Goal: Task Accomplishment & Management: Manage account settings

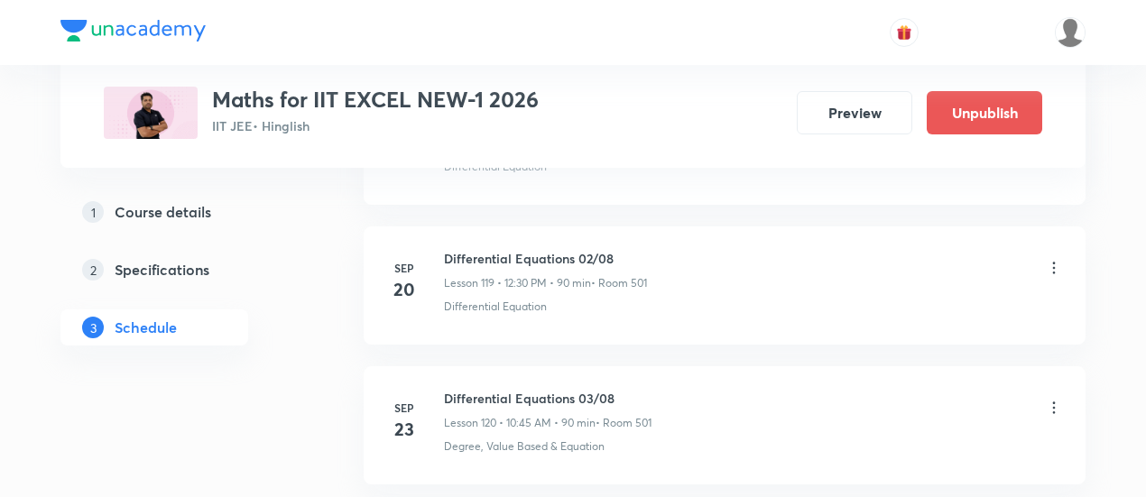
scroll to position [17539, 0]
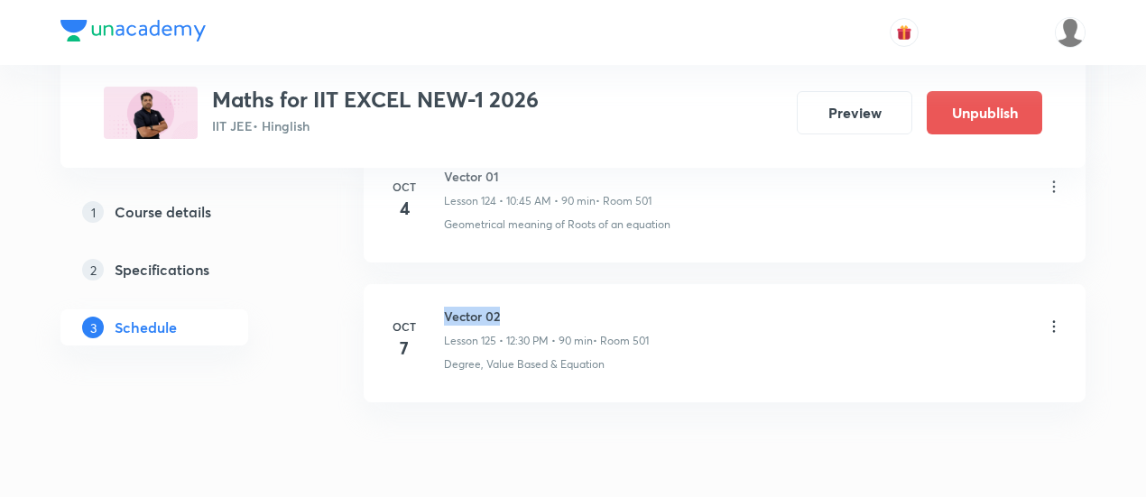
drag, startPoint x: 445, startPoint y: 239, endPoint x: 534, endPoint y: 230, distance: 89.8
click at [534, 284] on li "Oct 7 Vector 02 Lesson 125 • 12:30 PM • 90 min • Room 501 Degree, Value Based &…" at bounding box center [725, 343] width 722 height 118
copy h6 "Vector 02"
click at [534, 284] on li "Oct 7 Vector 02 Lesson 125 • 12:30 PM • 90 min • Room 501 Degree, Value Based &…" at bounding box center [725, 343] width 722 height 118
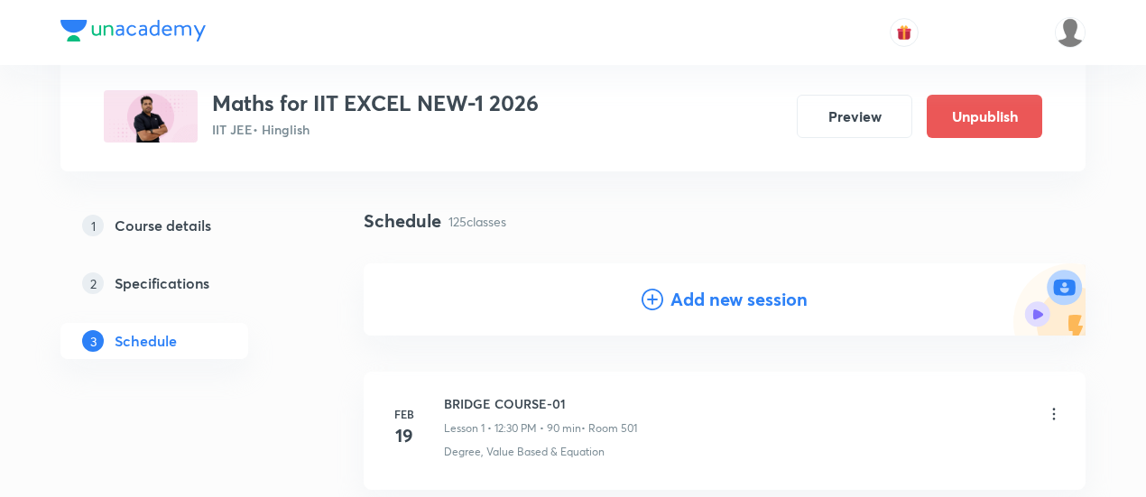
scroll to position [99, 0]
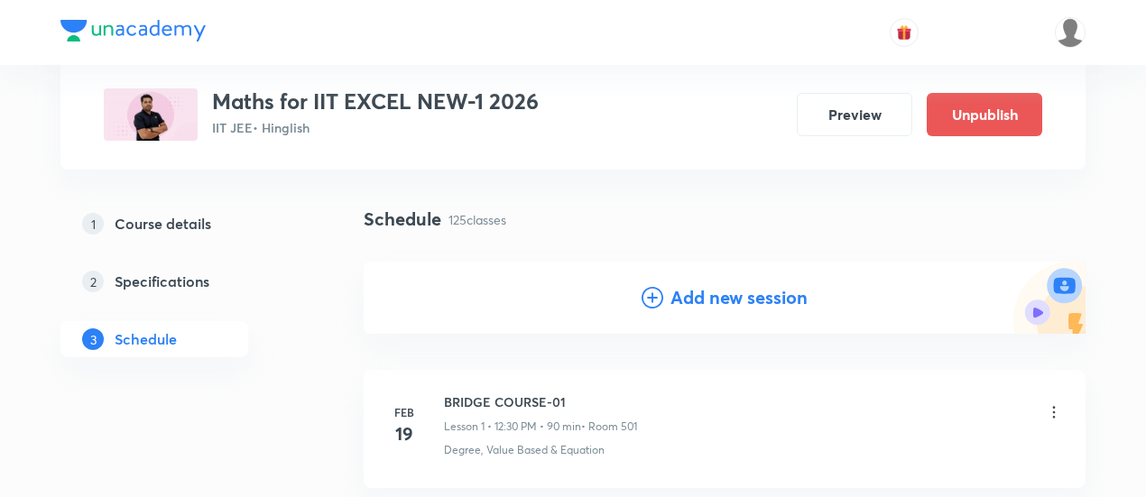
click at [699, 299] on h4 "Add new session" at bounding box center [739, 297] width 137 height 27
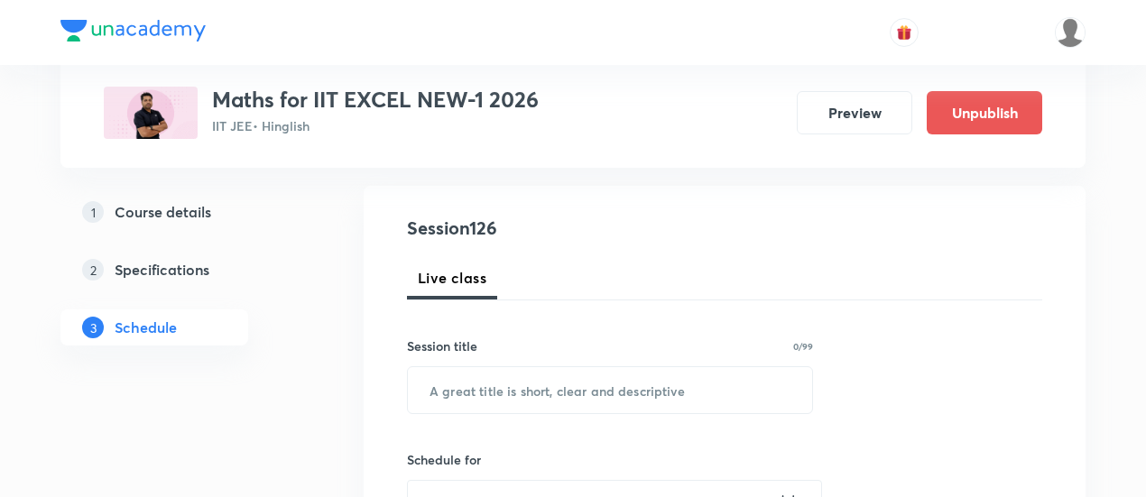
scroll to position [183, 0]
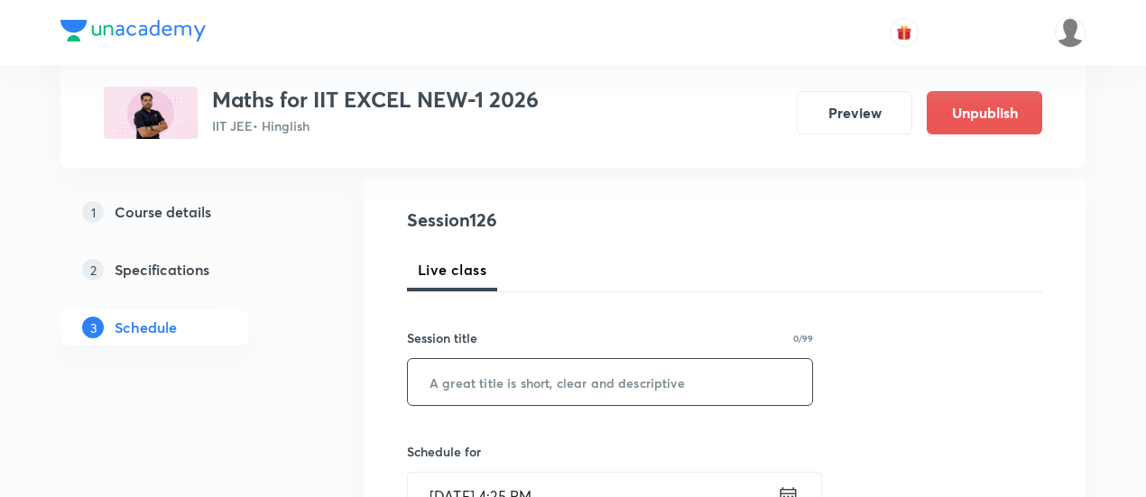
click at [580, 387] on input "text" at bounding box center [610, 382] width 404 height 46
paste input "Vector 02"
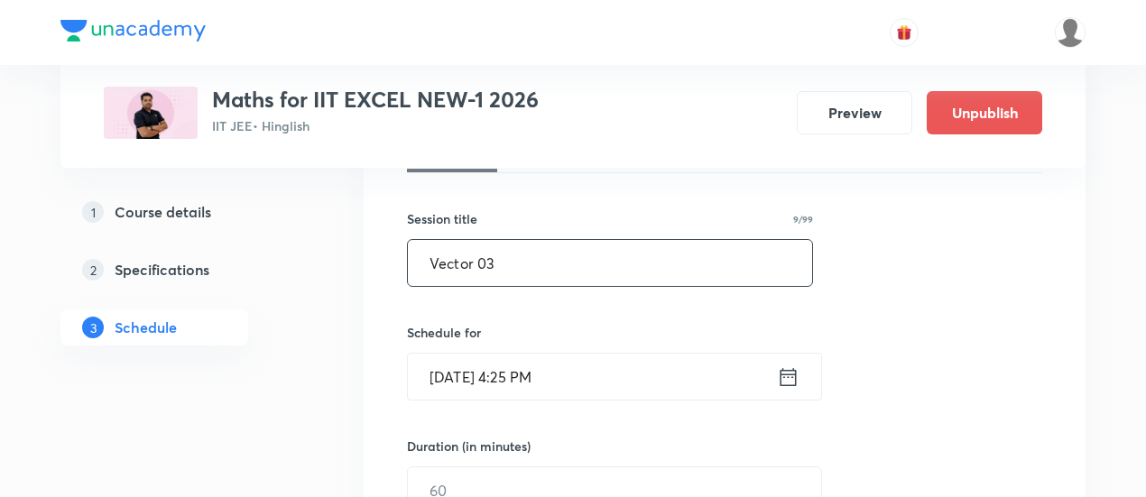
scroll to position [307, 0]
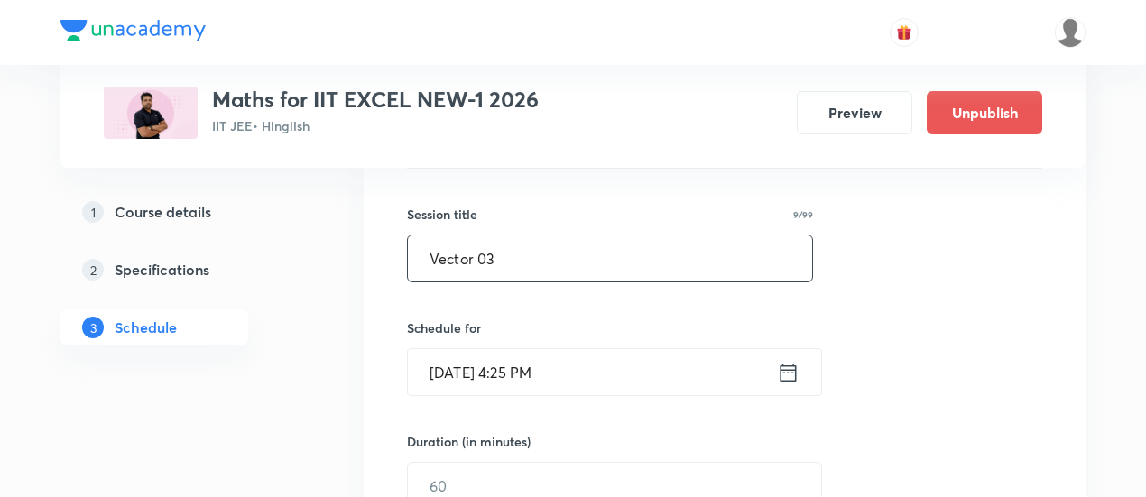
type input "Vector 03"
click at [791, 364] on icon at bounding box center [789, 372] width 16 height 18
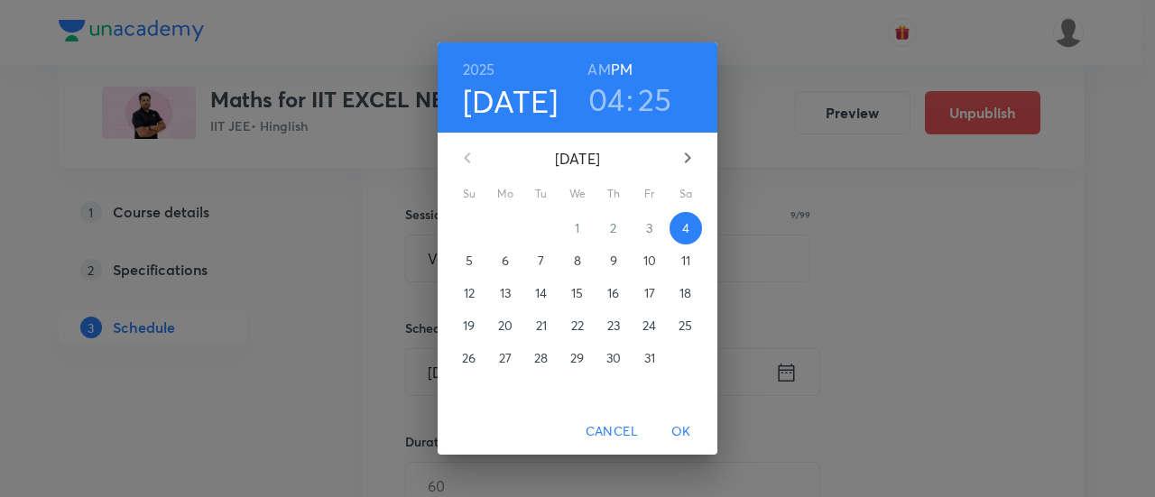
click at [580, 264] on p "8" at bounding box center [577, 261] width 7 height 18
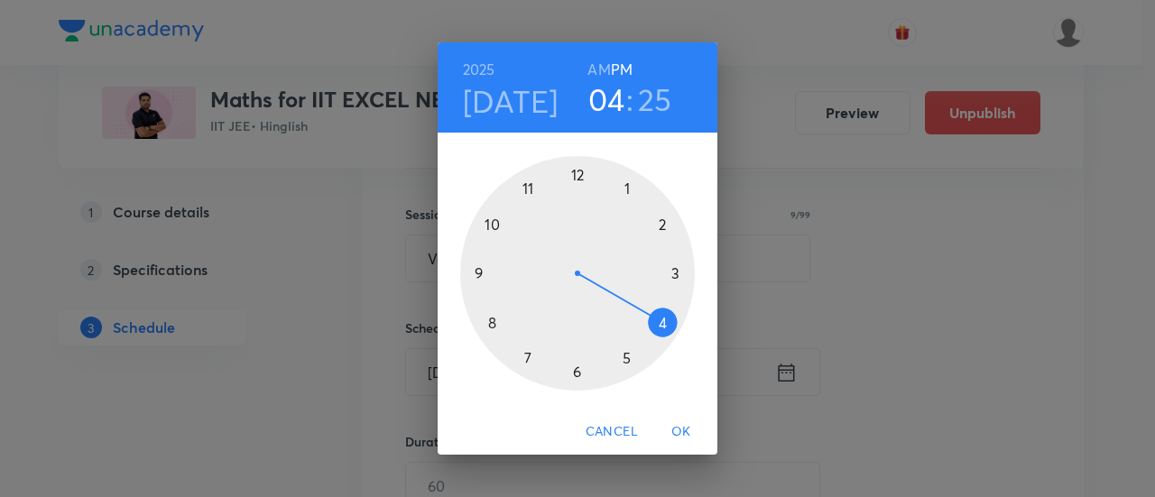
click at [576, 172] on div at bounding box center [577, 273] width 235 height 235
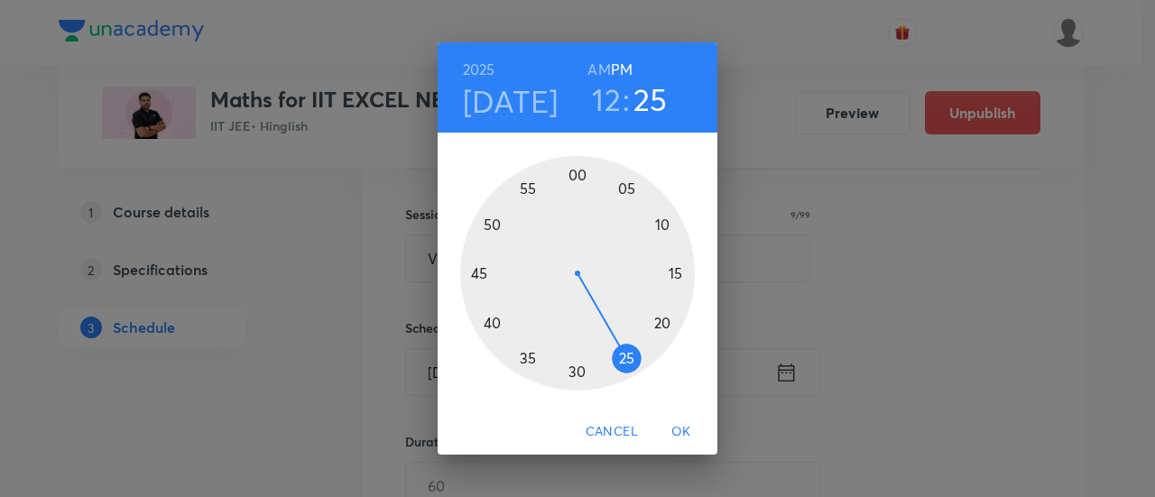
click at [576, 371] on div at bounding box center [577, 273] width 235 height 235
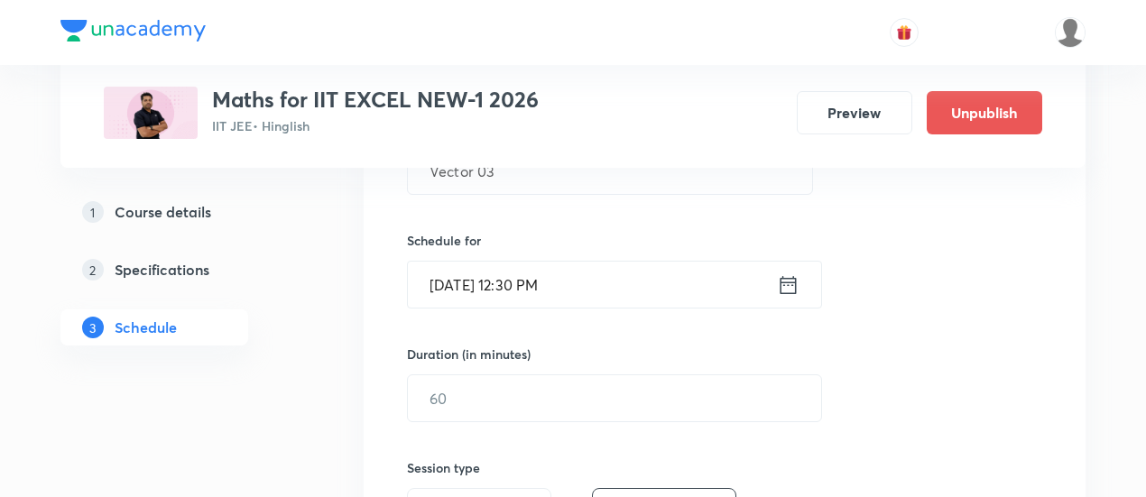
scroll to position [397, 0]
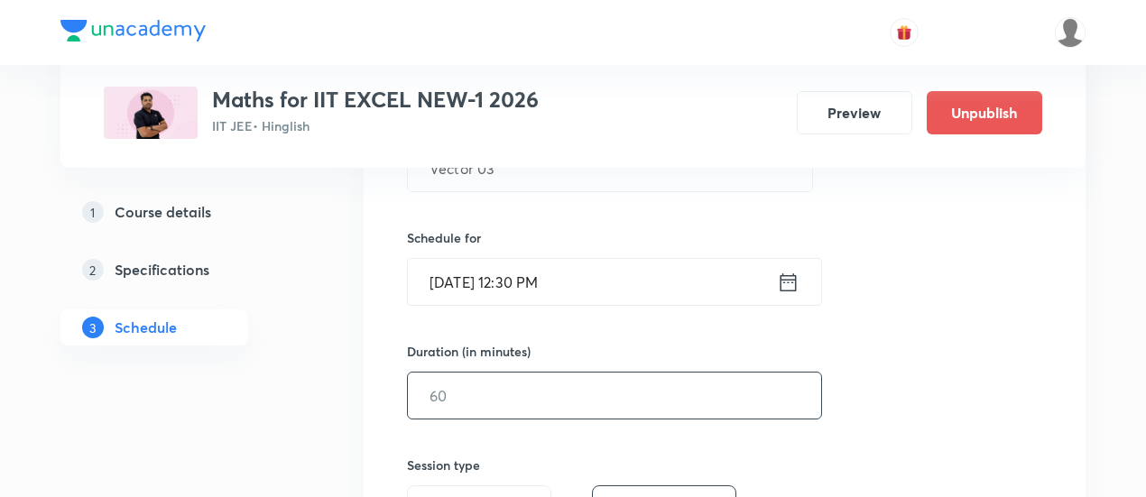
click at [666, 411] on input "text" at bounding box center [614, 396] width 413 height 46
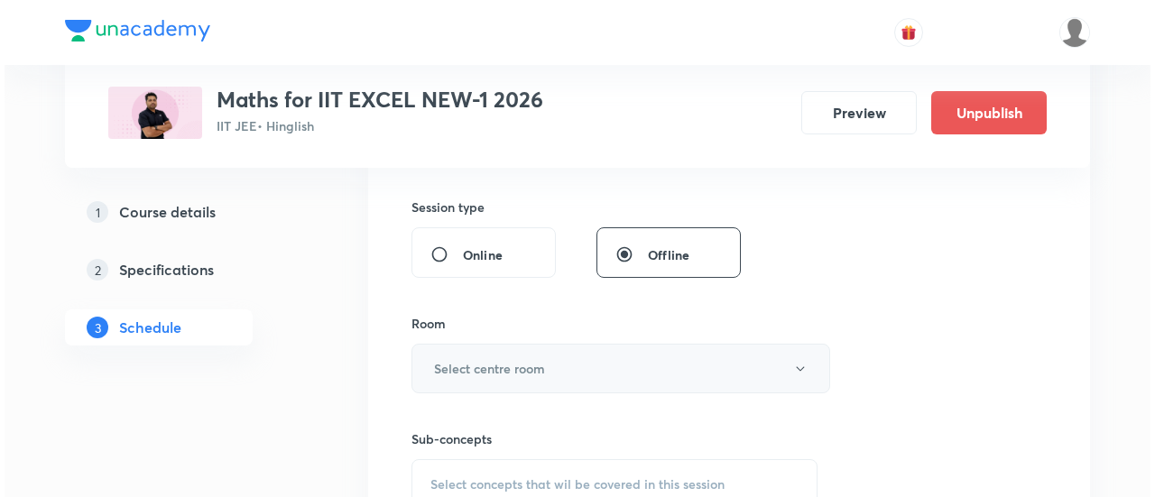
scroll to position [655, 0]
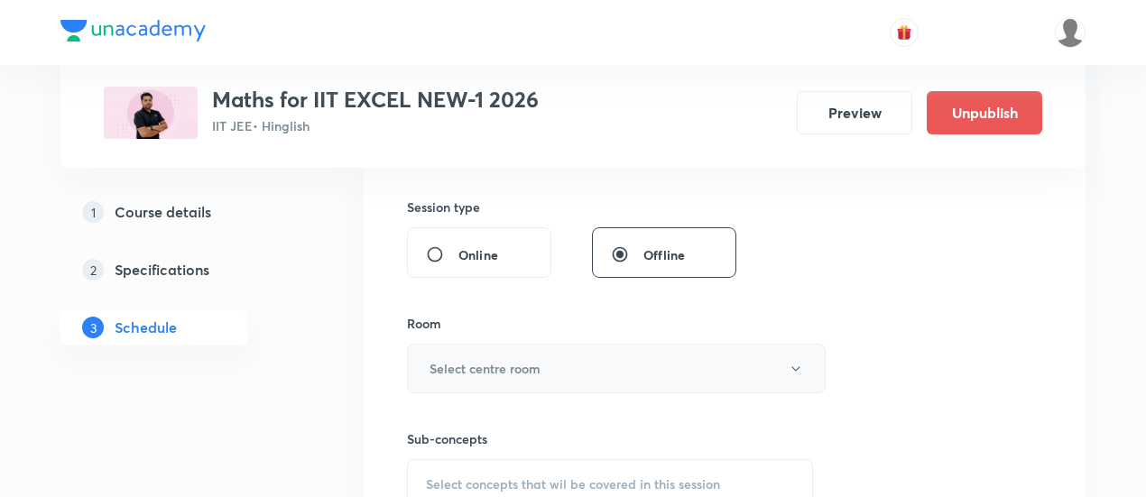
type input "90"
click at [614, 367] on button "Select centre room" at bounding box center [616, 369] width 419 height 50
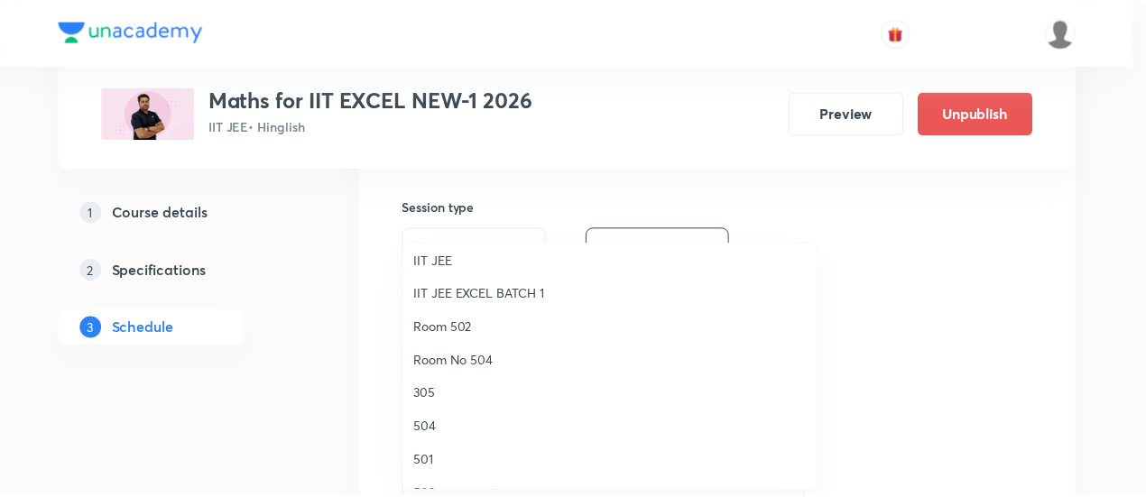
scroll to position [174, 0]
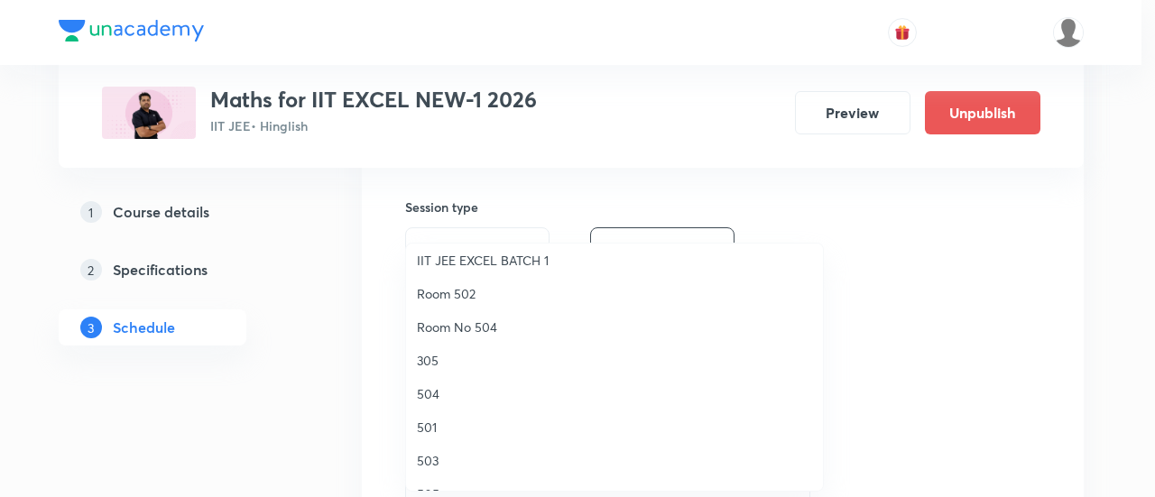
click at [435, 427] on span "501" at bounding box center [614, 427] width 395 height 19
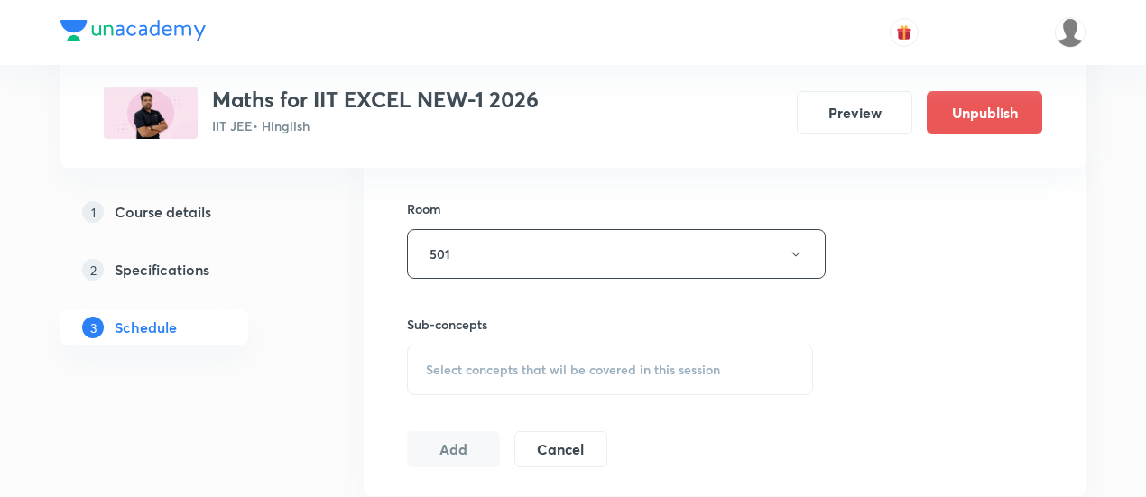
scroll to position [776, 0]
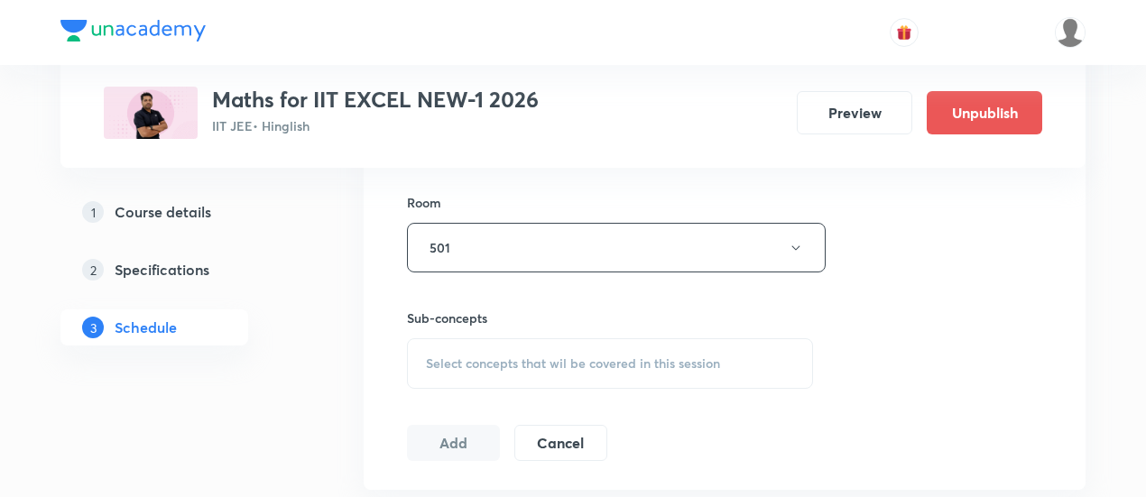
click at [579, 348] on div "Select concepts that wil be covered in this session" at bounding box center [610, 363] width 406 height 51
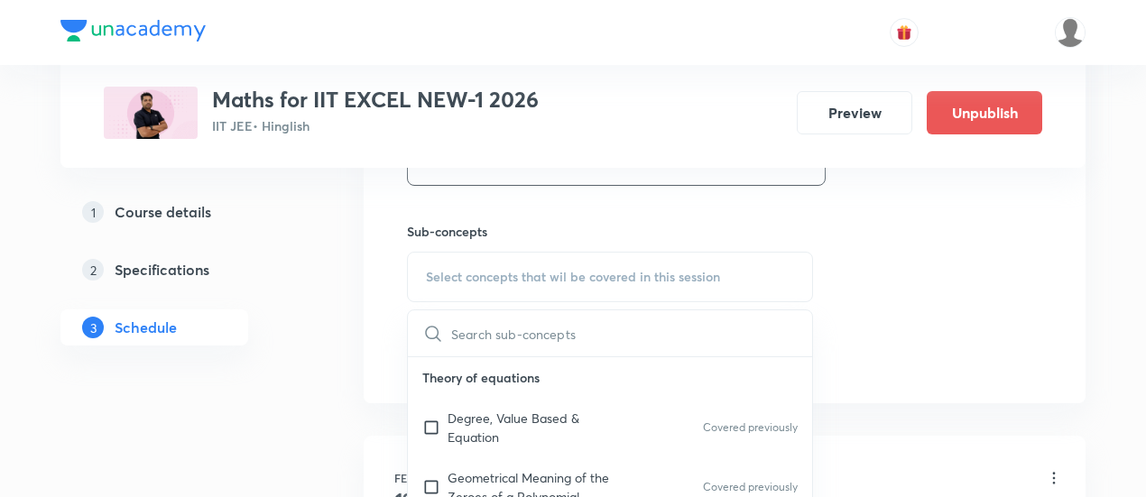
scroll to position [894, 0]
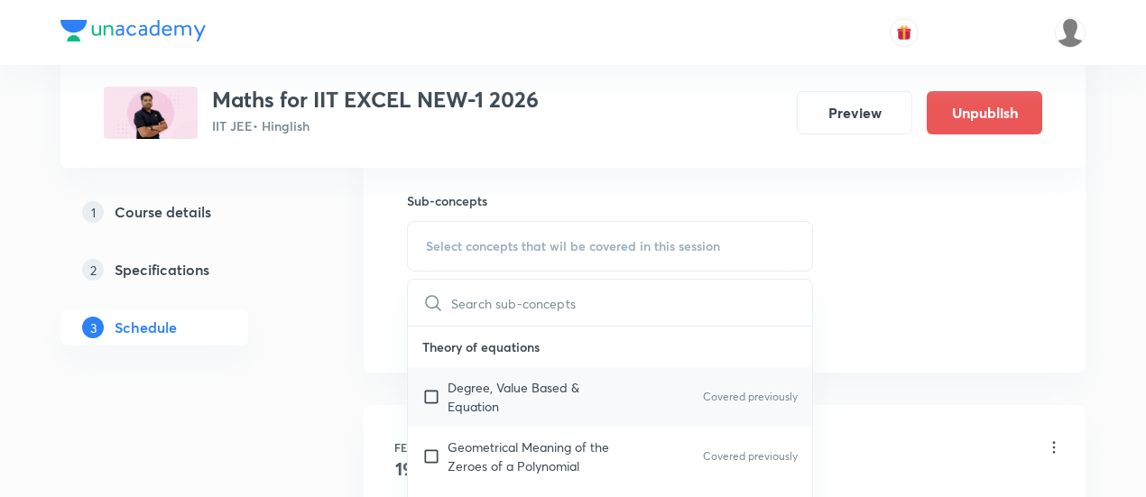
click at [511, 395] on p "Degree, Value Based & Equation" at bounding box center [539, 397] width 182 height 38
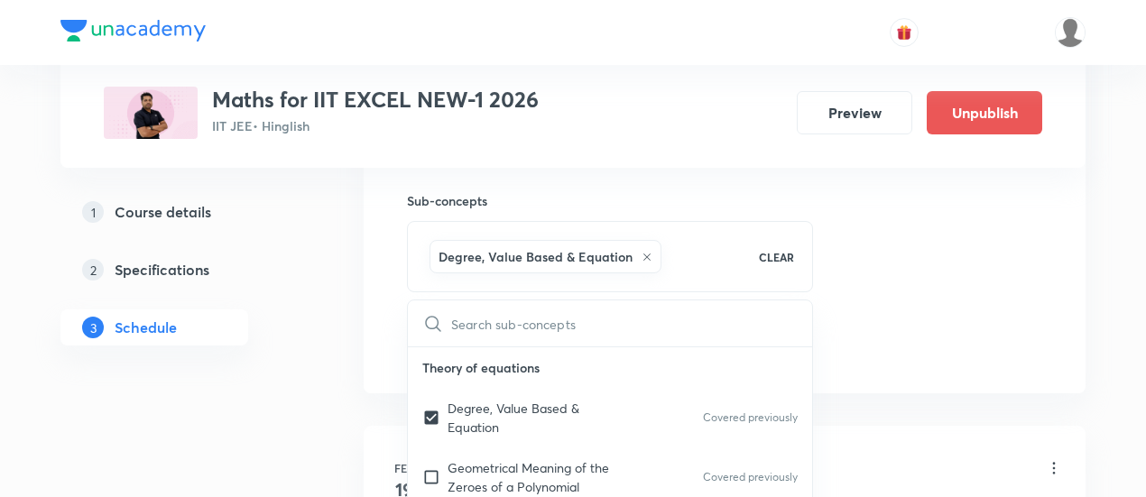
checkbox input "true"
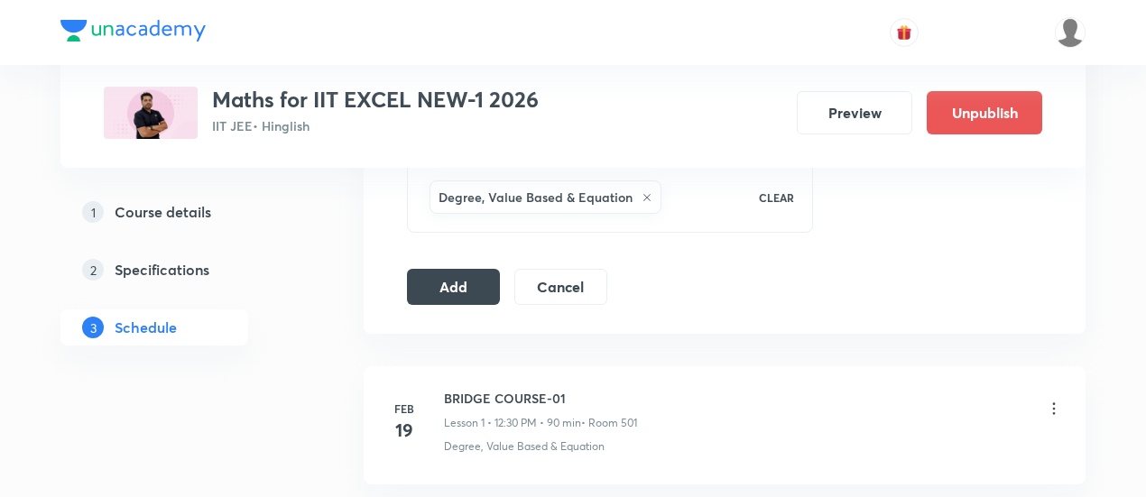
scroll to position [957, 0]
click at [444, 289] on button "Add" at bounding box center [453, 282] width 93 height 36
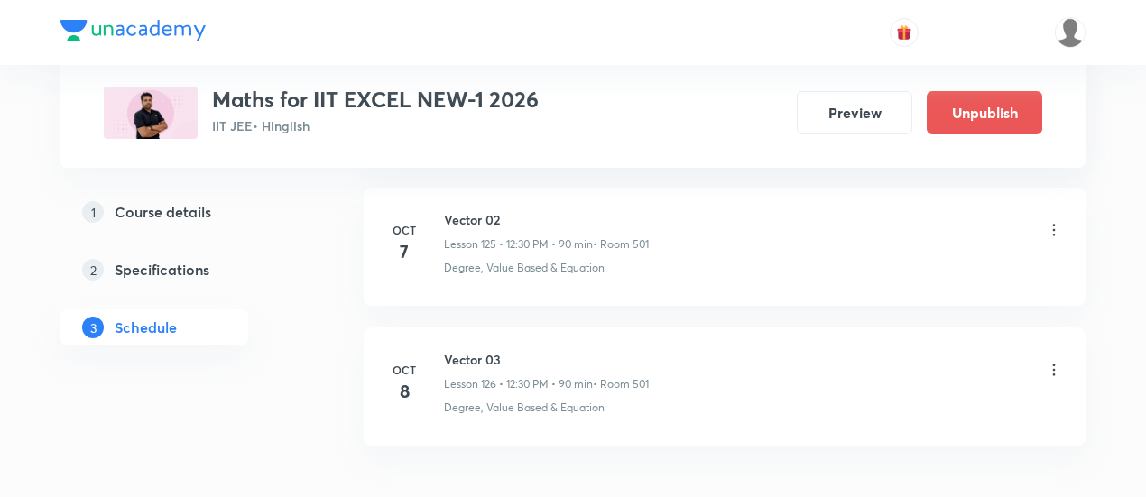
scroll to position [17662, 0]
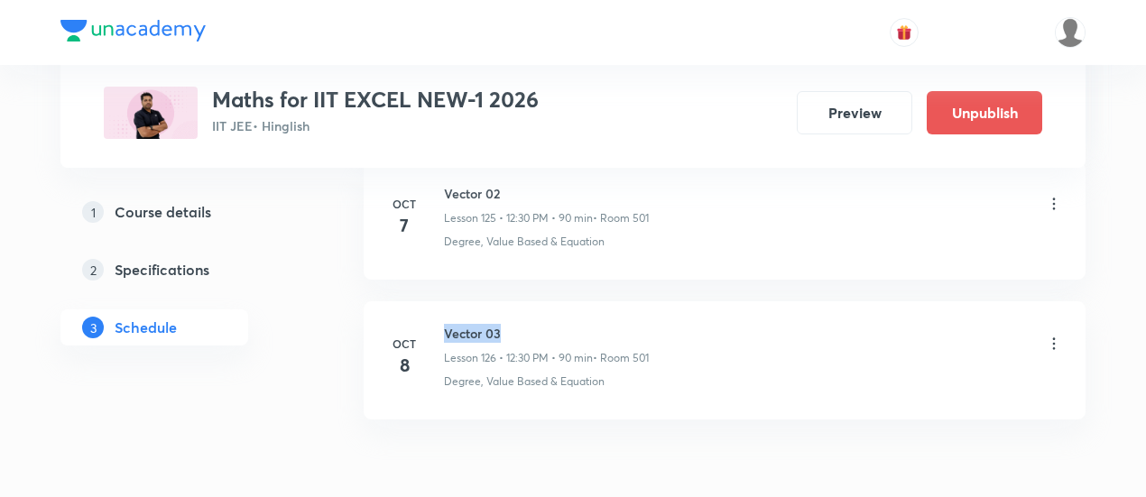
drag, startPoint x: 444, startPoint y: 255, endPoint x: 524, endPoint y: 254, distance: 79.5
click at [524, 324] on h6 "Vector 03" at bounding box center [546, 333] width 205 height 19
copy h6 "Vector 03"
click at [524, 324] on h6 "Vector 03" at bounding box center [546, 333] width 205 height 19
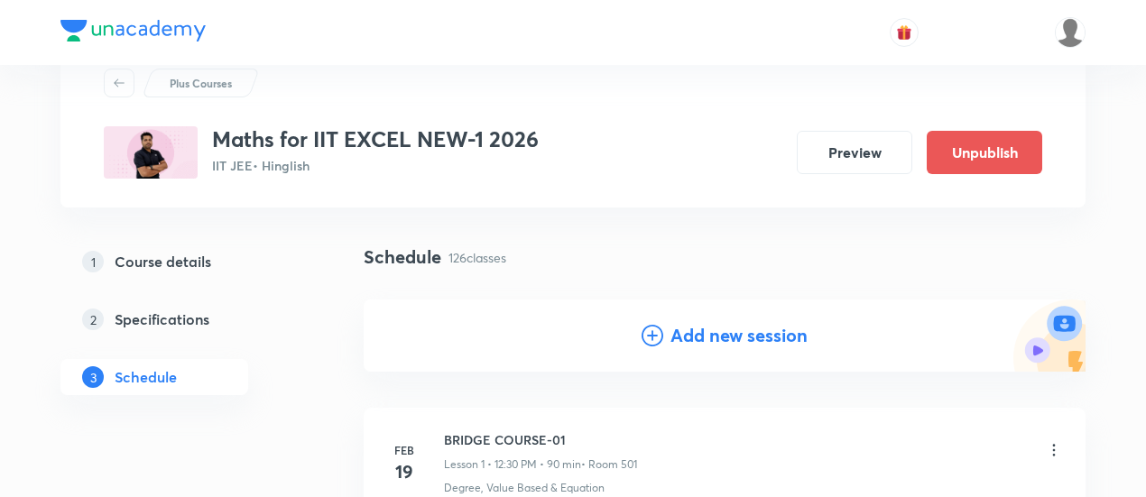
scroll to position [72, 0]
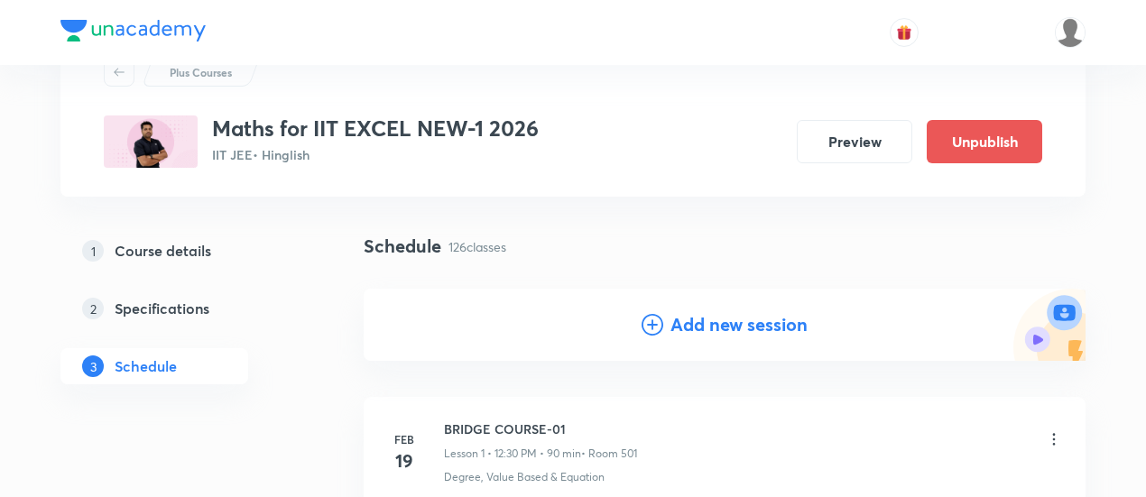
click at [712, 328] on h4 "Add new session" at bounding box center [739, 324] width 137 height 27
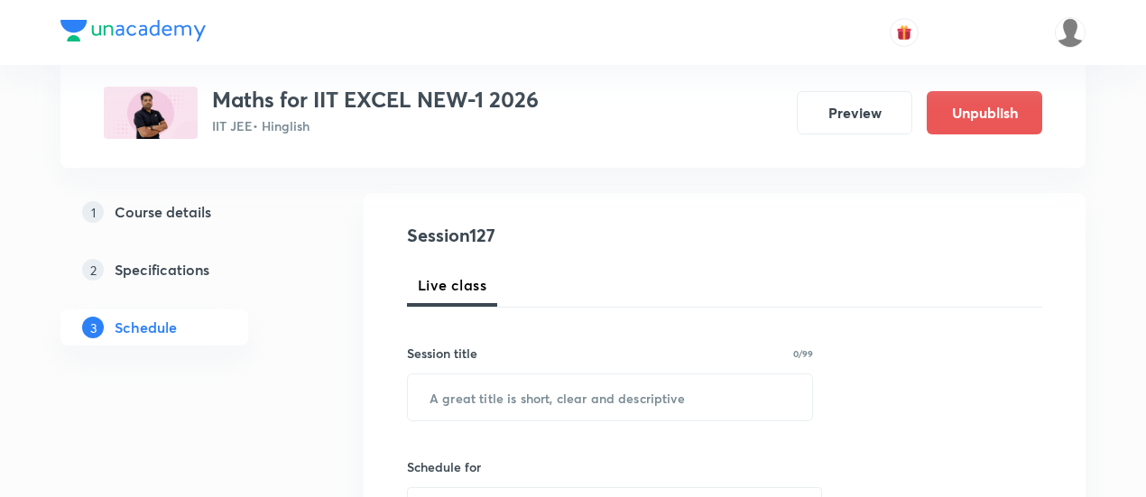
scroll to position [177, 0]
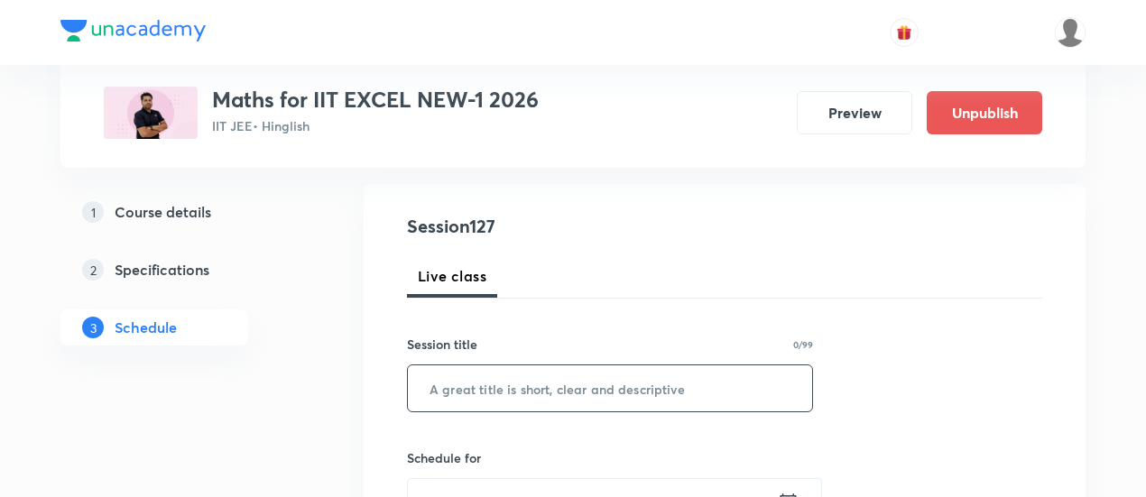
click at [580, 395] on input "text" at bounding box center [610, 389] width 404 height 46
paste input "Vector 03"
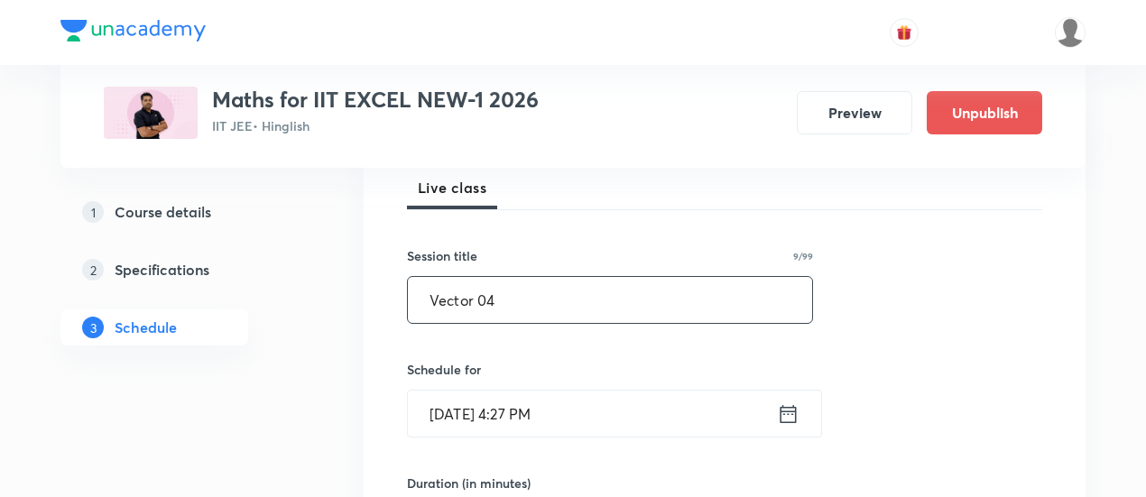
scroll to position [339, 0]
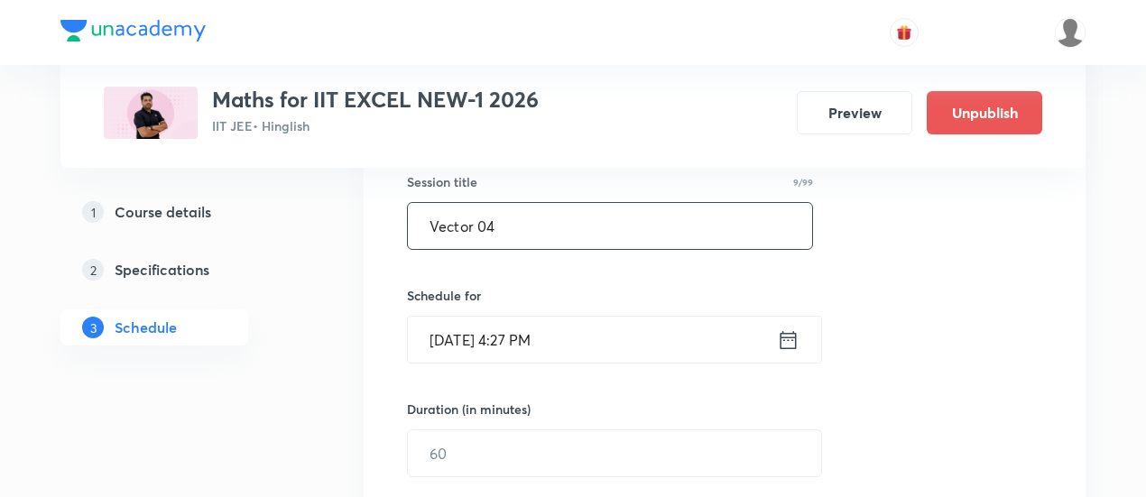
type input "Vector 04"
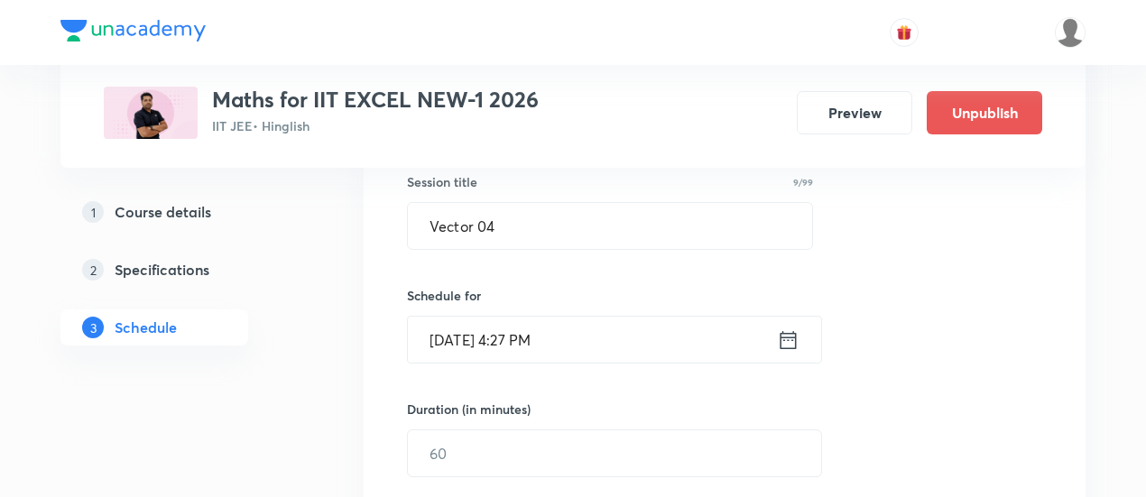
click at [792, 340] on icon at bounding box center [788, 340] width 23 height 25
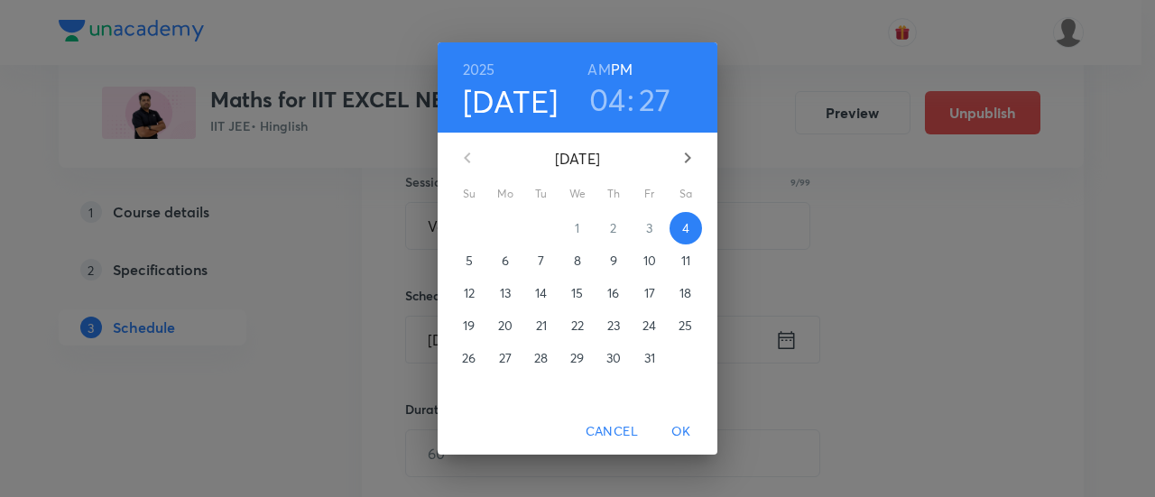
click at [654, 257] on p "10" at bounding box center [650, 261] width 13 height 18
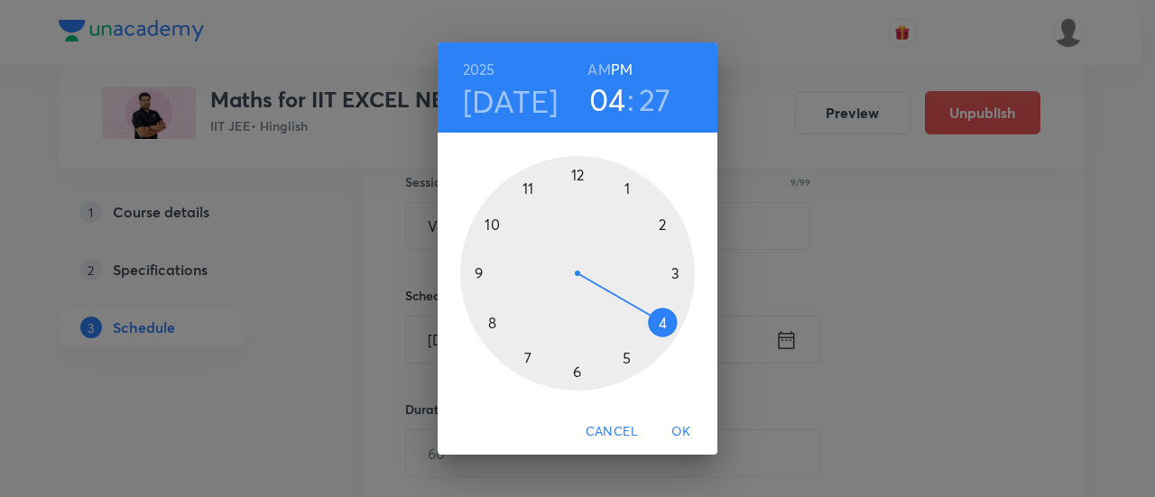
click at [597, 68] on h6 "AM" at bounding box center [599, 69] width 23 height 25
click at [492, 224] on div at bounding box center [577, 273] width 235 height 235
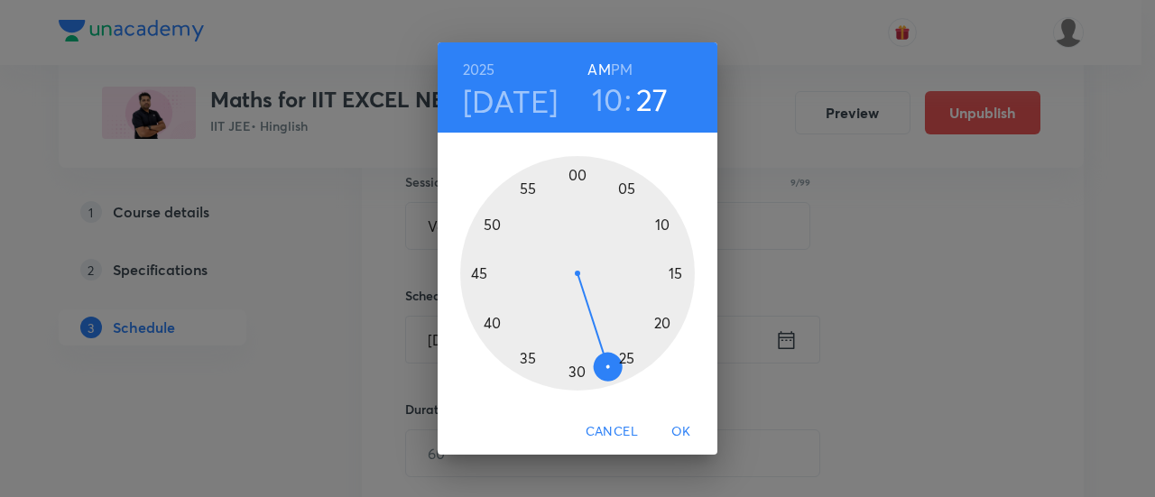
click at [478, 275] on div at bounding box center [577, 273] width 235 height 235
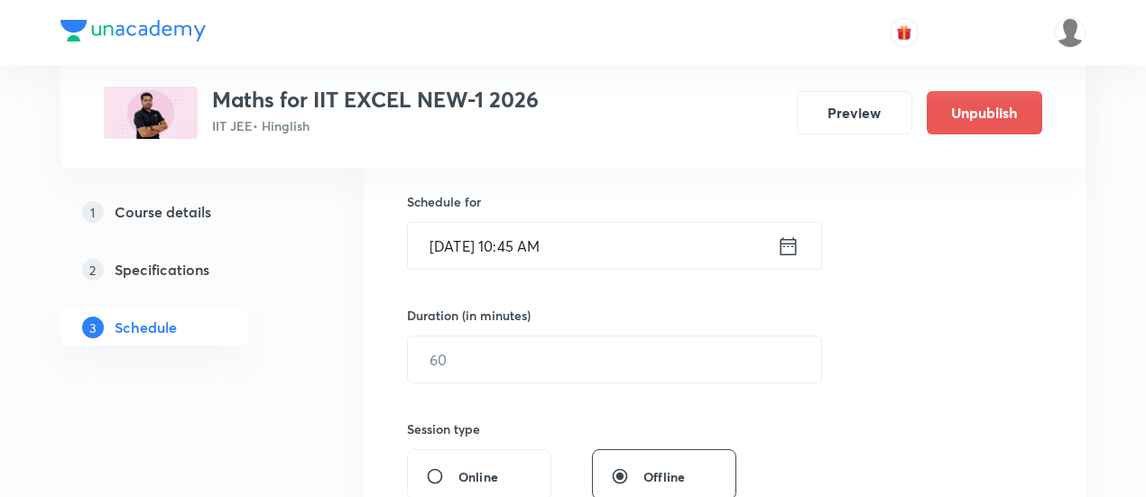
scroll to position [439, 0]
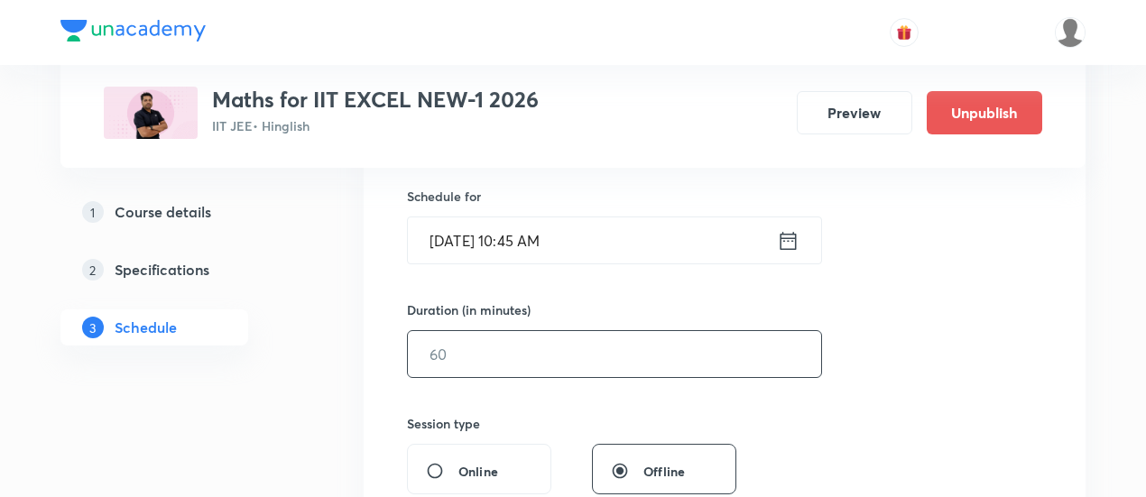
click at [681, 347] on input "text" at bounding box center [614, 354] width 413 height 46
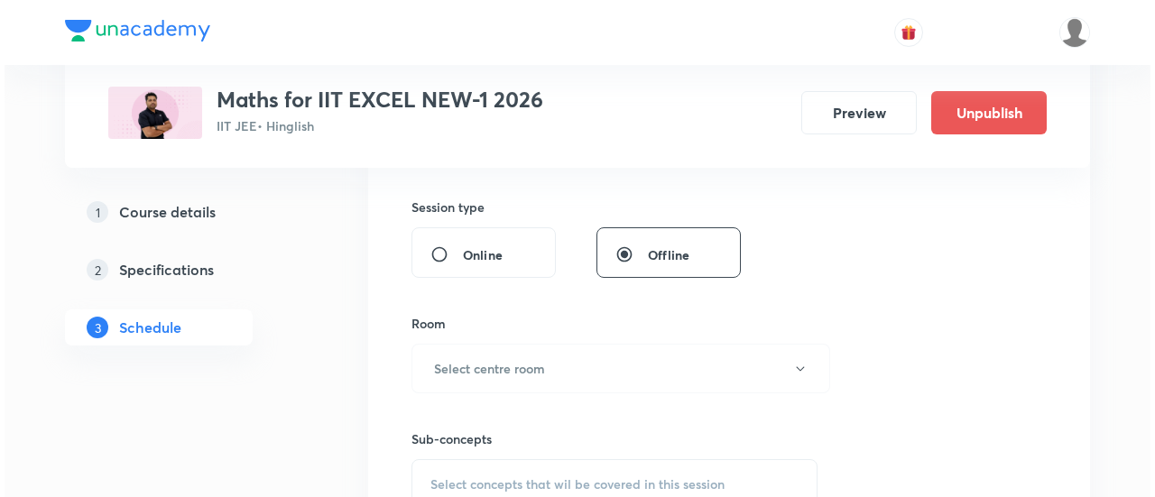
scroll to position [664, 0]
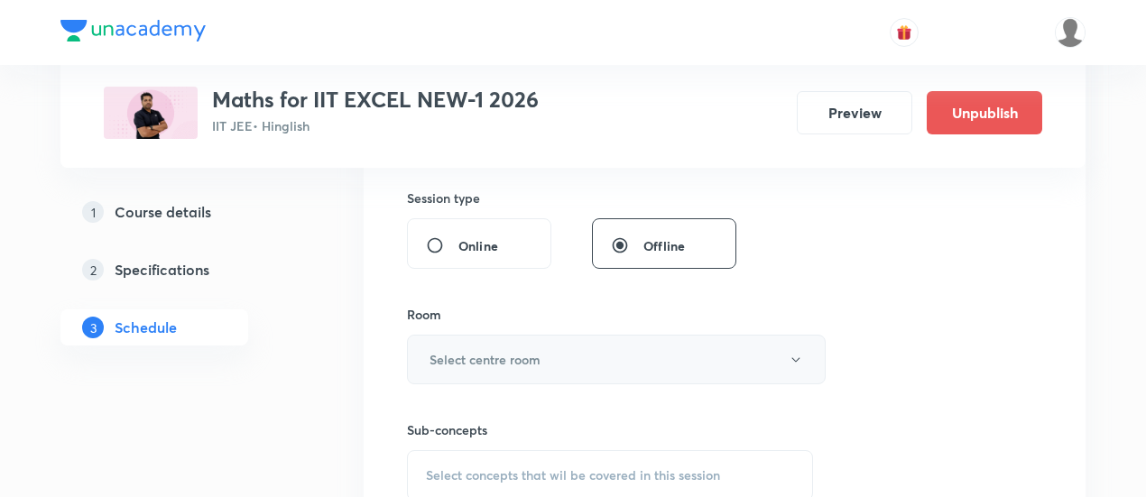
type input "90"
click at [517, 362] on h6 "Select centre room" at bounding box center [485, 359] width 111 height 19
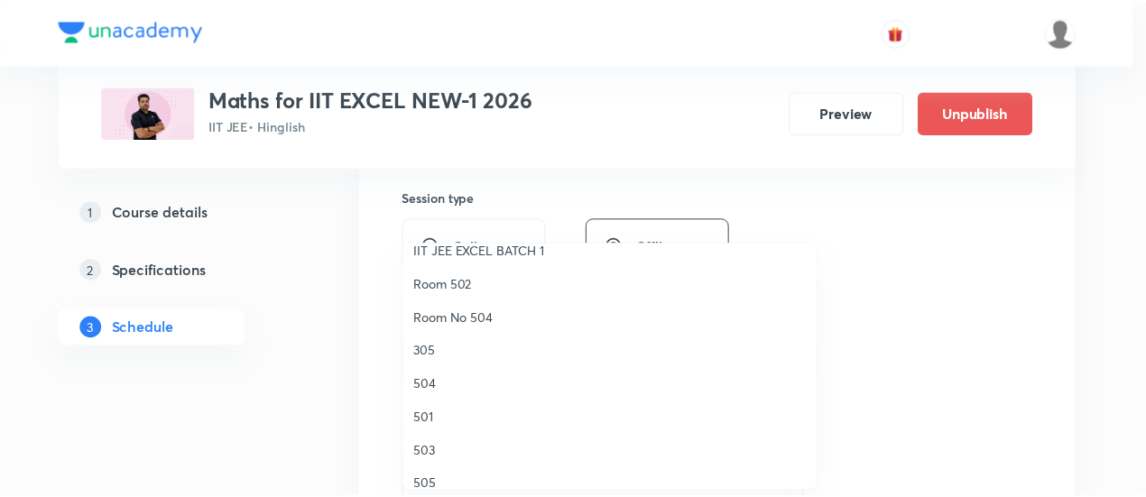
scroll to position [190, 0]
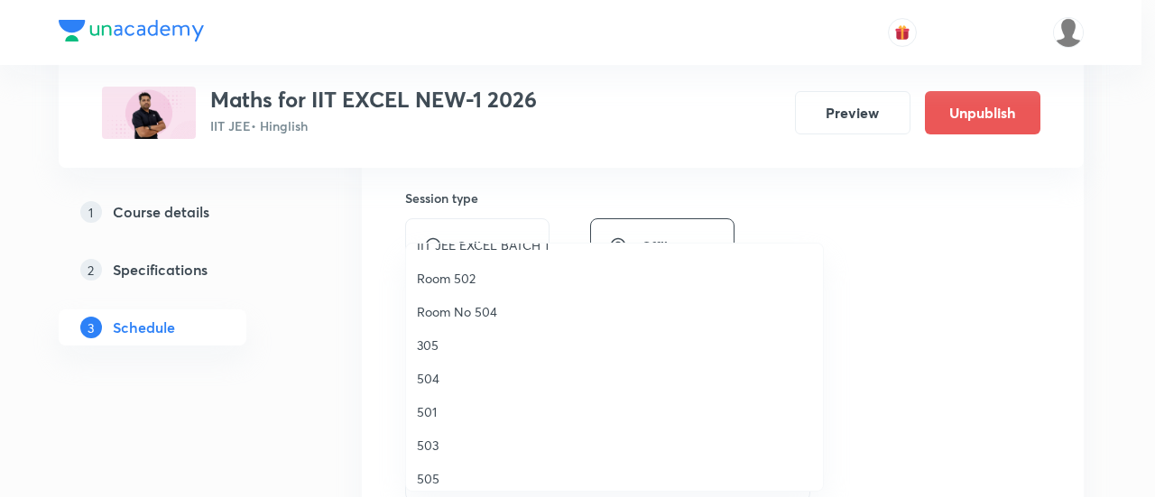
click at [434, 412] on span "501" at bounding box center [614, 412] width 395 height 19
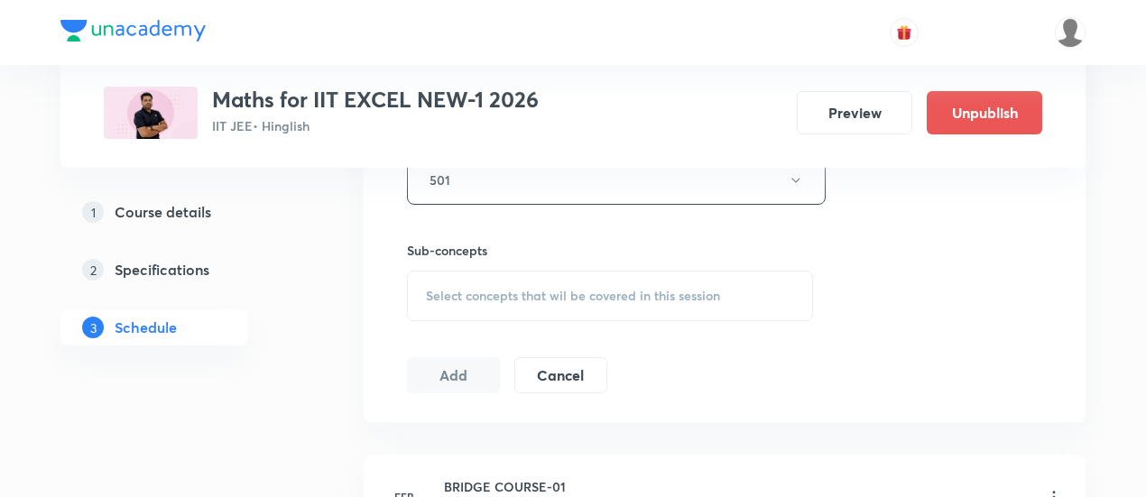
scroll to position [851, 0]
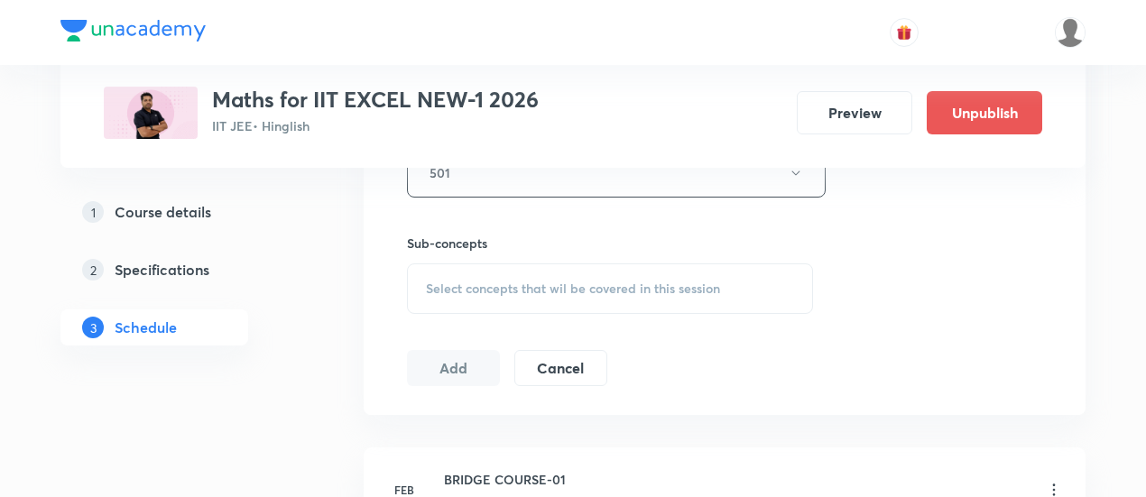
click at [589, 285] on span "Select concepts that wil be covered in this session" at bounding box center [573, 289] width 294 height 14
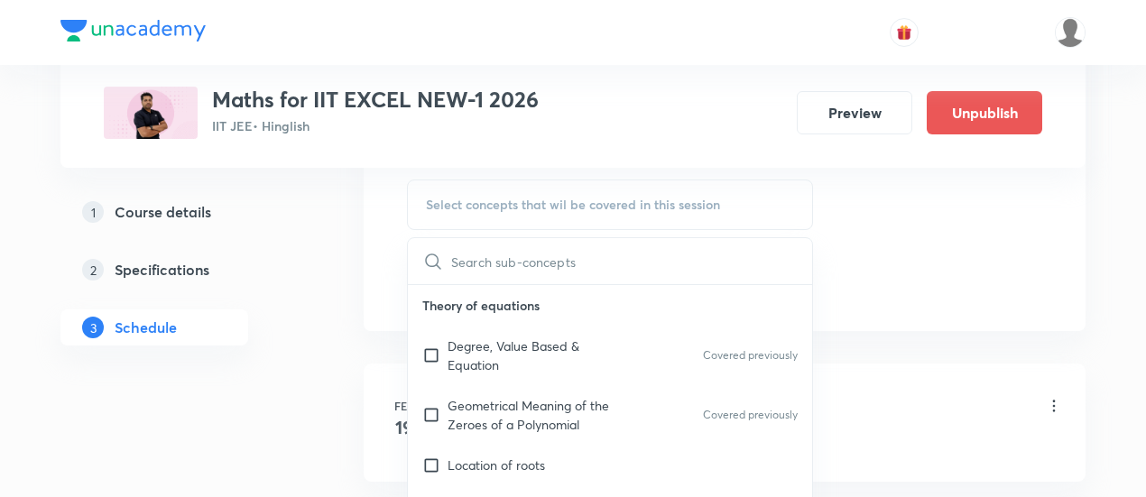
scroll to position [935, 0]
click at [520, 349] on p "Degree, Value Based & Equation" at bounding box center [539, 356] width 182 height 38
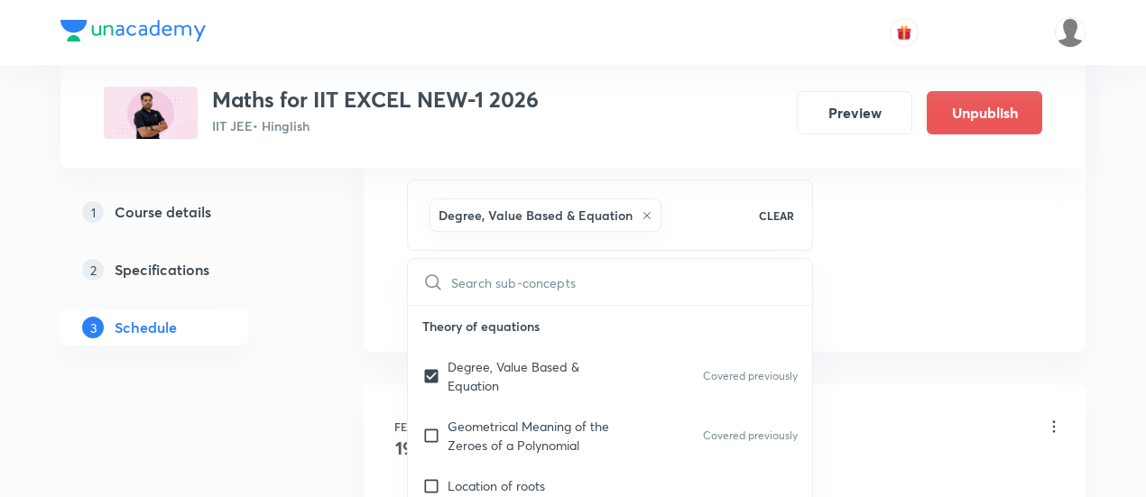
checkbox input "true"
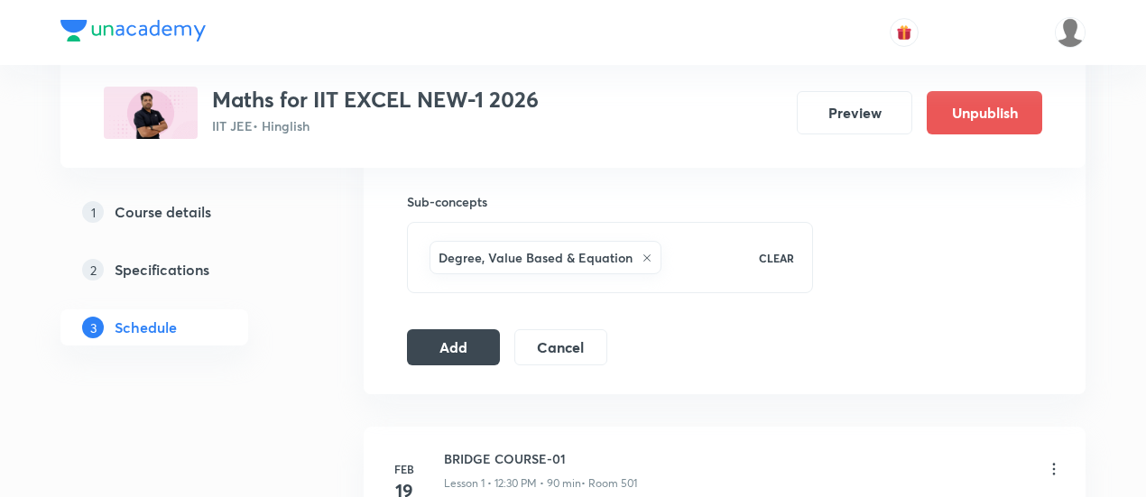
scroll to position [894, 0]
click at [410, 348] on button "Add" at bounding box center [453, 345] width 93 height 36
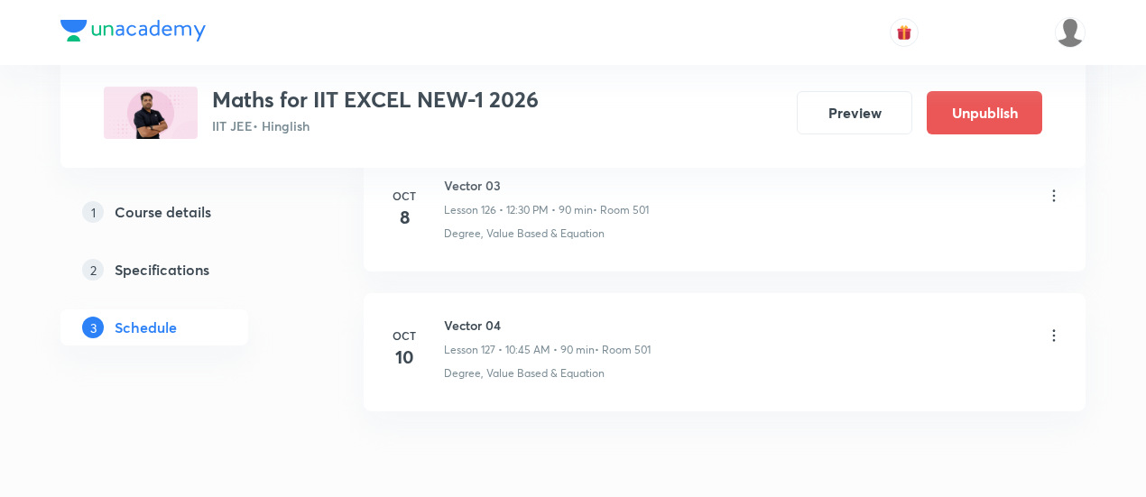
scroll to position [17817, 0]
drag, startPoint x: 446, startPoint y: 241, endPoint x: 503, endPoint y: 239, distance: 56.9
click at [503, 309] on h6 "Vector 04" at bounding box center [547, 318] width 207 height 19
copy h6 "Vector 04"
click at [503, 309] on h6 "Vector 04" at bounding box center [547, 318] width 207 height 19
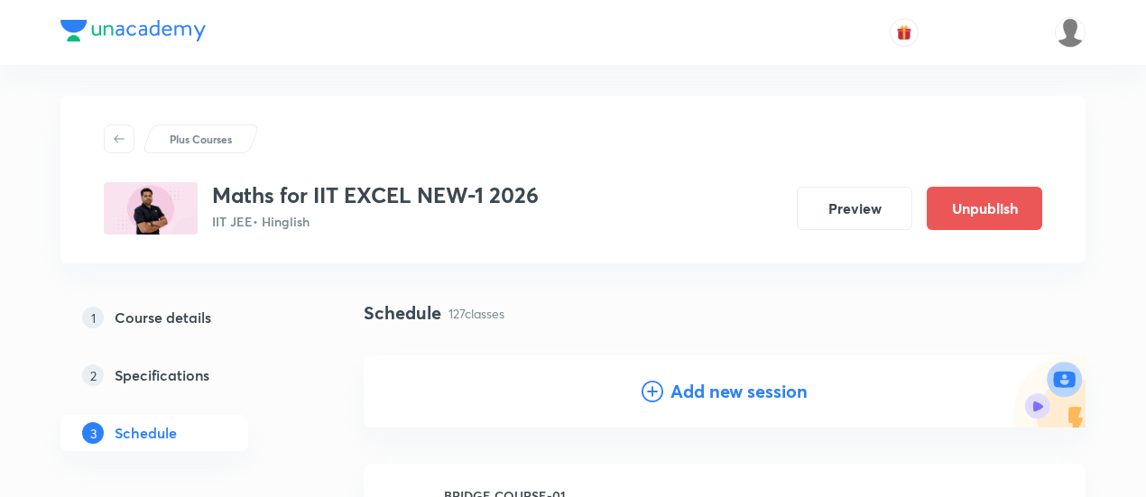
scroll to position [0, 0]
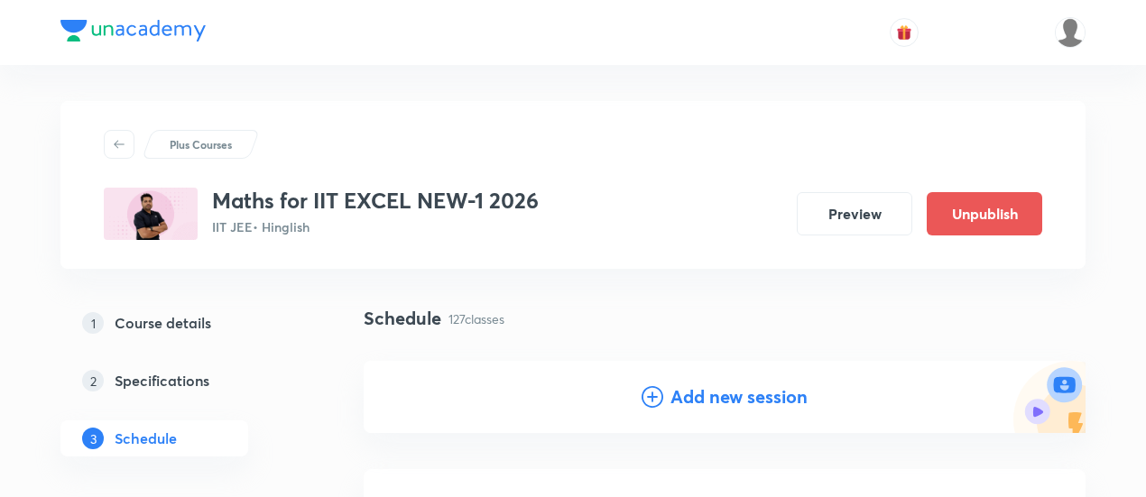
click at [737, 398] on h4 "Add new session" at bounding box center [739, 397] width 137 height 27
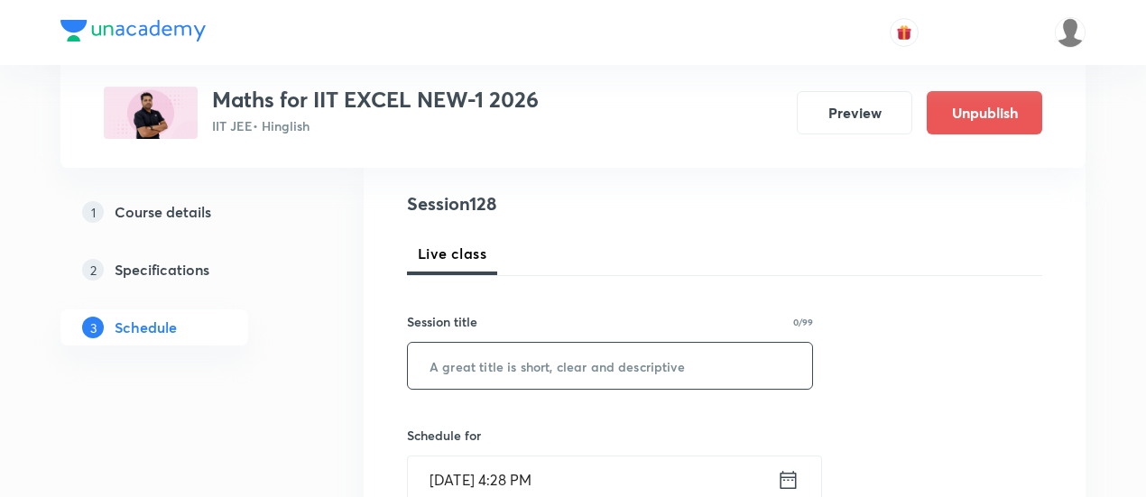
scroll to position [210, 0]
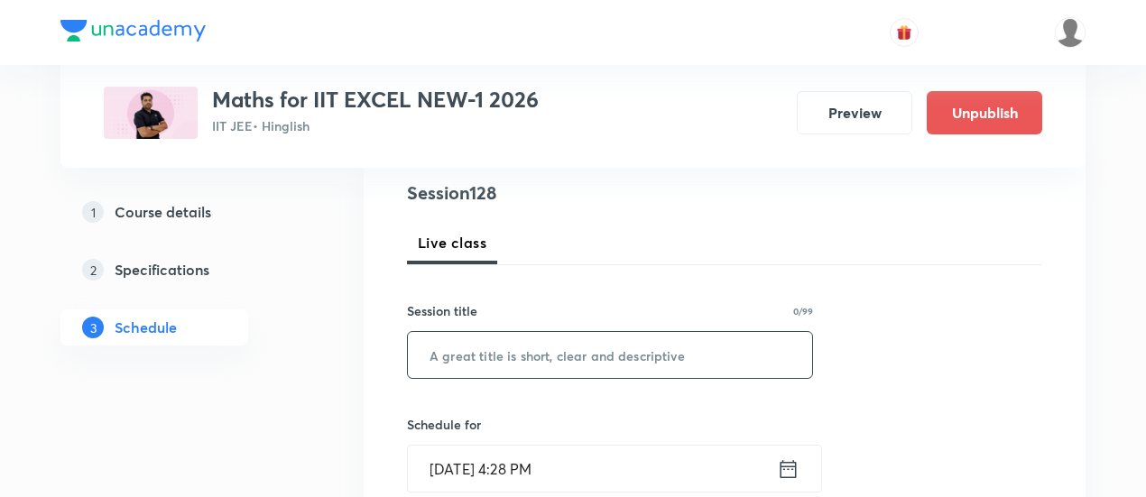
click at [608, 357] on input "text" at bounding box center [610, 355] width 404 height 46
paste input "Vector 04"
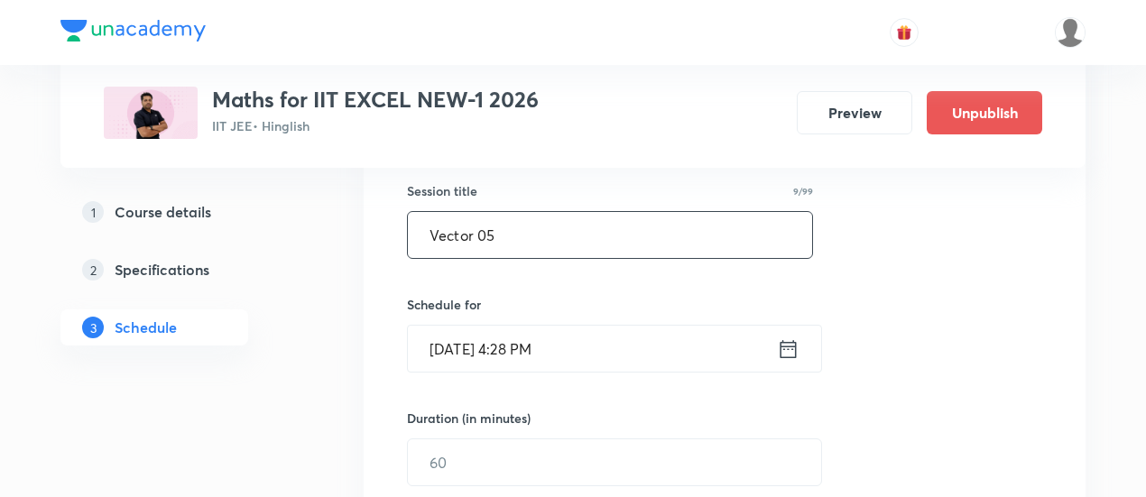
scroll to position [339, 0]
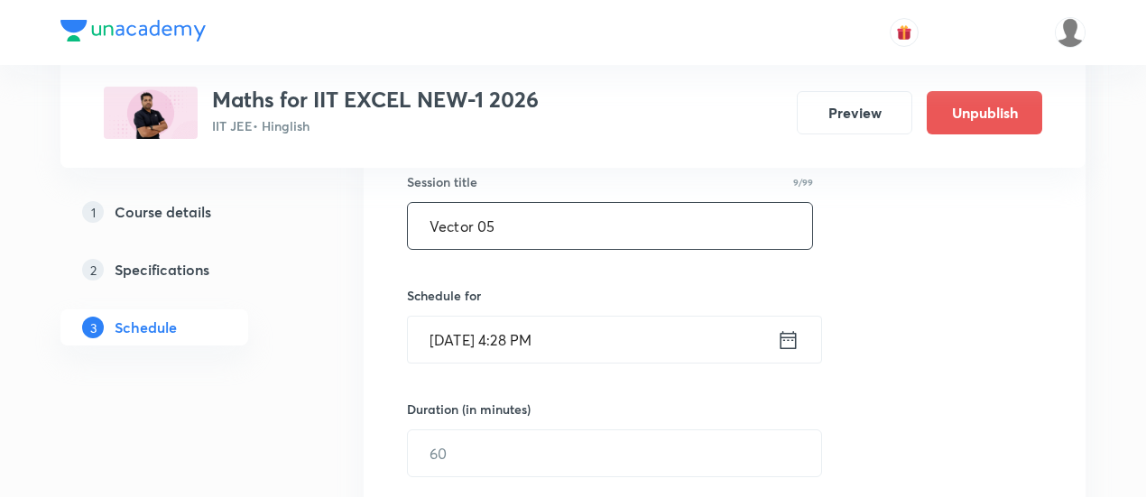
type input "Vector 05"
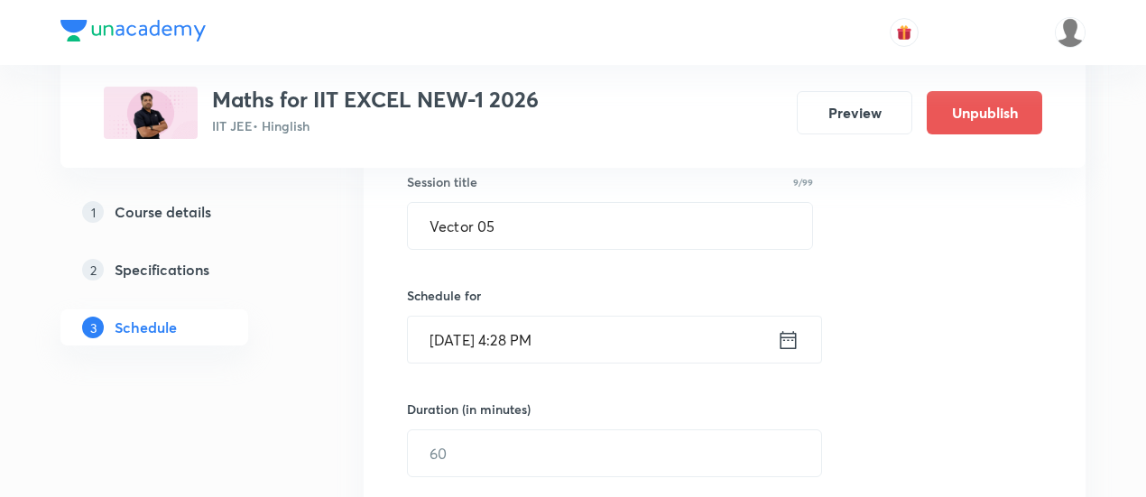
click at [793, 341] on icon at bounding box center [788, 340] width 23 height 25
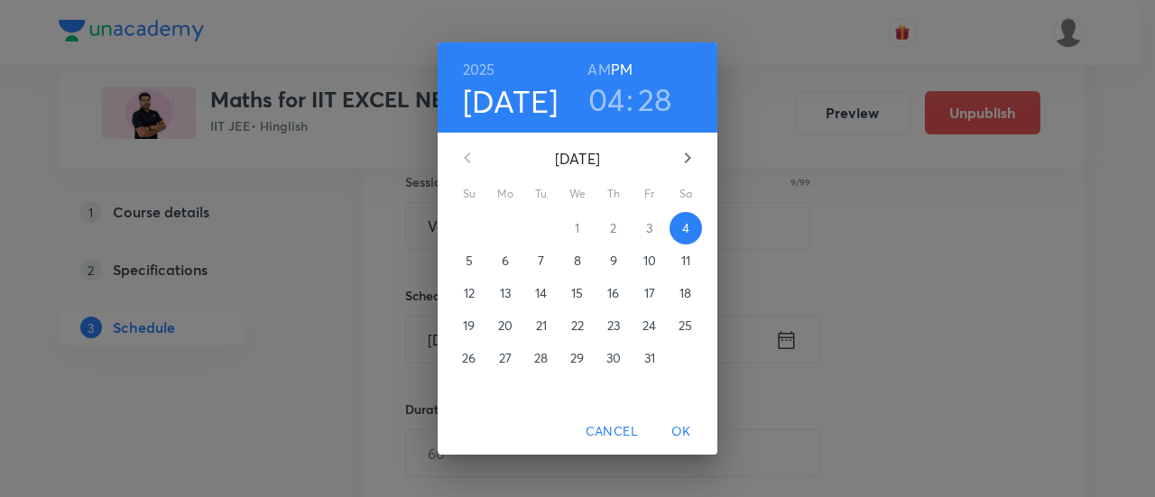
click at [690, 261] on p "11" at bounding box center [686, 261] width 9 height 18
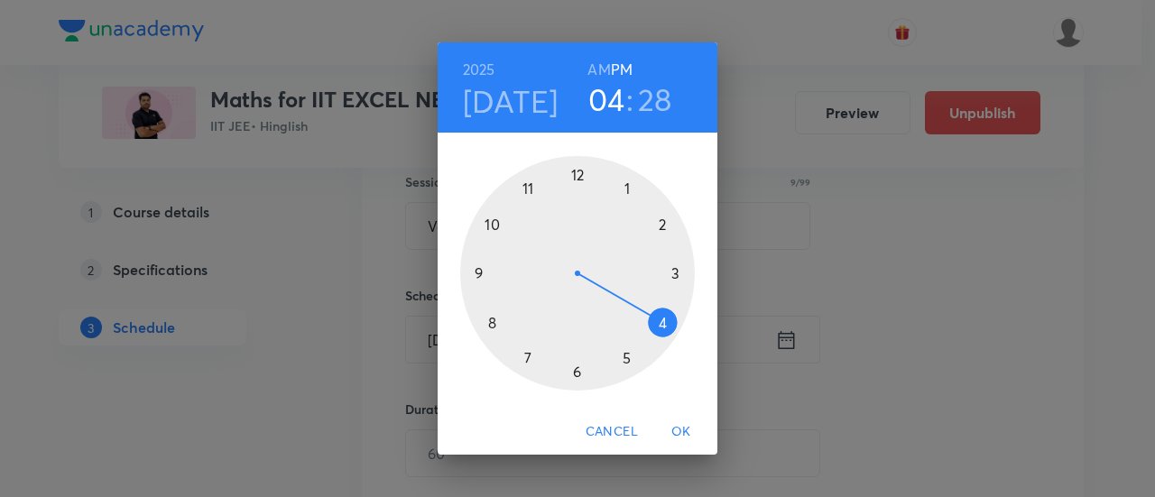
click at [576, 176] on div at bounding box center [577, 273] width 235 height 235
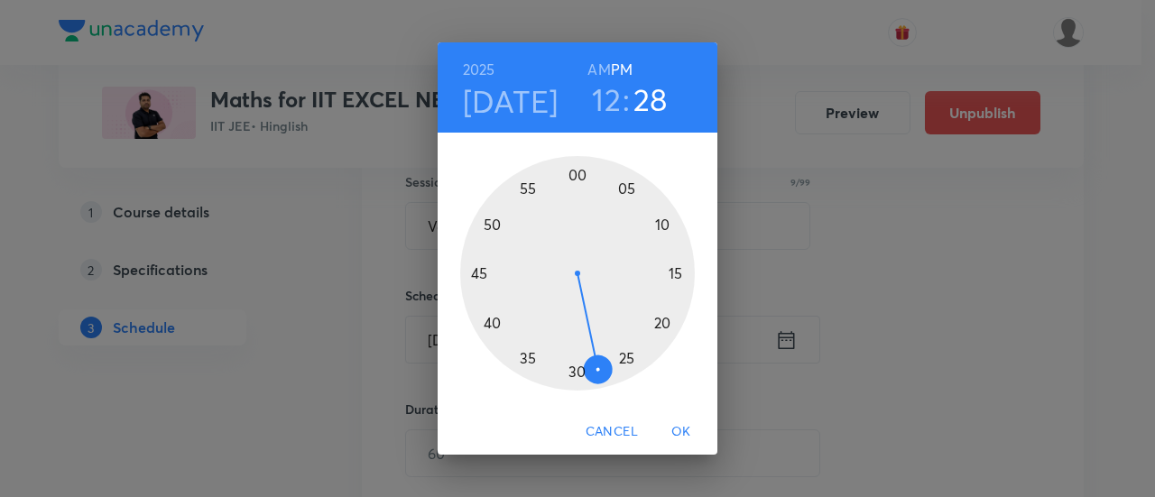
click at [578, 375] on div at bounding box center [577, 273] width 235 height 235
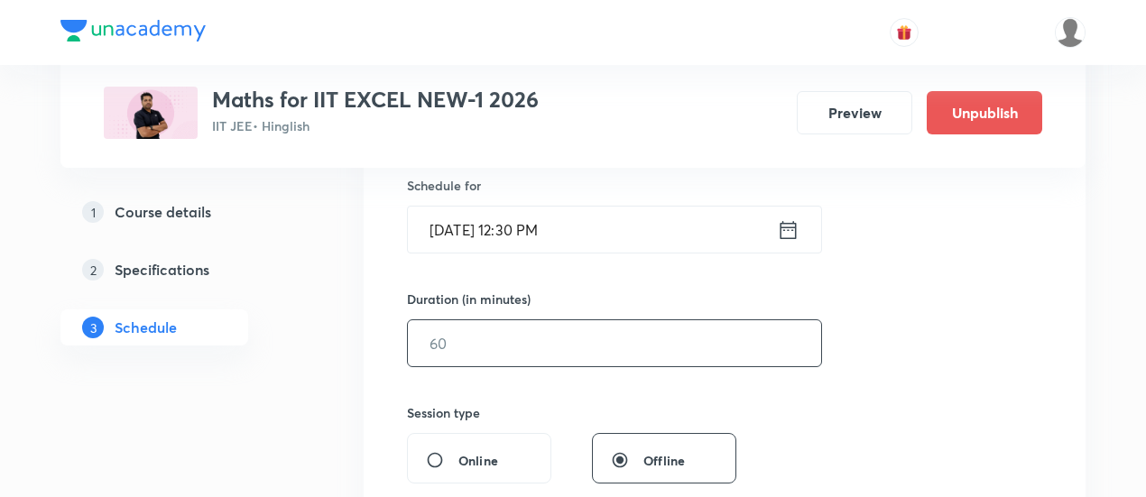
scroll to position [454, 0]
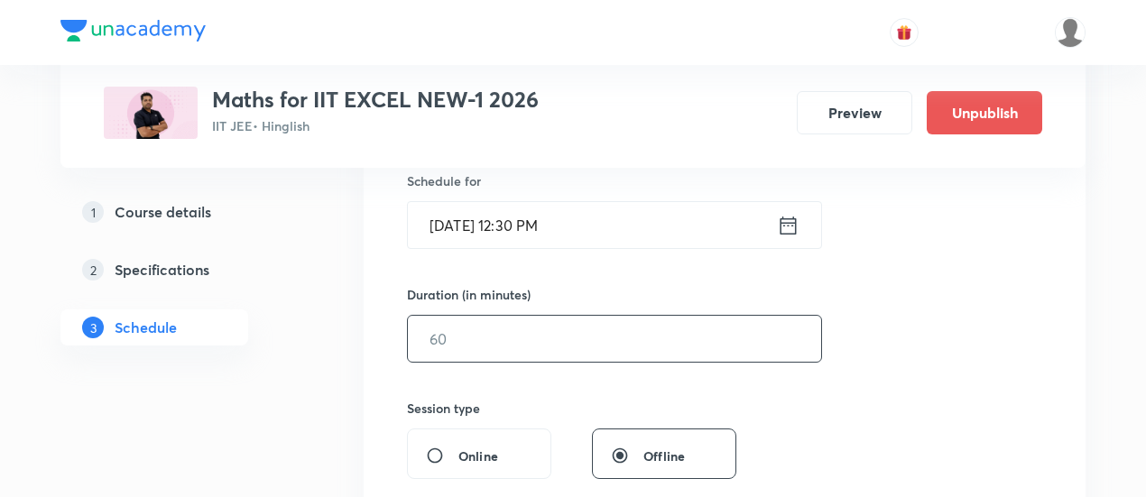
click at [630, 343] on input "text" at bounding box center [614, 339] width 413 height 46
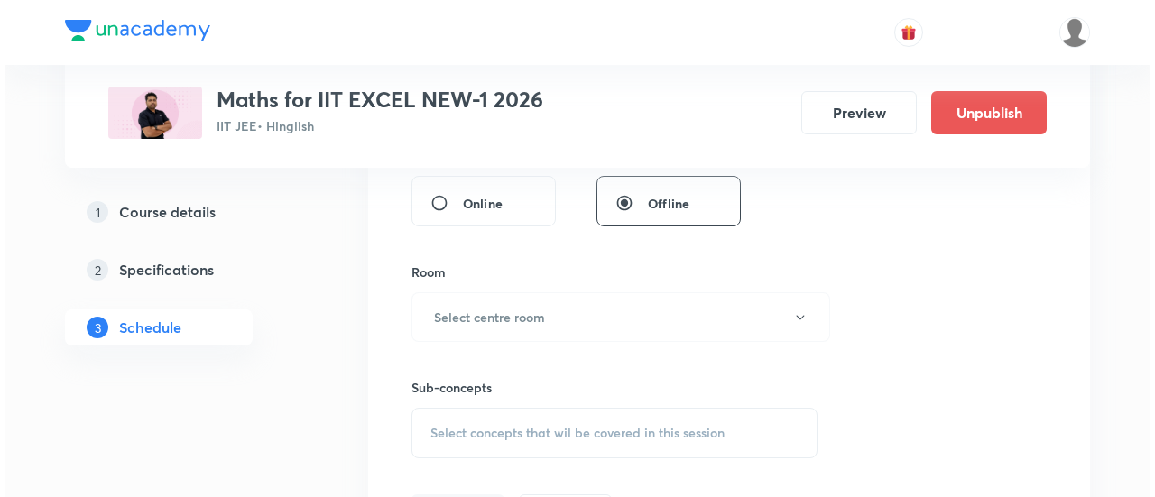
scroll to position [709, 0]
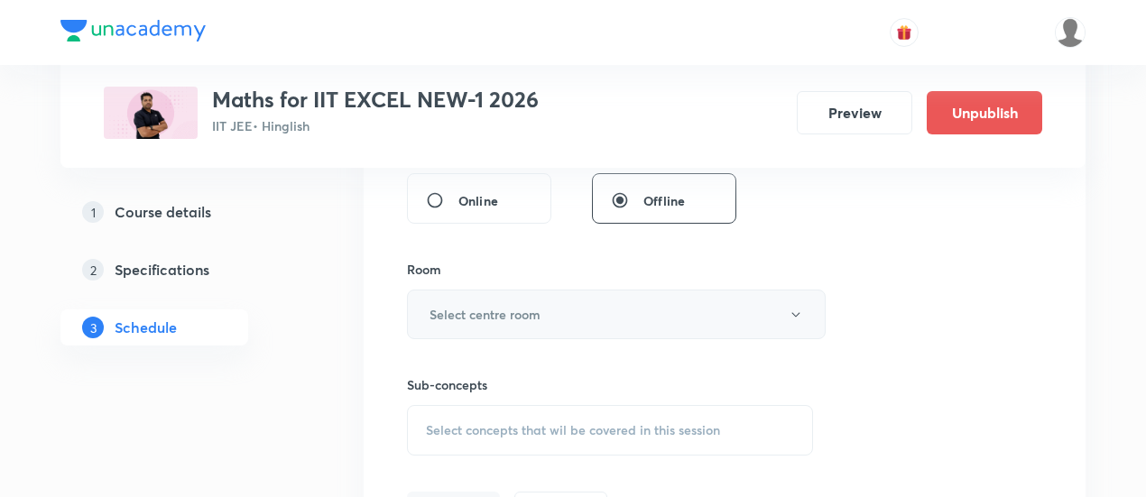
type input "90"
click at [626, 315] on button "Select centre room" at bounding box center [616, 315] width 419 height 50
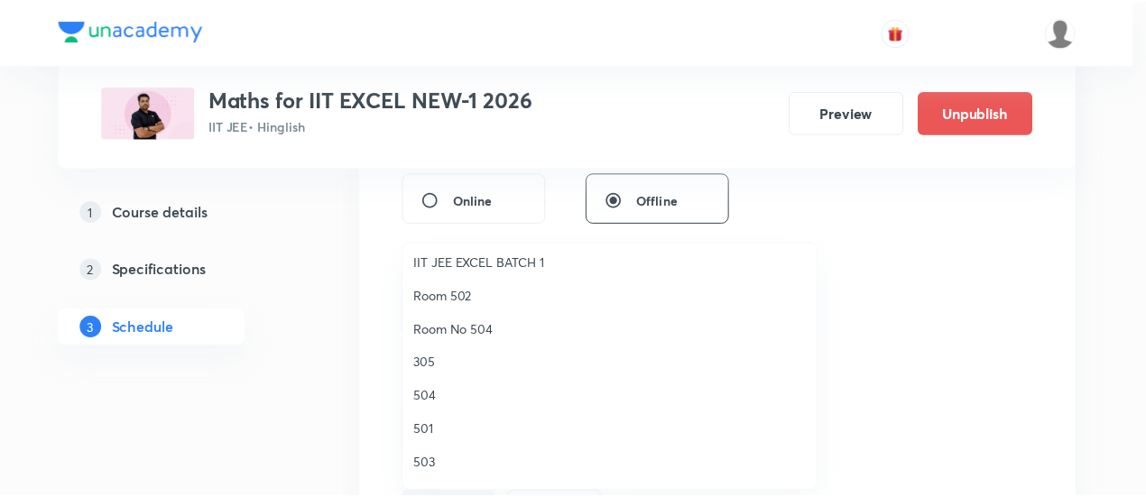
scroll to position [192, 0]
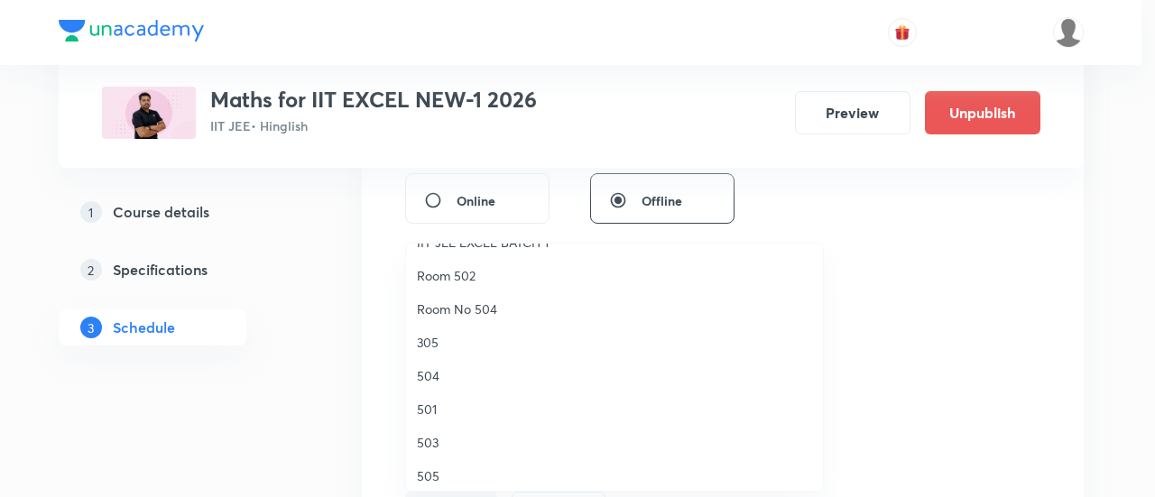
click at [443, 409] on span "501" at bounding box center [614, 409] width 395 height 19
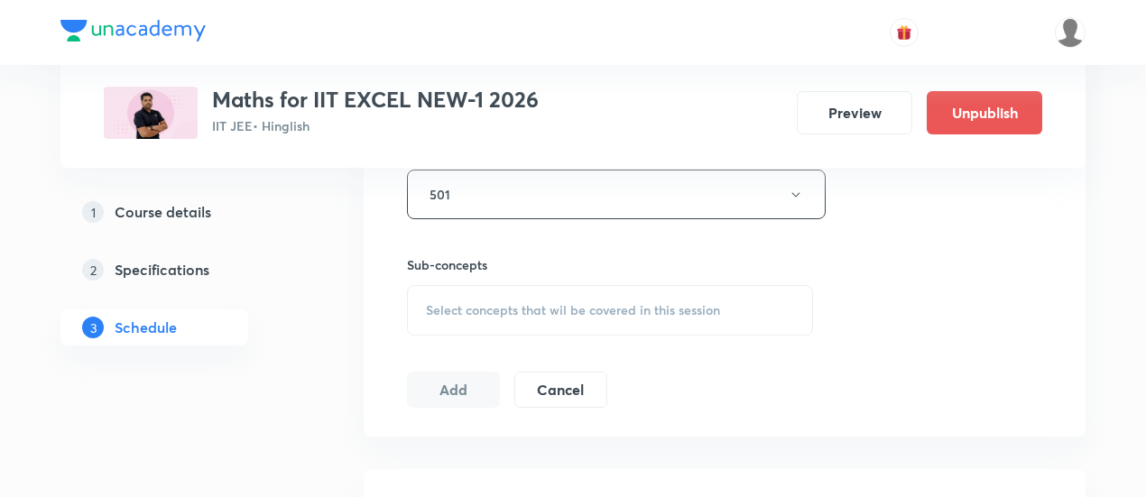
scroll to position [830, 0]
click at [609, 302] on span "Select concepts that wil be covered in this session" at bounding box center [573, 309] width 294 height 14
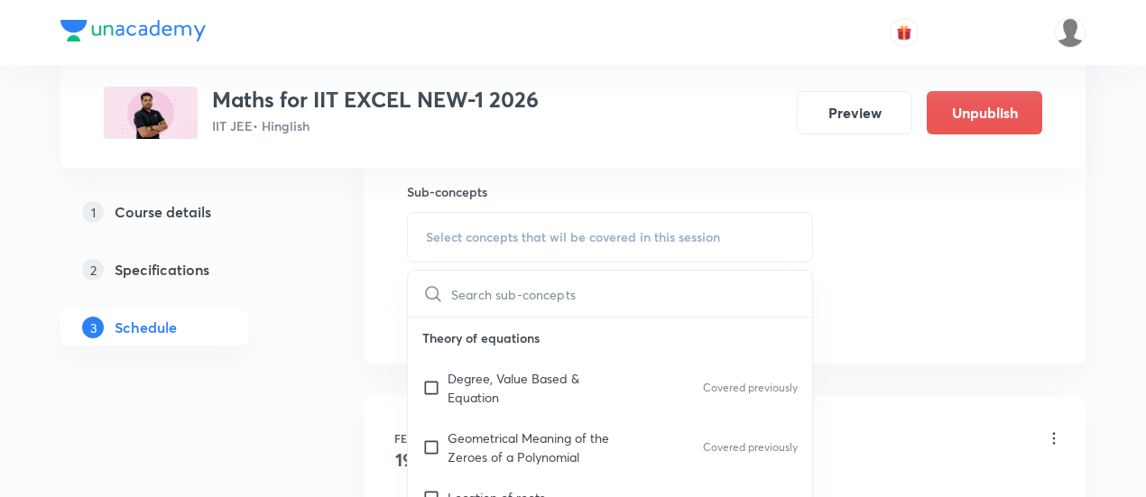
scroll to position [908, 0]
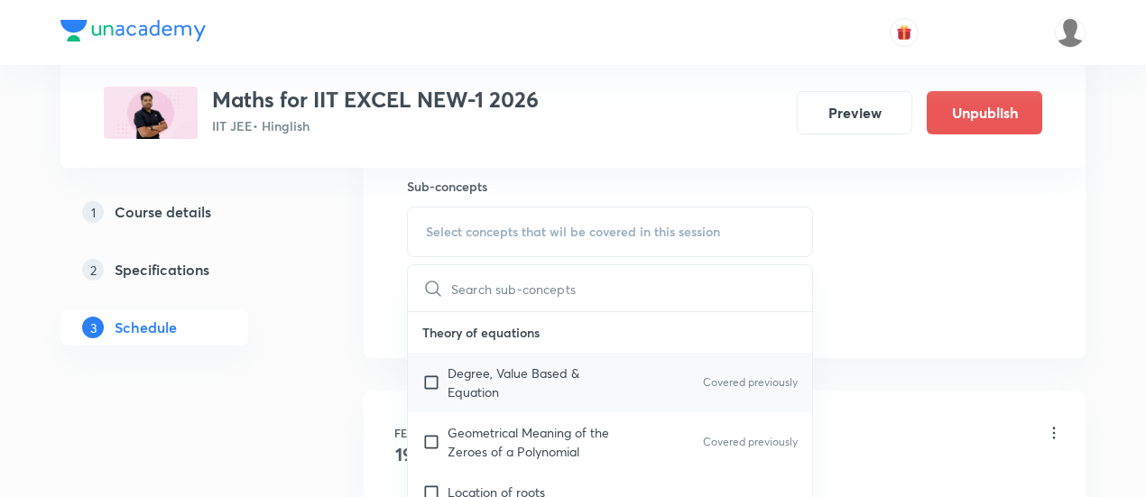
click at [487, 380] on p "Degree, Value Based & Equation" at bounding box center [539, 383] width 182 height 38
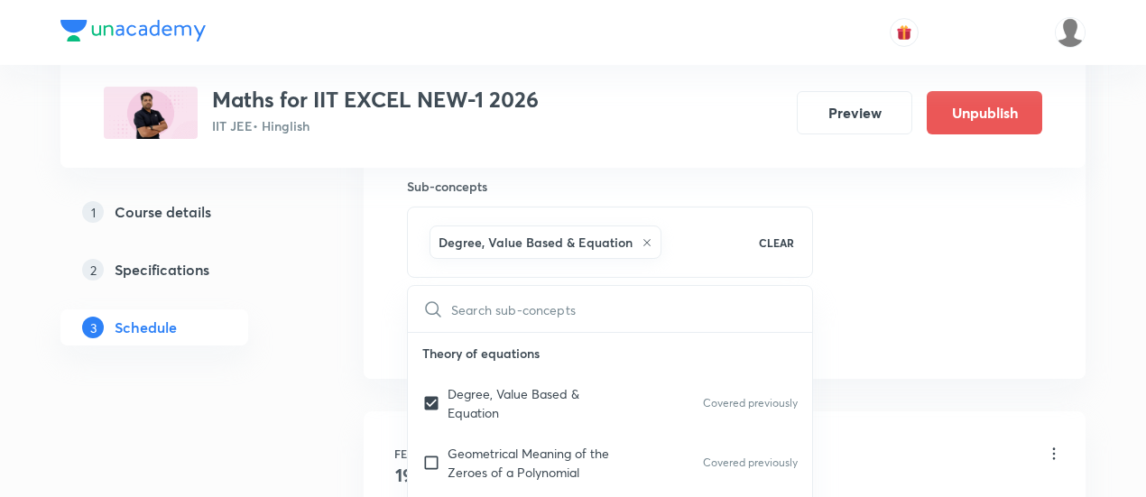
checkbox input "true"
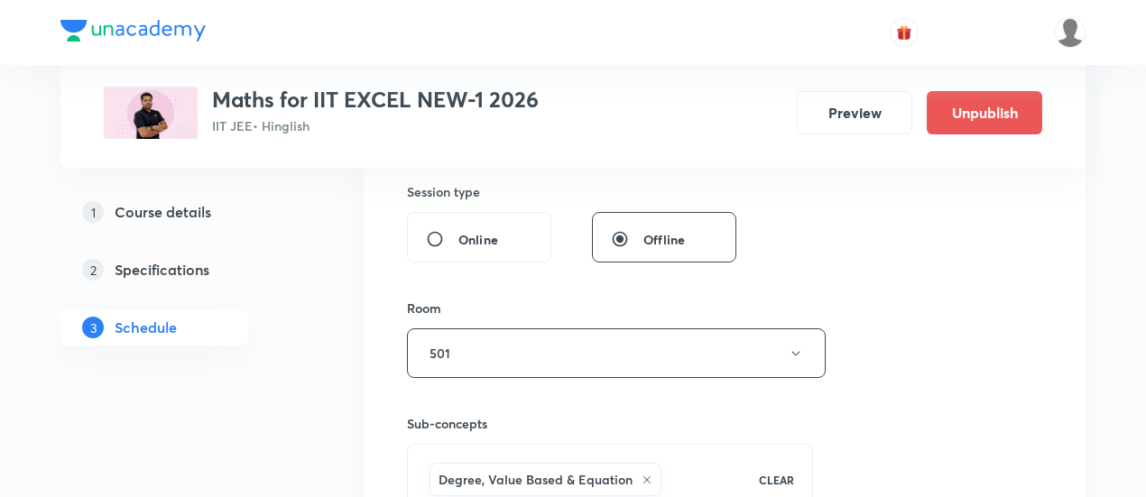
scroll to position [764, 0]
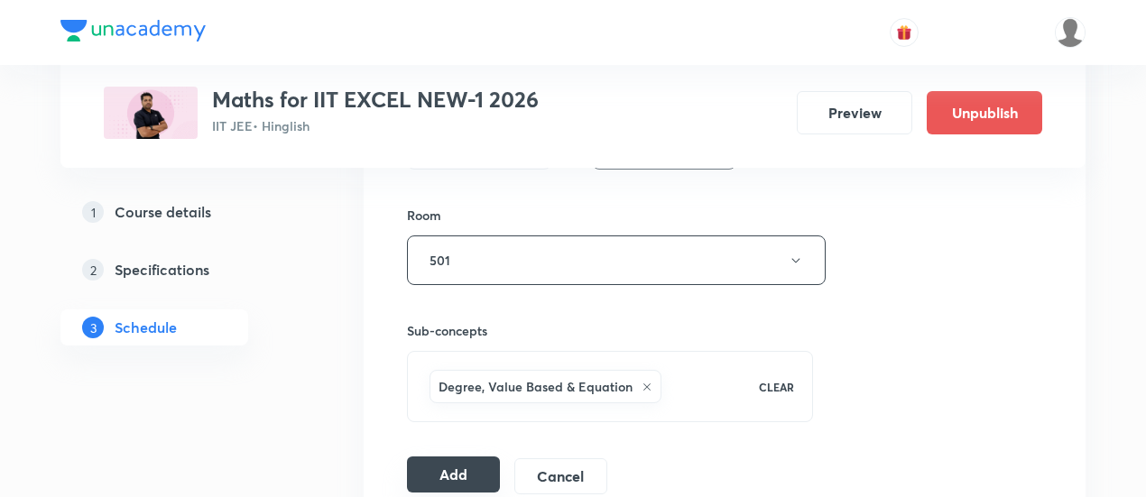
click at [441, 461] on button "Add" at bounding box center [453, 475] width 93 height 36
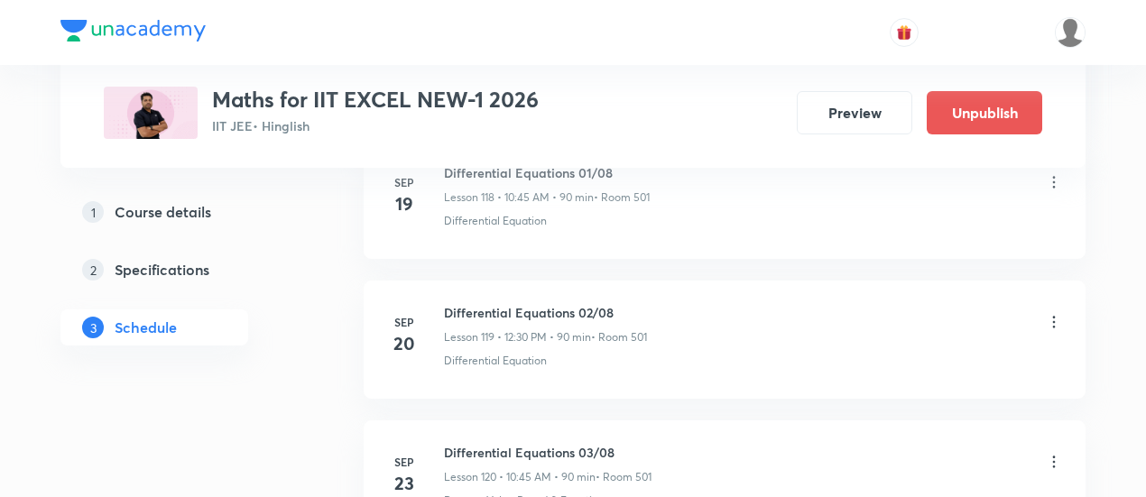
scroll to position [17817, 0]
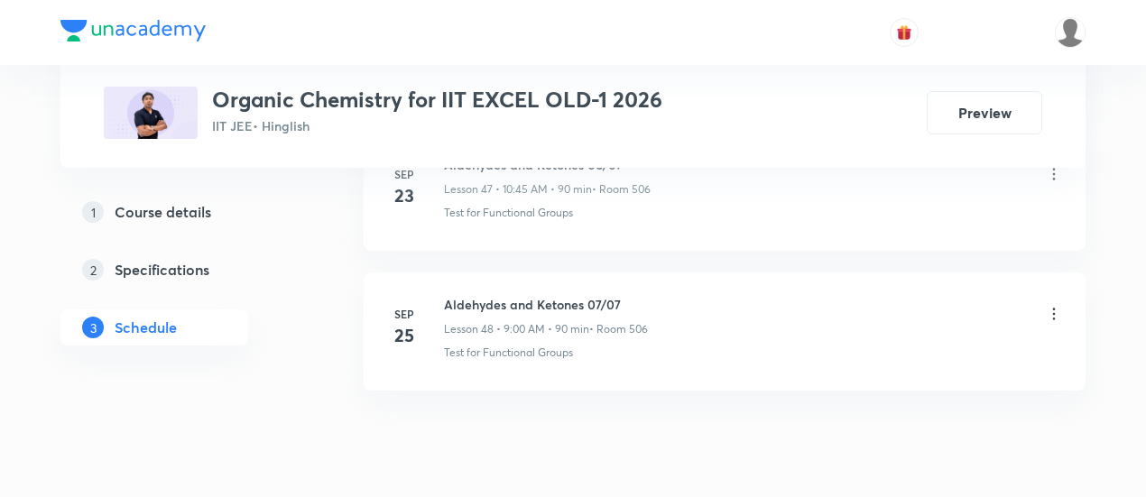
scroll to position [7637, 0]
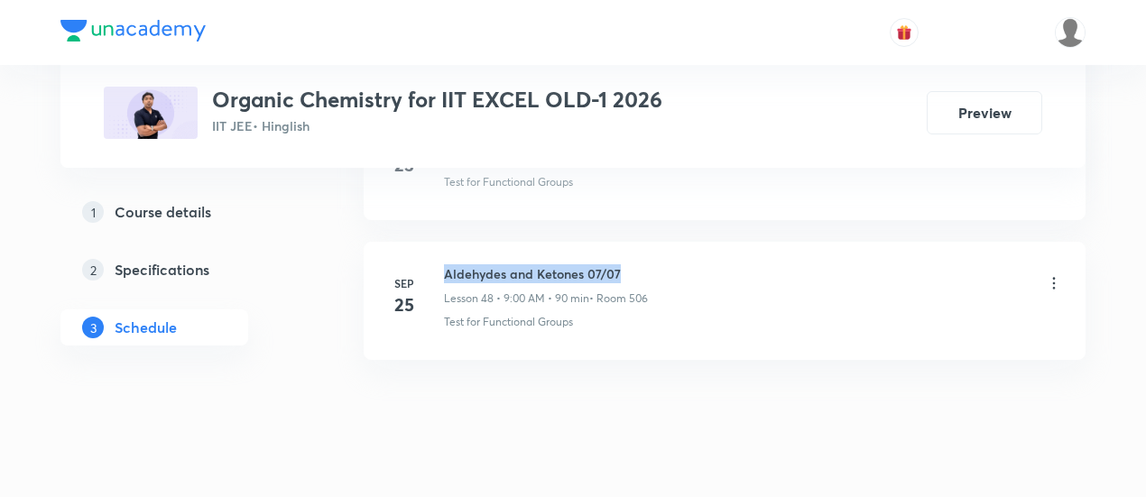
drag, startPoint x: 446, startPoint y: 237, endPoint x: 623, endPoint y: 238, distance: 176.9
click at [623, 264] on h6 "Aldehydes and Ketones 07/07" at bounding box center [546, 273] width 204 height 19
copy h6 "Aldehydes and Ketones 07/07"
click at [623, 264] on h6 "Aldehydes and Ketones 07/07" at bounding box center [546, 273] width 204 height 19
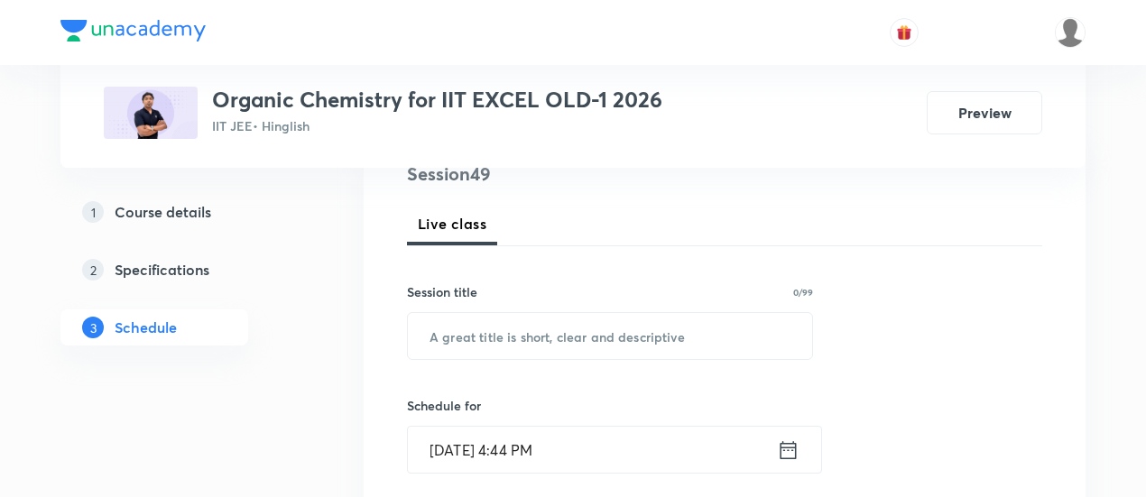
scroll to position [274, 0]
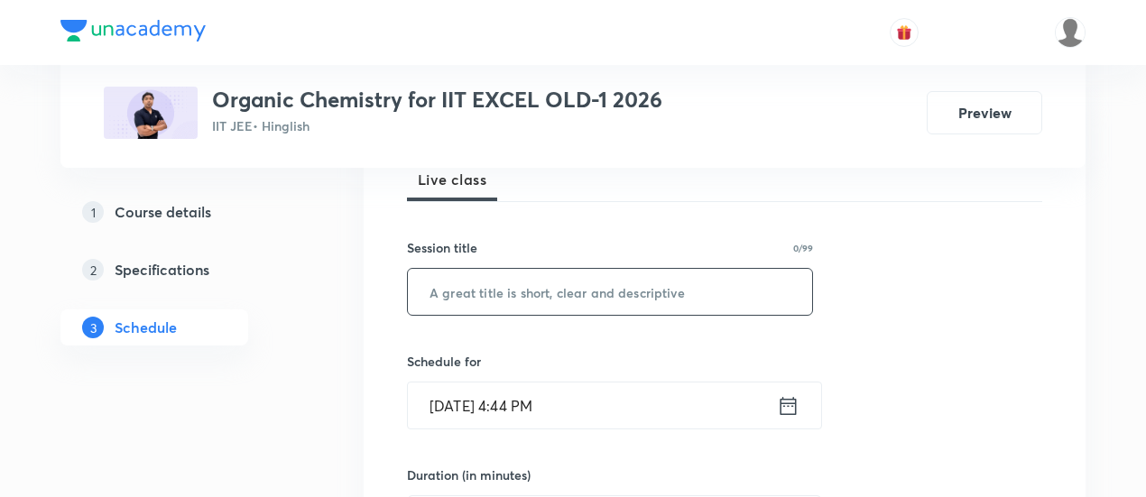
click at [584, 292] on input "text" at bounding box center [610, 292] width 404 height 46
paste input "Aldehydes and Ketones 07/07"
click at [607, 288] on input "Aldehydes and Ketones 07/07" at bounding box center [610, 292] width 404 height 46
type input "Aldehydes and Ketones 08/07"
click at [784, 394] on icon at bounding box center [788, 406] width 23 height 25
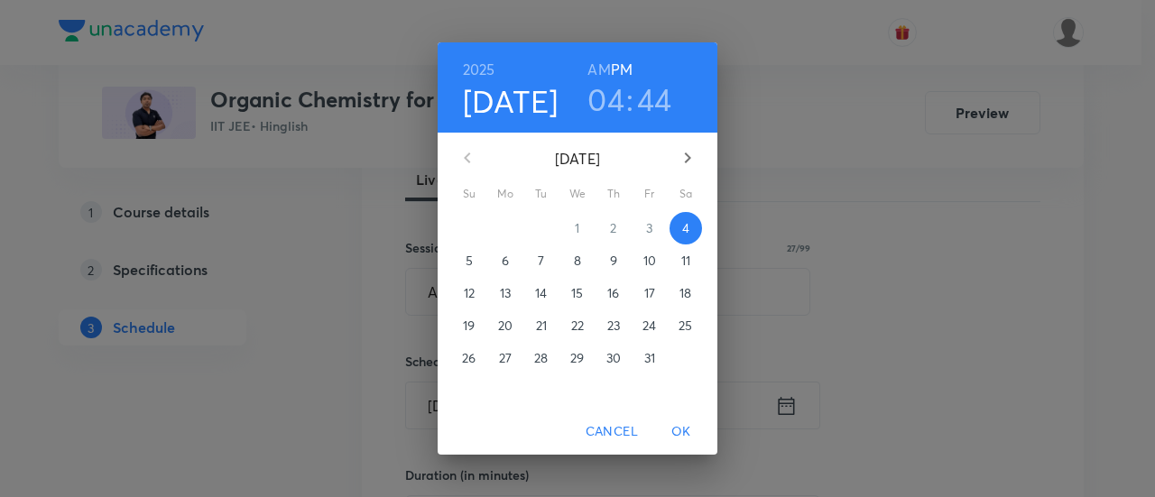
click at [504, 259] on p "6" at bounding box center [505, 261] width 7 height 18
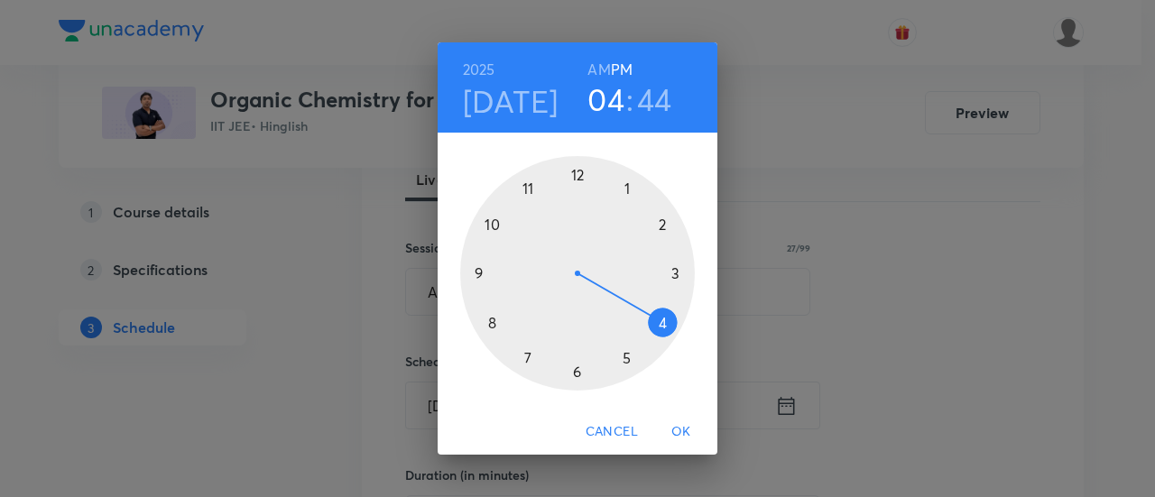
click at [604, 66] on h6 "AM" at bounding box center [599, 69] width 23 height 25
click at [480, 273] on div at bounding box center [577, 273] width 235 height 235
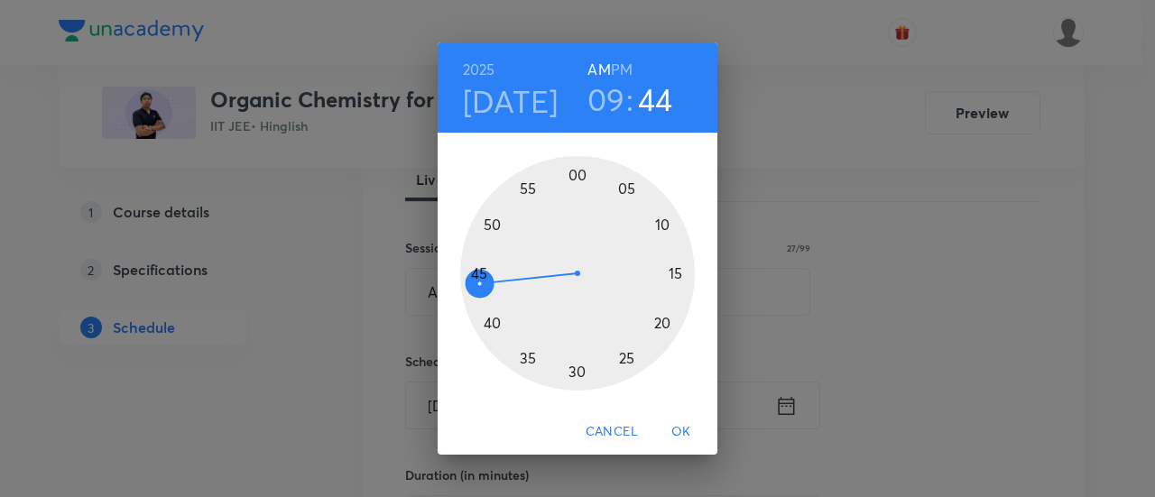
click at [576, 173] on div at bounding box center [577, 273] width 235 height 235
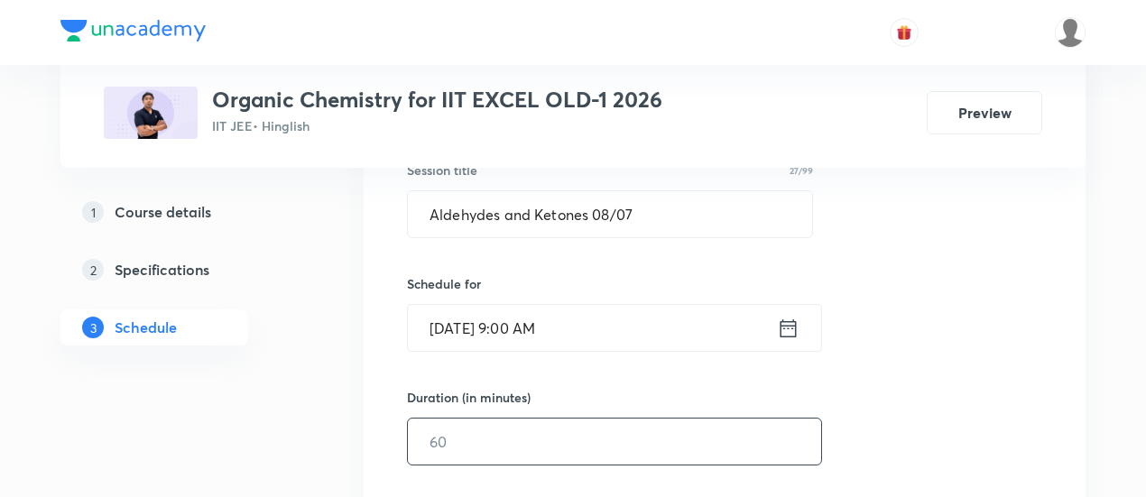
scroll to position [357, 0]
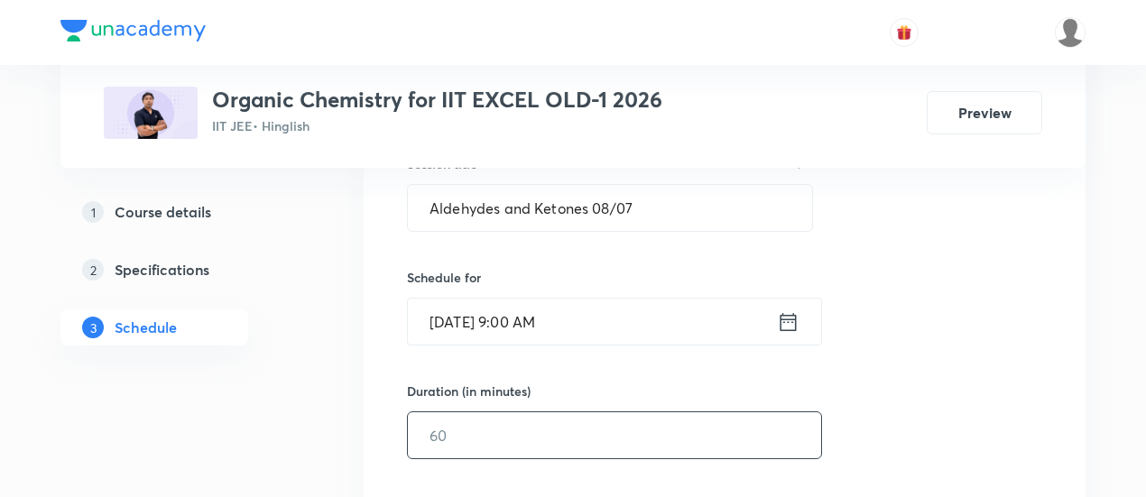
click at [677, 430] on input "text" at bounding box center [614, 436] width 413 height 46
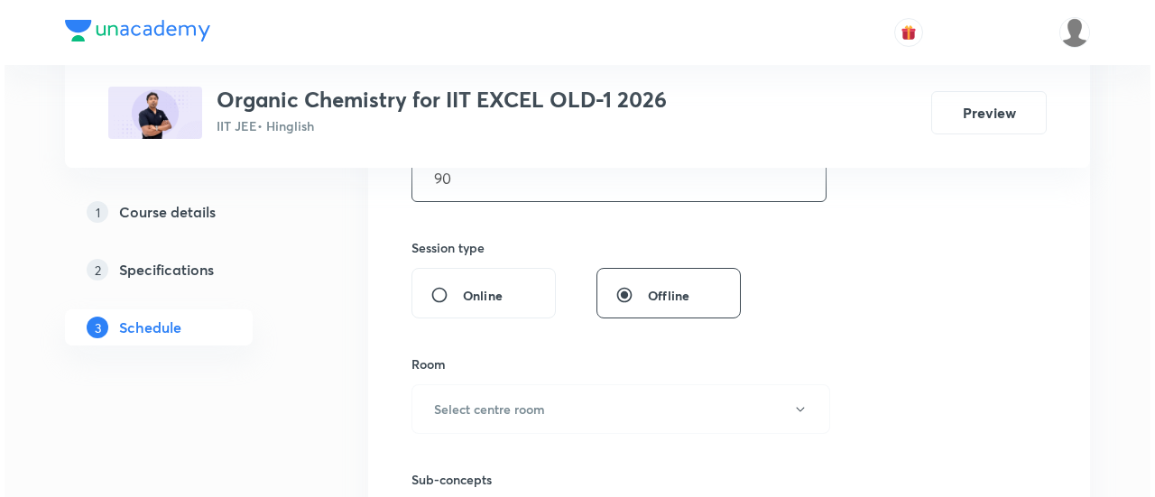
scroll to position [617, 0]
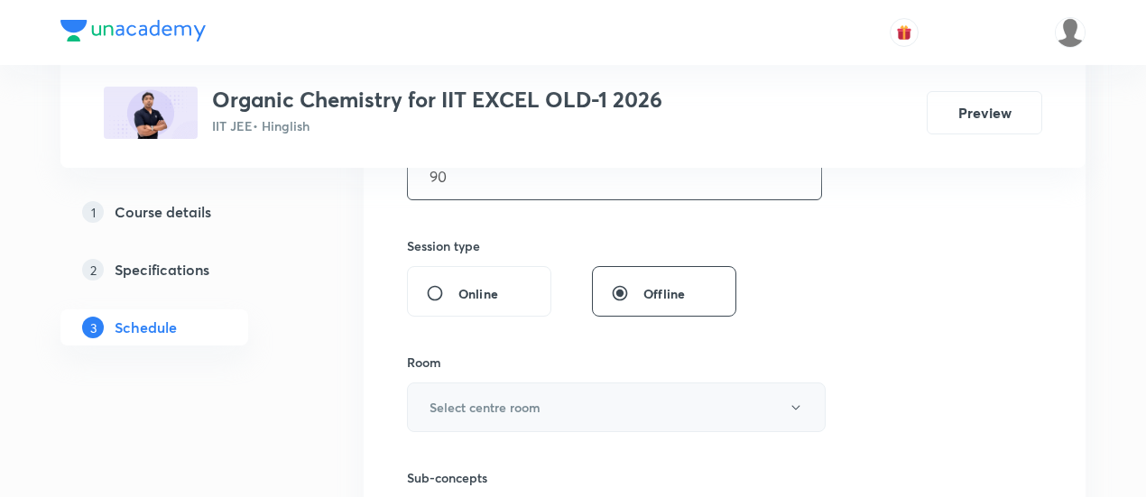
type input "90"
click at [533, 407] on h6 "Select centre room" at bounding box center [485, 407] width 111 height 19
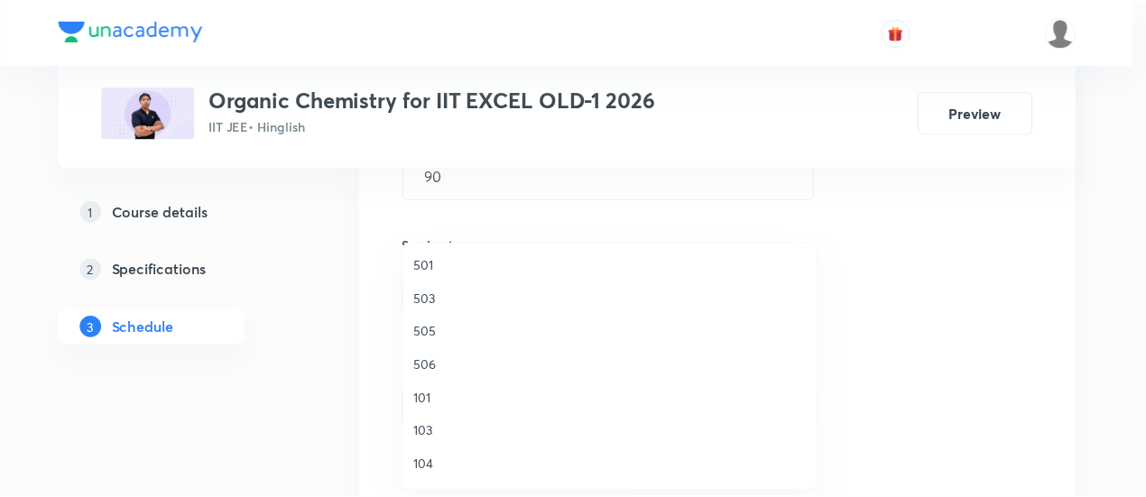
scroll to position [336, 0]
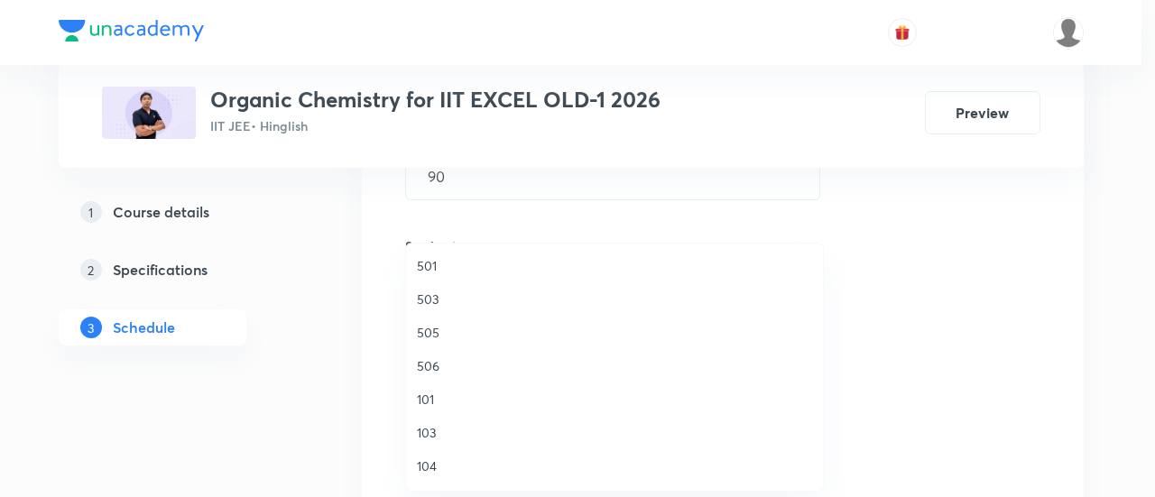
click at [454, 367] on span "506" at bounding box center [614, 366] width 395 height 19
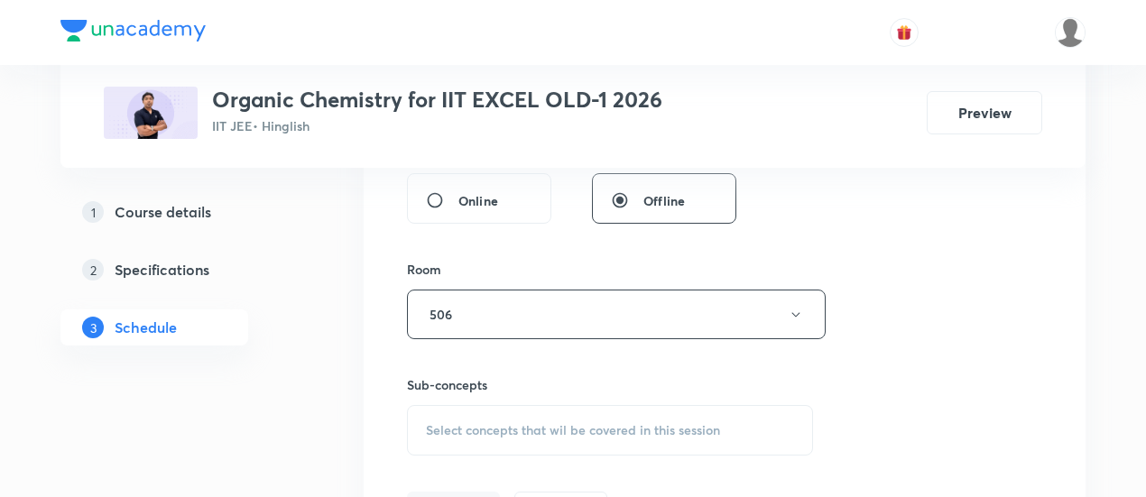
scroll to position [722, 0]
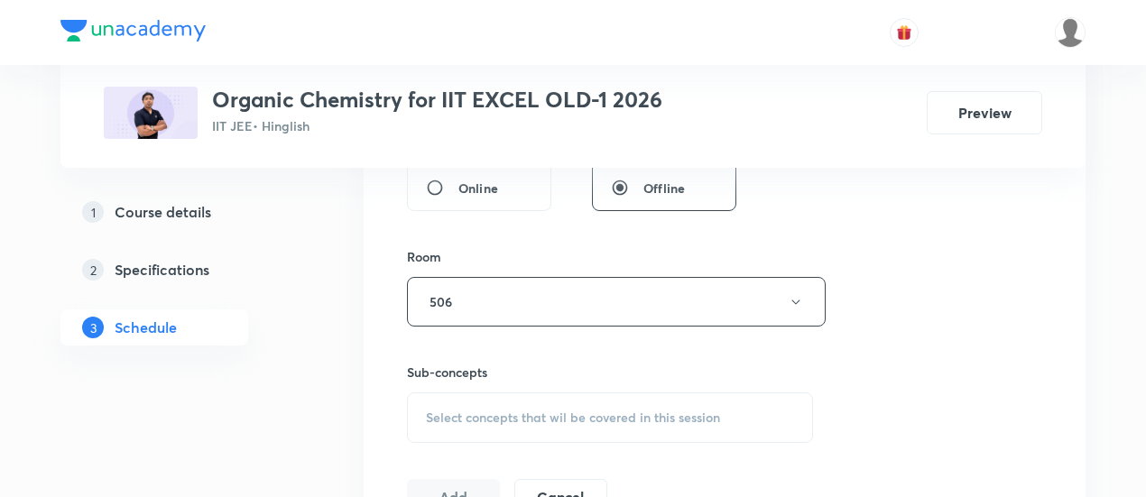
click at [583, 425] on div "Select concepts that wil be covered in this session" at bounding box center [610, 418] width 406 height 51
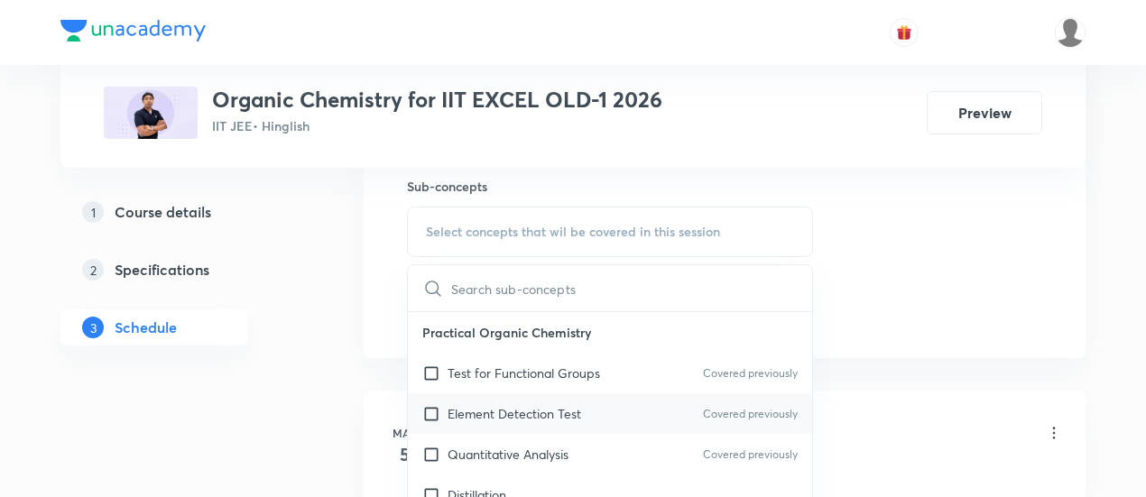
scroll to position [908, 0]
click at [536, 364] on p "Test for Functional Groups" at bounding box center [524, 373] width 153 height 19
checkbox input "true"
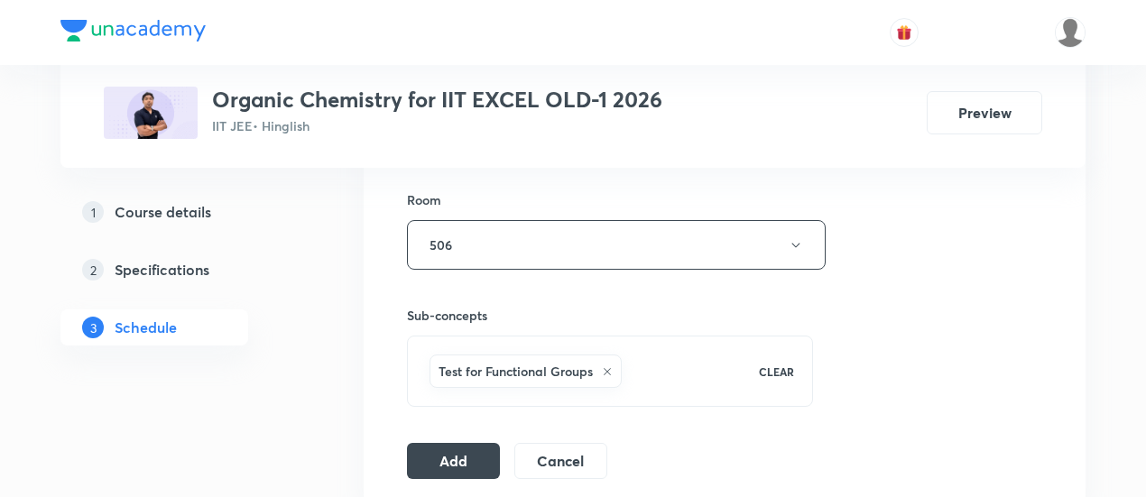
scroll to position [806, 0]
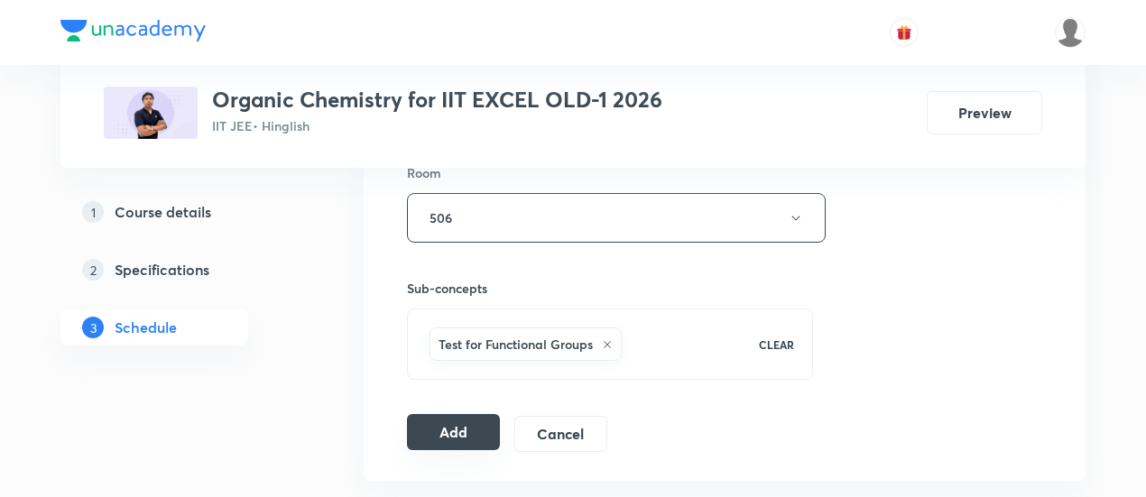
click at [473, 436] on button "Add" at bounding box center [453, 432] width 93 height 36
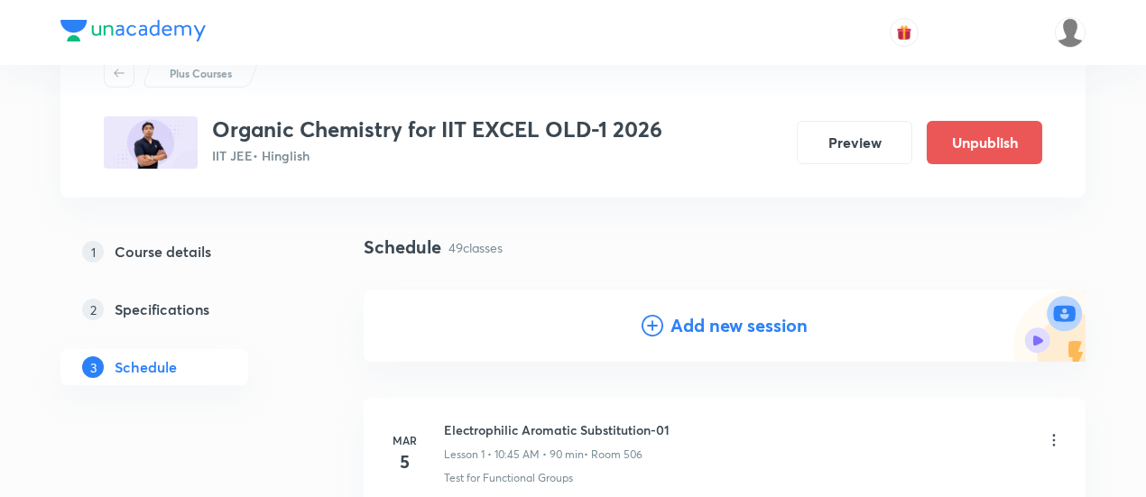
scroll to position [181, 0]
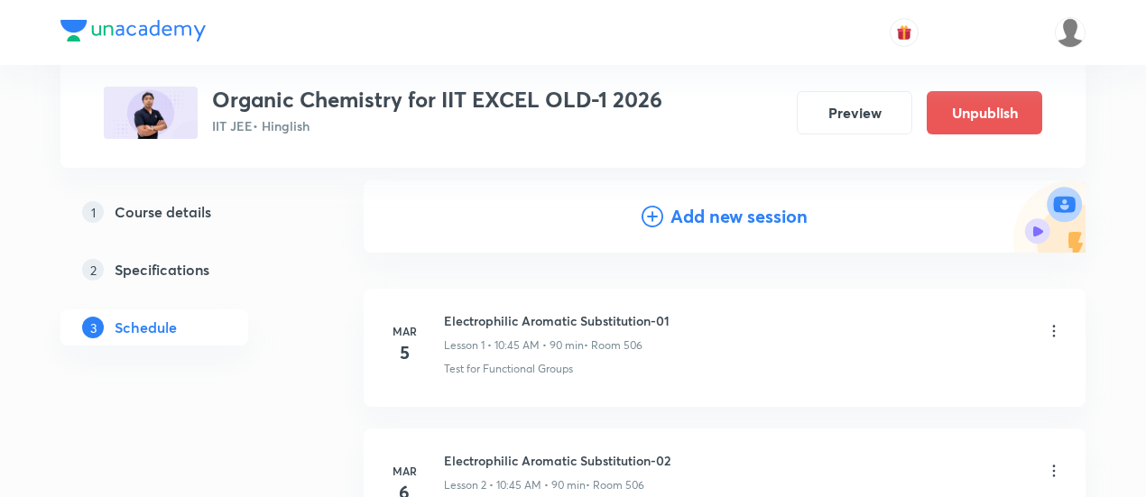
click at [697, 222] on h4 "Add new session" at bounding box center [739, 216] width 137 height 27
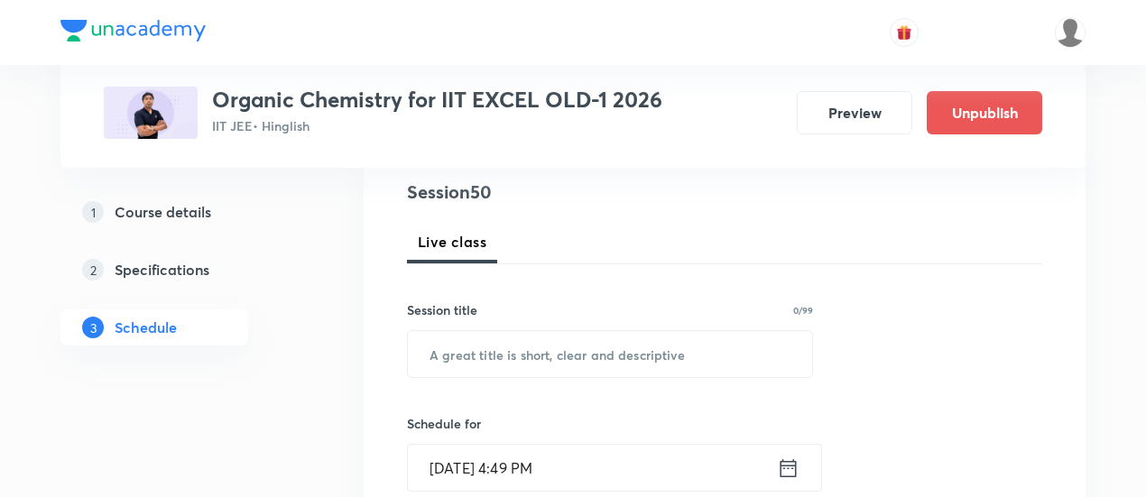
scroll to position [280, 0]
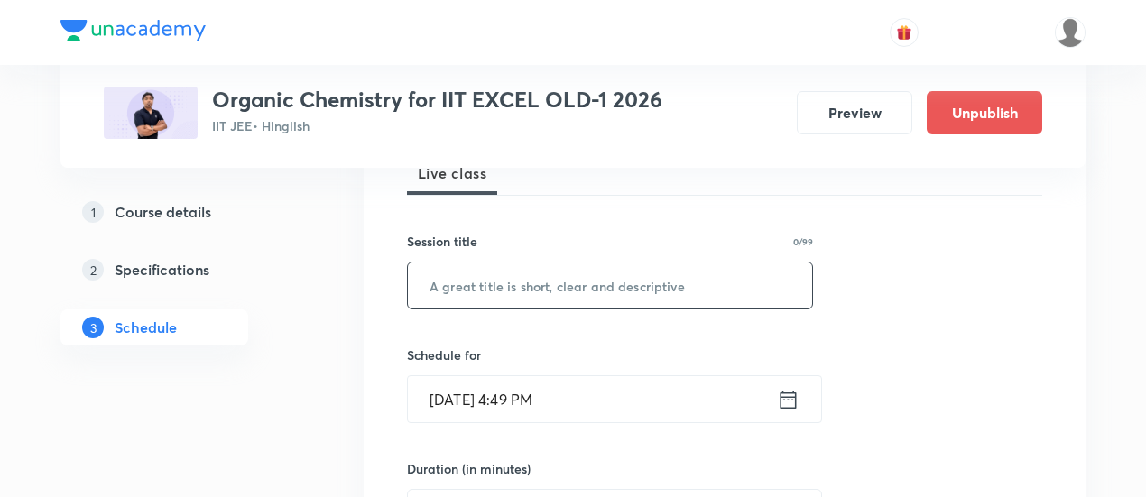
click at [590, 285] on input "text" at bounding box center [610, 286] width 404 height 46
paste input "Carboxylic Acid and its derivatives"
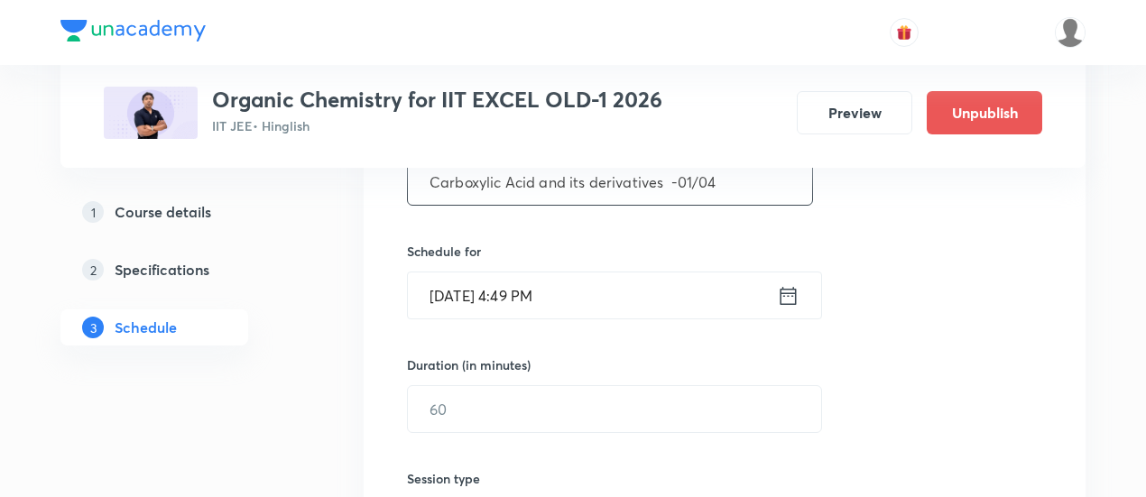
scroll to position [385, 0]
type input "Carboxylic Acid and its derivatives -01/04"
click at [787, 299] on icon at bounding box center [788, 295] width 23 height 25
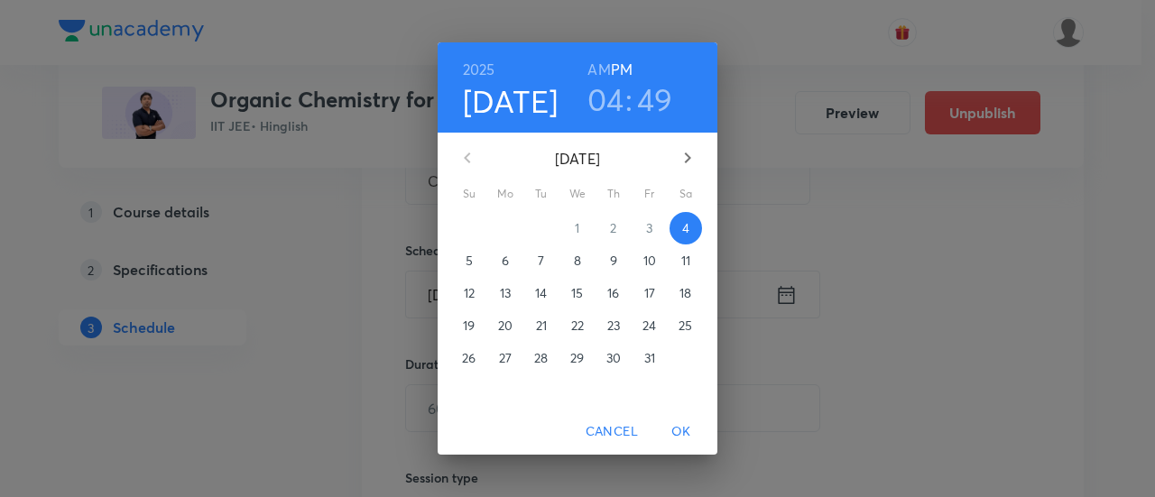
click at [540, 259] on p "7" at bounding box center [541, 261] width 6 height 18
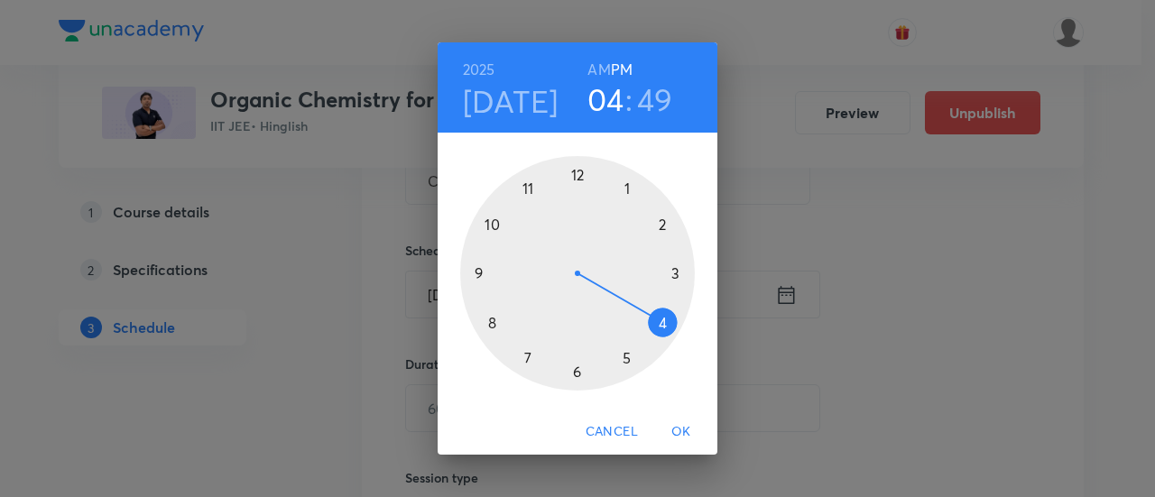
click at [603, 68] on h6 "AM" at bounding box center [599, 69] width 23 height 25
click at [495, 221] on div at bounding box center [577, 273] width 235 height 235
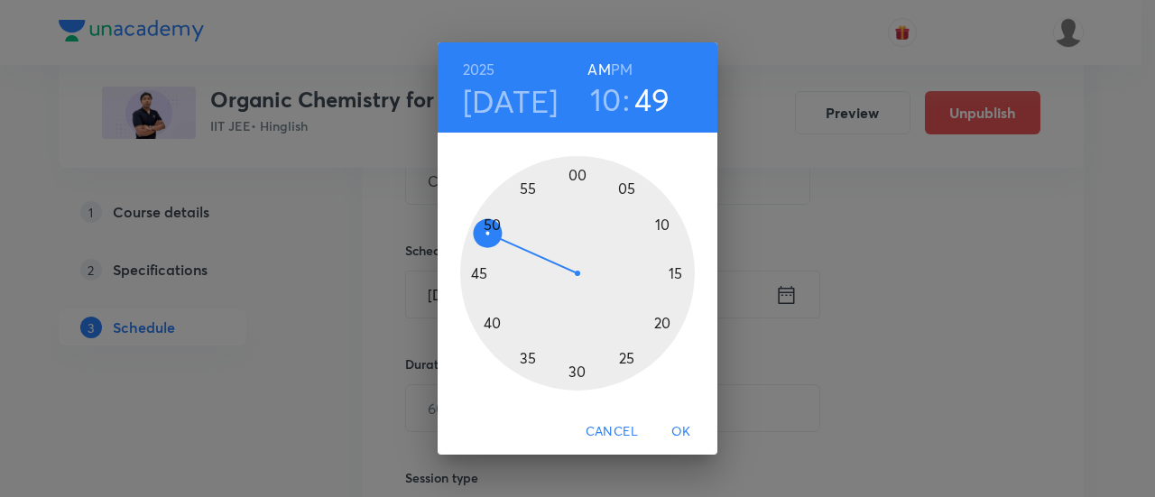
click at [480, 274] on div at bounding box center [577, 273] width 235 height 235
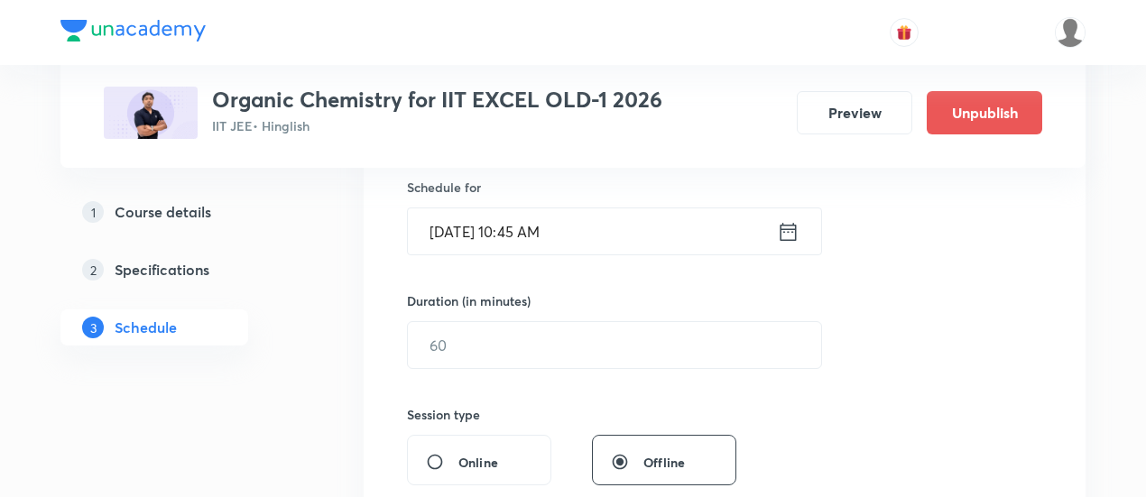
scroll to position [466, 0]
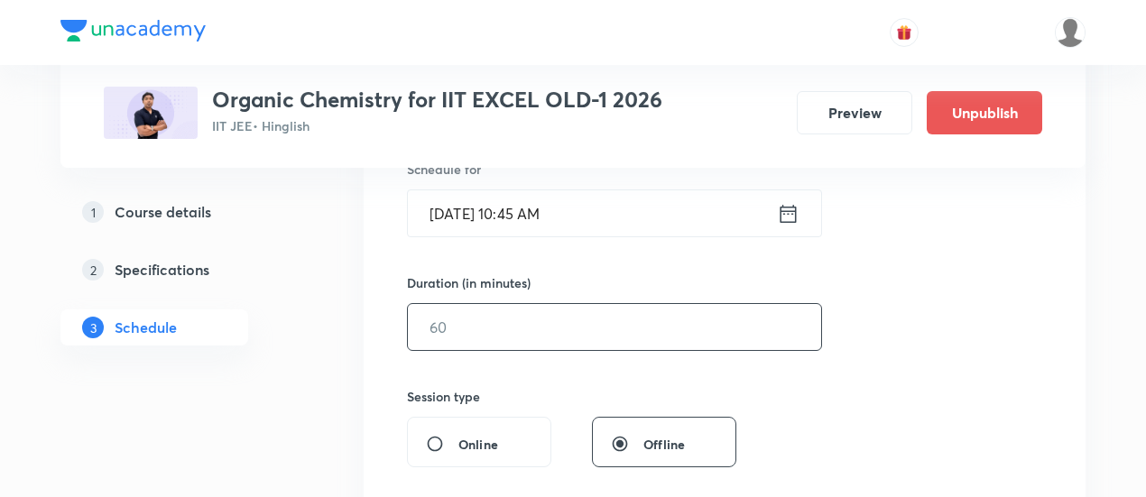
click at [676, 322] on input "text" at bounding box center [614, 327] width 413 height 46
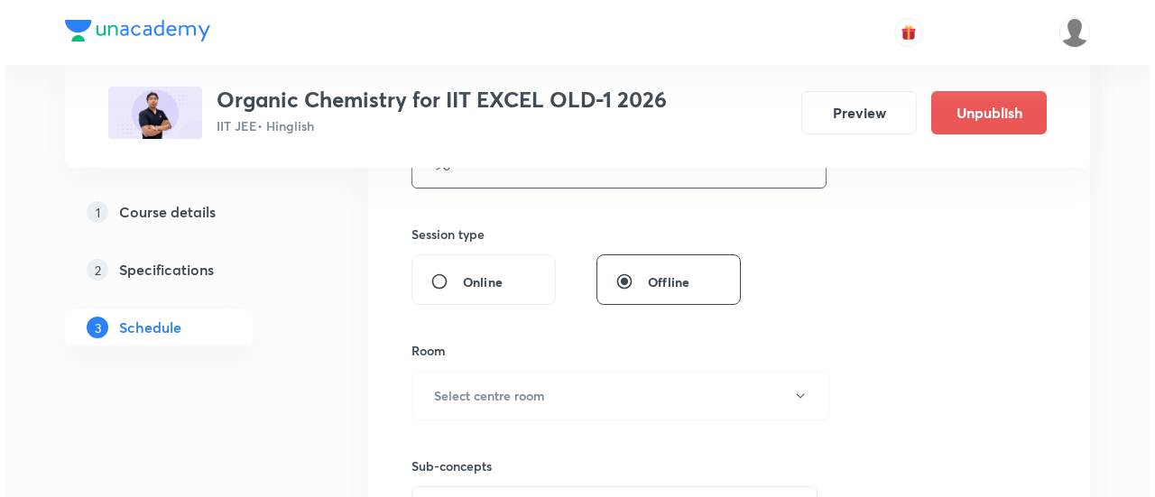
scroll to position [637, 0]
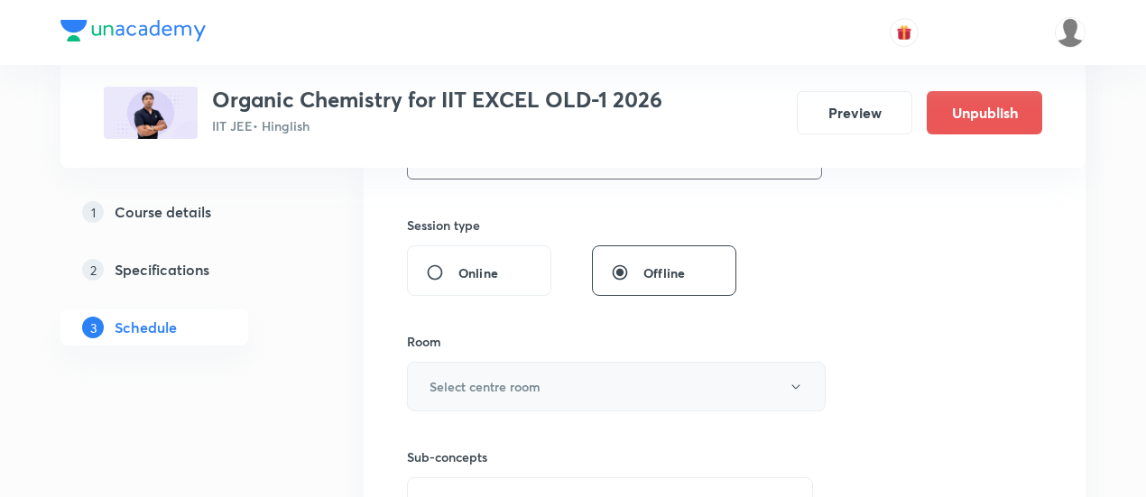
type input "90"
click at [569, 387] on button "Select centre room" at bounding box center [616, 387] width 419 height 50
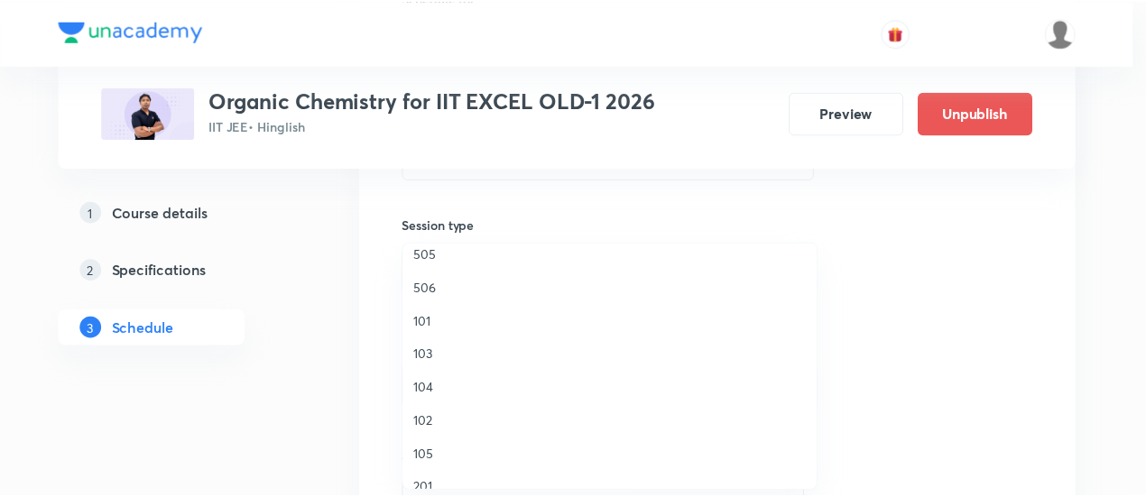
scroll to position [328, 0]
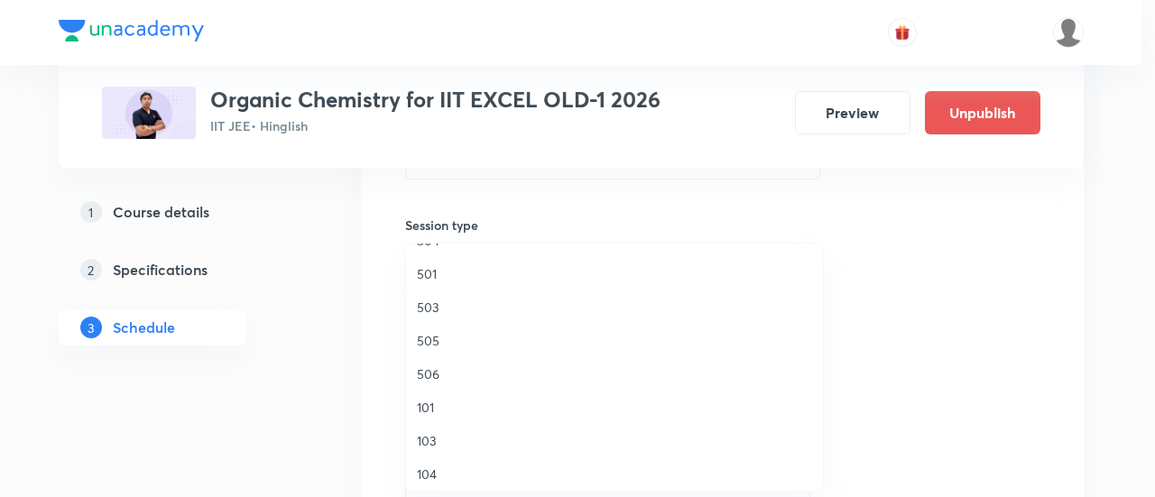
click at [445, 373] on span "506" at bounding box center [614, 374] width 395 height 19
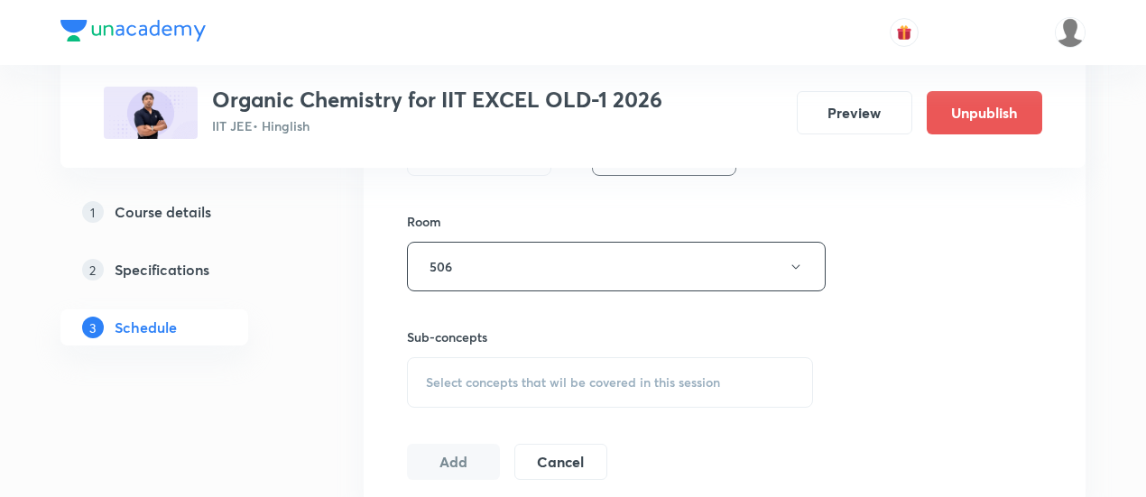
scroll to position [761, 0]
click at [620, 380] on span "Select concepts that wil be covered in this session" at bounding box center [573, 379] width 294 height 14
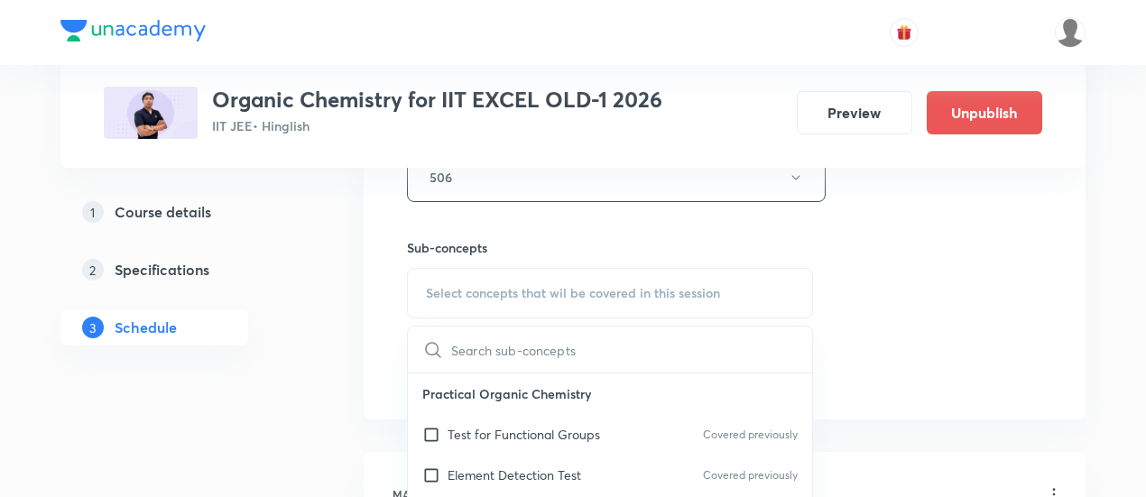
scroll to position [851, 0]
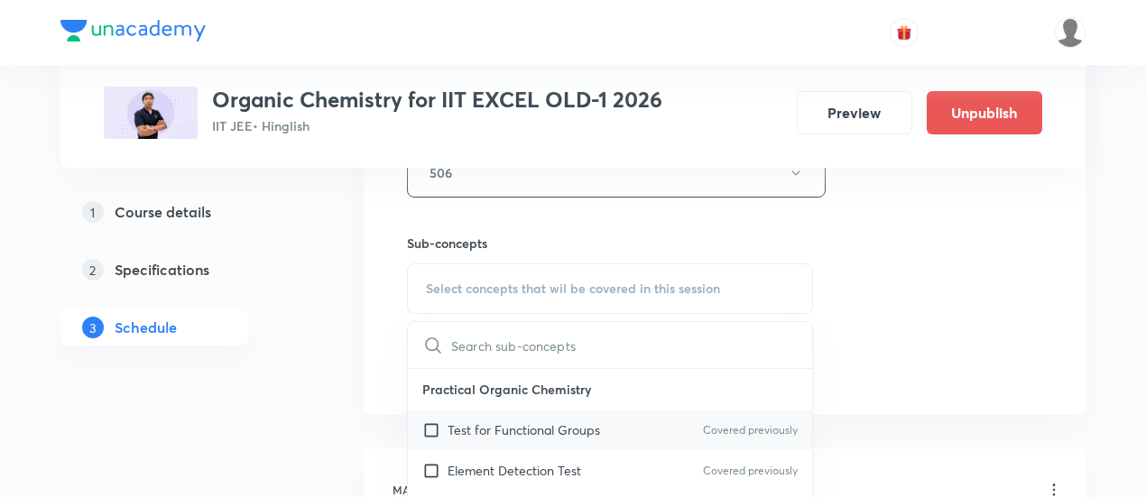
click at [536, 423] on p "Test for Functional Groups" at bounding box center [524, 430] width 153 height 19
checkbox input "true"
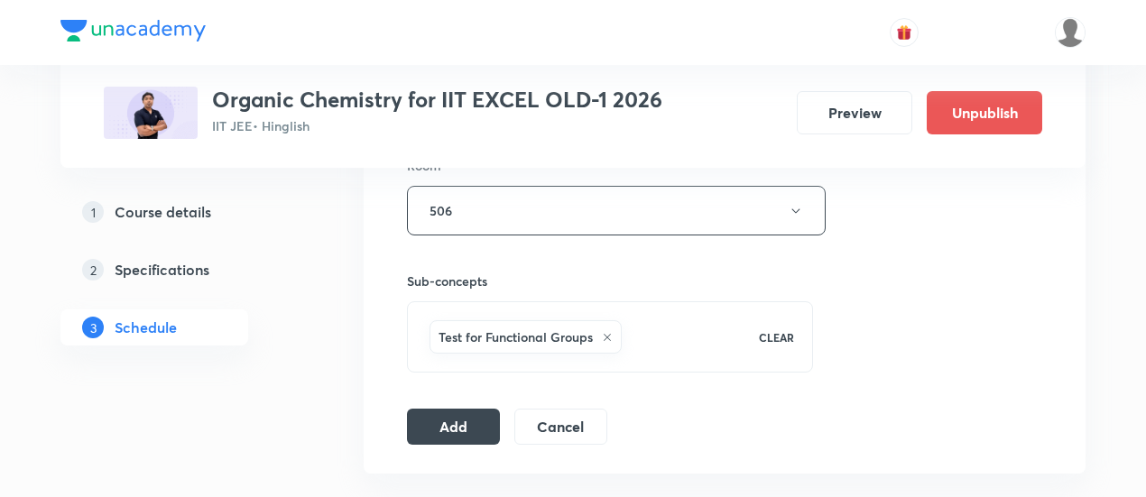
scroll to position [818, 0]
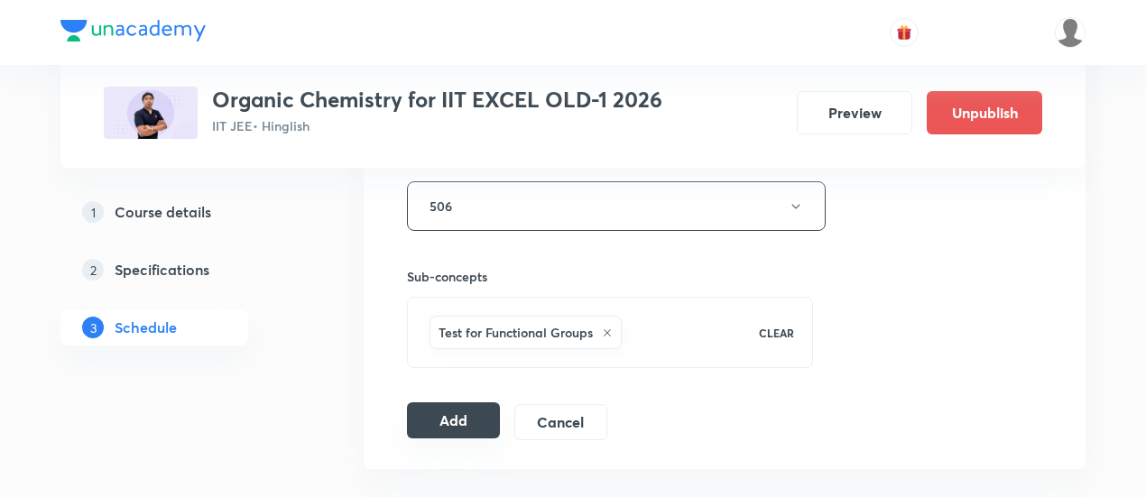
click at [481, 411] on button "Add" at bounding box center [453, 421] width 93 height 36
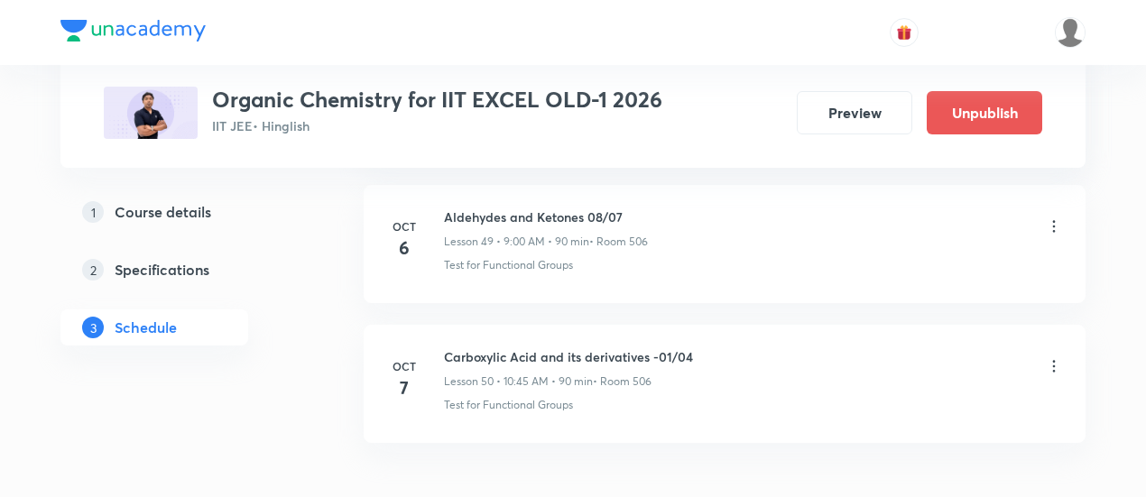
scroll to position [7088, 0]
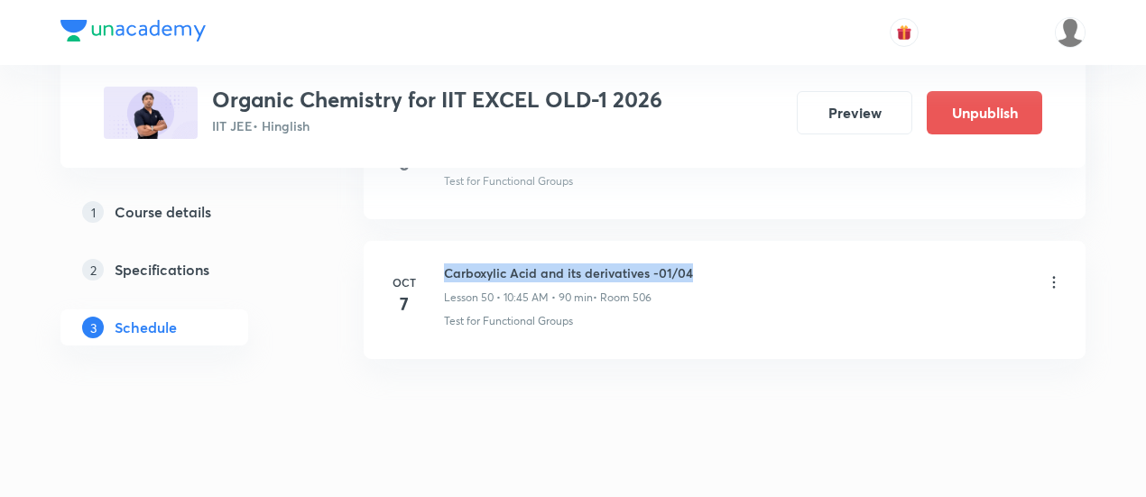
drag, startPoint x: 446, startPoint y: 238, endPoint x: 695, endPoint y: 241, distance: 249.2
click at [695, 264] on div "Carboxylic Acid and its derivatives -01/04 Lesson 50 • 10:45 AM • 90 min • Room…" at bounding box center [753, 285] width 619 height 42
copy h6 "Carboxylic Acid and its derivatives -01/04"
click at [697, 264] on div "Carboxylic Acid and its derivatives -01/04 Lesson 50 • 10:45 AM • 90 min • Room…" at bounding box center [753, 285] width 619 height 42
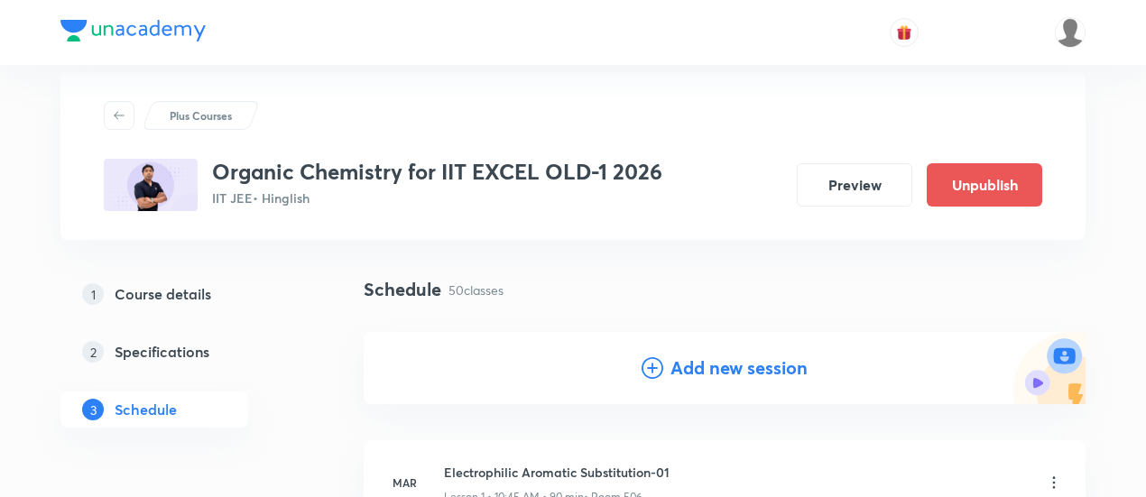
scroll to position [111, 0]
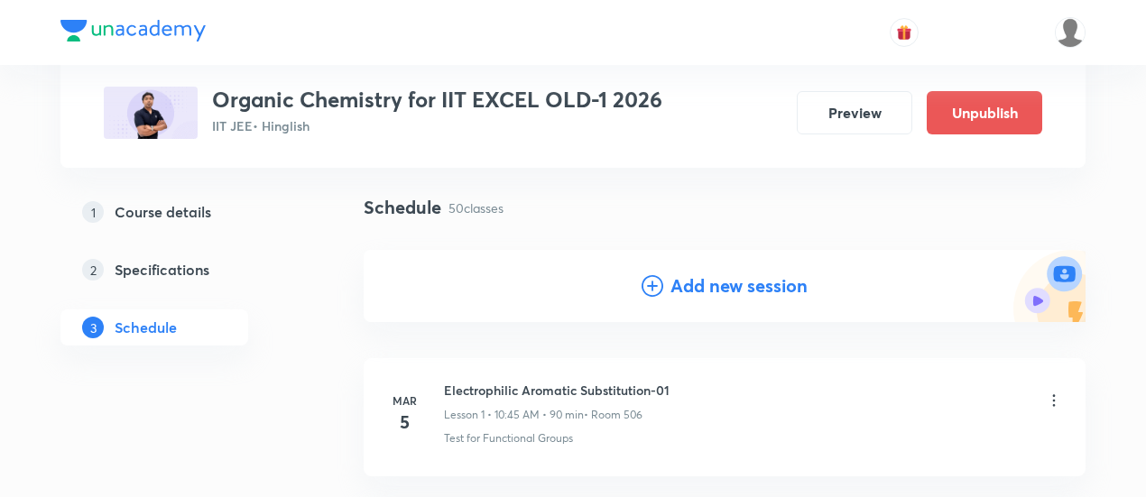
click at [707, 283] on h4 "Add new session" at bounding box center [739, 286] width 137 height 27
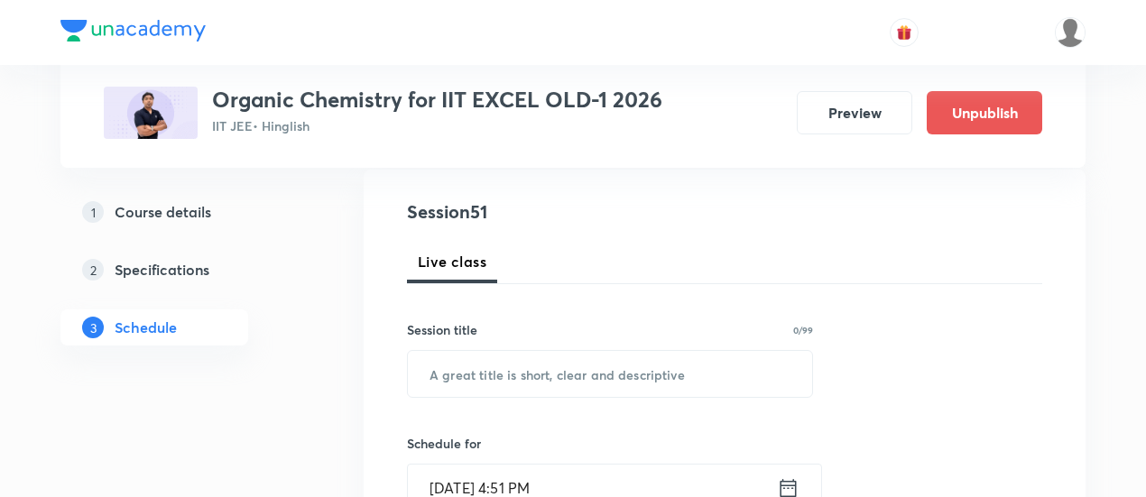
scroll to position [199, 0]
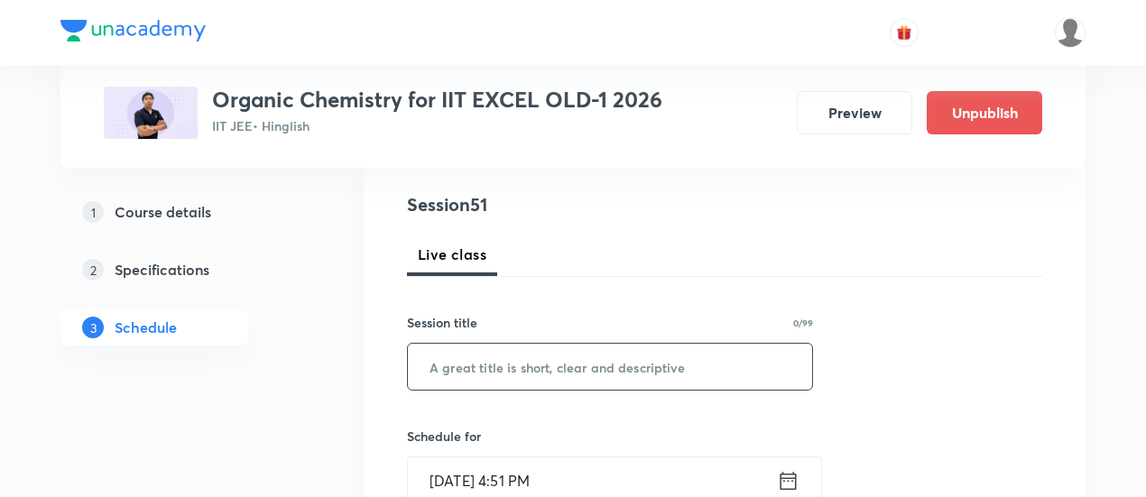
click at [593, 367] on input "text" at bounding box center [610, 367] width 404 height 46
paste input "Carboxylic Acid and its derivatives -01/04"
click at [687, 359] on input "Carboxylic Acid and its derivatives -01/04" at bounding box center [610, 367] width 404 height 46
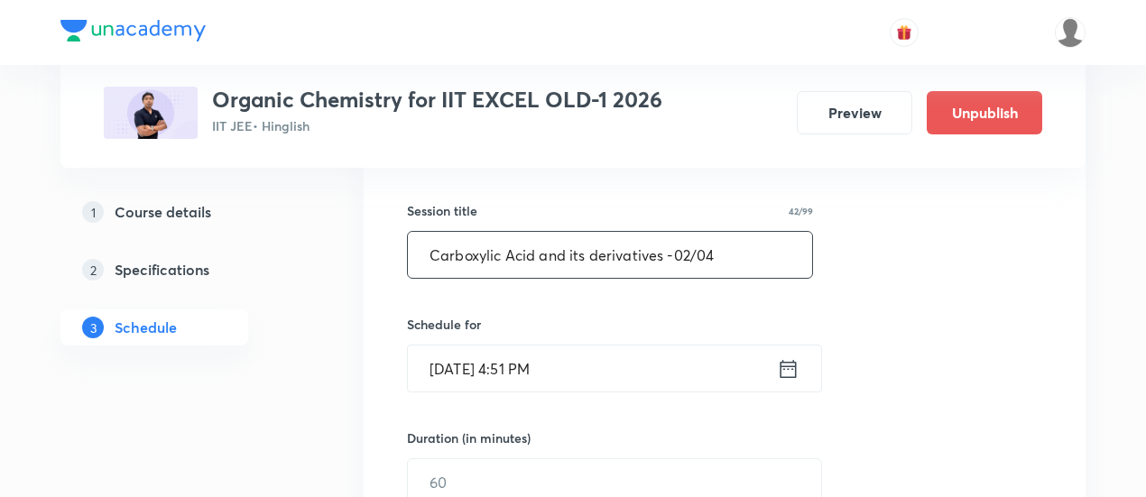
scroll to position [325, 0]
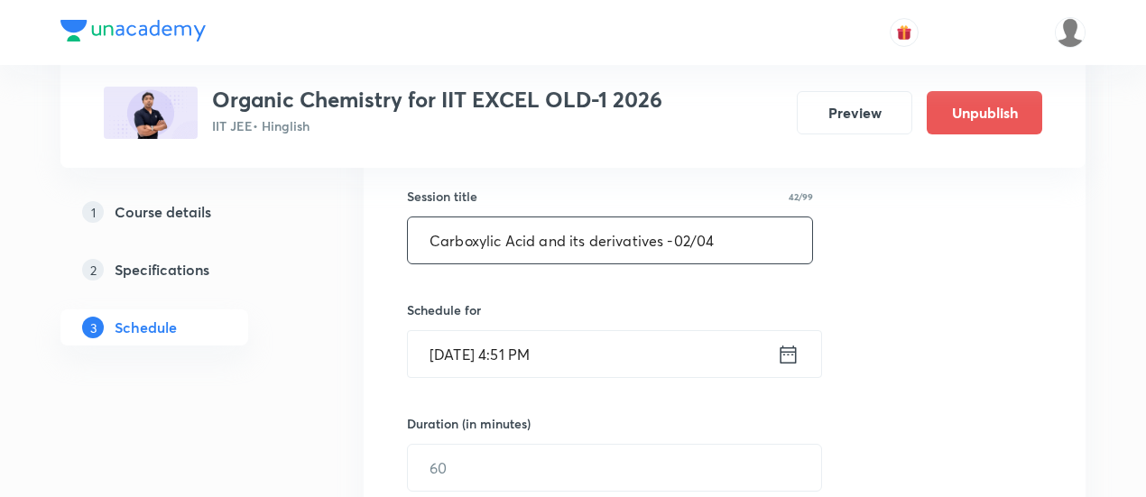
type input "Carboxylic Acid and its derivatives -02/04"
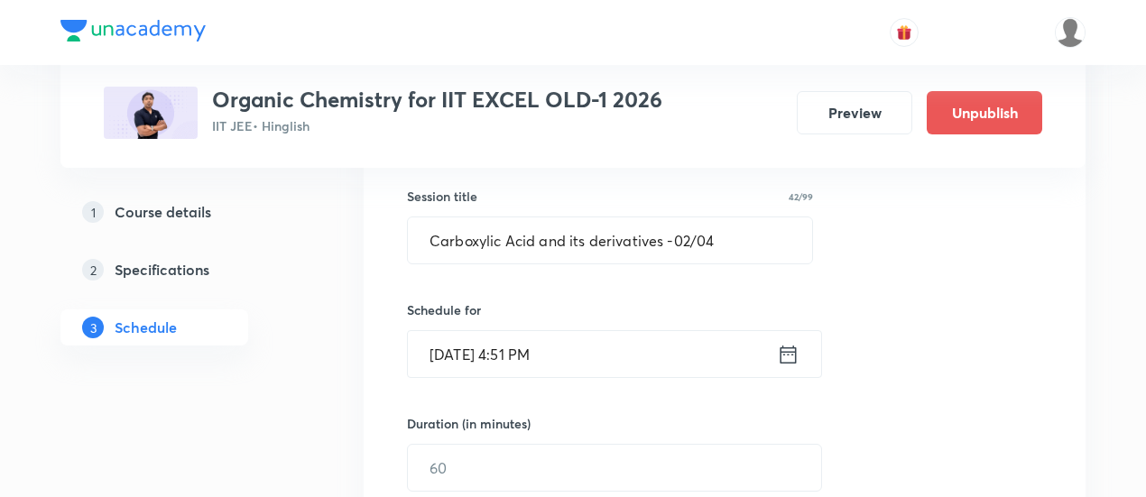
click at [793, 357] on icon at bounding box center [788, 354] width 23 height 25
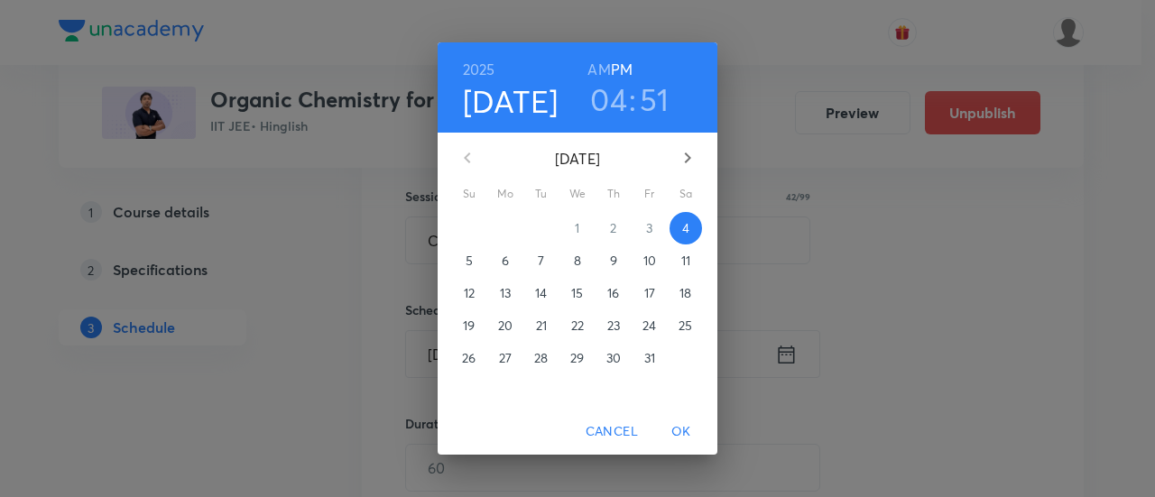
click at [613, 260] on p "9" at bounding box center [613, 261] width 7 height 18
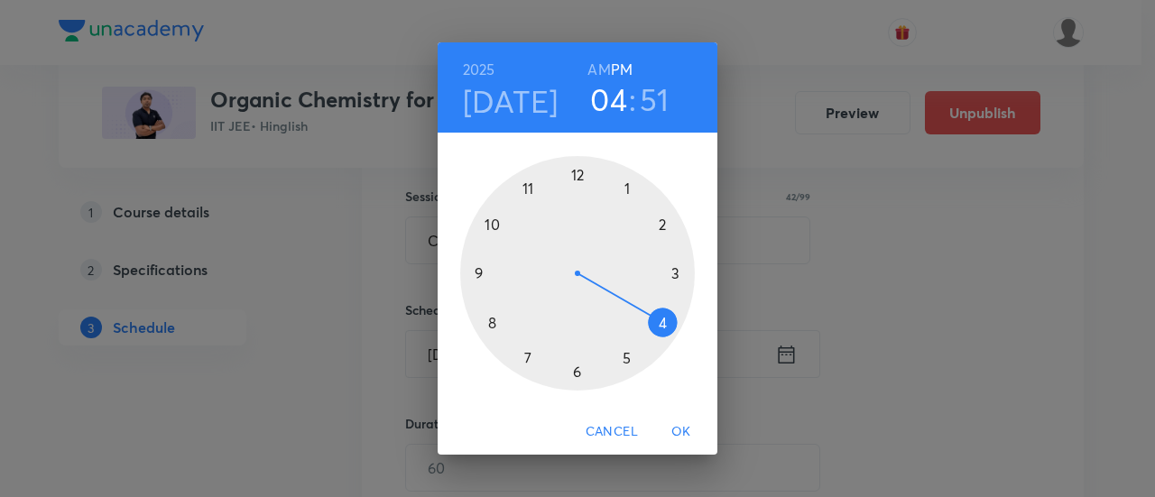
click at [598, 65] on h6 "AM" at bounding box center [599, 69] width 23 height 25
click at [477, 273] on div at bounding box center [577, 273] width 235 height 235
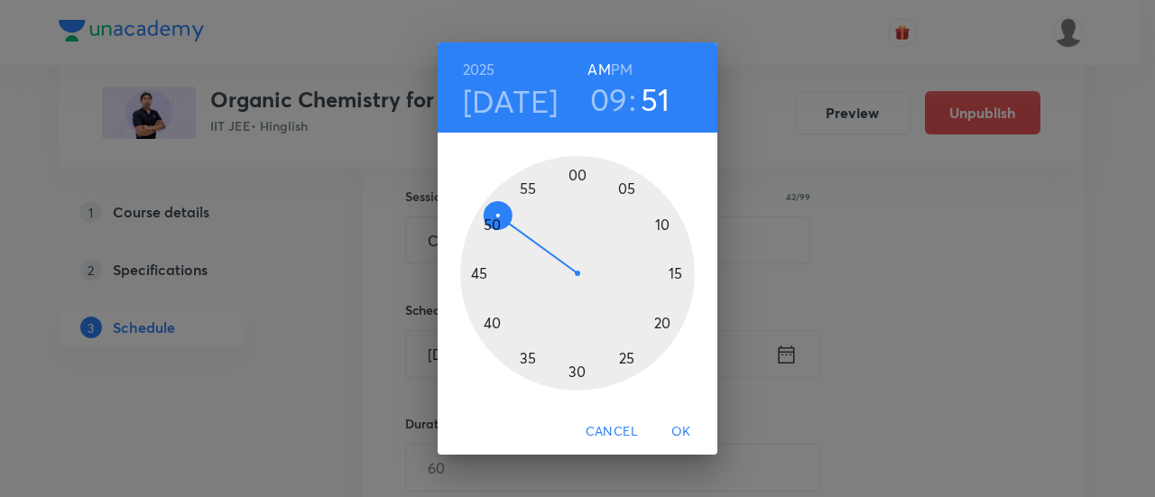
click at [580, 174] on div at bounding box center [577, 273] width 235 height 235
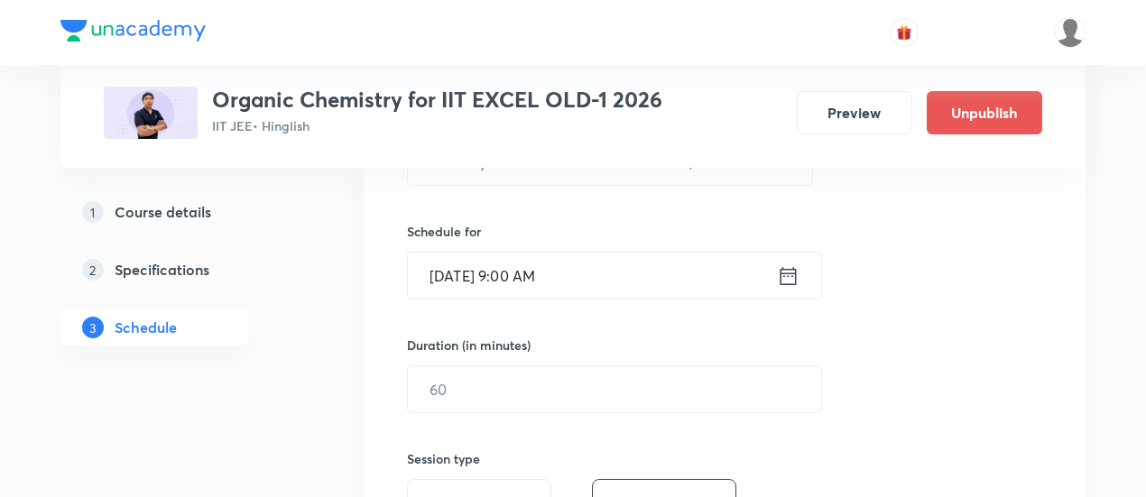
scroll to position [415, 0]
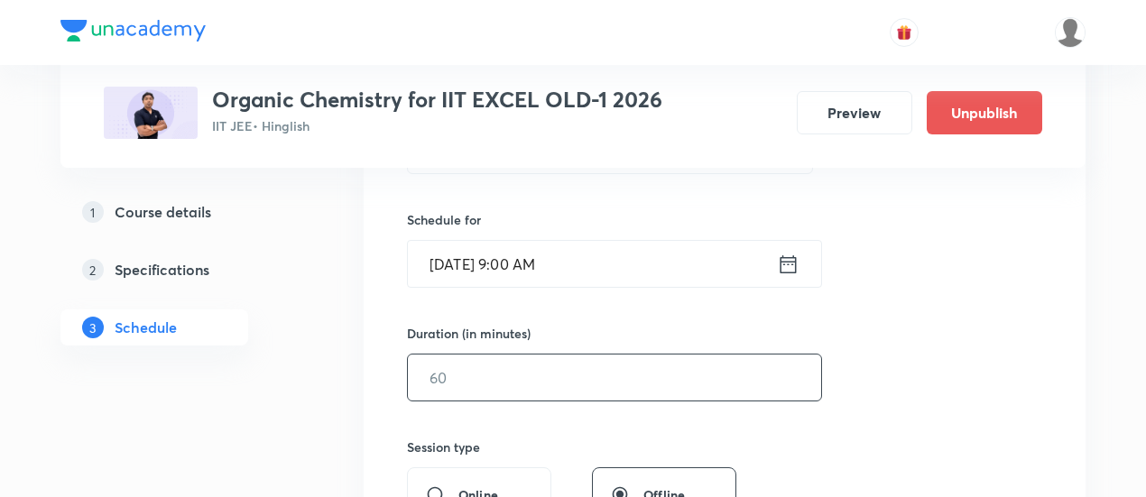
click at [633, 378] on input "text" at bounding box center [614, 378] width 413 height 46
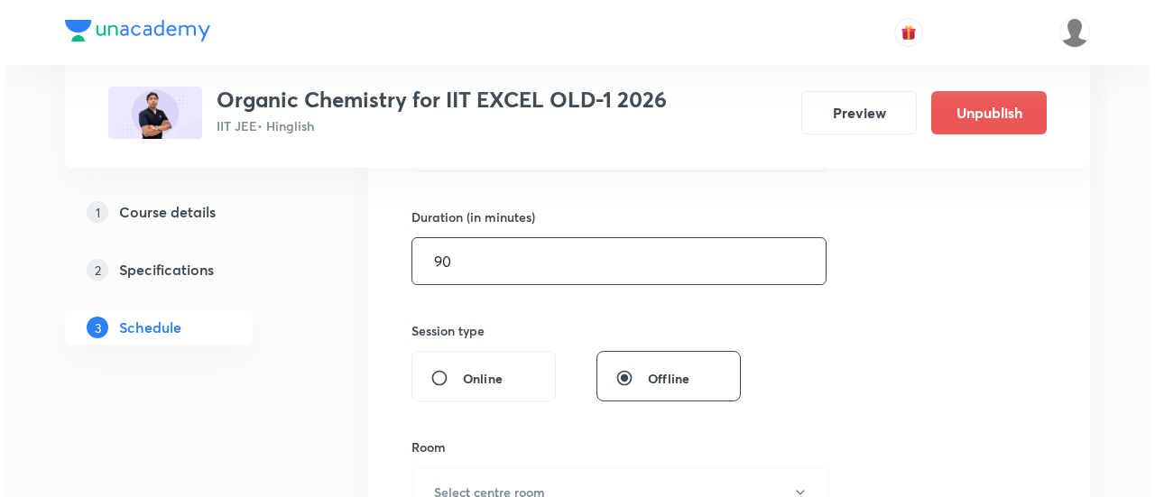
scroll to position [578, 0]
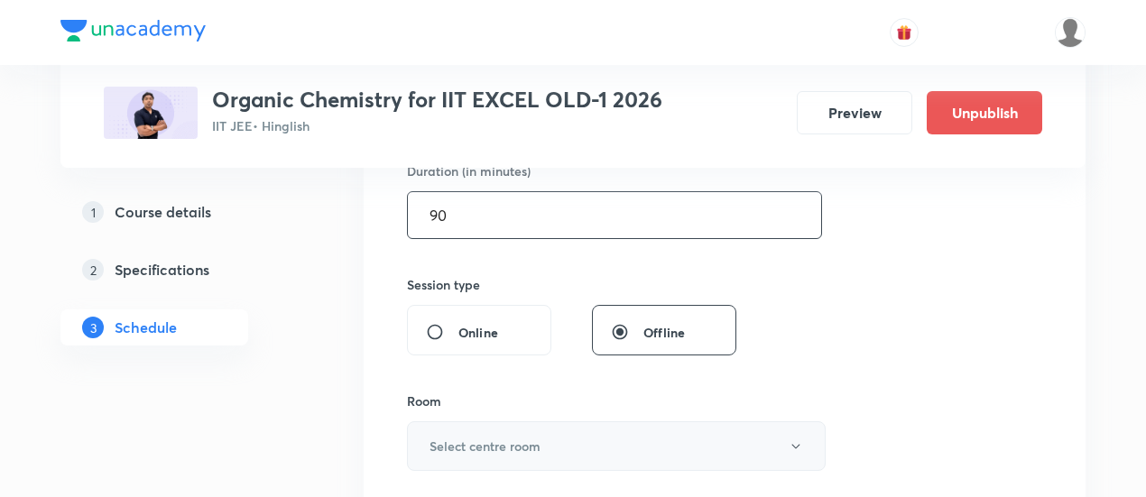
type input "90"
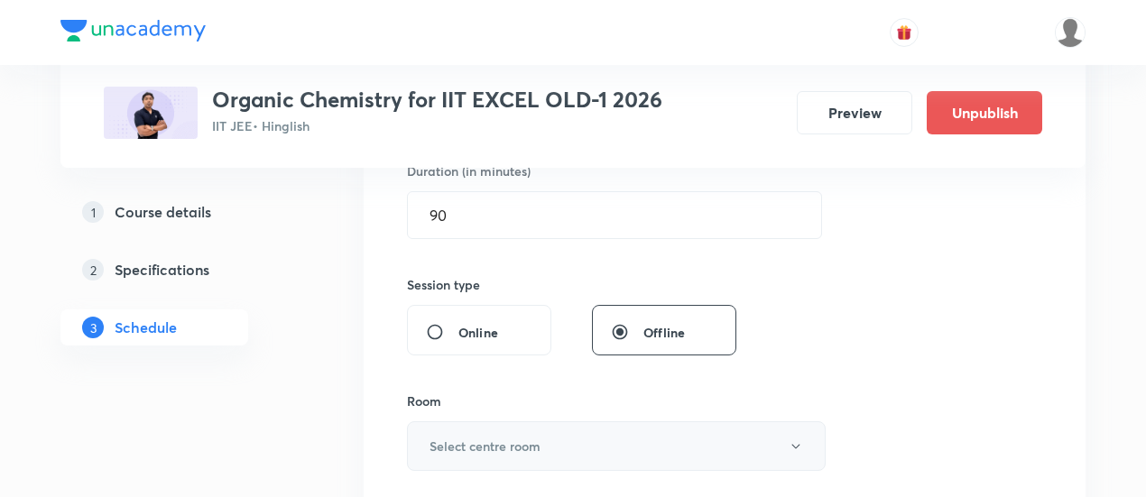
click at [582, 441] on button "Select centre room" at bounding box center [616, 447] width 419 height 50
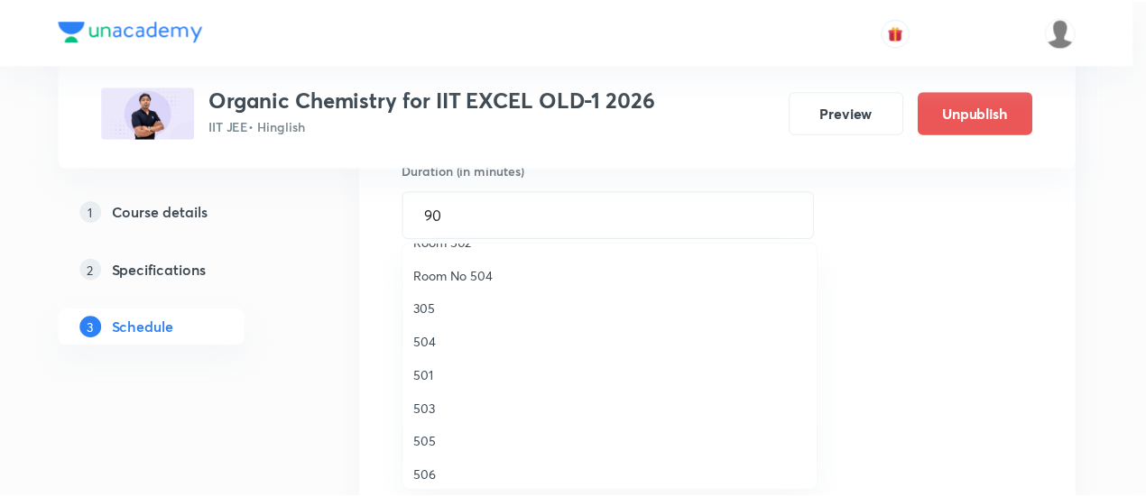
scroll to position [258, 0]
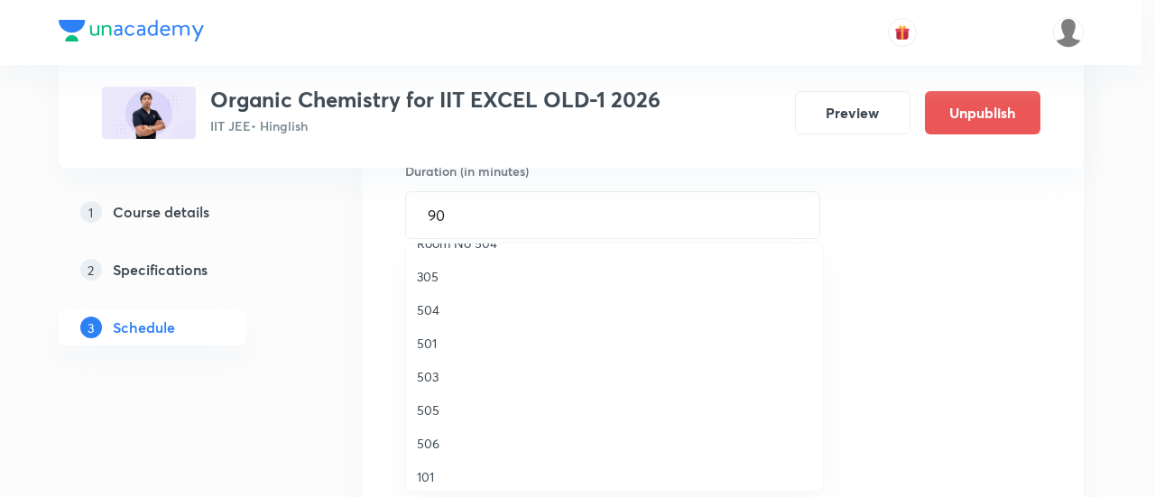
click at [440, 447] on span "506" at bounding box center [614, 443] width 395 height 19
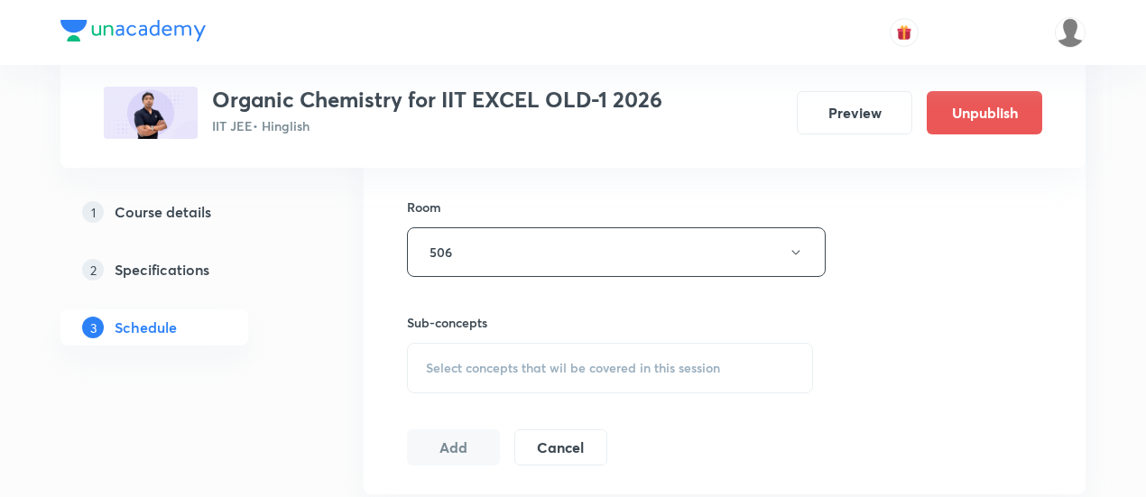
scroll to position [782, 0]
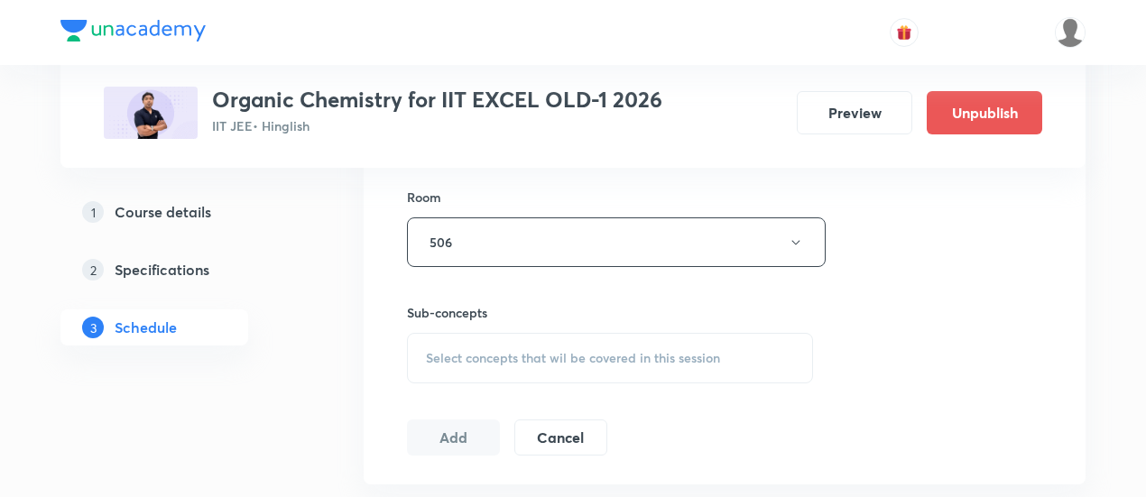
click at [526, 376] on div "Select concepts that wil be covered in this session" at bounding box center [610, 358] width 406 height 51
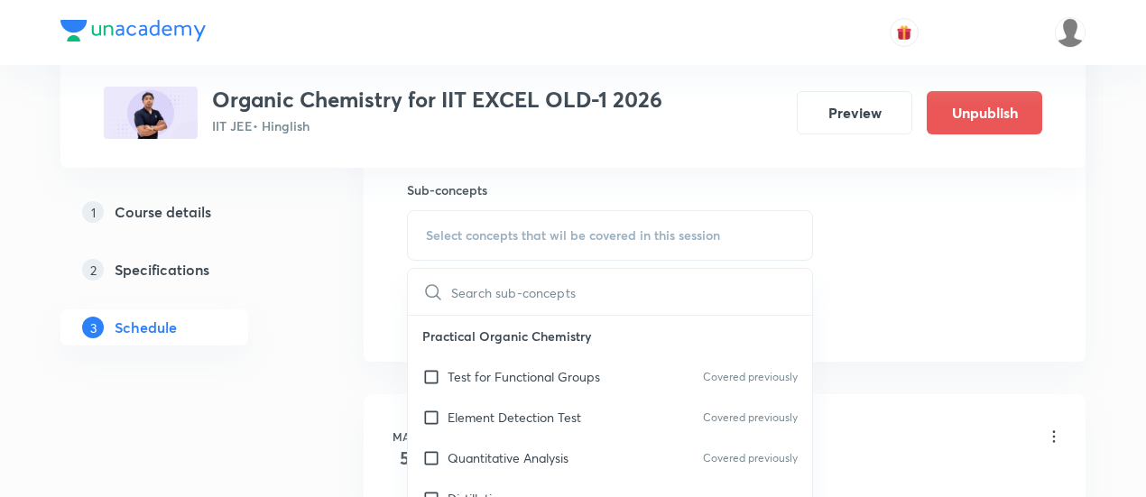
scroll to position [905, 0]
click at [496, 380] on p "Test for Functional Groups" at bounding box center [524, 375] width 153 height 19
checkbox input "true"
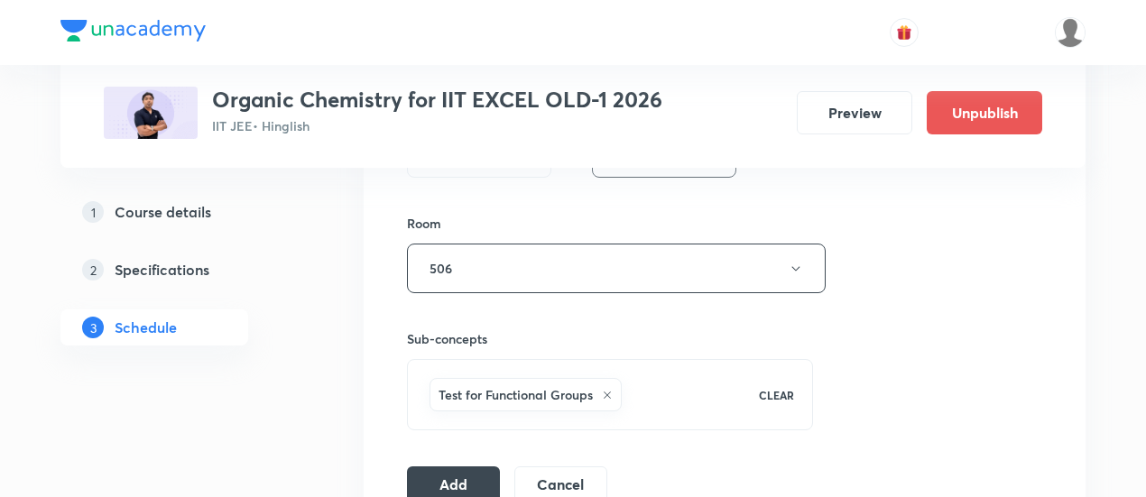
scroll to position [764, 0]
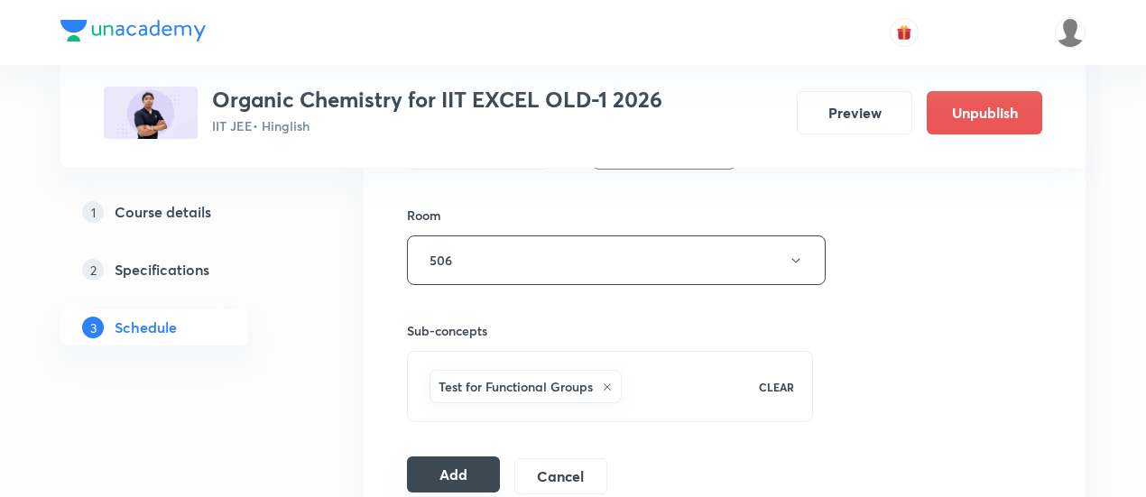
click at [469, 468] on button "Add" at bounding box center [453, 475] width 93 height 36
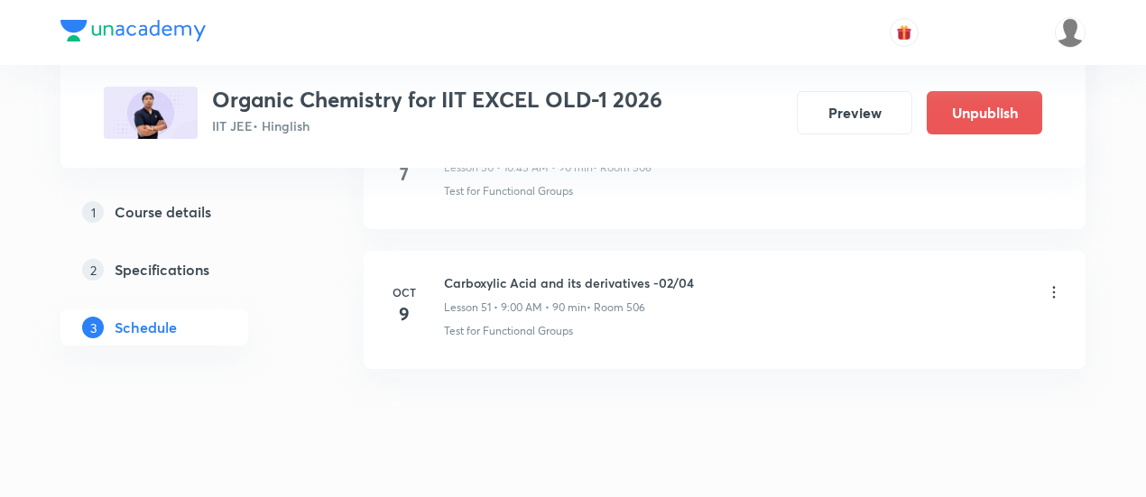
scroll to position [7228, 0]
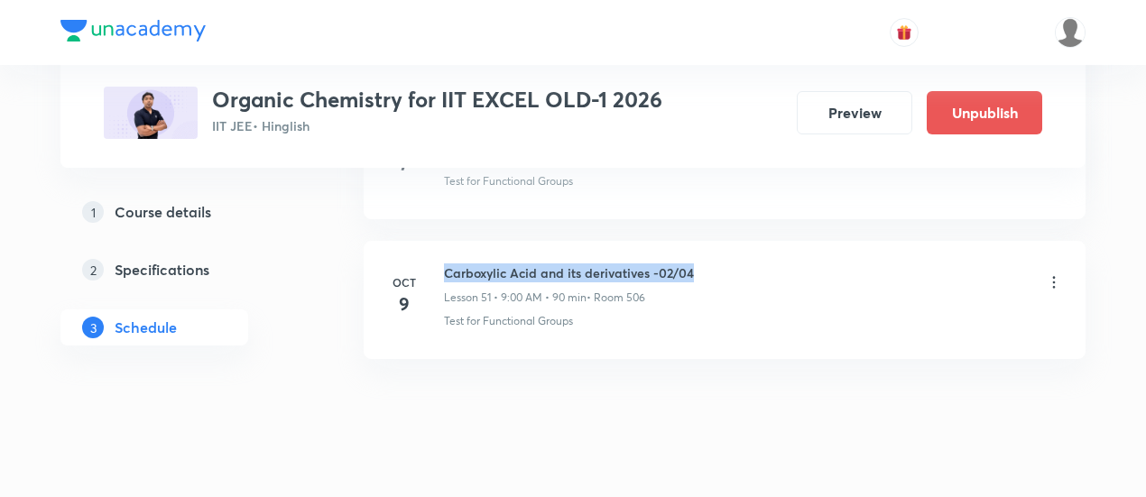
drag, startPoint x: 445, startPoint y: 237, endPoint x: 717, endPoint y: 230, distance: 271.8
click at [717, 241] on li "Oct 9 Carboxylic Acid and its derivatives -02/04 Lesson 51 • 9:00 AM • 90 min •…" at bounding box center [725, 300] width 722 height 118
copy h6 "Carboxylic Acid and its derivatives -02/04"
click at [717, 264] on div "Carboxylic Acid and its derivatives -02/04 Lesson 51 • 9:00 AM • 90 min • Room …" at bounding box center [753, 285] width 619 height 42
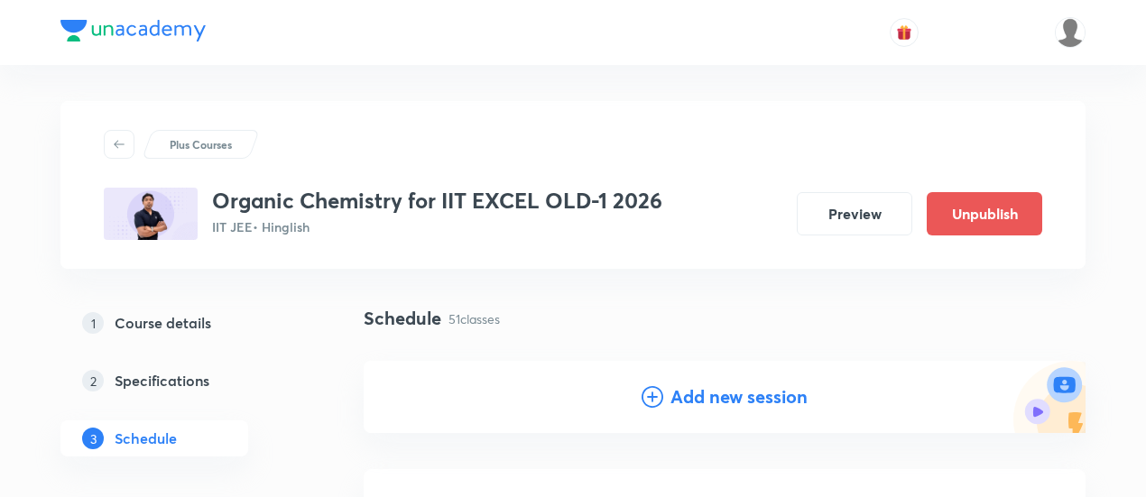
scroll to position [168, 0]
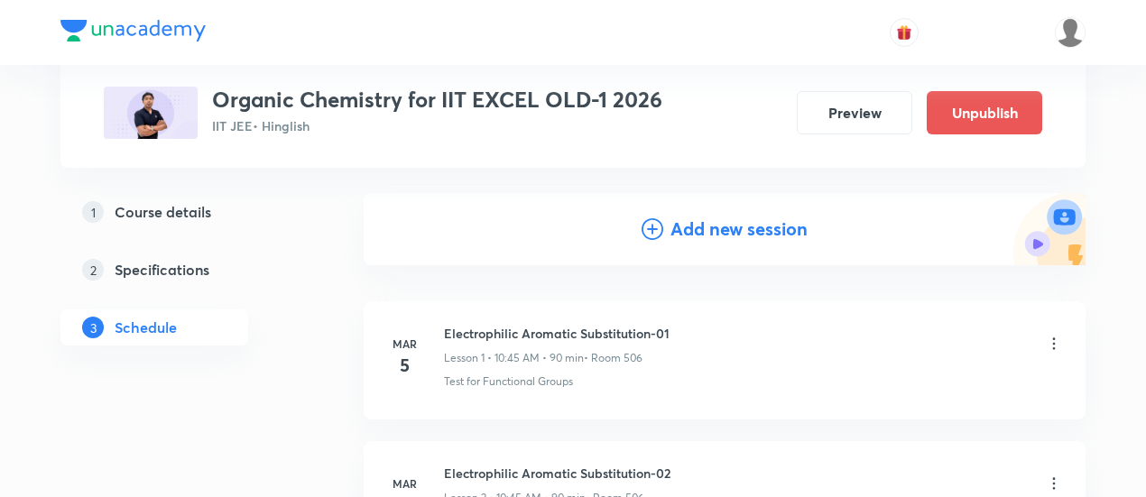
click at [724, 231] on h4 "Add new session" at bounding box center [739, 229] width 137 height 27
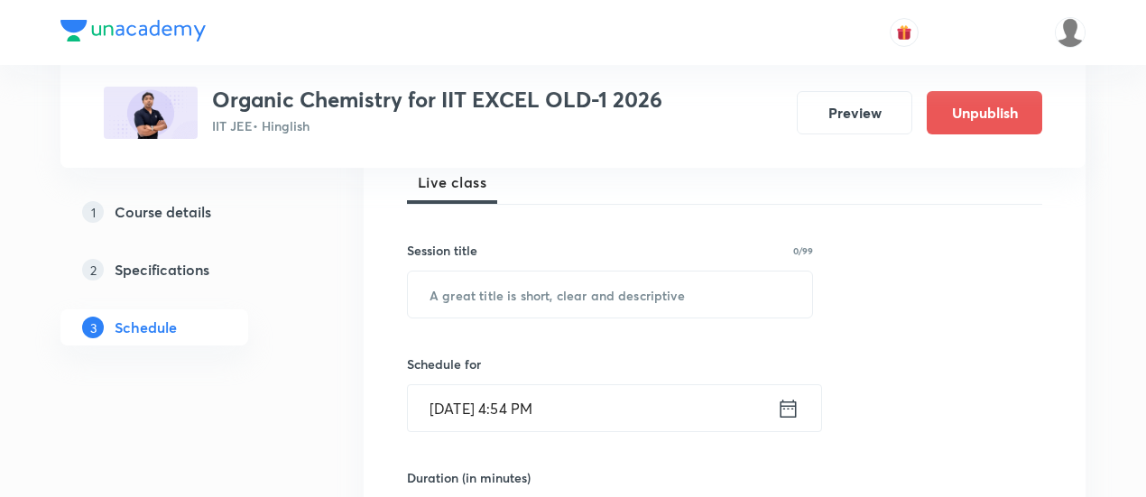
scroll to position [274, 0]
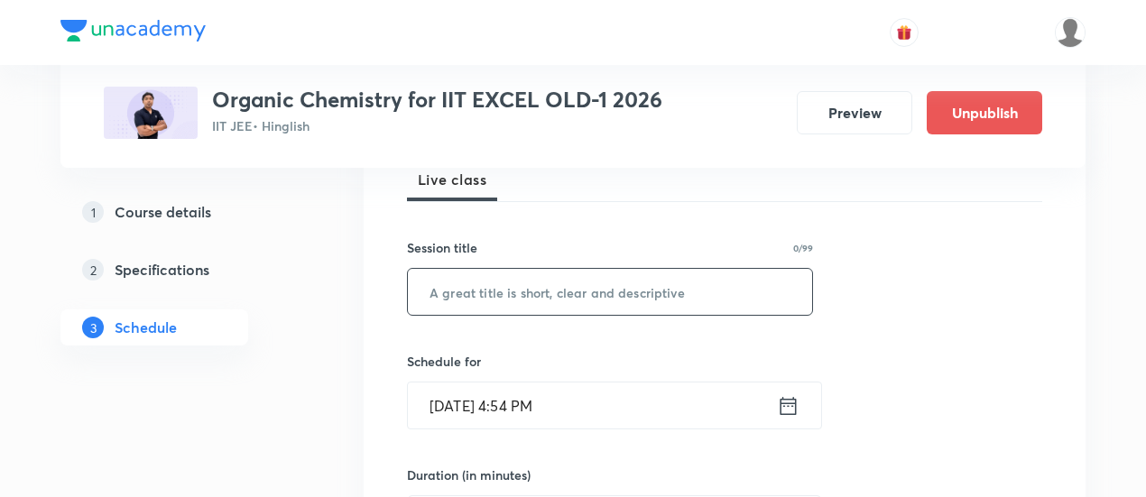
click at [611, 283] on input "text" at bounding box center [610, 292] width 404 height 46
paste input "Carboxylic Acid and its derivatives -02/04"
click at [687, 288] on input "Carboxylic Acid and its derivatives -02/04" at bounding box center [610, 292] width 404 height 46
type input "Carboxylic Acid and its derivatives -03/04"
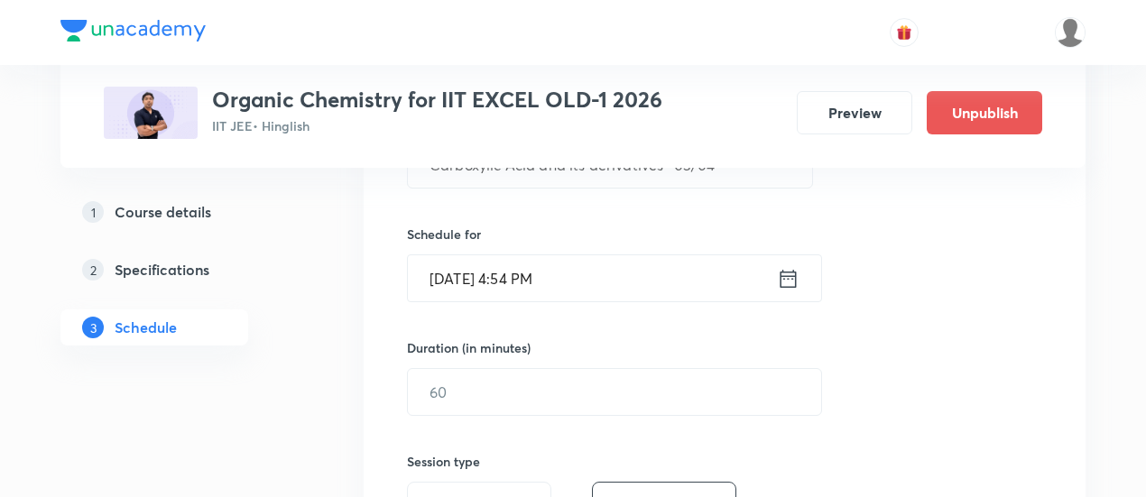
scroll to position [427, 0]
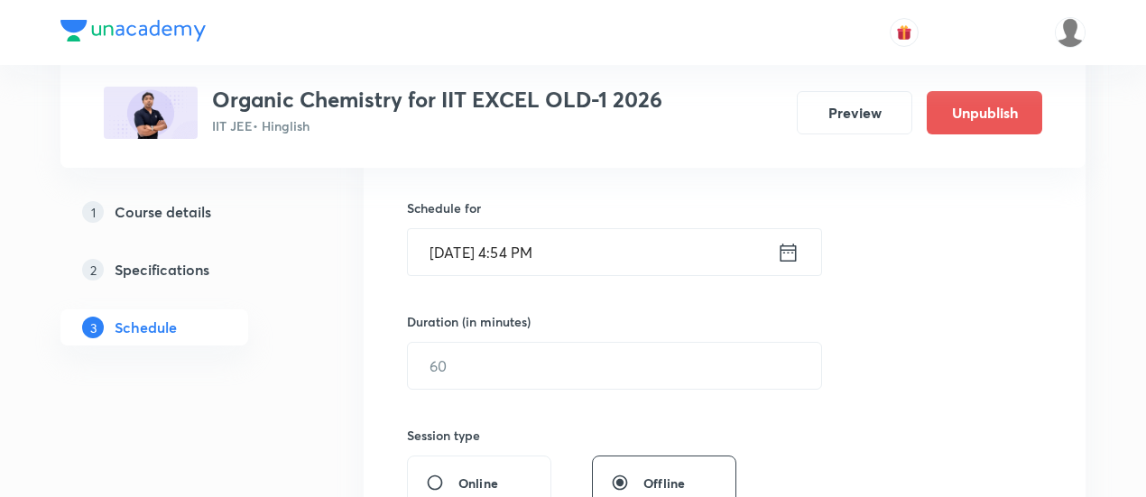
click at [793, 245] on icon at bounding box center [788, 252] width 23 height 25
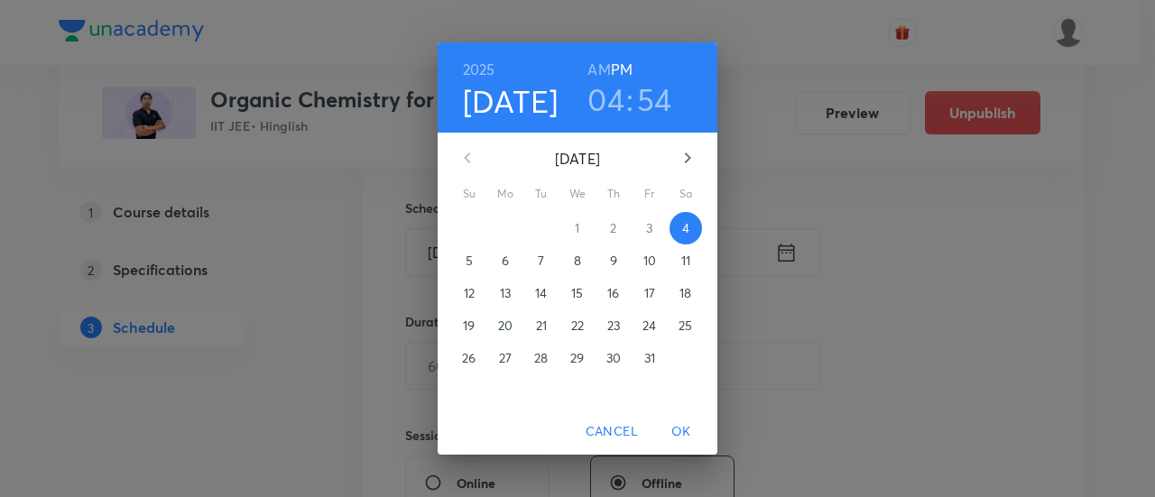
click at [654, 262] on p "10" at bounding box center [650, 261] width 13 height 18
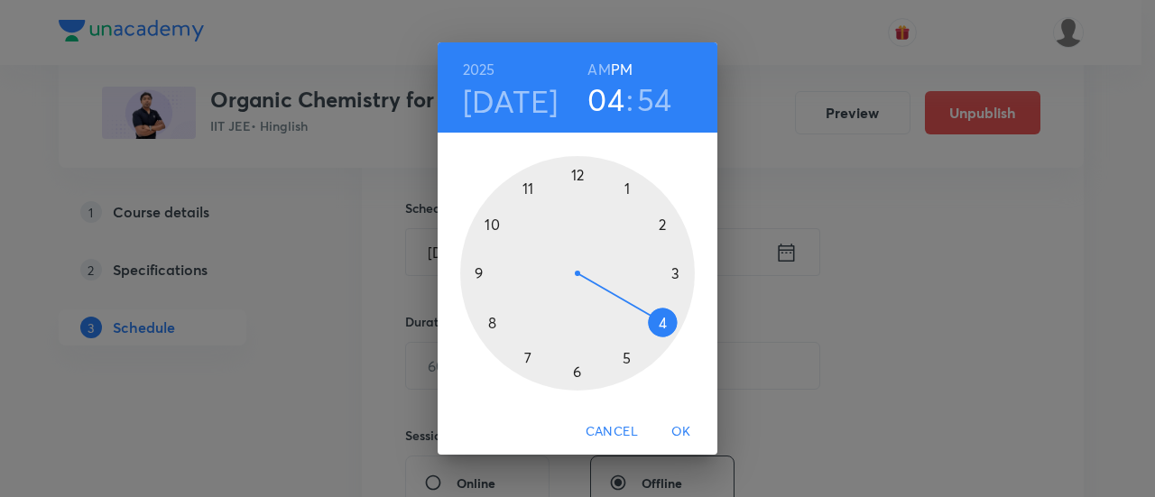
click at [600, 70] on h6 "AM" at bounding box center [599, 69] width 23 height 25
click at [496, 224] on div at bounding box center [577, 273] width 235 height 235
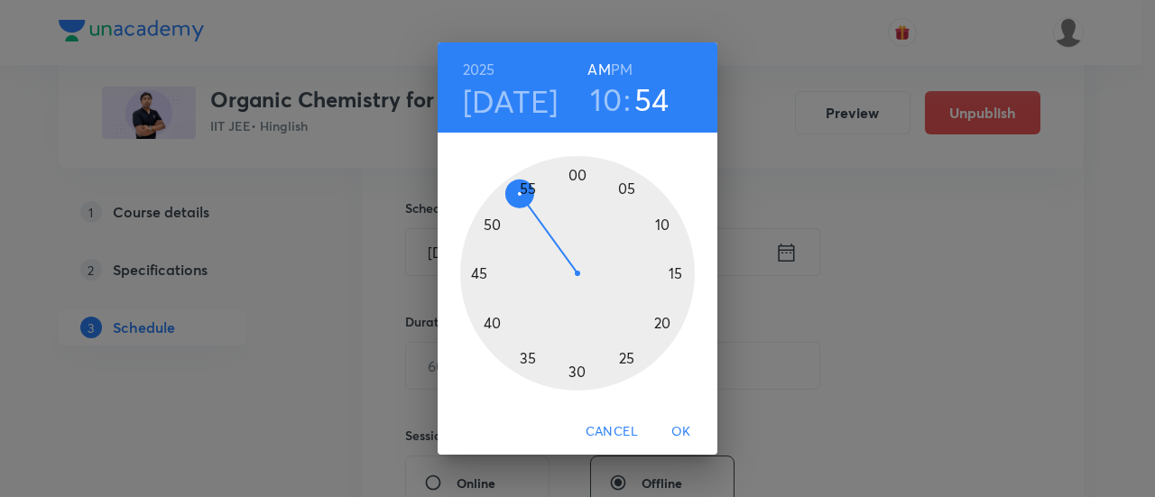
click at [580, 179] on div at bounding box center [577, 273] width 235 height 235
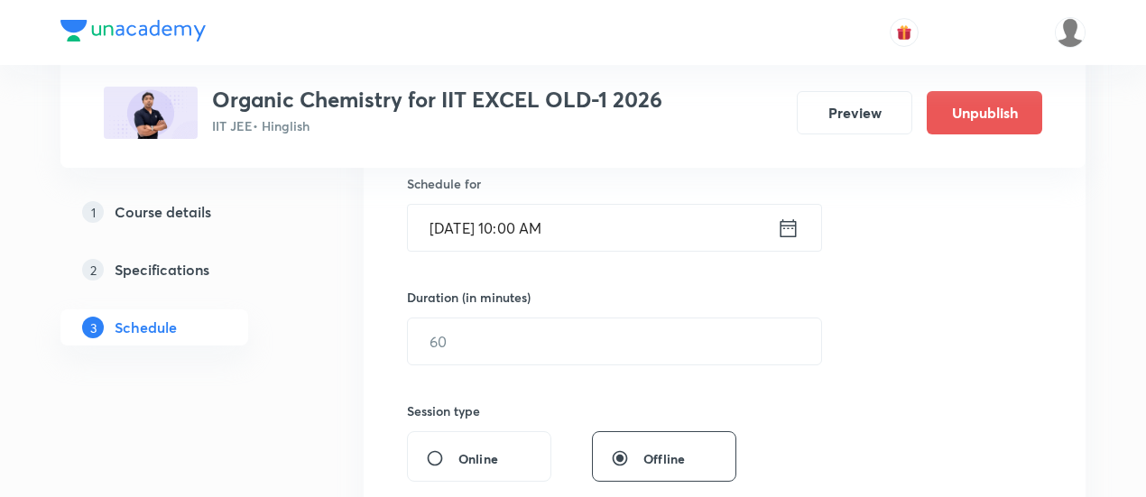
scroll to position [457, 0]
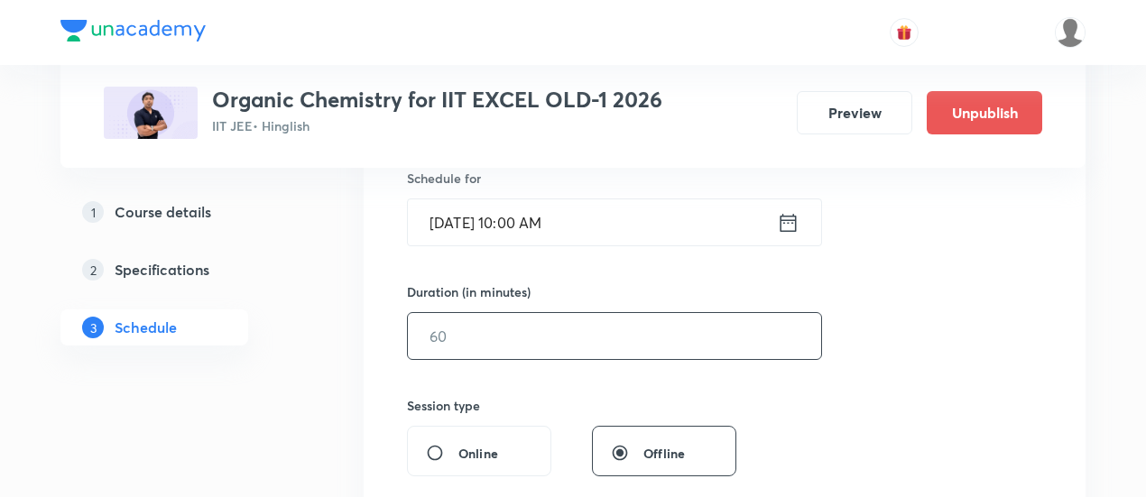
click at [683, 340] on input "text" at bounding box center [614, 336] width 413 height 46
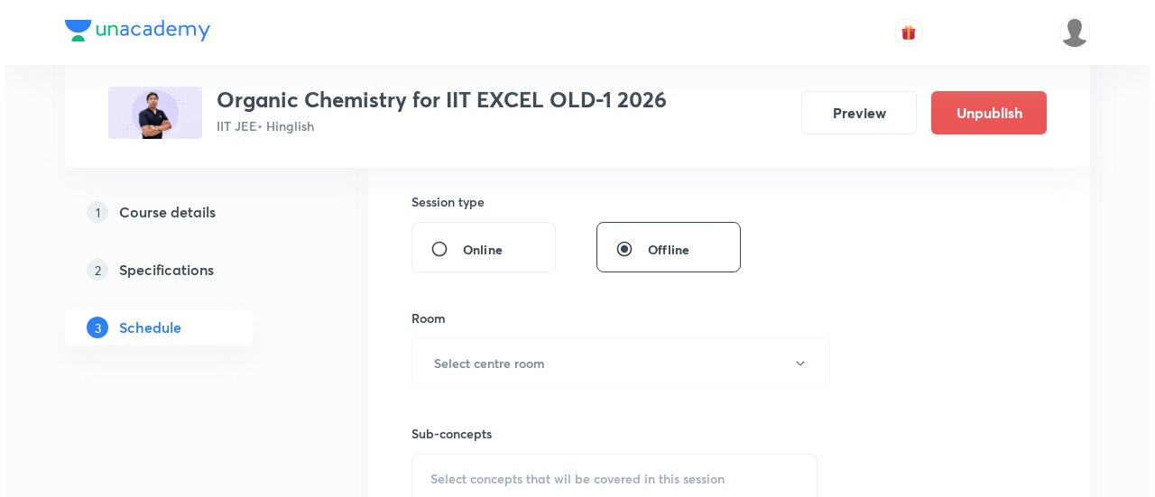
scroll to position [662, 0]
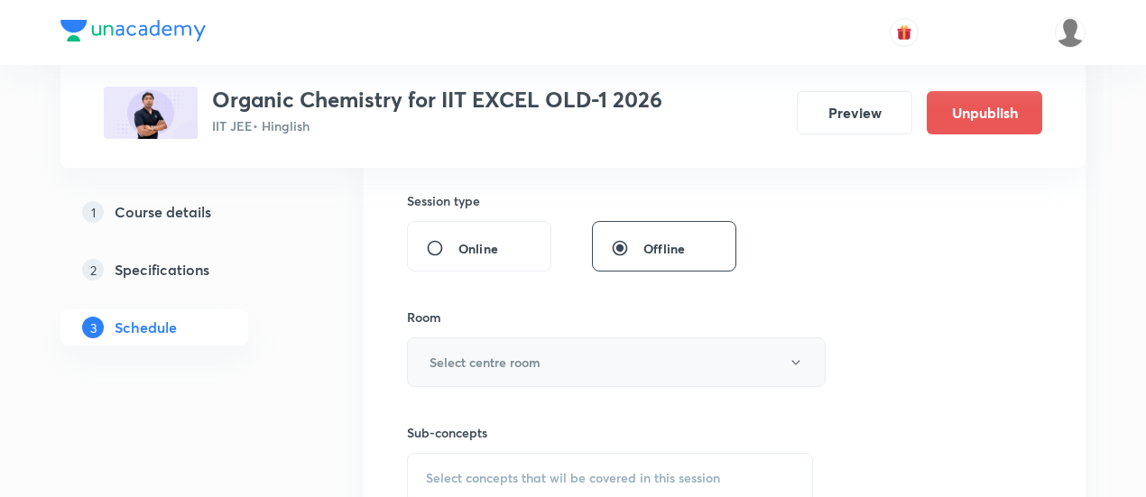
type input "90"
click at [579, 361] on button "Select centre room" at bounding box center [616, 363] width 419 height 50
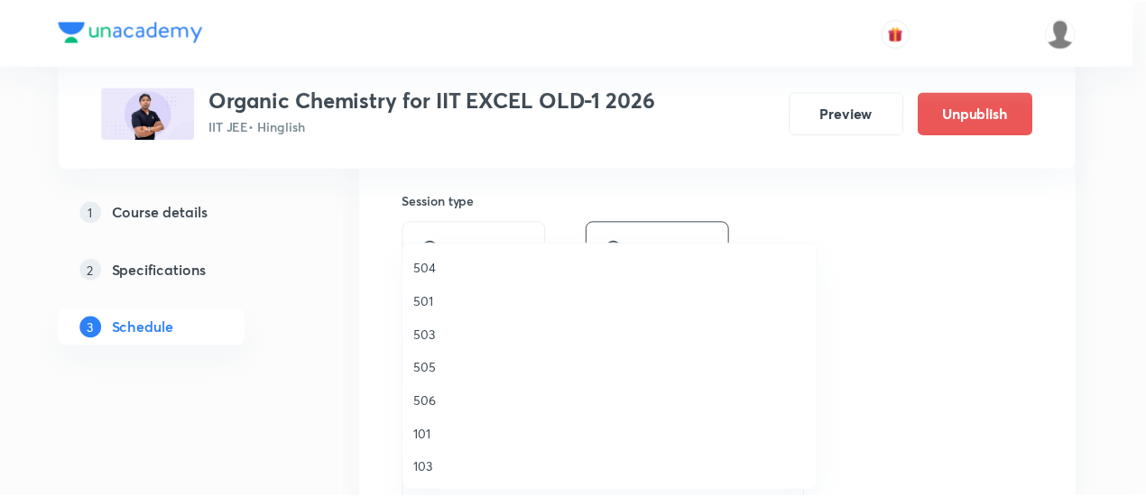
scroll to position [301, 0]
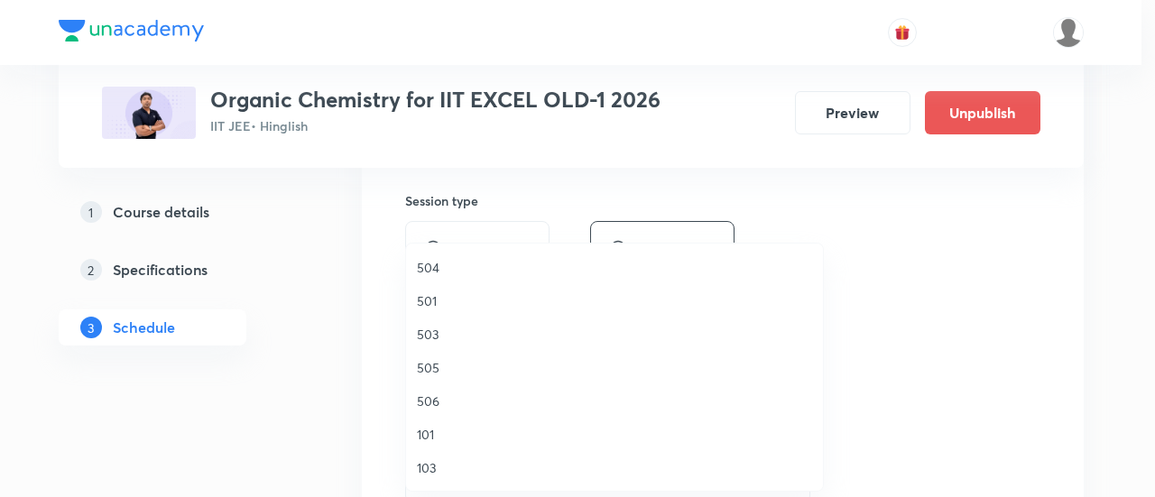
click at [441, 398] on span "506" at bounding box center [614, 401] width 395 height 19
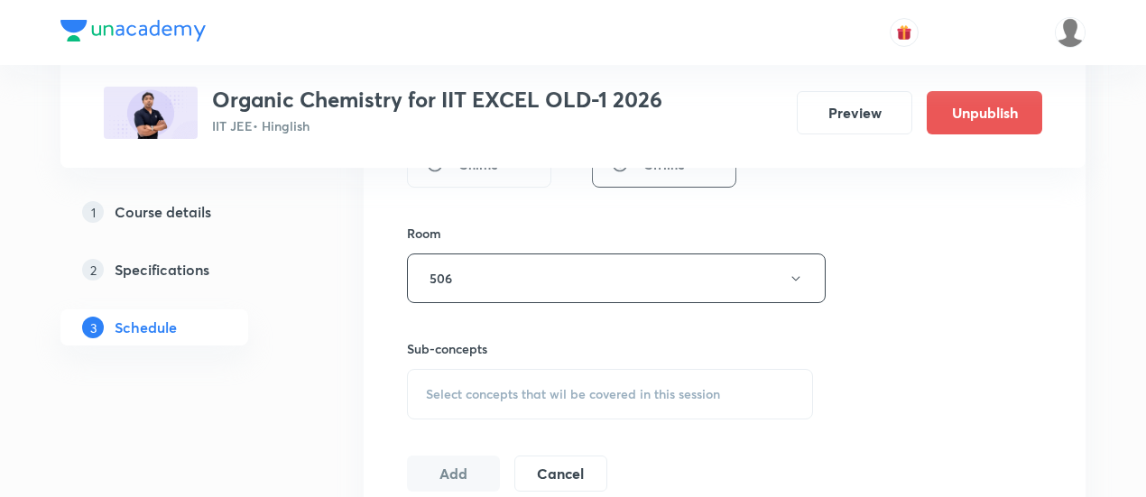
scroll to position [752, 0]
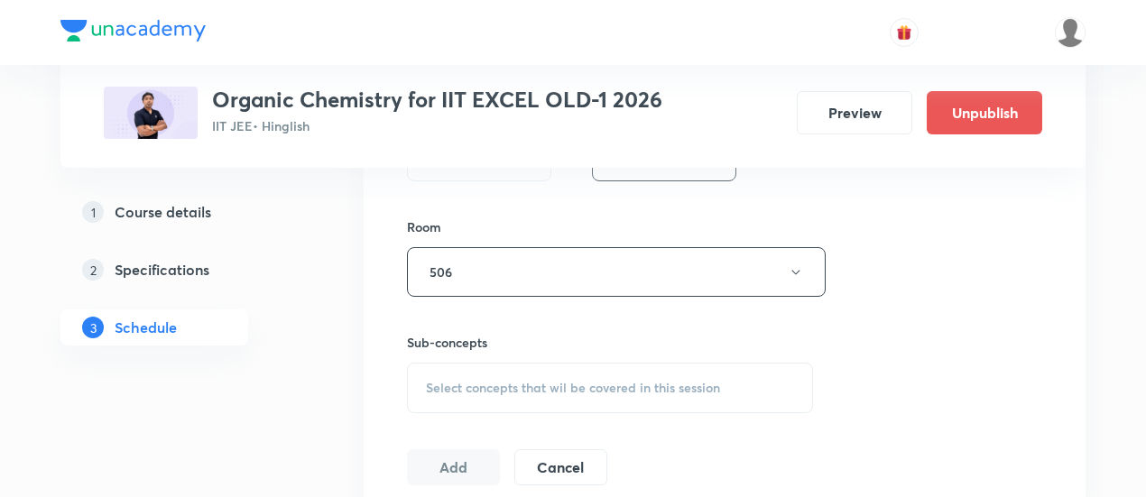
click at [583, 385] on span "Select concepts that wil be covered in this session" at bounding box center [573, 388] width 294 height 14
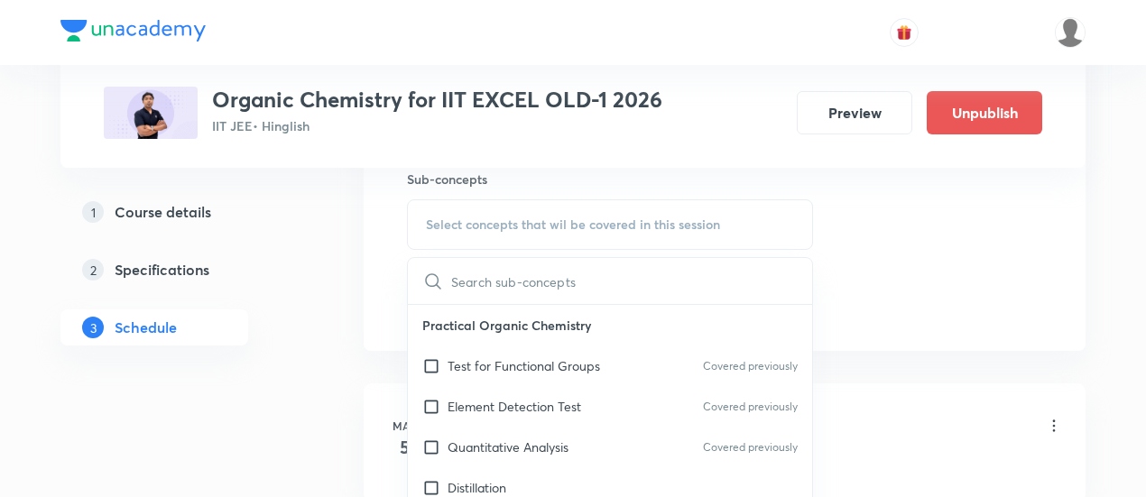
scroll to position [917, 0]
click at [528, 362] on p "Test for Functional Groups" at bounding box center [524, 364] width 153 height 19
checkbox input "true"
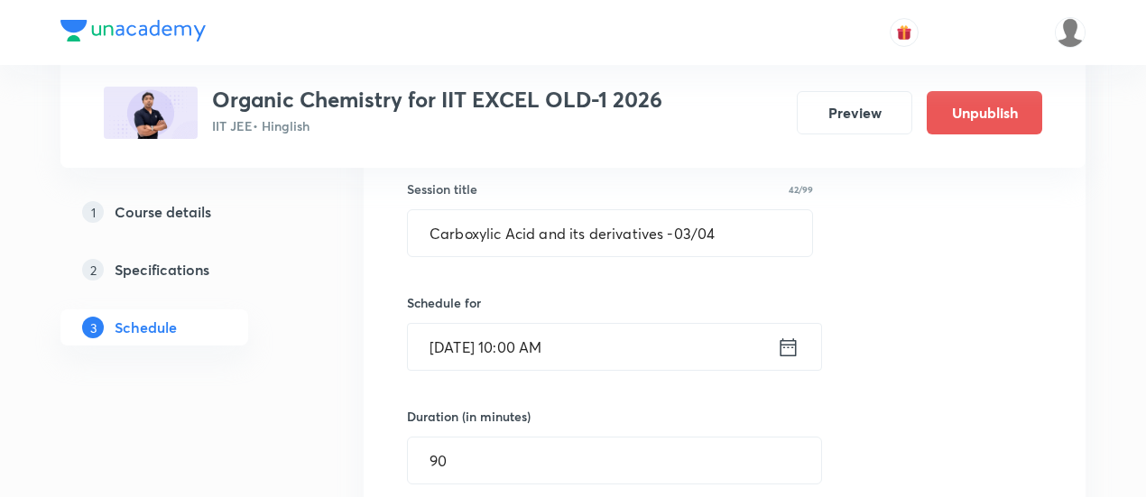
scroll to position [337, 0]
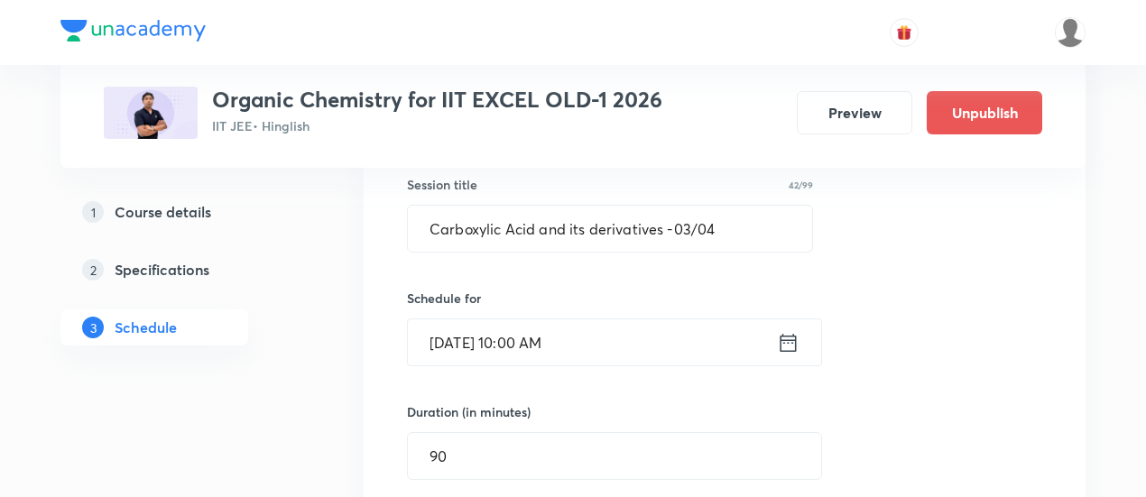
click at [790, 338] on icon at bounding box center [789, 342] width 16 height 18
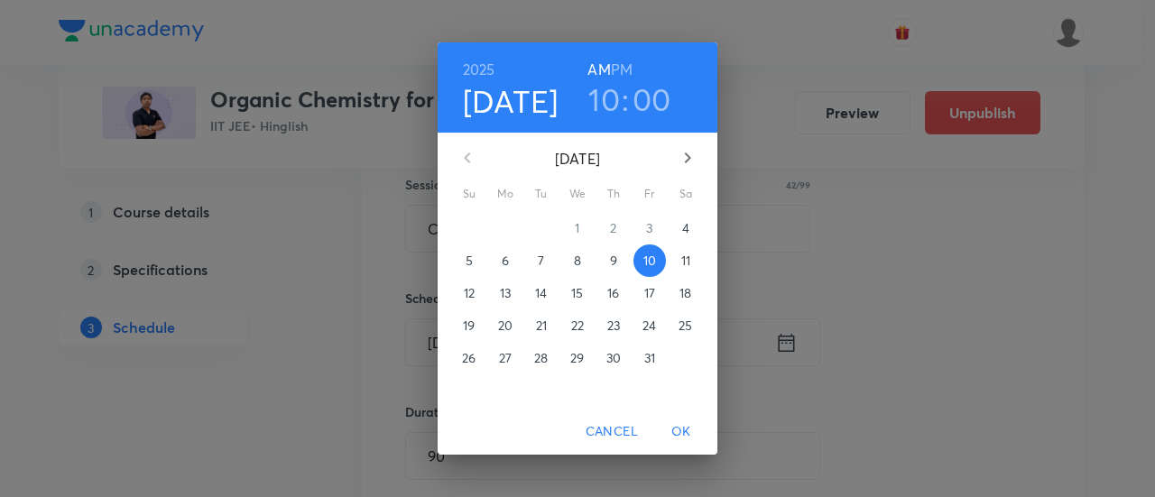
click at [607, 104] on h3 "10" at bounding box center [605, 99] width 32 height 38
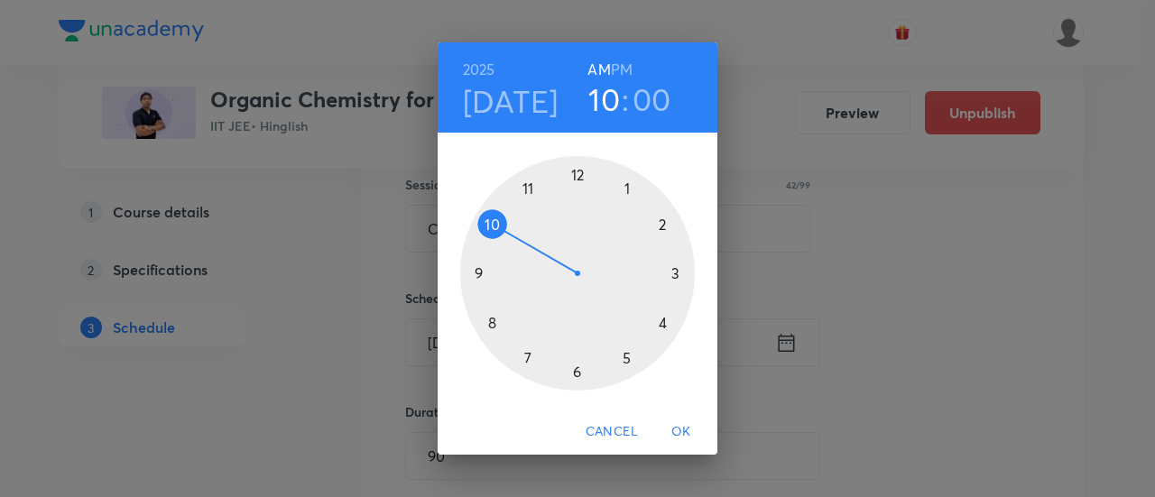
click at [493, 220] on div at bounding box center [577, 273] width 235 height 235
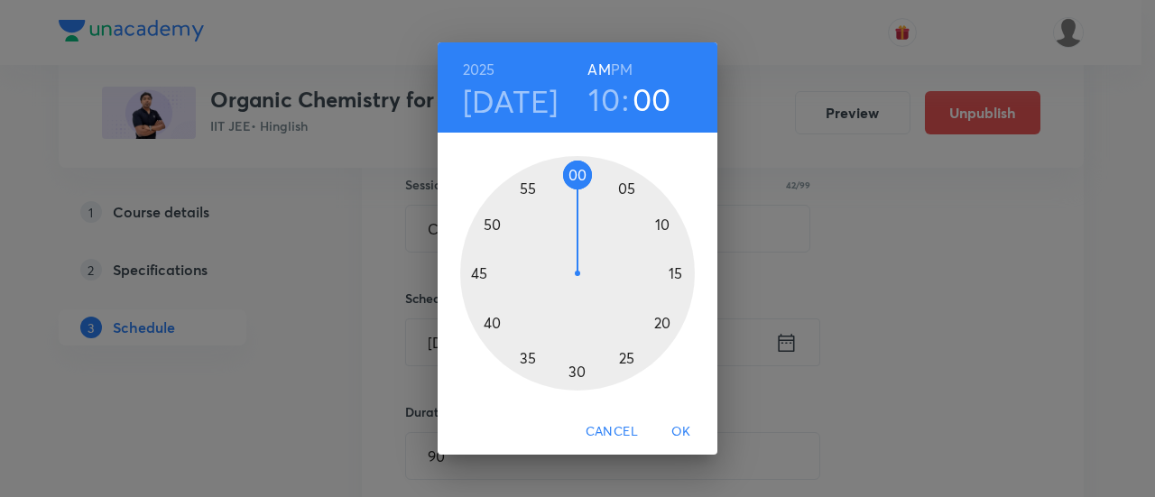
click at [480, 275] on div at bounding box center [577, 273] width 235 height 235
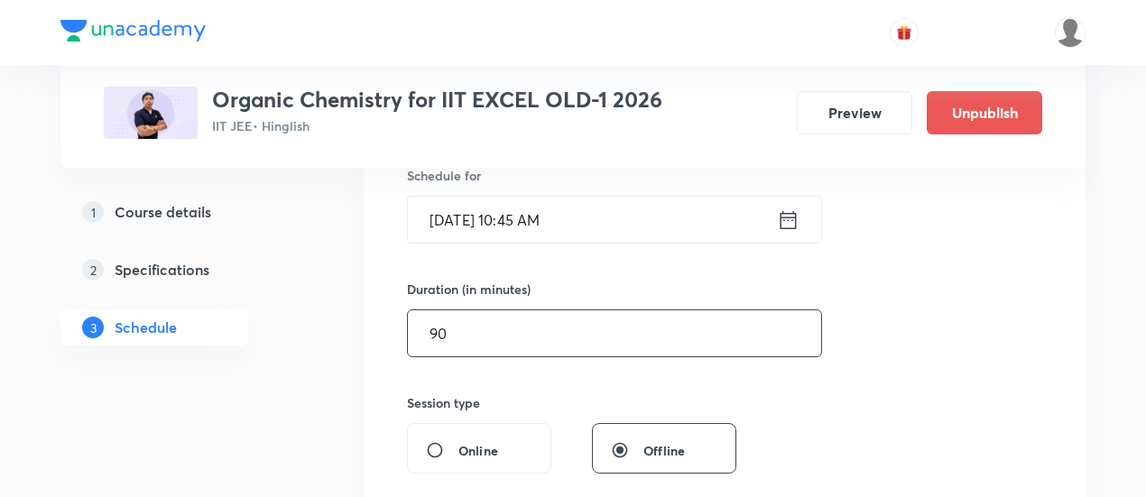
scroll to position [460, 0]
click at [711, 329] on input "90" at bounding box center [614, 333] width 413 height 46
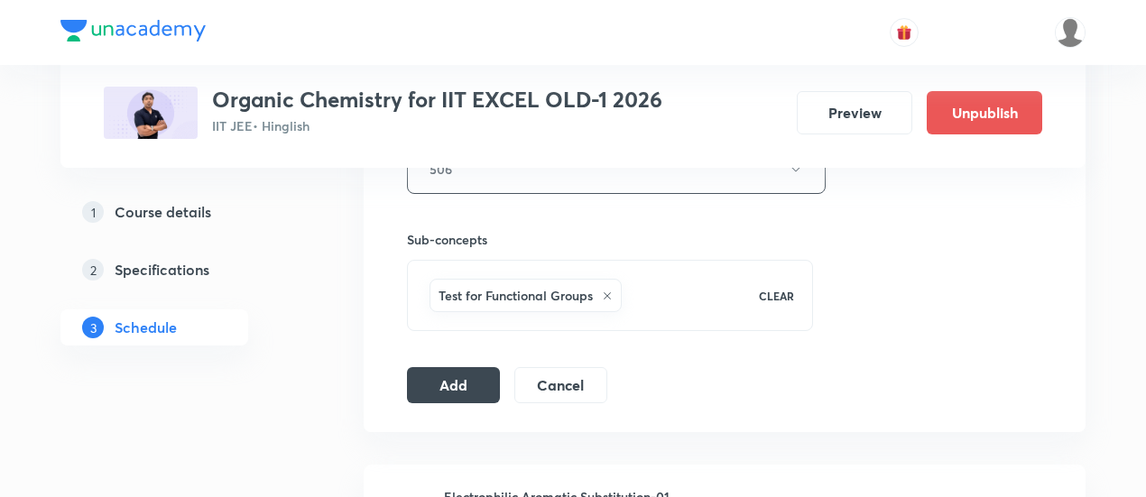
scroll to position [858, 0]
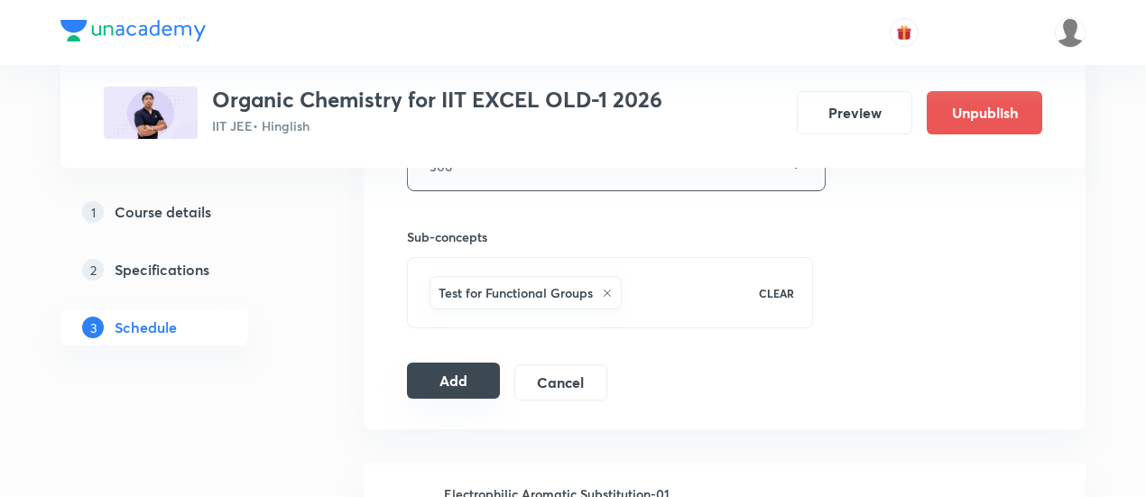
click at [478, 382] on button "Add" at bounding box center [453, 381] width 93 height 36
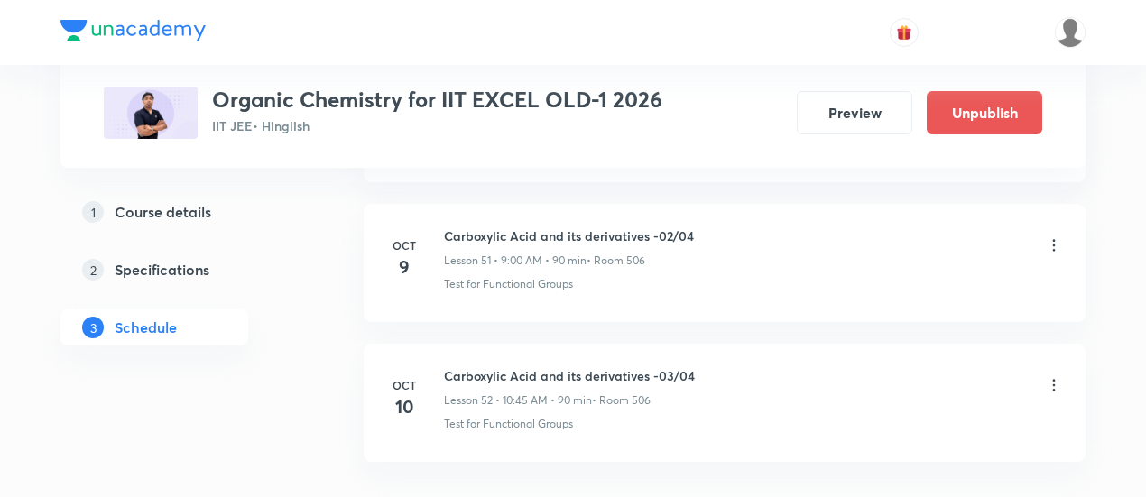
scroll to position [7367, 0]
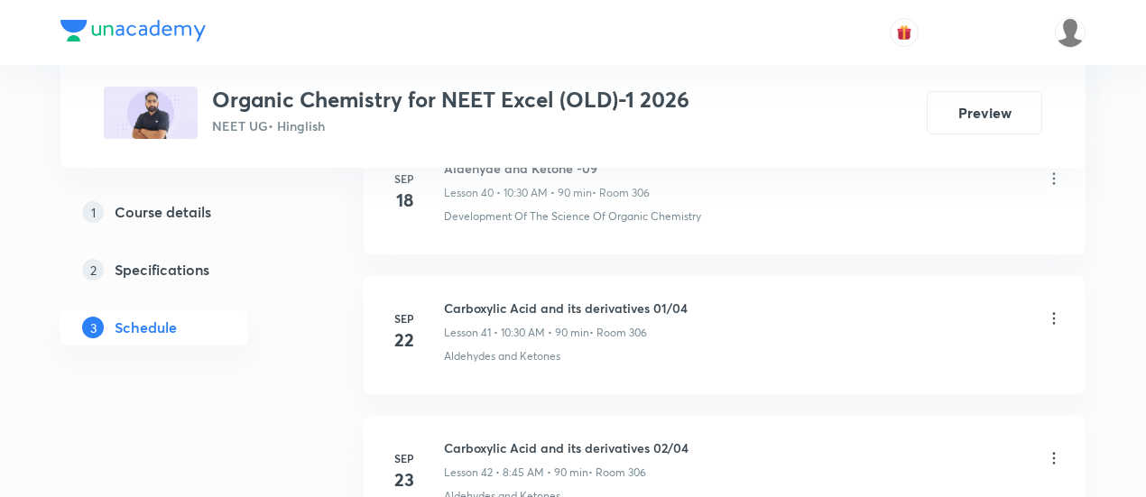
scroll to position [6617, 0]
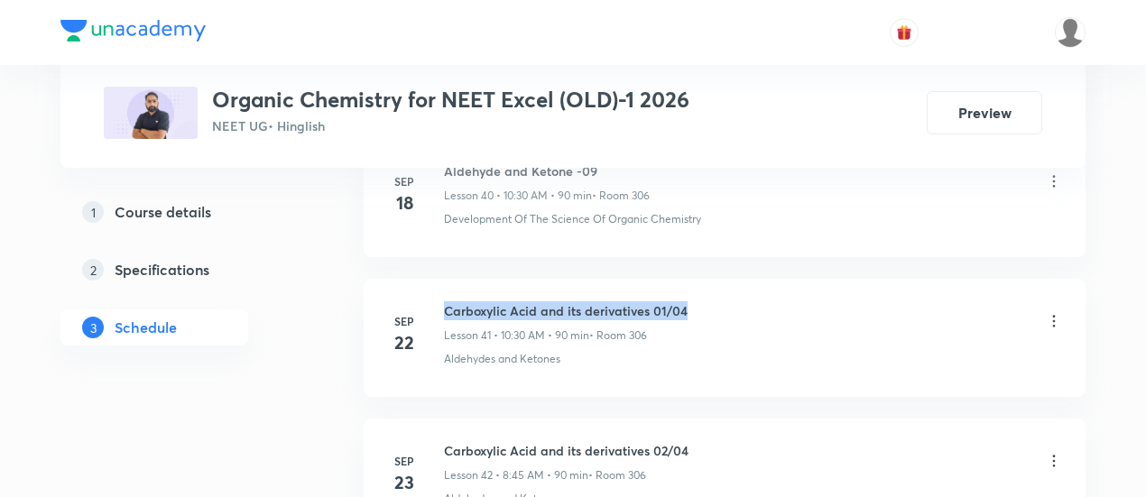
drag, startPoint x: 443, startPoint y: 282, endPoint x: 708, endPoint y: 285, distance: 264.5
click at [708, 301] on div "Carboxylic Acid and its derivatives 01/04 Lesson 41 • 10:30 AM • 90 min • Room …" at bounding box center [753, 322] width 619 height 42
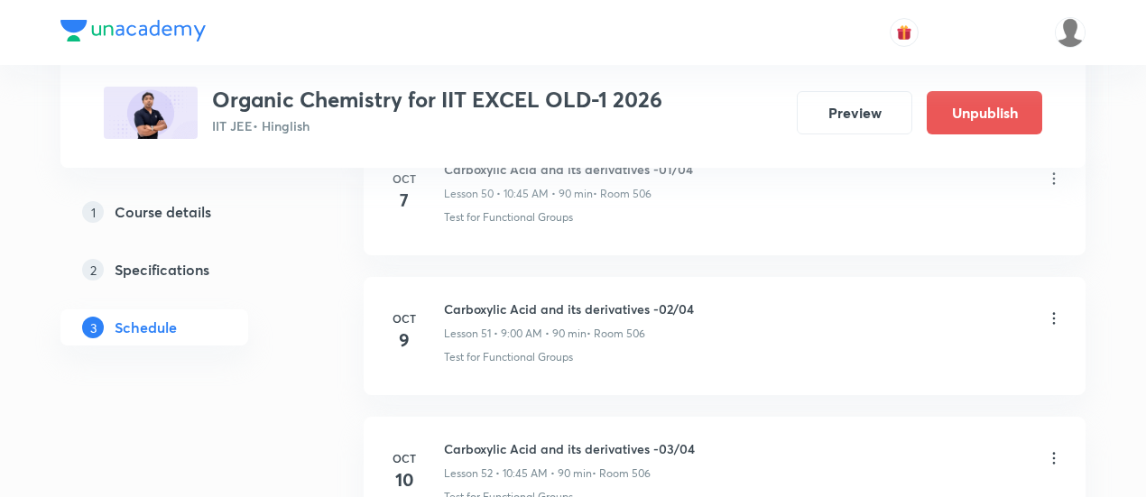
scroll to position [8025, 0]
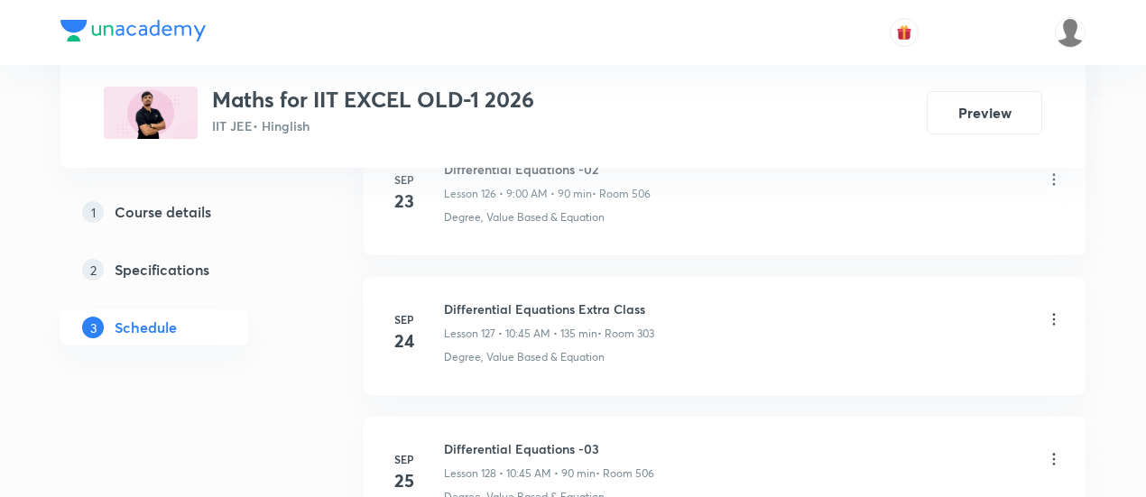
scroll to position [19060, 0]
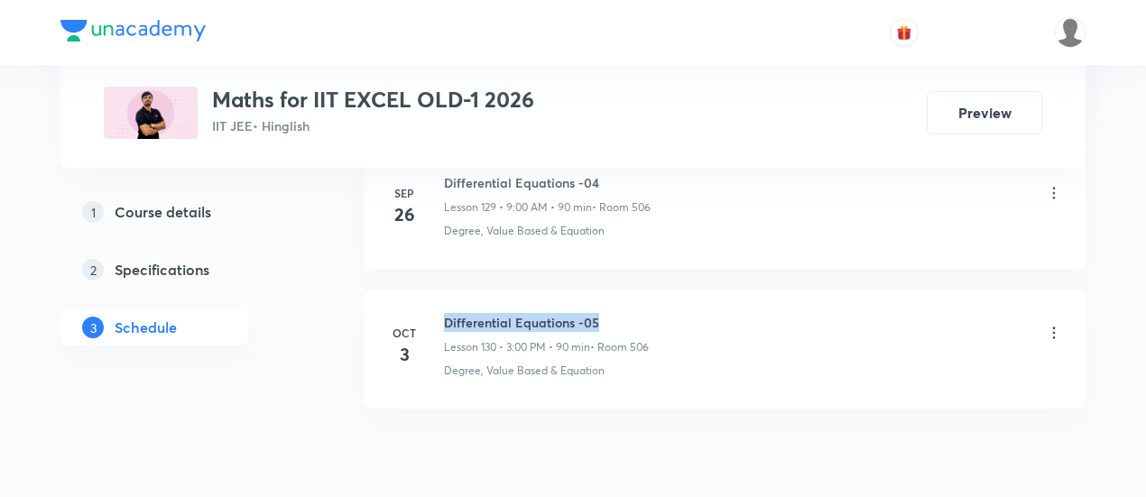
drag, startPoint x: 446, startPoint y: 238, endPoint x: 606, endPoint y: 237, distance: 159.8
click at [606, 313] on h6 "Differential Equations -05" at bounding box center [546, 322] width 205 height 19
copy h6 "Differential Equations -05"
click at [606, 313] on h6 "Differential Equations -05" at bounding box center [546, 322] width 205 height 19
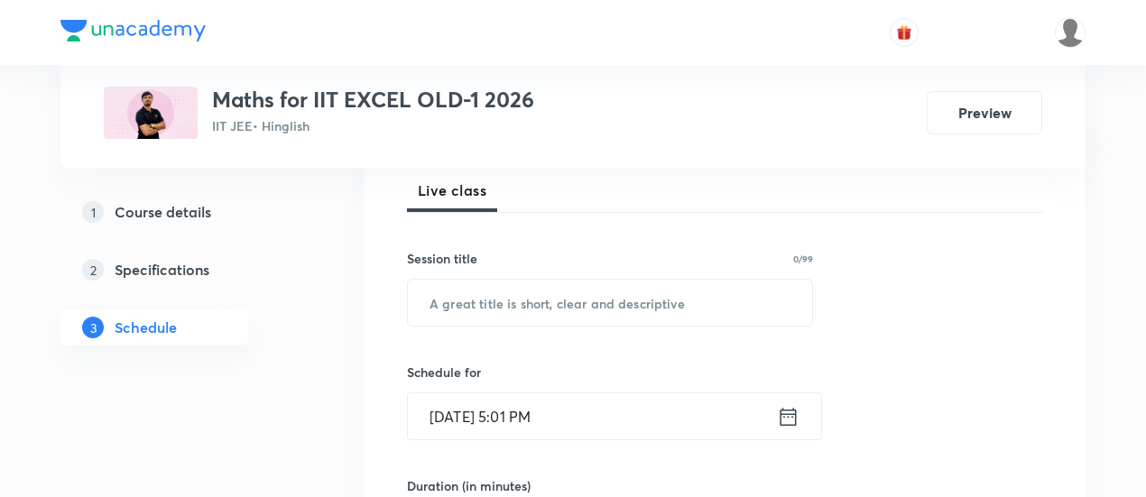
scroll to position [264, 0]
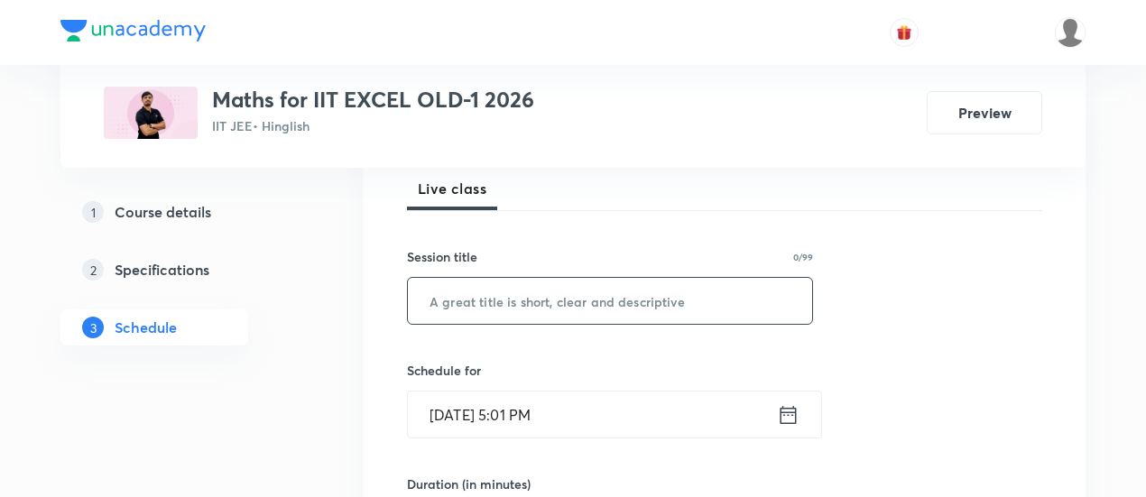
click at [549, 302] on input "text" at bounding box center [610, 301] width 404 height 46
paste input "Differential Equations -05"
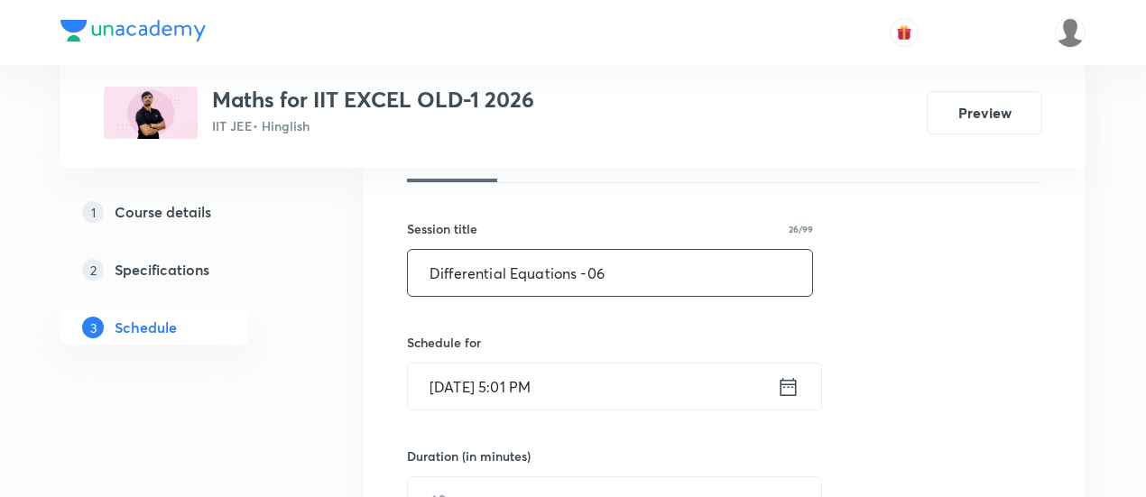
scroll to position [366, 0]
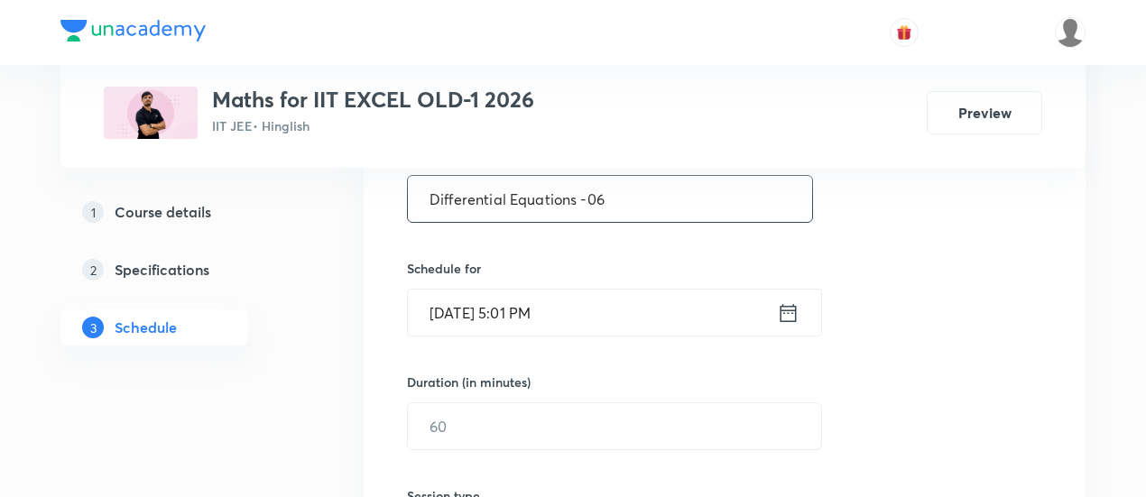
type input "Differential Equations -06"
click at [787, 308] on icon at bounding box center [789, 312] width 16 height 18
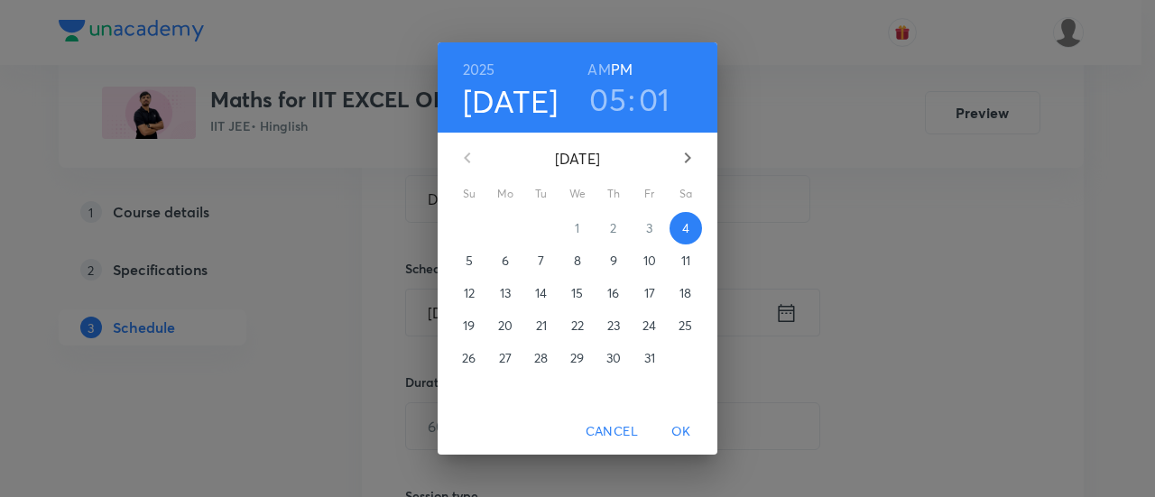
click at [505, 258] on p "6" at bounding box center [505, 261] width 7 height 18
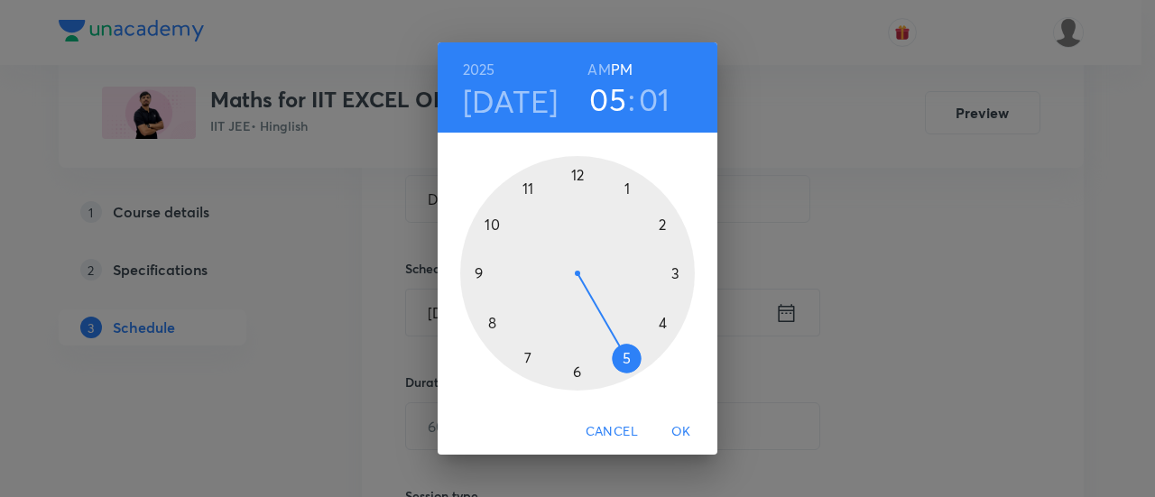
click at [599, 72] on h6 "AM" at bounding box center [599, 69] width 23 height 25
click at [489, 222] on div at bounding box center [577, 273] width 235 height 235
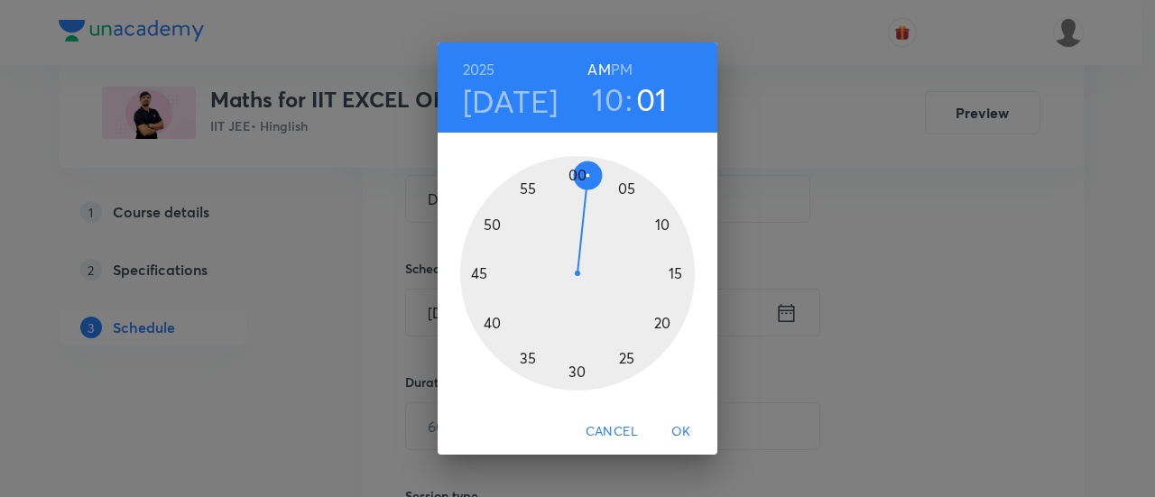
click at [480, 274] on div at bounding box center [577, 273] width 235 height 235
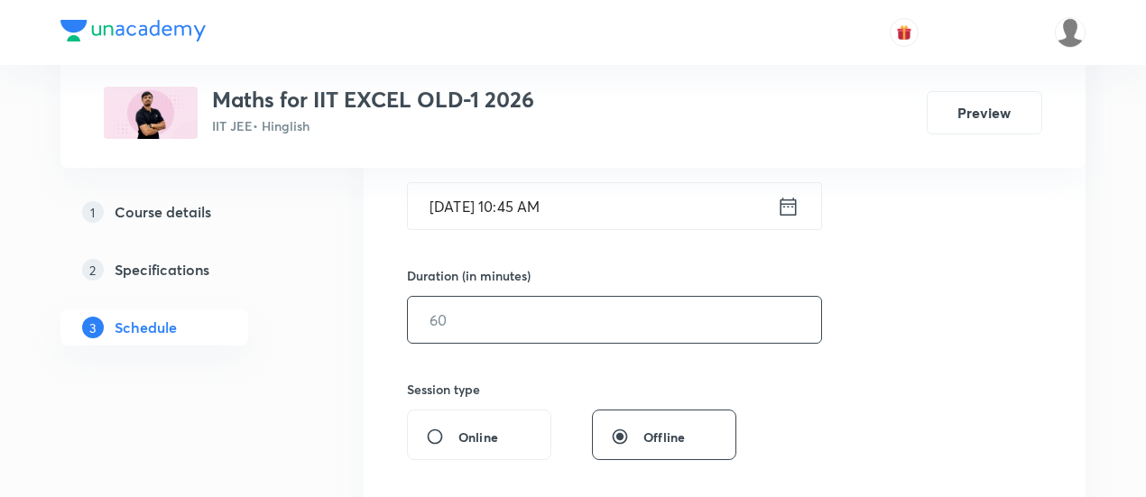
scroll to position [475, 0]
click at [712, 315] on input "text" at bounding box center [614, 318] width 413 height 46
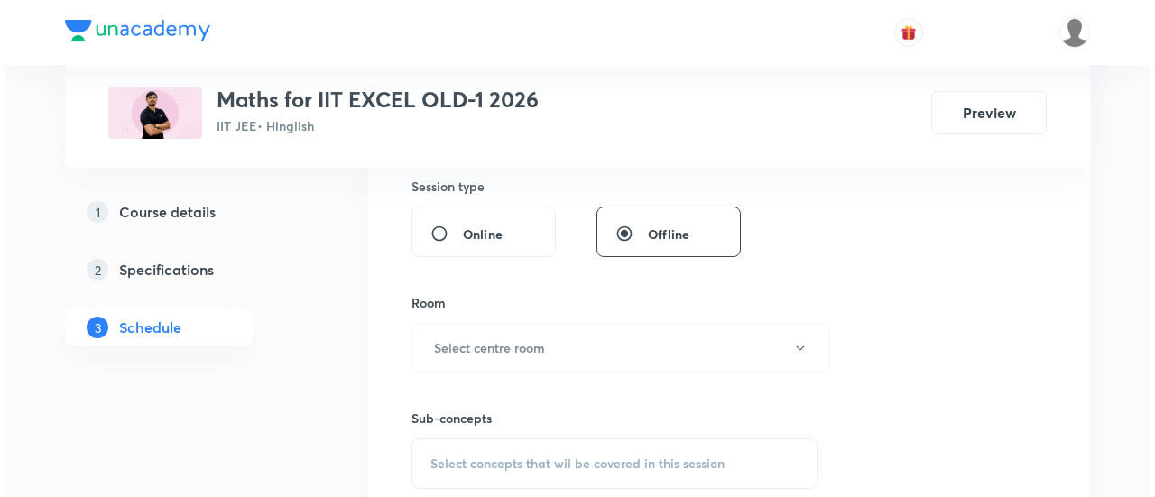
scroll to position [677, 0]
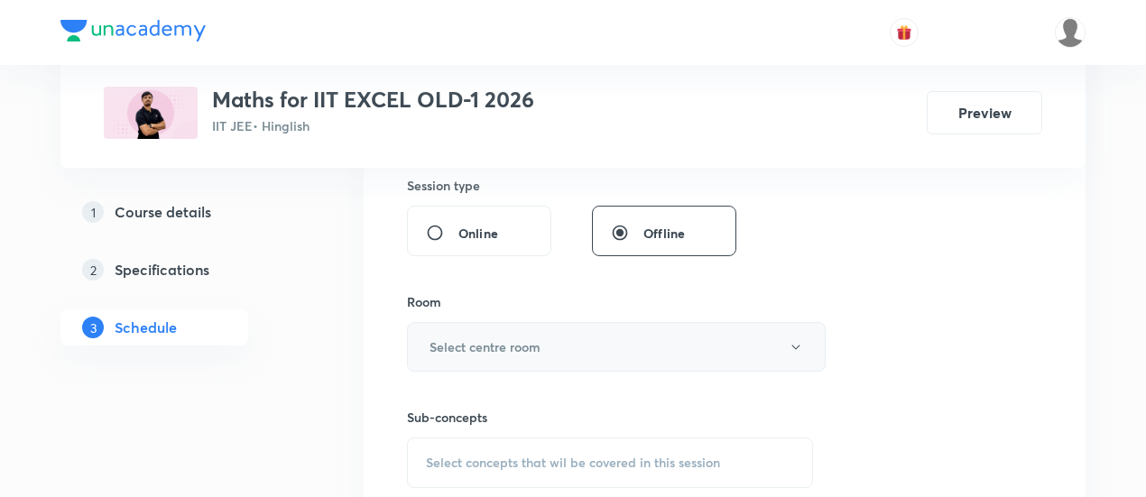
type input "90"
click at [533, 357] on button "Select centre room" at bounding box center [616, 347] width 419 height 50
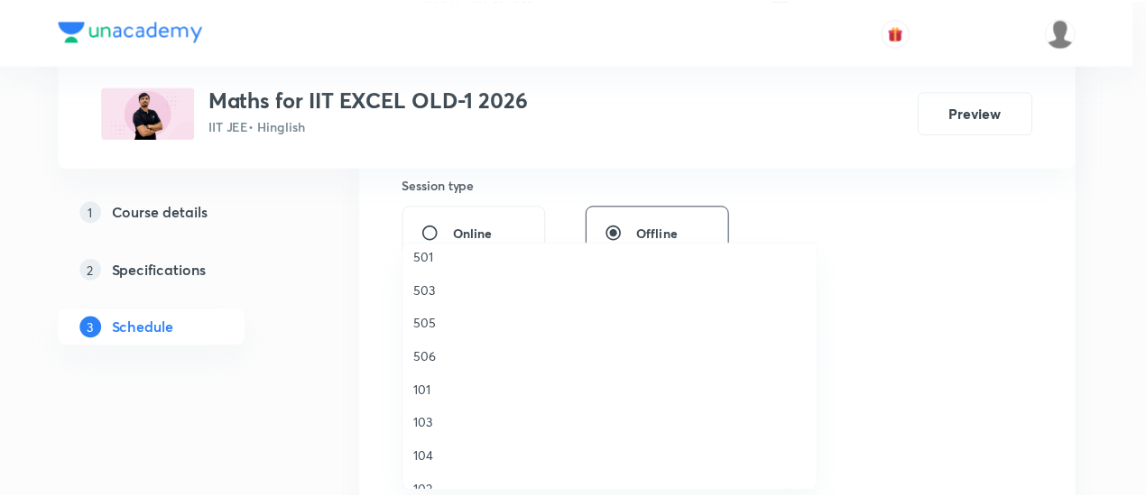
scroll to position [346, 0]
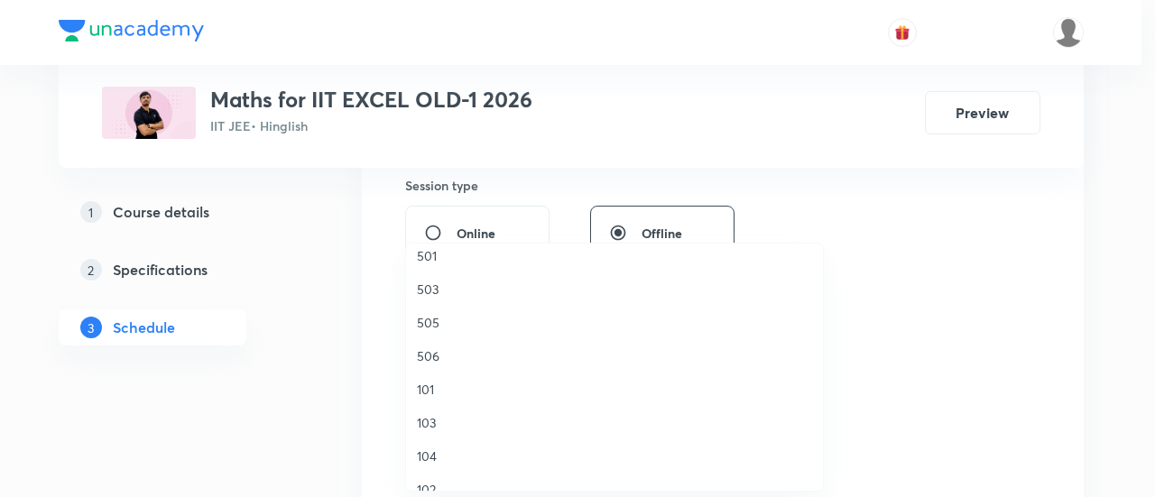
click at [448, 354] on span "506" at bounding box center [614, 356] width 395 height 19
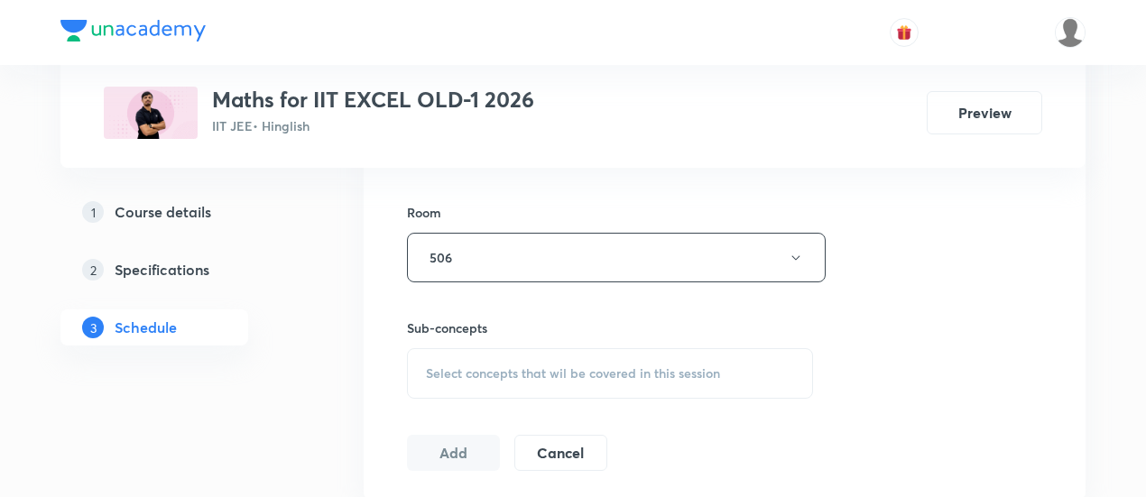
scroll to position [773, 0]
click at [522, 365] on span "Select concepts that wil be covered in this session" at bounding box center [573, 367] width 294 height 14
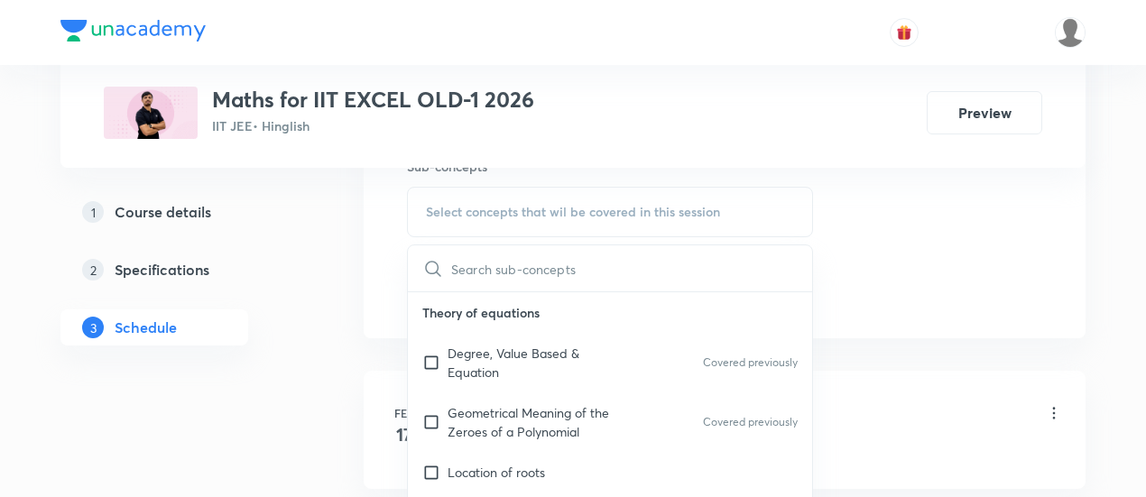
scroll to position [930, 0]
click at [507, 353] on p "Degree, Value Based & Equation" at bounding box center [539, 361] width 182 height 38
checkbox input "true"
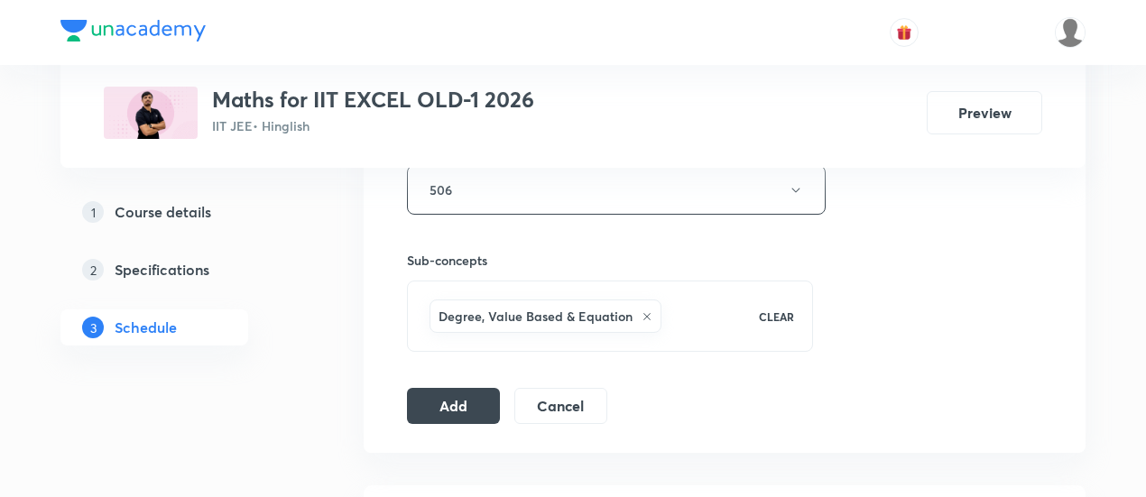
scroll to position [836, 0]
click at [469, 400] on button "Add" at bounding box center [453, 403] width 93 height 36
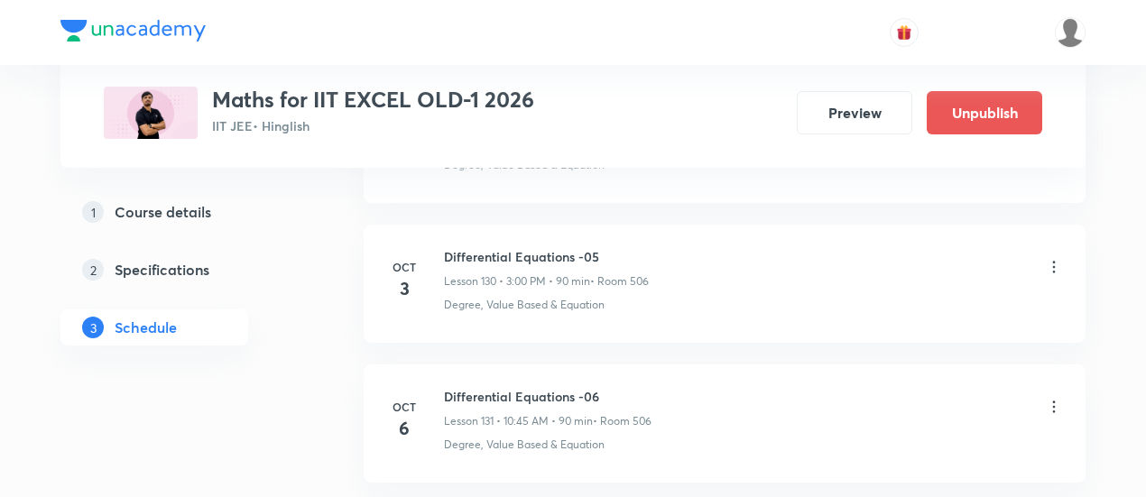
scroll to position [18299, 0]
drag, startPoint x: 446, startPoint y: 318, endPoint x: 601, endPoint y: 311, distance: 155.4
click at [601, 385] on h6 "Differential Equations -06" at bounding box center [548, 394] width 208 height 19
copy h6 "Differential Equations -06"
click at [602, 385] on h6 "Differential Equations -06" at bounding box center [548, 394] width 208 height 19
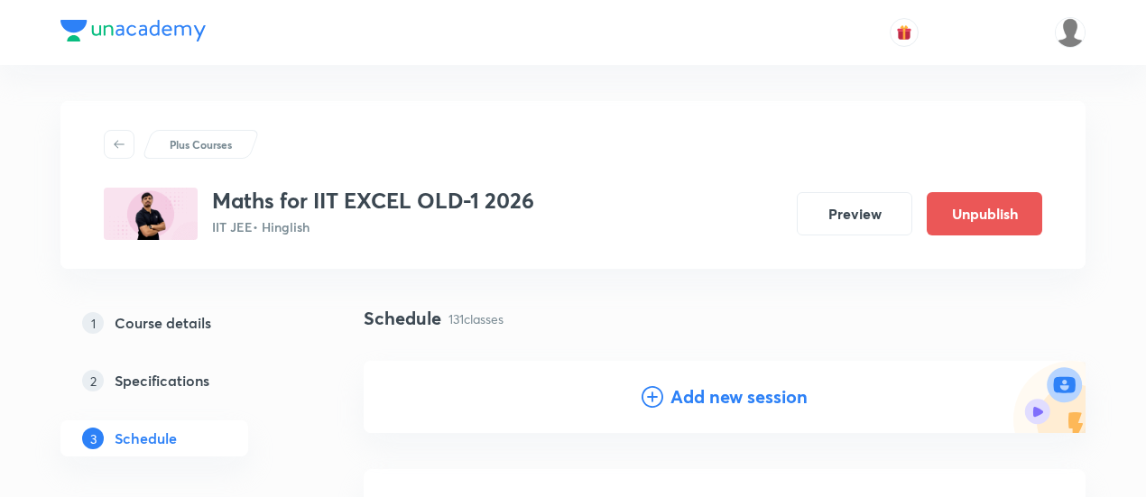
scroll to position [14, 0]
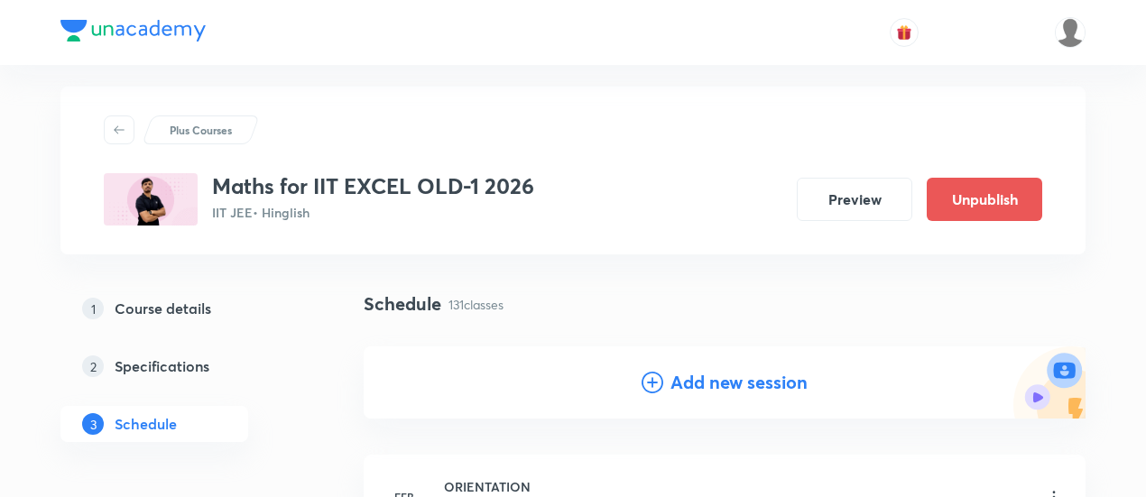
click at [737, 385] on h4 "Add new session" at bounding box center [739, 382] width 137 height 27
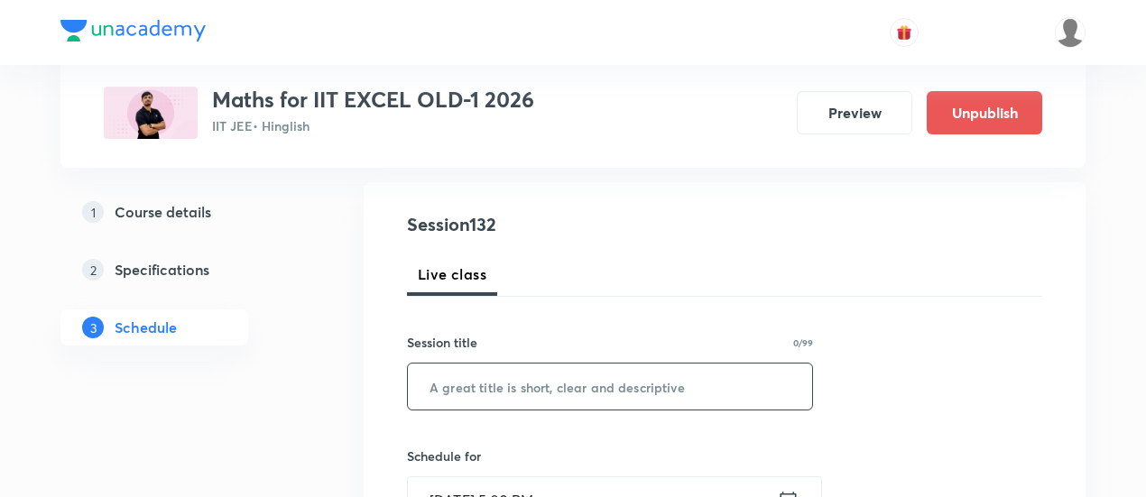
scroll to position [181, 0]
click at [654, 388] on input "text" at bounding box center [610, 385] width 404 height 46
paste input "Differential Equations -06"
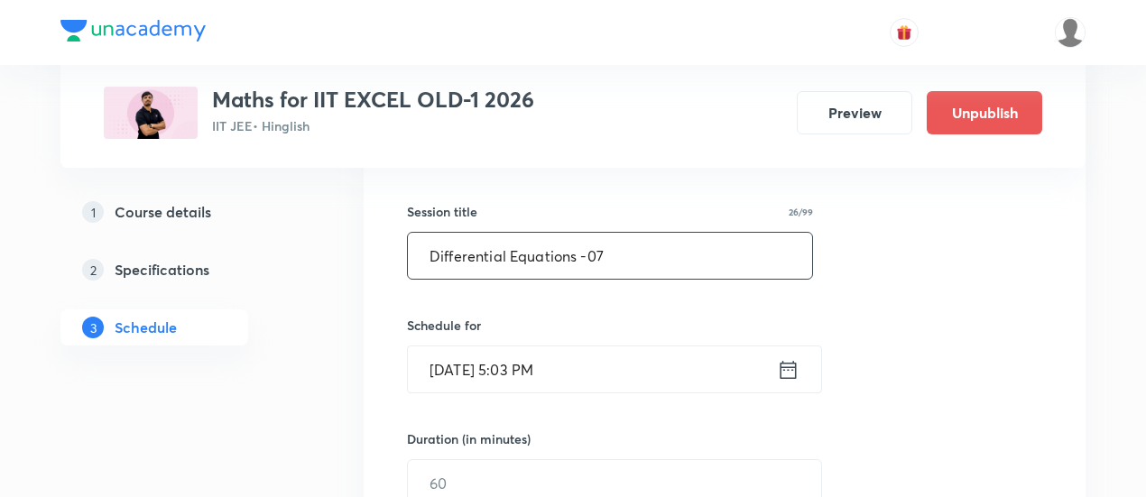
scroll to position [388, 0]
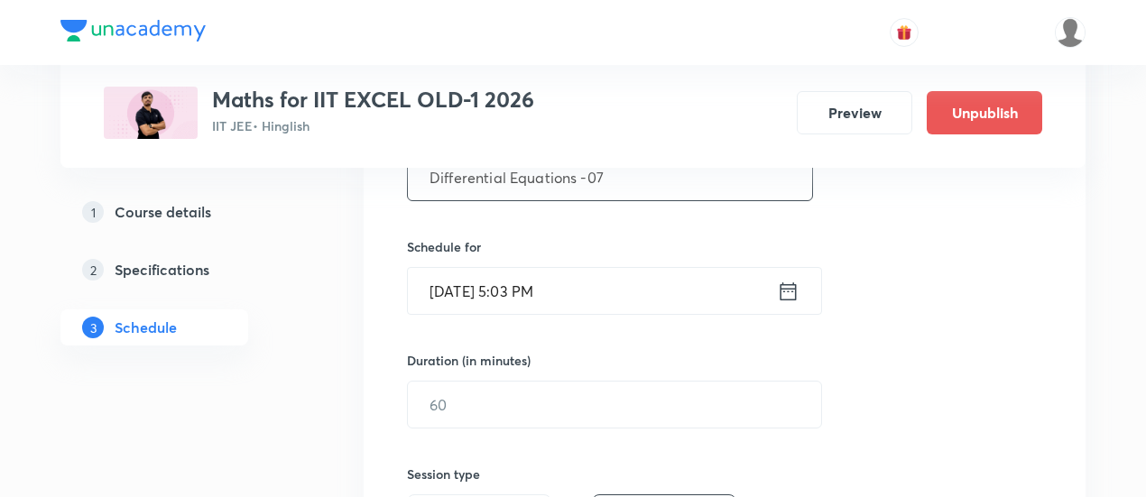
type input "Differential Equations -07"
click at [785, 286] on icon at bounding box center [788, 291] width 23 height 25
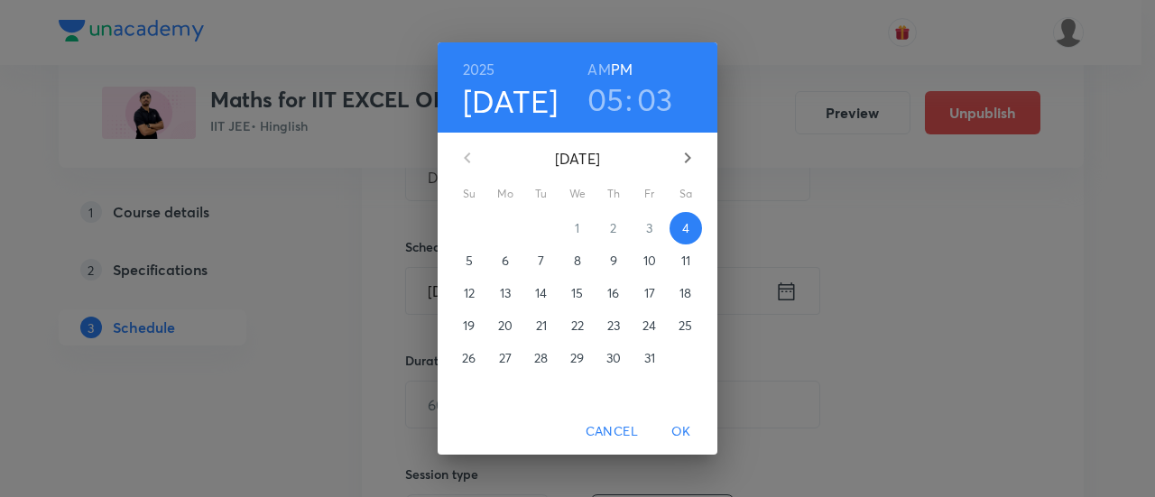
click at [543, 259] on p "7" at bounding box center [541, 261] width 6 height 18
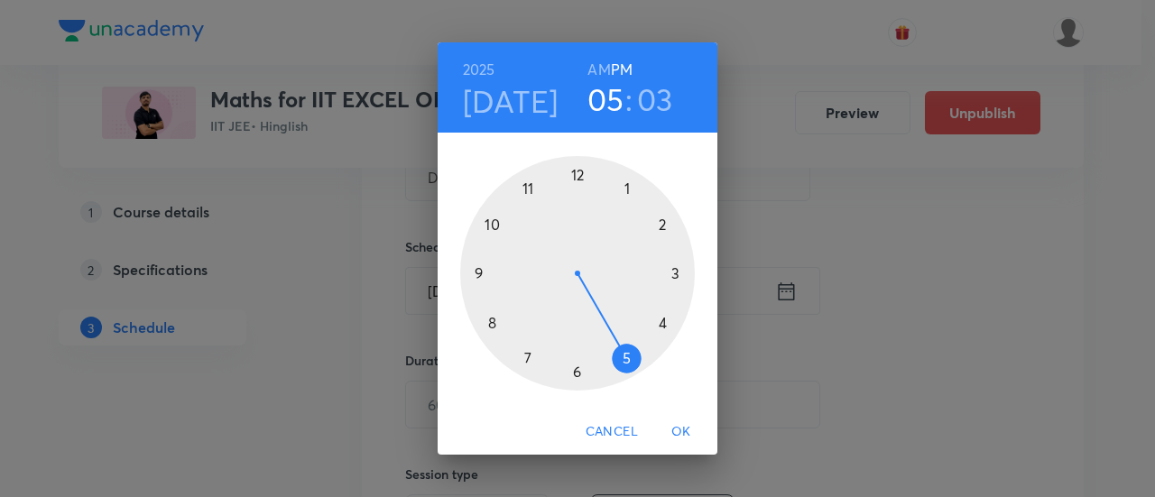
click at [592, 77] on h6 "AM" at bounding box center [599, 69] width 23 height 25
click at [482, 274] on div at bounding box center [577, 273] width 235 height 235
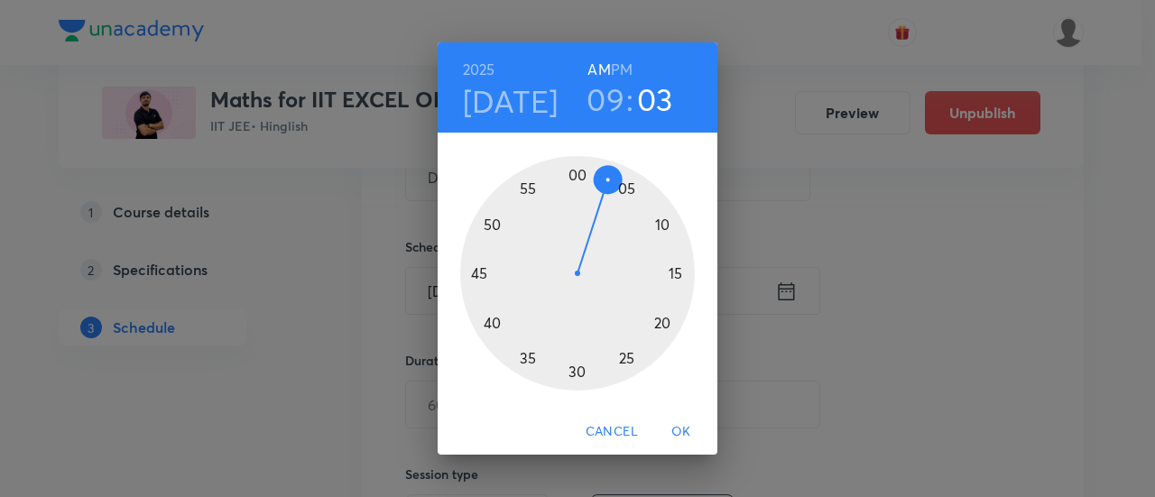
click at [577, 175] on div at bounding box center [577, 273] width 235 height 235
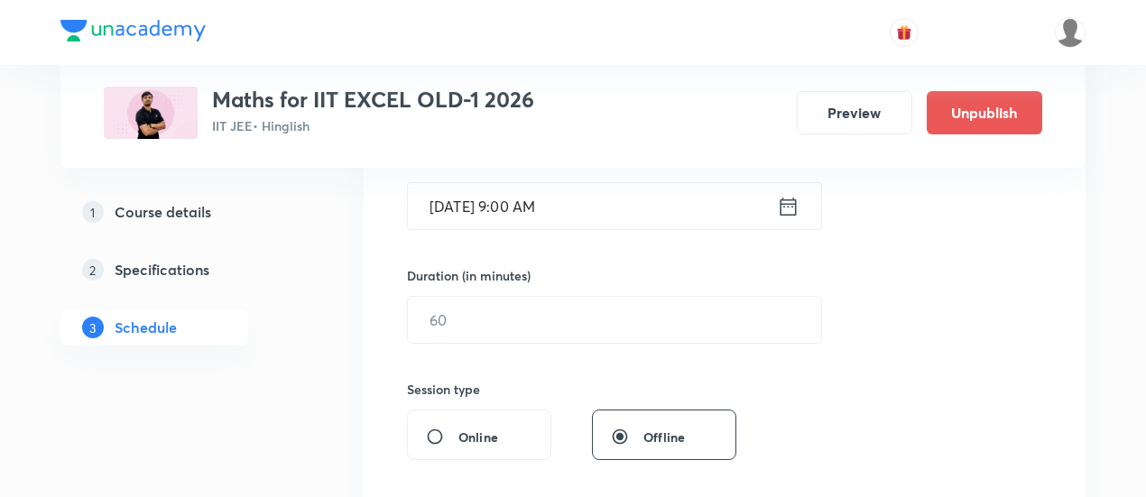
scroll to position [478, 0]
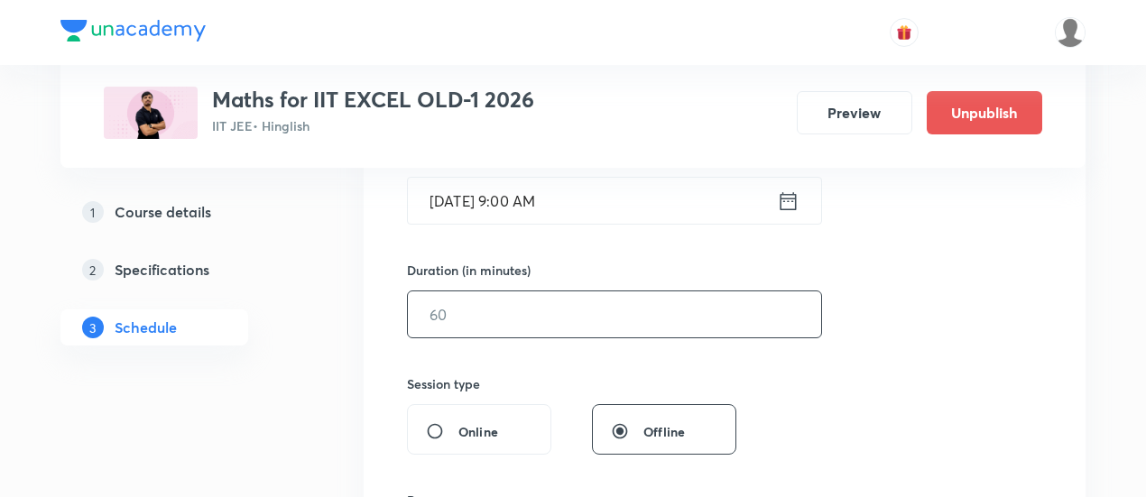
click at [637, 318] on input "text" at bounding box center [614, 315] width 413 height 46
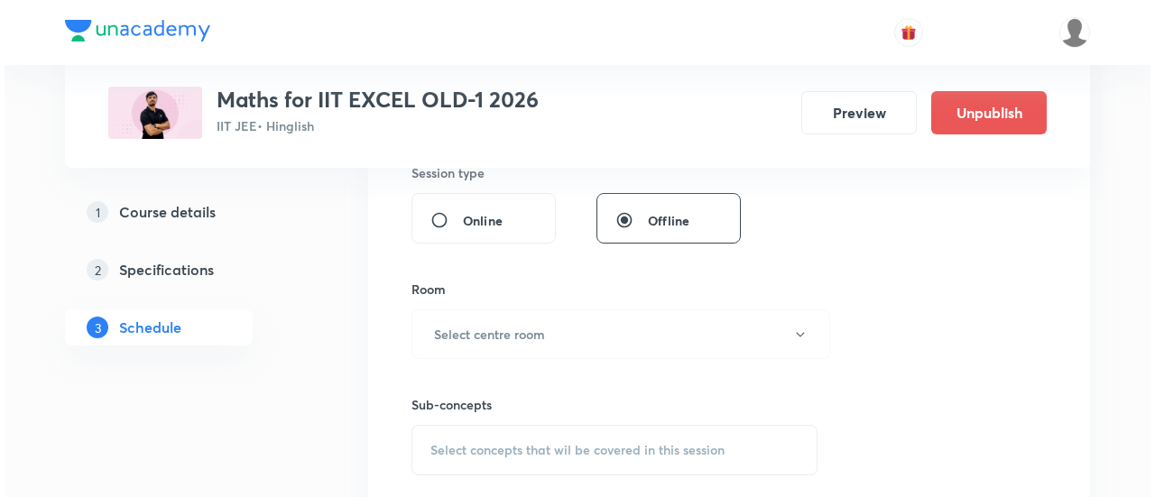
scroll to position [695, 0]
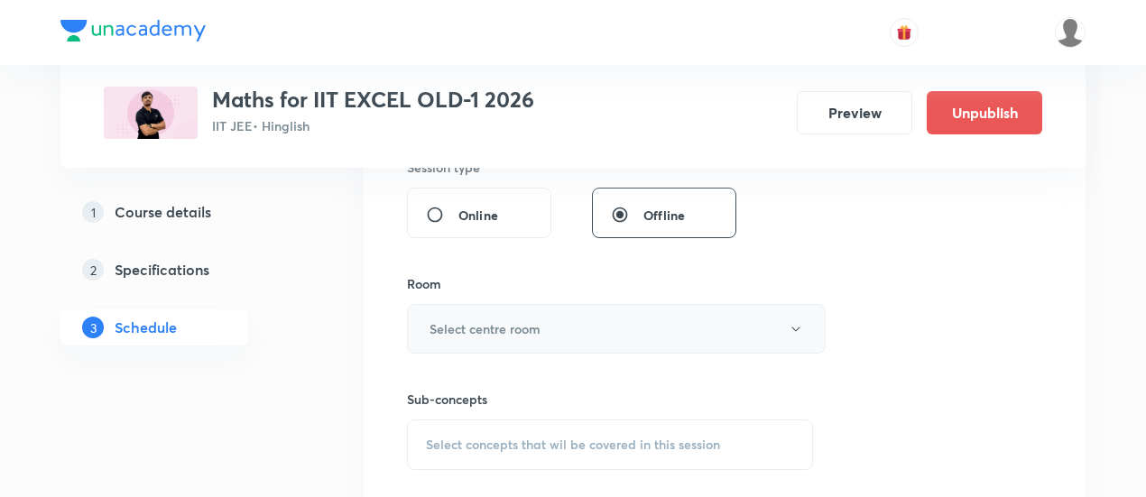
type input "90"
click at [540, 330] on h6 "Select centre room" at bounding box center [485, 329] width 111 height 19
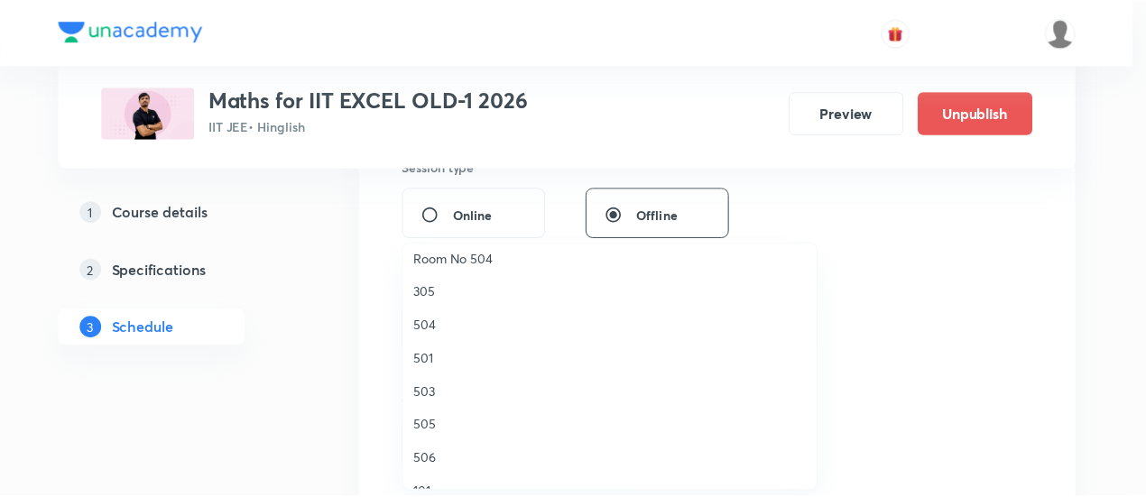
scroll to position [285, 0]
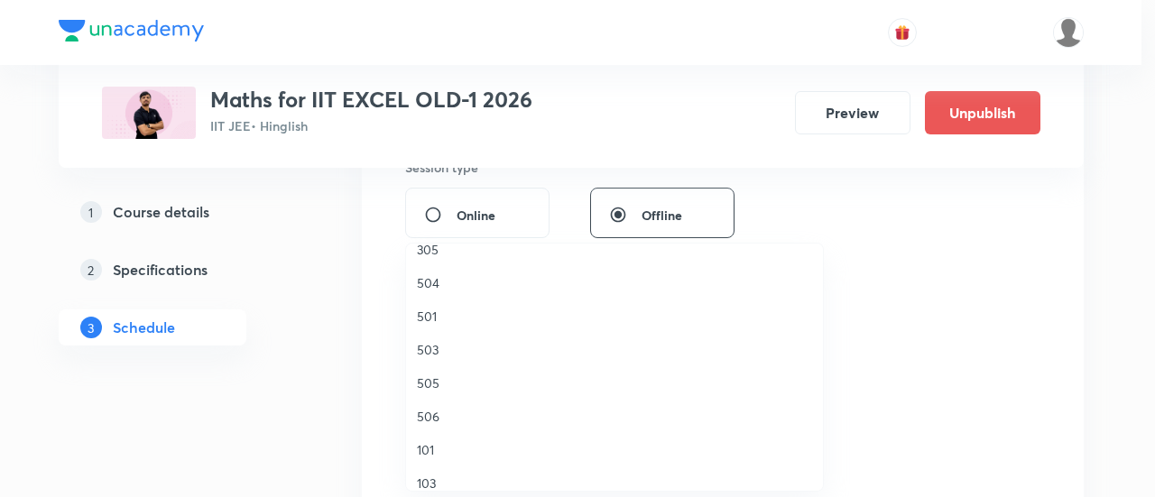
click at [441, 418] on span "506" at bounding box center [614, 416] width 395 height 19
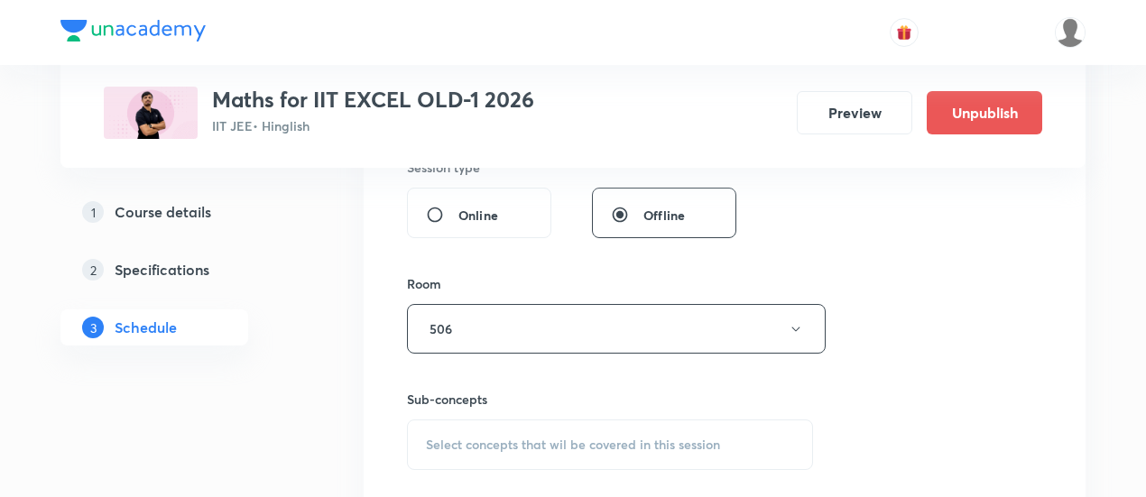
click at [509, 443] on span "Select concepts that wil be covered in this session" at bounding box center [573, 445] width 294 height 14
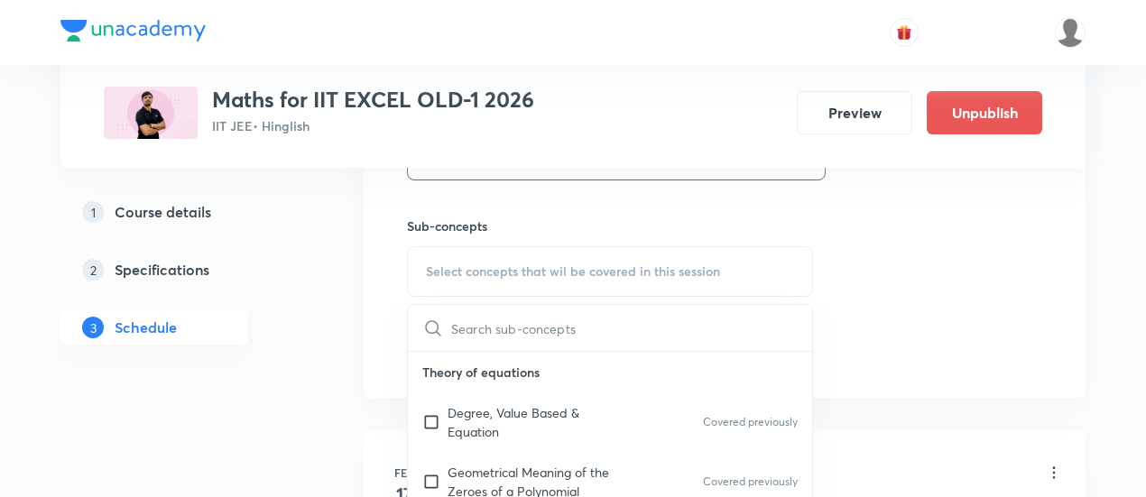
scroll to position [881, 0]
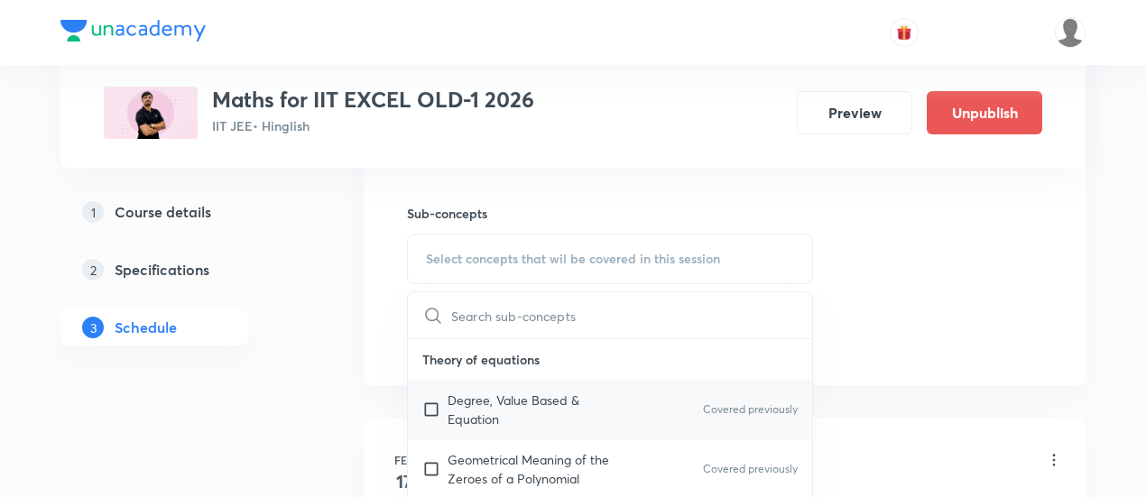
click at [498, 394] on p "Degree, Value Based & Equation" at bounding box center [539, 410] width 182 height 38
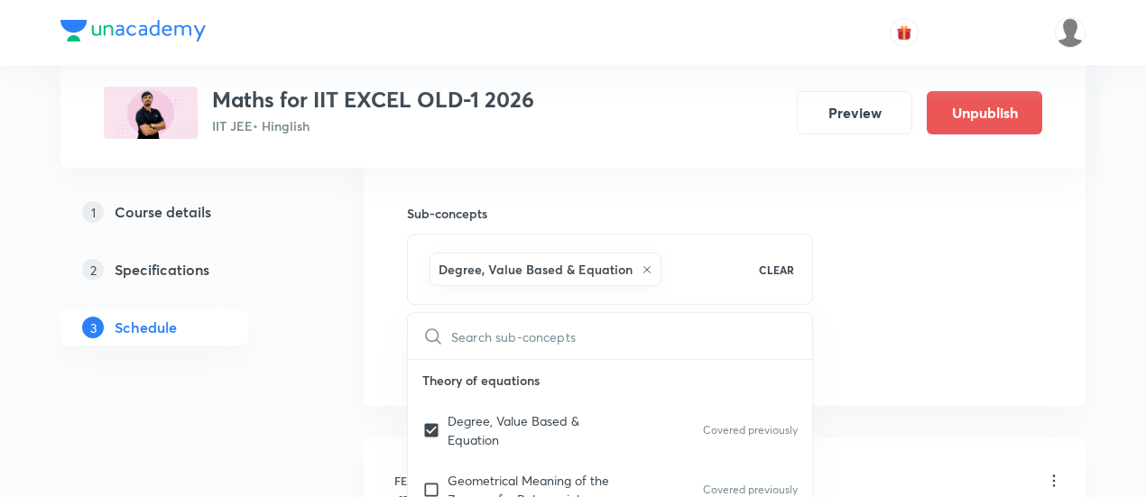
checkbox input "true"
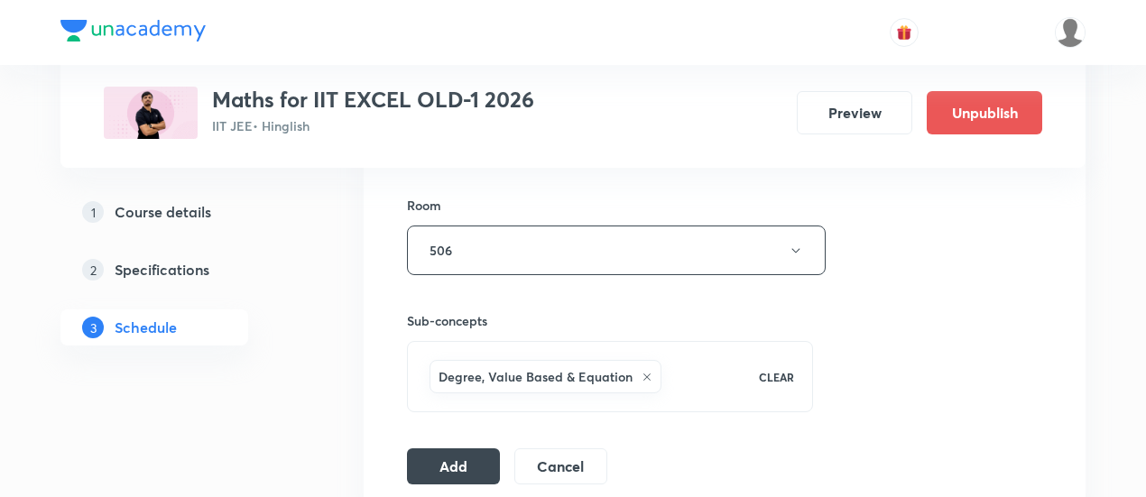
scroll to position [779, 0]
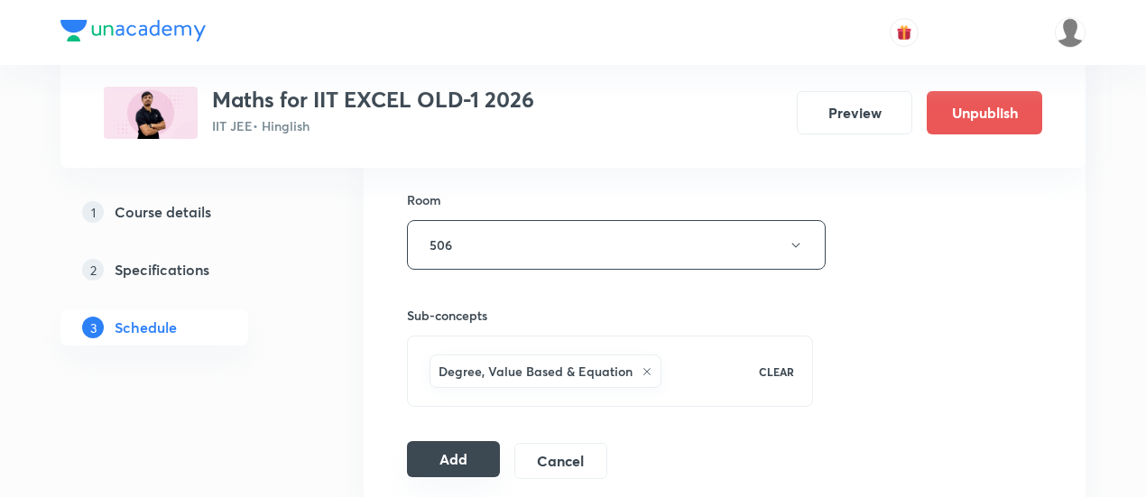
click at [475, 454] on button "Add" at bounding box center [453, 459] width 93 height 36
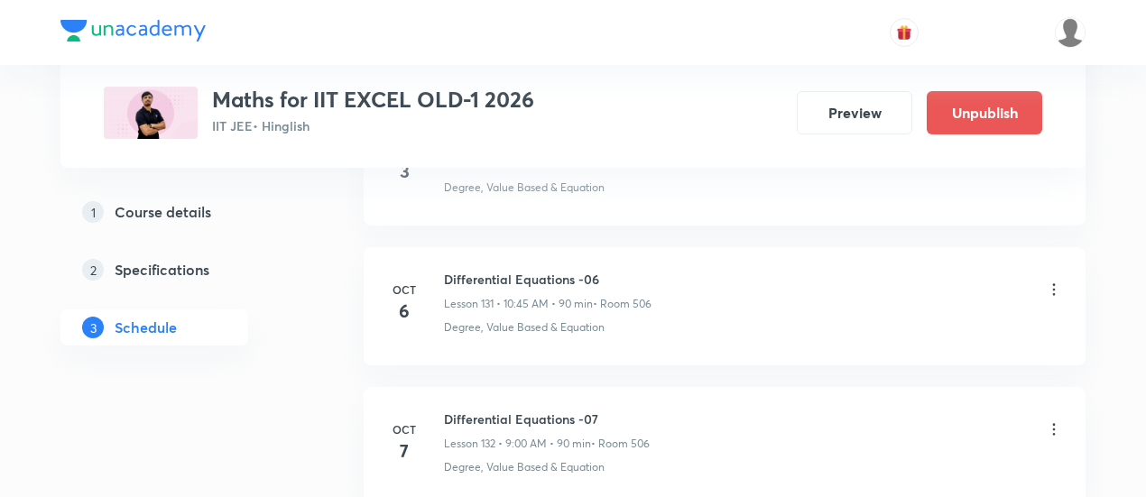
scroll to position [18417, 0]
drag, startPoint x: 444, startPoint y: 330, endPoint x: 603, endPoint y: 331, distance: 158.9
click at [603, 406] on h6 "Differential Equations -07" at bounding box center [547, 415] width 206 height 19
copy h6 "Differential Equations -07"
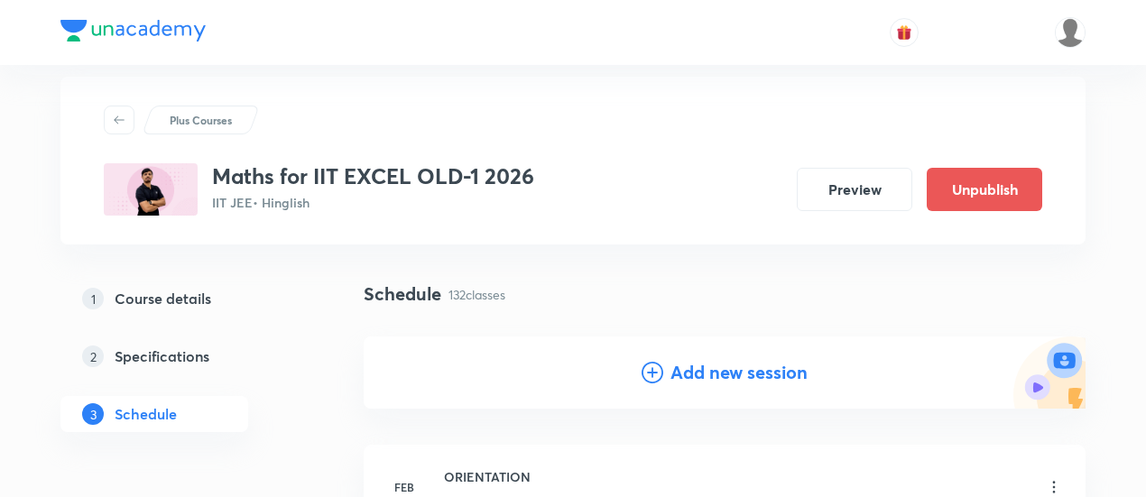
scroll to position [78, 0]
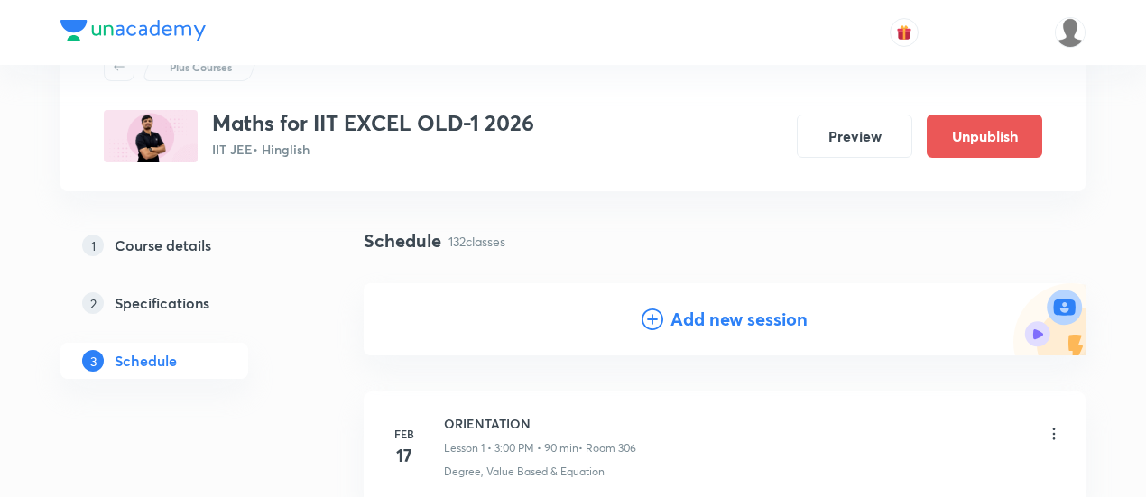
click at [732, 320] on h4 "Add new session" at bounding box center [739, 319] width 137 height 27
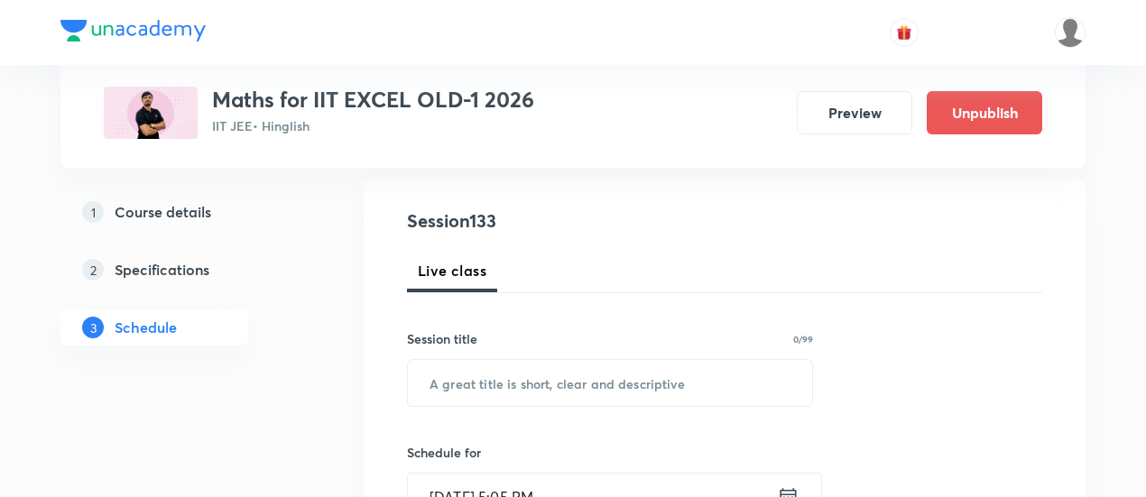
scroll to position [208, 0]
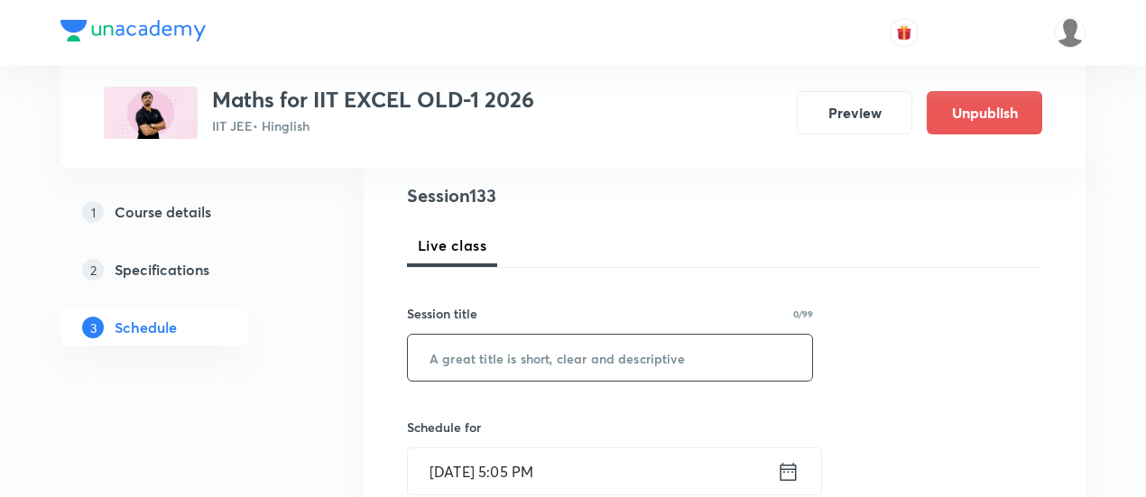
click at [634, 360] on input "text" at bounding box center [610, 358] width 404 height 46
paste input "Differential Equations -07"
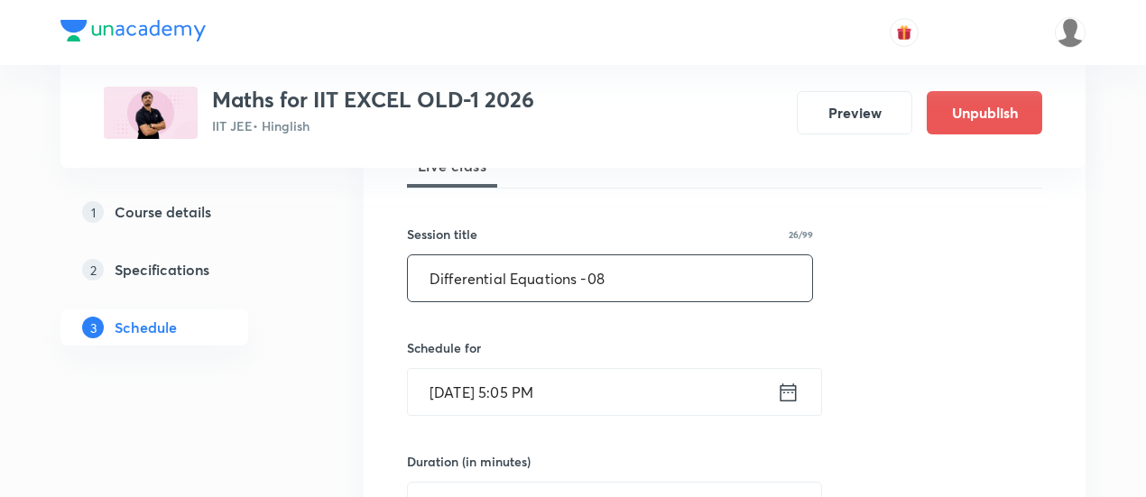
scroll to position [298, 0]
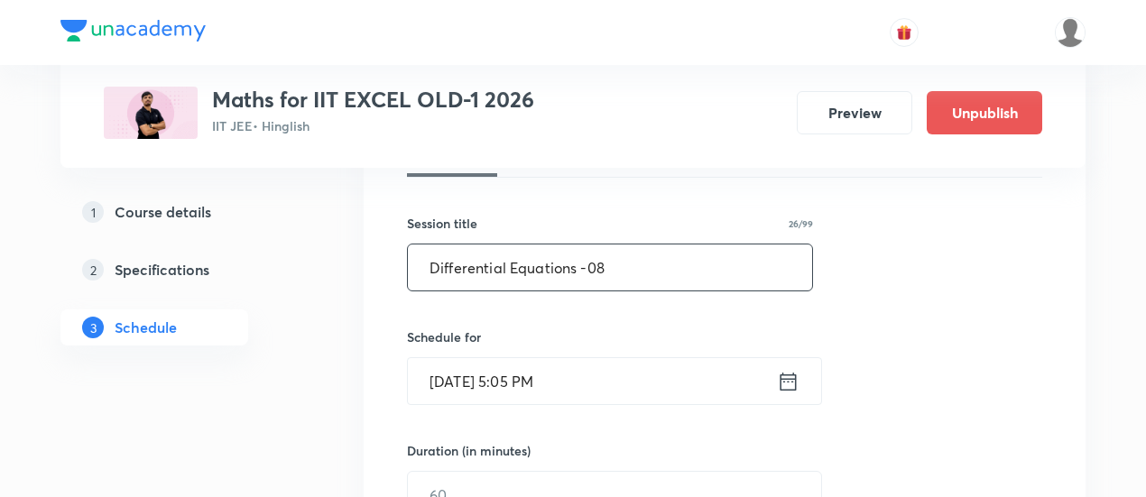
type input "Differential Equations -08"
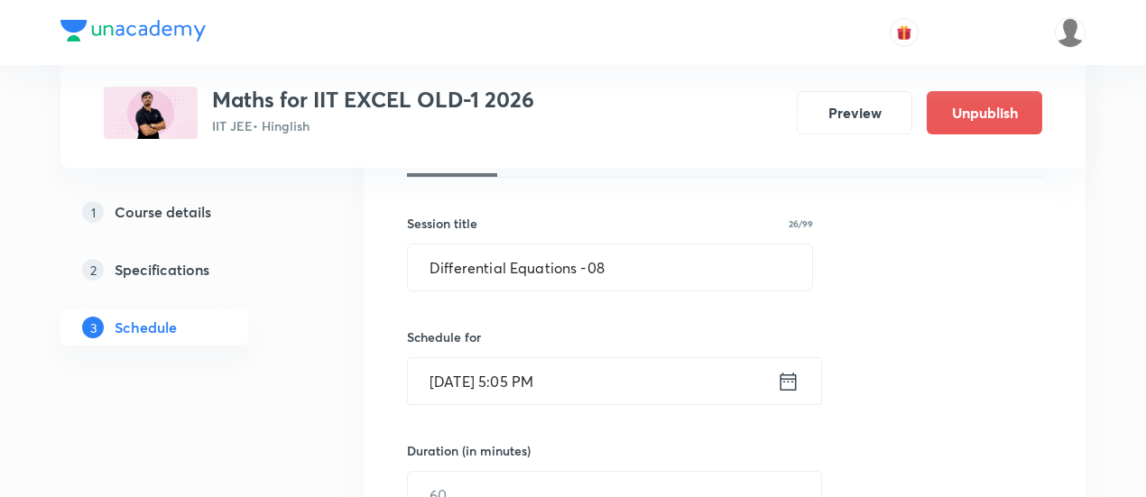
click at [789, 380] on icon at bounding box center [789, 381] width 16 height 18
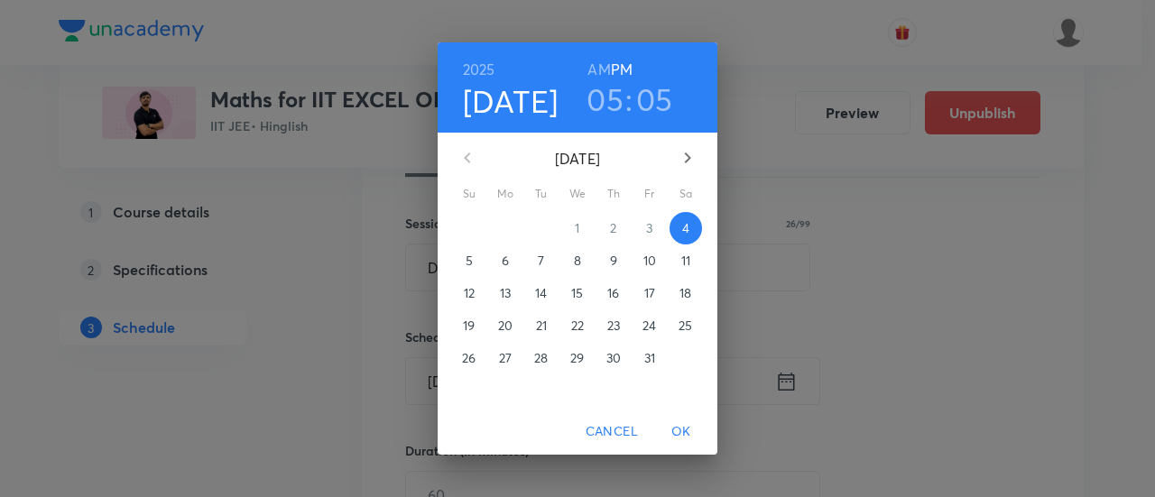
click at [615, 268] on p "9" at bounding box center [613, 261] width 7 height 18
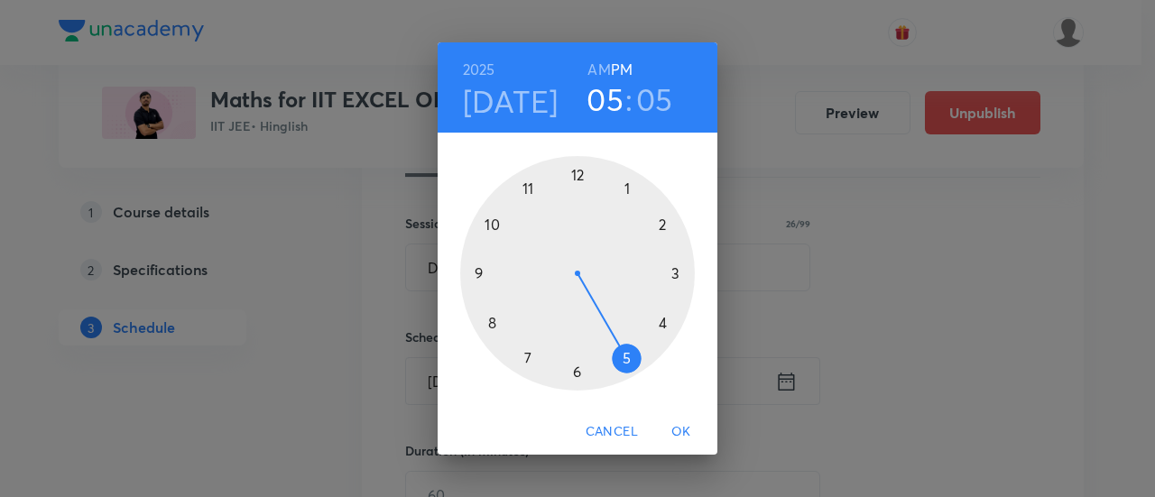
click at [601, 67] on h6 "AM" at bounding box center [599, 69] width 23 height 25
click at [489, 222] on div at bounding box center [577, 273] width 235 height 235
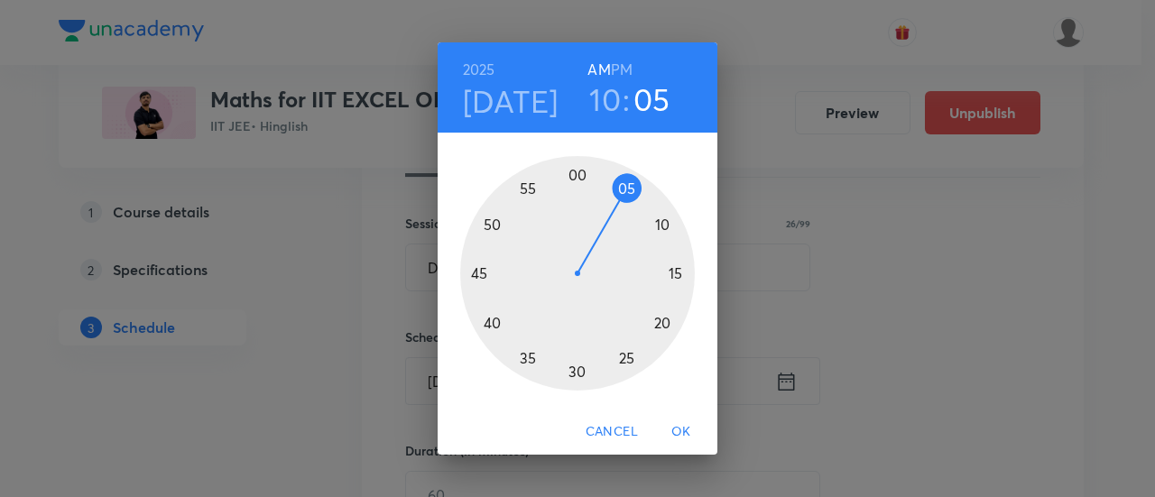
click at [478, 274] on div at bounding box center [577, 273] width 235 height 235
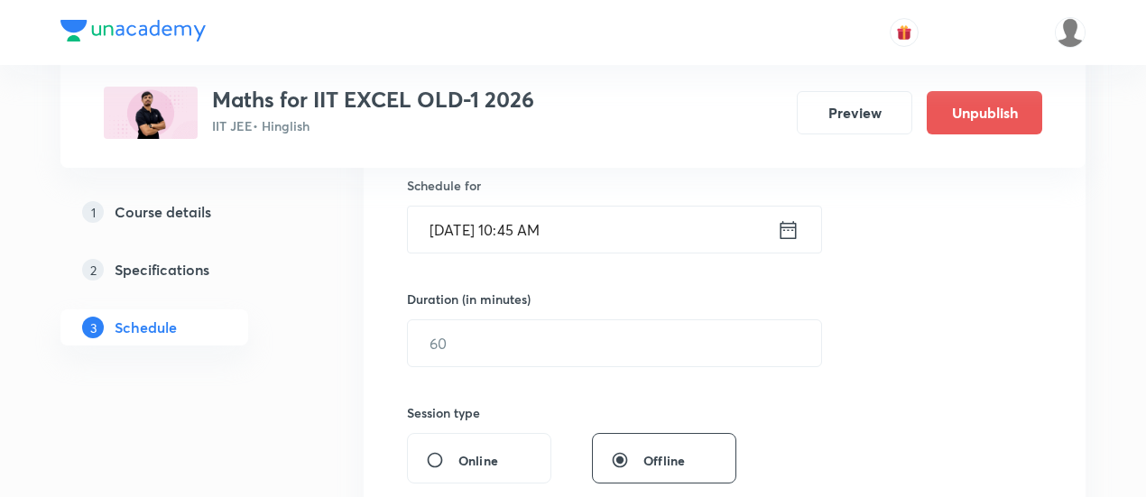
scroll to position [451, 0]
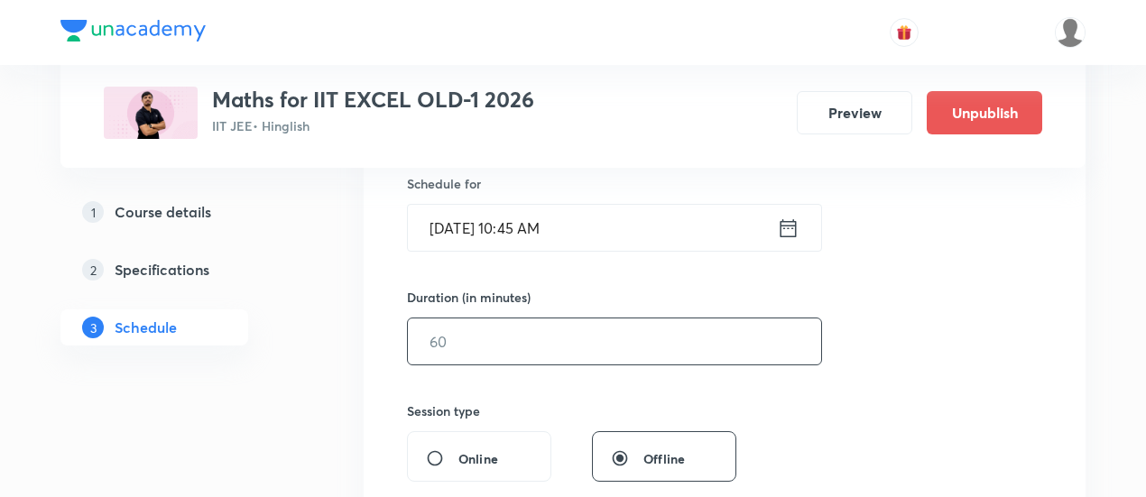
click at [670, 333] on input "text" at bounding box center [614, 342] width 413 height 46
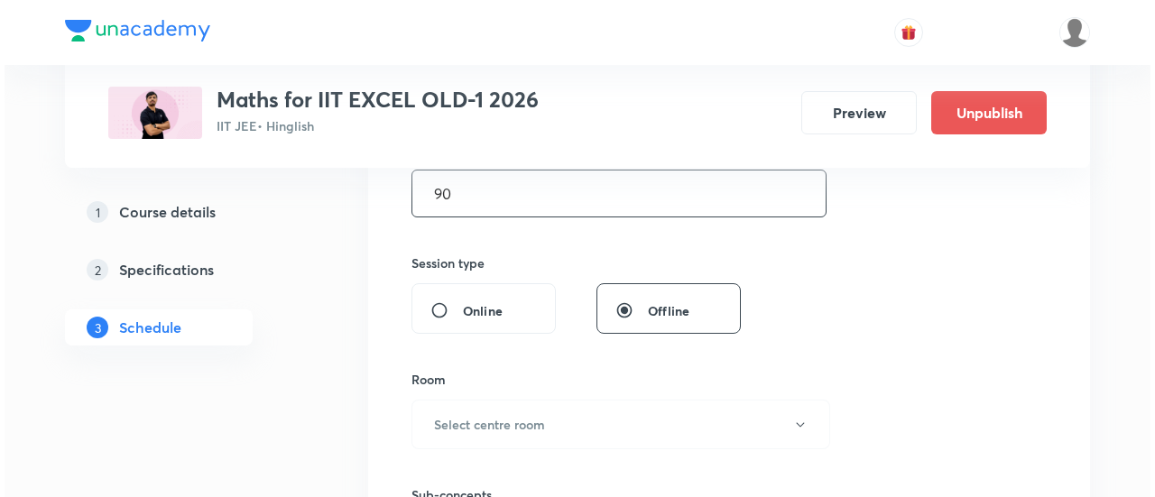
scroll to position [668, 0]
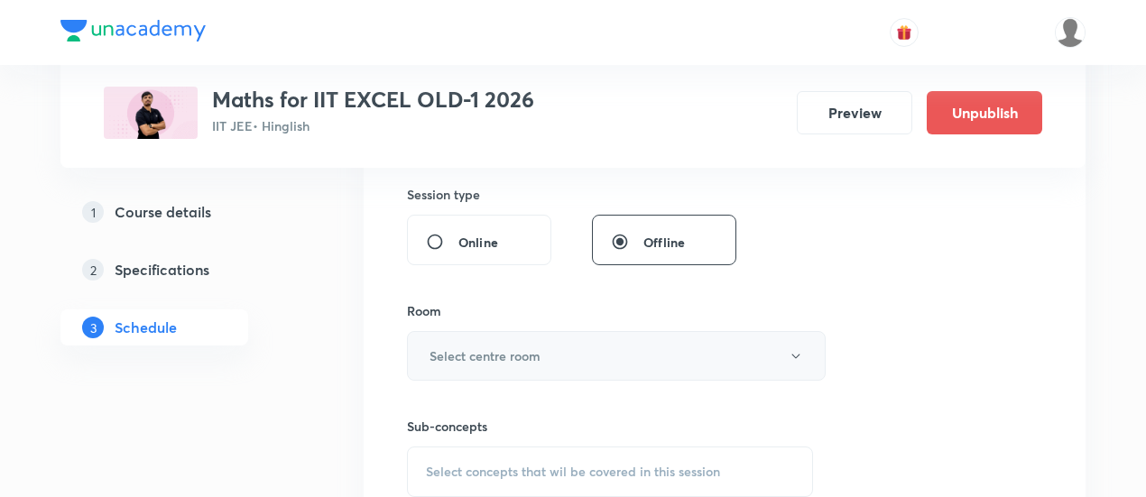
type input "90"
click at [571, 348] on button "Select centre room" at bounding box center [616, 356] width 419 height 50
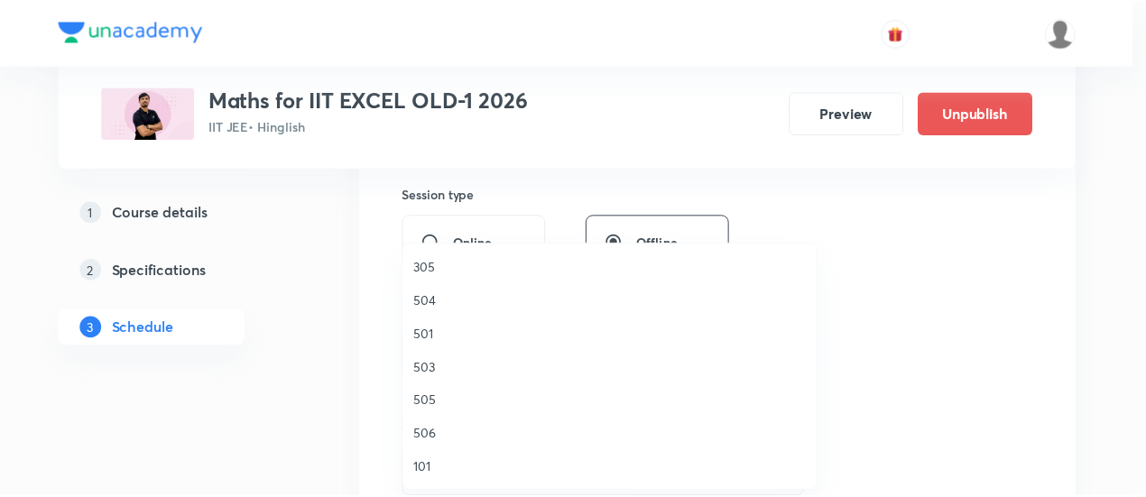
scroll to position [292, 0]
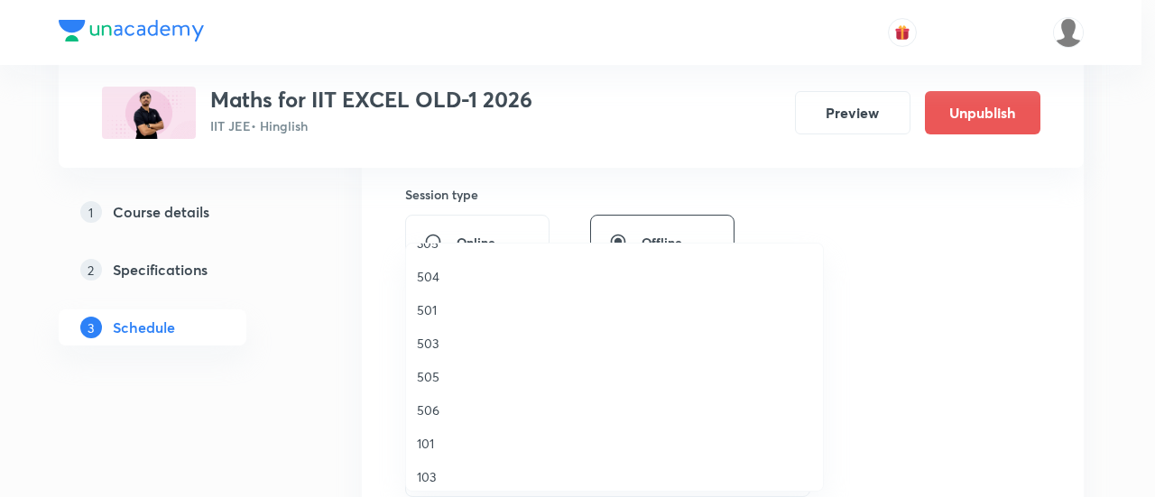
click at [427, 410] on span "506" at bounding box center [614, 410] width 395 height 19
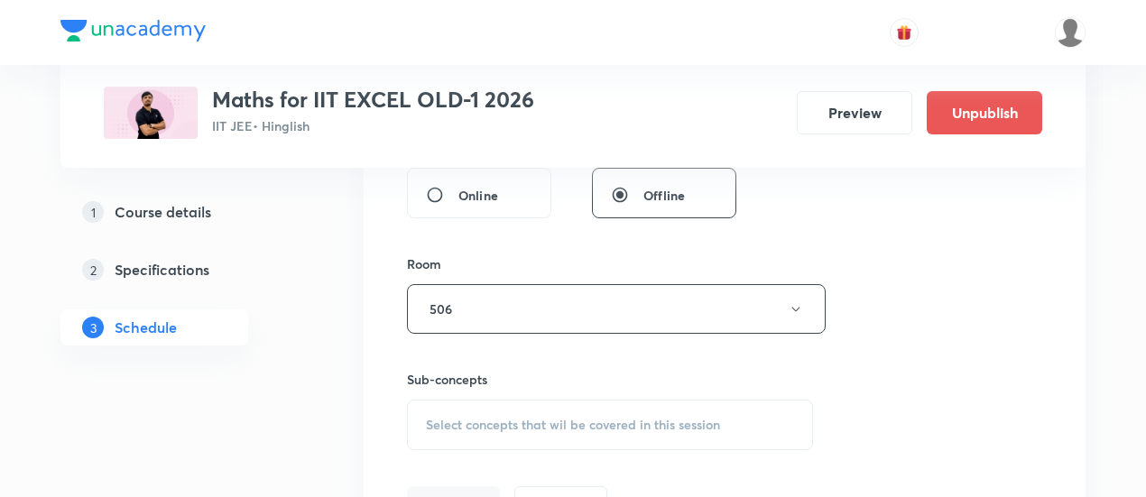
scroll to position [716, 0]
click at [574, 431] on div "Select concepts that wil be covered in this session" at bounding box center [610, 424] width 406 height 51
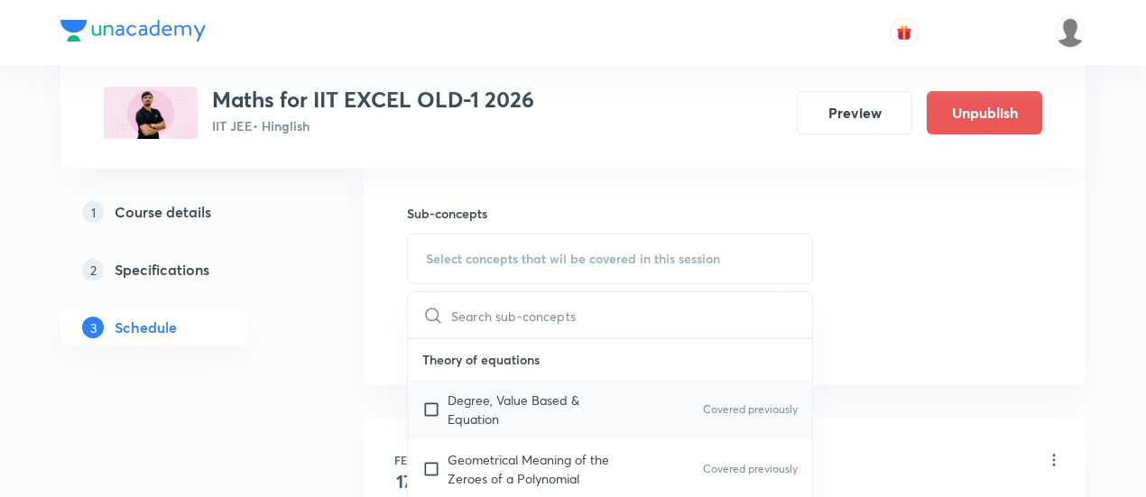
scroll to position [881, 0]
click at [522, 408] on p "Degree, Value Based & Equation" at bounding box center [539, 410] width 182 height 38
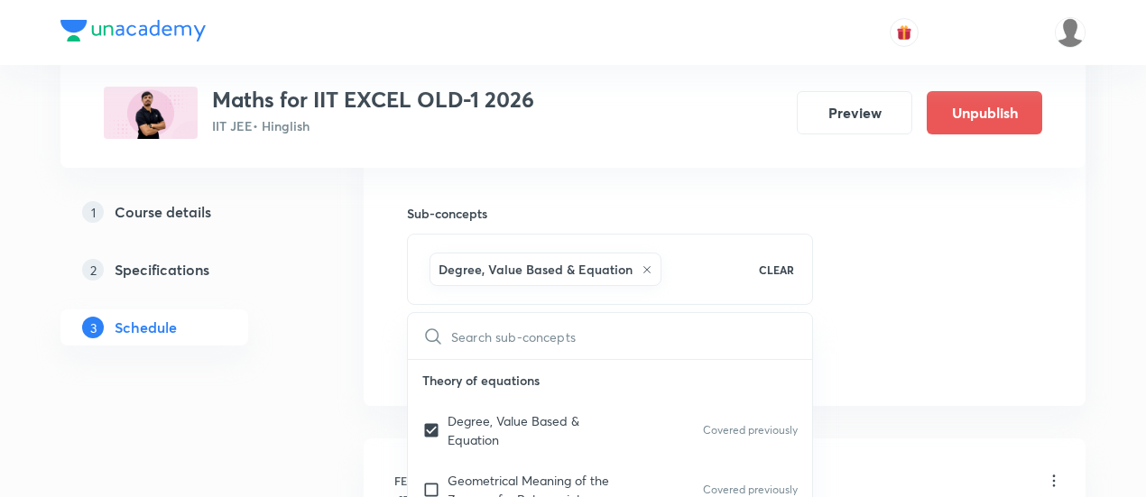
checkbox input "true"
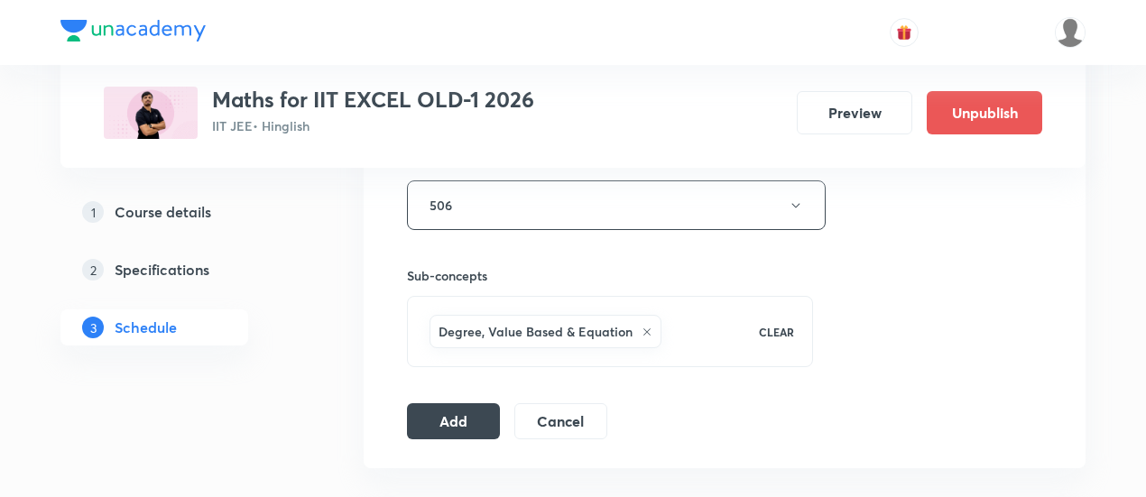
scroll to position [824, 0]
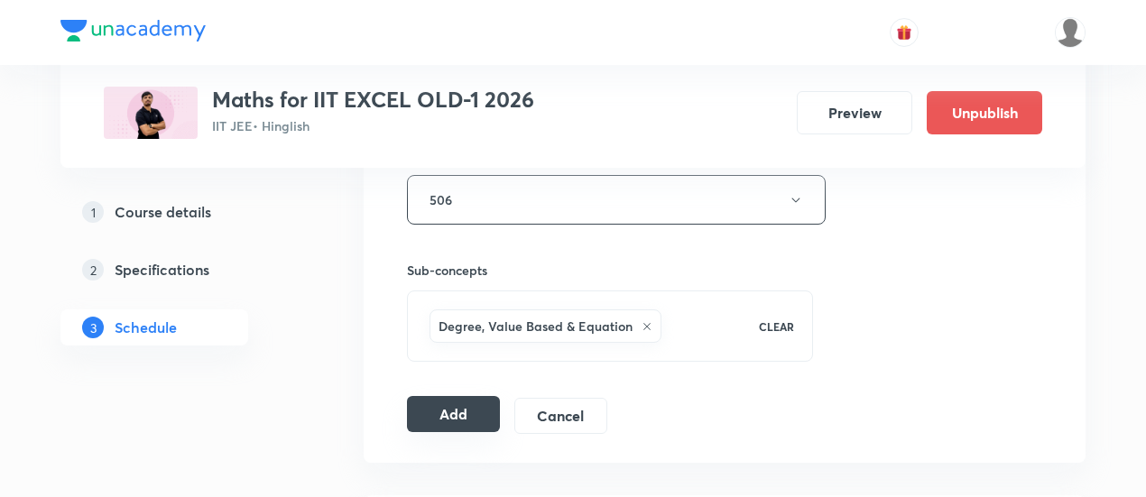
click at [479, 407] on button "Add" at bounding box center [453, 414] width 93 height 36
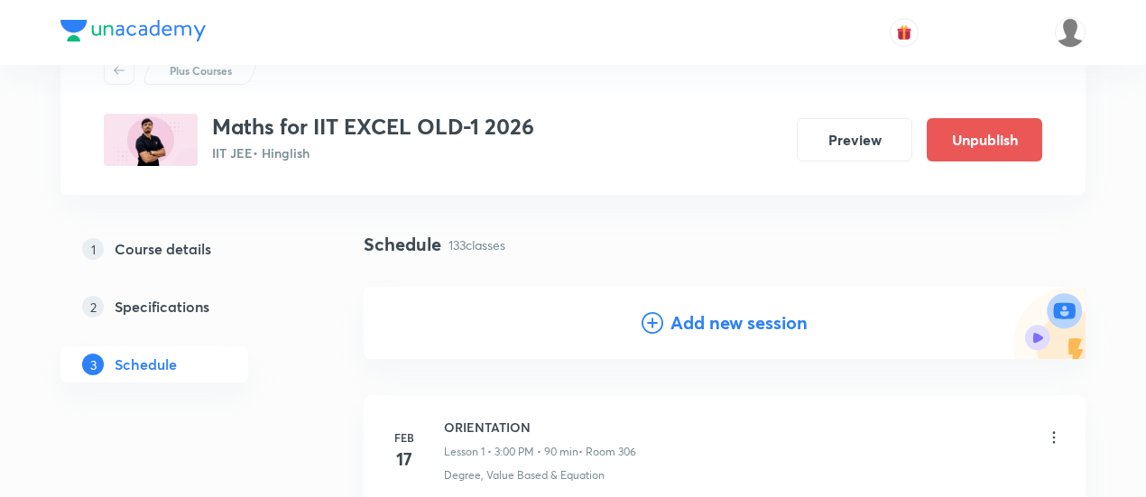
scroll to position [81, 0]
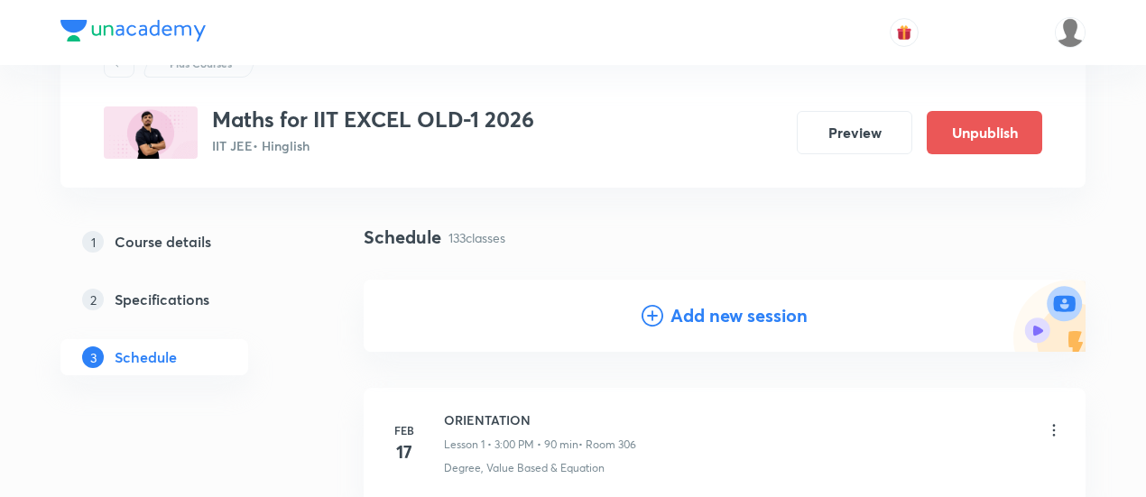
click at [702, 321] on h4 "Add new session" at bounding box center [739, 315] width 137 height 27
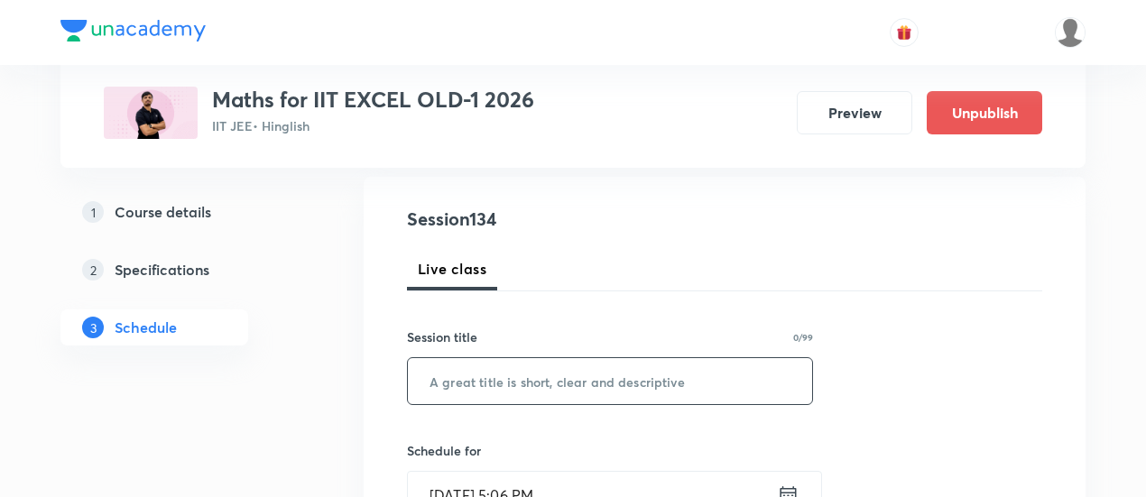
scroll to position [235, 0]
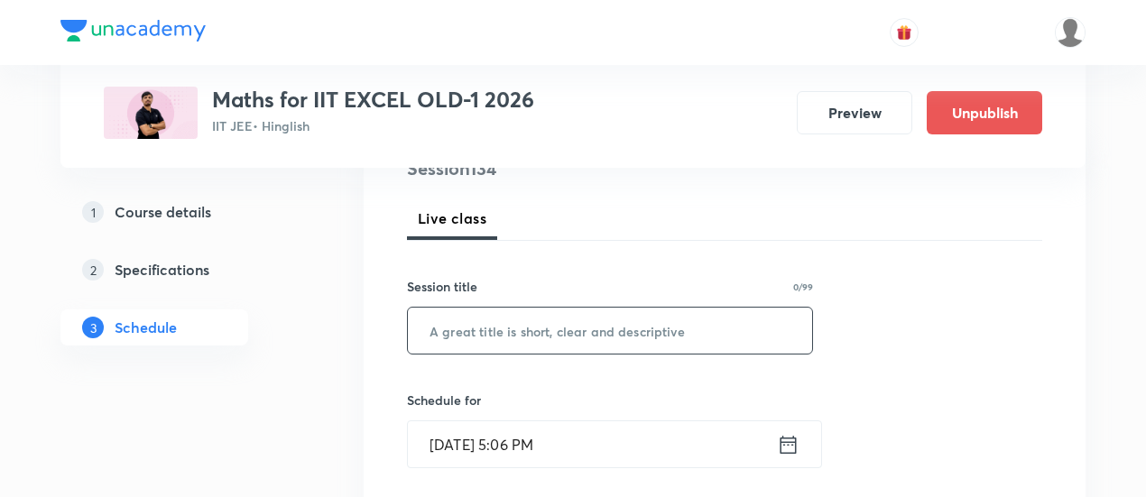
click at [630, 334] on input "text" at bounding box center [610, 331] width 404 height 46
paste input "Vector"
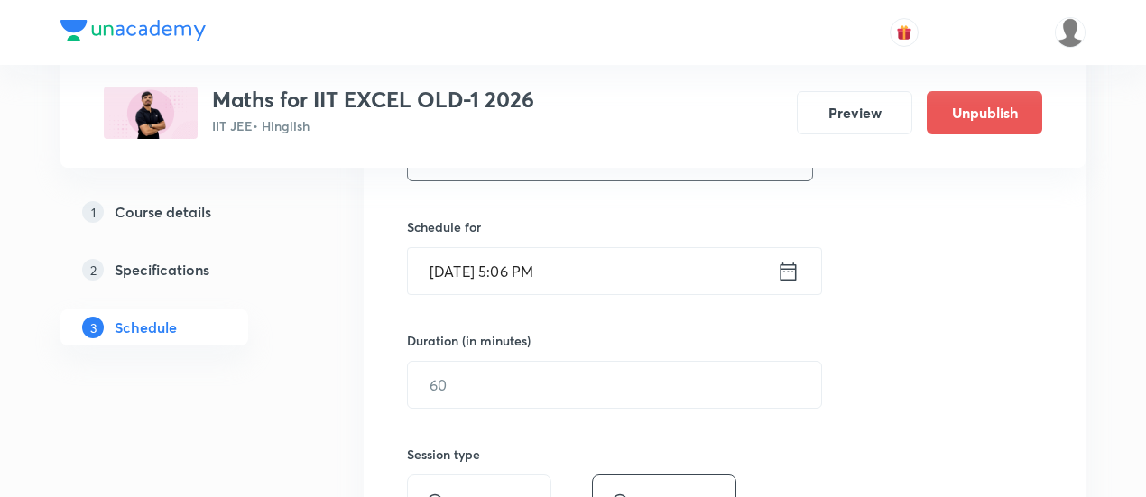
scroll to position [409, 0]
type input "Vector -01"
click at [791, 270] on icon at bounding box center [788, 270] width 23 height 25
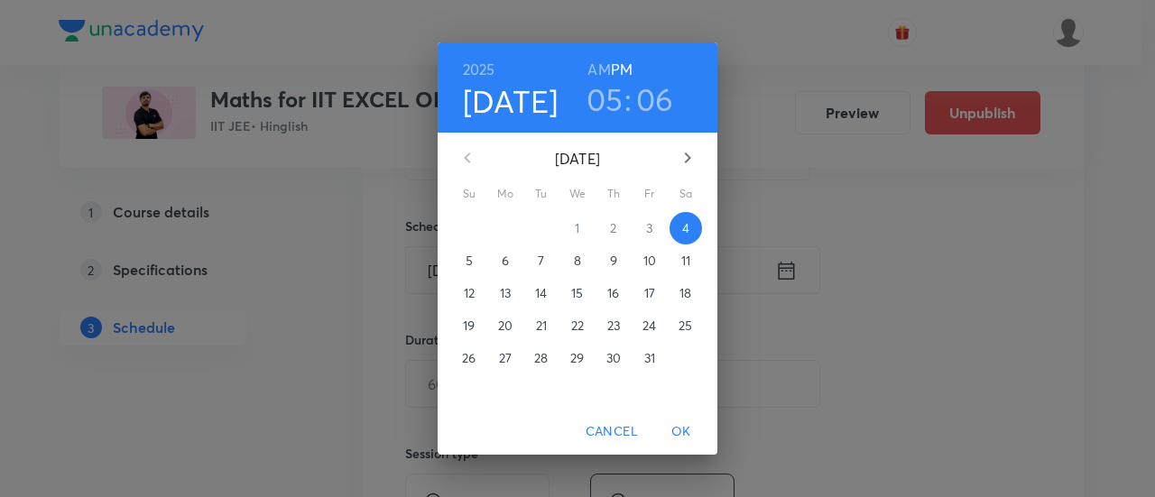
click at [650, 267] on p "10" at bounding box center [650, 261] width 13 height 18
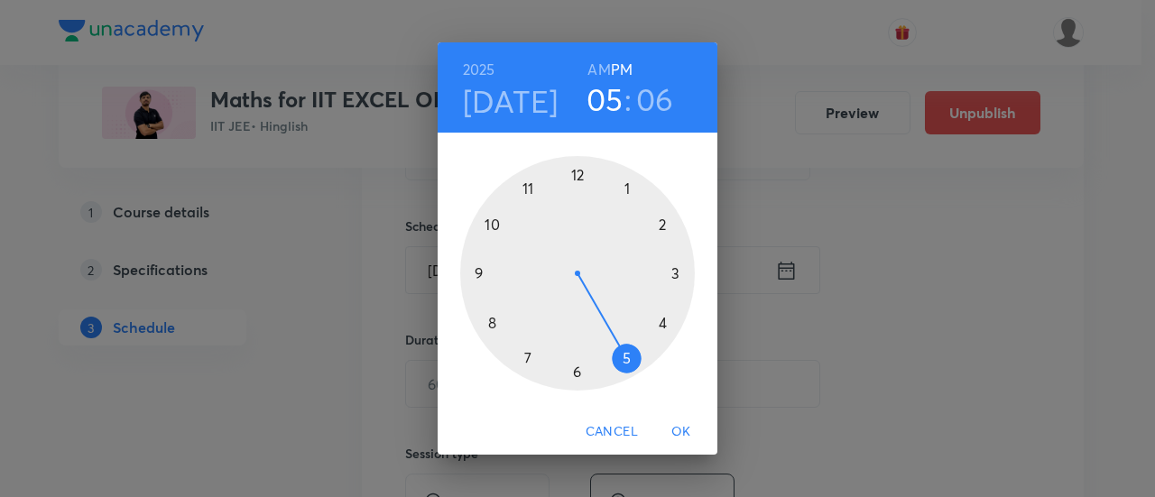
click at [605, 66] on h6 "AM" at bounding box center [599, 69] width 23 height 25
click at [478, 272] on div at bounding box center [577, 273] width 235 height 235
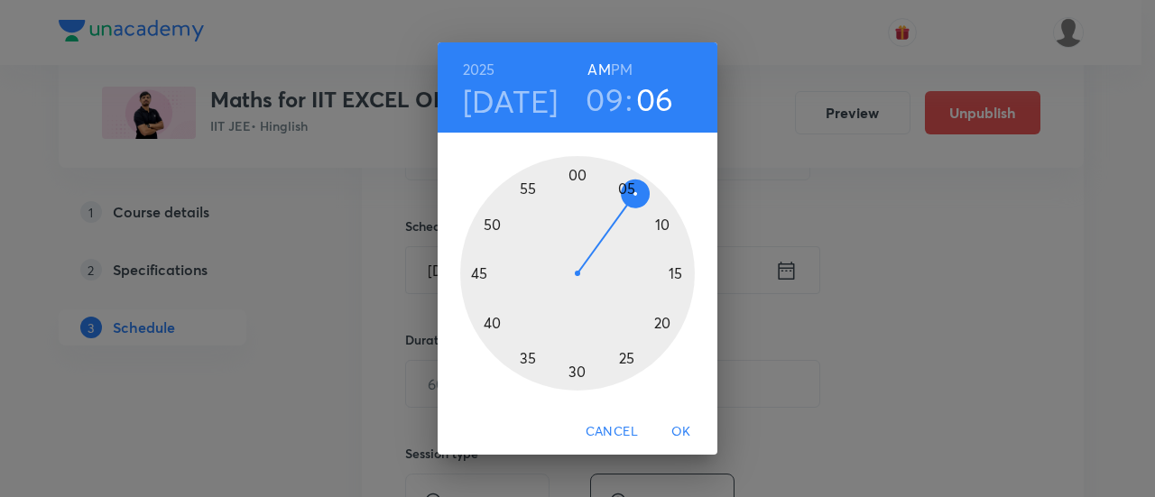
click at [578, 174] on div at bounding box center [577, 273] width 235 height 235
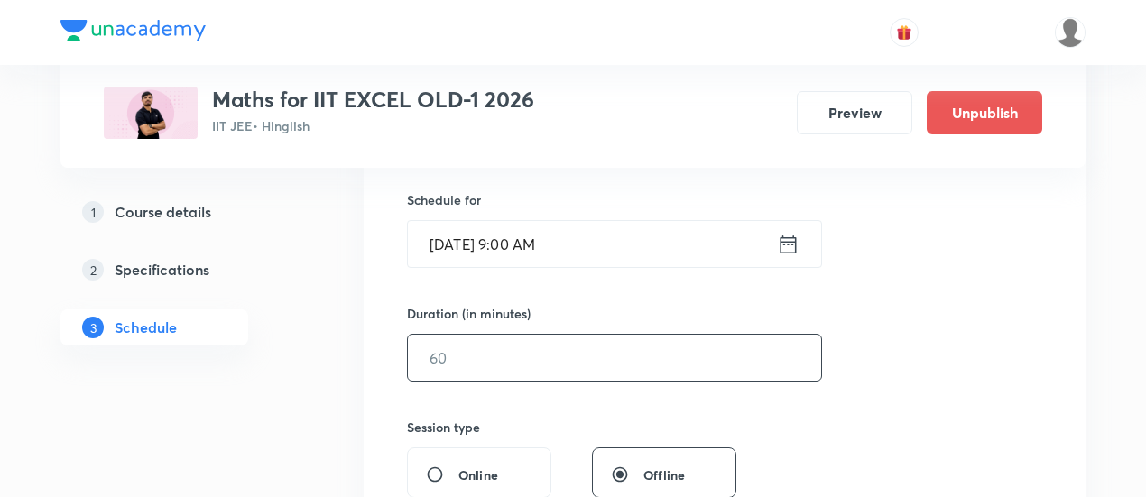
scroll to position [493, 0]
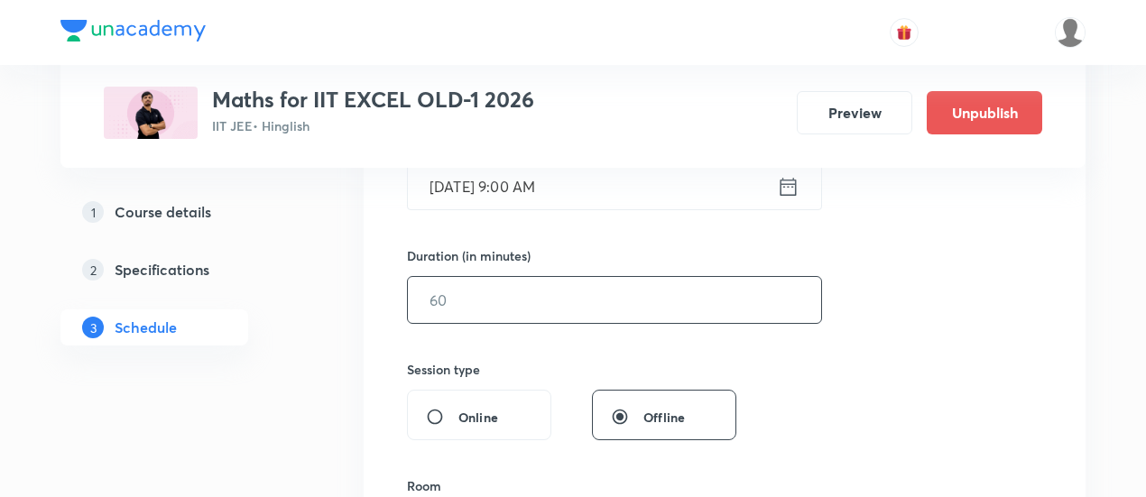
click at [611, 293] on input "text" at bounding box center [614, 300] width 413 height 46
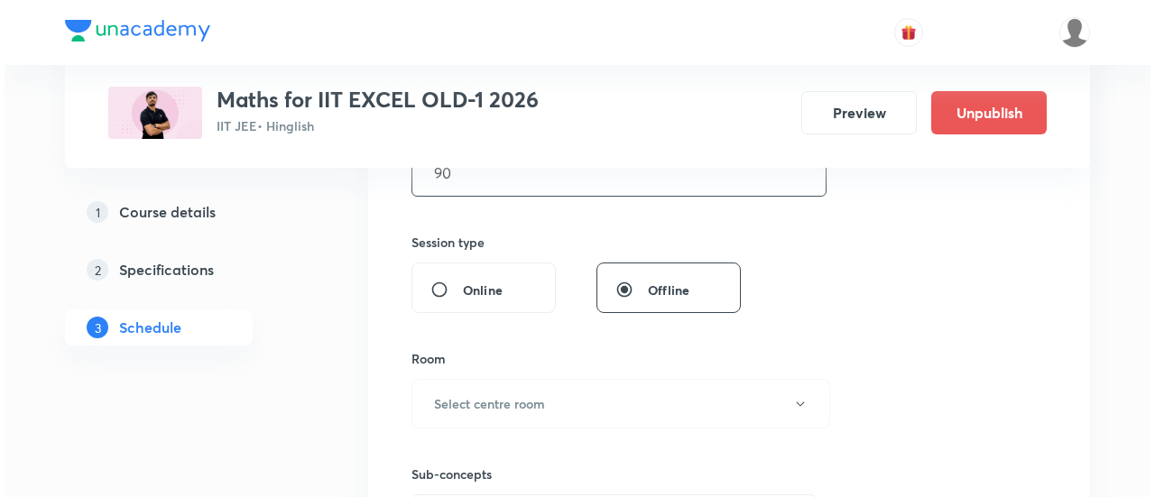
scroll to position [671, 0]
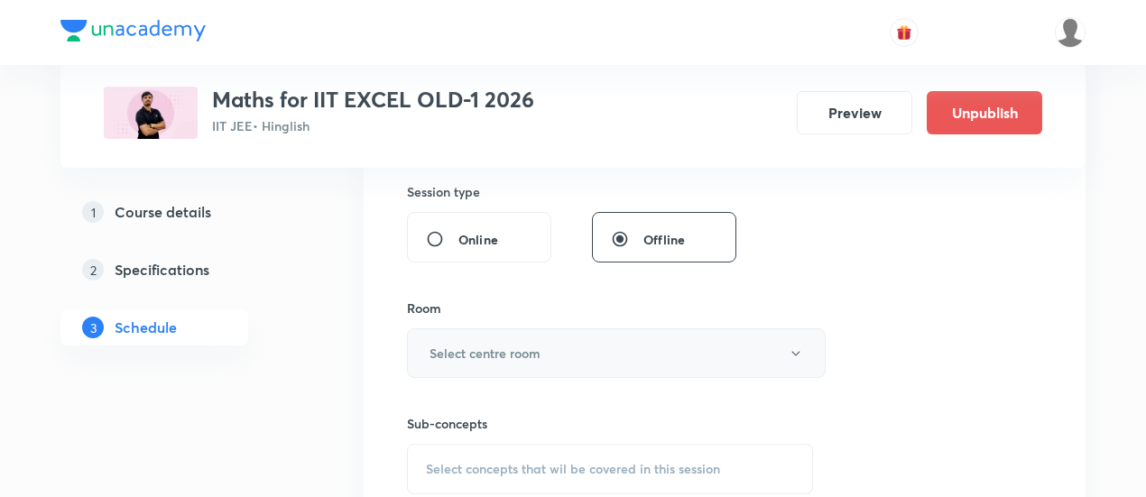
type input "90"
click at [616, 351] on button "Select centre room" at bounding box center [616, 354] width 419 height 50
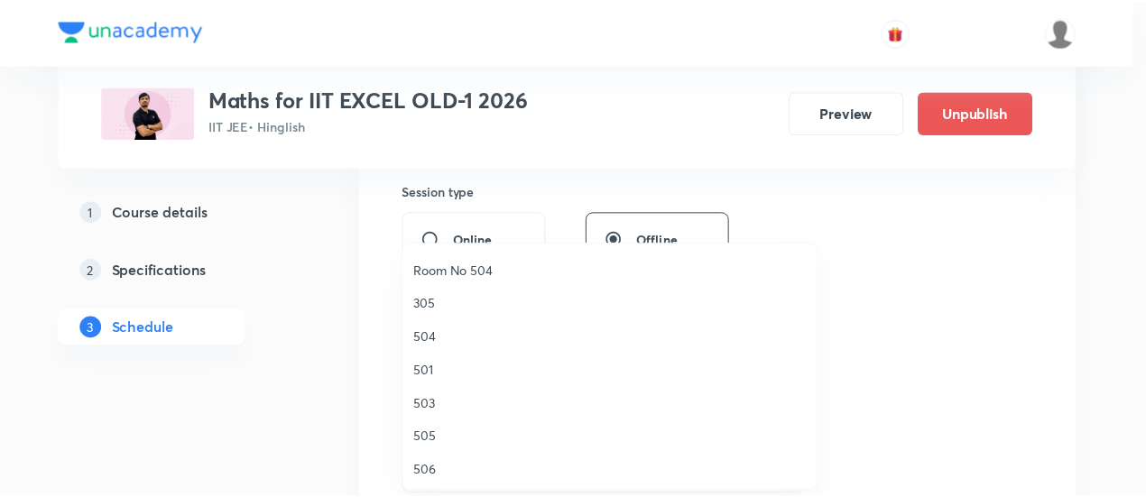
scroll to position [231, 0]
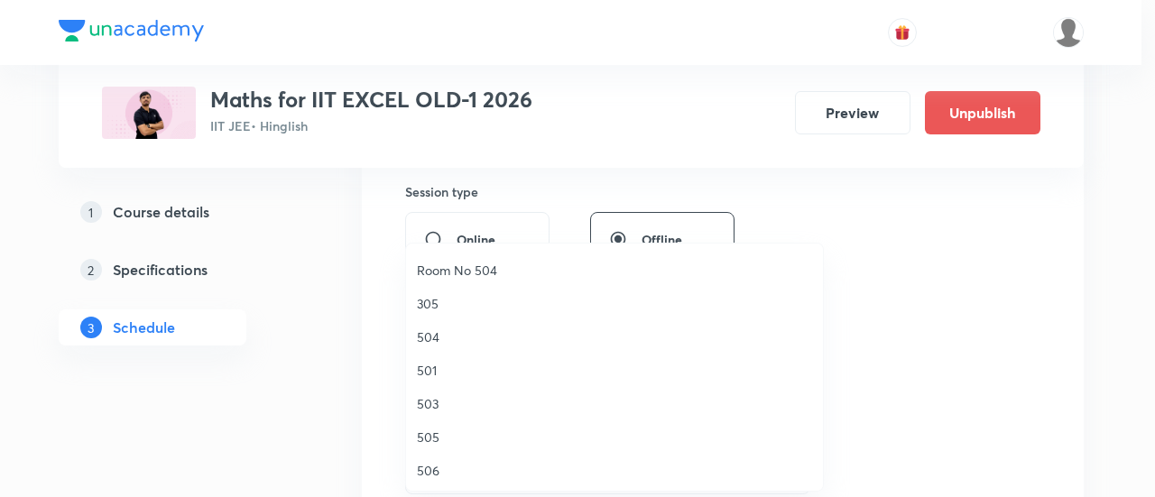
click at [441, 472] on span "506" at bounding box center [614, 470] width 395 height 19
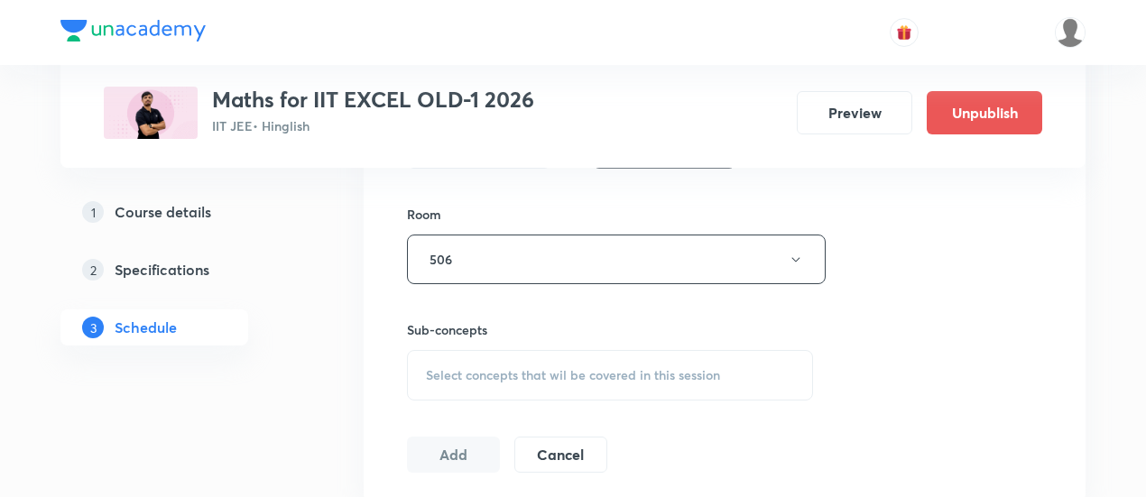
scroll to position [767, 0]
click at [566, 368] on span "Select concepts that wil be covered in this session" at bounding box center [573, 373] width 294 height 14
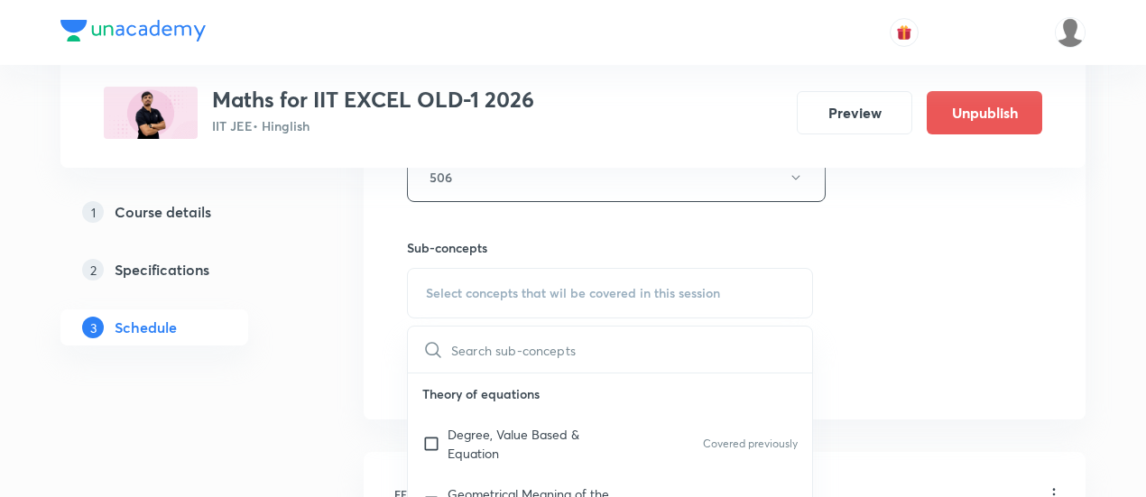
scroll to position [851, 0]
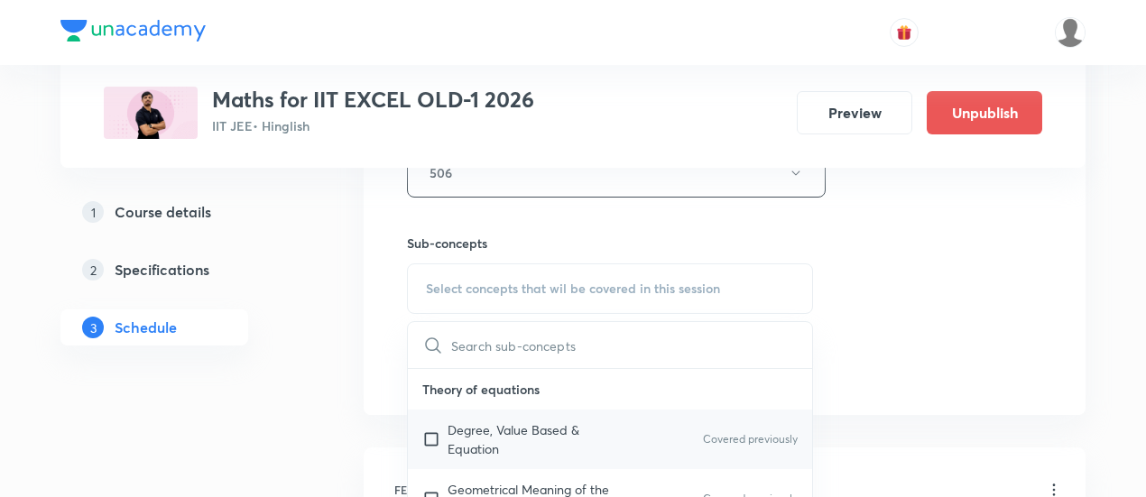
click at [509, 436] on p "Degree, Value Based & Equation" at bounding box center [539, 440] width 182 height 38
checkbox input "true"
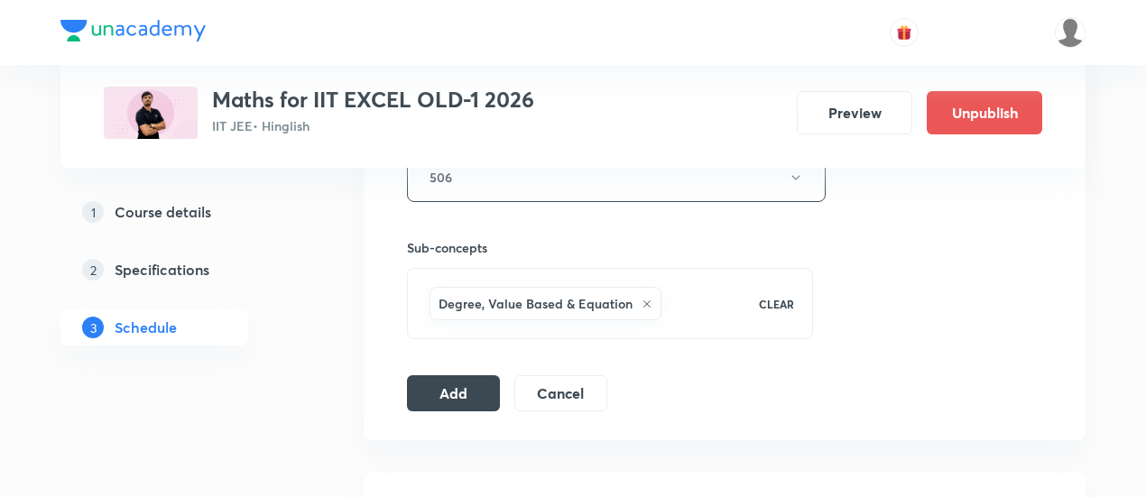
scroll to position [849, 0]
click at [441, 382] on button "Add" at bounding box center [453, 390] width 93 height 36
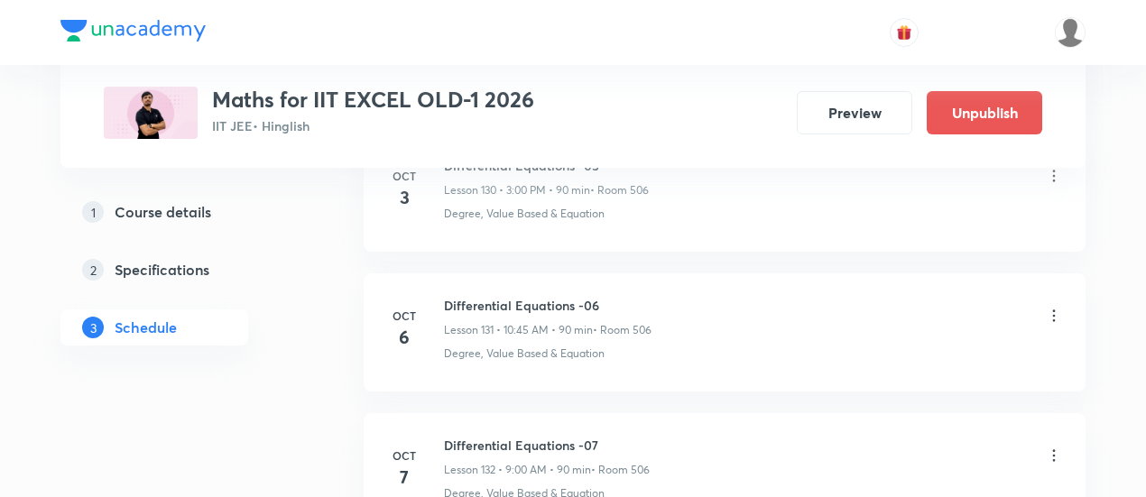
scroll to position [18381, 0]
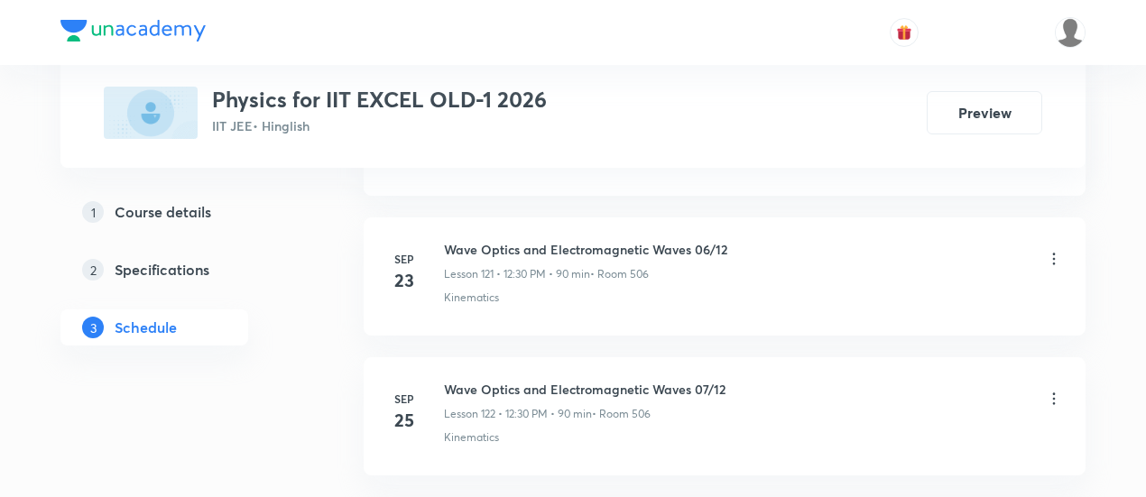
scroll to position [18224, 0]
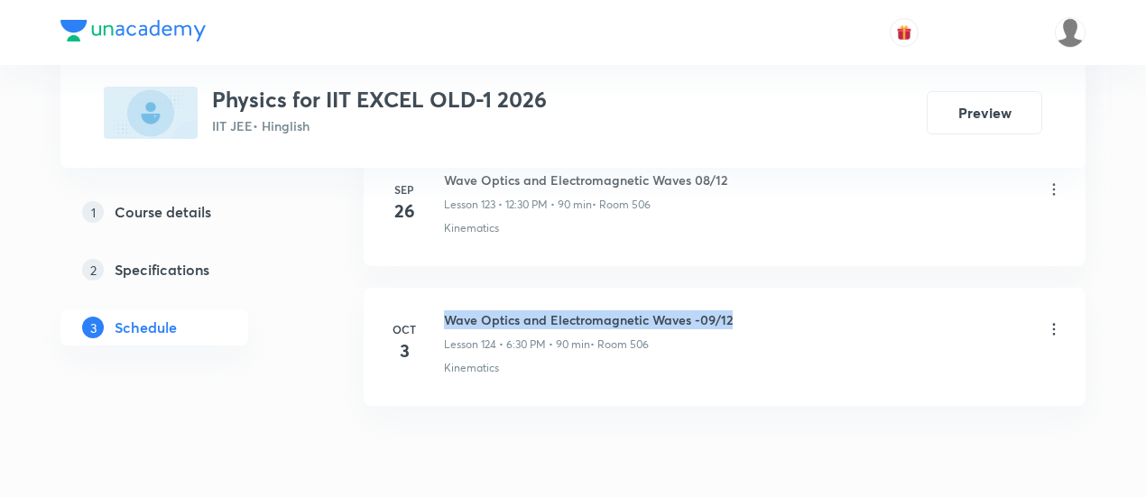
drag, startPoint x: 450, startPoint y: 240, endPoint x: 742, endPoint y: 235, distance: 292.5
click at [742, 311] on div "Wave Optics and Electromagnetic Waves -09/12 Lesson 124 • 6:30 PM • 90 min • Ro…" at bounding box center [753, 332] width 619 height 42
copy h6 "Wave Optics and Electromagnetic Waves -09/12"
click at [742, 311] on div "Wave Optics and Electromagnetic Waves -09/12 Lesson 124 • 6:30 PM • 90 min • Ro…" at bounding box center [753, 332] width 619 height 42
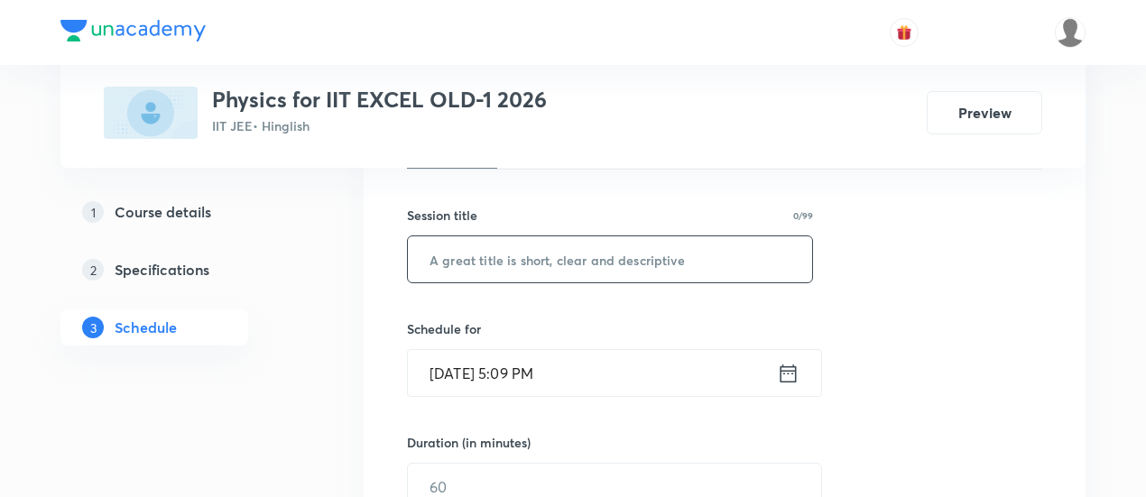
scroll to position [310, 0]
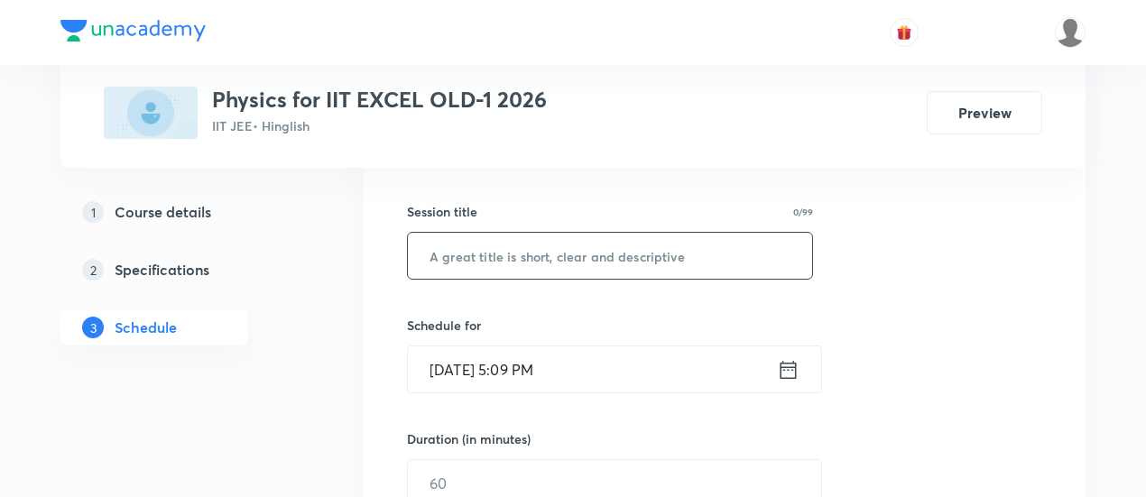
click at [612, 258] on input "text" at bounding box center [610, 256] width 404 height 46
paste input "Wave Optics and Electromagnetic Waves -09/12"
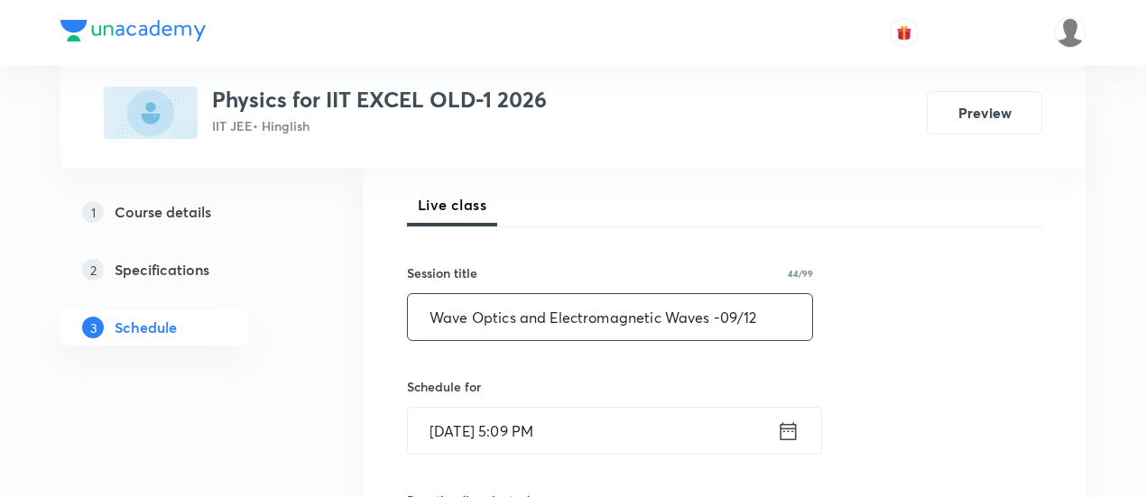
scroll to position [249, 0]
click at [736, 315] on input "Wave Optics and Electromagnetic Waves -09/12" at bounding box center [610, 316] width 404 height 46
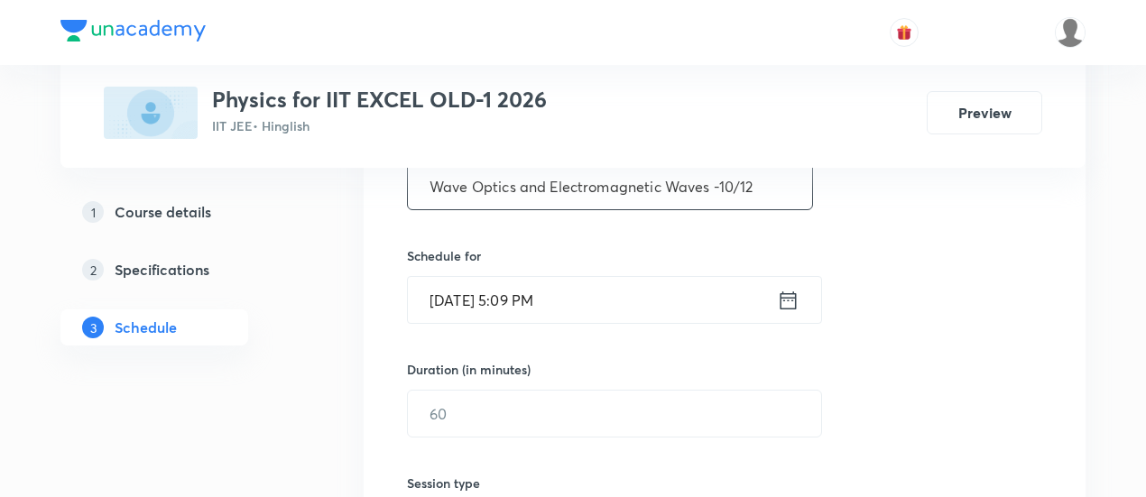
scroll to position [388, 0]
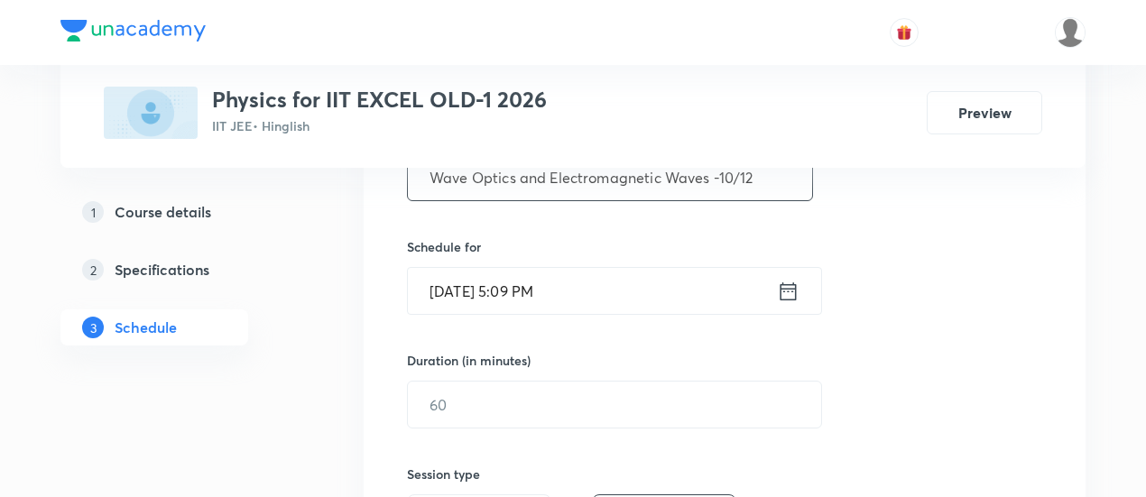
type input "Wave Optics and Electromagnetic Waves -10/12"
click at [790, 291] on icon at bounding box center [788, 291] width 23 height 25
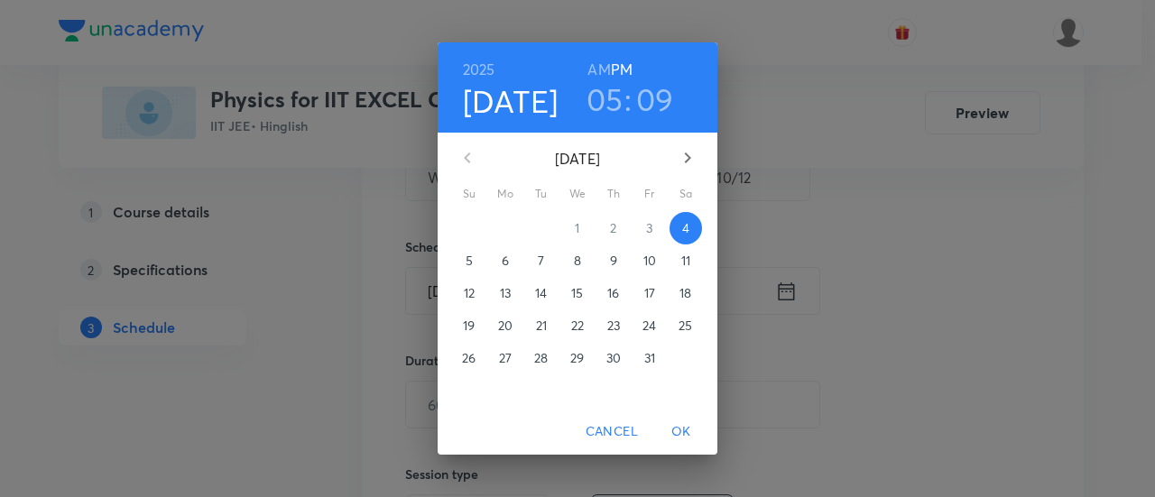
click at [505, 264] on p "6" at bounding box center [505, 261] width 7 height 18
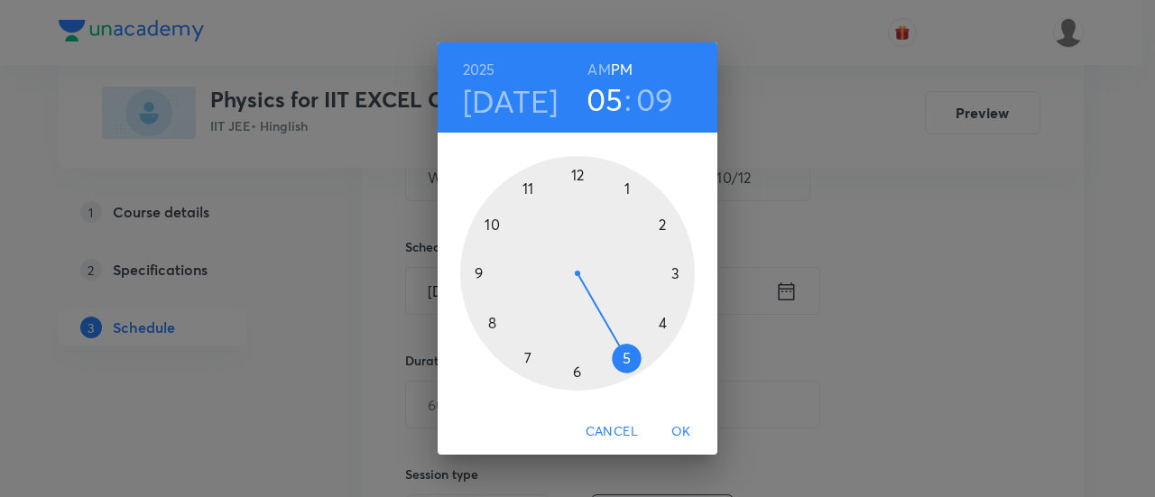
click at [576, 171] on div at bounding box center [577, 273] width 235 height 235
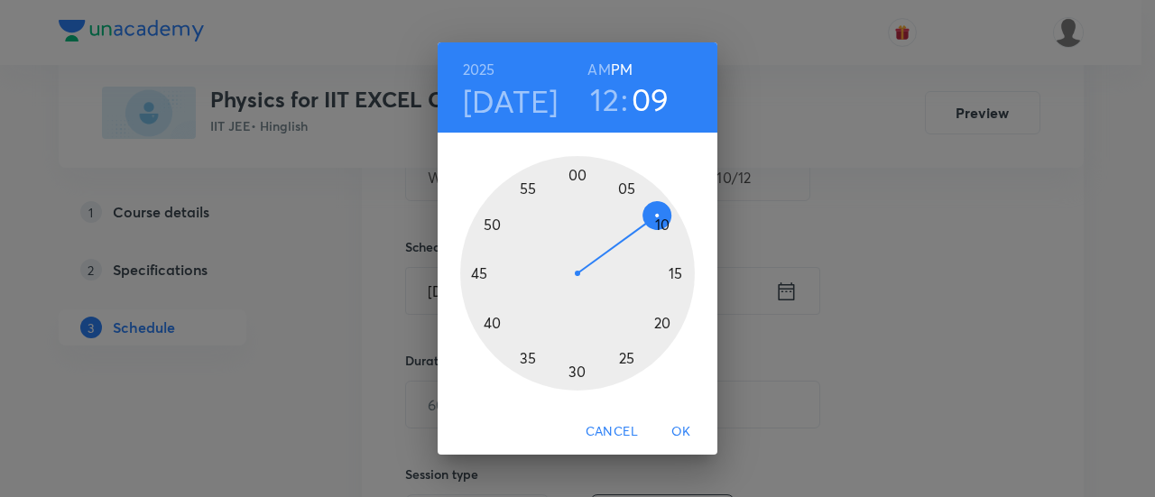
click at [576, 373] on div at bounding box center [577, 273] width 235 height 235
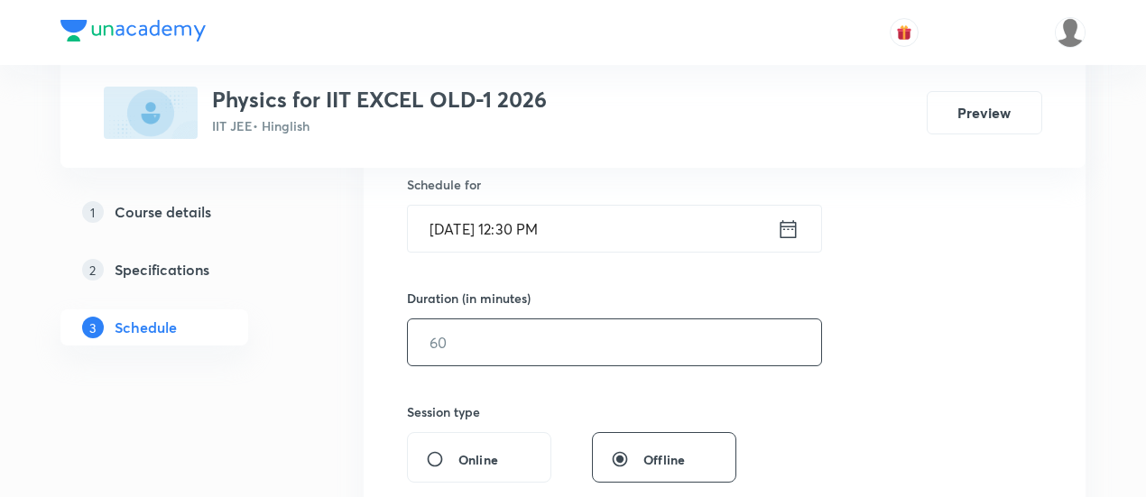
scroll to position [451, 0]
click at [680, 335] on input "text" at bounding box center [614, 342] width 413 height 46
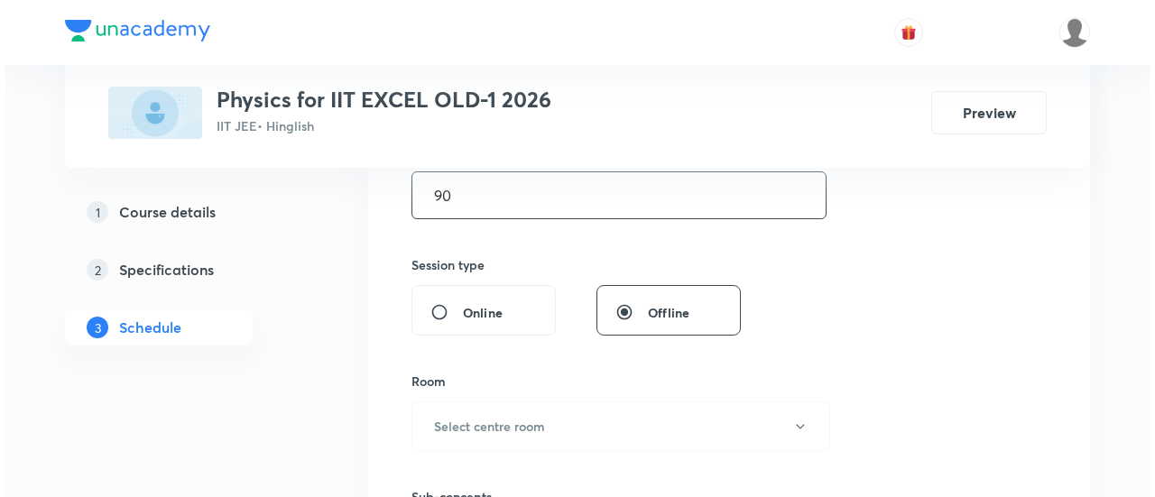
scroll to position [626, 0]
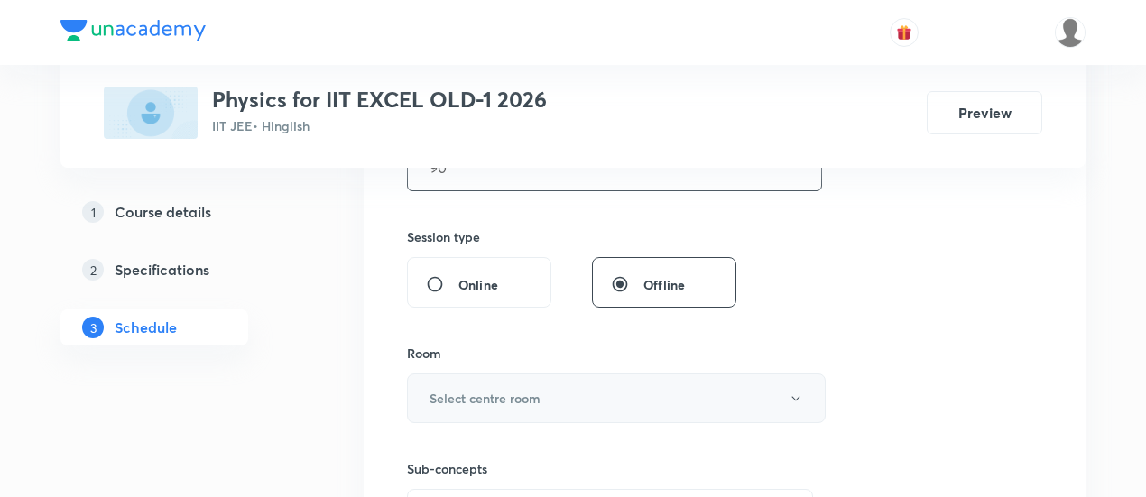
type input "90"
click at [574, 387] on button "Select centre room" at bounding box center [616, 399] width 419 height 50
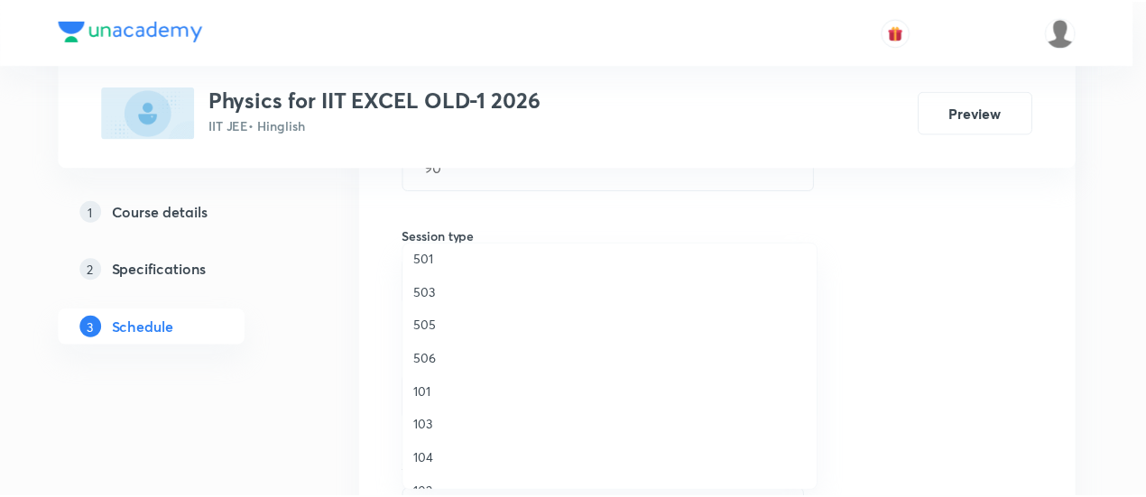
scroll to position [346, 0]
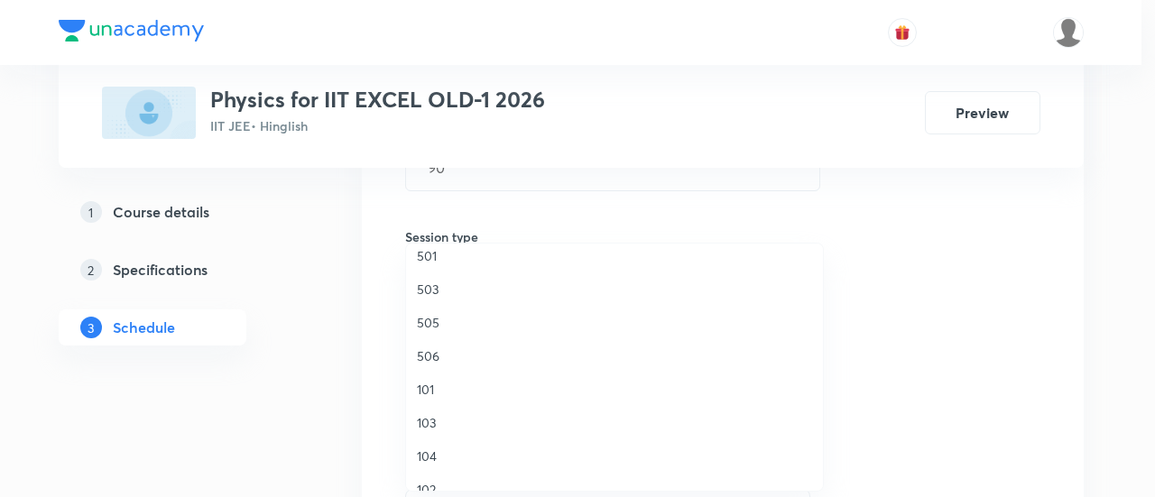
click at [429, 355] on span "506" at bounding box center [614, 356] width 395 height 19
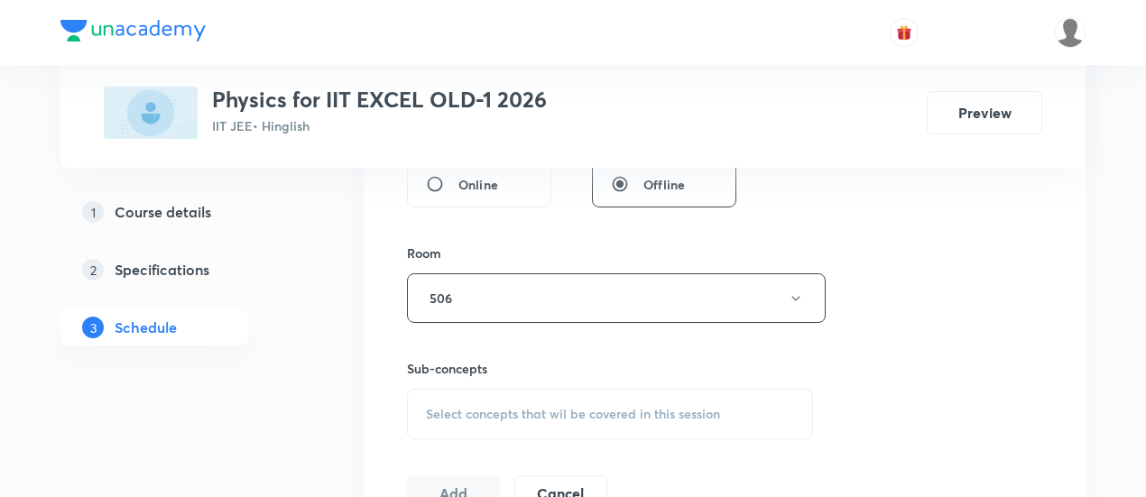
scroll to position [731, 0]
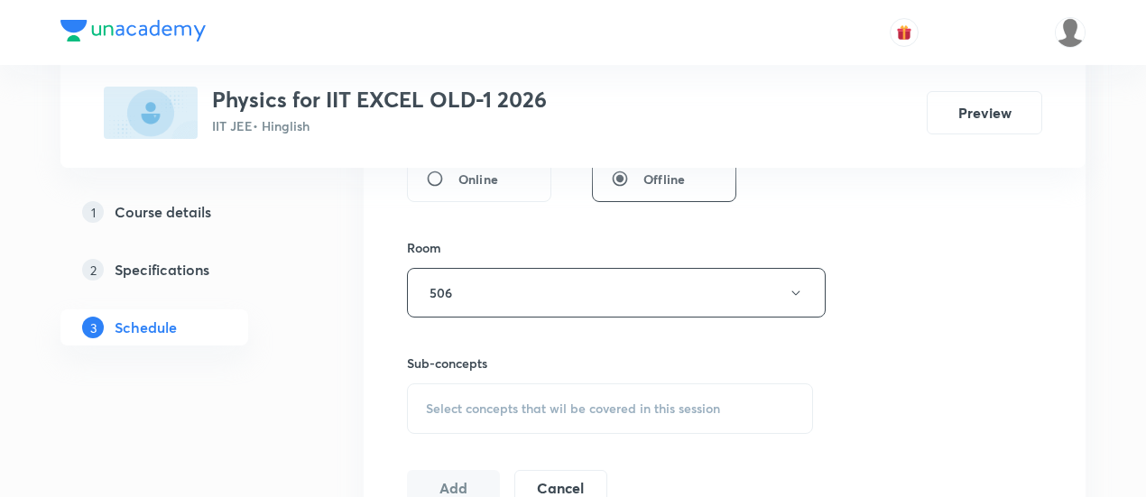
click at [589, 411] on span "Select concepts that wil be covered in this session" at bounding box center [573, 409] width 294 height 14
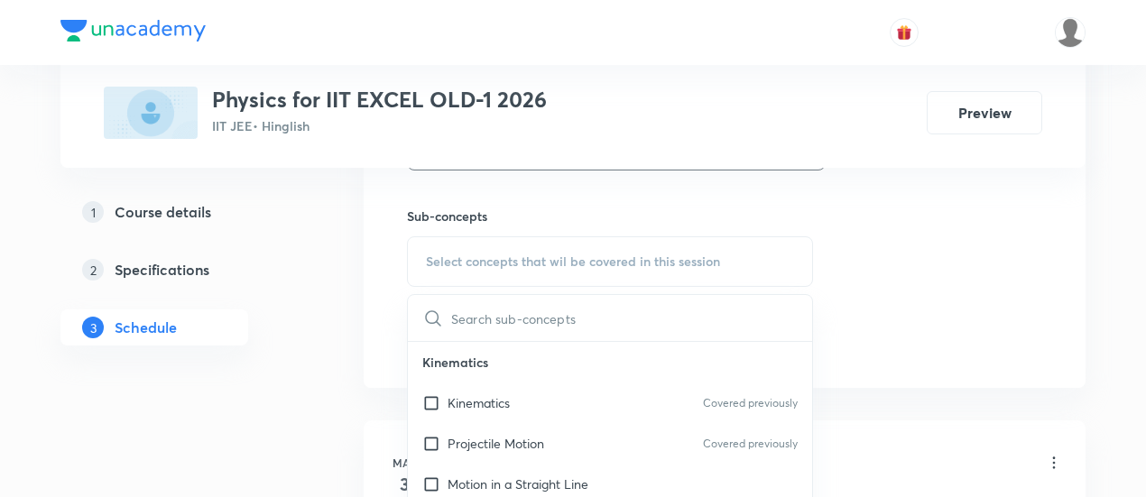
scroll to position [890, 0]
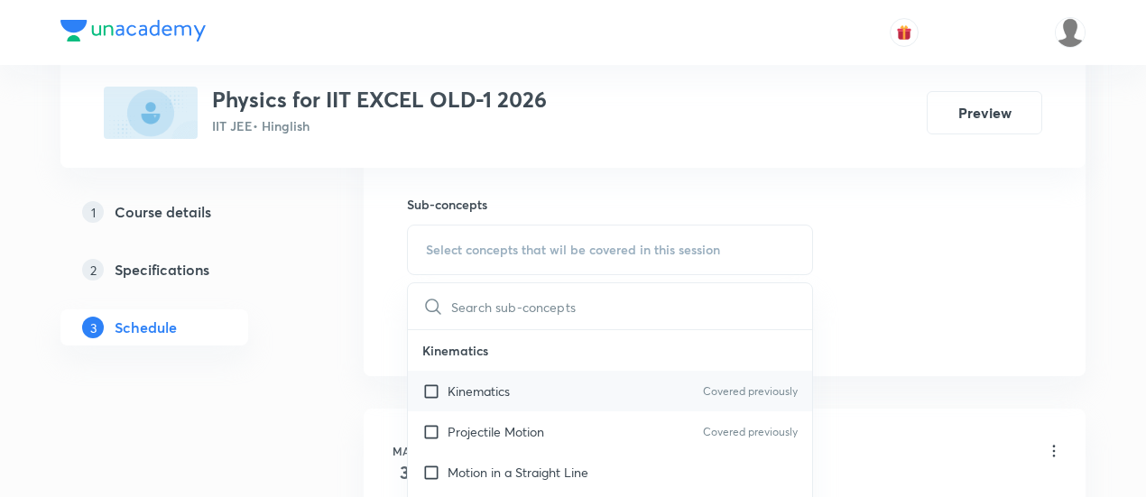
click at [520, 383] on div "Kinematics Covered previously" at bounding box center [610, 391] width 404 height 41
checkbox input "true"
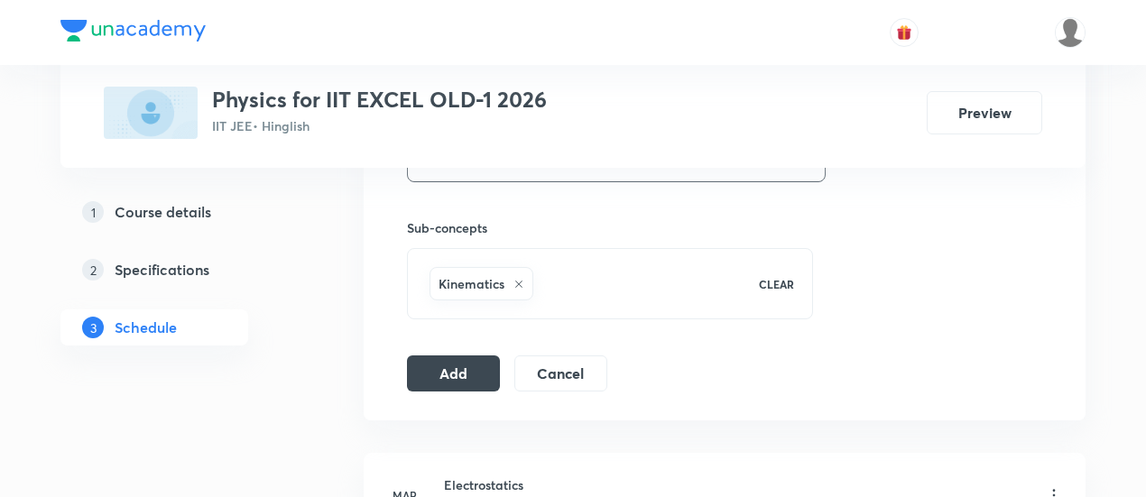
scroll to position [876, 0]
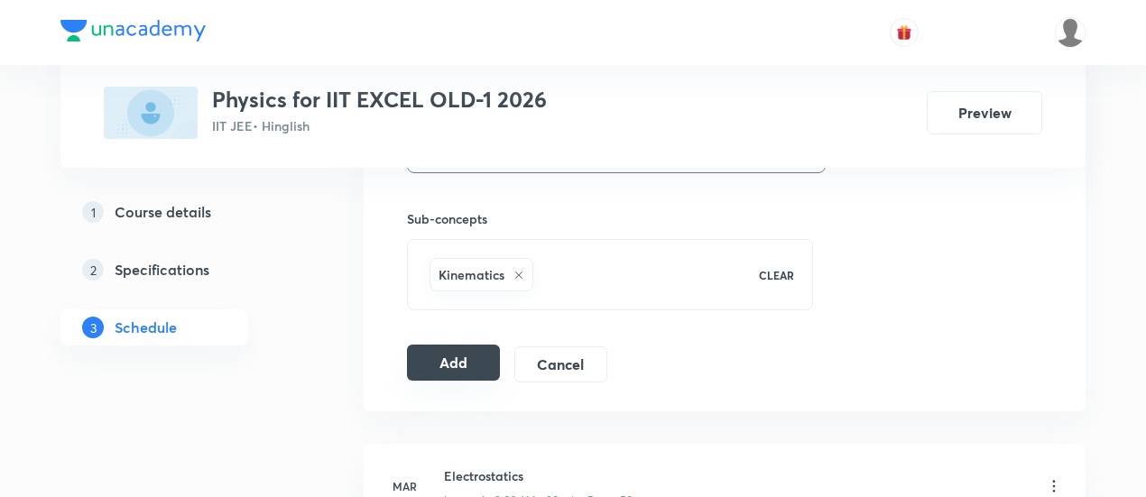
click at [445, 371] on button "Add" at bounding box center [453, 363] width 93 height 36
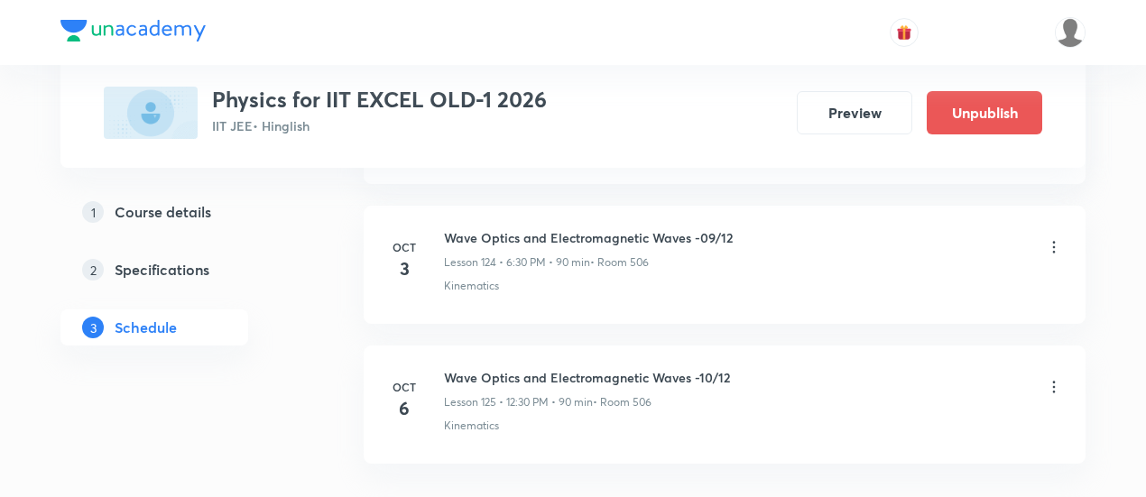
scroll to position [17478, 0]
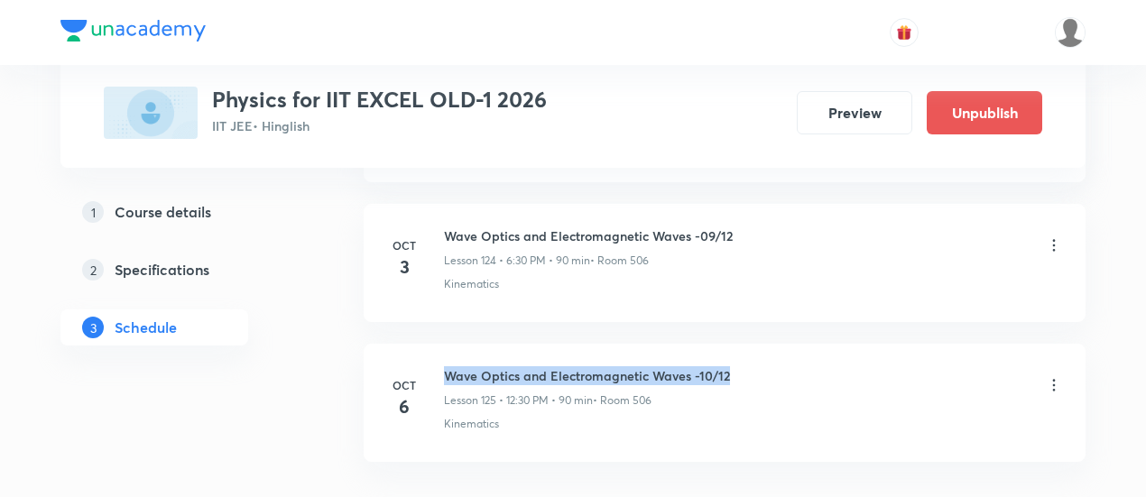
drag, startPoint x: 444, startPoint y: 299, endPoint x: 740, endPoint y: 283, distance: 296.5
click at [740, 344] on li "Oct 6 Wave Optics and Electromagnetic Waves -10/12 Lesson 125 • 12:30 PM • 90 m…" at bounding box center [725, 403] width 722 height 118
copy h6 "Wave Optics and Electromagnetic Waves -10/12"
click at [742, 366] on div "Wave Optics and Electromagnetic Waves -10/12 Lesson 125 • 12:30 PM • 90 min • R…" at bounding box center [753, 387] width 619 height 42
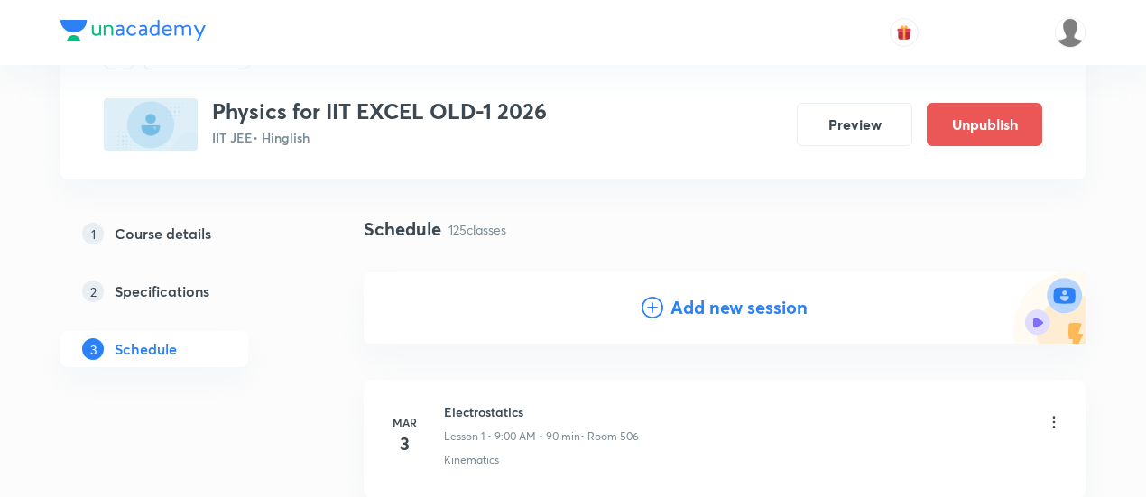
scroll to position [90, 0]
click at [722, 306] on h4 "Add new session" at bounding box center [739, 306] width 137 height 27
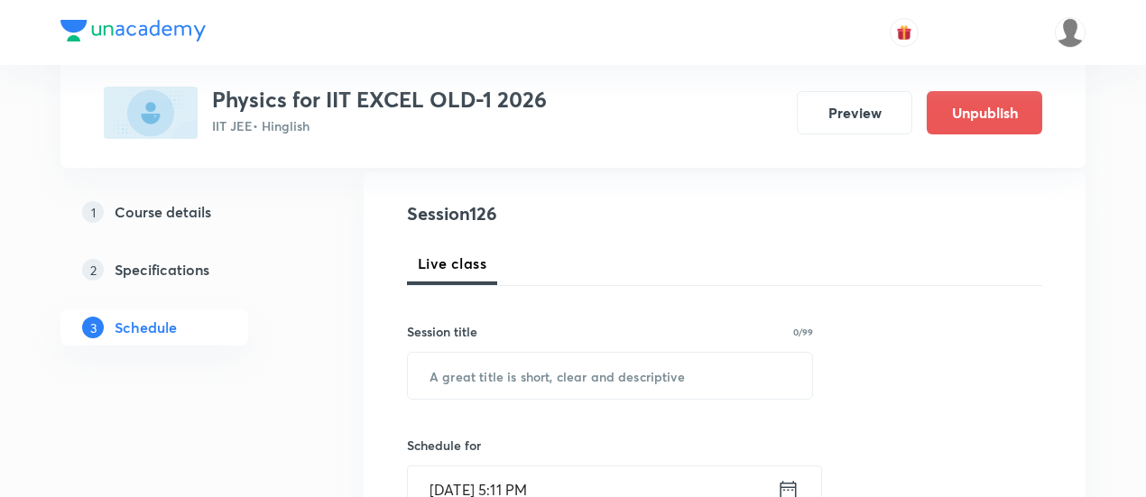
scroll to position [195, 0]
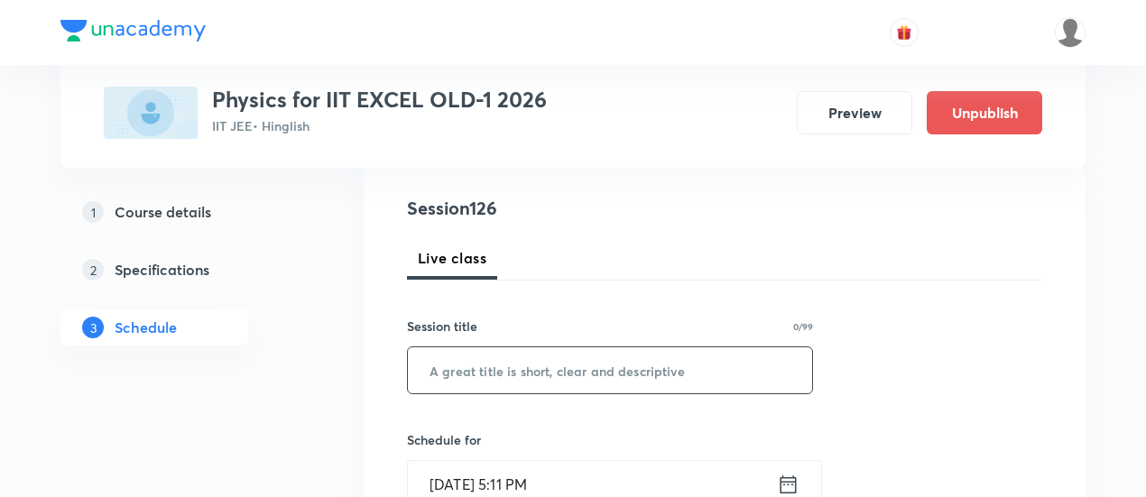
click at [603, 369] on input "text" at bounding box center [610, 371] width 404 height 46
paste input "Wave Optics and Electromagnetic Waves -10/12"
click at [732, 366] on input "Wave Optics and Electromagnetic Waves -10/12" at bounding box center [610, 371] width 404 height 46
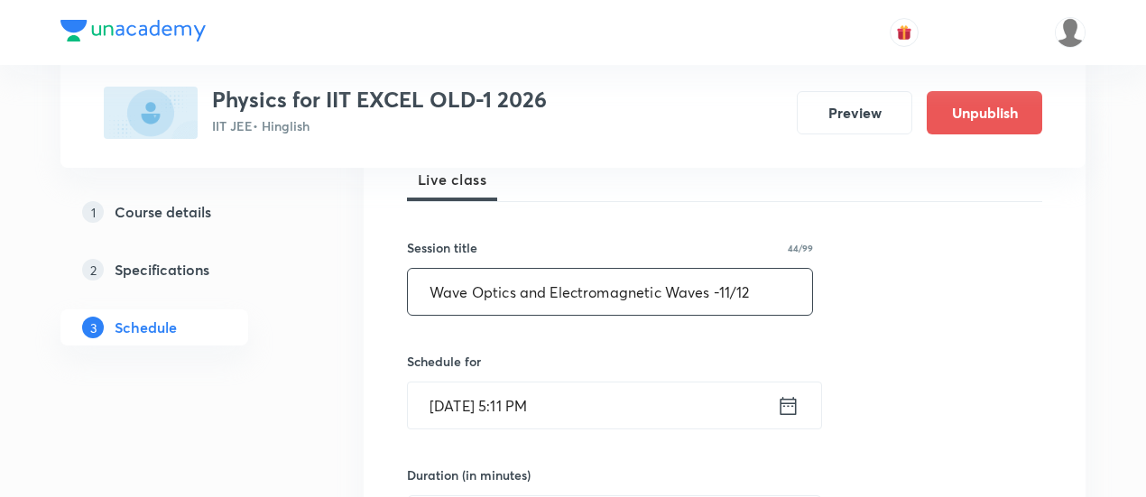
scroll to position [276, 0]
type input "Wave Optics and Electromagnetic Waves -11/12"
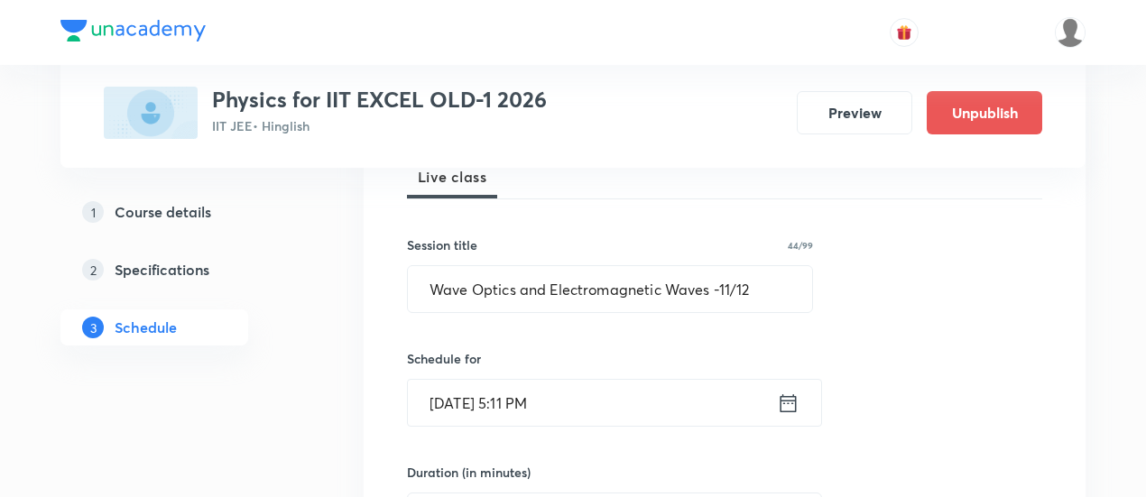
click at [793, 402] on icon at bounding box center [788, 403] width 23 height 25
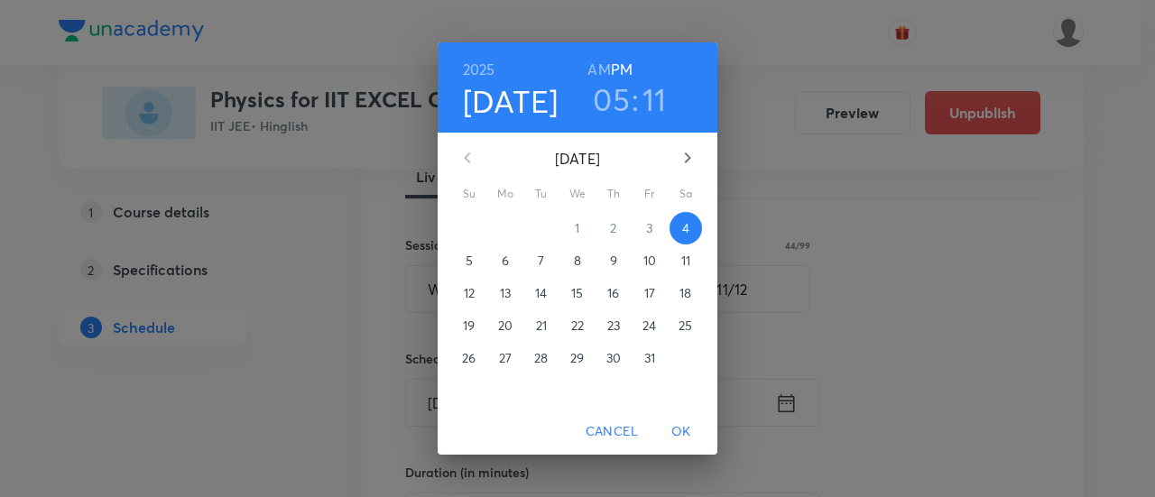
click at [541, 262] on p "7" at bounding box center [541, 261] width 6 height 18
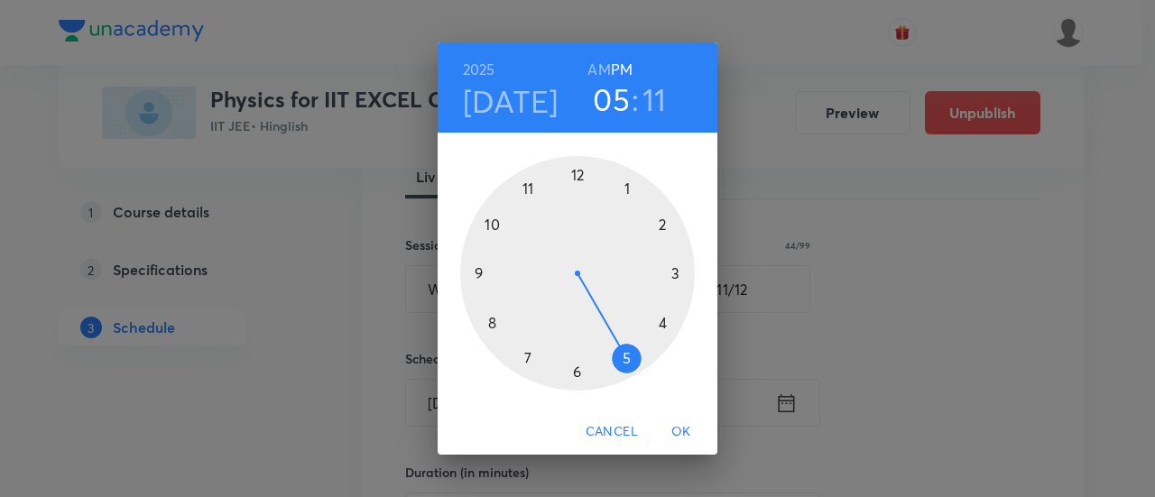
click at [575, 178] on div at bounding box center [577, 273] width 235 height 235
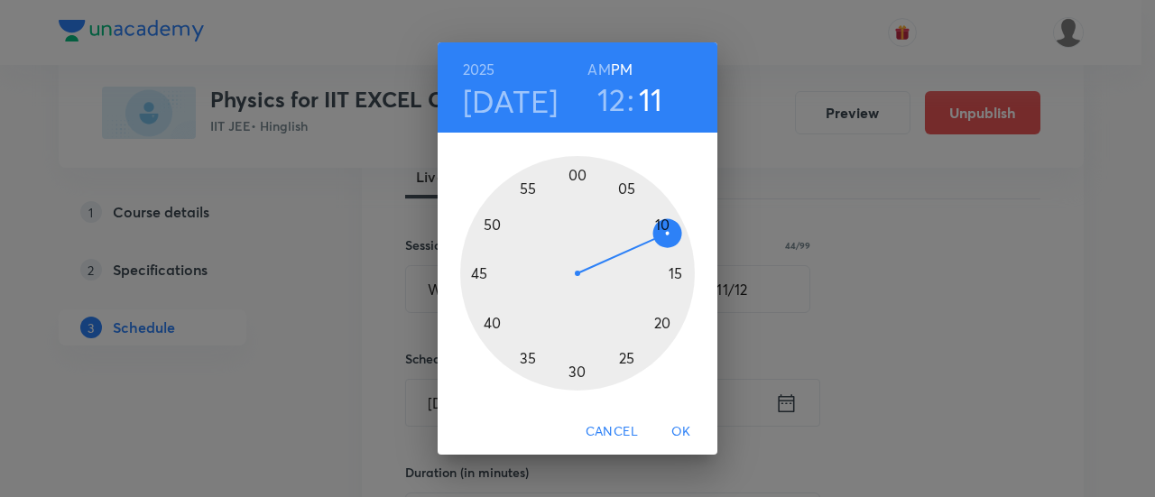
click at [577, 376] on div at bounding box center [577, 273] width 235 height 235
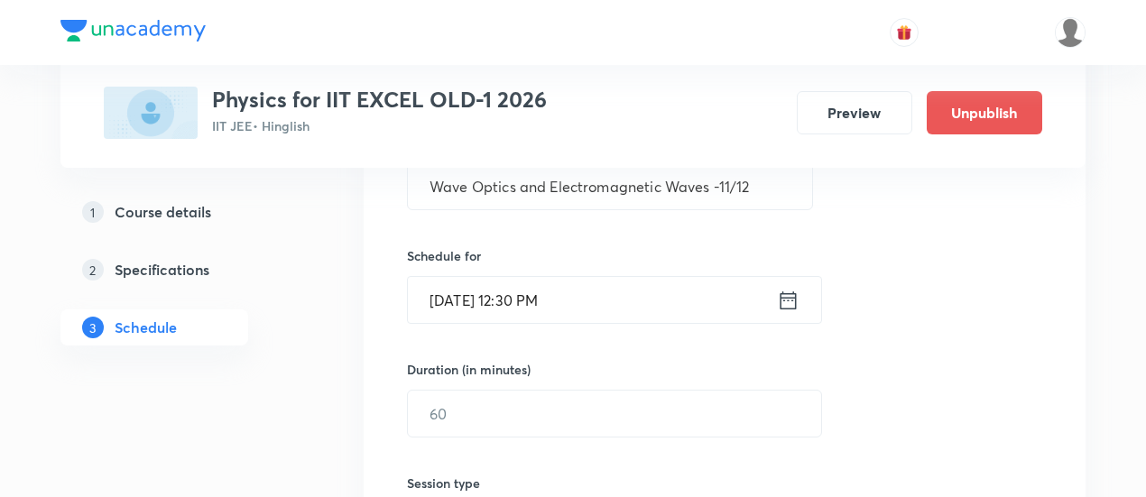
scroll to position [427, 0]
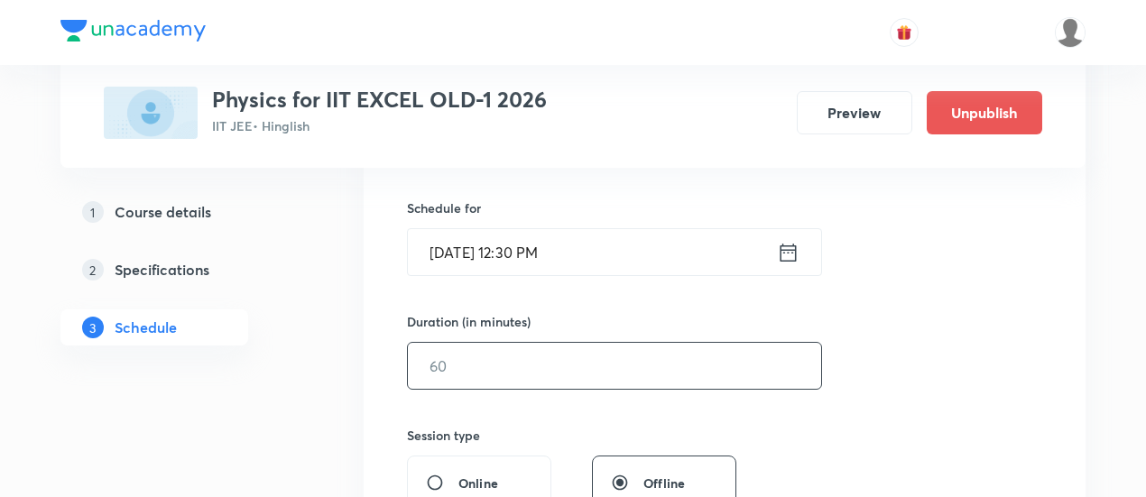
click at [743, 369] on input "text" at bounding box center [614, 366] width 413 height 46
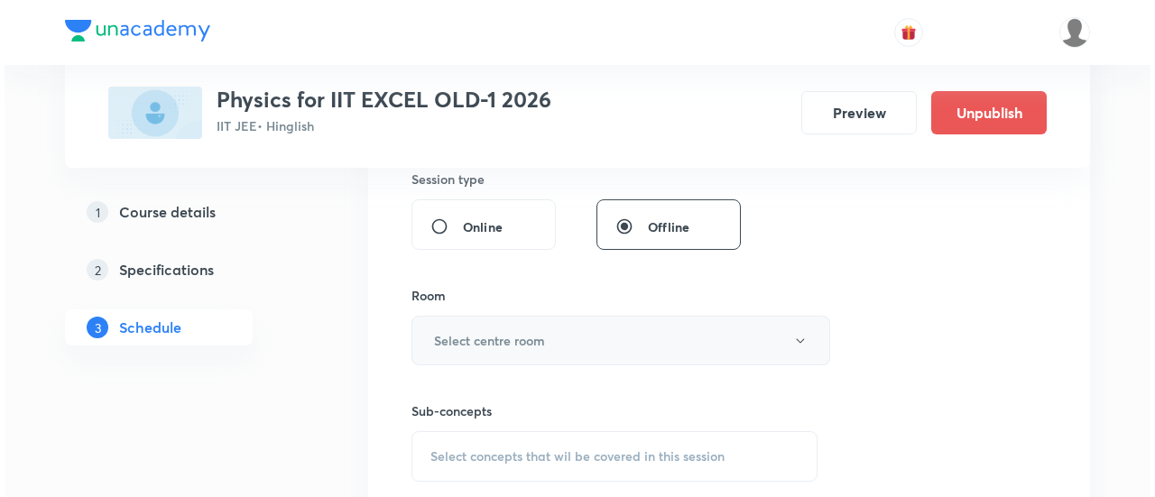
scroll to position [686, 0]
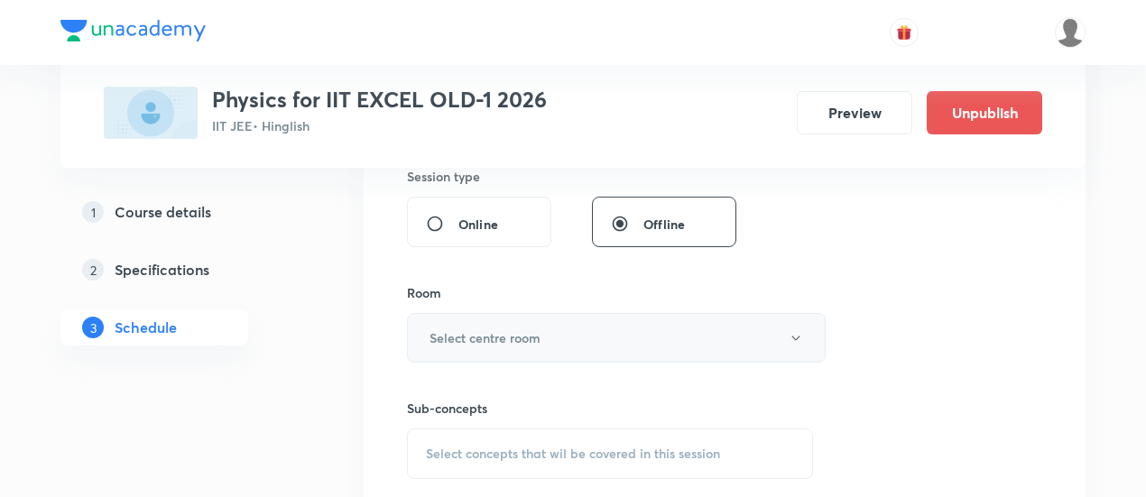
type input "90"
click at [567, 337] on button "Select centre room" at bounding box center [616, 338] width 419 height 50
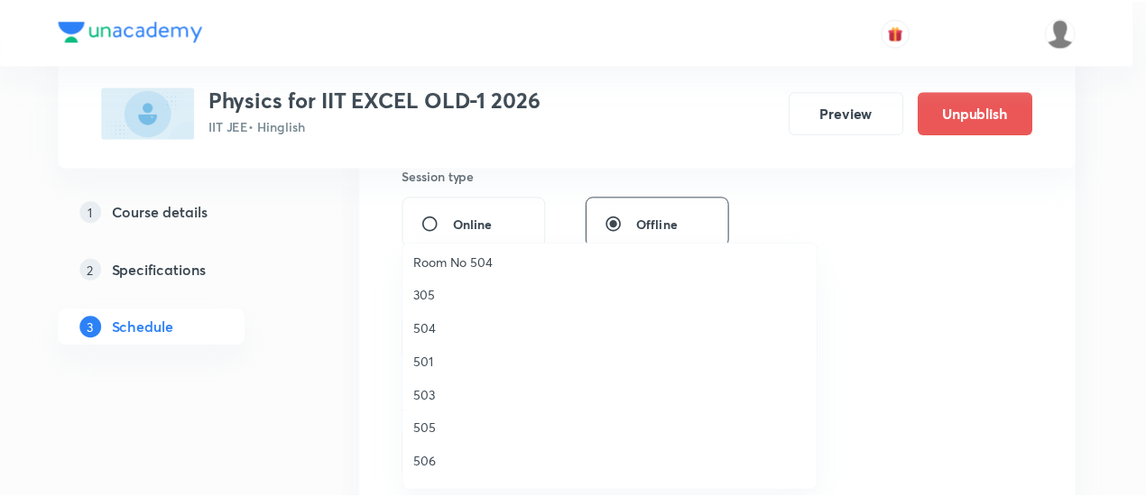
scroll to position [271, 0]
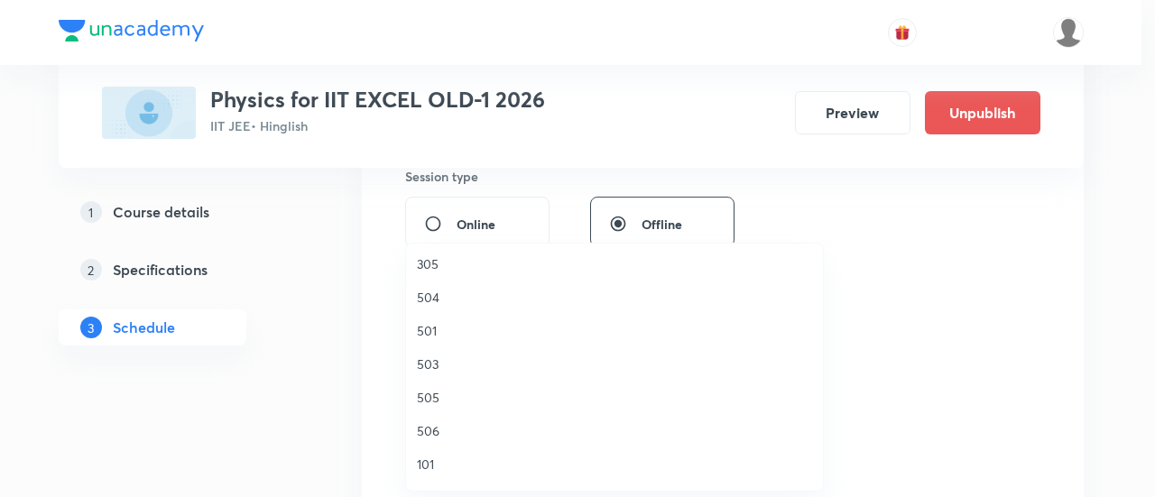
click at [437, 431] on span "506" at bounding box center [614, 431] width 395 height 19
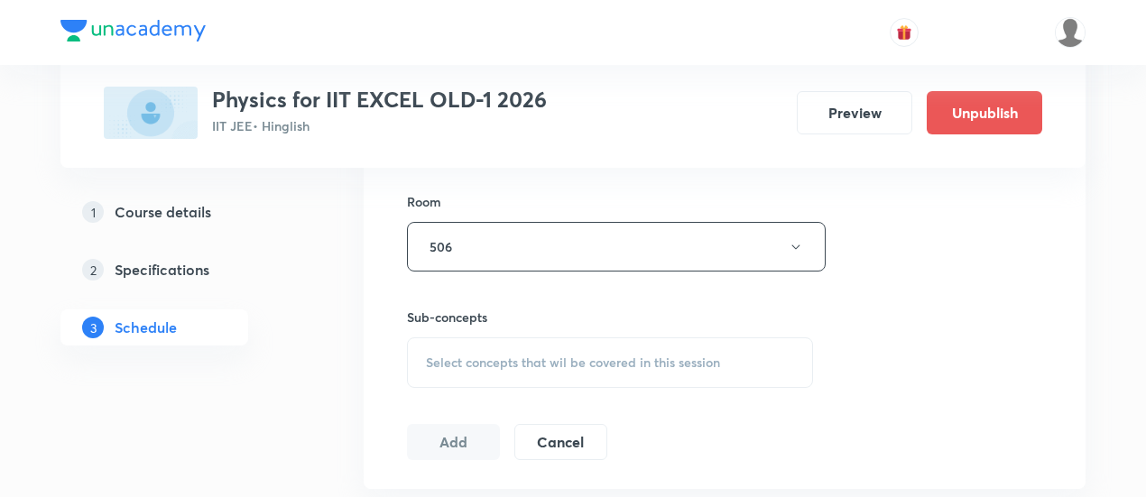
scroll to position [779, 0]
click at [608, 370] on div "Select concepts that wil be covered in this session" at bounding box center [610, 361] width 406 height 51
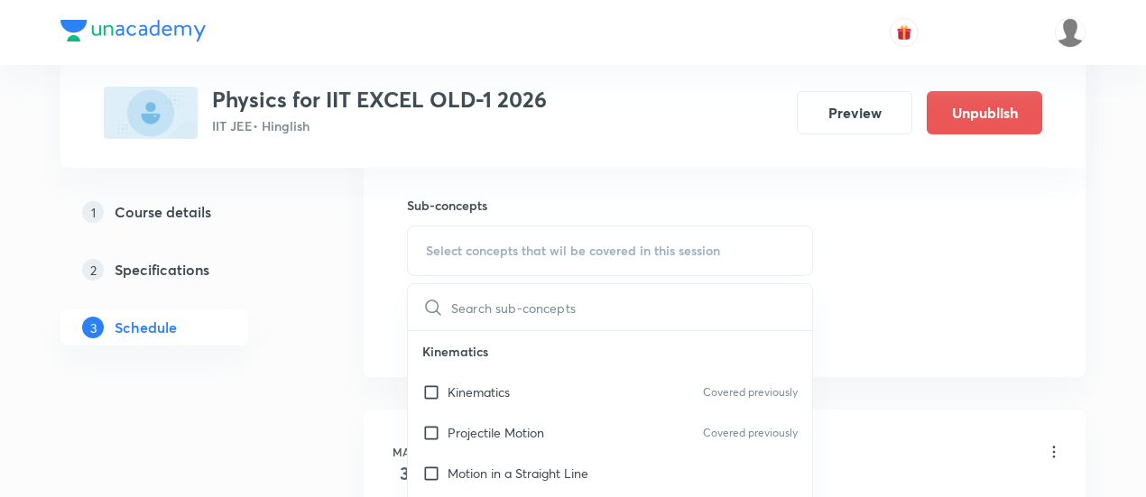
scroll to position [894, 0]
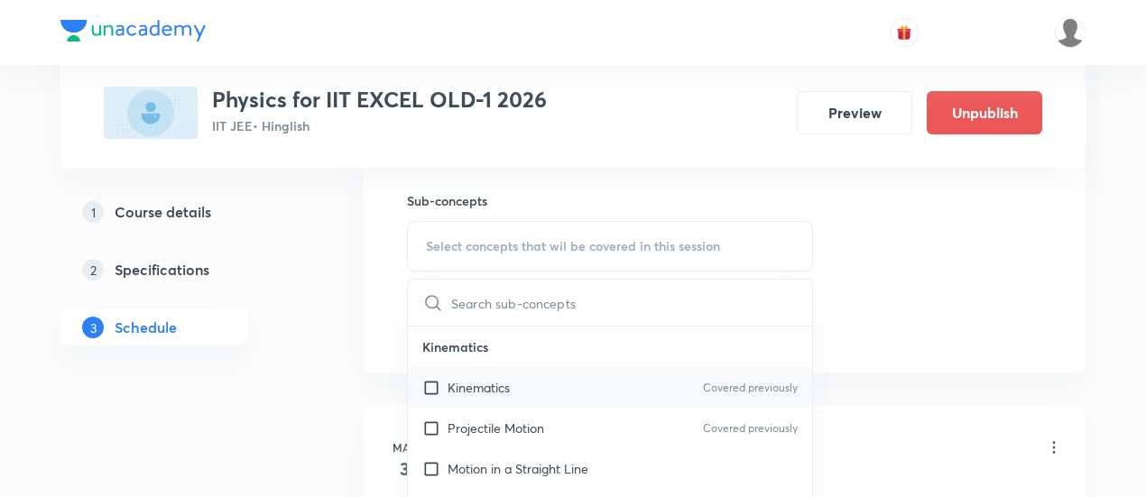
click at [489, 384] on p "Kinematics" at bounding box center [479, 387] width 62 height 19
checkbox input "true"
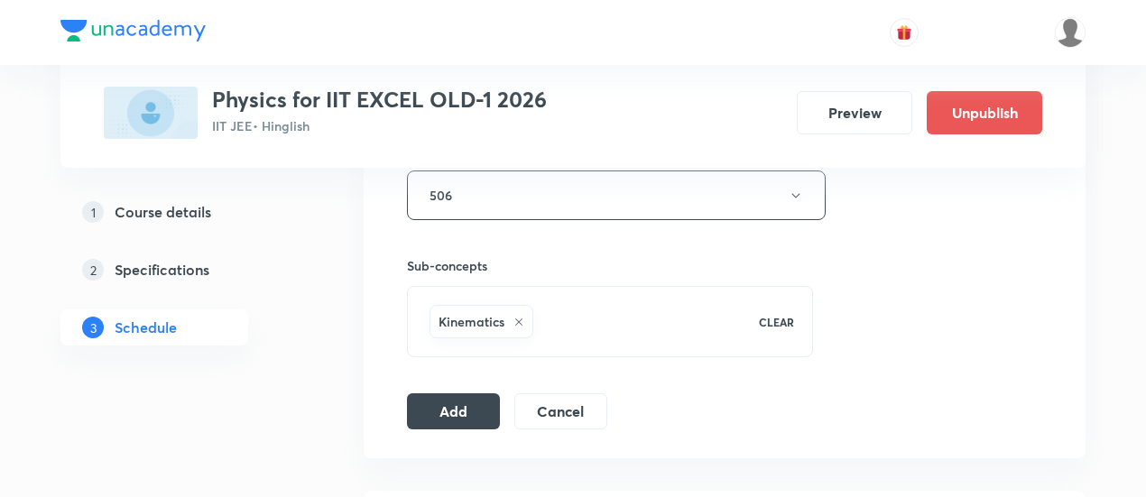
scroll to position [839, 0]
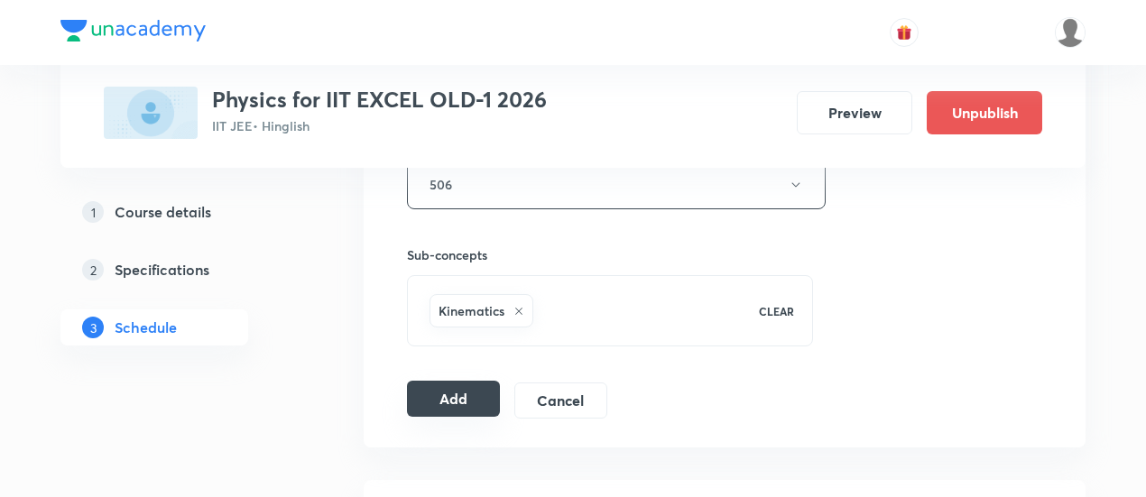
click at [441, 402] on button "Add" at bounding box center [453, 399] width 93 height 36
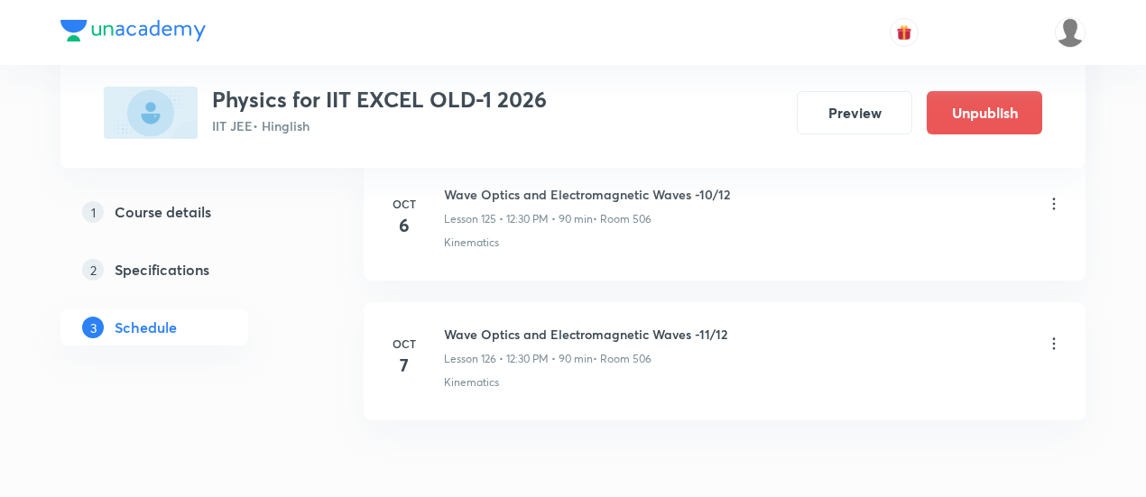
scroll to position [17676, 0]
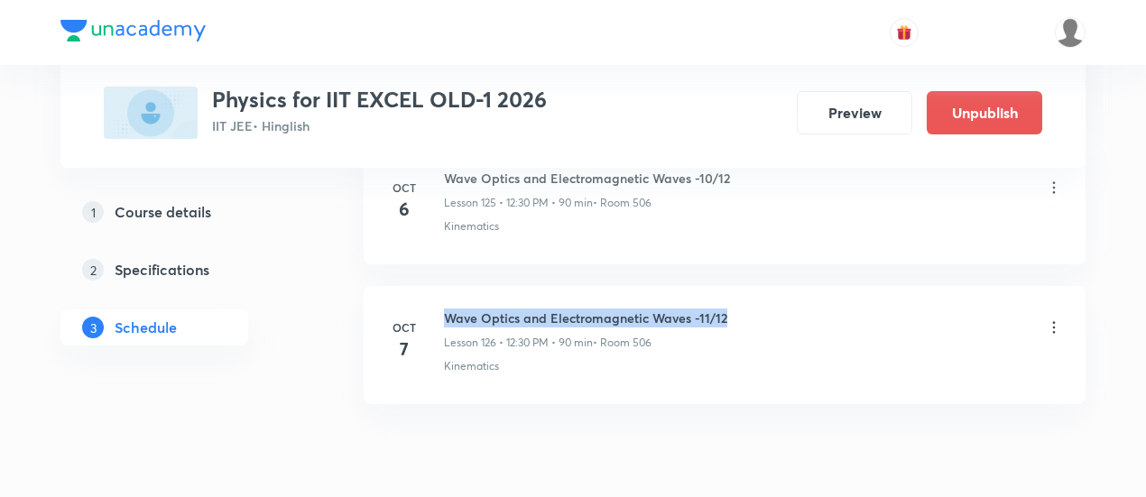
drag, startPoint x: 449, startPoint y: 241, endPoint x: 734, endPoint y: 237, distance: 285.3
click at [734, 309] on div "Wave Optics and Electromagnetic Waves -11/12 Lesson 126 • 12:30 PM • 90 min • R…" at bounding box center [753, 330] width 619 height 42
copy h6 "Wave Optics and Electromagnetic Waves -11/12"
click at [734, 309] on div "Wave Optics and Electromagnetic Waves -11/12 Lesson 126 • 12:30 PM • 90 min • R…" at bounding box center [753, 330] width 619 height 42
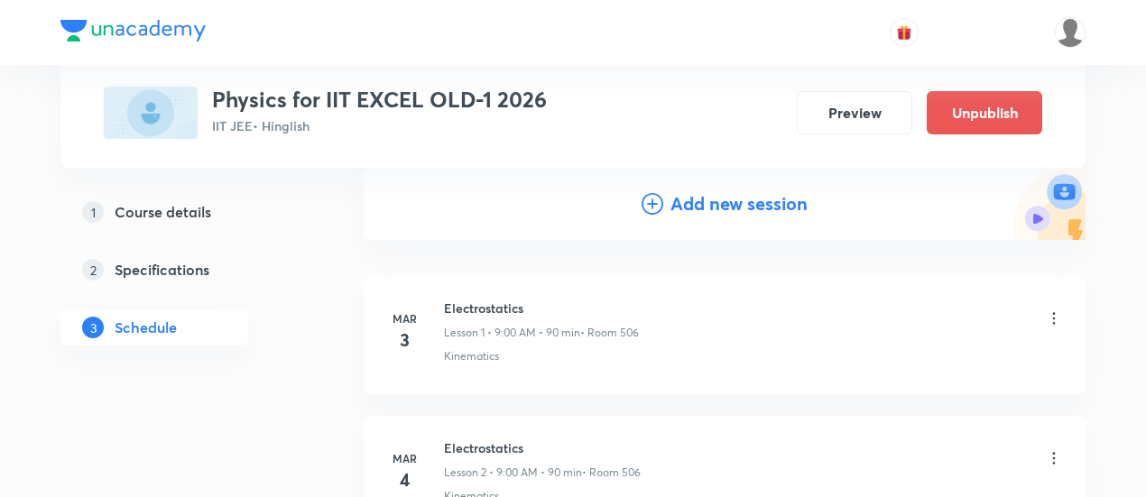
scroll to position [195, 0]
click at [728, 202] on h4 "Add new session" at bounding box center [739, 202] width 137 height 27
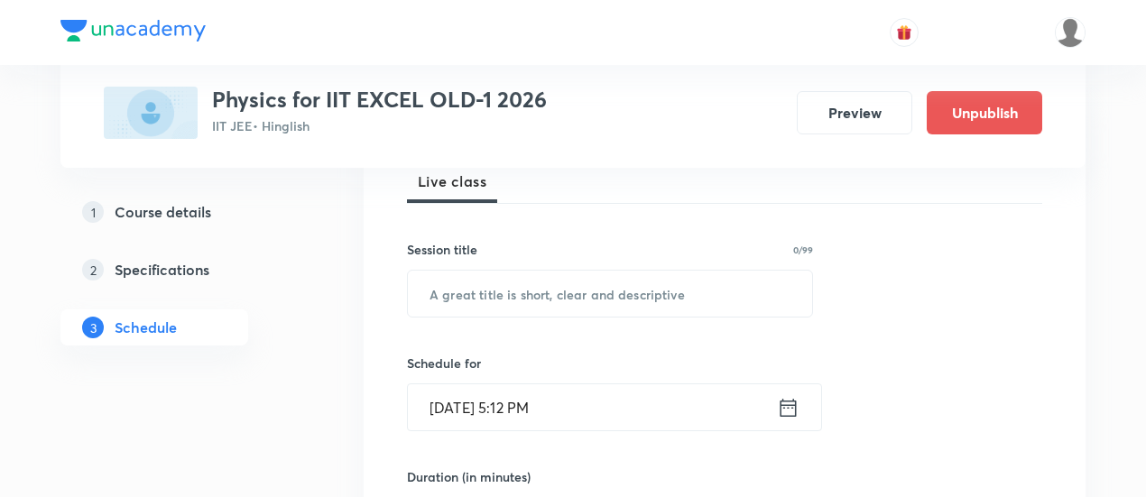
scroll to position [289, 0]
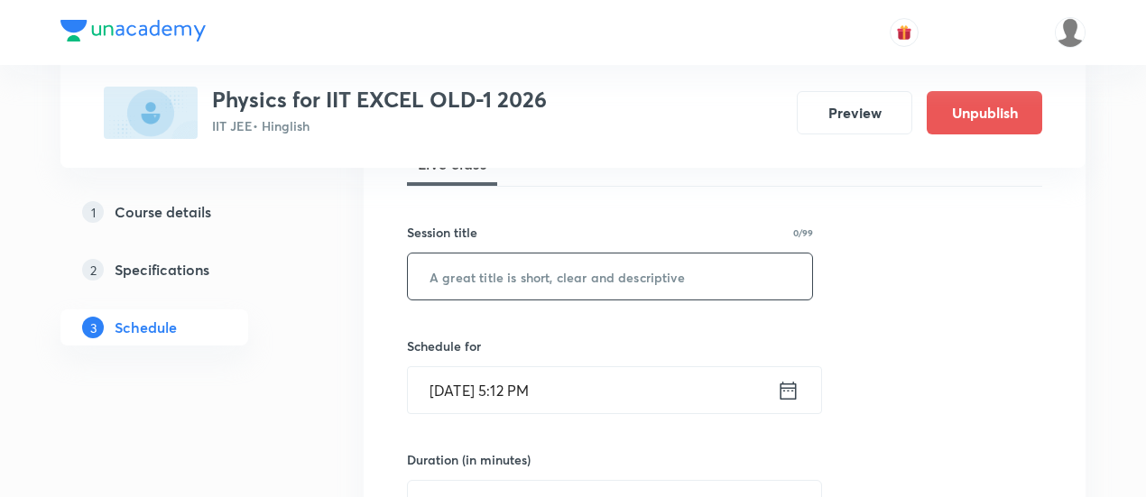
click at [628, 275] on input "text" at bounding box center [610, 277] width 404 height 46
paste input "Wave Optics and Electromagnetic Waves -11/12"
click at [727, 275] on input "Wave Optics and Electromagnetic Waves -11/12" at bounding box center [610, 277] width 404 height 46
click at [728, 275] on input "Wave Optics and Electromagnetic Waves -11/12" at bounding box center [610, 277] width 404 height 46
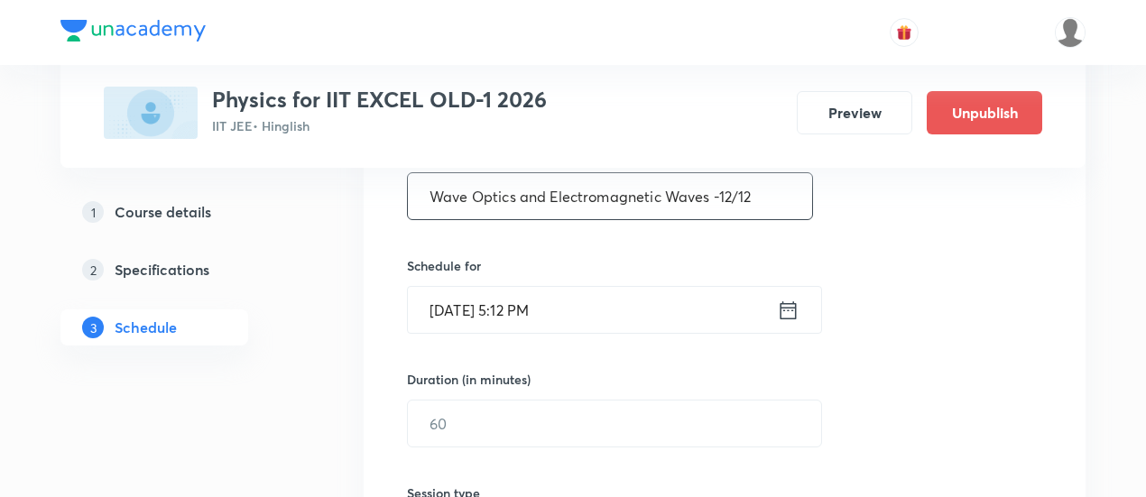
scroll to position [385, 0]
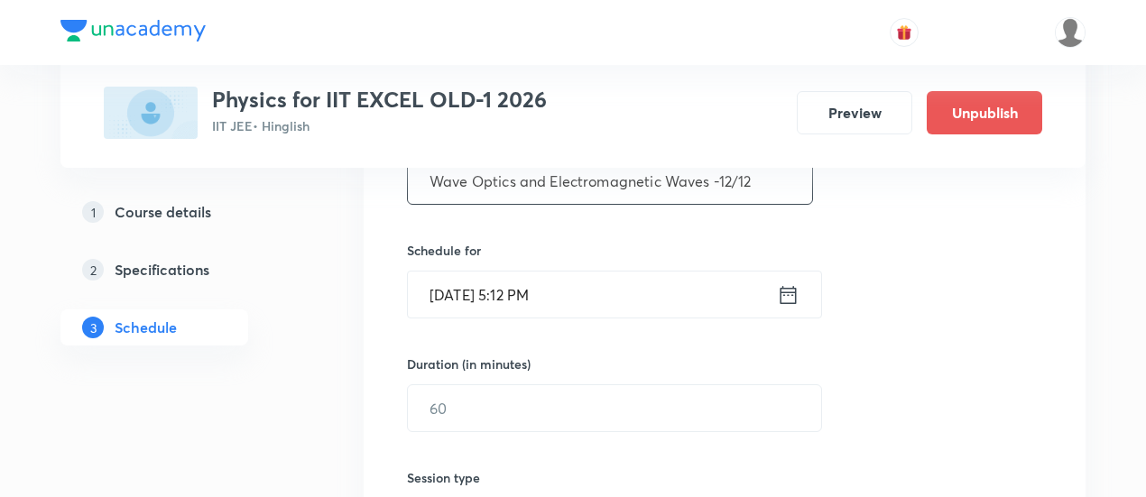
type input "Wave Optics and Electromagnetic Waves -12/12"
click at [785, 292] on icon at bounding box center [788, 295] width 23 height 25
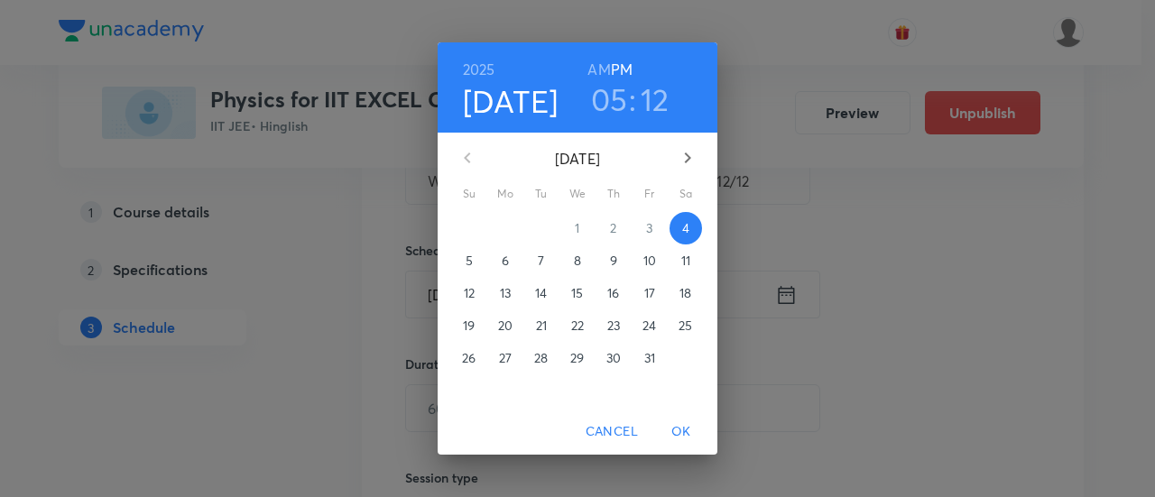
click at [617, 260] on p "9" at bounding box center [613, 261] width 7 height 18
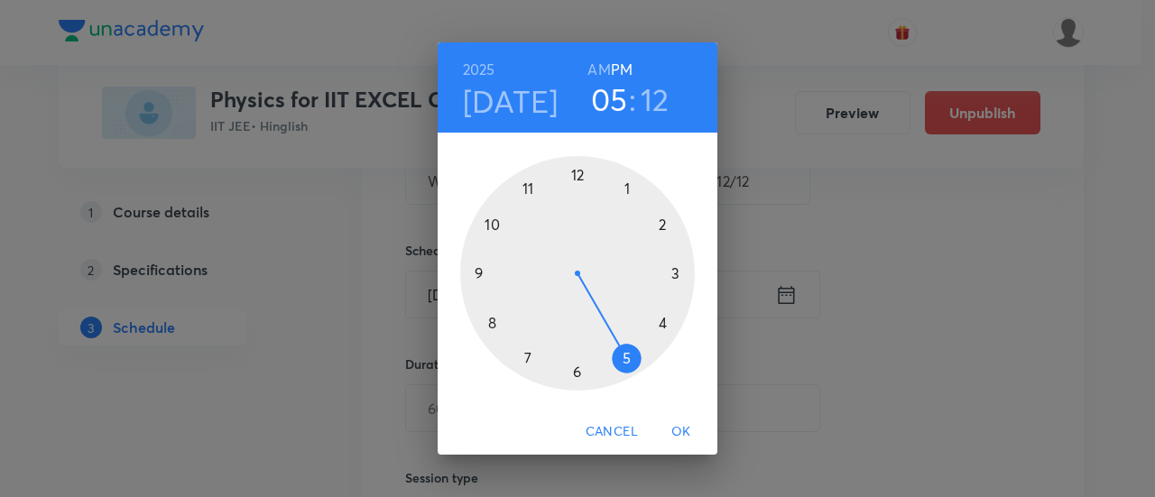
click at [580, 176] on div at bounding box center [577, 273] width 235 height 235
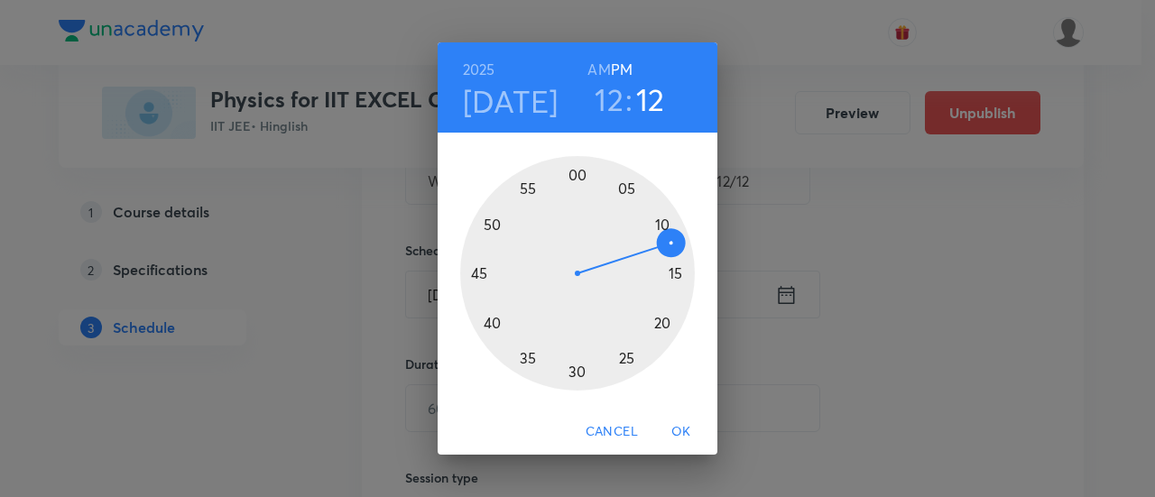
click at [577, 374] on div at bounding box center [577, 273] width 235 height 235
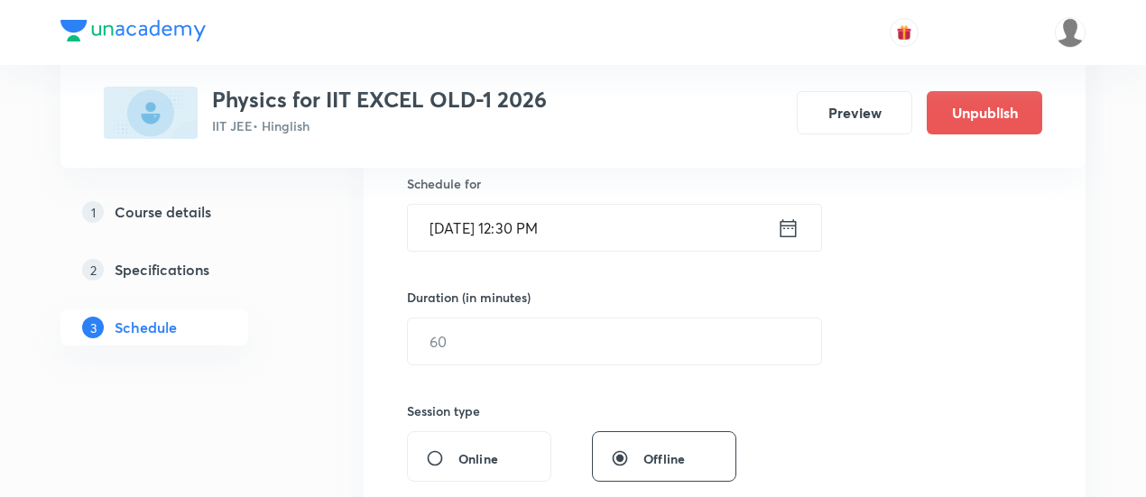
scroll to position [457, 0]
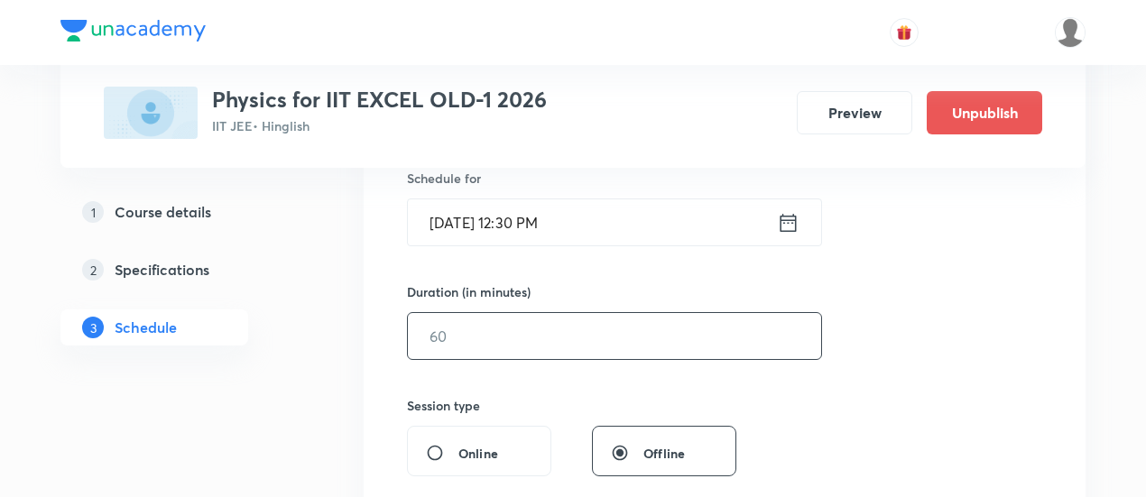
click at [657, 329] on input "text" at bounding box center [614, 336] width 413 height 46
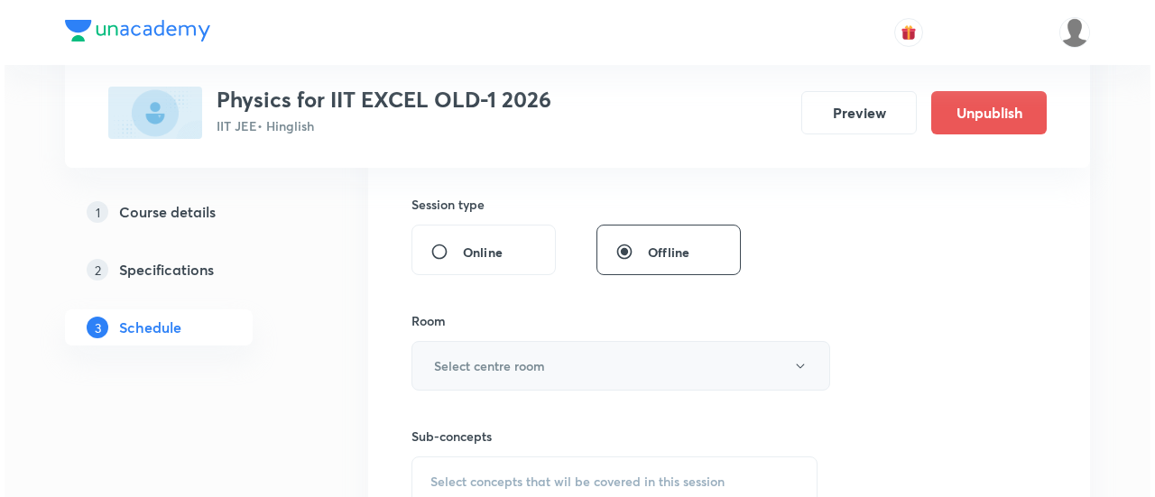
scroll to position [662, 0]
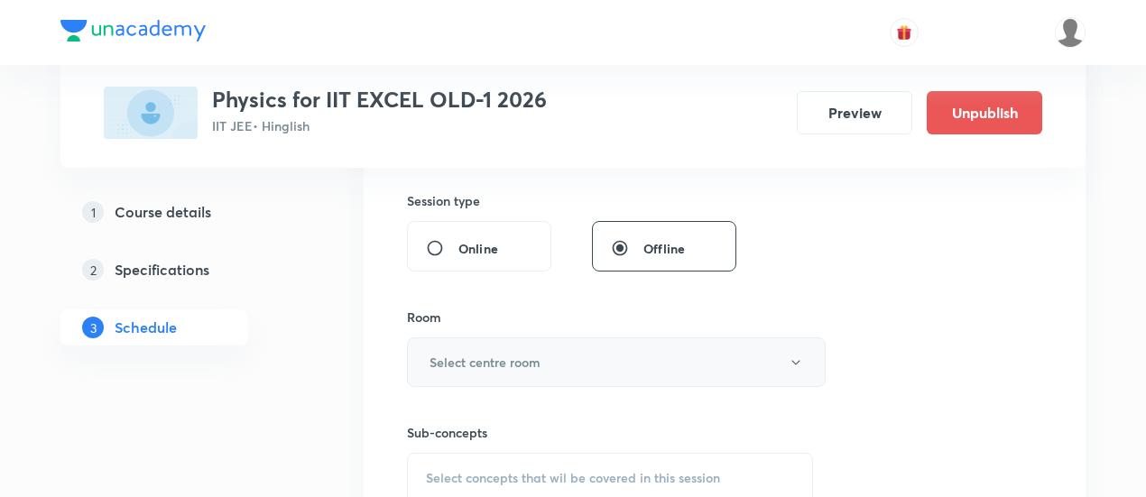
type input "90"
click at [597, 358] on button "Select centre room" at bounding box center [616, 363] width 419 height 50
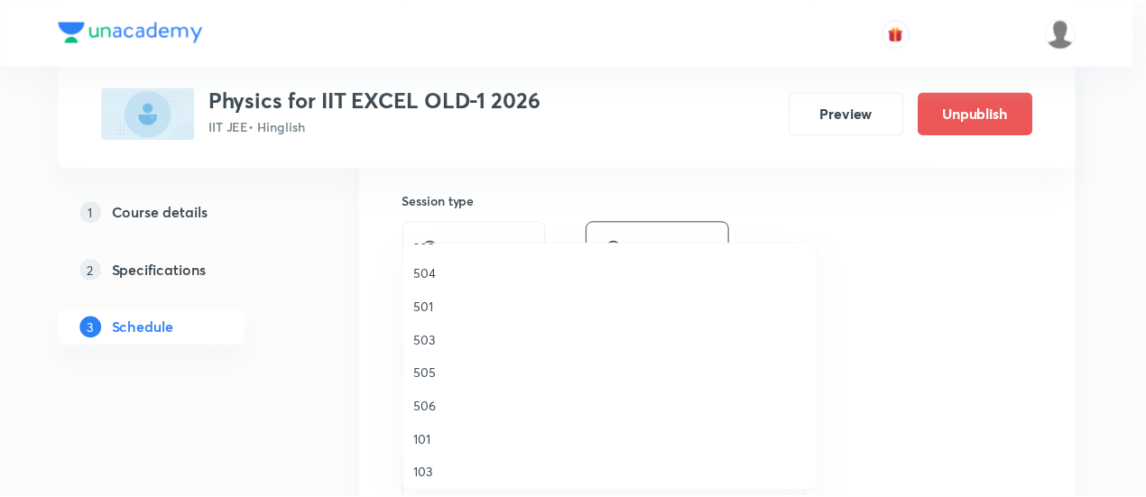
scroll to position [319, 0]
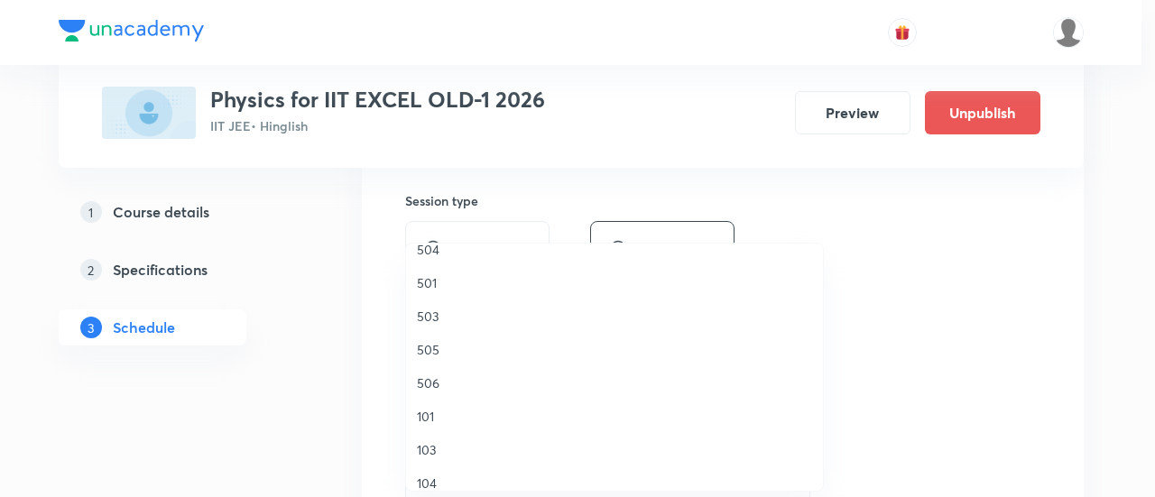
click at [437, 380] on span "506" at bounding box center [614, 383] width 395 height 19
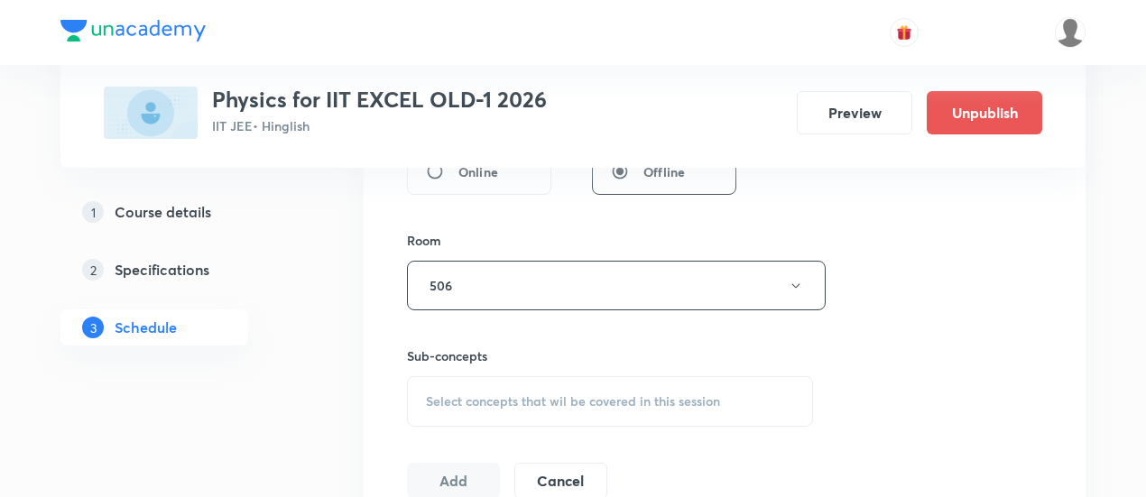
scroll to position [738, 0]
click at [639, 394] on span "Select concepts that wil be covered in this session" at bounding box center [573, 401] width 294 height 14
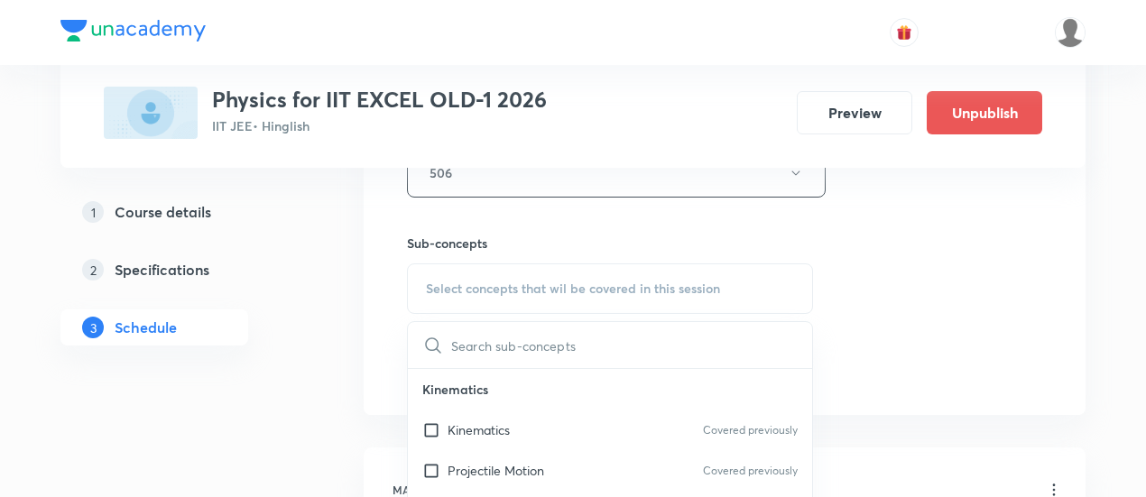
scroll to position [853, 0]
click at [503, 424] on p "Kinematics" at bounding box center [479, 428] width 62 height 19
checkbox input "true"
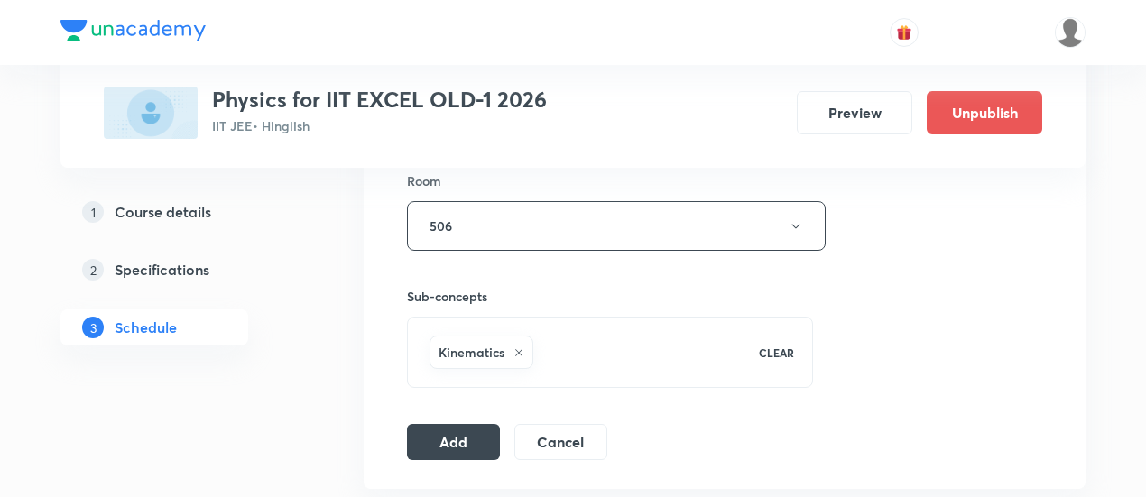
scroll to position [799, 0]
click at [465, 432] on button "Add" at bounding box center [453, 440] width 93 height 36
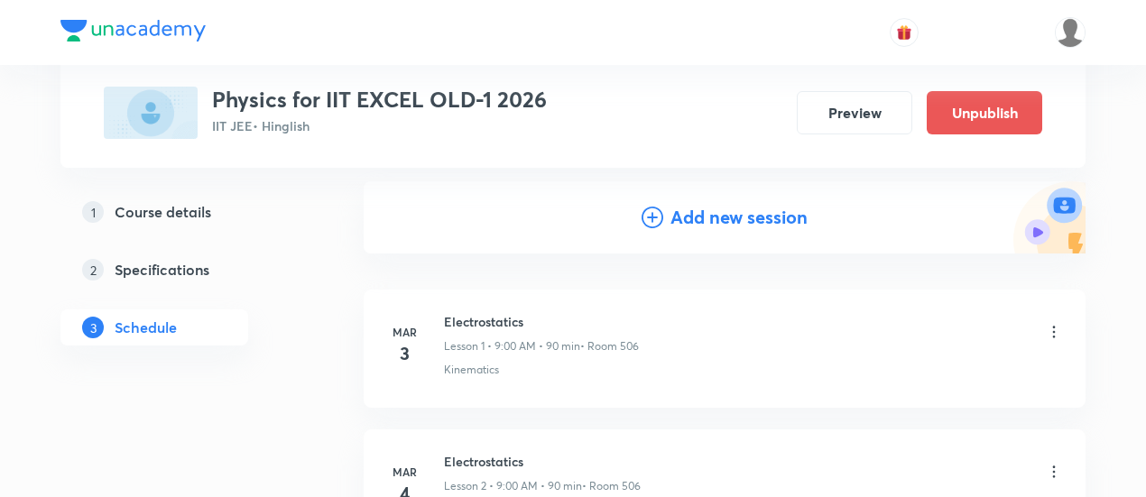
scroll to position [199, 0]
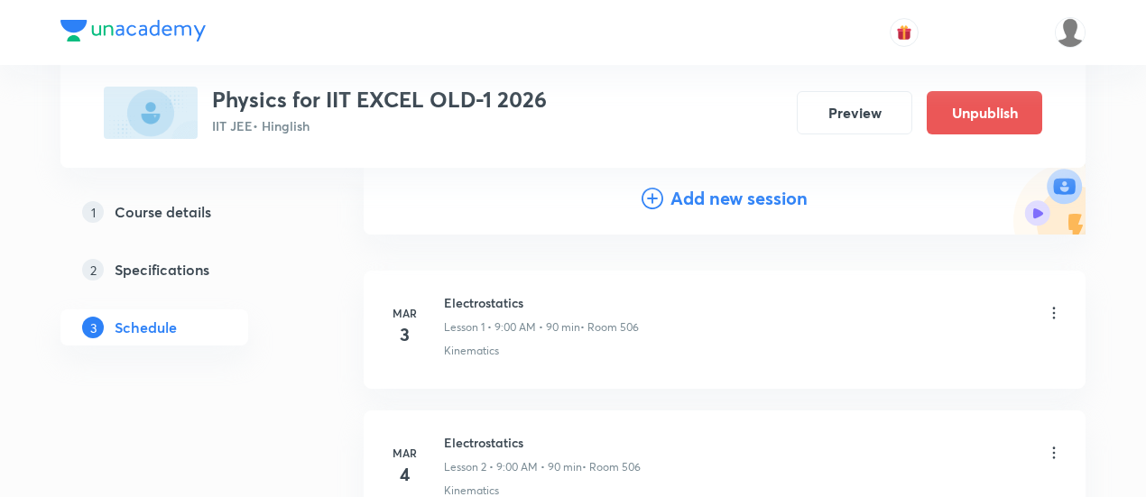
click at [713, 197] on h4 "Add new session" at bounding box center [739, 198] width 137 height 27
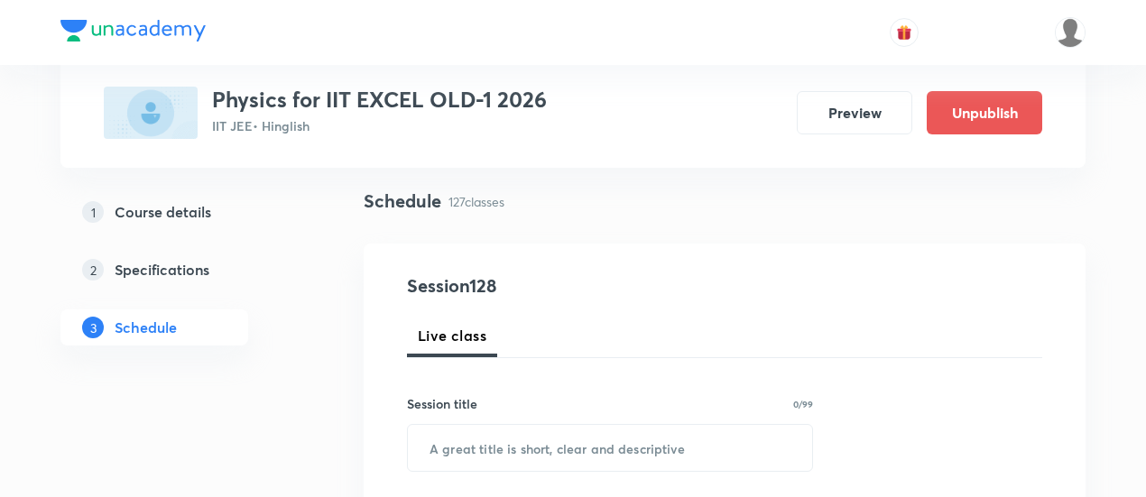
scroll to position [301, 0]
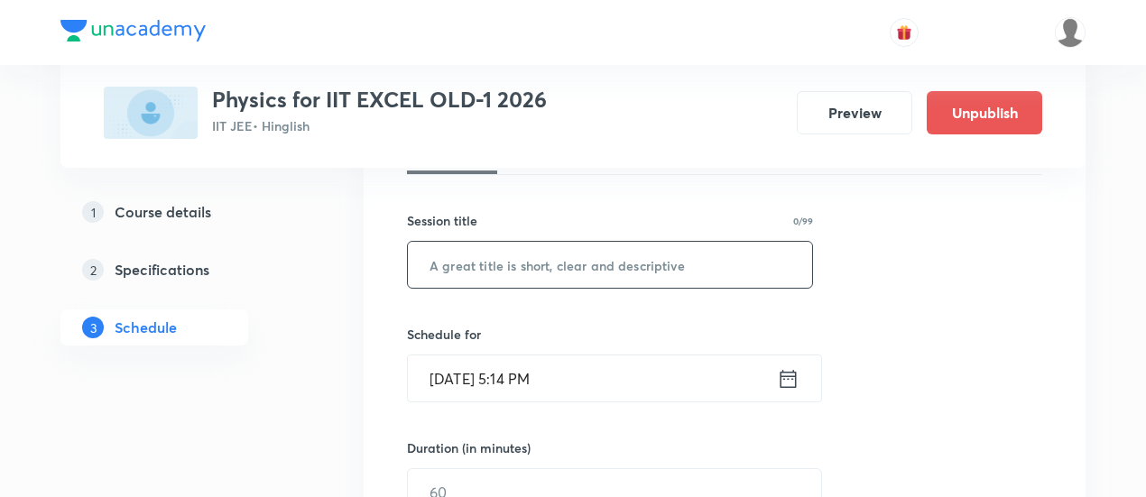
click at [563, 261] on input "text" at bounding box center [610, 265] width 404 height 46
paste input "Modern Physics - 1,2"
click at [568, 263] on input "Modern Physics - 1,2 -01/13" at bounding box center [610, 265] width 404 height 46
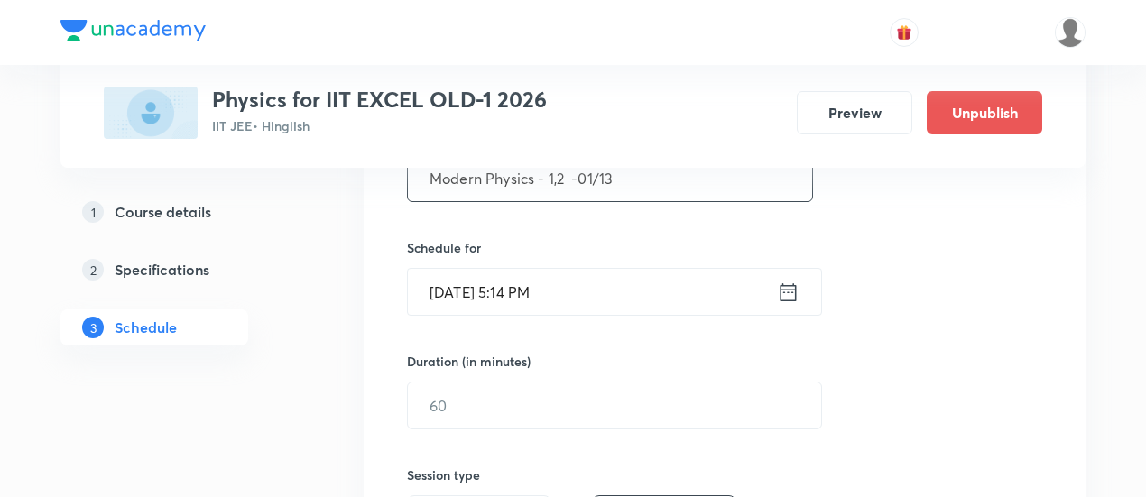
scroll to position [388, 0]
type input "Modern Physics - 1,2 -01/13"
click at [784, 288] on icon at bounding box center [788, 291] width 23 height 25
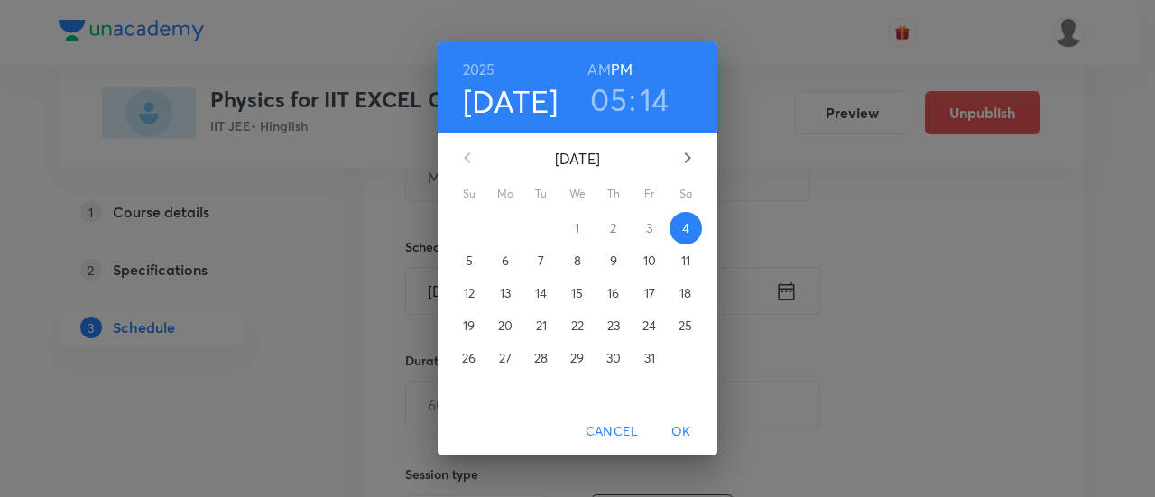
click at [654, 258] on p "10" at bounding box center [650, 261] width 13 height 18
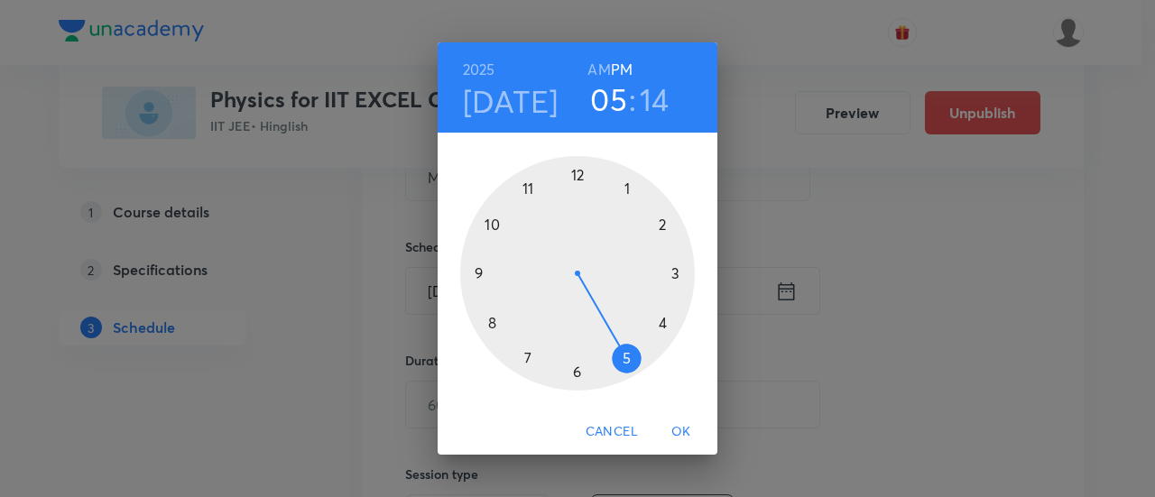
click at [580, 176] on div at bounding box center [577, 273] width 235 height 235
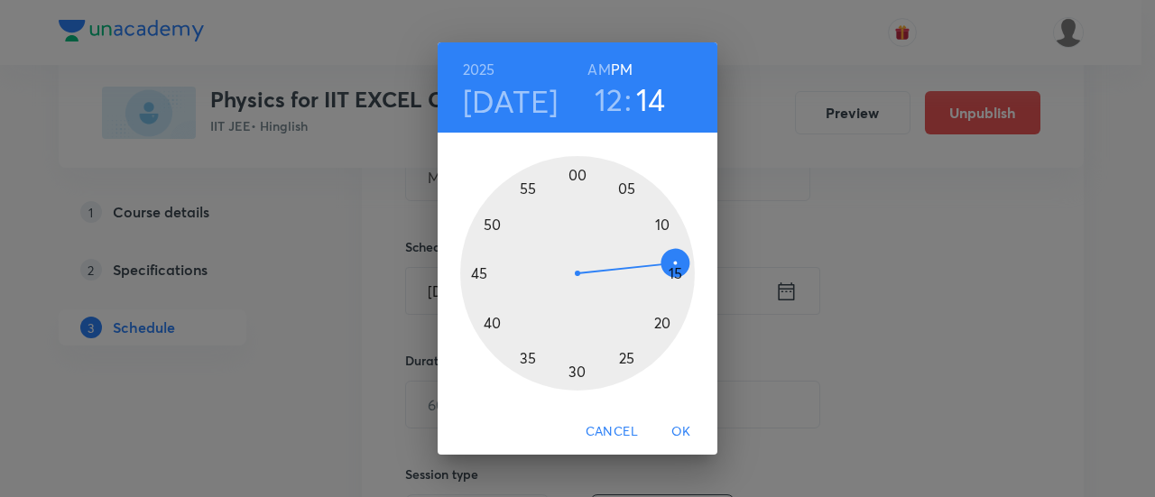
click at [578, 373] on div at bounding box center [577, 273] width 235 height 235
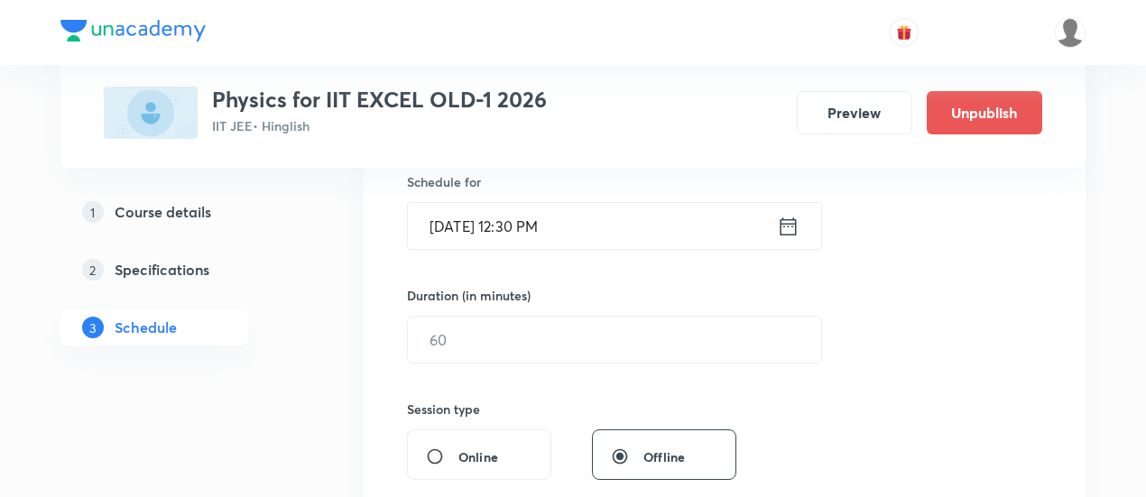
scroll to position [454, 0]
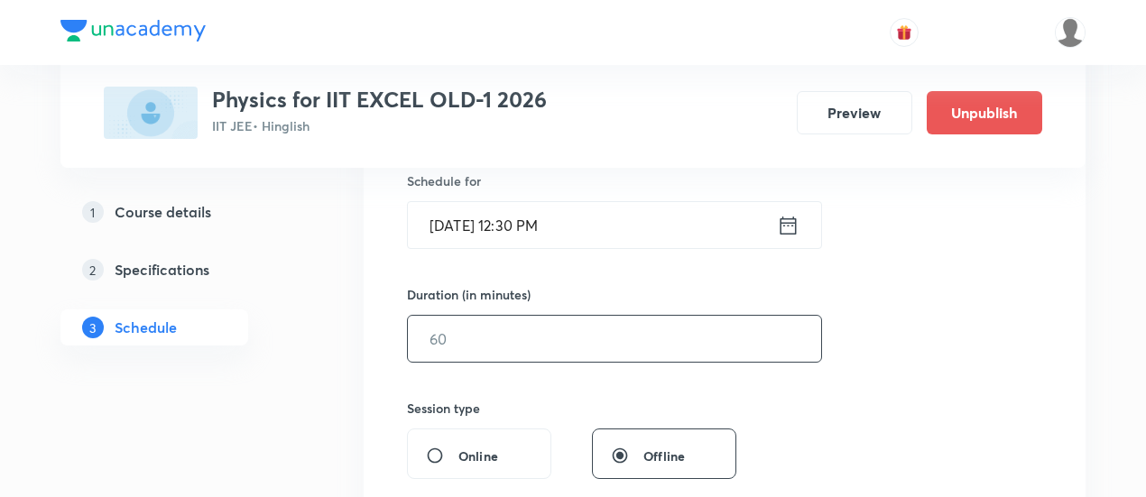
click at [641, 337] on input "text" at bounding box center [614, 339] width 413 height 46
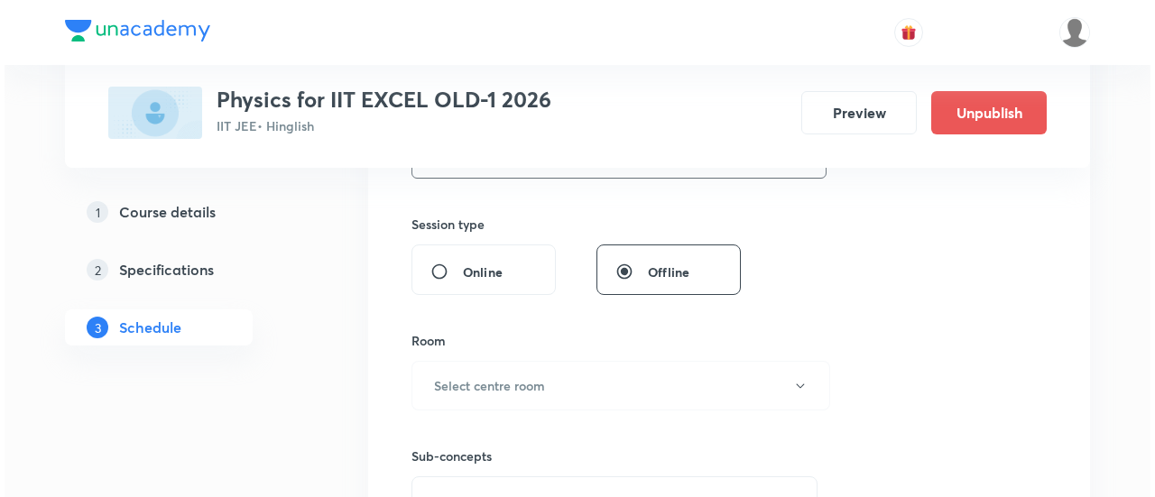
scroll to position [641, 0]
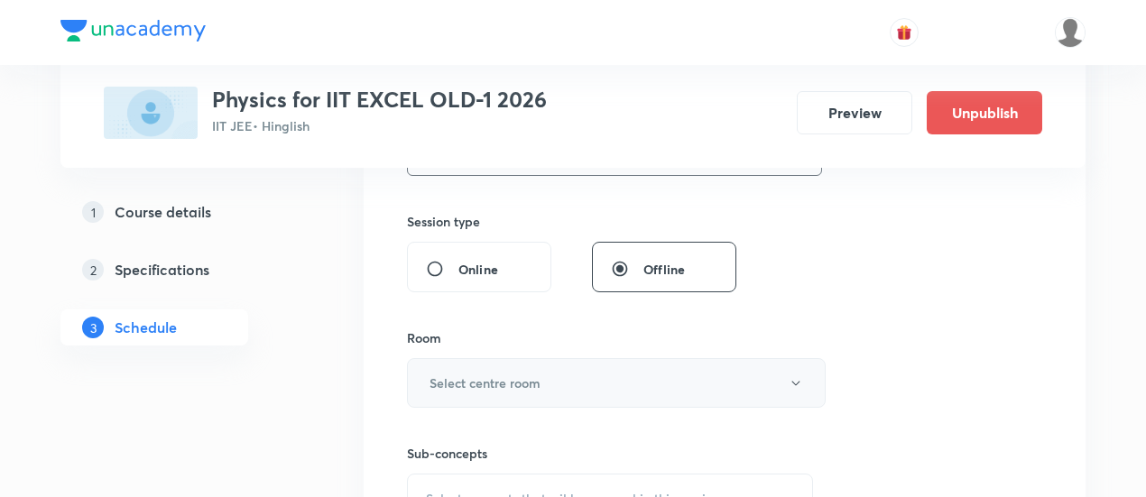
type input "90"
click at [537, 380] on h6 "Select centre room" at bounding box center [485, 383] width 111 height 19
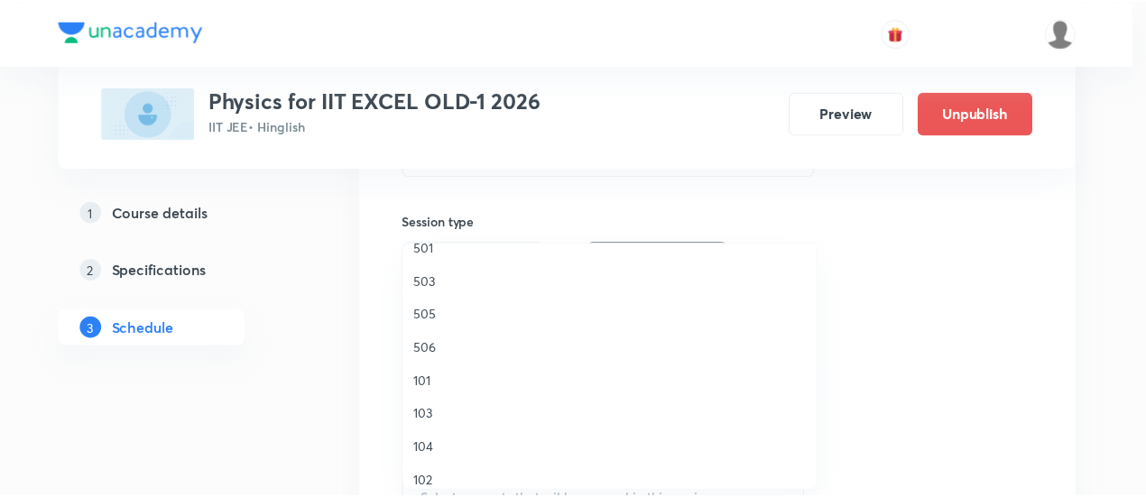
scroll to position [355, 0]
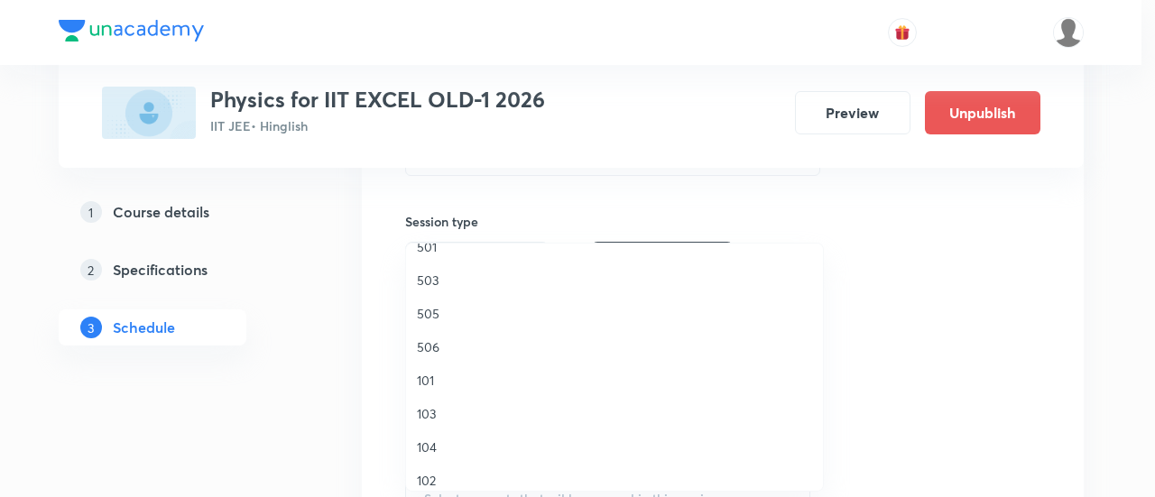
click at [422, 349] on span "506" at bounding box center [614, 347] width 395 height 19
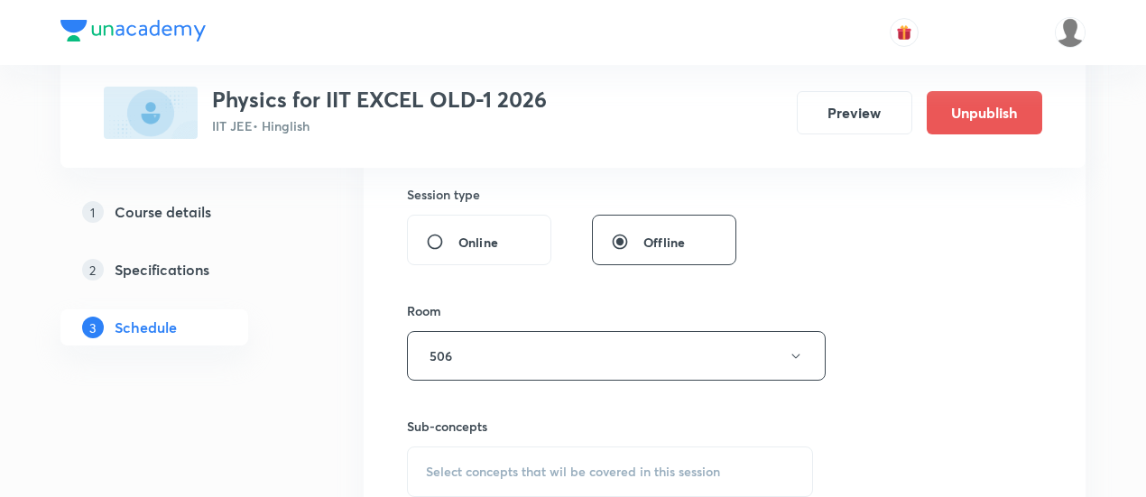
scroll to position [709, 0]
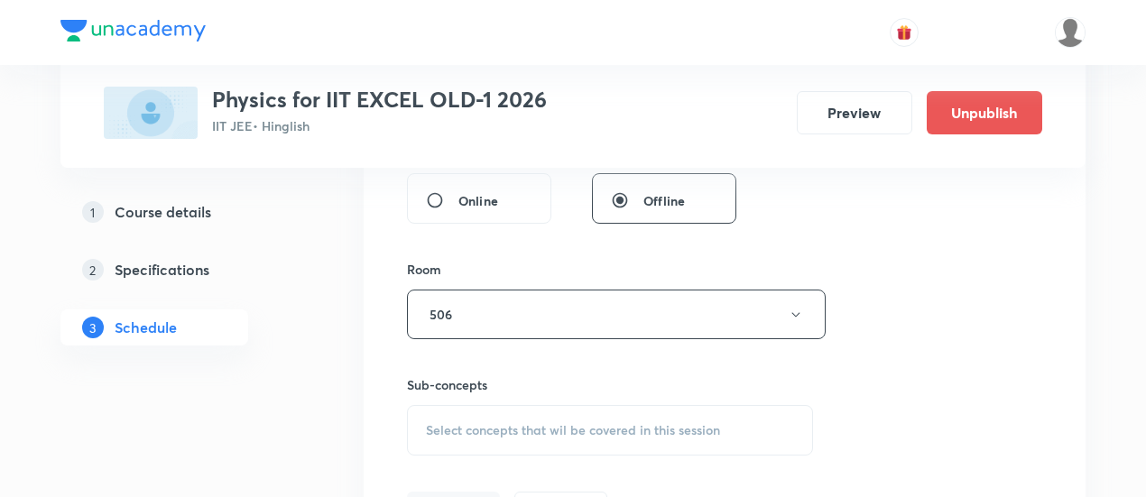
click at [622, 423] on span "Select concepts that wil be covered in this session" at bounding box center [573, 430] width 294 height 14
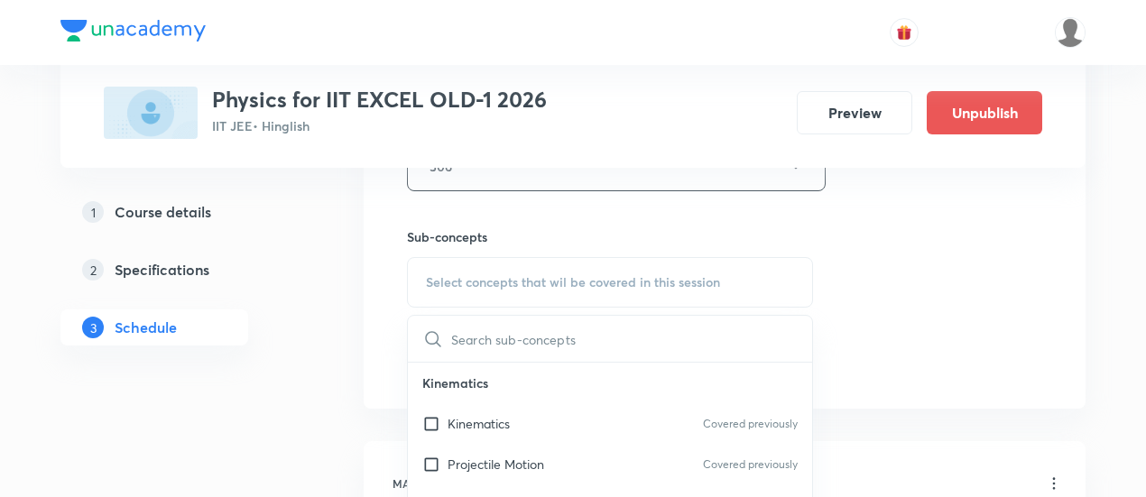
scroll to position [863, 0]
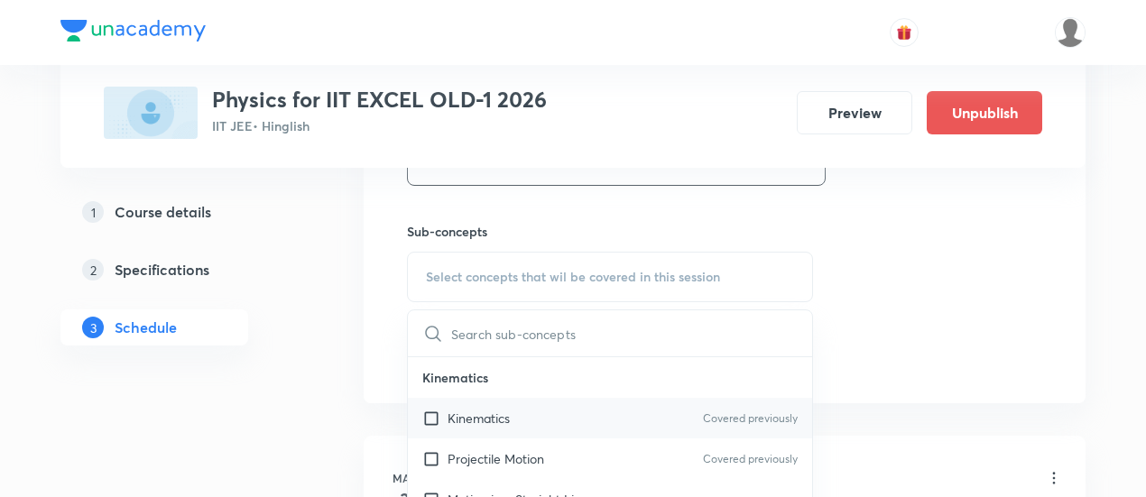
click at [514, 420] on div "Kinematics Covered previously" at bounding box center [610, 418] width 404 height 41
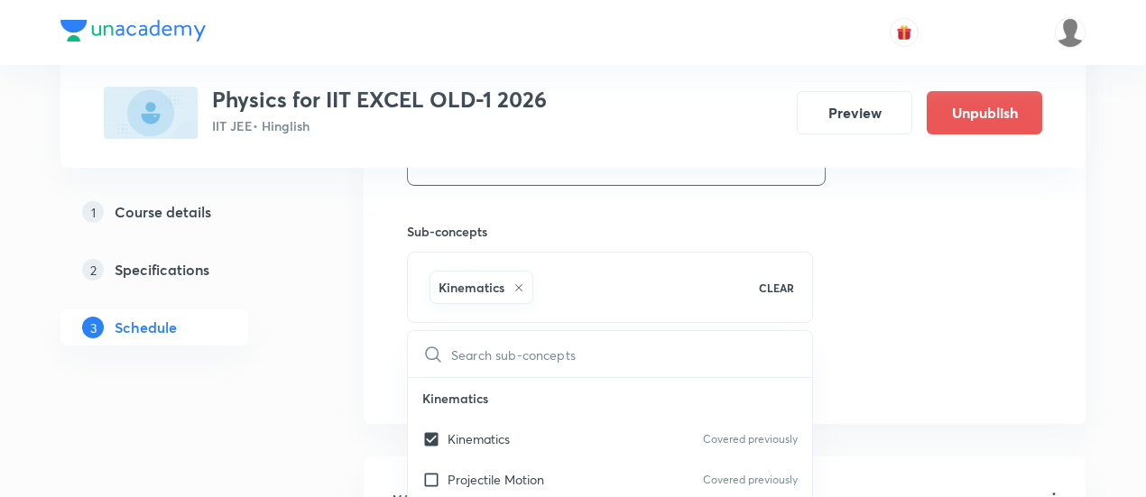
checkbox input "true"
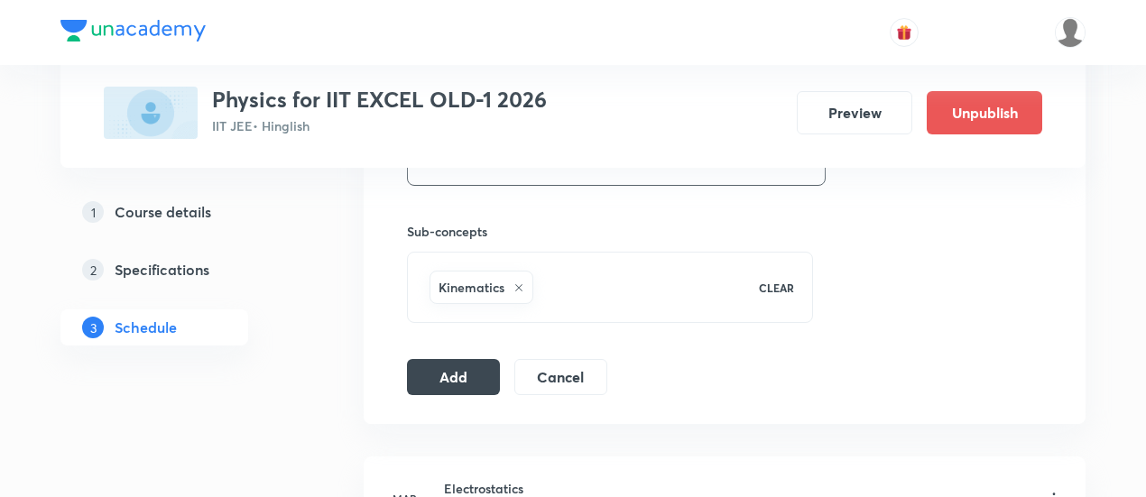
scroll to position [864, 0]
click at [482, 368] on button "Add" at bounding box center [453, 375] width 93 height 36
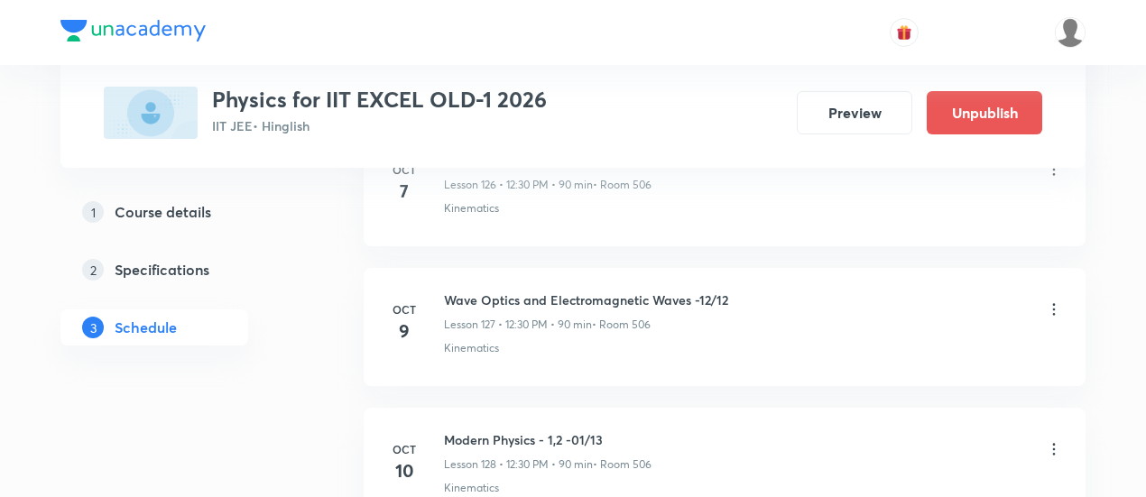
scroll to position [17837, 0]
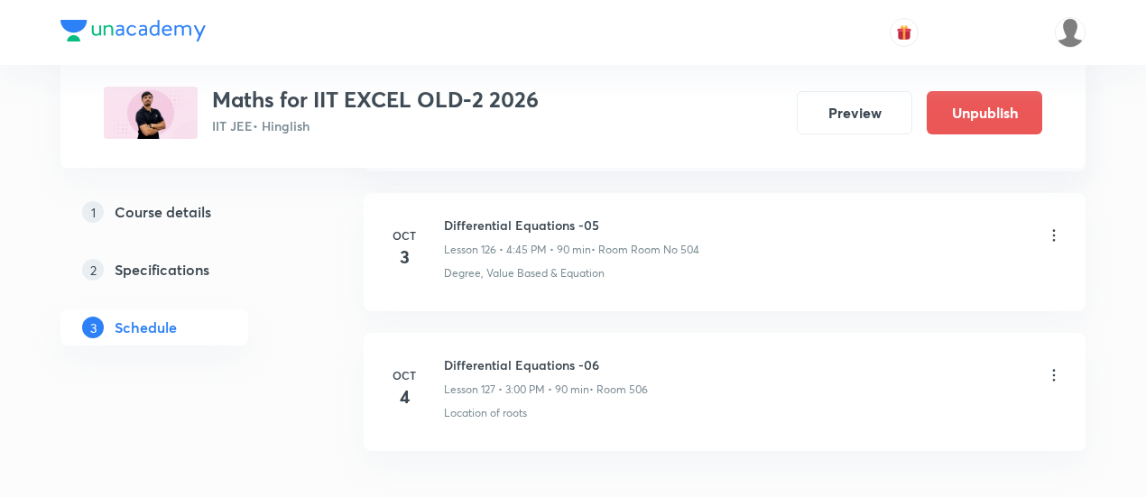
scroll to position [18598, 0]
drag, startPoint x: 445, startPoint y: 284, endPoint x: 614, endPoint y: 284, distance: 168.8
click at [614, 357] on h6 "Differential Equations -06" at bounding box center [546, 366] width 204 height 19
copy h6 "Differential Equations -06"
click at [614, 357] on h6 "Differential Equations -06" at bounding box center [546, 366] width 204 height 19
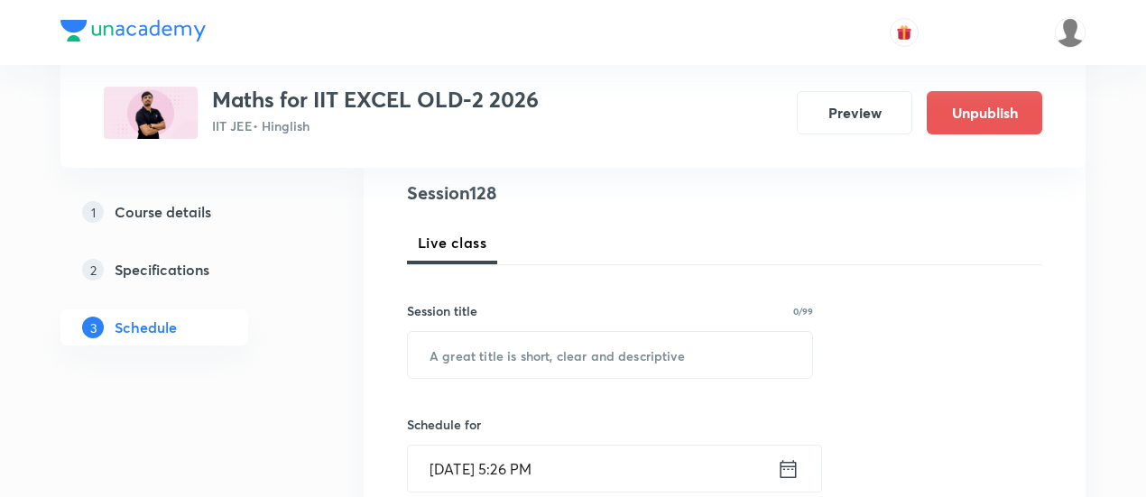
scroll to position [217, 0]
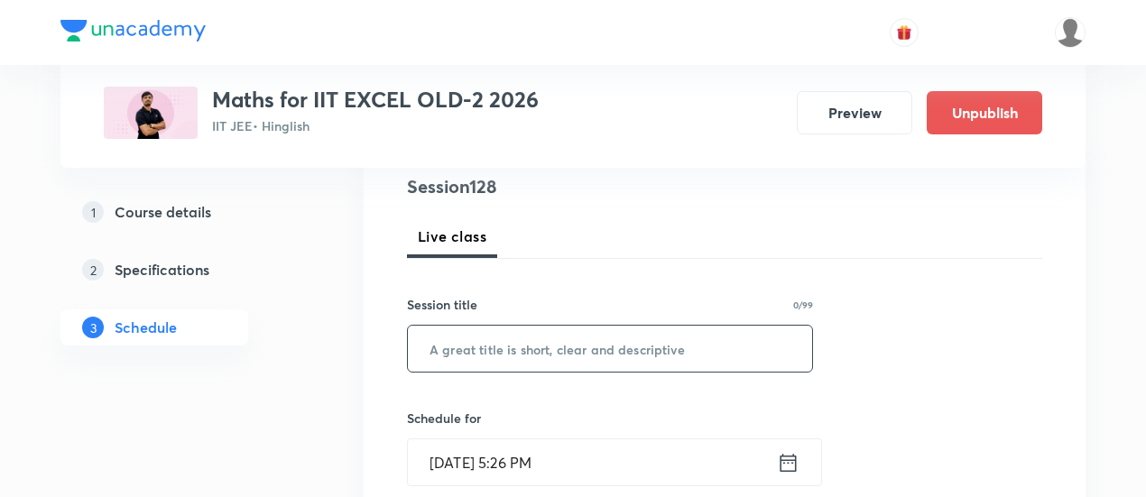
click at [574, 349] on input "text" at bounding box center [610, 349] width 404 height 46
paste input "Differential Equations -06"
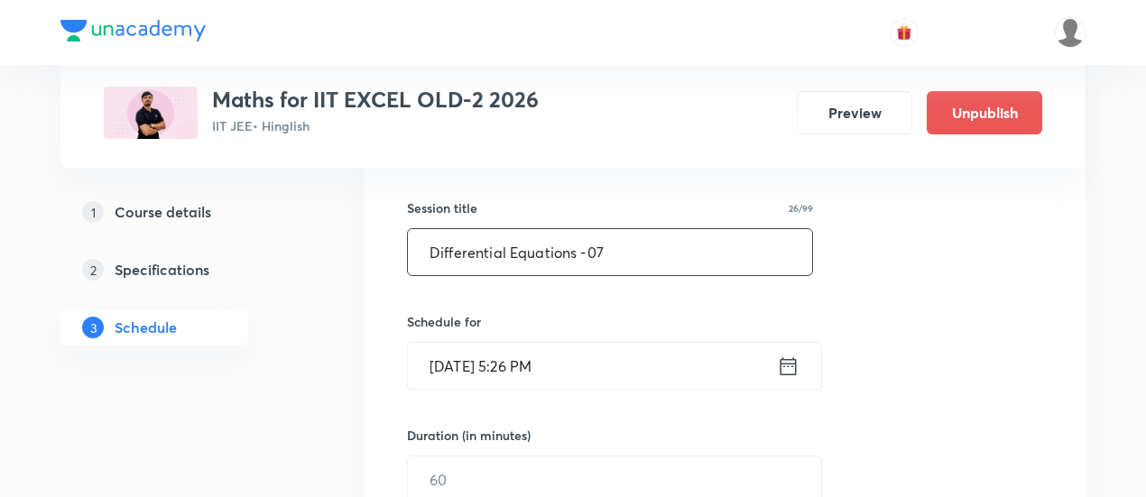
scroll to position [330, 0]
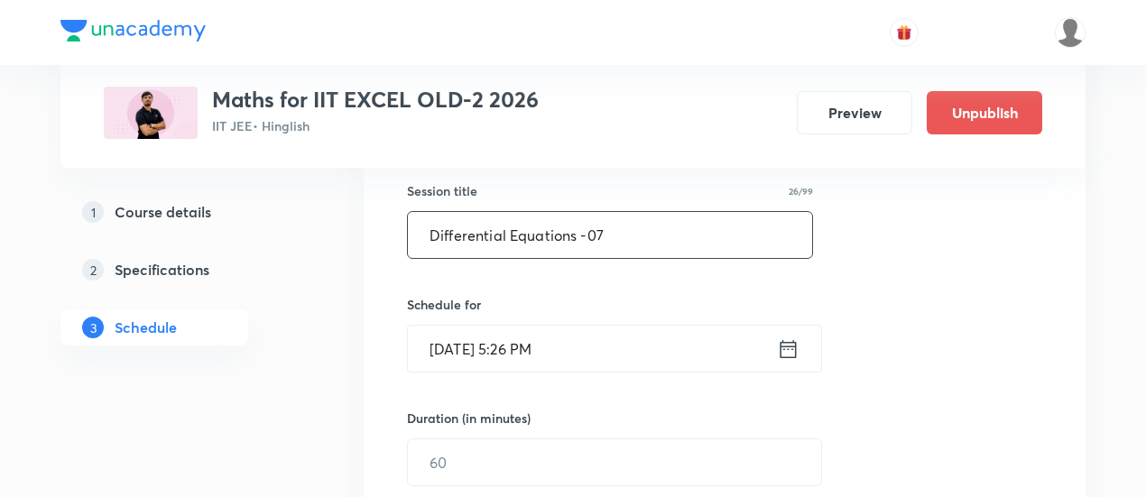
type input "Differential Equations -07"
click at [782, 345] on icon at bounding box center [789, 348] width 16 height 18
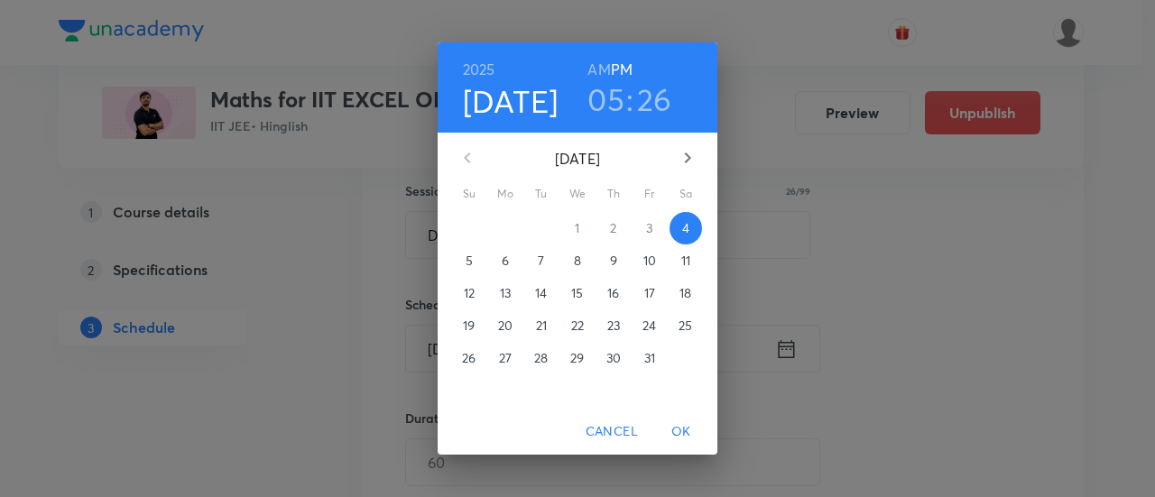
click at [538, 261] on p "7" at bounding box center [541, 261] width 6 height 18
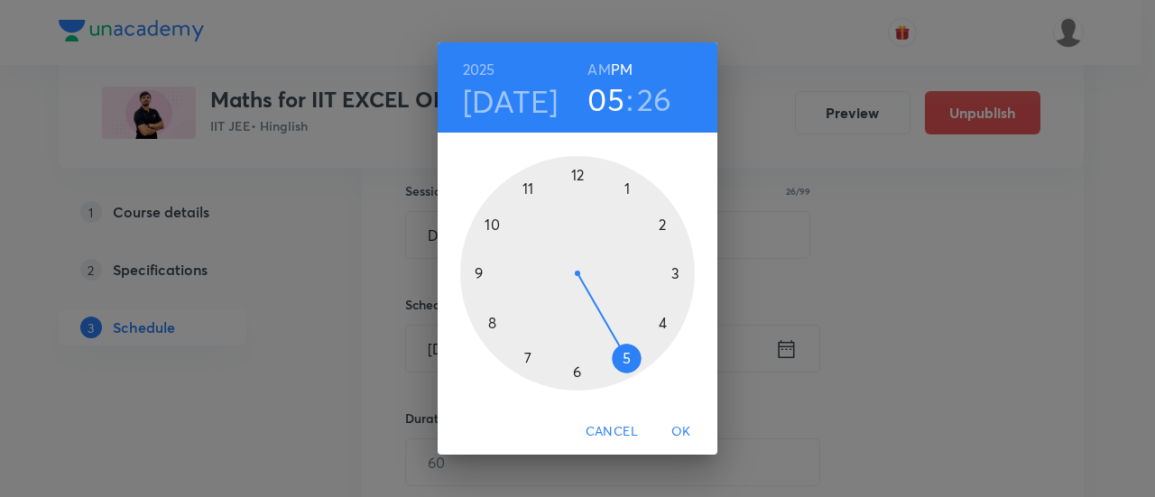
click at [675, 274] on div at bounding box center [577, 273] width 235 height 235
click at [578, 176] on div at bounding box center [577, 273] width 235 height 235
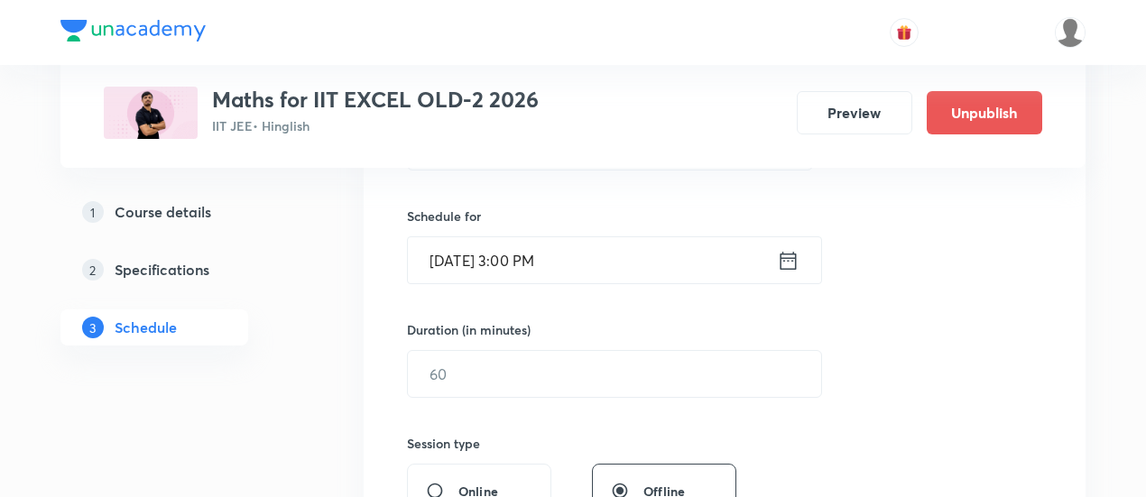
scroll to position [427, 0]
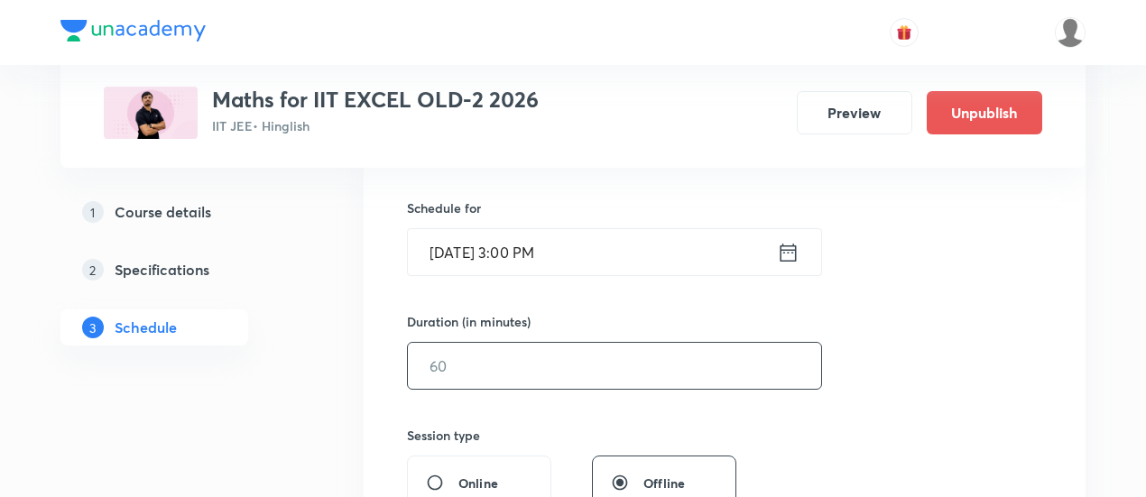
click at [612, 368] on input "text" at bounding box center [614, 366] width 413 height 46
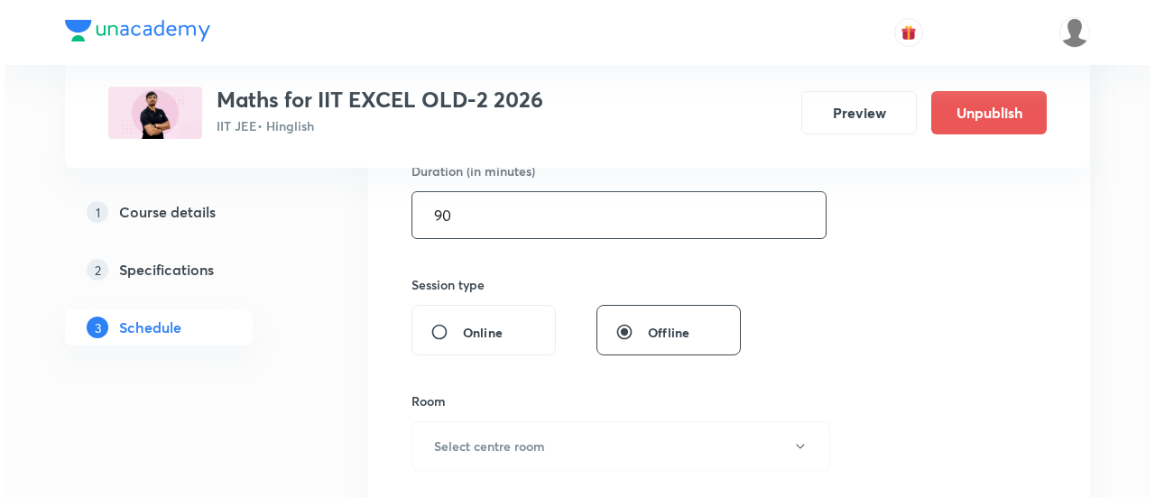
scroll to position [586, 0]
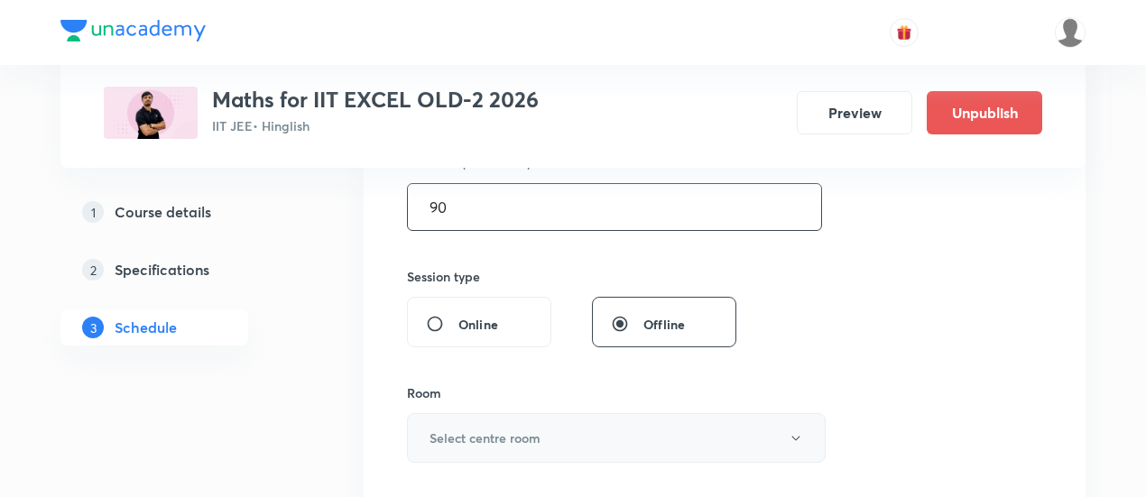
type input "90"
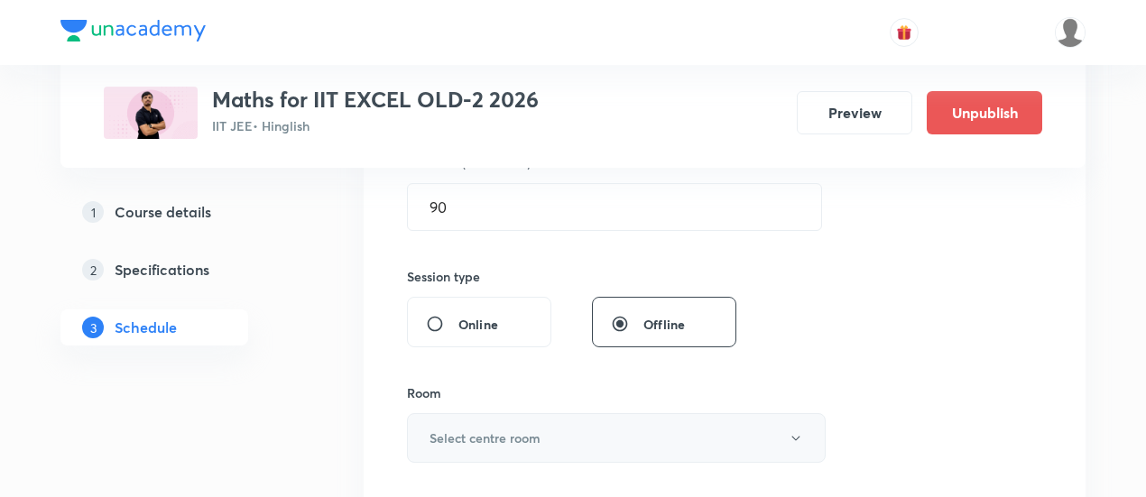
click at [545, 434] on button "Select centre room" at bounding box center [616, 438] width 419 height 50
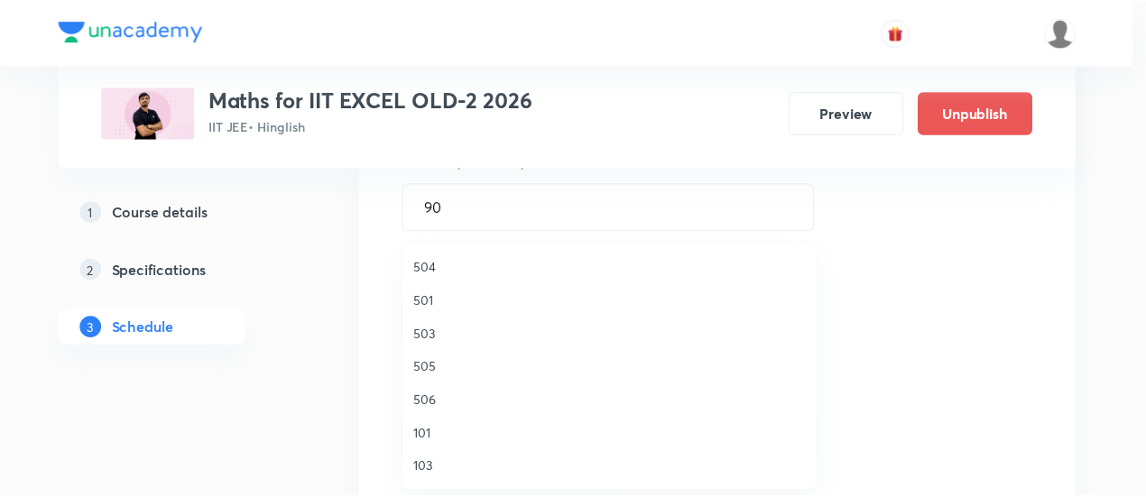
scroll to position [303, 0]
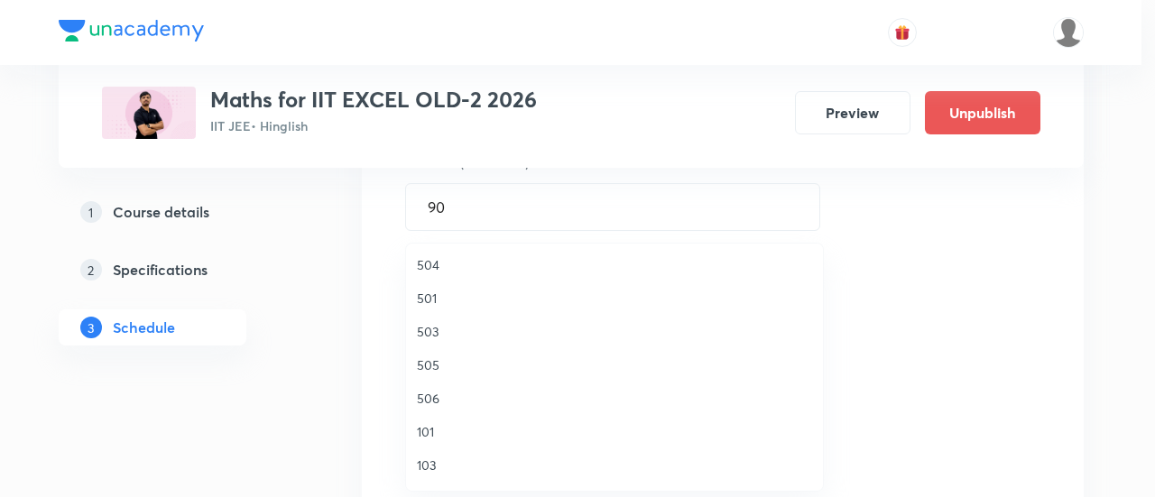
click at [424, 406] on span "506" at bounding box center [614, 398] width 395 height 19
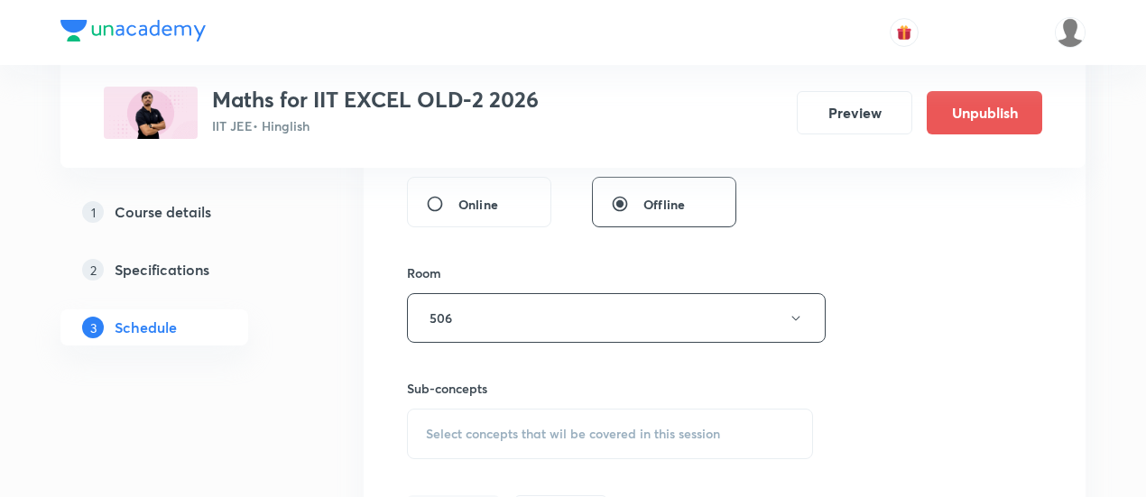
scroll to position [706, 0]
click at [607, 429] on span "Select concepts that wil be covered in this session" at bounding box center [573, 434] width 294 height 14
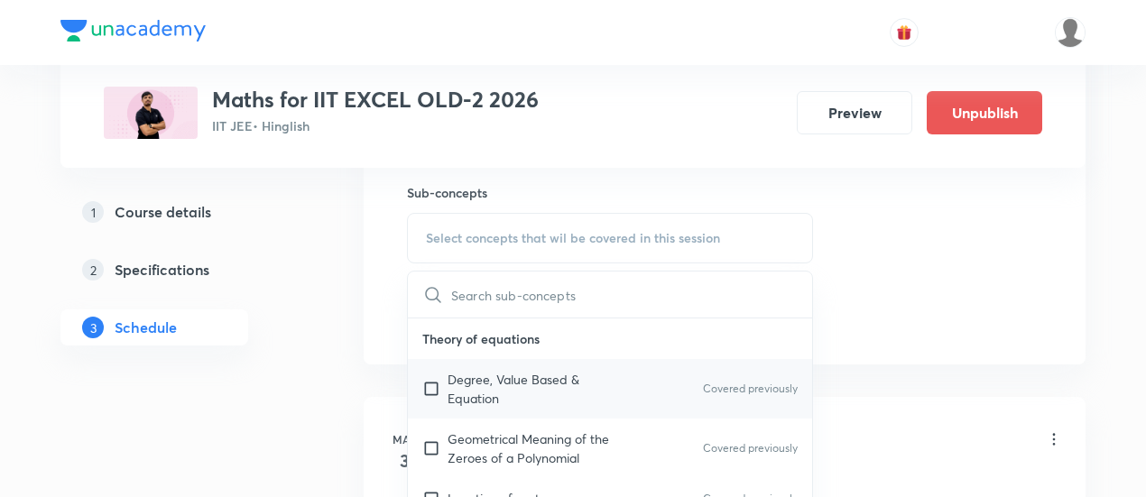
scroll to position [903, 0]
click at [509, 375] on p "Degree, Value Based & Equation" at bounding box center [539, 388] width 182 height 38
checkbox input "true"
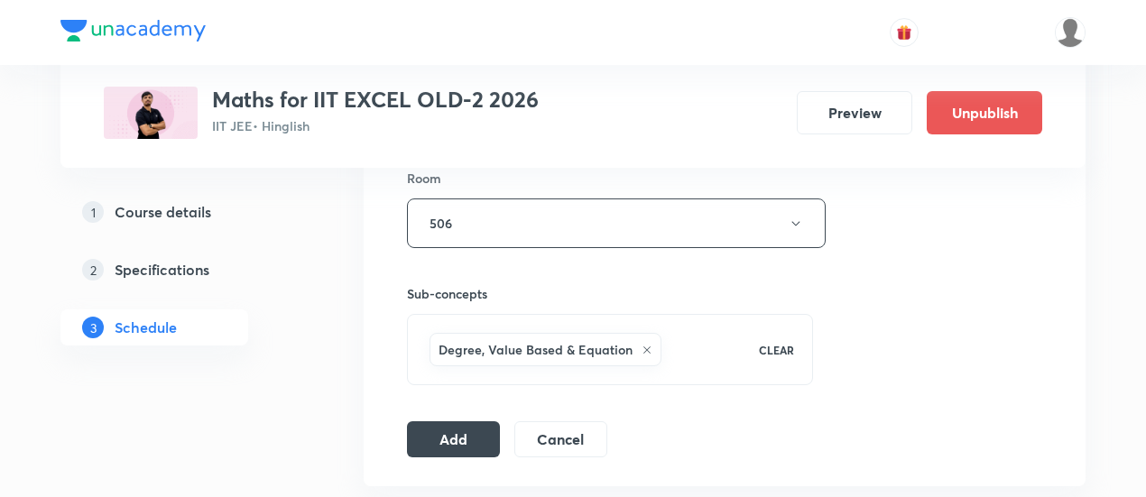
scroll to position [803, 0]
click at [471, 434] on button "Add" at bounding box center [453, 435] width 93 height 36
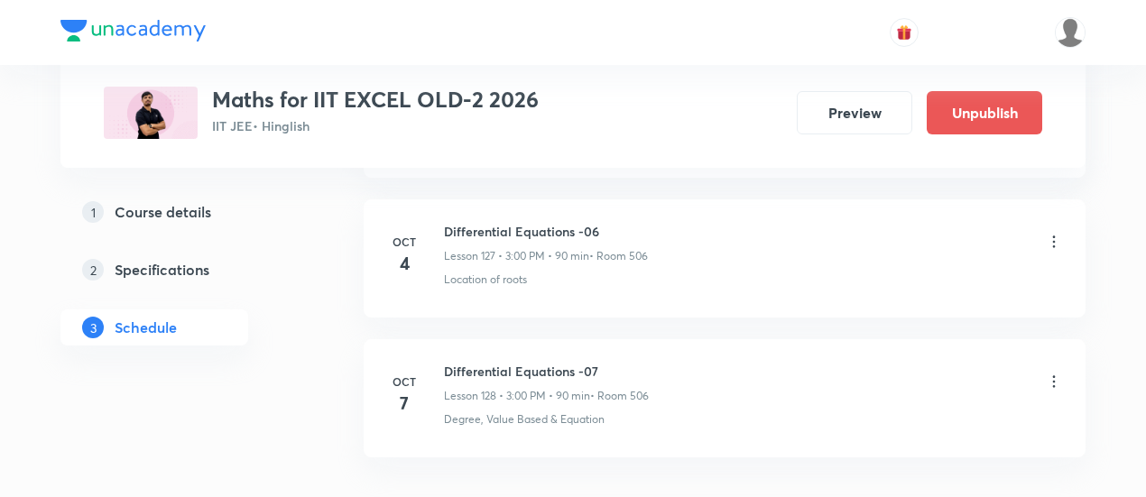
scroll to position [17956, 0]
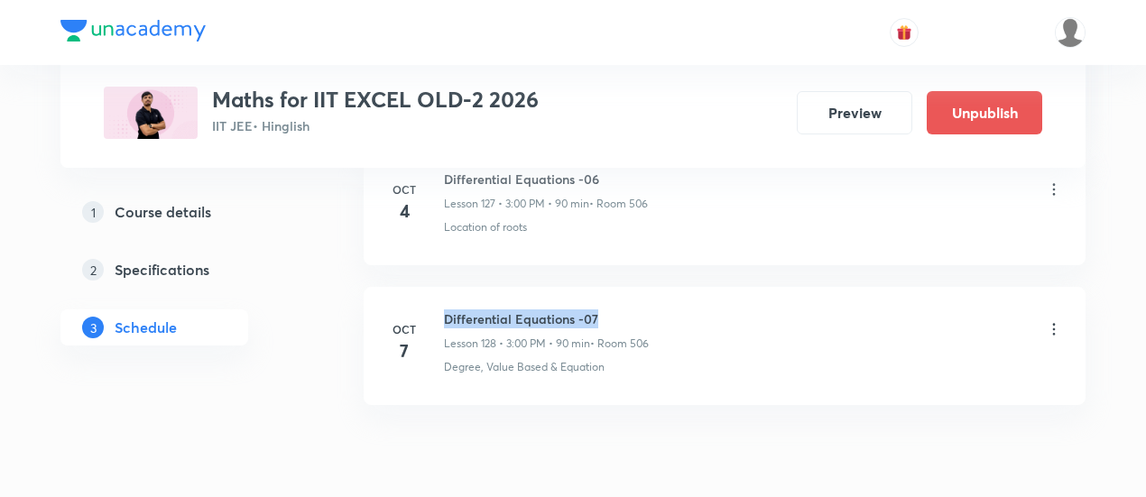
drag, startPoint x: 445, startPoint y: 241, endPoint x: 609, endPoint y: 244, distance: 164.3
click at [609, 310] on h6 "Differential Equations -07" at bounding box center [546, 319] width 205 height 19
copy h6 "Differential Equations -07"
click at [609, 310] on h6 "Differential Equations -07" at bounding box center [546, 319] width 205 height 19
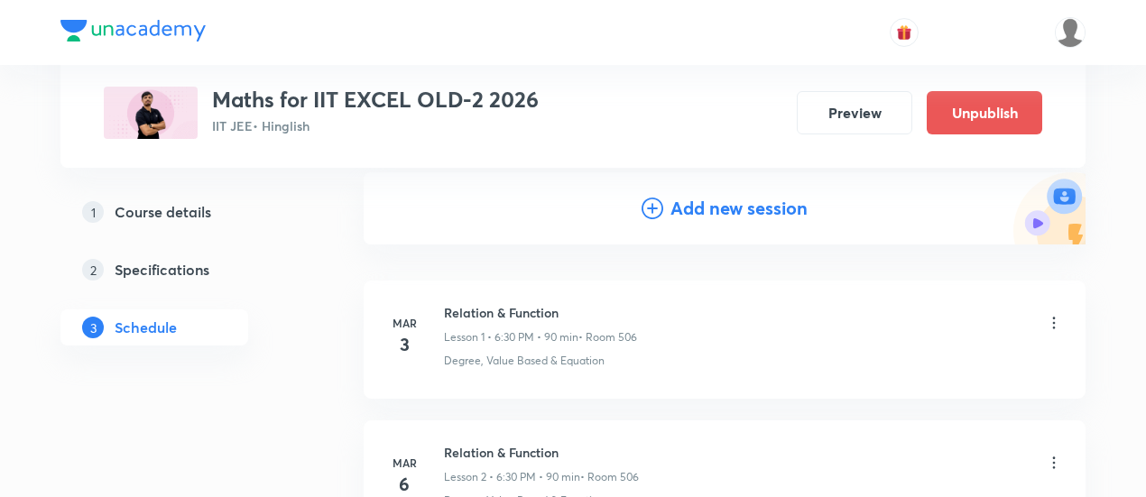
scroll to position [192, 0]
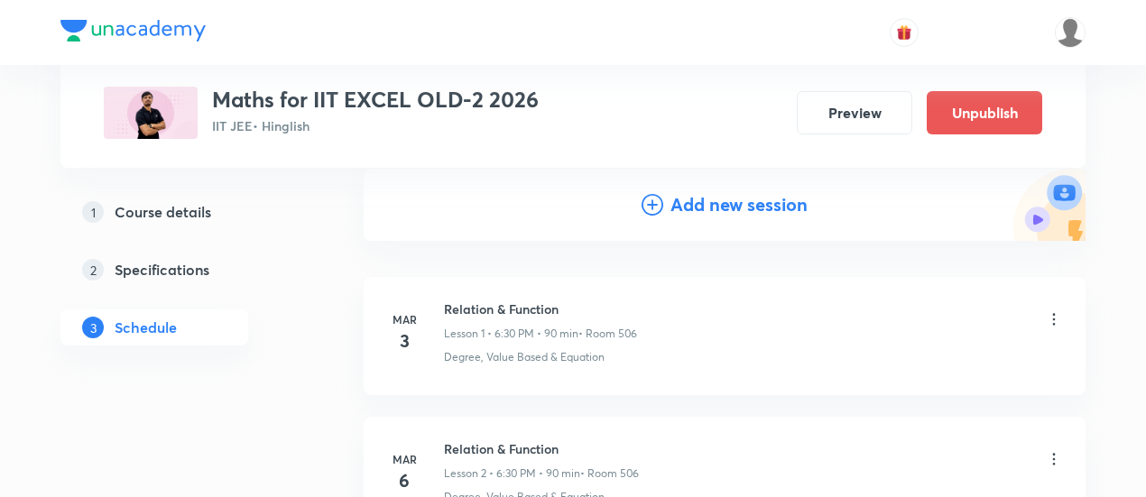
click at [695, 213] on h4 "Add new session" at bounding box center [739, 204] width 137 height 27
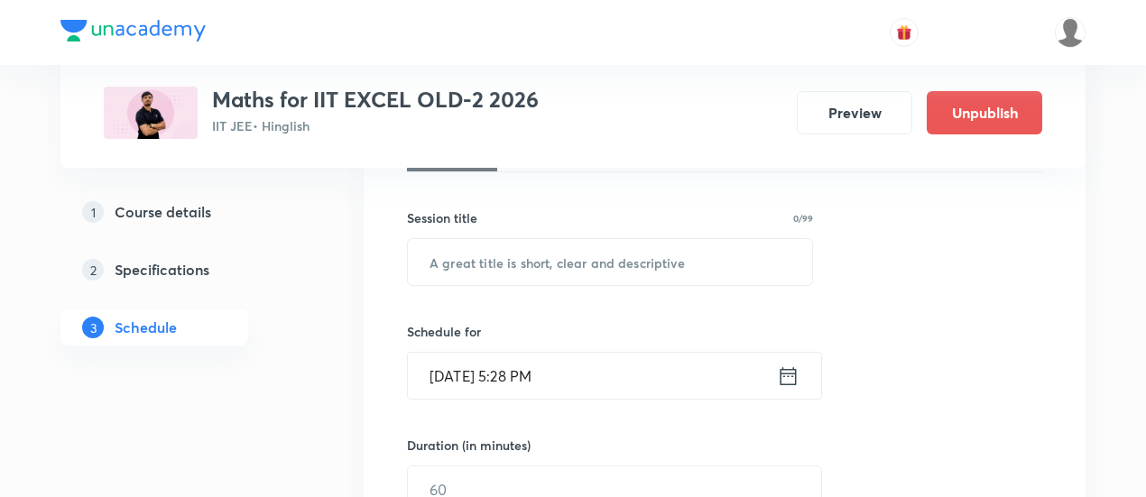
scroll to position [310, 0]
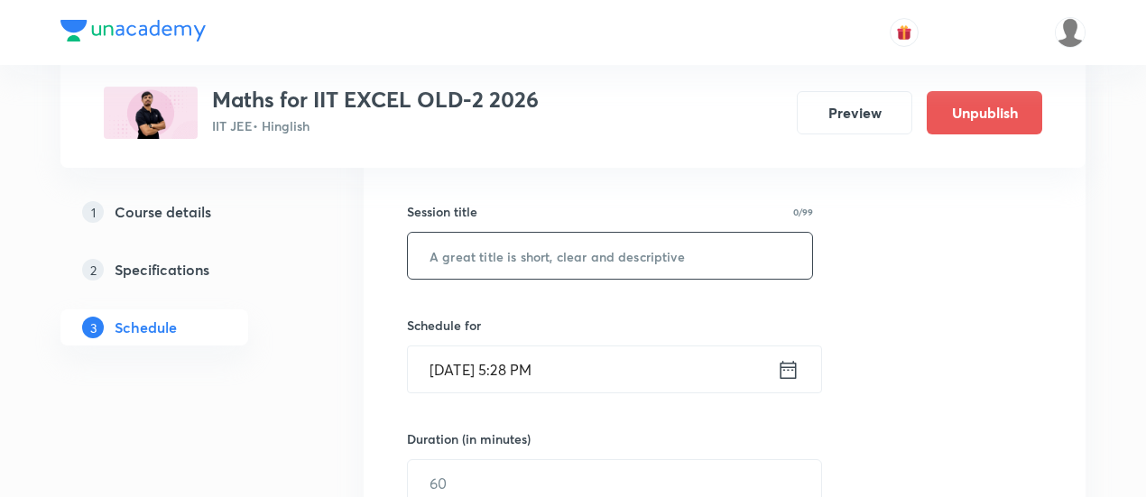
click at [617, 252] on input "text" at bounding box center [610, 256] width 404 height 46
paste input "Differential Equations -07"
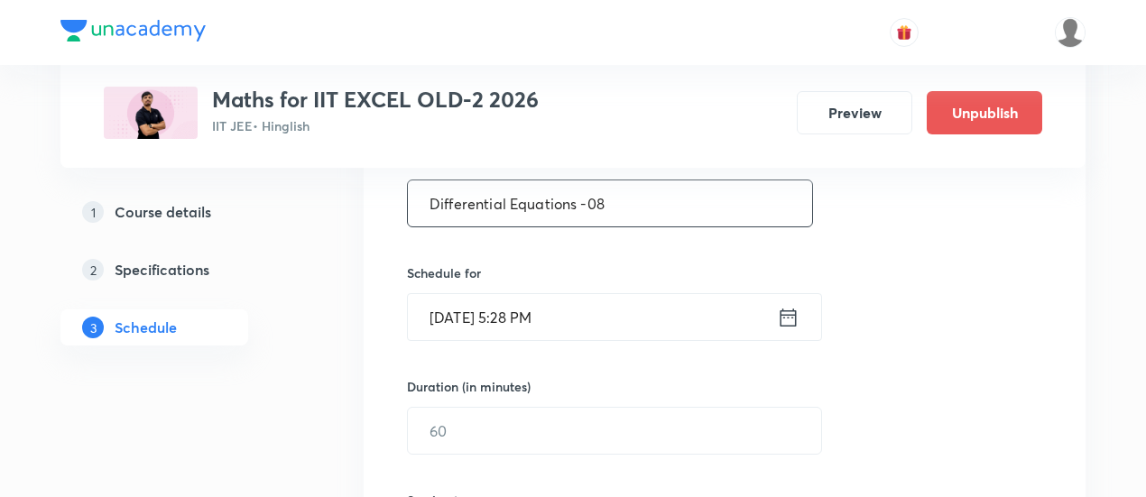
scroll to position [364, 0]
type input "Differential Equations -08"
click at [785, 310] on icon at bounding box center [788, 315] width 23 height 25
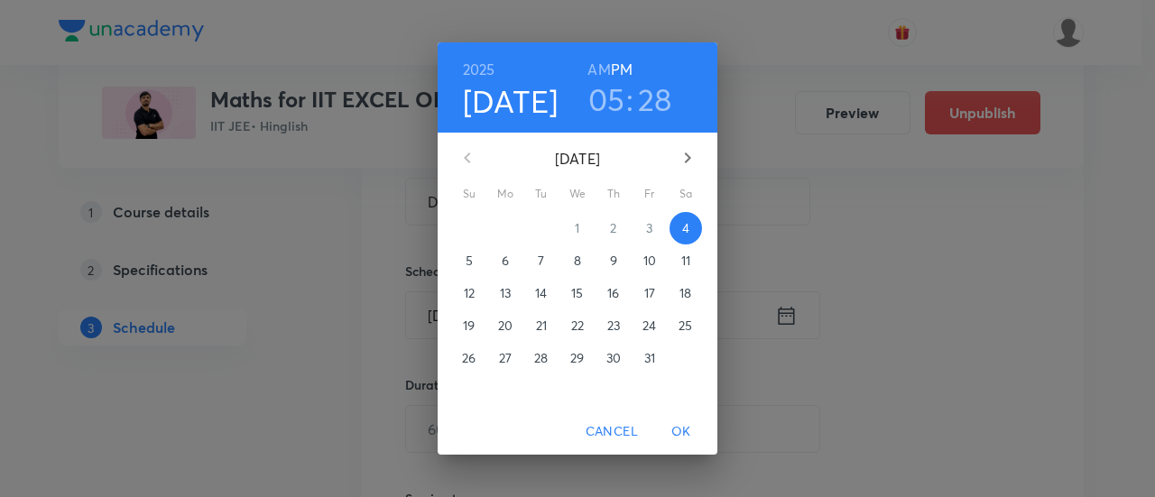
click at [578, 259] on p "8" at bounding box center [577, 261] width 7 height 18
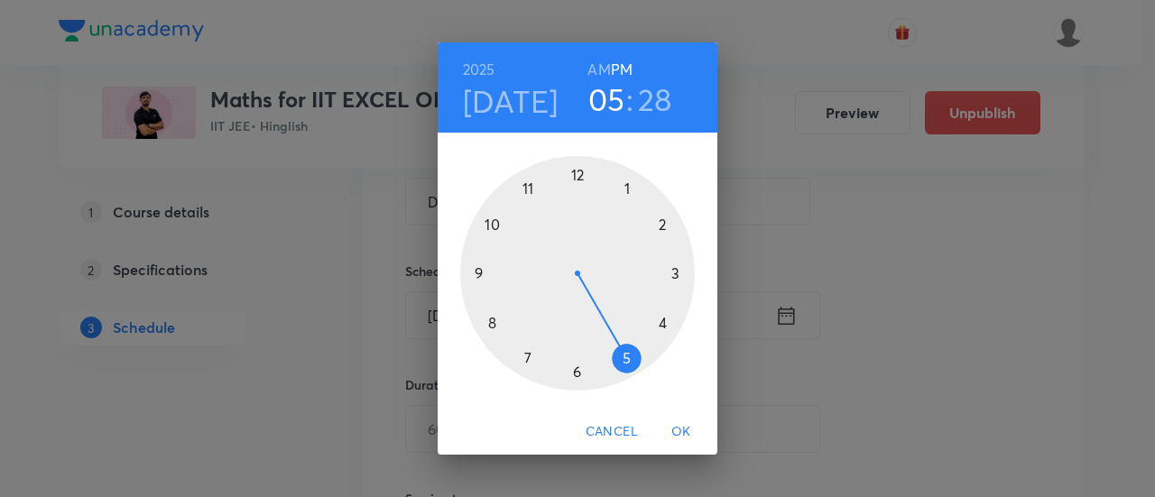
click at [663, 322] on div at bounding box center [577, 273] width 235 height 235
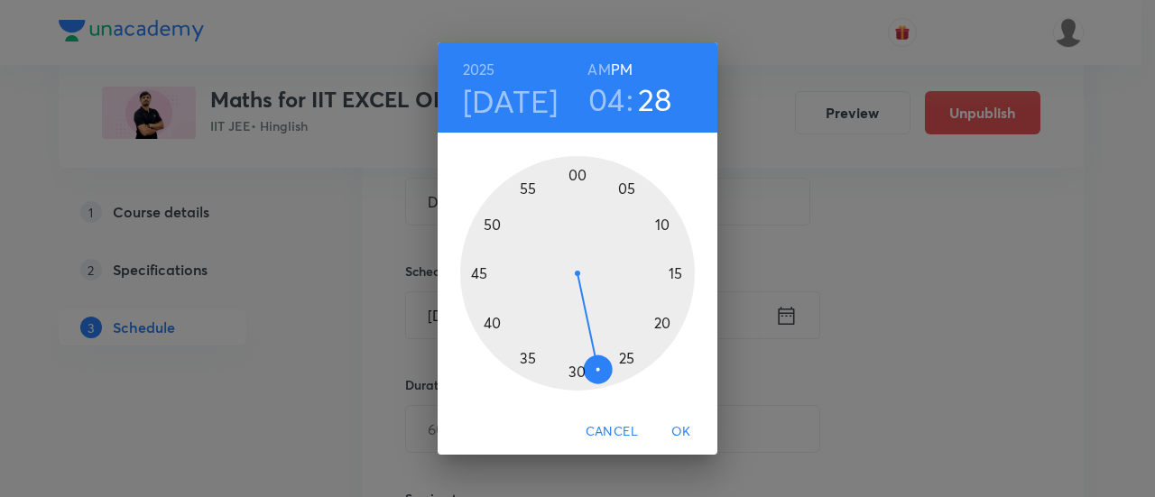
click at [482, 276] on div at bounding box center [577, 273] width 235 height 235
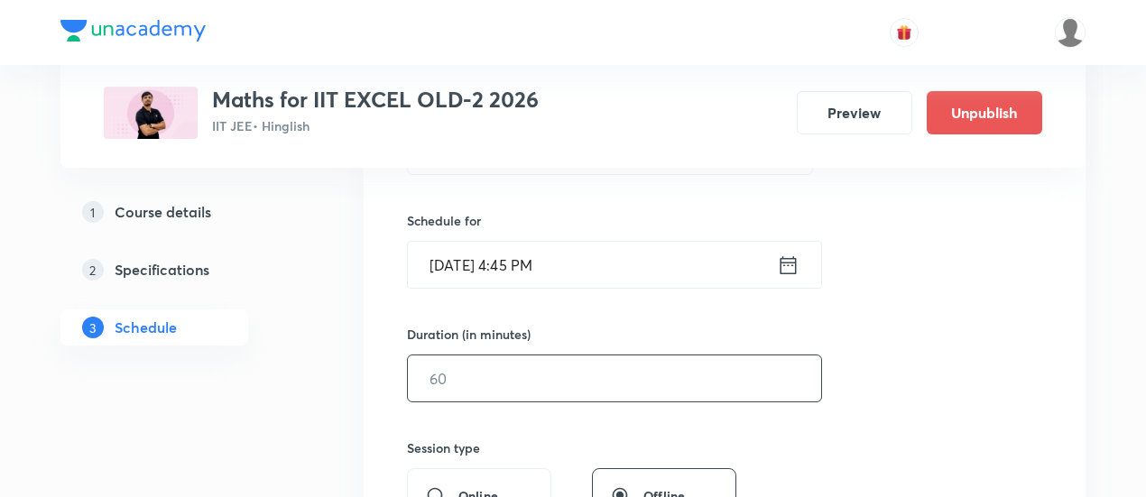
scroll to position [415, 0]
click at [703, 383] on input "text" at bounding box center [614, 378] width 413 height 46
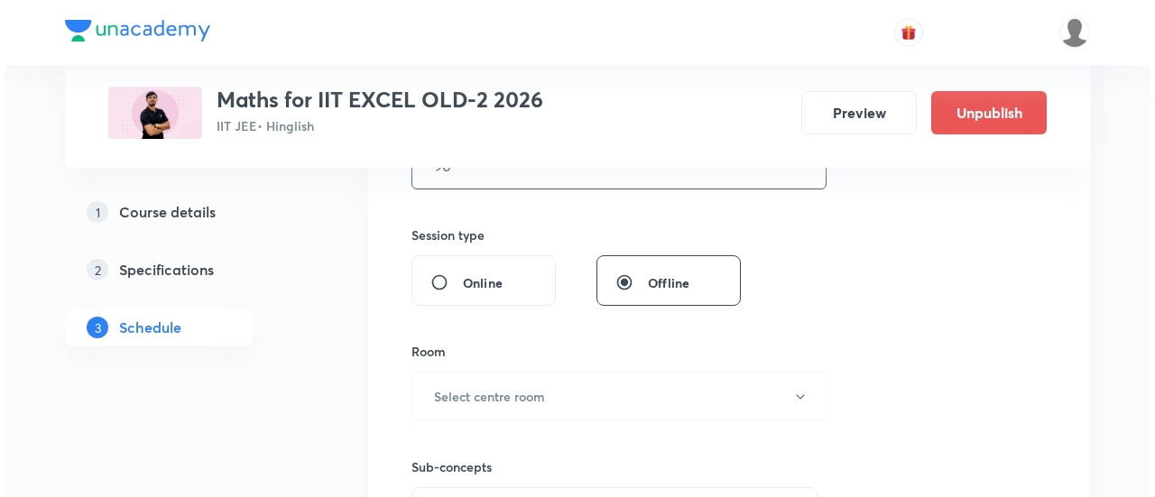
scroll to position [628, 0]
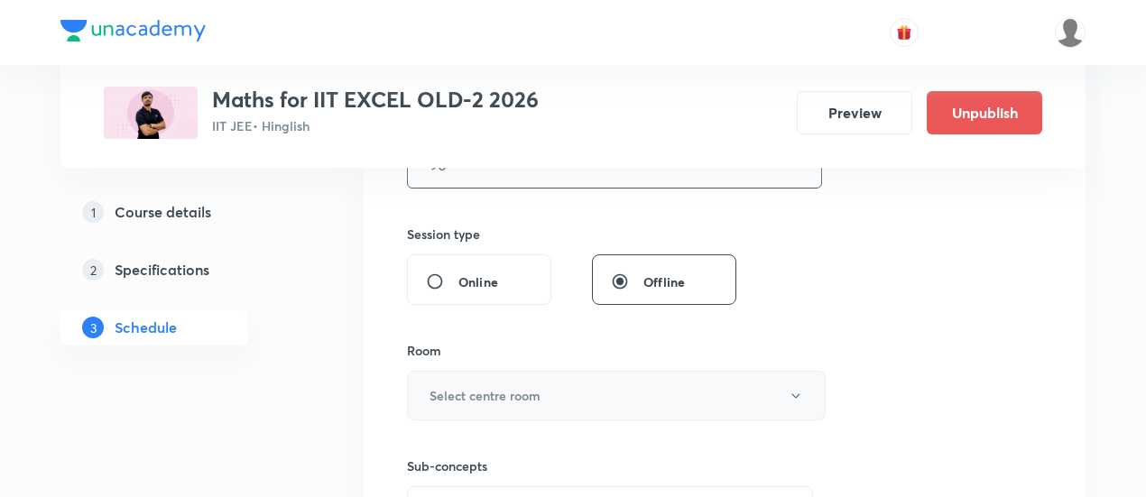
type input "90"
click at [510, 386] on h6 "Select centre room" at bounding box center [485, 395] width 111 height 19
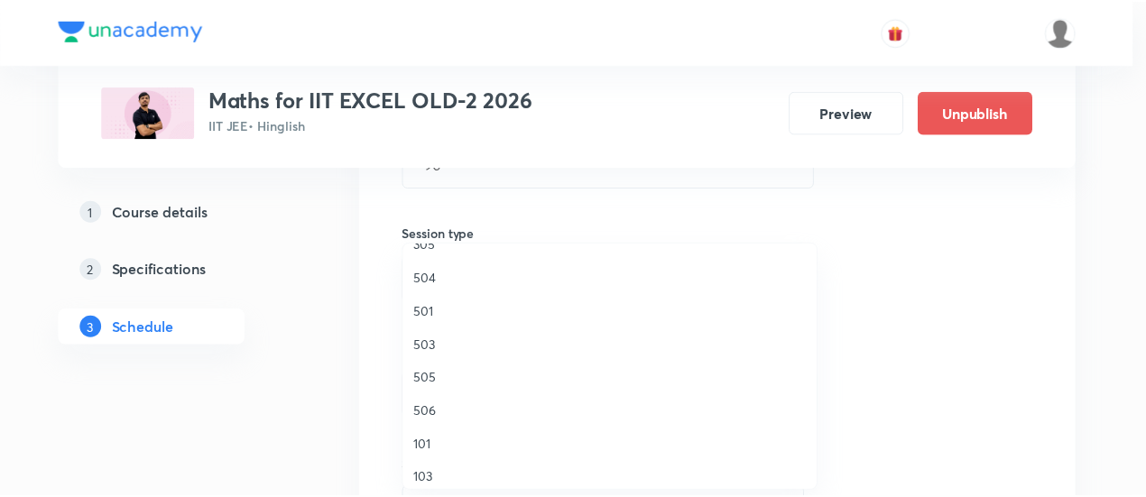
scroll to position [321, 0]
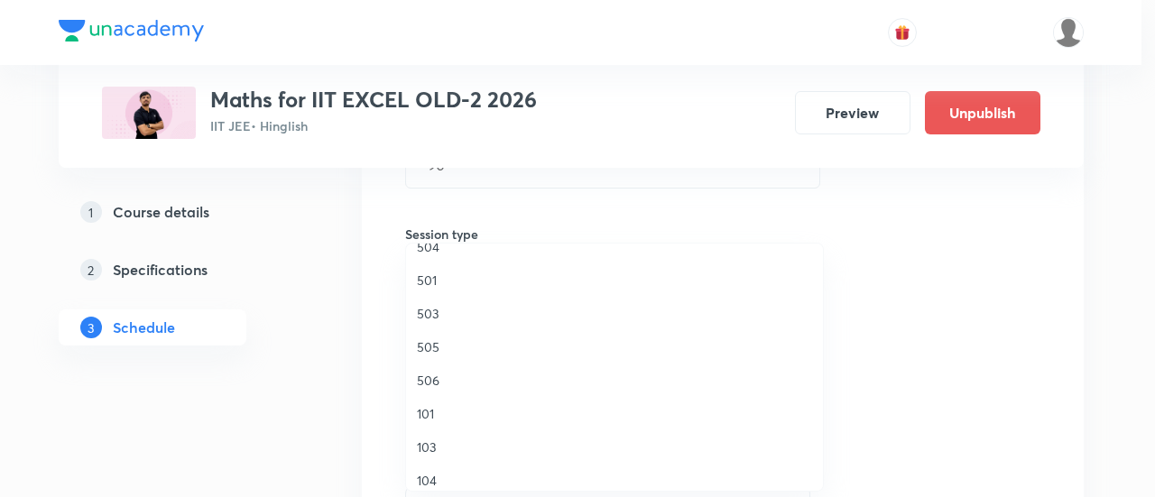
click at [428, 384] on span "506" at bounding box center [614, 380] width 395 height 19
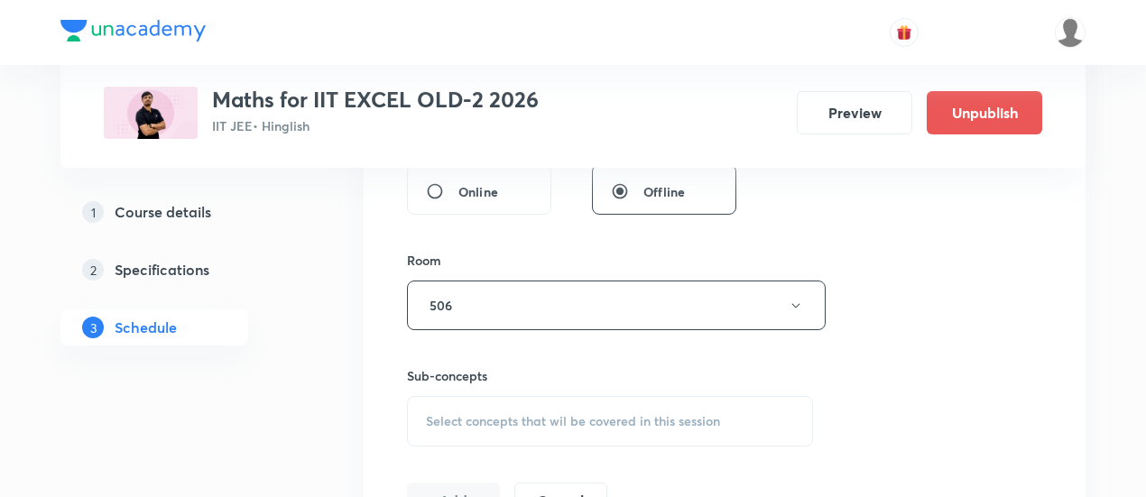
scroll to position [722, 0]
click at [511, 423] on span "Select concepts that wil be covered in this session" at bounding box center [573, 418] width 294 height 14
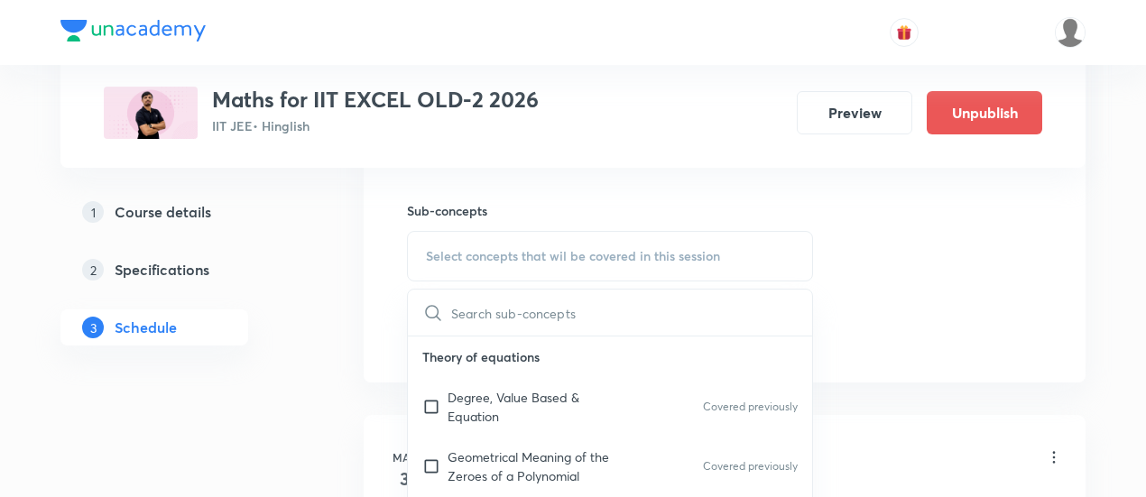
scroll to position [894, 0]
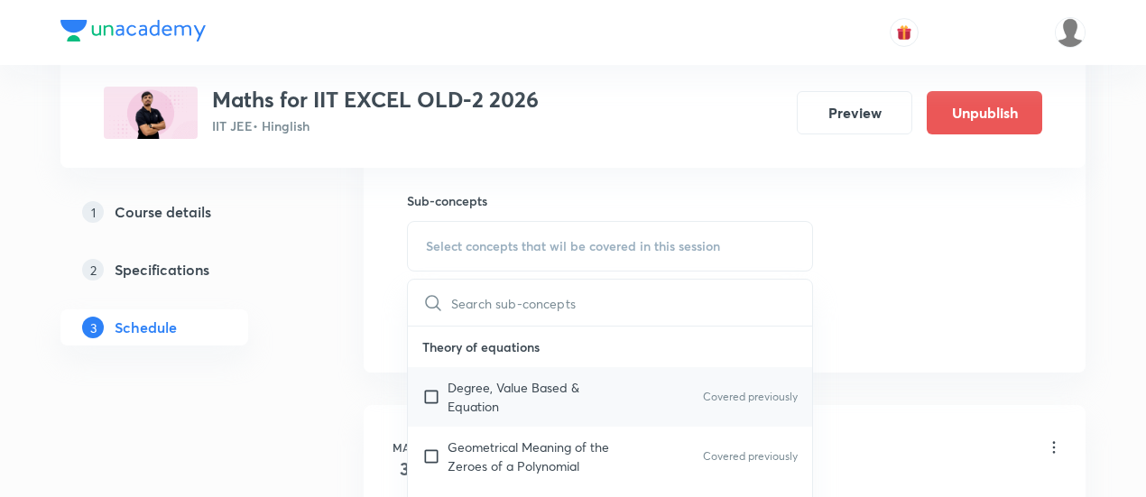
click at [496, 394] on p "Degree, Value Based & Equation" at bounding box center [539, 397] width 182 height 38
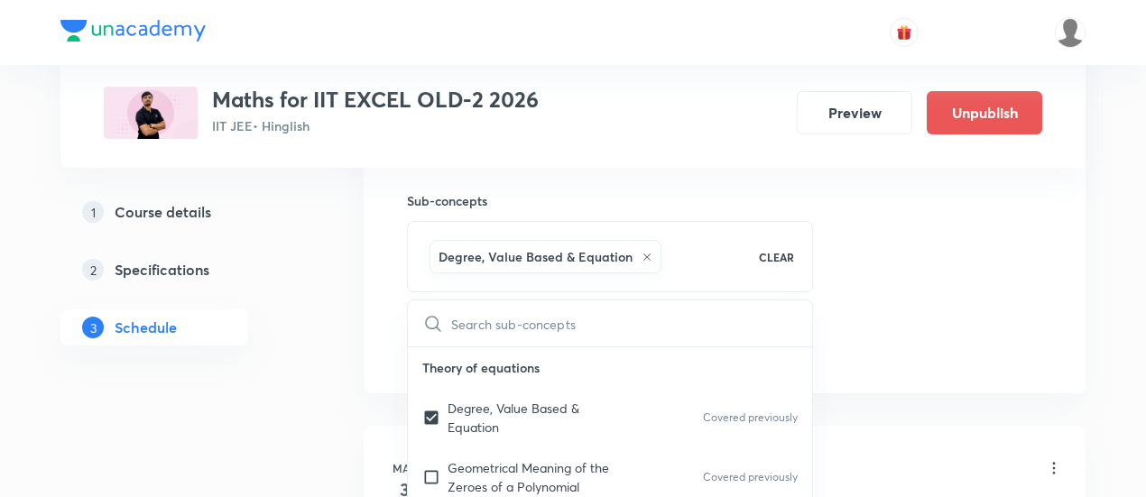
checkbox input "true"
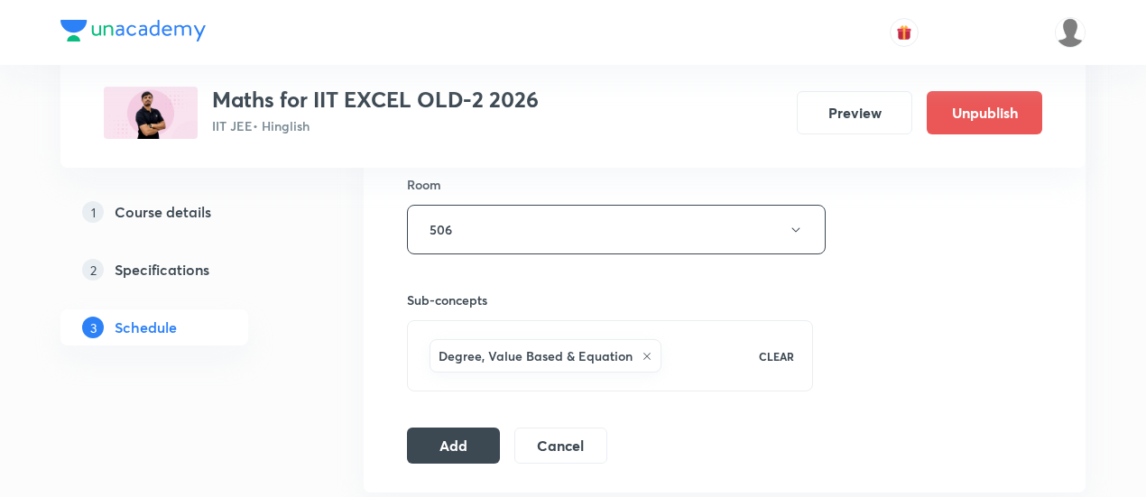
scroll to position [797, 0]
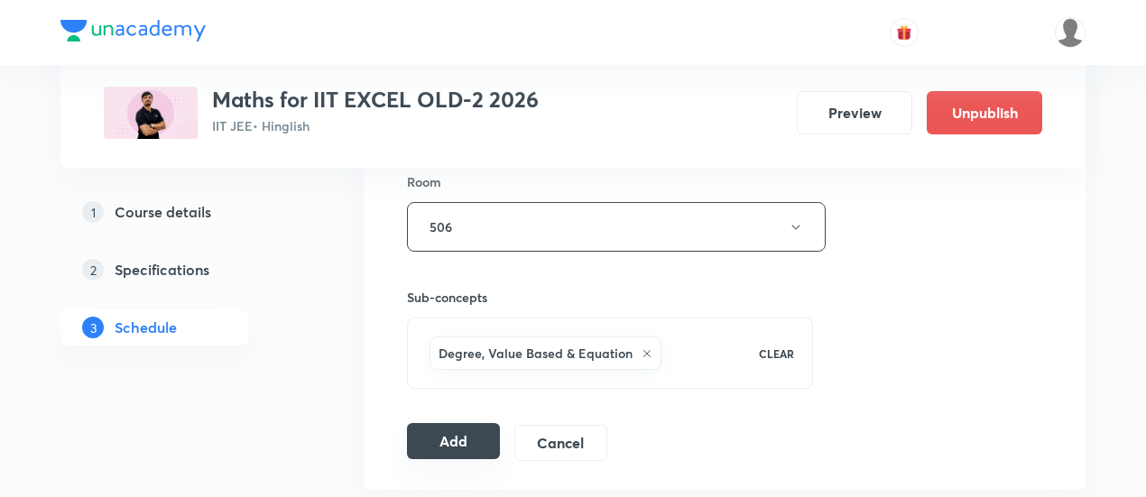
click at [479, 431] on button "Add" at bounding box center [453, 441] width 93 height 36
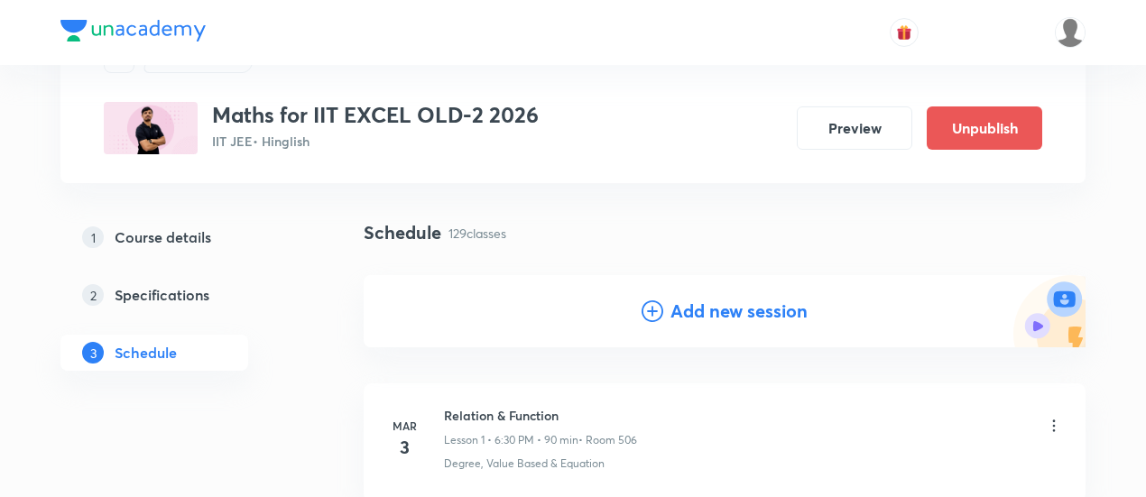
scroll to position [114, 0]
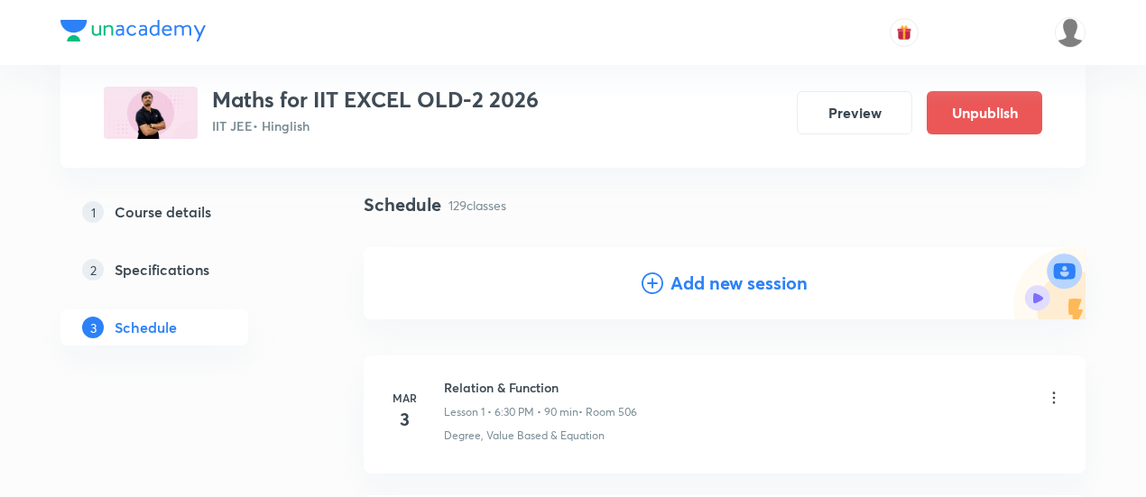
click at [709, 286] on h4 "Add new session" at bounding box center [739, 283] width 137 height 27
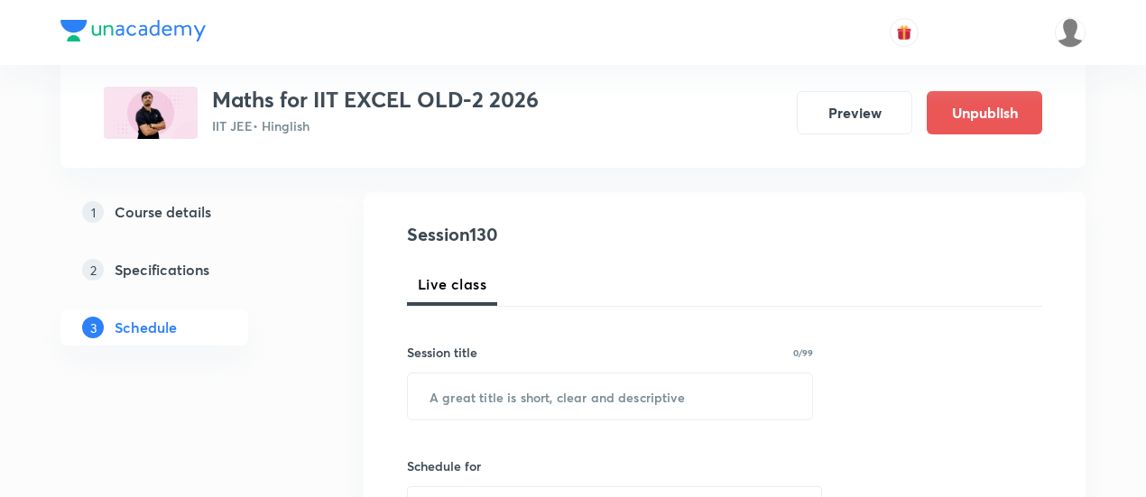
scroll to position [226, 0]
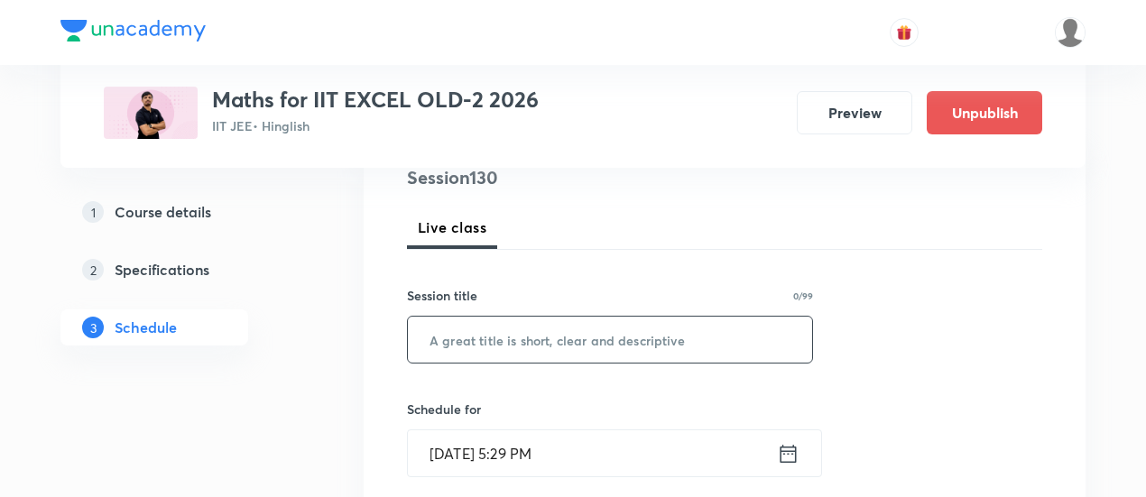
click at [617, 338] on input "text" at bounding box center [610, 340] width 404 height 46
paste input "Vector"
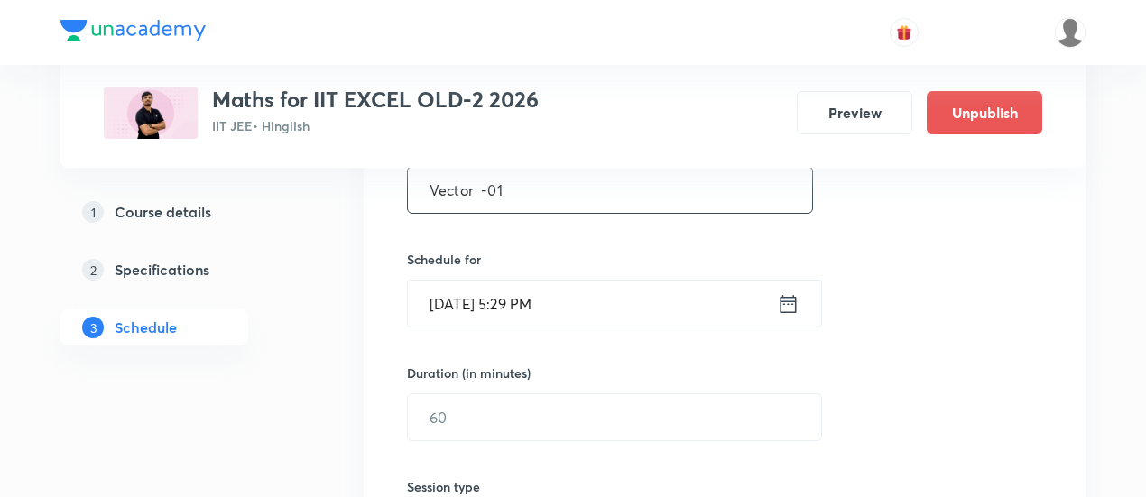
scroll to position [376, 0]
type input "Vector -01"
click at [789, 300] on icon at bounding box center [789, 303] width 16 height 18
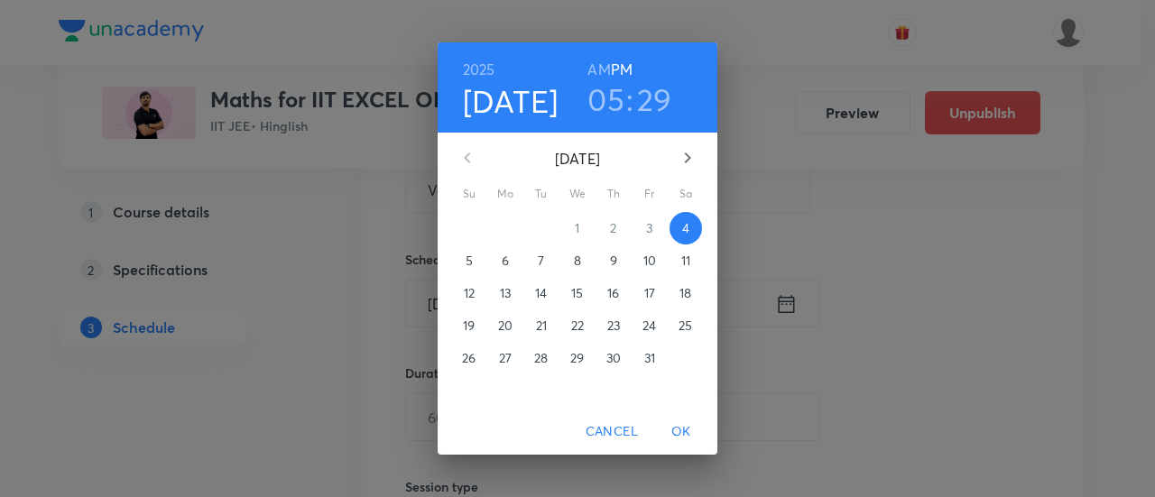
click at [655, 259] on p "10" at bounding box center [650, 261] width 13 height 18
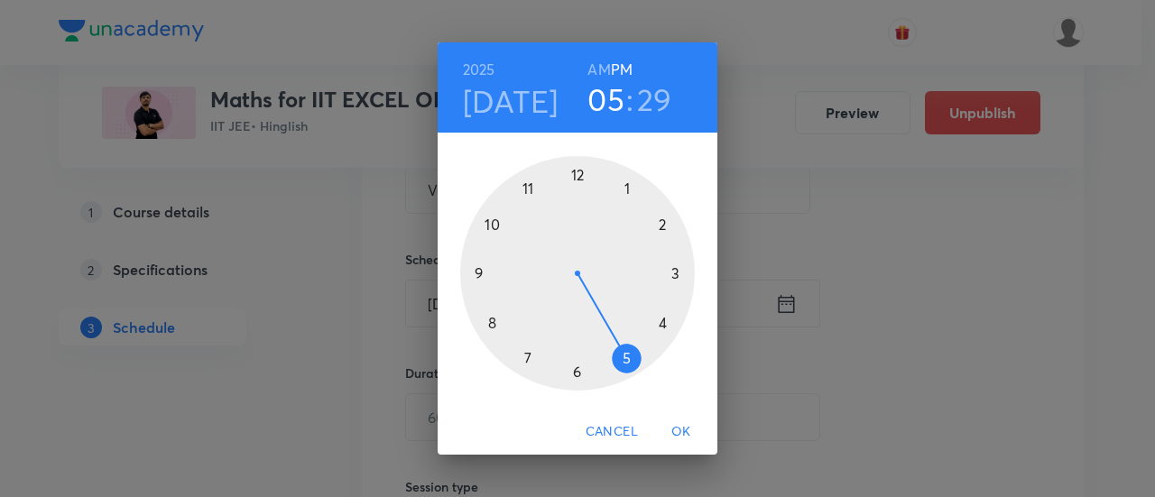
click at [675, 272] on div at bounding box center [577, 273] width 235 height 235
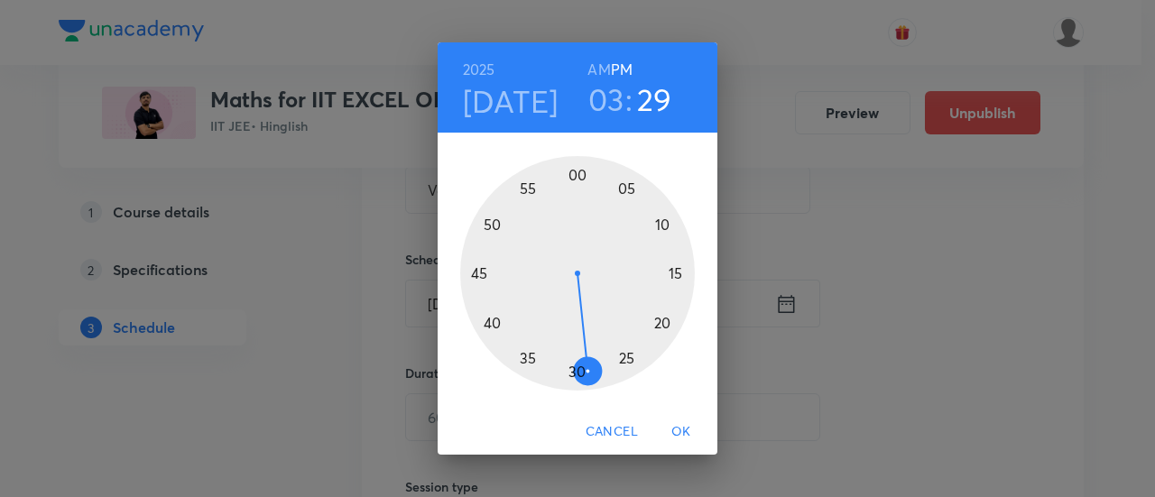
click at [581, 172] on div at bounding box center [577, 273] width 235 height 235
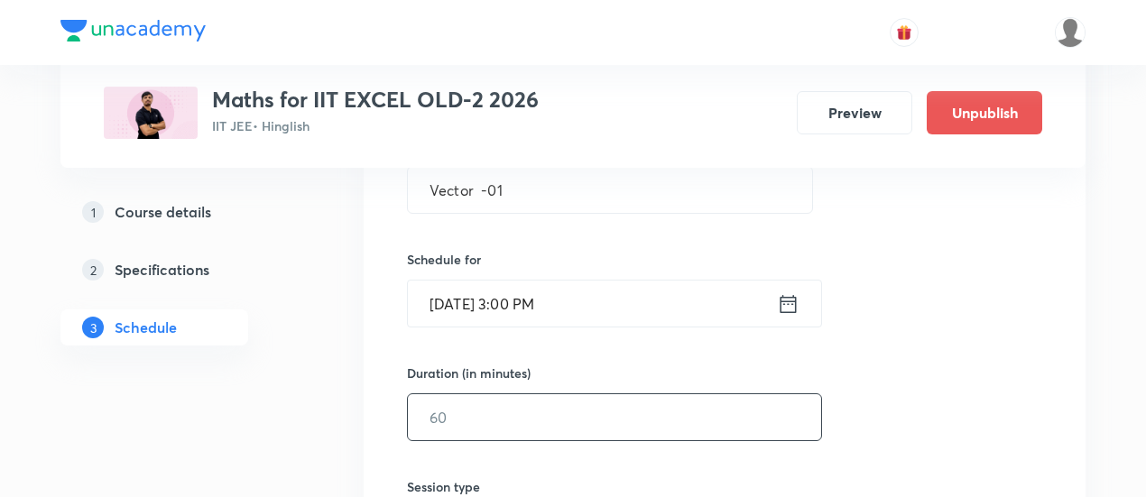
click at [612, 404] on input "text" at bounding box center [614, 417] width 413 height 46
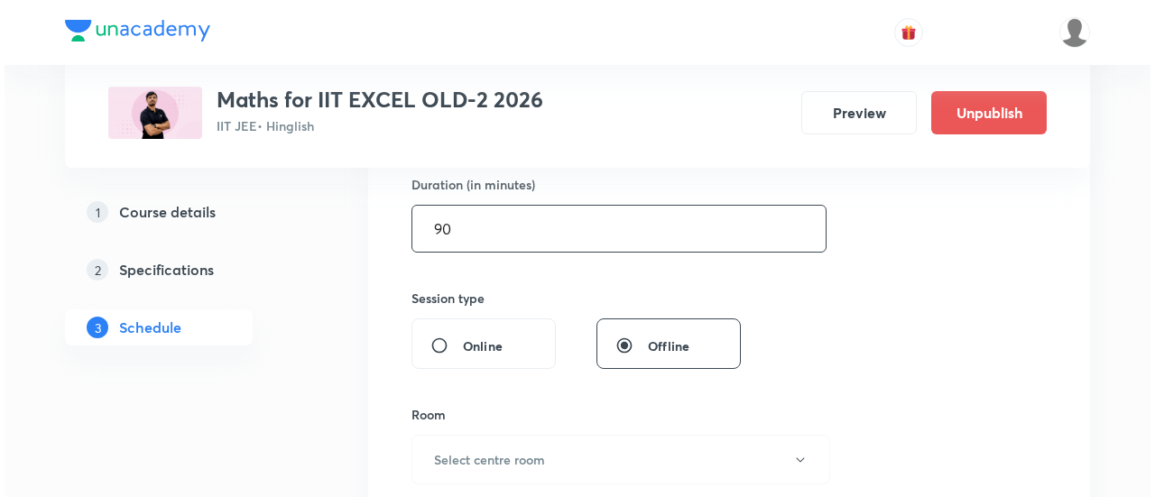
scroll to position [626, 0]
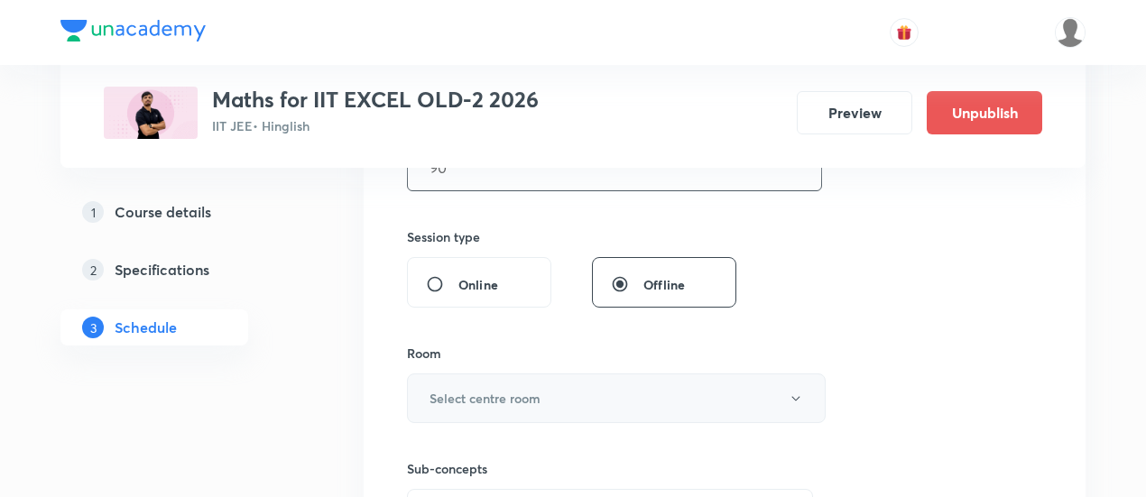
type input "90"
click at [585, 398] on button "Select centre room" at bounding box center [616, 399] width 419 height 50
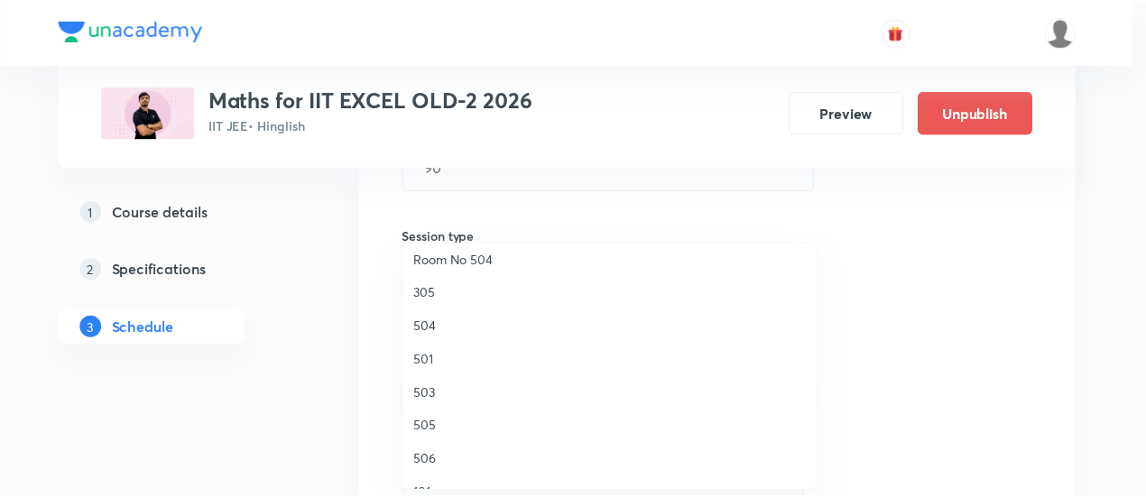
scroll to position [244, 0]
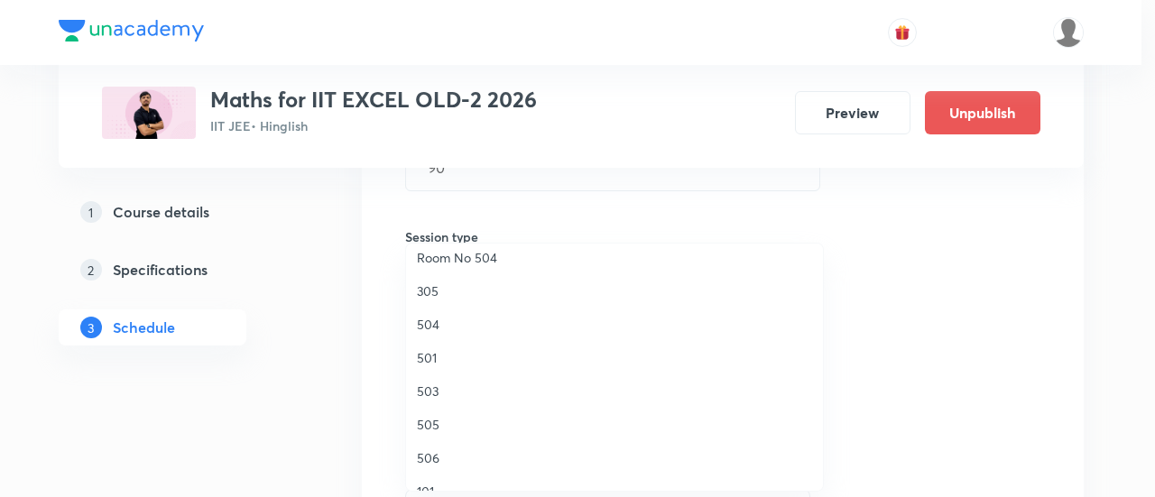
click at [429, 460] on span "506" at bounding box center [614, 458] width 395 height 19
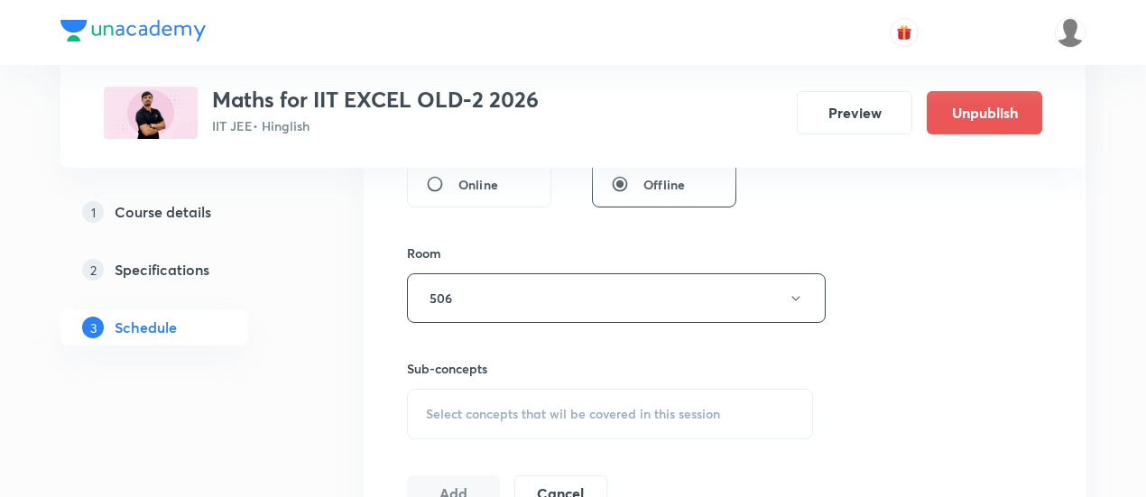
scroll to position [788, 0]
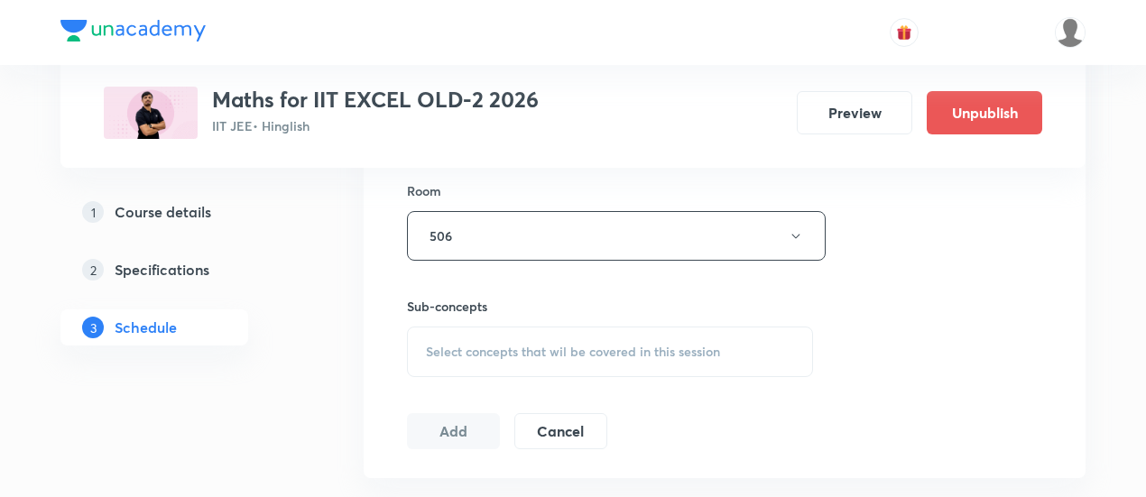
click at [587, 355] on span "Select concepts that wil be covered in this session" at bounding box center [573, 352] width 294 height 14
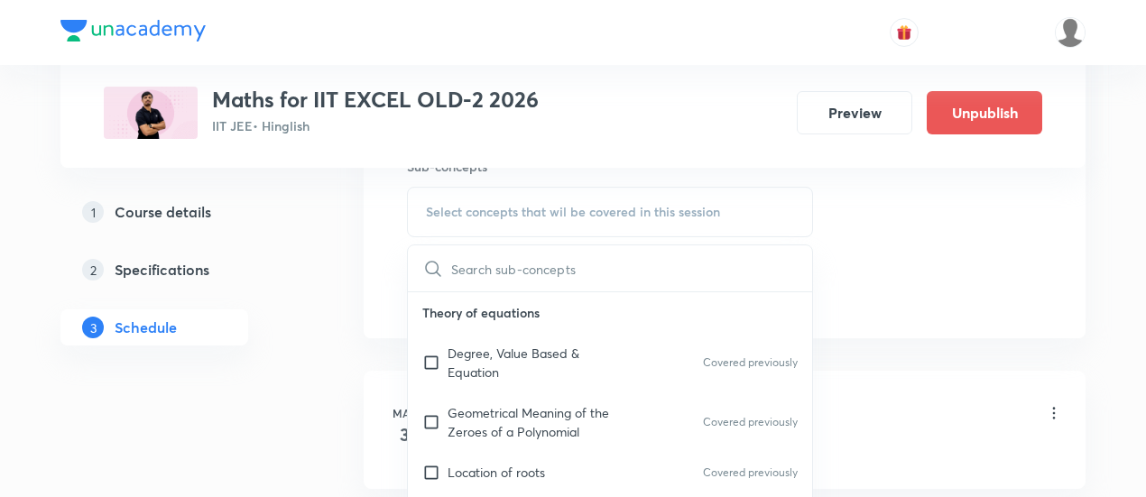
scroll to position [930, 0]
click at [515, 349] on p "Degree, Value Based & Equation" at bounding box center [539, 361] width 182 height 38
checkbox input "true"
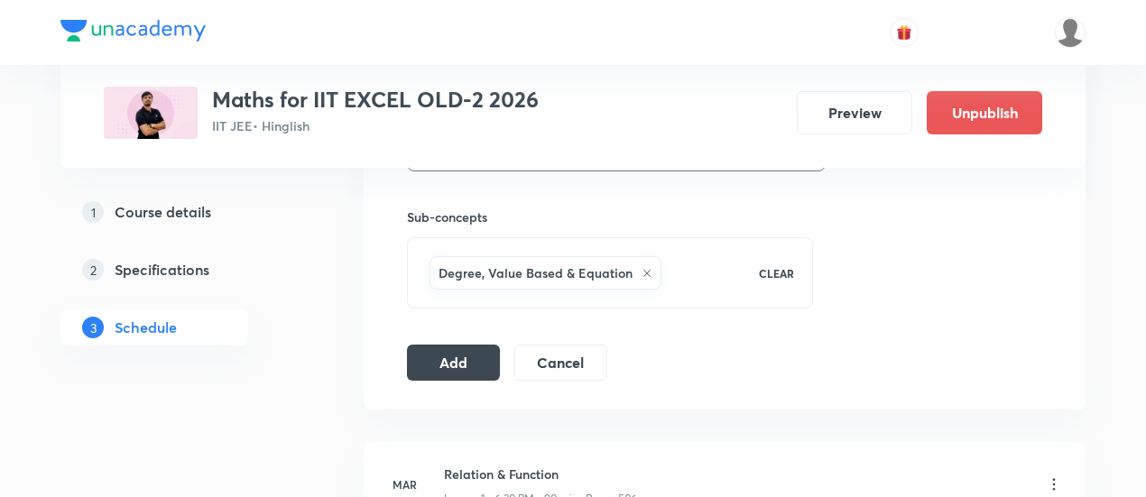
scroll to position [881, 0]
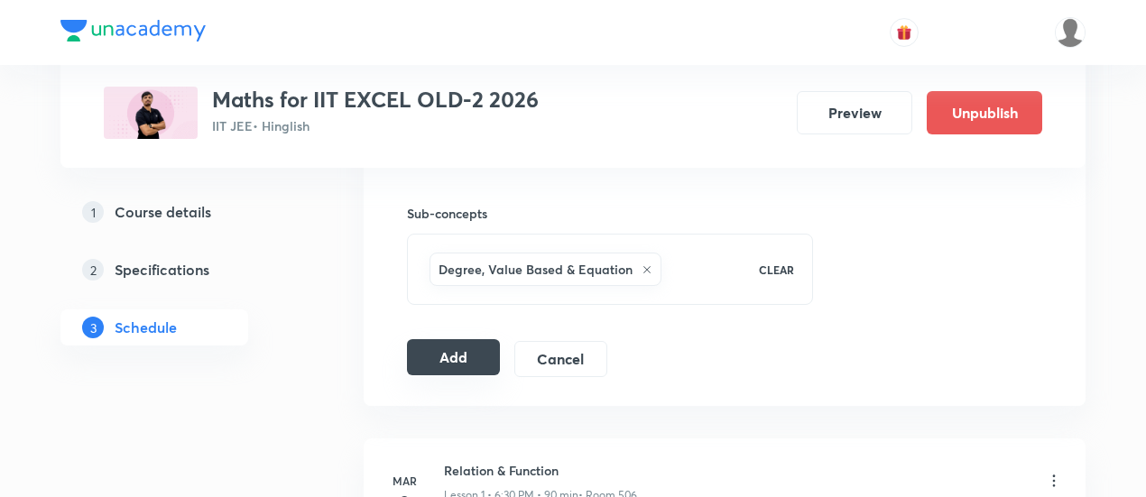
click at [462, 359] on button "Add" at bounding box center [453, 357] width 93 height 36
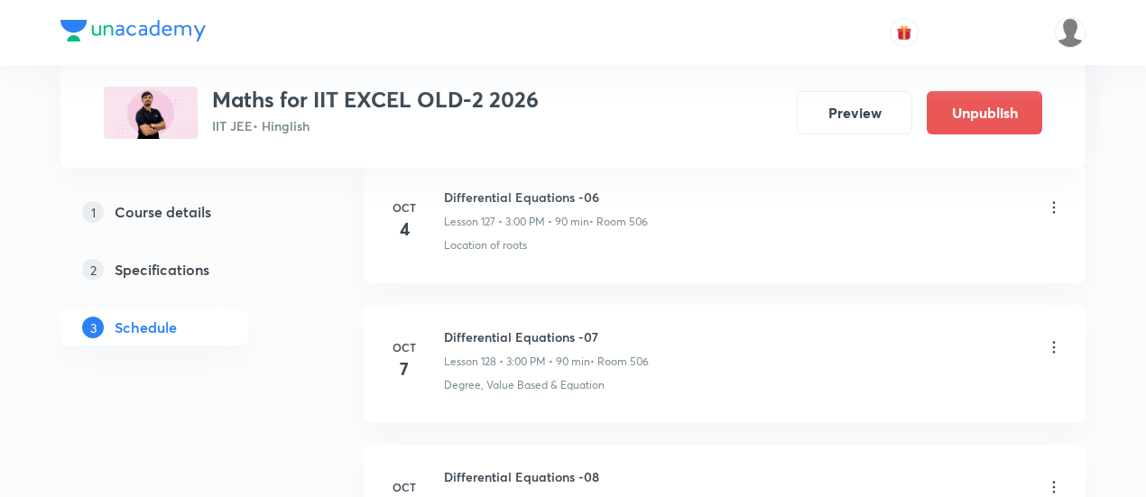
scroll to position [18235, 0]
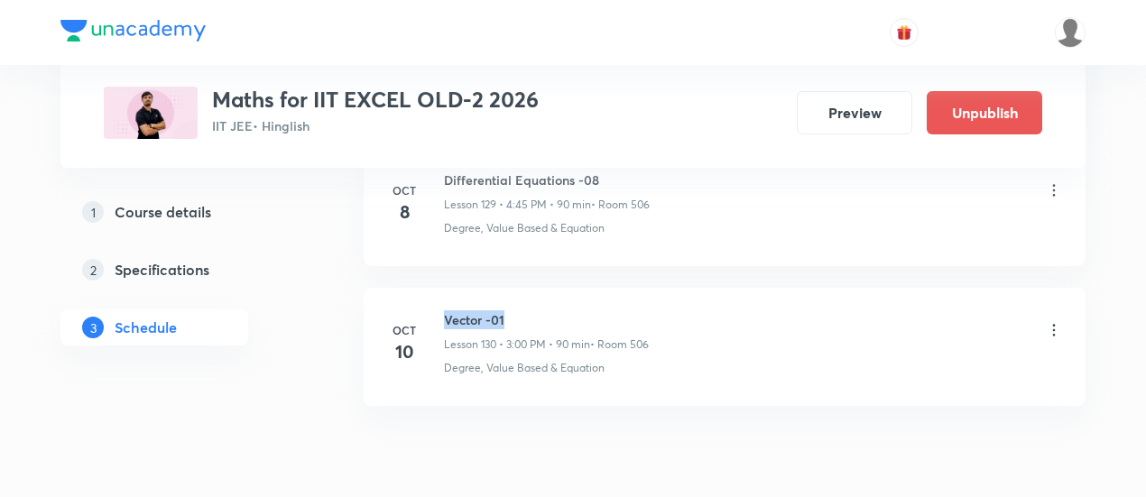
drag, startPoint x: 443, startPoint y: 236, endPoint x: 524, endPoint y: 236, distance: 81.2
click at [524, 311] on h6 "Vector -01" at bounding box center [546, 320] width 205 height 19
copy h6 "Vector -01"
click at [525, 311] on h6 "Vector -01" at bounding box center [546, 320] width 205 height 19
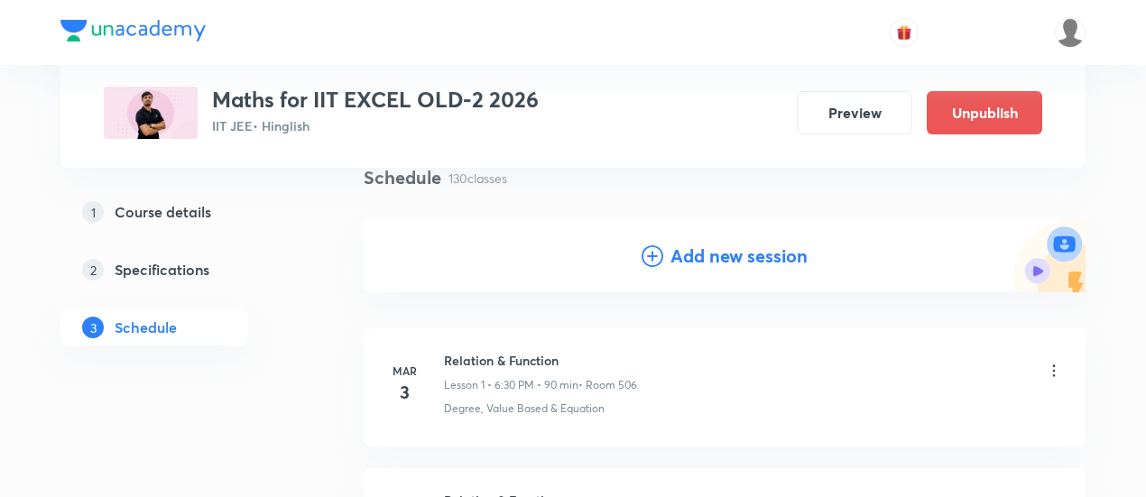
scroll to position [150, 0]
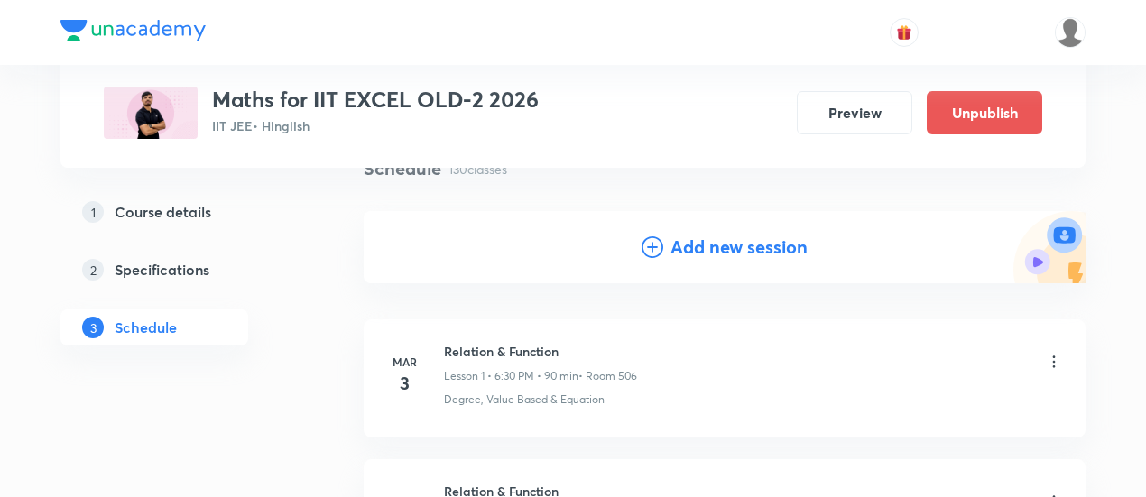
click at [709, 245] on h4 "Add new session" at bounding box center [739, 247] width 137 height 27
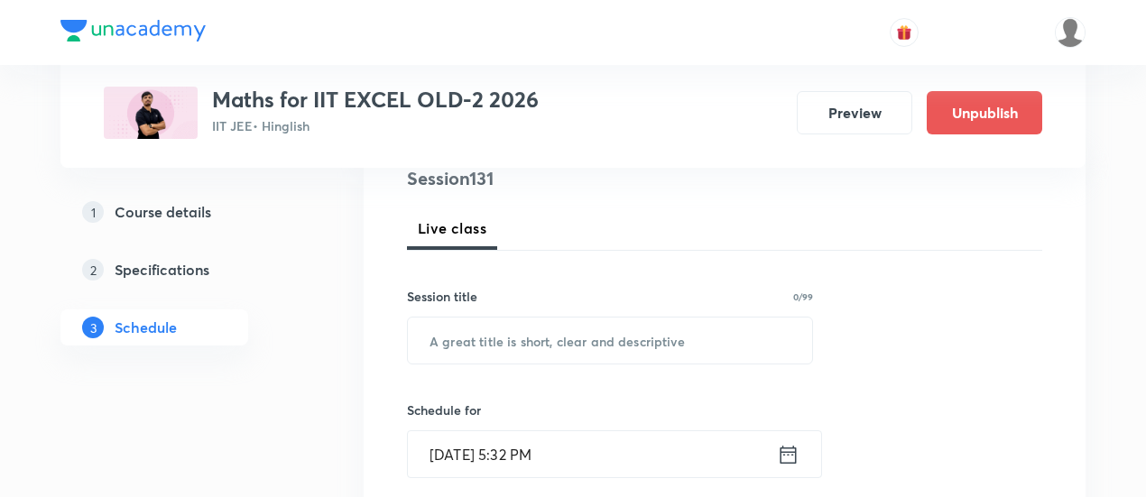
scroll to position [226, 0]
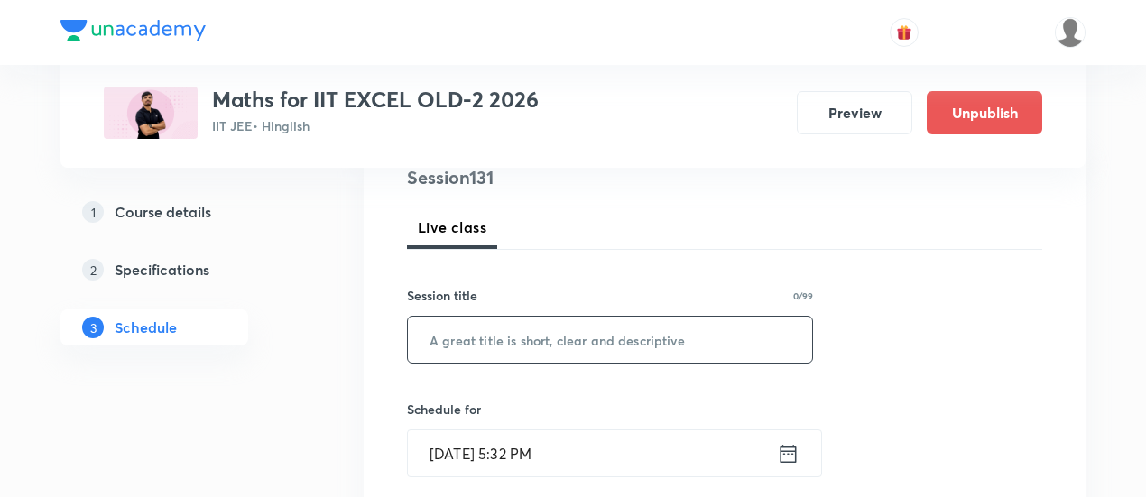
click at [608, 339] on input "text" at bounding box center [610, 340] width 404 height 46
paste input "Vector -01"
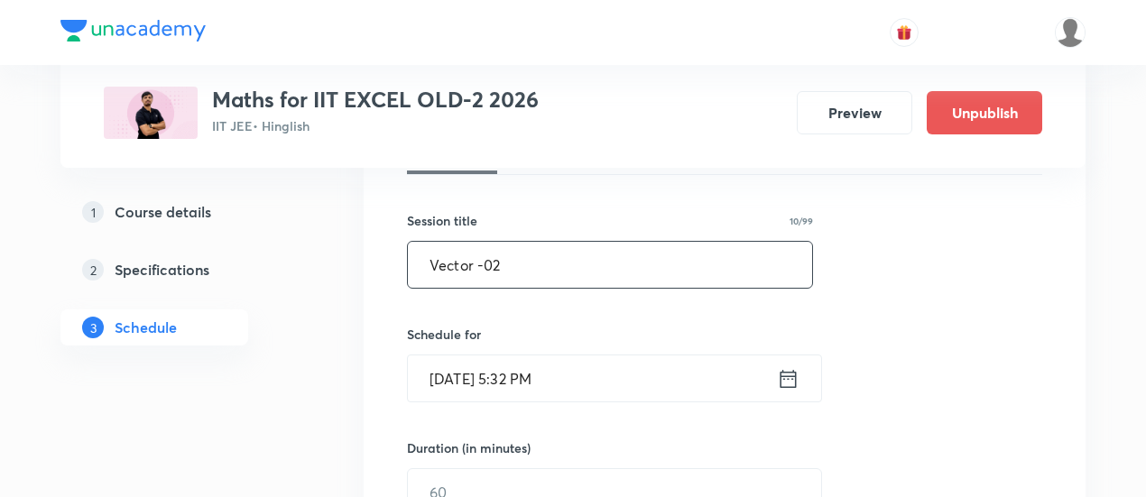
scroll to position [316, 0]
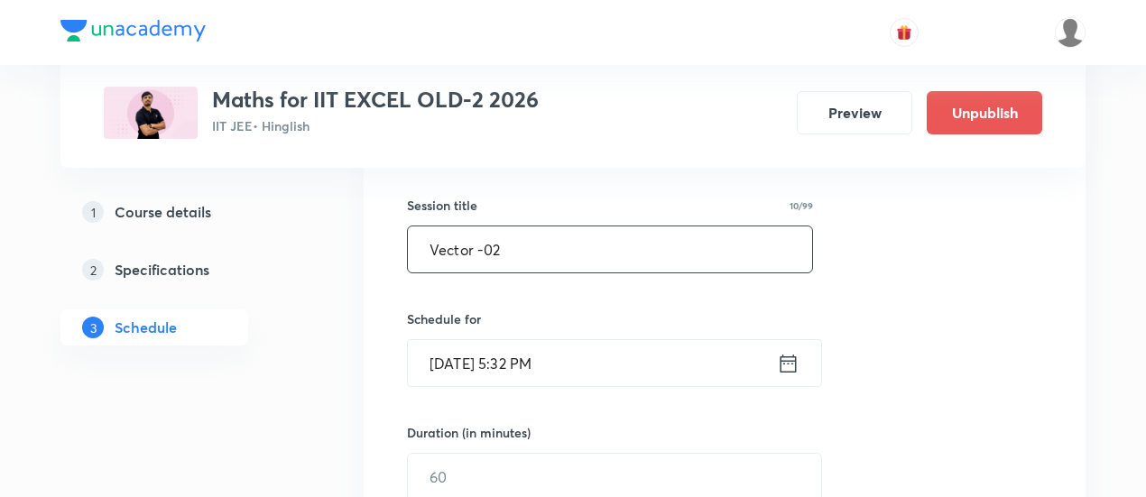
type input "Vector -02"
click at [797, 361] on icon at bounding box center [788, 363] width 23 height 25
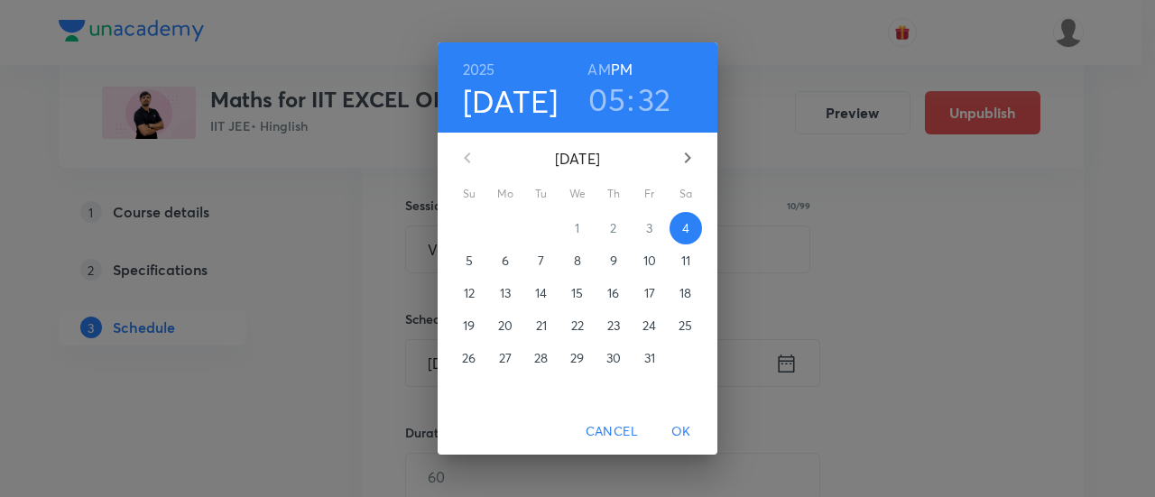
click at [685, 261] on p "11" at bounding box center [686, 261] width 9 height 18
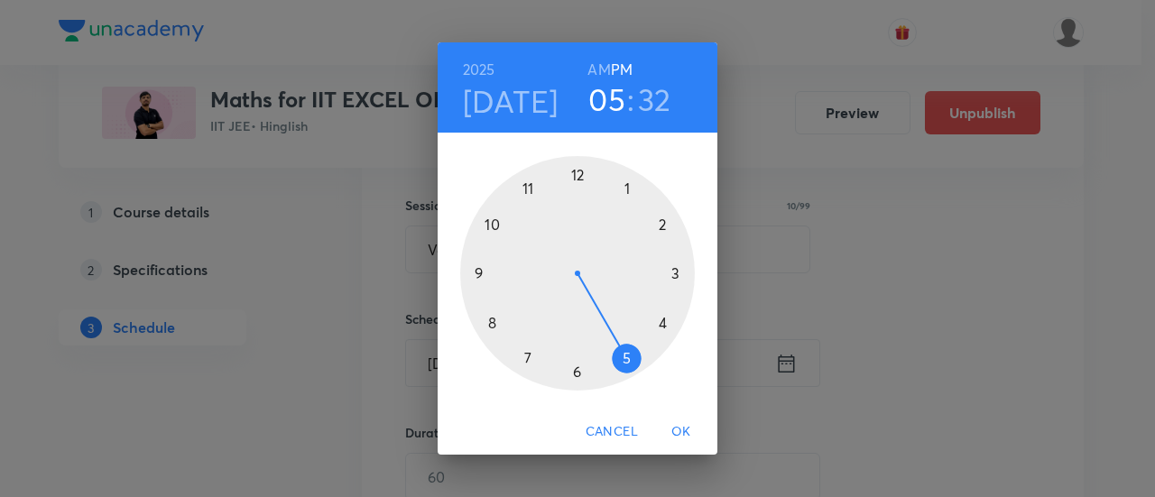
click at [663, 327] on div at bounding box center [577, 273] width 235 height 235
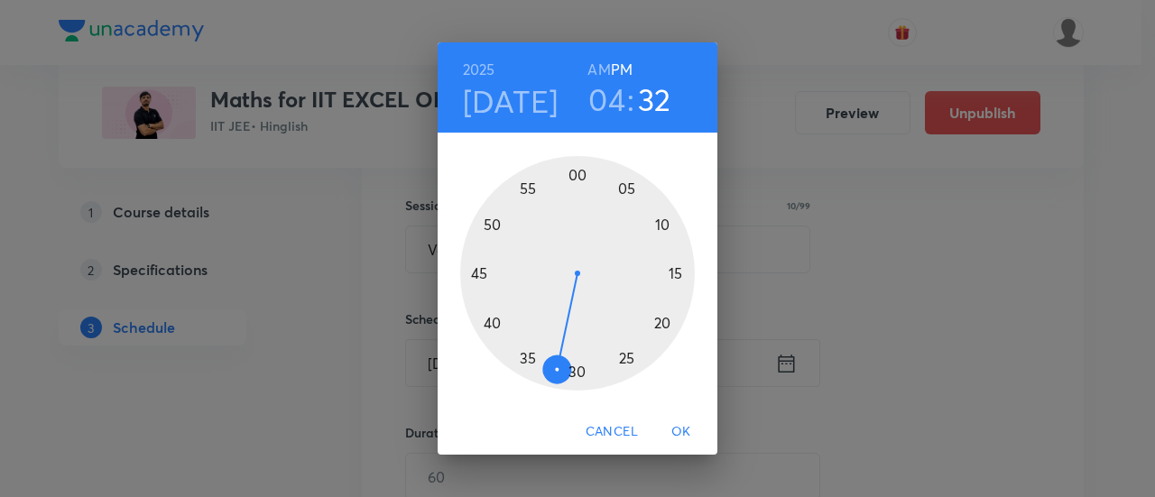
click at [478, 272] on div at bounding box center [577, 273] width 235 height 235
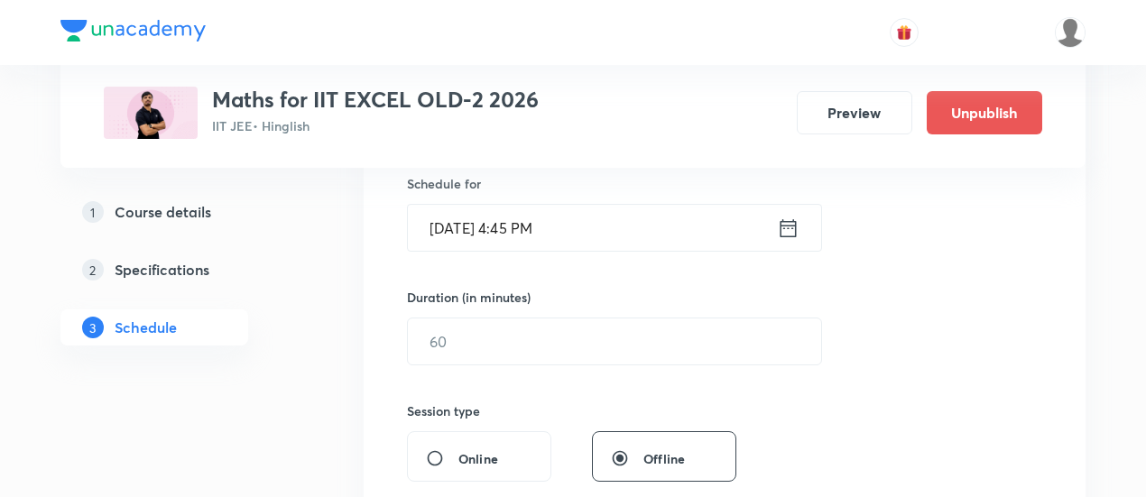
scroll to position [454, 0]
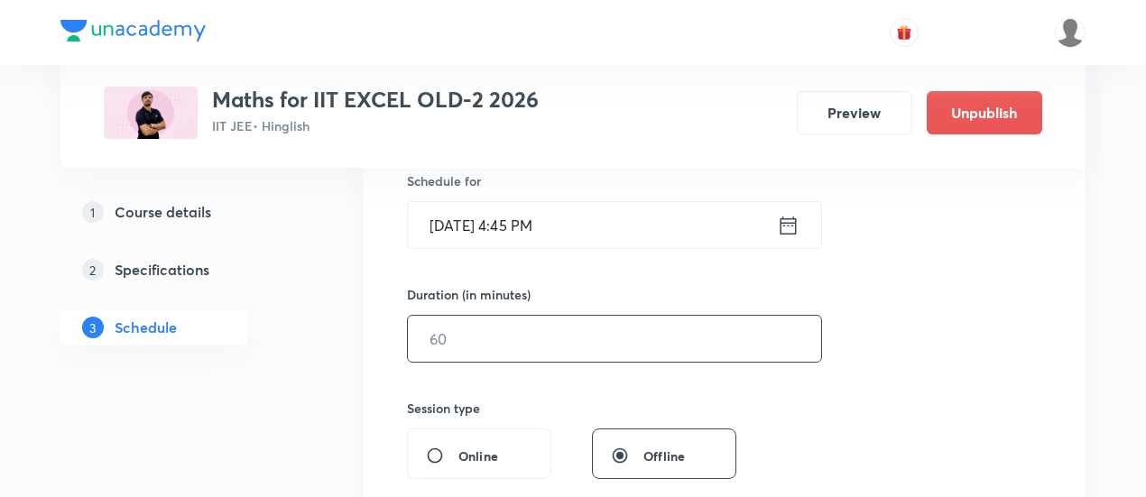
click at [628, 353] on input "text" at bounding box center [614, 339] width 413 height 46
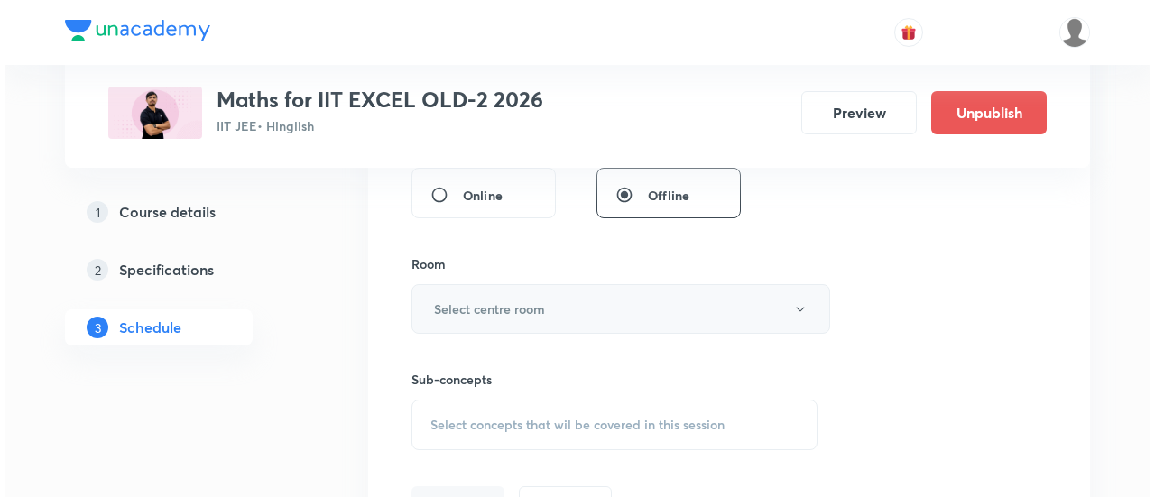
scroll to position [716, 0]
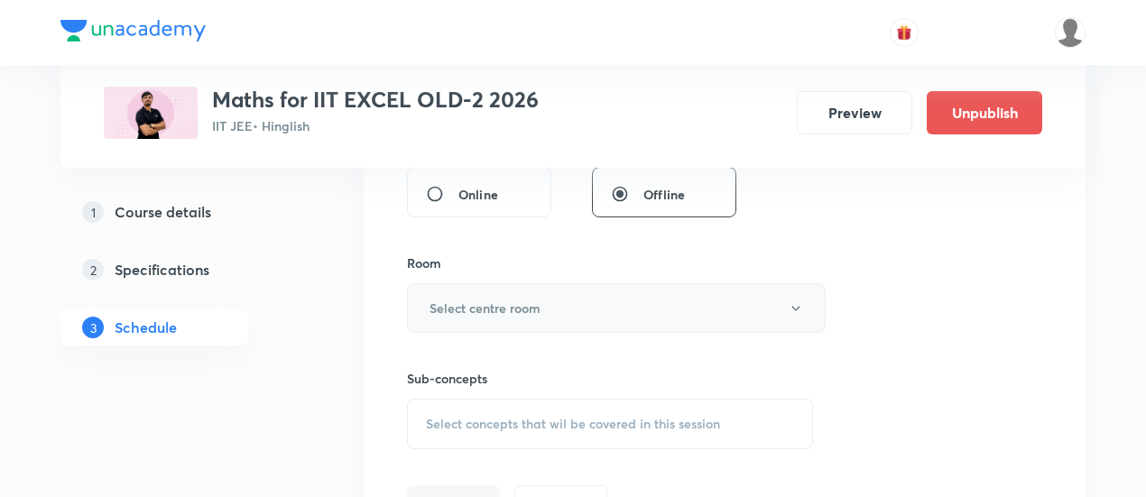
type input "90"
click at [542, 314] on button "Select centre room" at bounding box center [616, 308] width 419 height 50
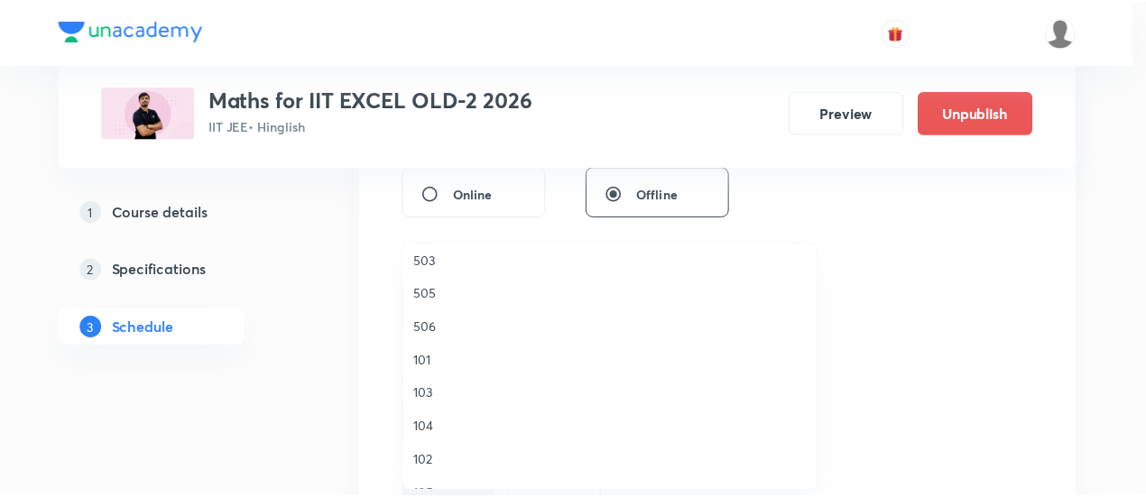
scroll to position [376, 0]
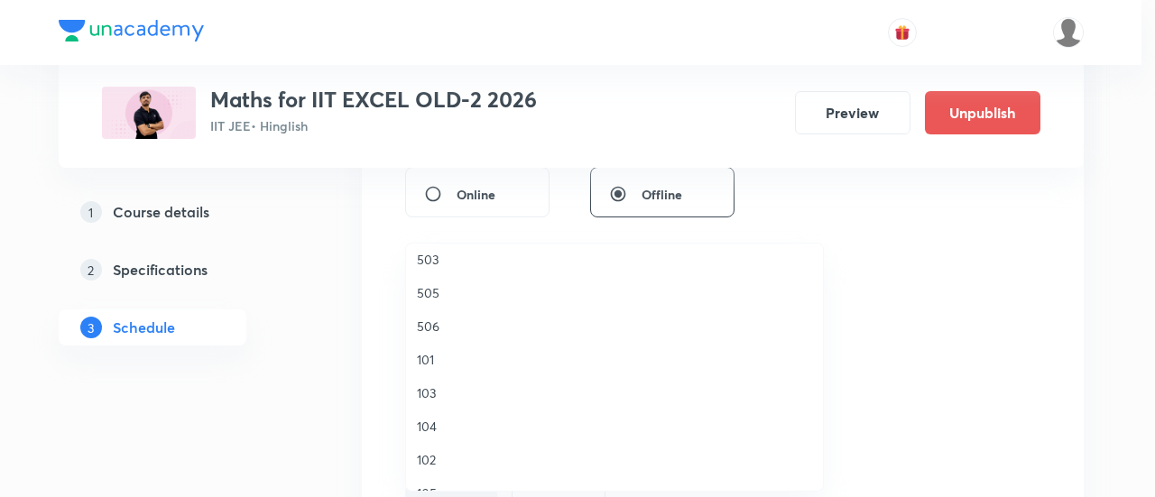
click at [433, 322] on span "506" at bounding box center [614, 326] width 395 height 19
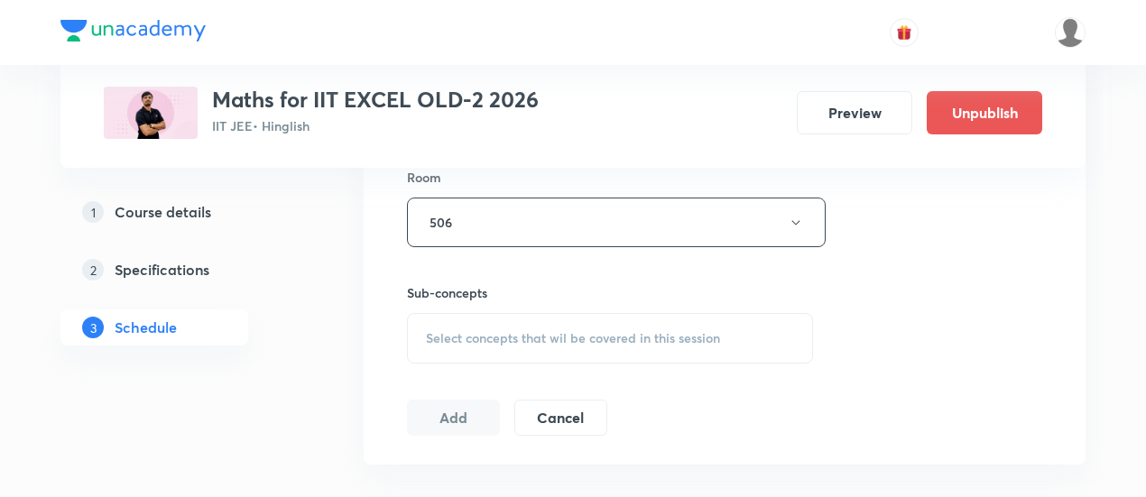
scroll to position [802, 0]
click at [644, 335] on span "Select concepts that wil be covered in this session" at bounding box center [573, 338] width 294 height 14
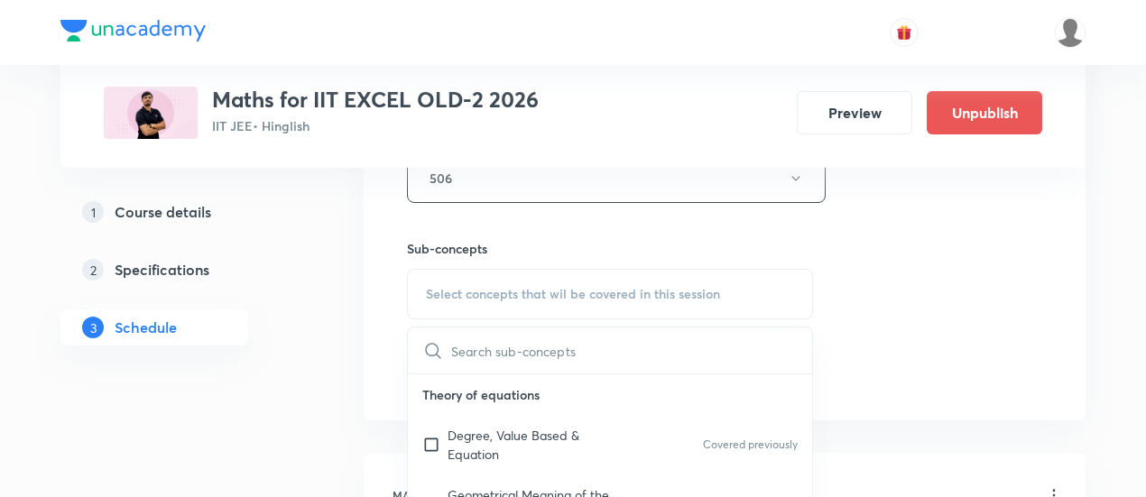
scroll to position [937, 0]
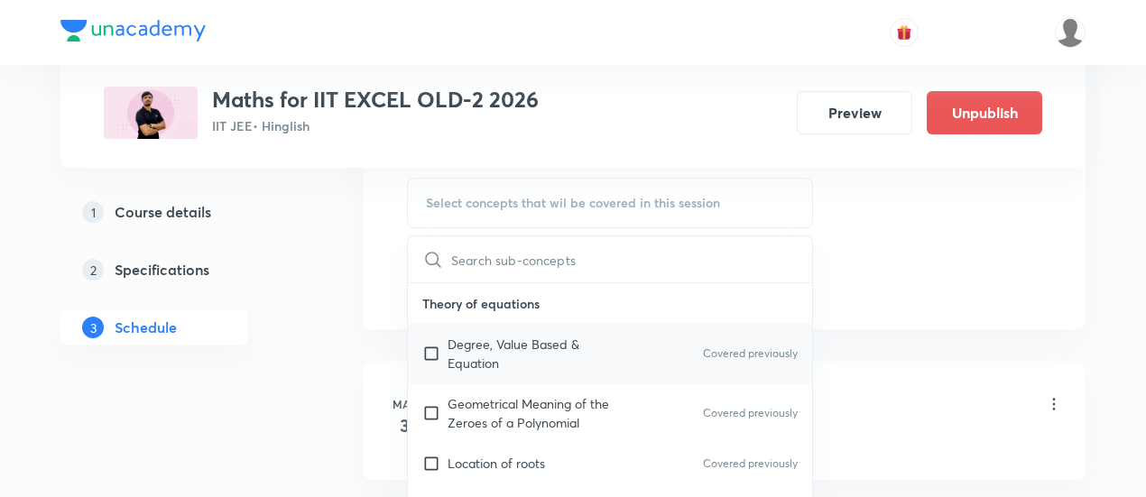
click at [504, 351] on p "Degree, Value Based & Equation" at bounding box center [539, 354] width 182 height 38
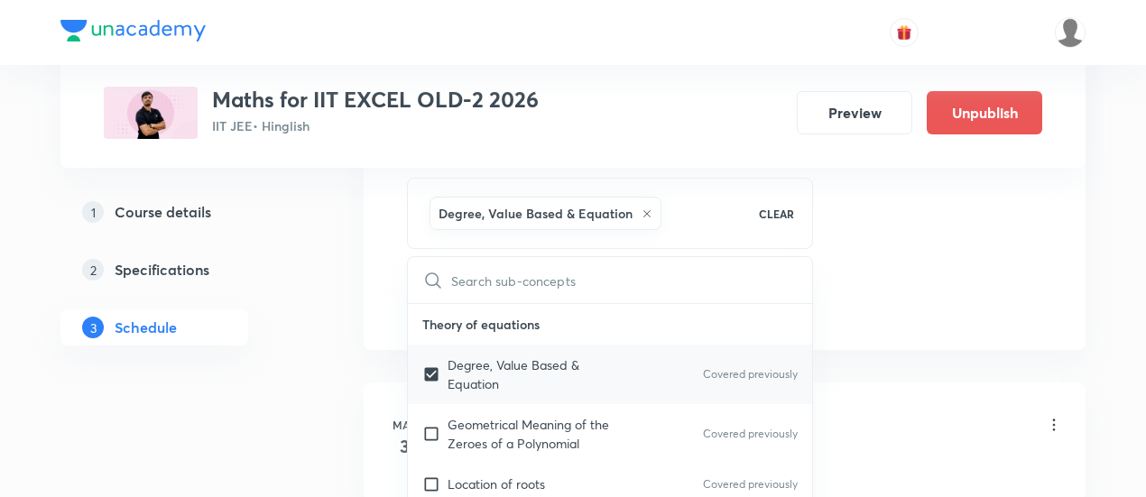
checkbox input "true"
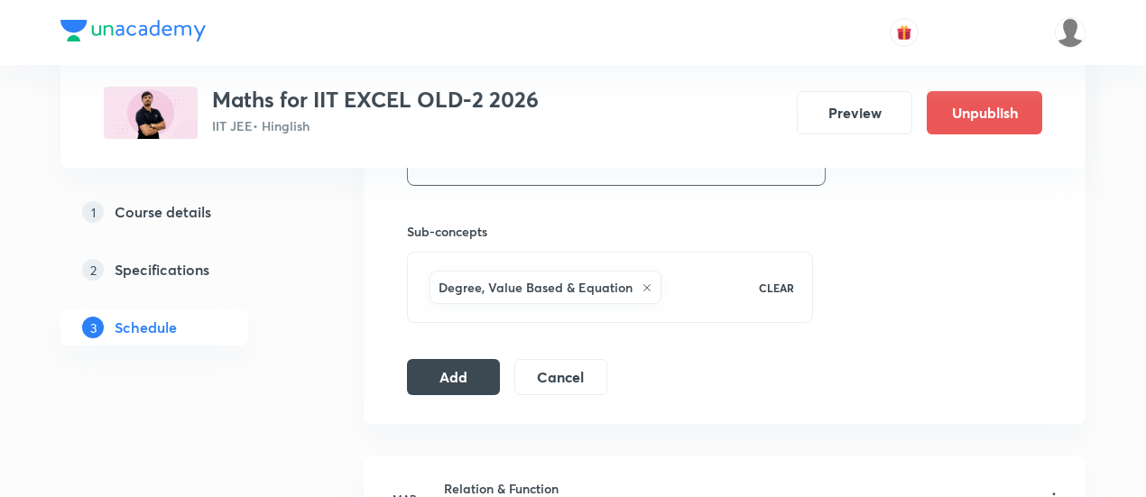
scroll to position [877, 0]
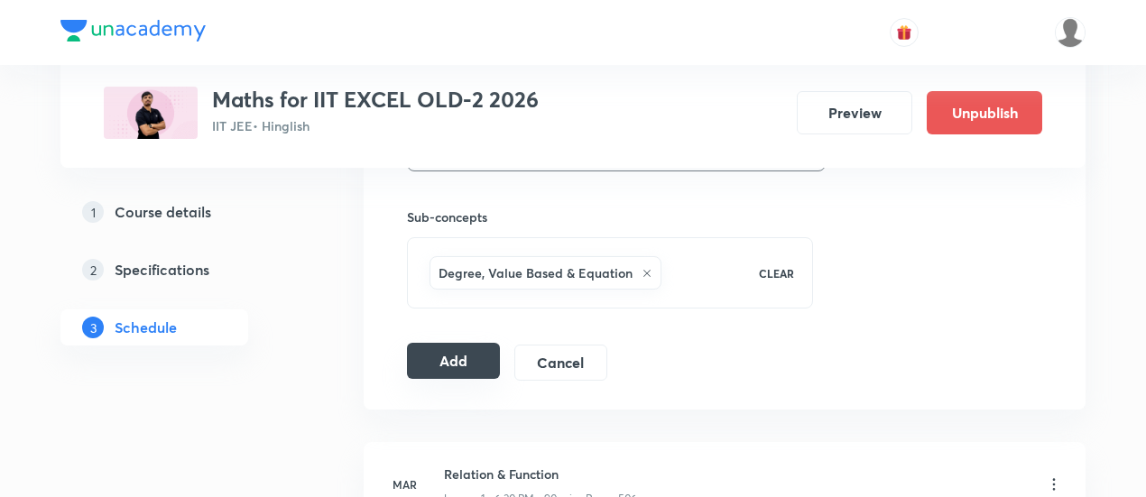
click at [480, 357] on button "Add" at bounding box center [453, 361] width 93 height 36
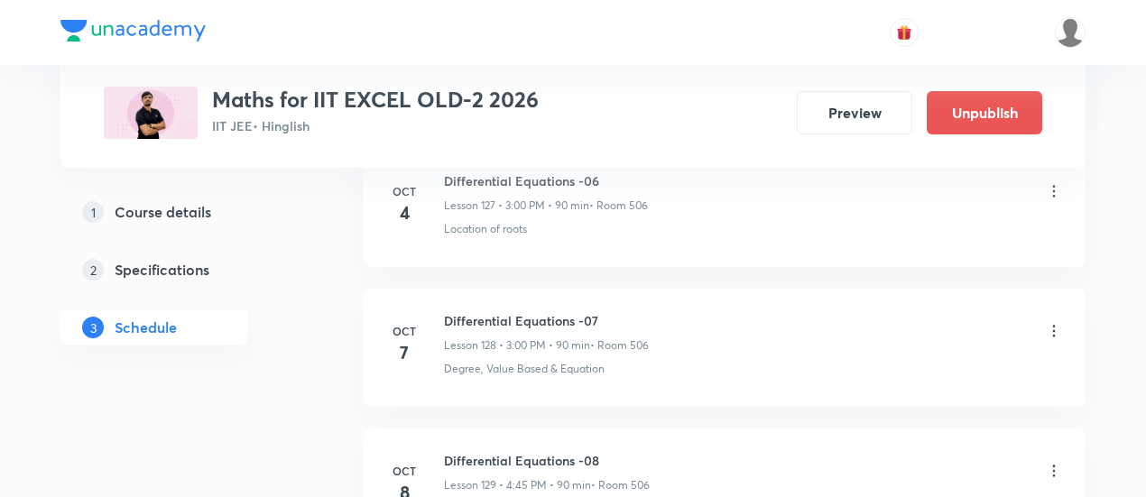
scroll to position [17932, 0]
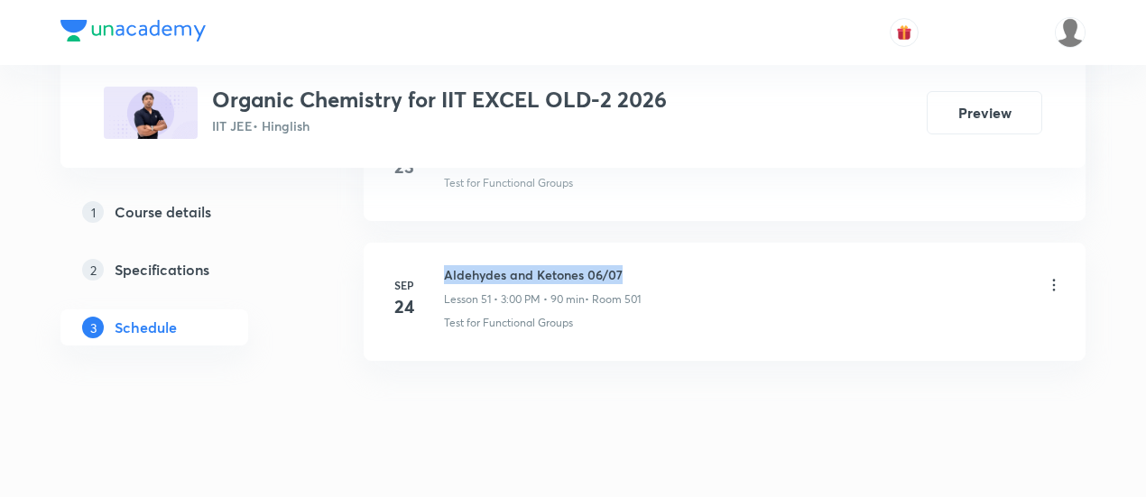
drag, startPoint x: 445, startPoint y: 237, endPoint x: 627, endPoint y: 236, distance: 182.3
click at [627, 265] on h6 "Aldehydes and Ketones 06/07" at bounding box center [542, 274] width 197 height 19
copy h6 "Aldehydes and Ketones 06/07"
click at [627, 265] on h6 "Aldehydes and Ketones 06/07" at bounding box center [542, 274] width 197 height 19
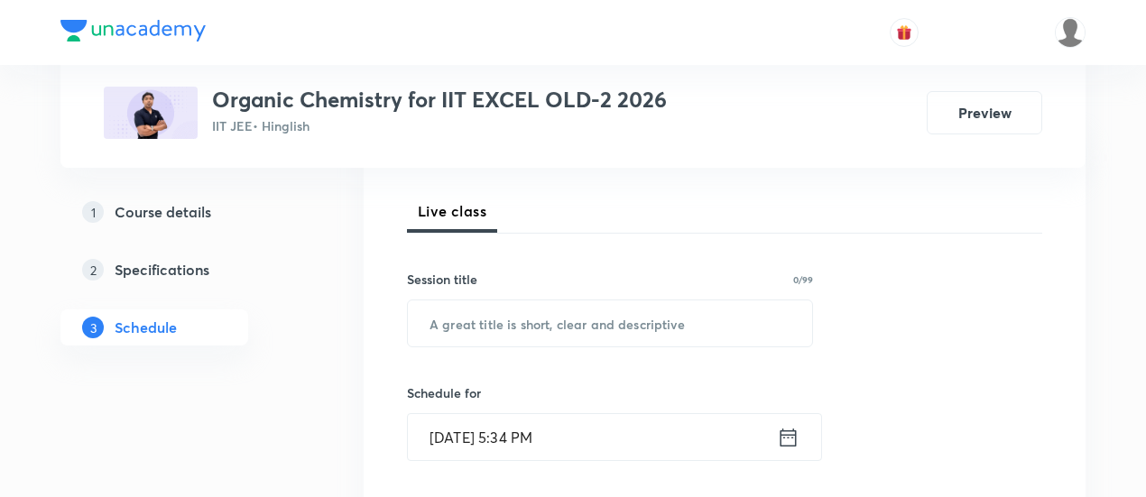
scroll to position [244, 0]
click at [584, 320] on input "text" at bounding box center [610, 322] width 404 height 46
paste input "Aldehydes and Ketones 06/07"
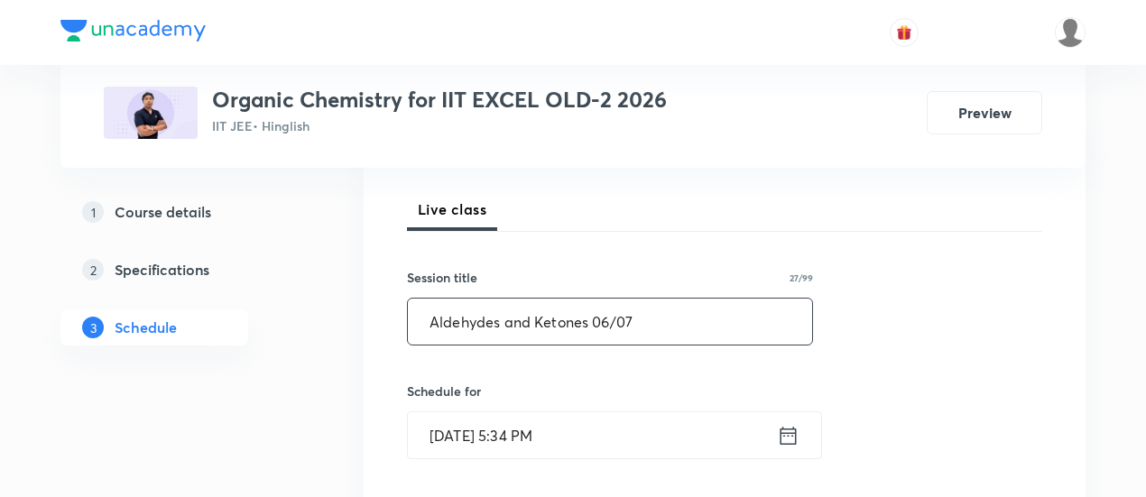
click at [610, 315] on input "Aldehydes and Ketones 06/07" at bounding box center [610, 322] width 404 height 46
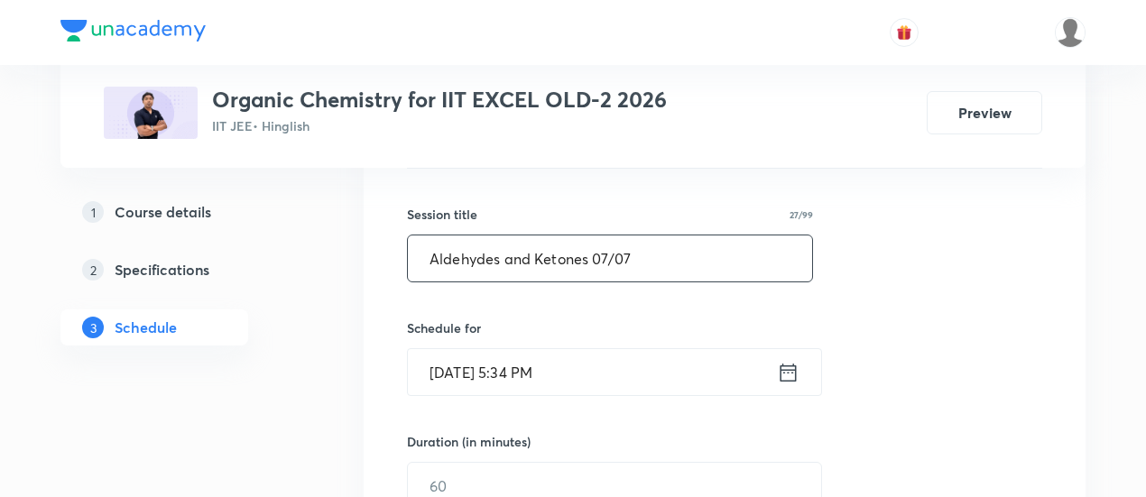
scroll to position [310, 0]
type input "Aldehydes and Ketones 07/07"
click at [786, 360] on icon at bounding box center [788, 369] width 23 height 25
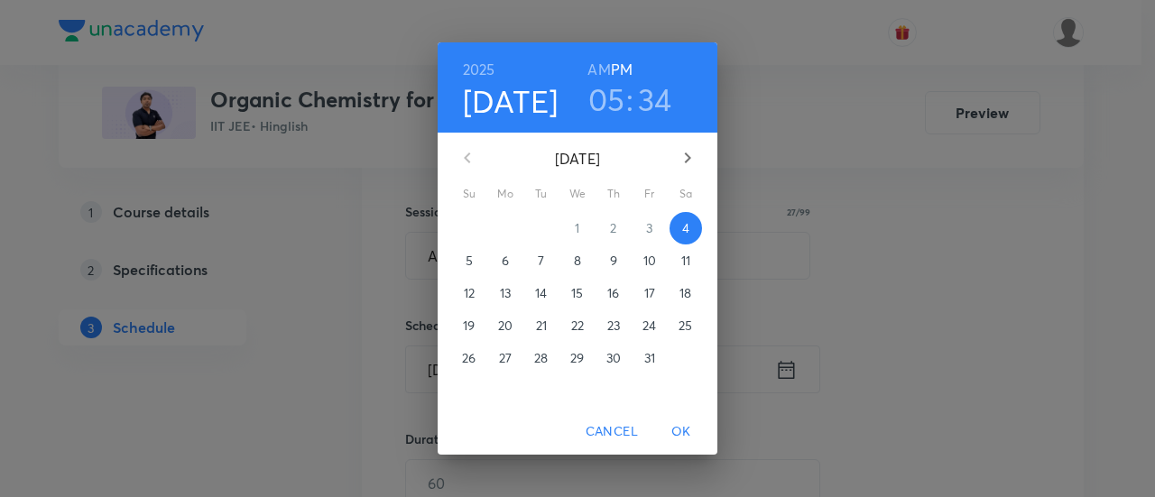
click at [537, 261] on span "7" at bounding box center [541, 261] width 32 height 18
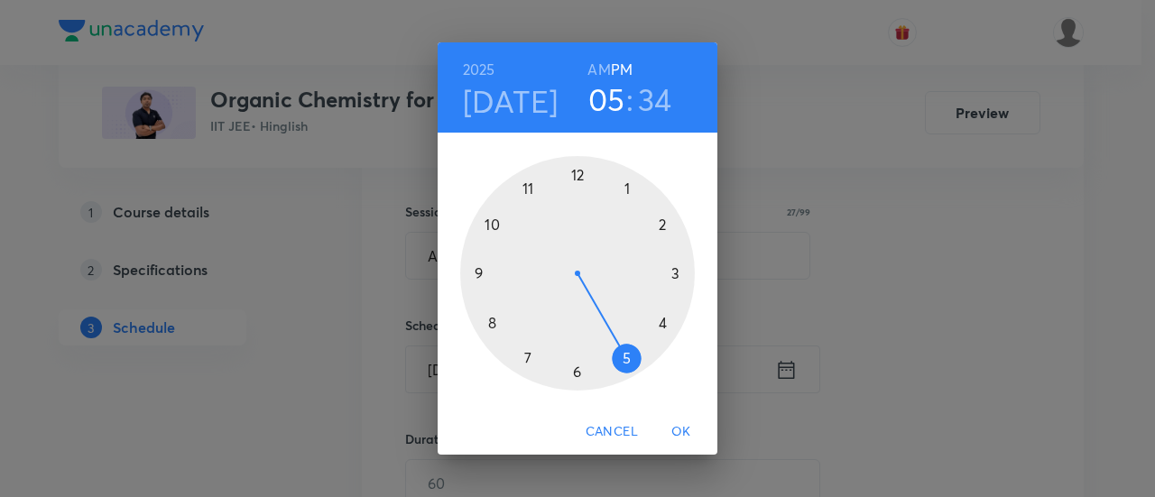
click at [662, 326] on div at bounding box center [577, 273] width 235 height 235
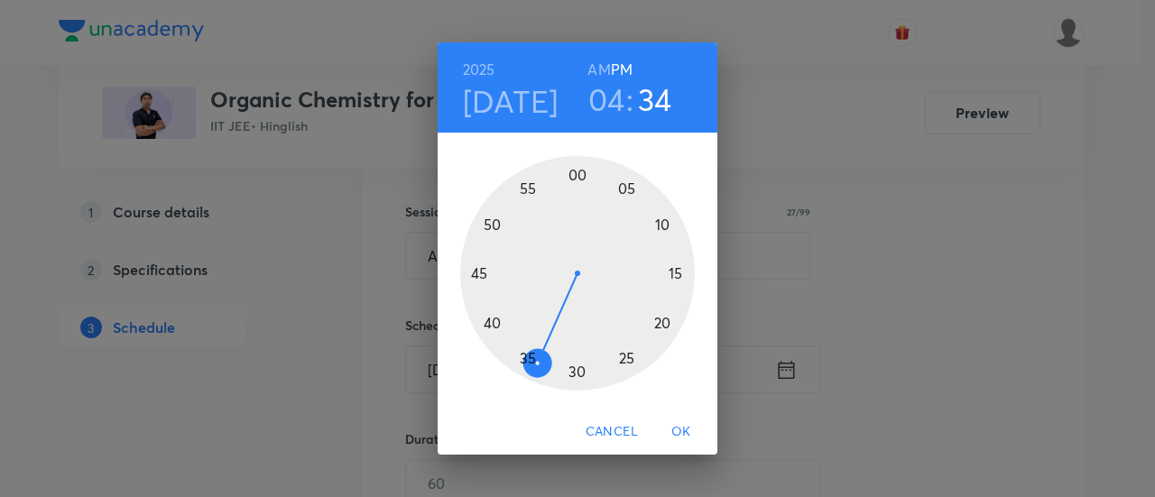
click at [484, 275] on div at bounding box center [577, 273] width 235 height 235
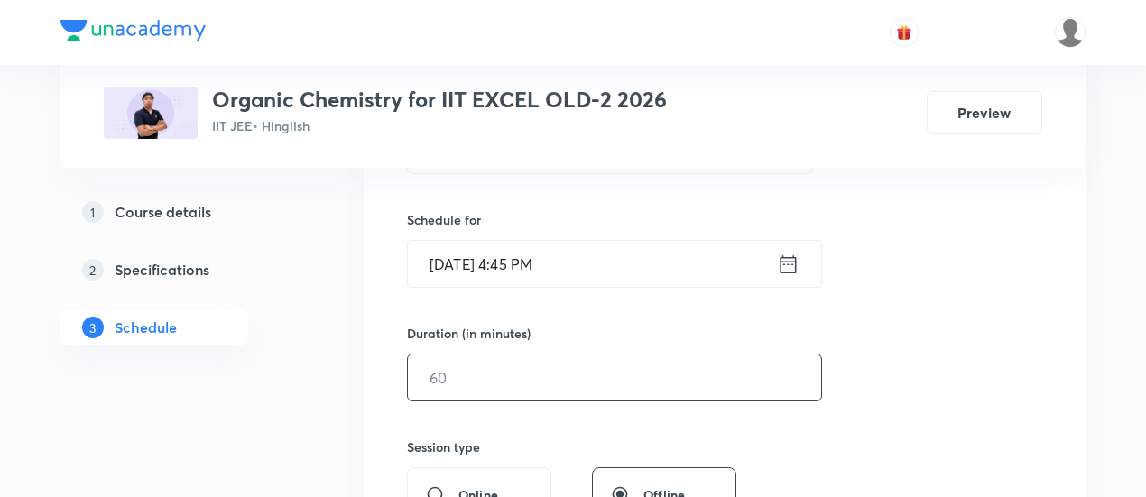
scroll to position [430, 0]
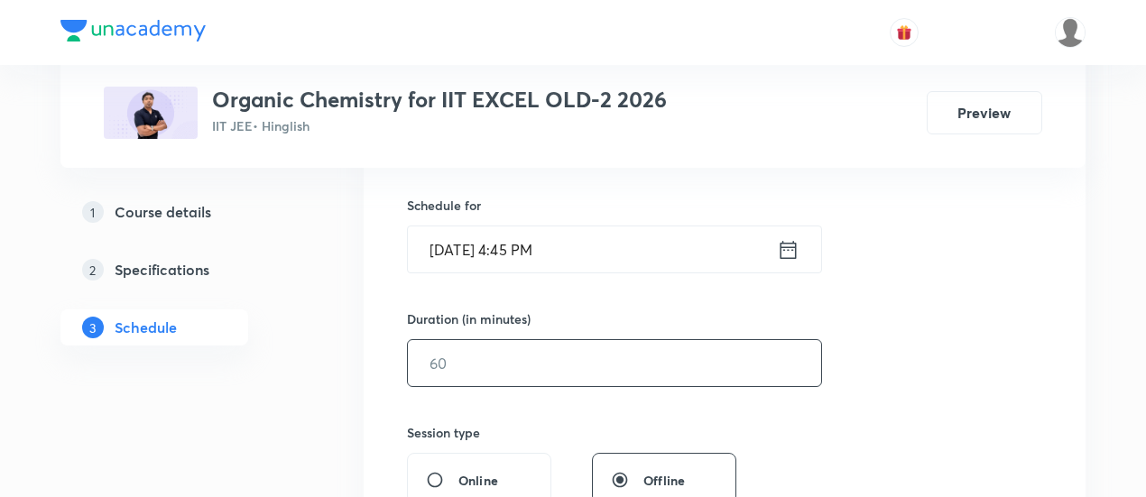
click at [684, 362] on input "text" at bounding box center [614, 363] width 413 height 46
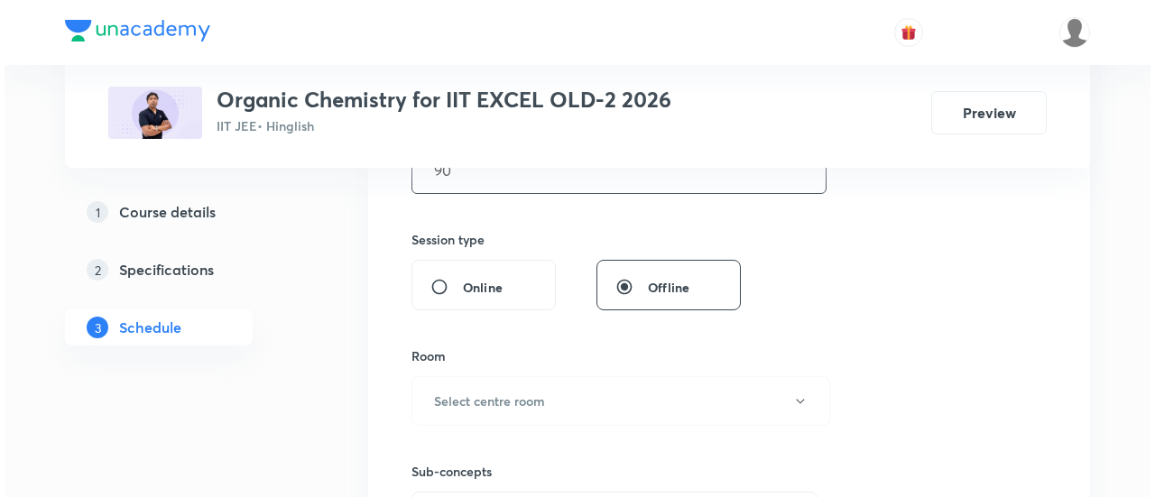
scroll to position [637, 0]
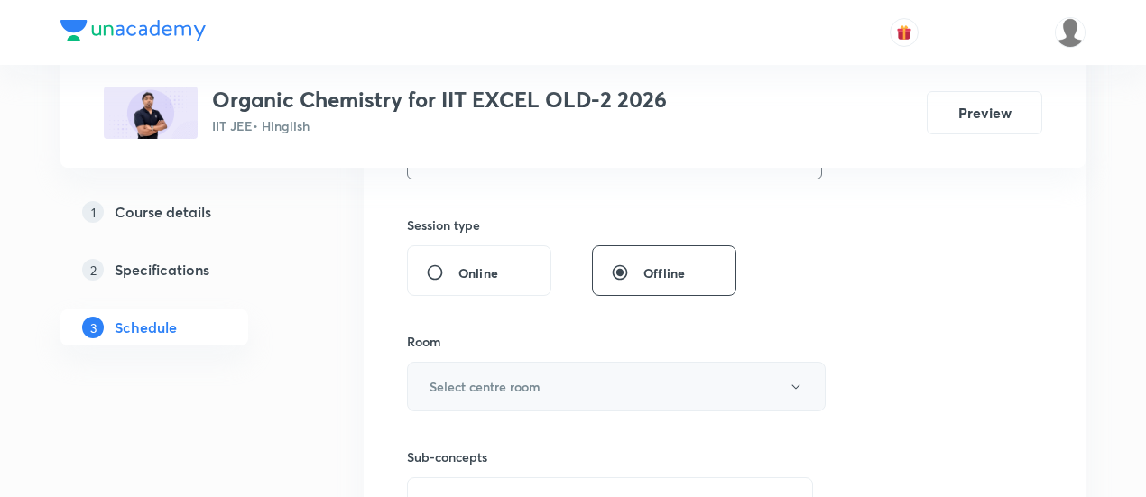
type input "90"
click at [515, 393] on h6 "Select centre room" at bounding box center [485, 386] width 111 height 19
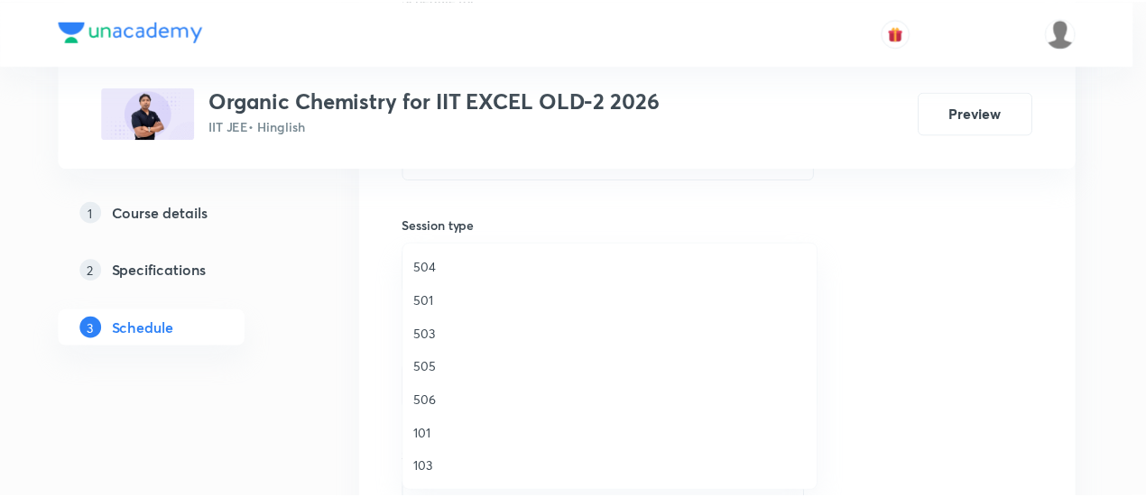
scroll to position [310, 0]
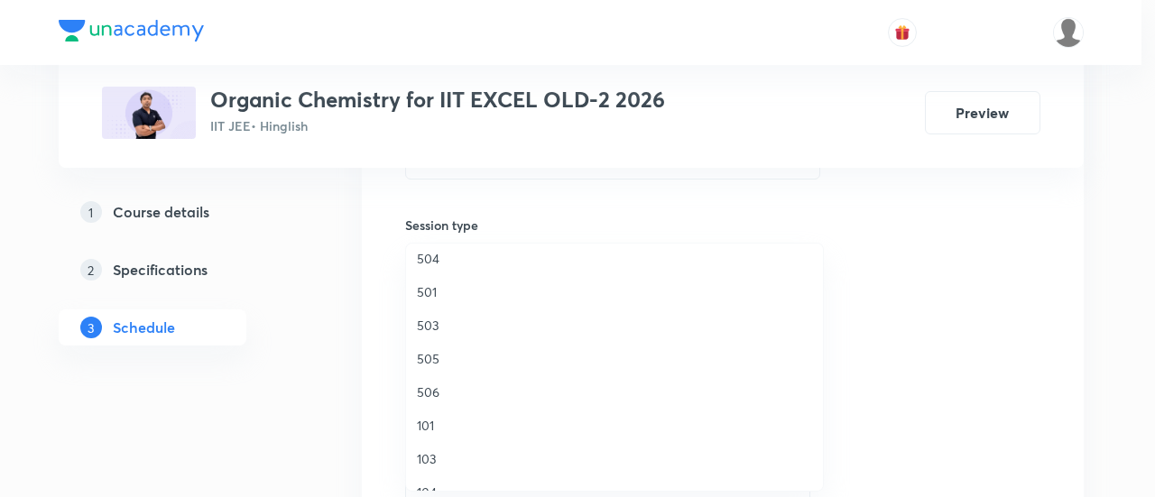
click at [431, 391] on span "506" at bounding box center [614, 392] width 395 height 19
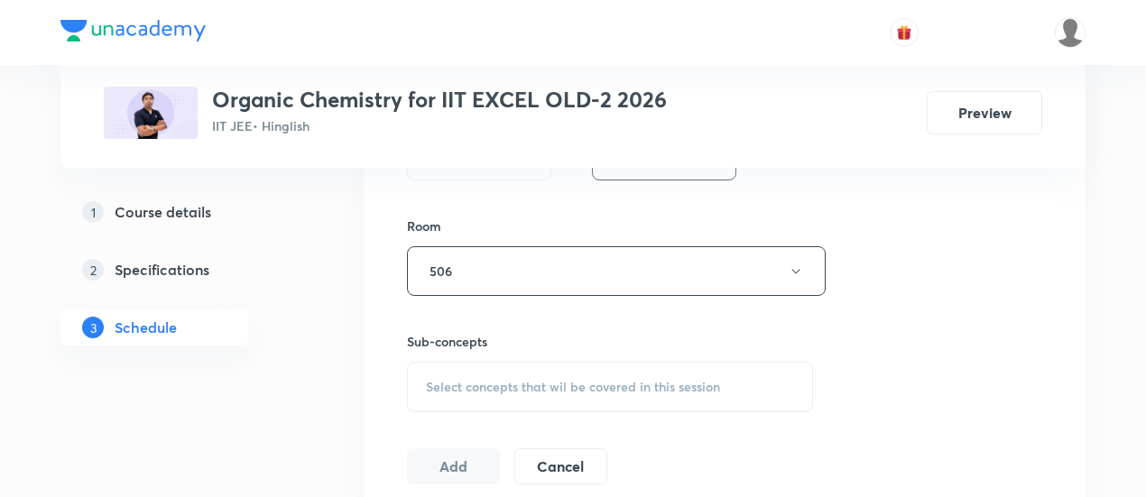
scroll to position [758, 0]
click at [619, 377] on span "Select concepts that wil be covered in this session" at bounding box center [573, 382] width 294 height 14
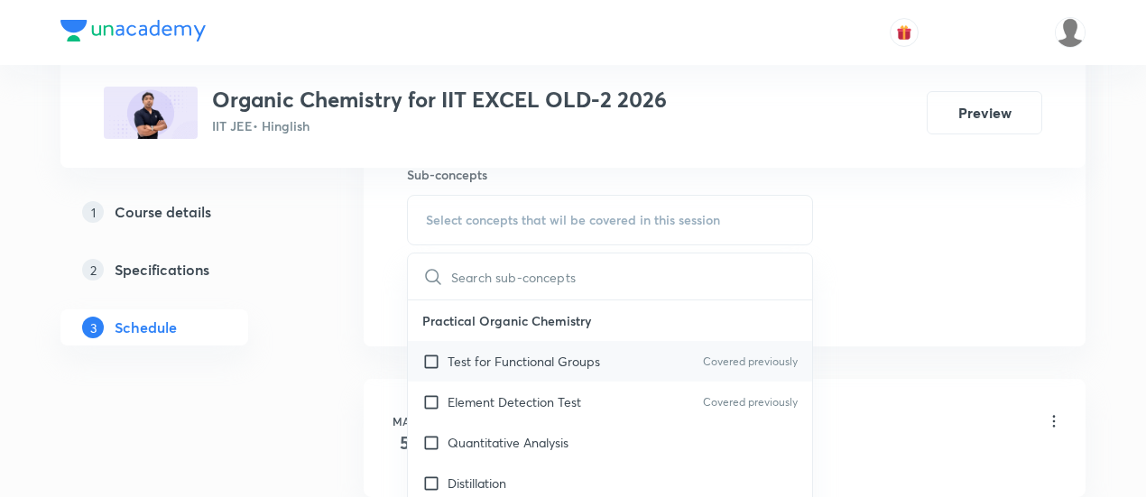
scroll to position [921, 0]
click at [568, 364] on p "Test for Functional Groups" at bounding box center [524, 360] width 153 height 19
checkbox input "true"
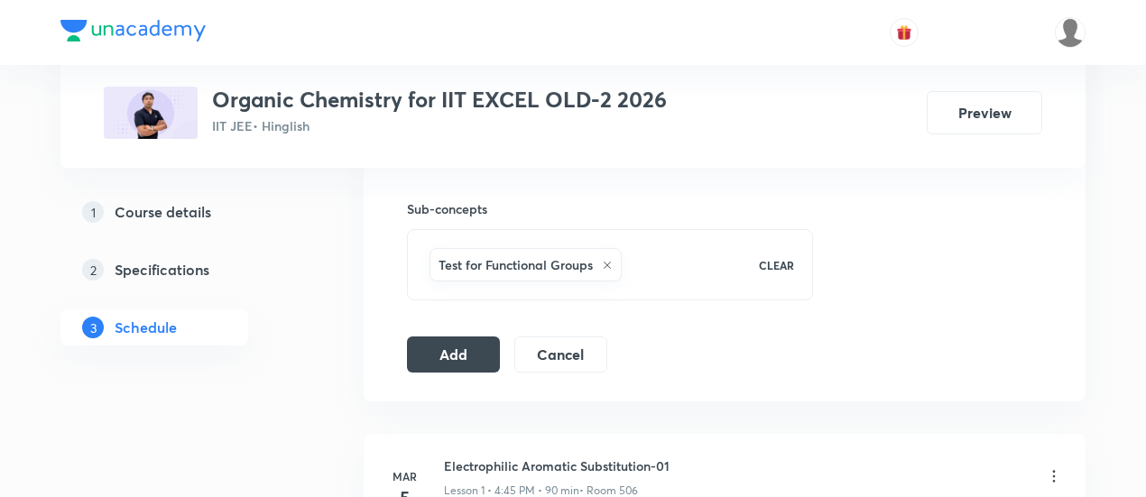
scroll to position [887, 0]
click at [464, 353] on button "Add" at bounding box center [453, 351] width 93 height 36
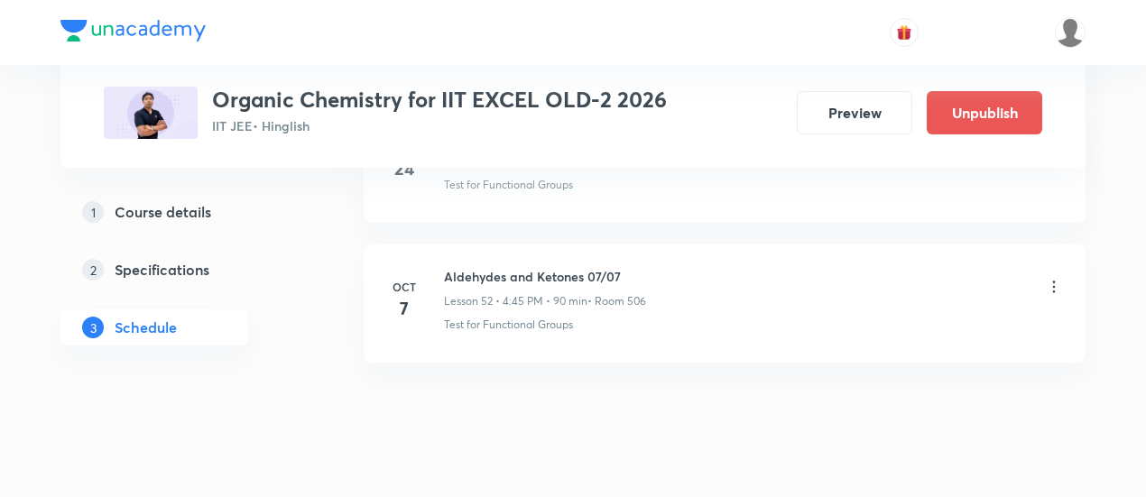
scroll to position [7366, 0]
drag, startPoint x: 446, startPoint y: 239, endPoint x: 637, endPoint y: 236, distance: 191.4
click at [637, 264] on h6 "Aldehydes and Ketones 07/07" at bounding box center [545, 273] width 202 height 19
copy h6 "Aldehydes and Ketones 07/07"
click at [637, 264] on h6 "Aldehydes and Ketones 07/07" at bounding box center [545, 273] width 202 height 19
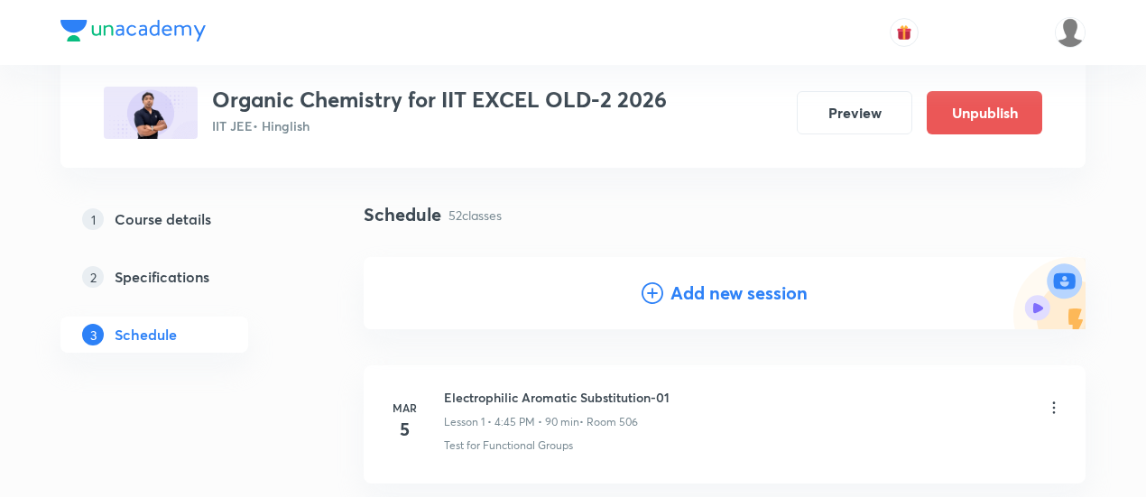
scroll to position [114, 0]
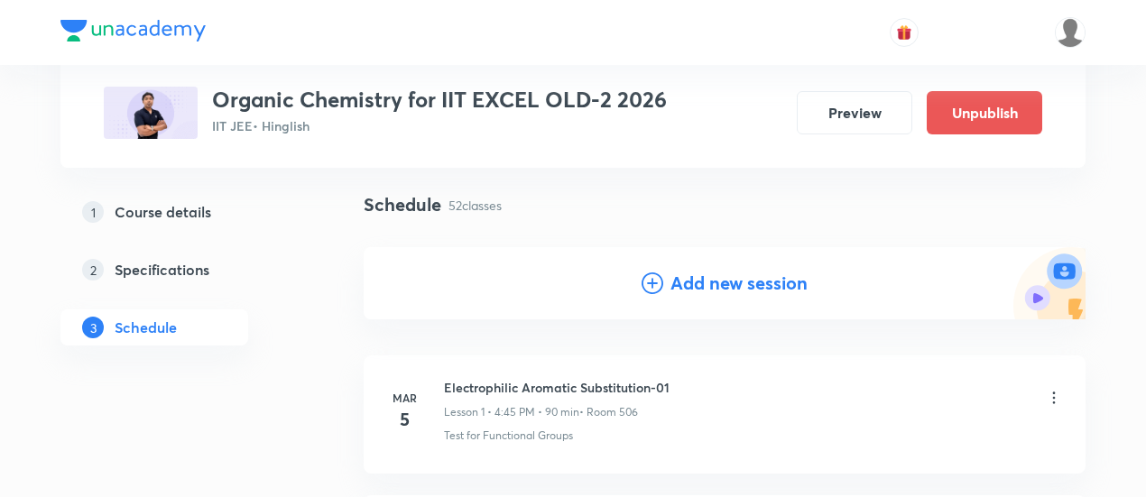
click at [728, 284] on h4 "Add new session" at bounding box center [739, 283] width 137 height 27
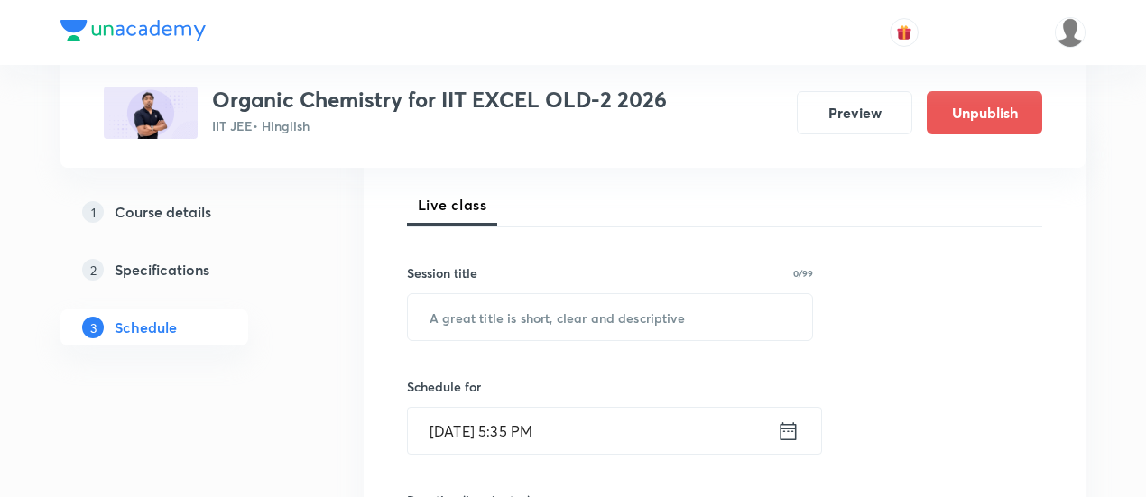
scroll to position [262, 0]
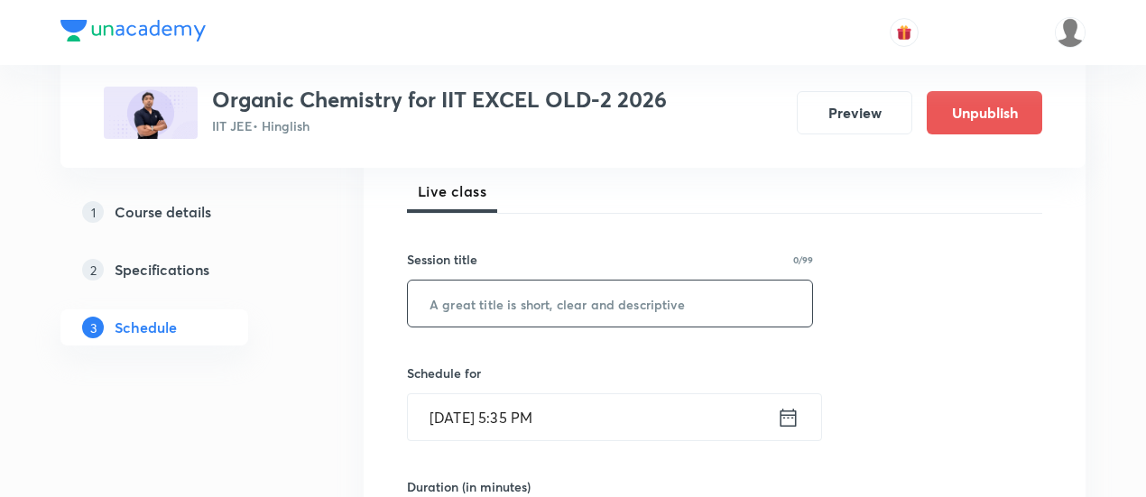
click at [603, 303] on input "text" at bounding box center [610, 304] width 404 height 46
paste input "Aldehydes and Ketones 07/07"
click at [603, 298] on input "Aldehydes and Ketones 07/07" at bounding box center [610, 304] width 404 height 46
click at [606, 298] on input "Aldehydes and Ketones 07/07" at bounding box center [610, 304] width 404 height 46
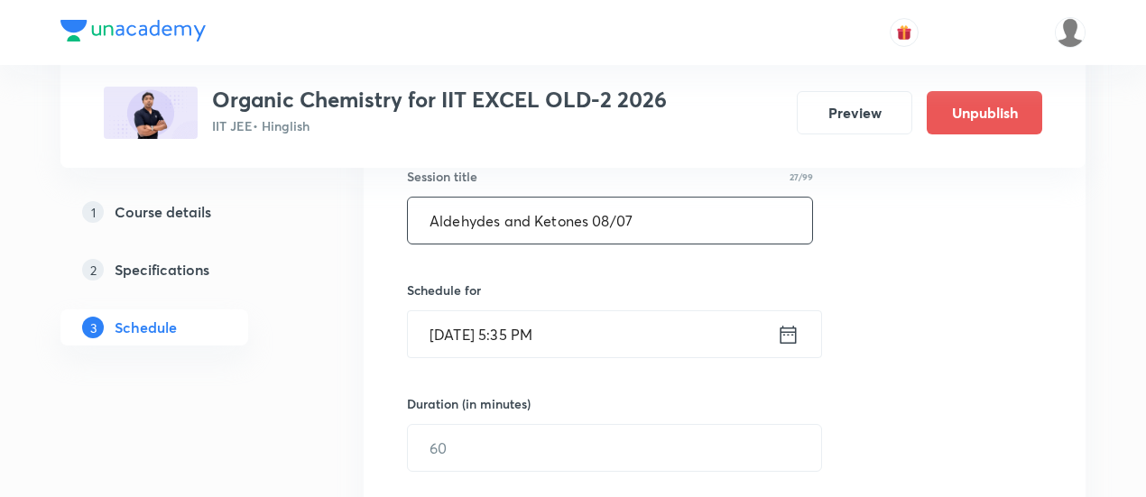
scroll to position [355, 0]
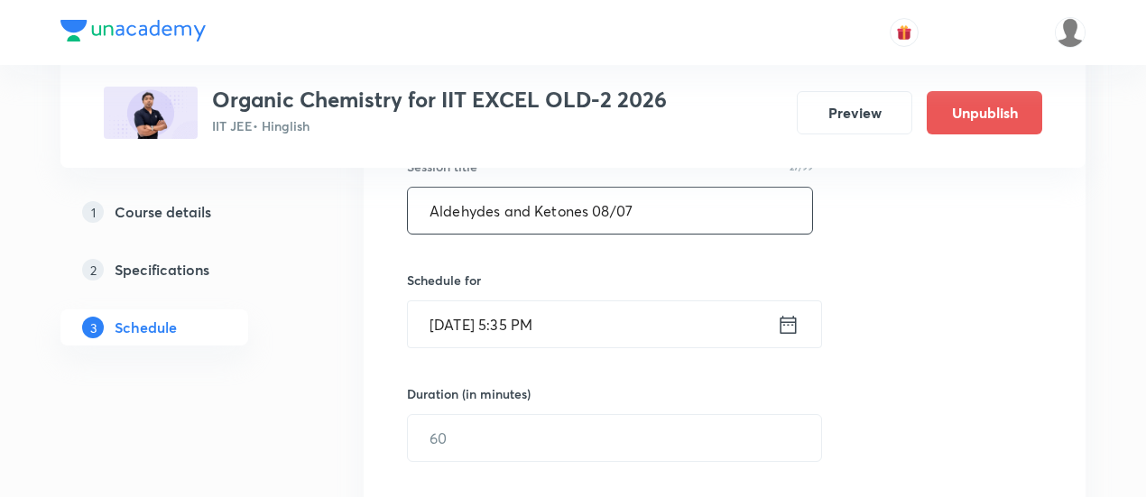
type input "Aldehydes and Ketones 08/07"
click at [786, 323] on icon at bounding box center [788, 324] width 23 height 25
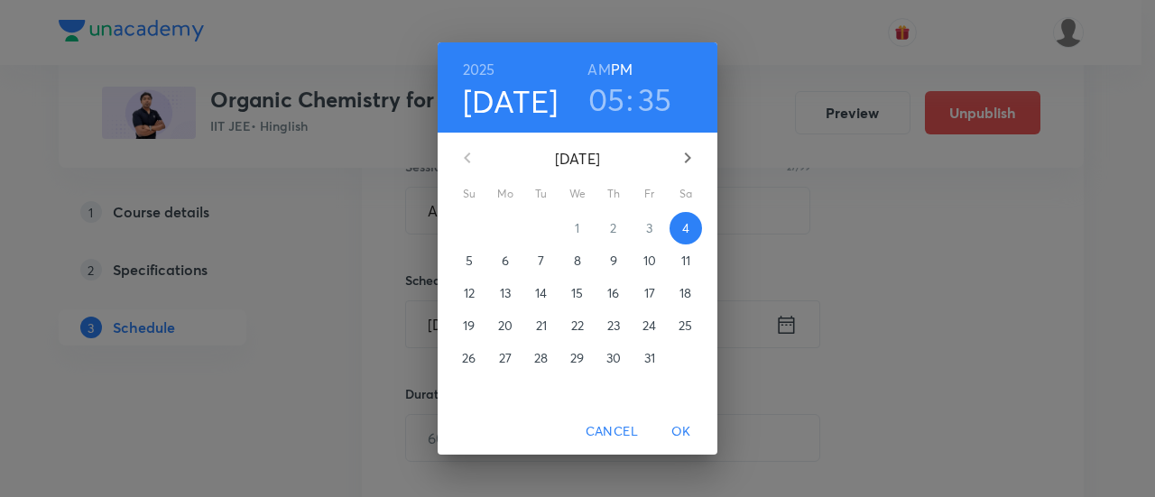
click at [576, 263] on p "8" at bounding box center [577, 261] width 7 height 18
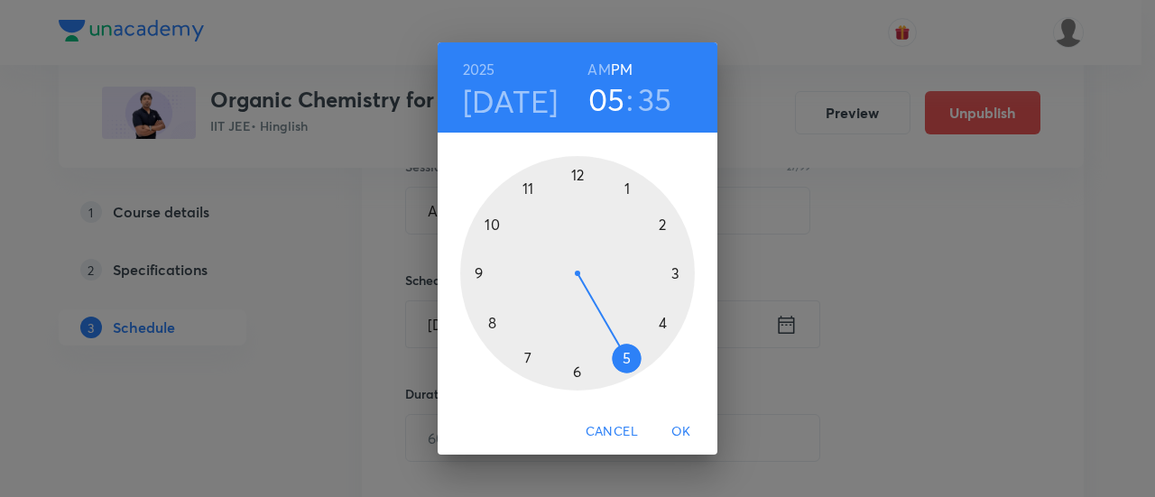
click at [675, 273] on div at bounding box center [577, 273] width 235 height 235
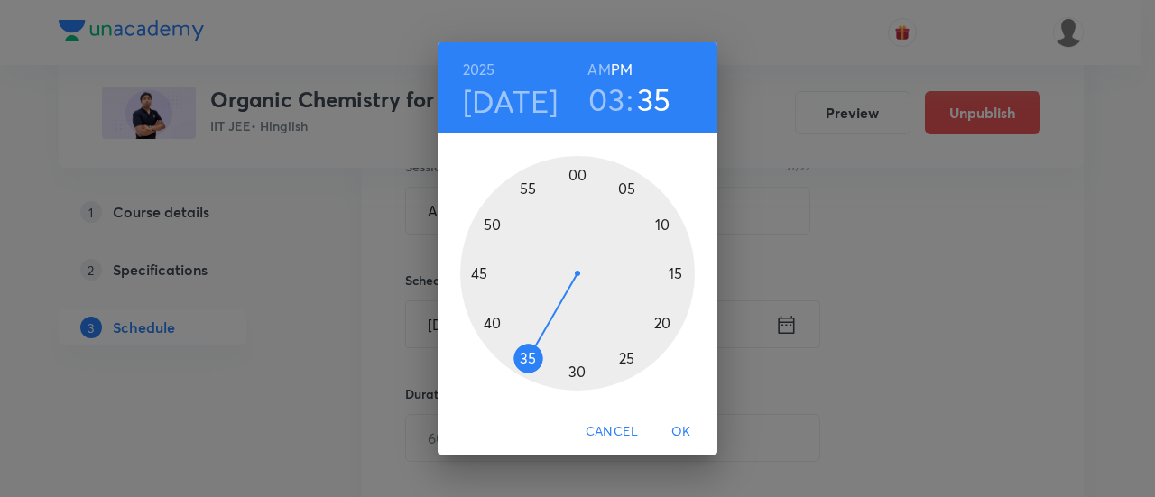
click at [578, 171] on div at bounding box center [577, 273] width 235 height 235
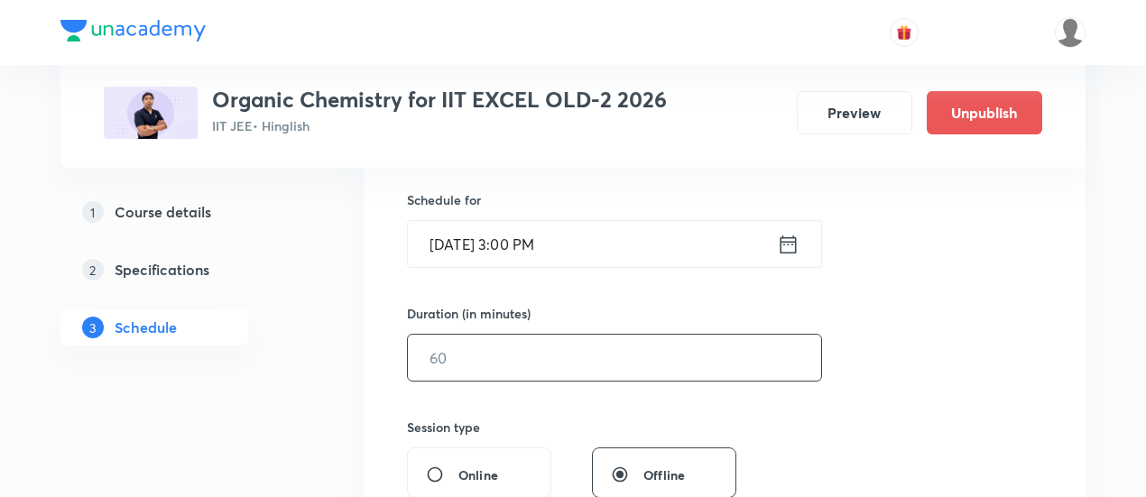
scroll to position [439, 0]
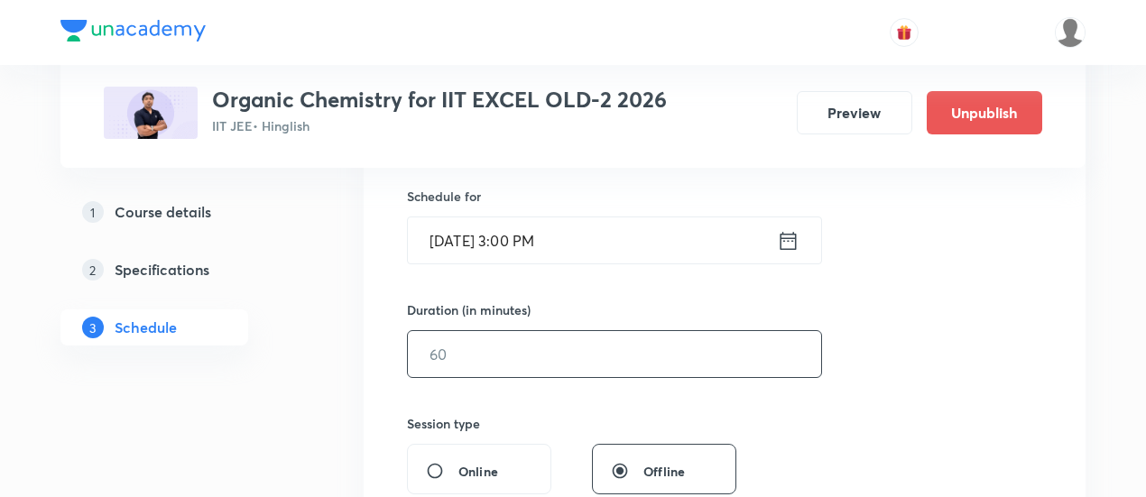
click at [670, 356] on input "text" at bounding box center [614, 354] width 413 height 46
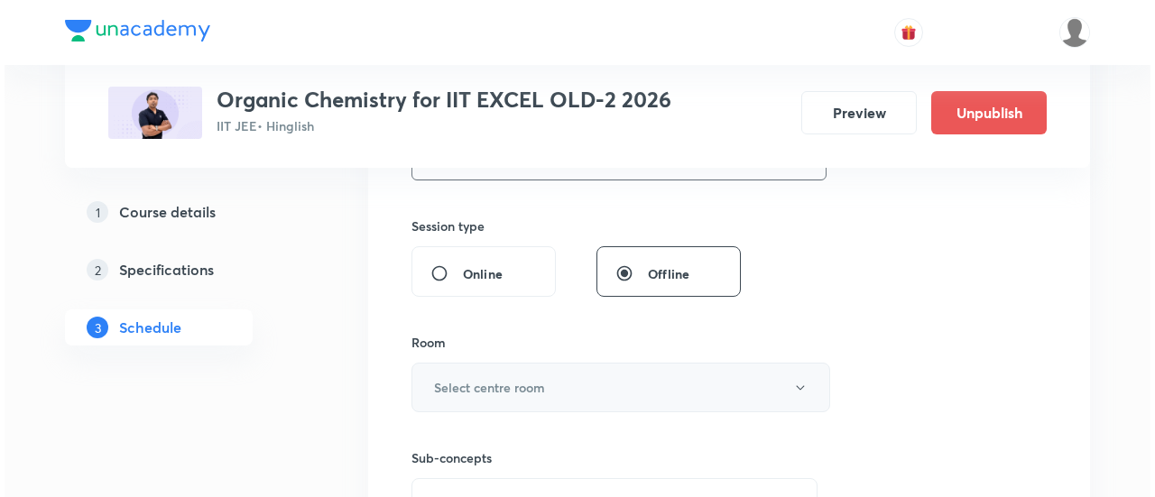
scroll to position [637, 0]
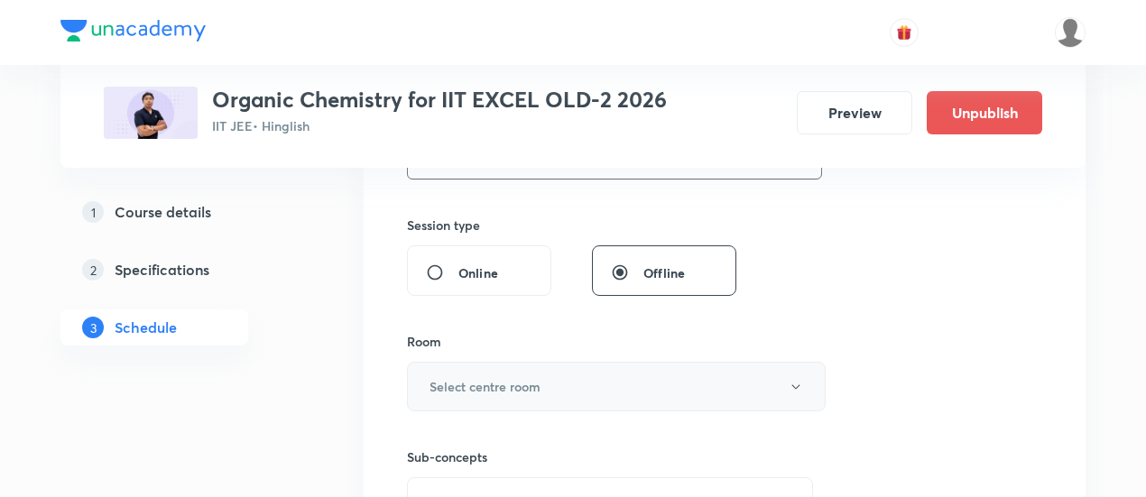
type input "90"
click at [544, 402] on button "Select centre room" at bounding box center [616, 387] width 419 height 50
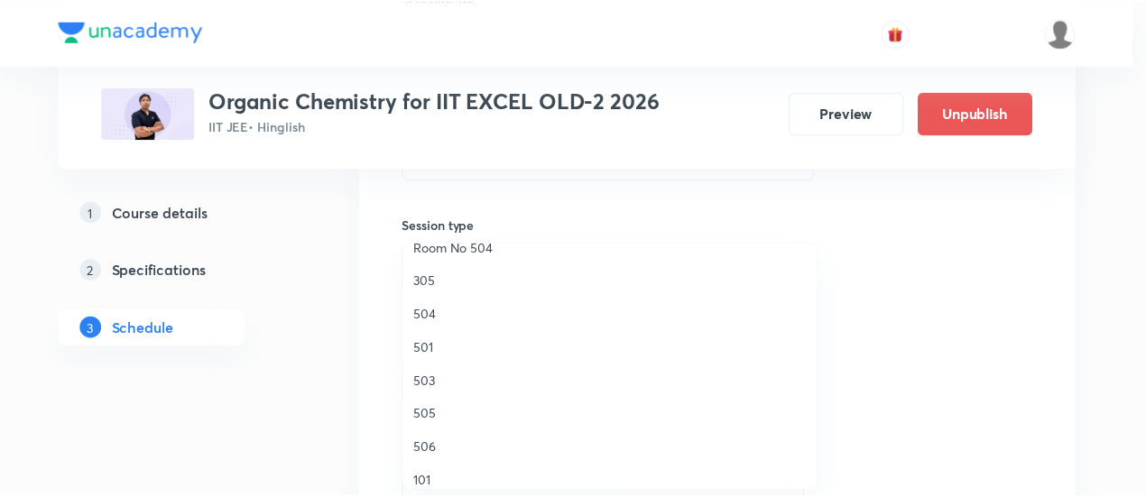
scroll to position [255, 0]
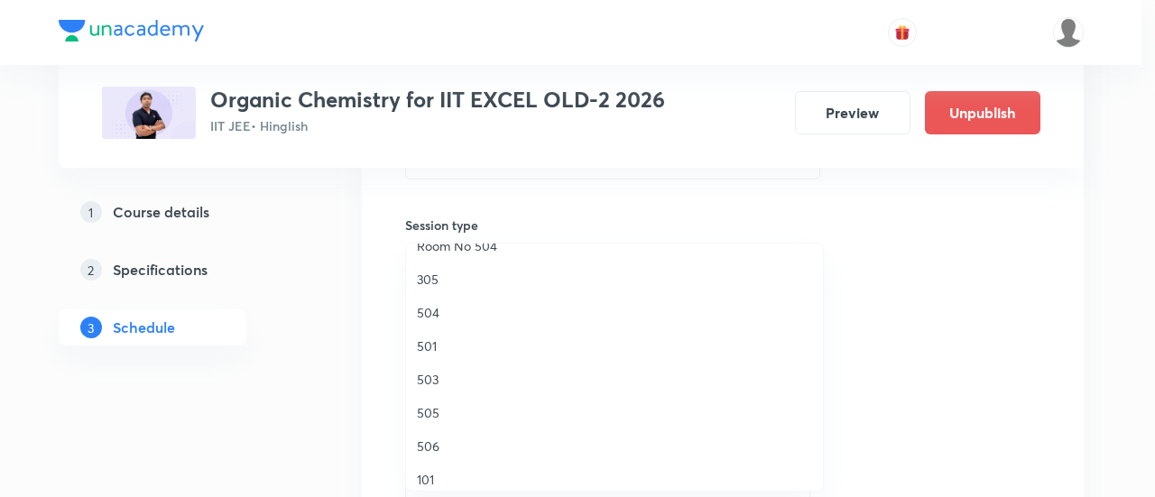
click at [442, 447] on span "506" at bounding box center [614, 446] width 395 height 19
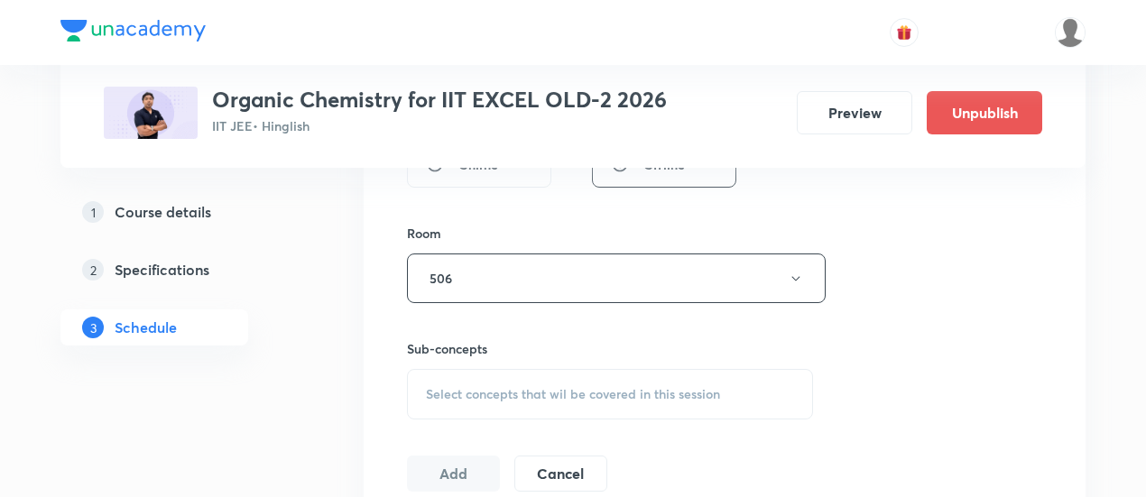
scroll to position [752, 0]
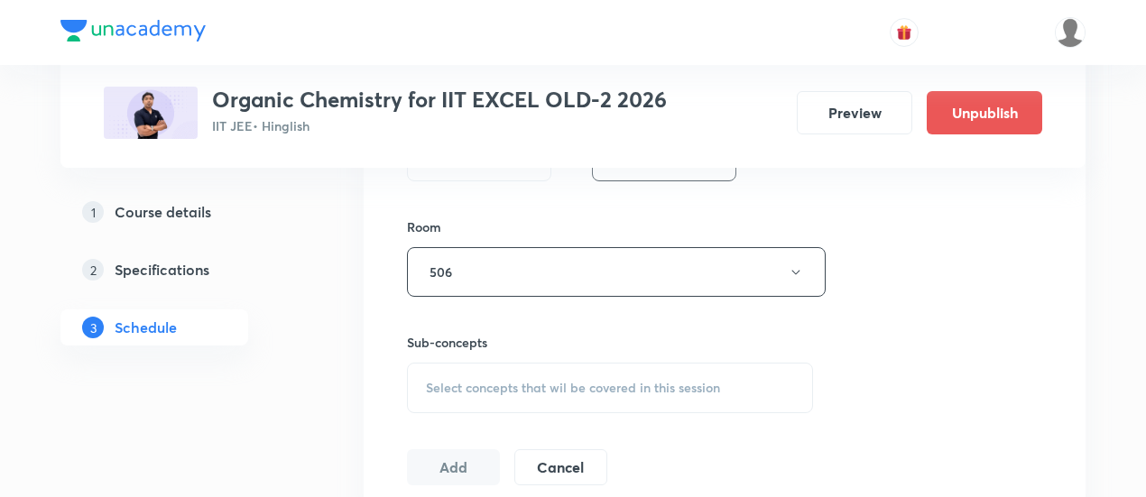
click at [557, 385] on span "Select concepts that wil be covered in this session" at bounding box center [573, 388] width 294 height 14
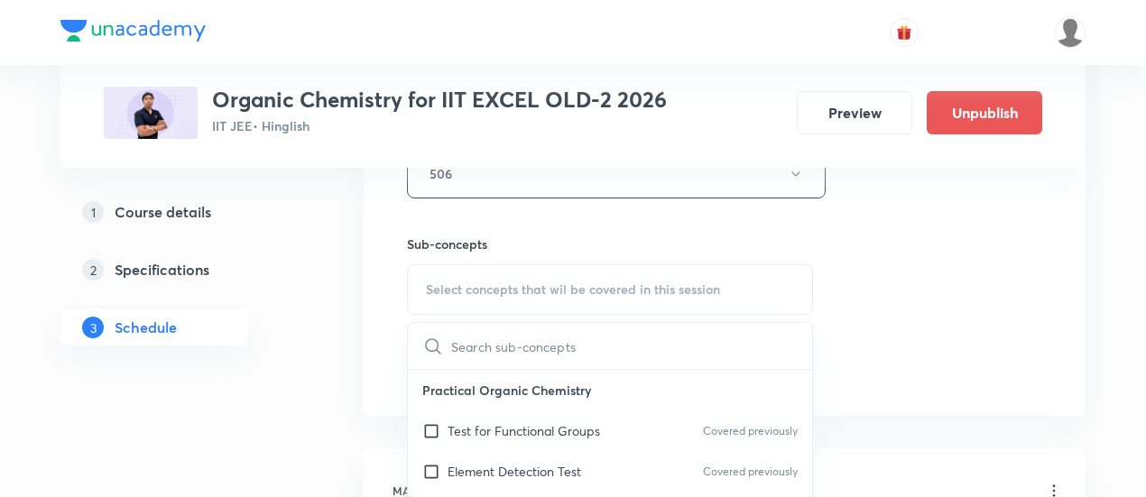
scroll to position [851, 0]
click at [496, 432] on p "Test for Functional Groups" at bounding box center [524, 430] width 153 height 19
checkbox input "true"
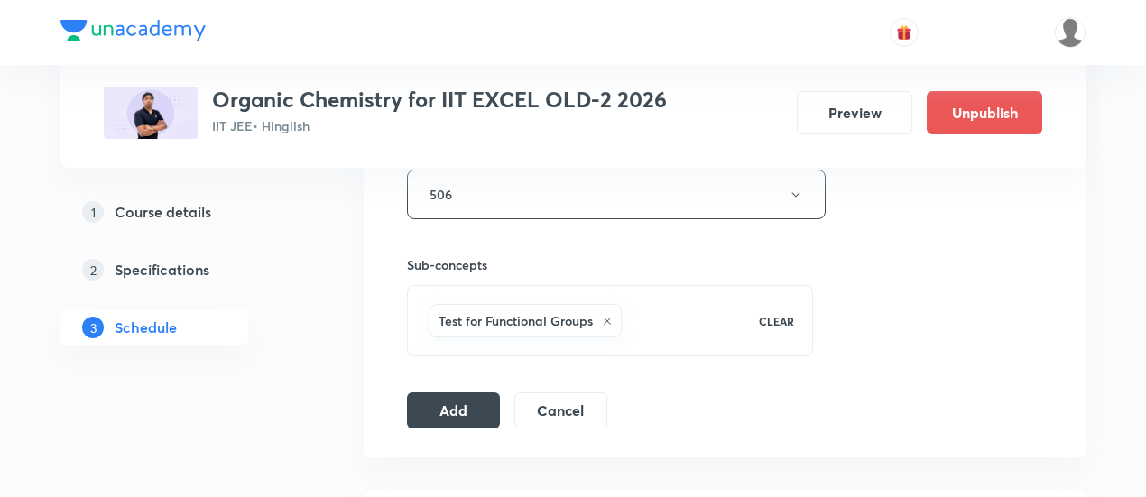
scroll to position [830, 0]
click at [468, 411] on button "Add" at bounding box center [453, 408] width 93 height 36
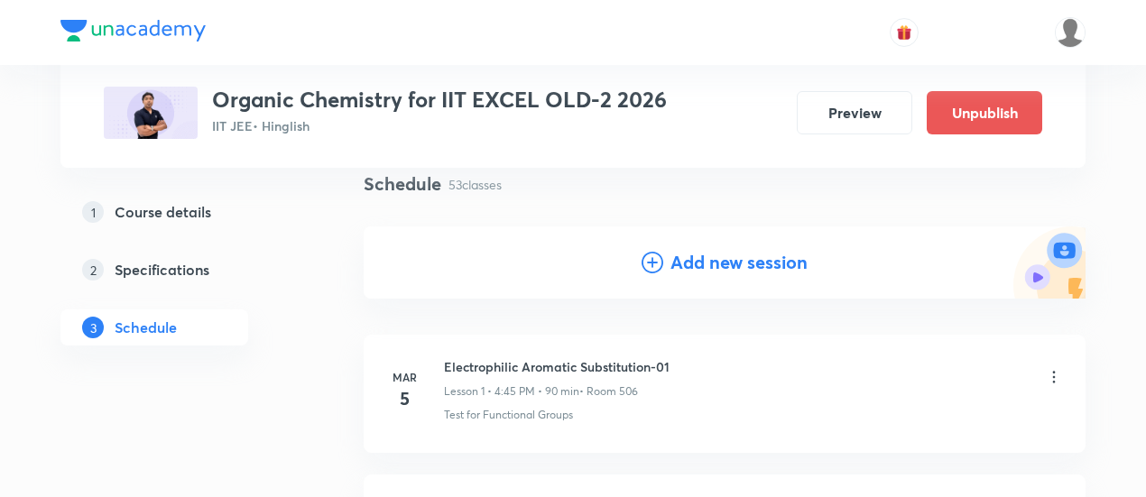
scroll to position [144, 0]
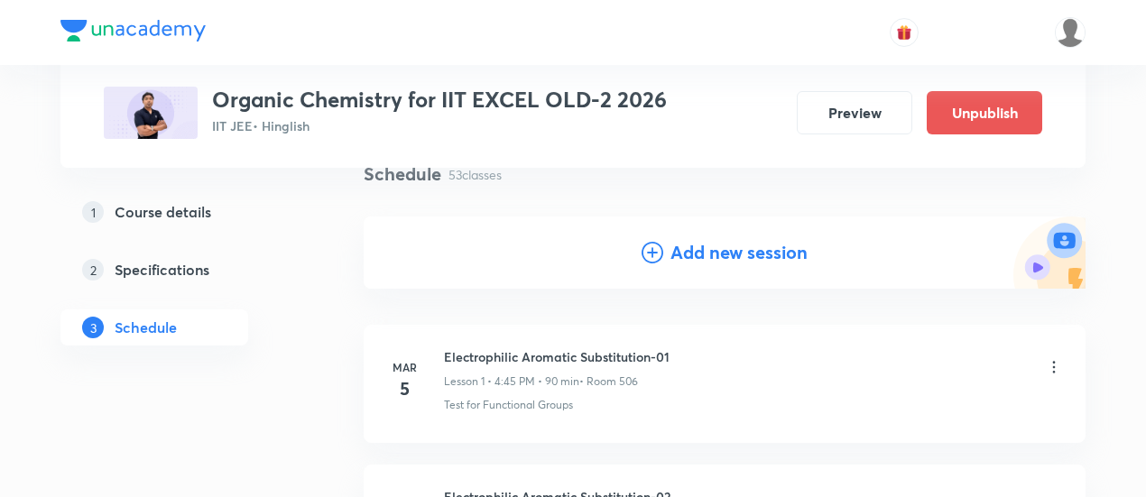
click at [700, 254] on h4 "Add new session" at bounding box center [739, 252] width 137 height 27
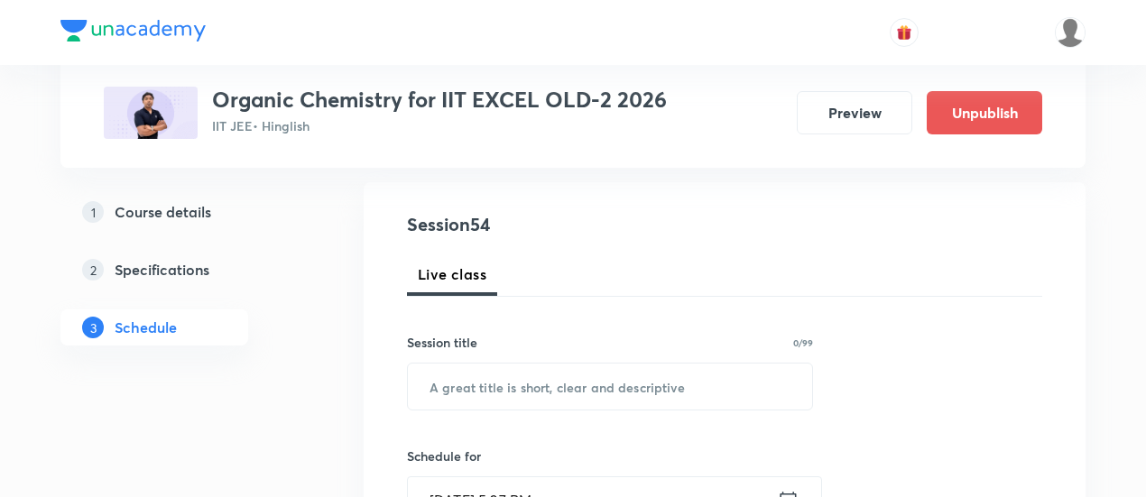
scroll to position [274, 0]
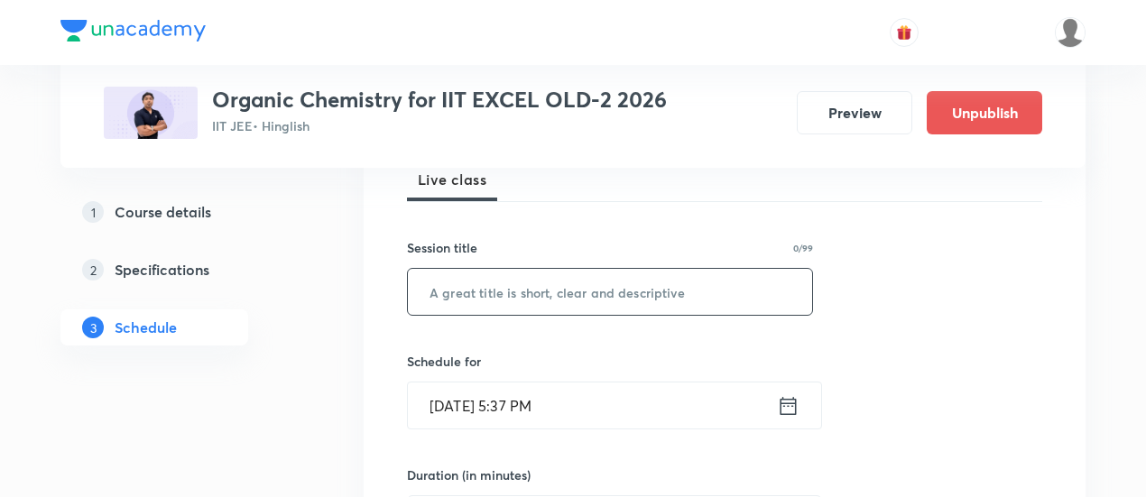
click at [617, 293] on input "text" at bounding box center [610, 292] width 404 height 46
paste input "Carboxylic Acid and its derivatives"
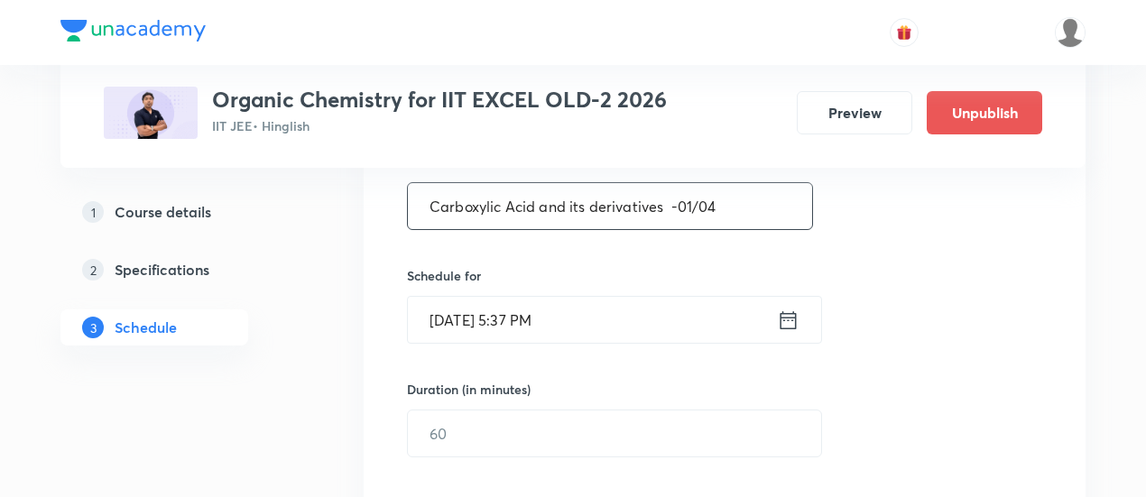
scroll to position [448, 0]
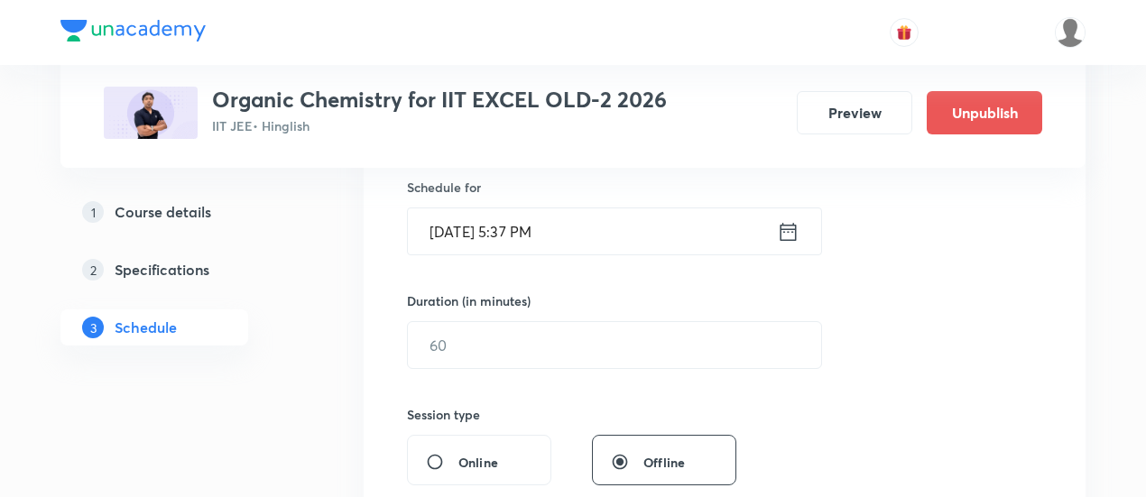
type input "Carboxylic Acid and its derivatives -01/04"
click at [789, 233] on icon at bounding box center [788, 231] width 23 height 25
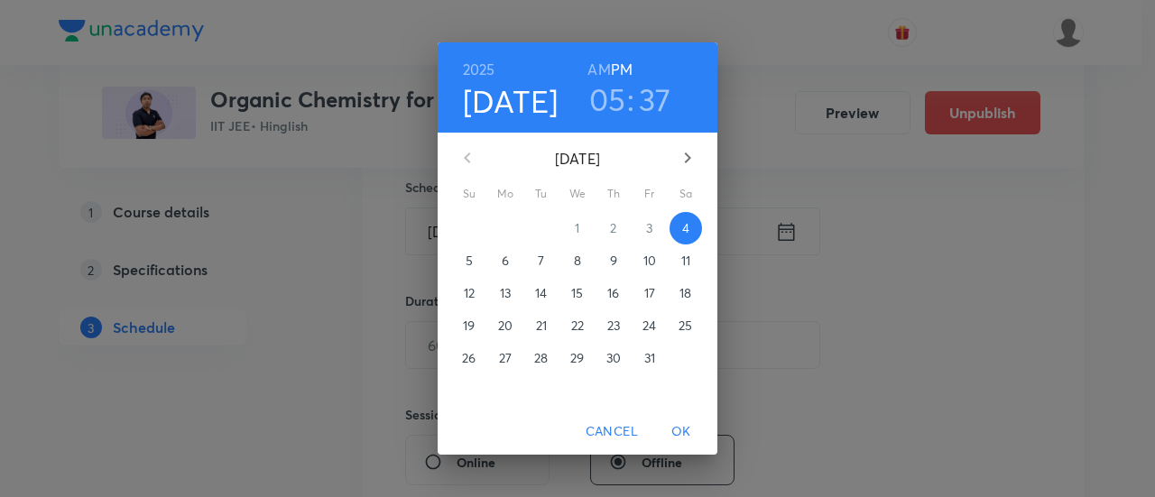
click at [653, 264] on p "10" at bounding box center [650, 261] width 13 height 18
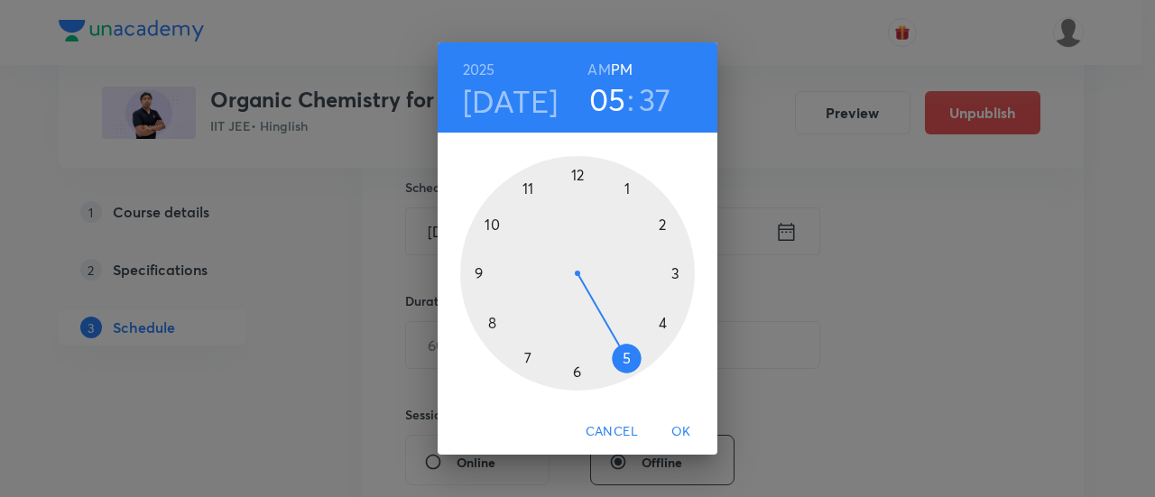
click at [667, 322] on div at bounding box center [577, 273] width 235 height 235
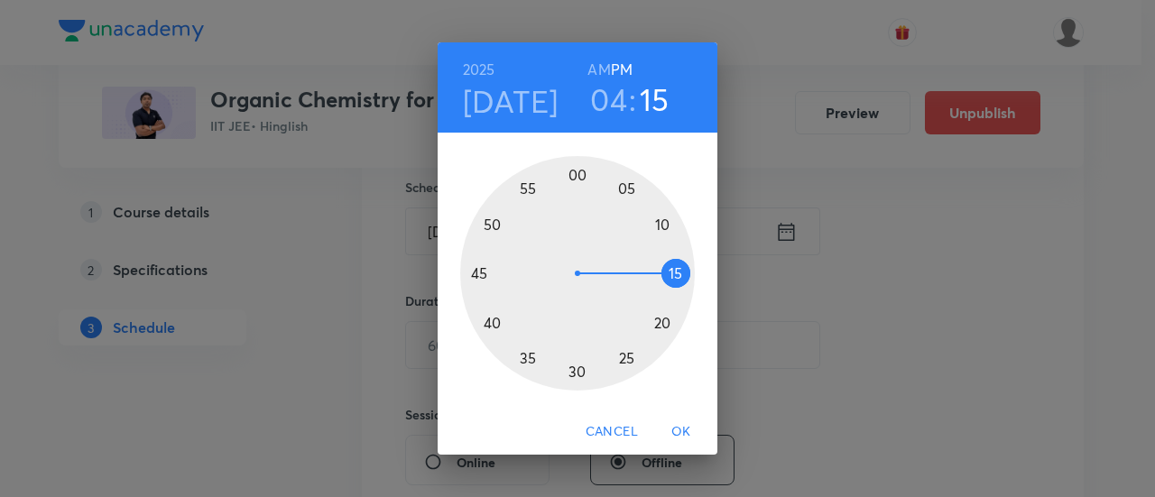
drag, startPoint x: 479, startPoint y: 271, endPoint x: 821, endPoint y: 313, distance: 343.8
click at [821, 313] on div "2025 Oct 10 04 : 15 AM PM 00 05 10 15 20 25 30 35 40 45 50 55 Cancel OK" at bounding box center [577, 248] width 1155 height 497
click at [480, 272] on div at bounding box center [577, 273] width 235 height 235
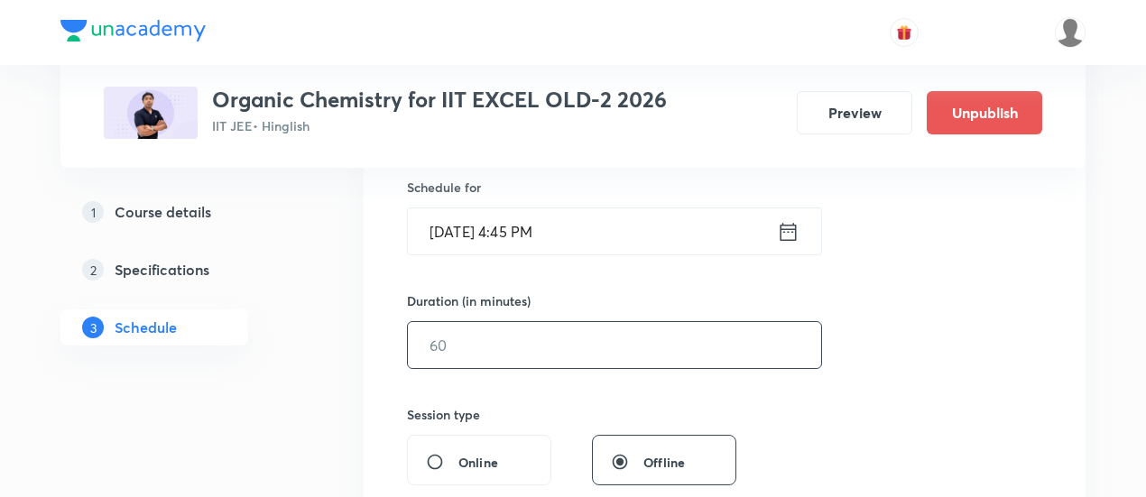
click at [748, 348] on input "text" at bounding box center [614, 345] width 413 height 46
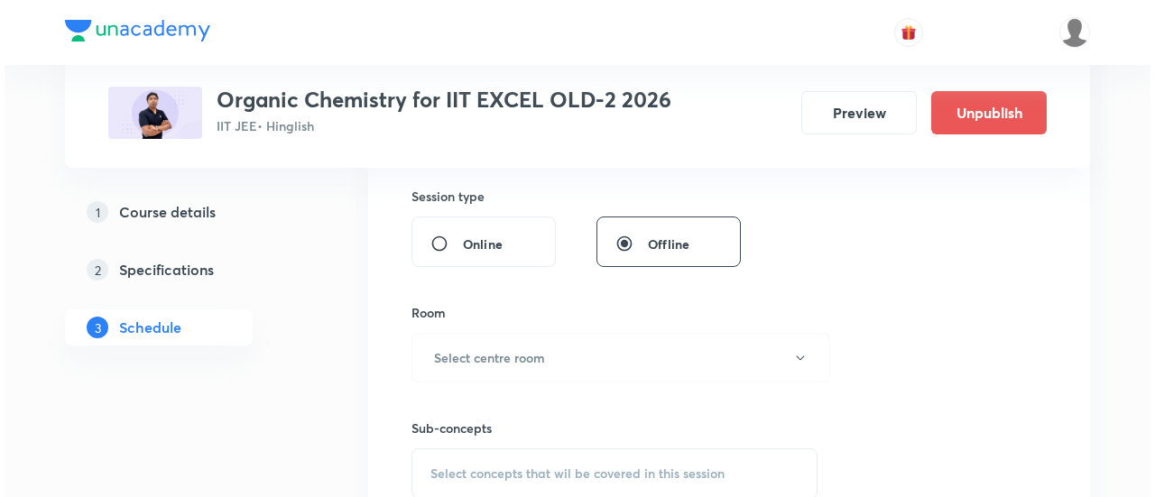
scroll to position [673, 0]
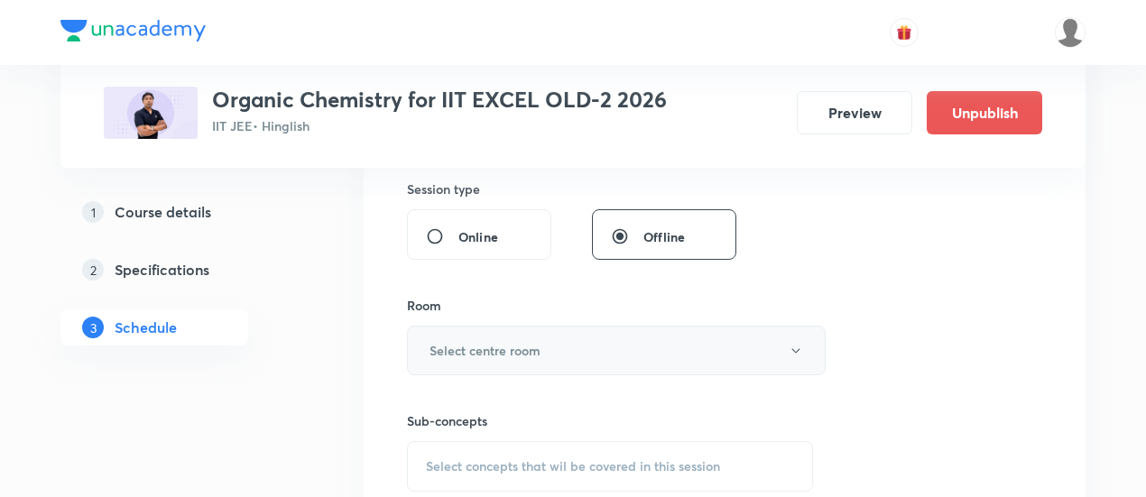
type input "90"
click at [558, 344] on button "Select centre room" at bounding box center [616, 351] width 419 height 50
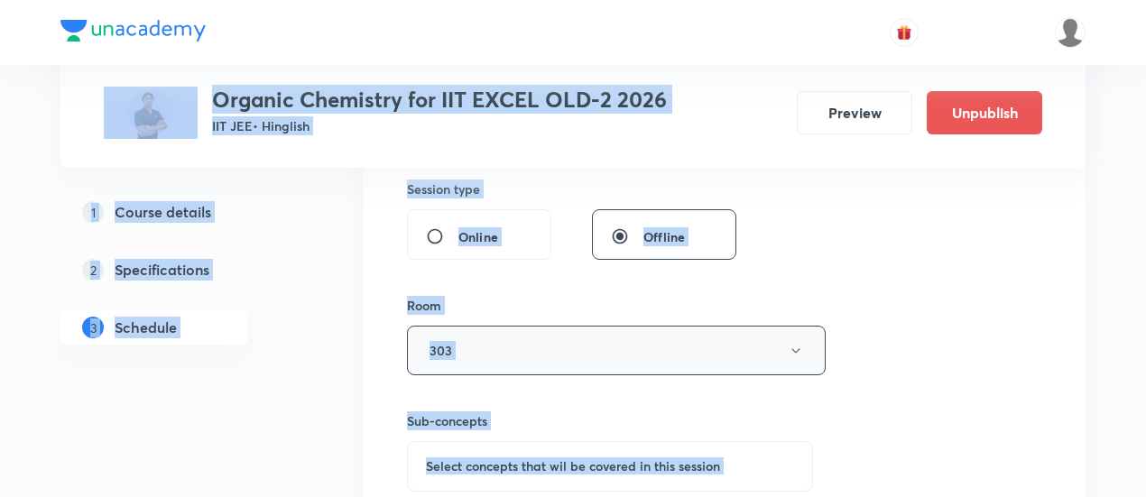
click at [798, 344] on icon "button" at bounding box center [796, 351] width 14 height 14
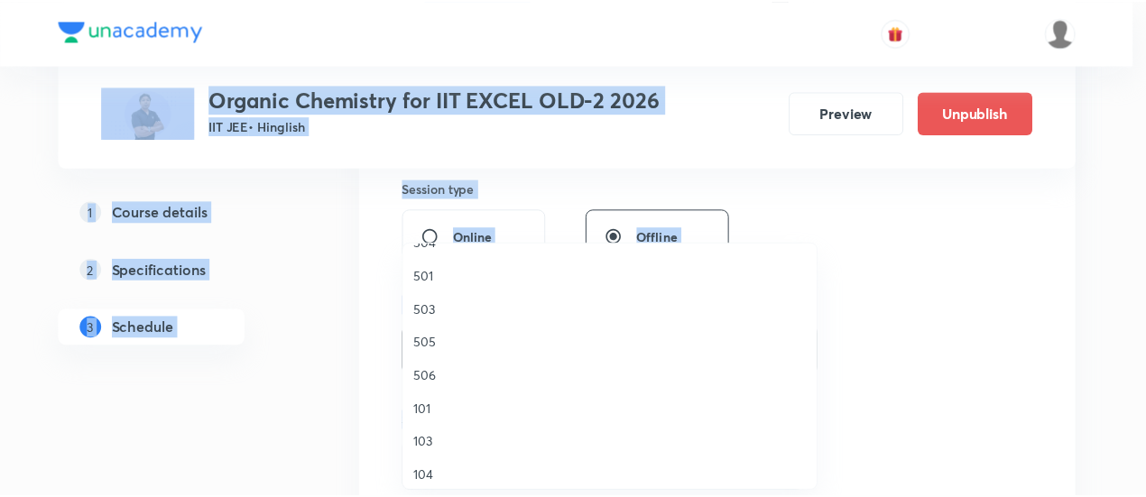
scroll to position [328, 0]
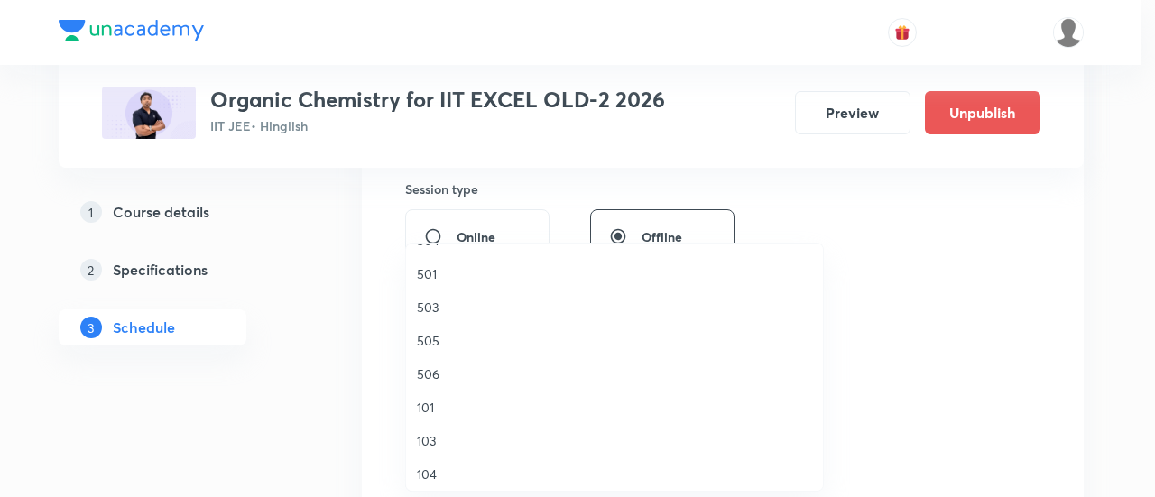
click at [428, 374] on span "506" at bounding box center [614, 374] width 395 height 19
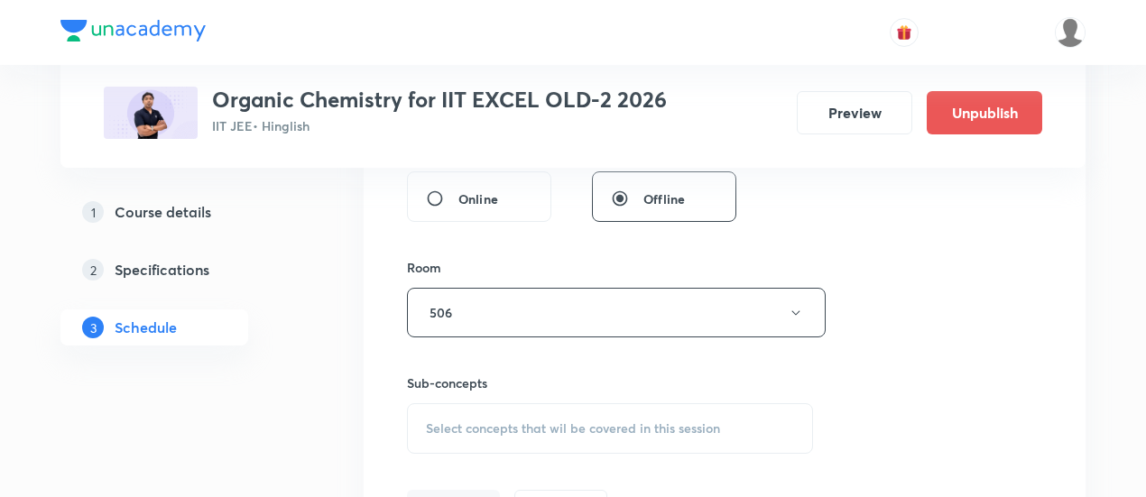
scroll to position [773, 0]
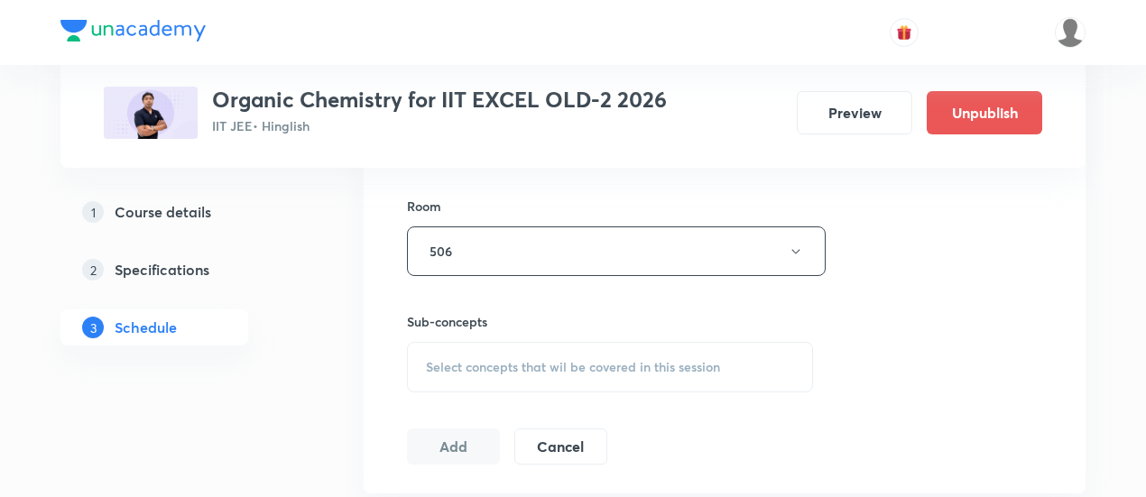
click at [696, 375] on div "Select concepts that wil be covered in this session" at bounding box center [610, 367] width 406 height 51
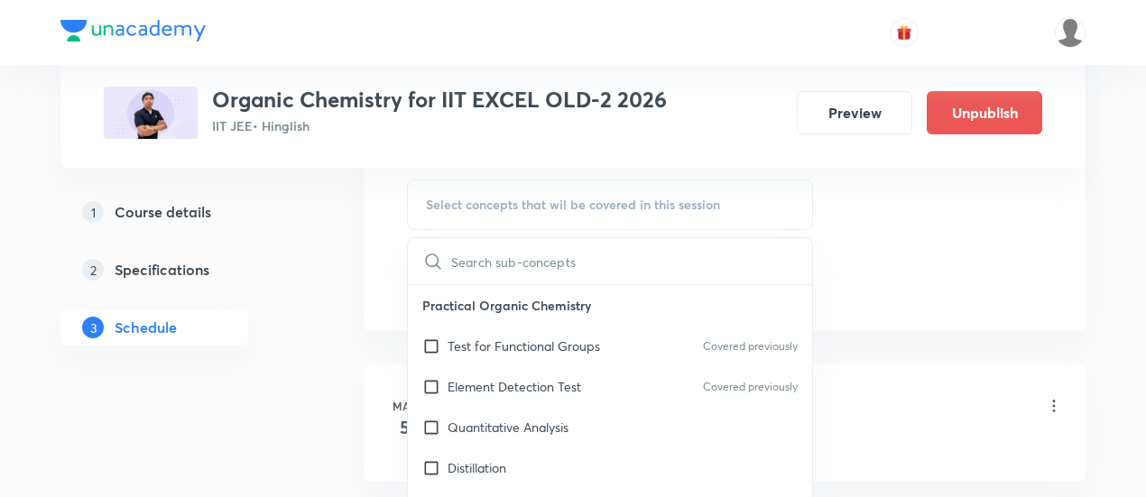
scroll to position [935, 0]
click at [554, 342] on p "Test for Functional Groups" at bounding box center [524, 346] width 153 height 19
checkbox input "true"
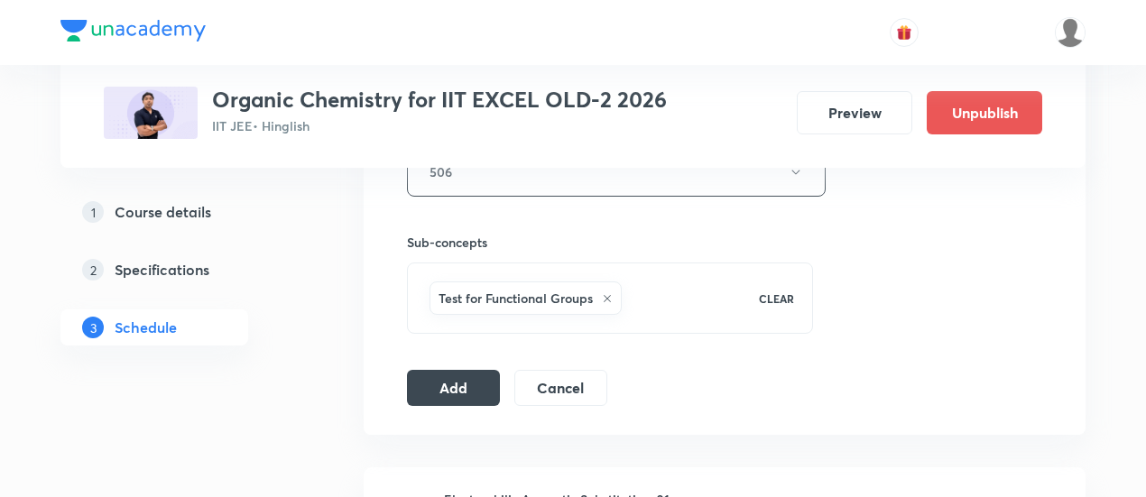
scroll to position [858, 0]
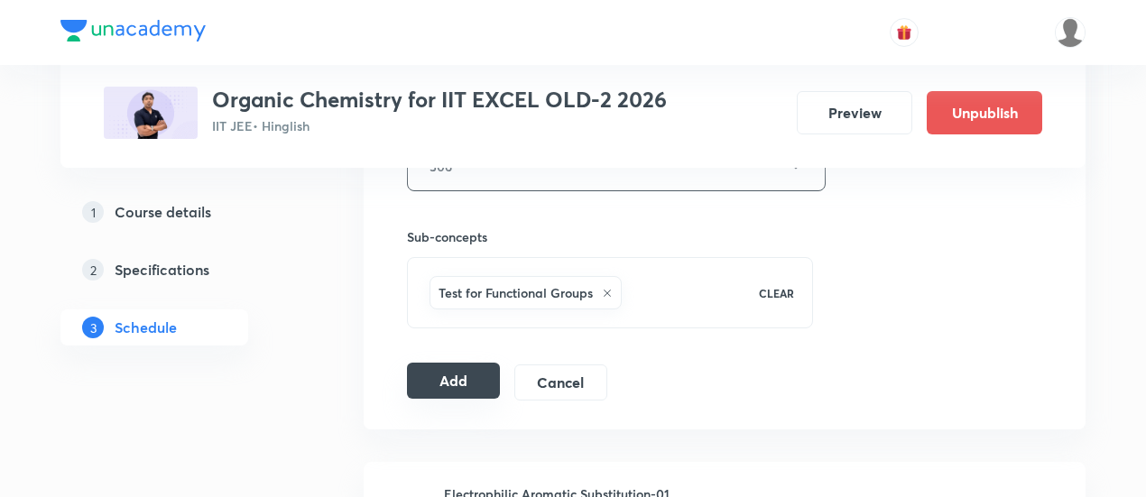
click at [445, 376] on button "Add" at bounding box center [453, 381] width 93 height 36
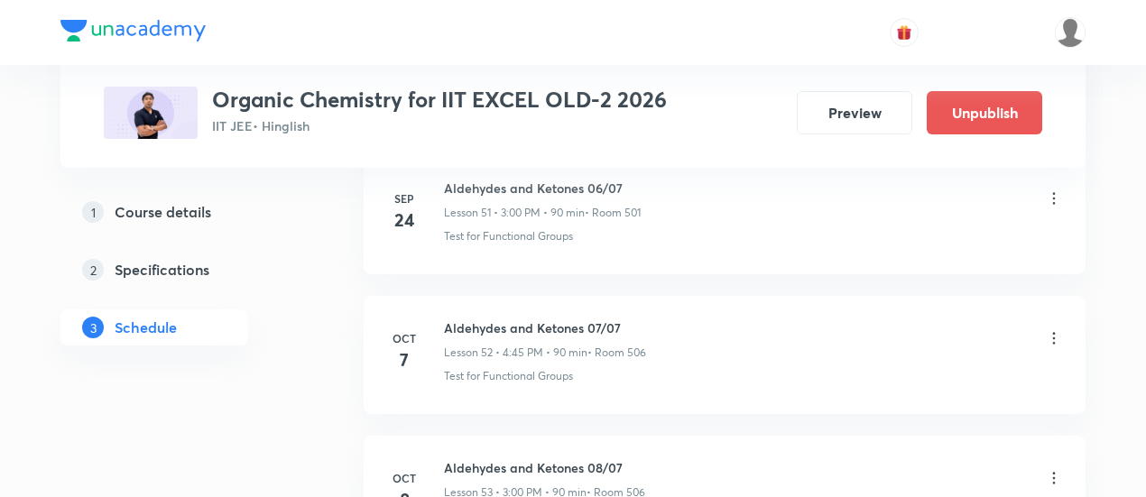
scroll to position [7645, 0]
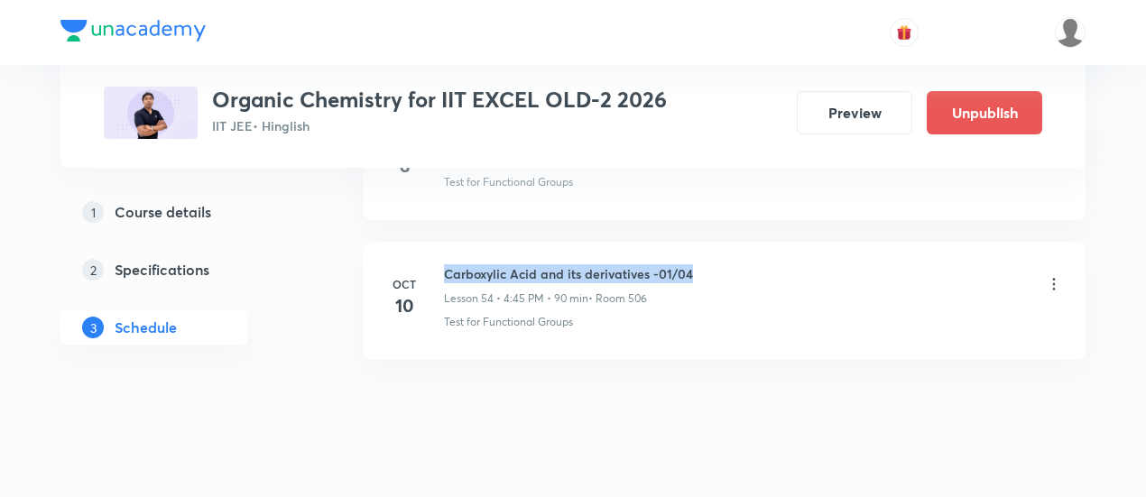
drag, startPoint x: 446, startPoint y: 241, endPoint x: 700, endPoint y: 235, distance: 254.6
click at [700, 264] on div "Carboxylic Acid and its derivatives -01/04 Lesson 54 • 4:45 PM • 90 min • Room …" at bounding box center [753, 285] width 619 height 42
copy h6 "Carboxylic Acid and its derivatives -01/04"
click at [701, 264] on div "Carboxylic Acid and its derivatives -01/04 Lesson 54 • 4:45 PM • 90 min • Room …" at bounding box center [753, 285] width 619 height 42
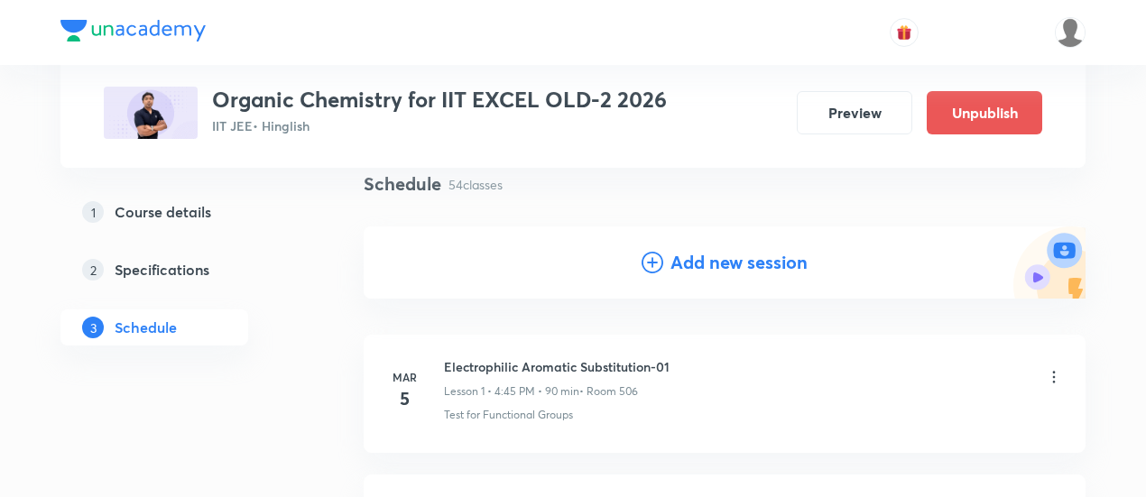
scroll to position [144, 0]
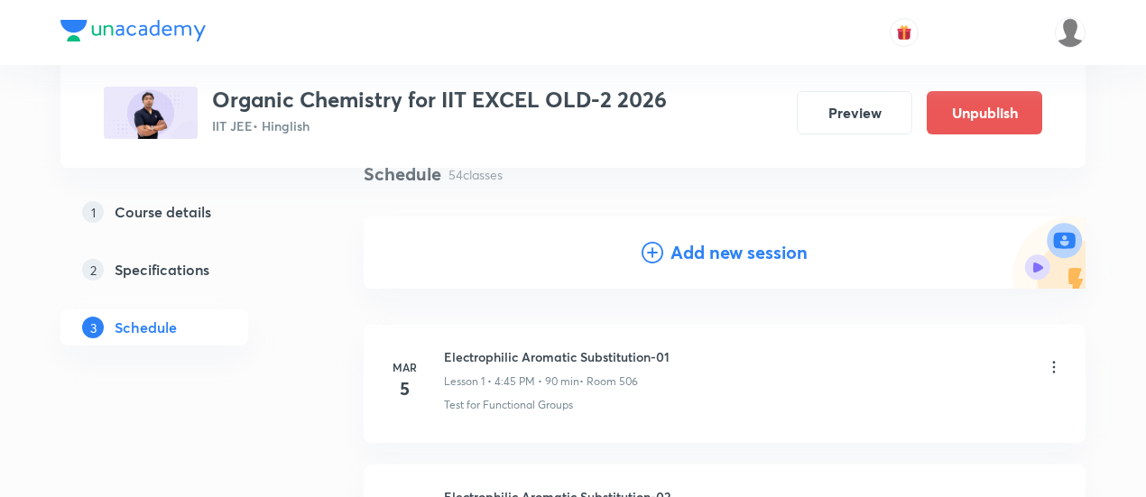
click at [738, 244] on h4 "Add new session" at bounding box center [739, 252] width 137 height 27
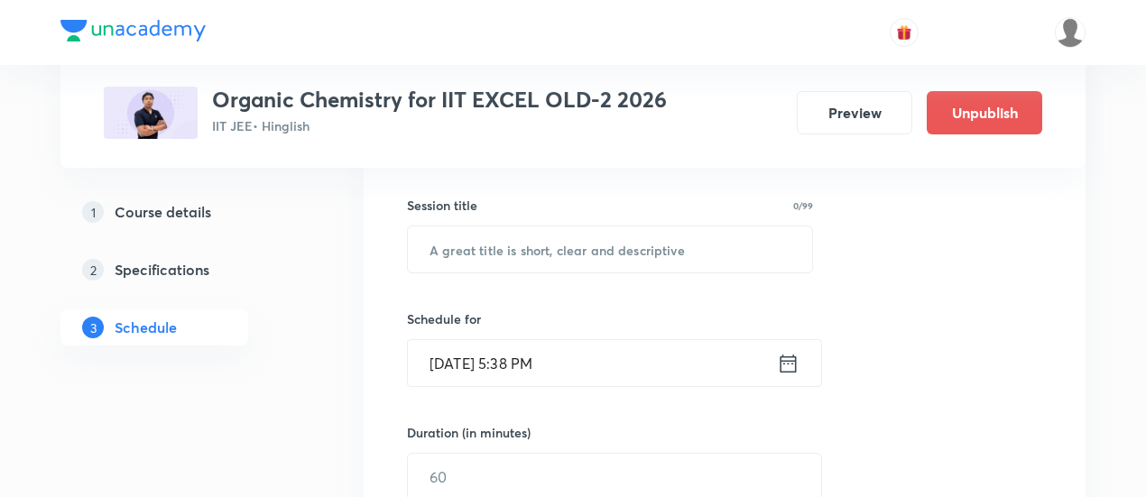
scroll to position [319, 0]
click at [628, 251] on input "text" at bounding box center [610, 247] width 404 height 46
paste input "Carboxylic Acid and its derivatives -01/04"
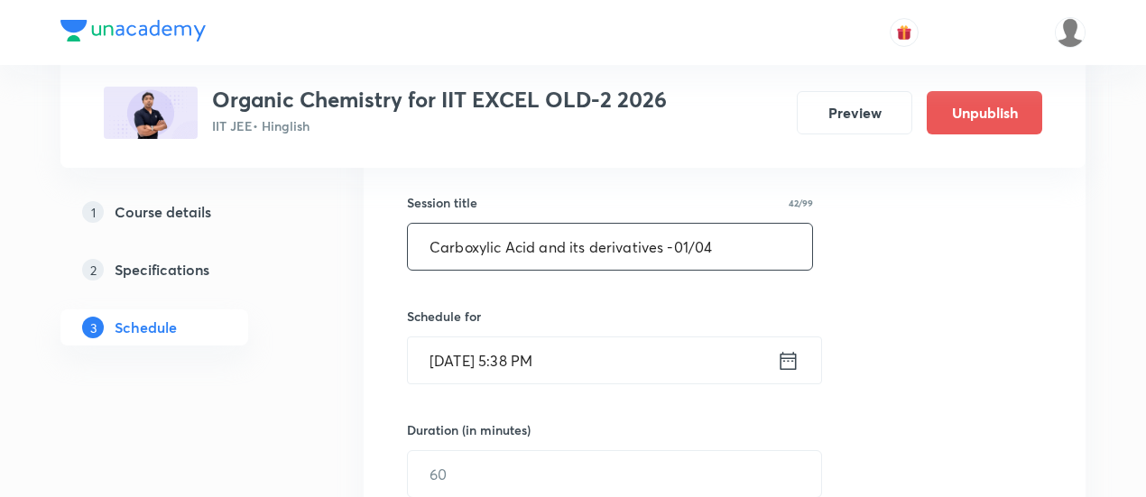
click at [685, 244] on input "Carboxylic Acid and its derivatives -01/04" at bounding box center [610, 247] width 404 height 46
type input "Carboxylic Acid and its derivatives -02/04"
click at [784, 351] on icon at bounding box center [789, 360] width 16 height 18
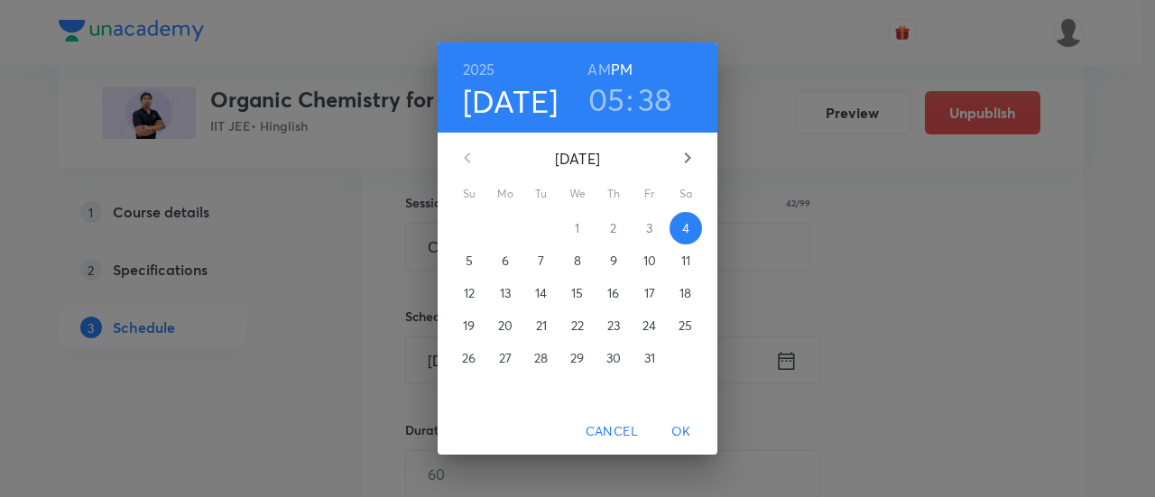
click at [688, 261] on p "11" at bounding box center [686, 261] width 9 height 18
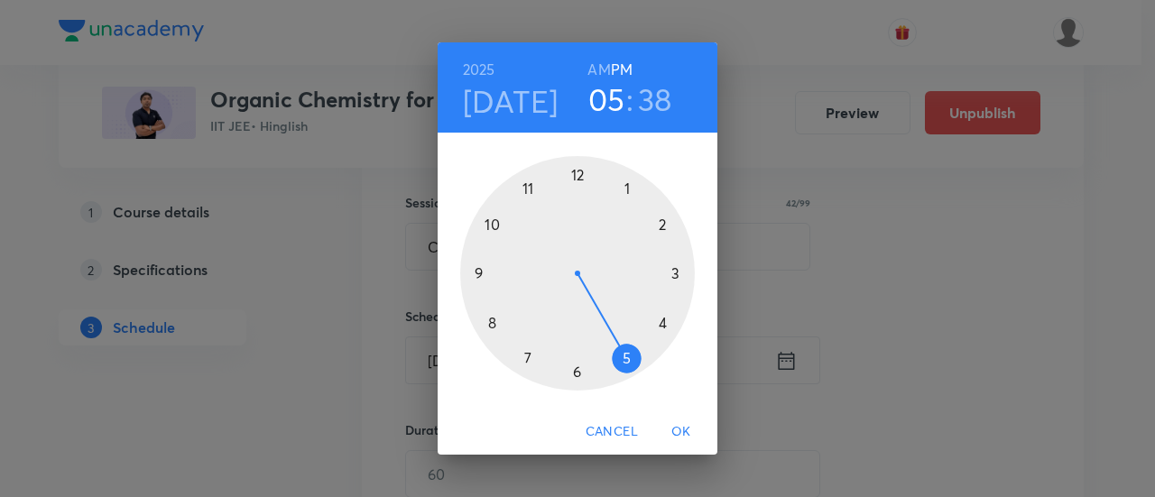
click at [673, 275] on div at bounding box center [577, 273] width 235 height 235
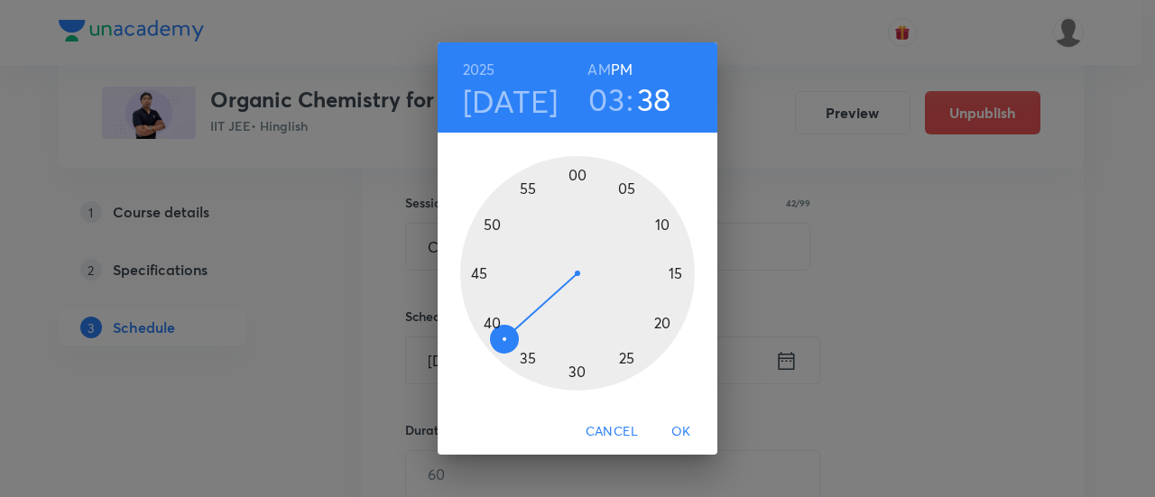
click at [578, 172] on div at bounding box center [577, 273] width 235 height 235
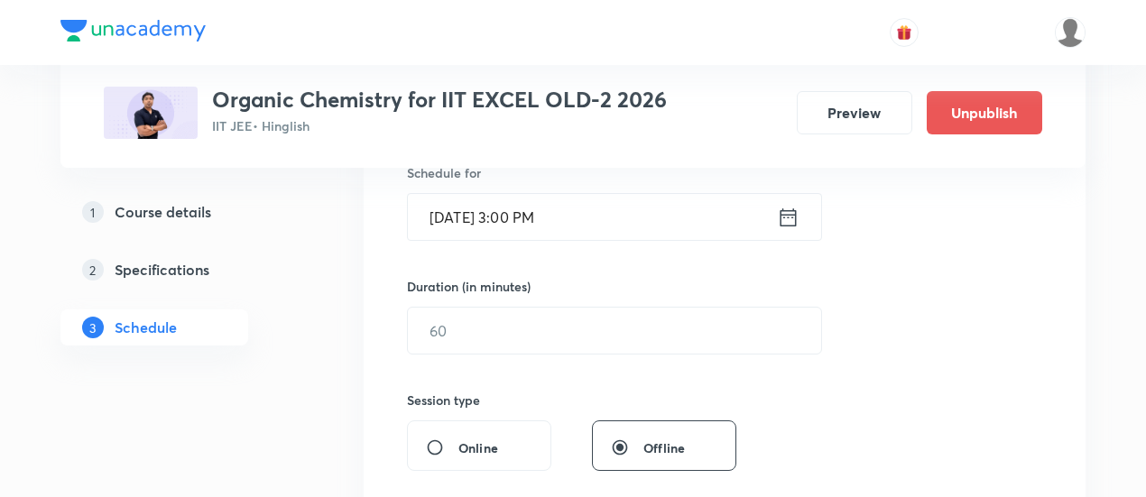
scroll to position [466, 0]
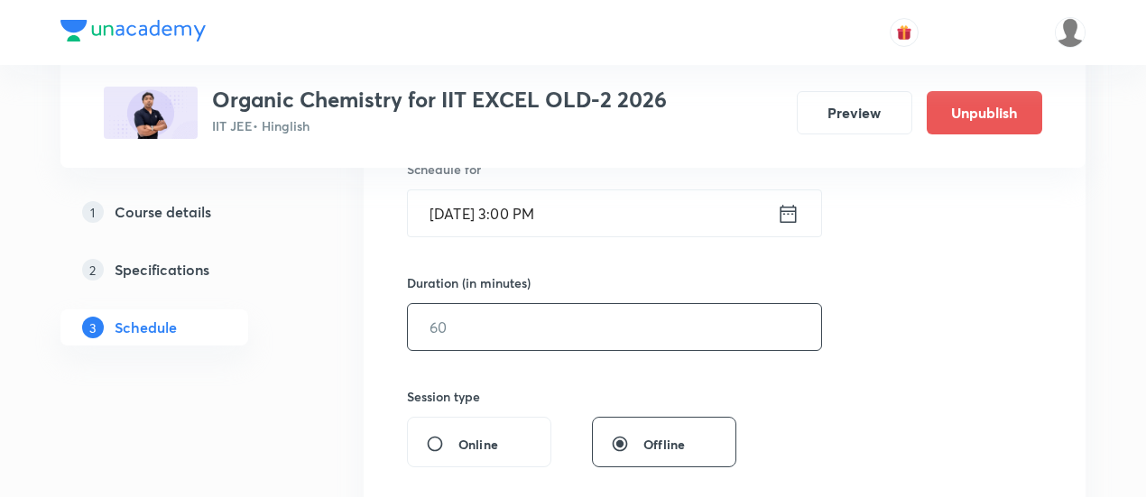
click at [683, 335] on input "text" at bounding box center [614, 327] width 413 height 46
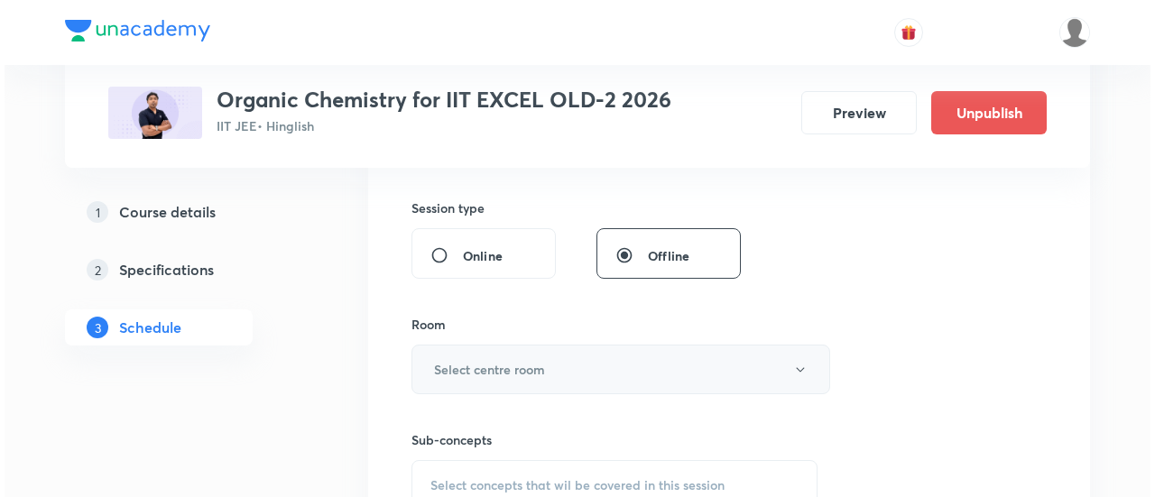
scroll to position [655, 0]
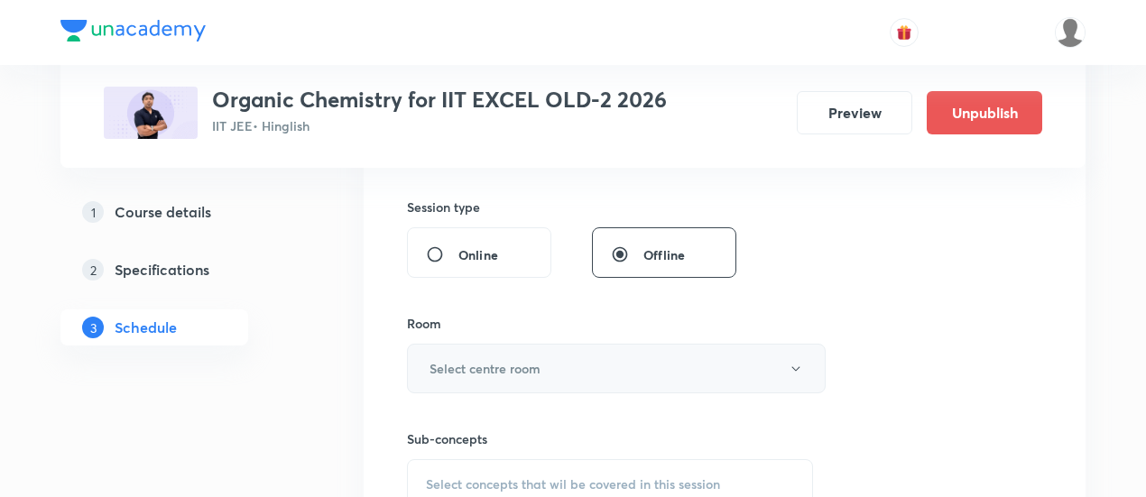
type input "90"
click at [591, 361] on button "Select centre room" at bounding box center [616, 369] width 419 height 50
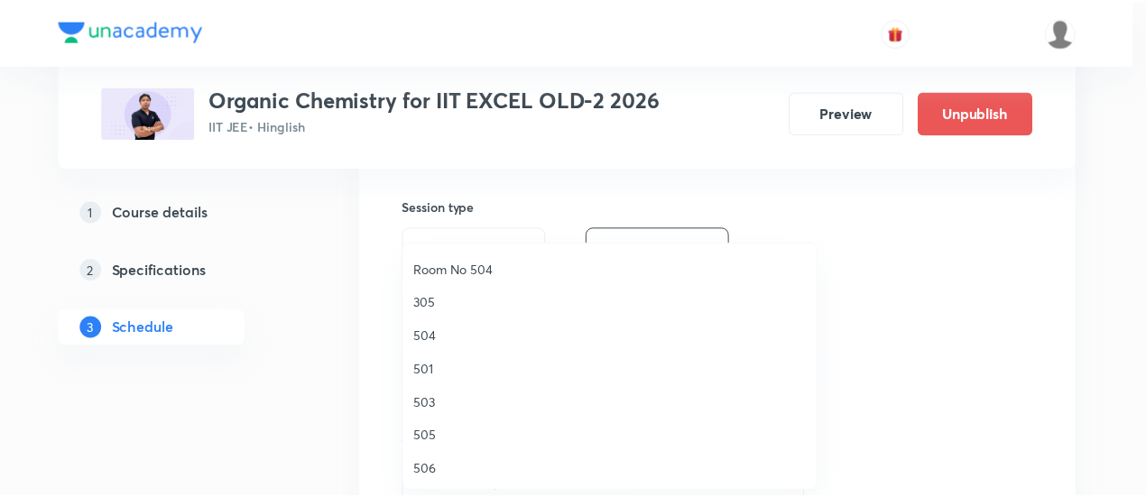
scroll to position [240, 0]
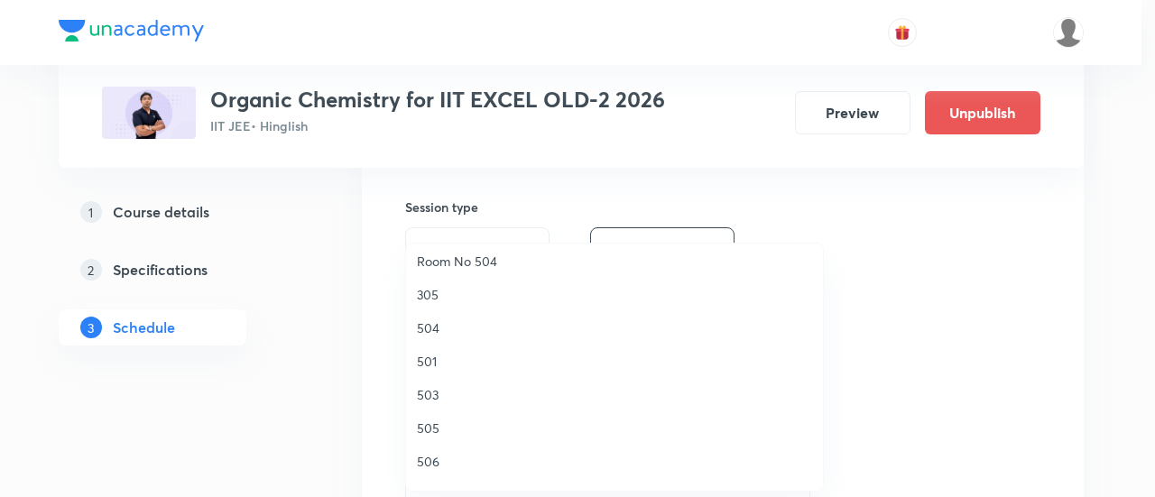
click at [437, 459] on span "506" at bounding box center [614, 461] width 395 height 19
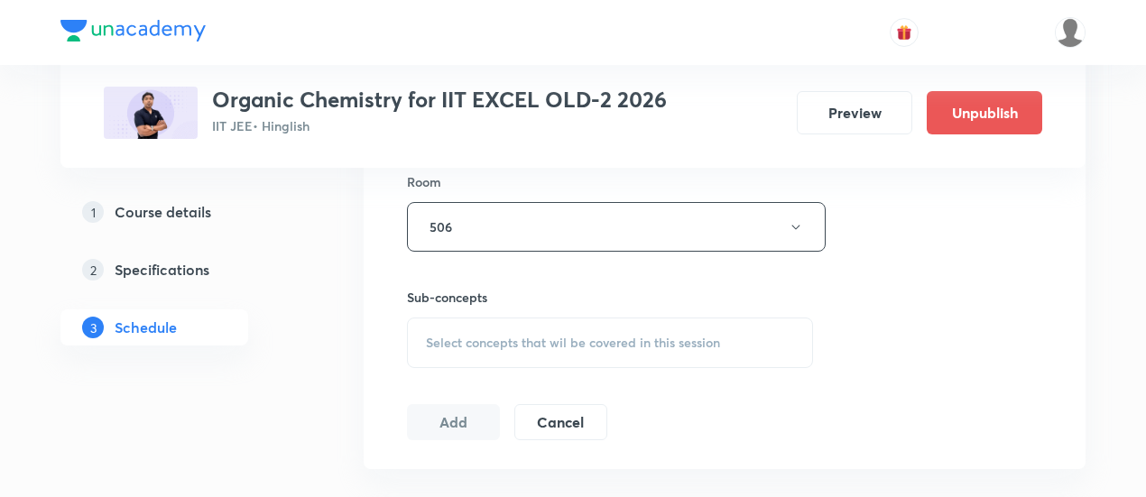
scroll to position [803, 0]
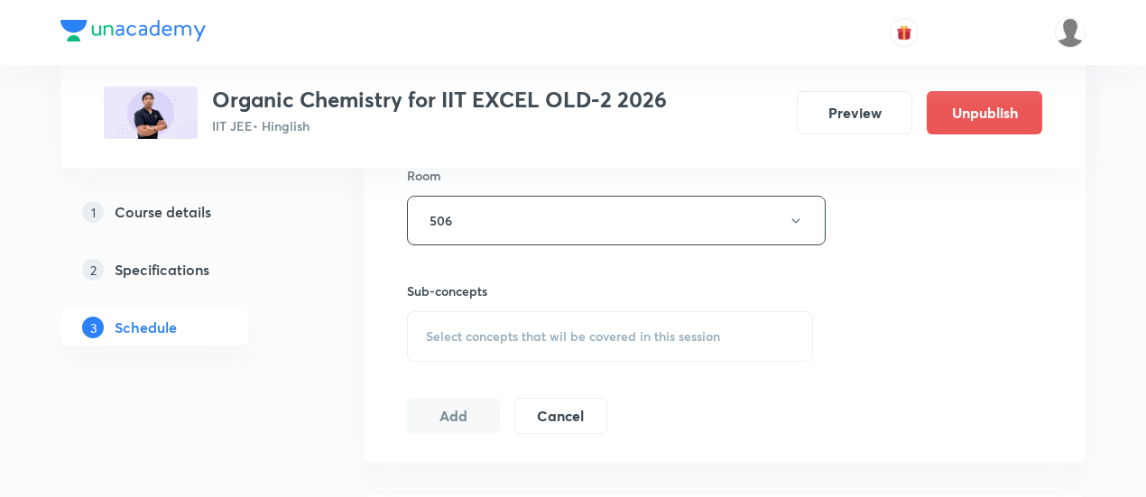
click at [599, 337] on span "Select concepts that wil be covered in this session" at bounding box center [573, 336] width 294 height 14
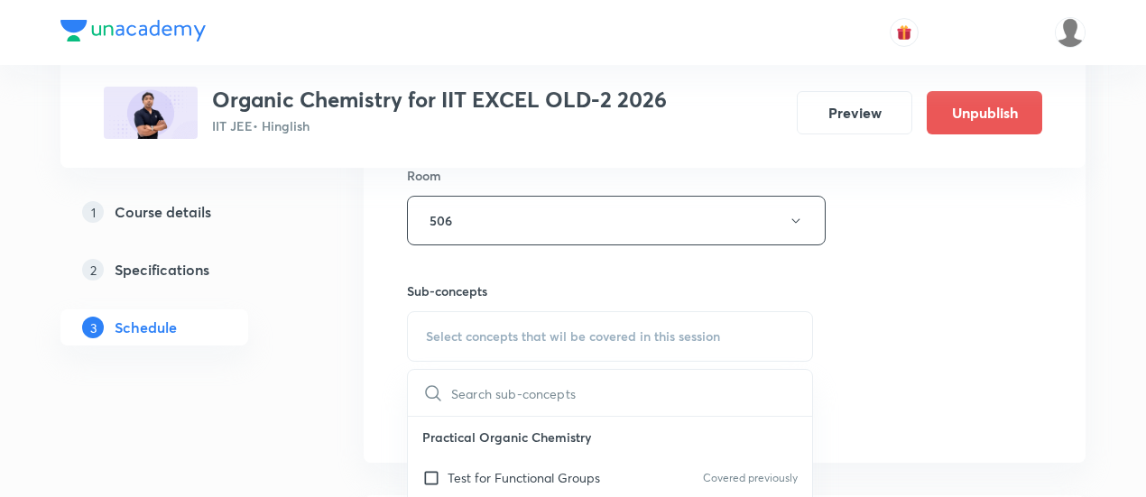
scroll to position [903, 0]
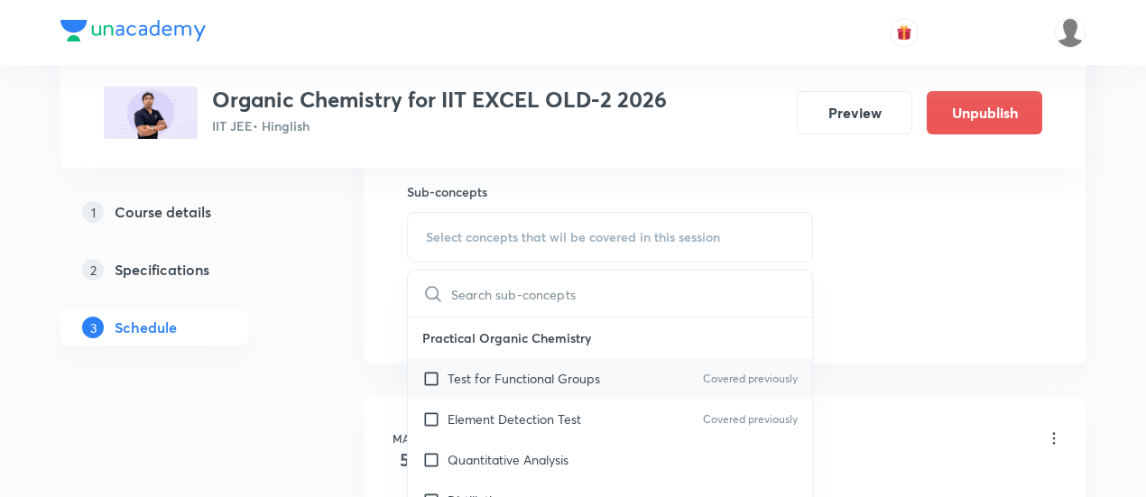
click at [484, 380] on p "Test for Functional Groups" at bounding box center [524, 378] width 153 height 19
checkbox input "true"
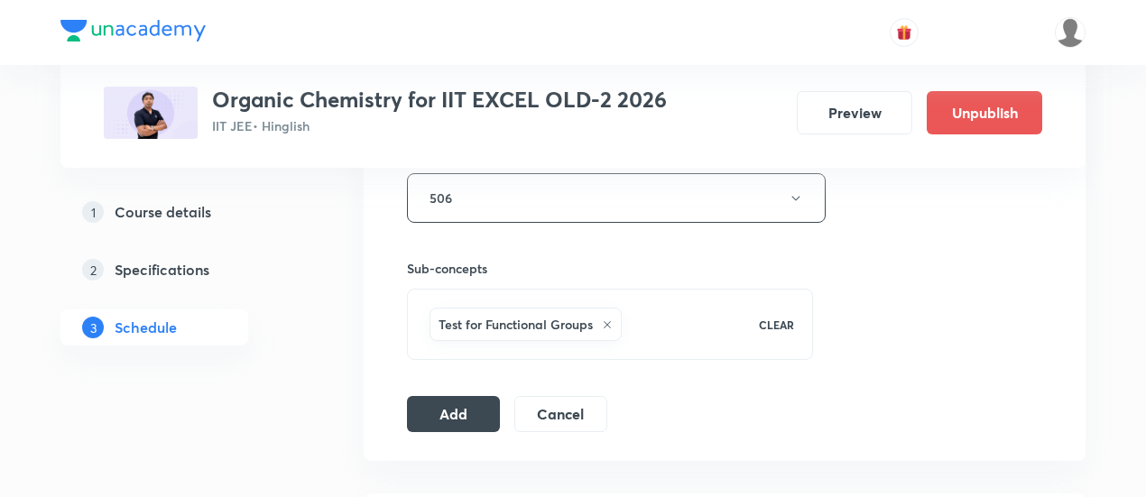
scroll to position [833, 0]
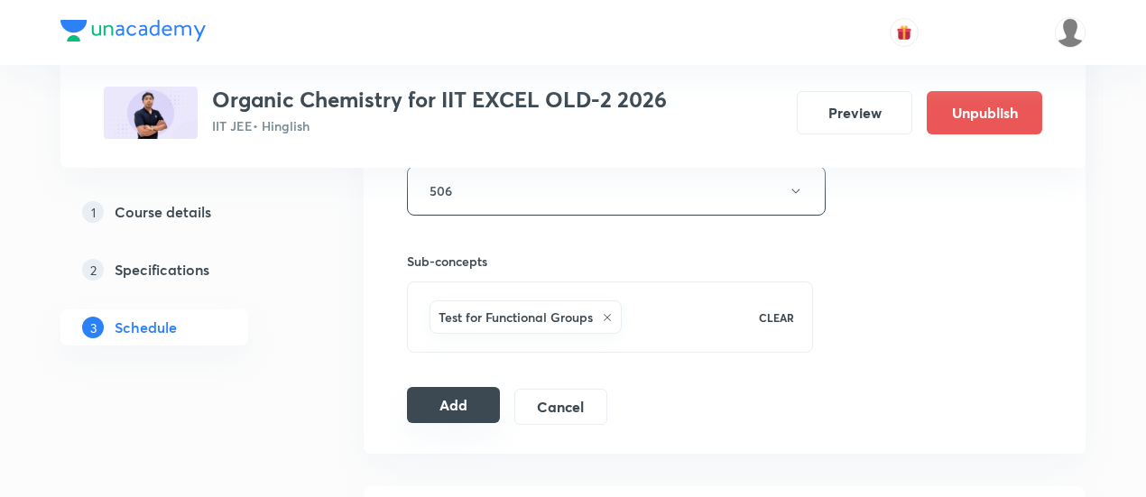
click at [473, 407] on button "Add" at bounding box center [453, 405] width 93 height 36
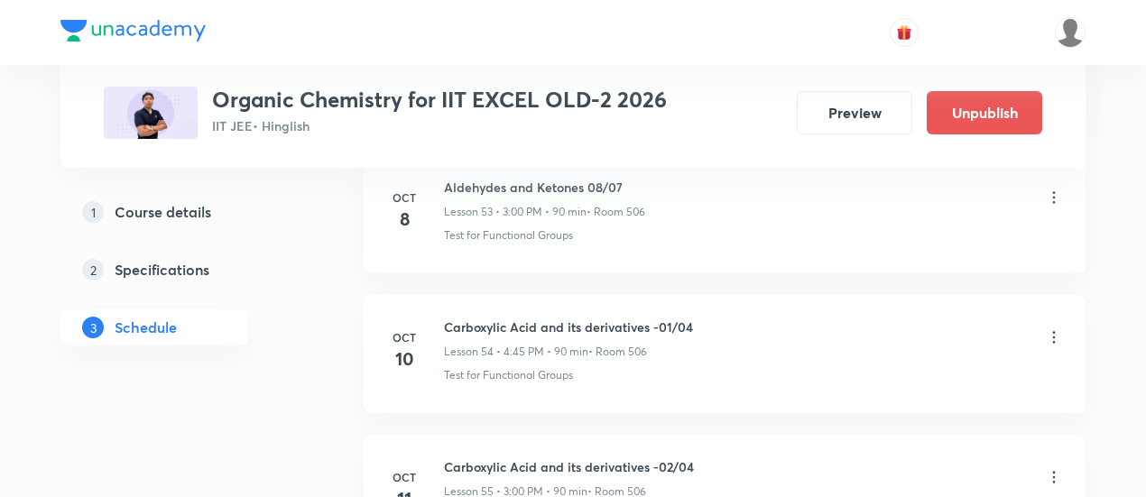
scroll to position [7593, 0]
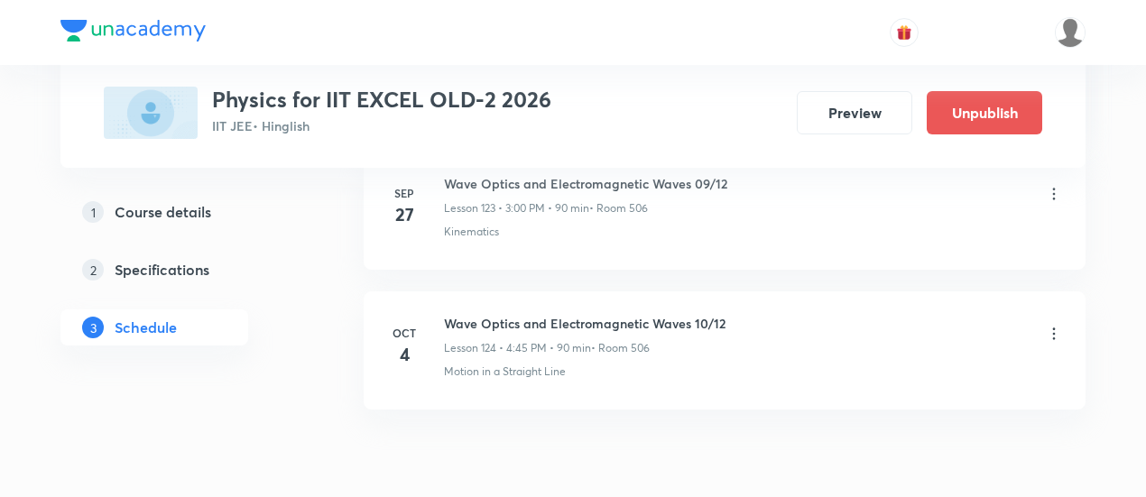
scroll to position [18223, 0]
drag, startPoint x: 446, startPoint y: 241, endPoint x: 768, endPoint y: 247, distance: 322.3
click at [768, 311] on div "Wave Optics and Electromagnetic Waves 10/12 Lesson 124 • 4:45 PM • 90 min • Roo…" at bounding box center [753, 332] width 619 height 42
copy h6 "Wave Optics and Electromagnetic Waves 10/12"
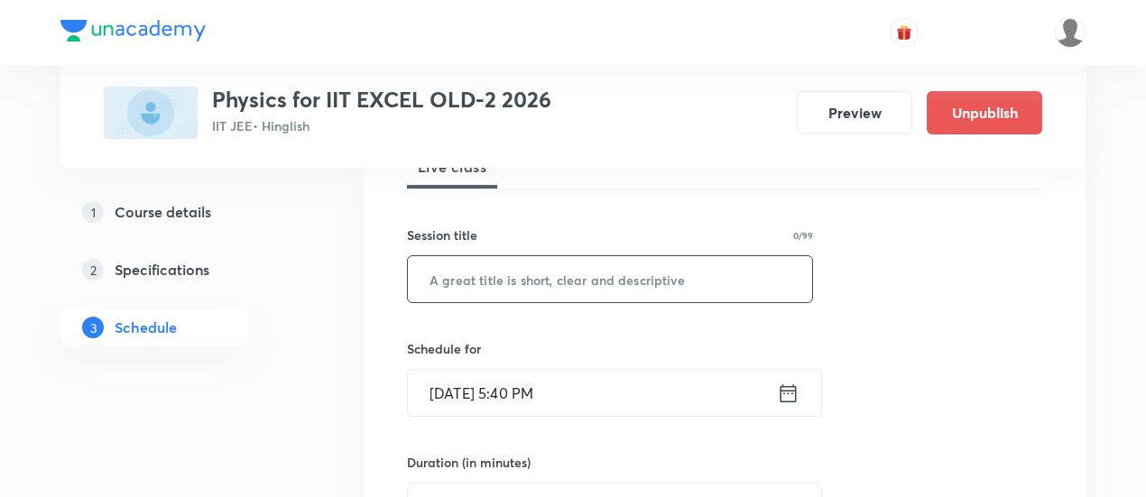
scroll to position [289, 0]
click at [675, 277] on input "text" at bounding box center [610, 277] width 404 height 46
paste input "Wave Optics and Electromagnetic Waves 10/12"
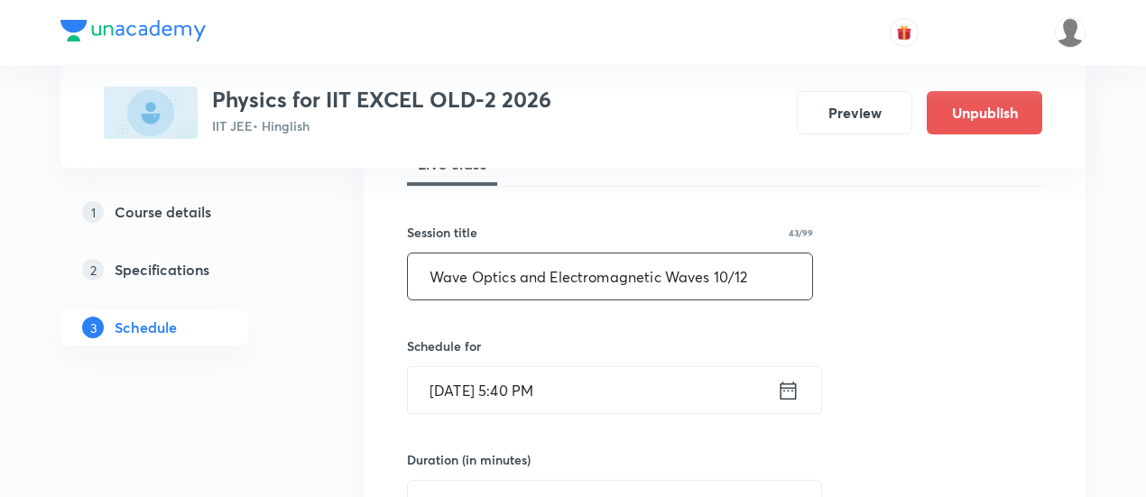
click at [728, 272] on input "Wave Optics and Electromagnetic Waves 10/12" at bounding box center [610, 277] width 404 height 46
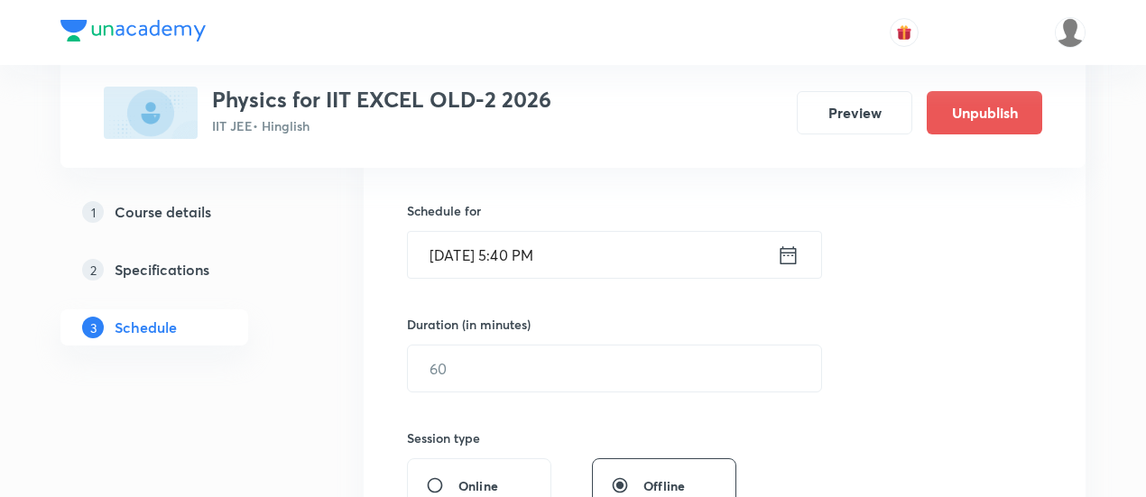
scroll to position [430, 0]
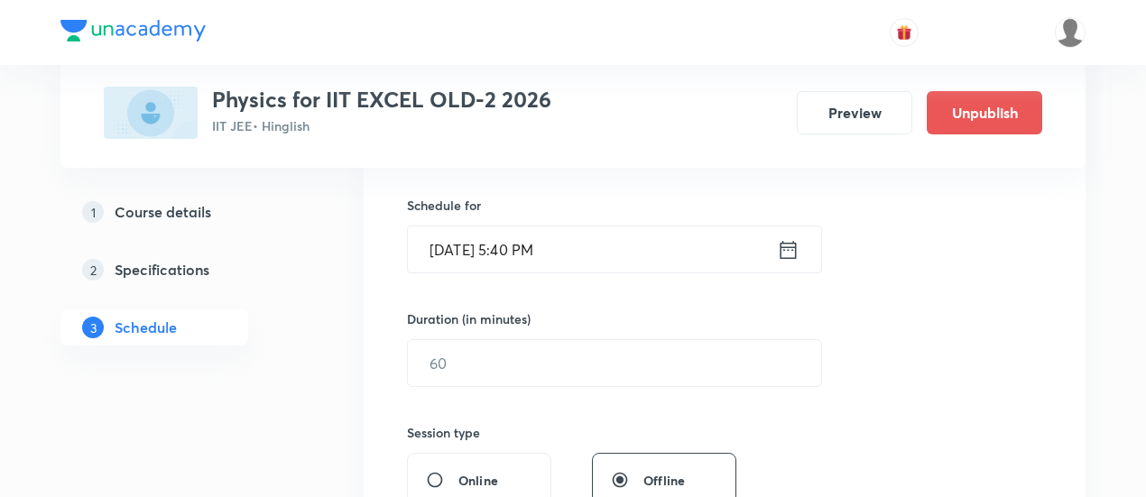
type input "Wave Optics and Electromagnetic Waves 11/12"
click at [788, 248] on icon at bounding box center [789, 249] width 16 height 18
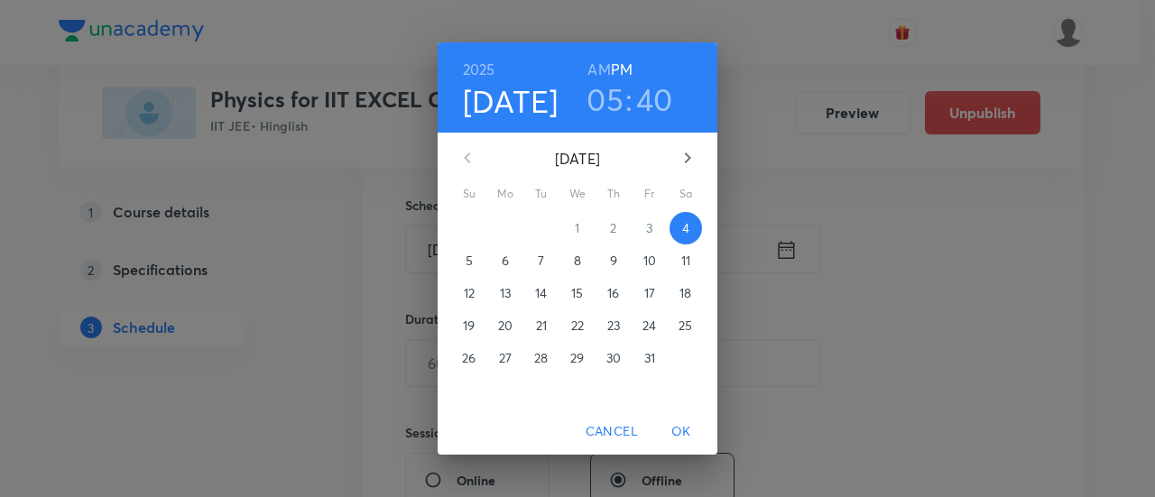
click at [547, 260] on span "7" at bounding box center [541, 261] width 32 height 18
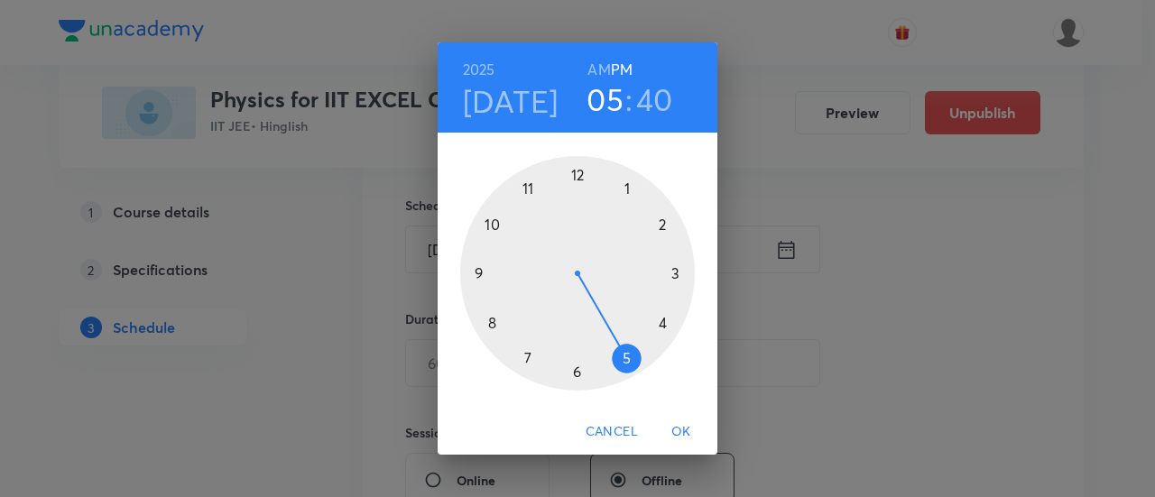
click at [575, 373] on div at bounding box center [577, 273] width 235 height 235
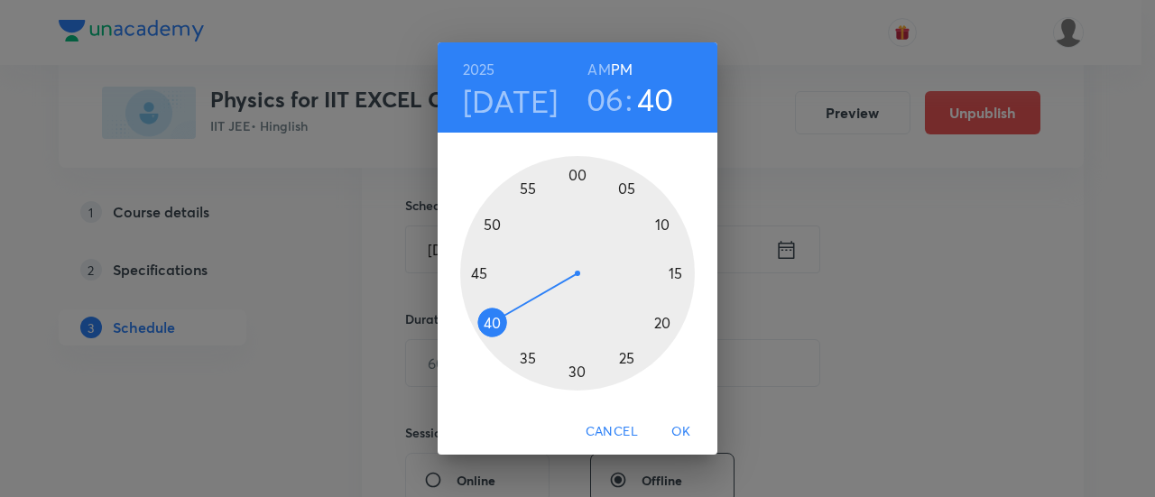
click at [575, 373] on div at bounding box center [577, 273] width 235 height 235
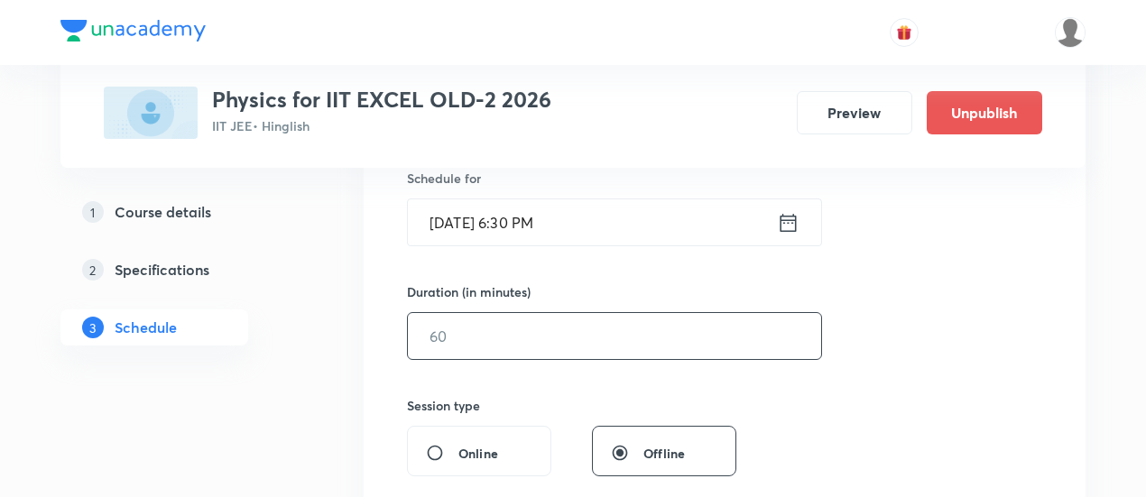
scroll to position [457, 0]
click at [744, 332] on input "text" at bounding box center [614, 336] width 413 height 46
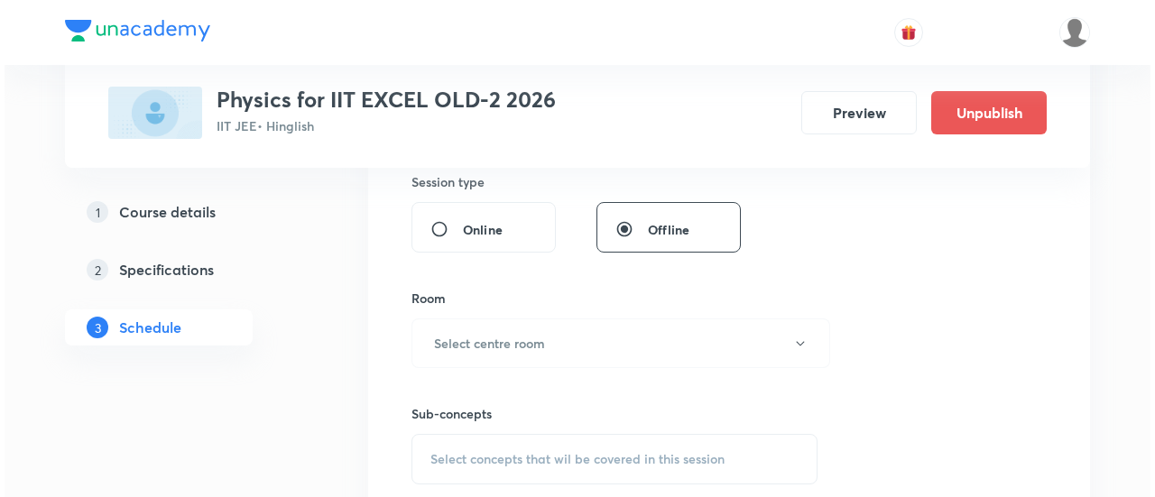
scroll to position [682, 0]
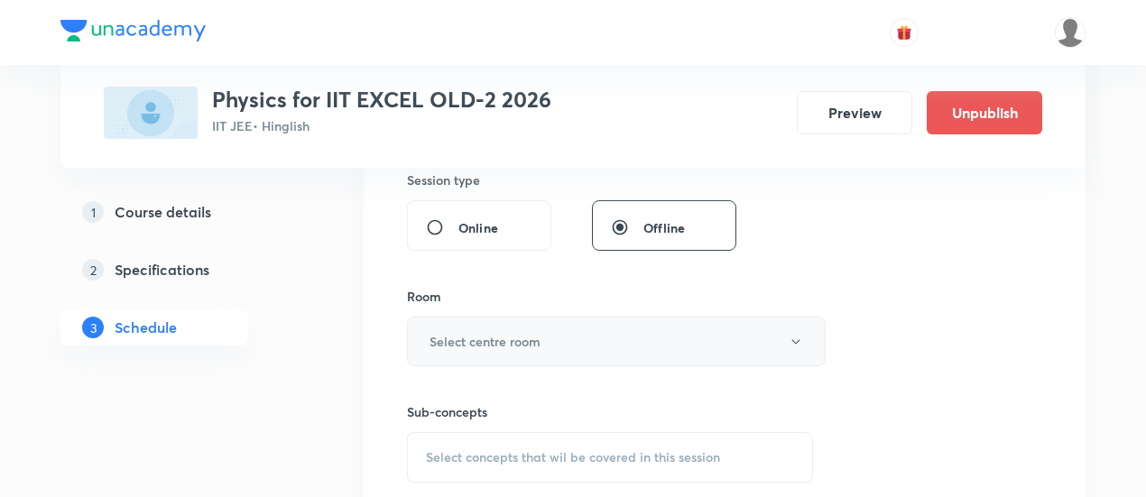
type input "90"
click at [514, 335] on h6 "Select centre room" at bounding box center [485, 341] width 111 height 19
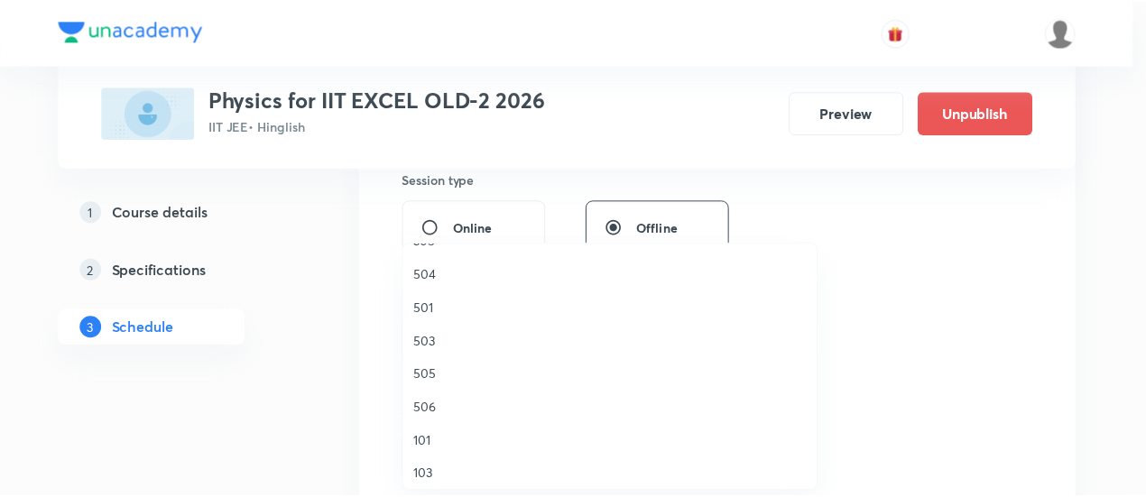
scroll to position [301, 0]
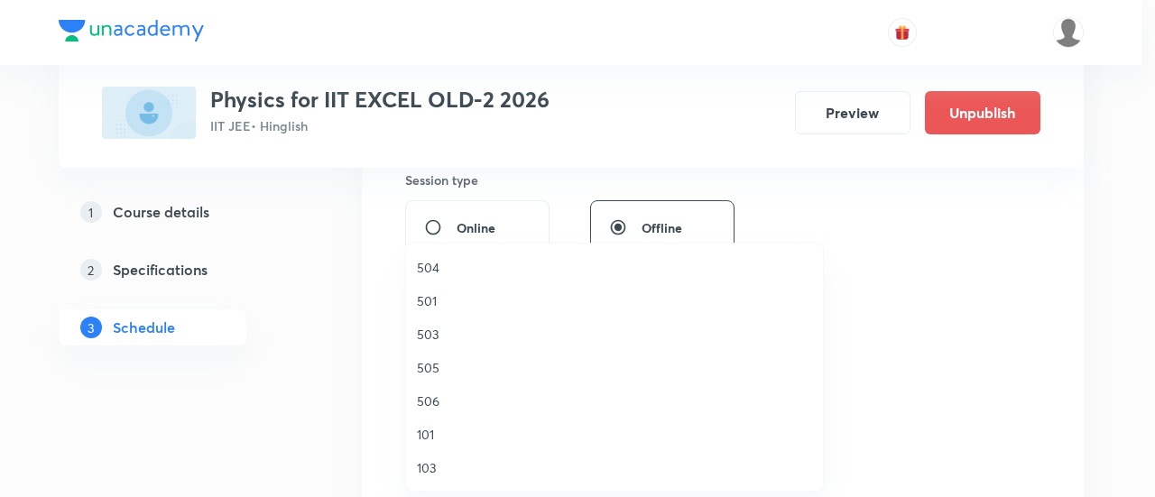
click at [436, 402] on span "506" at bounding box center [614, 401] width 395 height 19
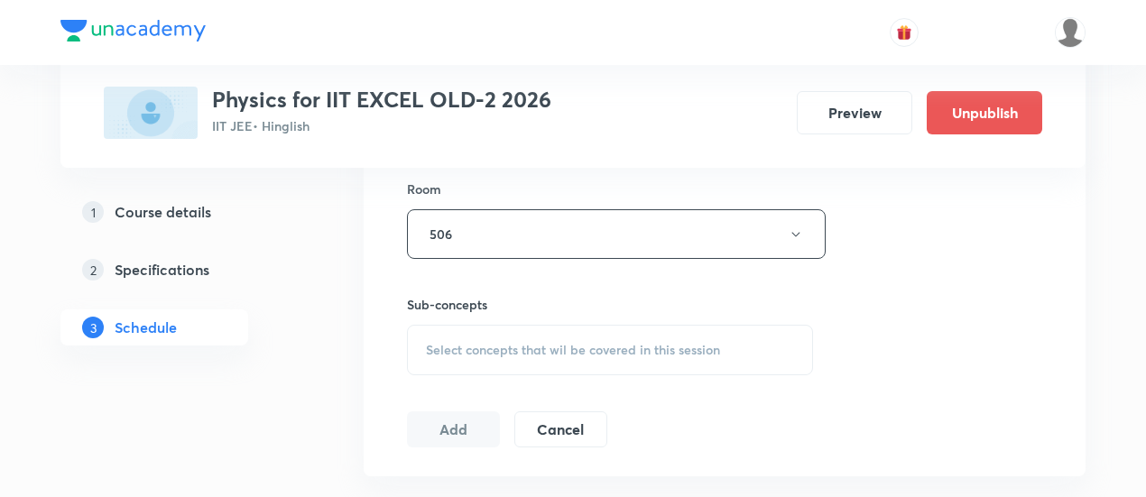
scroll to position [793, 0]
click at [610, 350] on span "Select concepts that wil be covered in this session" at bounding box center [573, 346] width 294 height 14
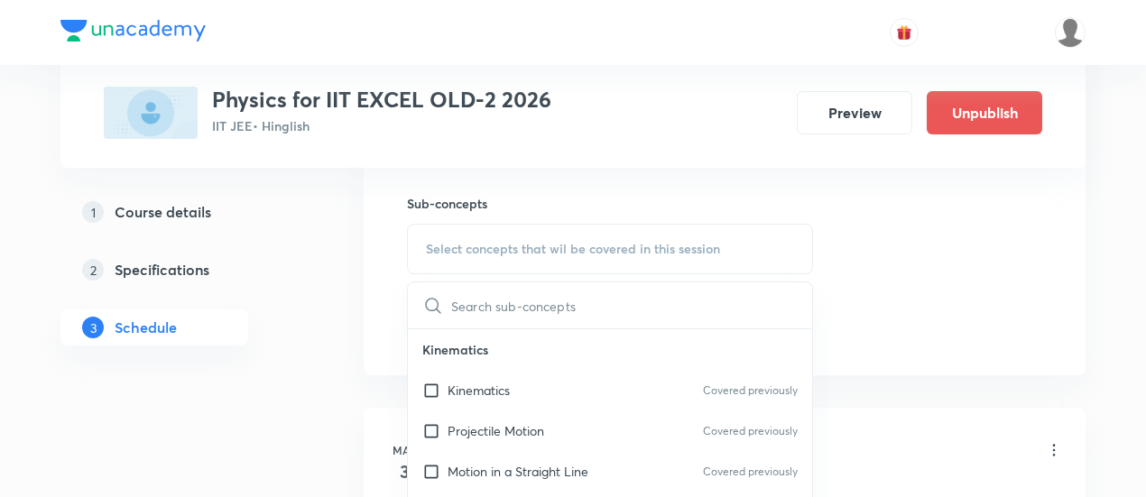
scroll to position [893, 0]
click at [502, 392] on p "Kinematics" at bounding box center [479, 388] width 62 height 19
checkbox input "true"
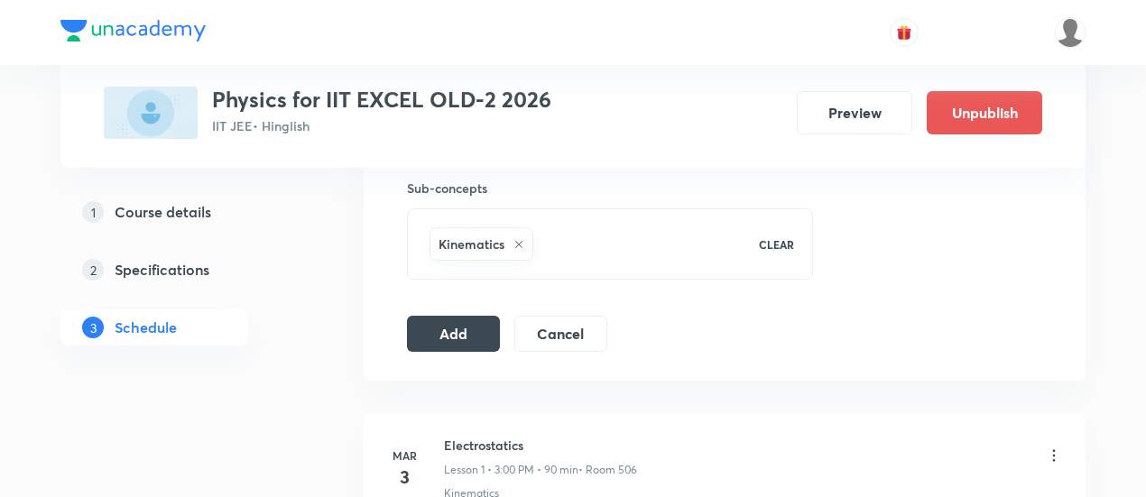
scroll to position [911, 0]
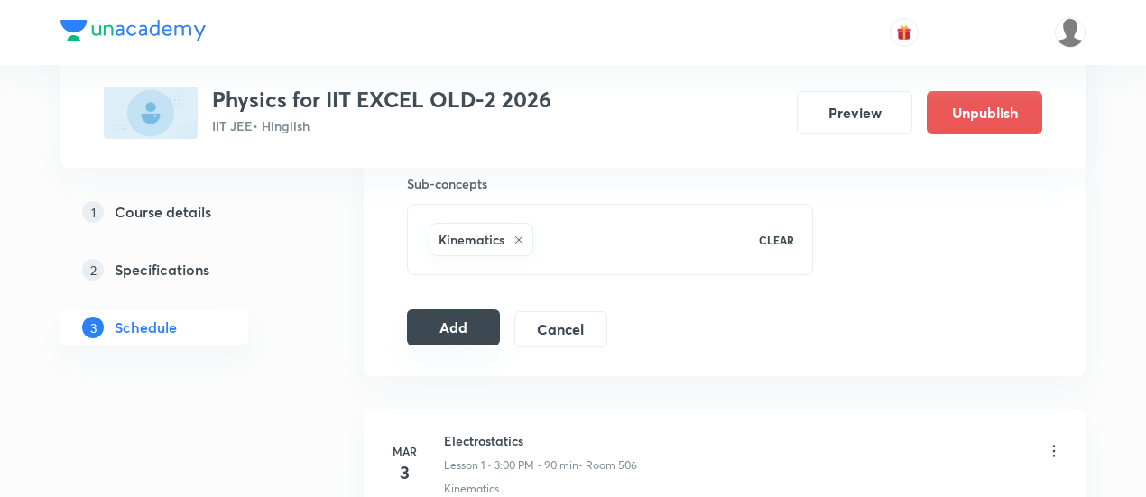
click at [473, 337] on button "Add" at bounding box center [453, 328] width 93 height 36
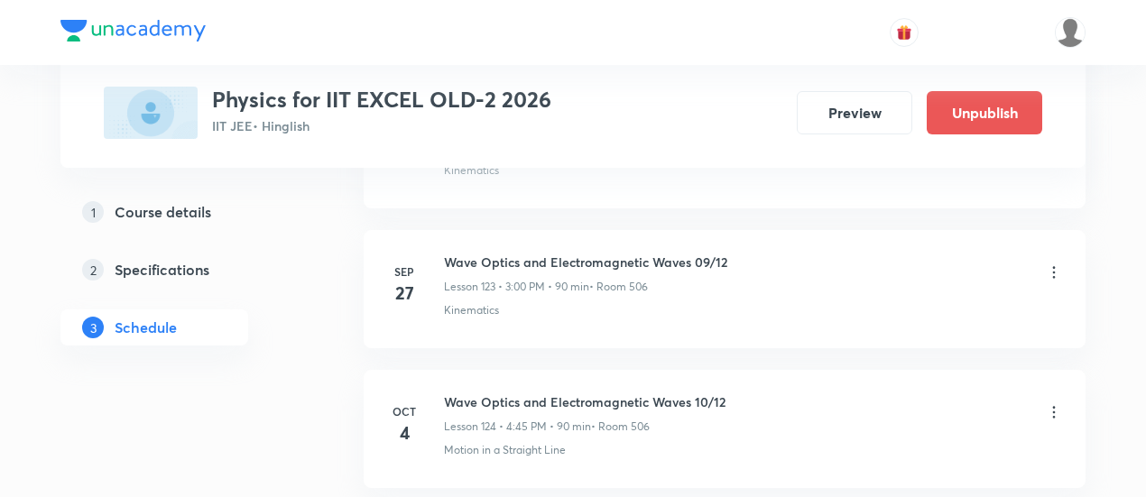
scroll to position [17536, 0]
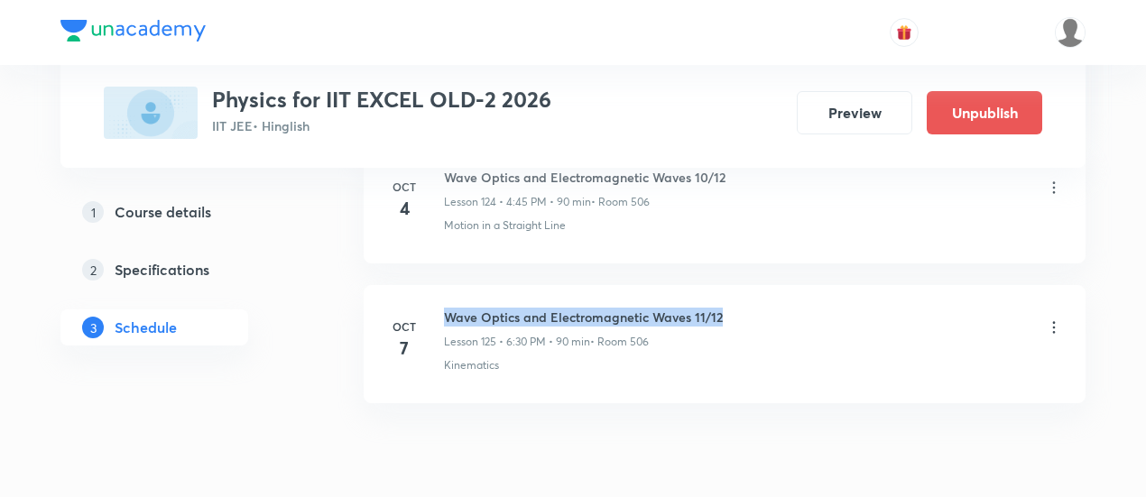
drag, startPoint x: 446, startPoint y: 241, endPoint x: 747, endPoint y: 236, distance: 300.6
click at [747, 308] on div "Wave Optics and Electromagnetic Waves 11/12 Lesson 125 • 6:30 PM • 90 min • Roo…" at bounding box center [753, 329] width 619 height 42
copy h6 "Wave Optics and Electromagnetic Waves 11/12"
click at [747, 308] on div "Wave Optics and Electromagnetic Waves 11/12 Lesson 125 • 6:30 PM • 90 min • Roo…" at bounding box center [753, 329] width 619 height 42
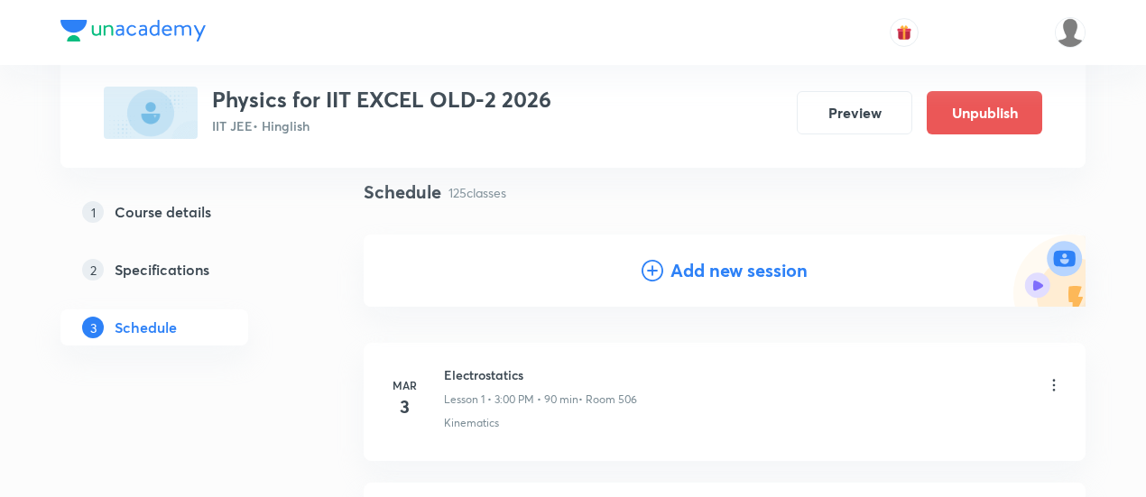
scroll to position [132, 0]
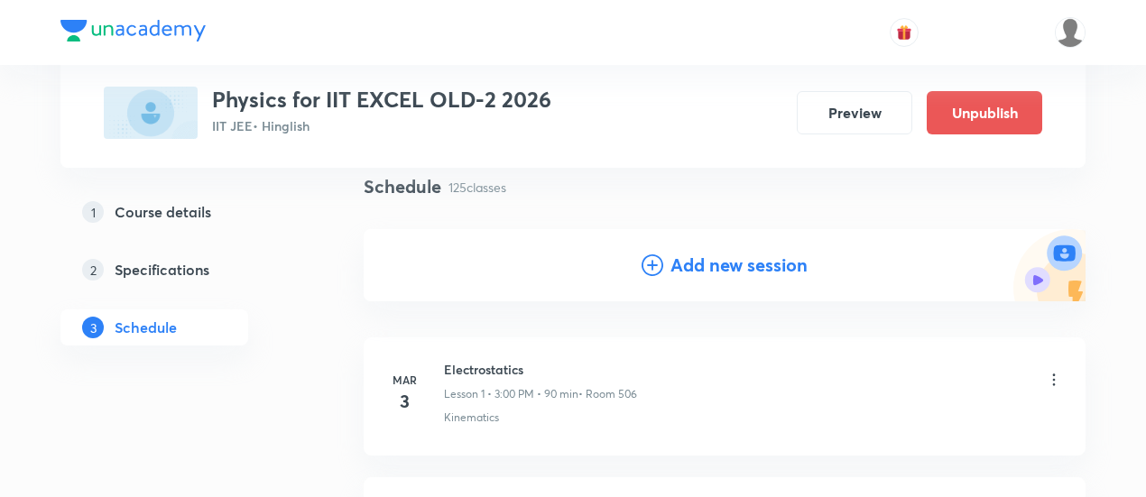
click at [738, 263] on h4 "Add new session" at bounding box center [739, 265] width 137 height 27
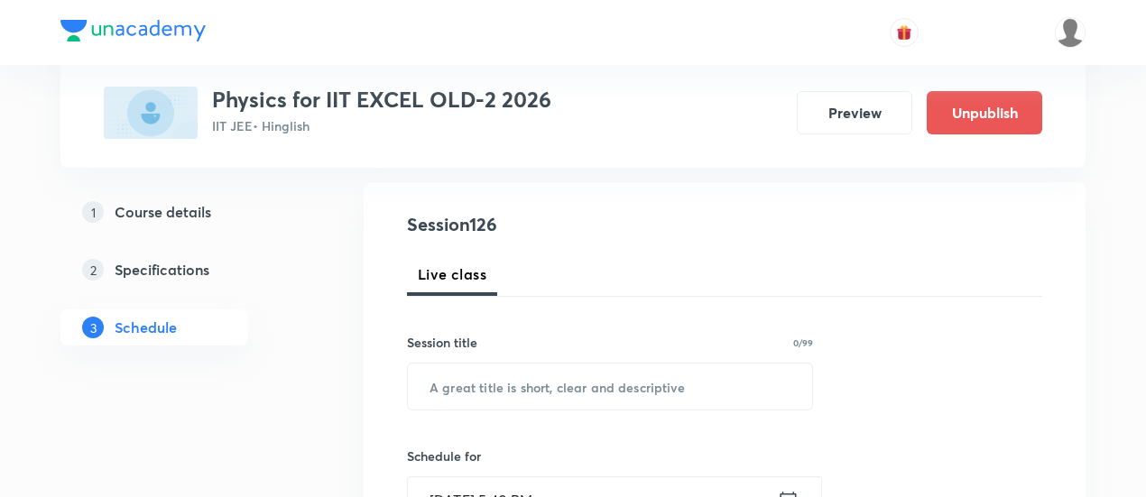
scroll to position [289, 0]
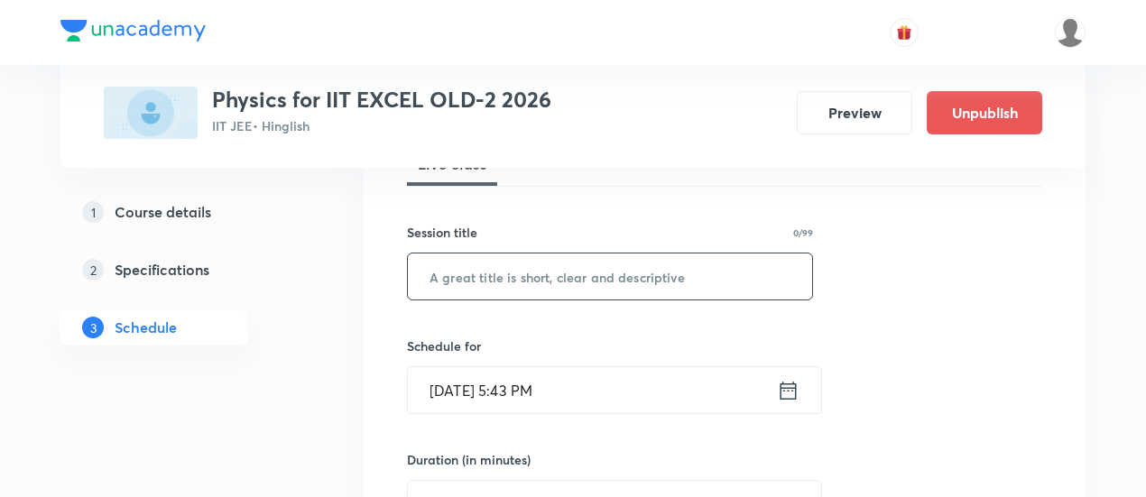
click at [648, 276] on input "text" at bounding box center [610, 277] width 404 height 46
paste input "Wave Optics and Electromagnetic Waves 11/12"
click at [724, 275] on input "Wave Optics and Electromagnetic Waves 11/12" at bounding box center [610, 277] width 404 height 46
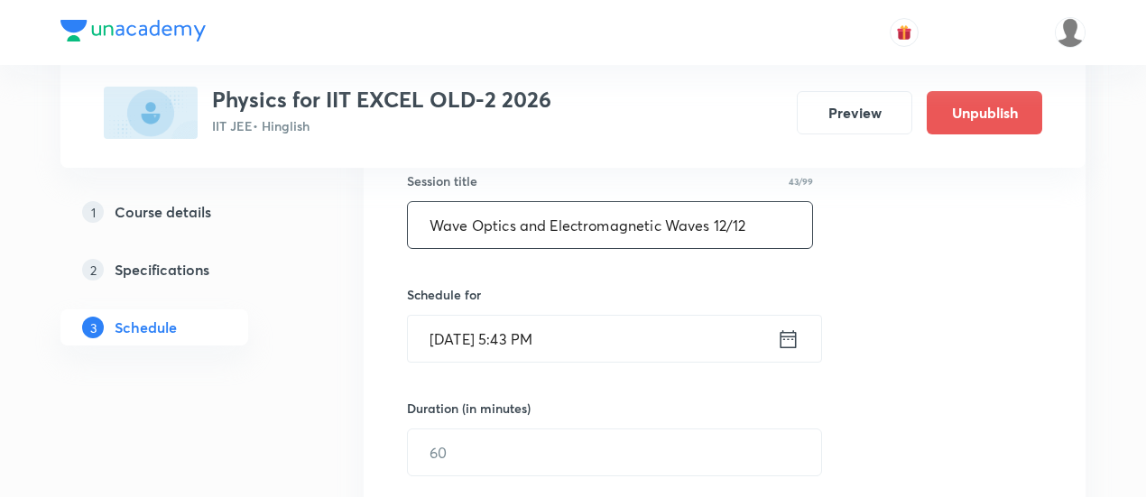
scroll to position [400, 0]
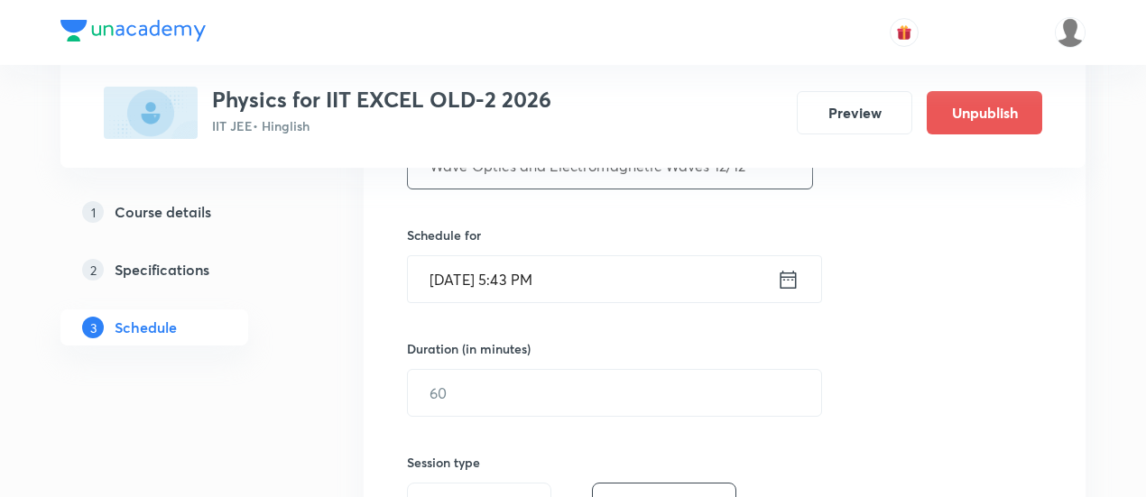
type input "Wave Optics and Electromagnetic Waves 12/12"
click at [791, 275] on icon at bounding box center [789, 279] width 16 height 18
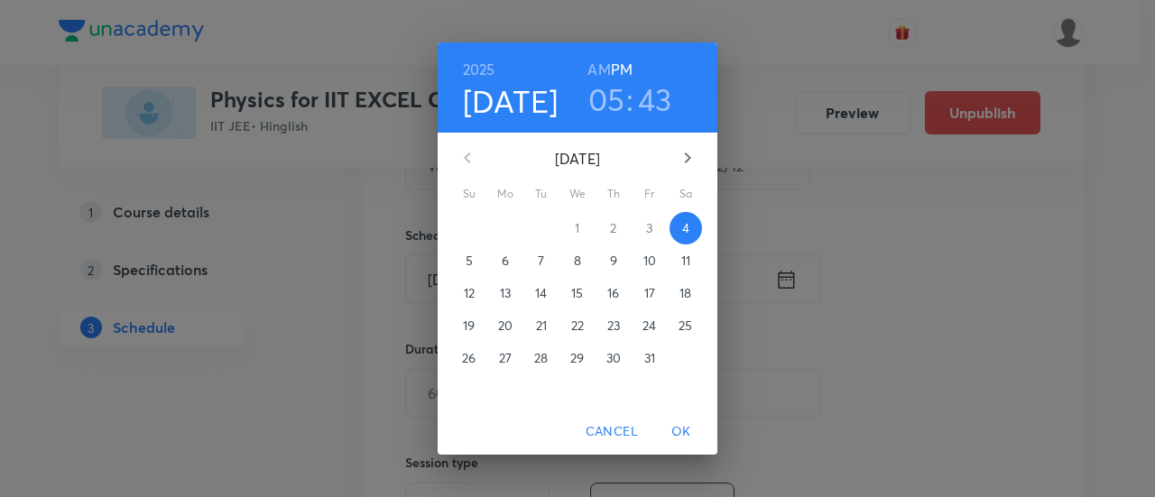
click at [580, 261] on p "8" at bounding box center [577, 261] width 7 height 18
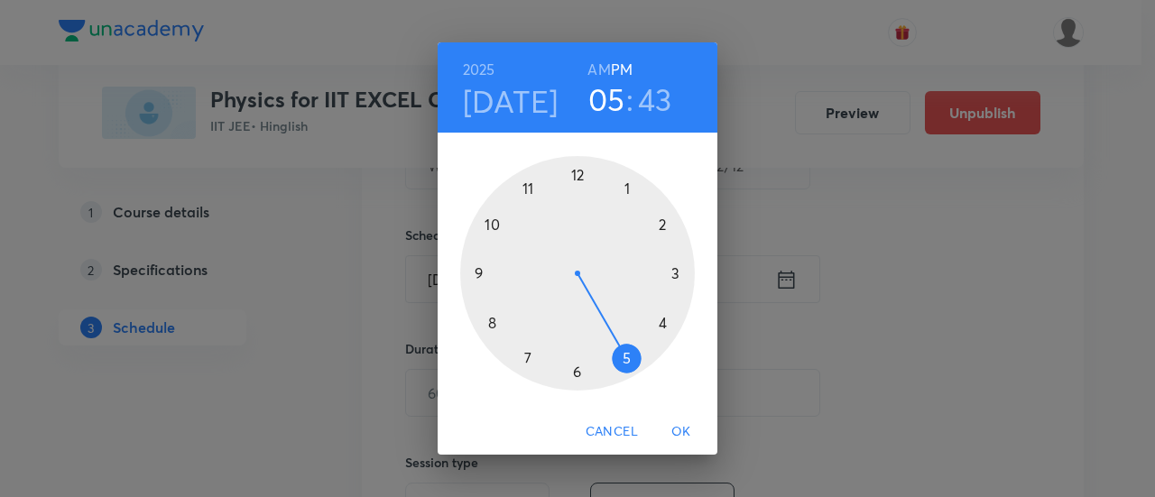
click at [578, 375] on div at bounding box center [577, 273] width 235 height 235
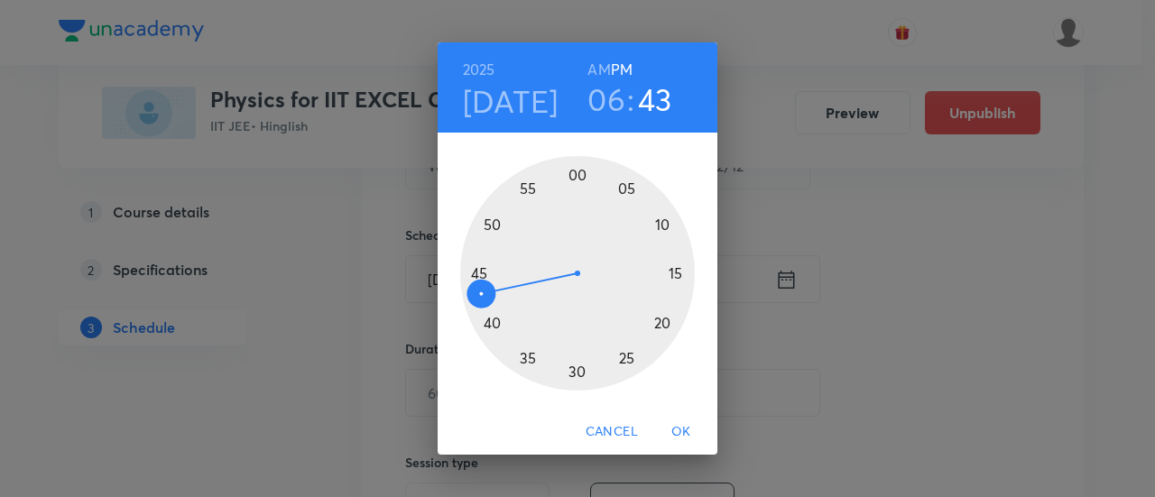
click at [578, 375] on div at bounding box center [577, 273] width 235 height 235
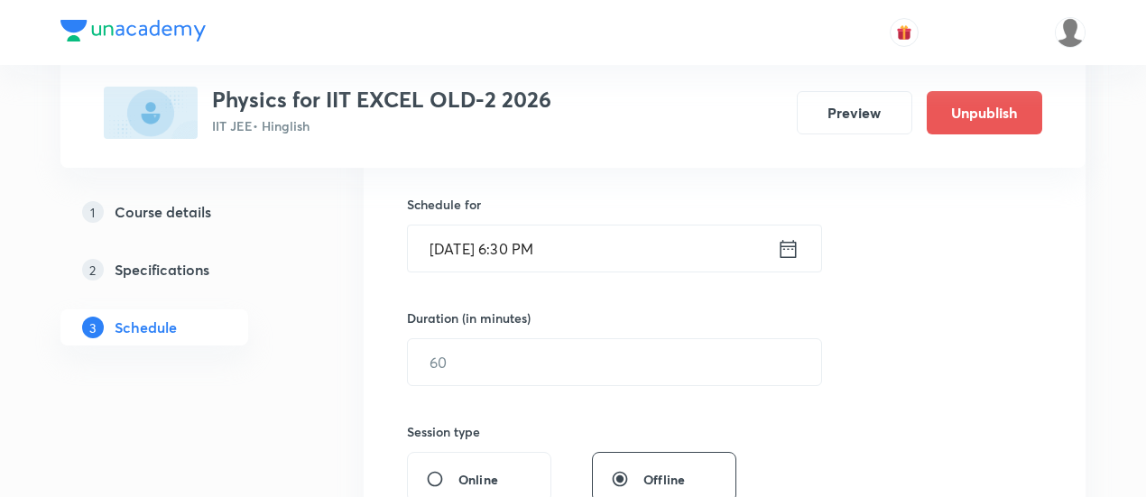
scroll to position [496, 0]
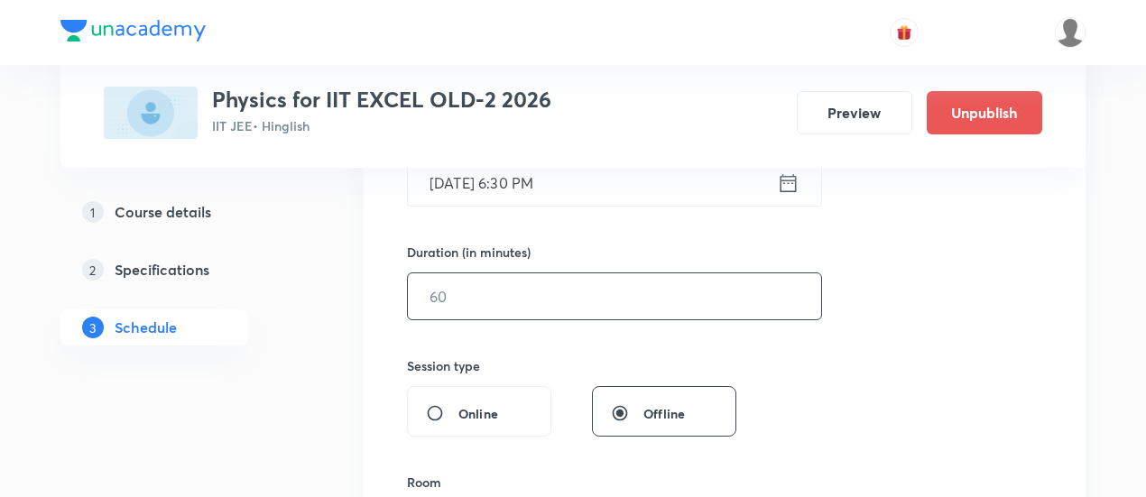
click at [677, 292] on input "text" at bounding box center [614, 297] width 413 height 46
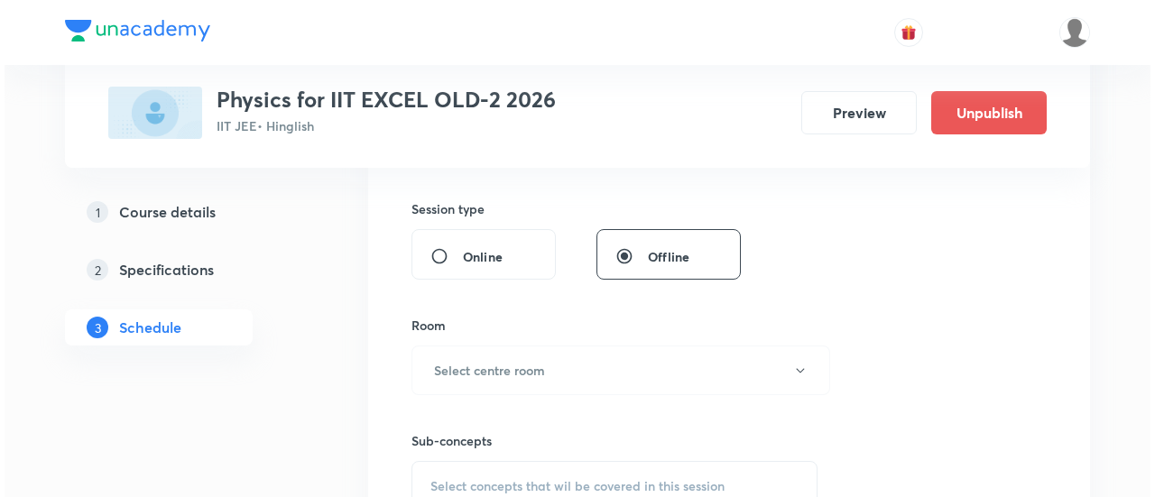
scroll to position [691, 0]
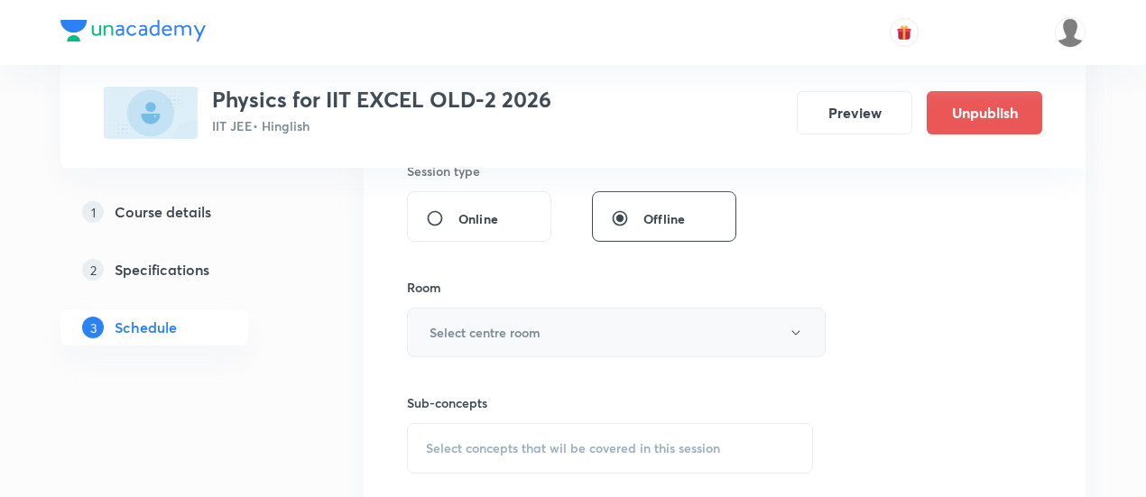
type input "90"
click at [540, 335] on h6 "Select centre room" at bounding box center [485, 332] width 111 height 19
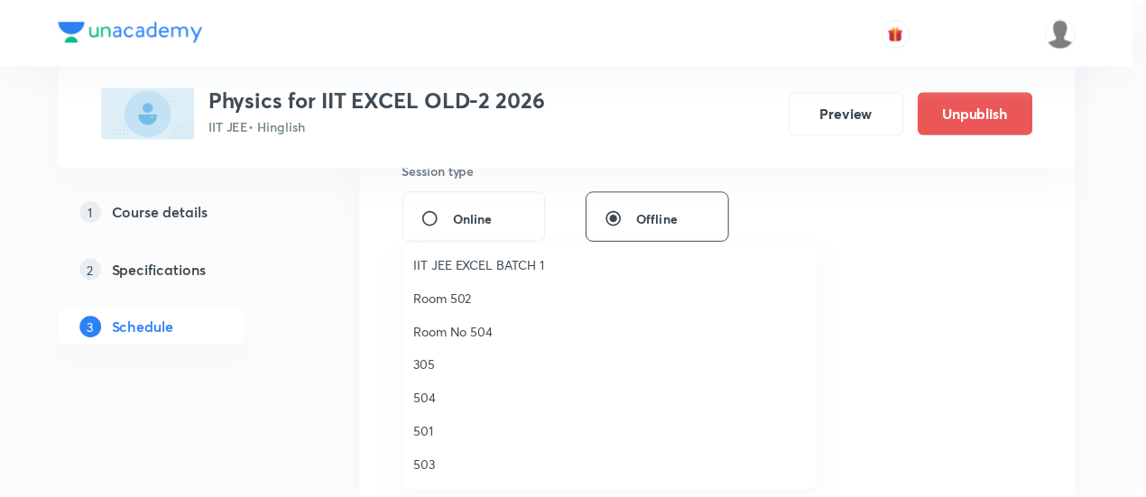
scroll to position [274, 0]
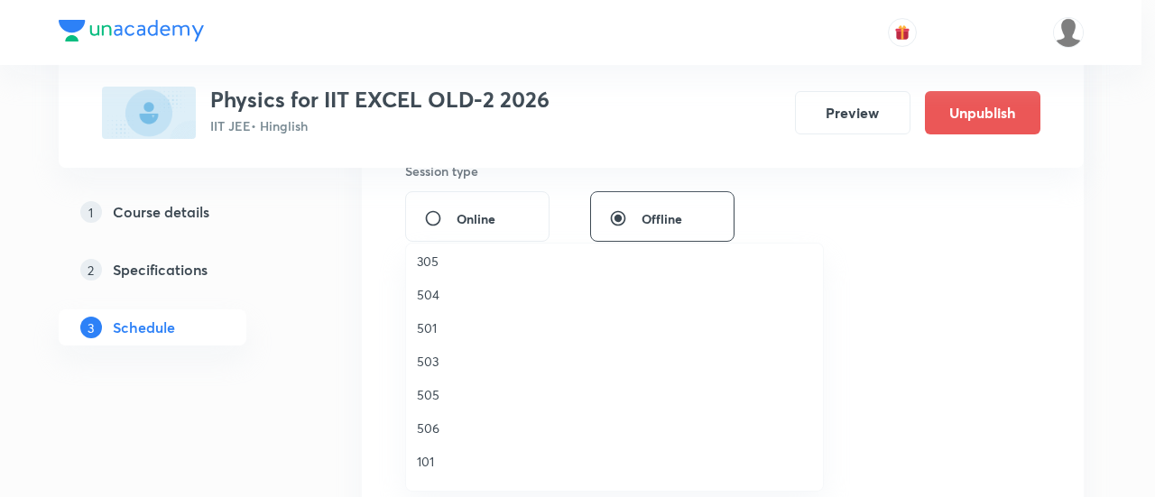
click at [438, 423] on span "506" at bounding box center [614, 428] width 395 height 19
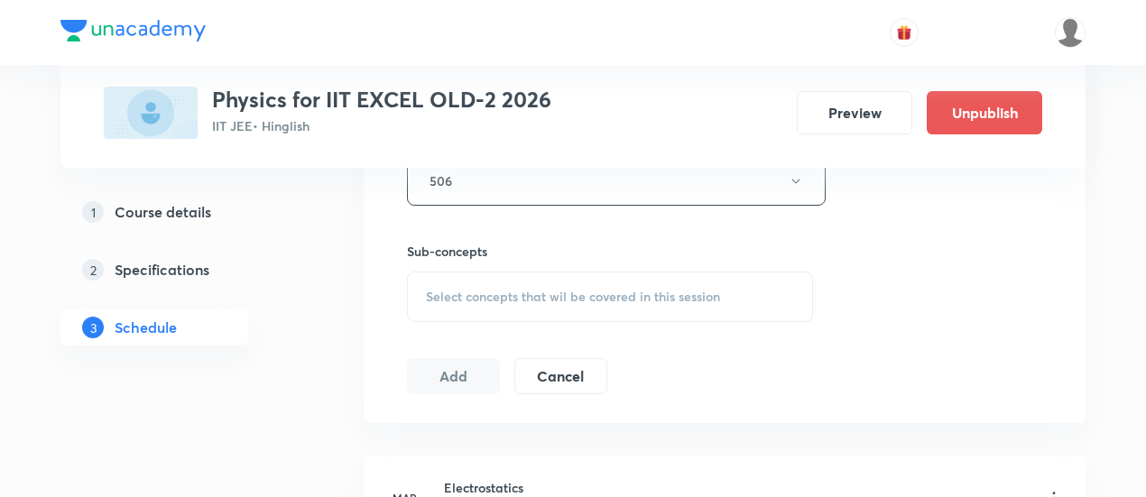
scroll to position [860, 0]
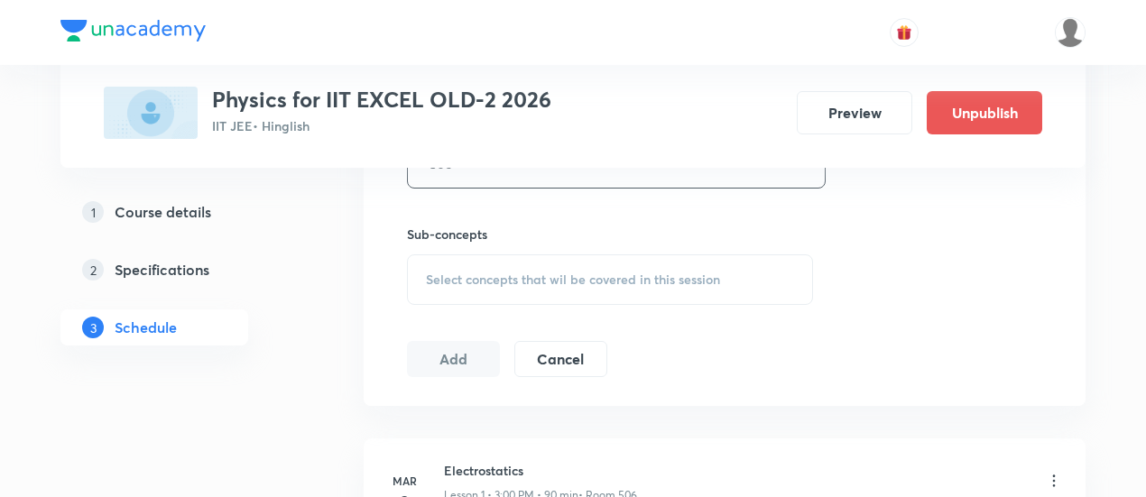
click at [630, 273] on span "Select concepts that wil be covered in this session" at bounding box center [573, 280] width 294 height 14
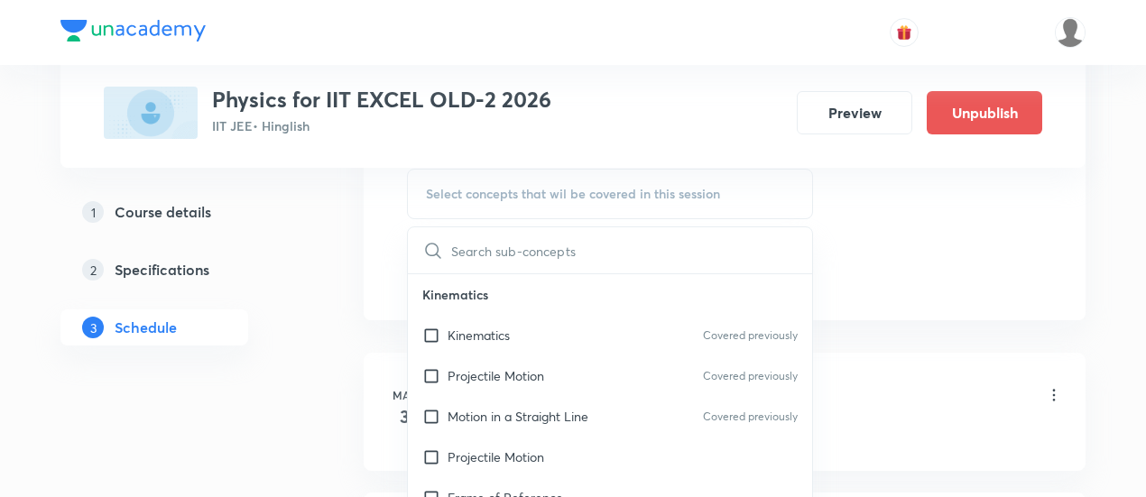
scroll to position [951, 0]
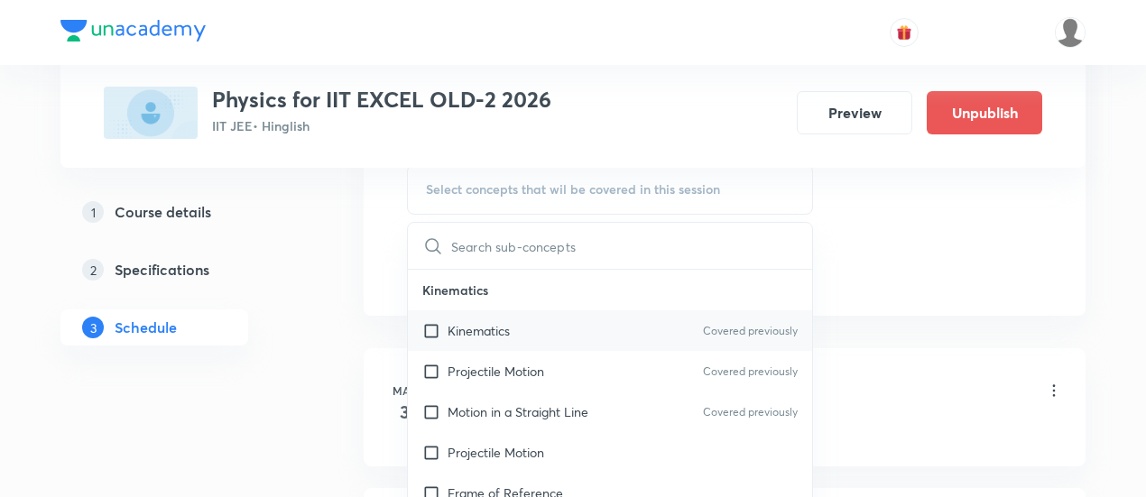
click at [492, 331] on p "Kinematics" at bounding box center [479, 330] width 62 height 19
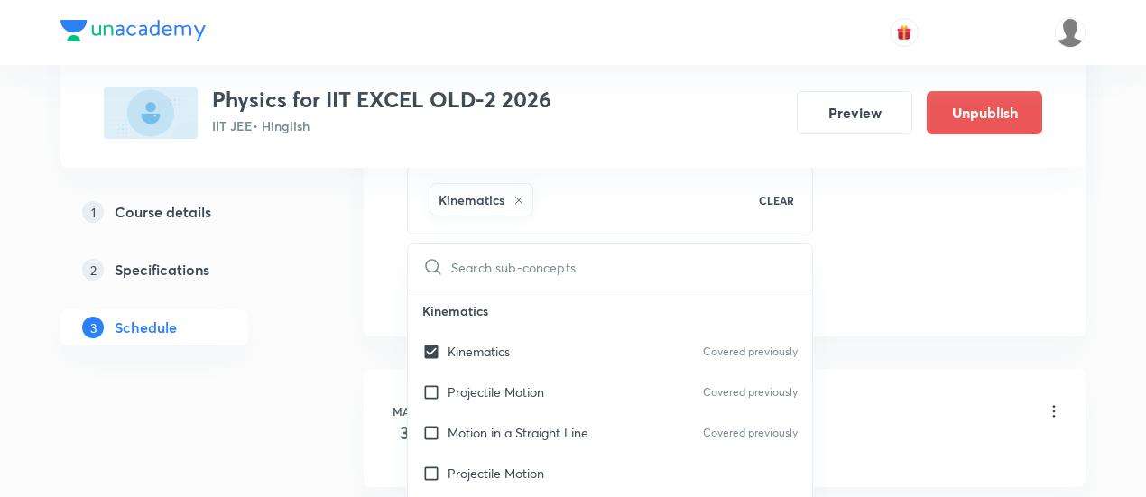
checkbox input "true"
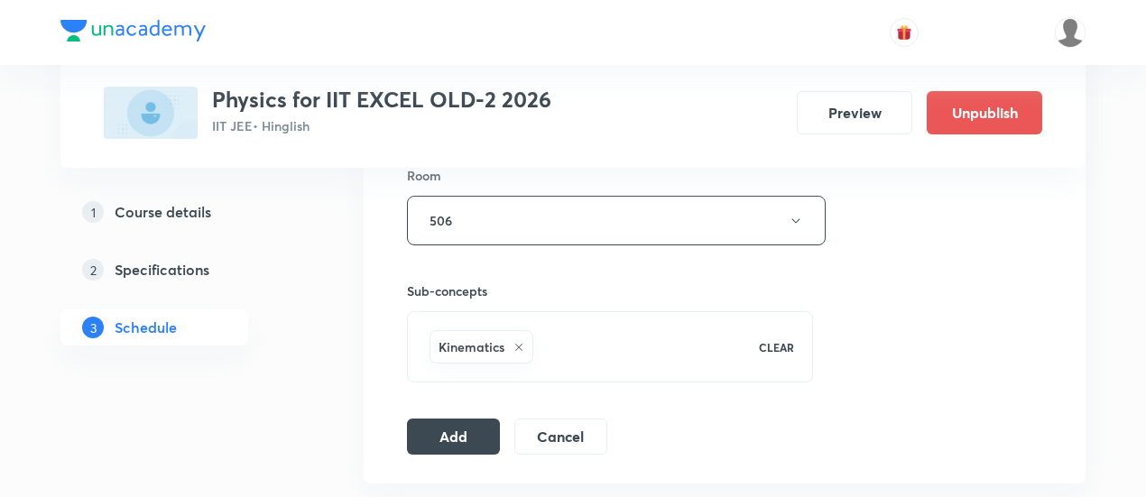
scroll to position [863, 0]
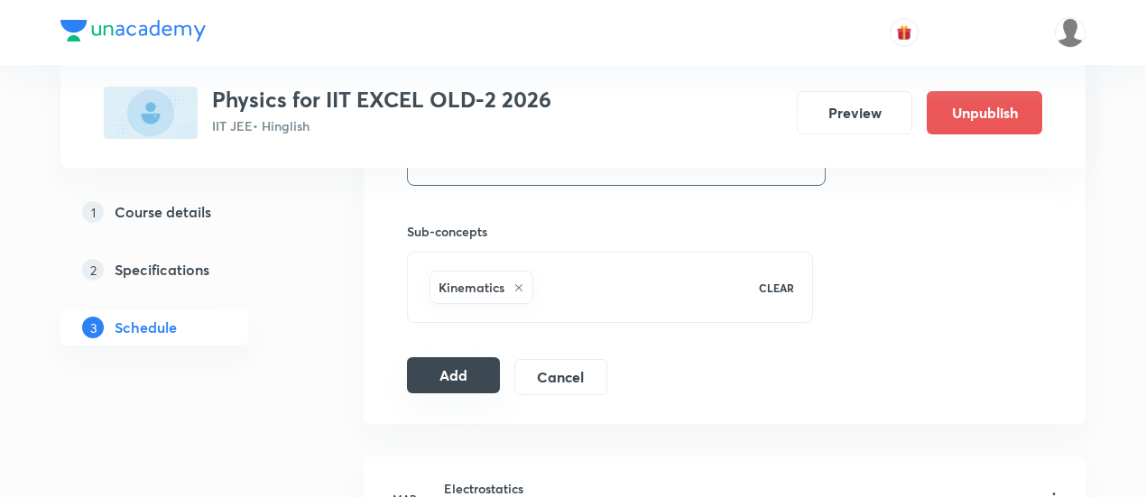
click at [462, 382] on button "Add" at bounding box center [453, 375] width 93 height 36
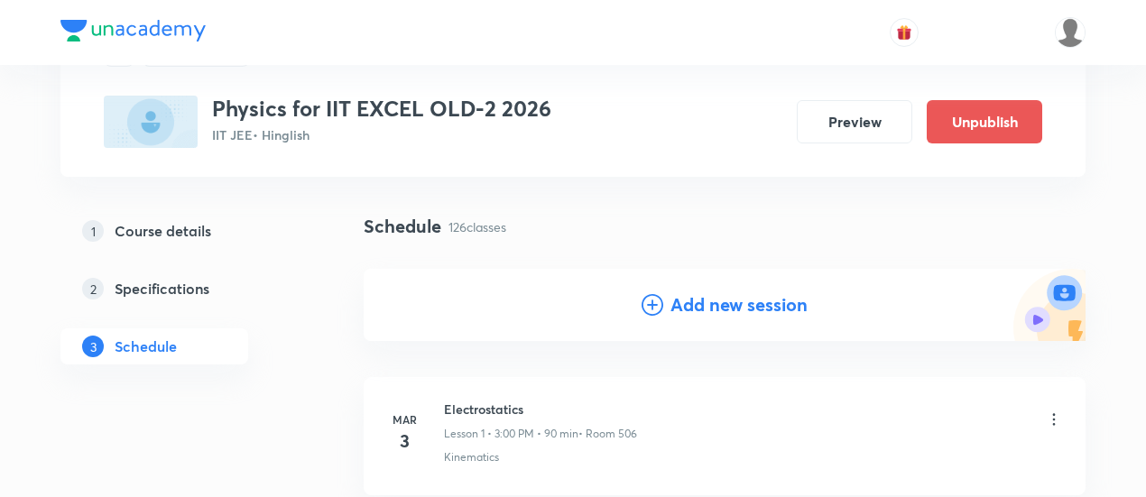
scroll to position [93, 0]
click at [702, 301] on h4 "Add new session" at bounding box center [739, 304] width 137 height 27
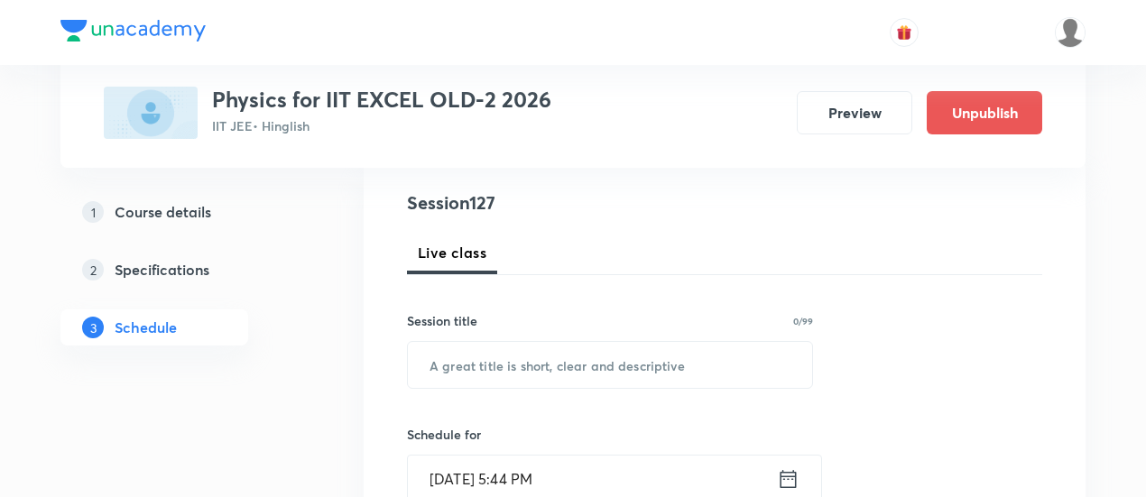
scroll to position [213, 0]
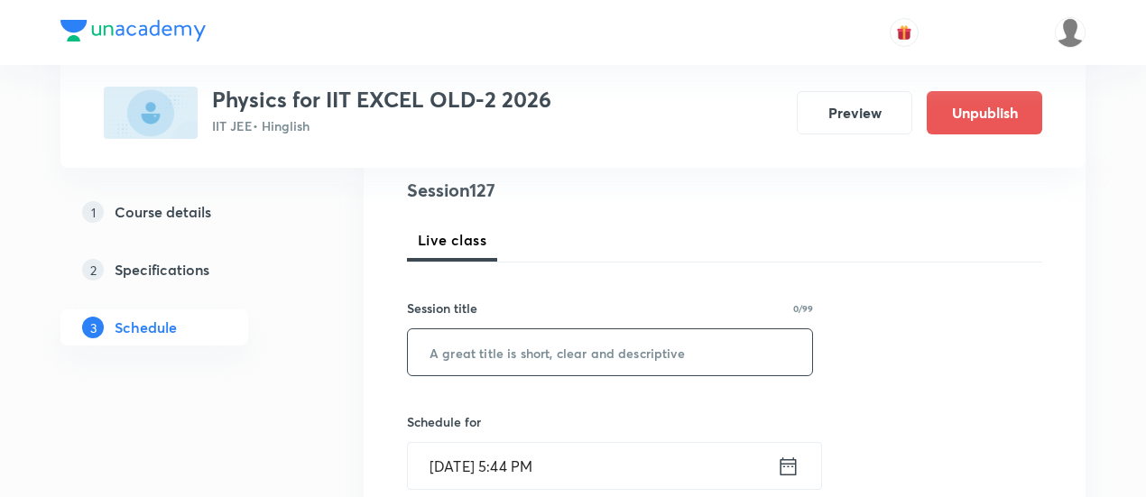
click at [615, 354] on input "text" at bounding box center [610, 352] width 404 height 46
paste input "Modern Physics - 1,2"
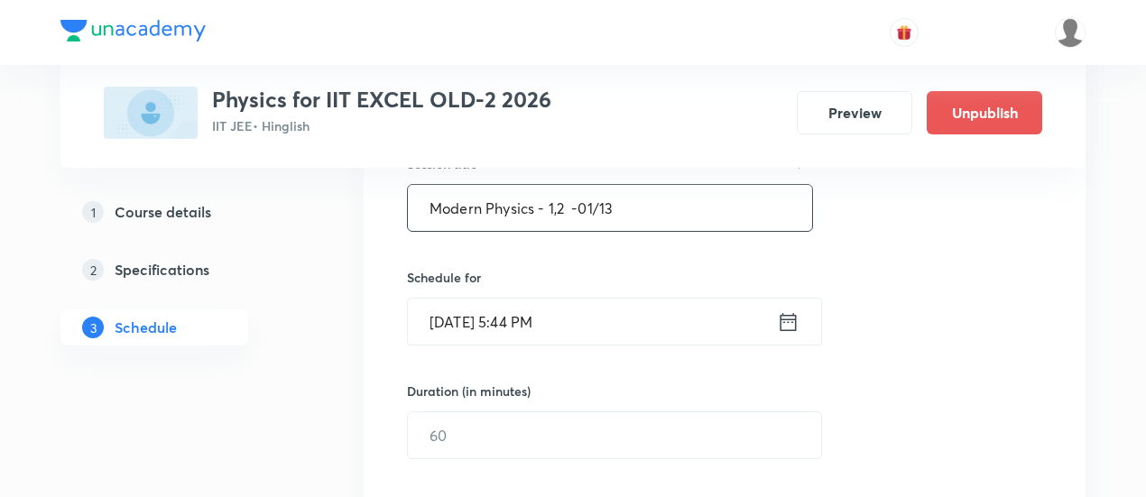
scroll to position [370, 0]
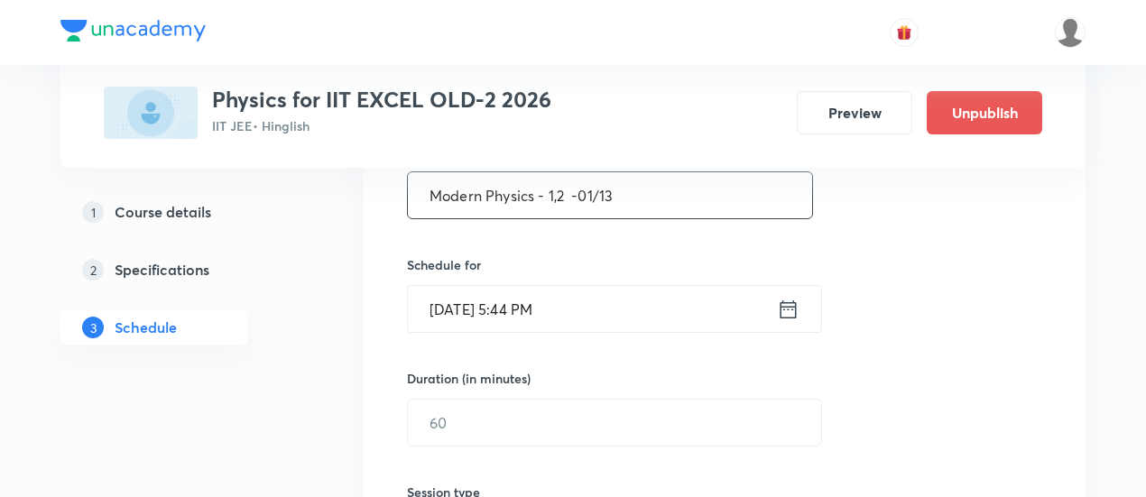
type input "Modern Physics - 1,2 -01/13"
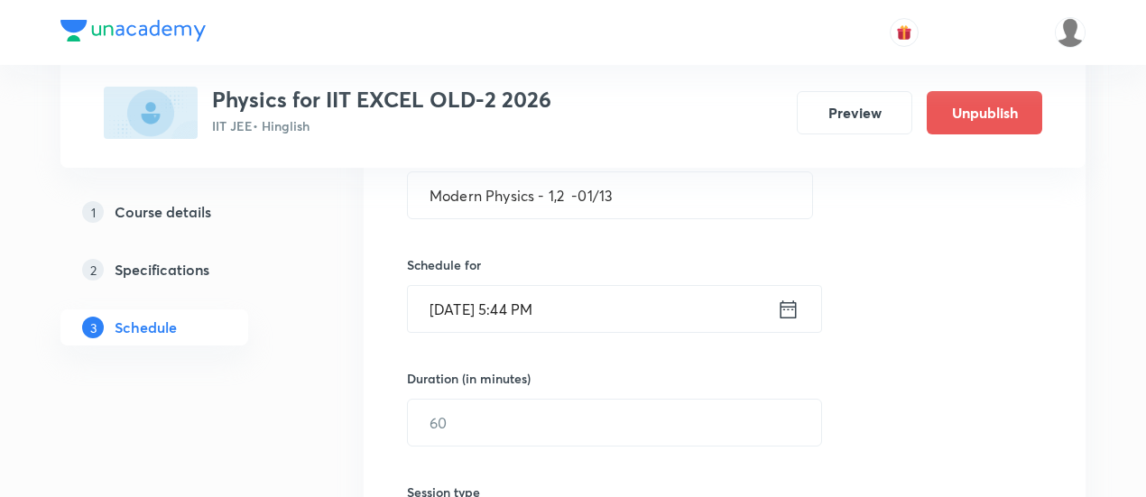
click at [773, 315] on input "Oct 4, 2025, 5:44 PM" at bounding box center [592, 309] width 369 height 46
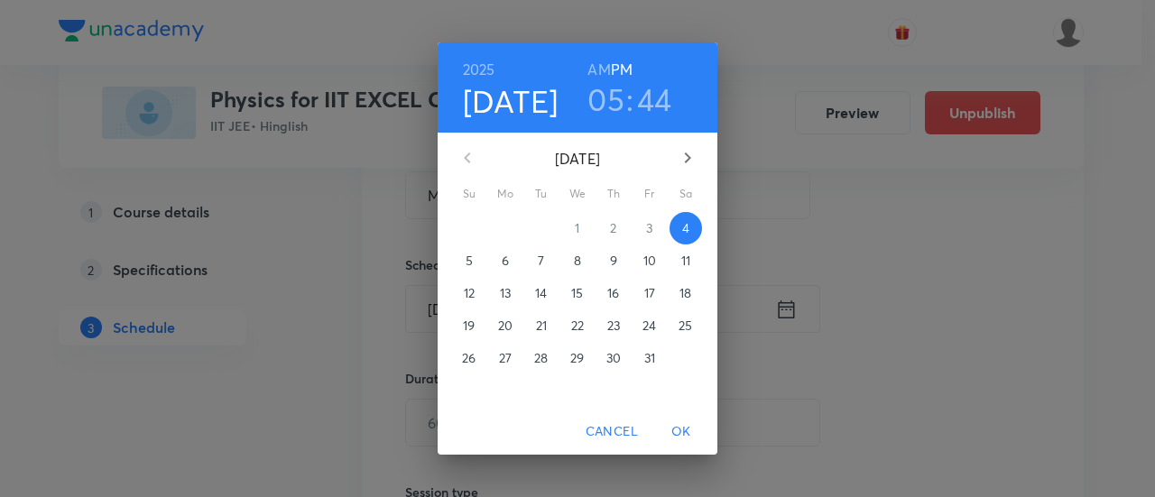
click at [657, 264] on span "10" at bounding box center [650, 261] width 32 height 18
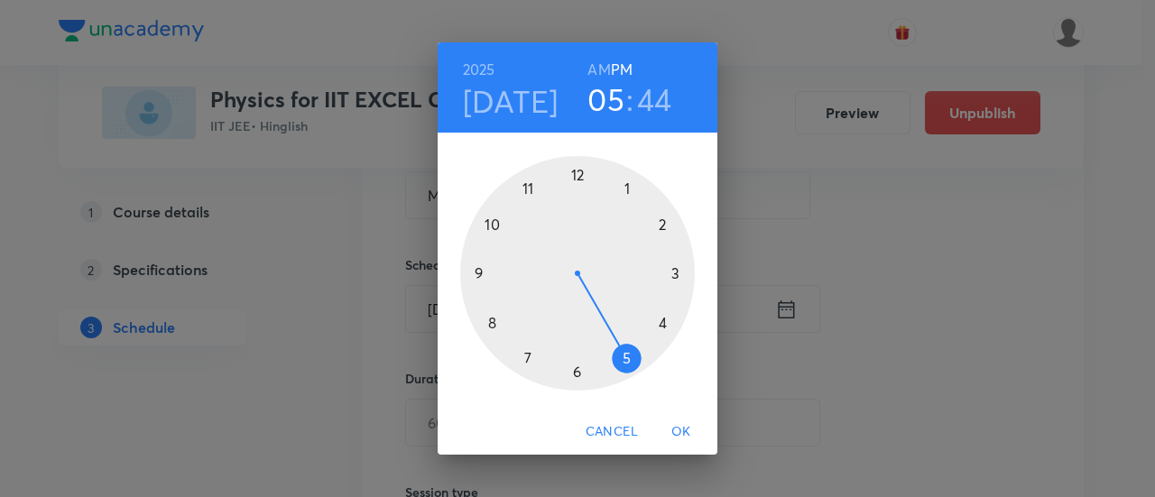
click at [579, 370] on div at bounding box center [577, 273] width 235 height 235
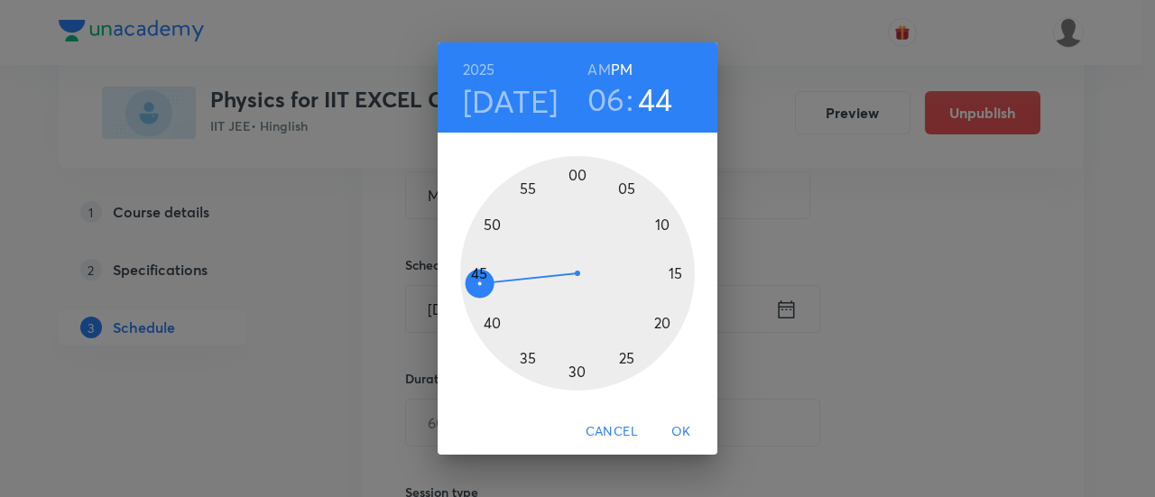
click at [579, 370] on div at bounding box center [577, 273] width 235 height 235
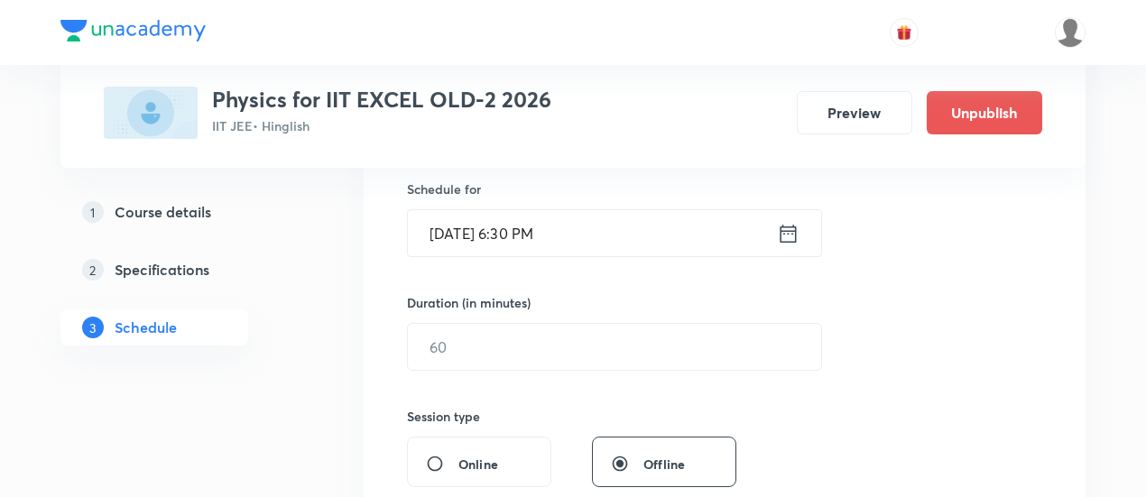
scroll to position [454, 0]
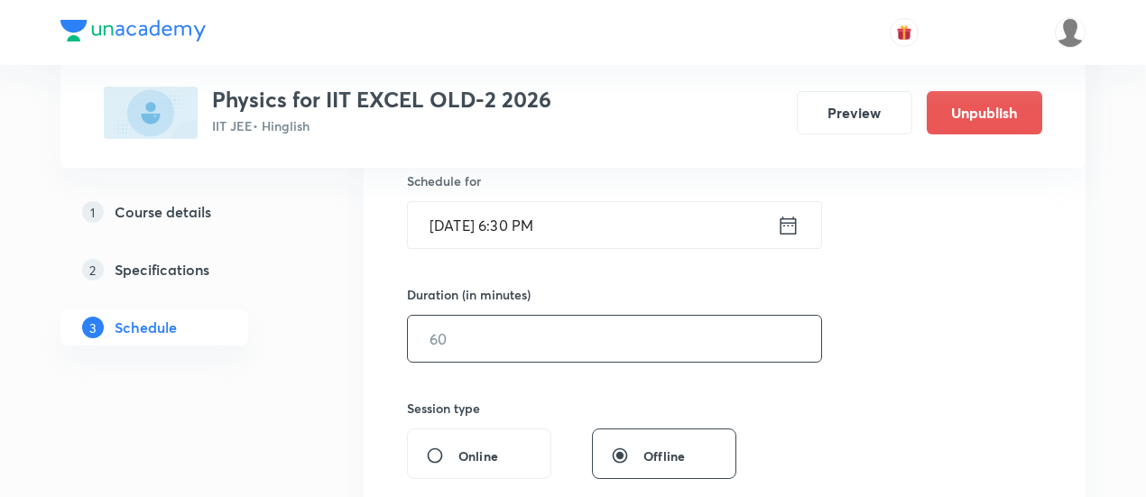
click at [715, 337] on input "text" at bounding box center [614, 339] width 413 height 46
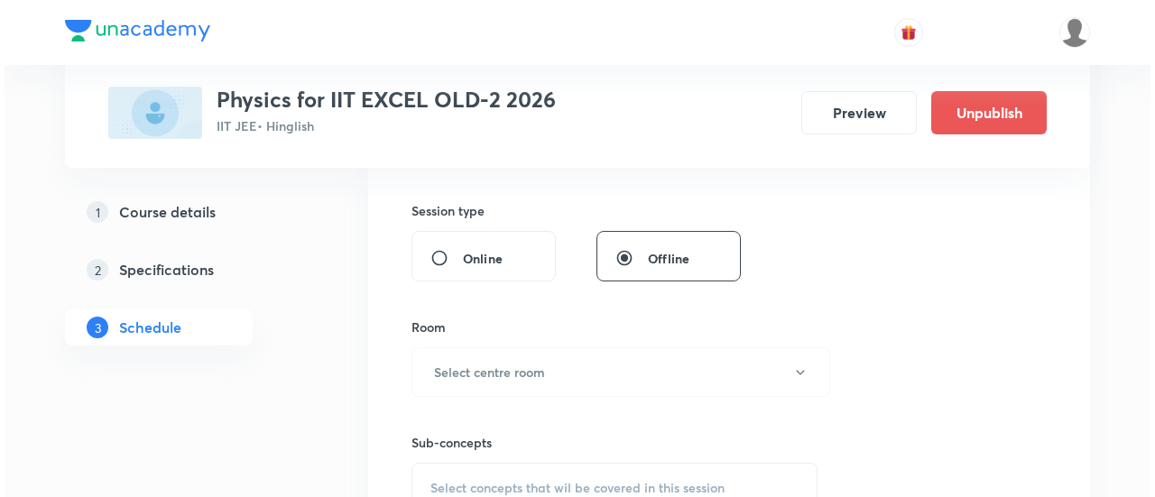
scroll to position [725, 0]
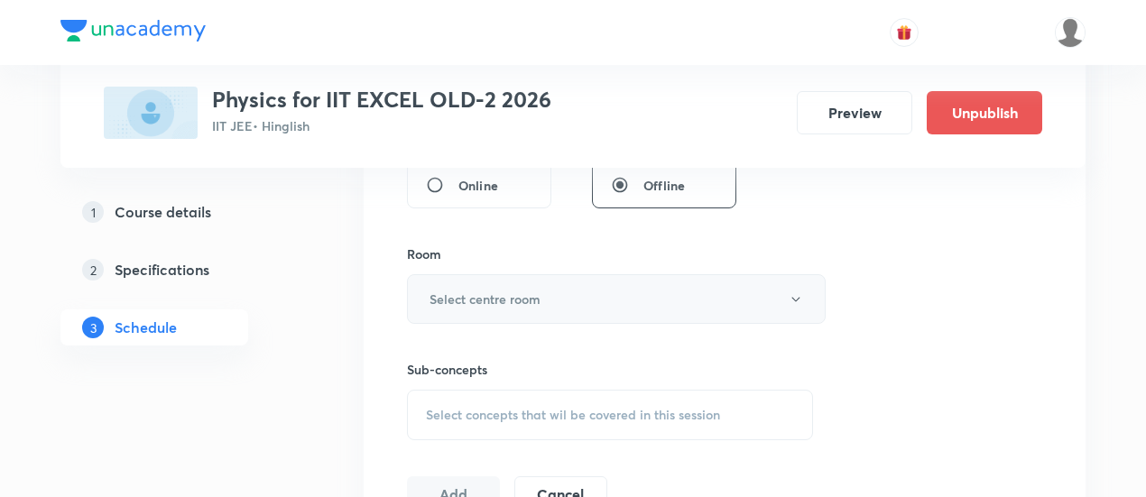
type input "90"
click at [554, 298] on button "Select centre room" at bounding box center [616, 299] width 419 height 50
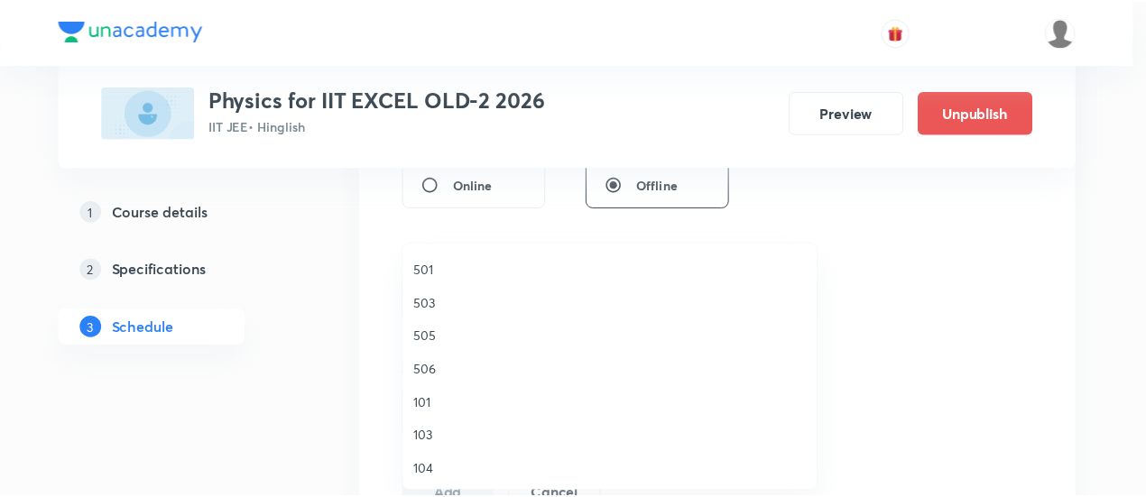
scroll to position [334, 0]
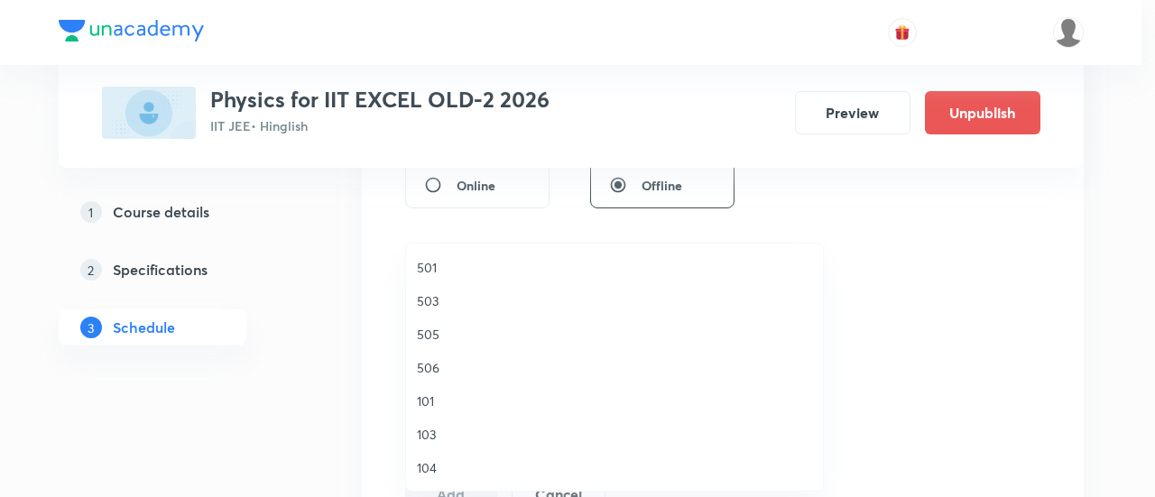
click at [442, 366] on span "506" at bounding box center [614, 367] width 395 height 19
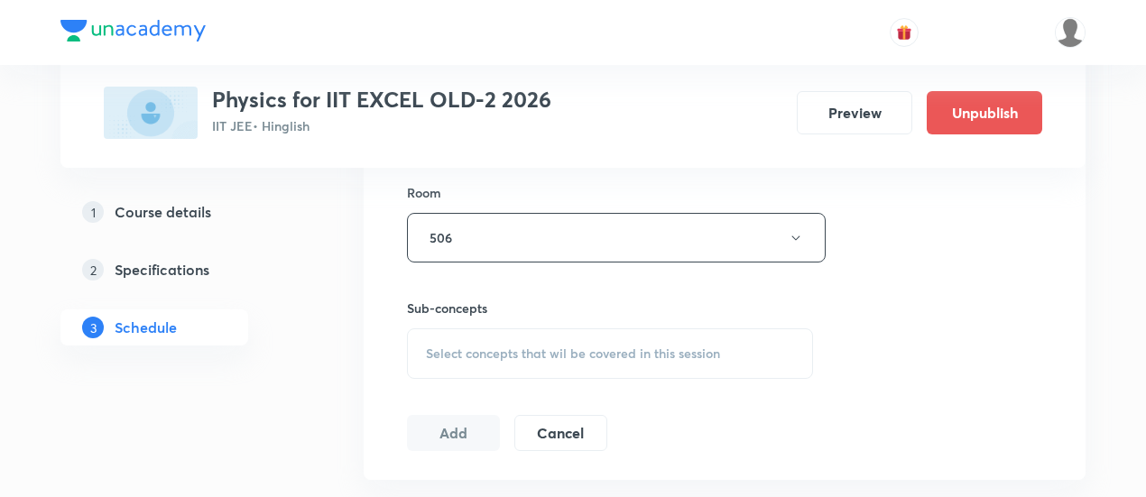
scroll to position [788, 0]
click at [588, 364] on div "Select concepts that wil be covered in this session" at bounding box center [610, 352] width 406 height 51
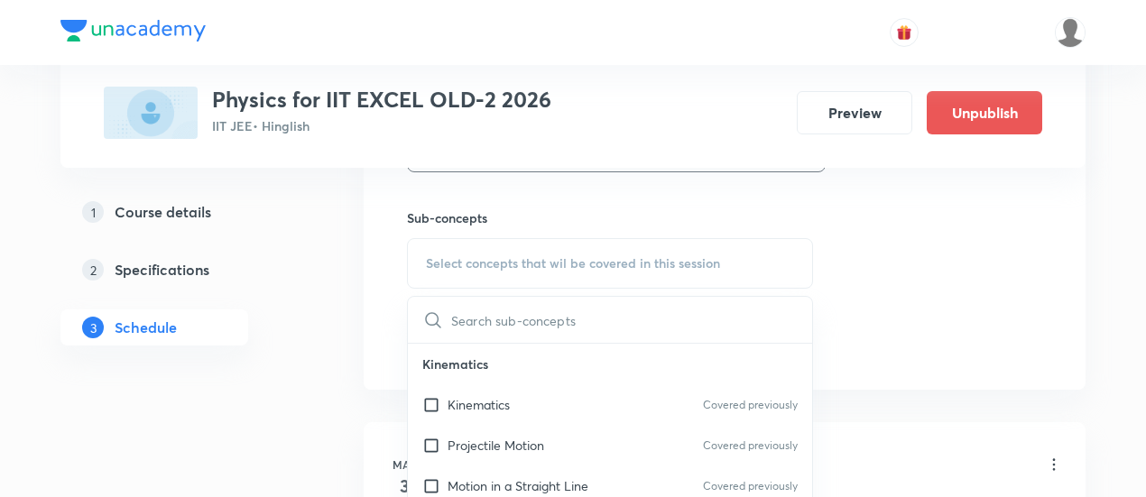
scroll to position [878, 0]
click at [491, 400] on p "Kinematics" at bounding box center [479, 403] width 62 height 19
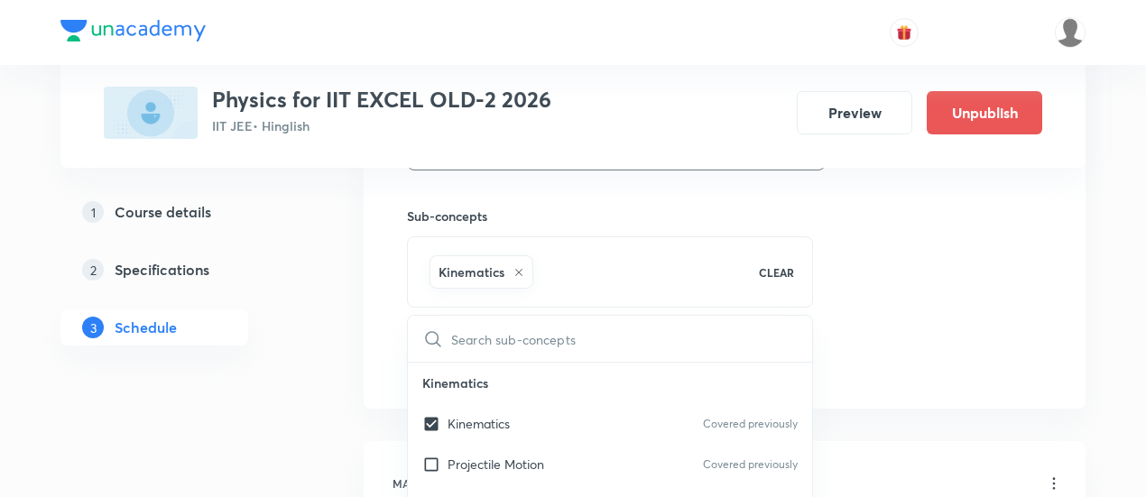
checkbox input "true"
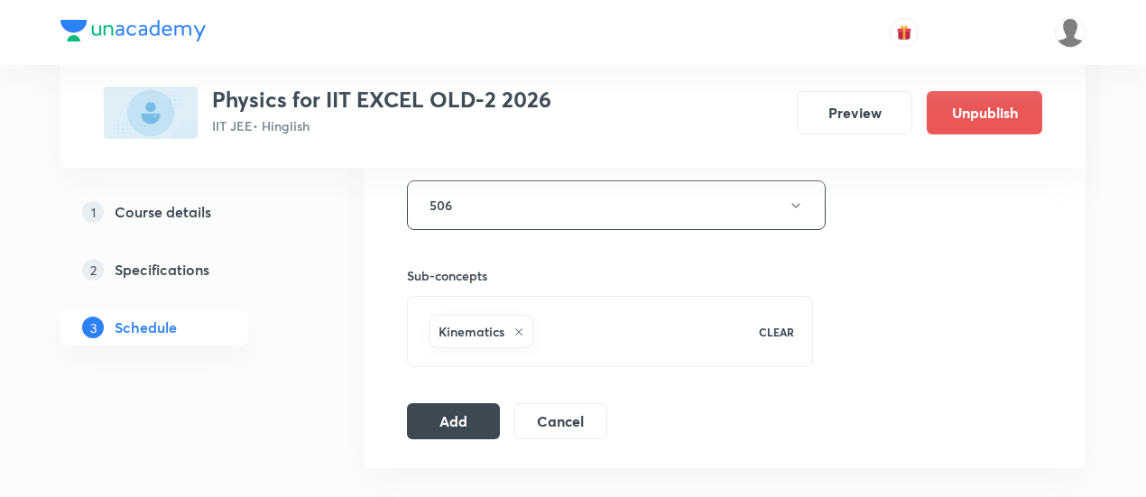
scroll to position [821, 0]
click at [476, 414] on button "Add" at bounding box center [453, 417] width 93 height 36
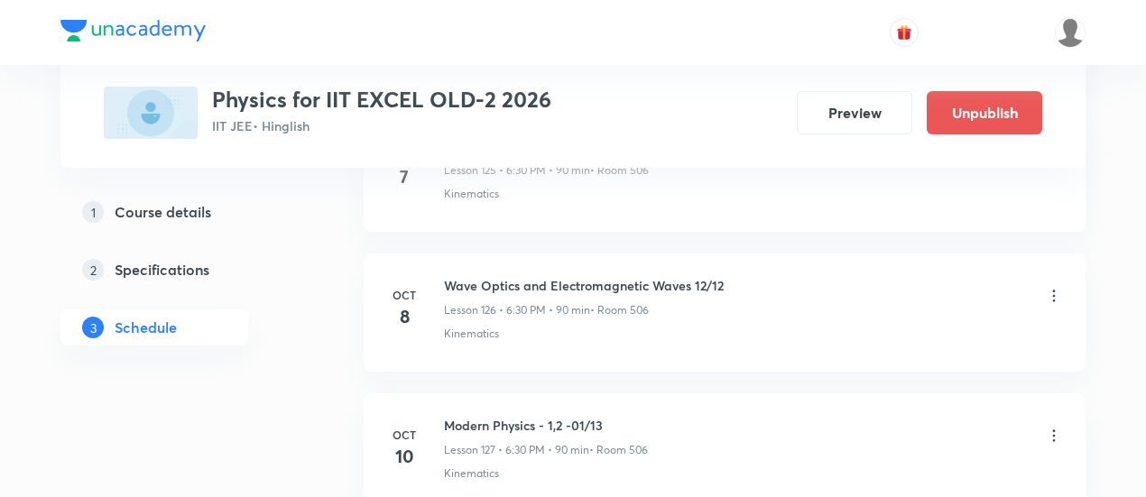
scroll to position [17815, 0]
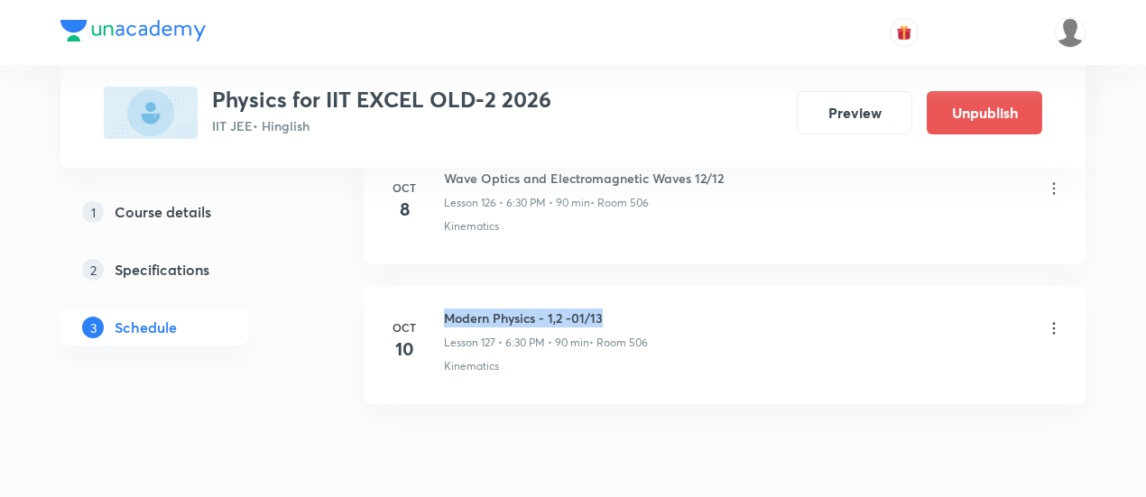
drag, startPoint x: 444, startPoint y: 237, endPoint x: 611, endPoint y: 241, distance: 167.0
click at [611, 309] on h6 "Modern Physics - 1,2 -01/13" at bounding box center [546, 318] width 204 height 19
copy h6 "Modern Physics - 1,2 -01/13"
click at [668, 309] on div "Modern Physics - 1,2 -01/13 Lesson 127 • 6:30 PM • 90 min • Room 506" at bounding box center [753, 330] width 619 height 42
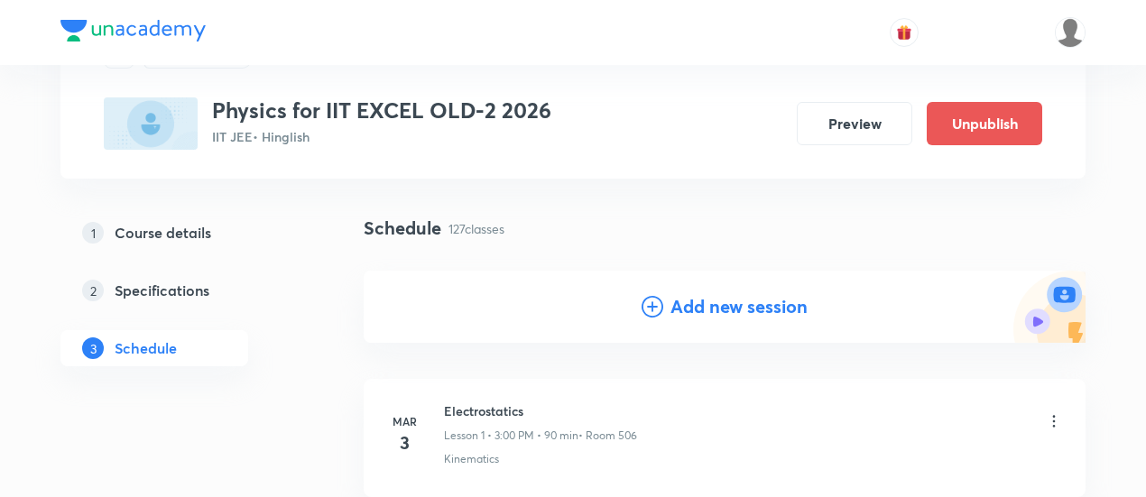
scroll to position [99, 0]
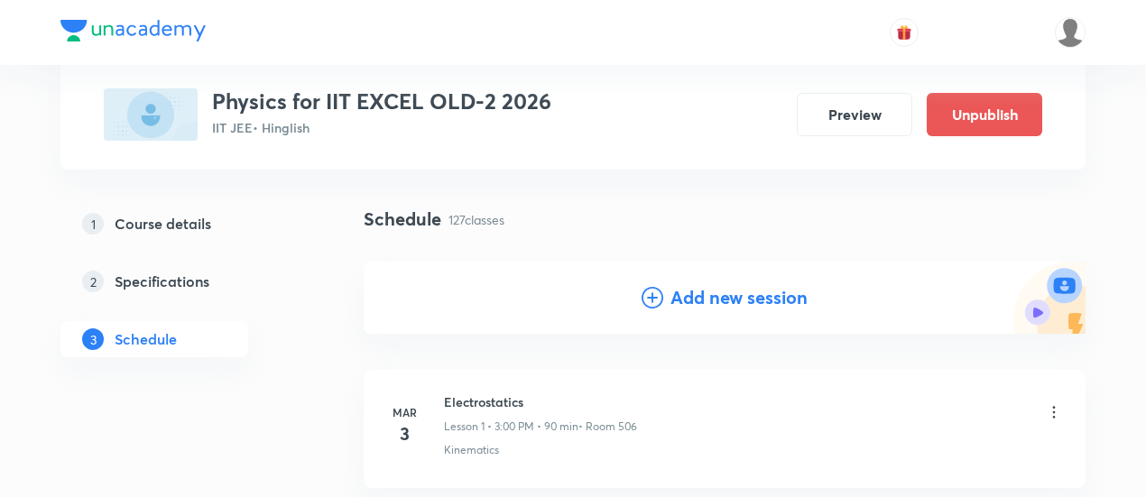
click at [719, 302] on h4 "Add new session" at bounding box center [739, 297] width 137 height 27
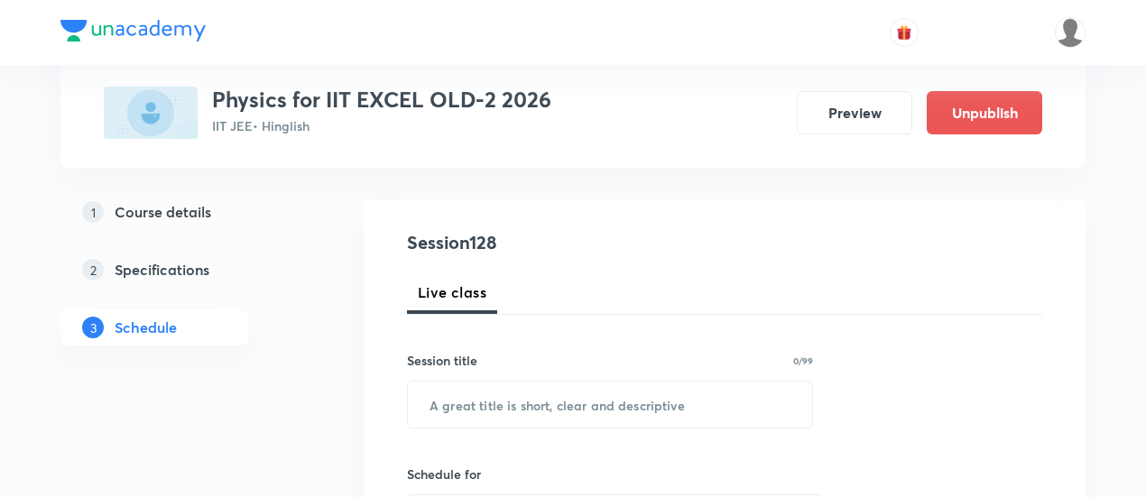
scroll to position [253, 0]
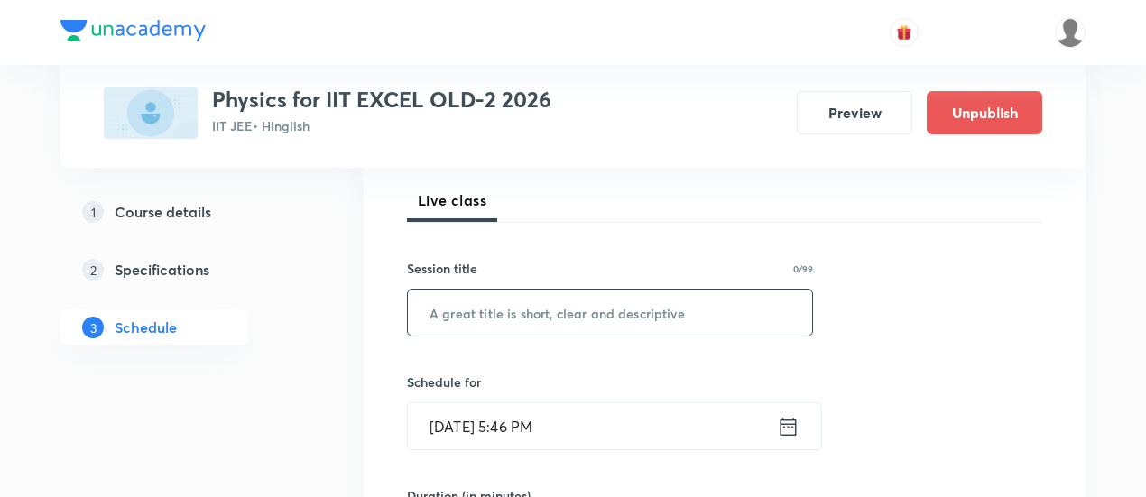
click at [649, 317] on input "text" at bounding box center [610, 313] width 404 height 46
paste input "Modern Physics - 1,2 -01/13"
click at [591, 308] on input "Modern Physics - 1,2 -01/13" at bounding box center [610, 313] width 404 height 46
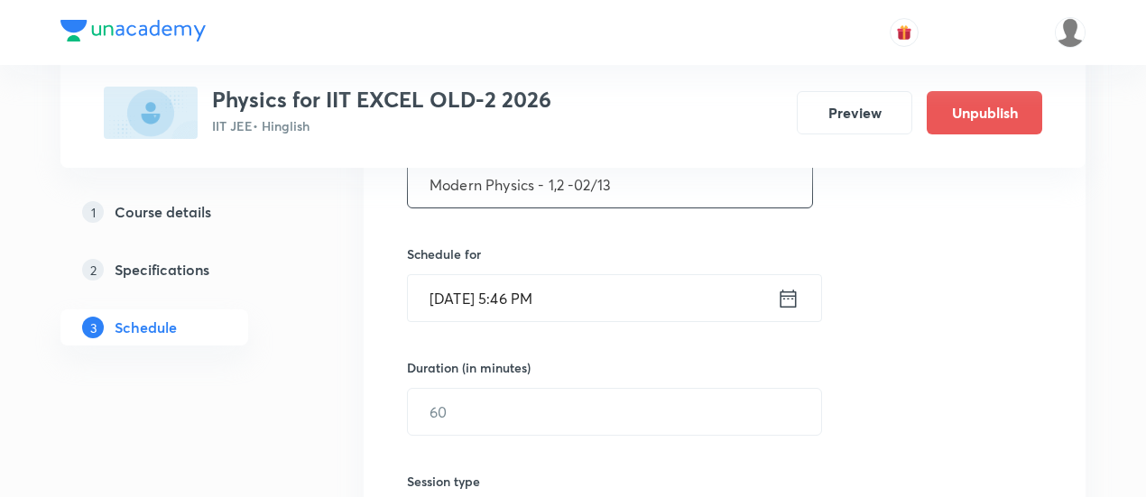
scroll to position [397, 0]
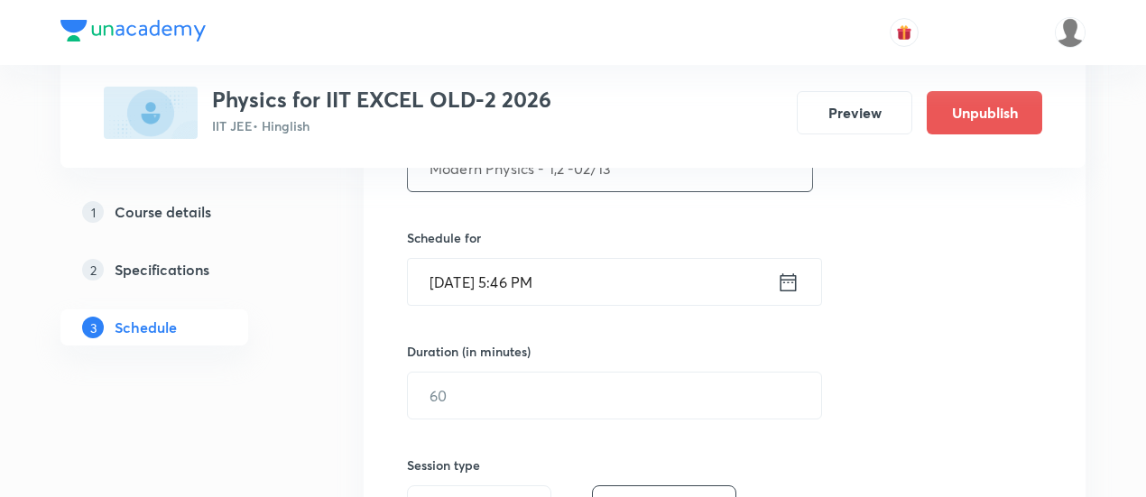
type input "Modern Physics - 1,2 -02/13"
click at [782, 278] on icon at bounding box center [789, 282] width 16 height 18
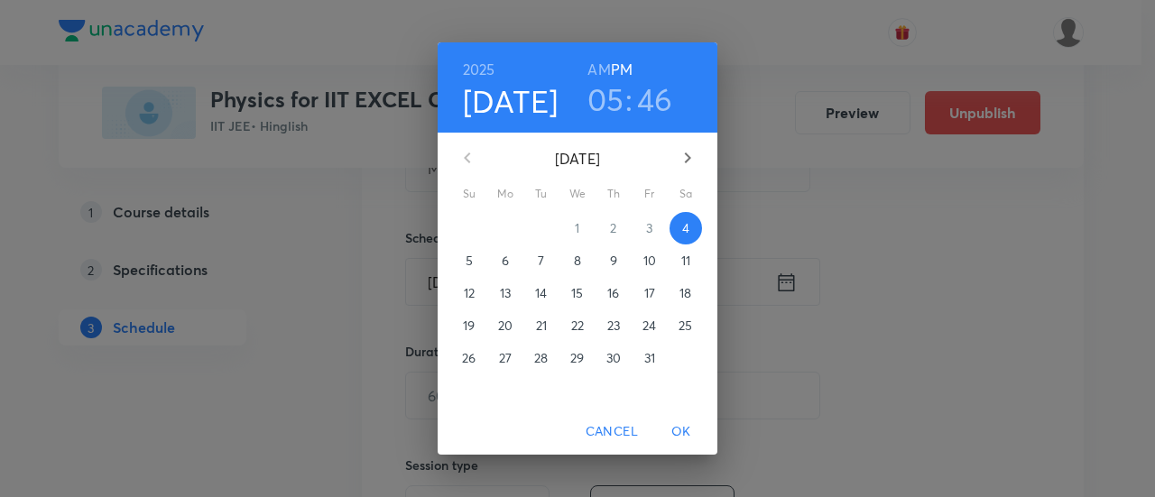
click at [686, 258] on p "11" at bounding box center [686, 261] width 9 height 18
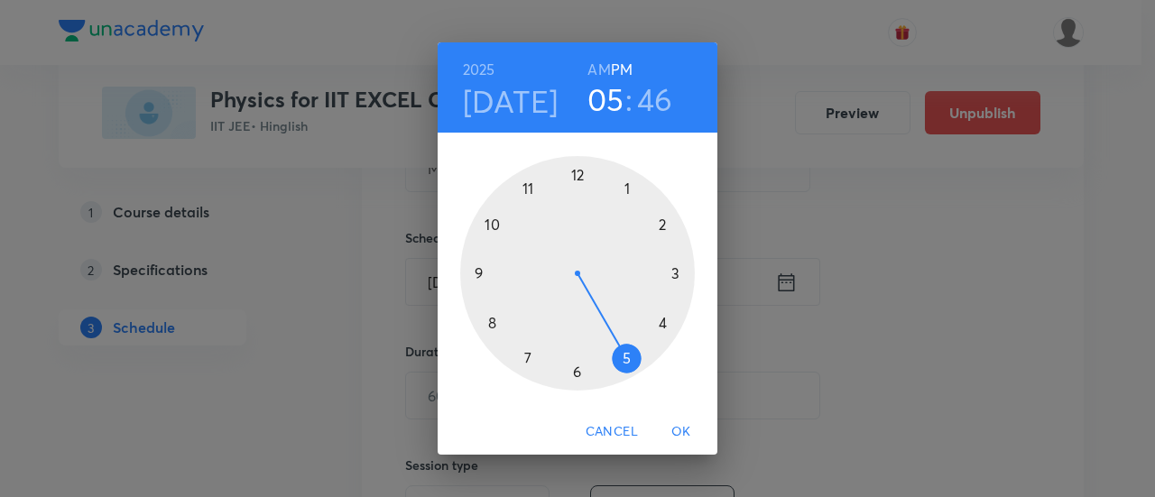
click at [578, 376] on div at bounding box center [577, 273] width 235 height 235
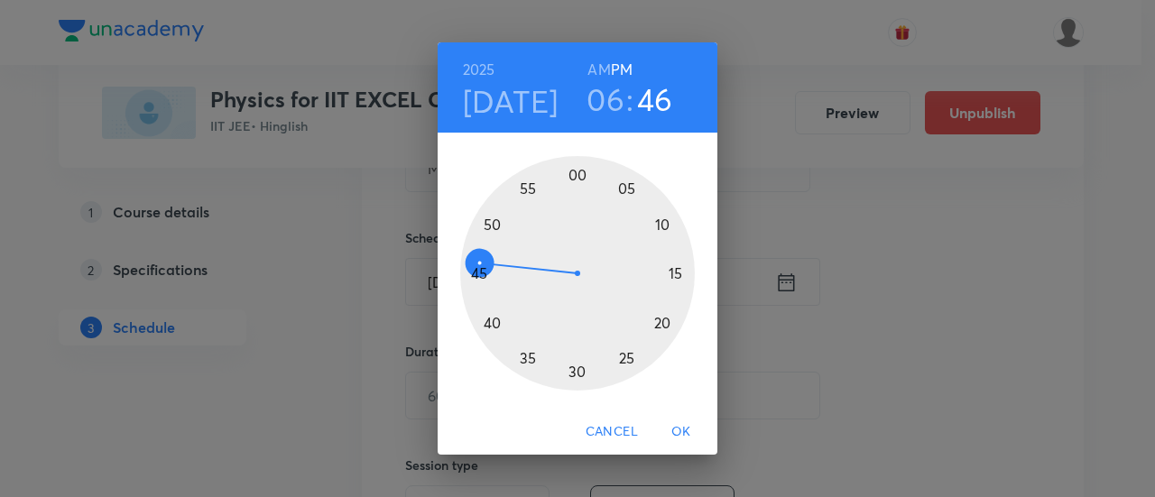
click at [578, 376] on div at bounding box center [577, 273] width 235 height 235
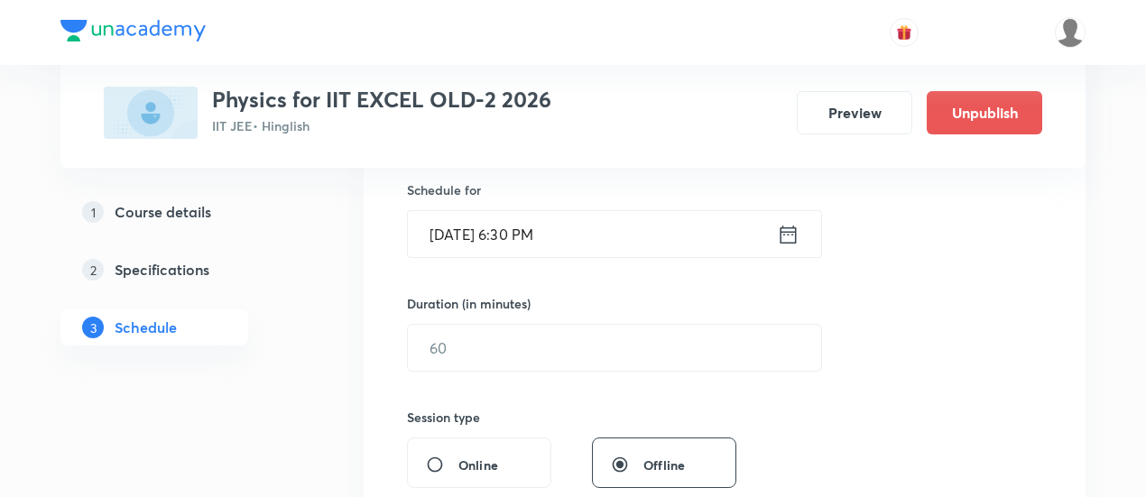
scroll to position [454, 0]
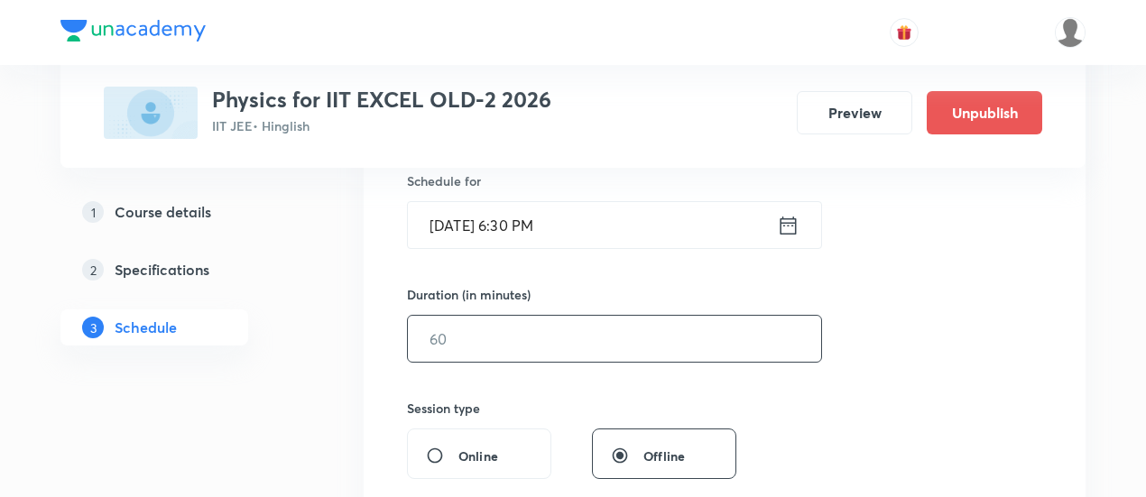
click at [714, 344] on input "text" at bounding box center [614, 339] width 413 height 46
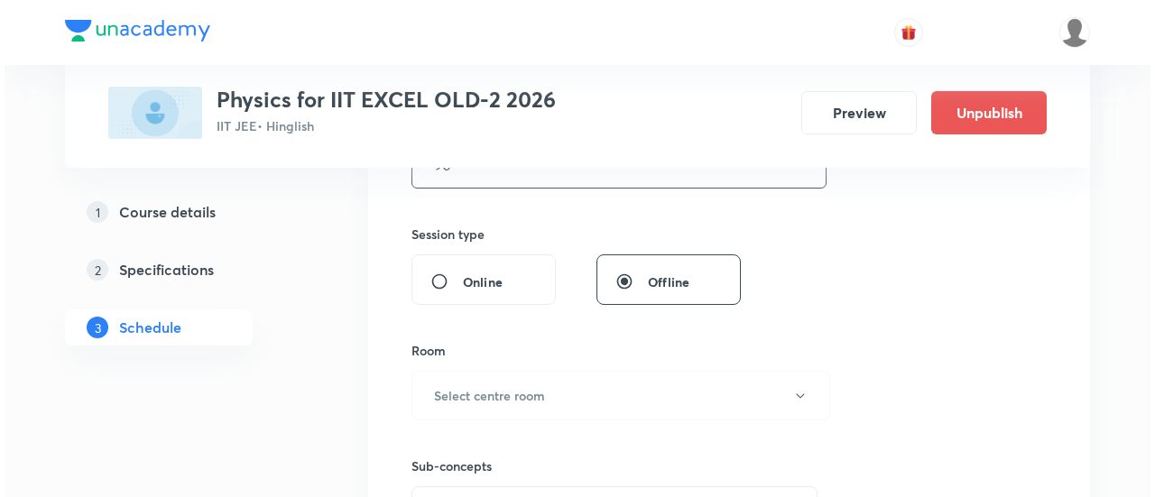
scroll to position [628, 0]
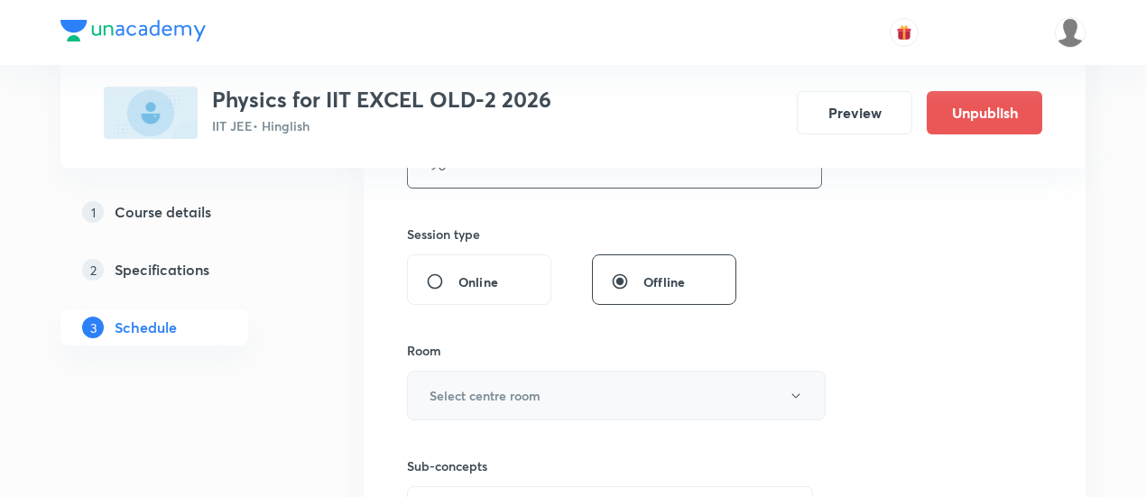
type input "90"
click at [520, 387] on h6 "Select centre room" at bounding box center [485, 395] width 111 height 19
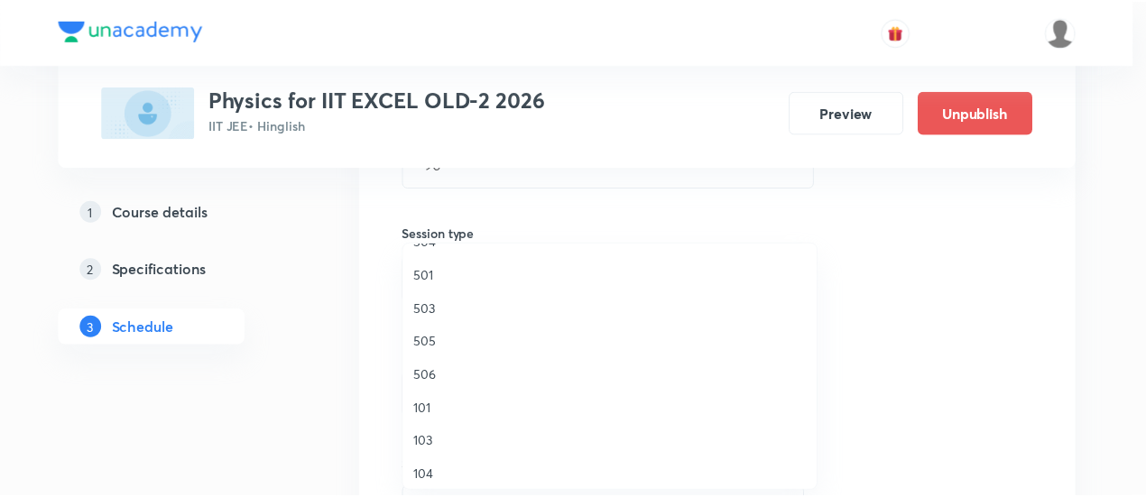
scroll to position [328, 0]
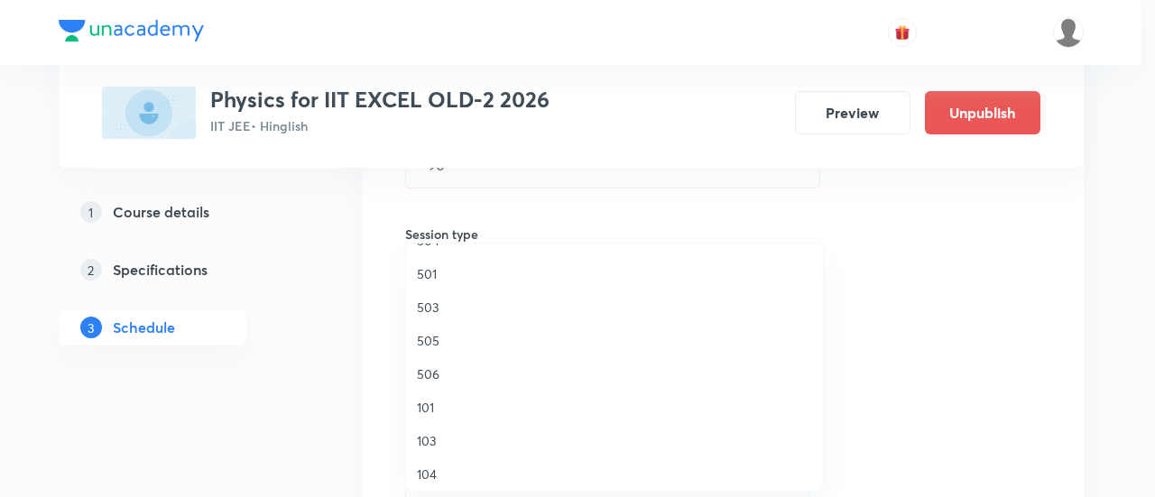
click at [433, 377] on span "506" at bounding box center [614, 374] width 395 height 19
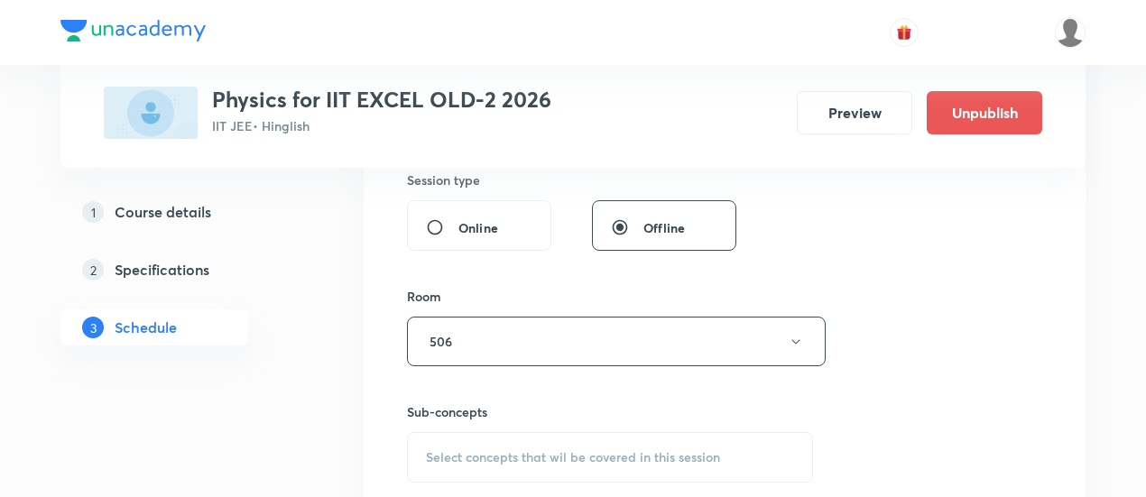
scroll to position [695, 0]
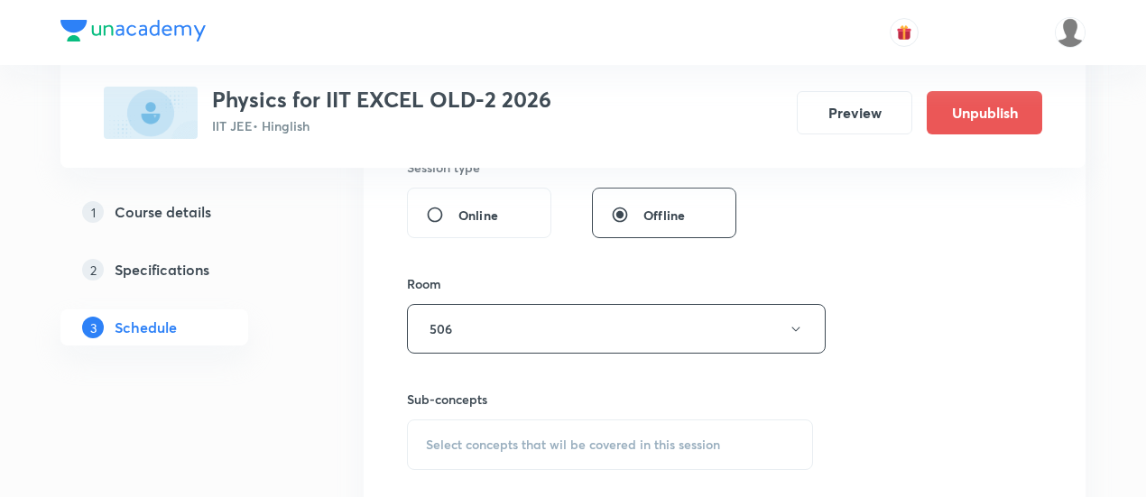
click at [570, 438] on span "Select concepts that wil be covered in this session" at bounding box center [573, 445] width 294 height 14
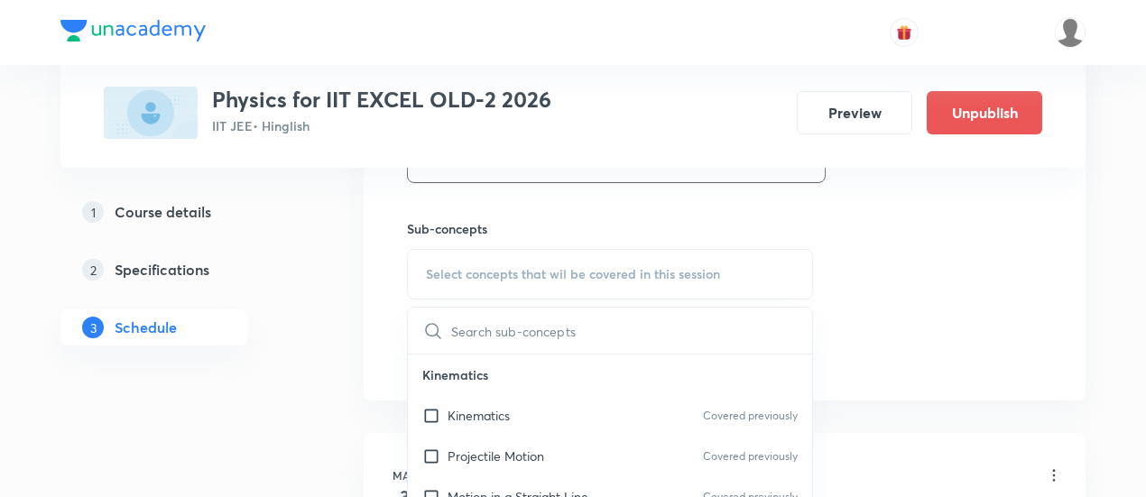
scroll to position [872, 0]
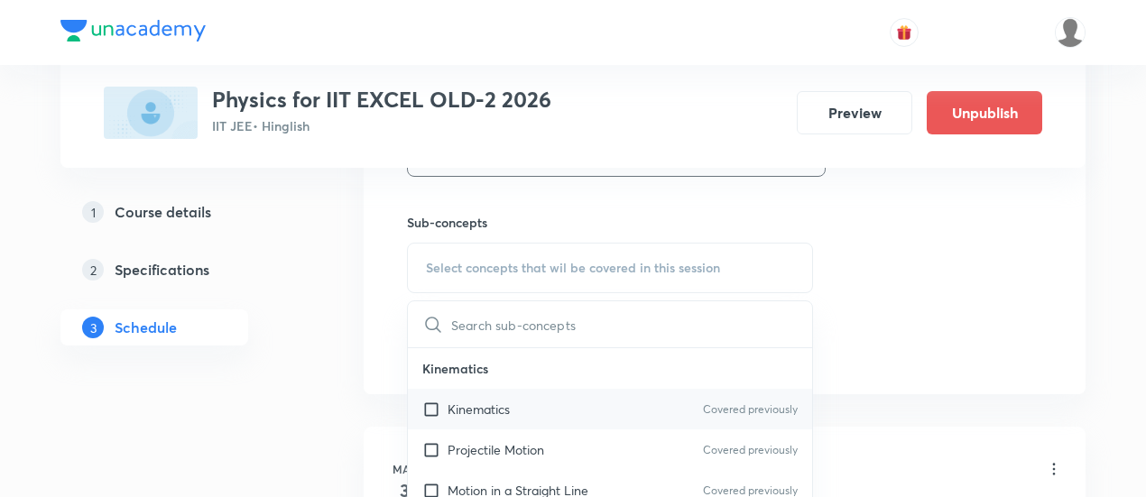
click at [530, 413] on div "Kinematics Covered previously" at bounding box center [610, 409] width 404 height 41
checkbox input "true"
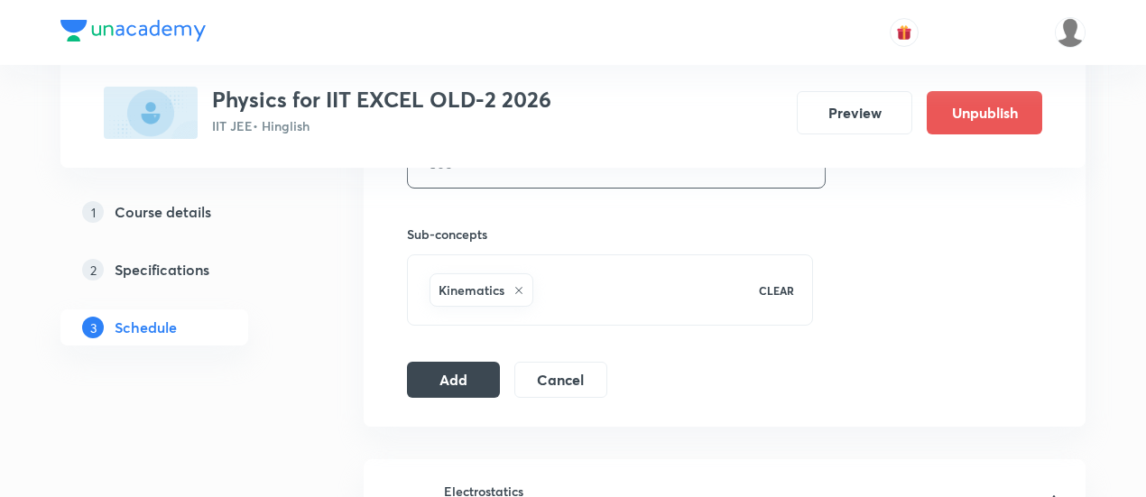
scroll to position [869, 0]
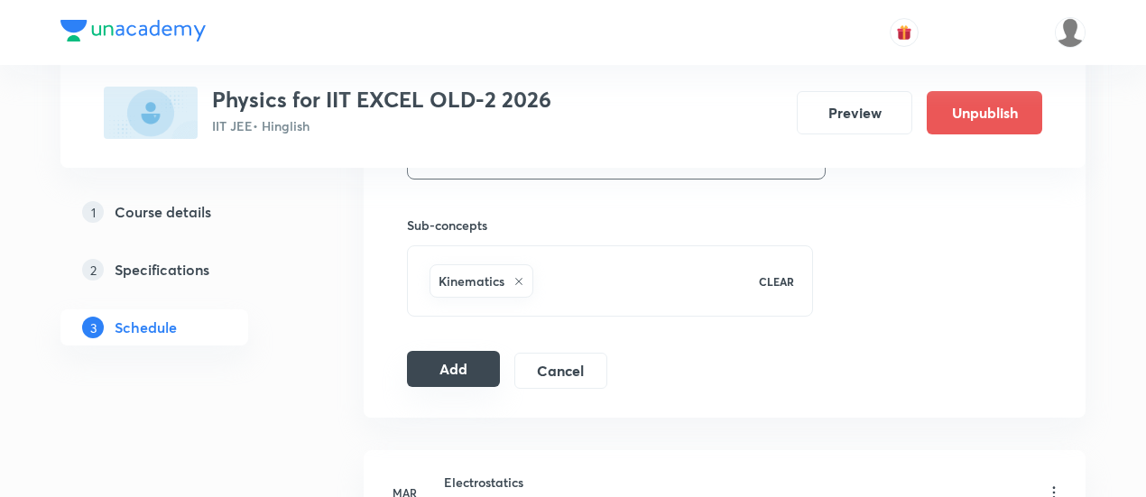
click at [459, 376] on button "Add" at bounding box center [453, 369] width 93 height 36
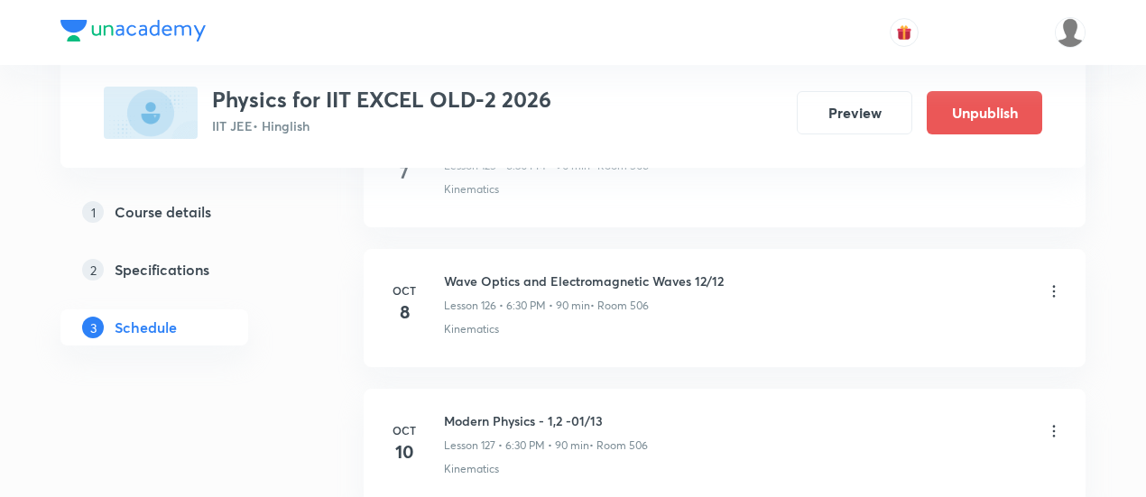
scroll to position [17954, 0]
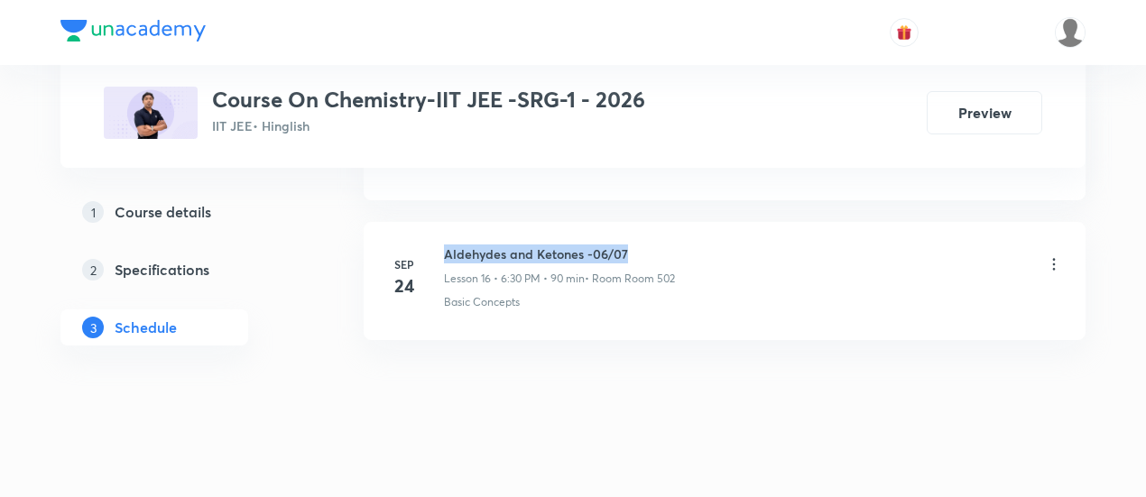
drag, startPoint x: 445, startPoint y: 236, endPoint x: 638, endPoint y: 236, distance: 193.2
click at [638, 245] on h6 "Aldehydes and Ketones -06/07" at bounding box center [559, 254] width 231 height 19
copy h6 "Aldehydes and Ketones -06/07"
click at [651, 246] on h6 "Aldehydes and Ketones -06/07" at bounding box center [559, 254] width 231 height 19
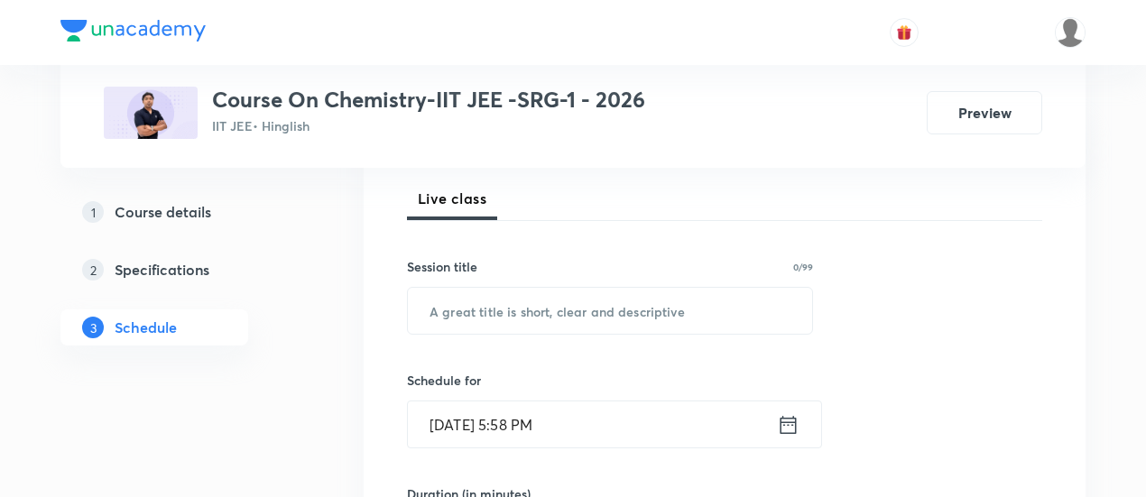
scroll to position [255, 0]
click at [576, 311] on input "text" at bounding box center [610, 310] width 404 height 46
paste input "Aldehydes and Ketones -06/07"
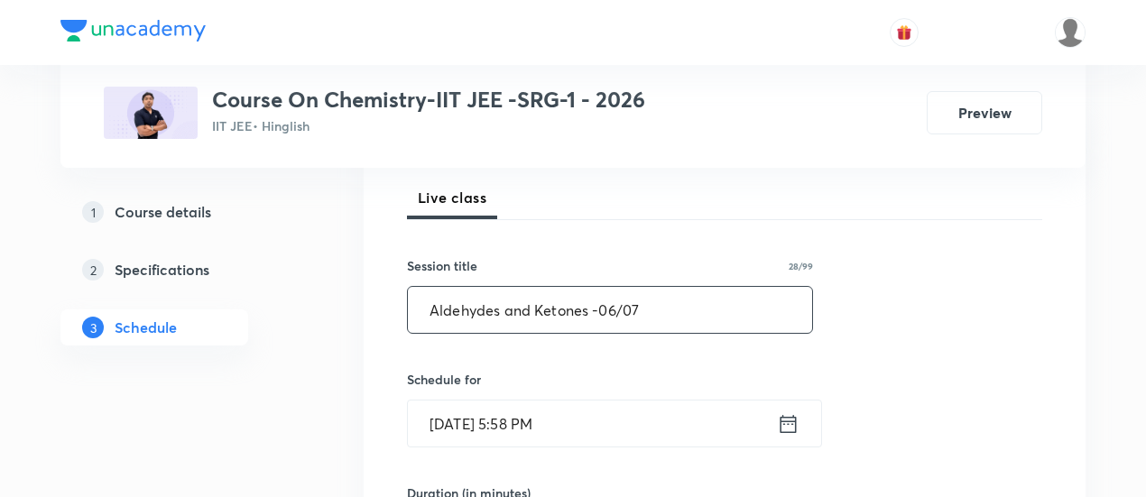
click at [613, 304] on input "Aldehydes and Ketones -06/07" at bounding box center [610, 310] width 404 height 46
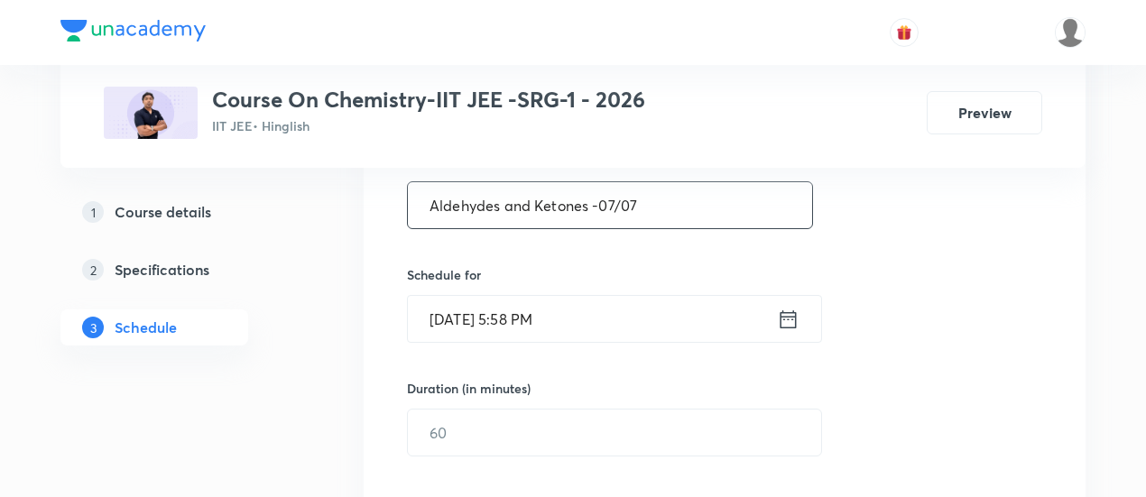
scroll to position [364, 0]
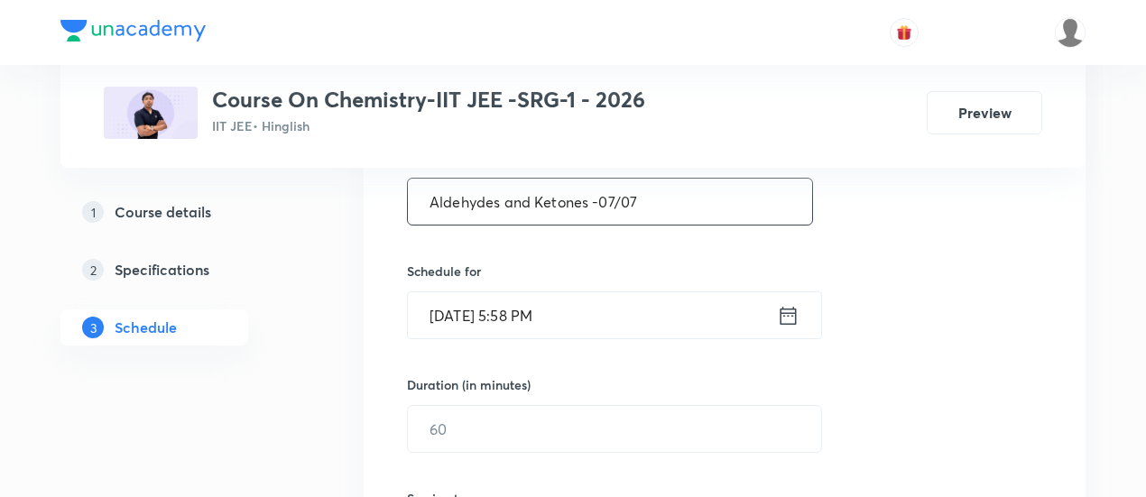
type input "Aldehydes and Ketones -07/07"
click at [790, 308] on icon at bounding box center [789, 315] width 16 height 18
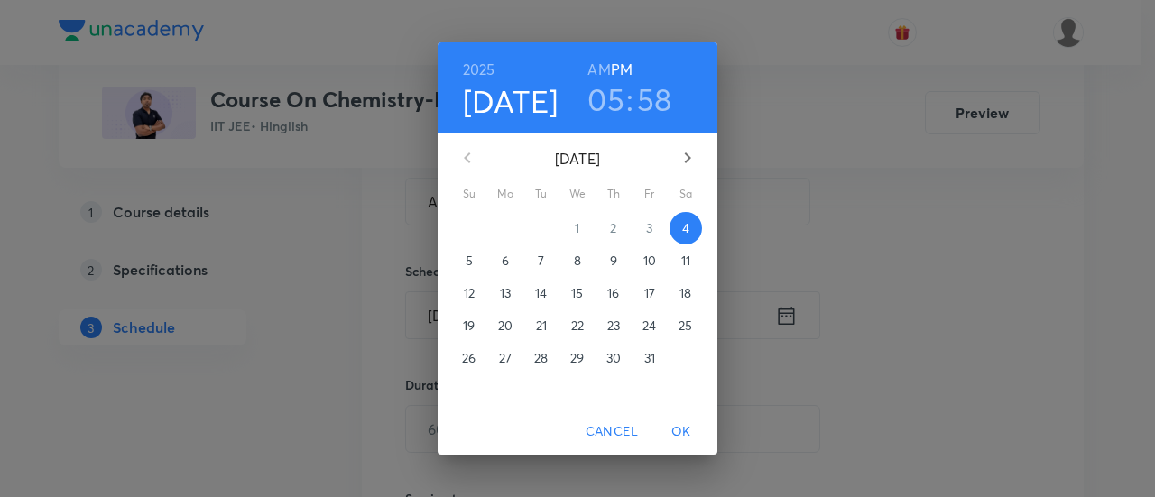
click at [510, 261] on span "6" at bounding box center [505, 261] width 32 height 18
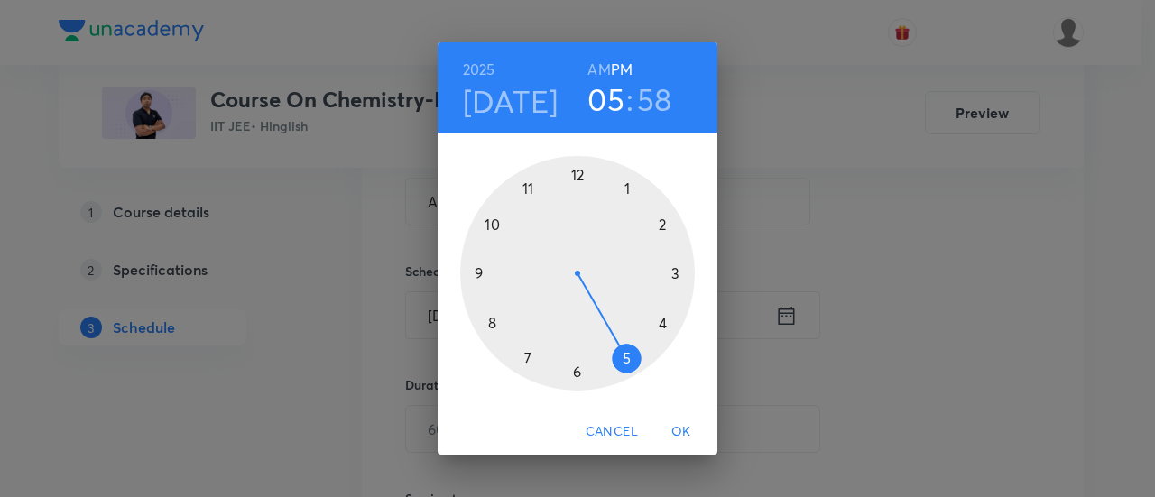
click at [675, 274] on div at bounding box center [577, 273] width 235 height 235
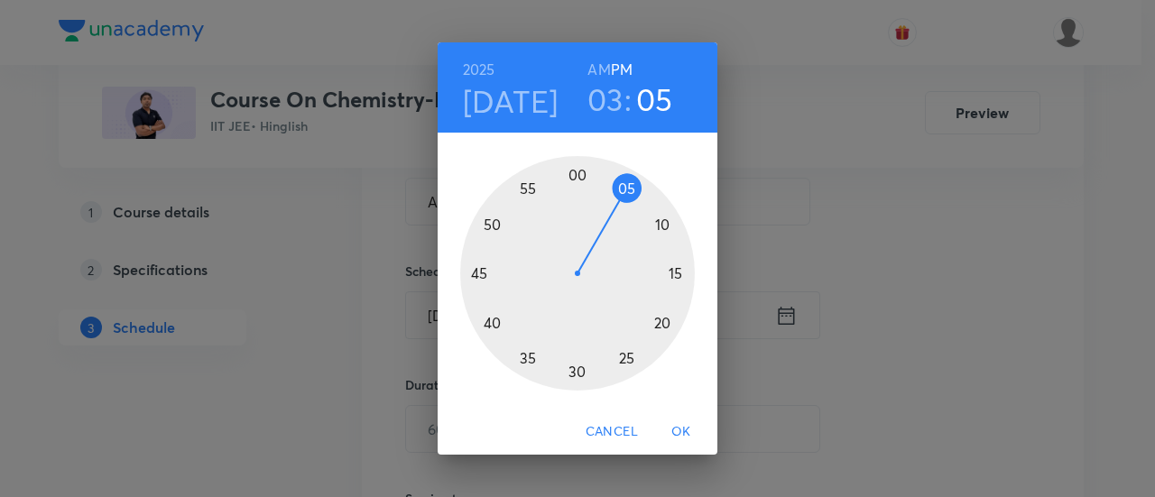
drag, startPoint x: 575, startPoint y: 172, endPoint x: 787, endPoint y: 343, distance: 272.2
click at [787, 343] on div "[DATE] 03 : 05 AM PM 00 05 10 15 20 25 30 35 40 45 50 55 Cancel OK" at bounding box center [577, 248] width 1155 height 497
click at [577, 173] on div at bounding box center [577, 273] width 235 height 235
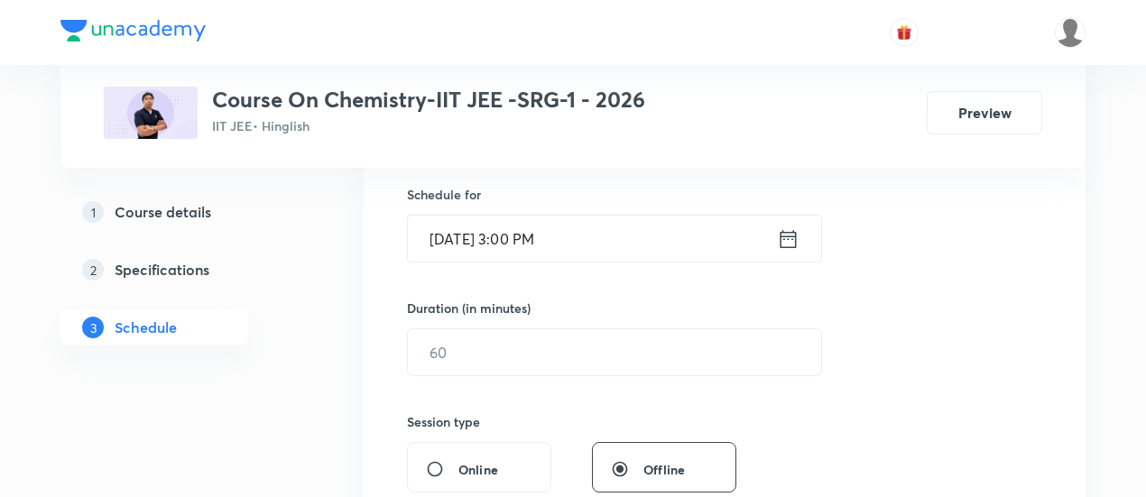
scroll to position [451, 0]
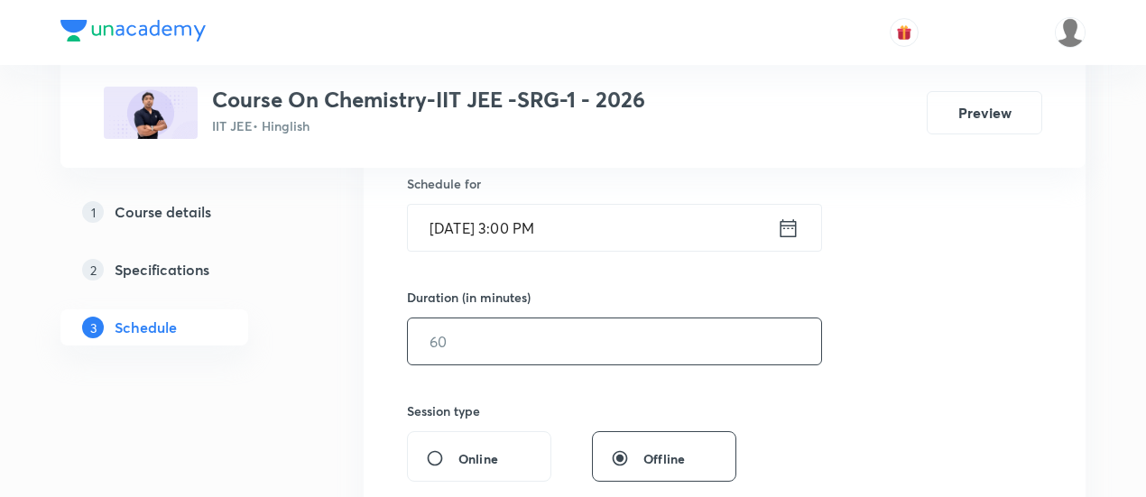
click at [638, 334] on input "text" at bounding box center [614, 342] width 413 height 46
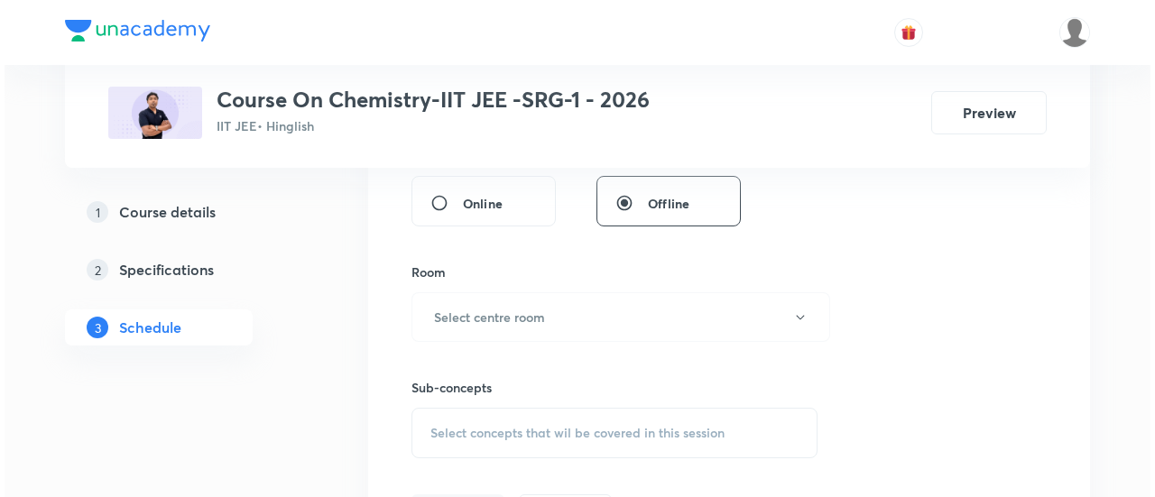
scroll to position [709, 0]
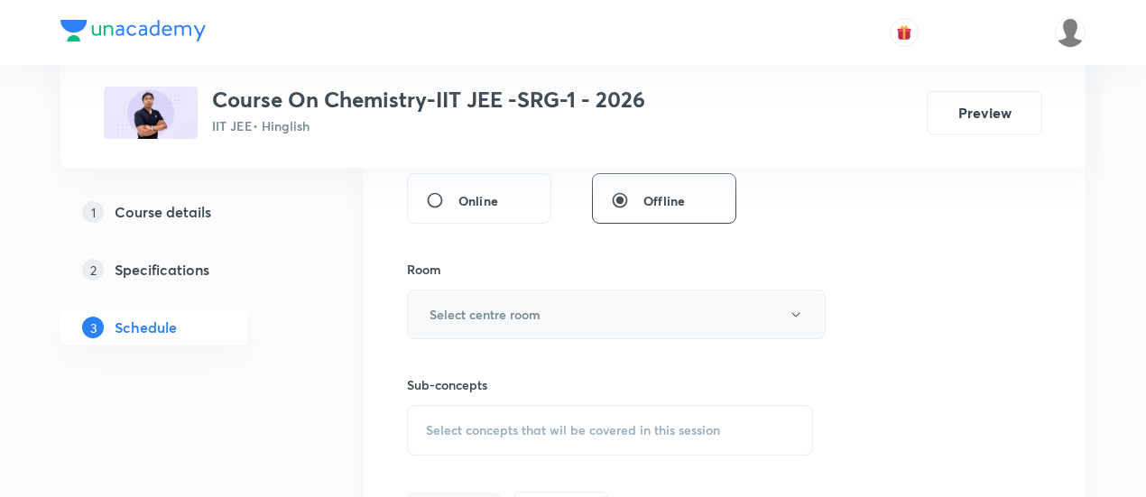
type input "90"
click at [789, 311] on icon "button" at bounding box center [796, 315] width 14 height 14
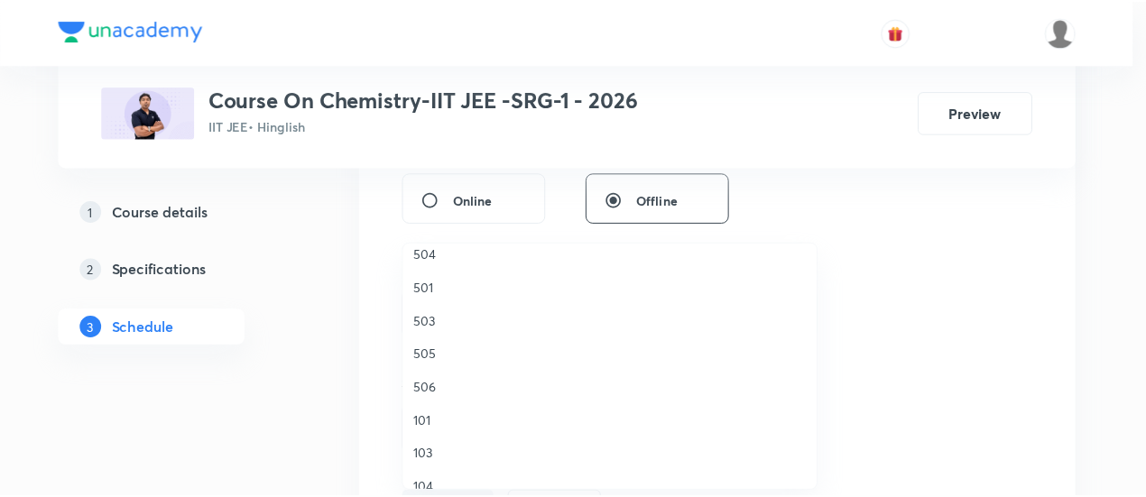
scroll to position [316, 0]
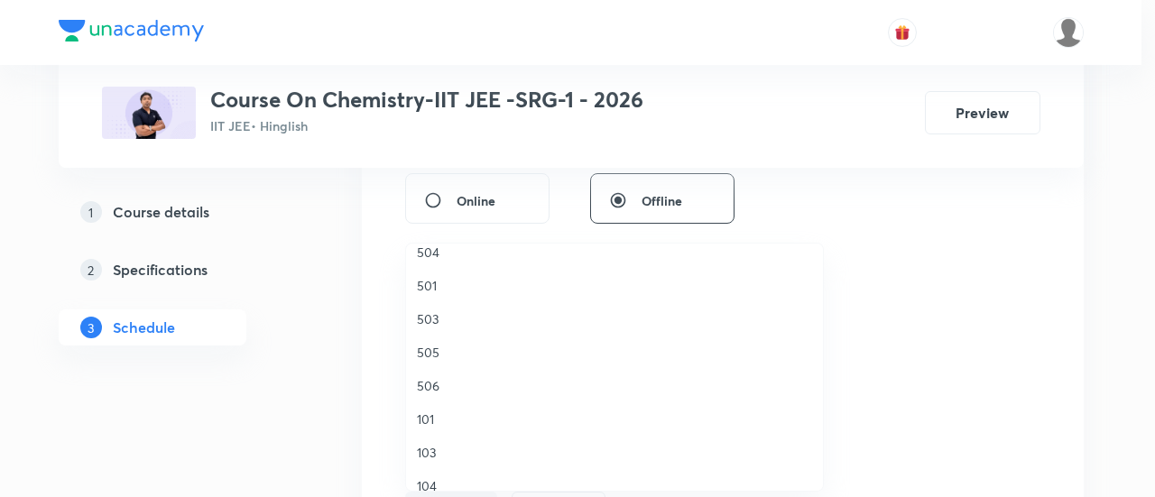
click at [415, 319] on li "503" at bounding box center [614, 318] width 417 height 33
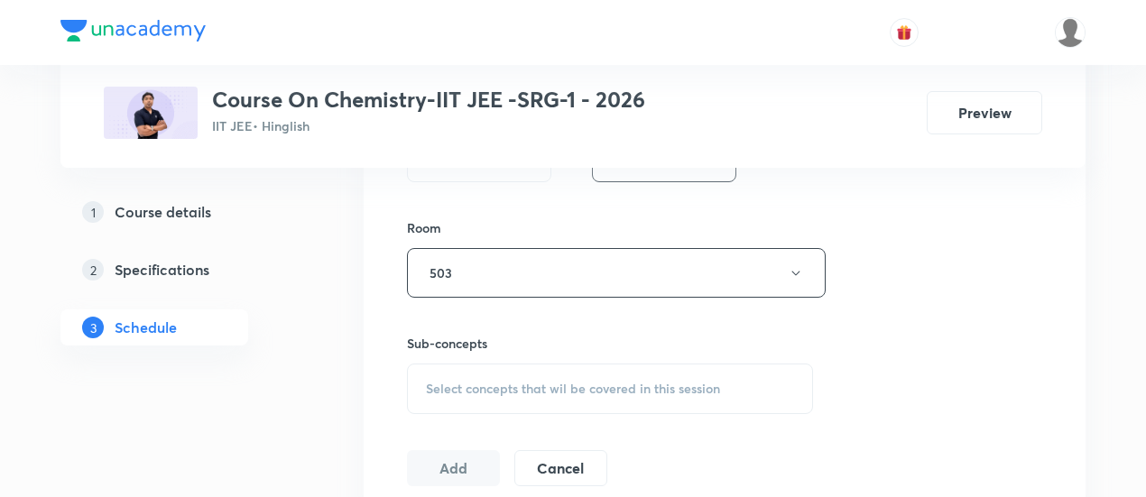
scroll to position [752, 0]
click at [684, 381] on span "Select concepts that wil be covered in this session" at bounding box center [573, 388] width 294 height 14
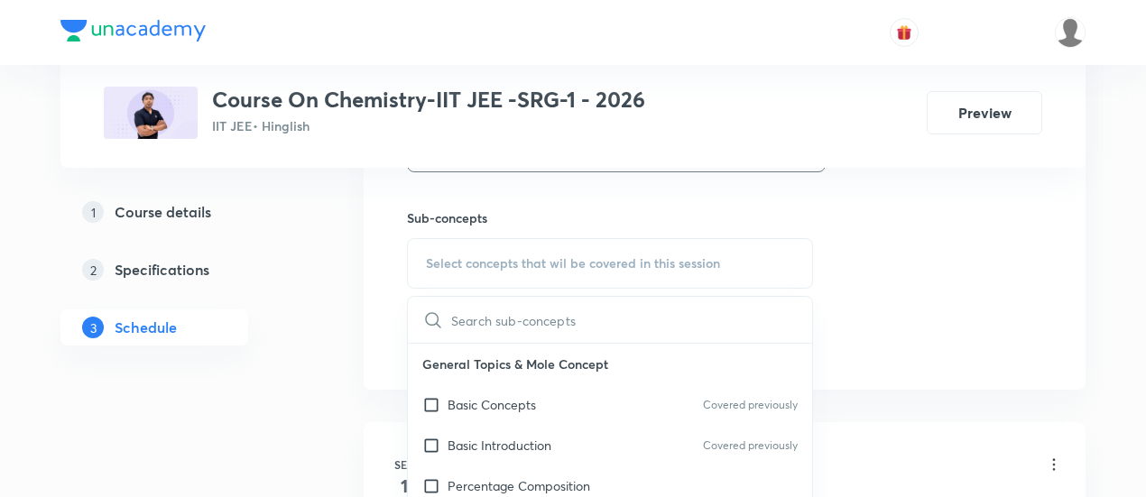
scroll to position [980, 0]
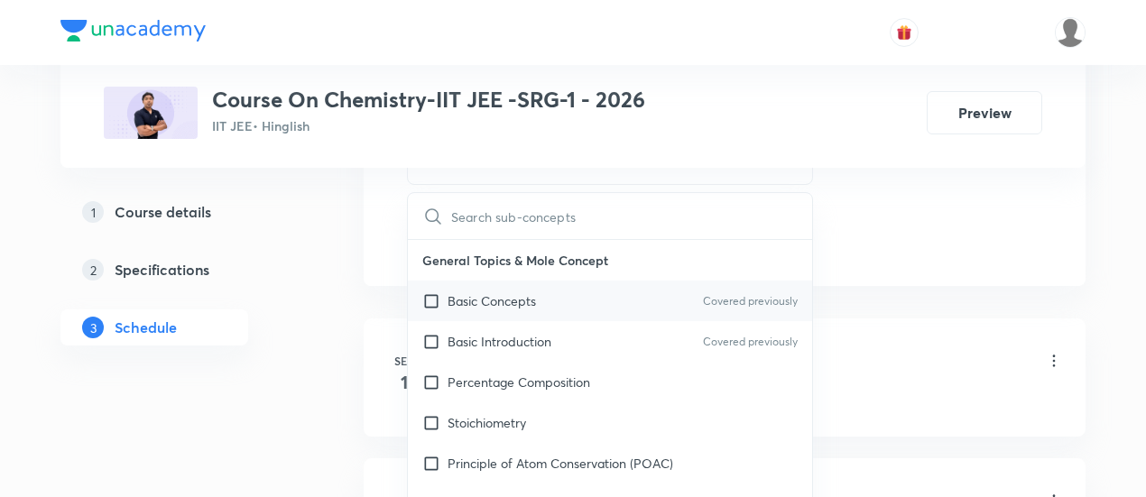
click at [567, 304] on div "Basic Concepts Covered previously" at bounding box center [610, 301] width 404 height 41
checkbox input "true"
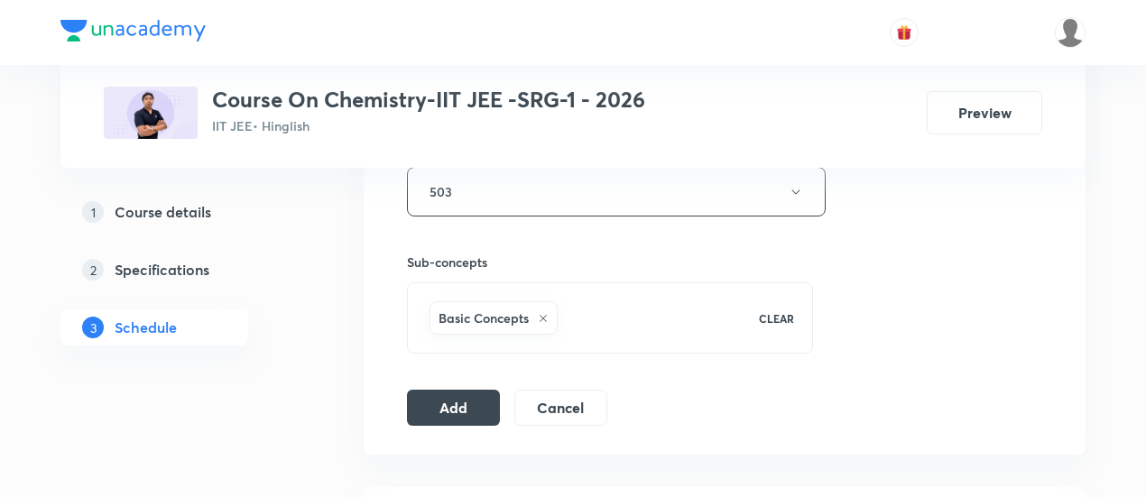
scroll to position [836, 0]
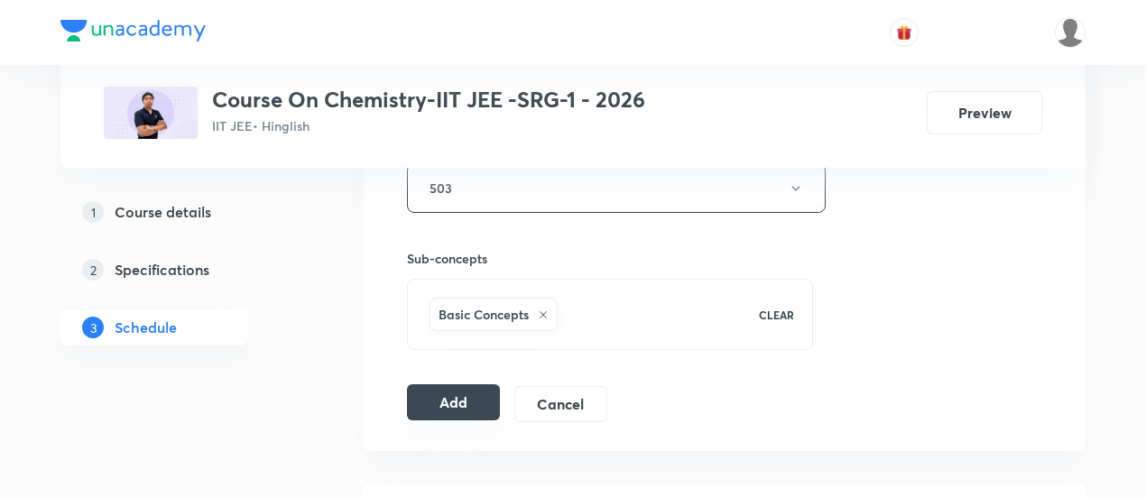
click at [450, 397] on button "Add" at bounding box center [453, 403] width 93 height 36
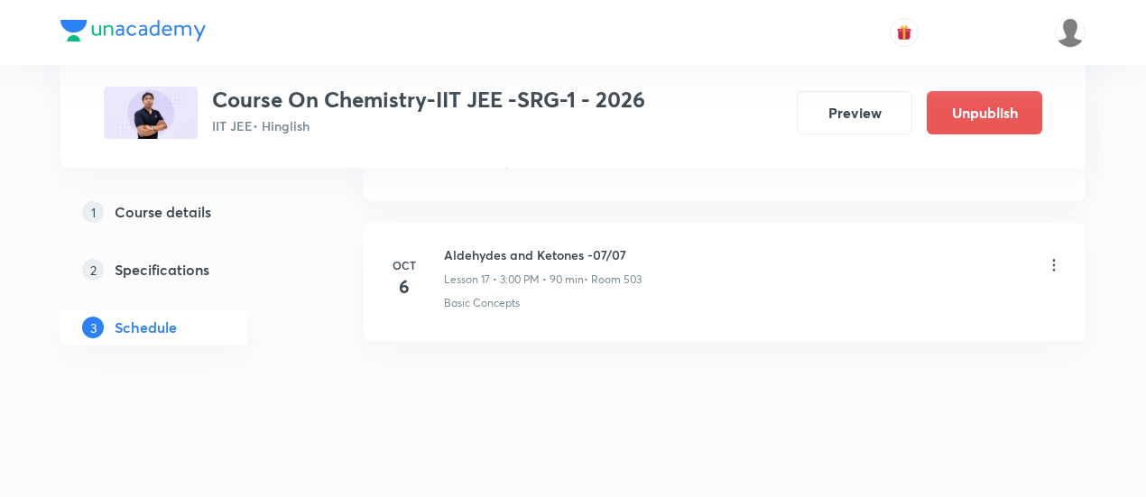
scroll to position [2489, 0]
drag, startPoint x: 446, startPoint y: 242, endPoint x: 626, endPoint y: 230, distance: 180.9
click at [626, 230] on li "[DATE] Aldehydes and Ketones -07/07 Lesson 17 • 3:00 PM • 90 min • Room 503 Bas…" at bounding box center [725, 279] width 722 height 118
copy h6 "Aldehydes and Ketones -07/07"
click at [626, 230] on li "[DATE] Aldehydes and Ketones -07/07 Lesson 17 • 3:00 PM • 90 min • Room 503 Bas…" at bounding box center [725, 279] width 722 height 118
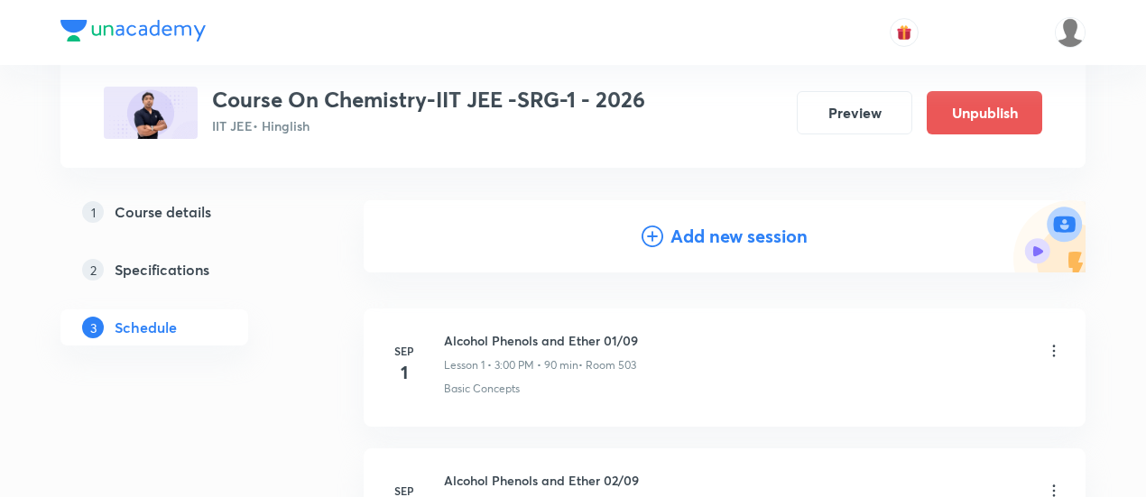
scroll to position [172, 0]
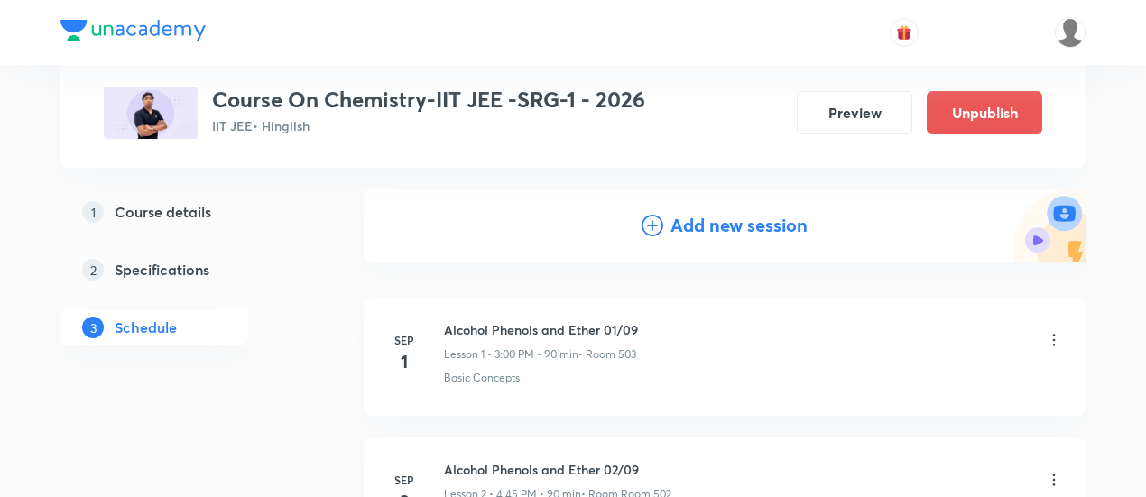
click at [707, 232] on h4 "Add new session" at bounding box center [739, 225] width 137 height 27
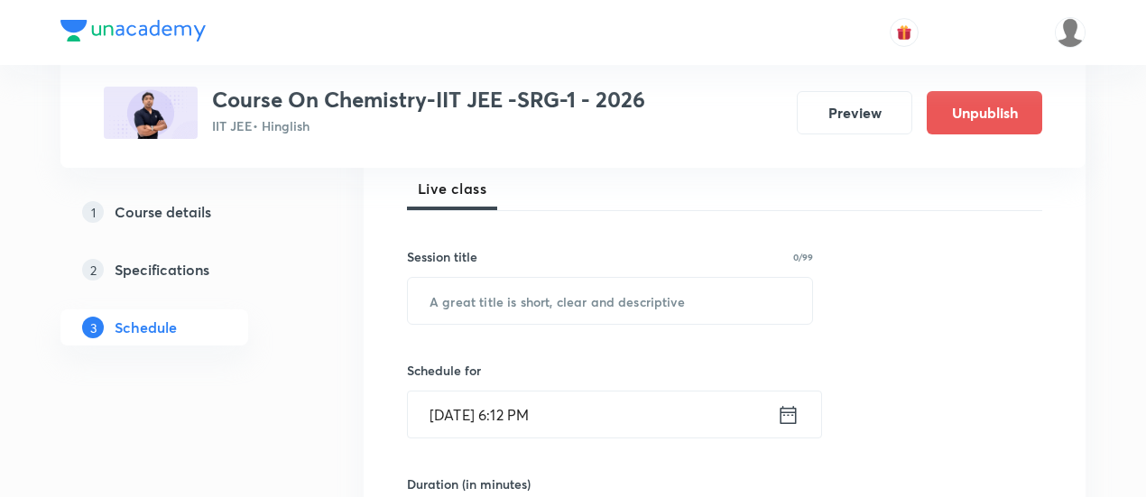
scroll to position [267, 0]
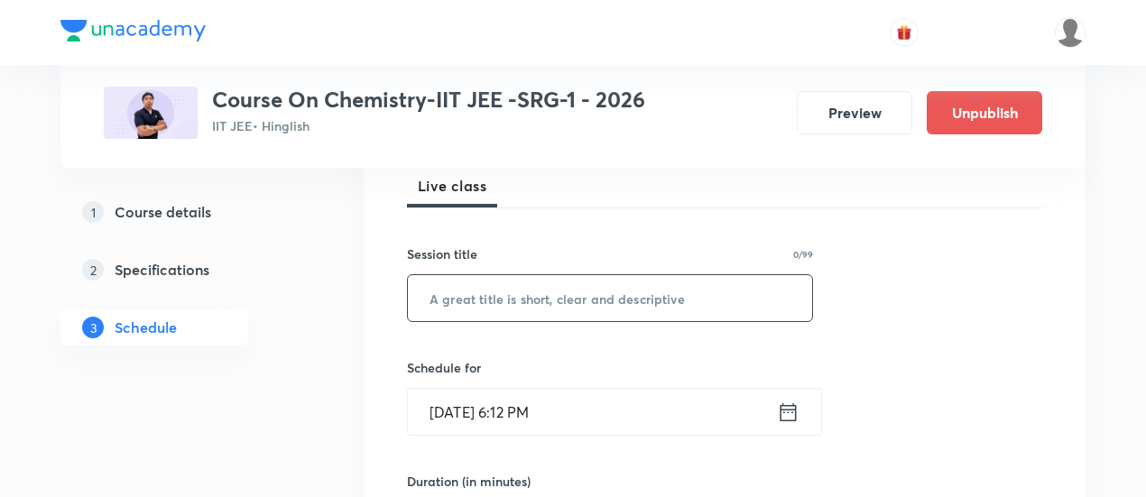
click at [617, 295] on input "text" at bounding box center [610, 298] width 404 height 46
paste input "Aldehydes and Ketones -07/07"
click at [614, 292] on input "Aldehydes and Ketones -07/07" at bounding box center [610, 298] width 404 height 46
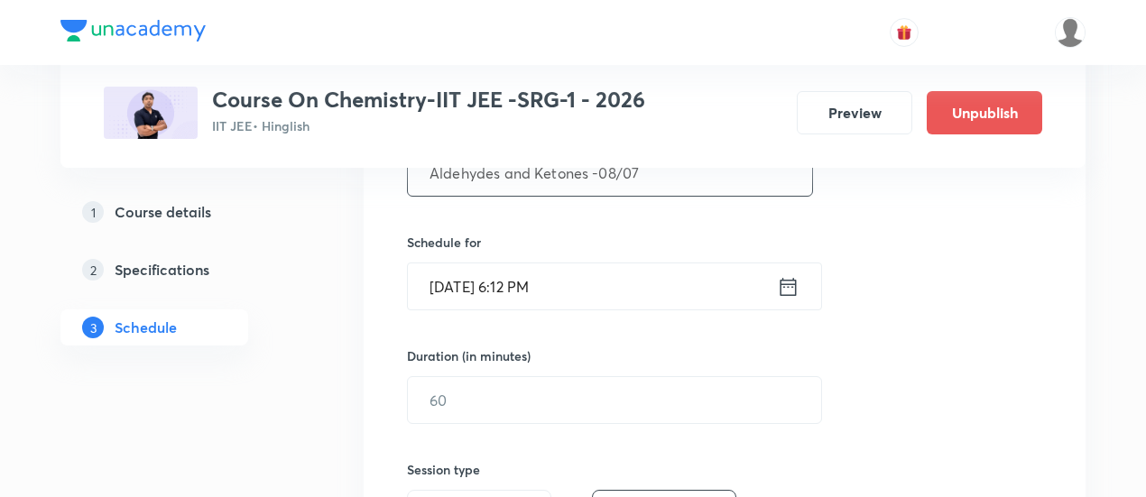
scroll to position [394, 0]
type input "Aldehydes and Ketones -08/07"
click at [787, 284] on icon at bounding box center [789, 285] width 16 height 18
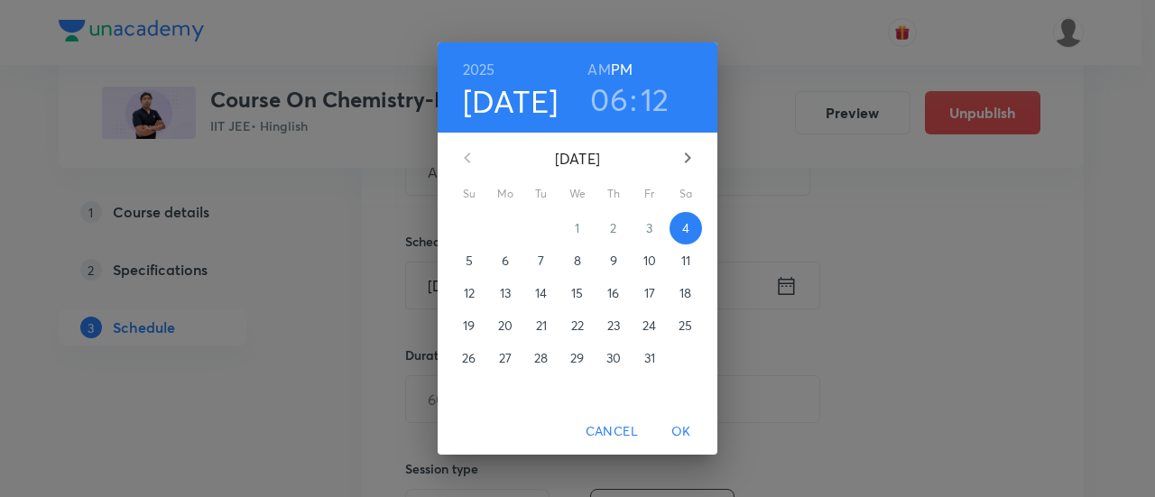
click at [578, 266] on p "8" at bounding box center [577, 261] width 7 height 18
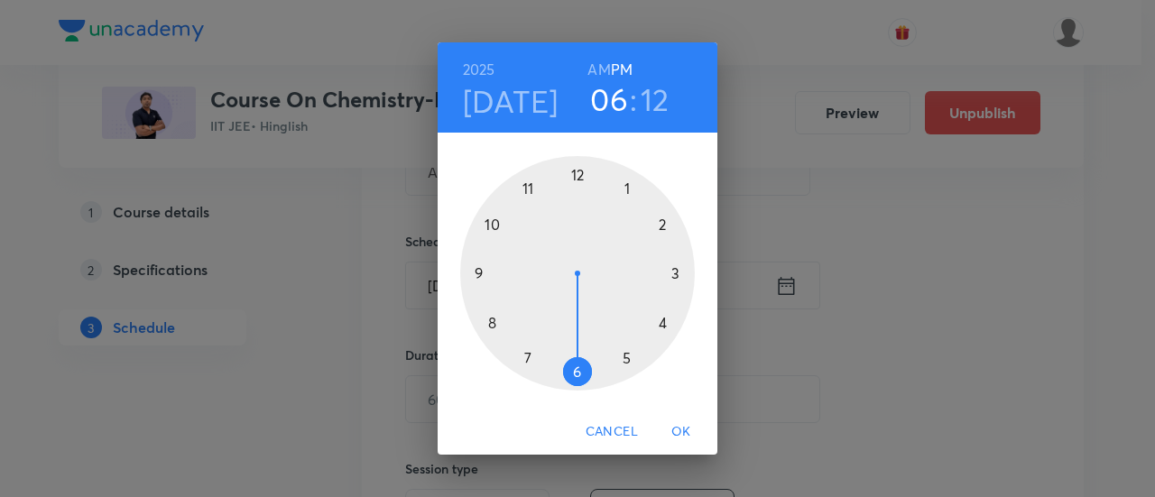
click at [662, 322] on div at bounding box center [577, 273] width 235 height 235
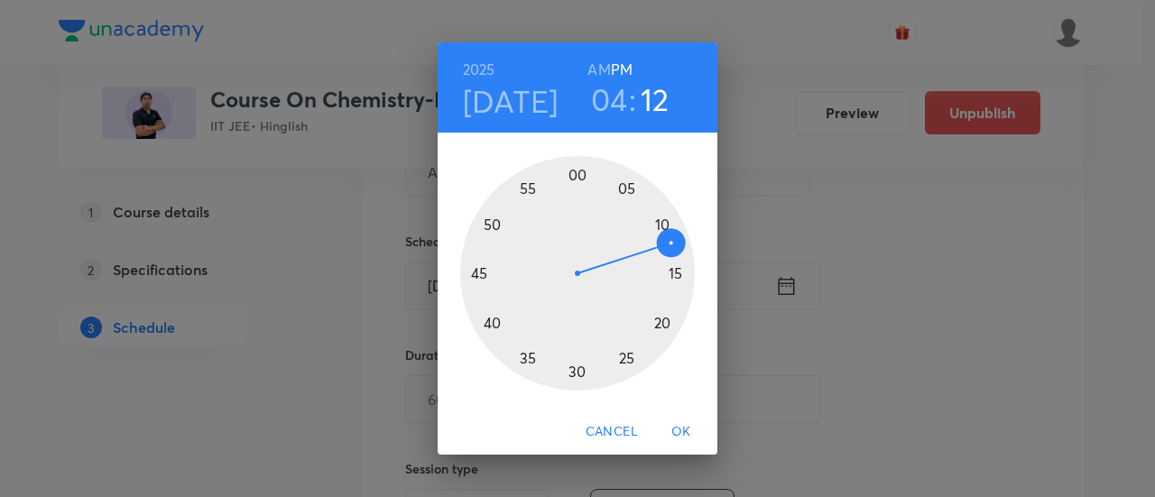
click at [477, 274] on div at bounding box center [577, 273] width 235 height 235
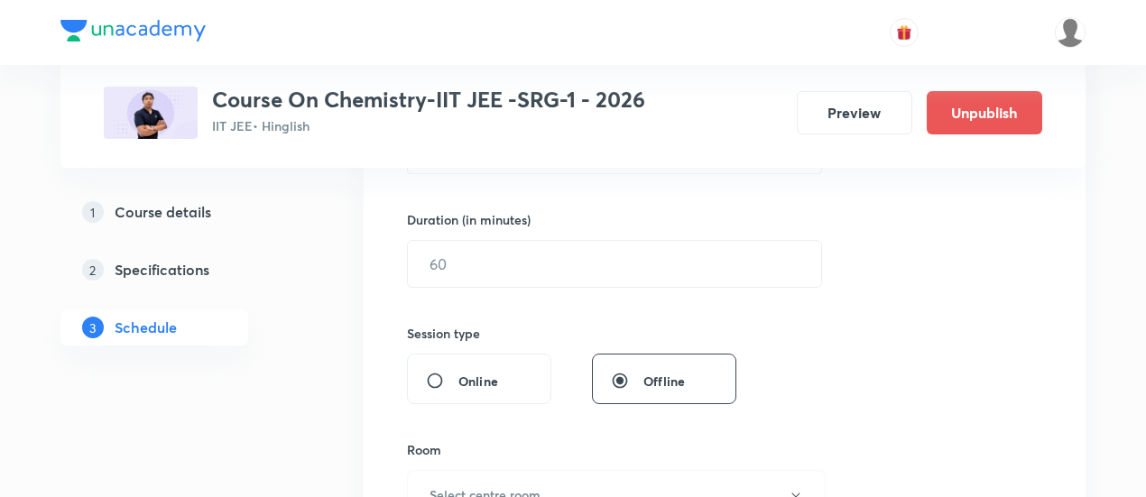
scroll to position [533, 0]
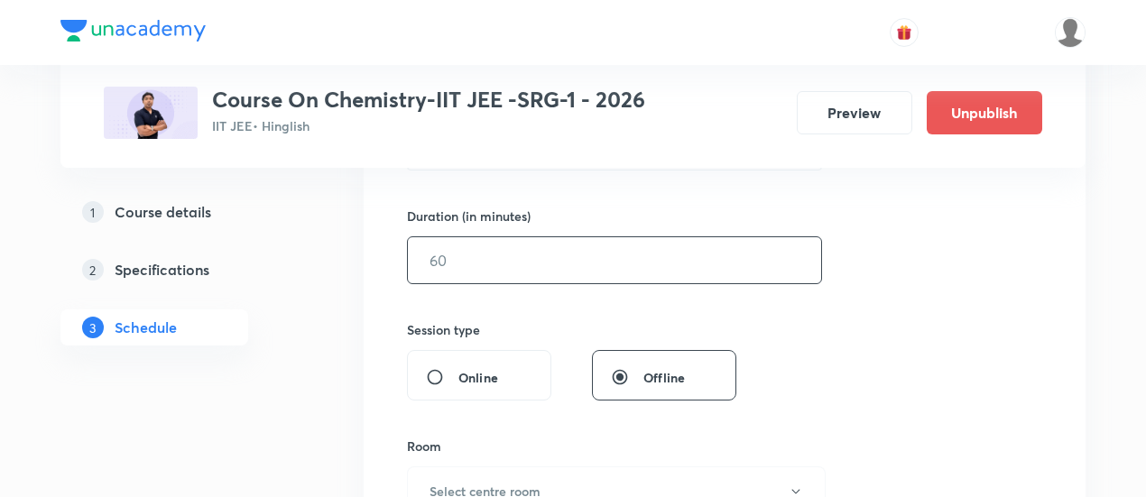
click at [687, 263] on input "text" at bounding box center [614, 260] width 413 height 46
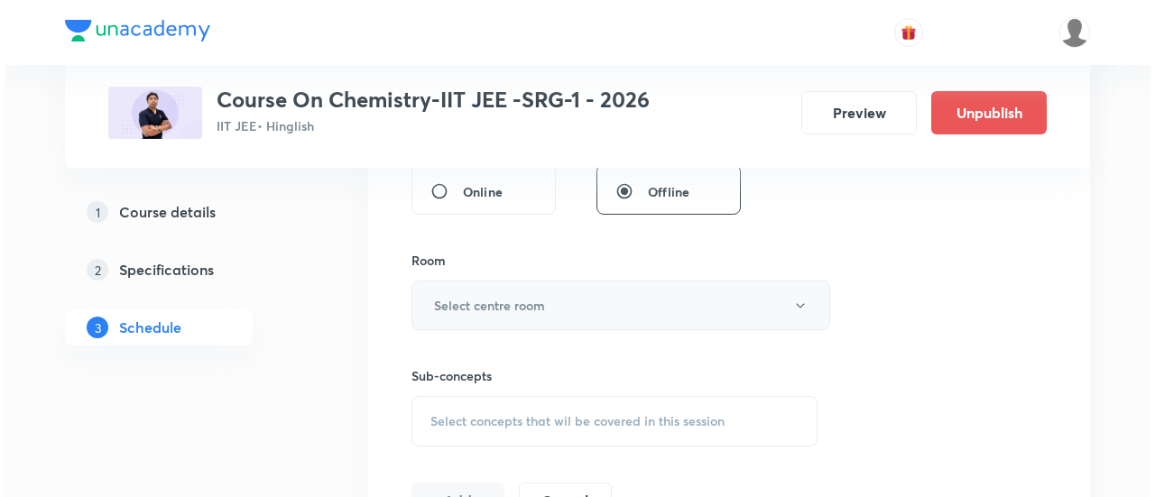
scroll to position [719, 0]
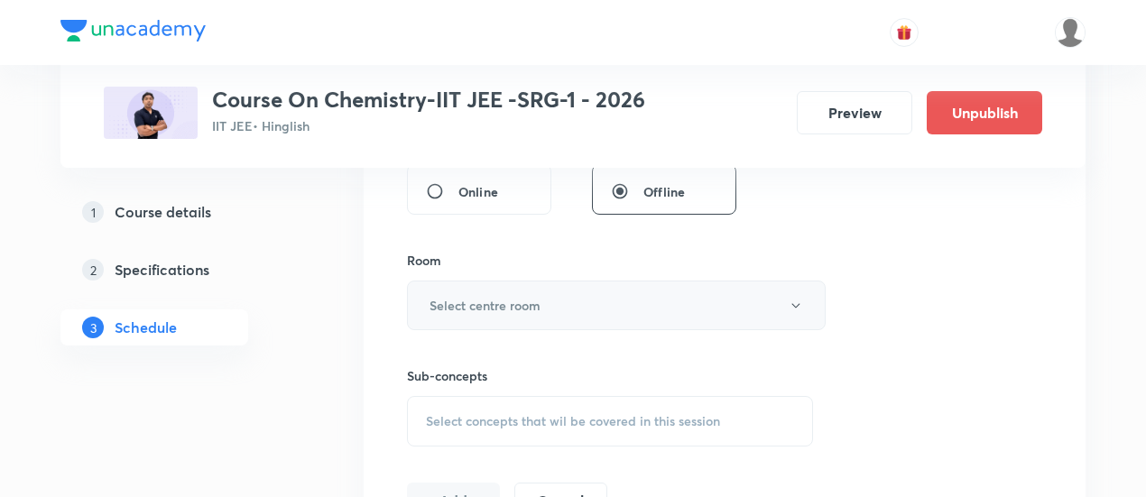
type input "90"
click at [577, 307] on button "Select centre room" at bounding box center [616, 306] width 419 height 50
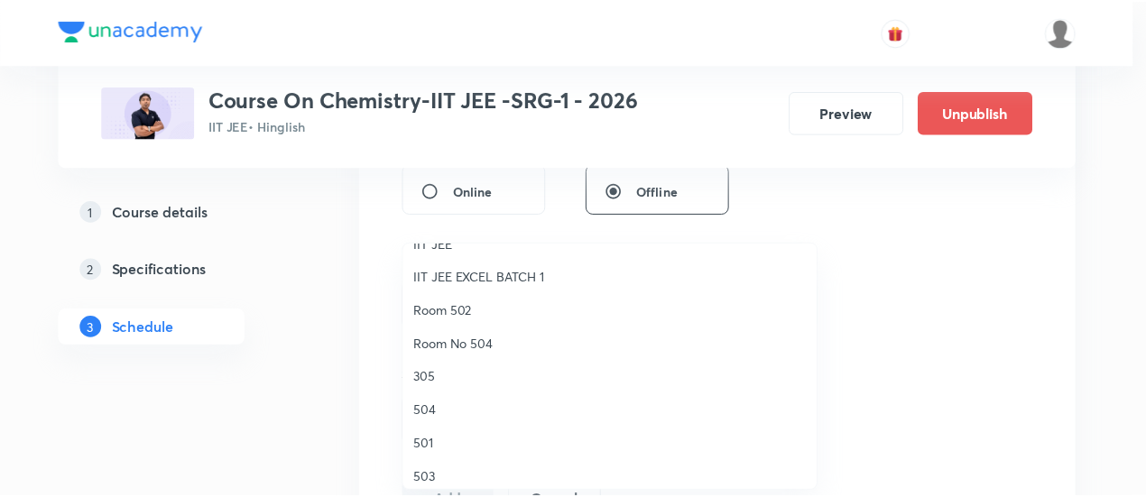
scroll to position [159, 0]
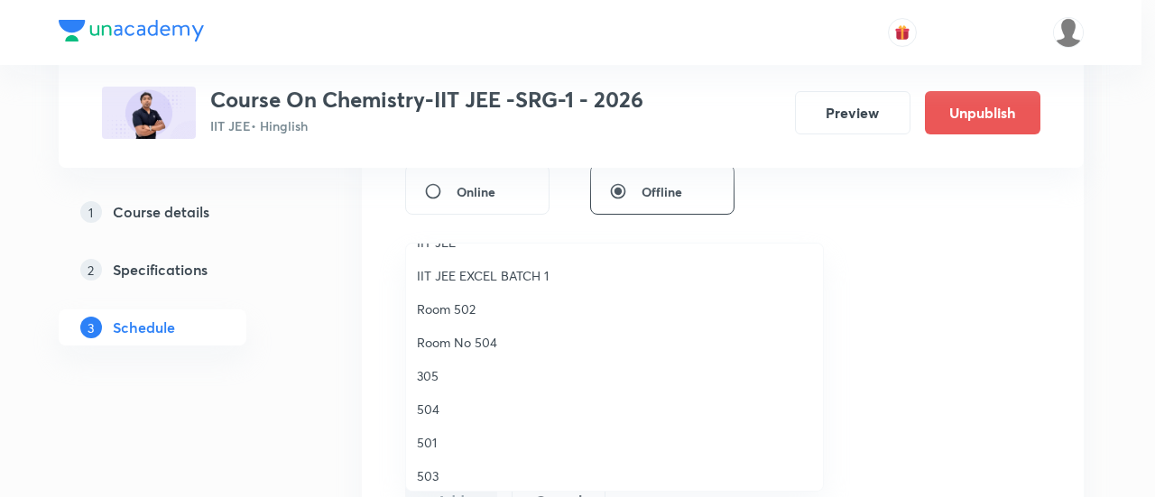
click at [465, 304] on span "Room 502" at bounding box center [614, 309] width 395 height 19
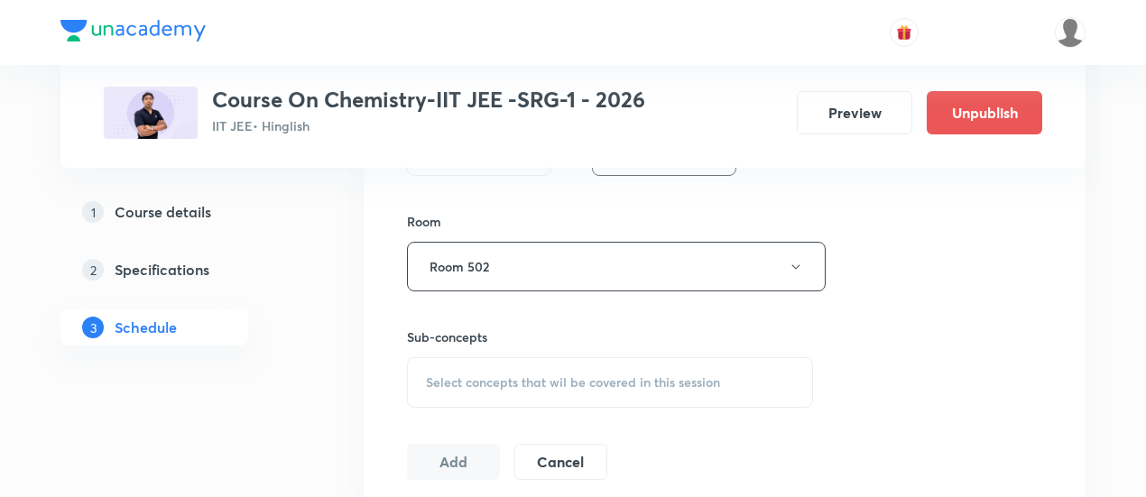
scroll to position [764, 0]
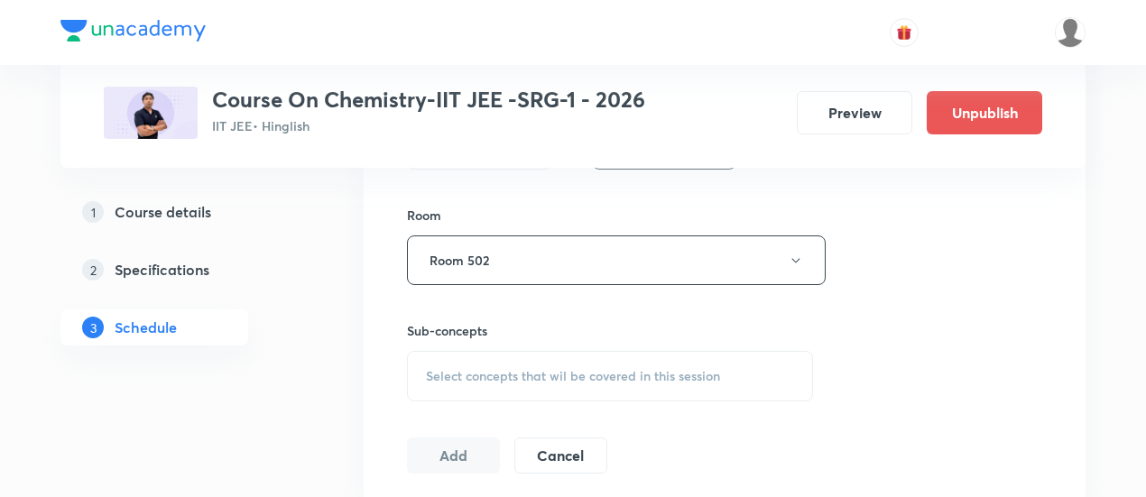
click at [626, 374] on span "Select concepts that wil be covered in this session" at bounding box center [573, 376] width 294 height 14
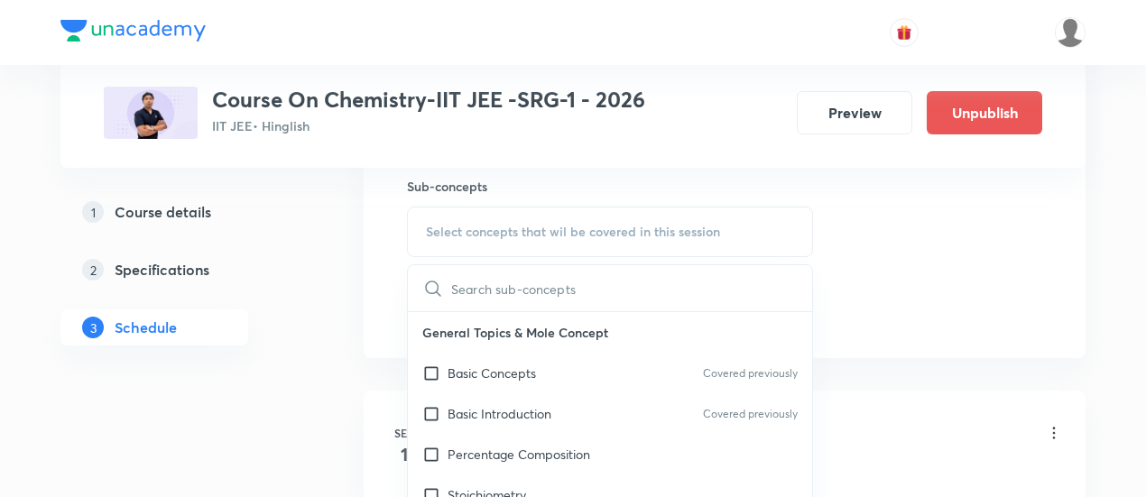
scroll to position [912, 0]
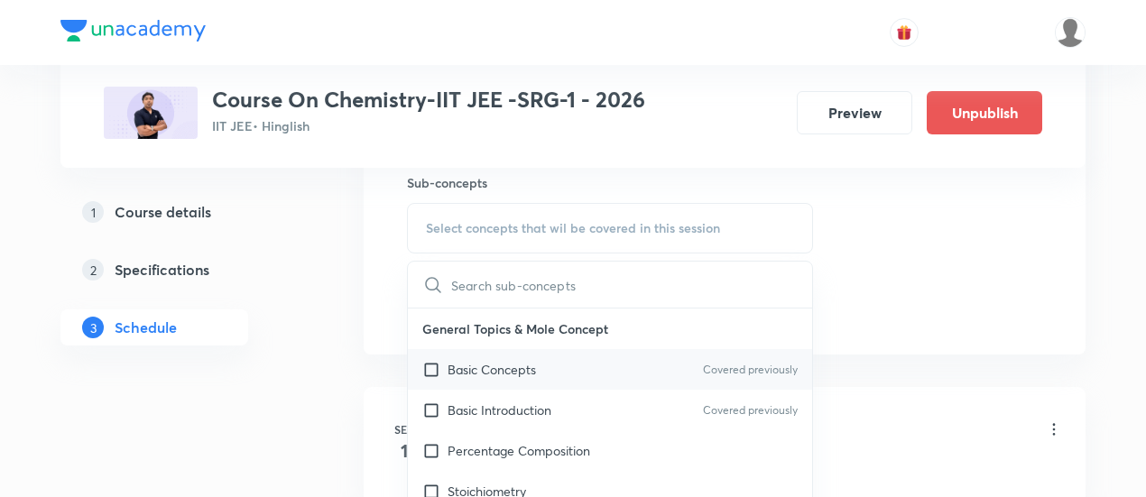
click at [549, 368] on div "Basic Concepts Covered previously" at bounding box center [610, 369] width 404 height 41
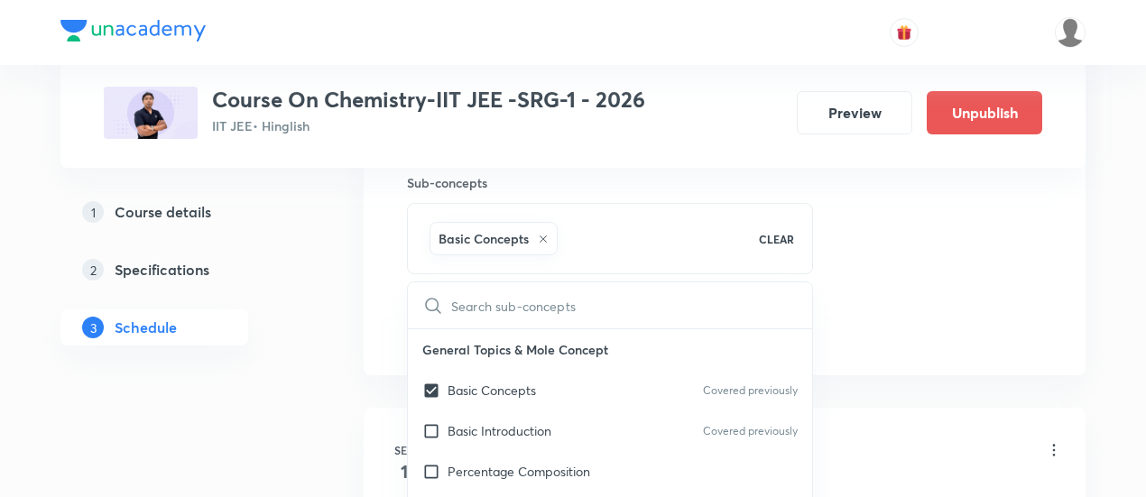
checkbox input "true"
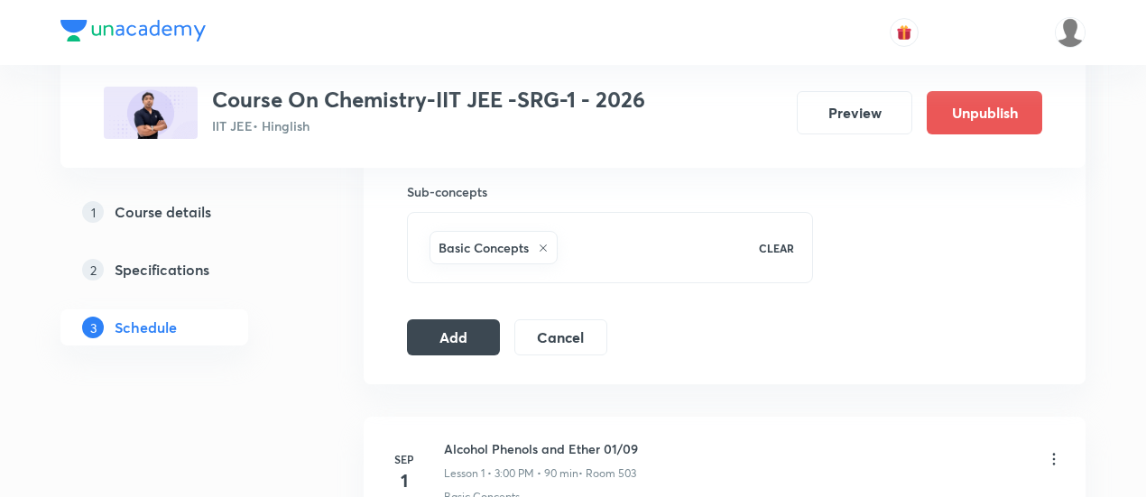
scroll to position [917, 0]
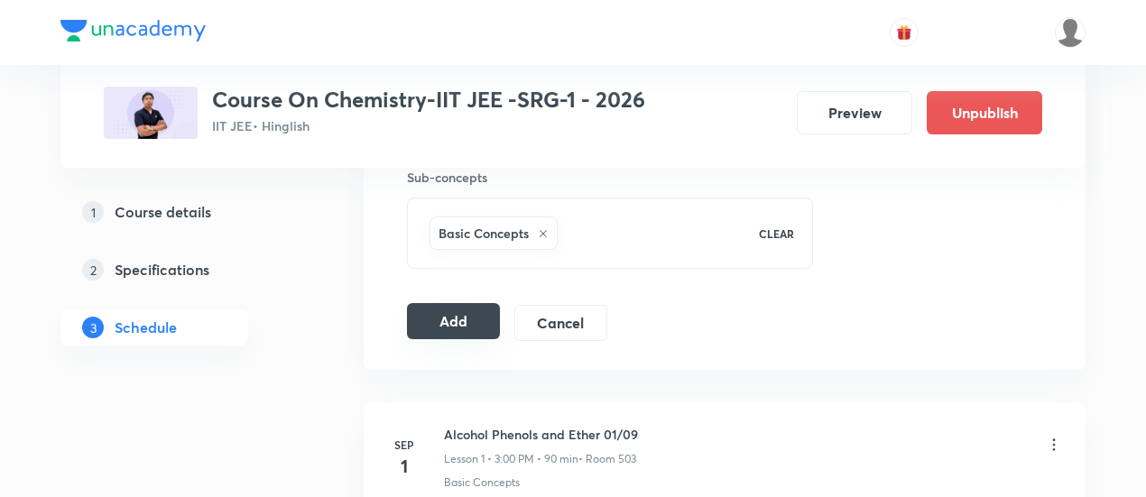
click at [487, 318] on button "Add" at bounding box center [453, 321] width 93 height 36
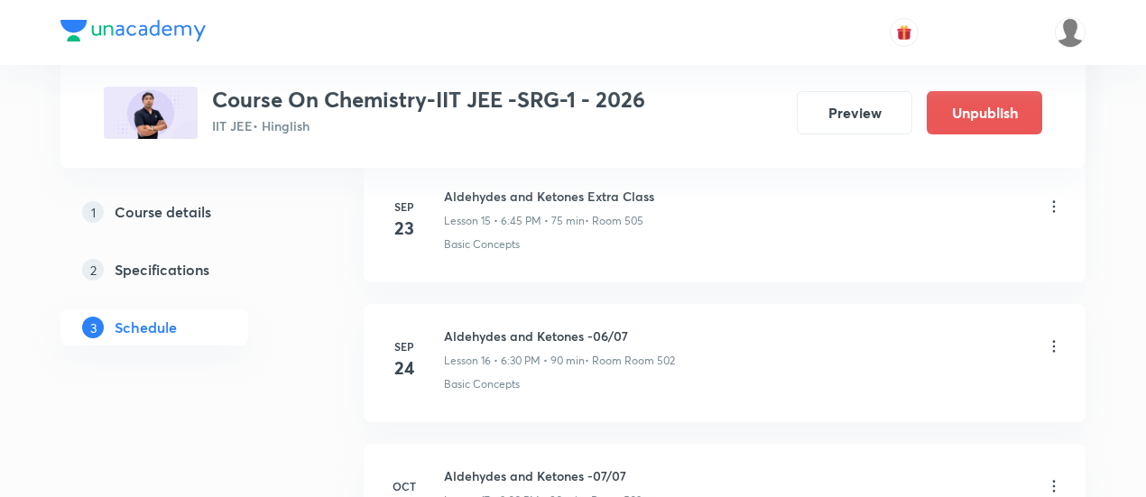
scroll to position [2629, 0]
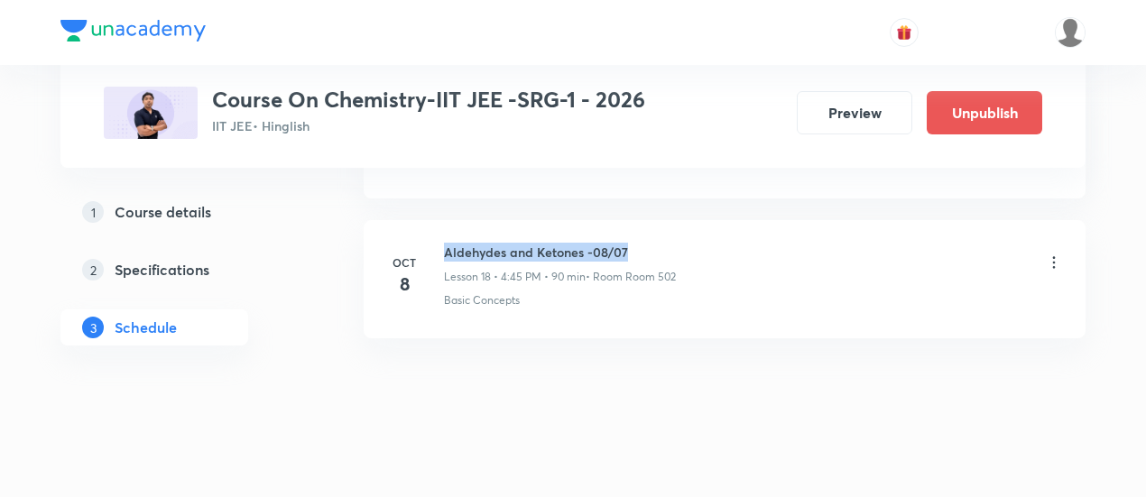
drag, startPoint x: 445, startPoint y: 239, endPoint x: 655, endPoint y: 238, distance: 210.3
click at [655, 243] on h6 "Aldehydes and Ketones -08/07" at bounding box center [560, 252] width 232 height 19
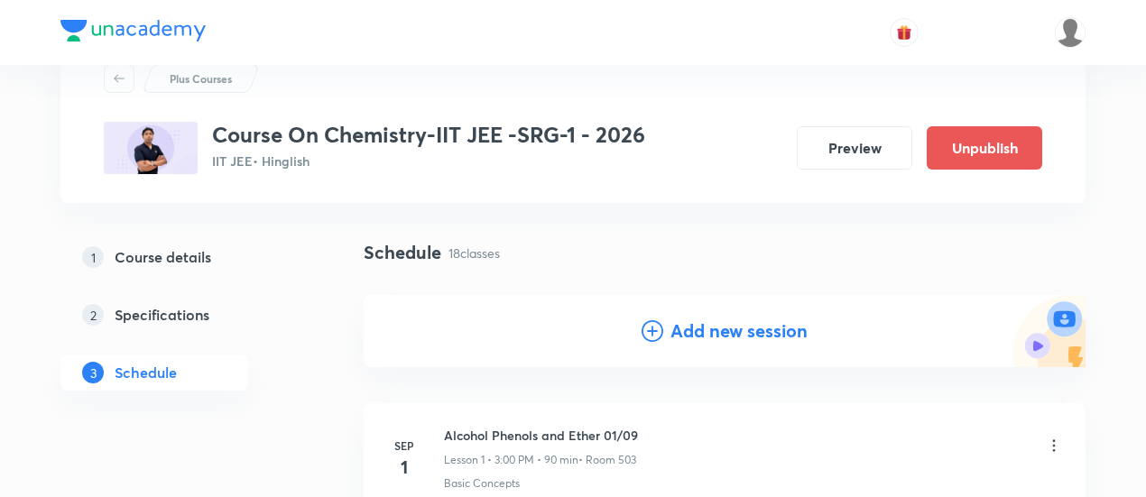
scroll to position [69, 0]
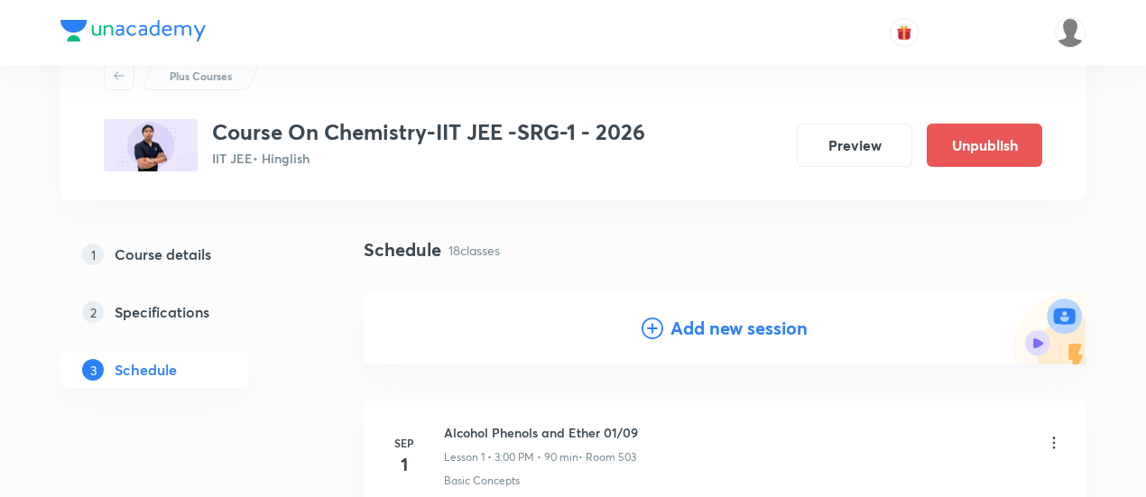
click at [725, 330] on h4 "Add new session" at bounding box center [739, 328] width 137 height 27
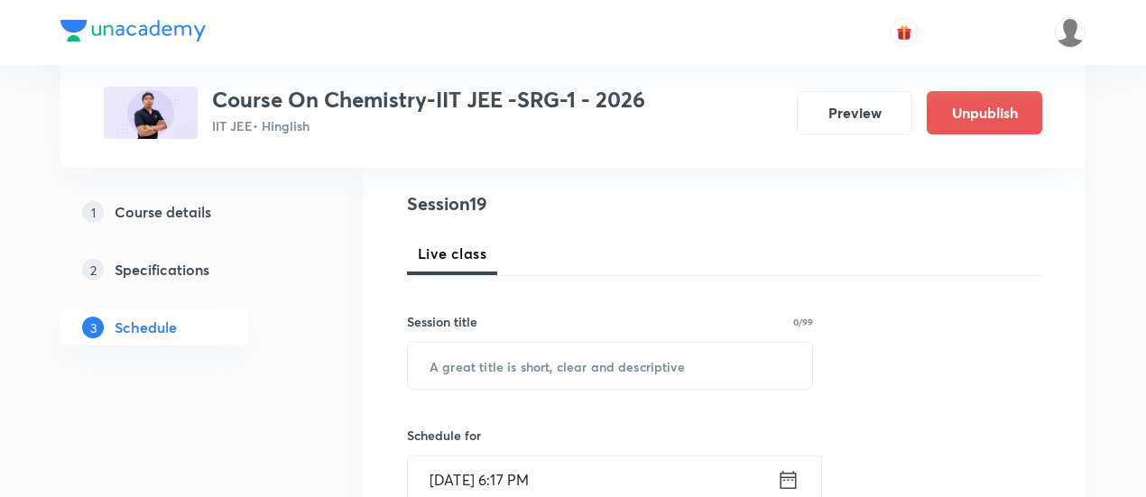
scroll to position [201, 0]
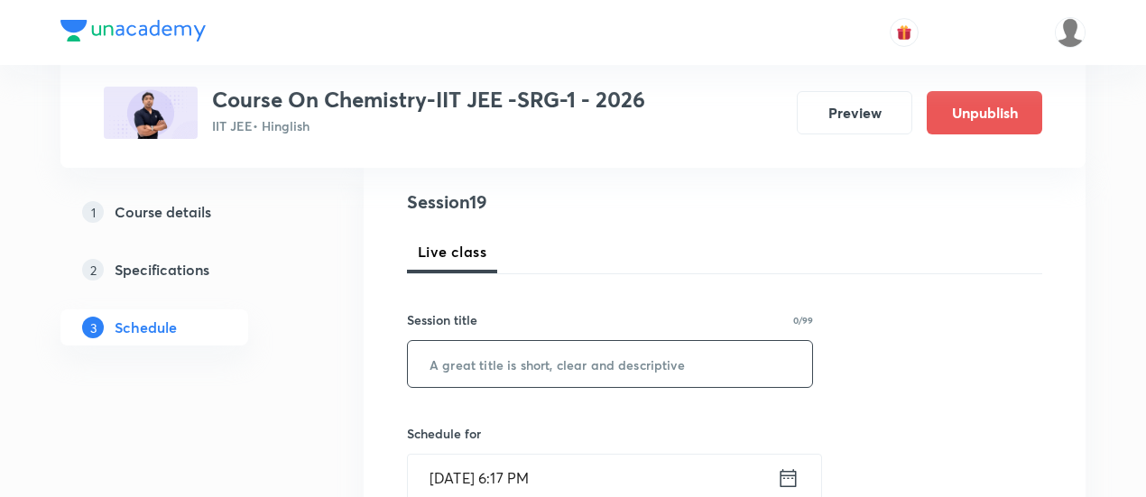
click at [617, 365] on input "text" at bounding box center [610, 364] width 404 height 46
paste input "Carboxylic Acid and its derivatives"
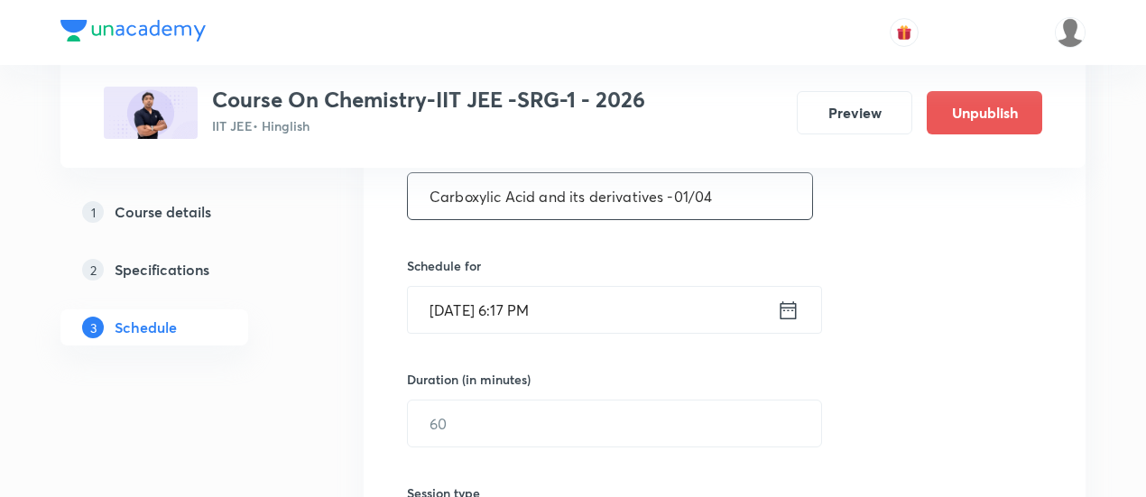
scroll to position [370, 0]
type input "Carboxylic Acid and its derivatives -01/04"
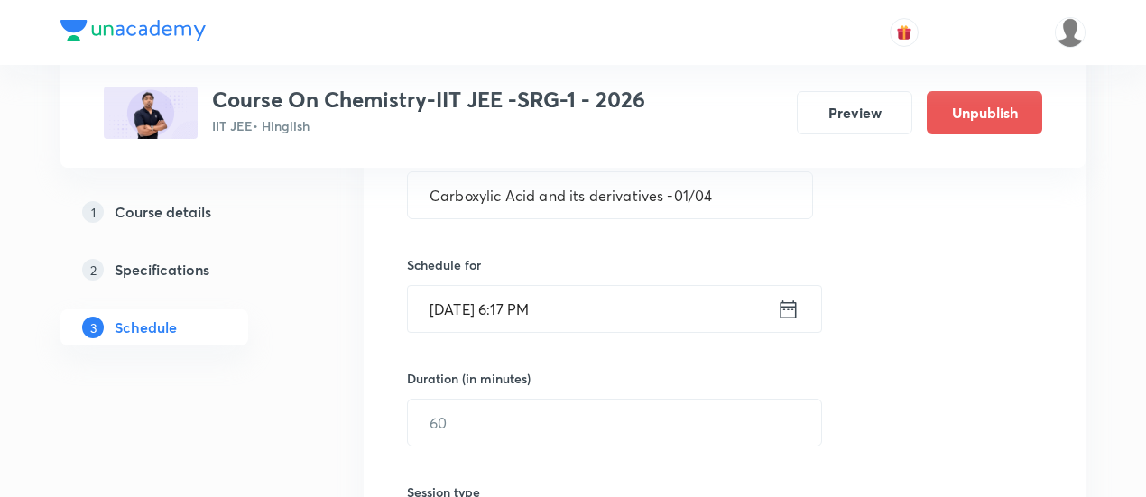
click at [793, 308] on icon at bounding box center [789, 309] width 16 height 18
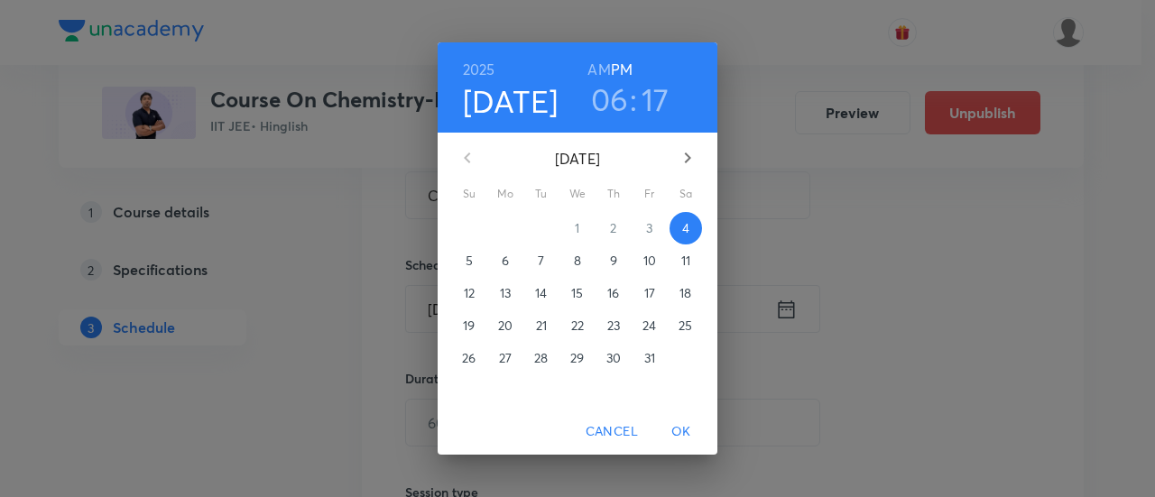
click at [613, 260] on p "9" at bounding box center [613, 261] width 7 height 18
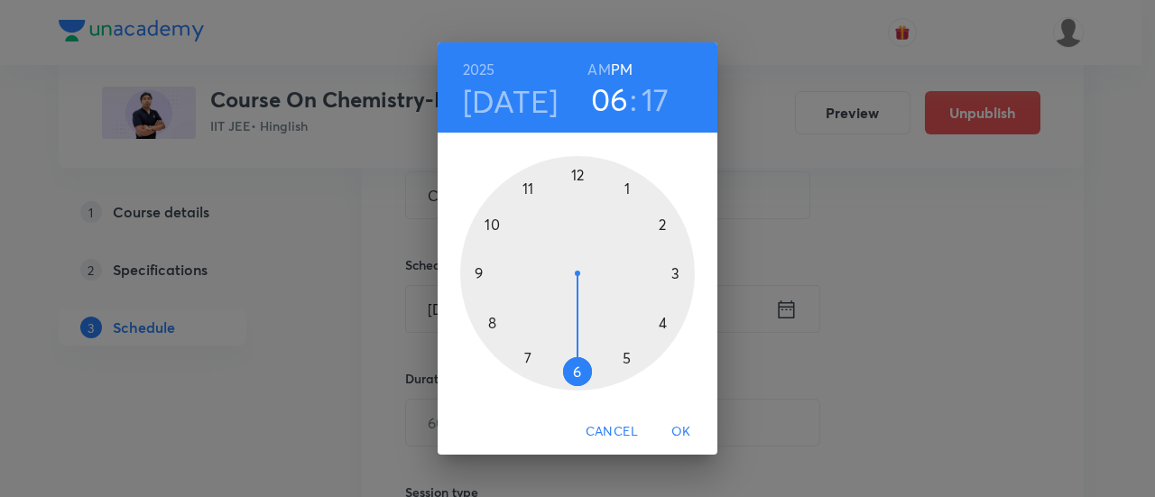
click at [678, 274] on div at bounding box center [577, 273] width 235 height 235
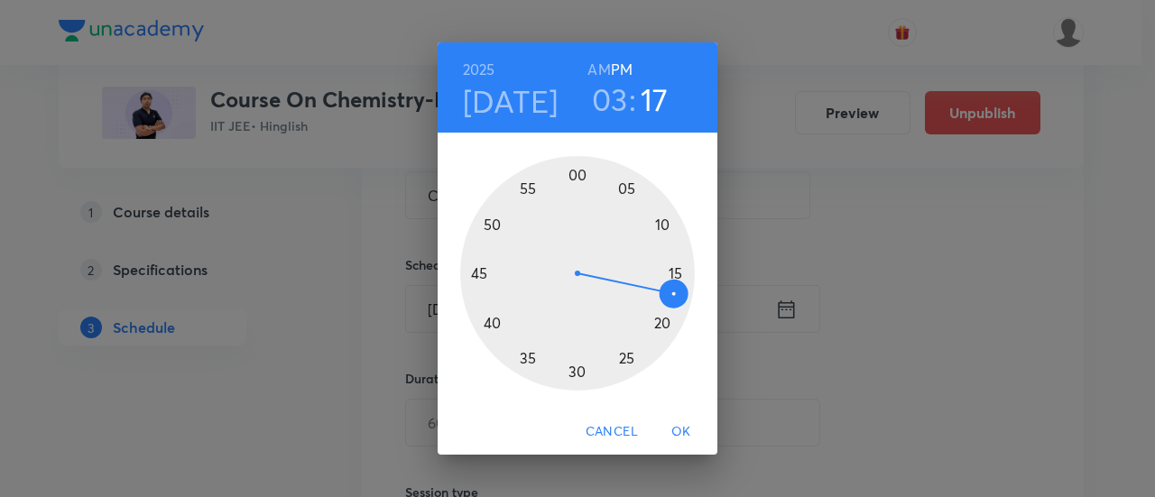
click at [579, 174] on div at bounding box center [577, 273] width 235 height 235
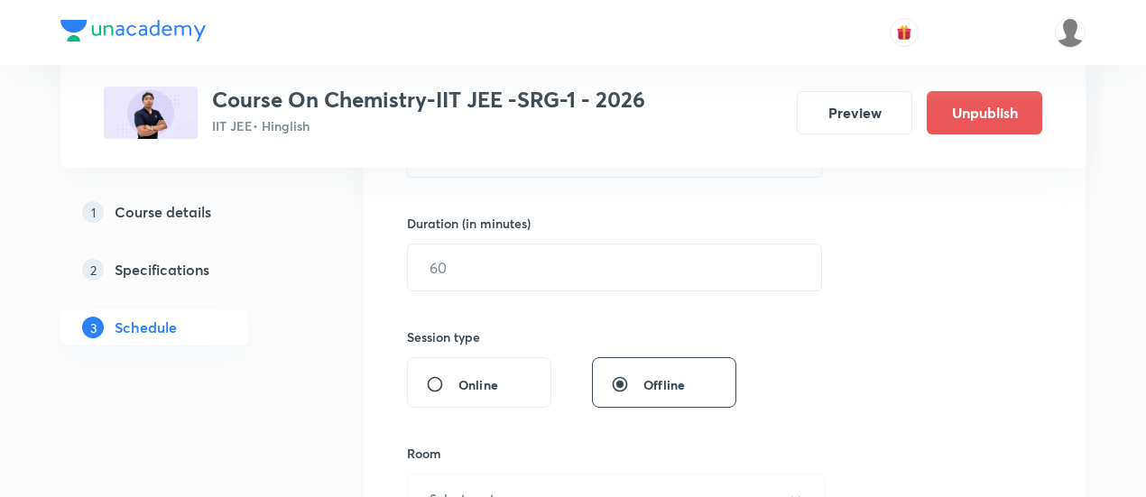
scroll to position [553, 0]
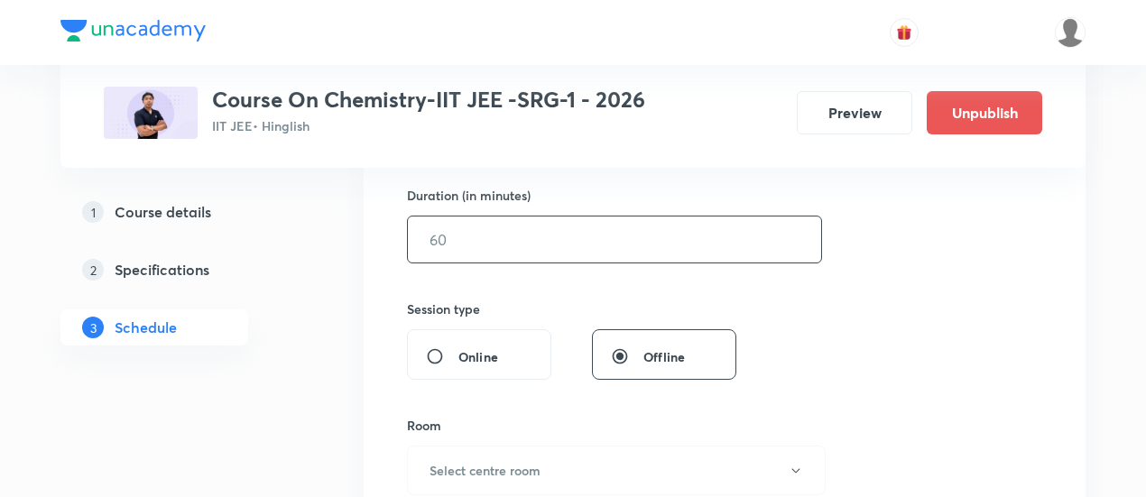
click at [696, 247] on input "text" at bounding box center [614, 240] width 413 height 46
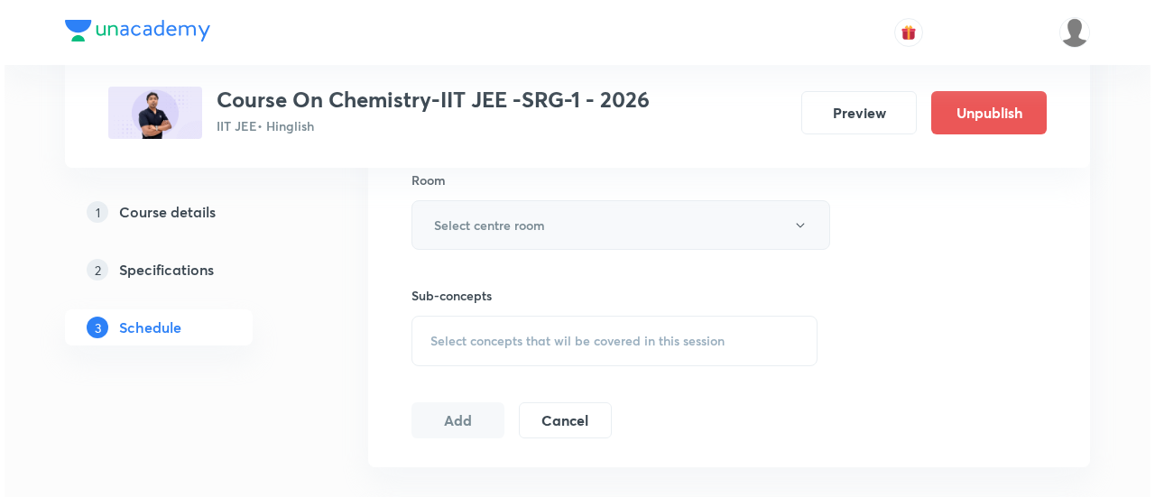
scroll to position [800, 0]
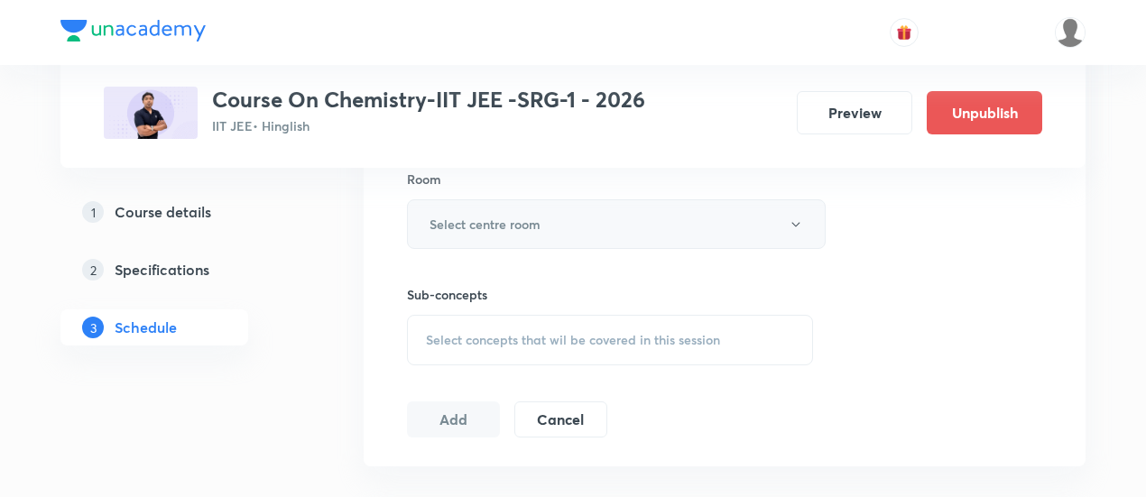
type input "90"
click at [561, 225] on button "Select centre room" at bounding box center [616, 224] width 419 height 50
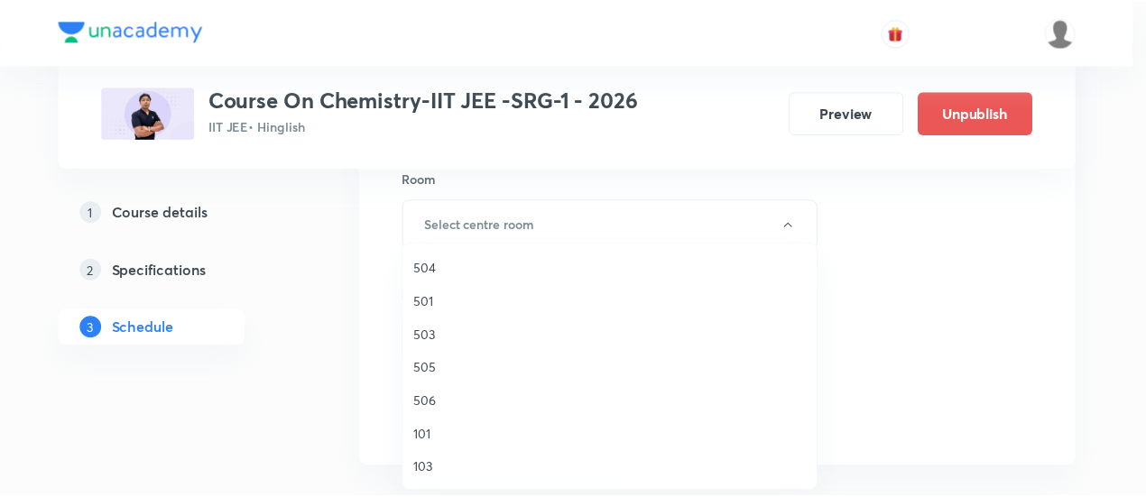
scroll to position [301, 0]
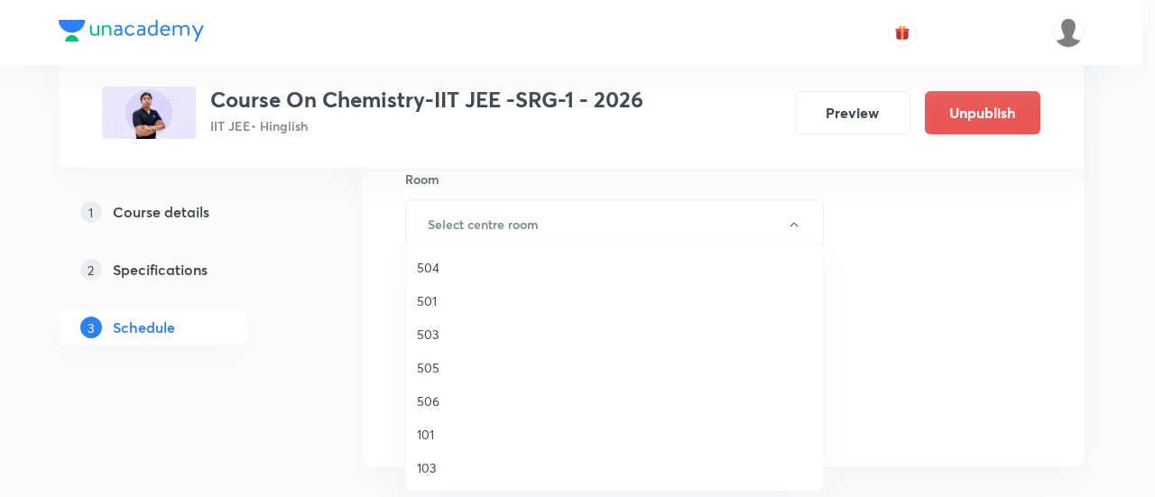
click at [446, 334] on span "503" at bounding box center [614, 334] width 395 height 19
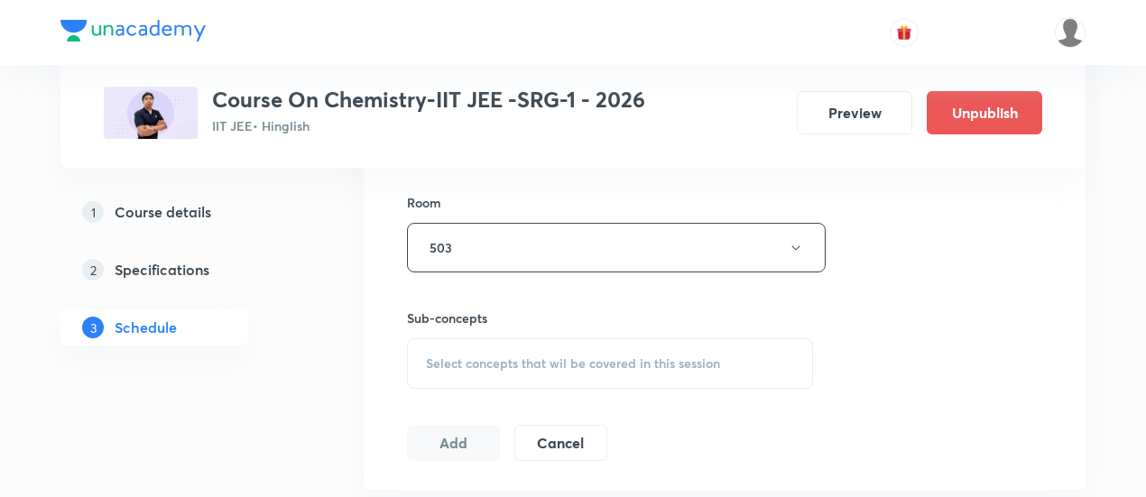
scroll to position [782, 0]
click at [679, 353] on span "Select concepts that wil be covered in this session" at bounding box center [573, 358] width 294 height 14
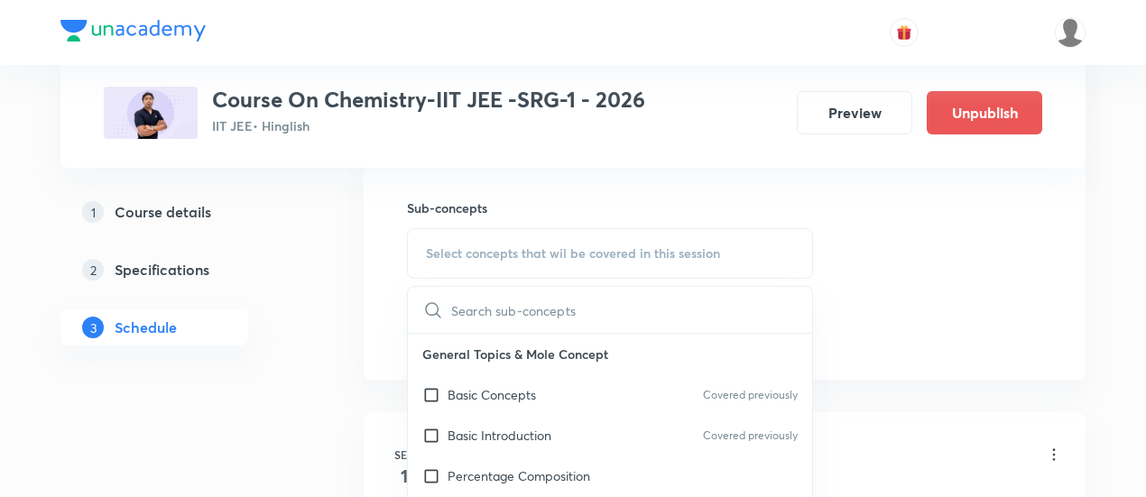
scroll to position [899, 0]
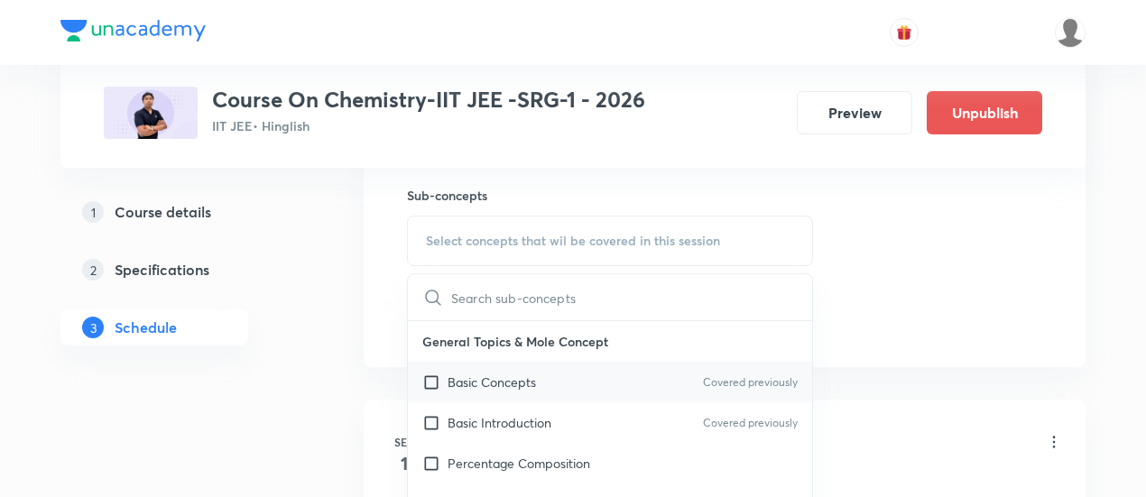
click at [544, 376] on div "Basic Concepts Covered previously" at bounding box center [610, 382] width 404 height 41
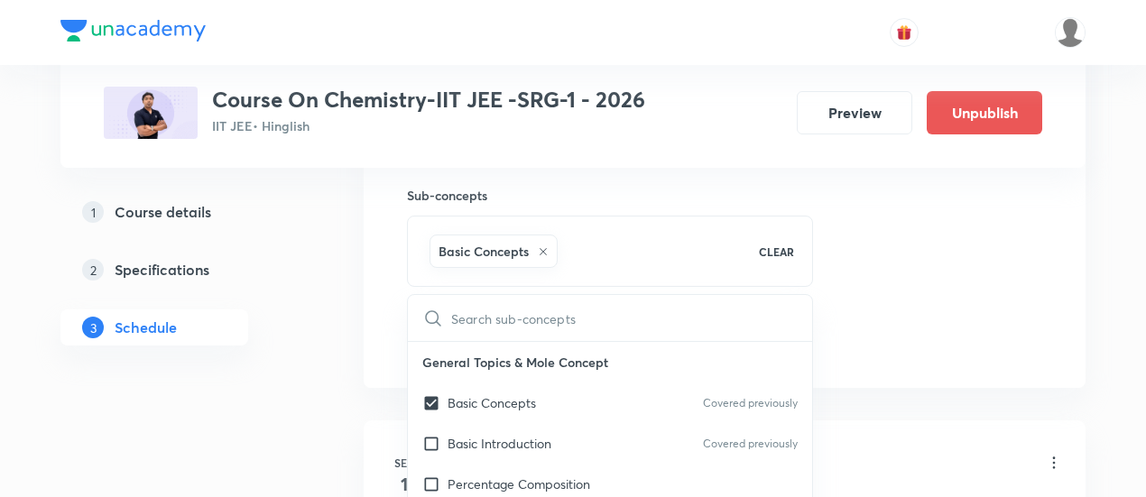
checkbox input "true"
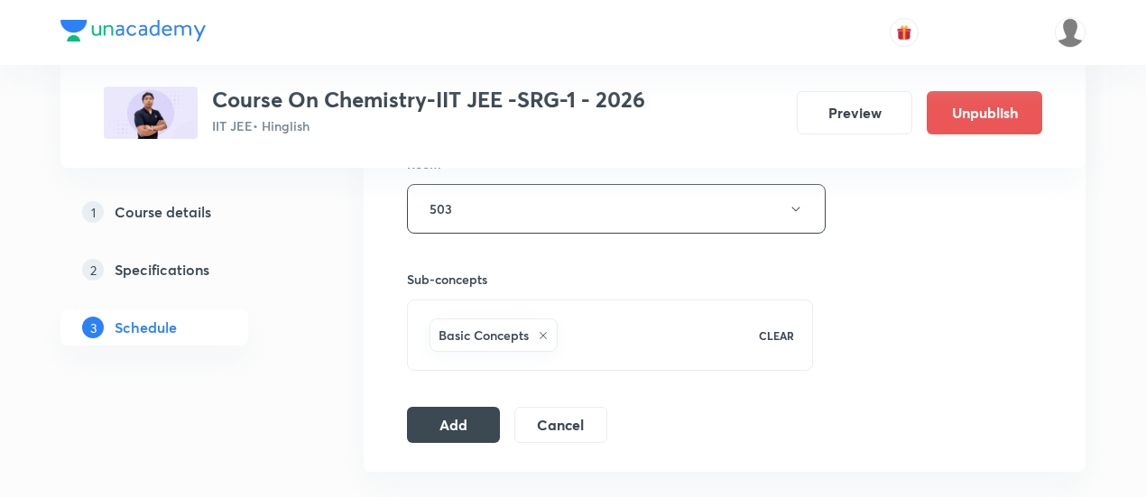
scroll to position [830, 0]
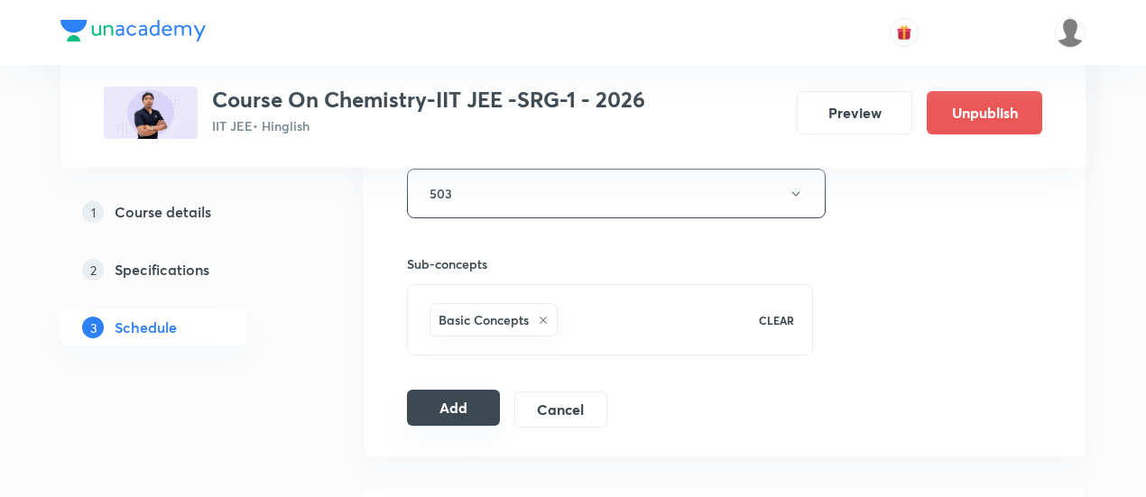
click at [447, 403] on button "Add" at bounding box center [453, 408] width 93 height 36
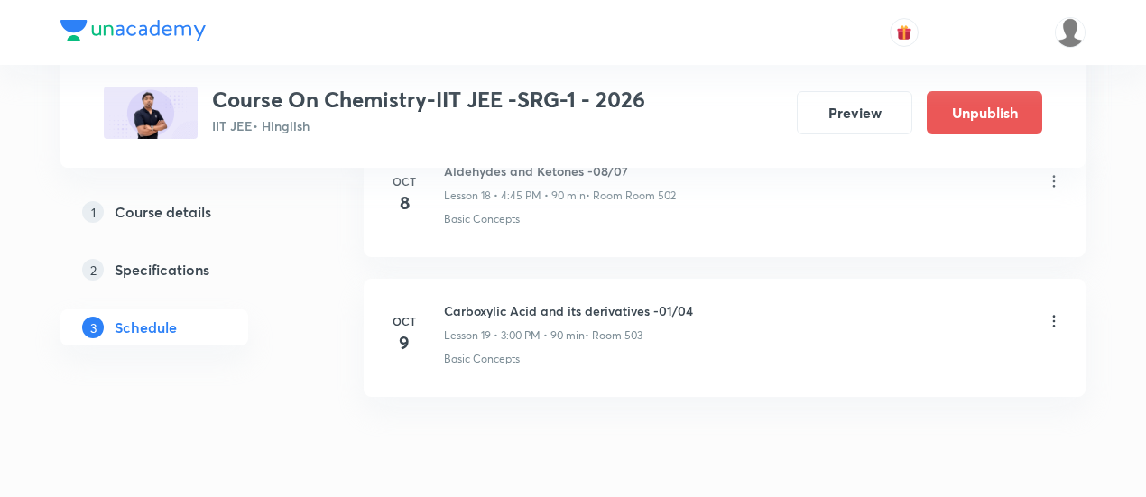
scroll to position [2719, 0]
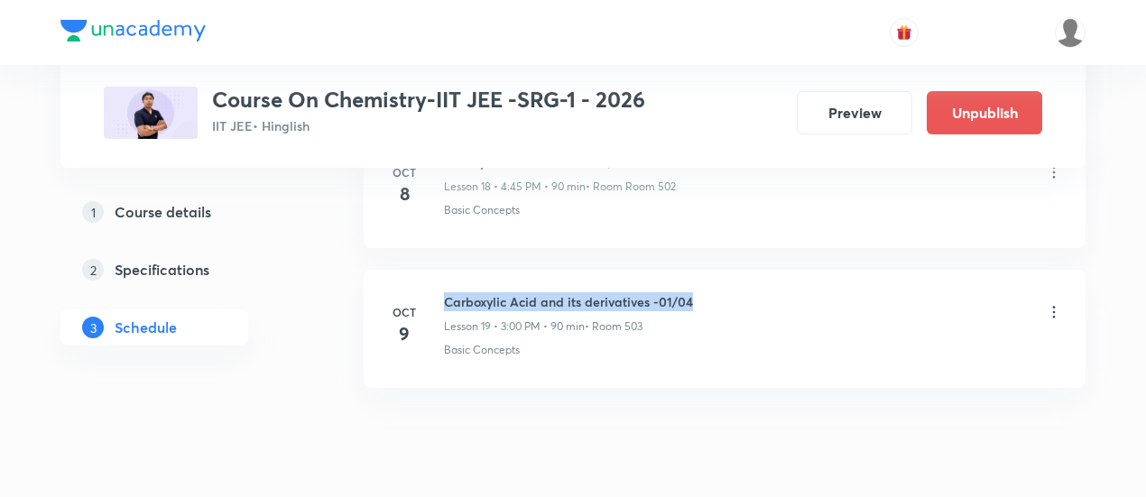
drag, startPoint x: 442, startPoint y: 285, endPoint x: 709, endPoint y: 290, distance: 266.3
click at [709, 292] on div "[DATE] Carboxylic Acid and its derivatives -01/04 Lesson 19 • 3:00 PM • 90 min …" at bounding box center [724, 325] width 677 height 66
copy h6 "Carboxylic Acid and its derivatives -01/04"
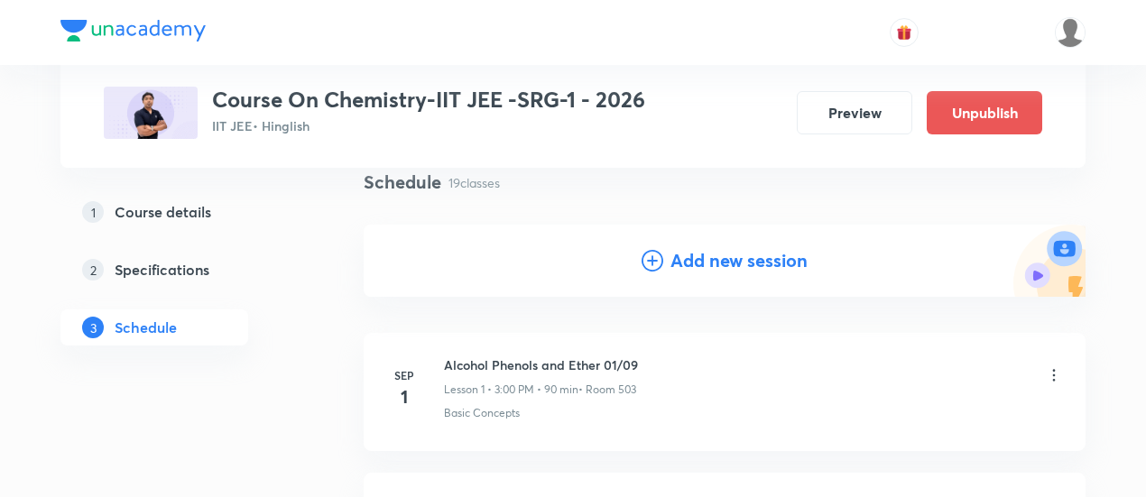
scroll to position [144, 0]
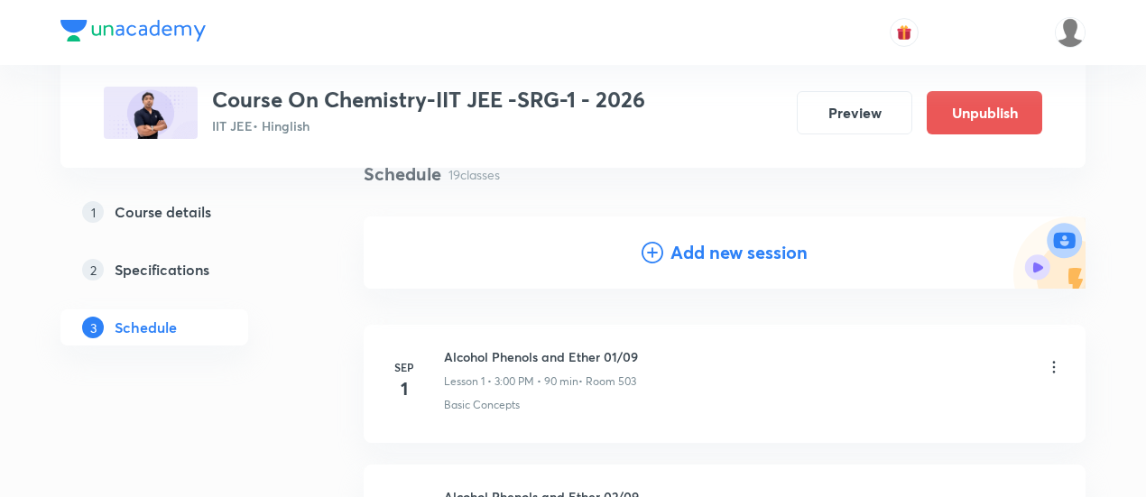
click at [729, 260] on h4 "Add new session" at bounding box center [739, 252] width 137 height 27
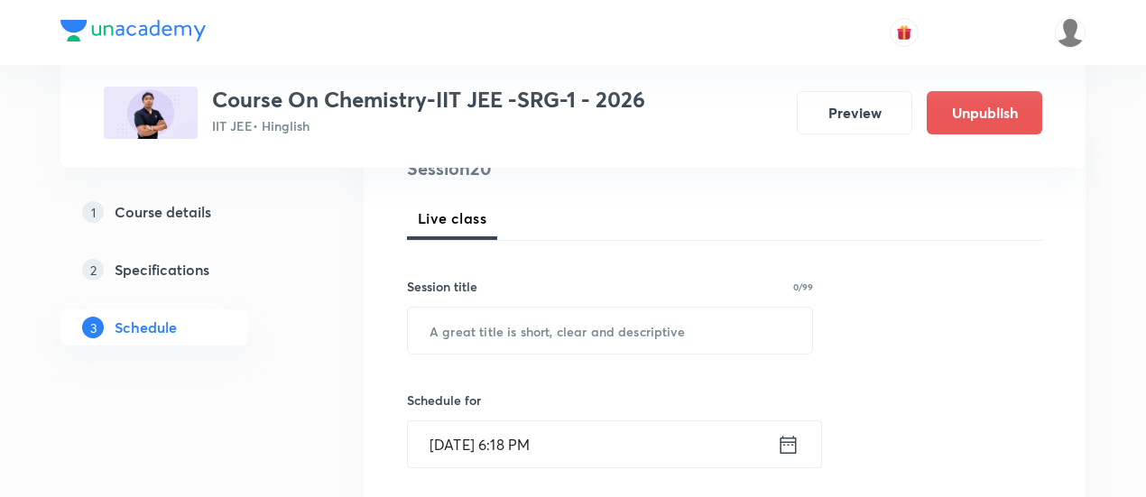
scroll to position [321, 0]
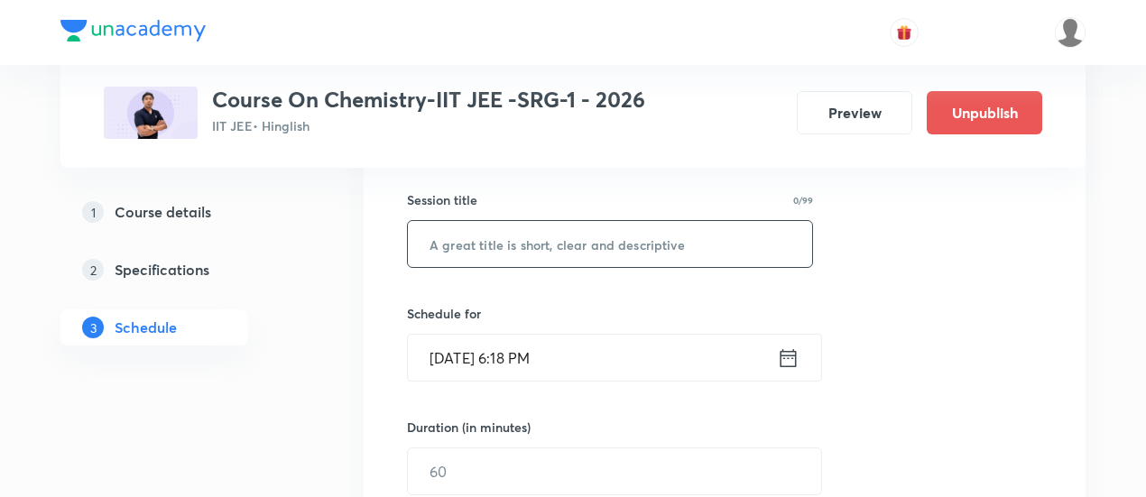
click at [634, 249] on input "text" at bounding box center [610, 244] width 404 height 46
paste input "Carboxylic Acid and its derivatives -01/04"
click at [685, 243] on input "Carboxylic Acid and its derivatives -01/04" at bounding box center [610, 244] width 404 height 46
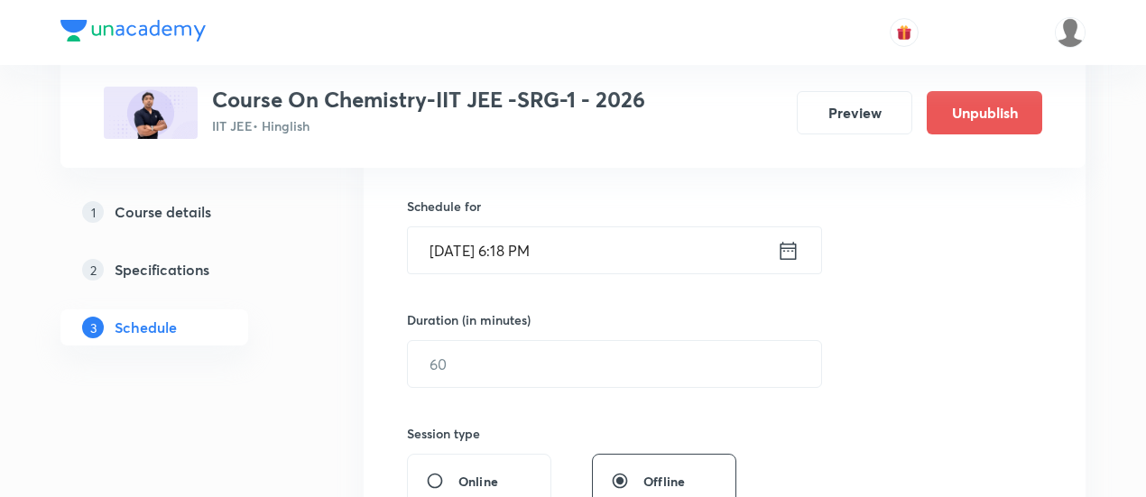
scroll to position [454, 0]
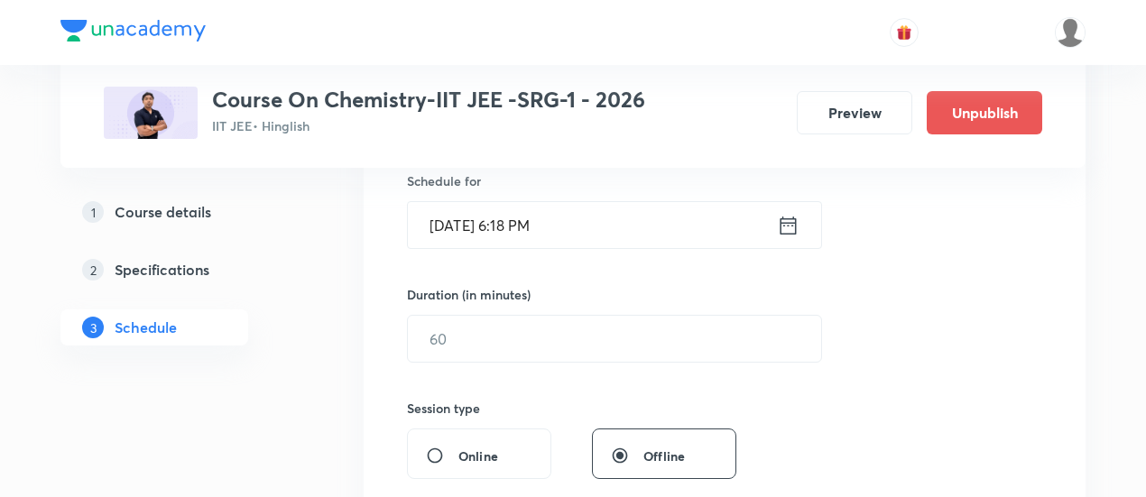
type input "Carboxylic Acid and its derivatives -02/04"
click at [784, 229] on icon at bounding box center [788, 225] width 23 height 25
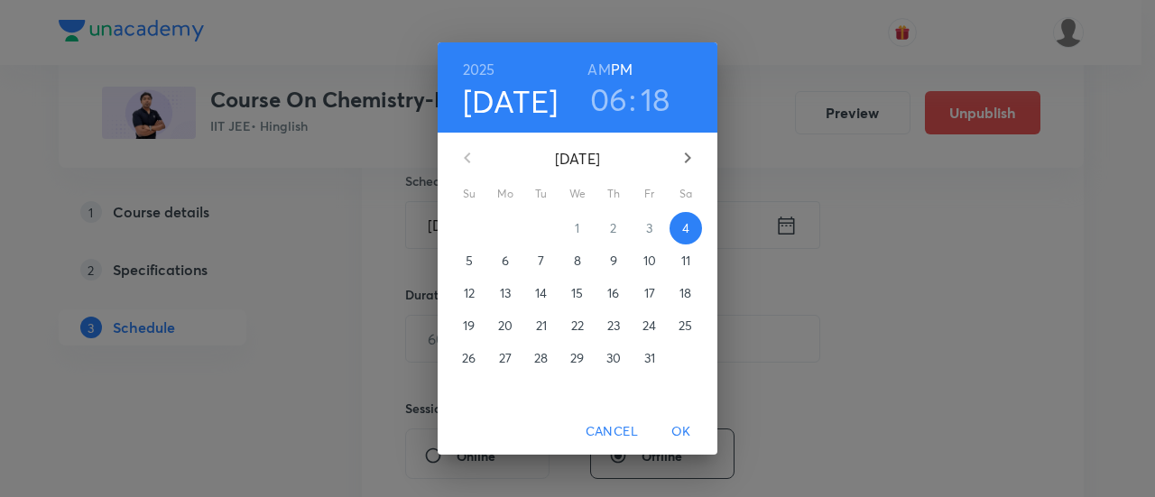
click at [684, 259] on p "11" at bounding box center [686, 261] width 9 height 18
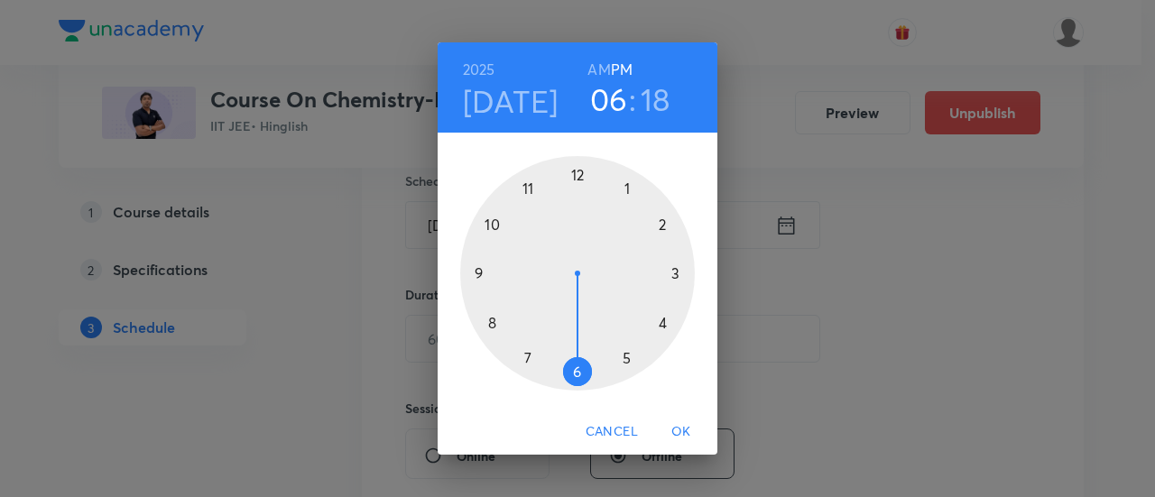
click at [662, 322] on div at bounding box center [577, 273] width 235 height 235
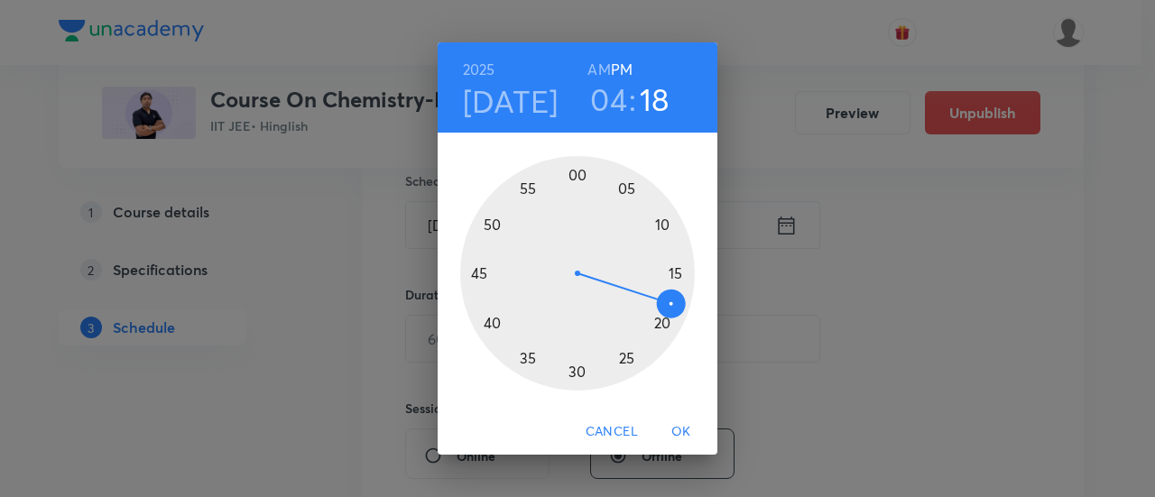
click at [482, 276] on div at bounding box center [577, 273] width 235 height 235
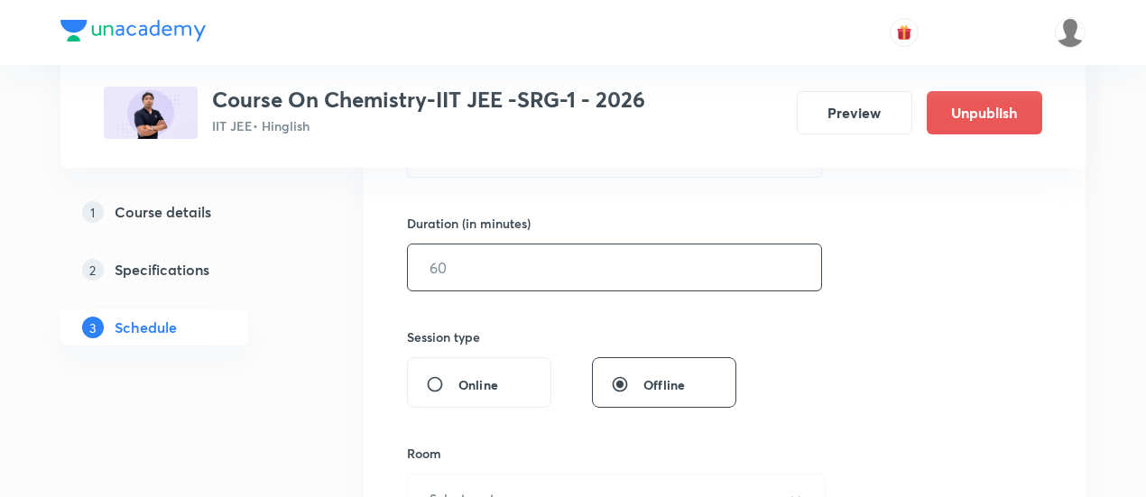
scroll to position [526, 0]
click at [719, 272] on input "text" at bounding box center [614, 267] width 413 height 46
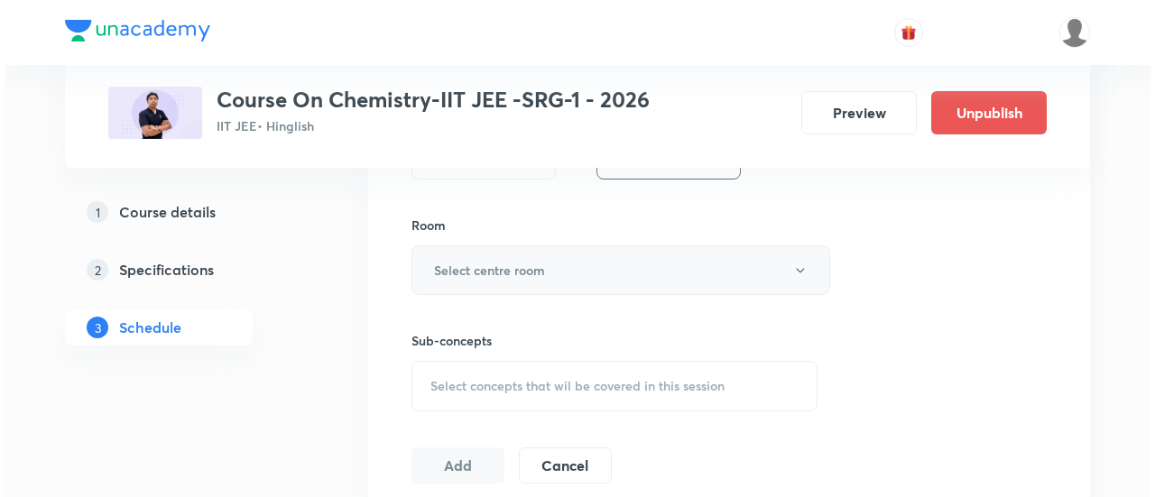
scroll to position [755, 0]
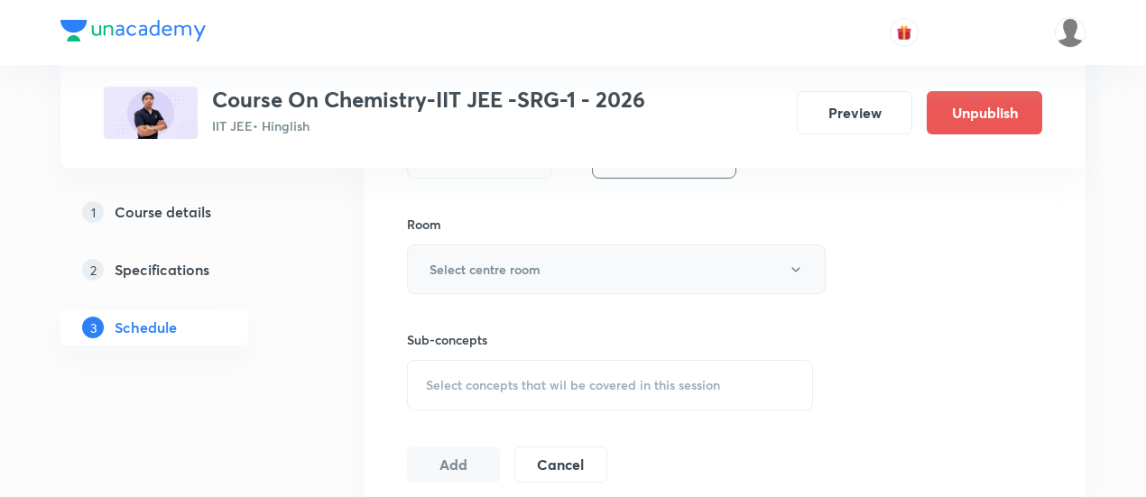
type input "90"
click at [553, 258] on button "Select centre room" at bounding box center [616, 270] width 419 height 50
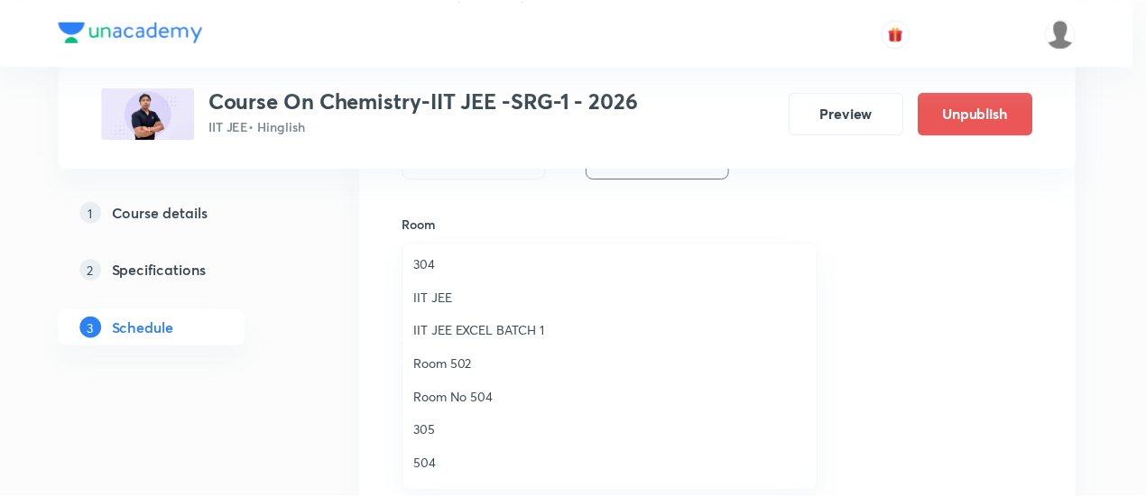
scroll to position [108, 0]
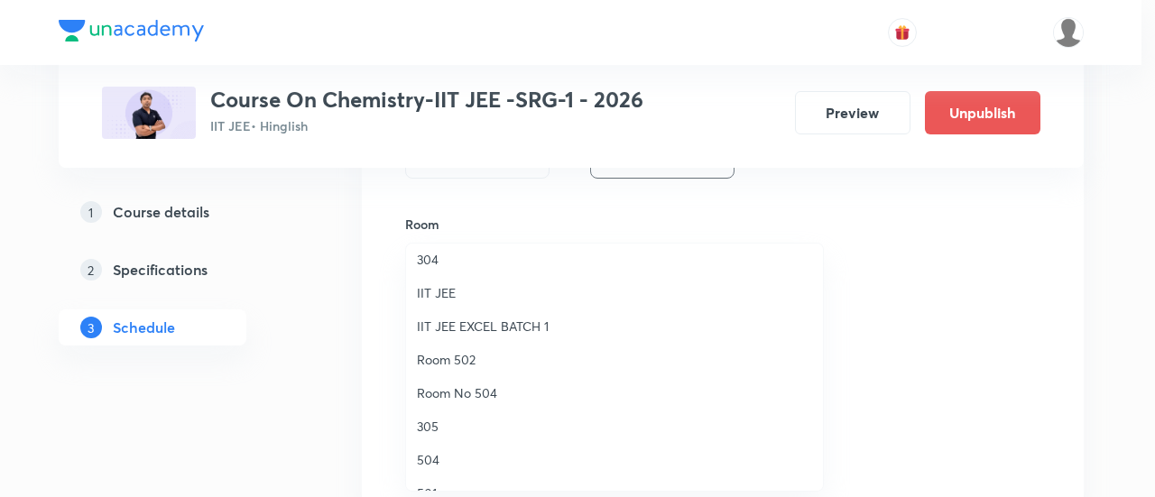
click at [487, 357] on span "Room 502" at bounding box center [614, 359] width 395 height 19
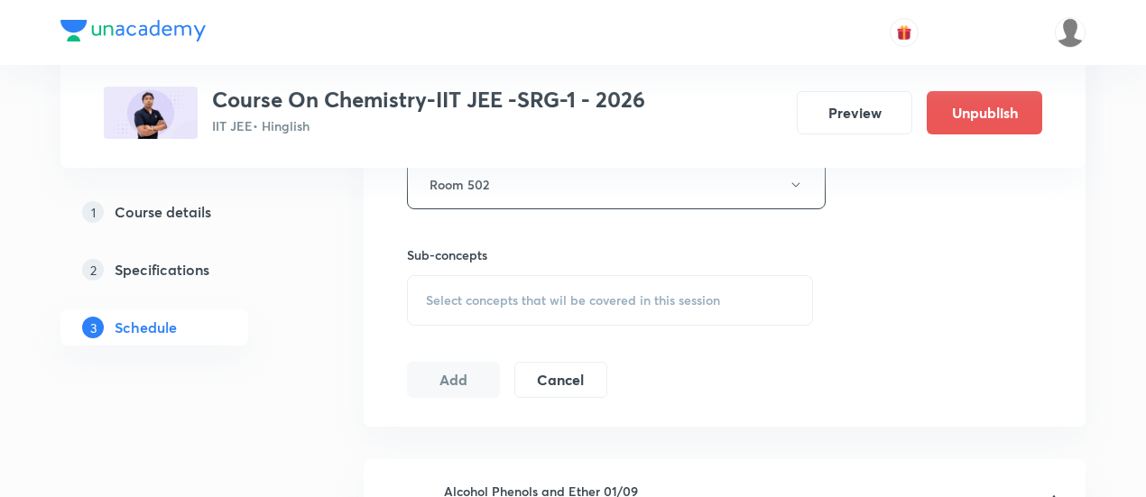
scroll to position [845, 0]
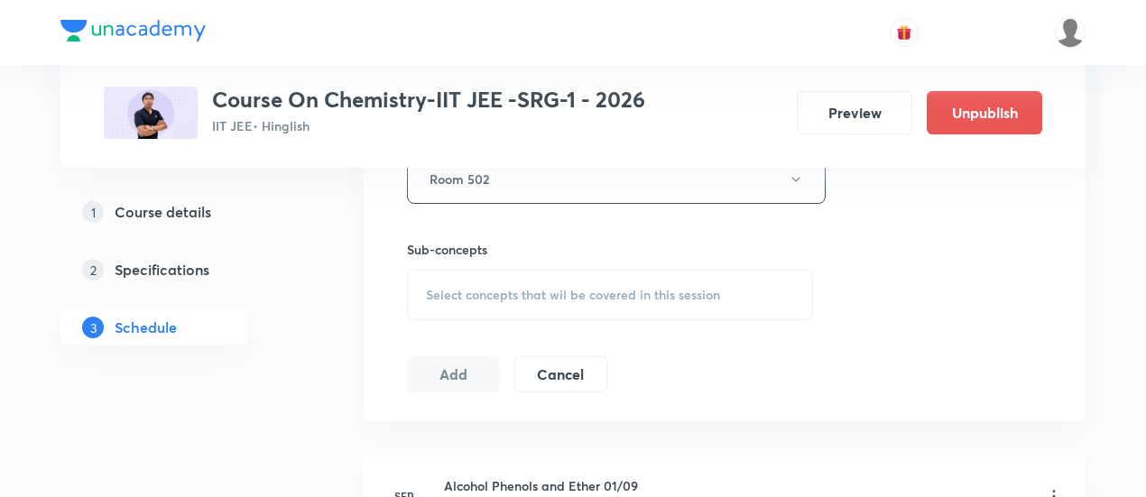
click at [641, 294] on span "Select concepts that wil be covered in this session" at bounding box center [573, 295] width 294 height 14
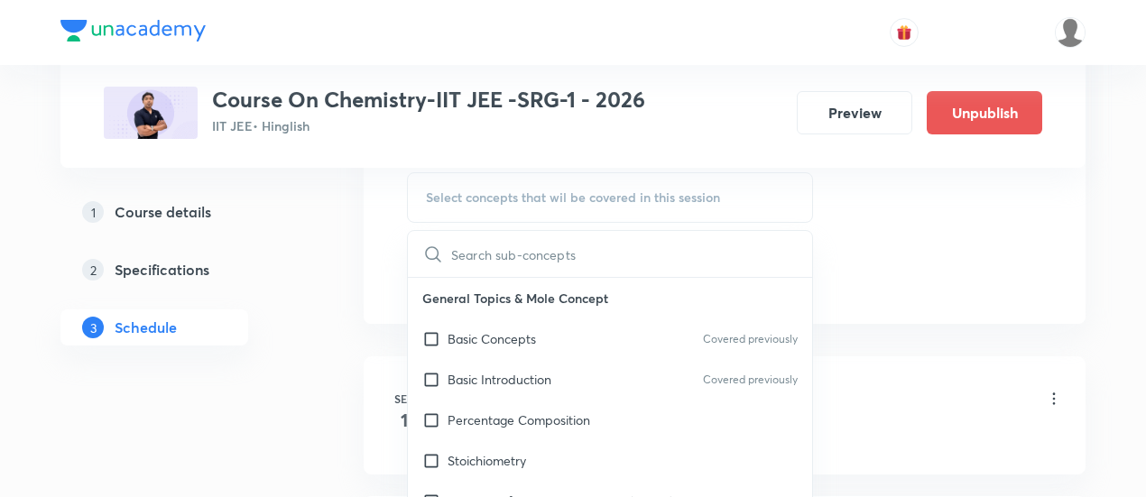
scroll to position [947, 0]
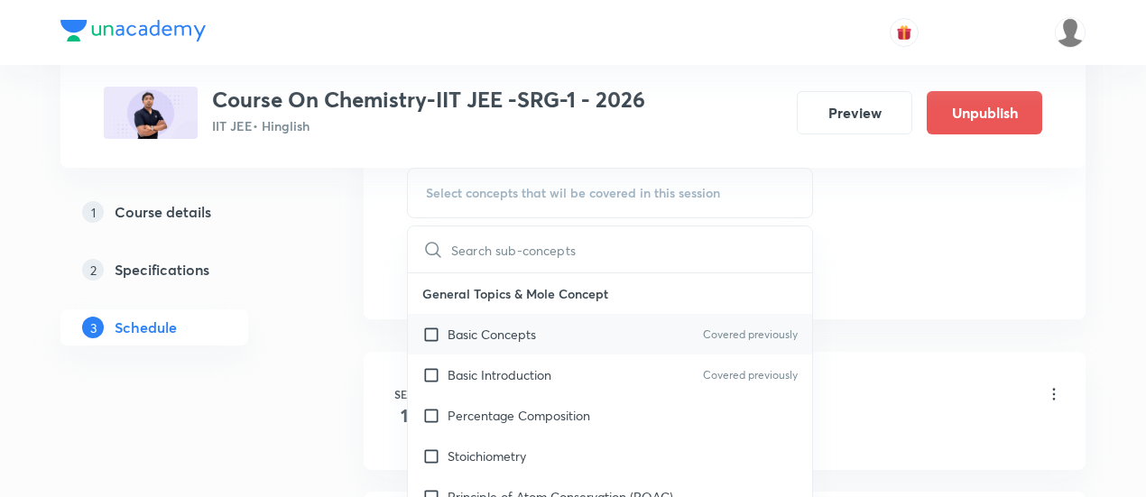
click at [505, 333] on p "Basic Concepts" at bounding box center [492, 334] width 88 height 19
checkbox input "true"
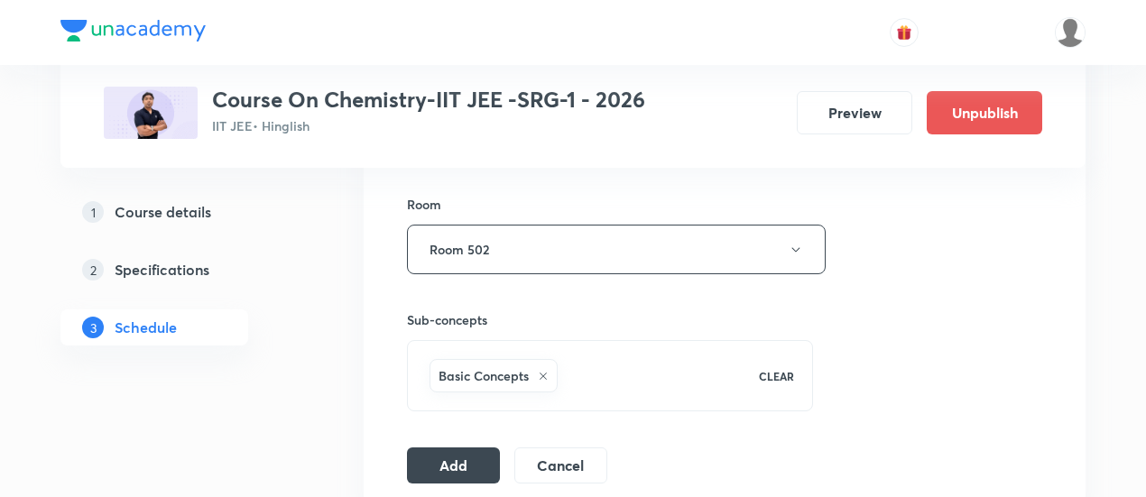
scroll to position [775, 0]
click at [457, 456] on button "Add" at bounding box center [453, 463] width 93 height 36
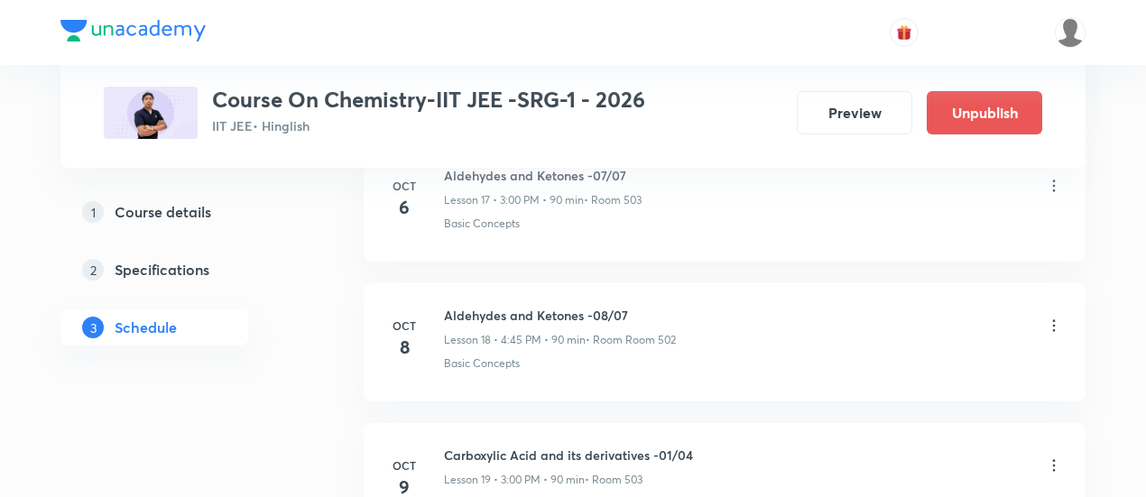
scroll to position [2455, 0]
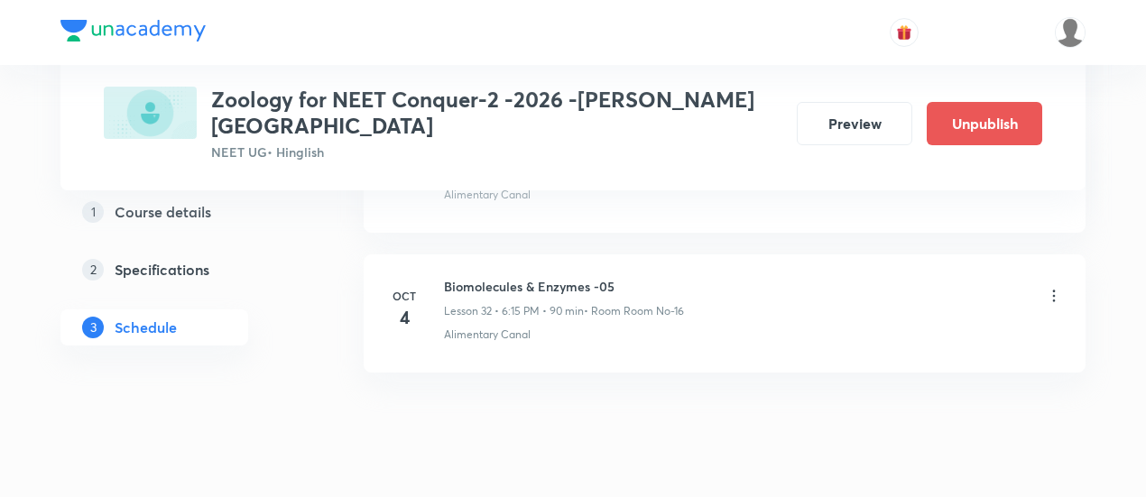
click at [1054, 291] on icon at bounding box center [1054, 297] width 3 height 12
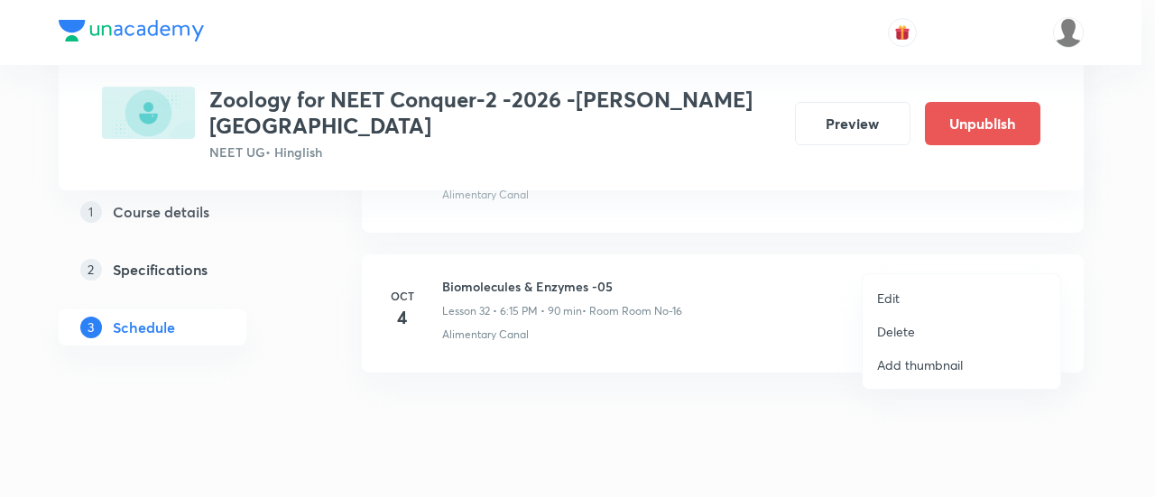
click at [895, 298] on p "Edit" at bounding box center [888, 298] width 23 height 19
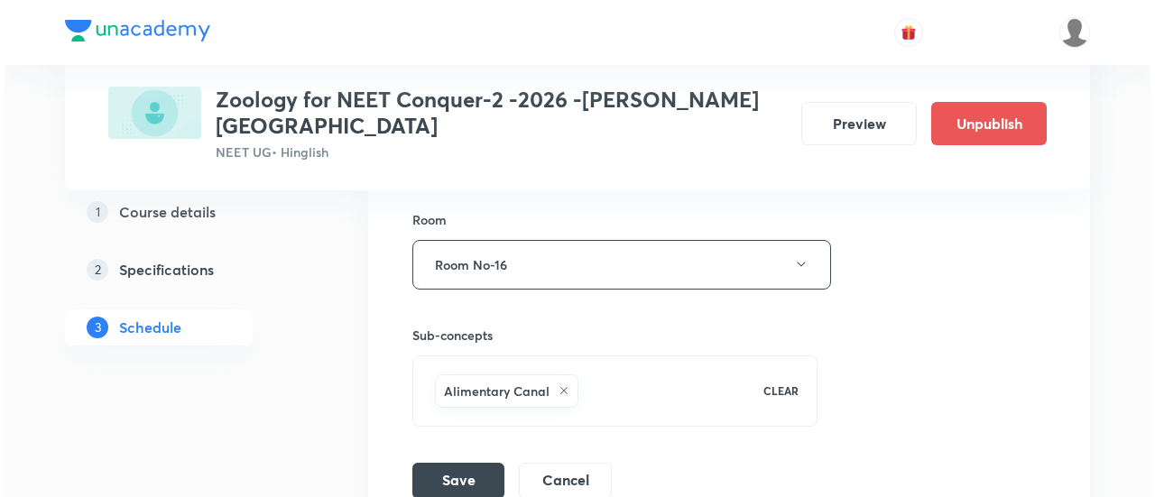
scroll to position [5105, 0]
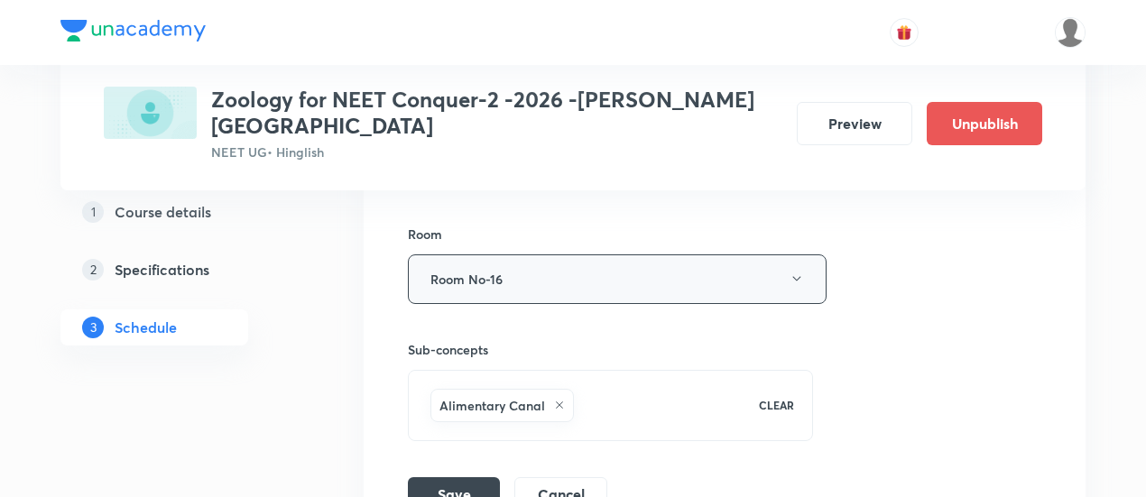
click at [805, 255] on button "Room No-16" at bounding box center [617, 280] width 419 height 50
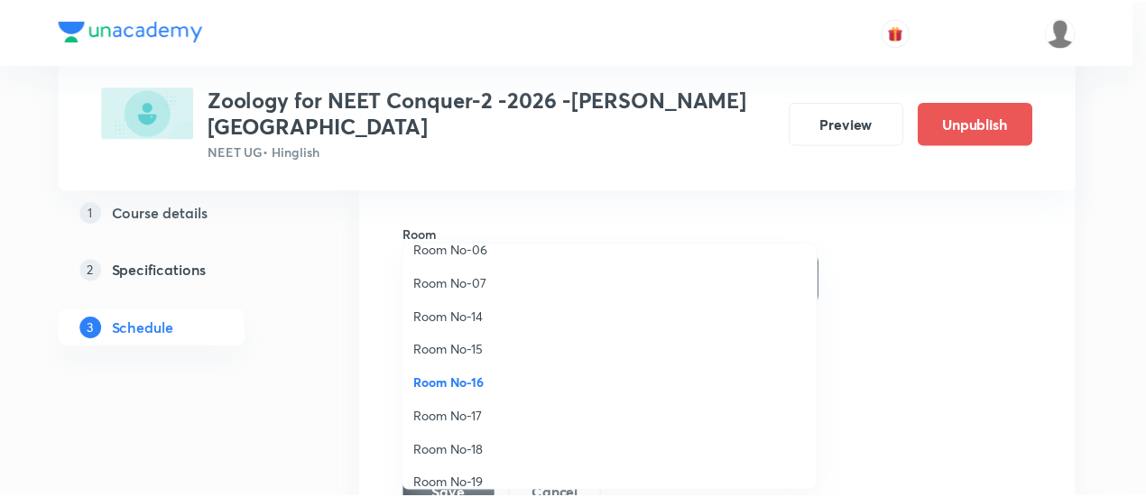
scroll to position [200, 0]
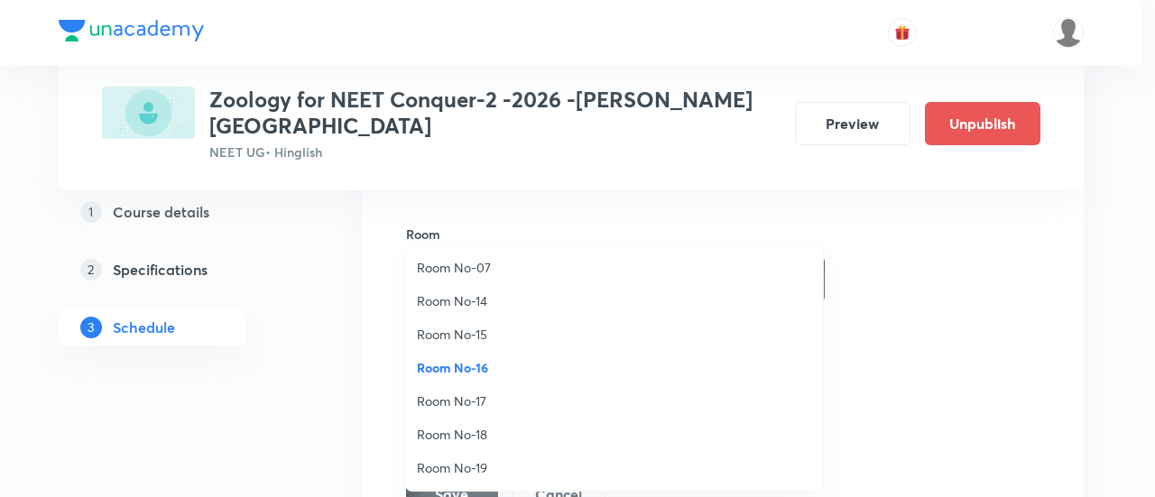
click at [487, 401] on span "Room No-17" at bounding box center [614, 401] width 395 height 19
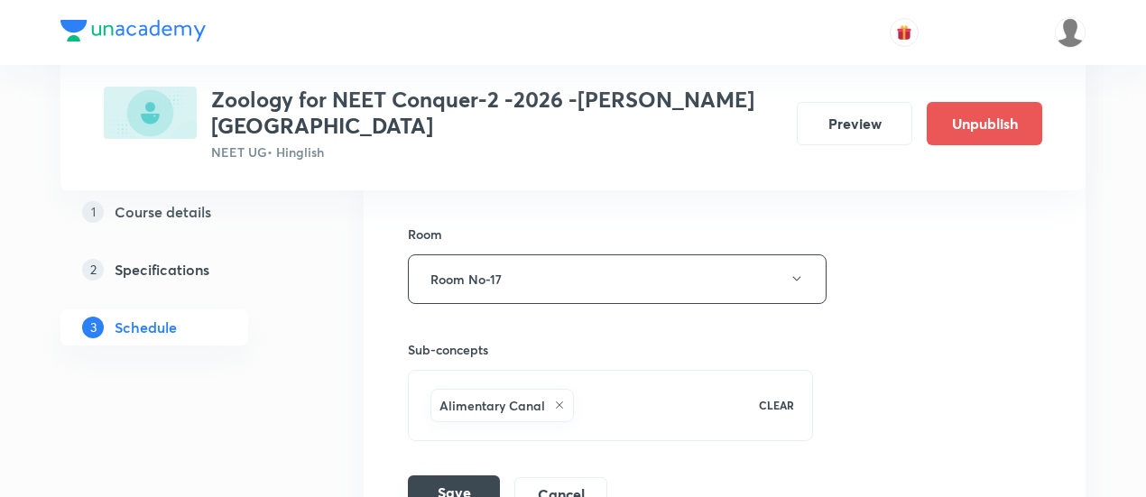
click at [457, 476] on button "Save" at bounding box center [454, 494] width 92 height 36
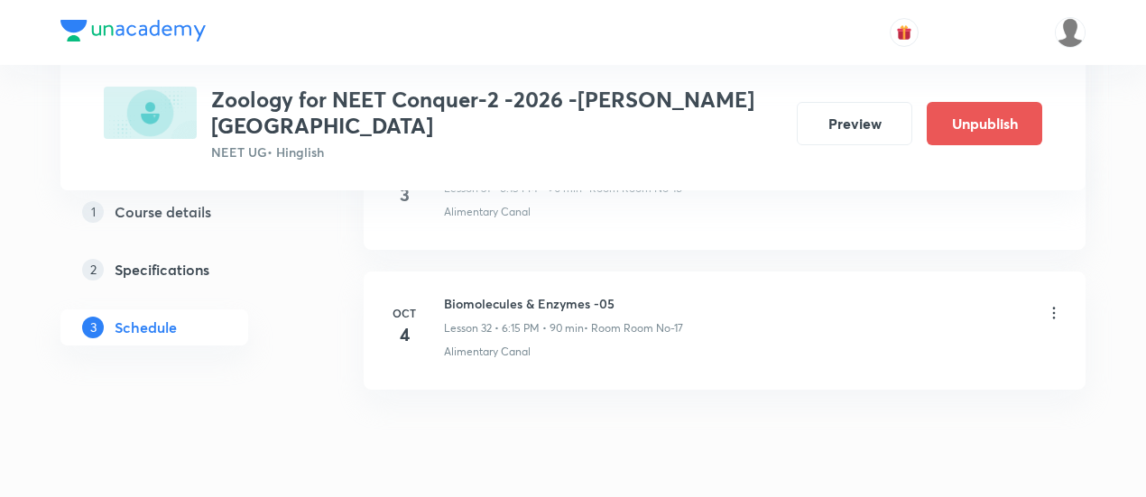
scroll to position [5404, 0]
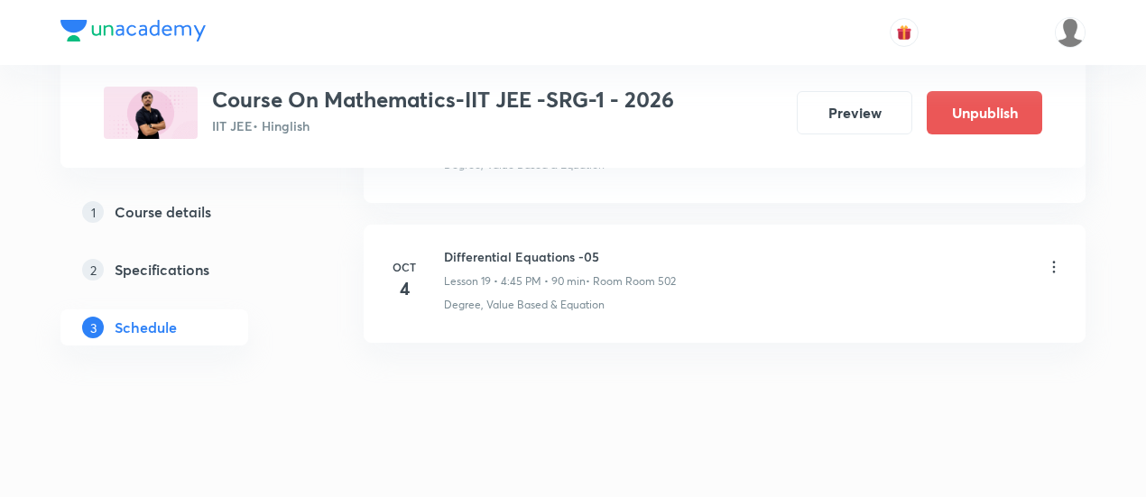
scroll to position [3594, 0]
drag, startPoint x: 439, startPoint y: 238, endPoint x: 604, endPoint y: 236, distance: 165.2
click at [604, 246] on div "[DATE] Differential Equations -05 Lesson 19 • 4:45 PM • 90 min • Room Room 502 …" at bounding box center [724, 279] width 677 height 66
copy h6 "Differential Equations -05"
click at [604, 246] on h6 "Differential Equations -05" at bounding box center [560, 255] width 232 height 19
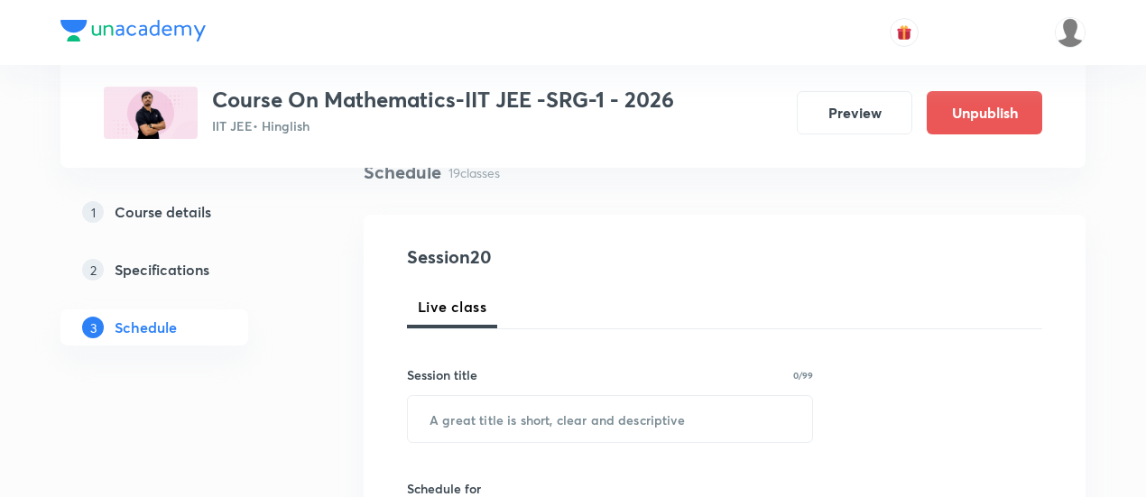
scroll to position [153, 0]
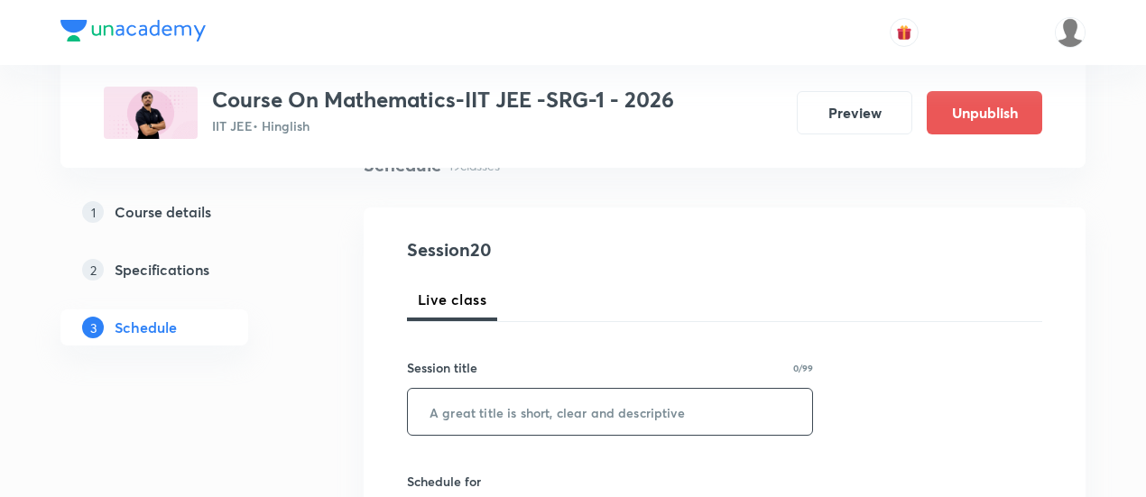
click at [574, 405] on input "text" at bounding box center [610, 412] width 404 height 46
paste input "Differential Equations -05"
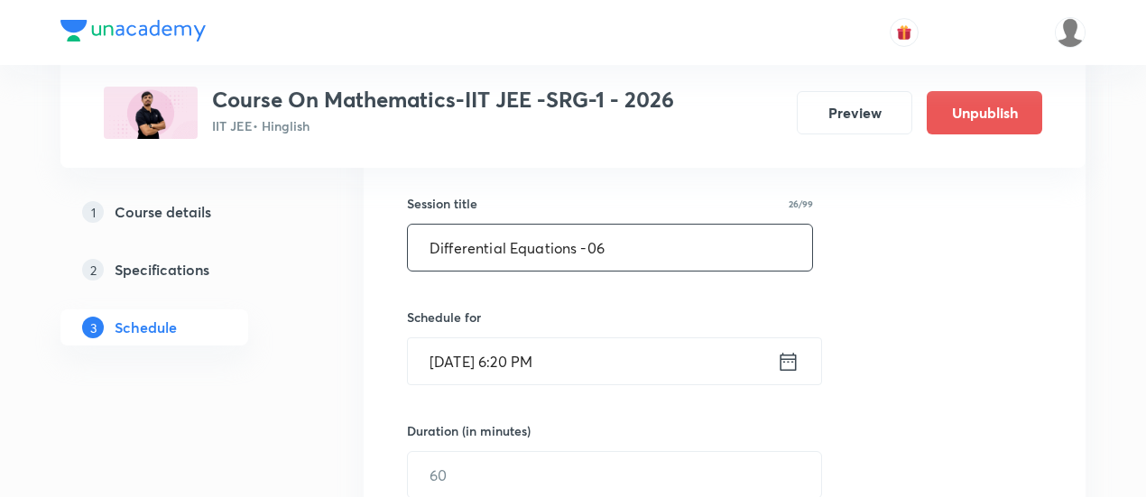
scroll to position [319, 0]
type input "Differential Equations -06"
click at [793, 360] on icon at bounding box center [788, 360] width 23 height 25
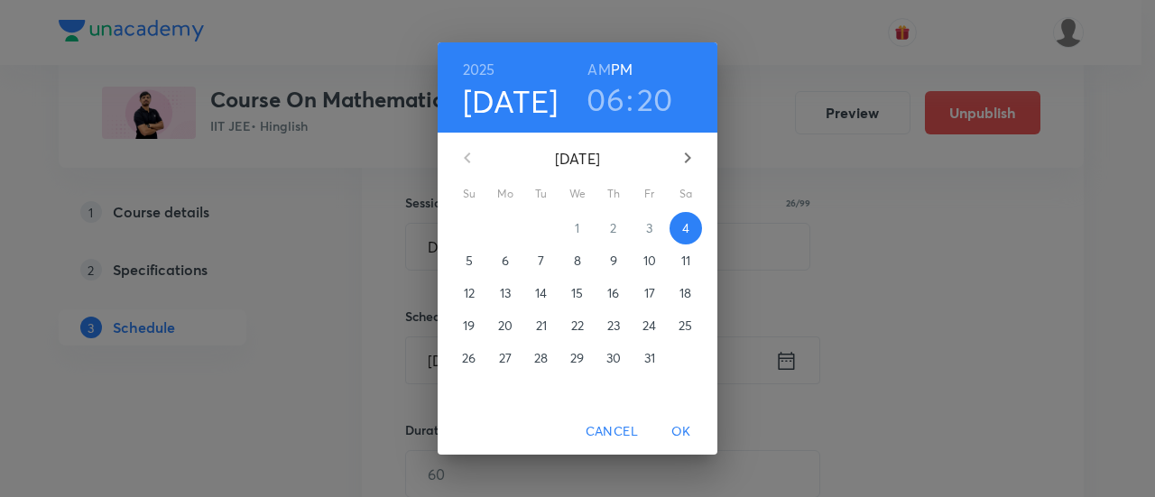
click at [505, 262] on p "6" at bounding box center [505, 261] width 7 height 18
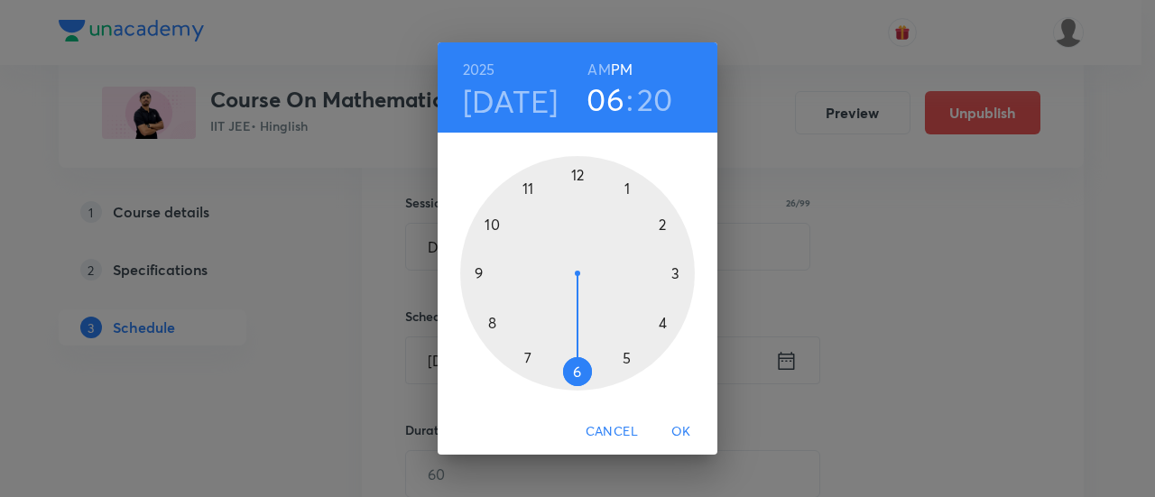
click at [662, 324] on div at bounding box center [577, 273] width 235 height 235
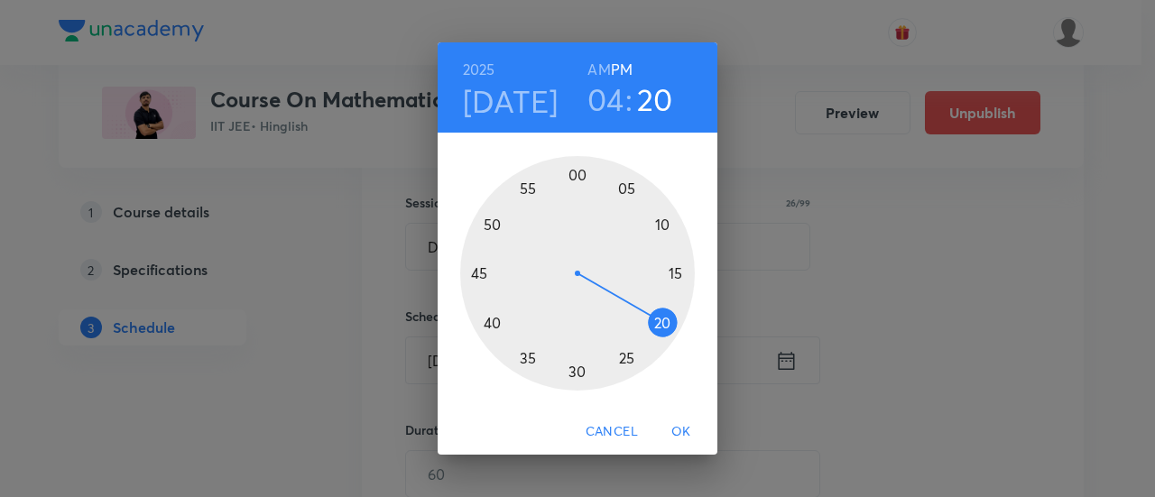
click at [478, 274] on div at bounding box center [577, 273] width 235 height 235
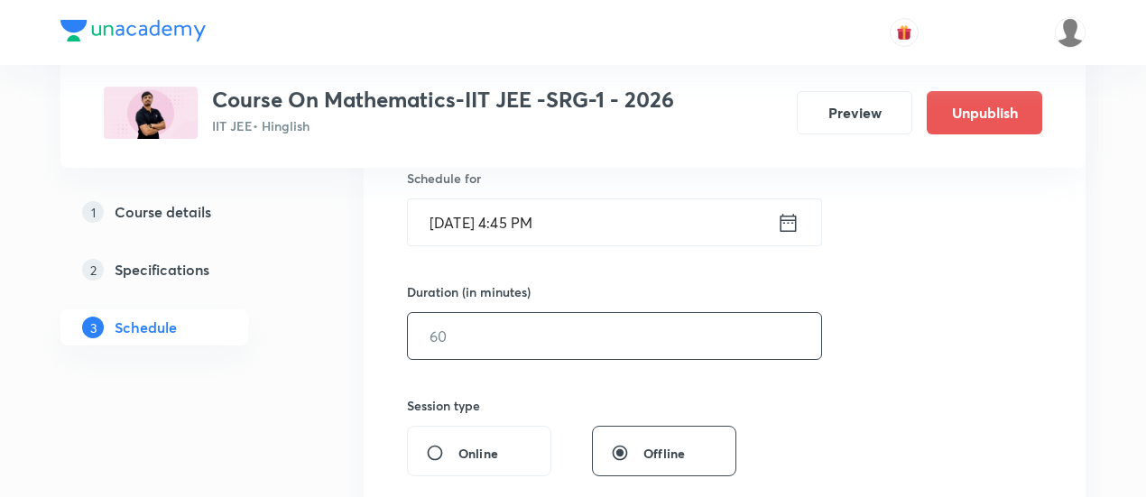
scroll to position [466, 0]
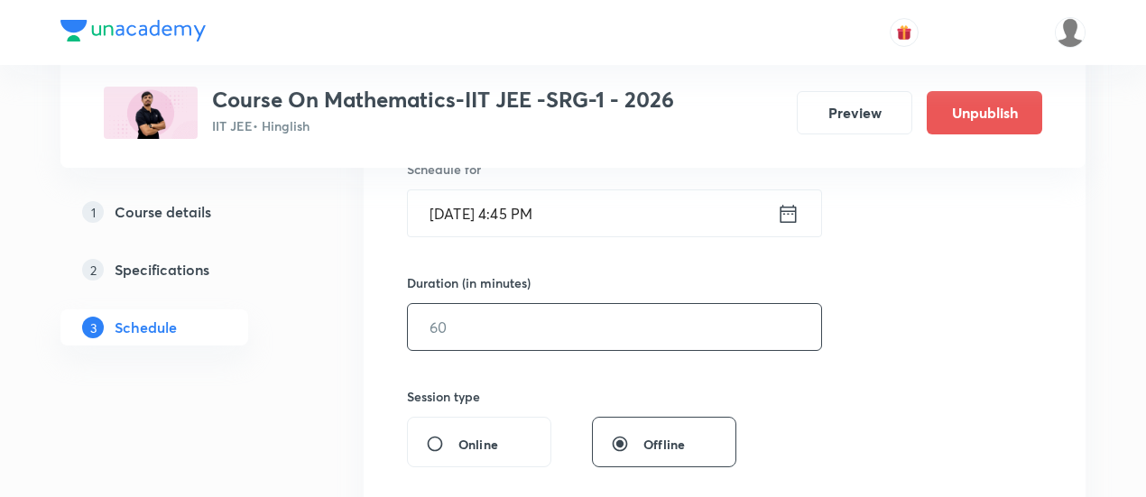
click at [621, 319] on input "text" at bounding box center [614, 327] width 413 height 46
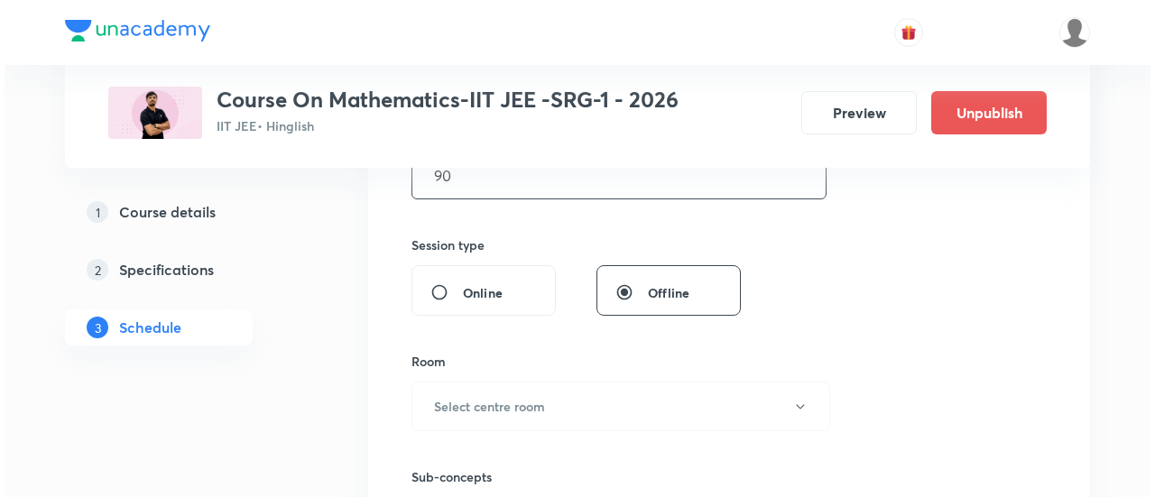
scroll to position [619, 0]
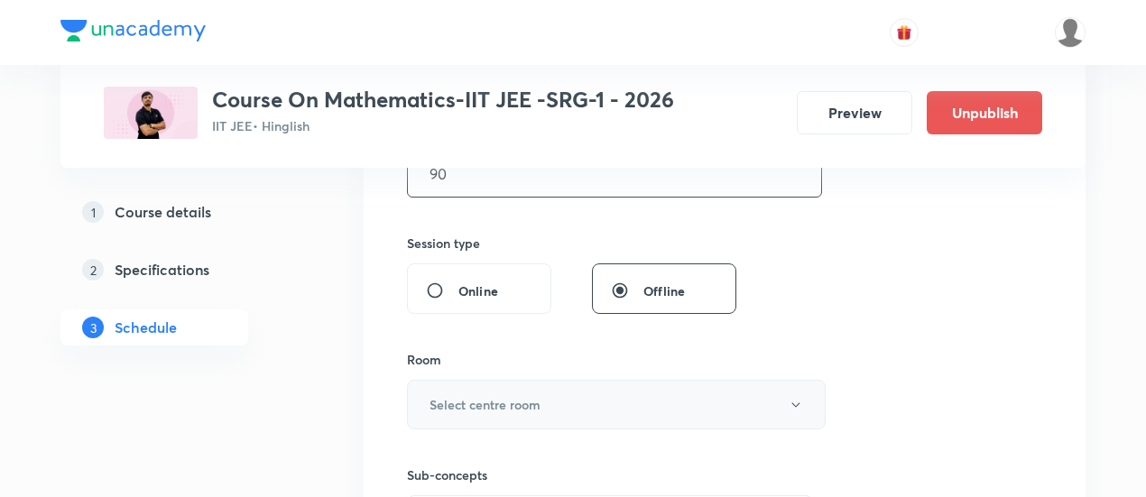
type input "90"
click at [558, 405] on button "Select centre room" at bounding box center [616, 405] width 419 height 50
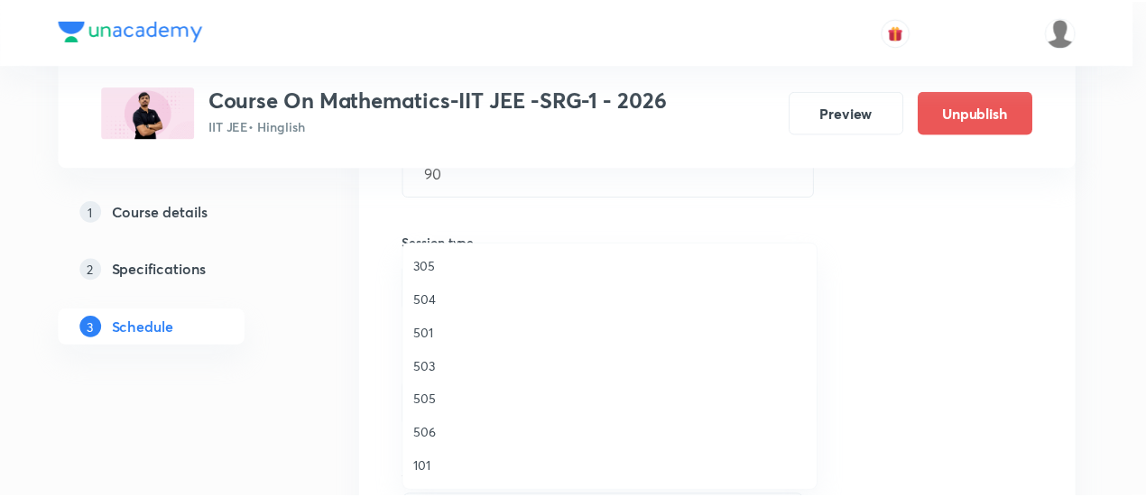
scroll to position [271, 0]
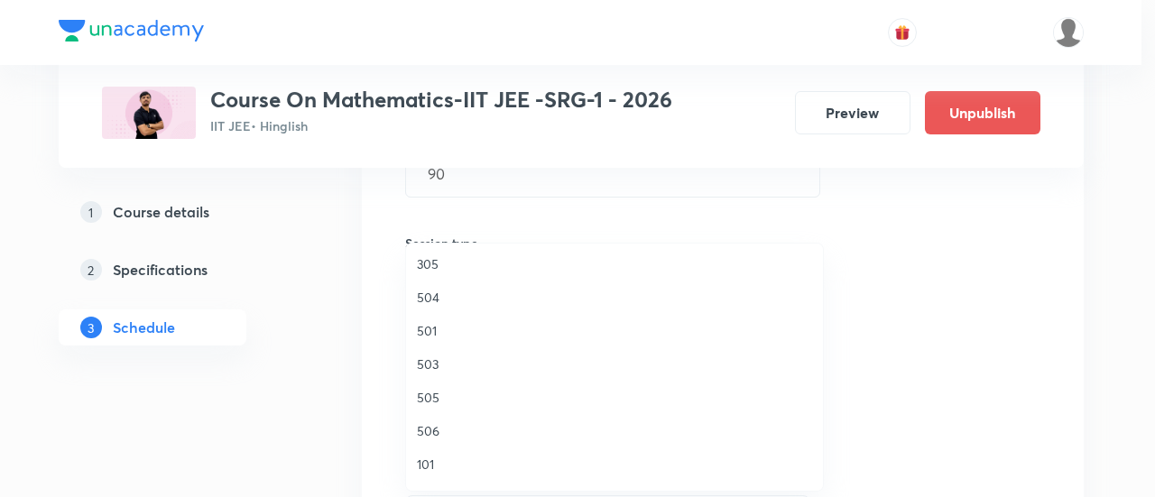
click at [439, 362] on span "503" at bounding box center [614, 364] width 395 height 19
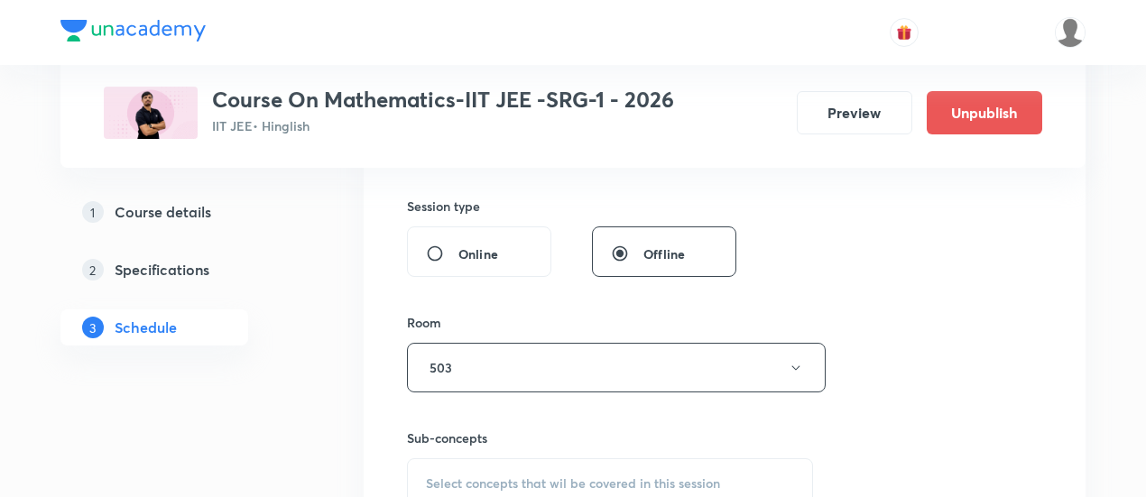
scroll to position [743, 0]
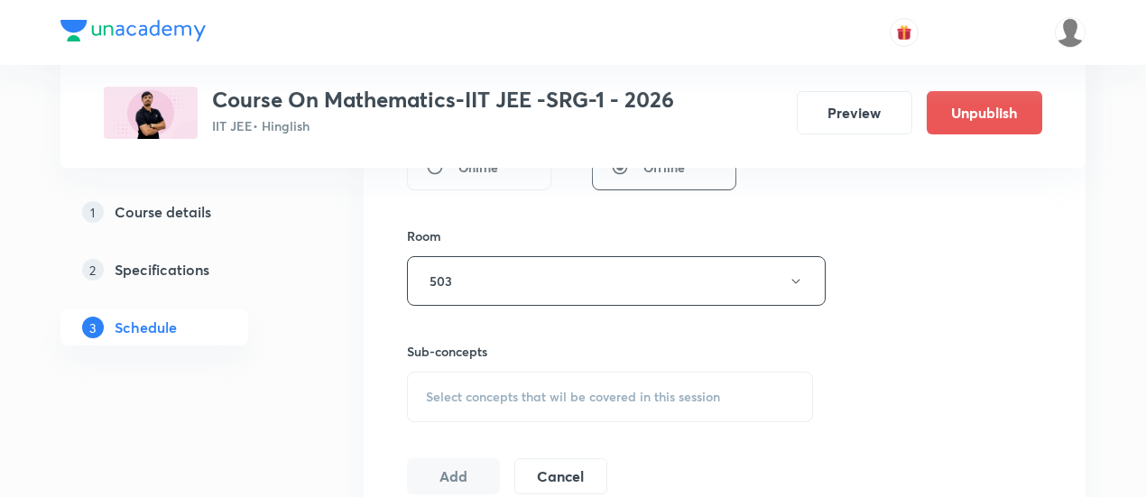
click at [565, 395] on span "Select concepts that wil be covered in this session" at bounding box center [573, 397] width 294 height 14
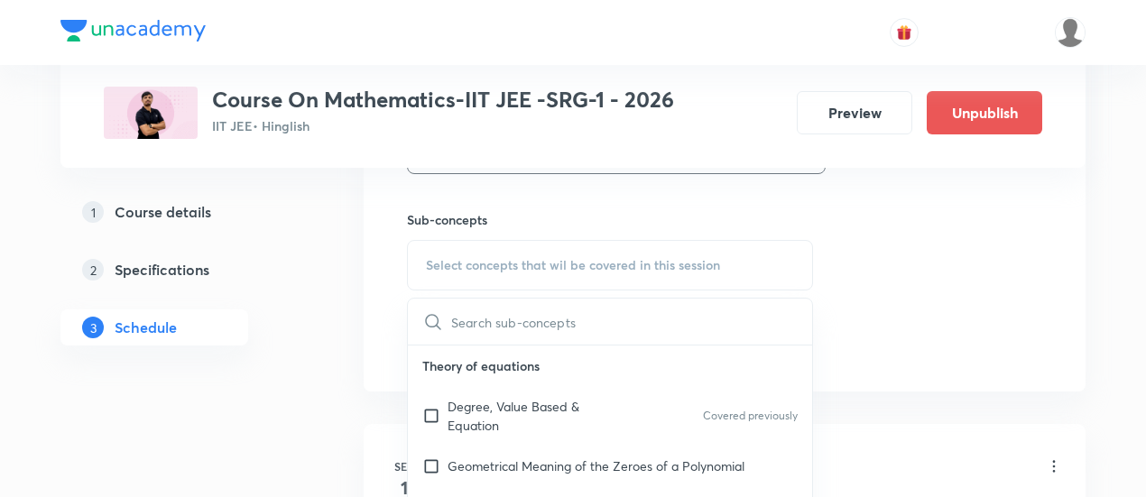
scroll to position [885, 0]
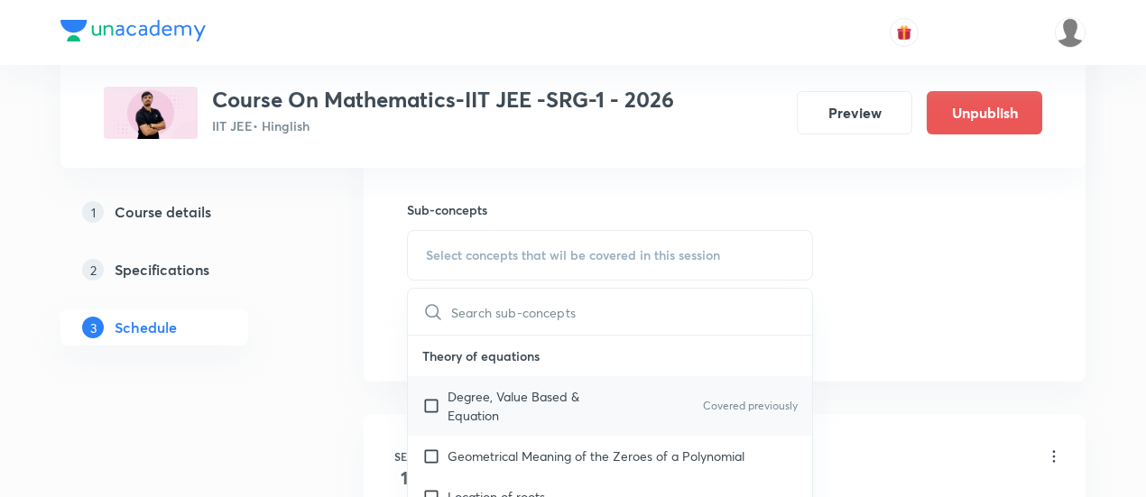
click at [542, 396] on p "Degree, Value Based & Equation" at bounding box center [539, 406] width 182 height 38
checkbox input "true"
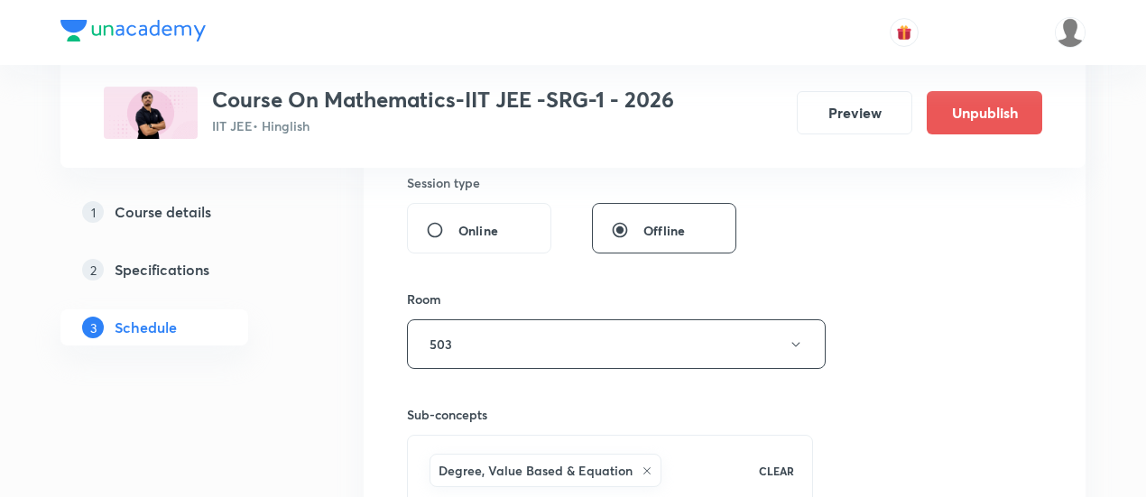
scroll to position [803, 0]
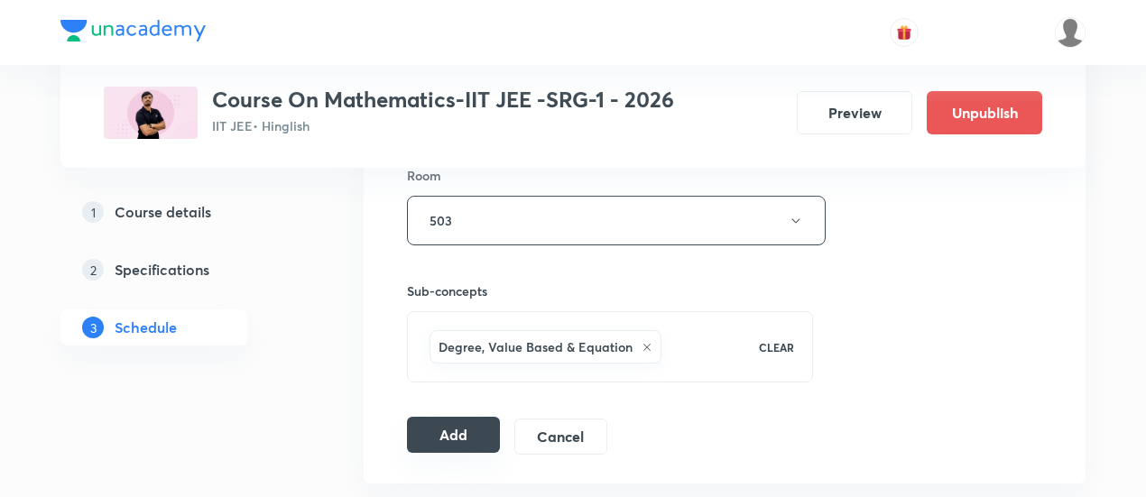
click at [445, 434] on button "Add" at bounding box center [453, 435] width 93 height 36
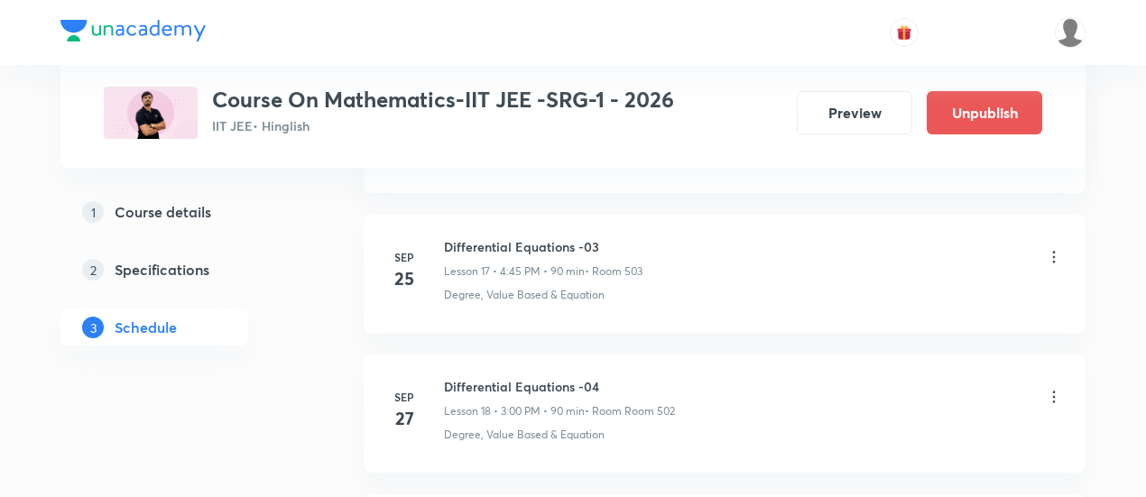
scroll to position [2906, 0]
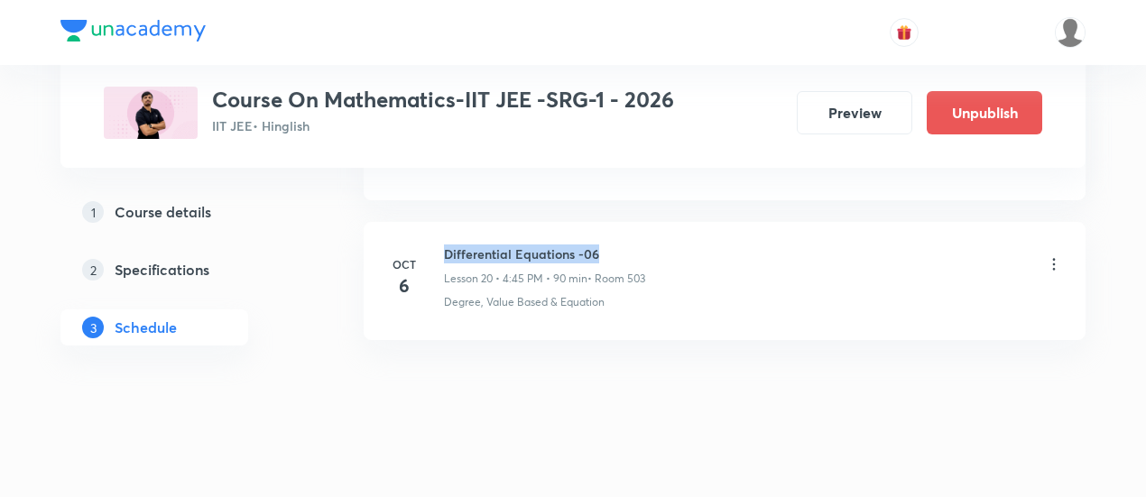
drag, startPoint x: 442, startPoint y: 240, endPoint x: 618, endPoint y: 238, distance: 176.0
click at [618, 245] on div "[DATE] Differential Equations -06 Lesson 20 • 4:45 PM • 90 min • Room 503 Degre…" at bounding box center [724, 278] width 677 height 66
copy h6 "Differential Equations -06"
click at [618, 245] on h6 "Differential Equations -06" at bounding box center [544, 254] width 201 height 19
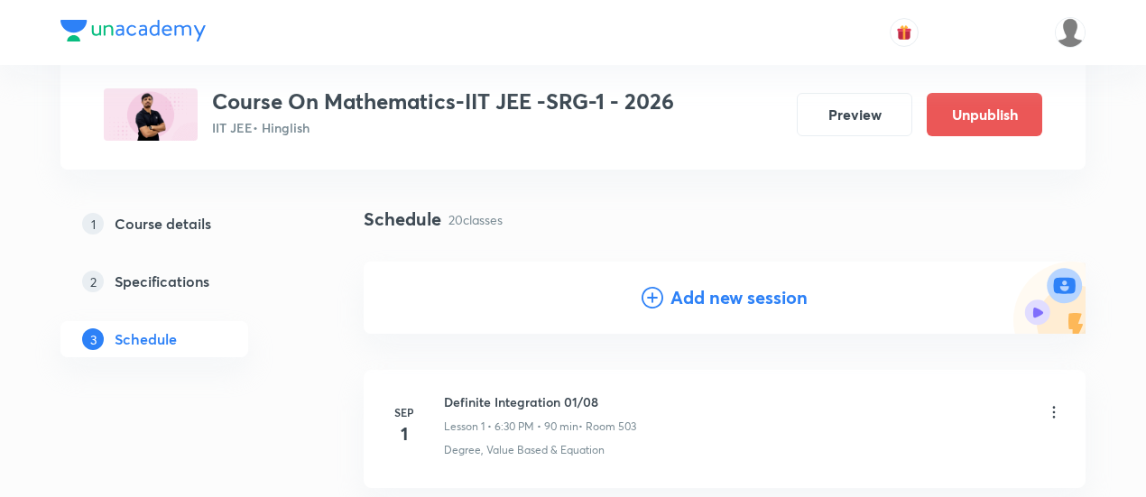
scroll to position [108, 0]
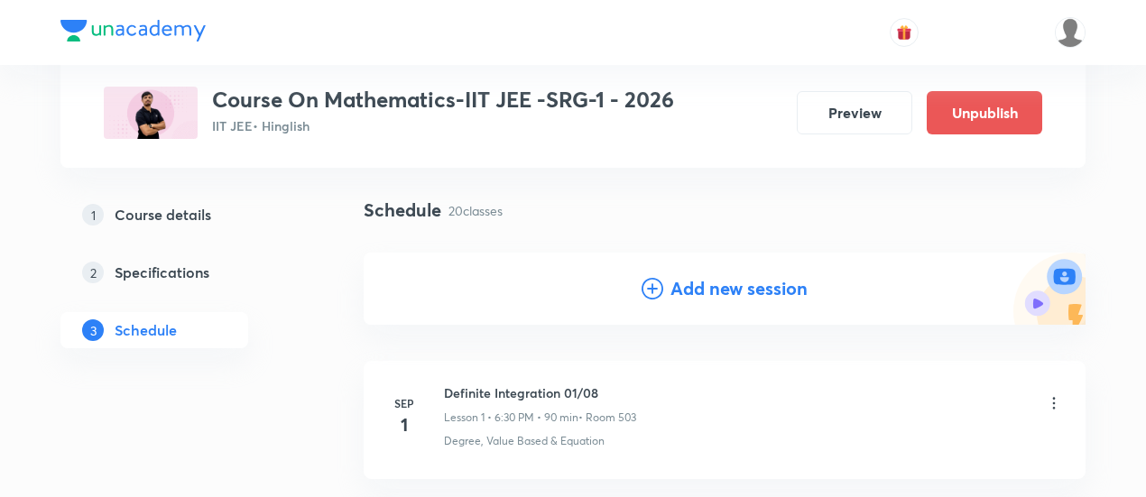
click at [697, 289] on h4 "Add new session" at bounding box center [739, 288] width 137 height 27
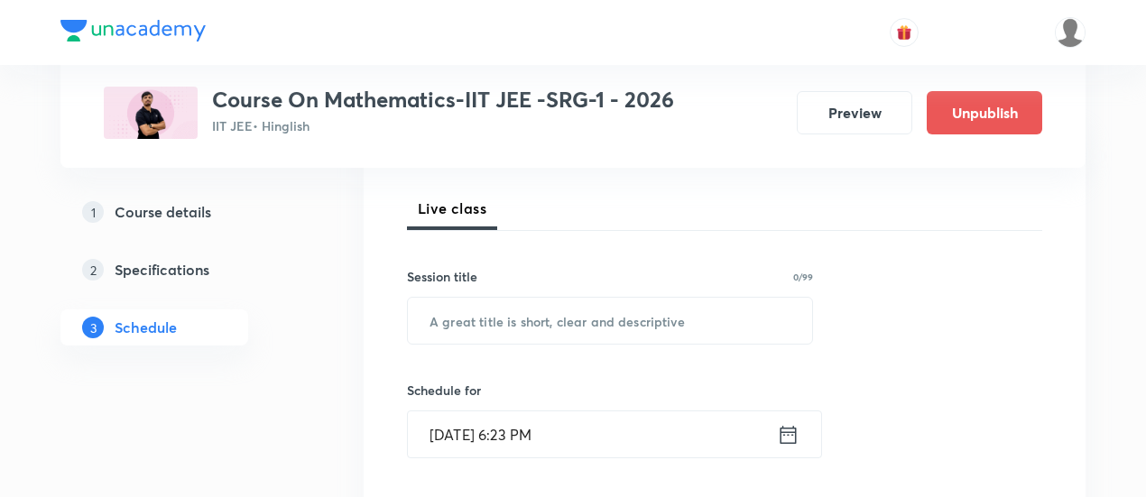
scroll to position [274, 0]
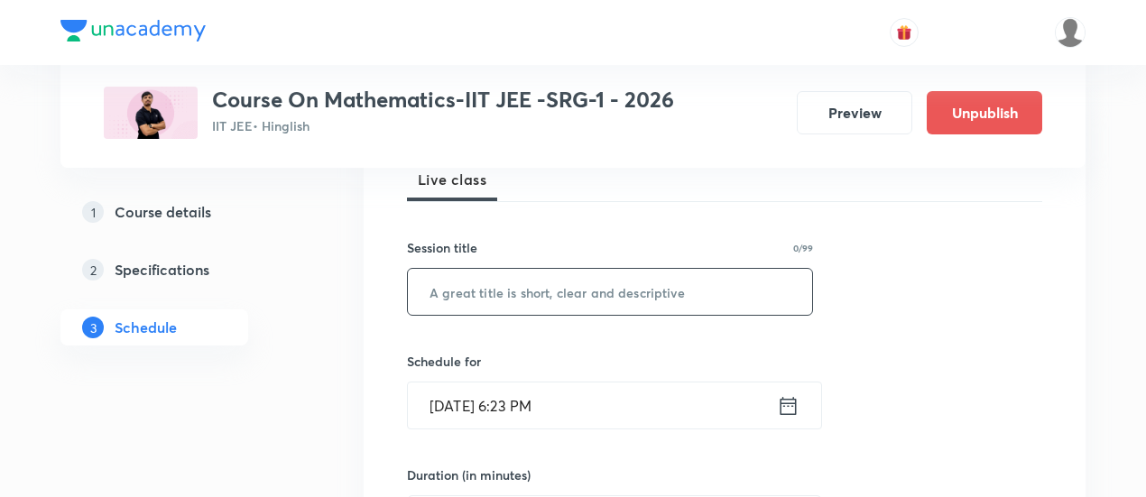
click at [646, 296] on input "text" at bounding box center [610, 292] width 404 height 46
paste input "Differential Equations -06"
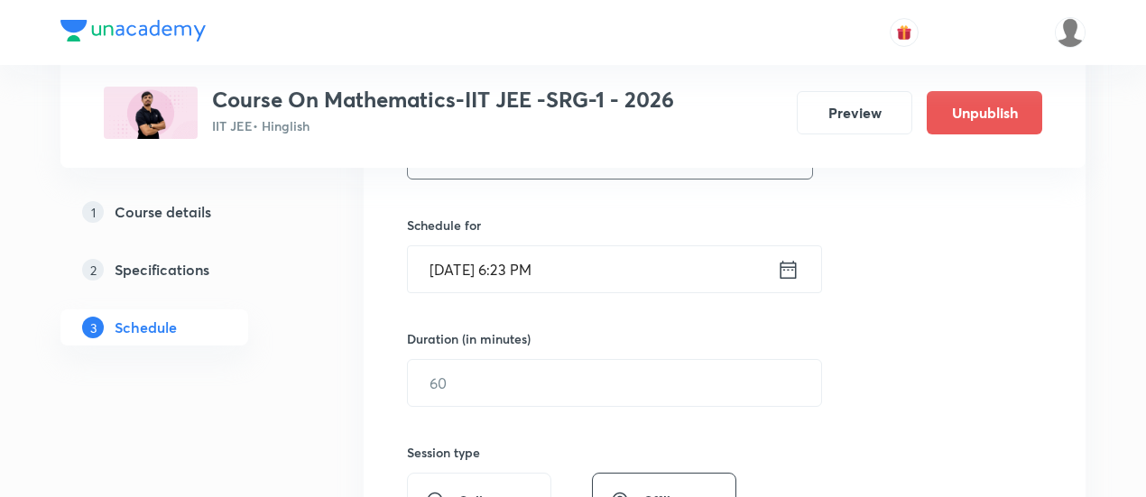
scroll to position [415, 0]
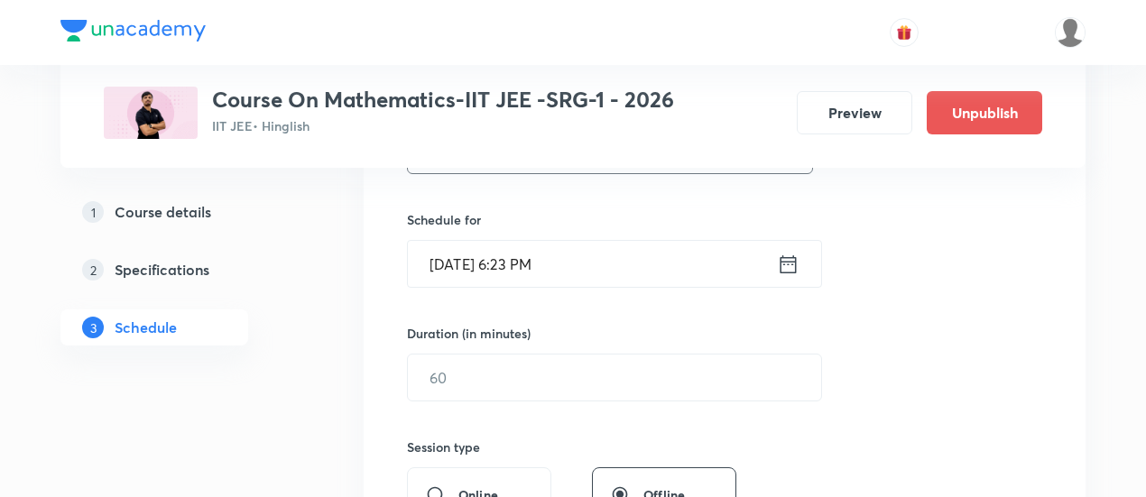
type input "Differential Equations -07"
click at [784, 261] on icon at bounding box center [789, 264] width 16 height 18
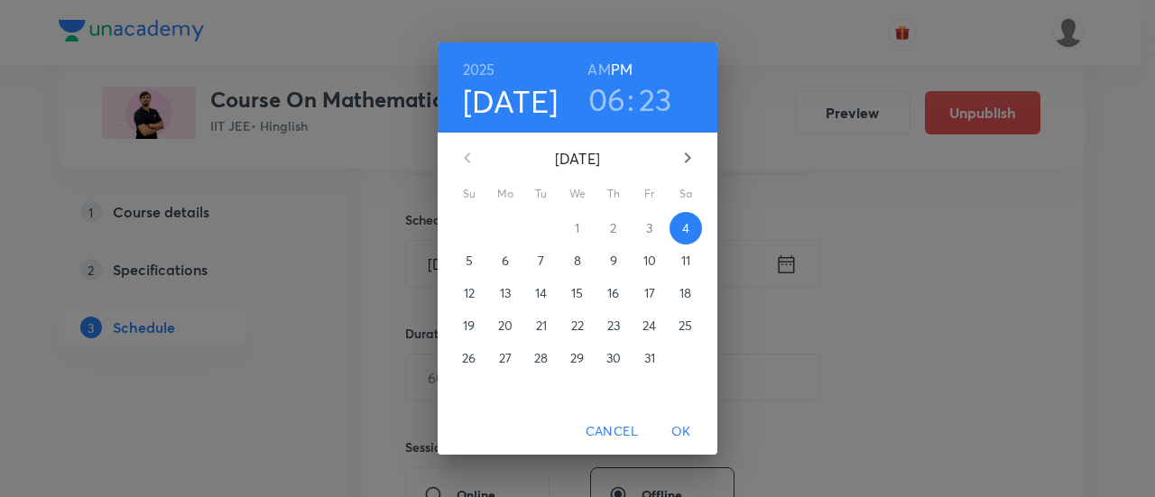
click at [583, 264] on span "8" at bounding box center [577, 261] width 32 height 18
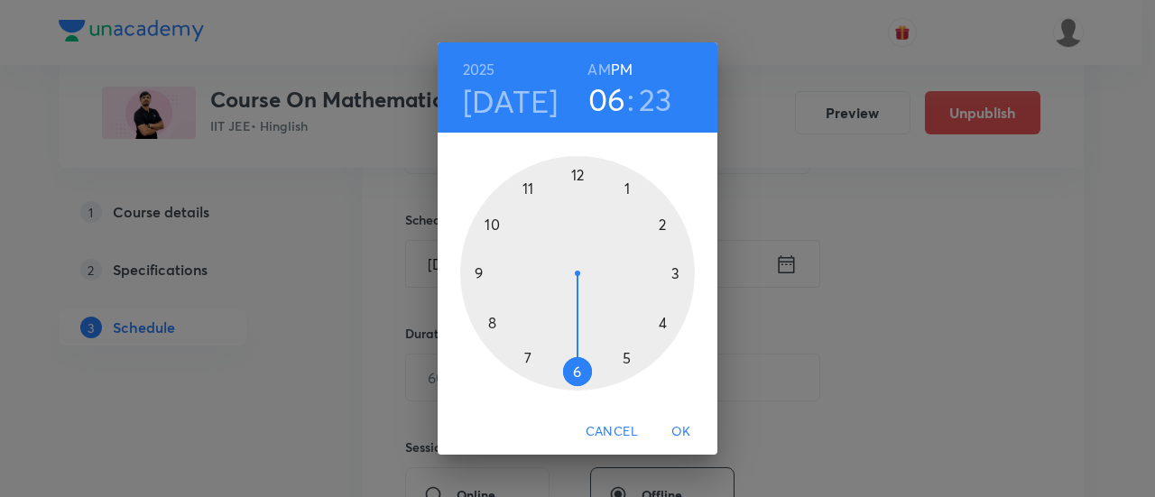
click at [576, 380] on div at bounding box center [577, 273] width 235 height 235
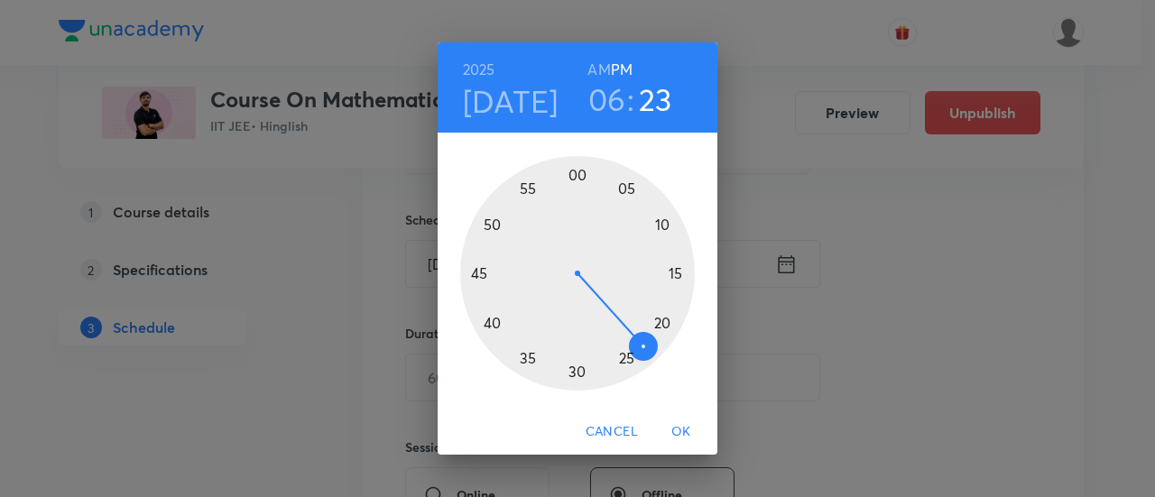
click at [576, 380] on div at bounding box center [577, 273] width 235 height 235
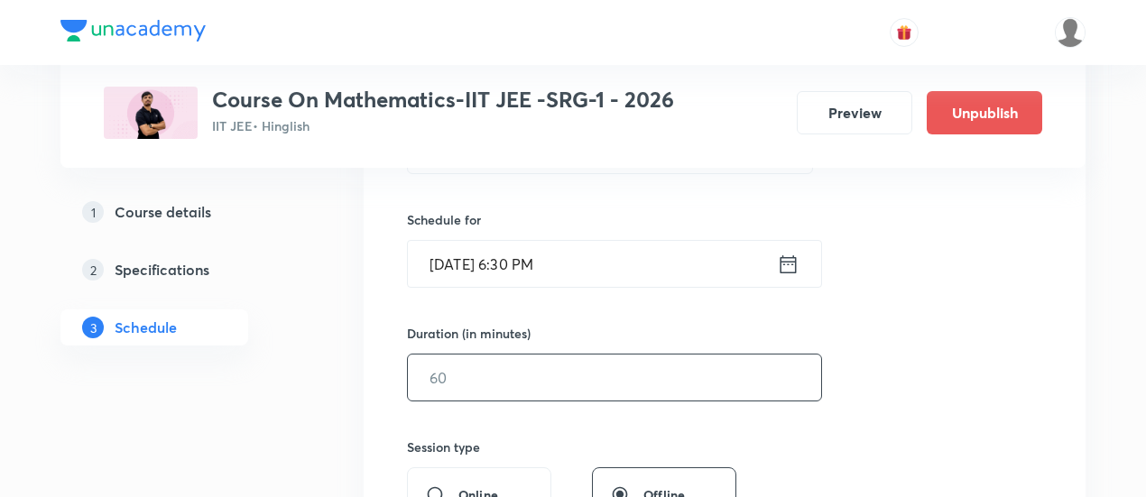
click at [637, 366] on input "text" at bounding box center [614, 378] width 413 height 46
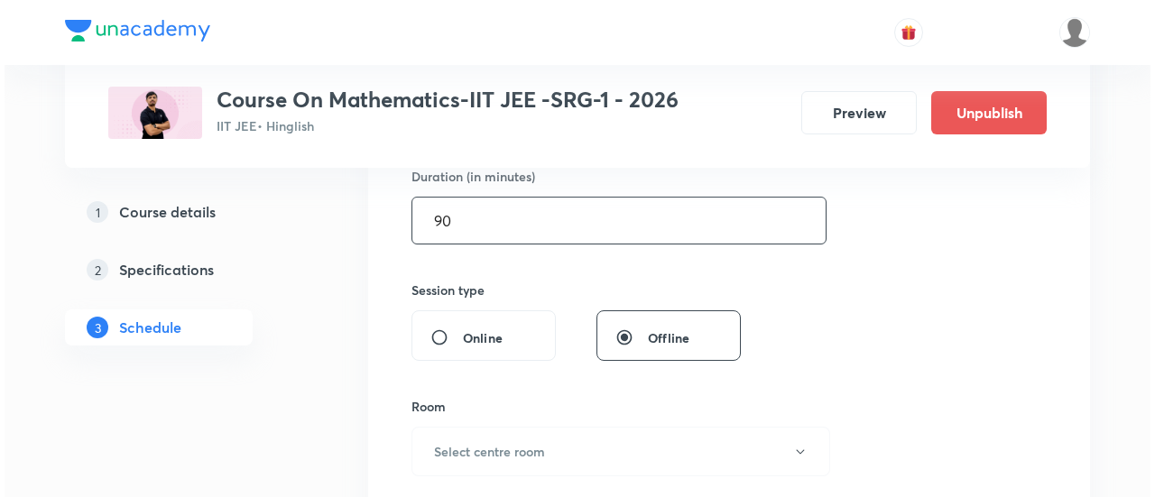
scroll to position [587, 0]
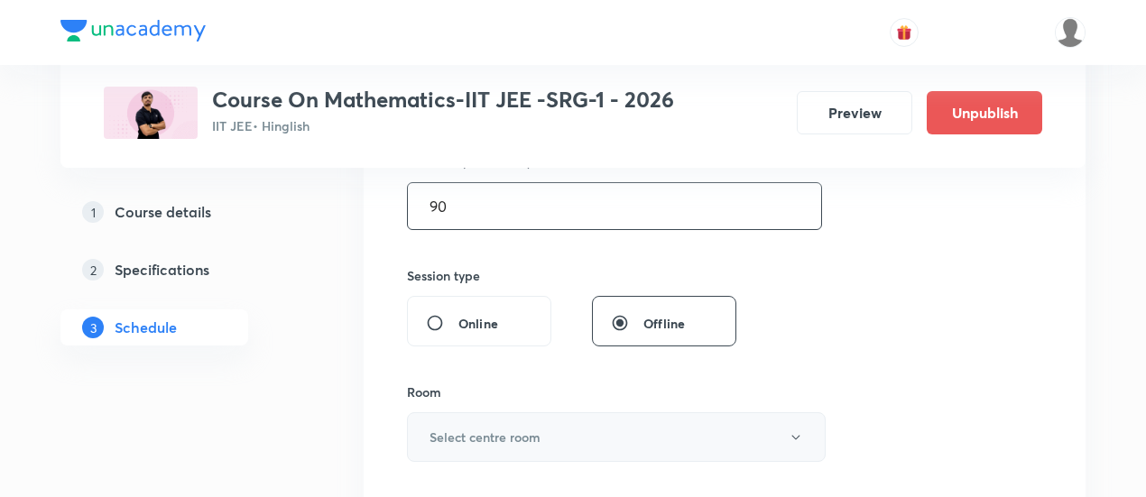
type input "90"
click at [631, 450] on button "Select centre room" at bounding box center [616, 438] width 419 height 50
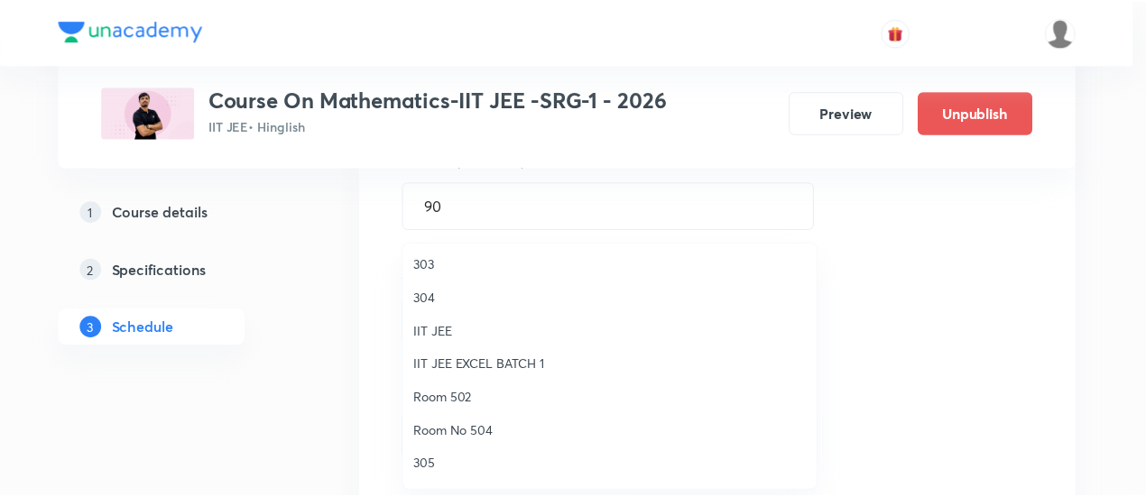
scroll to position [114, 0]
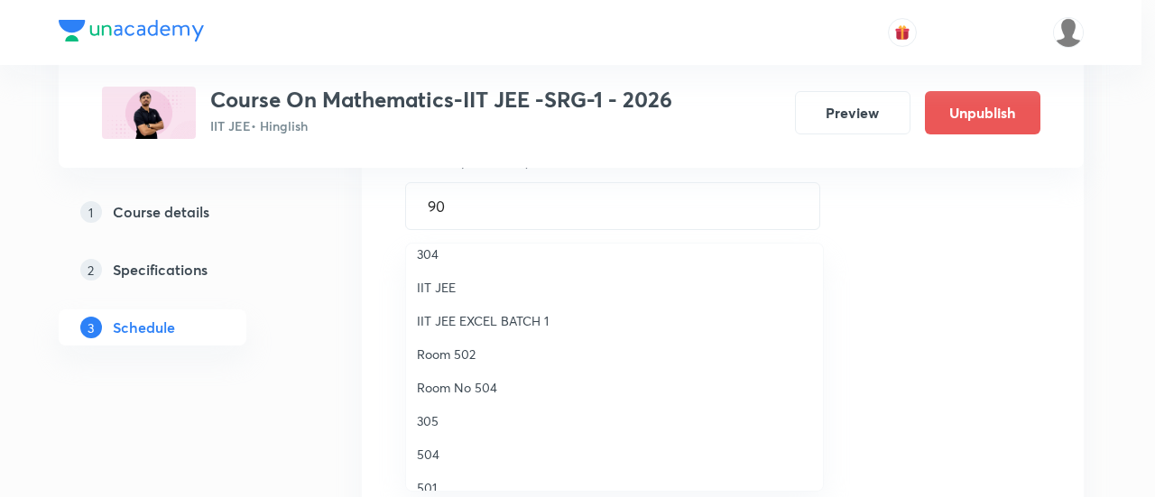
click at [456, 352] on span "Room 502" at bounding box center [614, 354] width 395 height 19
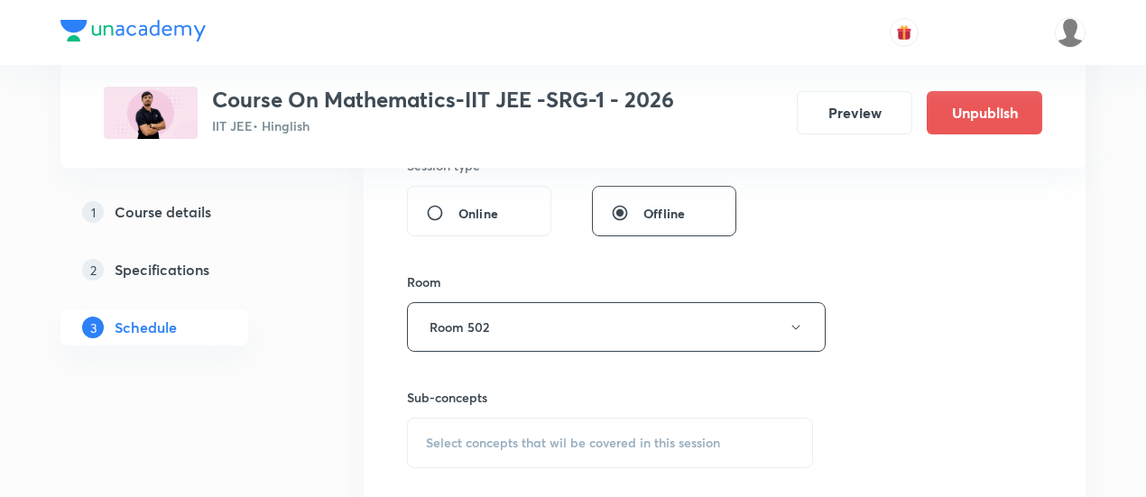
scroll to position [704, 0]
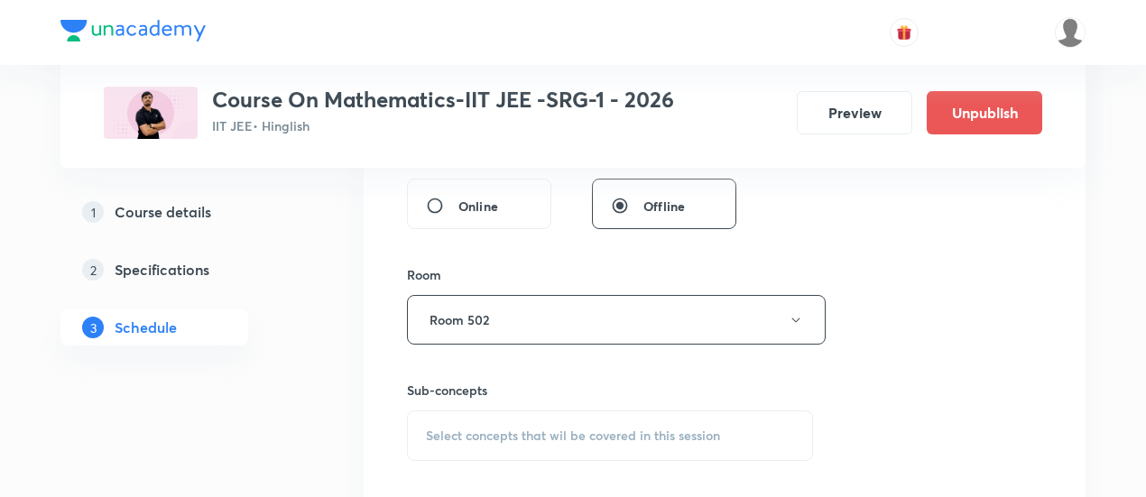
click at [558, 429] on span "Select concepts that wil be covered in this session" at bounding box center [573, 436] width 294 height 14
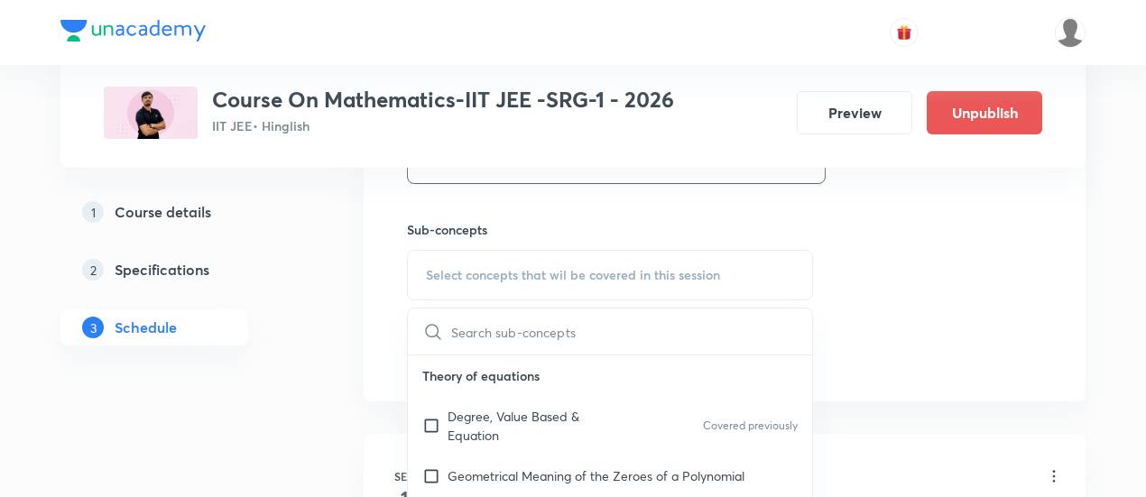
scroll to position [914, 0]
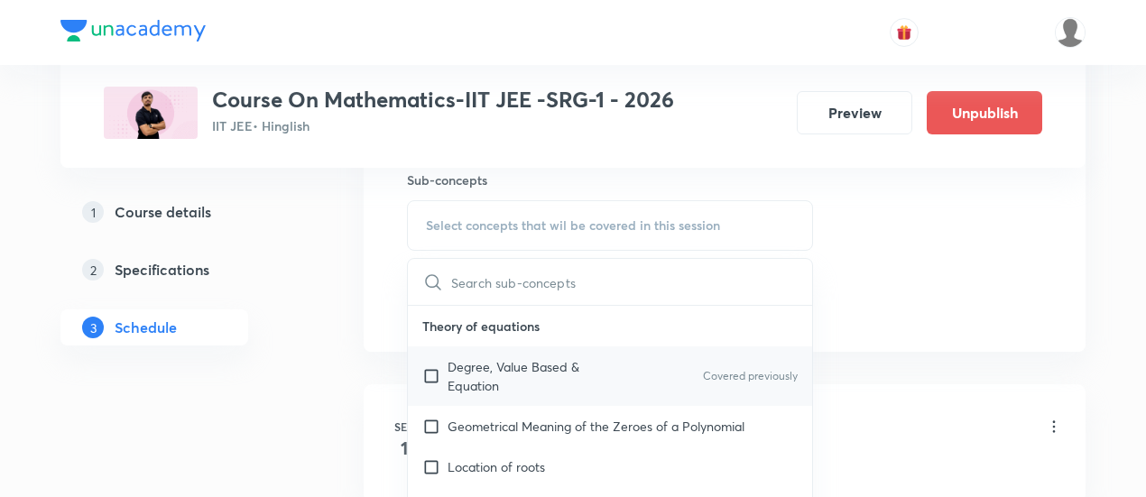
click at [539, 360] on p "Degree, Value Based & Equation" at bounding box center [539, 376] width 182 height 38
checkbox input "true"
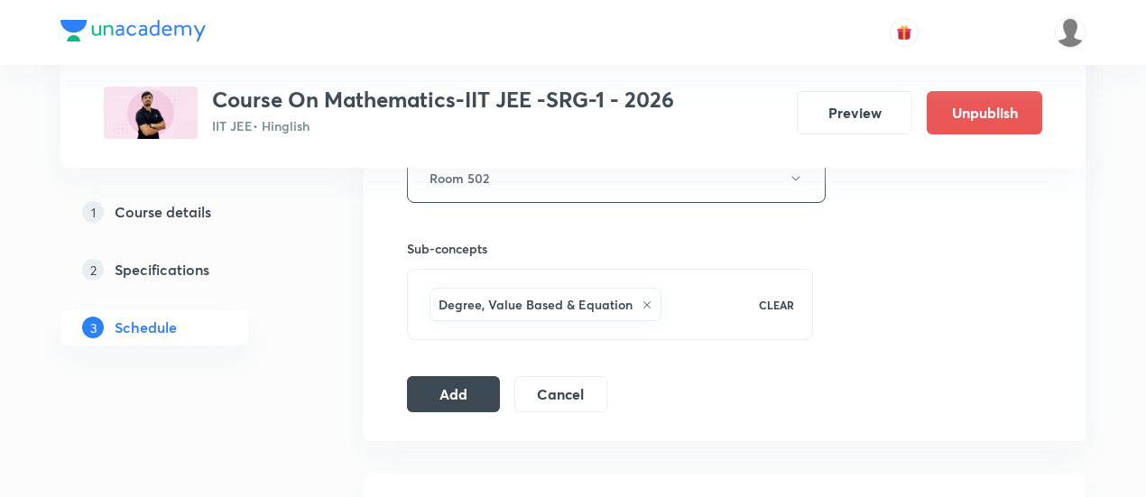
scroll to position [854, 0]
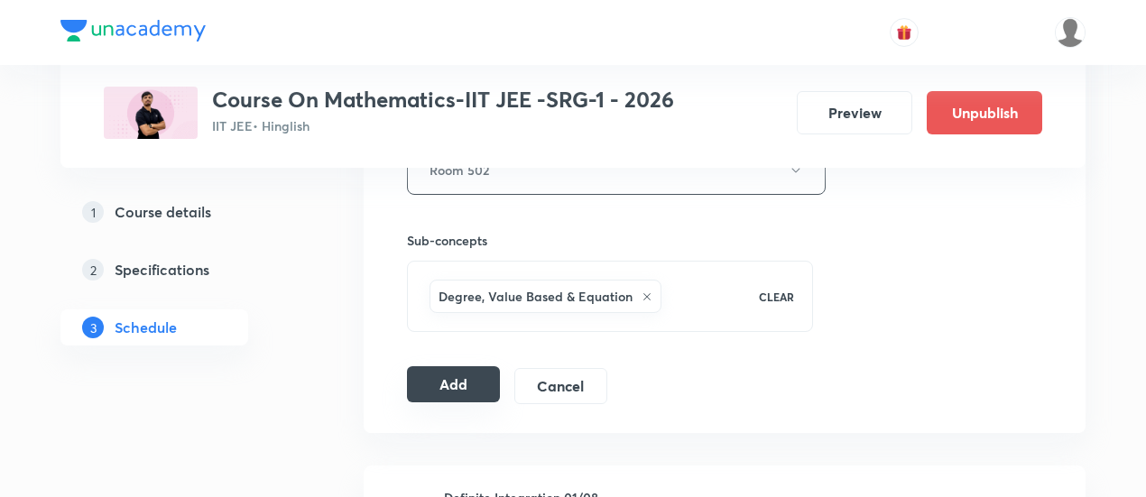
click at [474, 389] on button "Add" at bounding box center [453, 384] width 93 height 36
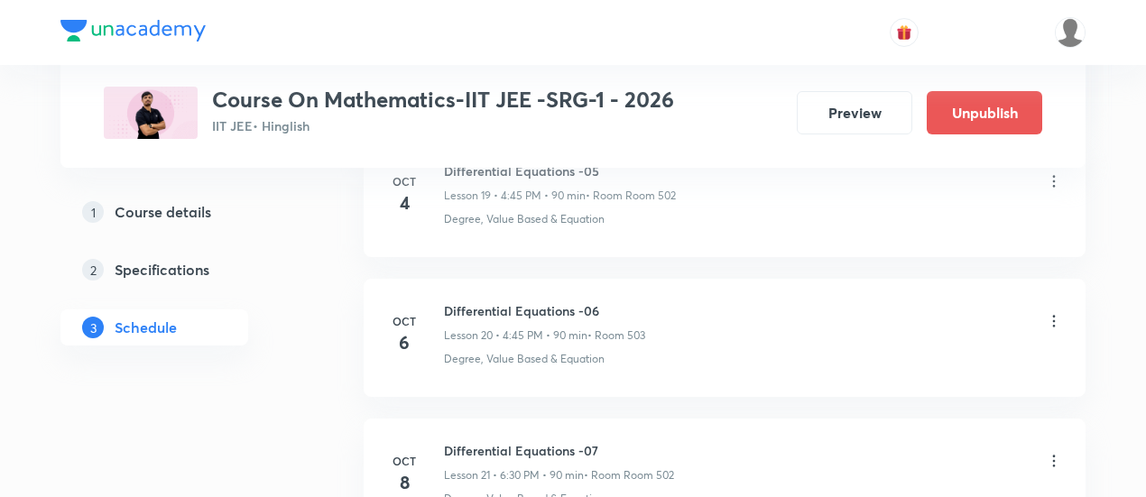
scroll to position [3046, 0]
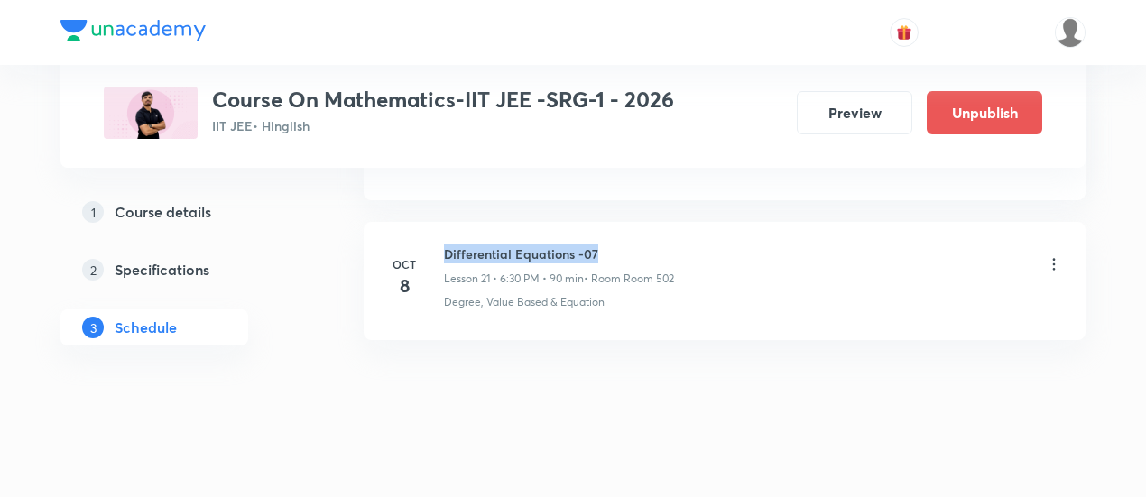
drag, startPoint x: 444, startPoint y: 239, endPoint x: 620, endPoint y: 236, distance: 176.0
click at [620, 245] on h6 "Differential Equations -07" at bounding box center [559, 254] width 230 height 19
copy h6 "Differential Equations -07"
click at [621, 245] on h6 "Differential Equations -07" at bounding box center [559, 254] width 230 height 19
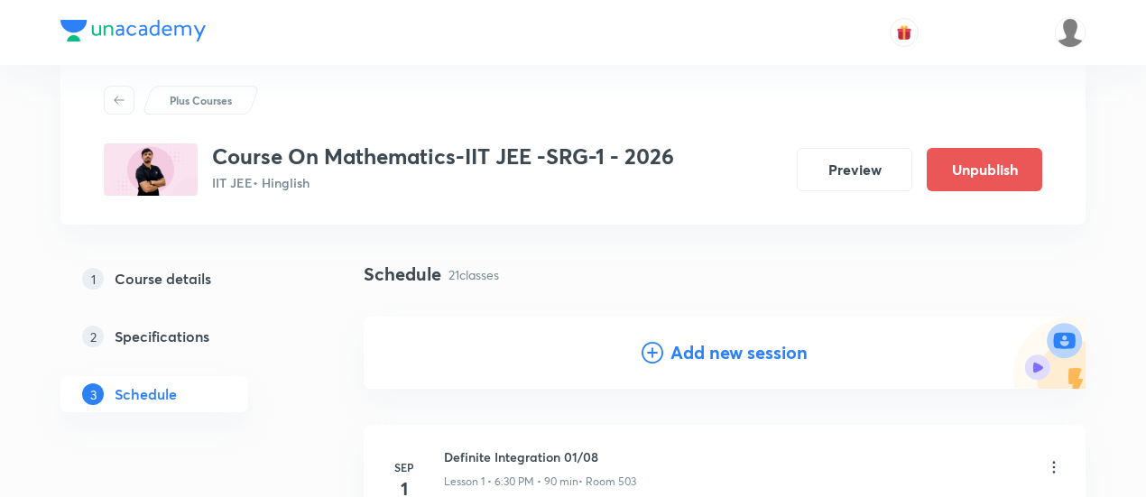
scroll to position [102, 0]
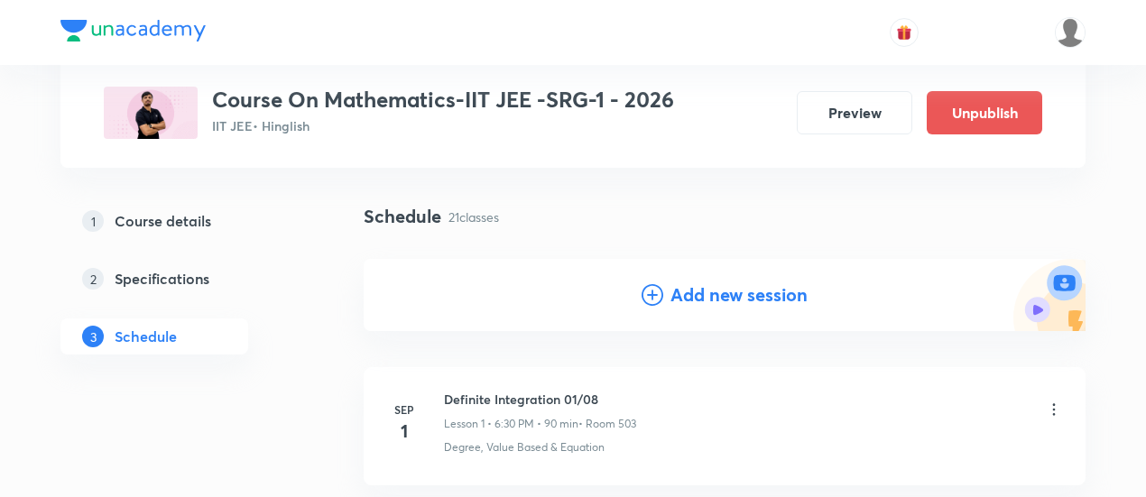
click at [731, 293] on h4 "Add new session" at bounding box center [739, 295] width 137 height 27
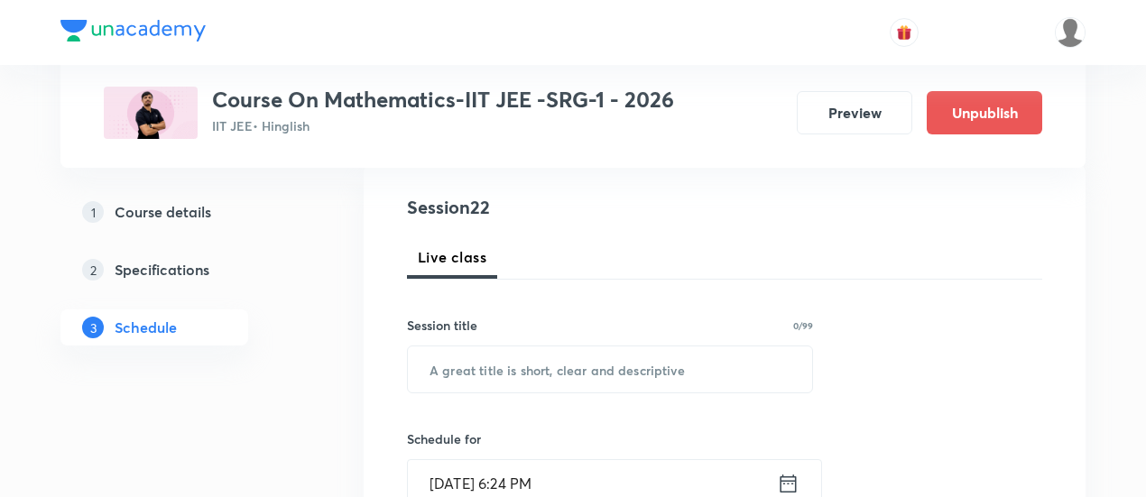
scroll to position [204, 0]
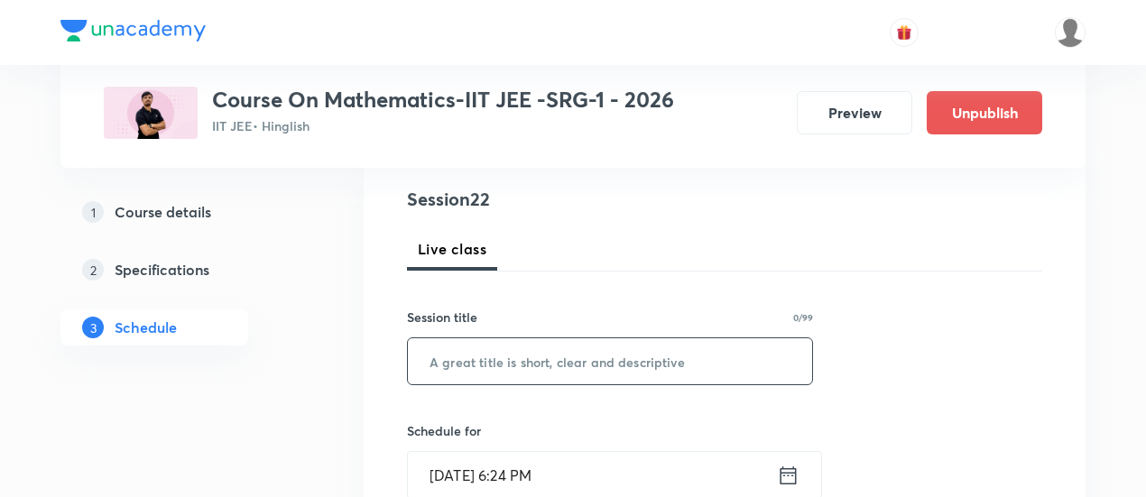
click at [621, 360] on input "text" at bounding box center [610, 361] width 404 height 46
paste input "Differential Equations -07"
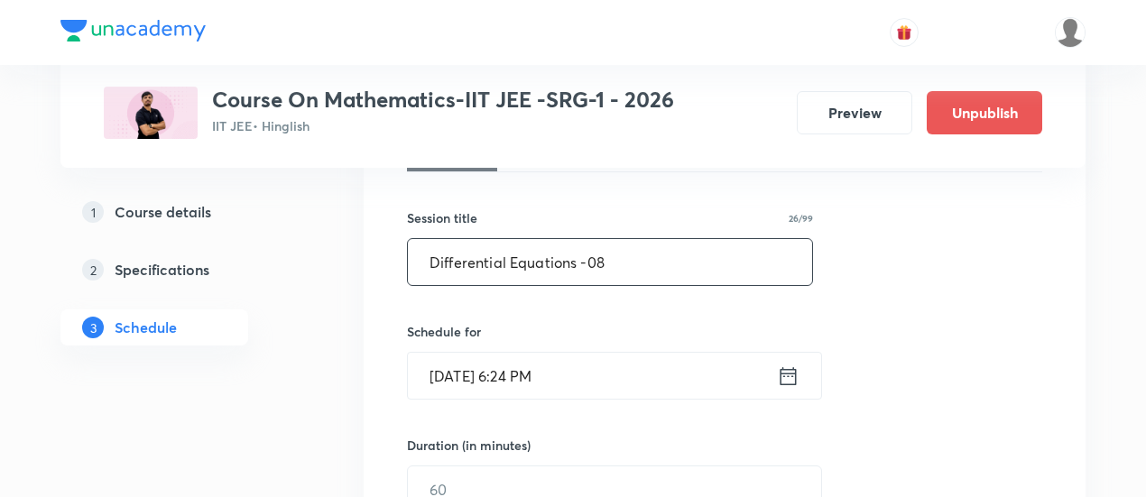
scroll to position [316, 0]
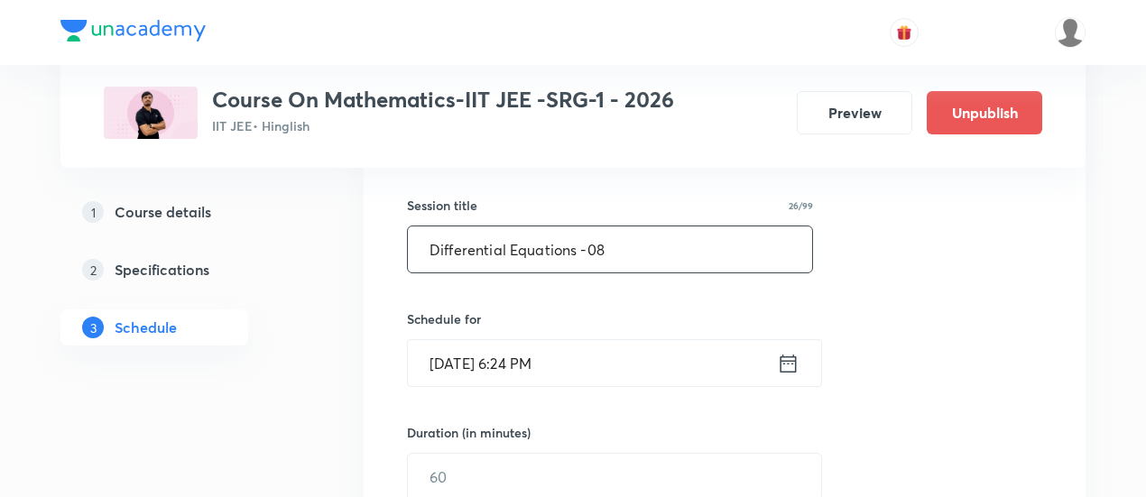
type input "Differential Equations -08"
click at [790, 359] on icon at bounding box center [789, 363] width 16 height 18
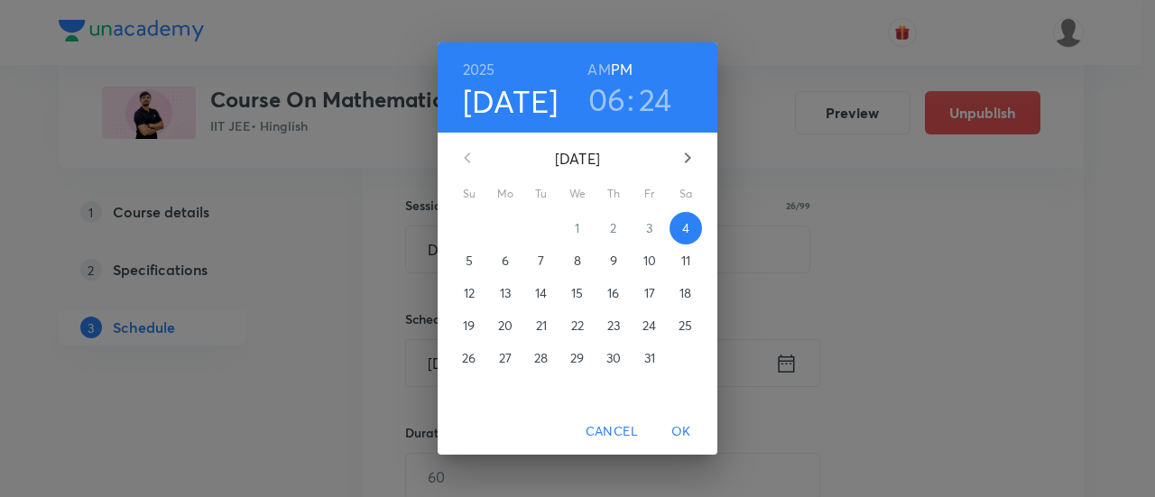
click at [614, 267] on p "9" at bounding box center [613, 261] width 7 height 18
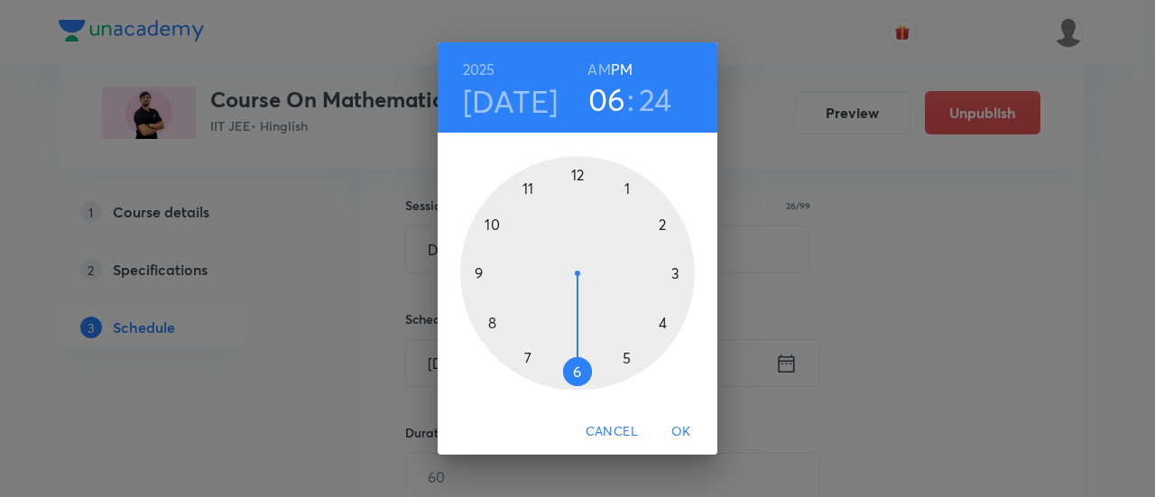
click at [663, 321] on div at bounding box center [577, 273] width 235 height 235
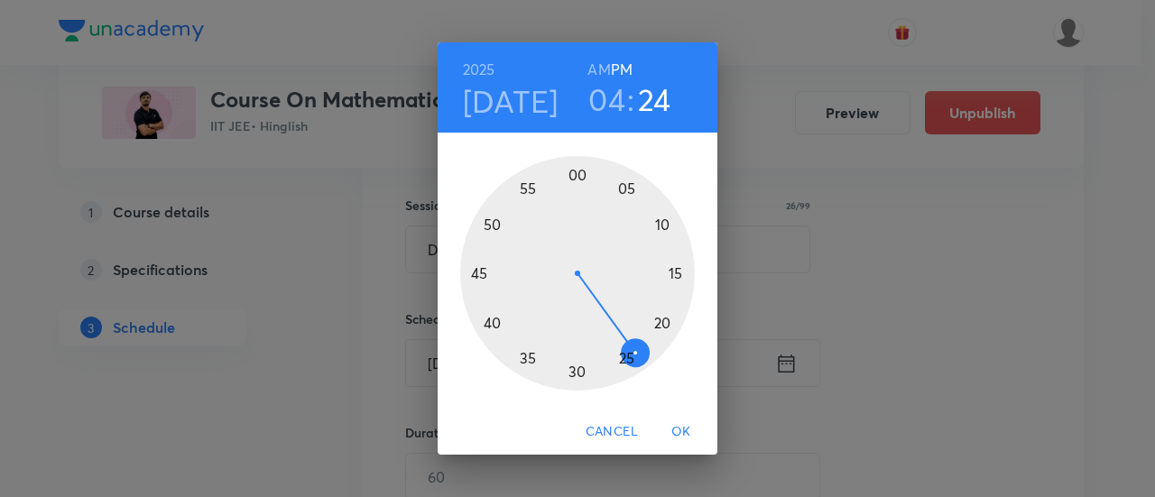
click at [478, 274] on div at bounding box center [577, 273] width 235 height 235
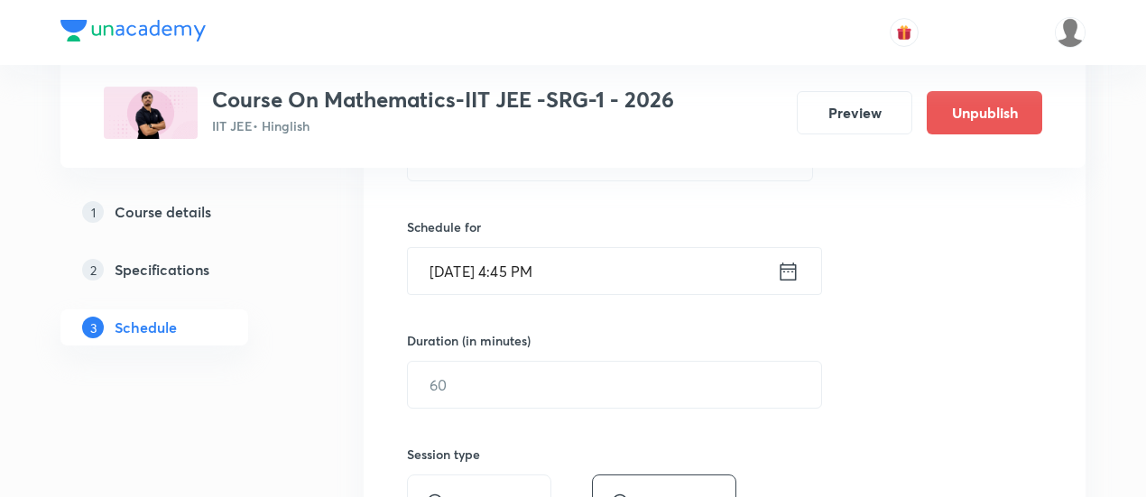
scroll to position [418, 0]
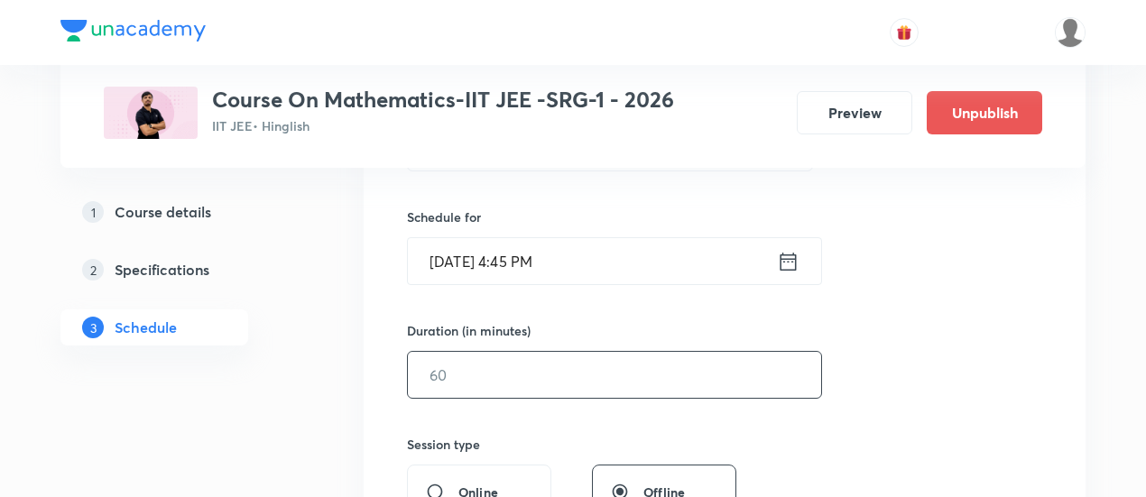
click at [626, 392] on input "text" at bounding box center [614, 375] width 413 height 46
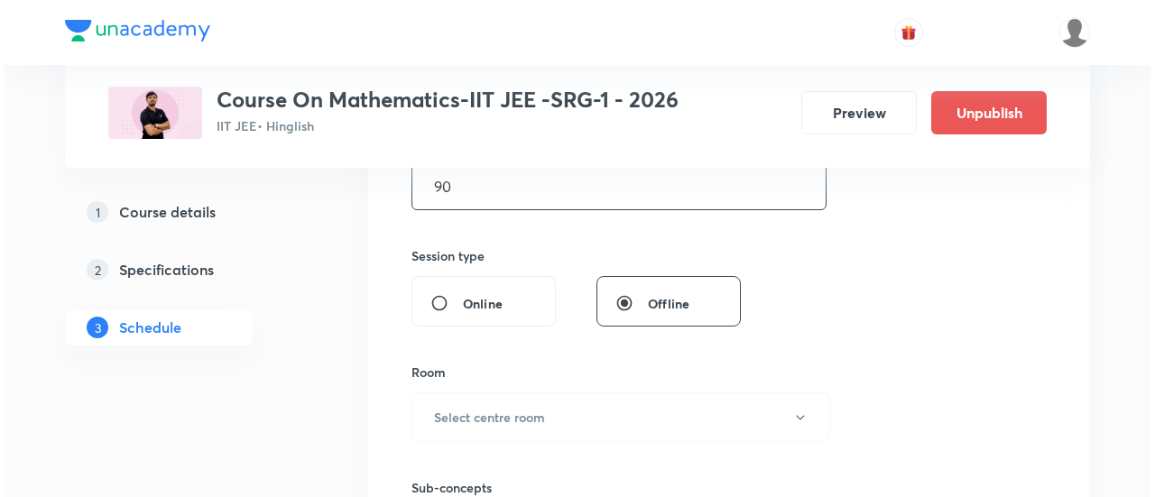
scroll to position [610, 0]
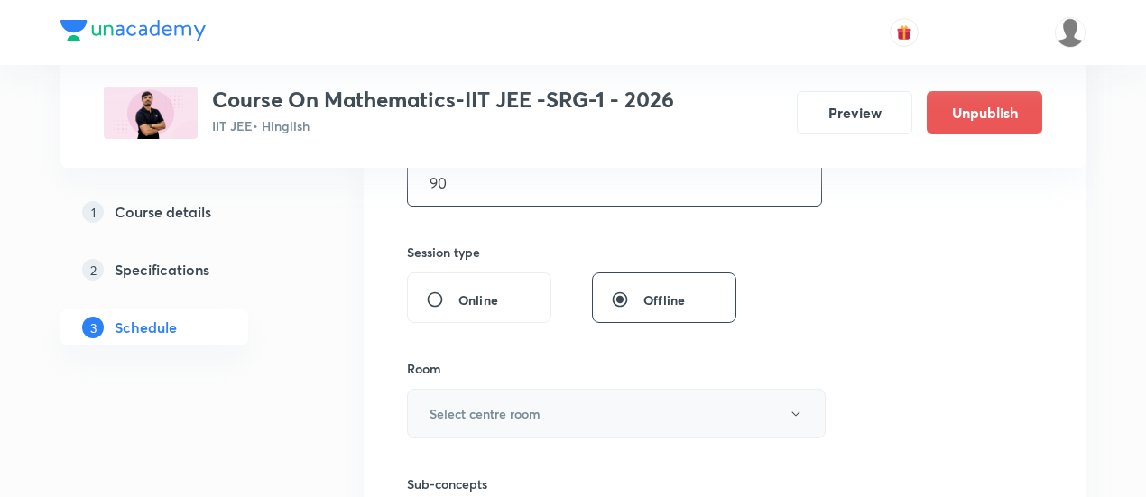
type input "90"
click at [558, 411] on button "Select centre room" at bounding box center [616, 414] width 419 height 50
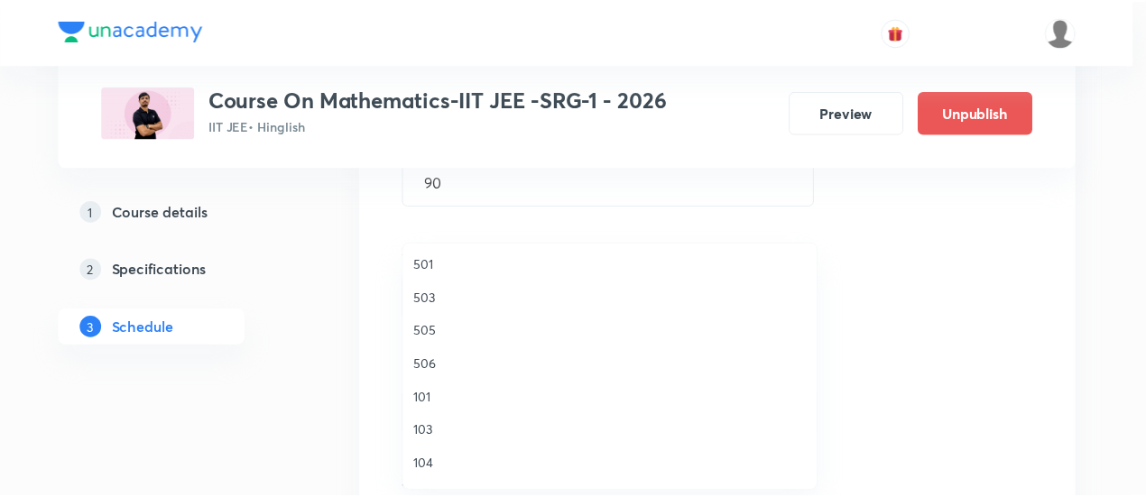
scroll to position [339, 0]
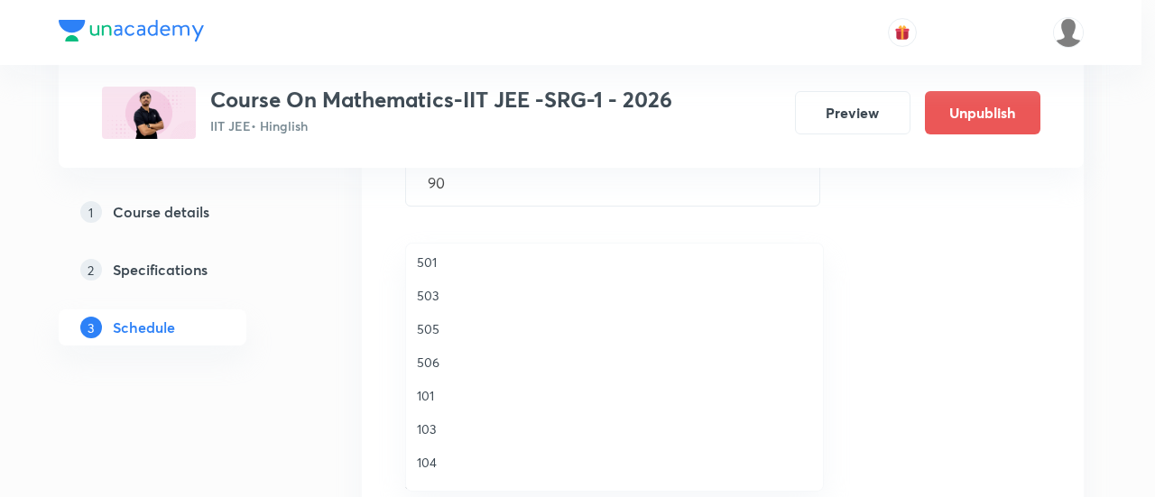
click at [451, 286] on span "503" at bounding box center [614, 295] width 395 height 19
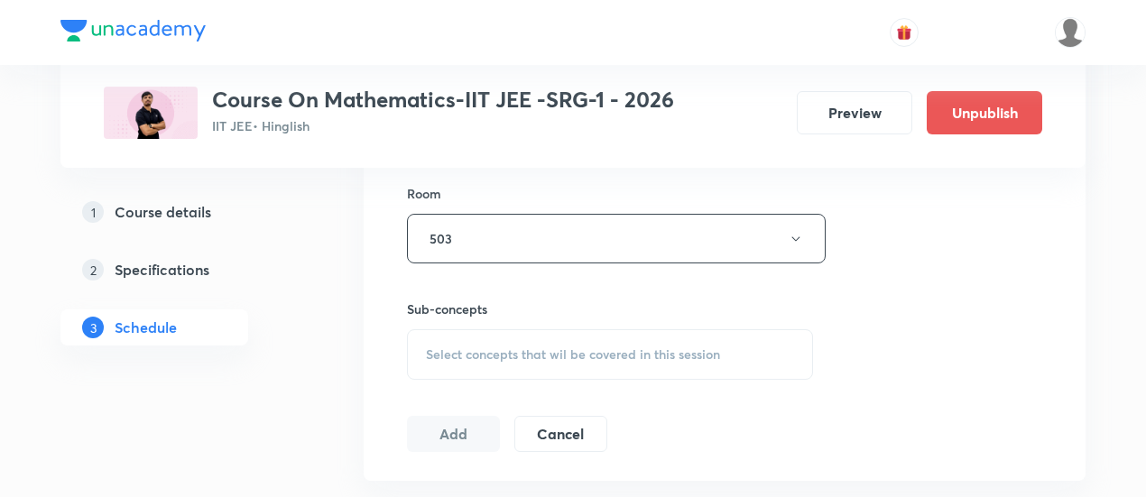
scroll to position [788, 0]
click at [605, 351] on span "Select concepts that wil be covered in this session" at bounding box center [573, 352] width 294 height 14
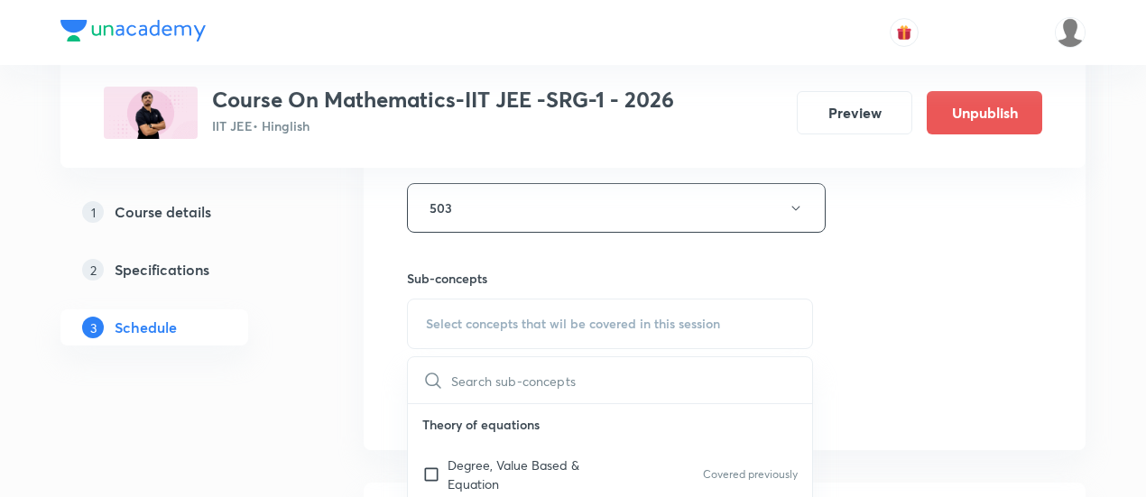
scroll to position [872, 0]
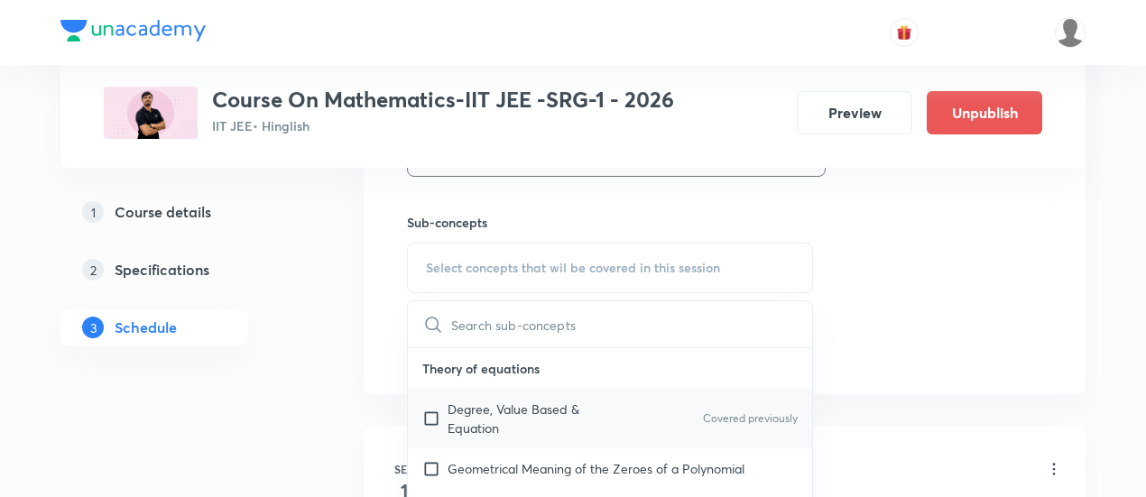
click at [532, 409] on p "Degree, Value Based & Equation" at bounding box center [539, 419] width 182 height 38
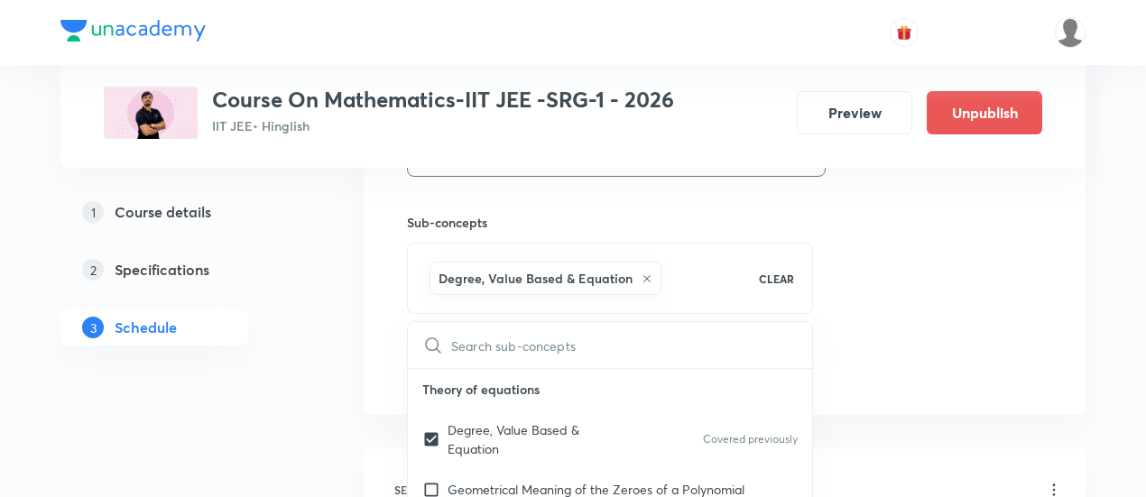
checkbox input "true"
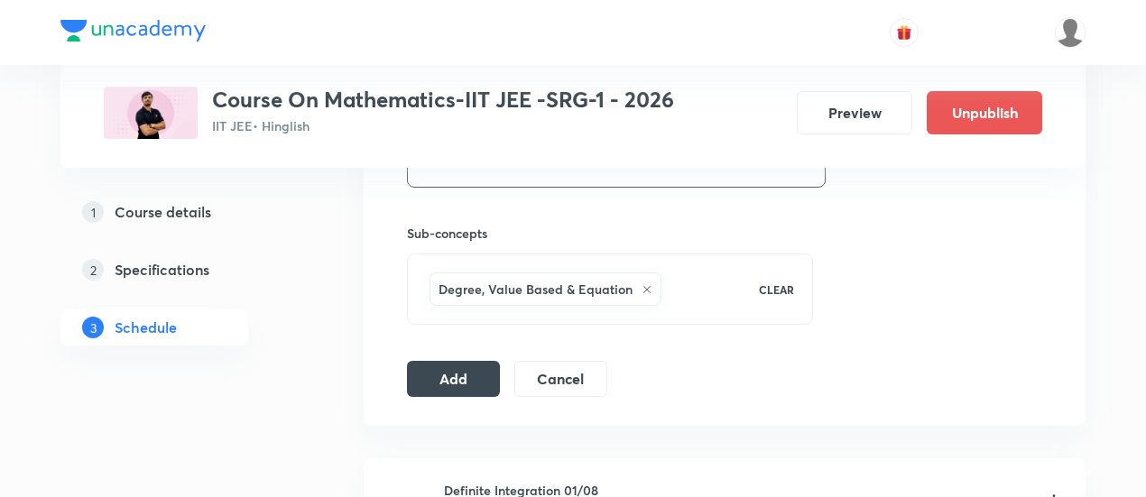
scroll to position [864, 0]
click at [450, 376] on button "Add" at bounding box center [453, 375] width 93 height 36
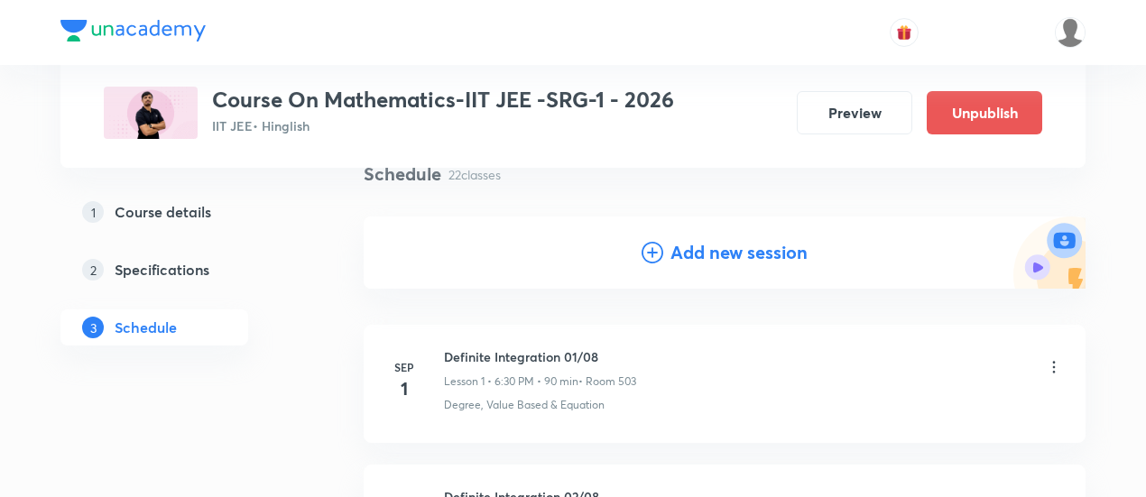
scroll to position [150, 0]
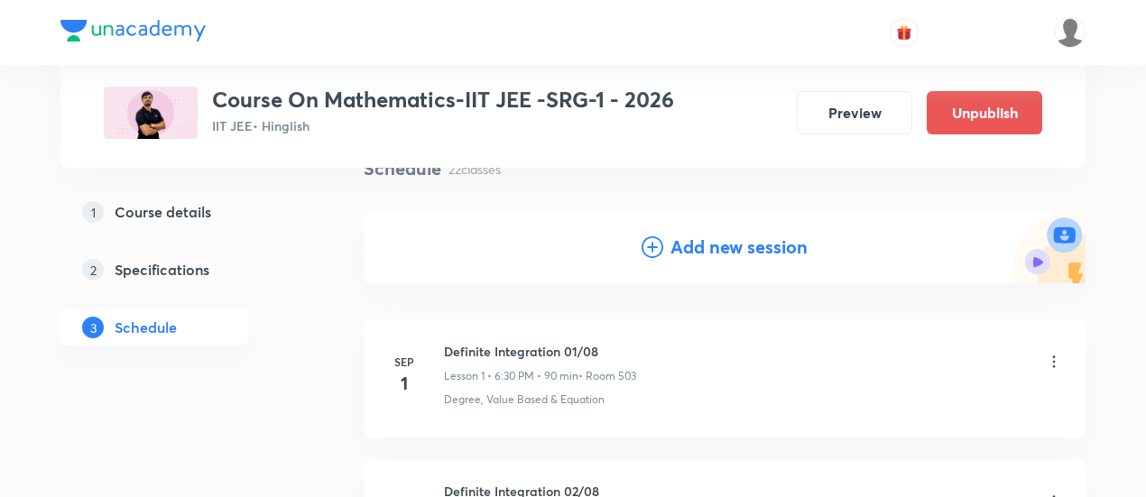
click at [728, 255] on h4 "Add new session" at bounding box center [739, 247] width 137 height 27
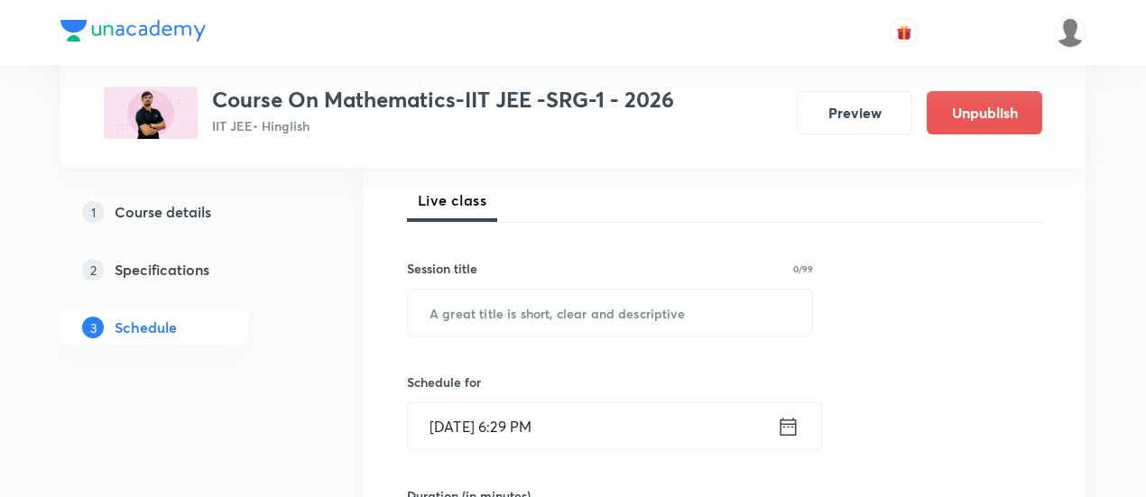
scroll to position [262, 0]
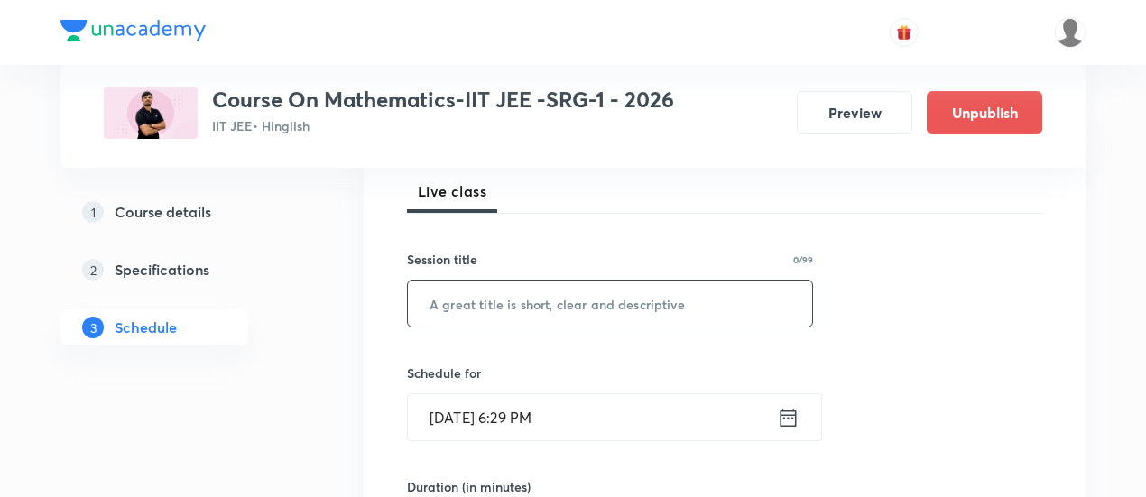
click at [654, 295] on input "text" at bounding box center [610, 304] width 404 height 46
paste input "Vector"
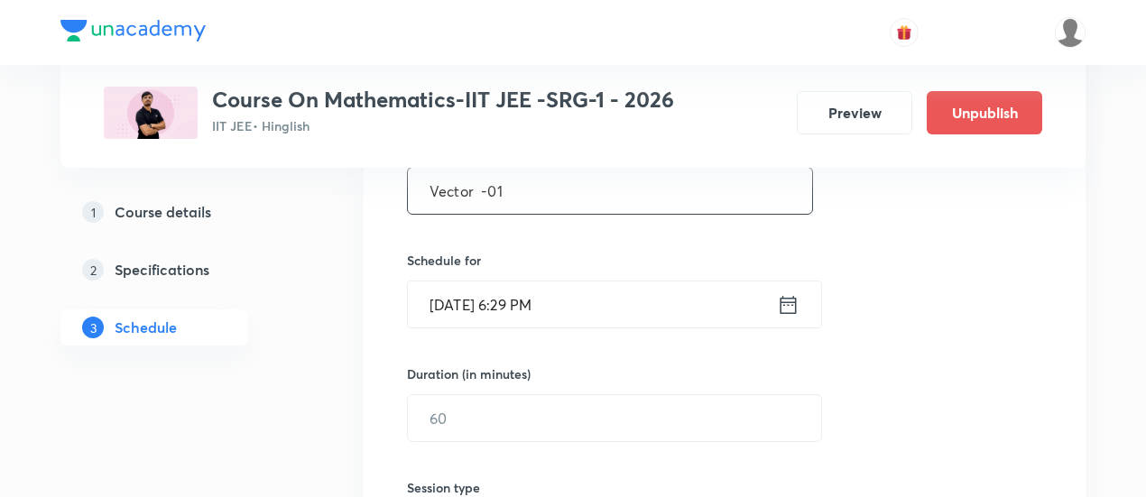
scroll to position [382, 0]
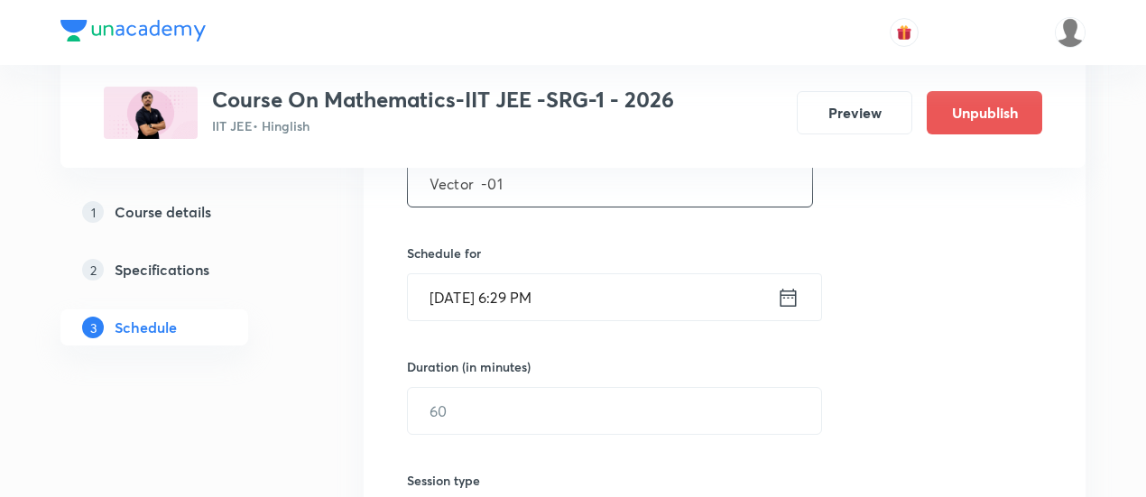
type input "Vector -01"
click at [793, 292] on icon at bounding box center [788, 297] width 23 height 25
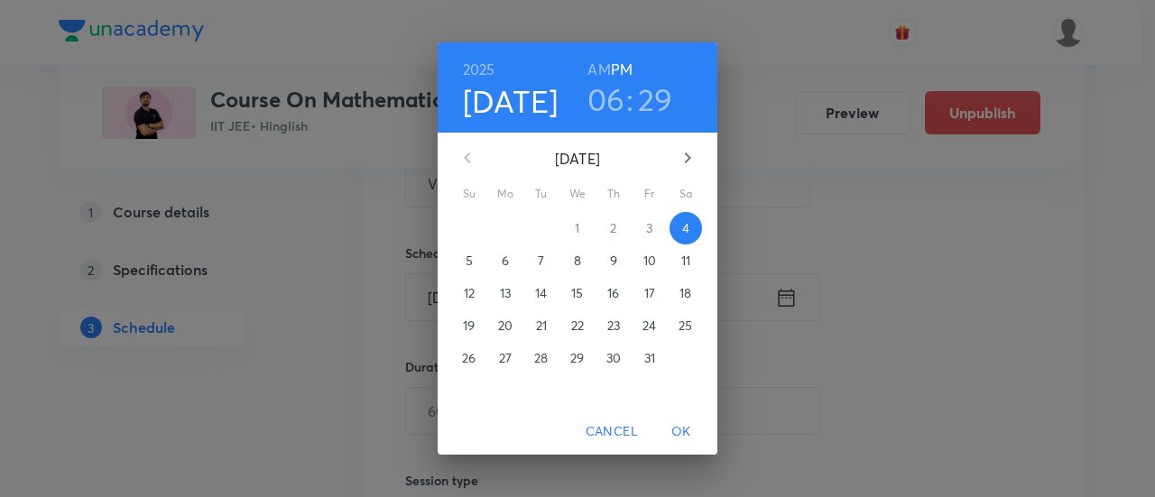
click at [687, 266] on p "11" at bounding box center [686, 261] width 9 height 18
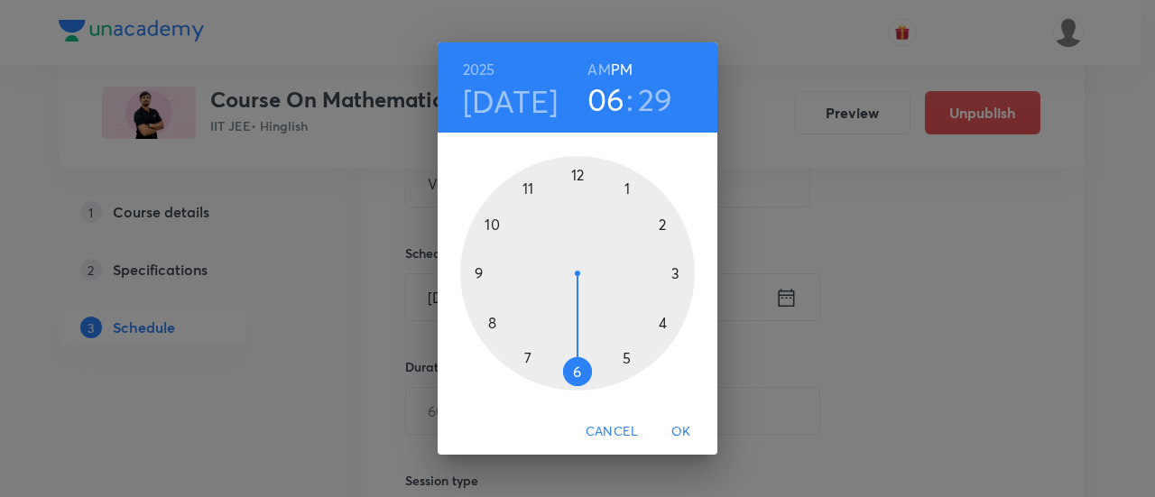
click at [571, 374] on div at bounding box center [577, 273] width 235 height 235
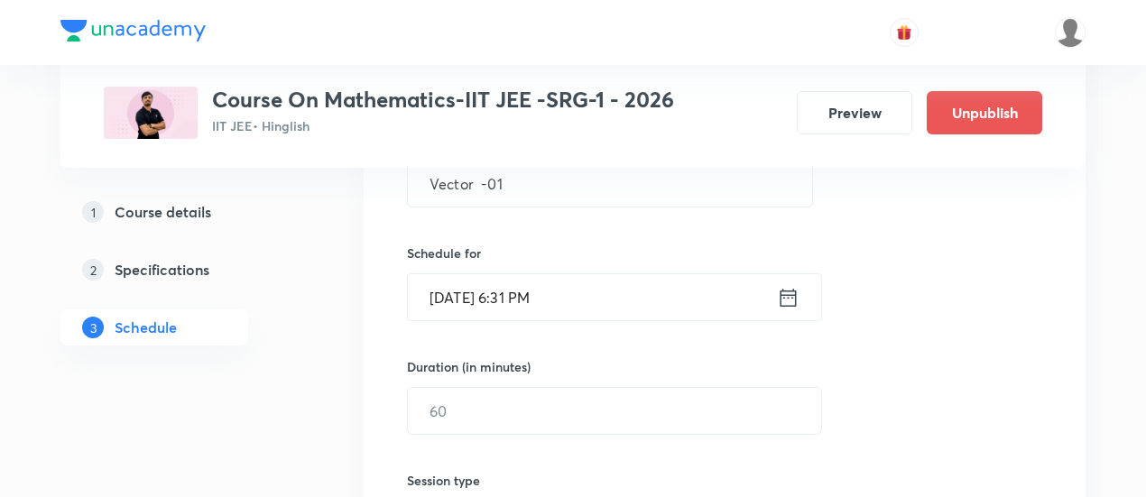
click at [791, 299] on icon at bounding box center [788, 297] width 23 height 25
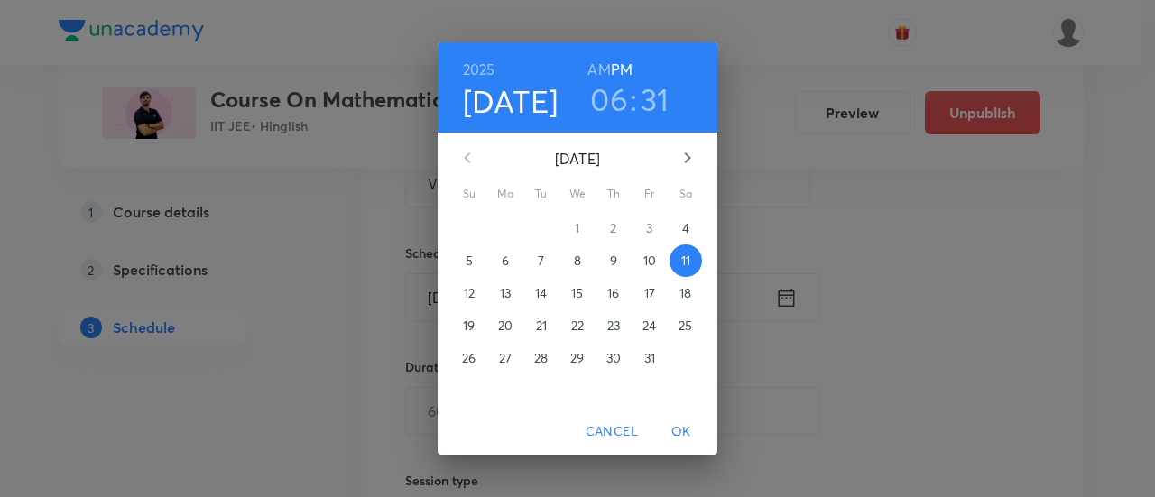
click at [653, 104] on h3 "31" at bounding box center [655, 99] width 29 height 38
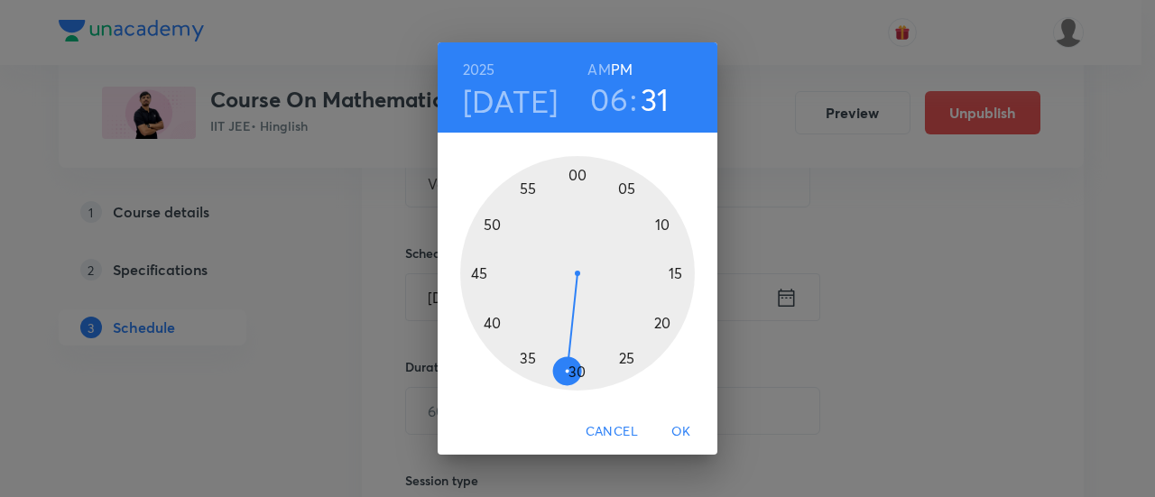
click at [577, 375] on div at bounding box center [577, 273] width 235 height 235
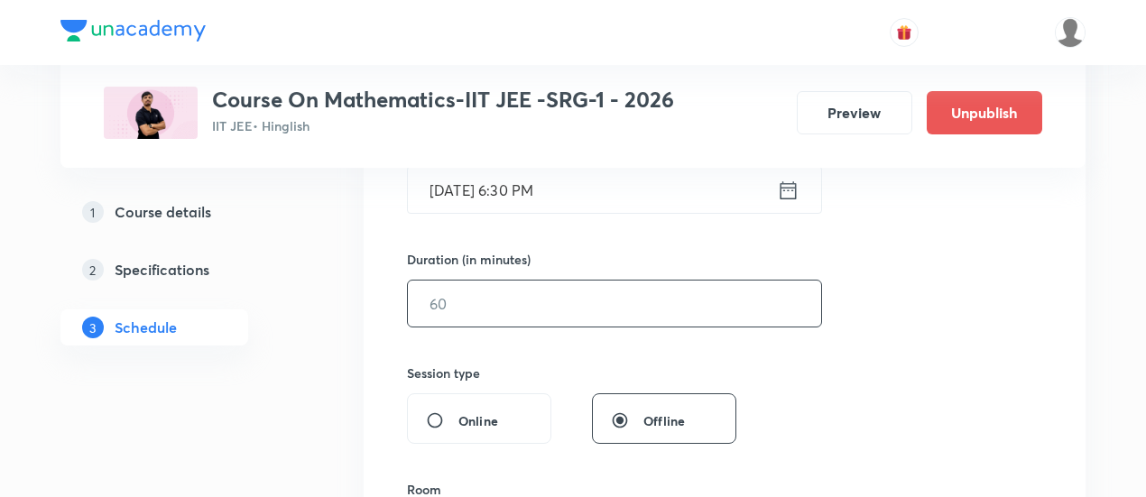
scroll to position [493, 0]
click at [700, 298] on input "text" at bounding box center [614, 300] width 413 height 46
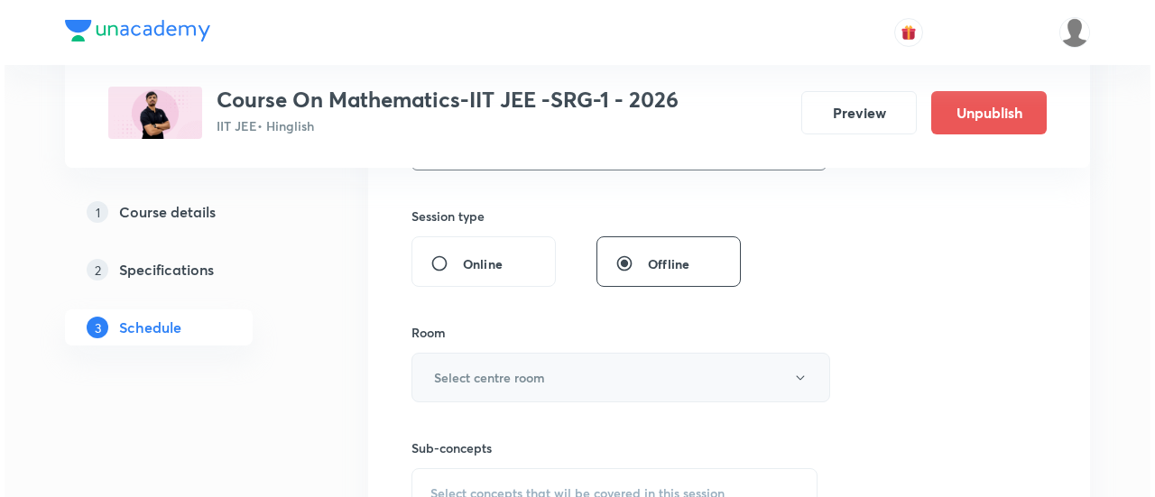
scroll to position [655, 0]
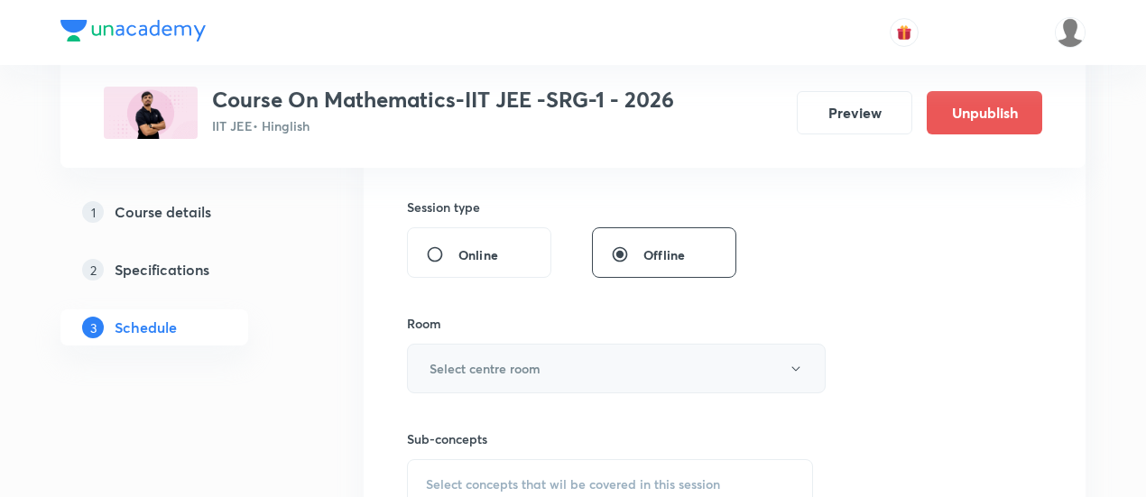
type input "90"
click at [533, 367] on h6 "Select centre room" at bounding box center [485, 368] width 111 height 19
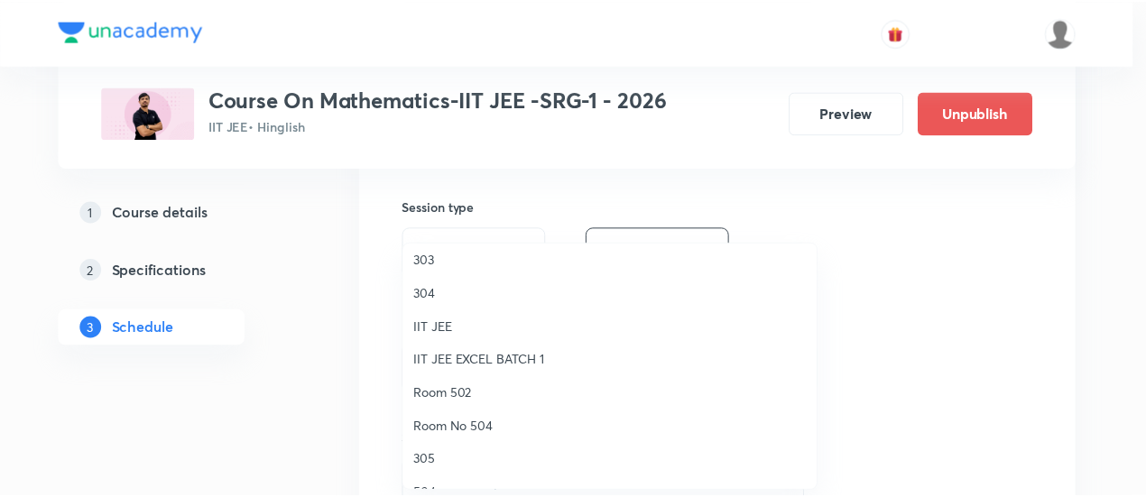
scroll to position [114, 0]
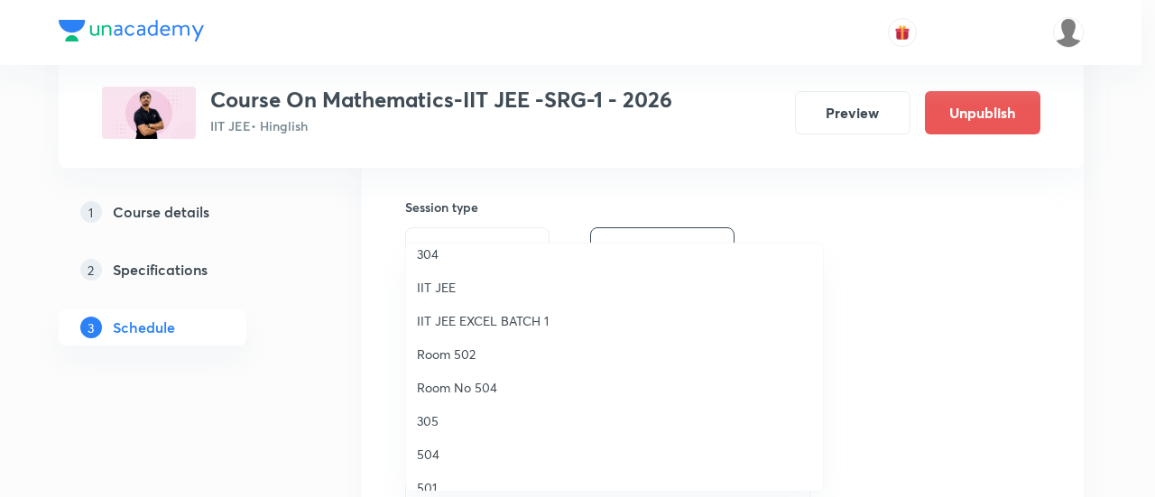
click at [478, 355] on span "Room 502" at bounding box center [614, 354] width 395 height 19
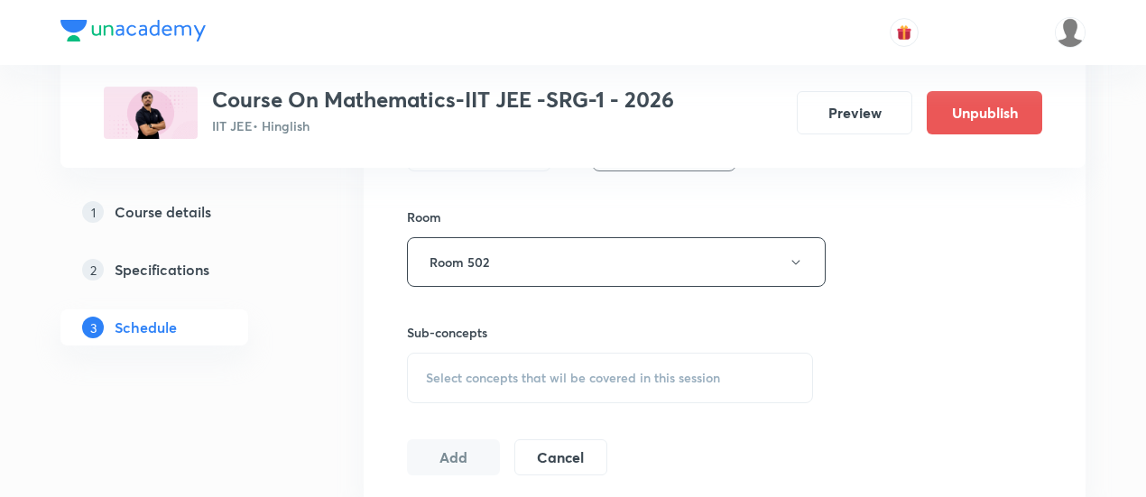
scroll to position [764, 0]
click at [599, 376] on span "Select concepts that wil be covered in this session" at bounding box center [573, 376] width 294 height 14
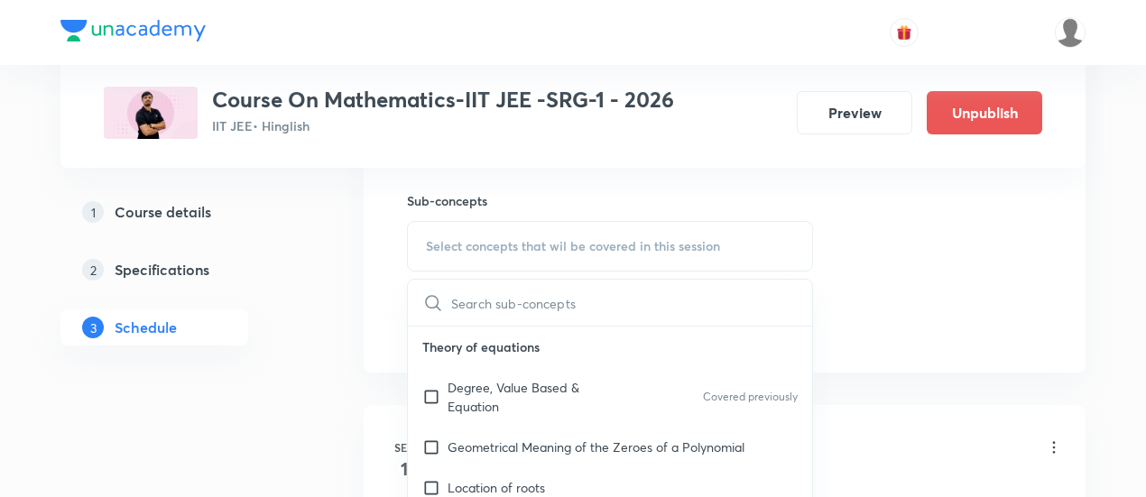
scroll to position [896, 0]
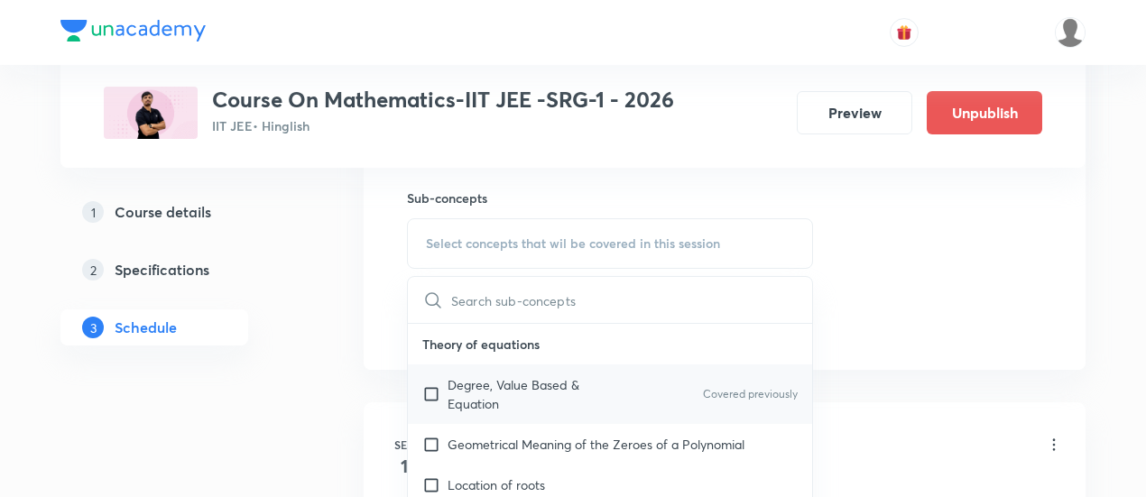
click at [544, 390] on p "Degree, Value Based & Equation" at bounding box center [539, 395] width 182 height 38
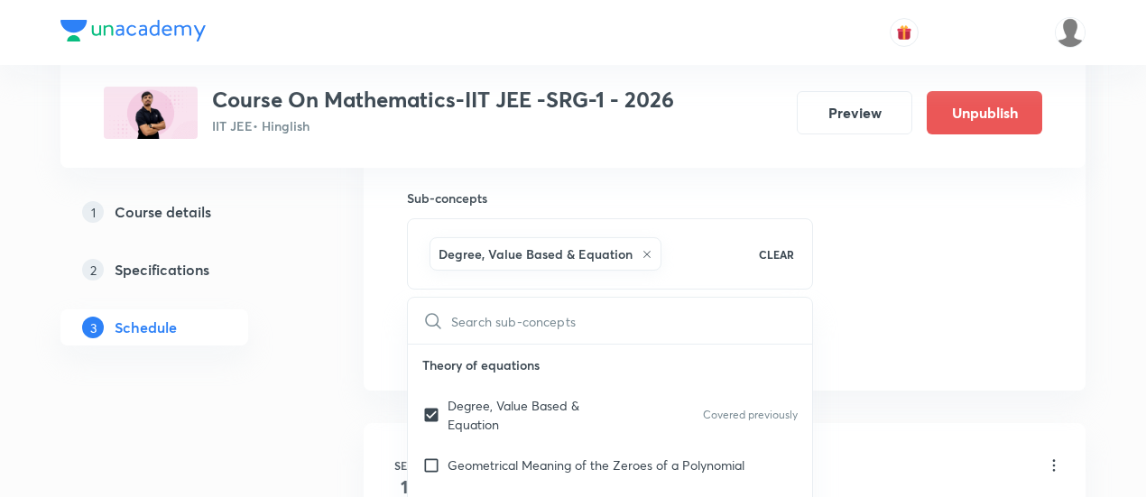
checkbox input "true"
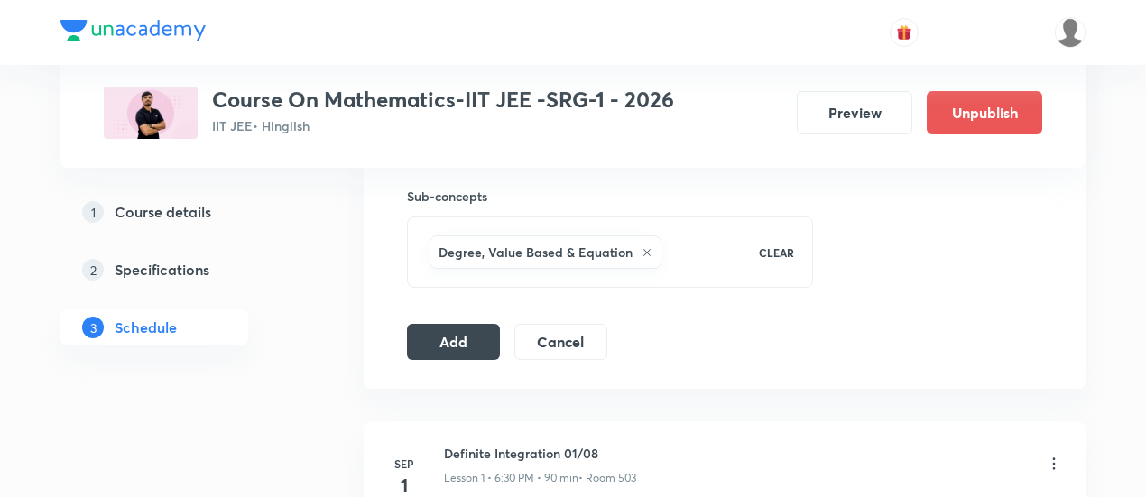
scroll to position [899, 0]
click at [460, 337] on button "Add" at bounding box center [453, 339] width 93 height 36
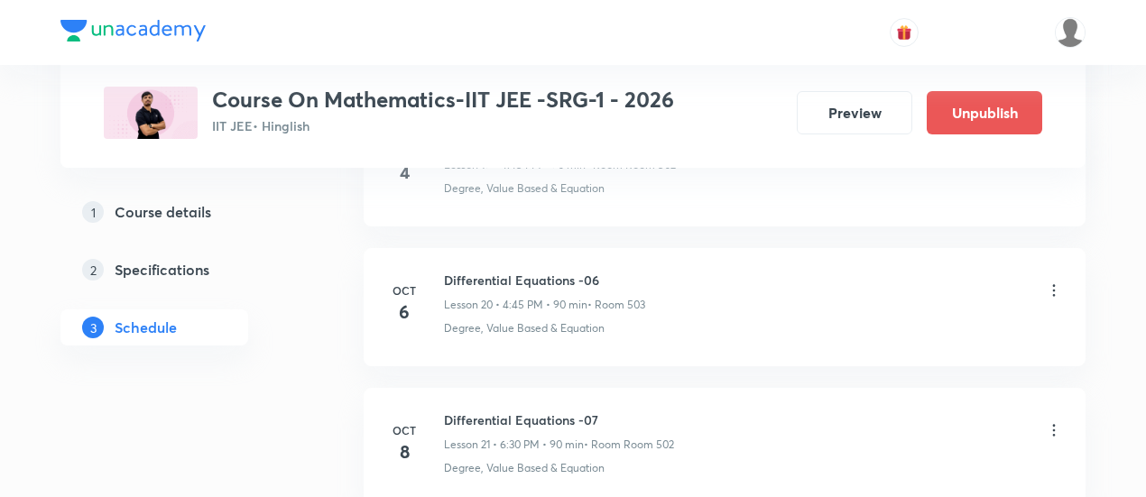
scroll to position [2870, 0]
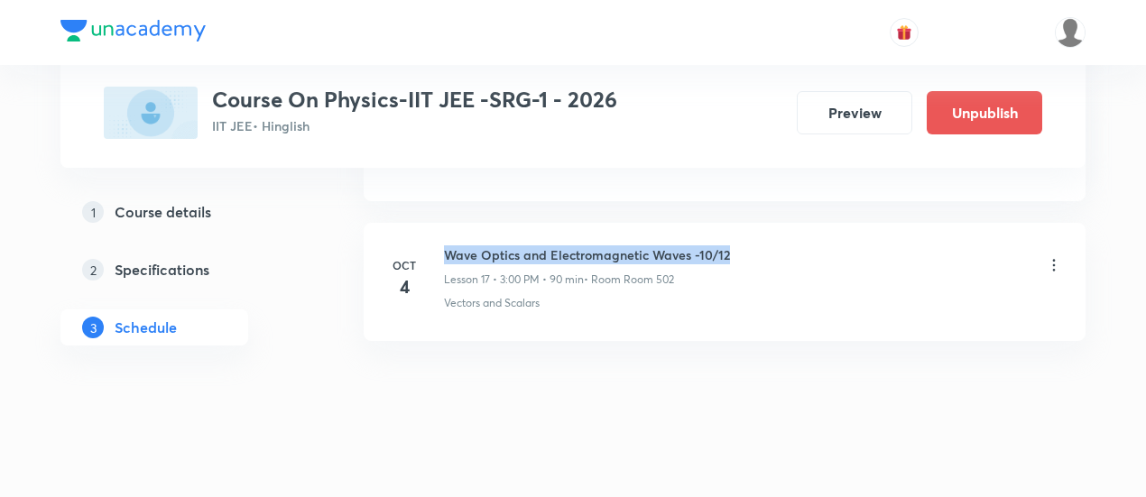
drag, startPoint x: 444, startPoint y: 239, endPoint x: 737, endPoint y: 241, distance: 292.5
click at [737, 246] on div "Wave Optics and Electromagnetic Waves -10/12 Lesson 17 • 3:00 PM • 90 min • Roo…" at bounding box center [753, 267] width 619 height 42
copy h6 "Wave Optics and Electromagnetic Waves -10/12"
click at [737, 246] on div "Wave Optics and Electromagnetic Waves -10/12 Lesson 17 • 3:00 PM • 90 min • Roo…" at bounding box center [753, 267] width 619 height 42
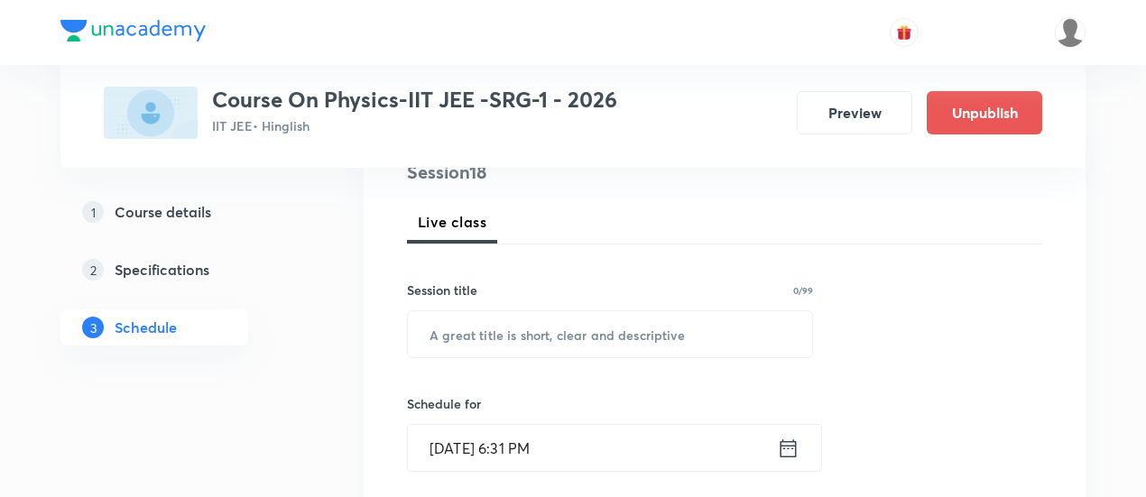
scroll to position [231, 0]
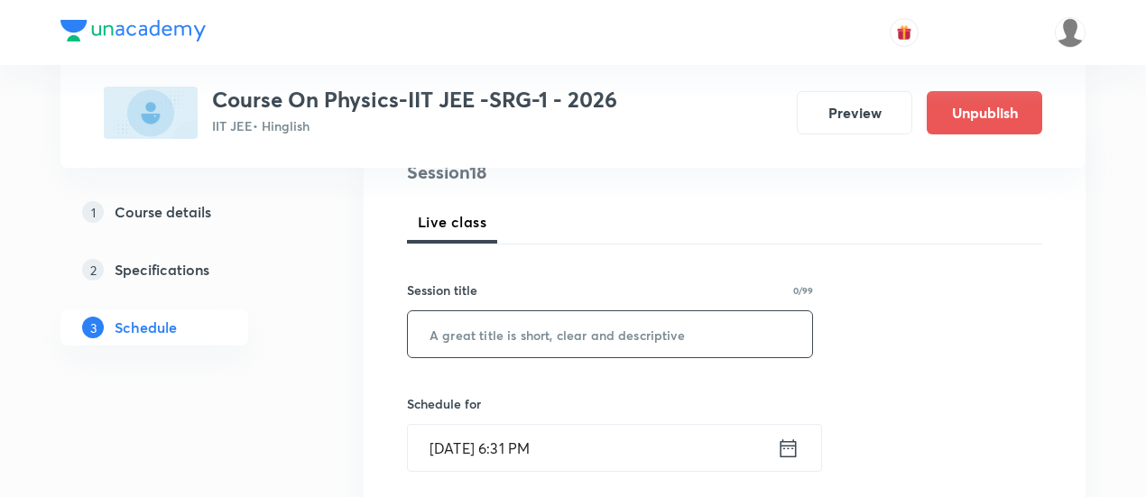
click at [630, 337] on input "text" at bounding box center [610, 334] width 404 height 46
paste input "Wave Optics and Electromagnetic Waves -10/12"
click at [733, 328] on input "Wave Optics and Electromagnetic Waves -10/12" at bounding box center [610, 334] width 404 height 46
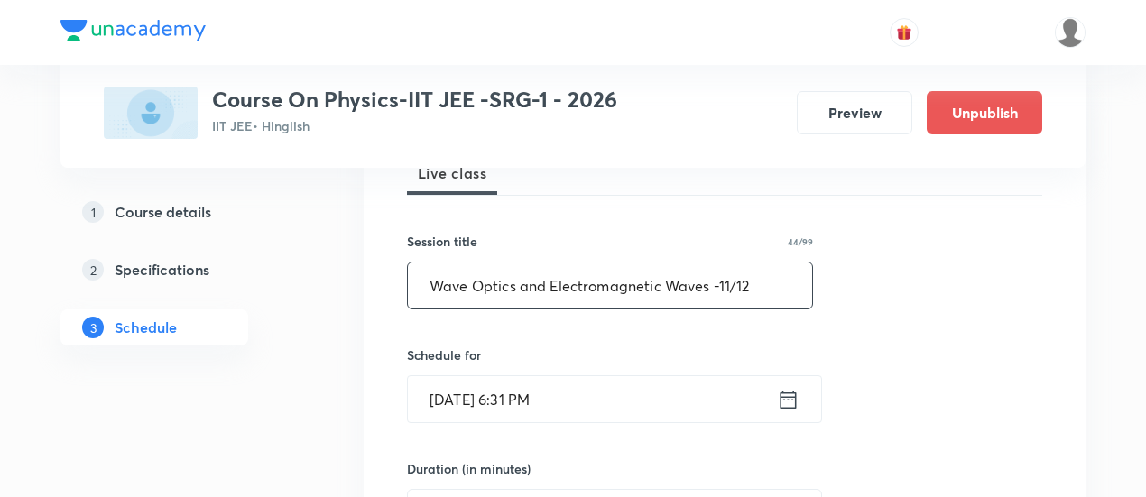
scroll to position [283, 0]
type input "Wave Optics and Electromagnetic Waves -11/12"
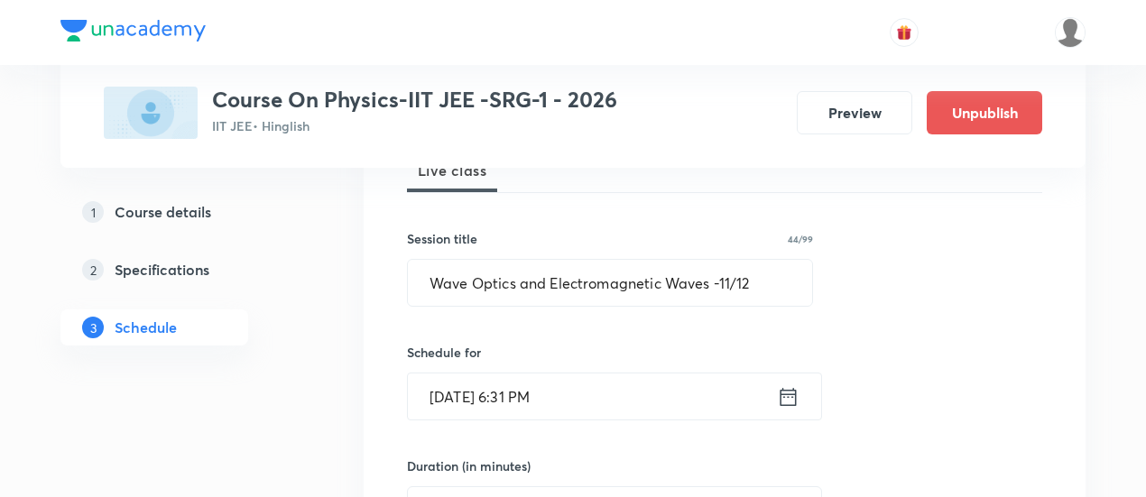
click at [789, 392] on icon at bounding box center [789, 396] width 16 height 18
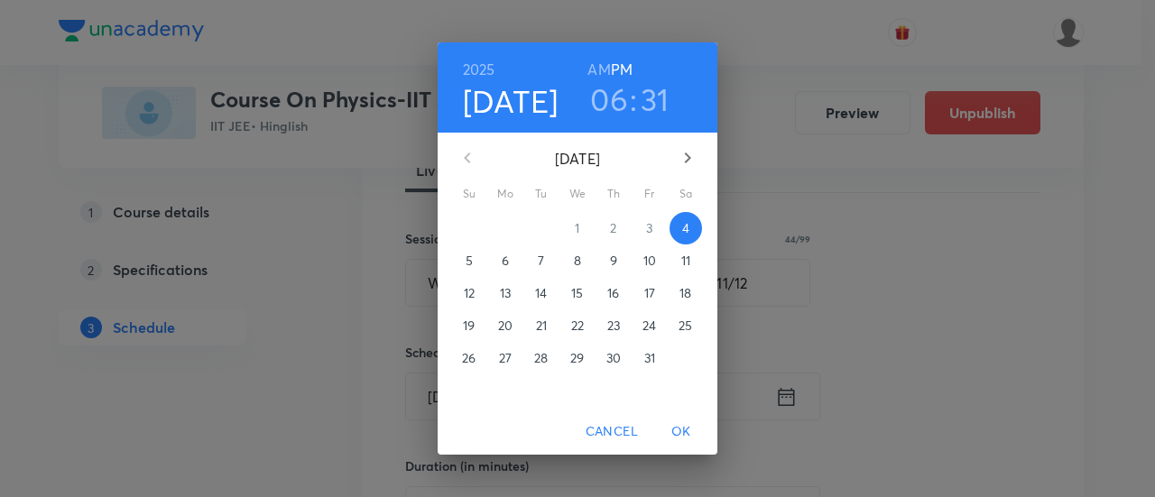
click at [507, 257] on p "6" at bounding box center [505, 261] width 7 height 18
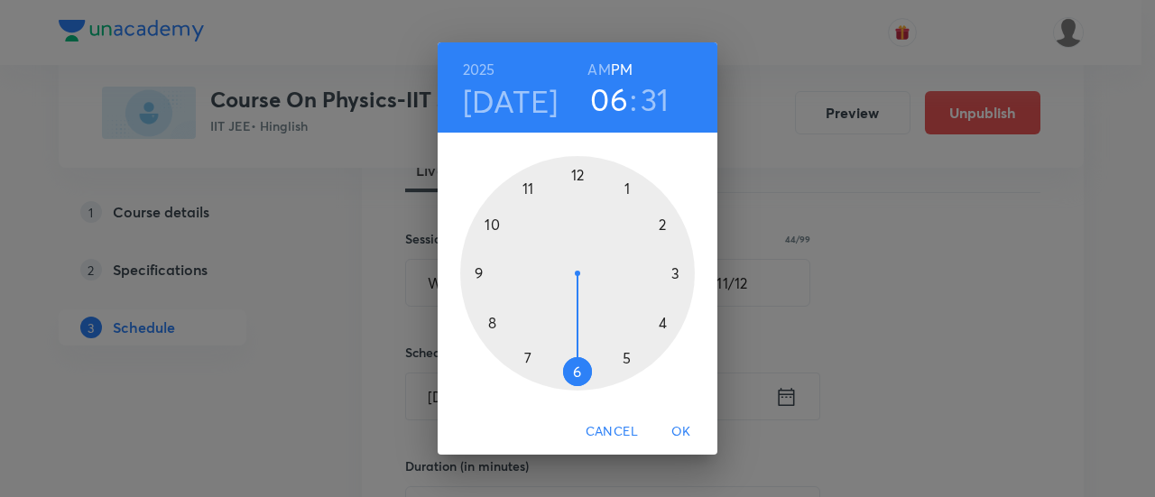
click at [570, 371] on div at bounding box center [577, 273] width 235 height 235
click at [576, 373] on div at bounding box center [577, 273] width 235 height 235
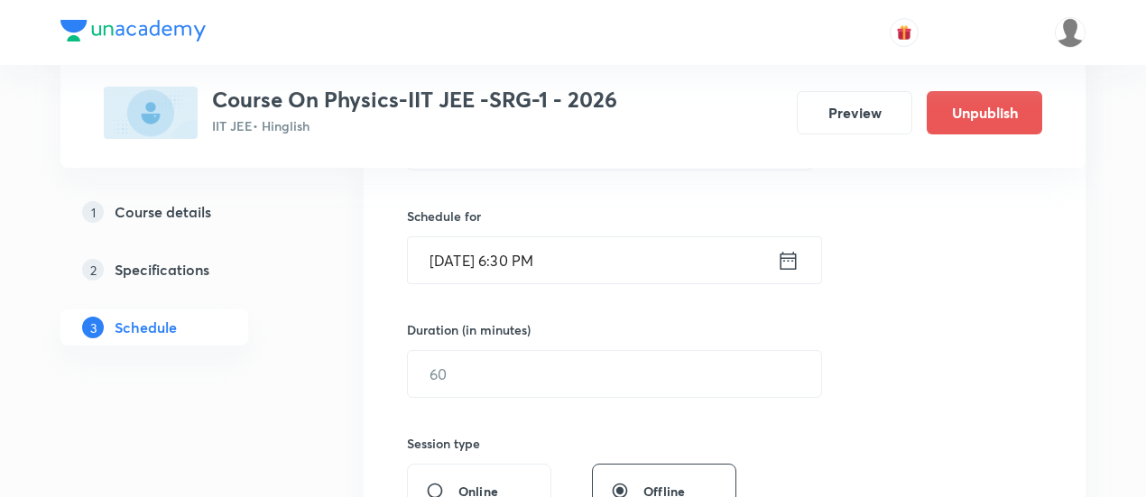
scroll to position [427, 0]
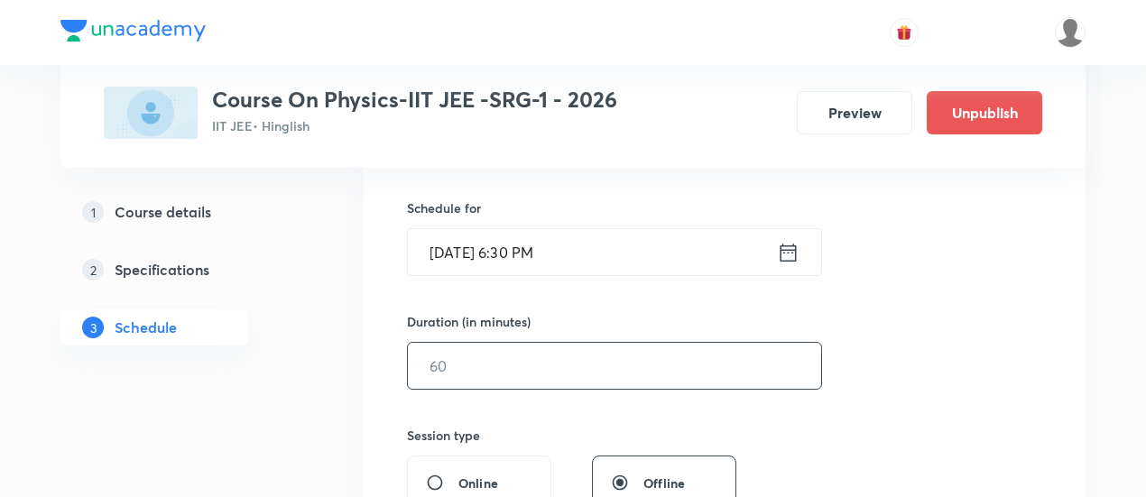
click at [568, 366] on input "text" at bounding box center [614, 366] width 413 height 46
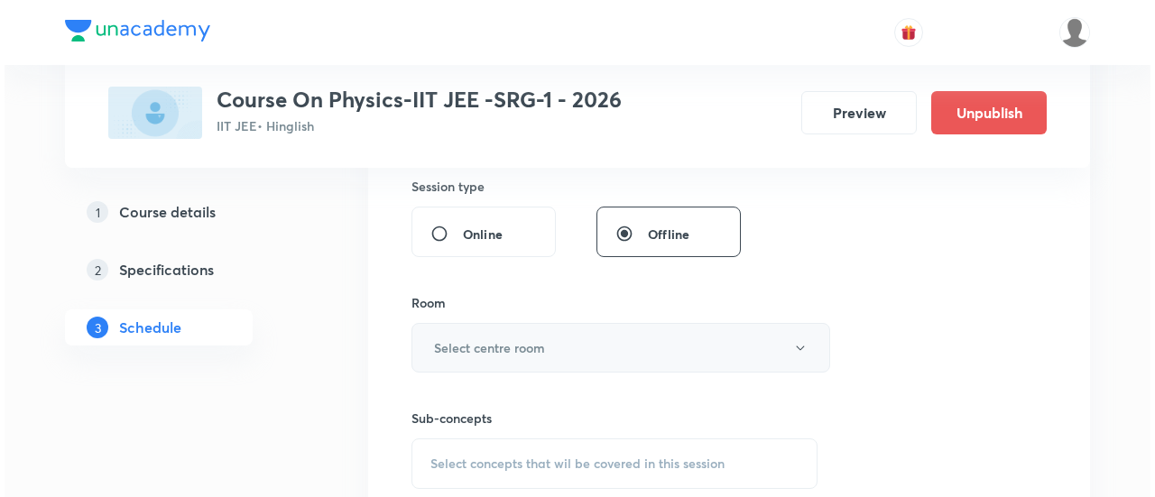
scroll to position [677, 0]
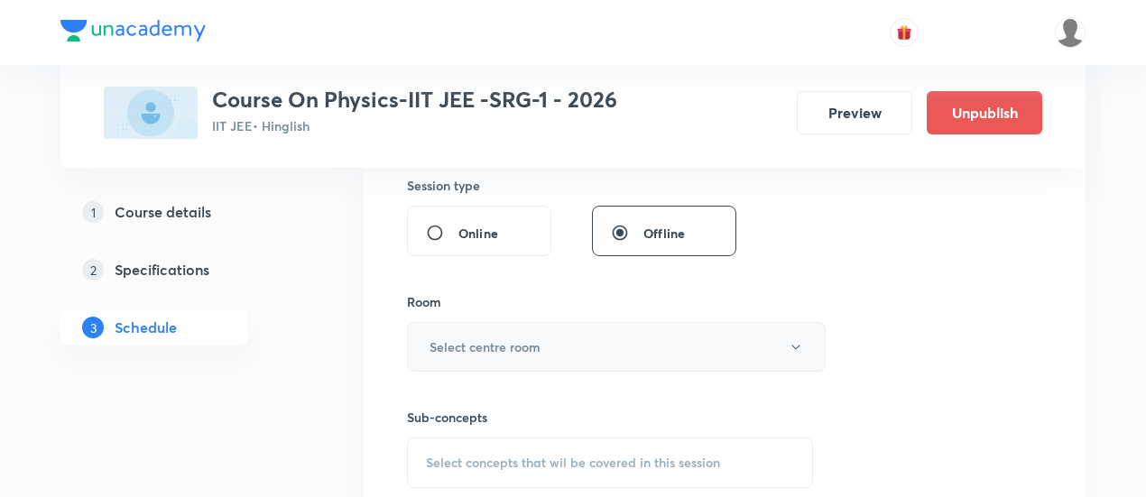
type input "90"
click at [543, 342] on button "Select centre room" at bounding box center [616, 347] width 419 height 50
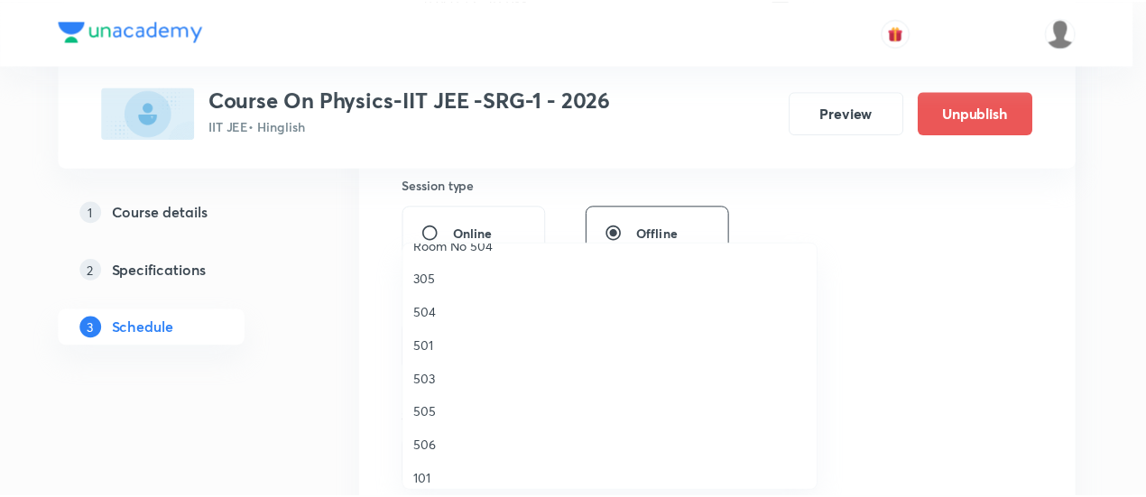
scroll to position [262, 0]
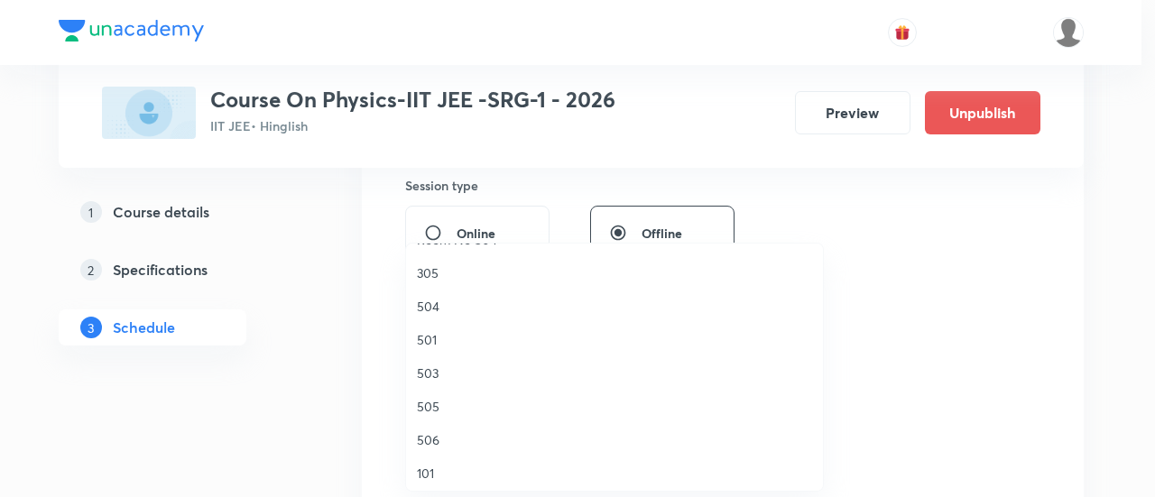
click at [429, 371] on span "503" at bounding box center [614, 373] width 395 height 19
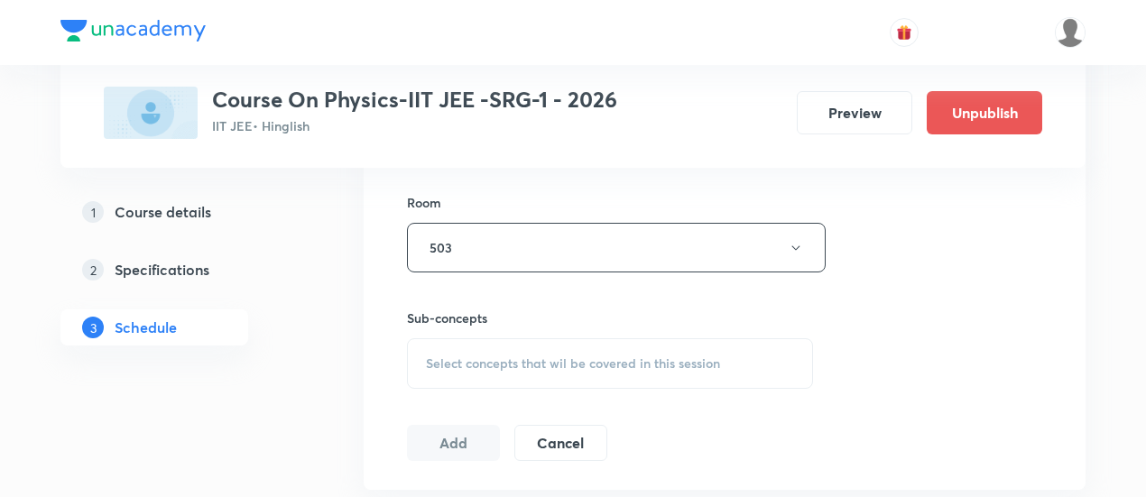
scroll to position [782, 0]
click at [594, 356] on span "Select concepts that wil be covered in this session" at bounding box center [573, 358] width 294 height 14
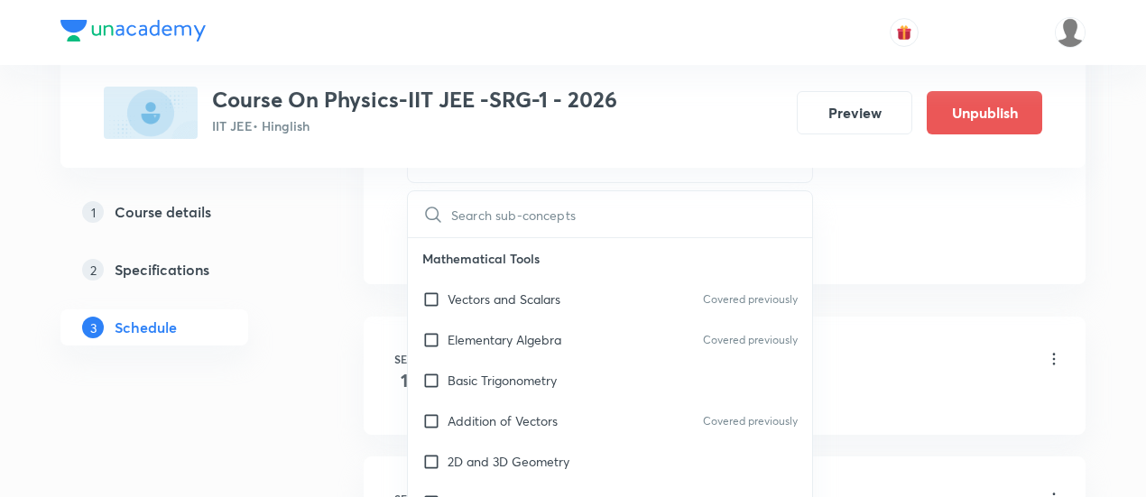
scroll to position [984, 0]
click at [543, 298] on p "Vectors and Scalars" at bounding box center [504, 297] width 113 height 19
checkbox input "true"
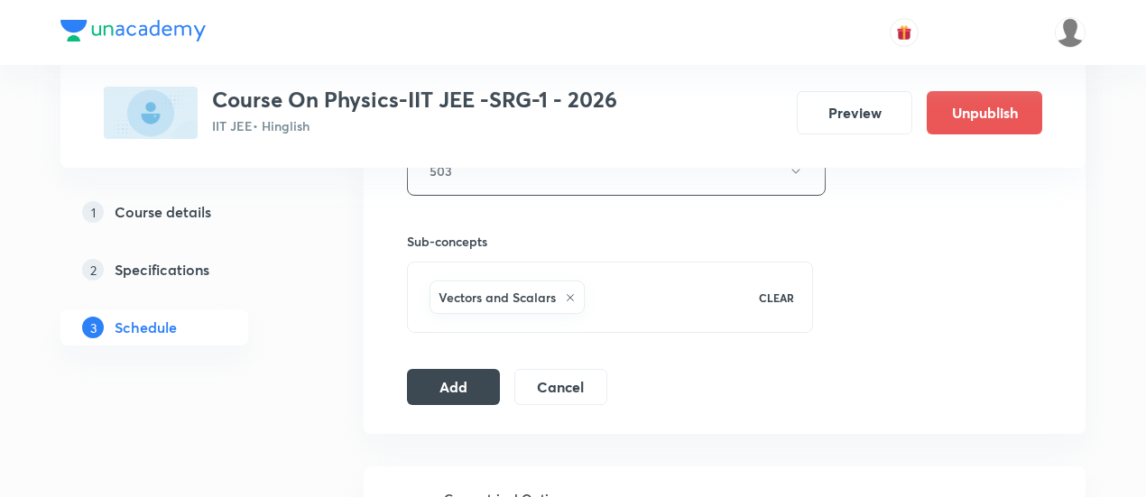
scroll to position [854, 0]
click at [464, 386] on button "Add" at bounding box center [453, 384] width 93 height 36
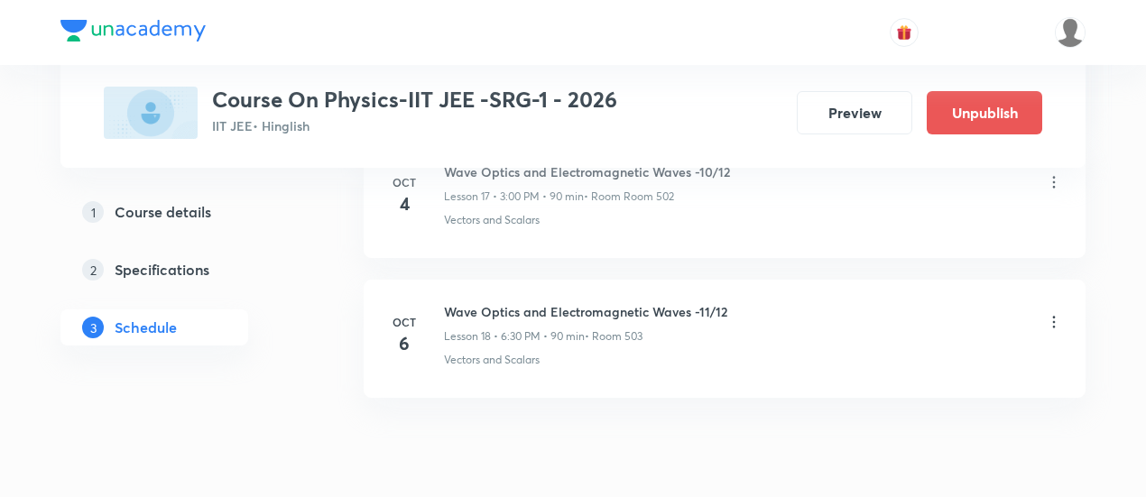
scroll to position [2627, 0]
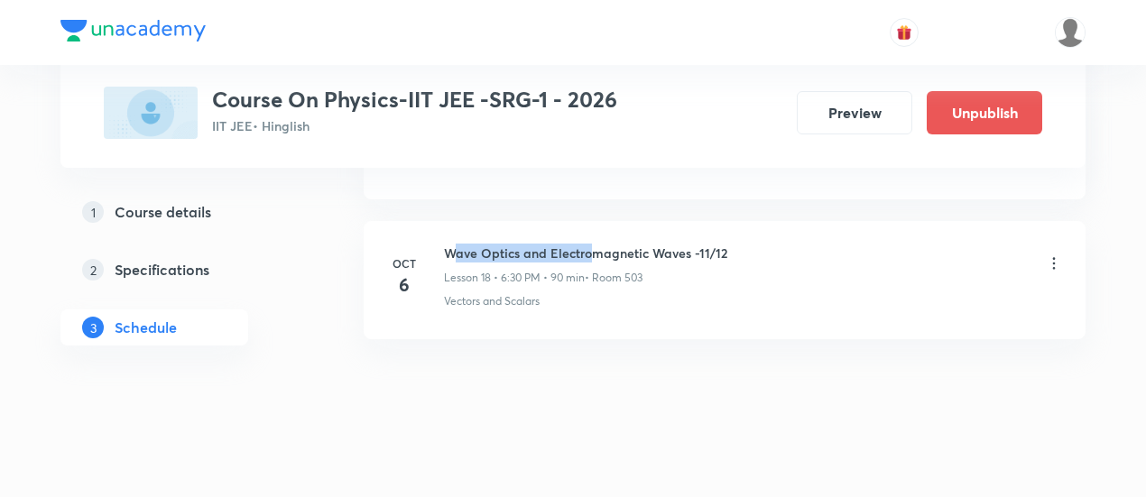
drag, startPoint x: 450, startPoint y: 239, endPoint x: 590, endPoint y: 237, distance: 140.8
click at [590, 244] on h6 "Wave Optics and Electromagnetic Waves -11/12" at bounding box center [585, 253] width 283 height 19
drag, startPoint x: 444, startPoint y: 240, endPoint x: 738, endPoint y: 240, distance: 294.3
click at [738, 244] on div "Wave Optics and Electromagnetic Waves -11/12 Lesson 18 • 6:30 PM • 90 min • Roo…" at bounding box center [753, 265] width 619 height 42
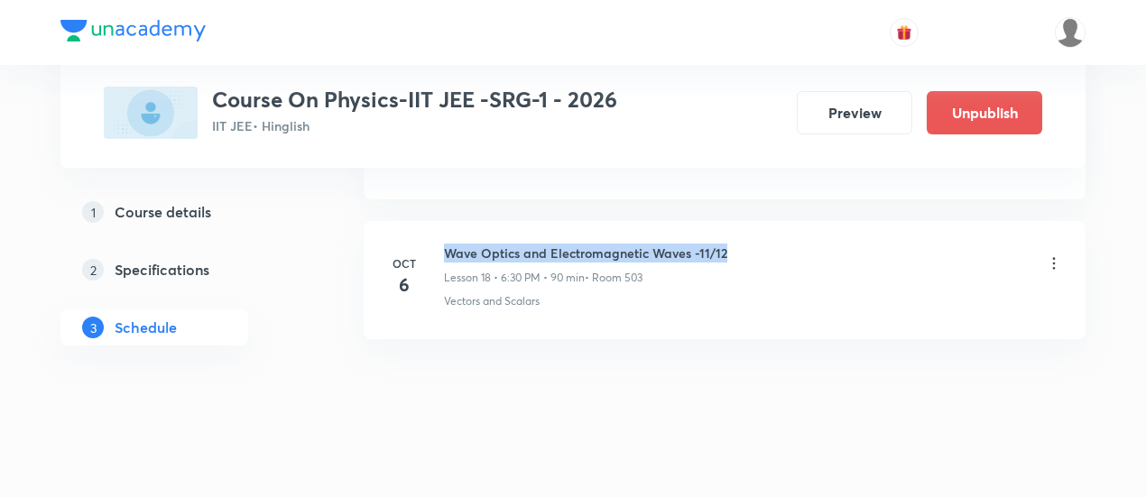
copy h6 "Wave Optics and Electromagnetic Waves -11/12"
click at [738, 244] on div "Wave Optics and Electromagnetic Waves -11/12 Lesson 18 • 6:30 PM • 90 min • Roo…" at bounding box center [753, 265] width 619 height 42
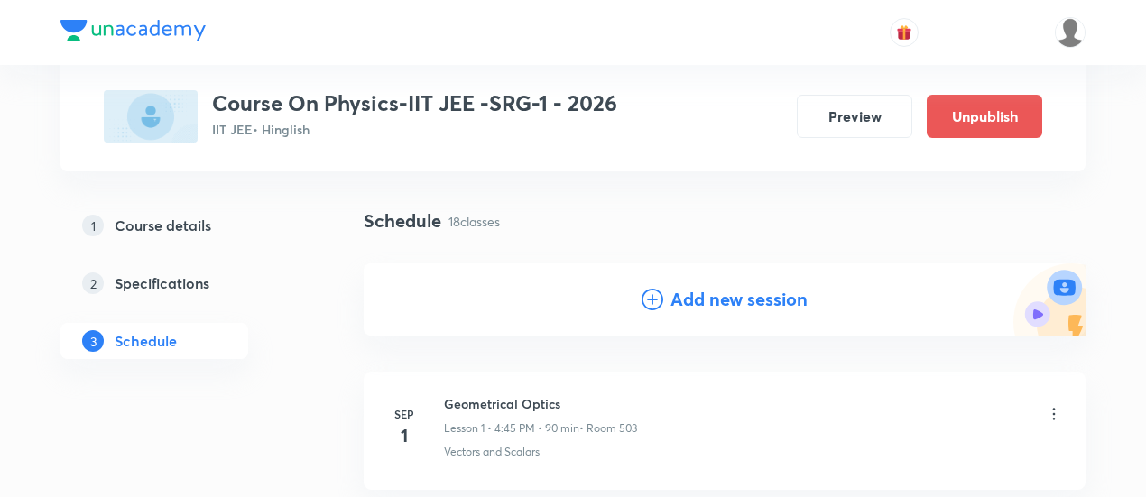
scroll to position [99, 0]
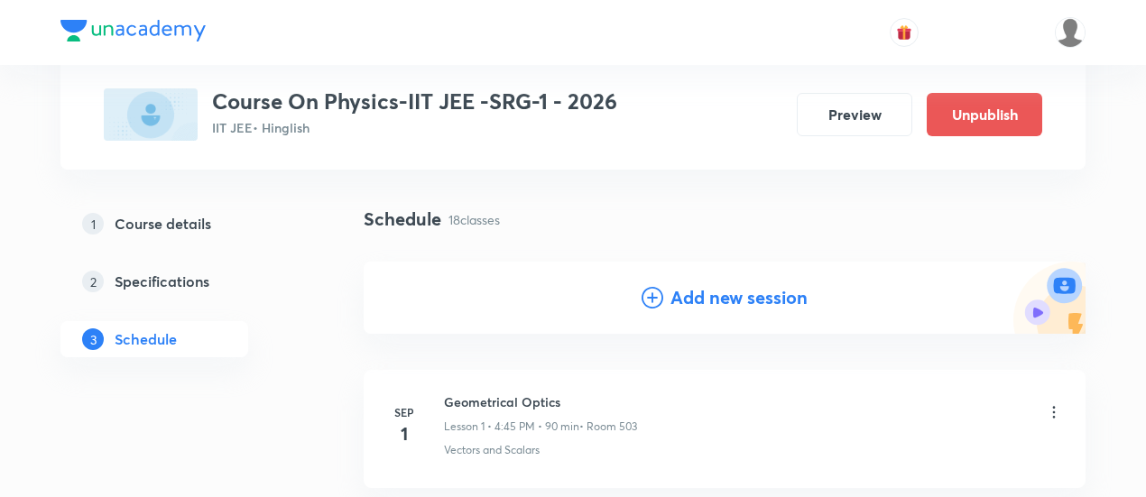
click at [737, 285] on h4 "Add new session" at bounding box center [739, 297] width 137 height 27
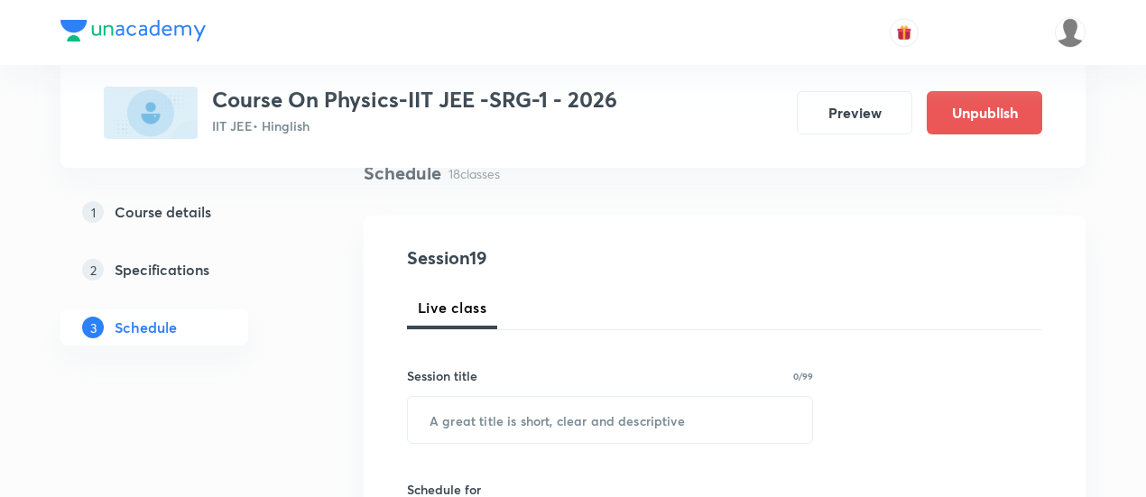
scroll to position [264, 0]
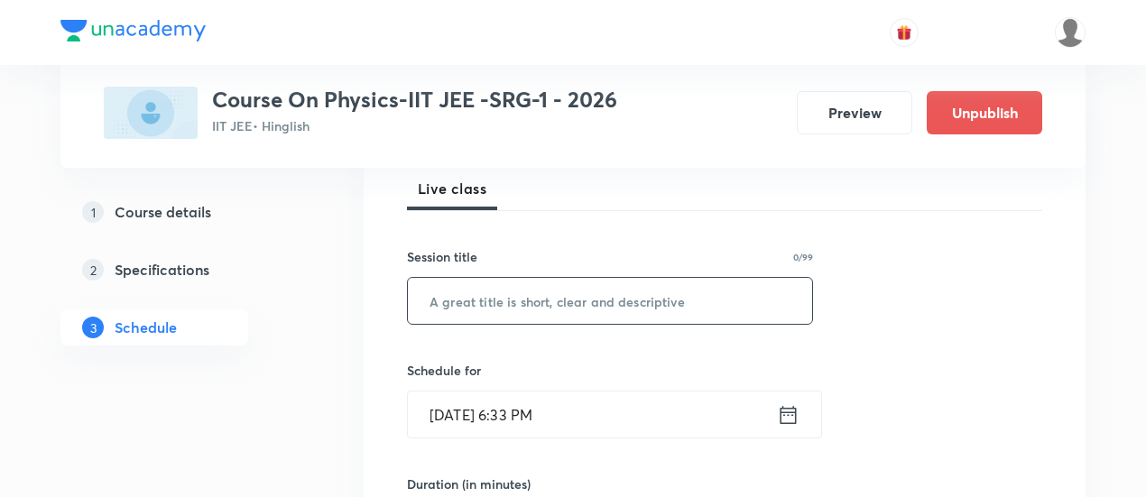
click at [625, 299] on input "text" at bounding box center [610, 301] width 404 height 46
paste input "Wave Optics and Electromagnetic Waves -11/12"
click at [728, 298] on input "Wave Optics and Electromagnetic Waves -11/12" at bounding box center [610, 301] width 404 height 46
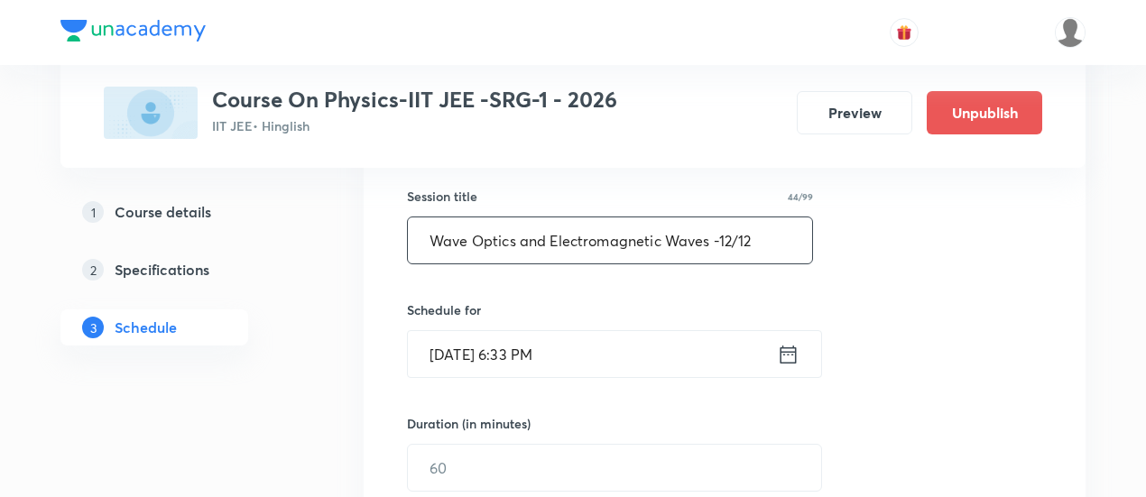
scroll to position [334, 0]
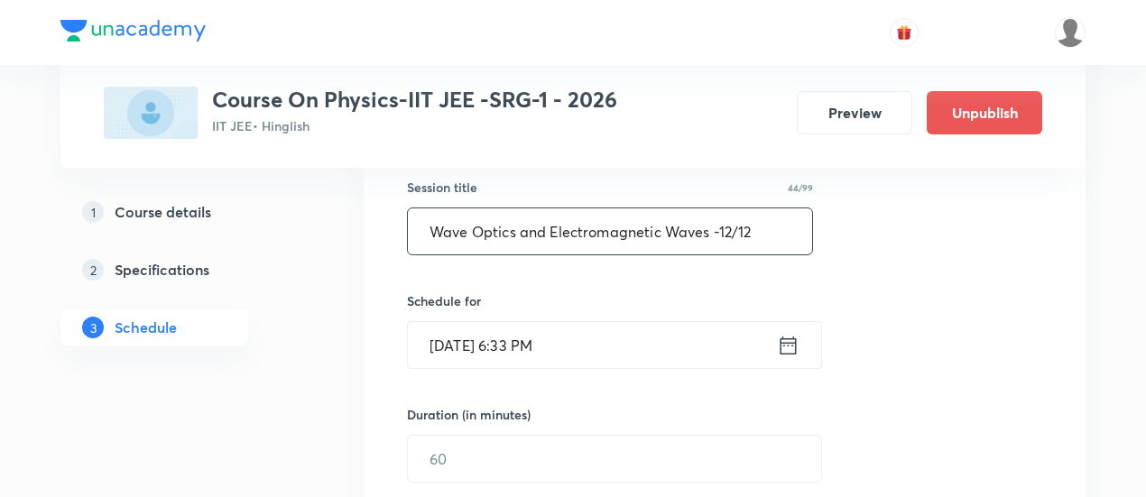
type input "Wave Optics and Electromagnetic Waves -12/12"
click at [784, 339] on icon at bounding box center [788, 345] width 23 height 25
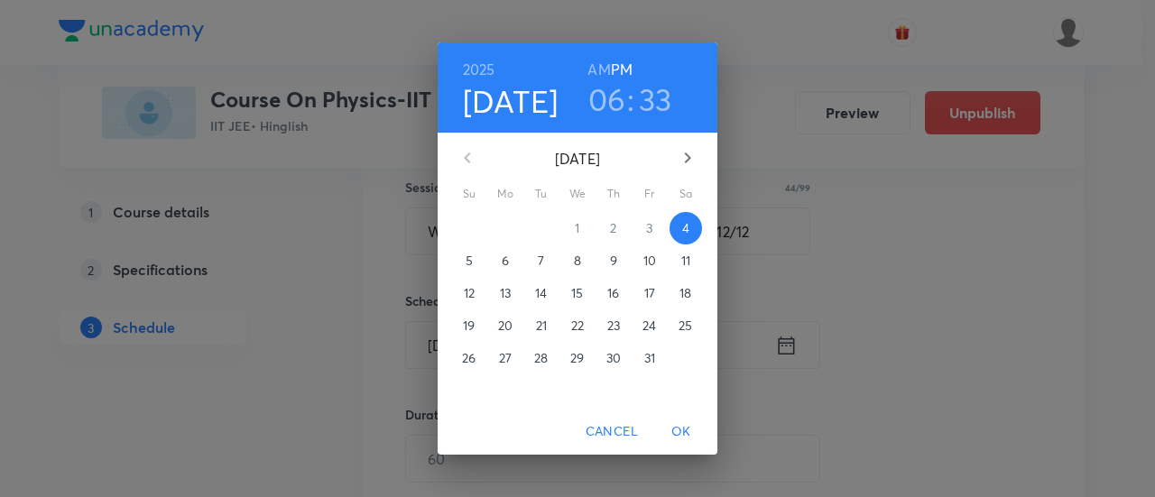
click at [575, 263] on p "8" at bounding box center [577, 261] width 7 height 18
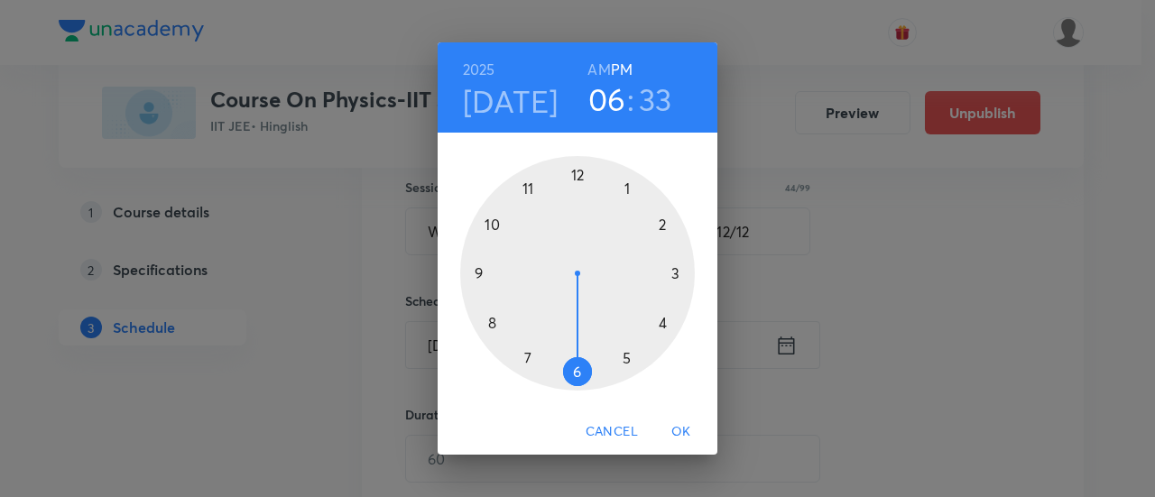
click at [677, 271] on div at bounding box center [577, 273] width 235 height 235
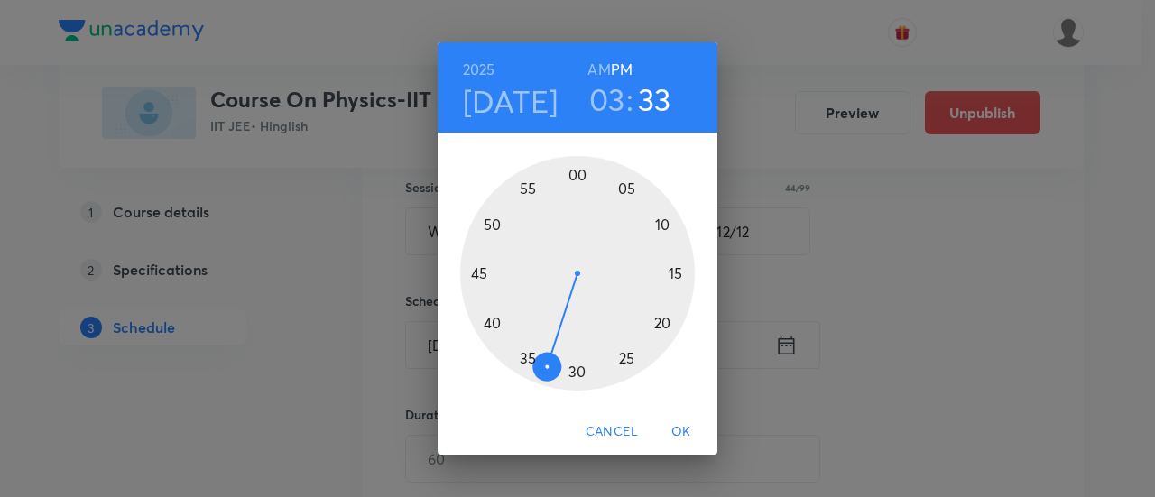
click at [577, 173] on div at bounding box center [577, 273] width 235 height 235
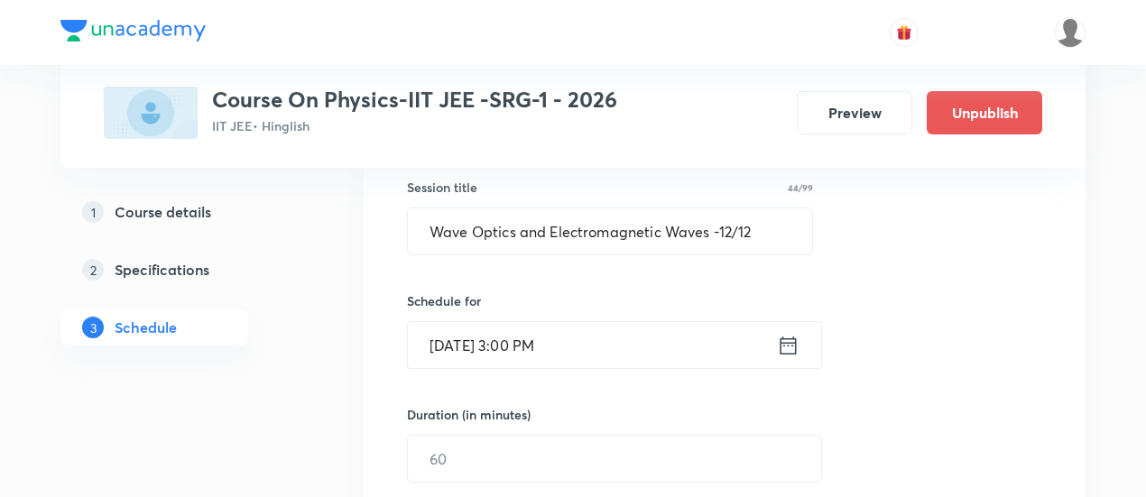
scroll to position [366, 0]
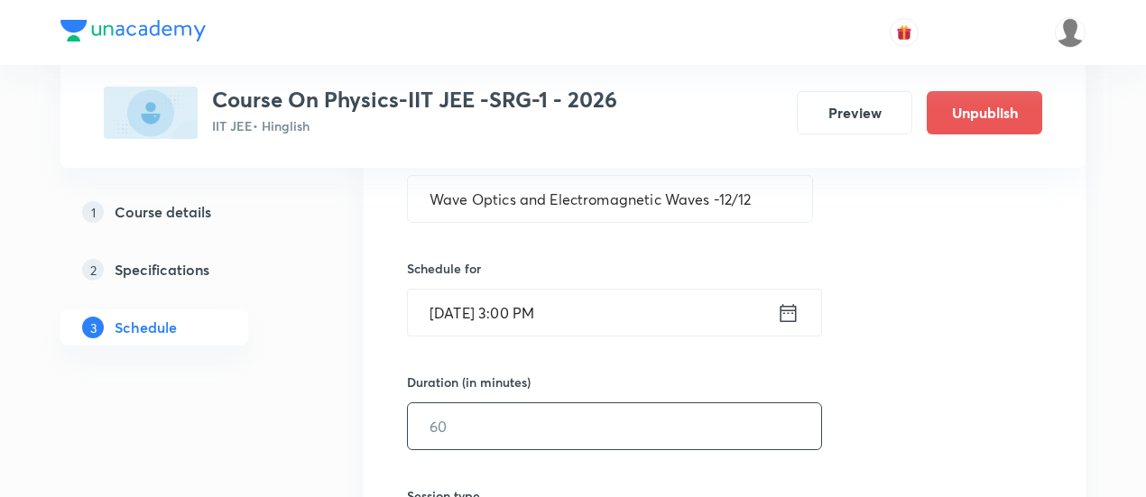
click at [654, 413] on input "text" at bounding box center [614, 426] width 413 height 46
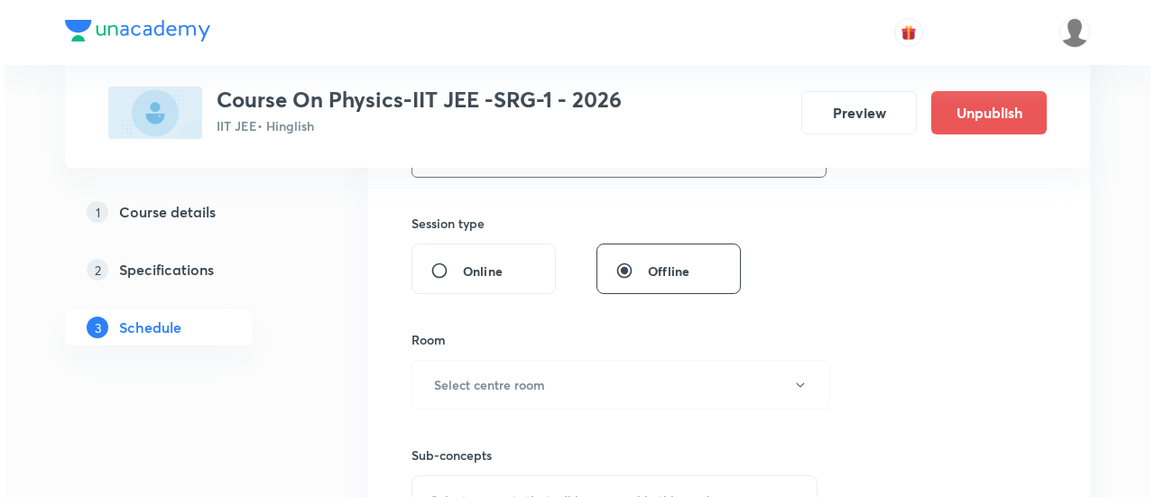
scroll to position [641, 0]
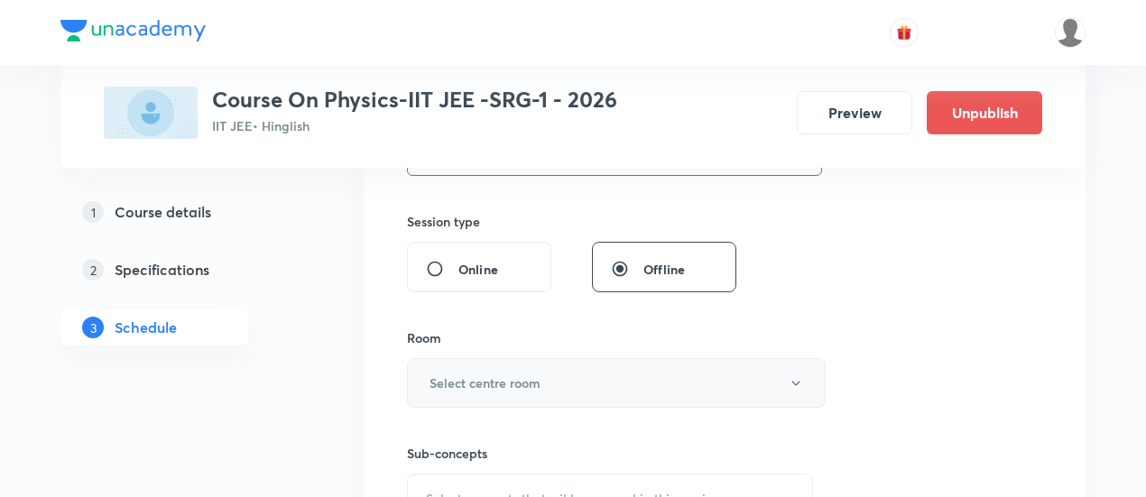
type input "90"
click at [620, 380] on button "Select centre room" at bounding box center [616, 383] width 419 height 50
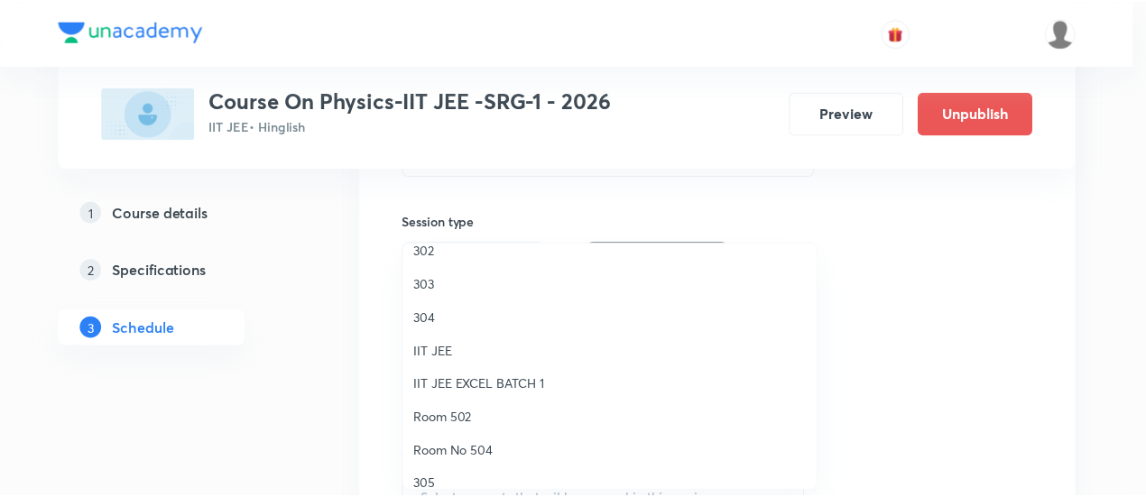
scroll to position [51, 0]
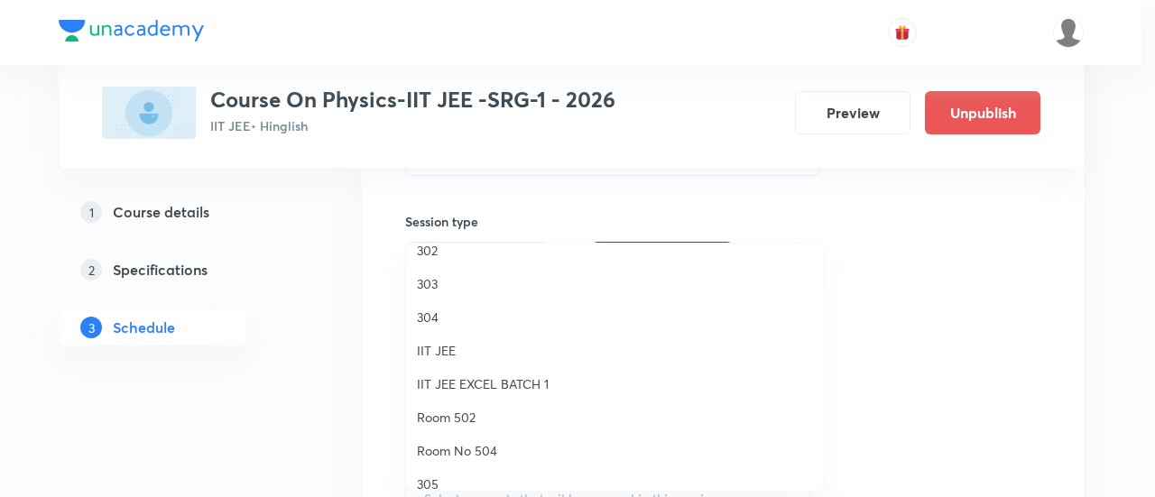
click at [478, 413] on span "Room 502" at bounding box center [614, 417] width 395 height 19
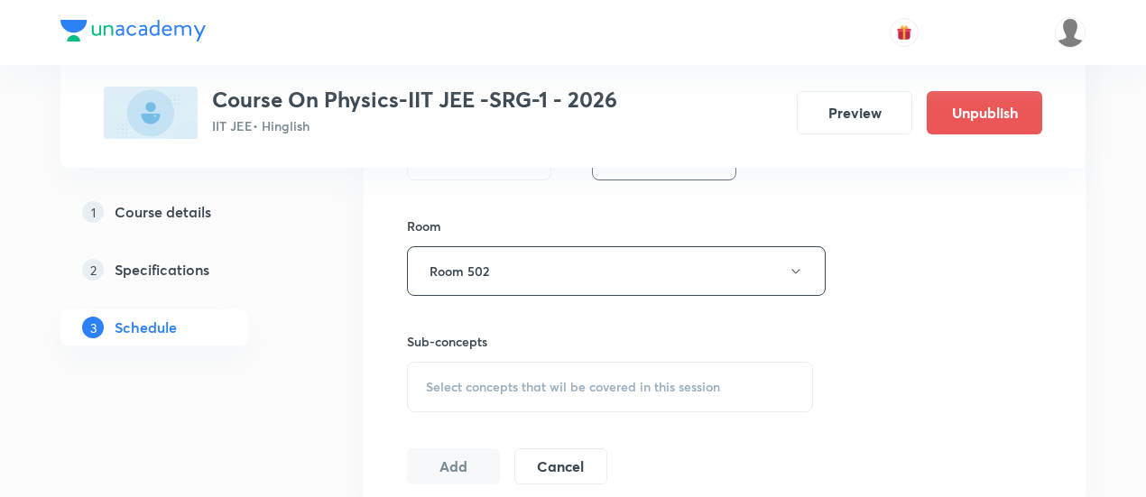
scroll to position [761, 0]
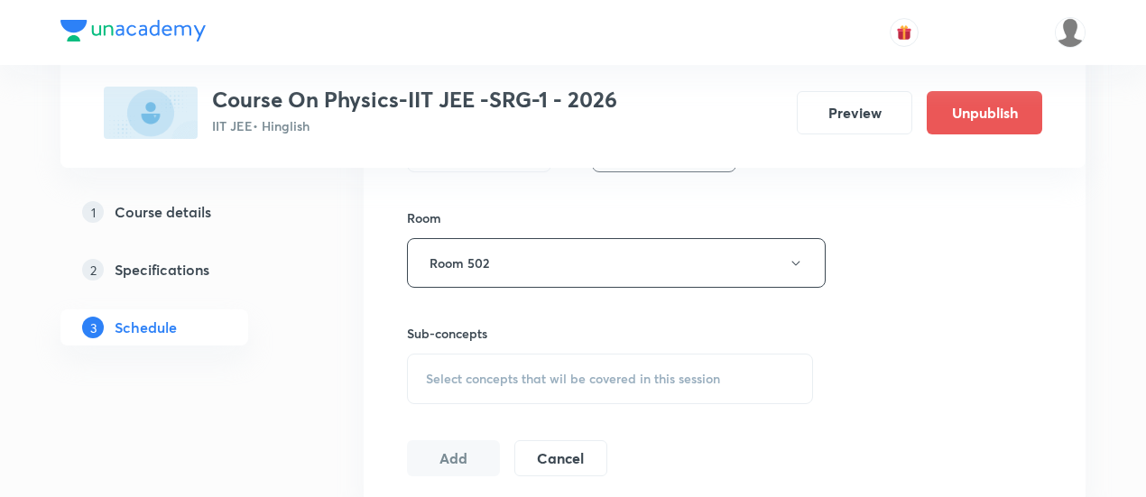
click at [549, 393] on div "Select concepts that wil be covered in this session" at bounding box center [610, 379] width 406 height 51
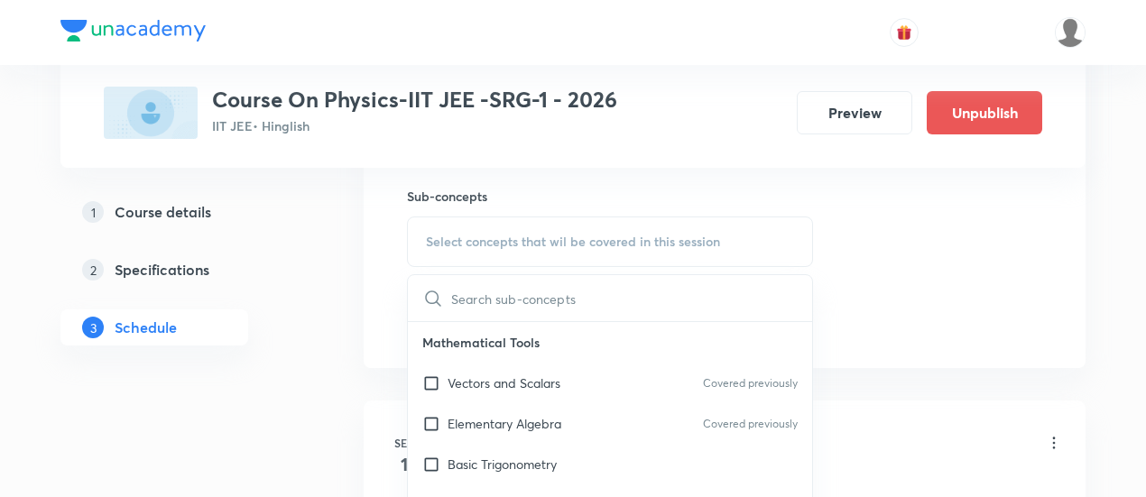
scroll to position [912, 0]
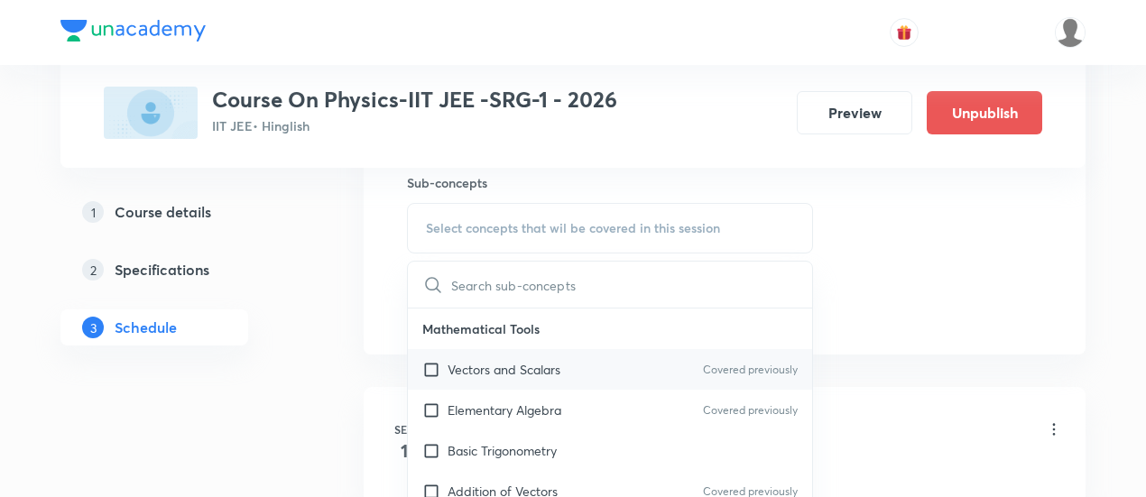
click at [518, 366] on p "Vectors and Scalars" at bounding box center [504, 369] width 113 height 19
checkbox input "true"
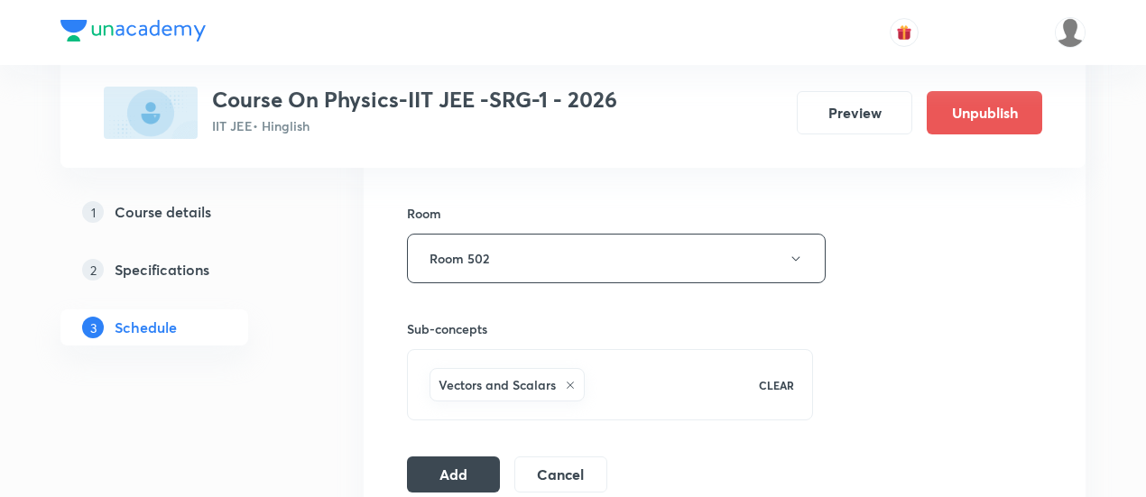
scroll to position [776, 0]
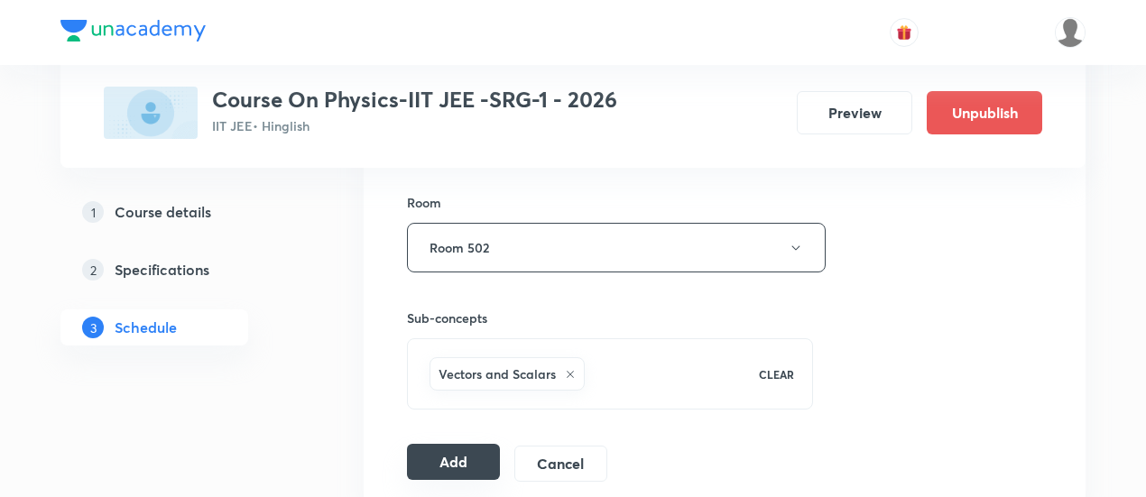
click at [473, 459] on button "Add" at bounding box center [453, 462] width 93 height 36
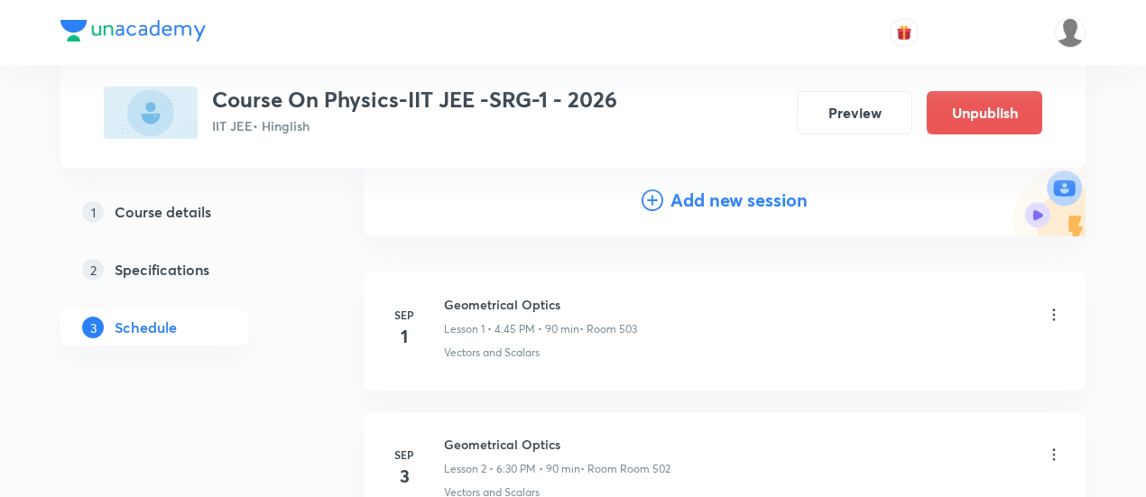
scroll to position [102, 0]
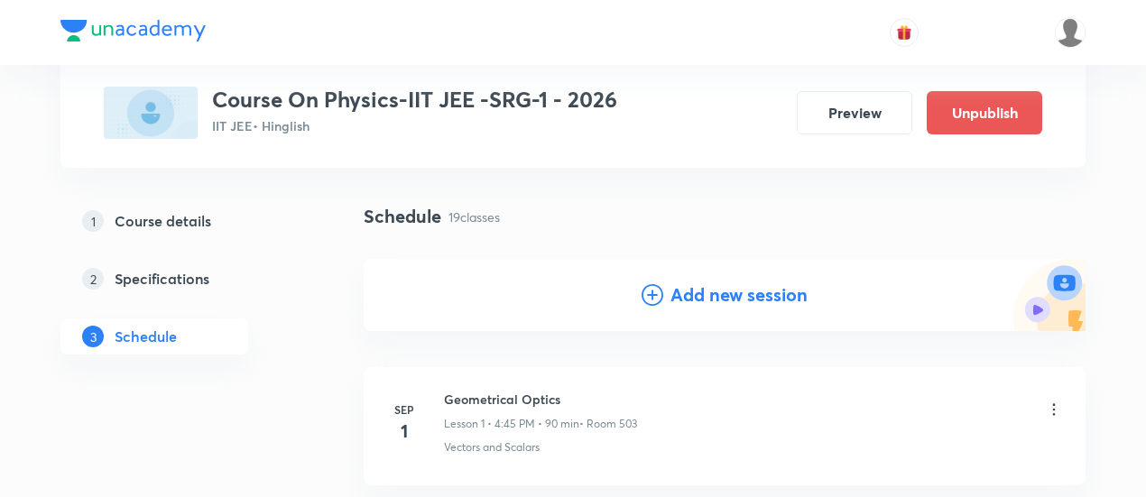
click at [709, 293] on h4 "Add new session" at bounding box center [739, 295] width 137 height 27
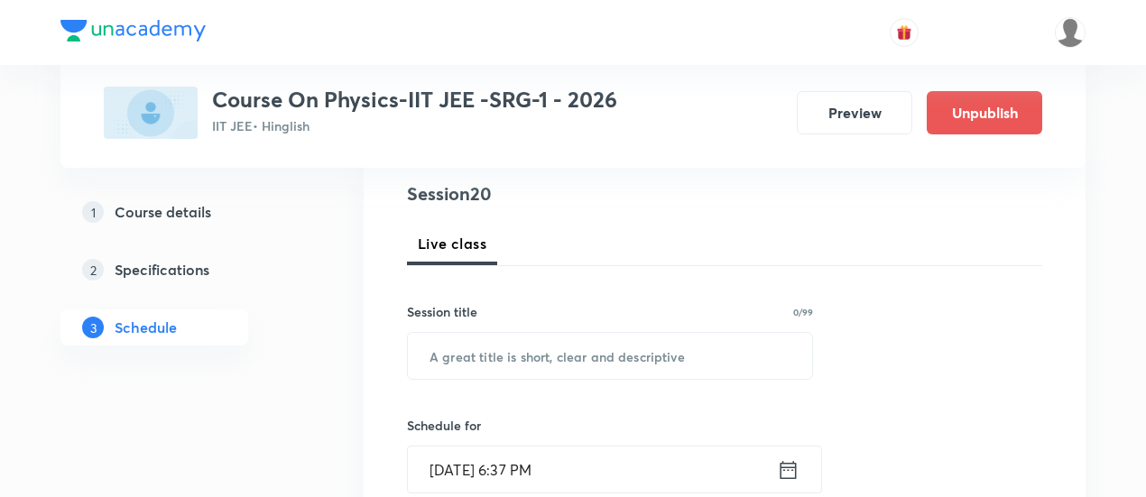
scroll to position [210, 0]
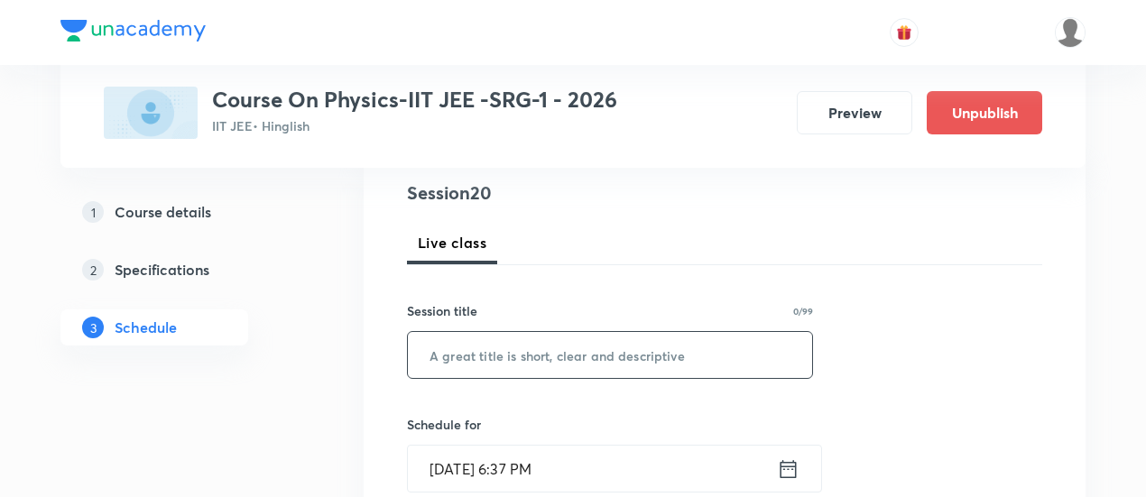
click at [610, 352] on input "text" at bounding box center [610, 355] width 404 height 46
paste input "Modern Physics - 1,2"
click at [579, 354] on input "Modern Physics - 1,2- 01/13" at bounding box center [610, 355] width 404 height 46
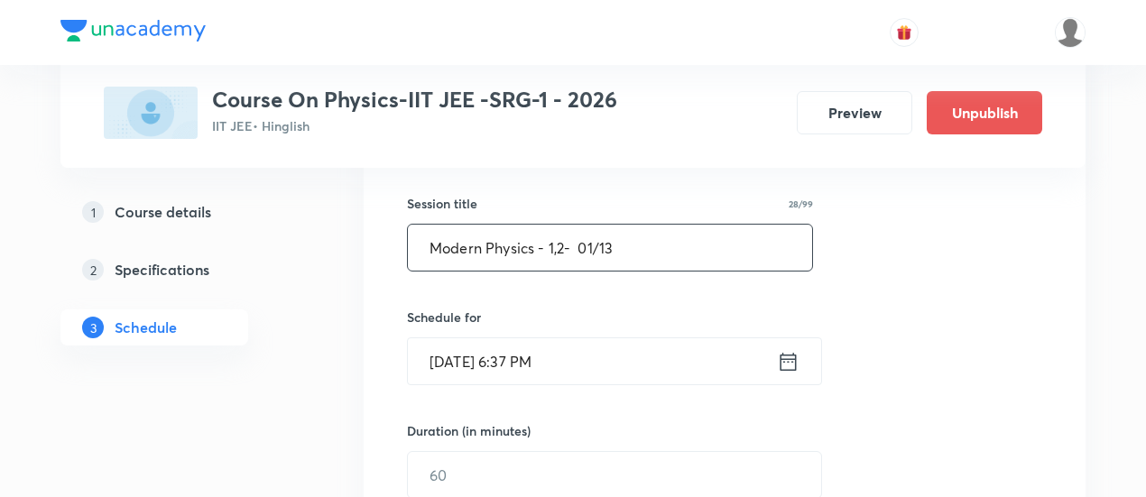
scroll to position [343, 0]
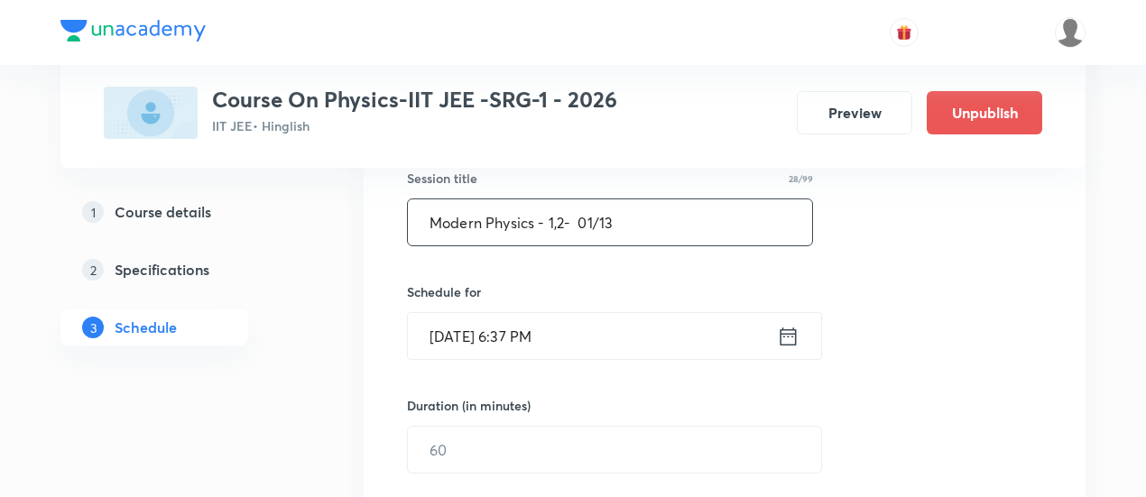
type input "Modern Physics - 1,2- 01/13"
click at [790, 338] on icon at bounding box center [788, 336] width 23 height 25
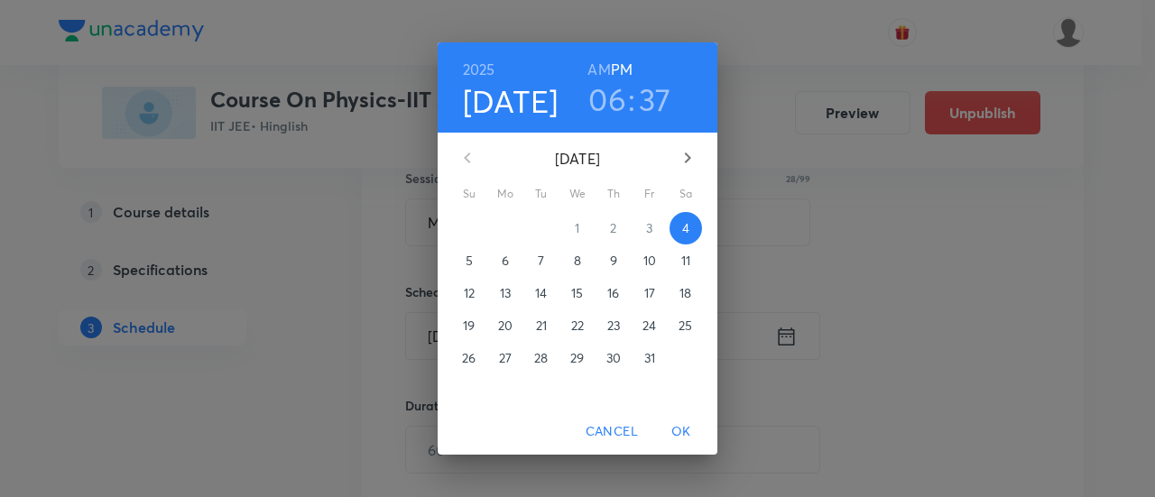
click at [614, 262] on p "9" at bounding box center [613, 261] width 7 height 18
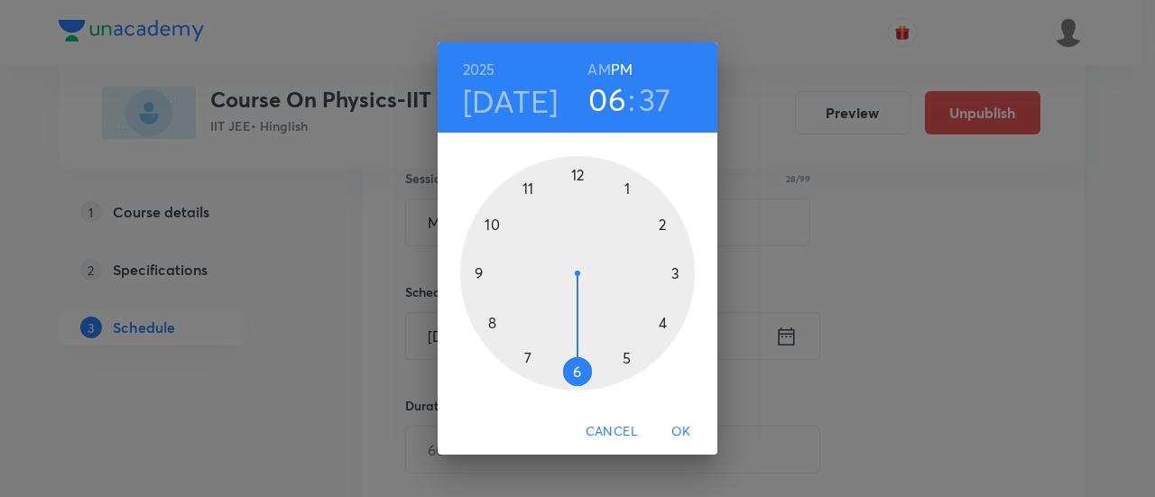
click at [576, 374] on div at bounding box center [577, 273] width 235 height 235
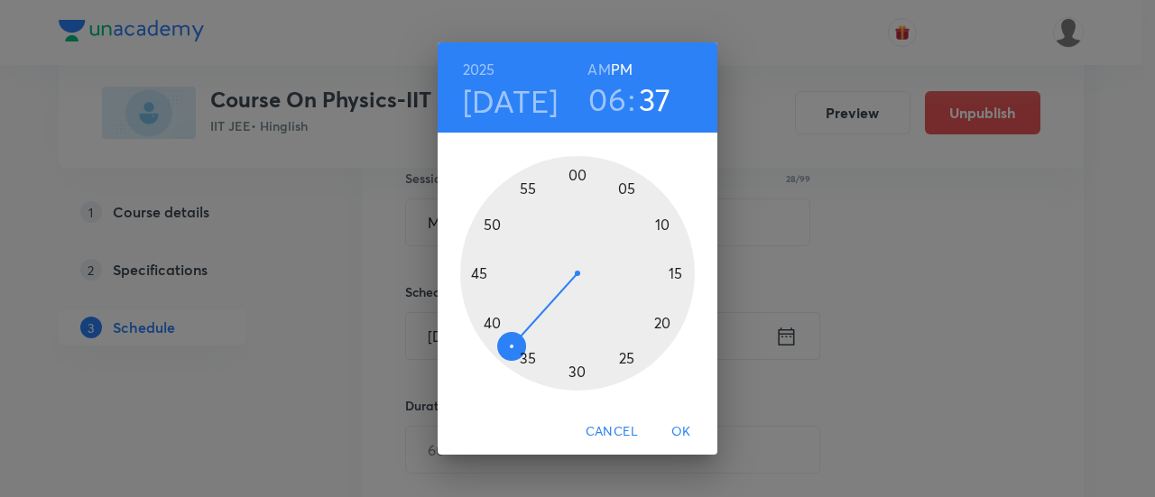
click at [576, 374] on div at bounding box center [577, 273] width 235 height 235
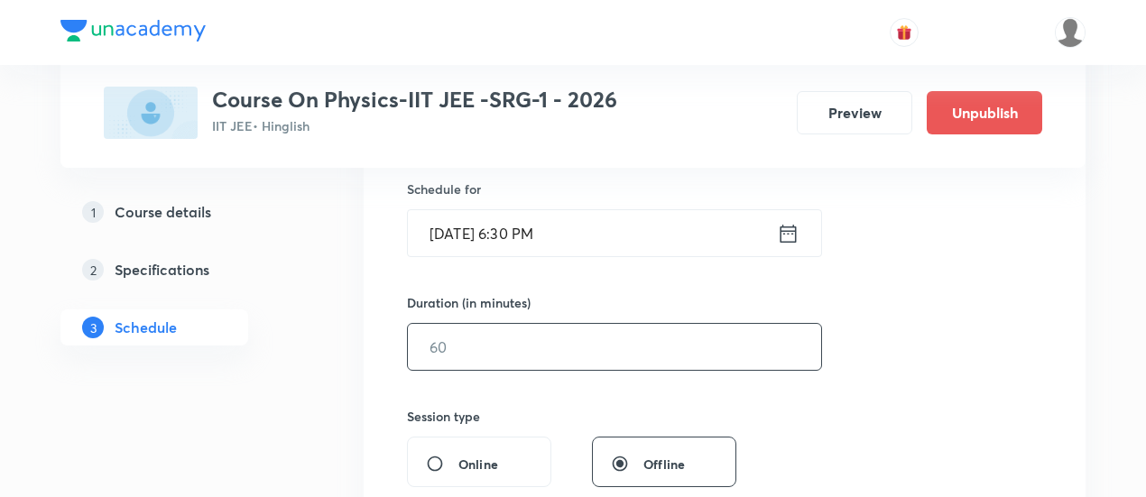
scroll to position [448, 0]
click at [739, 348] on input "text" at bounding box center [614, 345] width 413 height 46
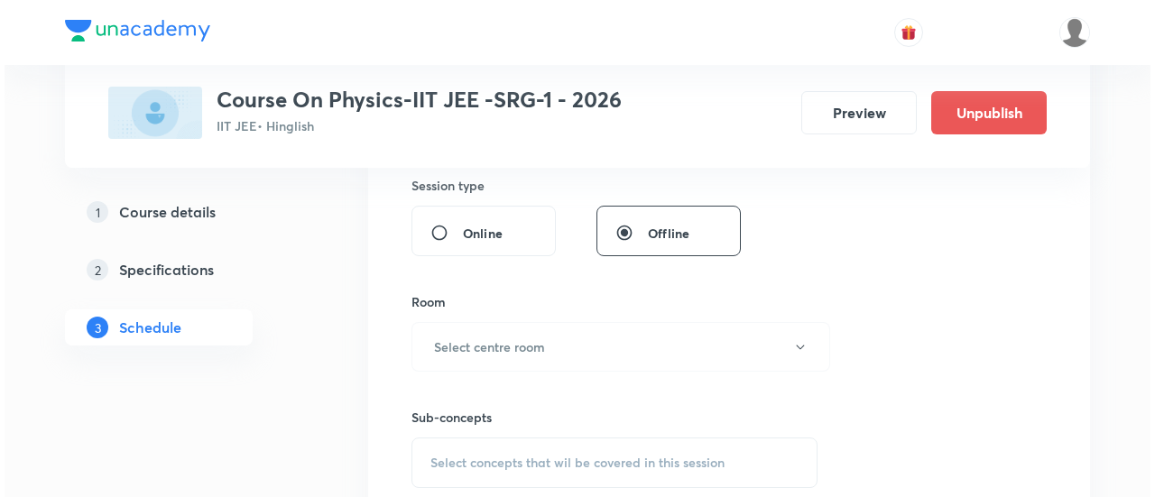
scroll to position [686, 0]
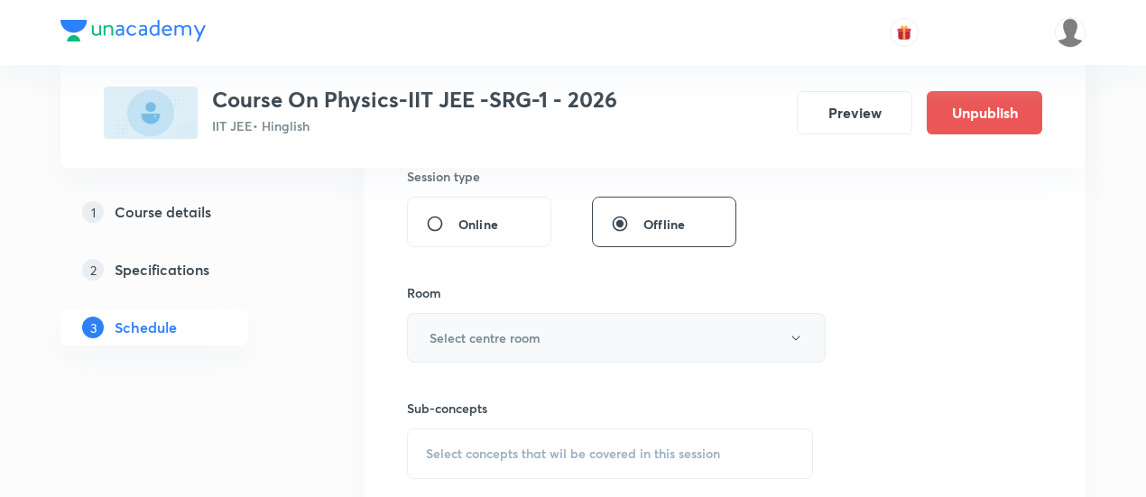
type input "90"
click at [560, 338] on button "Select centre room" at bounding box center [616, 338] width 419 height 50
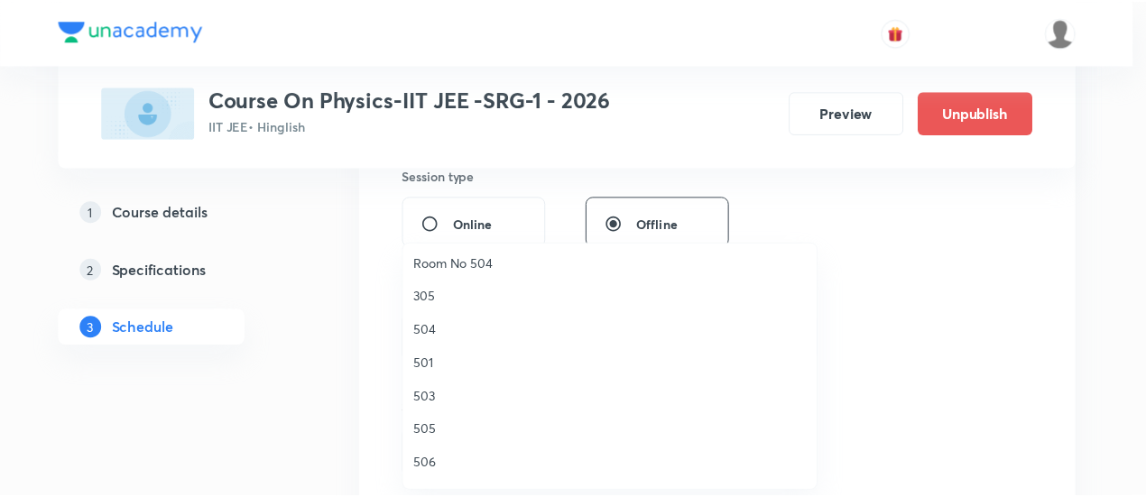
scroll to position [240, 0]
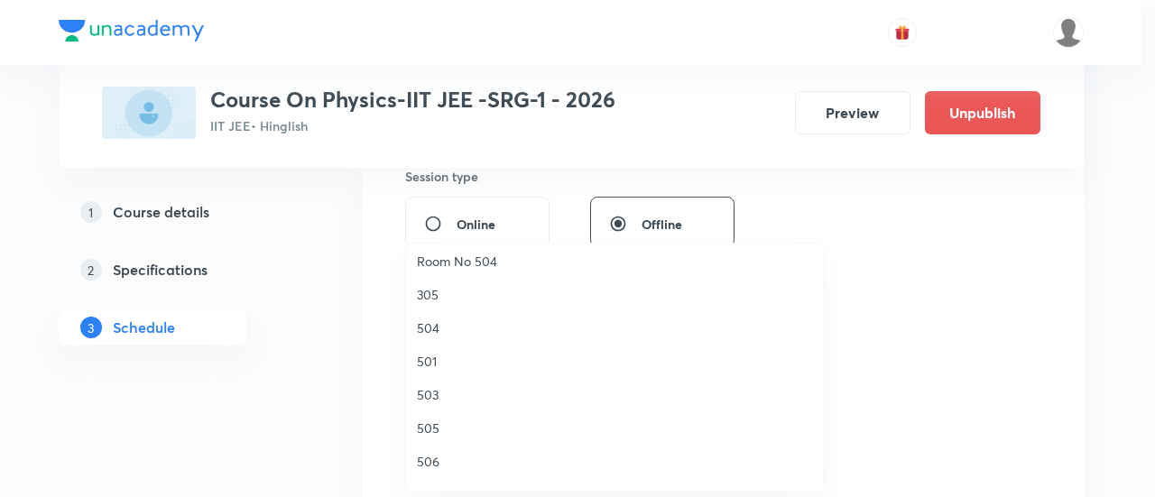
click at [427, 396] on span "503" at bounding box center [614, 394] width 395 height 19
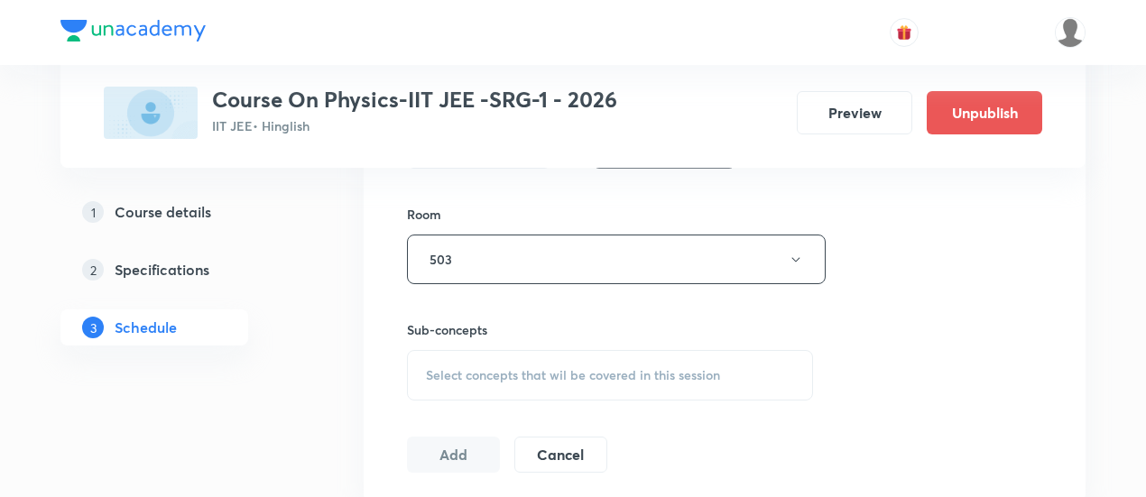
scroll to position [767, 0]
click at [603, 373] on span "Select concepts that wil be covered in this session" at bounding box center [573, 373] width 294 height 14
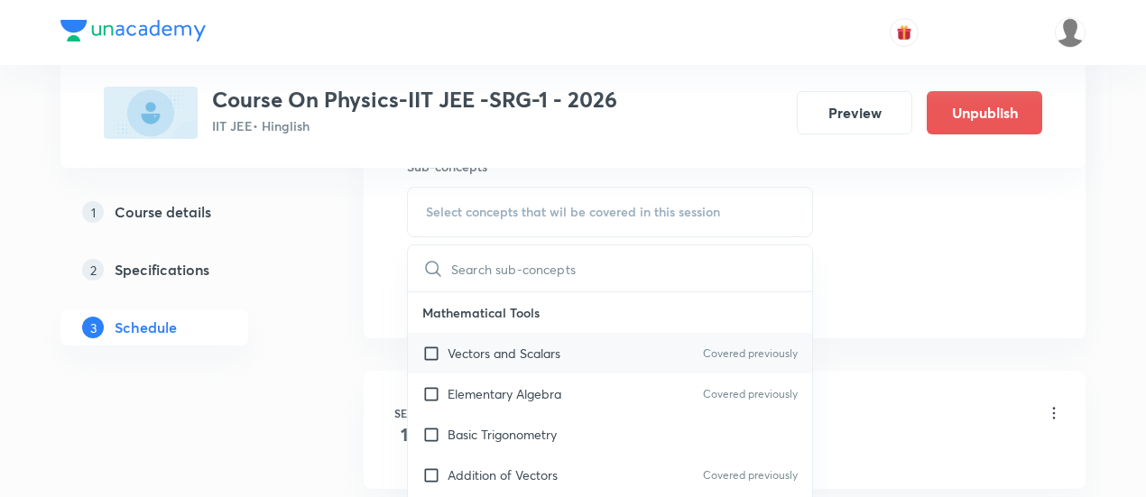
scroll to position [930, 0]
click at [541, 355] on p "Vectors and Scalars" at bounding box center [504, 351] width 113 height 19
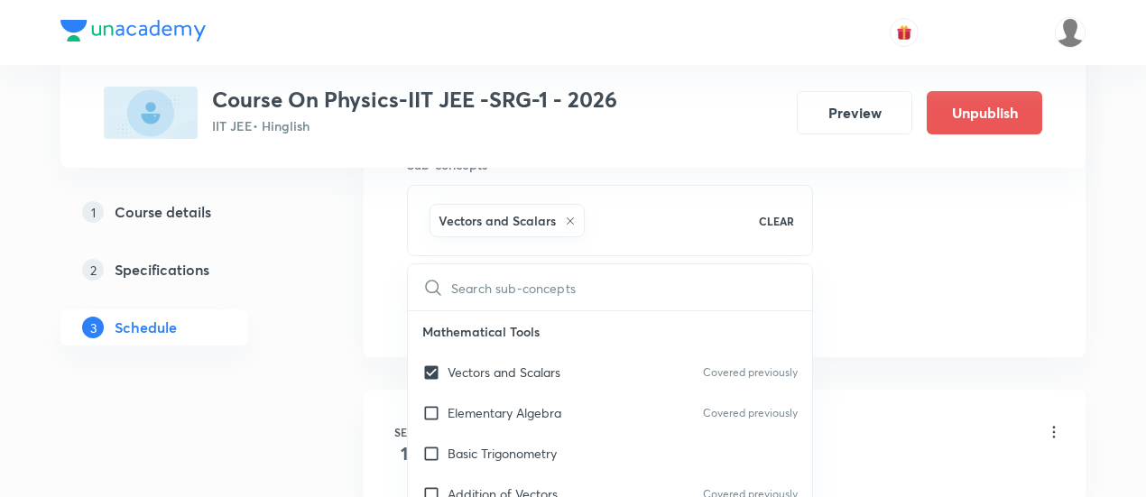
checkbox input "true"
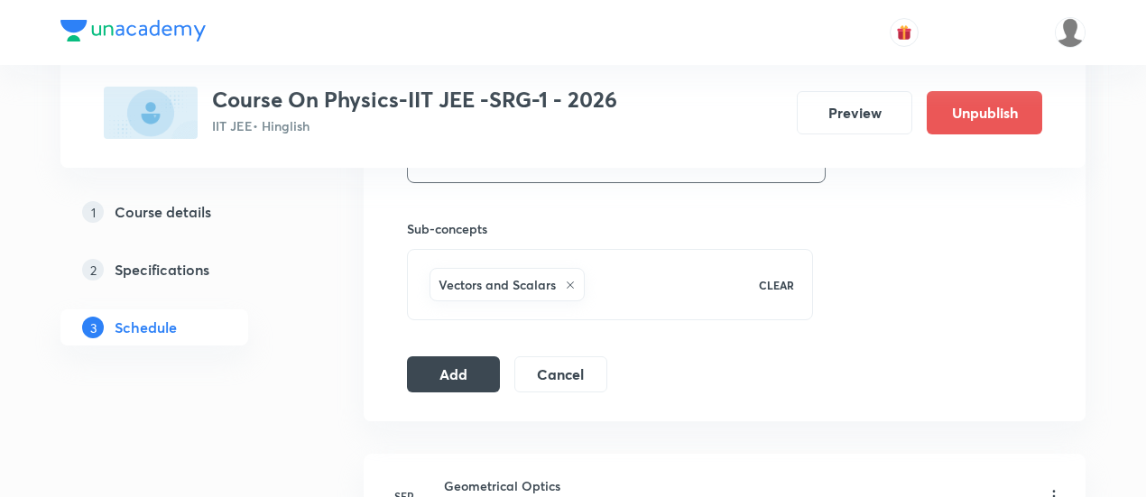
scroll to position [867, 0]
click at [464, 376] on button "Add" at bounding box center [453, 372] width 93 height 36
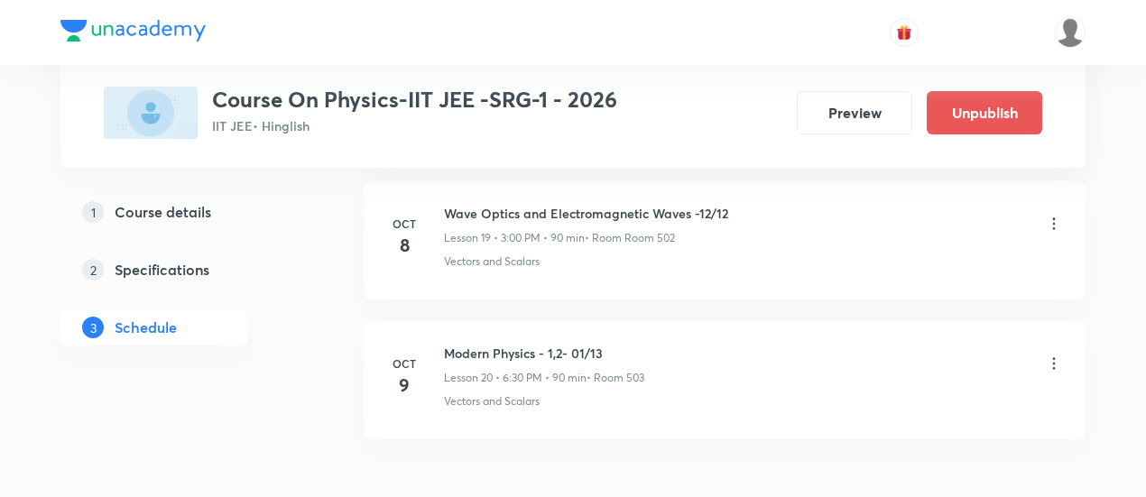
scroll to position [2906, 0]
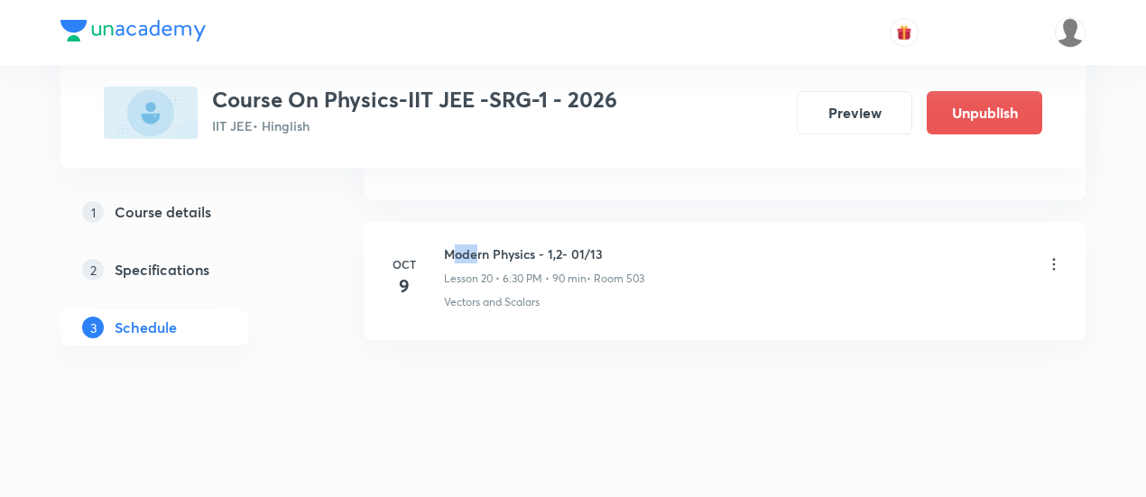
drag, startPoint x: 450, startPoint y: 242, endPoint x: 476, endPoint y: 241, distance: 26.2
click at [476, 245] on h6 "Modern Physics - 1,2- 01/13" at bounding box center [544, 254] width 200 height 19
drag, startPoint x: 442, startPoint y: 240, endPoint x: 632, endPoint y: 234, distance: 189.7
click at [632, 245] on div "[DATE] Modern Physics - 1,2- 01/13 Lesson 20 • 6:30 PM • 90 min • Room 503 Vect…" at bounding box center [724, 278] width 677 height 66
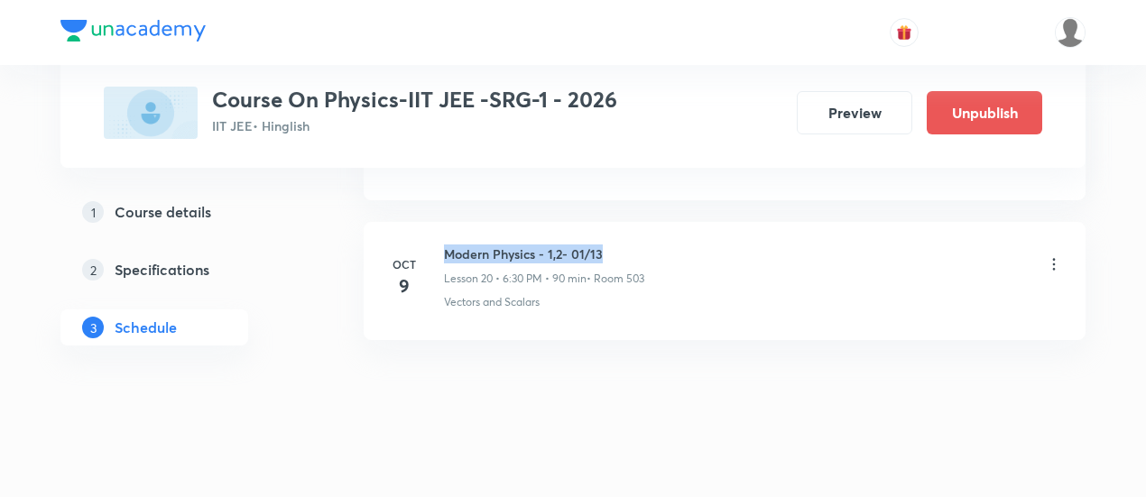
copy h6 "Modern Physics - 1,2- 01/13"
click at [632, 245] on h6 "Modern Physics - 1,2- 01/13" at bounding box center [544, 254] width 200 height 19
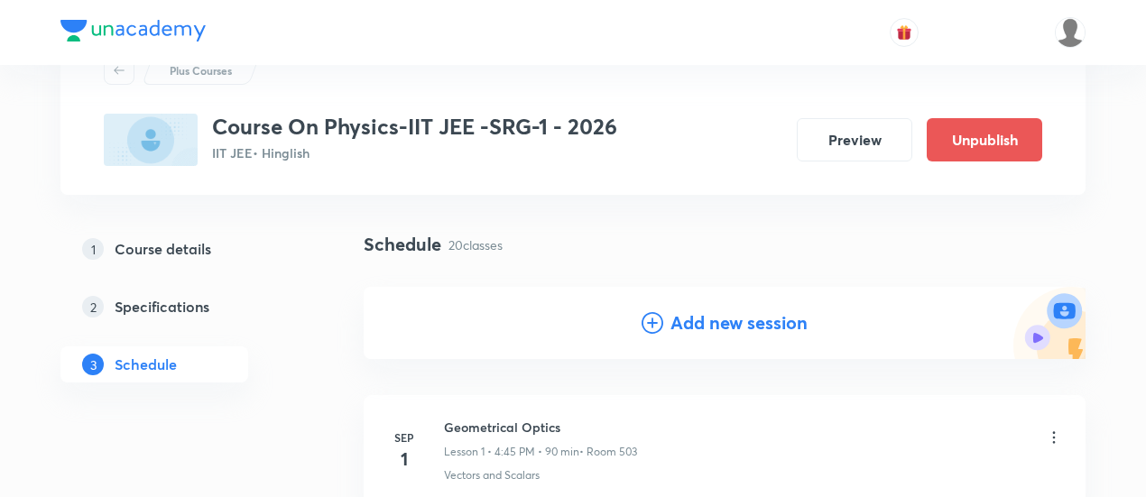
scroll to position [75, 0]
click at [701, 321] on h4 "Add new session" at bounding box center [739, 322] width 137 height 27
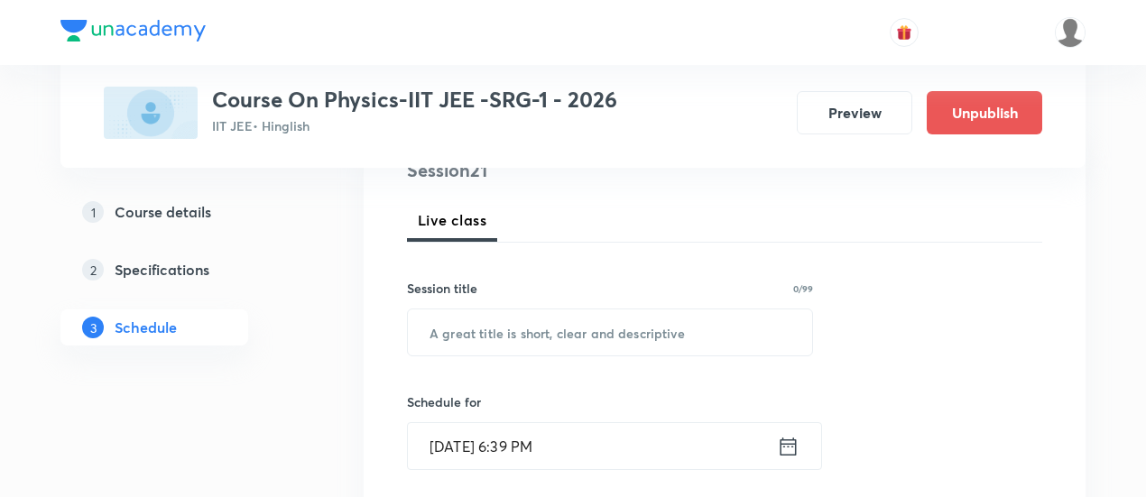
scroll to position [237, 0]
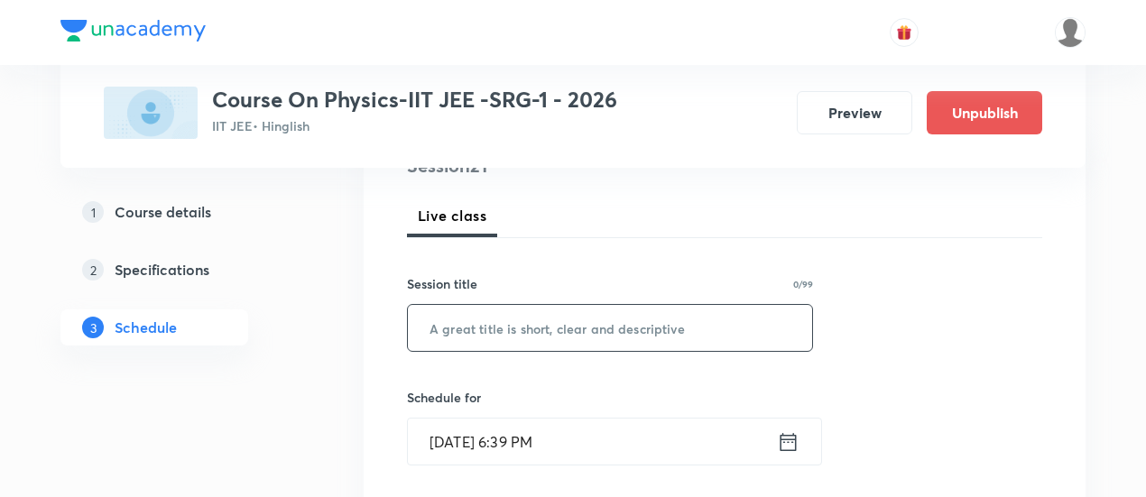
click at [599, 333] on input "text" at bounding box center [610, 328] width 404 height 46
paste input "Modern Physics - 1,2- 01/13"
click at [589, 324] on input "Modern Physics - 1,2- 01/13" at bounding box center [610, 328] width 404 height 46
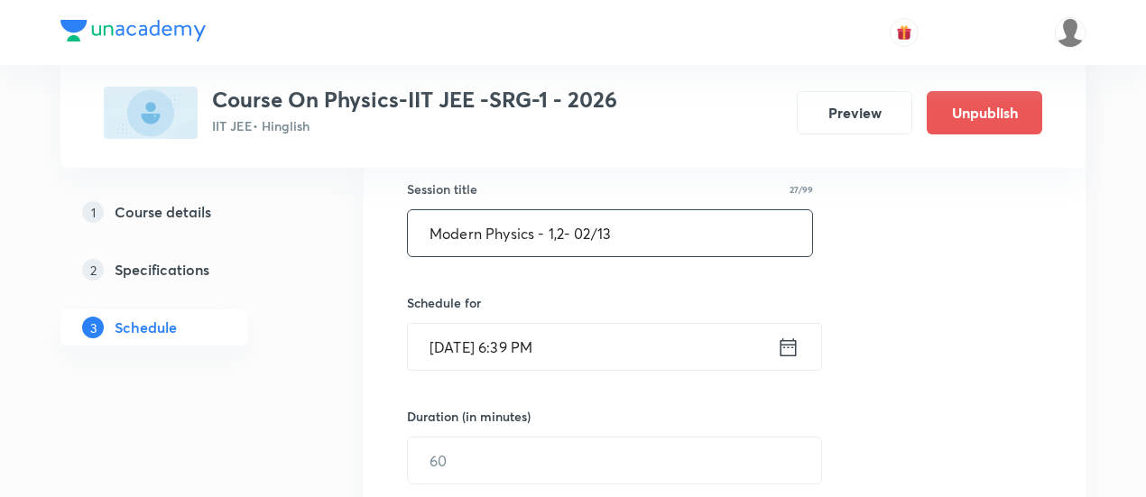
scroll to position [334, 0]
type input "Modern Physics - 1,2- 02/13"
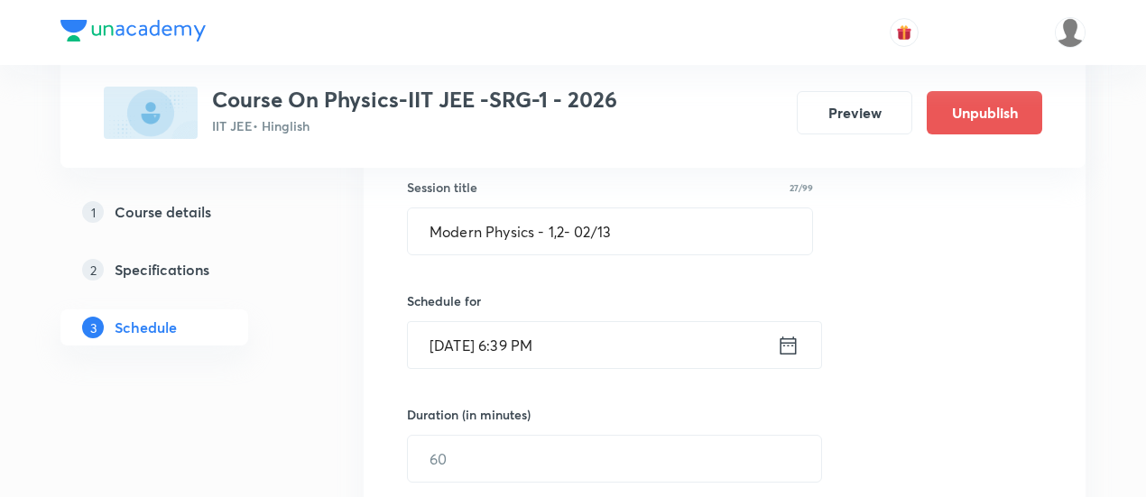
click at [790, 350] on icon at bounding box center [788, 345] width 23 height 25
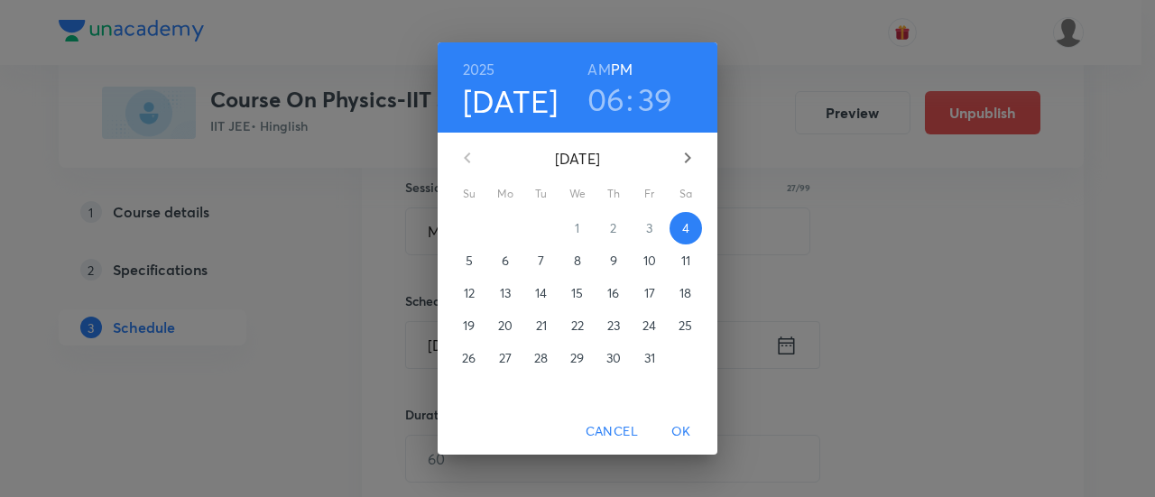
click at [684, 258] on p "11" at bounding box center [686, 261] width 9 height 18
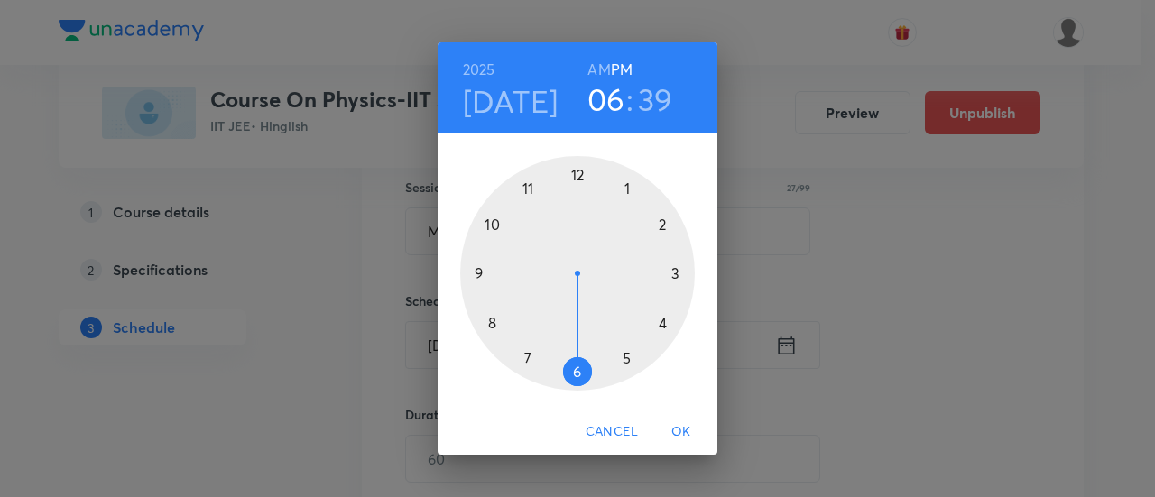
click at [681, 279] on div at bounding box center [577, 273] width 235 height 235
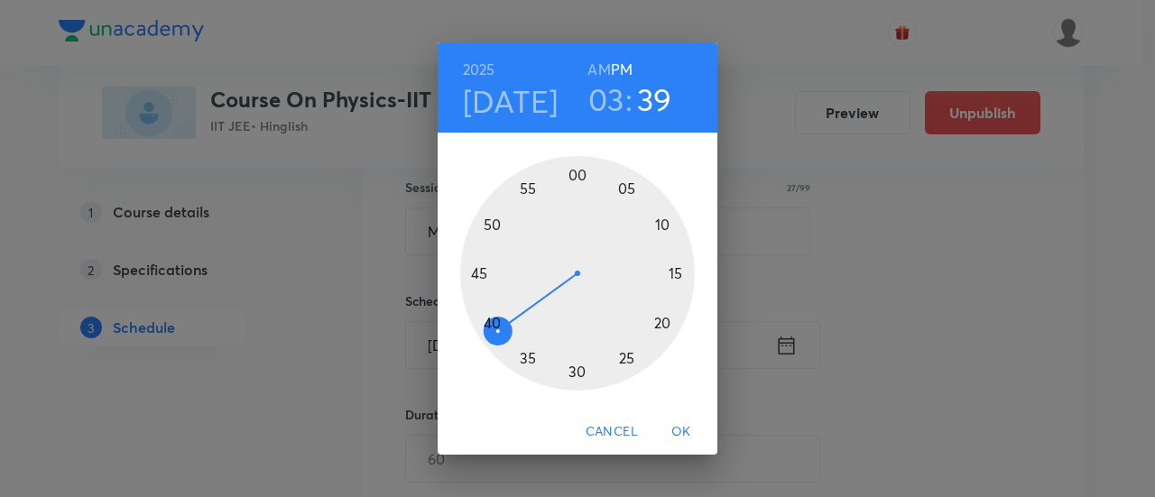
click at [580, 178] on div at bounding box center [577, 273] width 235 height 235
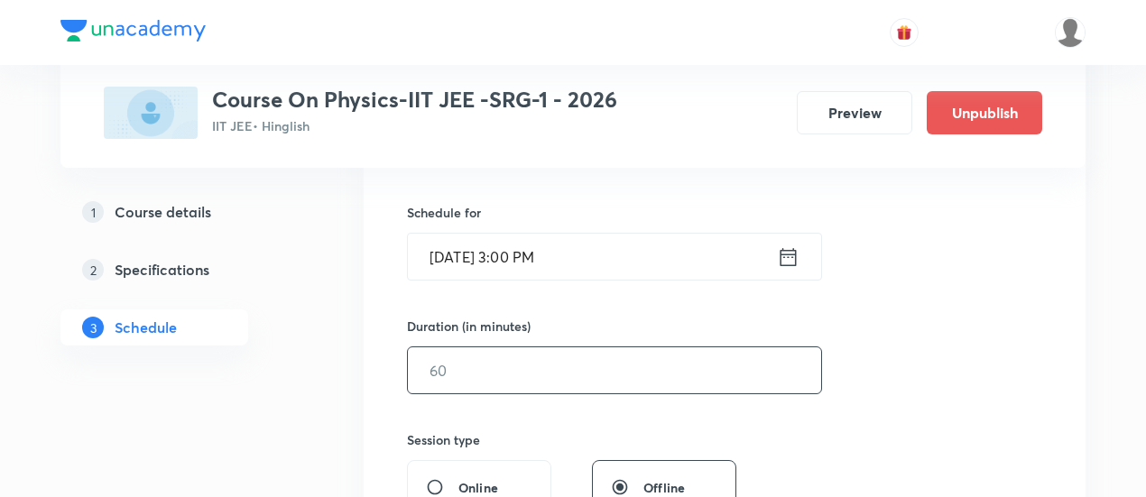
scroll to position [430, 0]
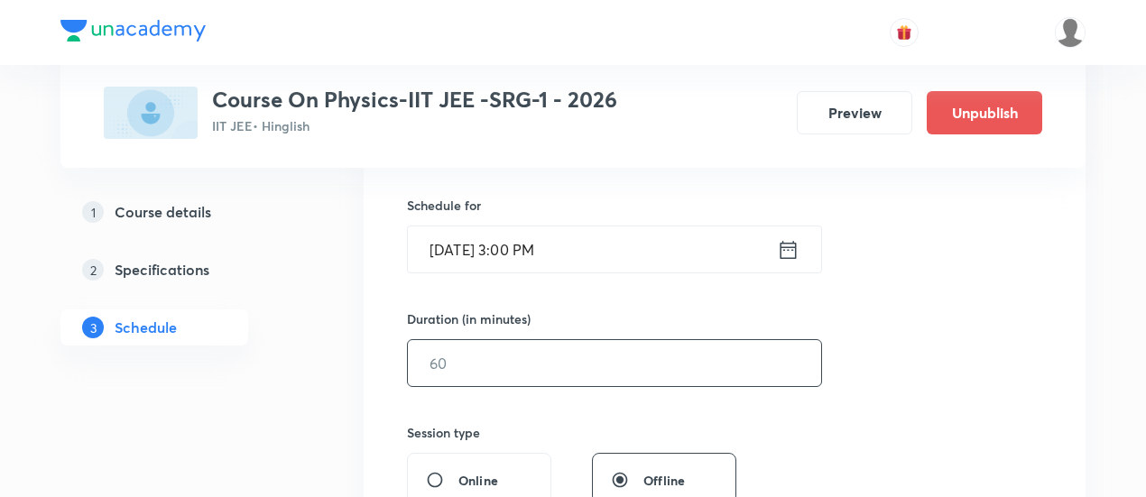
click at [664, 368] on input "text" at bounding box center [614, 363] width 413 height 46
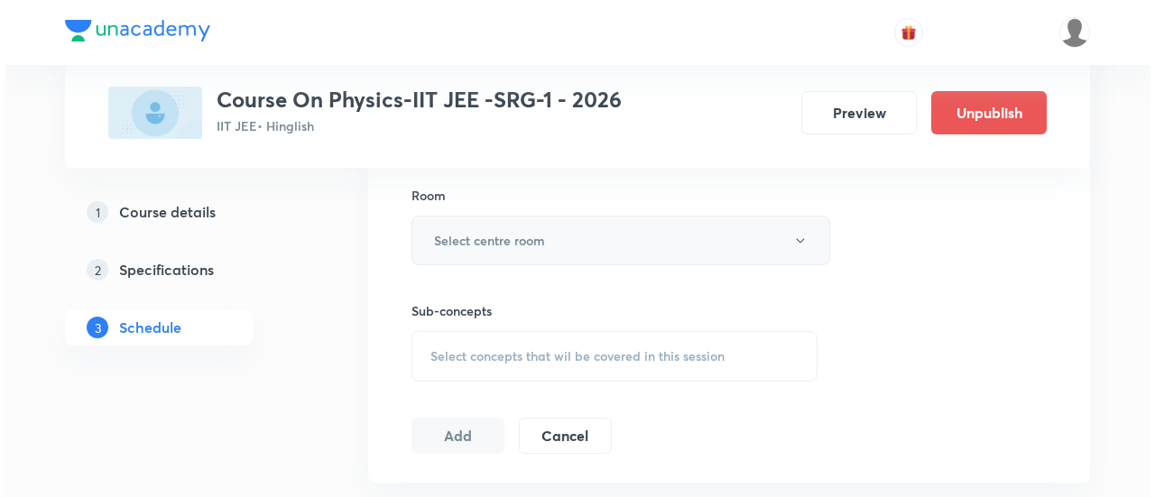
scroll to position [791, 0]
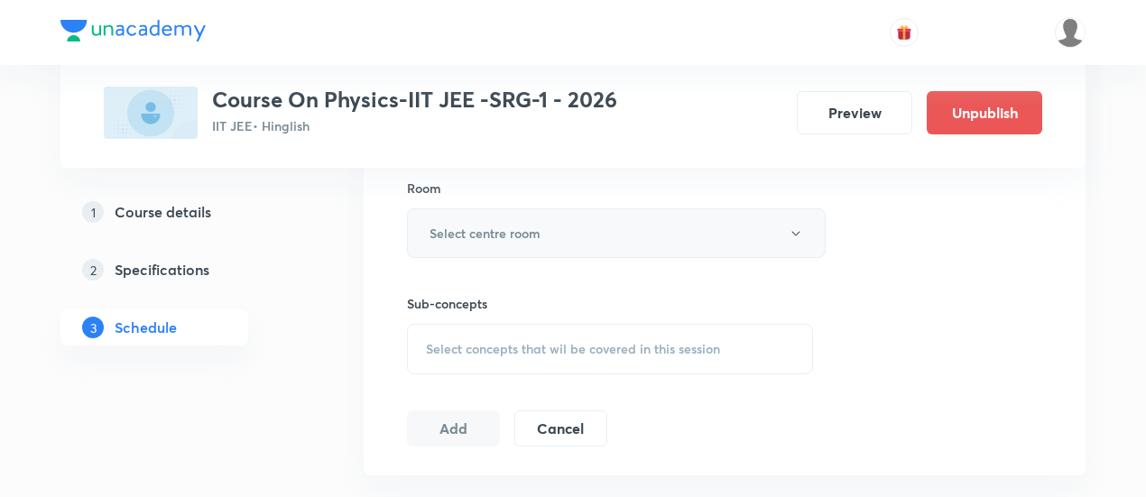
type input "90"
click at [536, 226] on h6 "Select centre room" at bounding box center [485, 233] width 111 height 19
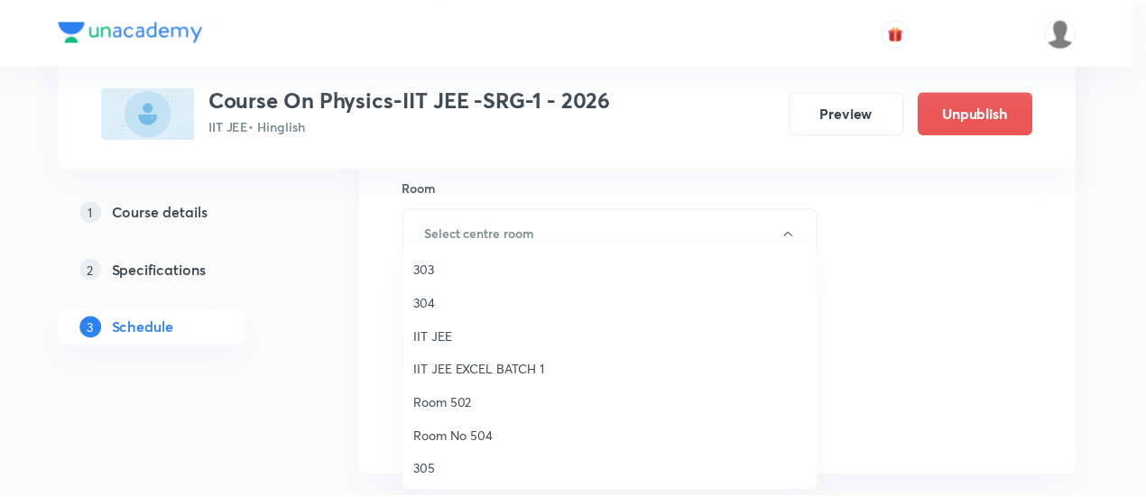
scroll to position [69, 0]
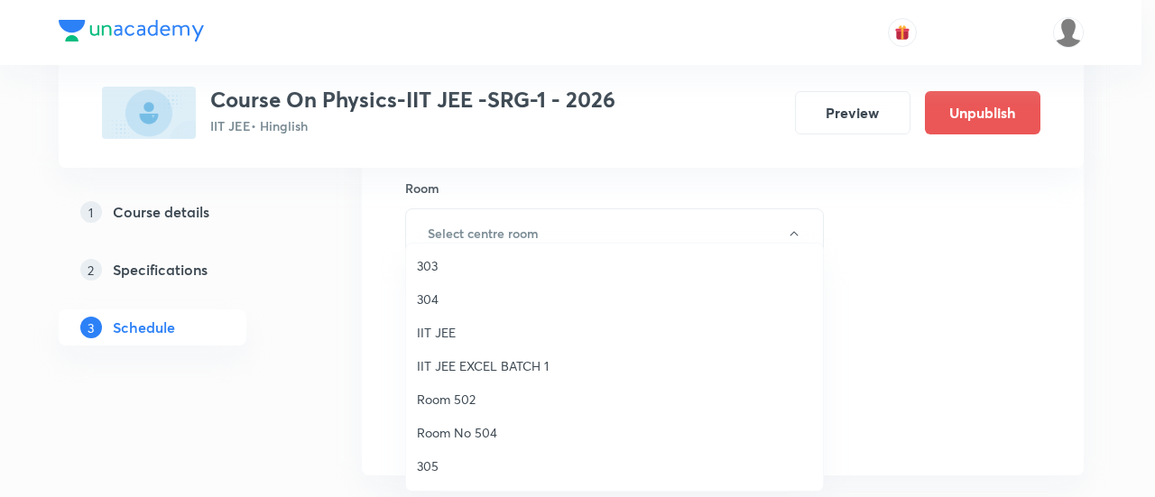
click at [460, 399] on span "Room 502" at bounding box center [614, 399] width 395 height 19
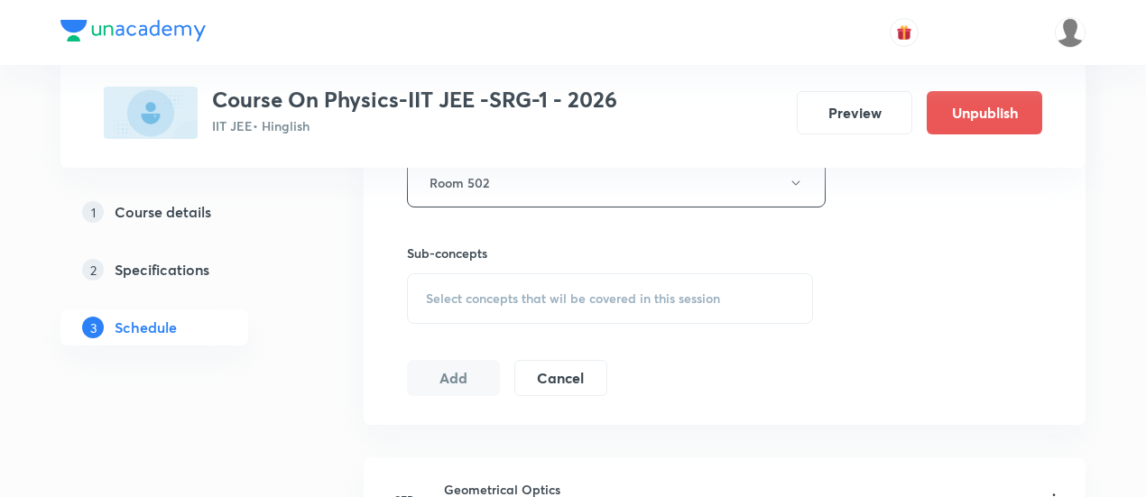
scroll to position [842, 0]
click at [692, 294] on span "Select concepts that wil be covered in this session" at bounding box center [573, 298] width 294 height 14
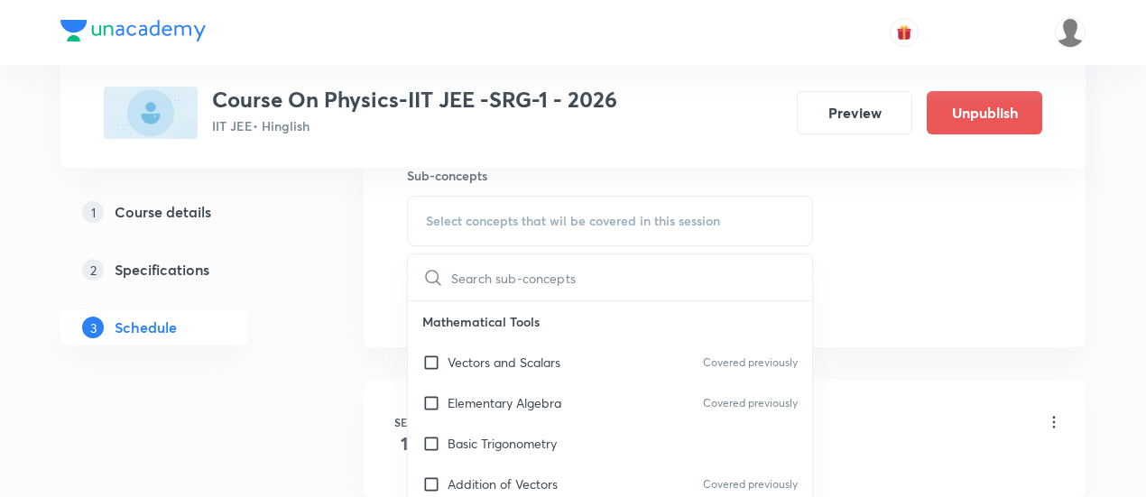
scroll to position [932, 0]
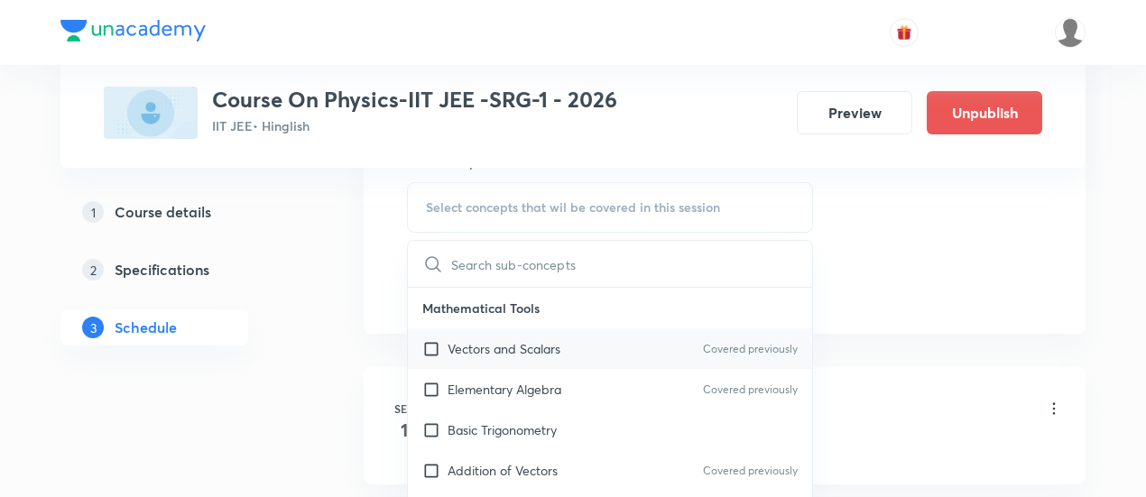
click at [567, 345] on div "Vectors and Scalars Covered previously" at bounding box center [610, 349] width 404 height 41
checkbox input "true"
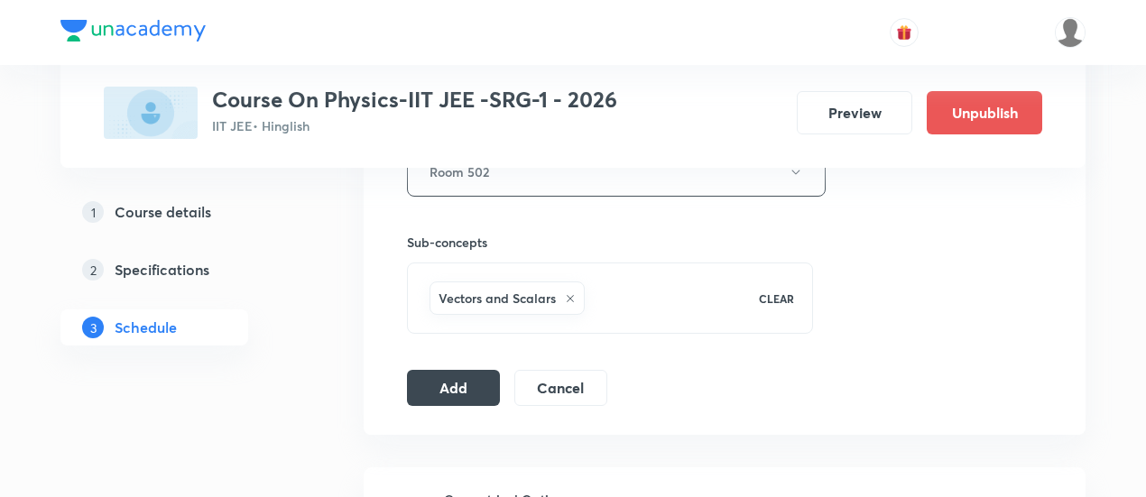
scroll to position [858, 0]
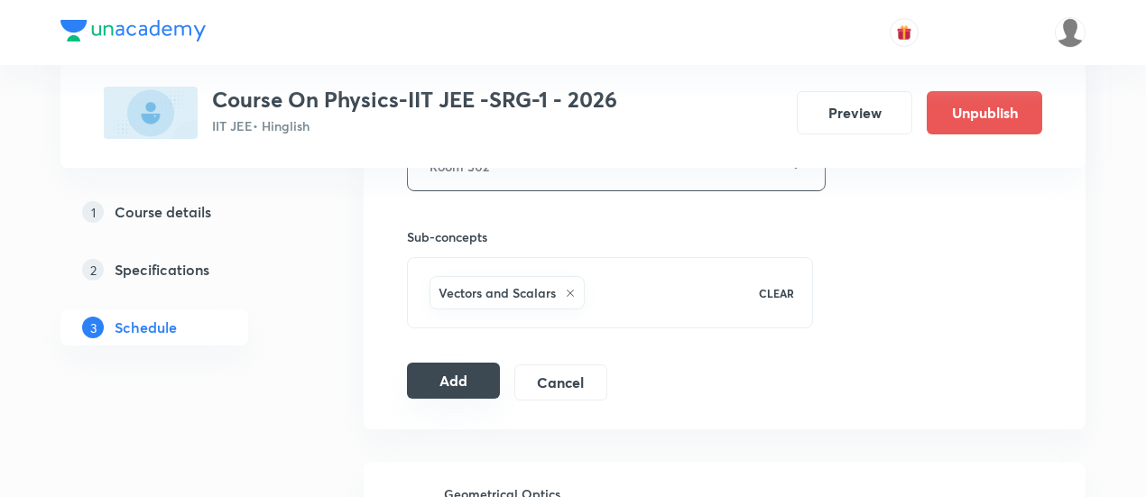
click at [471, 382] on button "Add" at bounding box center [453, 381] width 93 height 36
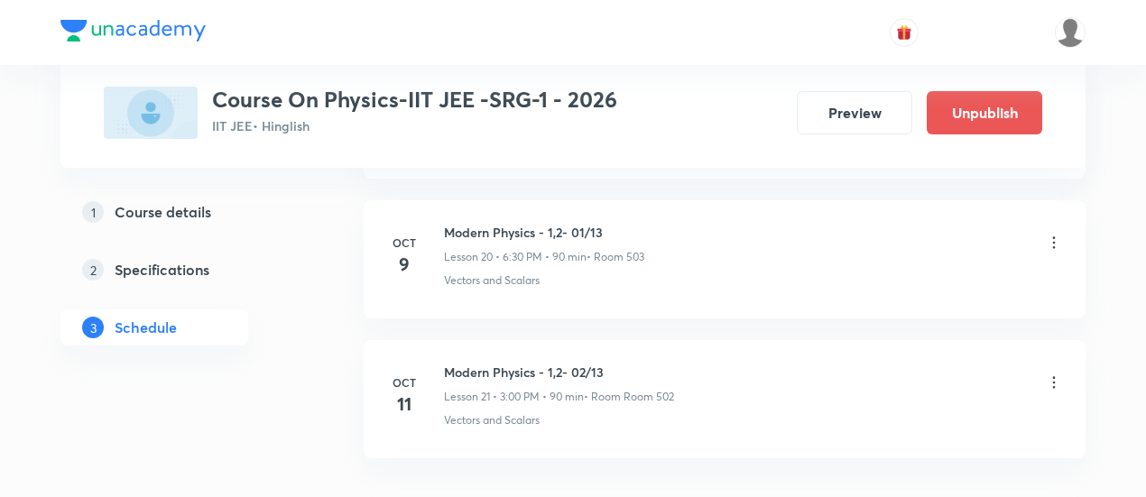
scroll to position [3046, 0]
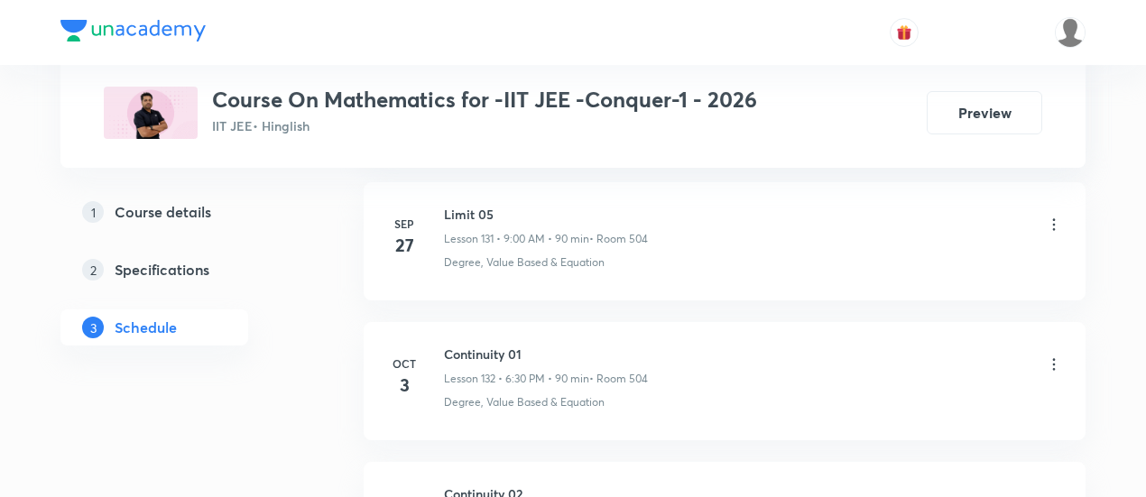
scroll to position [19443, 0]
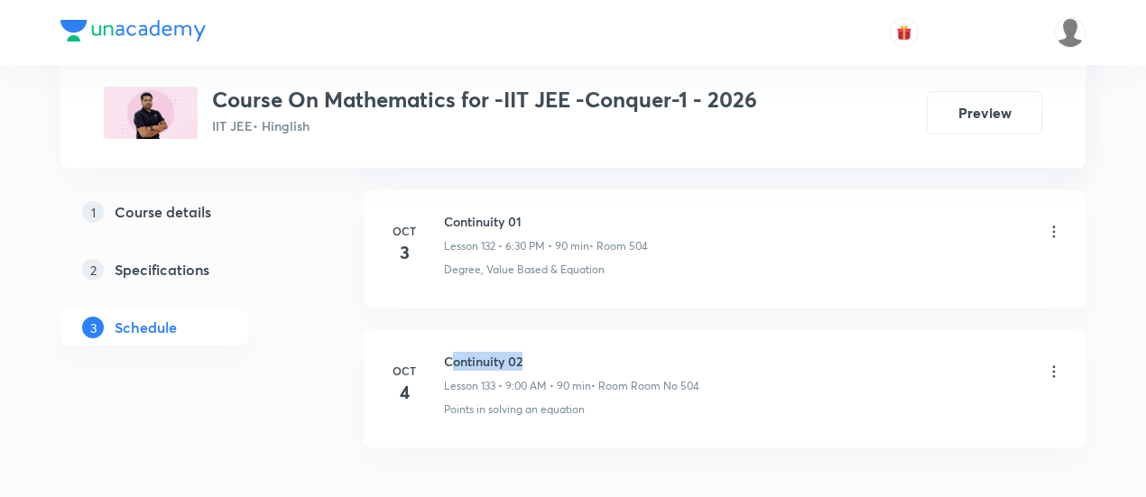
drag, startPoint x: 450, startPoint y: 275, endPoint x: 534, endPoint y: 277, distance: 84.0
click at [534, 352] on h6 "Continuity 02" at bounding box center [571, 361] width 255 height 19
drag, startPoint x: 444, startPoint y: 276, endPoint x: 542, endPoint y: 275, distance: 97.5
click at [542, 352] on h6 "Continuity 02" at bounding box center [571, 361] width 255 height 19
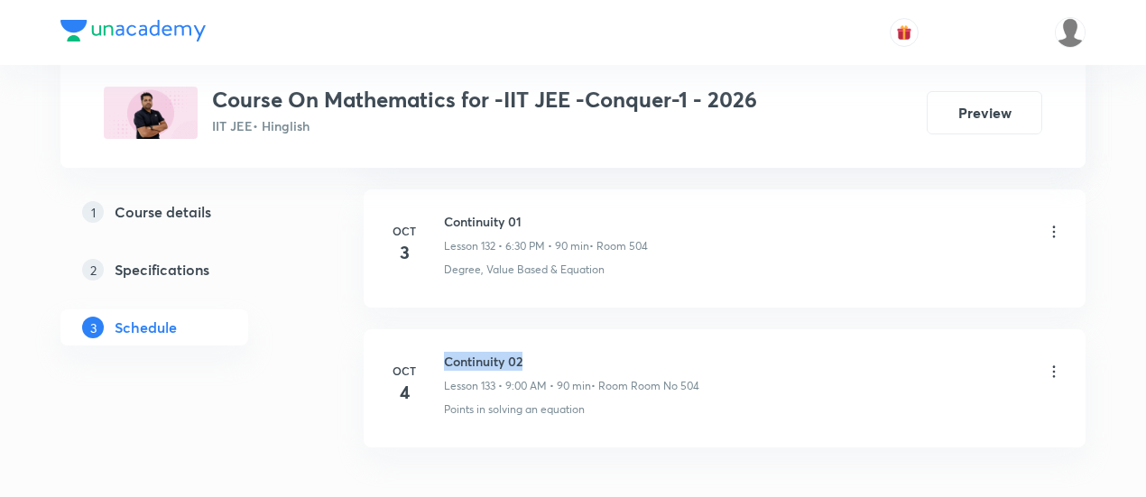
copy h6 "Continuity 02"
click at [542, 352] on h6 "Continuity 02" at bounding box center [571, 361] width 255 height 19
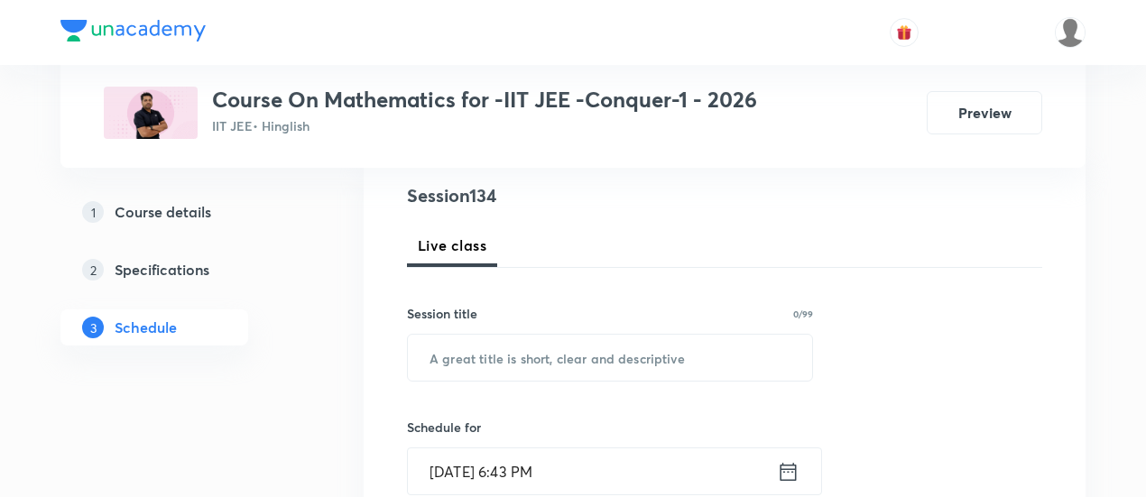
scroll to position [237, 0]
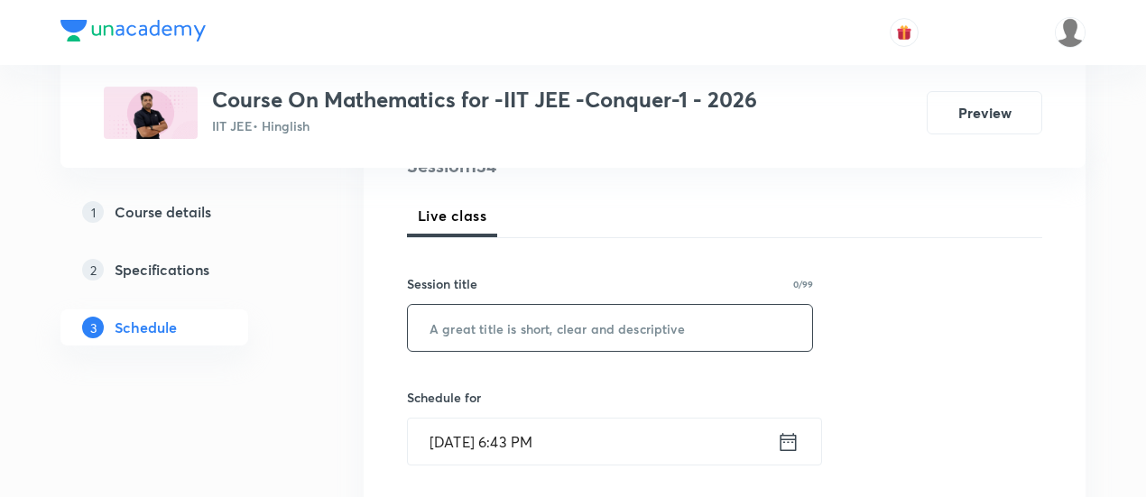
click at [533, 329] on input "text" at bounding box center [610, 328] width 404 height 46
paste input "Continuity 02"
click at [533, 329] on input "Continuity 02" at bounding box center [610, 328] width 404 height 46
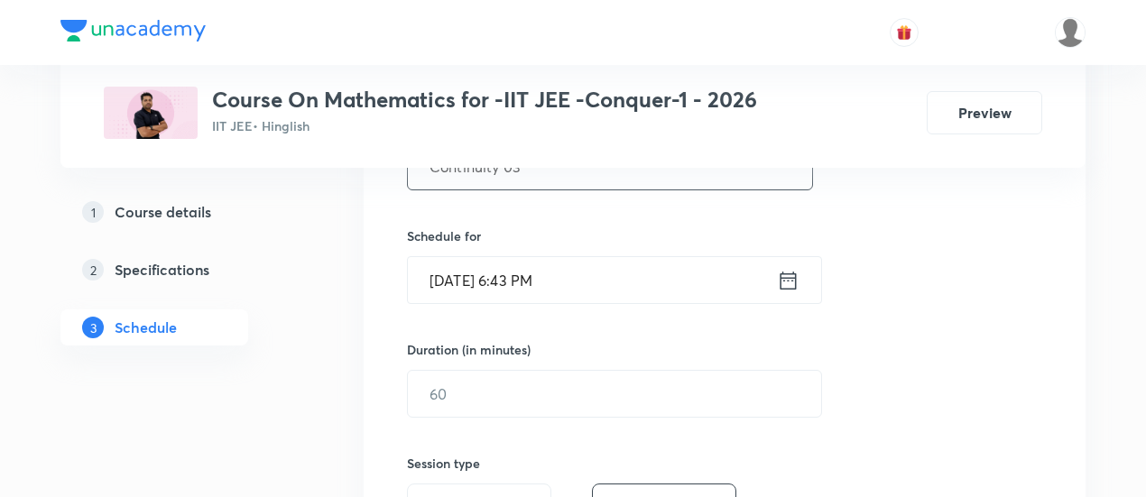
scroll to position [400, 0]
type input "Continuity 03"
click at [787, 274] on icon at bounding box center [788, 279] width 23 height 25
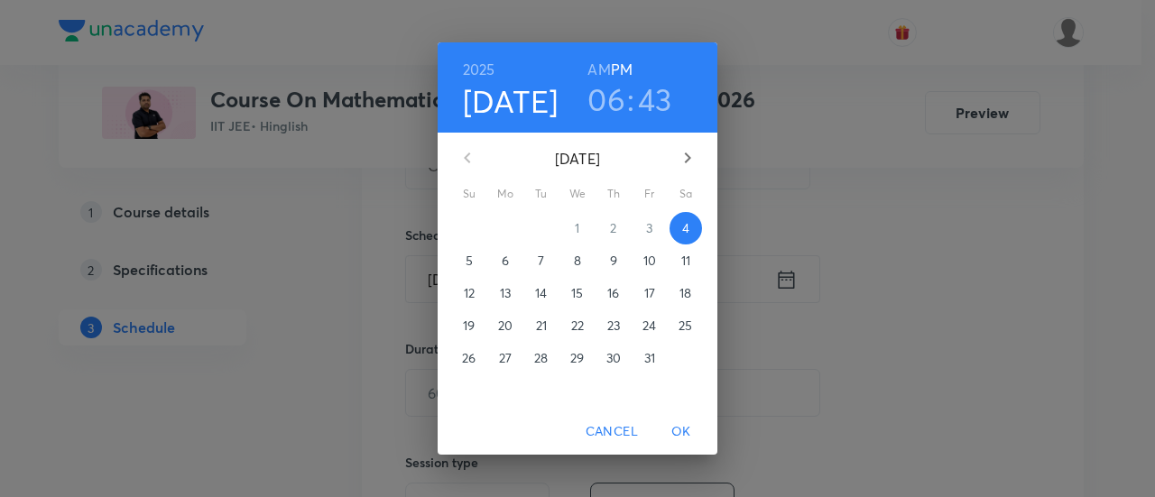
click at [543, 258] on p "7" at bounding box center [541, 261] width 6 height 18
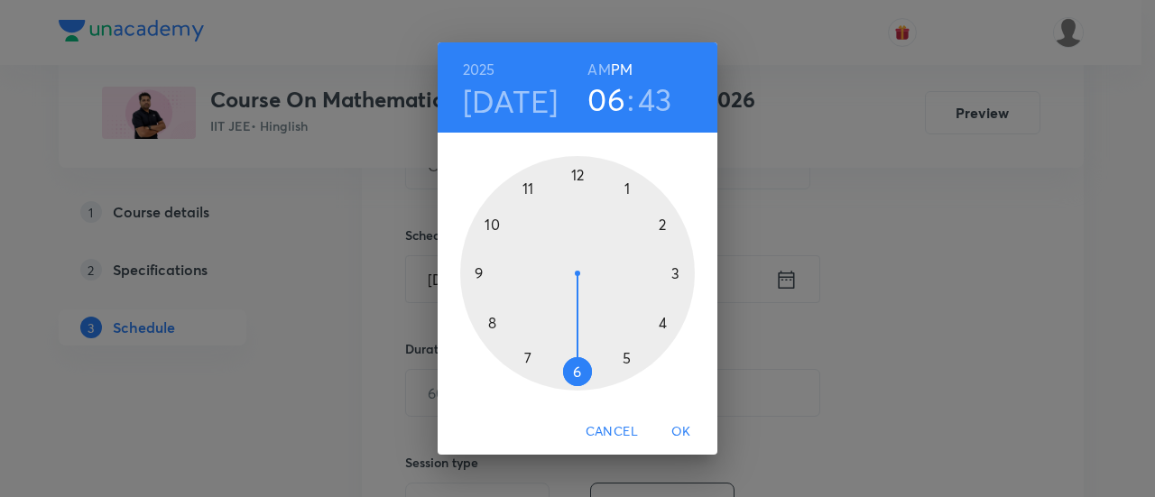
click at [596, 68] on h6 "AM" at bounding box center [599, 69] width 23 height 25
click at [479, 271] on div at bounding box center [577, 273] width 235 height 235
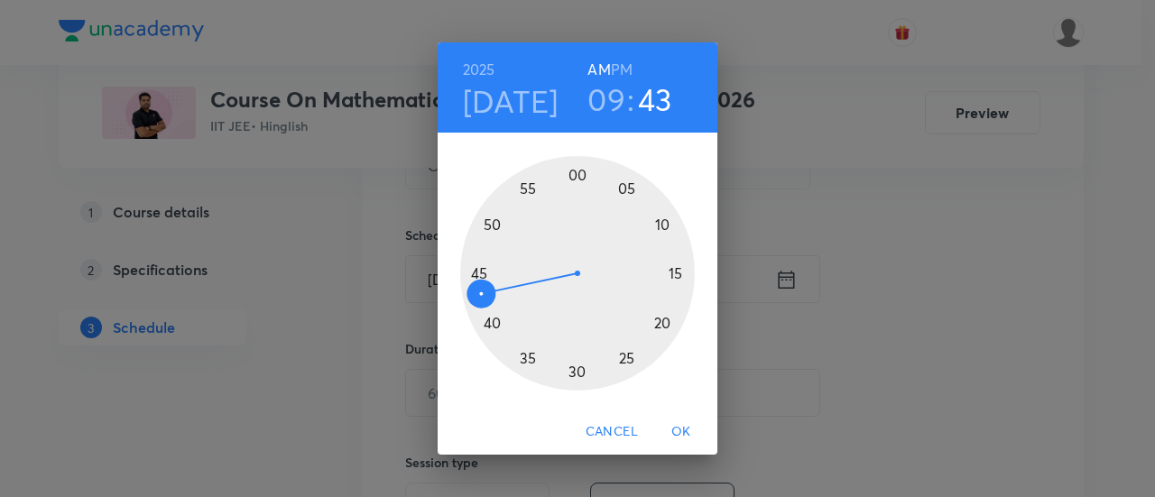
click at [578, 176] on div at bounding box center [577, 273] width 235 height 235
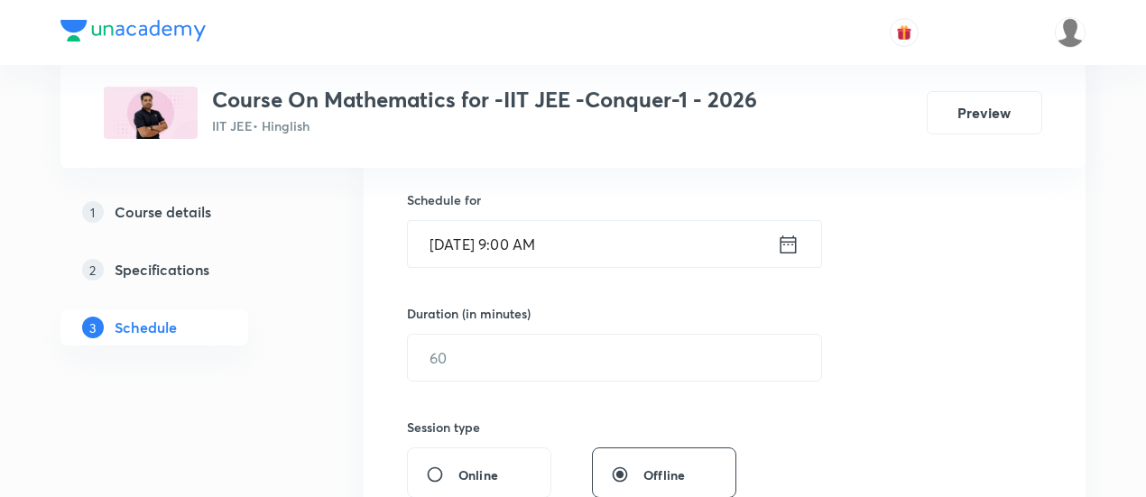
scroll to position [487, 0]
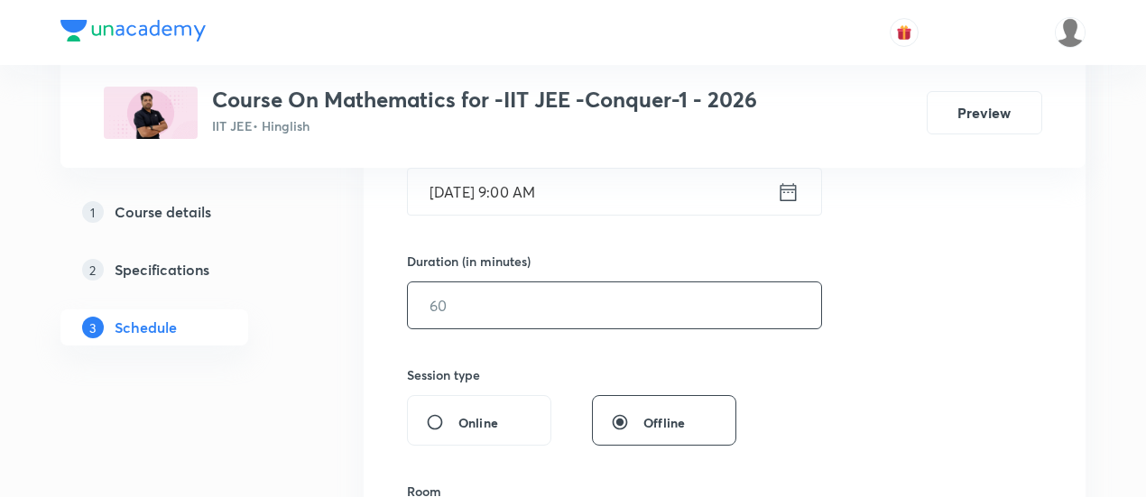
click at [673, 311] on input "text" at bounding box center [614, 306] width 413 height 46
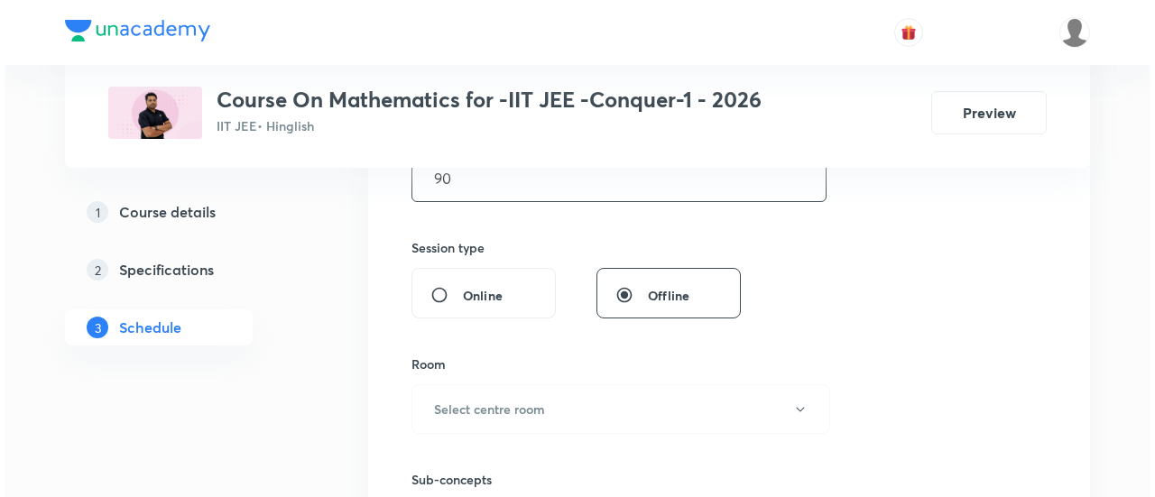
scroll to position [619, 0]
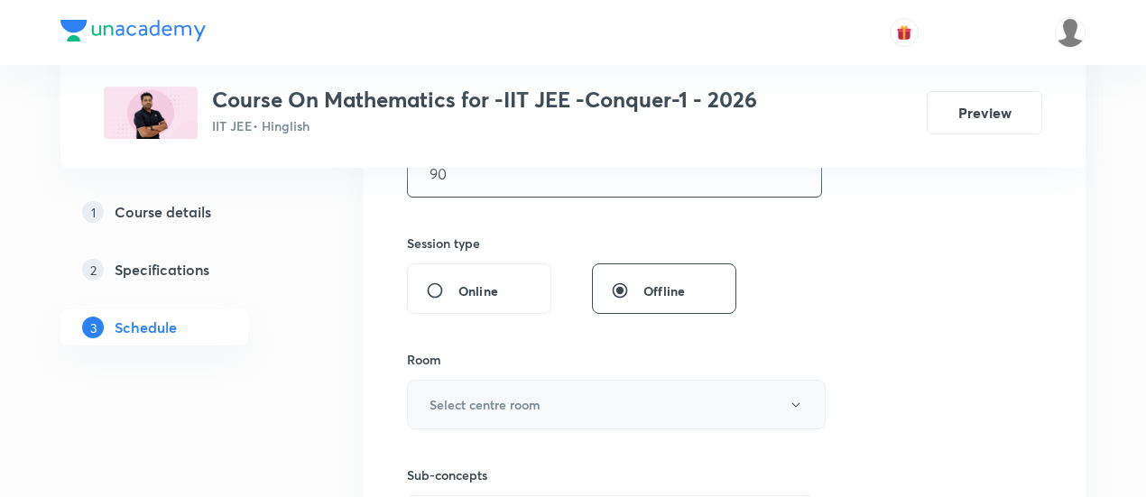
type input "90"
click at [631, 403] on button "Select centre room" at bounding box center [616, 405] width 419 height 50
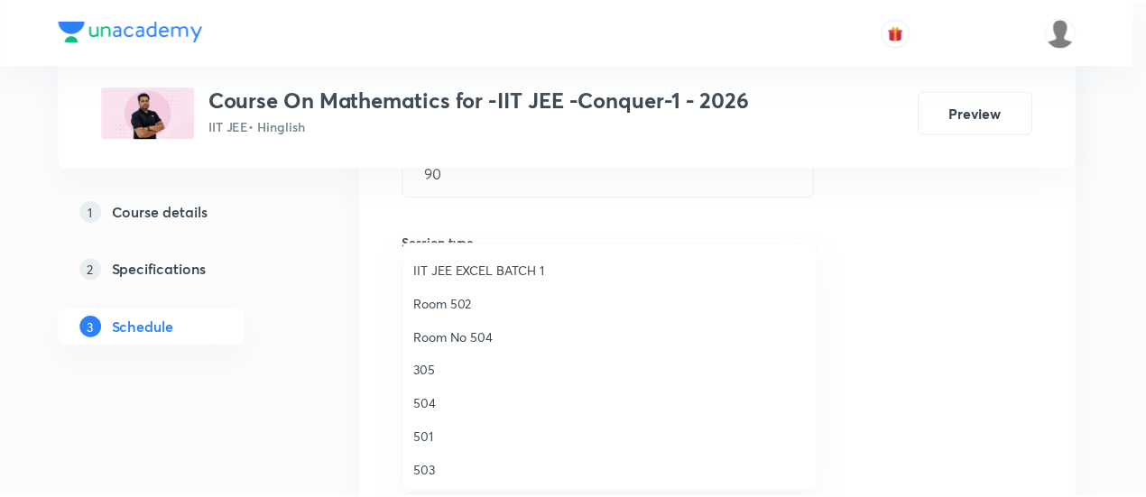
scroll to position [208, 0]
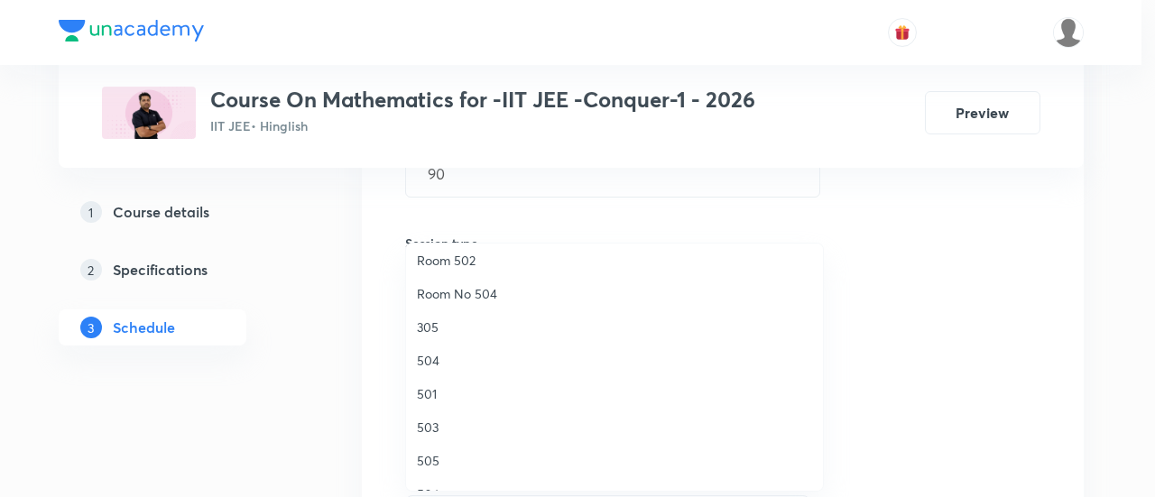
click at [459, 364] on span "504" at bounding box center [614, 360] width 395 height 19
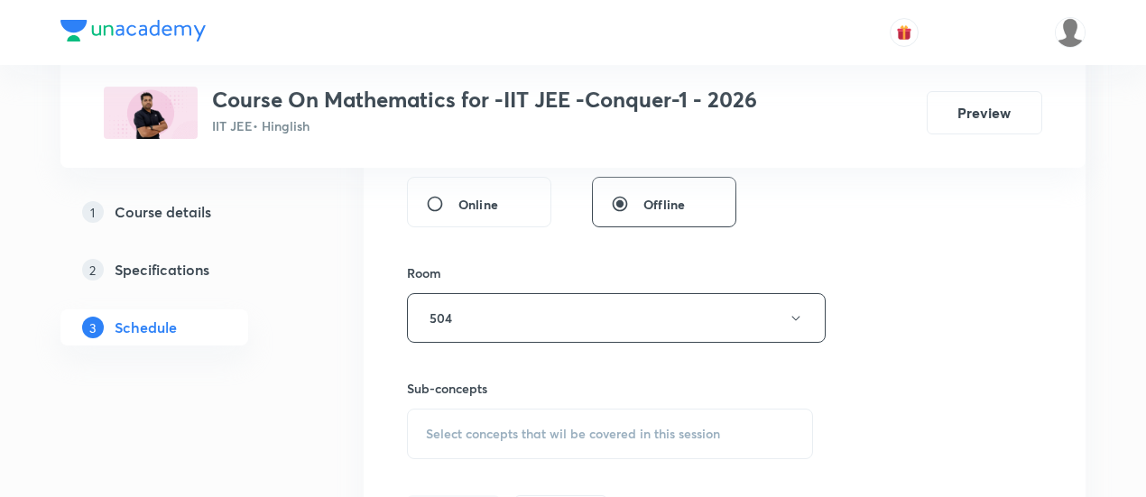
scroll to position [716, 0]
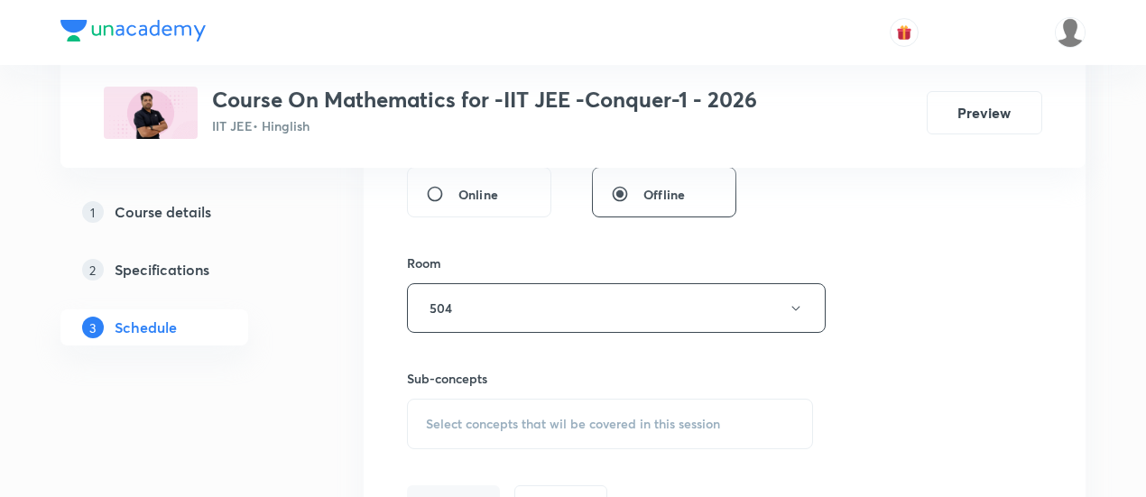
click at [596, 427] on span "Select concepts that wil be covered in this session" at bounding box center [573, 424] width 294 height 14
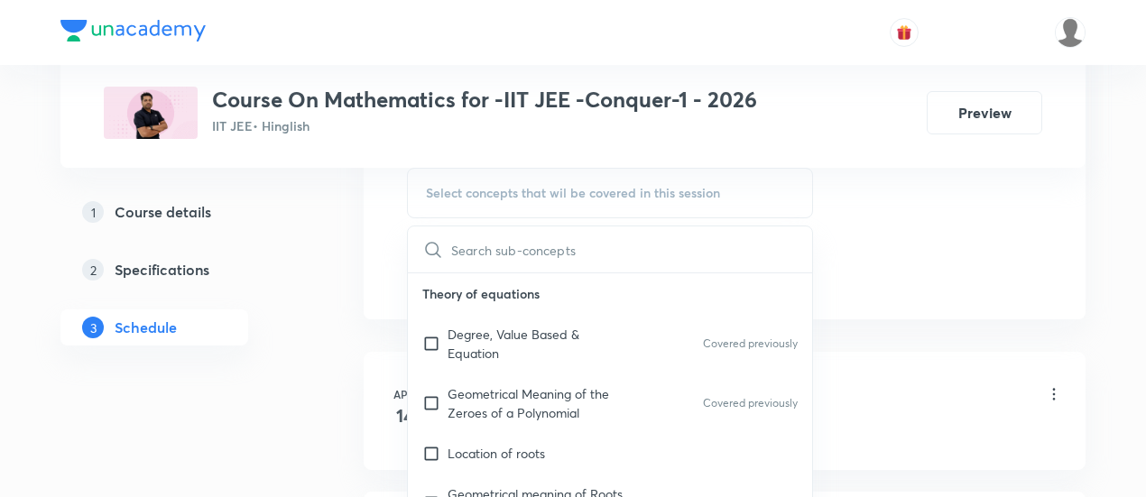
scroll to position [957, 0]
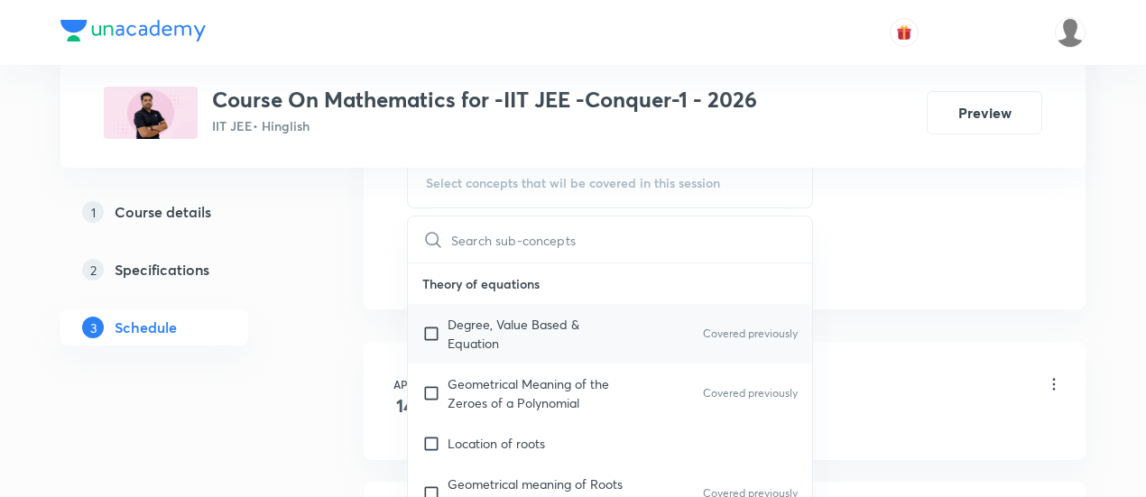
click at [518, 320] on p "Degree, Value Based & Equation" at bounding box center [539, 334] width 182 height 38
checkbox input "true"
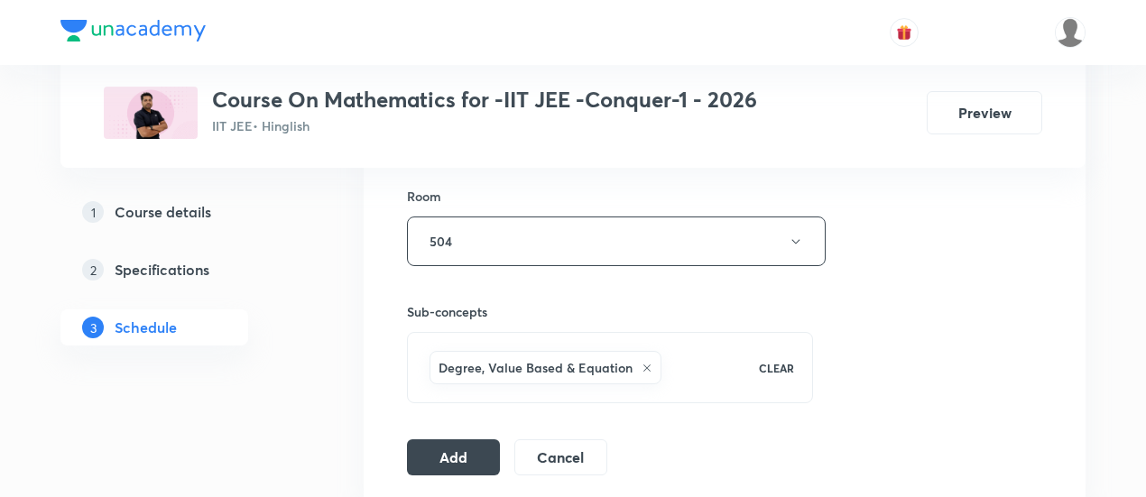
scroll to position [788, 0]
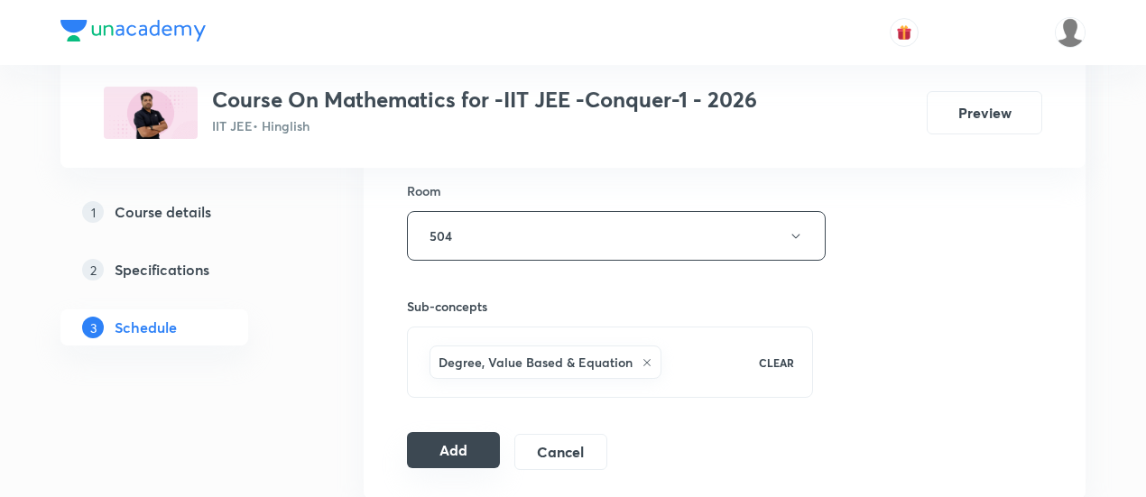
click at [487, 441] on button "Add" at bounding box center [453, 450] width 93 height 36
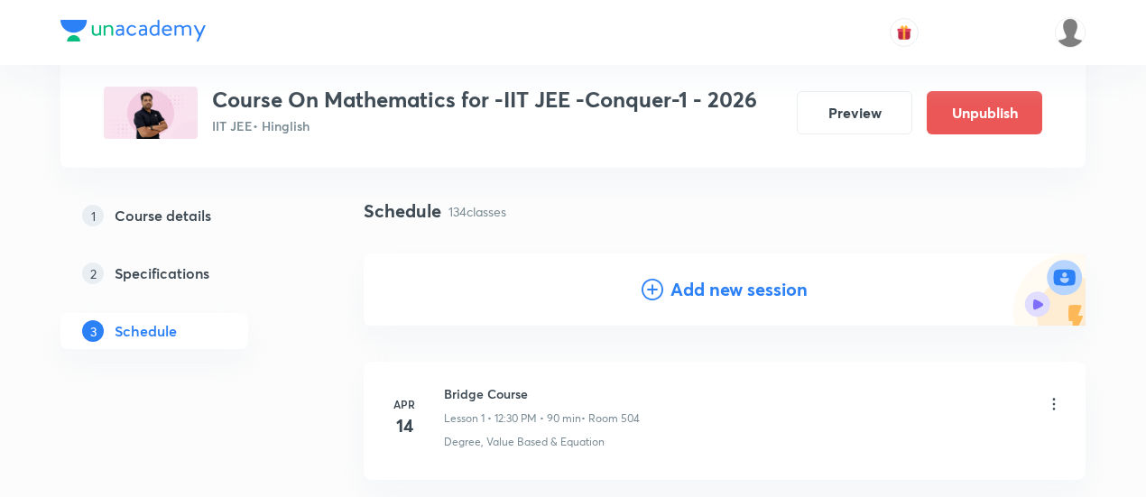
scroll to position [114, 0]
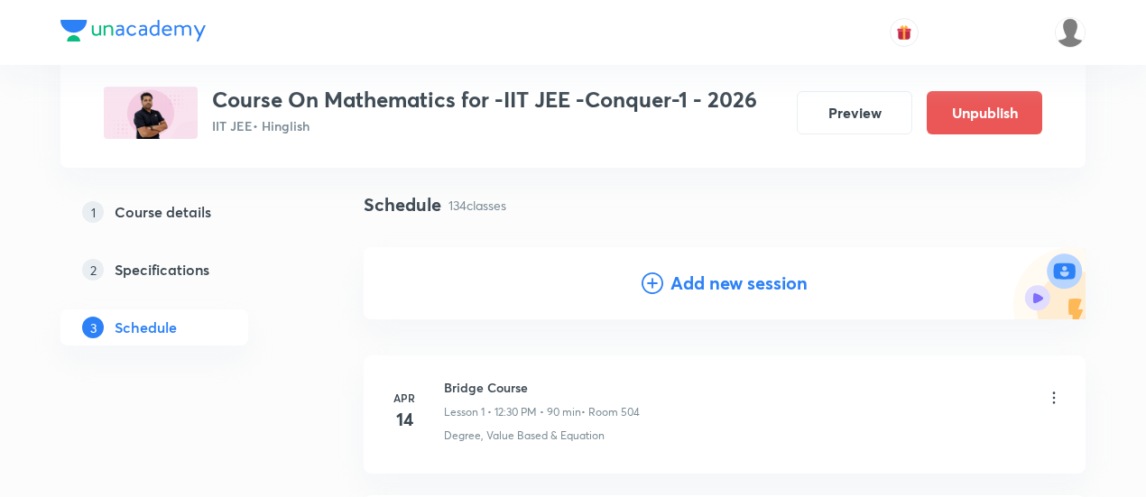
click at [690, 283] on h4 "Add new session" at bounding box center [739, 283] width 137 height 27
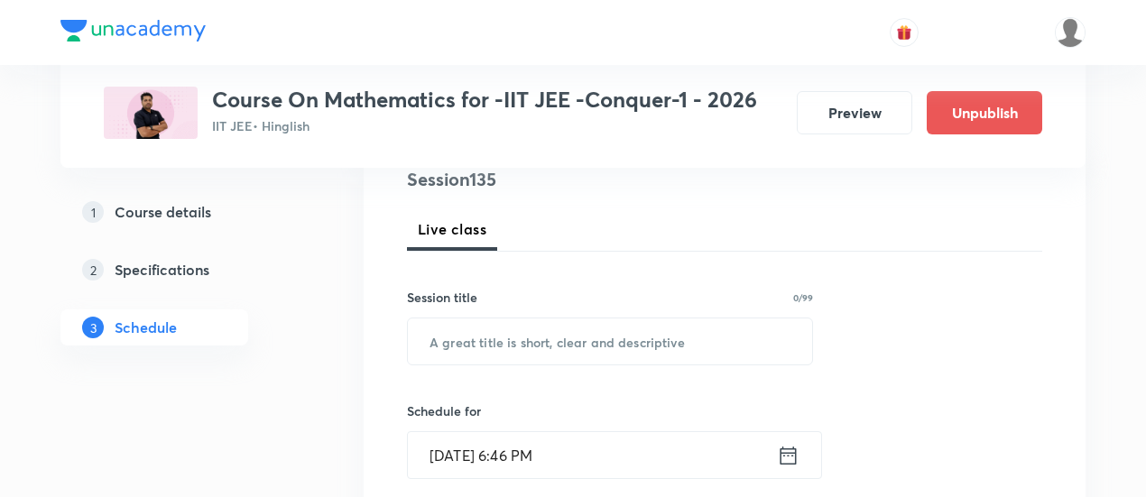
scroll to position [235, 0]
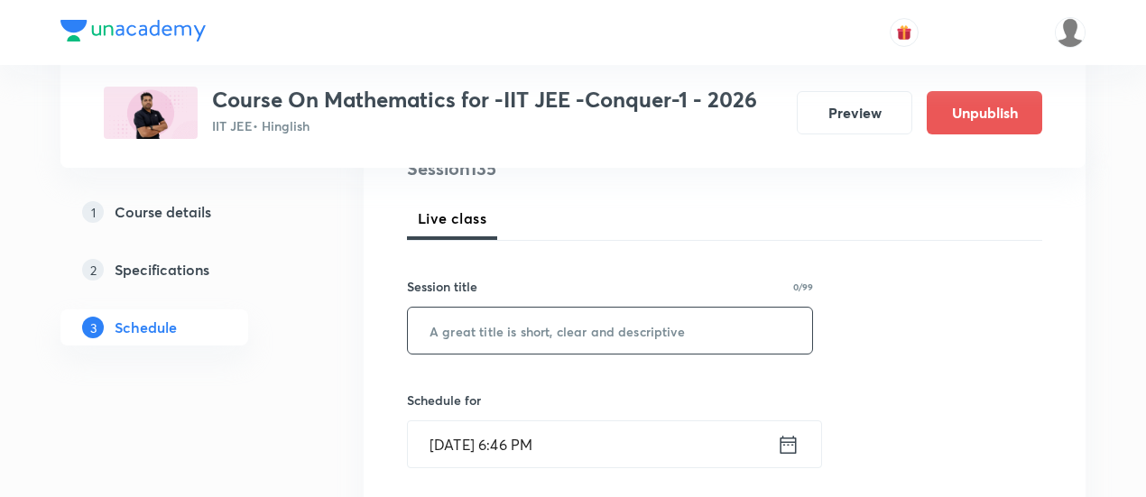
click at [586, 328] on input "text" at bounding box center [610, 331] width 404 height 46
paste input "Differentiability"
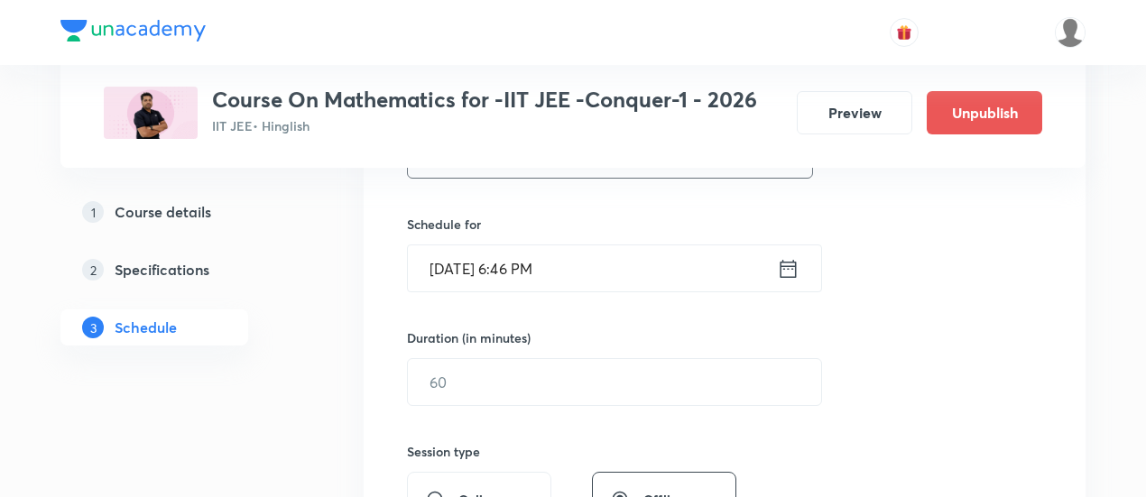
scroll to position [412, 0]
type input "Differentiability -01"
click at [793, 263] on icon at bounding box center [789, 267] width 16 height 18
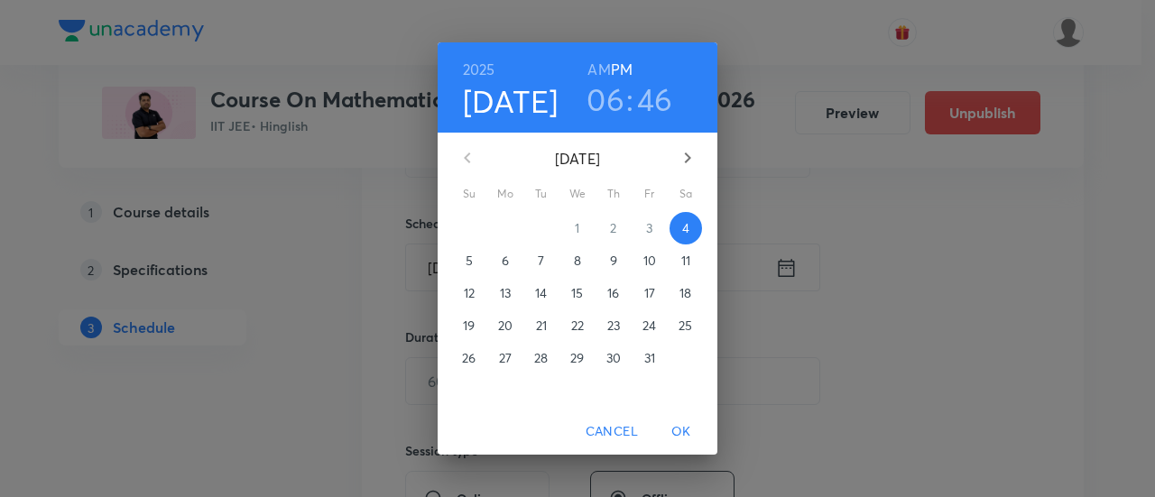
click at [579, 261] on p "8" at bounding box center [577, 261] width 7 height 18
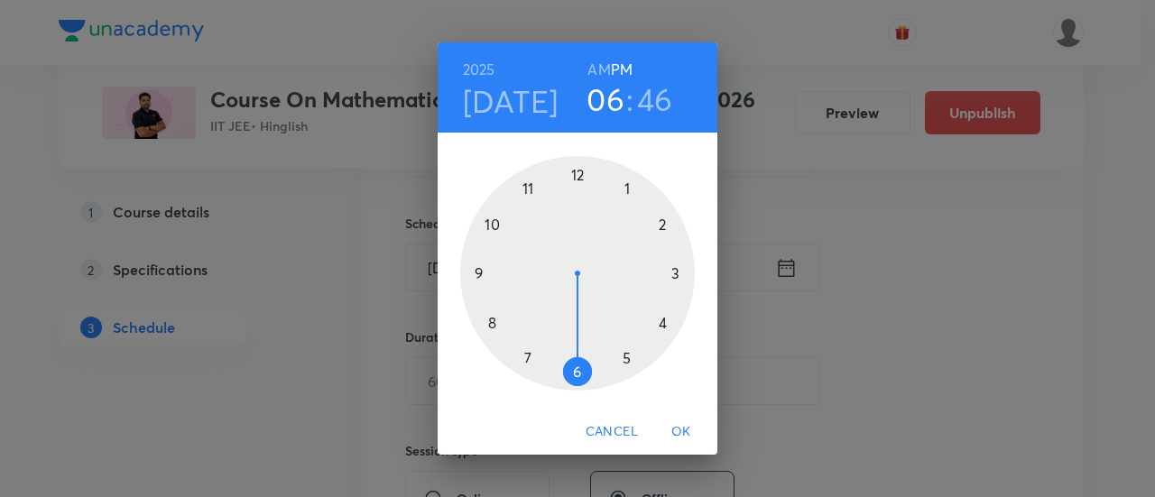
click at [601, 68] on h6 "AM" at bounding box center [599, 69] width 23 height 25
click at [478, 274] on div at bounding box center [577, 273] width 235 height 235
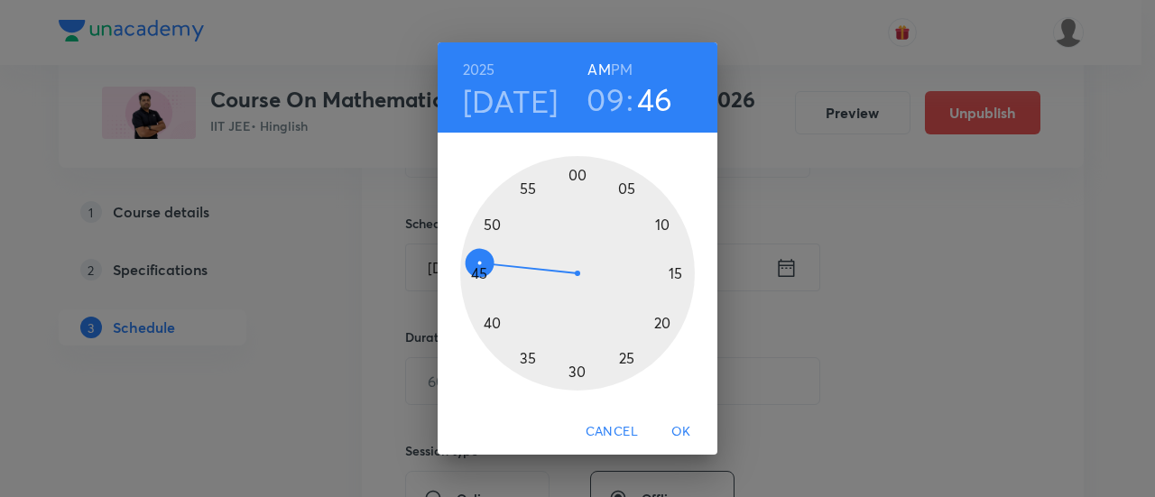
click at [580, 174] on div at bounding box center [577, 273] width 235 height 235
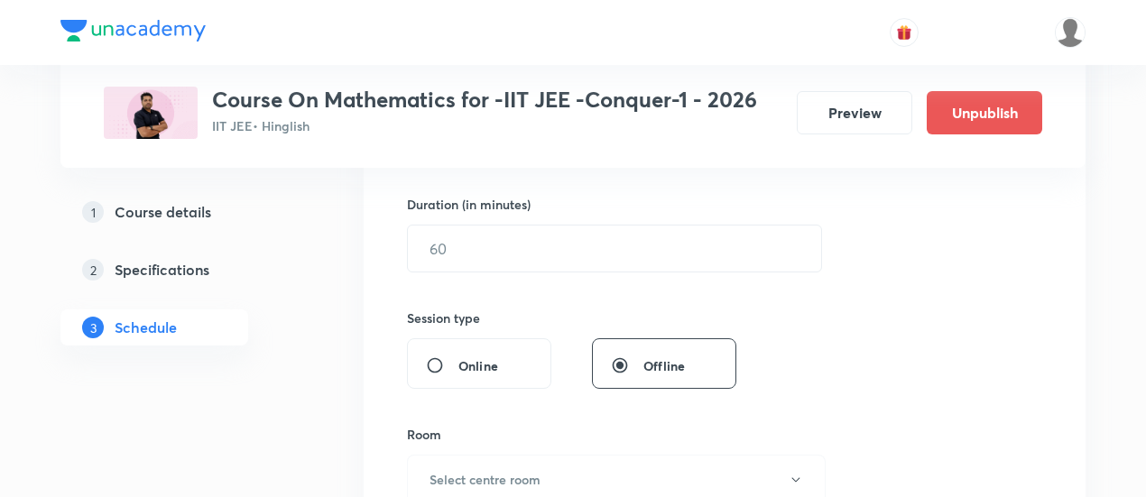
scroll to position [577, 0]
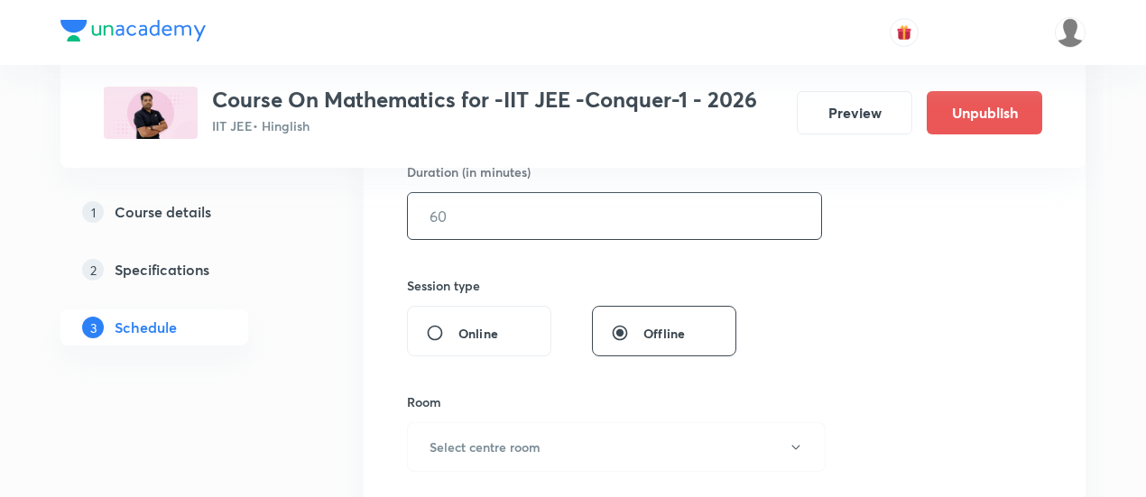
click at [564, 209] on input "text" at bounding box center [614, 216] width 413 height 46
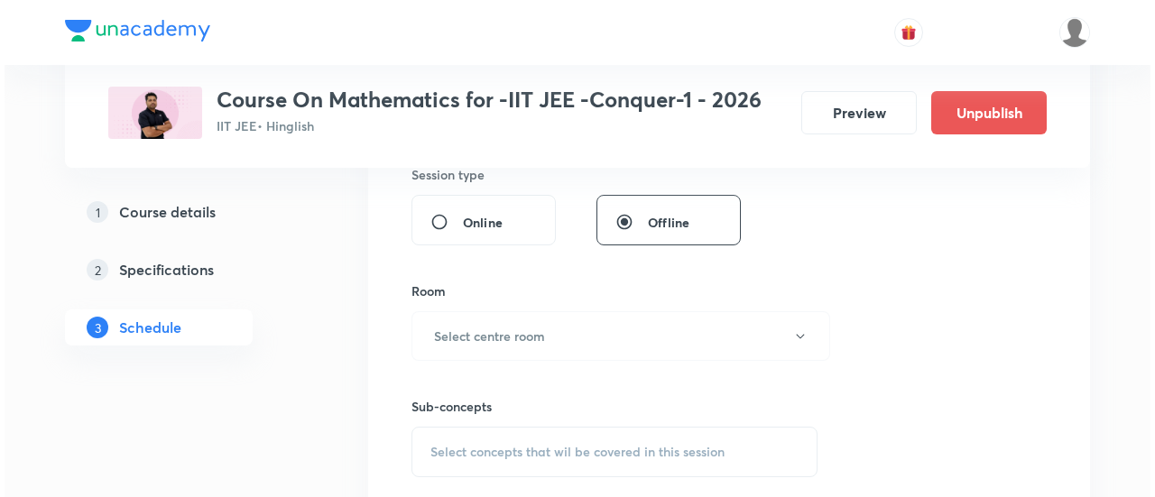
scroll to position [715, 0]
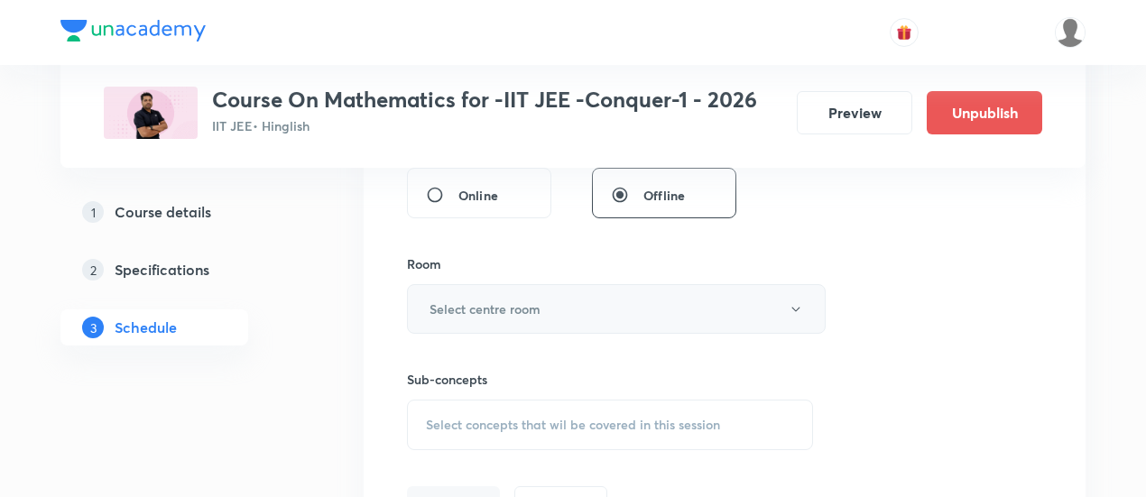
type input "90"
click at [578, 301] on button "Select centre room" at bounding box center [616, 309] width 419 height 50
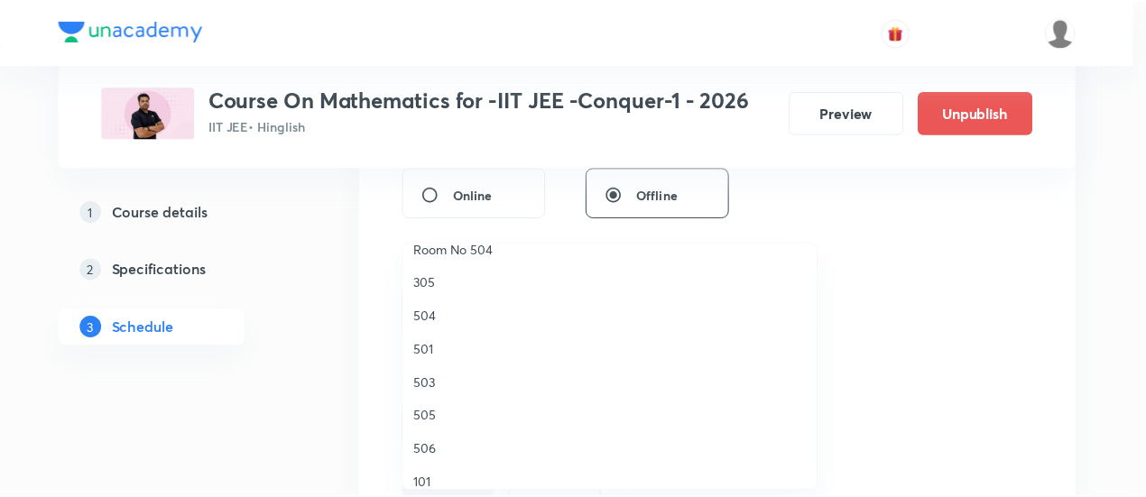
scroll to position [253, 0]
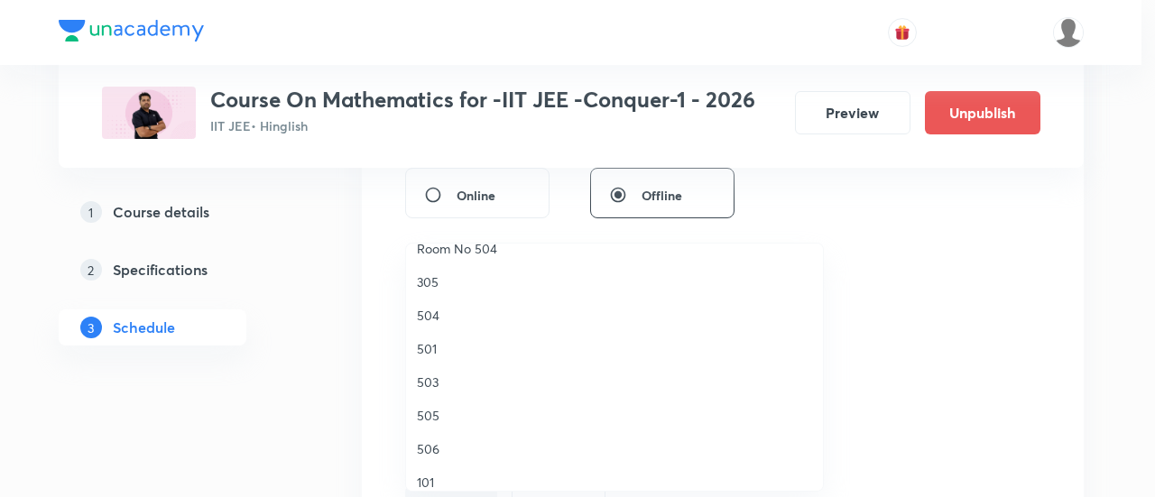
click at [458, 310] on span "504" at bounding box center [614, 315] width 395 height 19
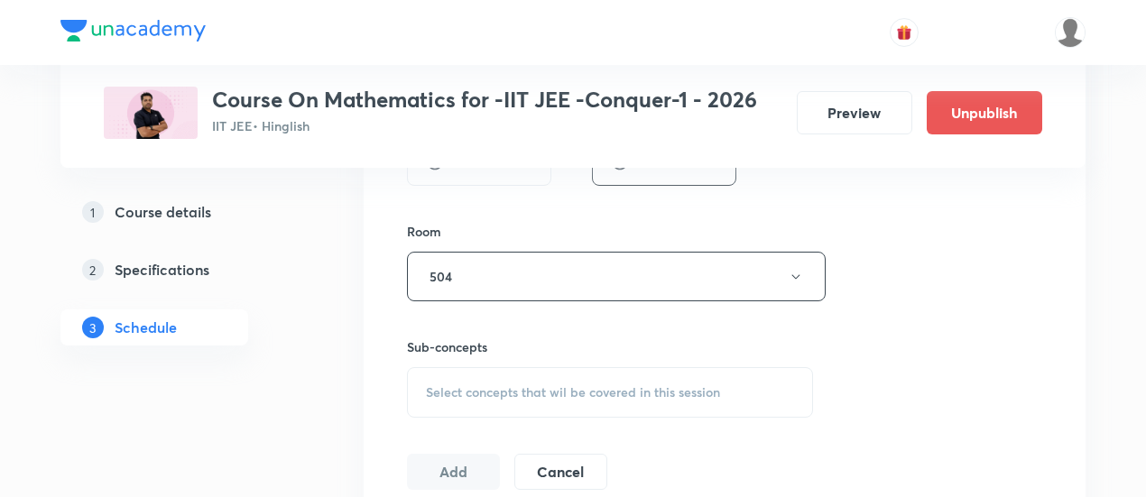
scroll to position [805, 0]
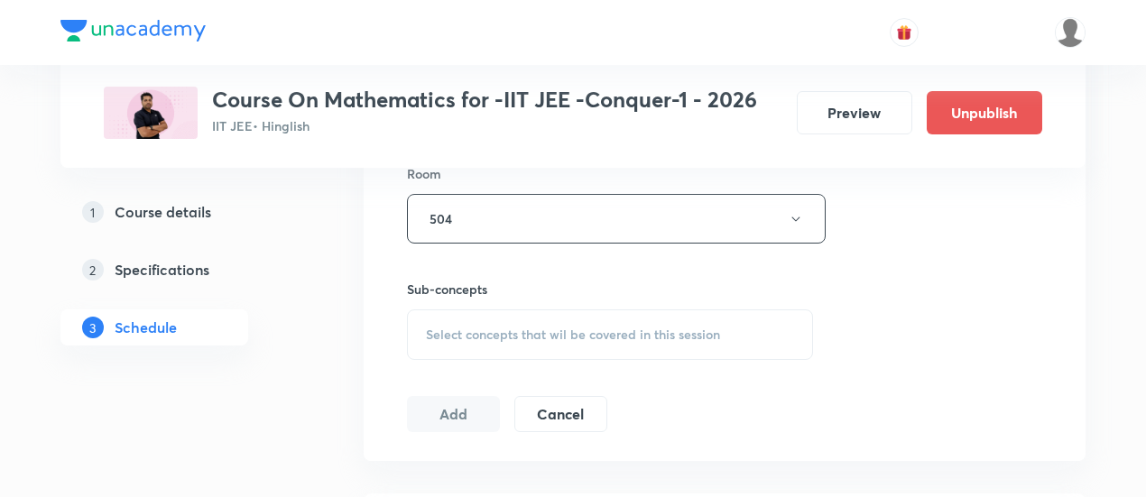
click at [599, 340] on div "Select concepts that wil be covered in this session" at bounding box center [610, 335] width 406 height 51
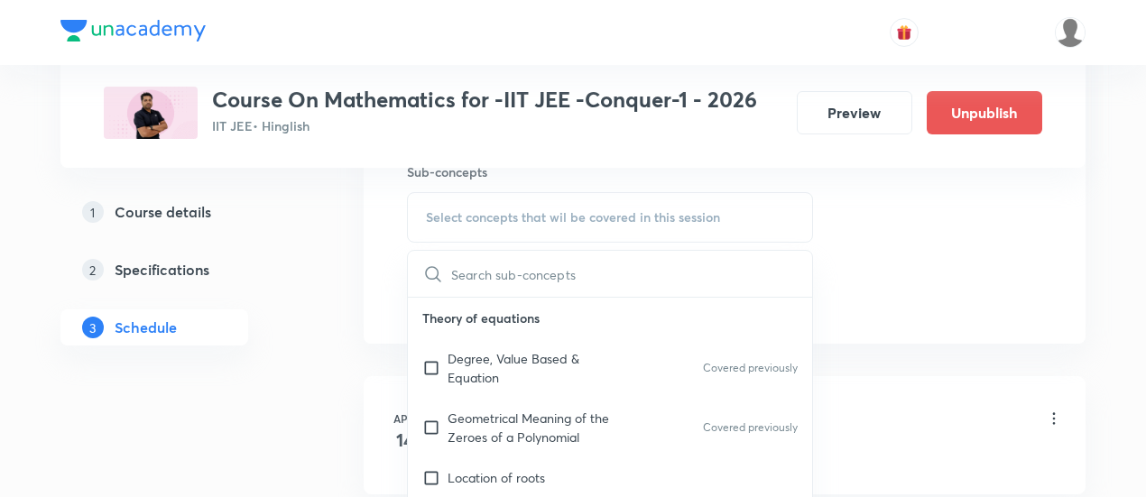
scroll to position [926, 0]
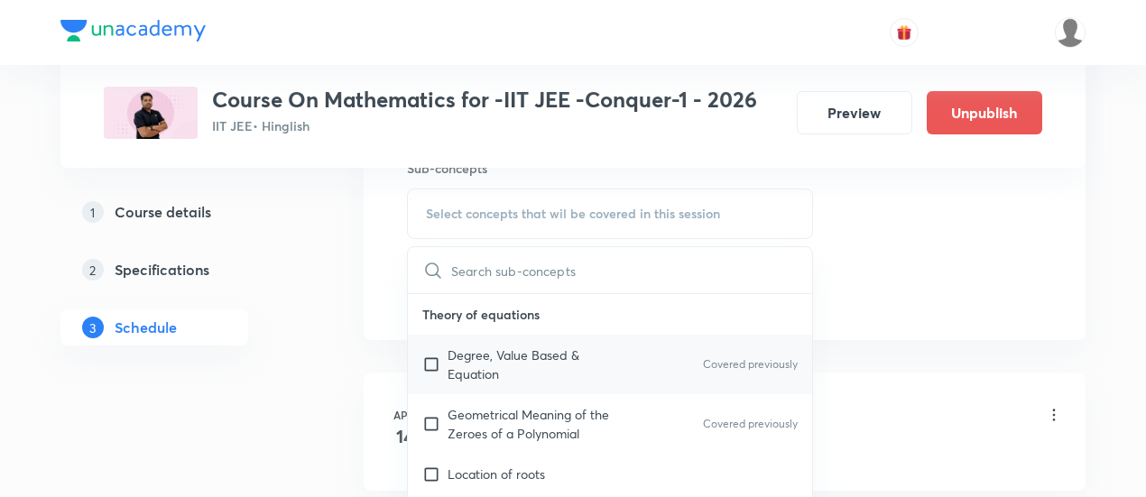
click at [502, 366] on p "Degree, Value Based & Equation" at bounding box center [539, 365] width 182 height 38
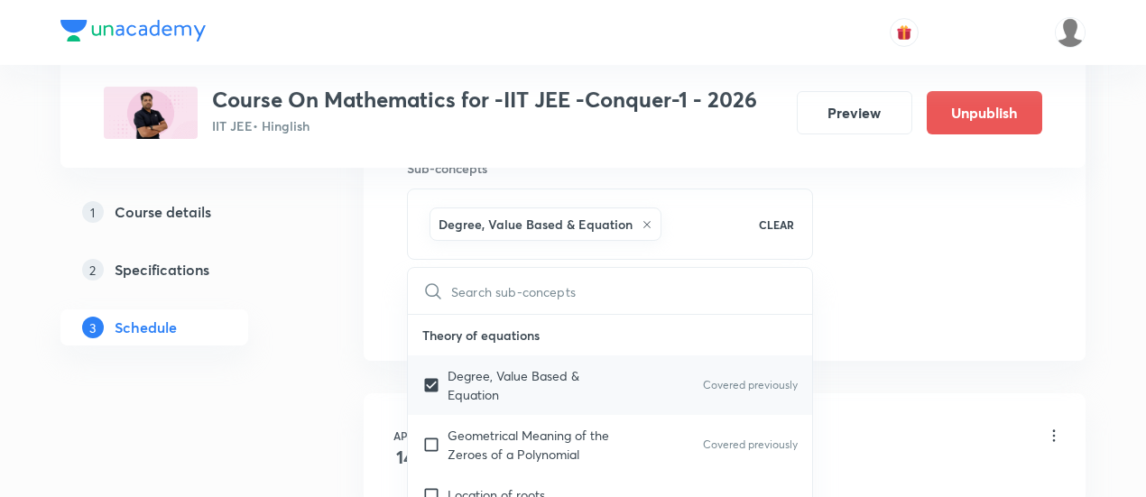
checkbox input "true"
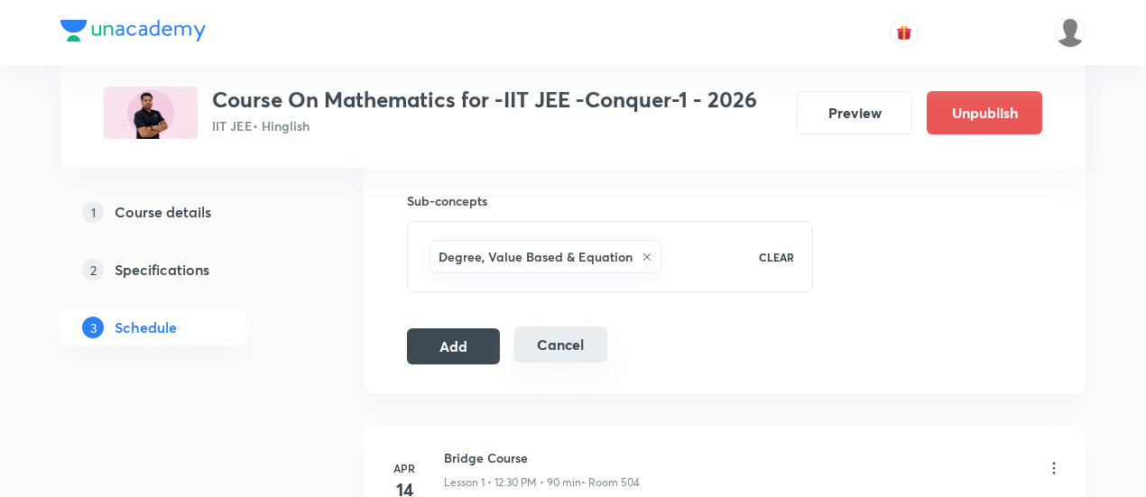
scroll to position [895, 0]
click at [468, 348] on button "Add" at bounding box center [453, 343] width 93 height 36
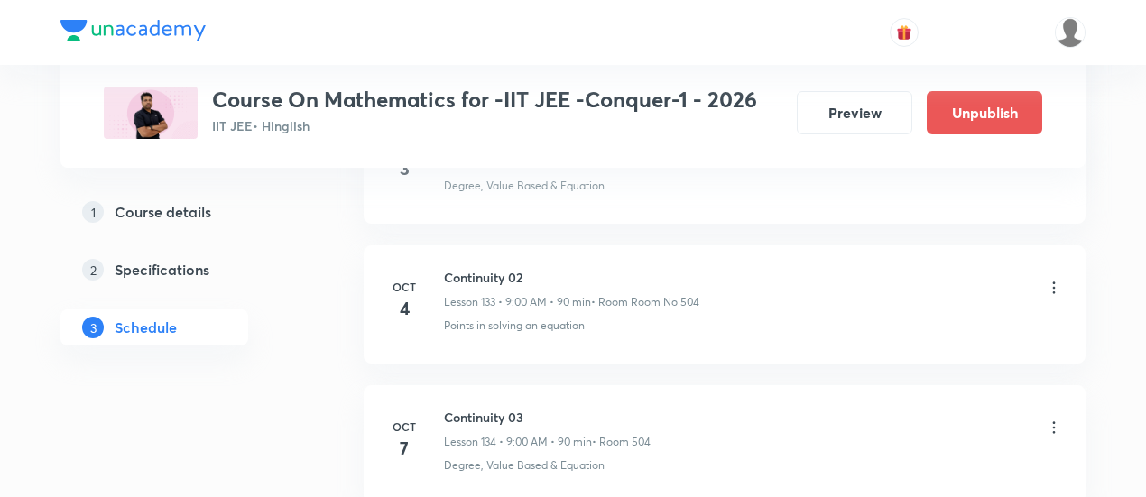
scroll to position [18932, 0]
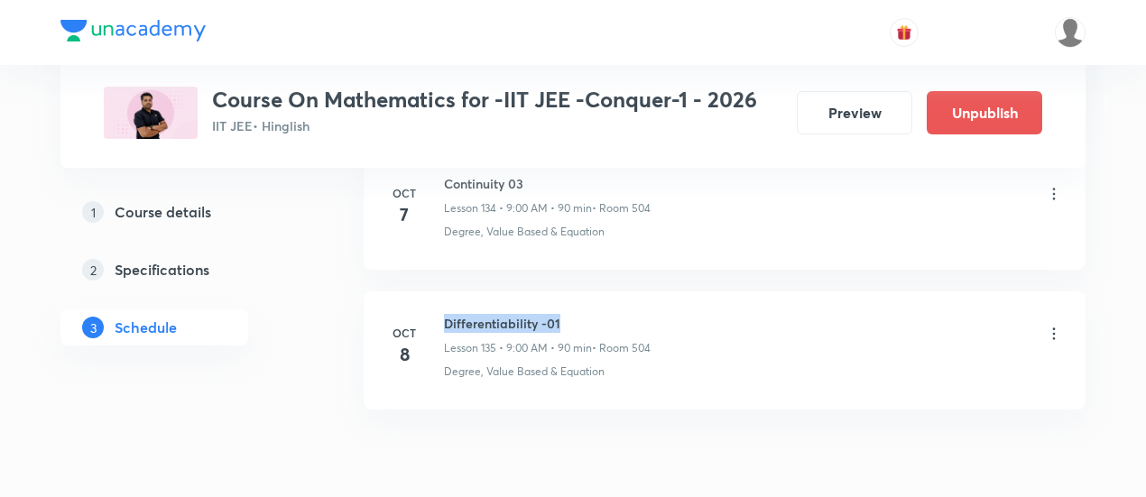
drag, startPoint x: 444, startPoint y: 240, endPoint x: 563, endPoint y: 239, distance: 119.2
click at [563, 314] on h6 "Differentiability -01" at bounding box center [547, 323] width 207 height 19
copy h6 "Differentiability -01"
click at [563, 314] on h6 "Differentiability -01" at bounding box center [547, 323] width 207 height 19
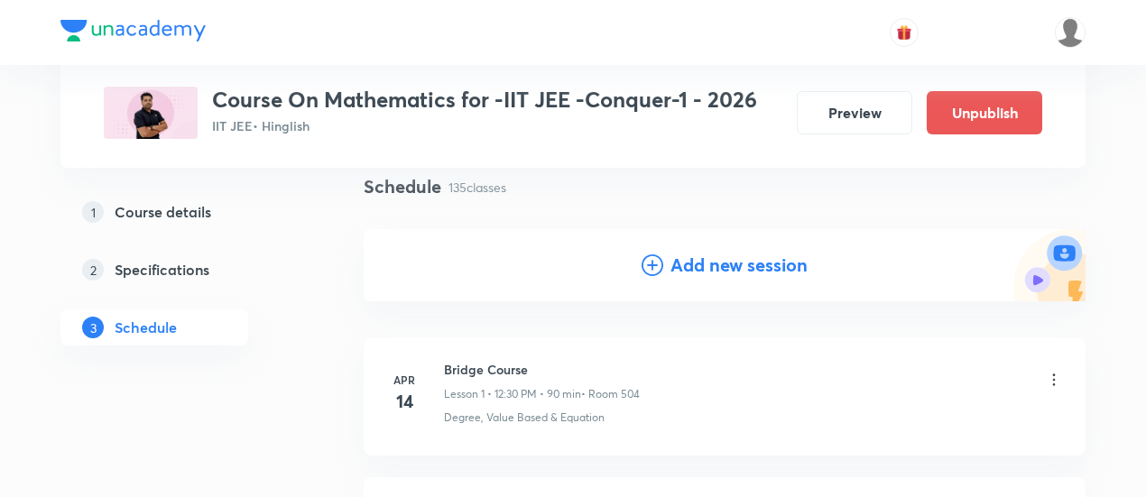
scroll to position [135, 0]
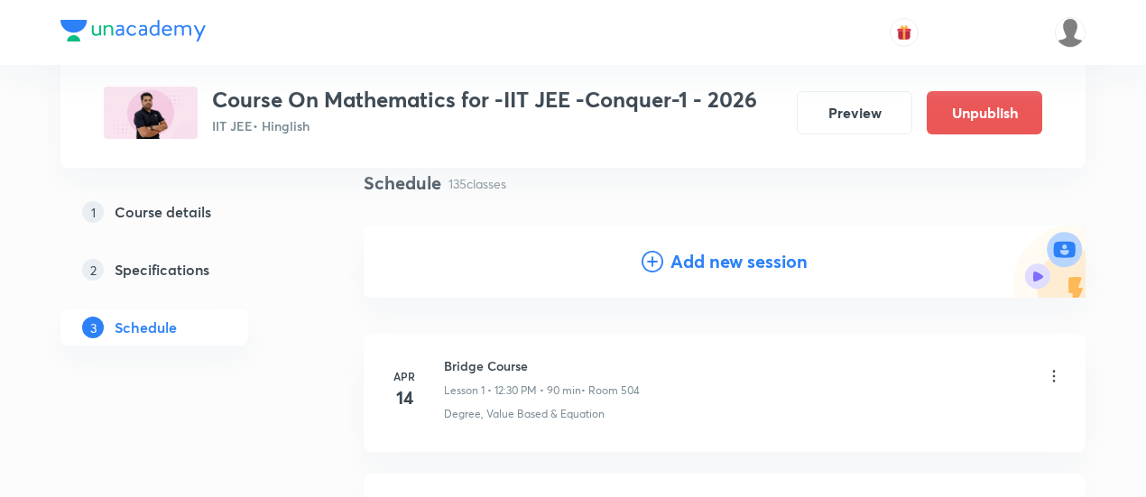
click at [687, 263] on h4 "Add new session" at bounding box center [739, 261] width 137 height 27
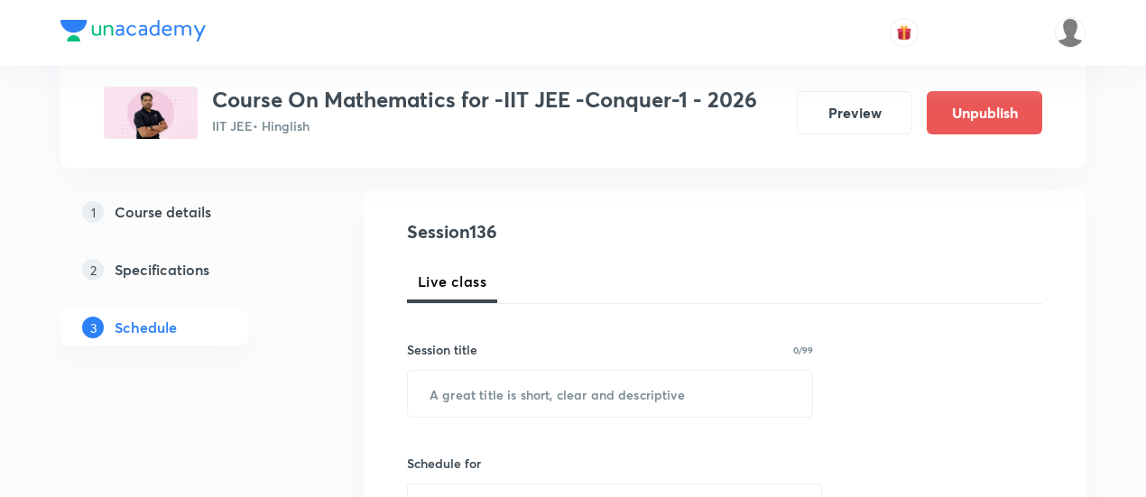
scroll to position [262, 0]
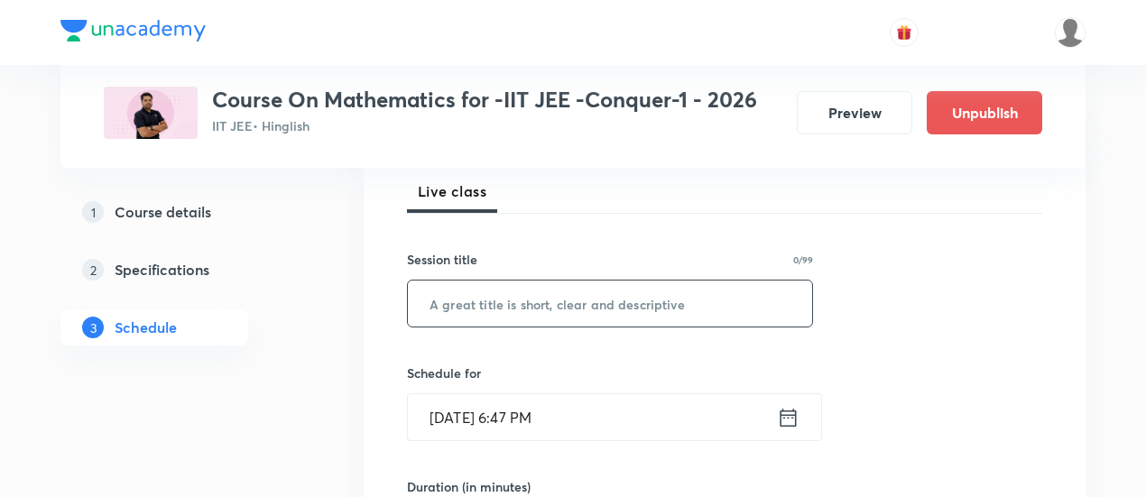
click at [595, 304] on input "text" at bounding box center [610, 304] width 404 height 46
paste input "Differentiability -01"
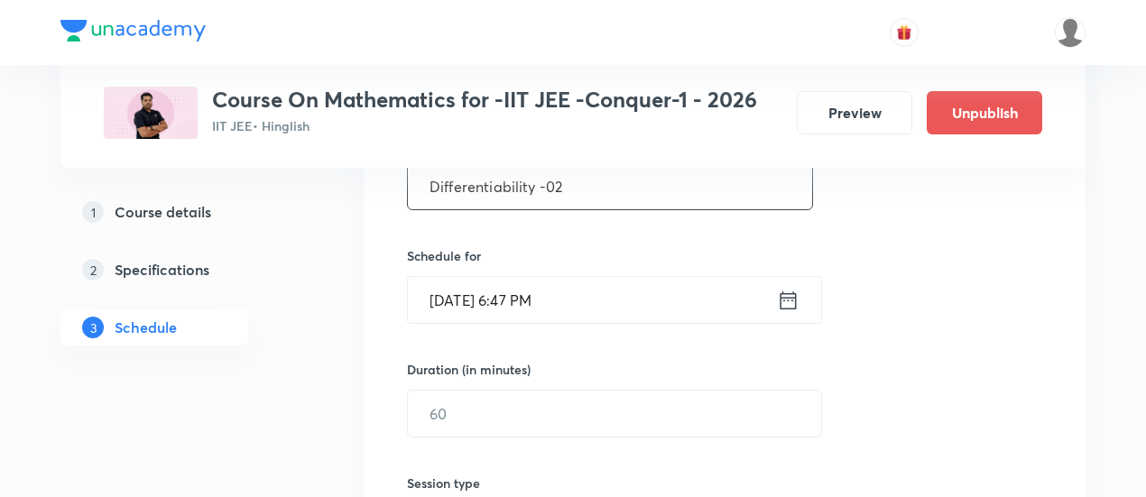
scroll to position [385, 0]
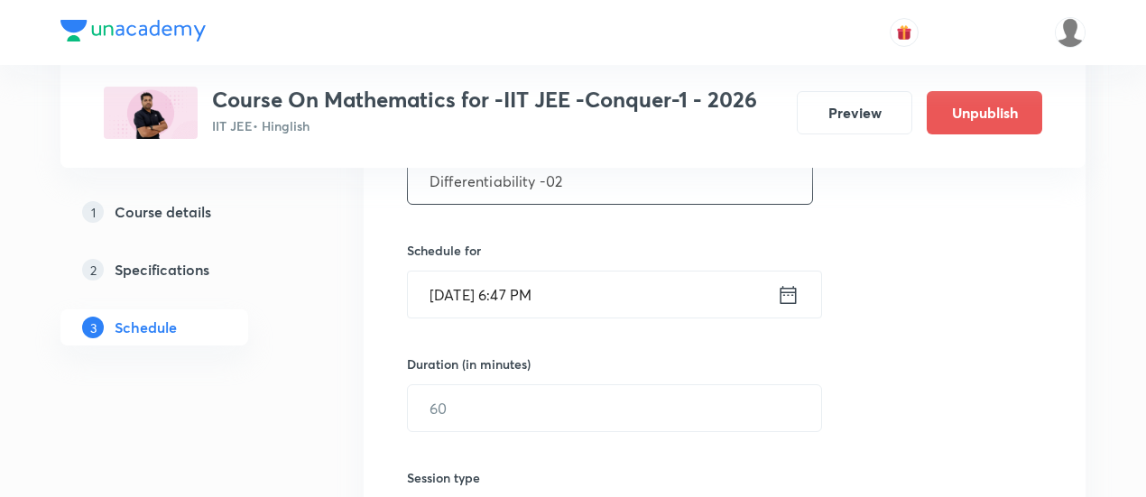
type input "Differentiability -02"
click at [788, 295] on icon at bounding box center [788, 295] width 23 height 25
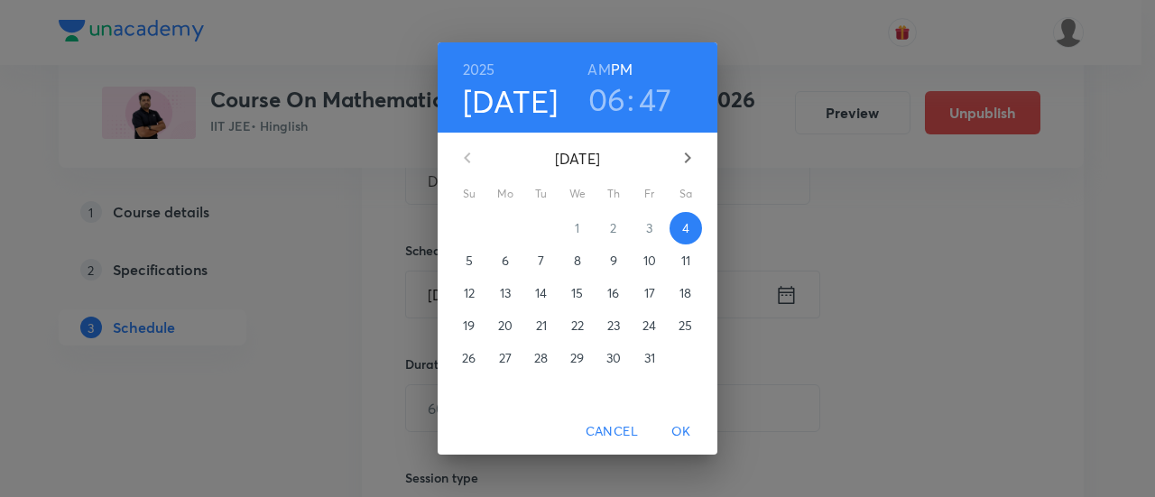
click at [620, 262] on span "9" at bounding box center [614, 261] width 32 height 18
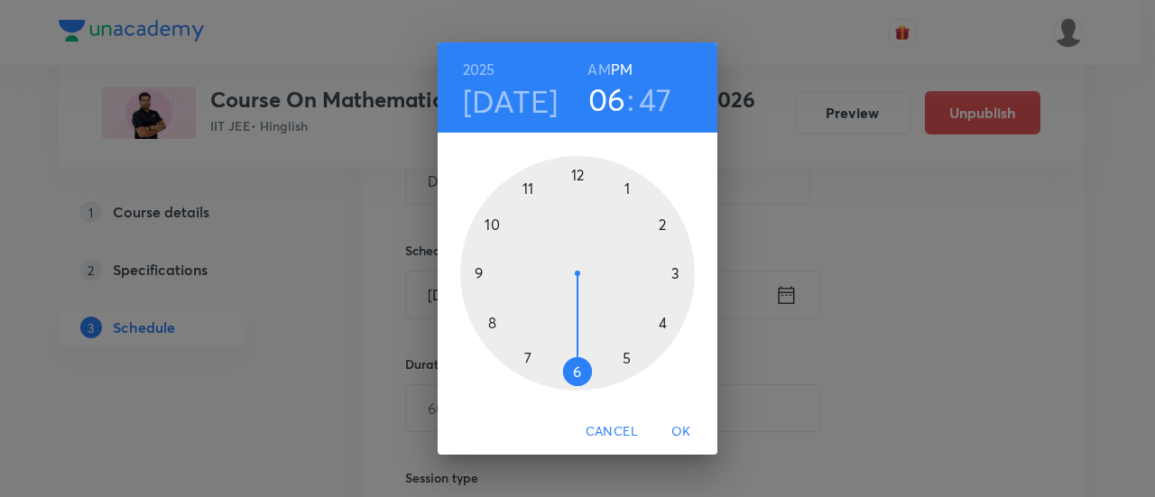
click at [602, 64] on h6 "AM" at bounding box center [599, 69] width 23 height 25
click at [478, 274] on div at bounding box center [577, 273] width 235 height 235
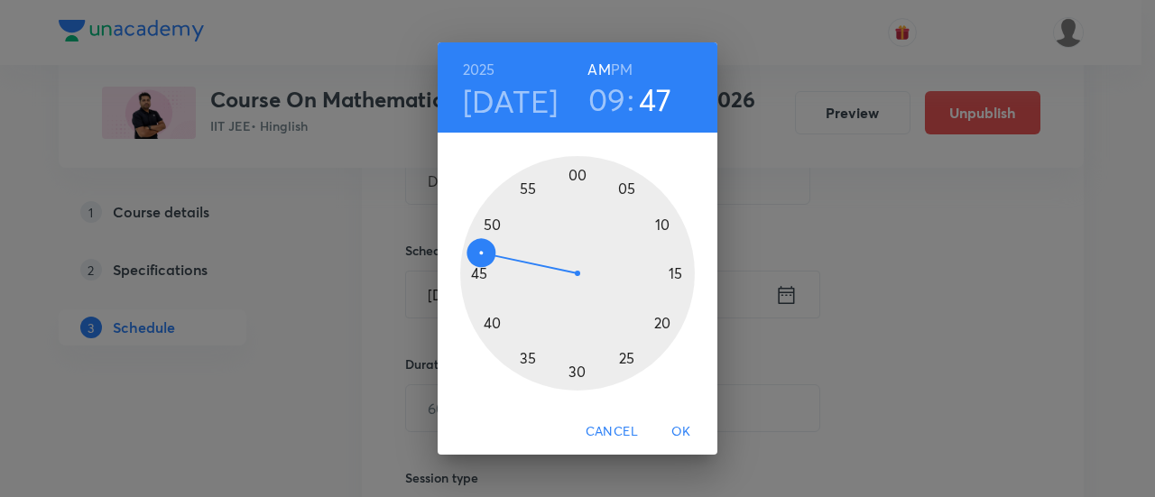
click at [580, 174] on div at bounding box center [577, 273] width 235 height 235
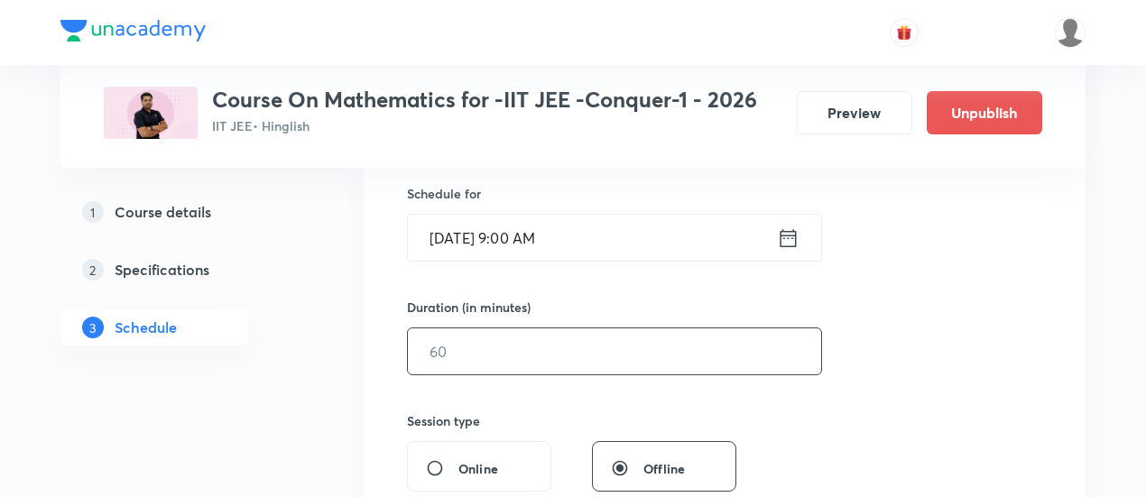
scroll to position [445, 0]
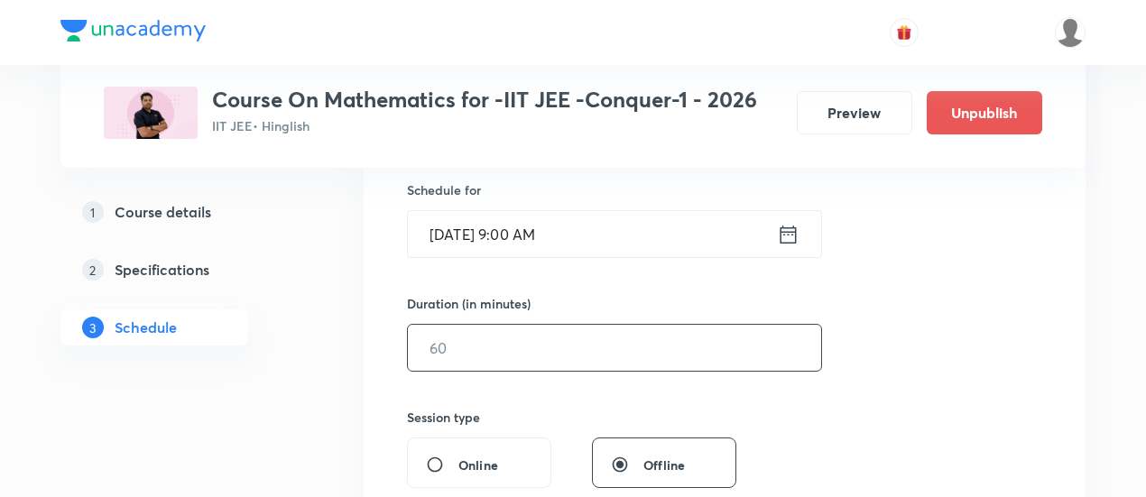
click at [665, 343] on input "text" at bounding box center [614, 348] width 413 height 46
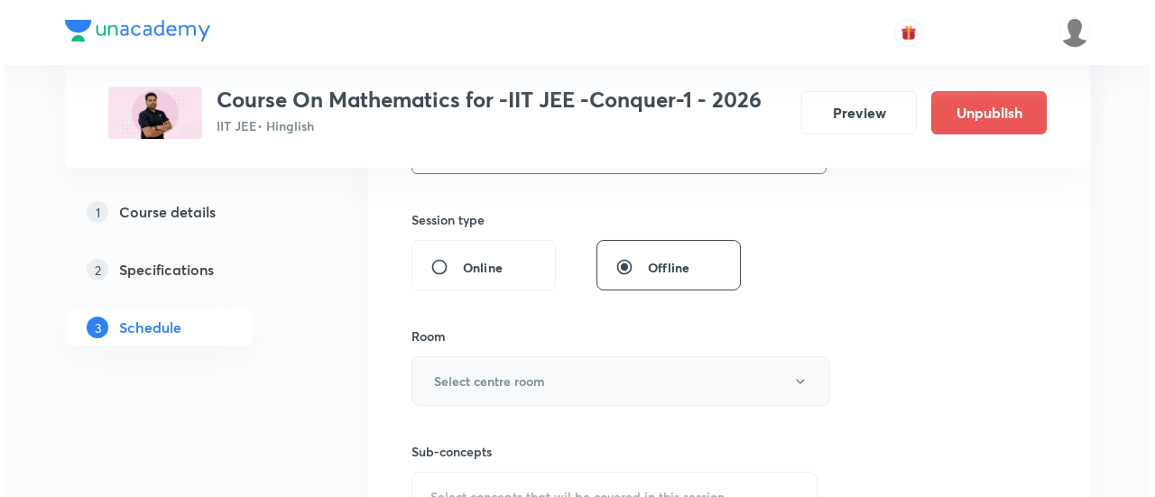
scroll to position [644, 0]
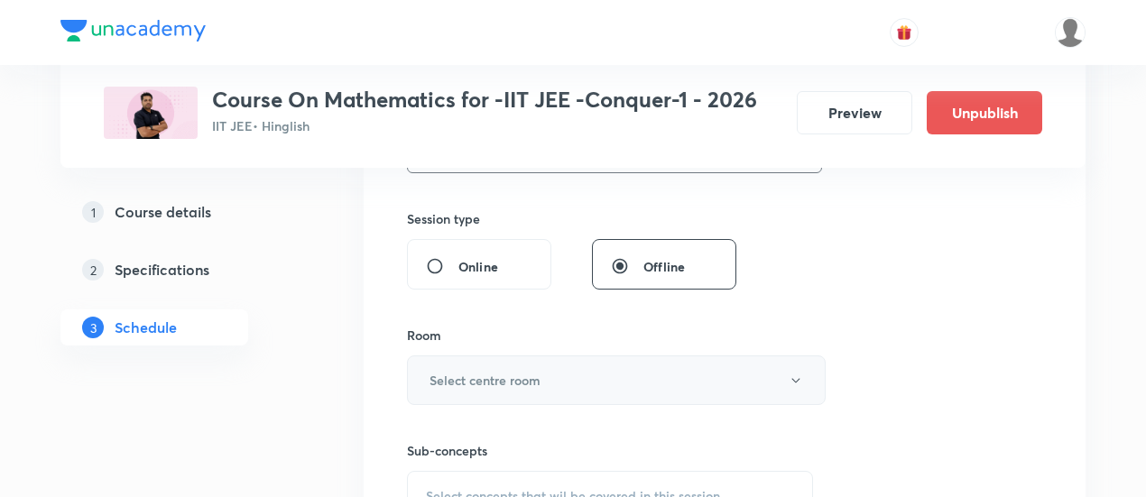
type input "90"
click at [559, 384] on button "Select centre room" at bounding box center [616, 381] width 419 height 50
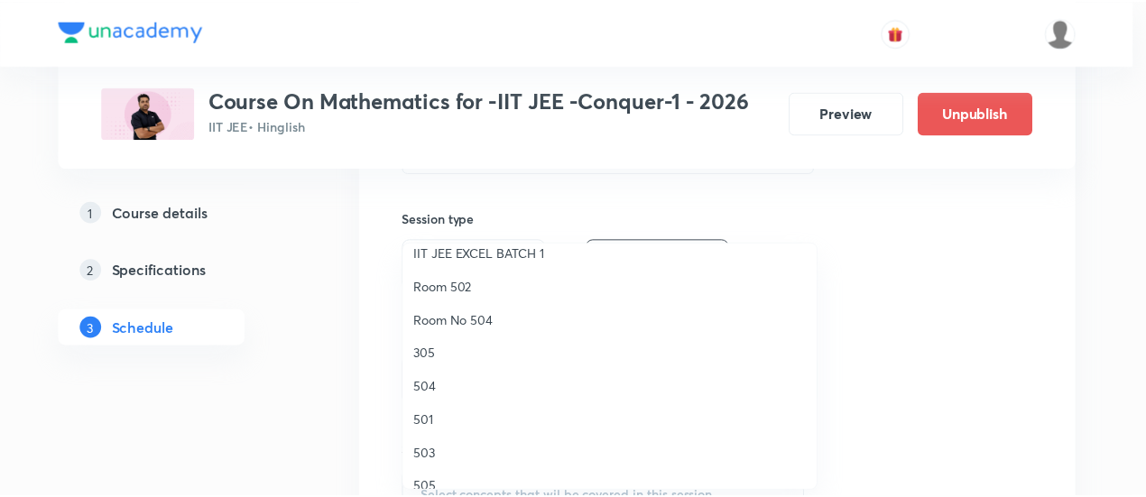
scroll to position [192, 0]
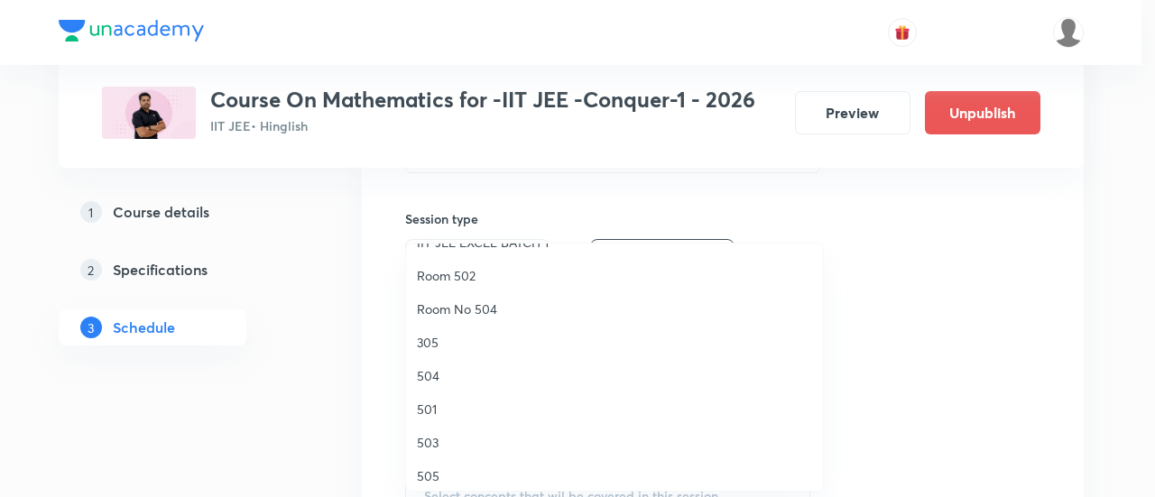
click at [439, 377] on span "504" at bounding box center [614, 375] width 395 height 19
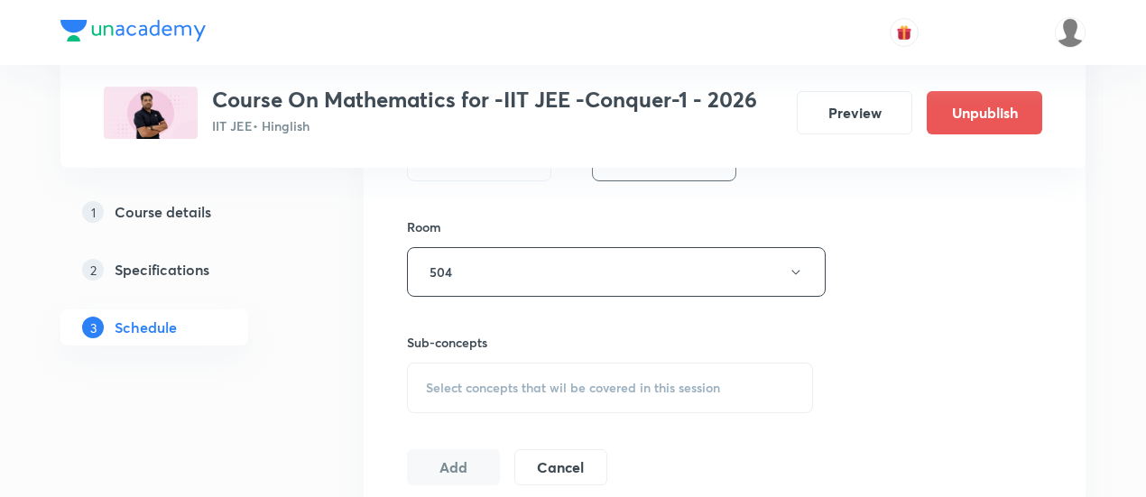
scroll to position [753, 0]
click at [614, 382] on span "Select concepts that wil be covered in this session" at bounding box center [573, 387] width 294 height 14
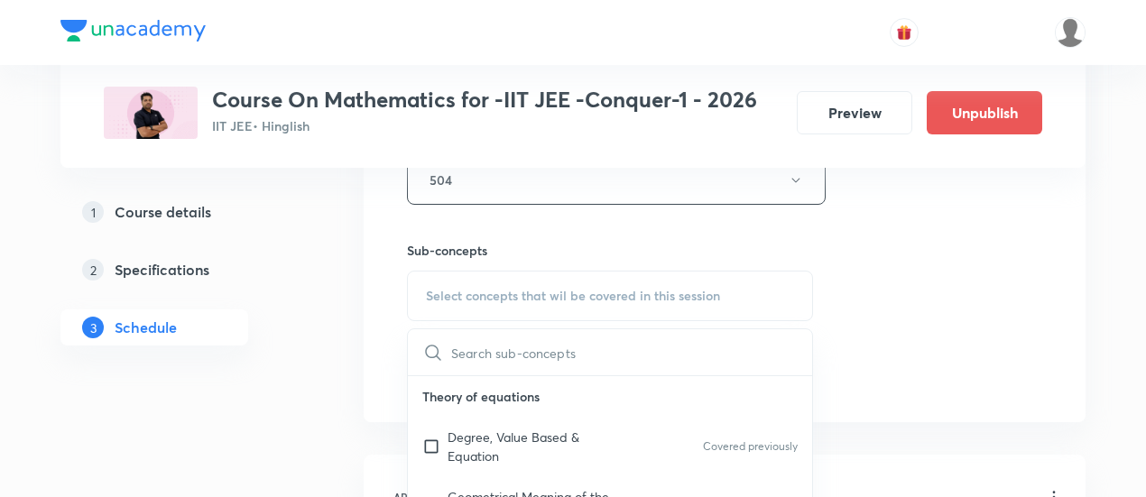
scroll to position [852, 0]
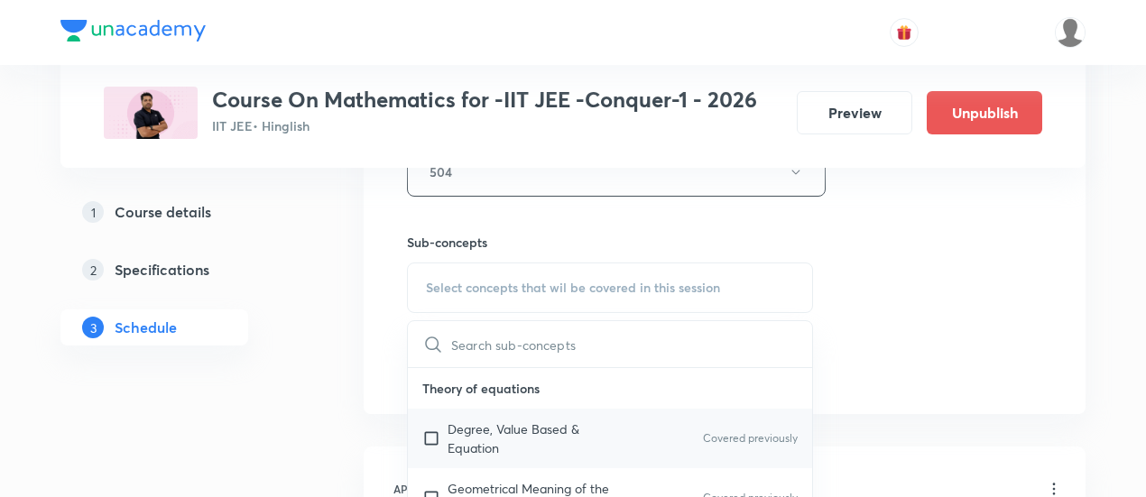
click at [515, 431] on p "Degree, Value Based & Equation" at bounding box center [539, 439] width 182 height 38
checkbox input "true"
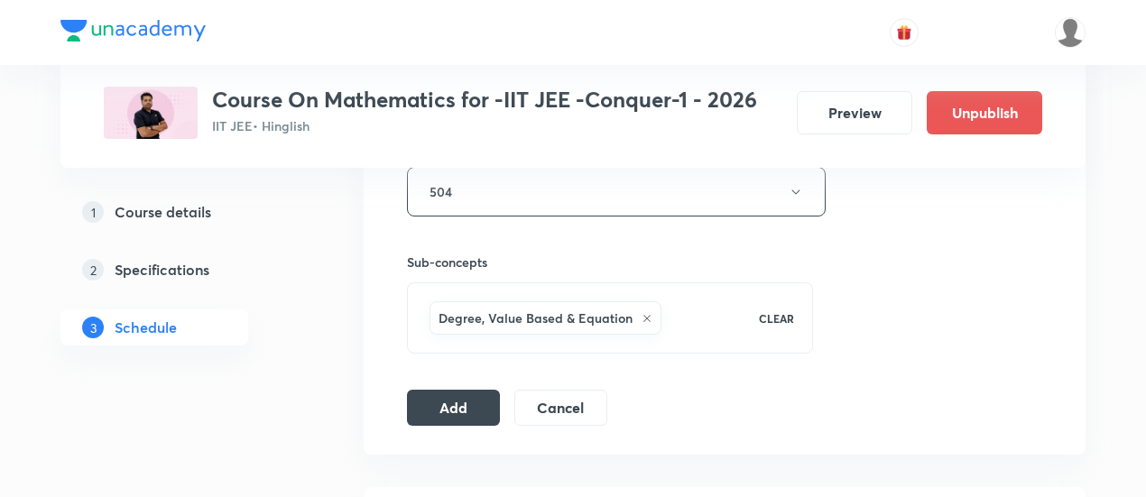
scroll to position [839, 0]
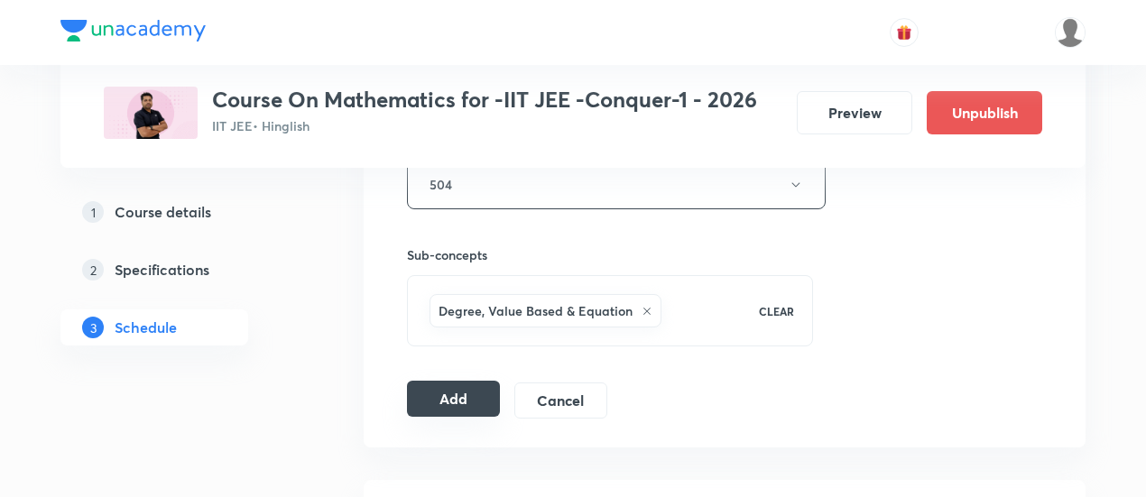
click at [469, 389] on button "Add" at bounding box center [453, 399] width 93 height 36
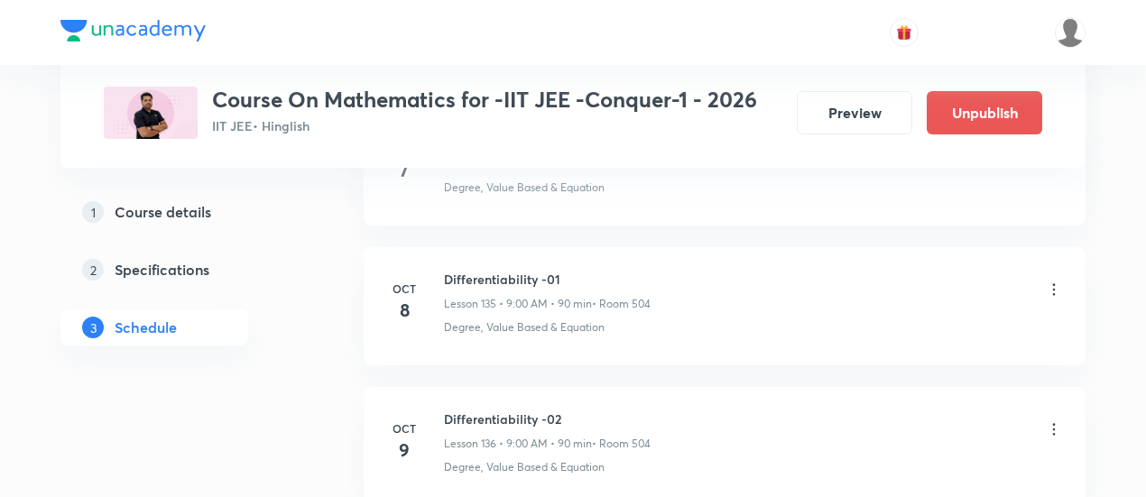
scroll to position [18986, 0]
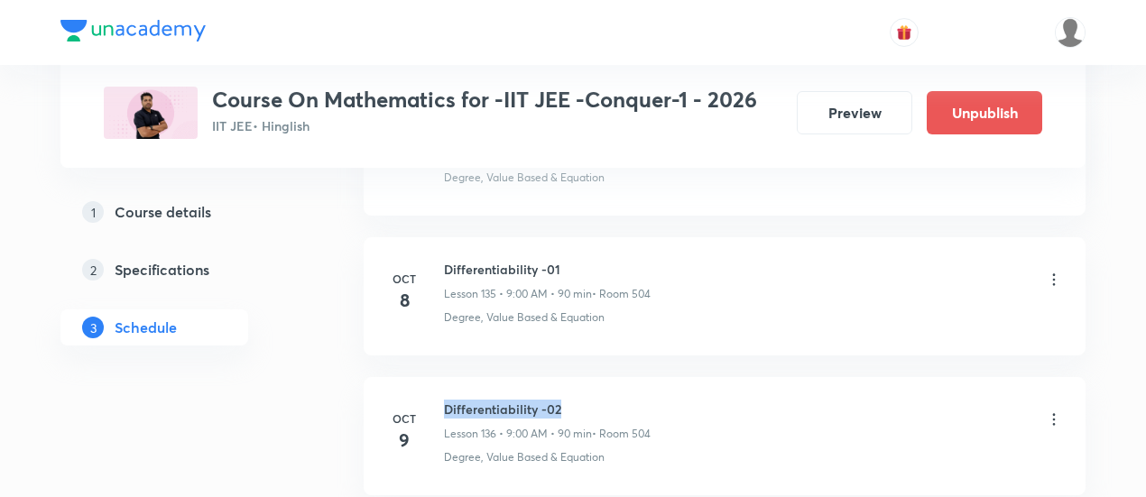
drag, startPoint x: 442, startPoint y: 324, endPoint x: 561, endPoint y: 328, distance: 119.2
click at [561, 400] on div "[DATE] Differentiability -02 Lesson 136 • 9:00 AM • 90 min • Room 504 Degree, V…" at bounding box center [724, 433] width 677 height 66
copy h6 "Differentiability -02"
click at [561, 400] on h6 "Differentiability -02" at bounding box center [547, 409] width 207 height 19
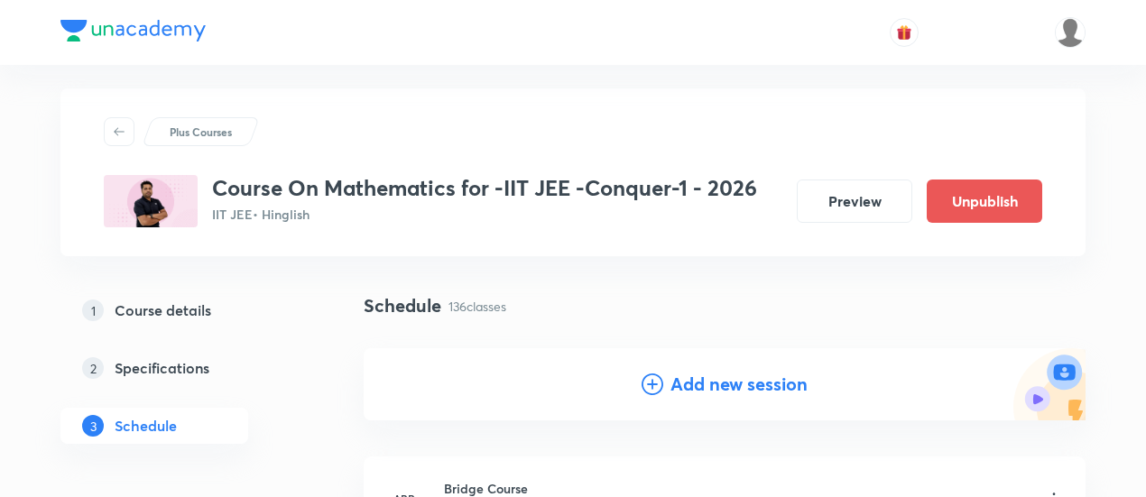
scroll to position [0, 0]
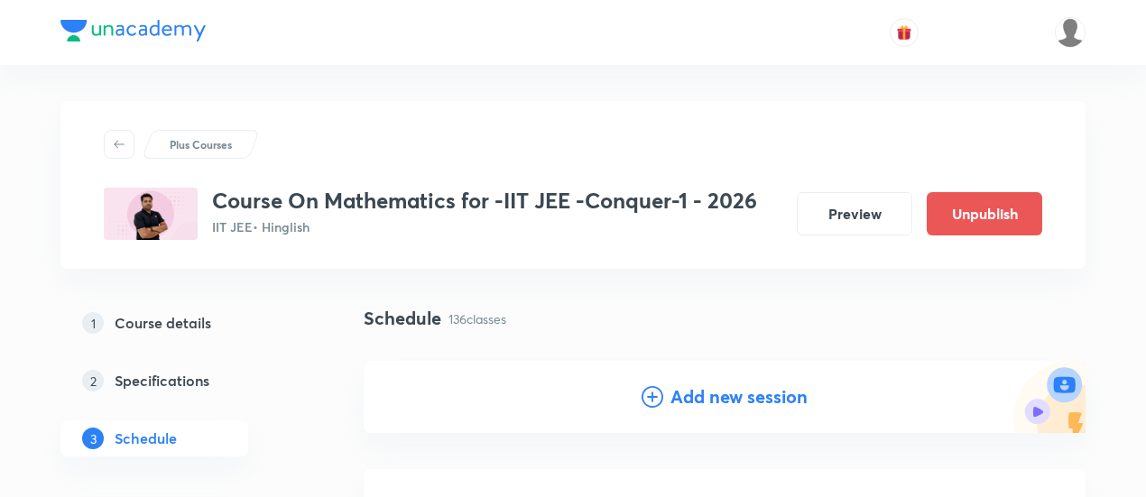
click at [737, 397] on h4 "Add new session" at bounding box center [739, 397] width 137 height 27
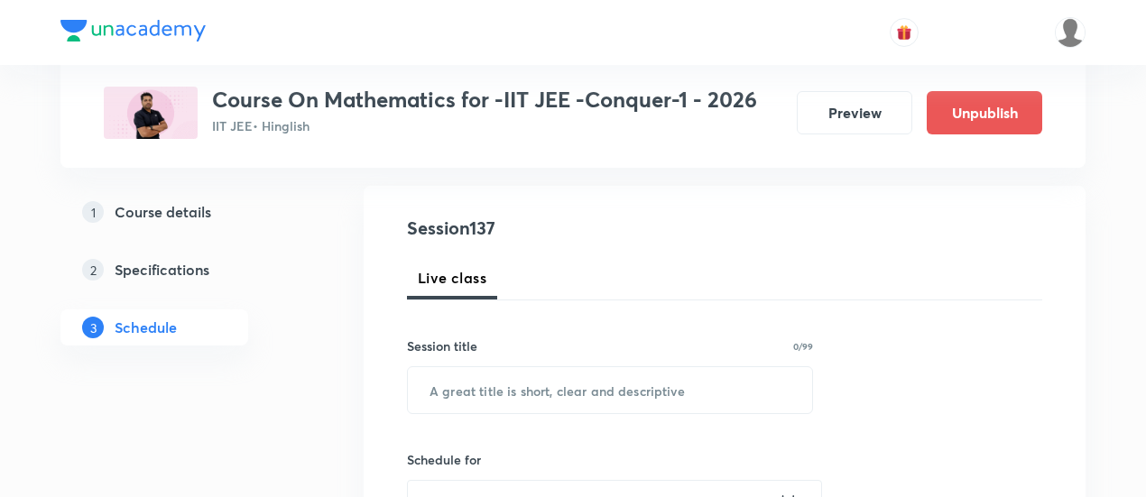
scroll to position [219, 0]
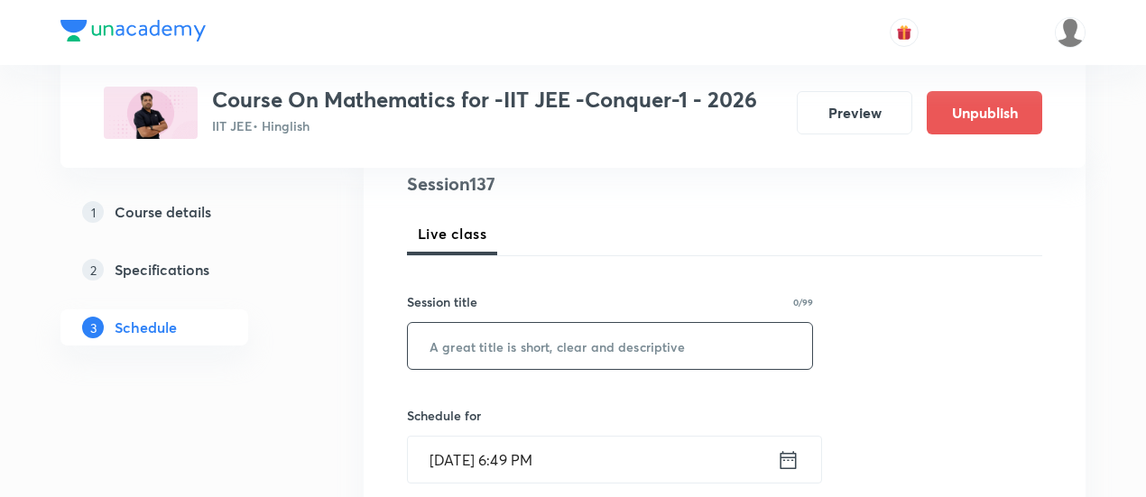
click at [641, 358] on input "text" at bounding box center [610, 346] width 404 height 46
paste input "Differentiability -02"
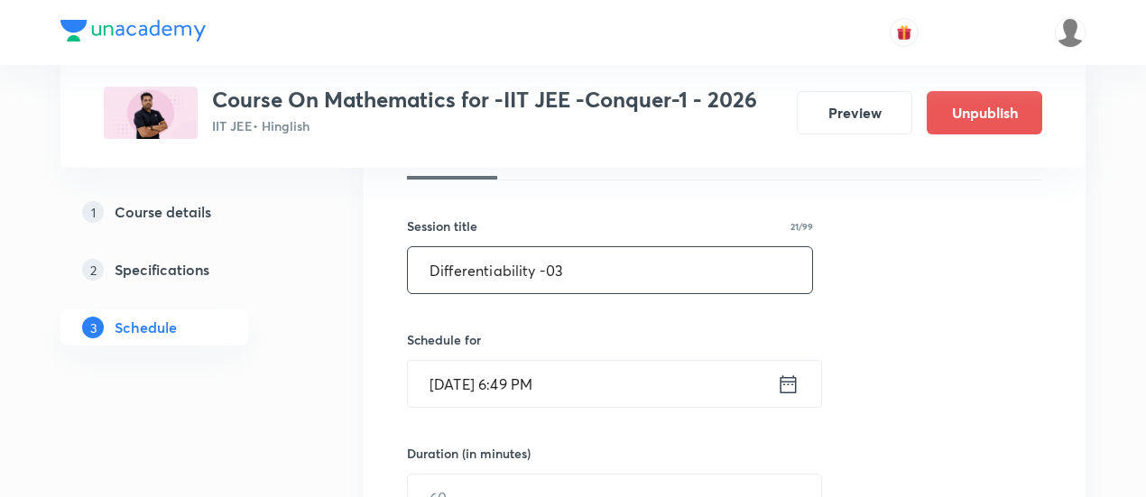
scroll to position [312, 0]
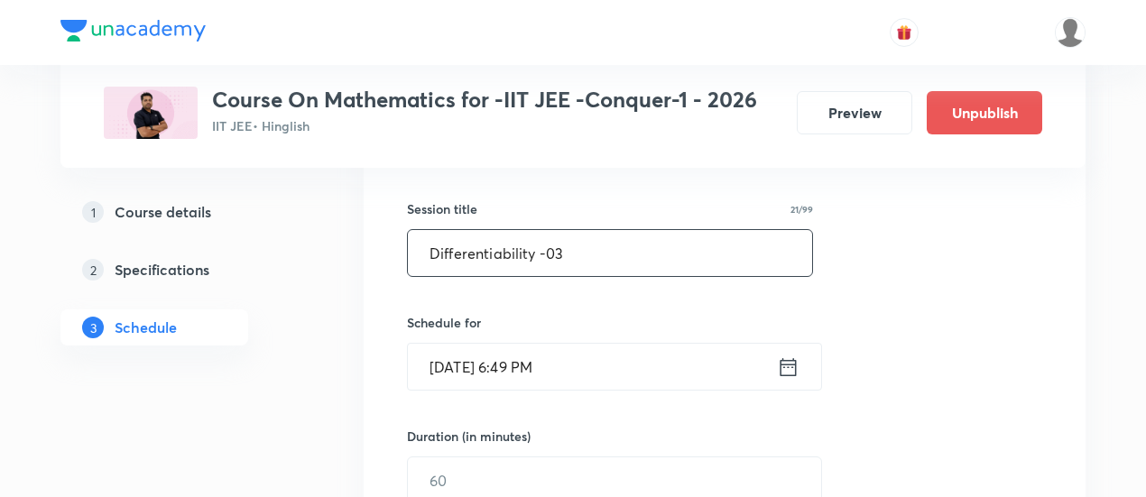
type input "Differentiability -03"
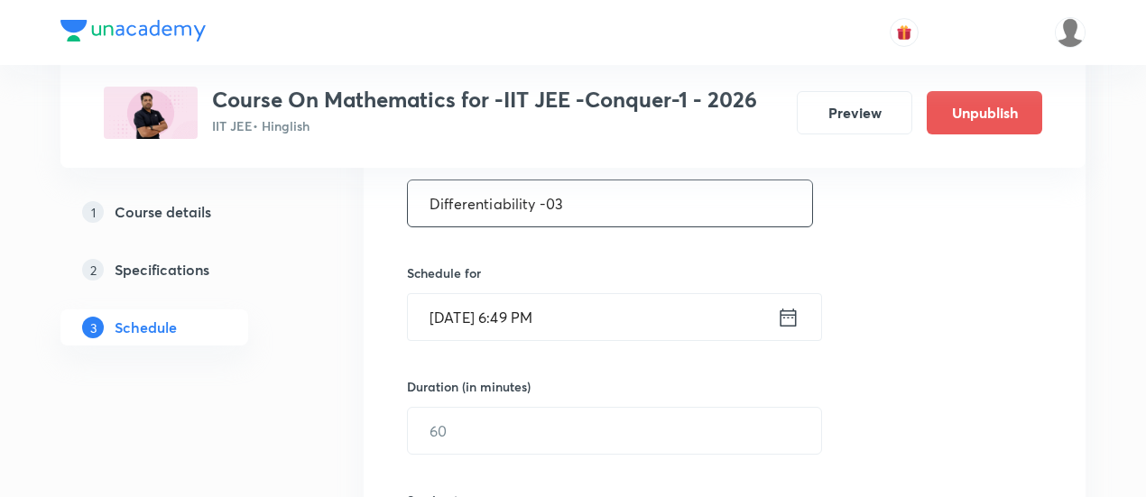
scroll to position [364, 0]
click at [791, 311] on icon at bounding box center [789, 315] width 16 height 18
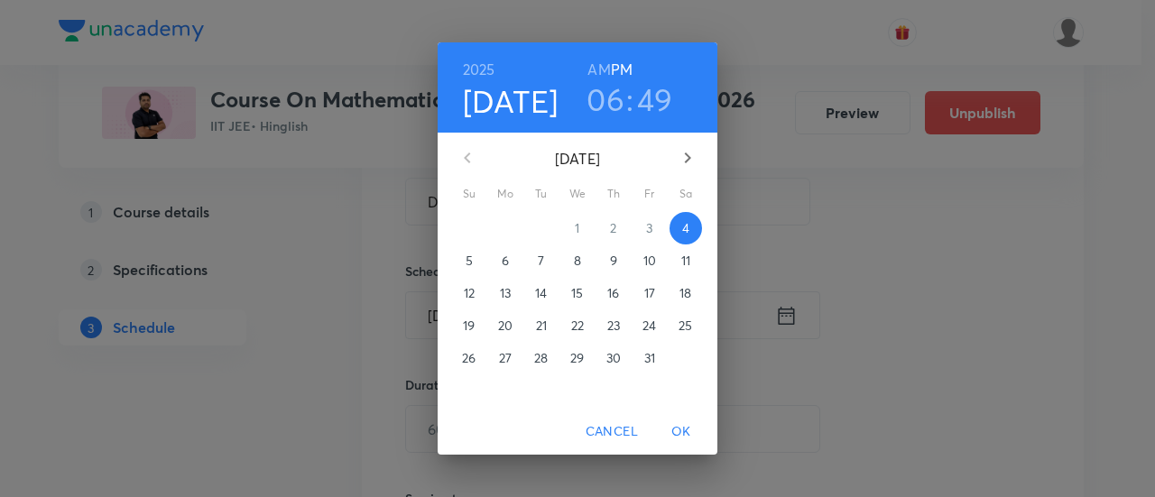
click at [650, 263] on p "10" at bounding box center [650, 261] width 13 height 18
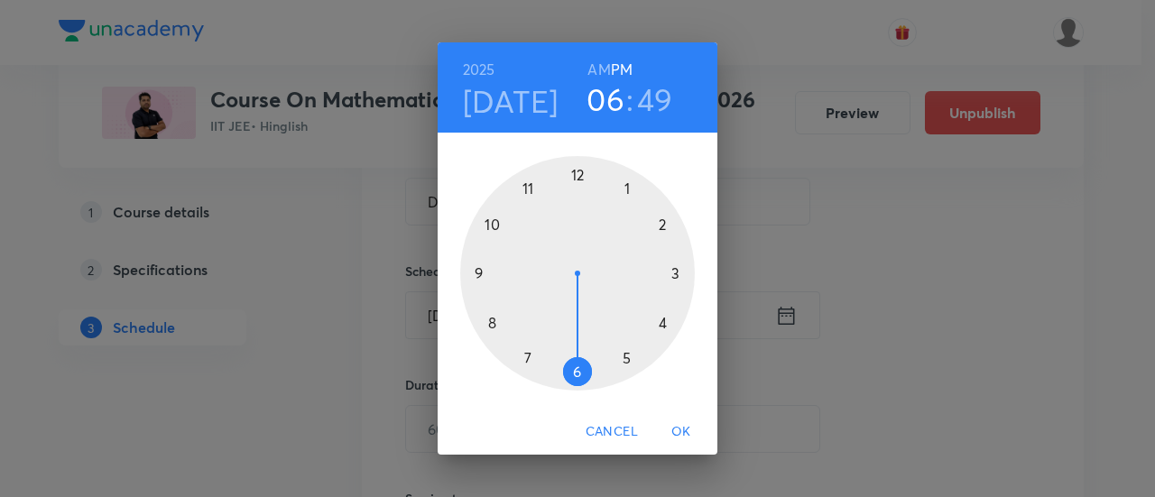
click at [605, 64] on h6 "AM" at bounding box center [599, 69] width 23 height 25
click at [475, 275] on div at bounding box center [577, 273] width 235 height 235
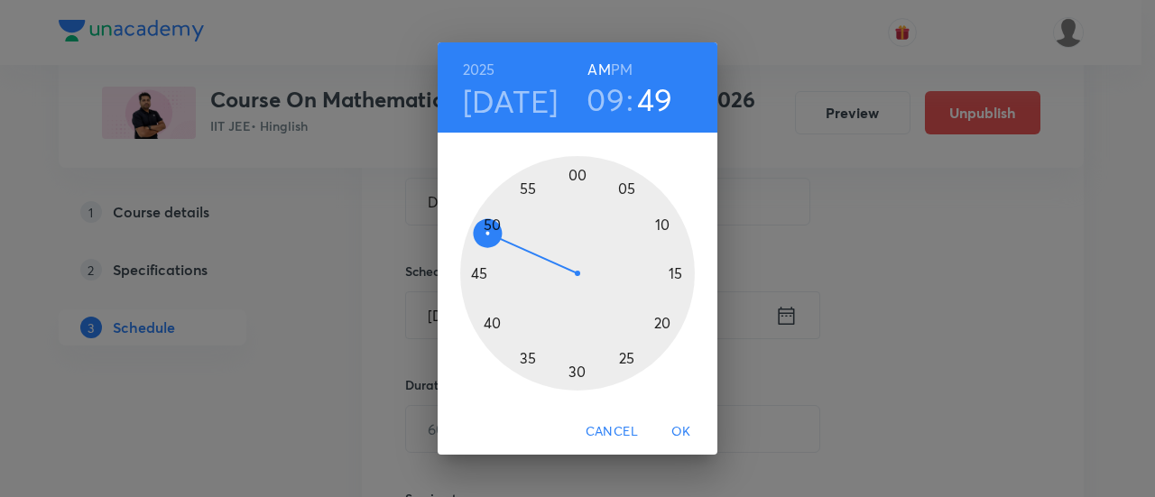
click at [579, 172] on div at bounding box center [577, 273] width 235 height 235
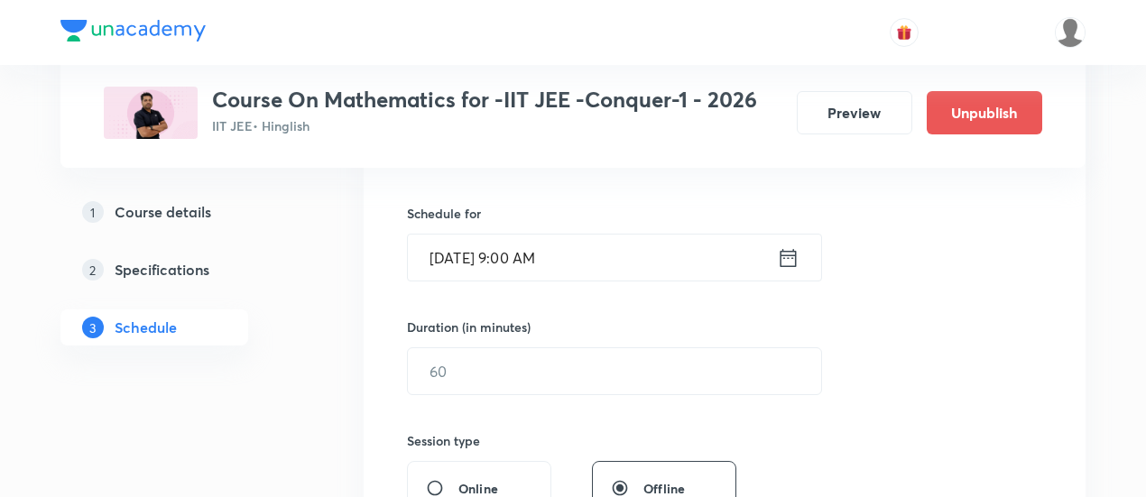
scroll to position [439, 0]
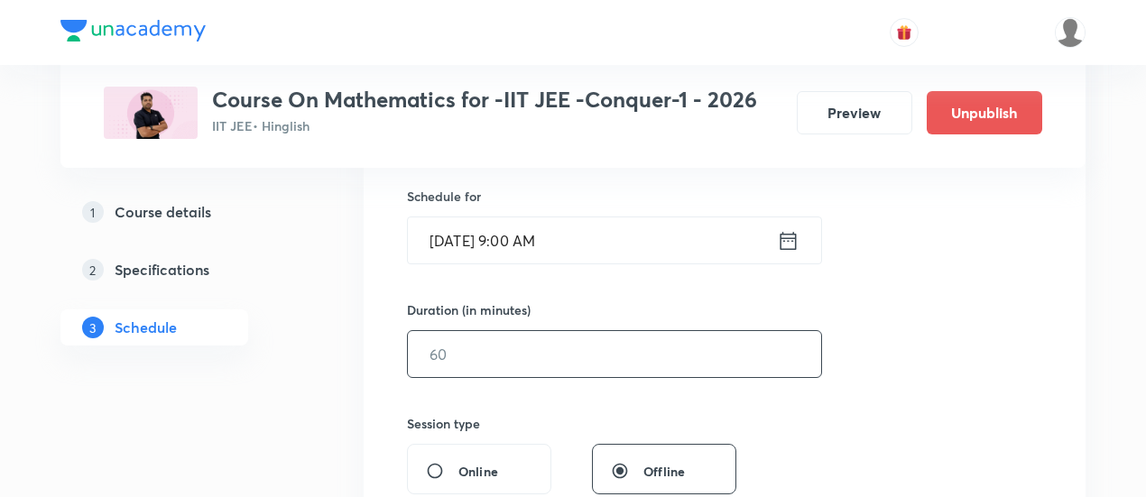
click at [671, 354] on input "text" at bounding box center [614, 354] width 413 height 46
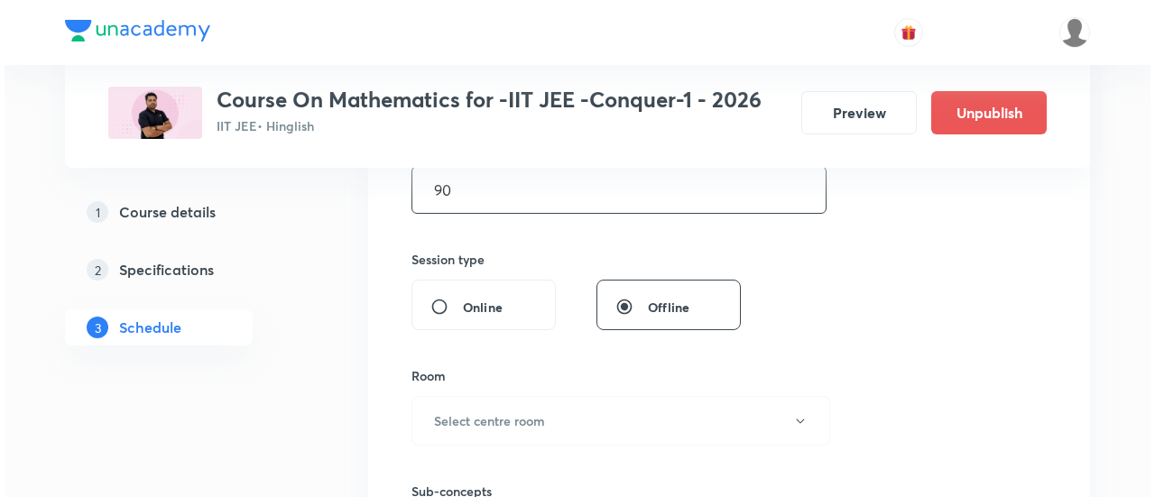
scroll to position [605, 0]
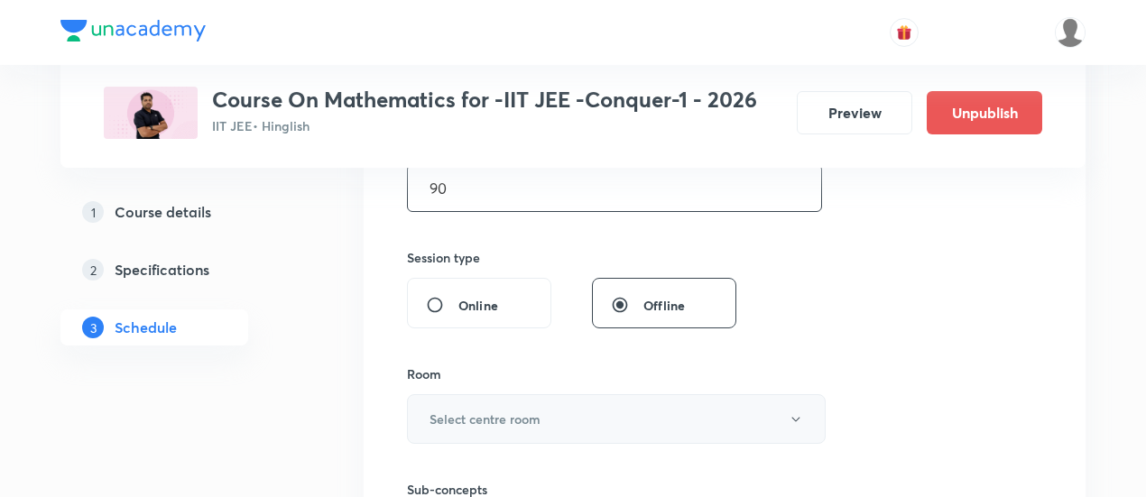
type input "90"
click at [582, 424] on button "Select centre room" at bounding box center [616, 419] width 419 height 50
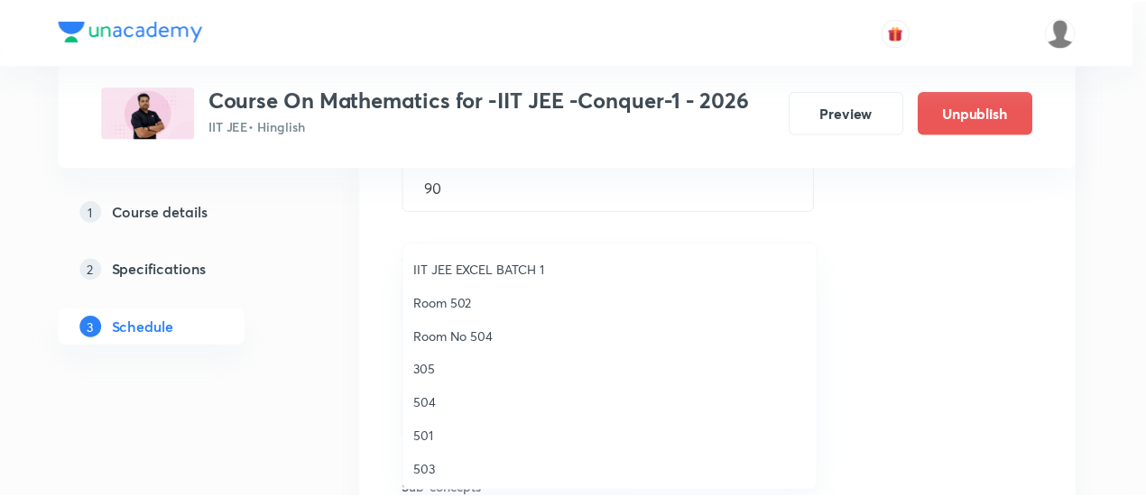
scroll to position [183, 0]
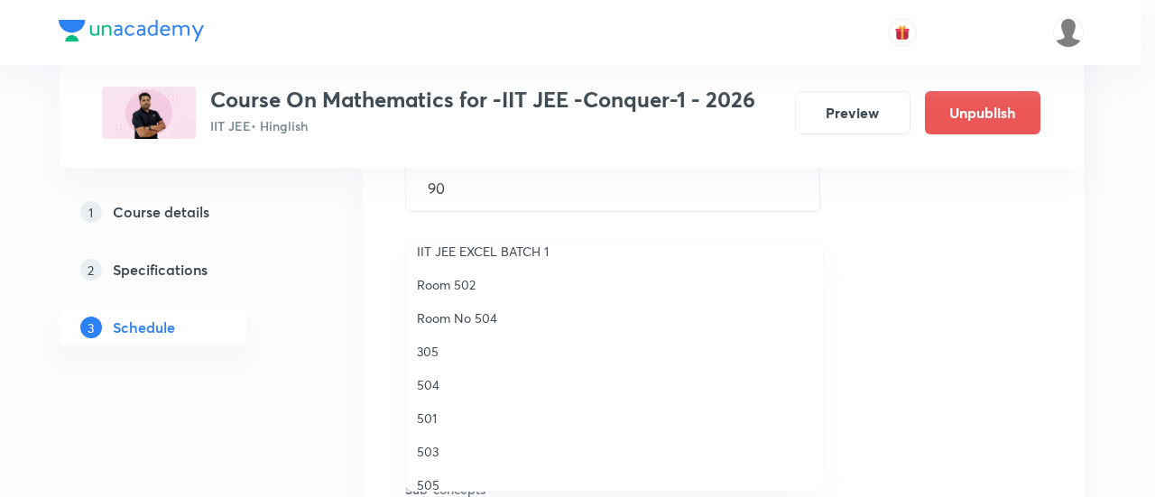
click at [435, 381] on span "504" at bounding box center [614, 385] width 395 height 19
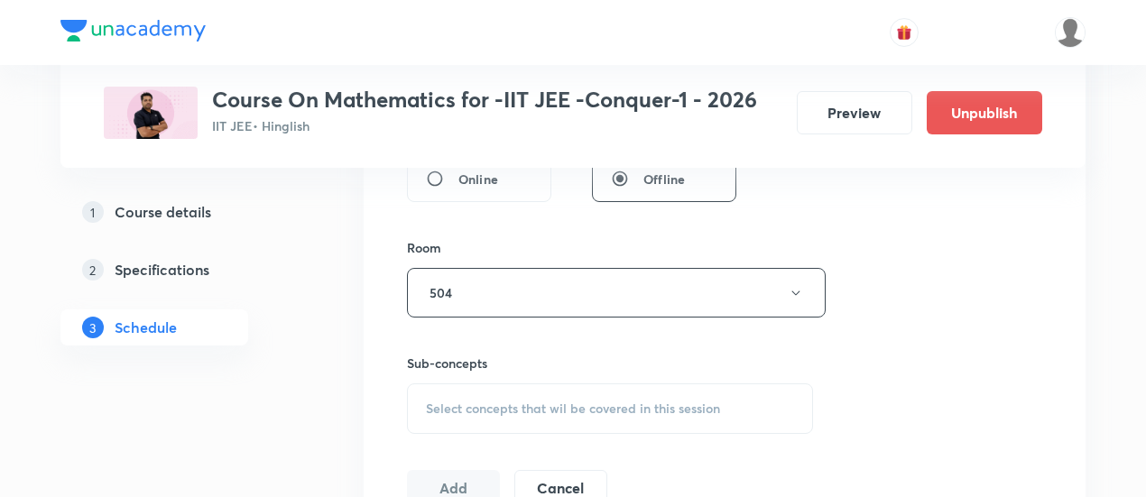
scroll to position [737, 0]
click at [537, 402] on span "Select concepts that wil be covered in this session" at bounding box center [573, 403] width 294 height 14
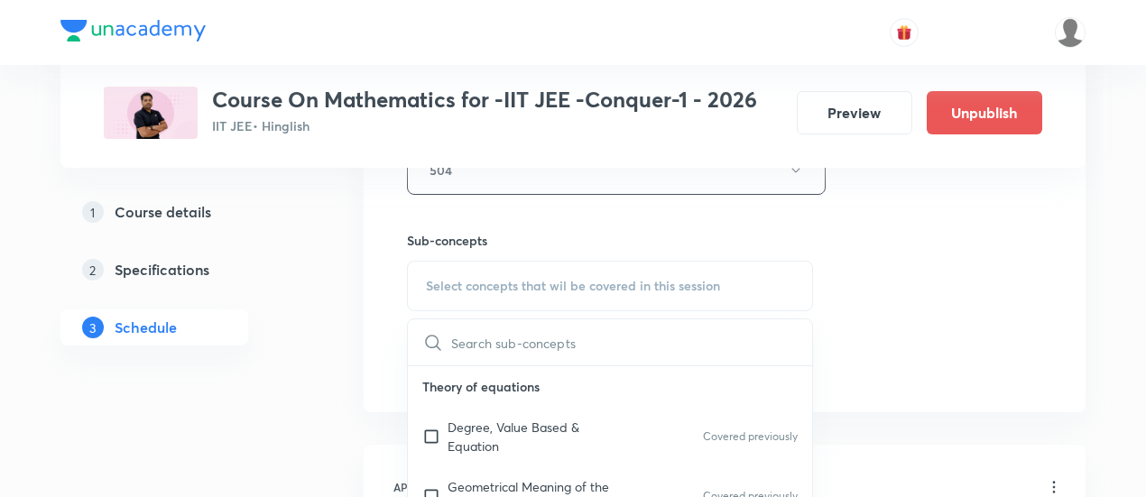
scroll to position [863, 0]
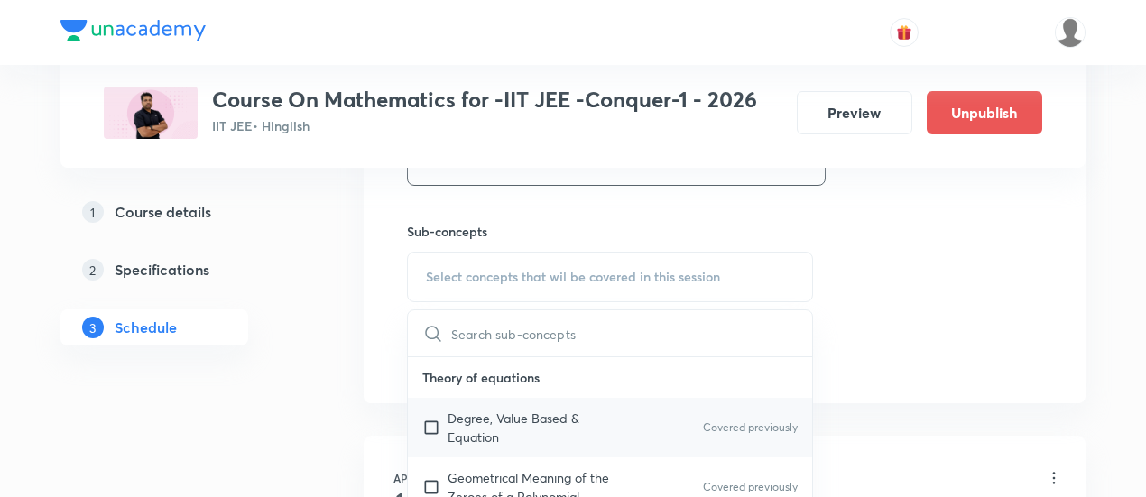
click at [478, 422] on p "Degree, Value Based & Equation" at bounding box center [539, 428] width 182 height 38
checkbox input "true"
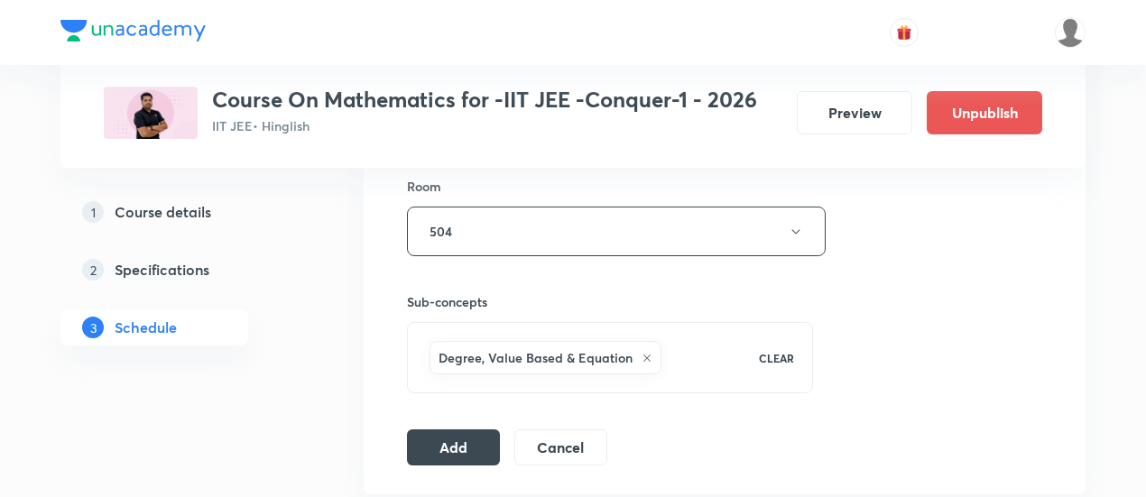
scroll to position [797, 0]
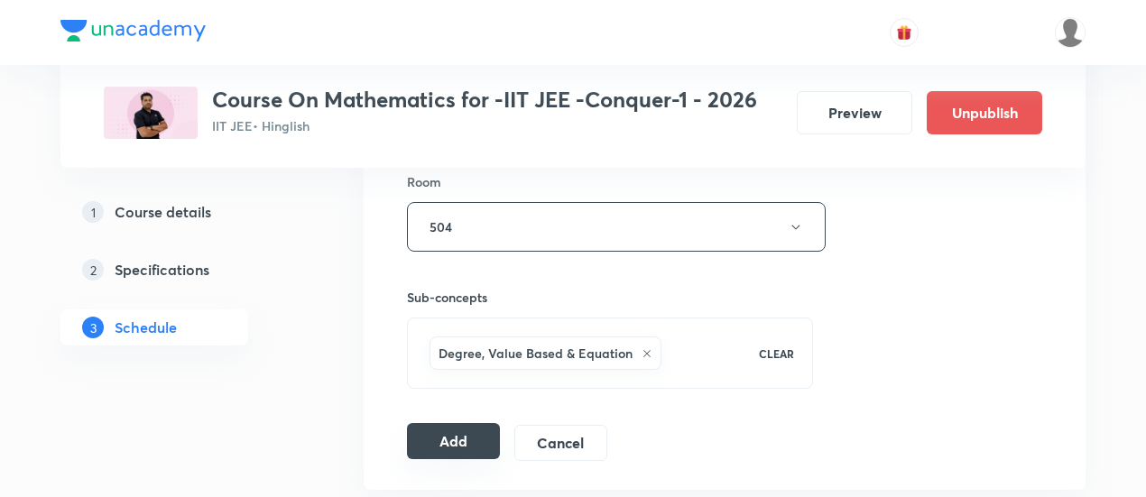
click at [433, 447] on button "Add" at bounding box center [453, 441] width 93 height 36
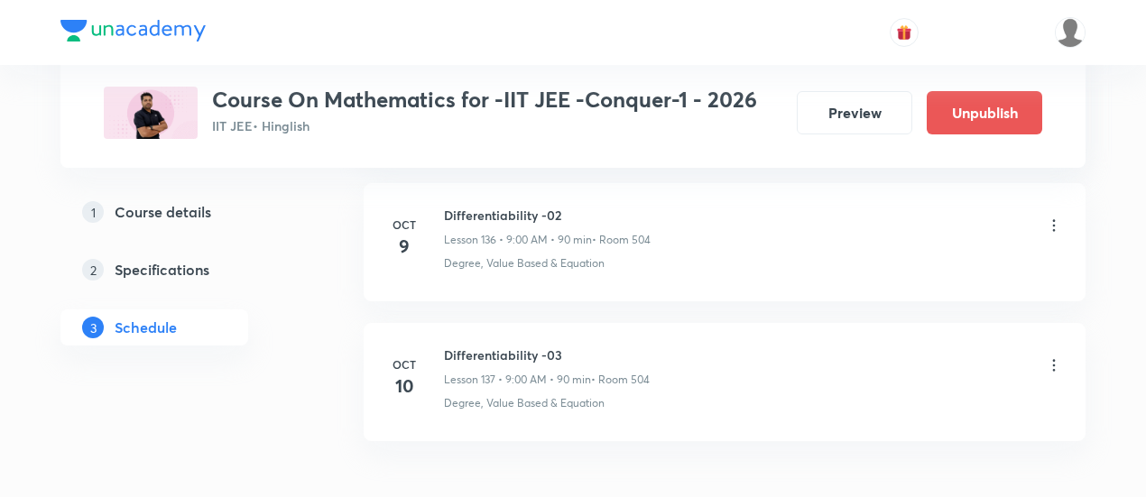
scroll to position [19210, 0]
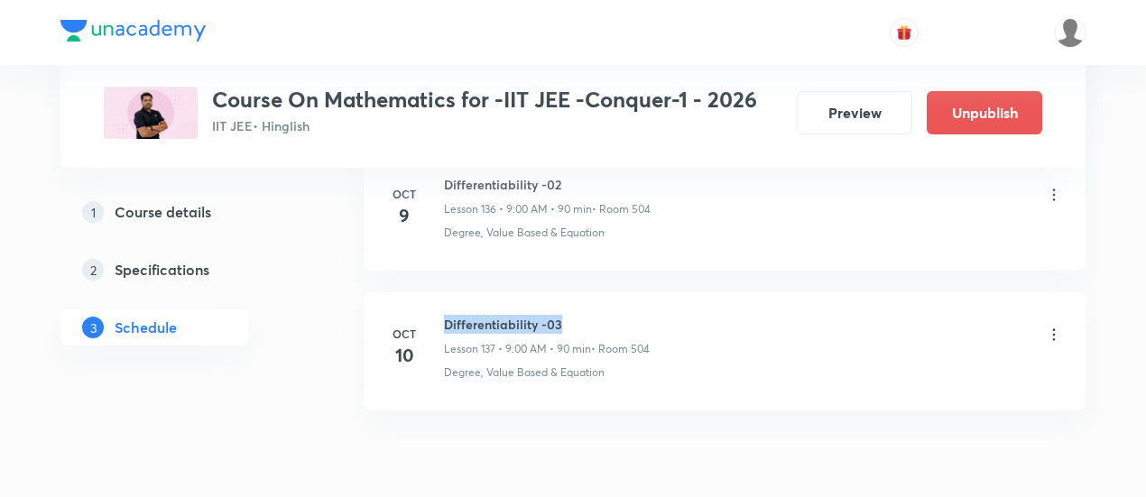
drag, startPoint x: 444, startPoint y: 244, endPoint x: 569, endPoint y: 237, distance: 124.7
click at [569, 315] on h6 "Differentiability -03" at bounding box center [547, 324] width 206 height 19
copy h6 "Differentiability -03"
click at [570, 315] on h6 "Differentiability -03" at bounding box center [547, 324] width 206 height 19
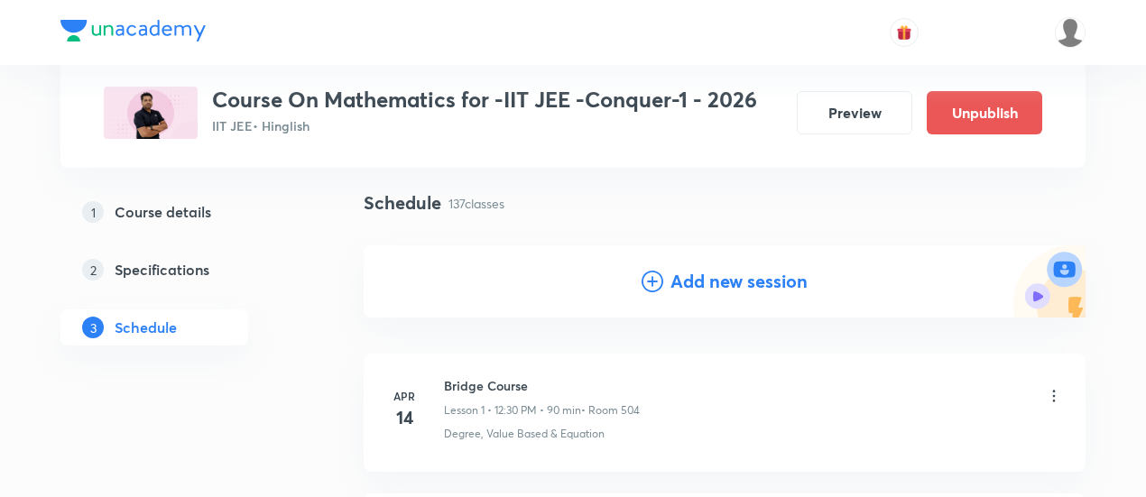
scroll to position [120, 0]
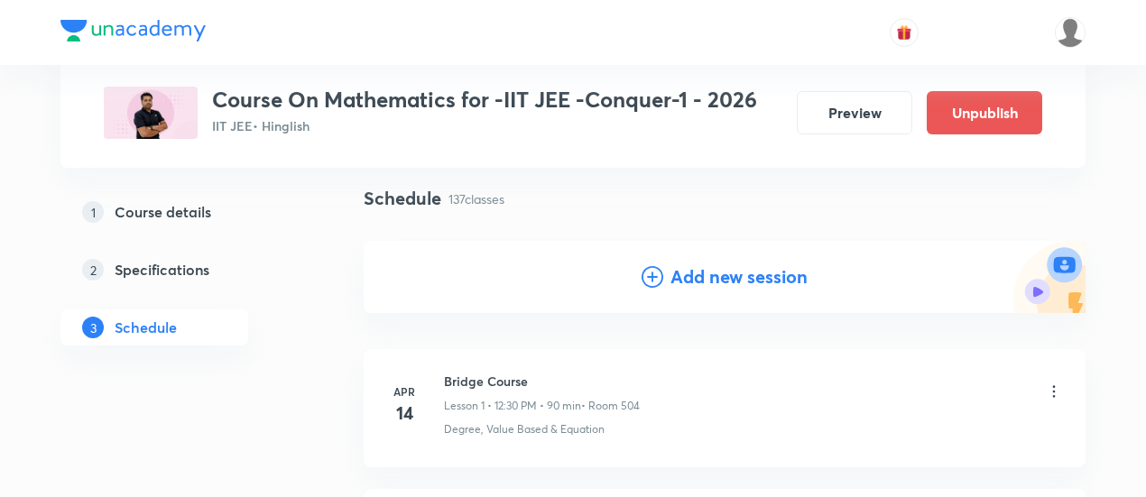
click at [685, 278] on h4 "Add new session" at bounding box center [739, 277] width 137 height 27
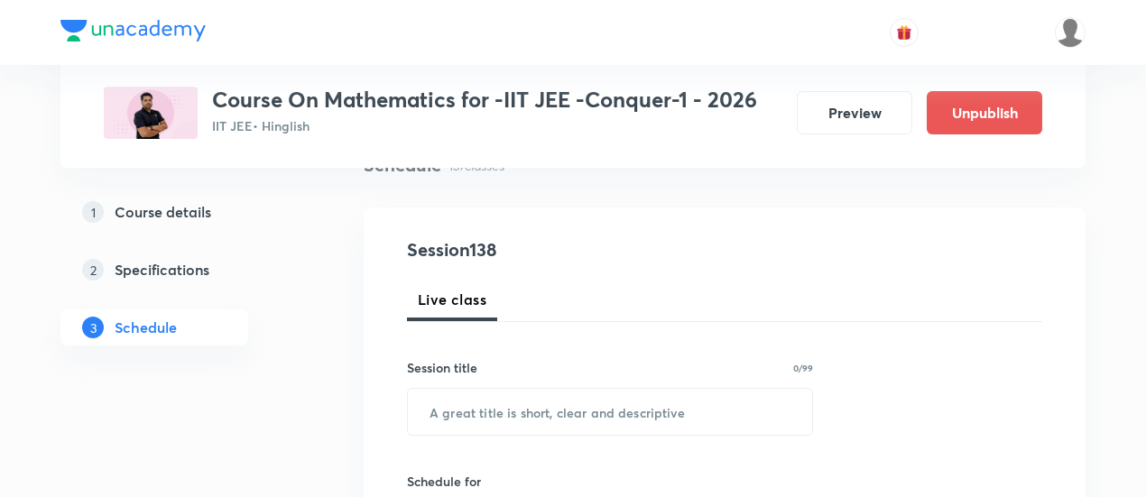
scroll to position [228, 0]
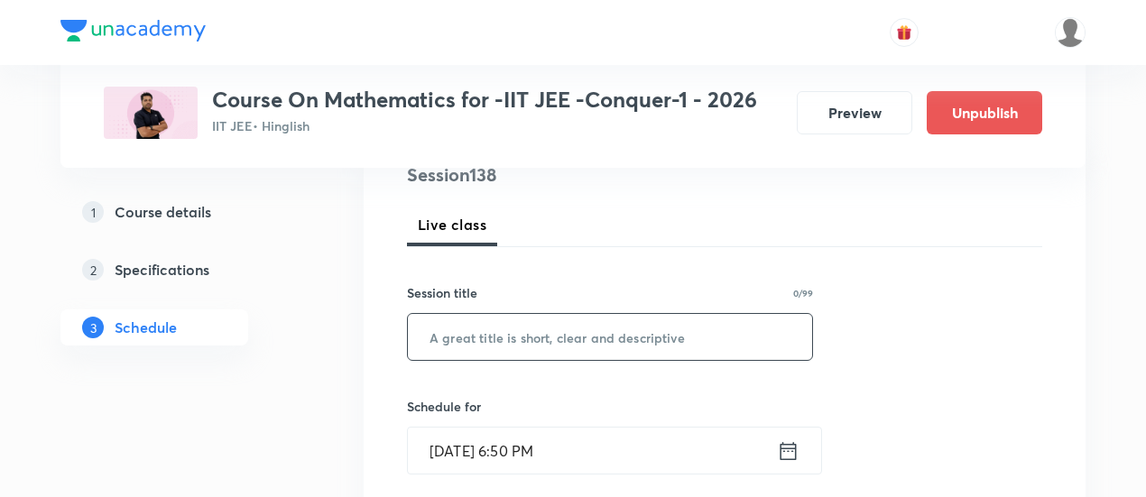
click at [596, 333] on input "text" at bounding box center [610, 337] width 404 height 46
paste input "Differentiability -03"
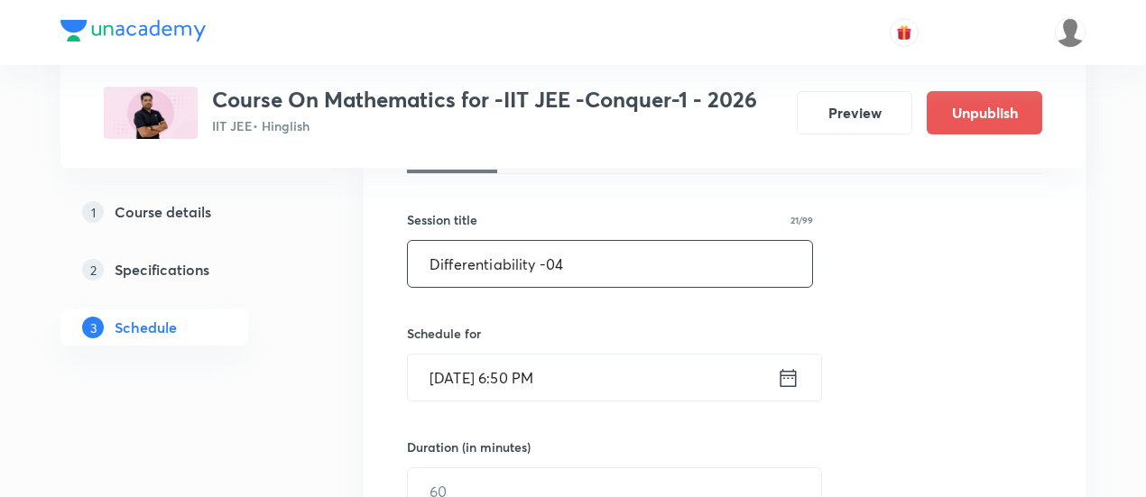
scroll to position [312, 0]
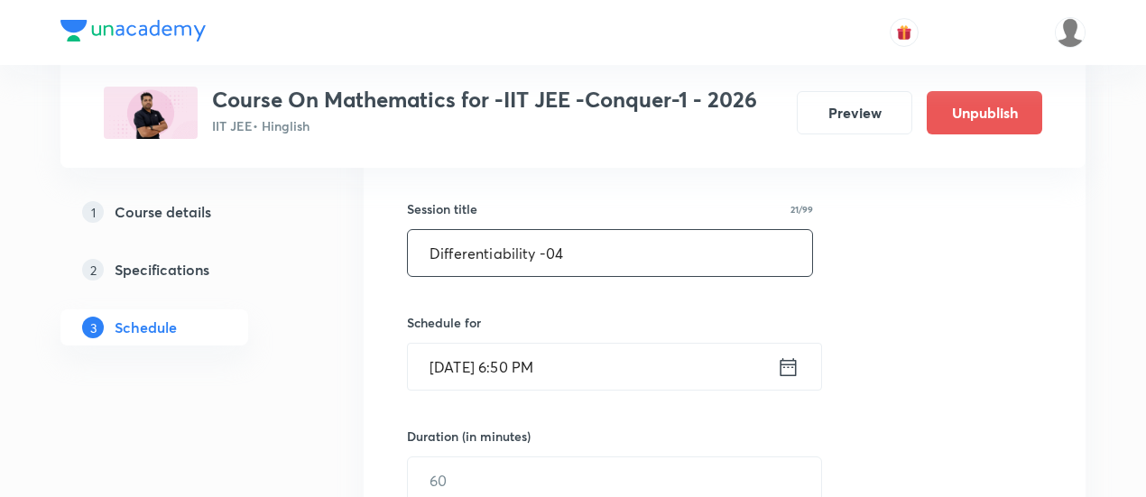
type input "Differentiability -04"
click at [788, 364] on icon at bounding box center [788, 367] width 23 height 25
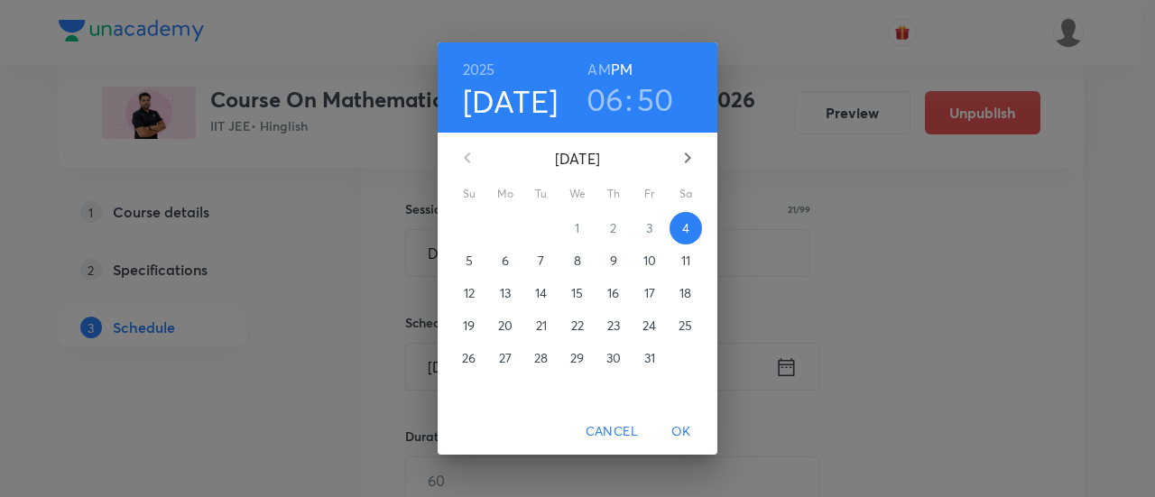
click at [682, 262] on p "11" at bounding box center [686, 261] width 9 height 18
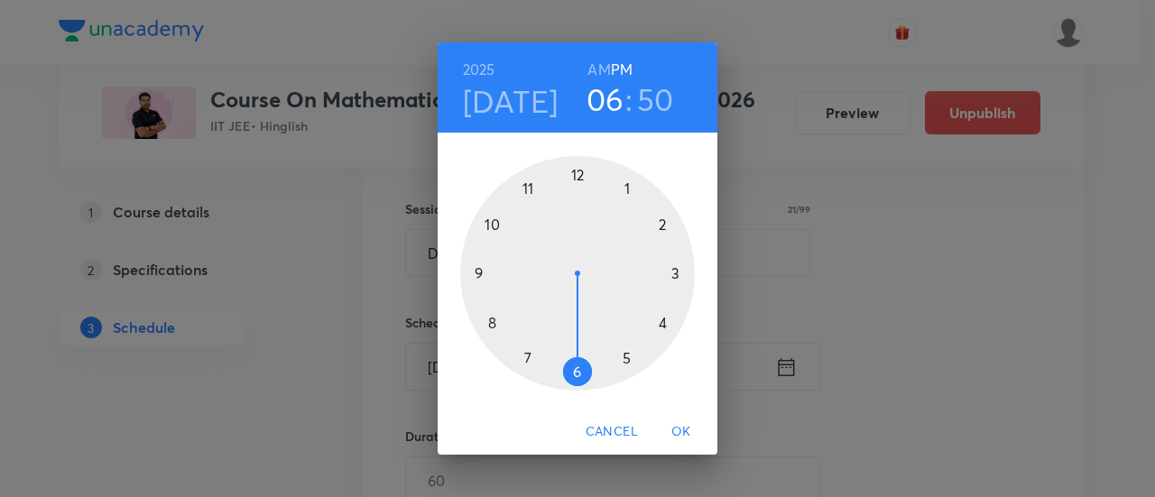
click at [602, 73] on h6 "AM" at bounding box center [599, 69] width 23 height 25
click at [480, 273] on div at bounding box center [577, 273] width 235 height 235
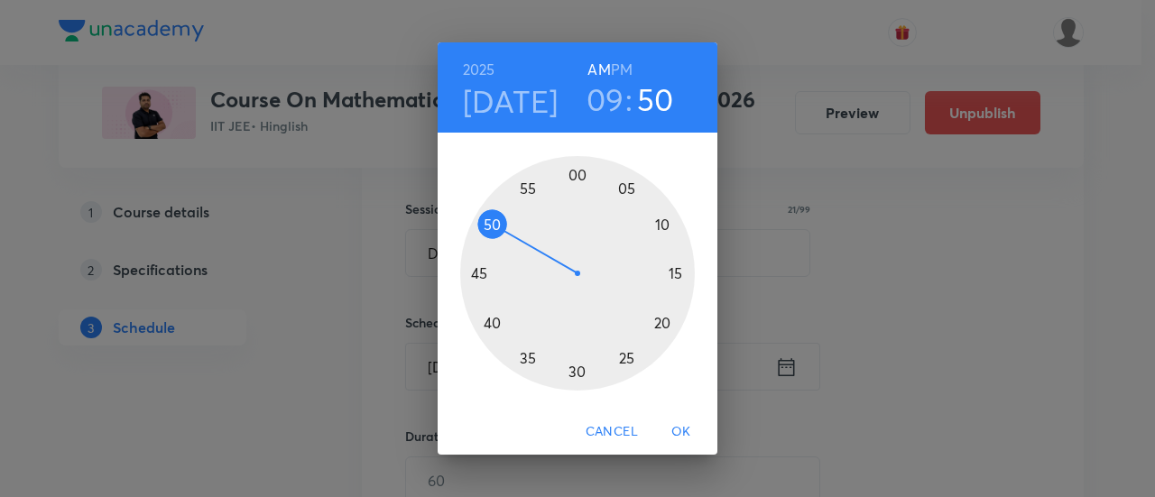
click at [577, 178] on div at bounding box center [577, 273] width 235 height 235
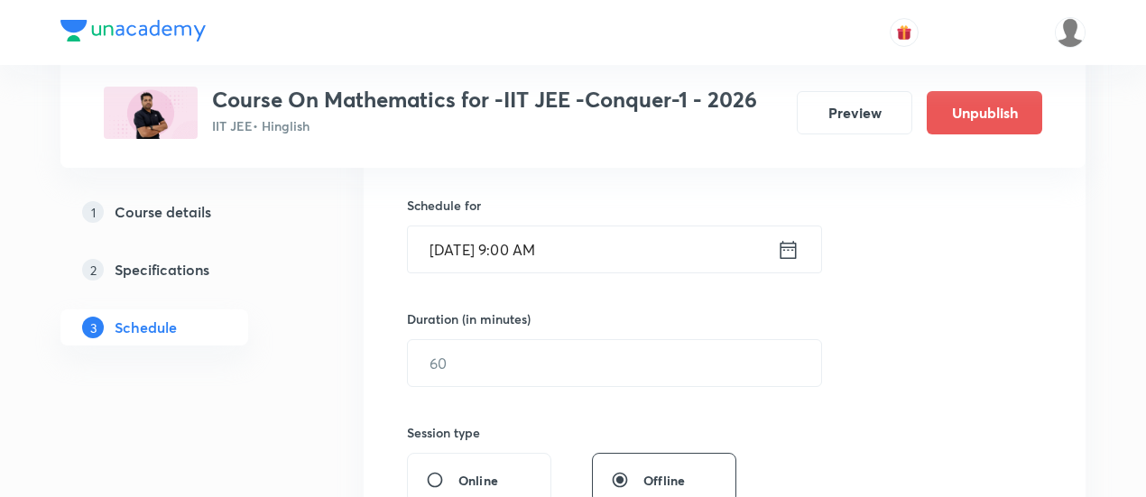
scroll to position [433, 0]
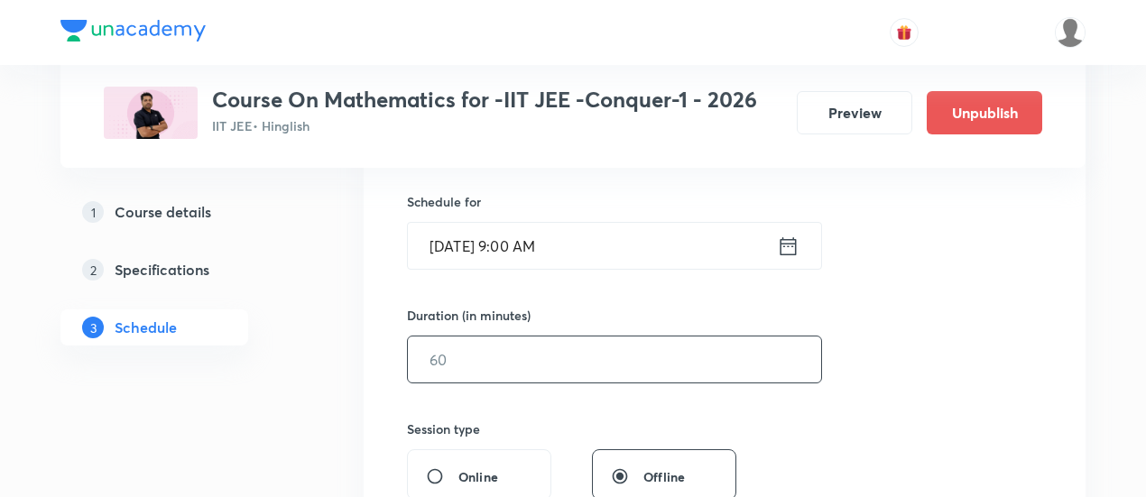
click at [672, 355] on input "text" at bounding box center [614, 360] width 413 height 46
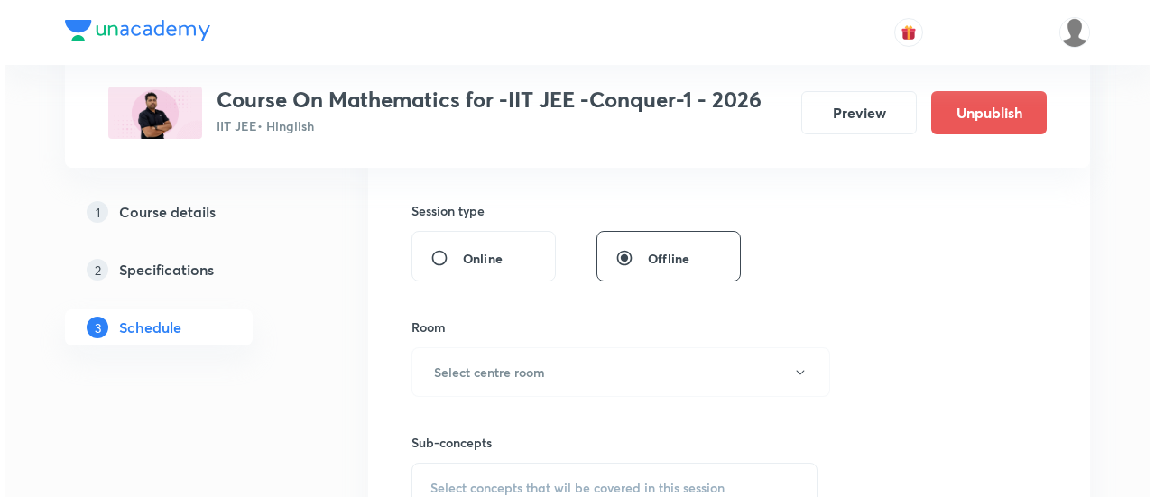
scroll to position [653, 0]
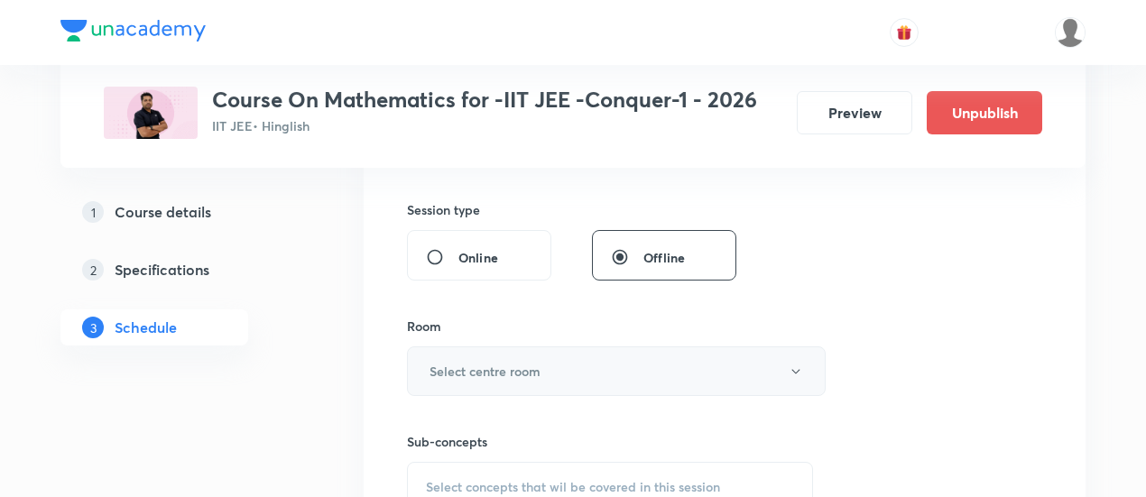
type input "90"
click at [565, 369] on button "Select centre room" at bounding box center [616, 372] width 419 height 50
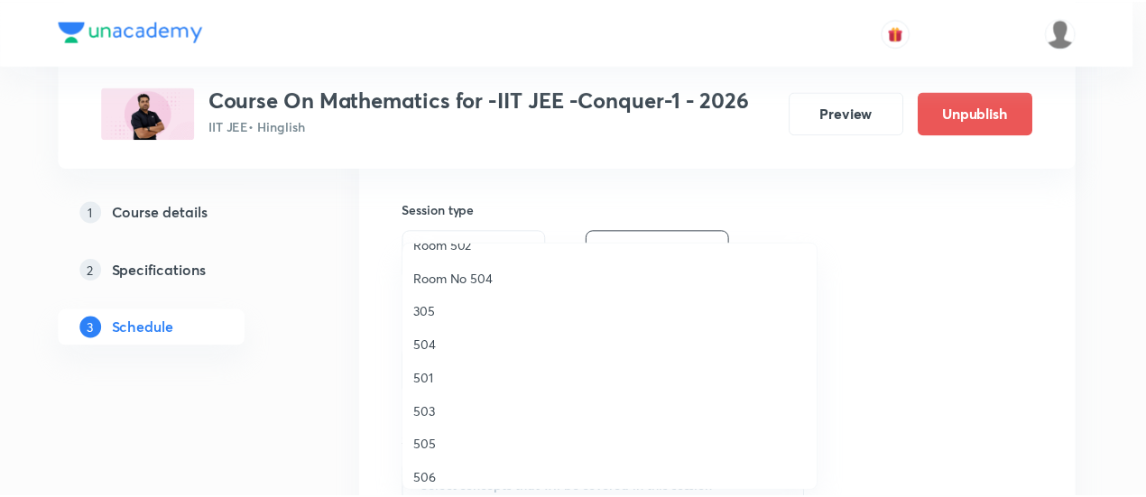
scroll to position [228, 0]
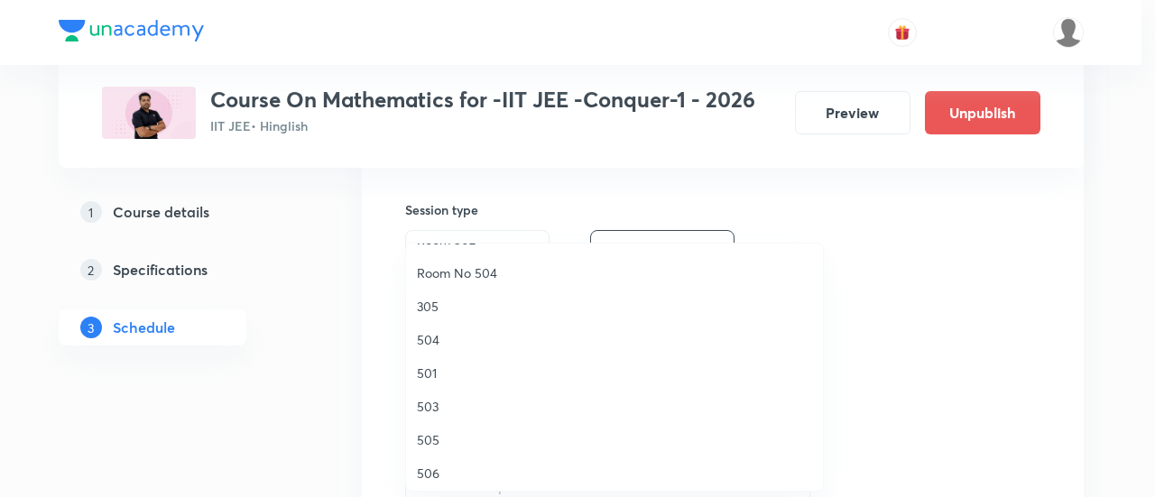
click at [444, 338] on span "504" at bounding box center [614, 339] width 395 height 19
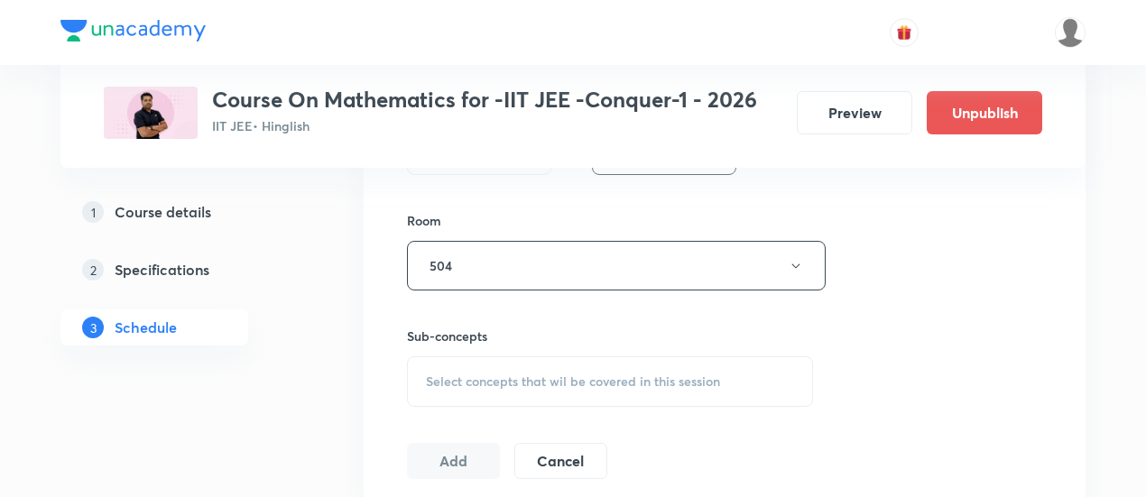
scroll to position [764, 0]
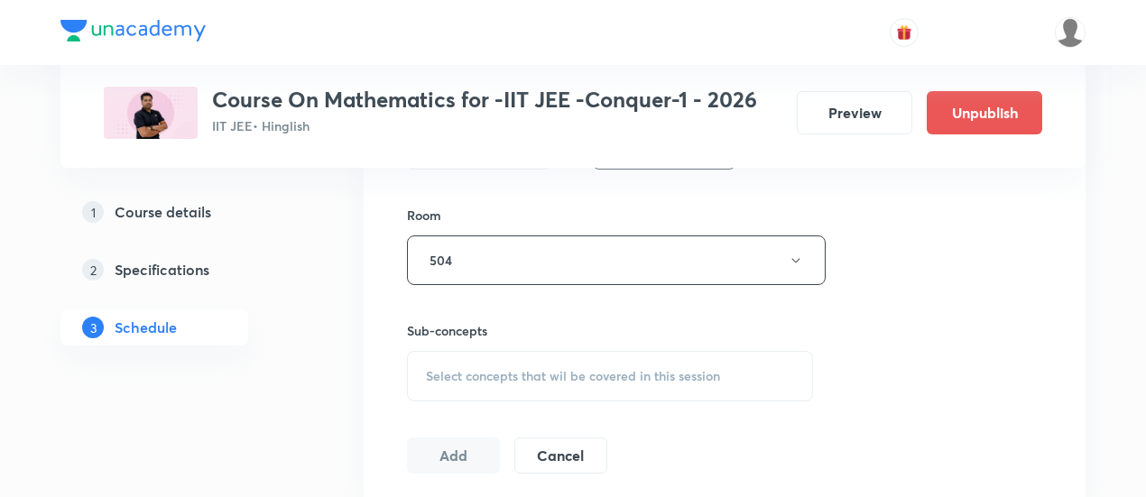
click at [561, 385] on div "Select concepts that wil be covered in this session" at bounding box center [610, 376] width 406 height 51
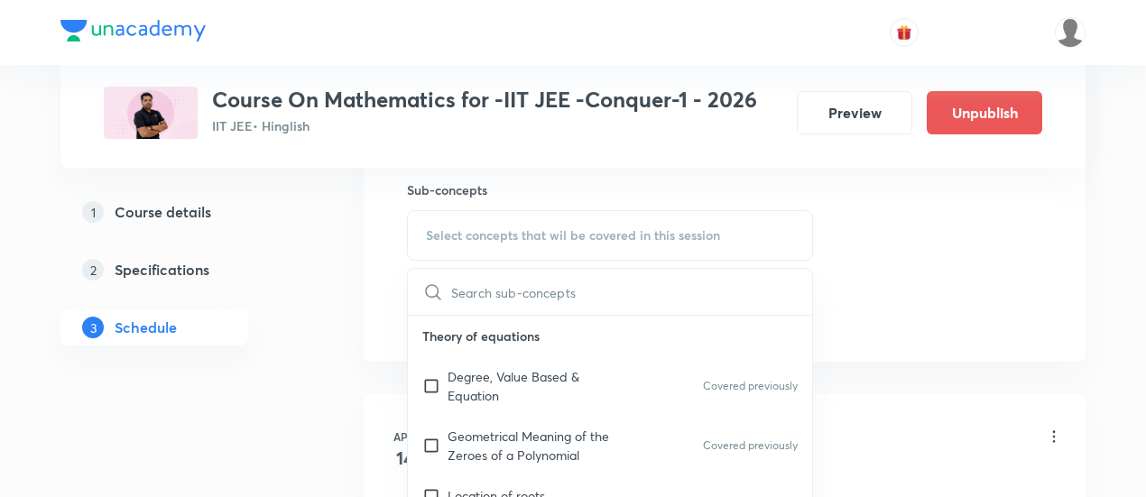
scroll to position [917, 0]
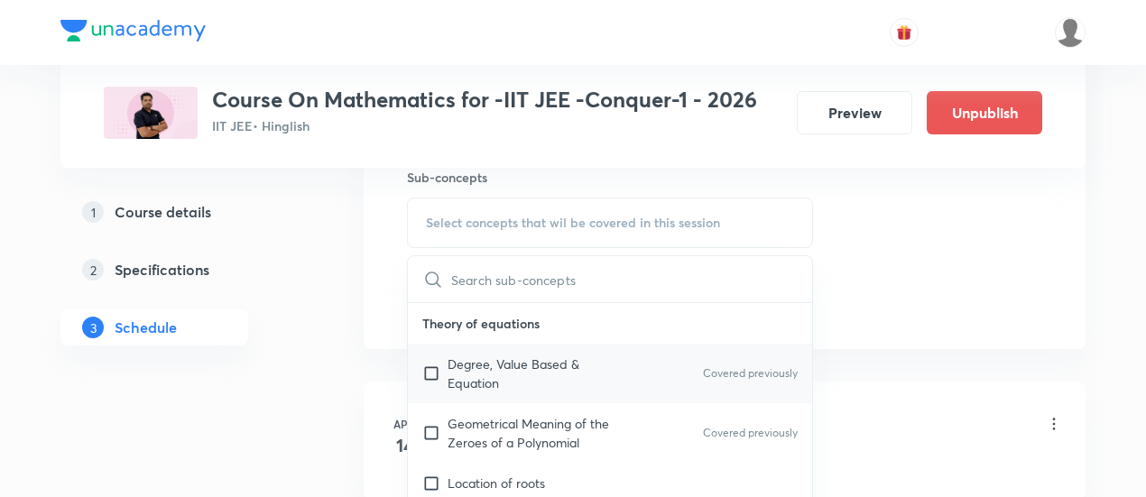
click at [516, 366] on p "Degree, Value Based & Equation" at bounding box center [539, 374] width 182 height 38
checkbox input "true"
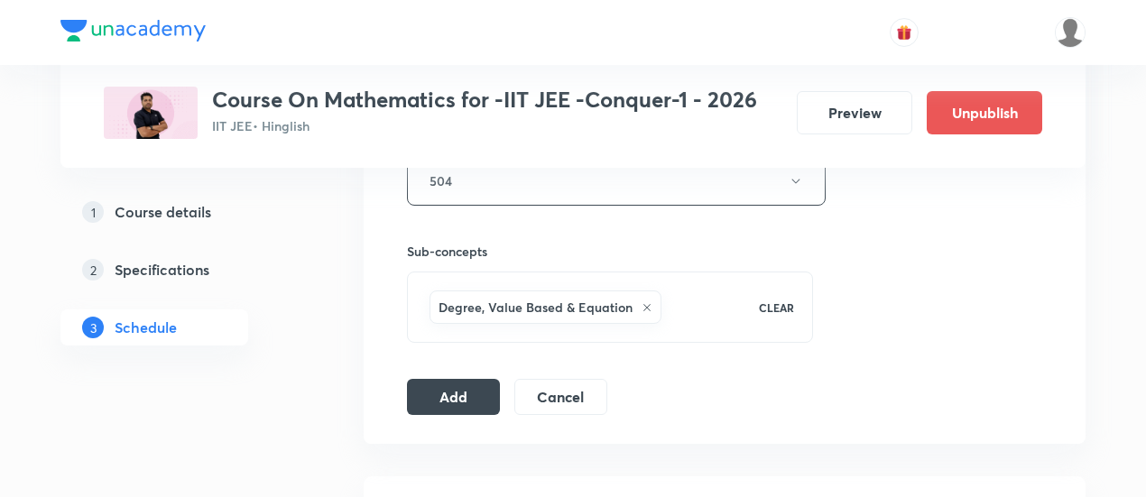
scroll to position [851, 0]
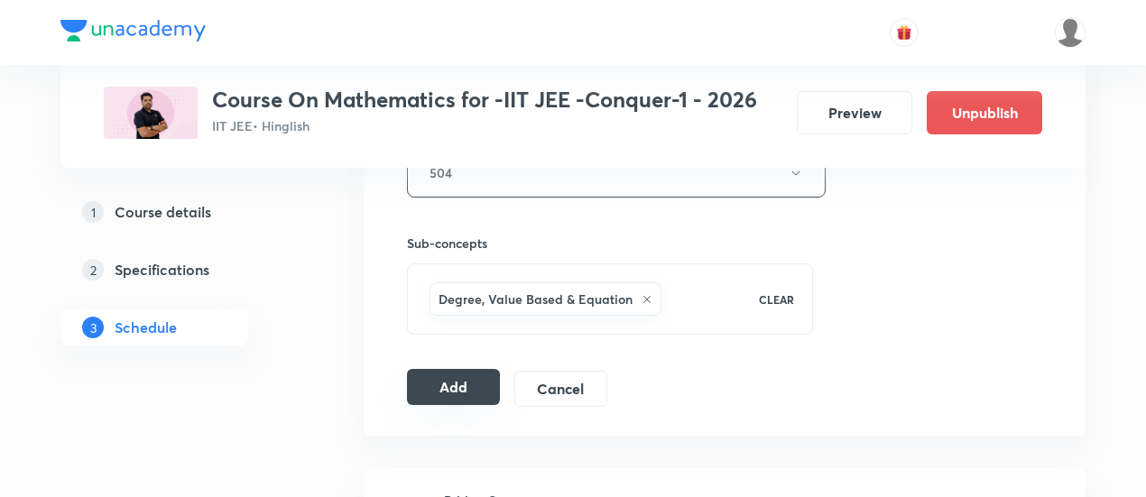
click at [455, 380] on button "Add" at bounding box center [453, 387] width 93 height 36
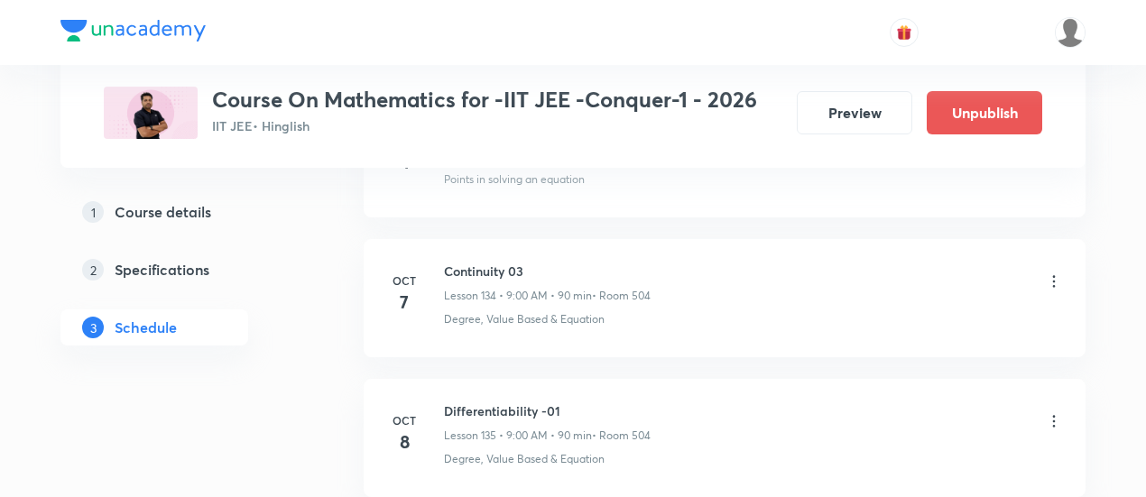
scroll to position [18839, 0]
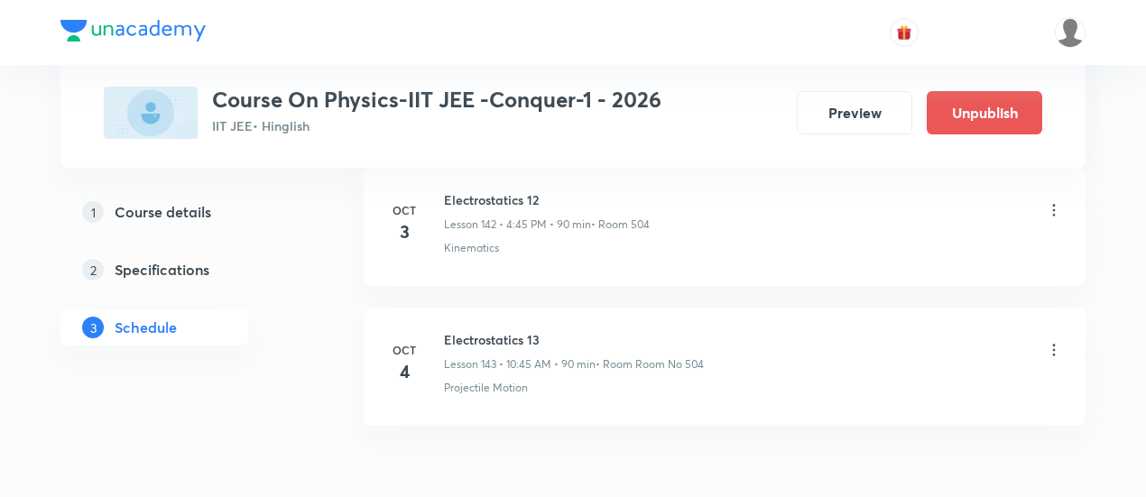
scroll to position [20879, 0]
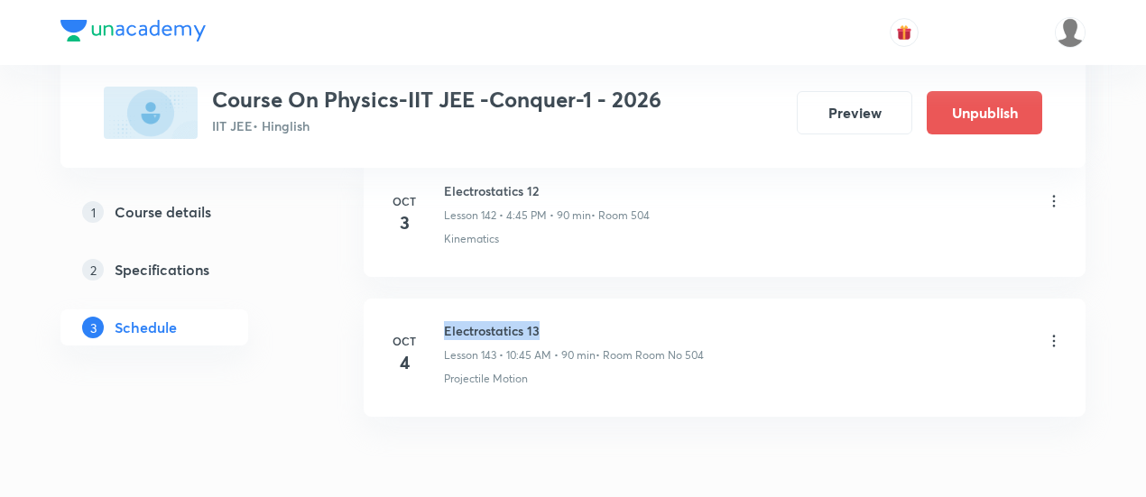
drag, startPoint x: 447, startPoint y: 236, endPoint x: 552, endPoint y: 234, distance: 104.7
click at [552, 321] on h6 "Electrostatics 13" at bounding box center [574, 330] width 260 height 19
copy h6 "Electrostatics 13"
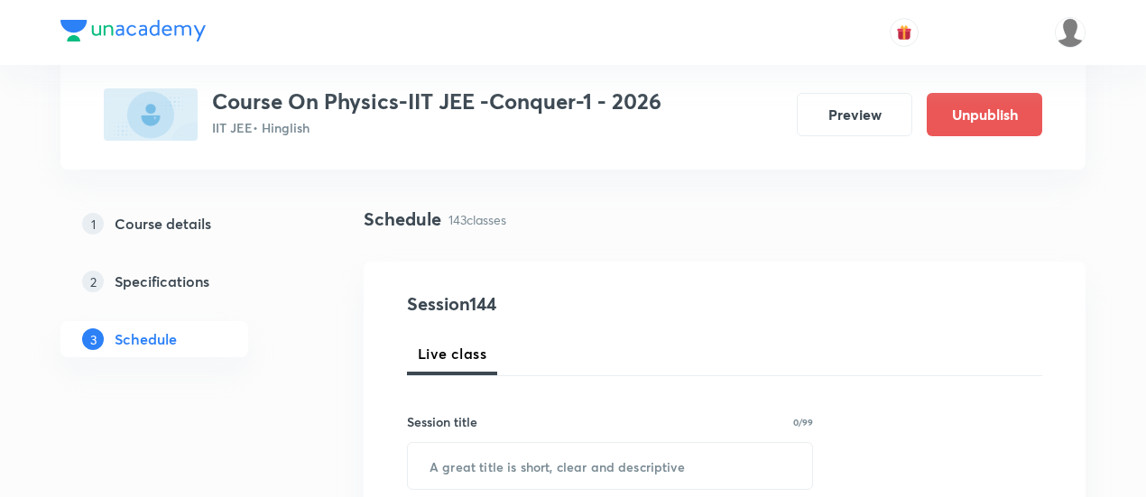
scroll to position [253, 0]
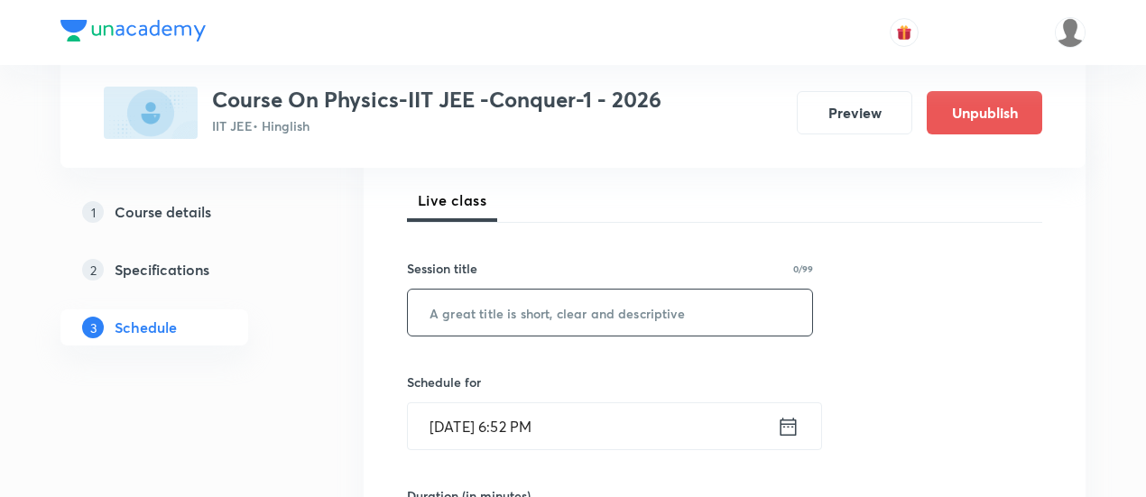
click at [585, 313] on input "text" at bounding box center [610, 313] width 404 height 46
paste input "Electrostatics 13"
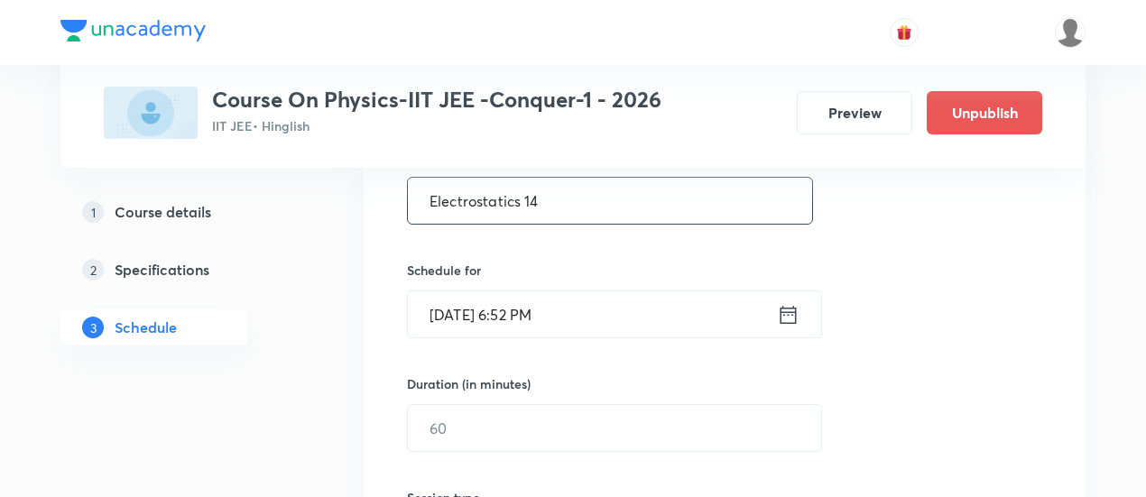
scroll to position [366, 0]
type input "Electrostatics 14"
click at [784, 314] on icon at bounding box center [788, 313] width 23 height 25
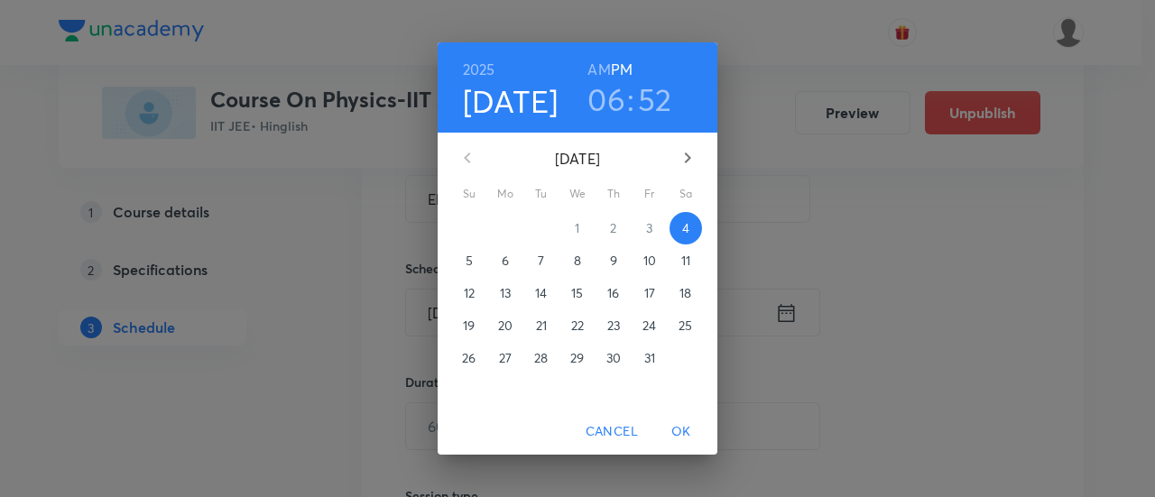
click at [507, 266] on p "6" at bounding box center [505, 261] width 7 height 18
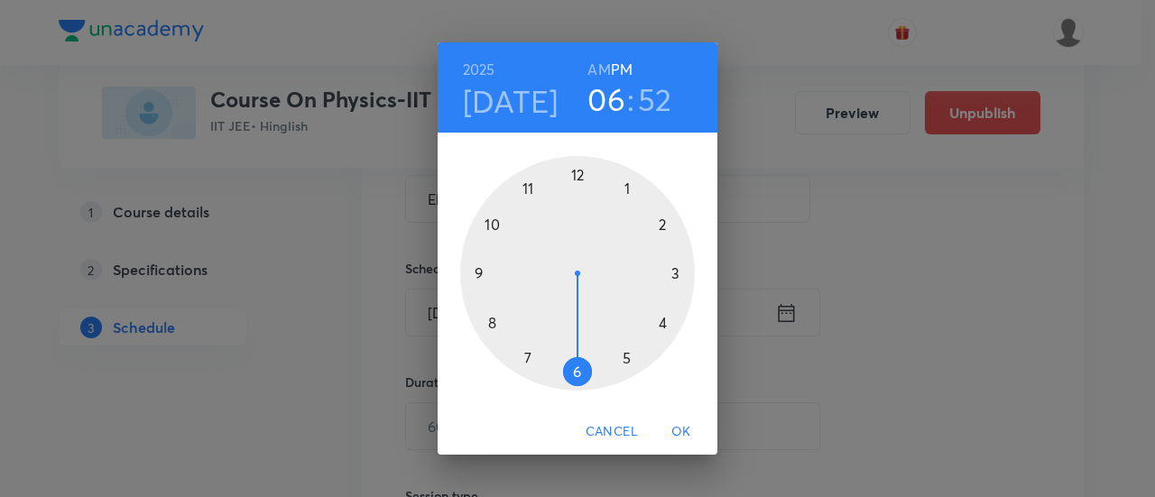
click at [595, 66] on h6 "AM" at bounding box center [599, 69] width 23 height 25
click at [498, 224] on div at bounding box center [577, 273] width 235 height 235
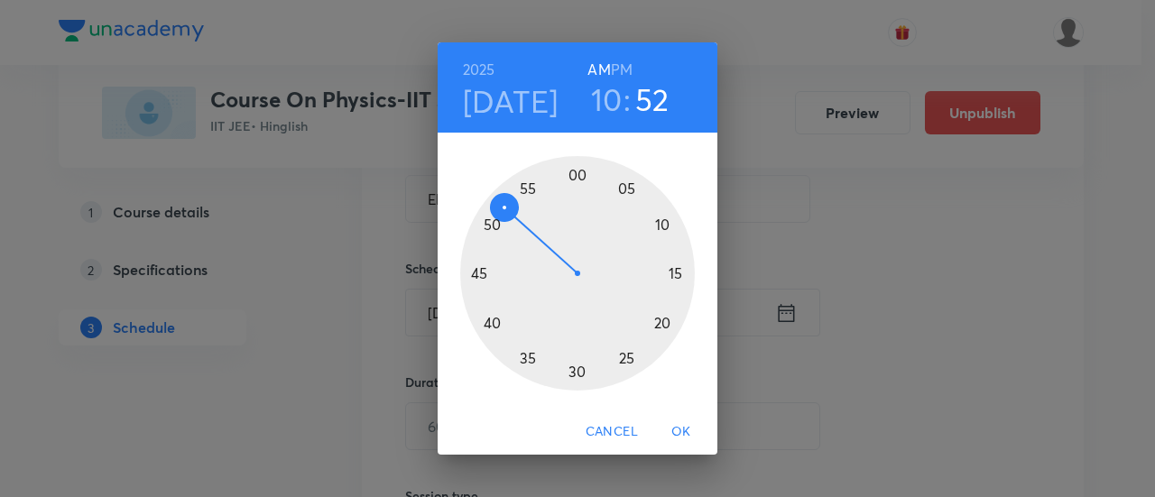
click at [482, 274] on div at bounding box center [577, 273] width 235 height 235
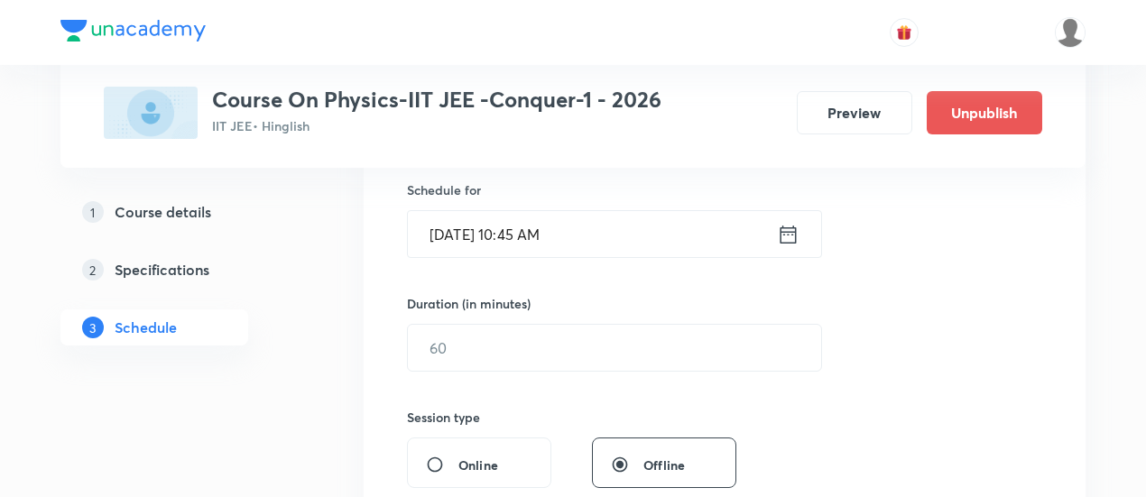
scroll to position [451, 0]
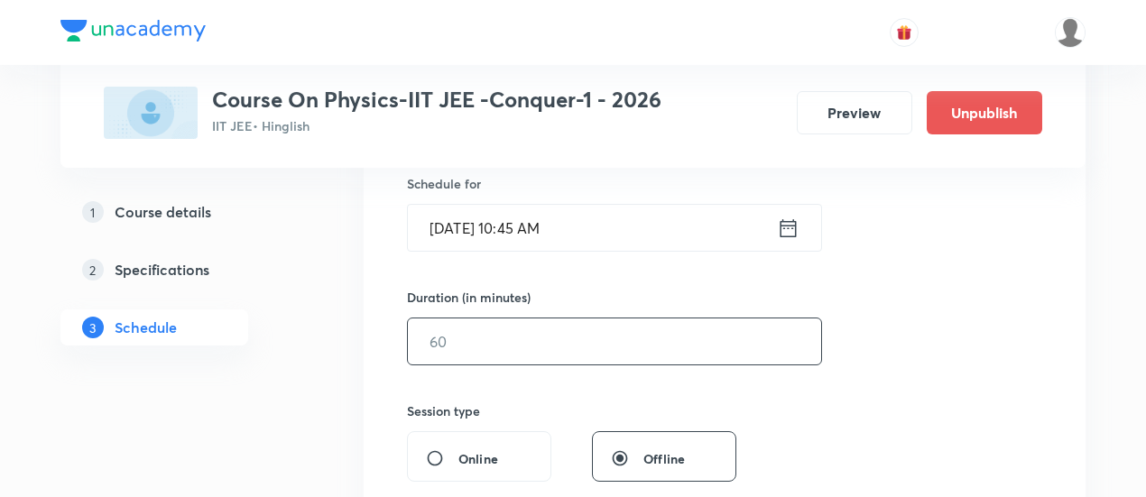
click at [675, 334] on input "text" at bounding box center [614, 342] width 413 height 46
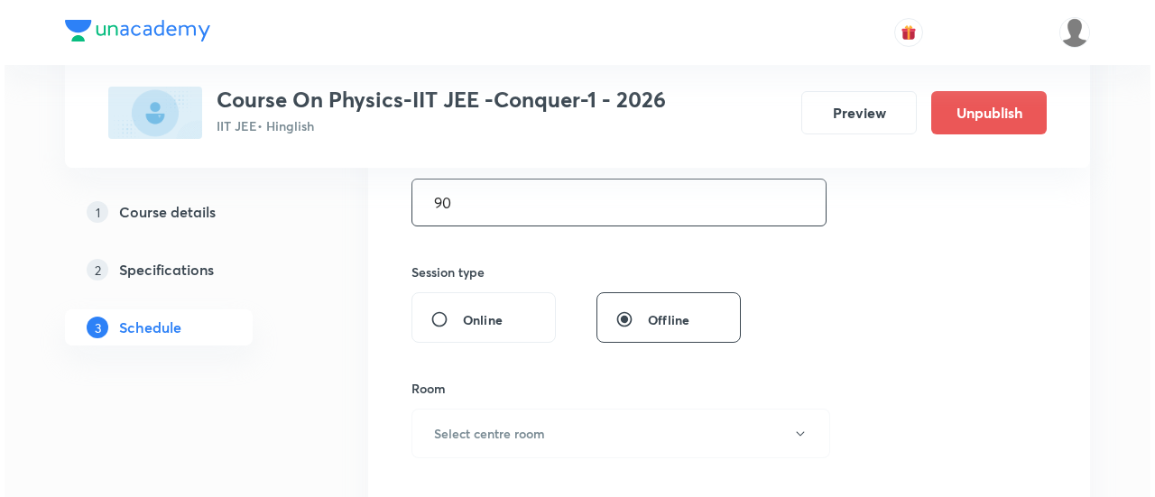
scroll to position [659, 0]
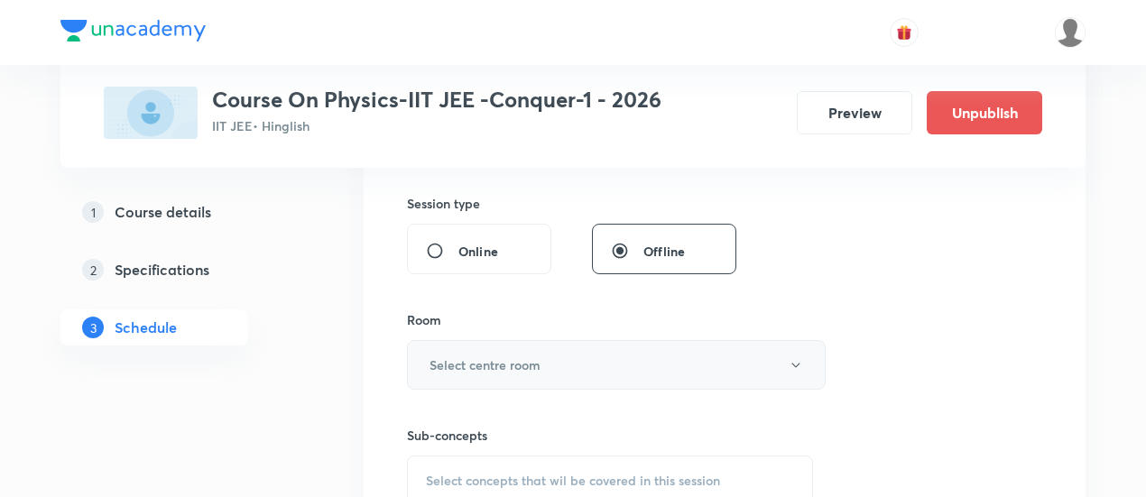
type input "90"
click at [571, 366] on button "Select centre room" at bounding box center [616, 365] width 419 height 50
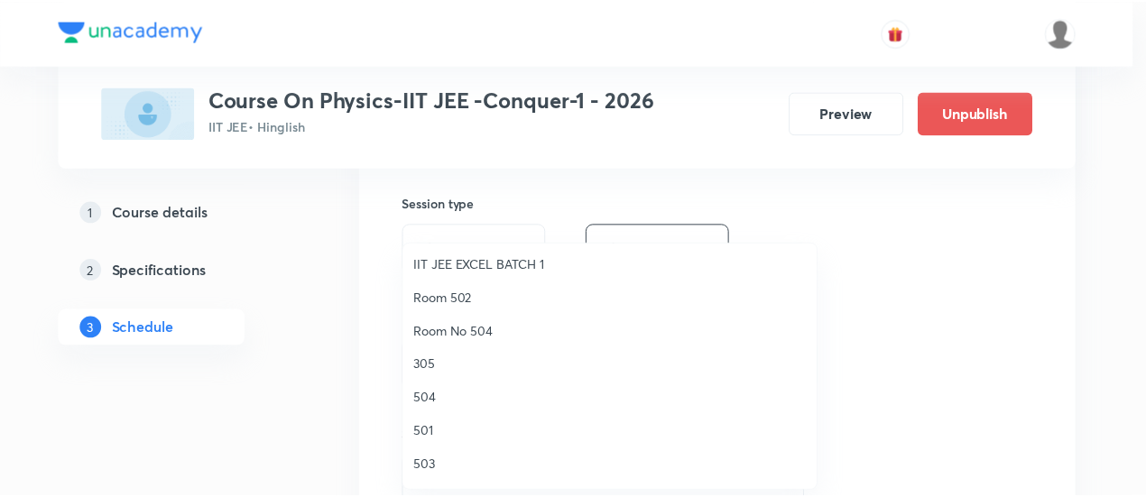
scroll to position [183, 0]
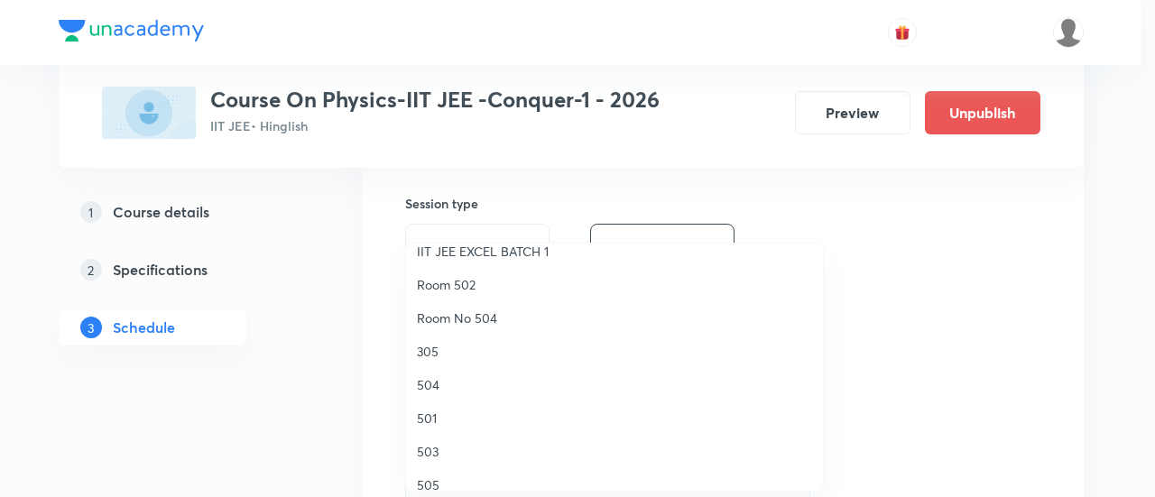
click at [442, 386] on span "504" at bounding box center [614, 385] width 395 height 19
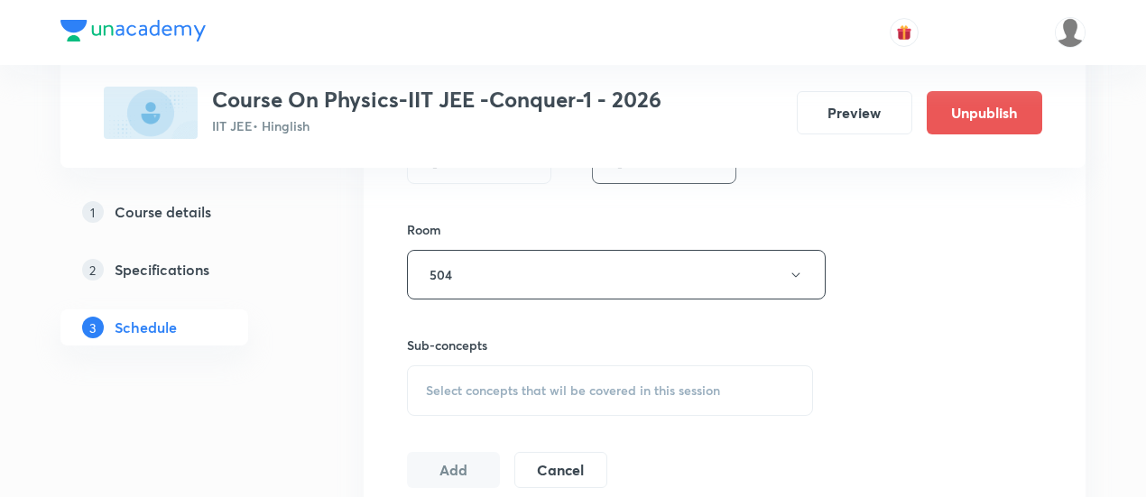
scroll to position [752, 0]
click at [630, 393] on span "Select concepts that wil be covered in this session" at bounding box center [573, 388] width 294 height 14
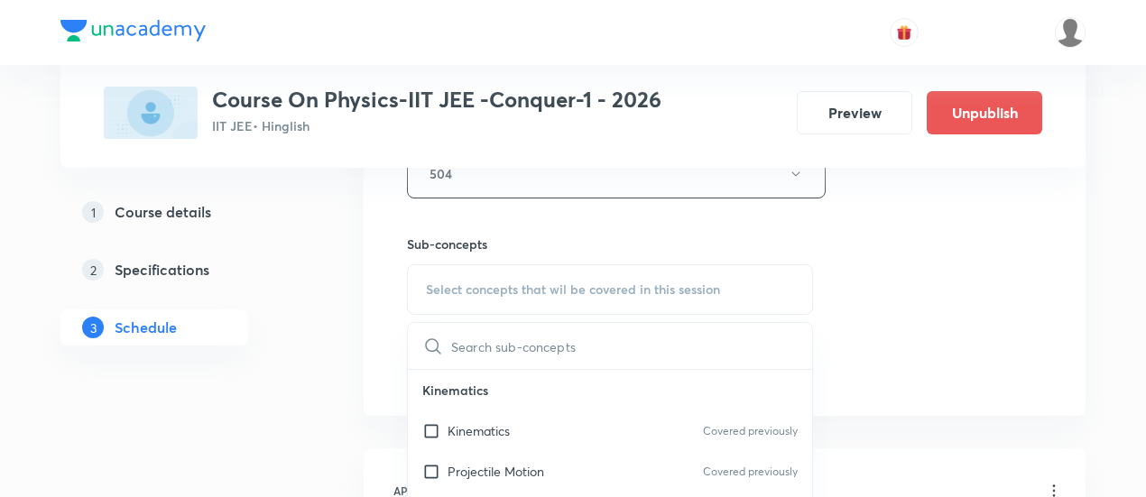
scroll to position [912, 0]
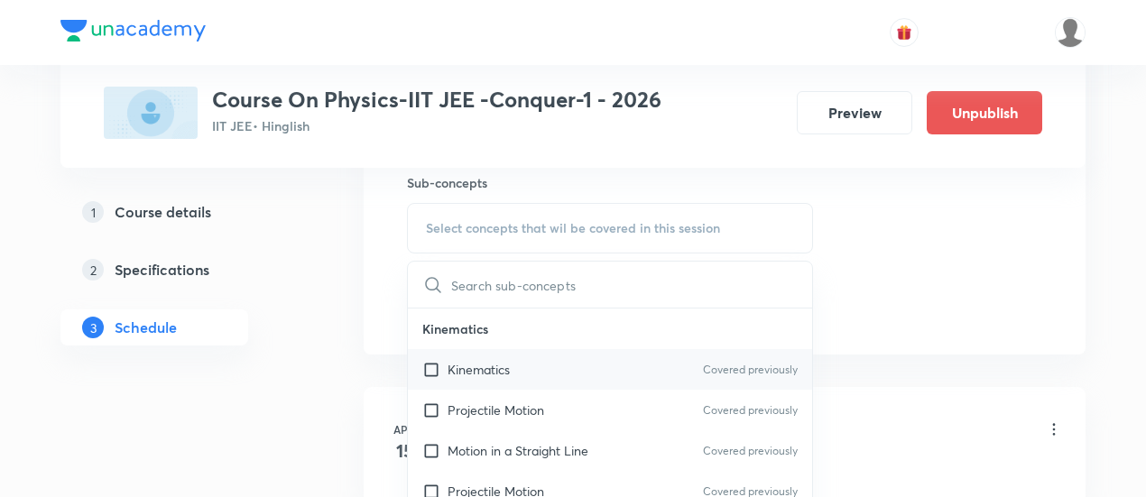
click at [542, 366] on div "Kinematics Covered previously" at bounding box center [610, 369] width 404 height 41
checkbox input "true"
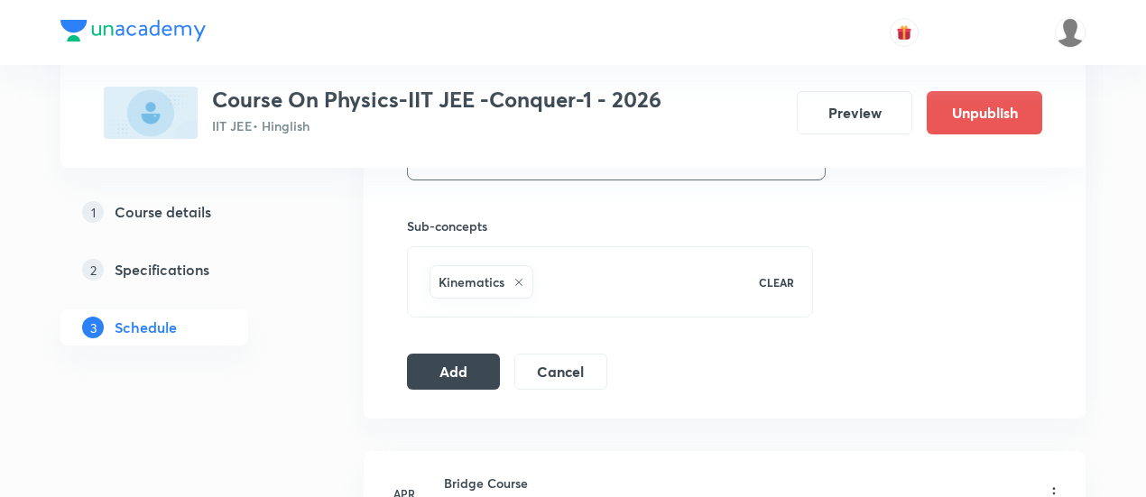
scroll to position [876, 0]
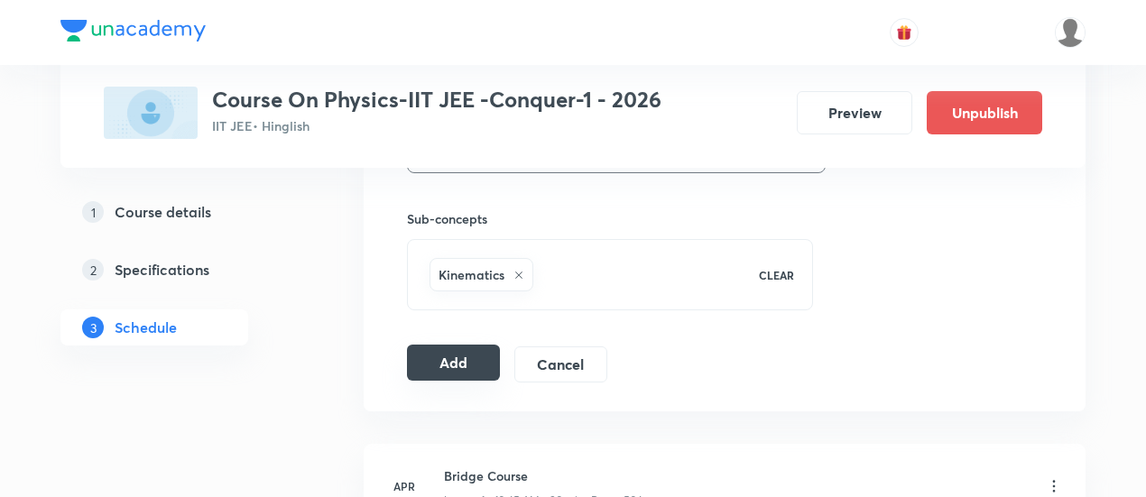
click at [480, 363] on button "Add" at bounding box center [453, 363] width 93 height 36
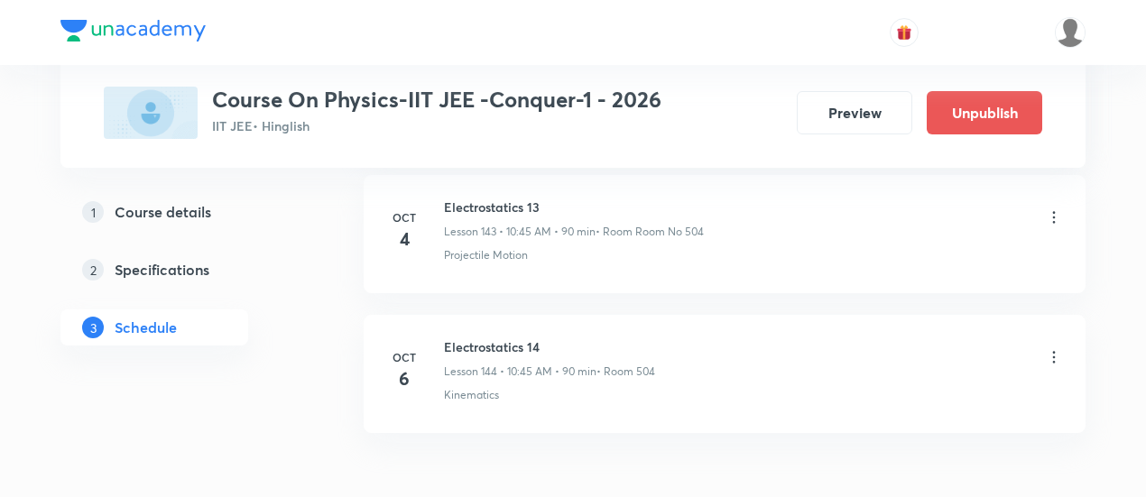
scroll to position [20175, 0]
drag, startPoint x: 444, startPoint y: 253, endPoint x: 563, endPoint y: 254, distance: 119.2
click at [563, 335] on h6 "Electrostatics 14" at bounding box center [549, 344] width 211 height 19
copy h6 "Electrostatics 14"
click at [564, 335] on h6 "Electrostatics 14" at bounding box center [549, 344] width 211 height 19
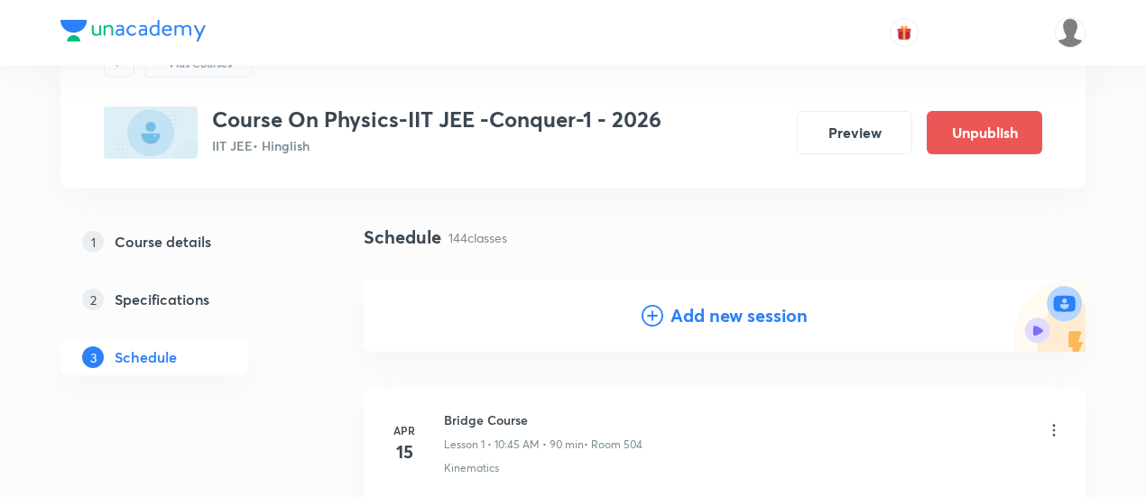
scroll to position [93, 0]
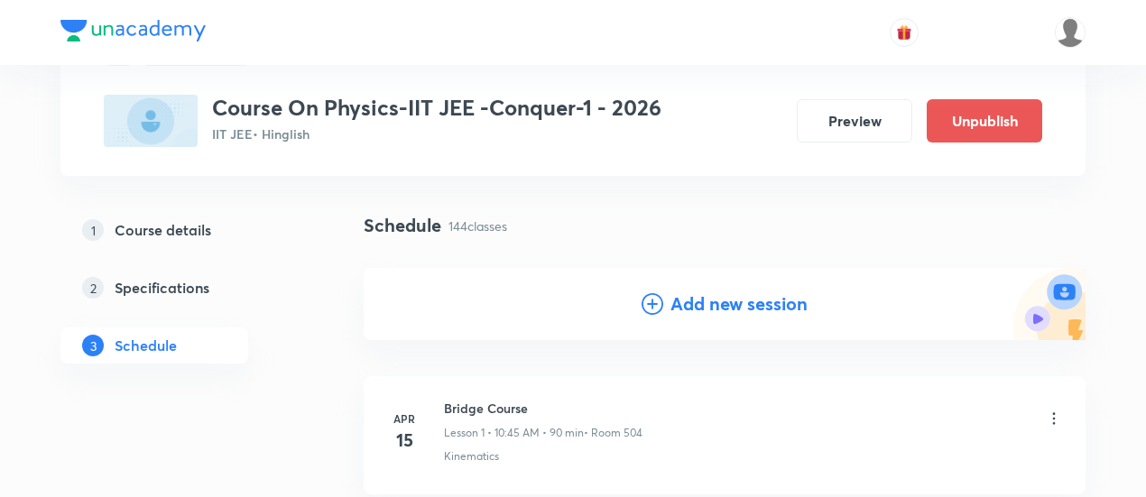
click at [695, 307] on h4 "Add new session" at bounding box center [739, 304] width 137 height 27
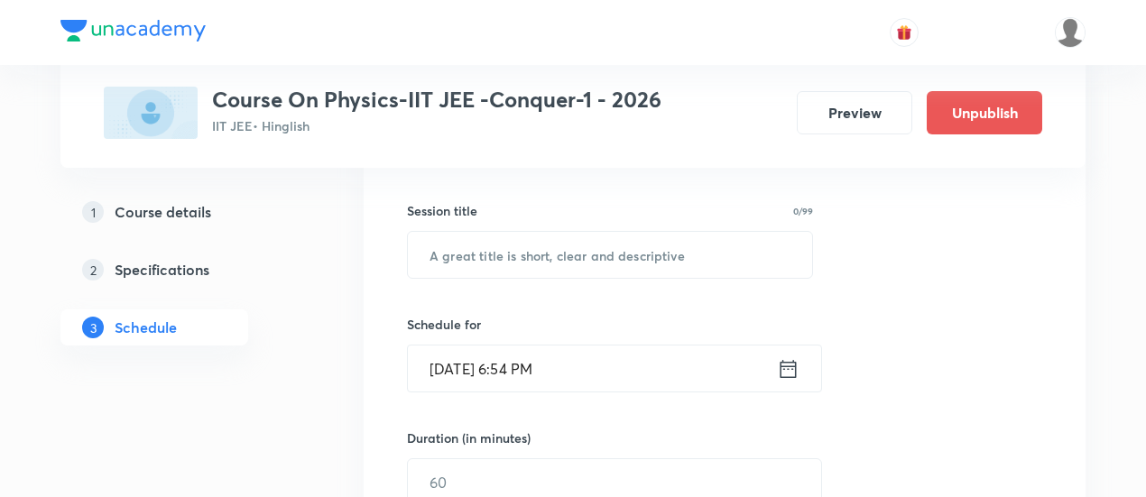
scroll to position [319, 0]
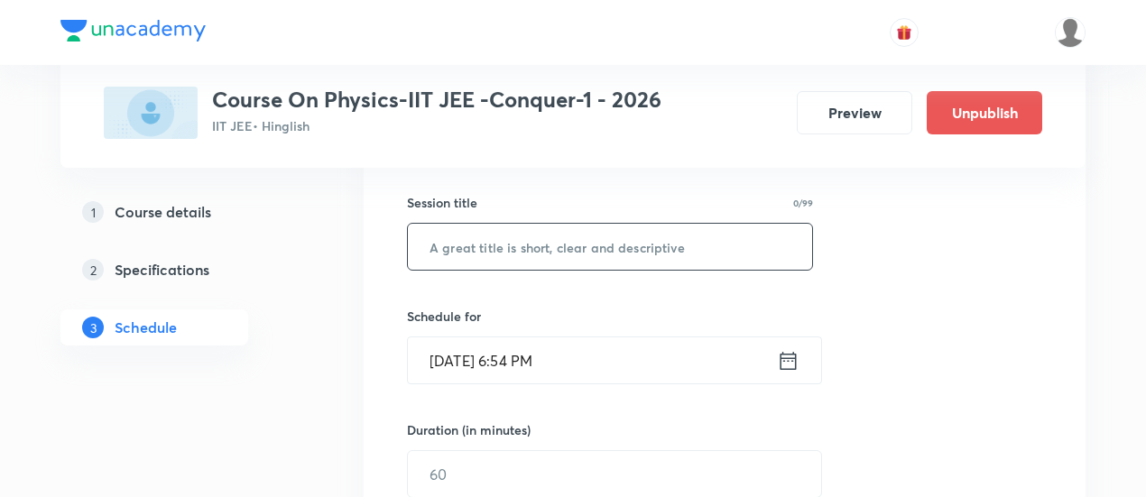
click at [636, 259] on input "text" at bounding box center [610, 247] width 404 height 46
paste input "Electrostatics 14"
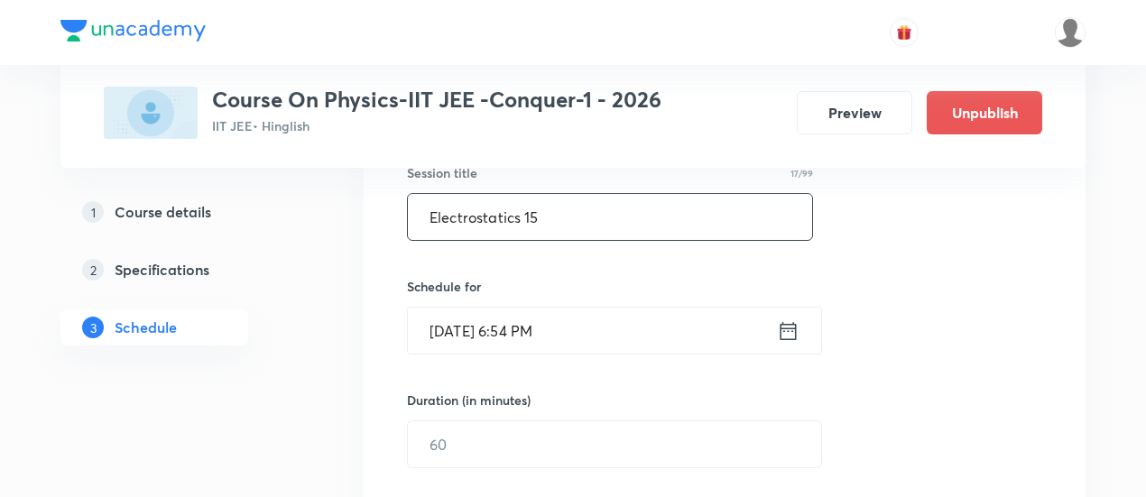
scroll to position [424, 0]
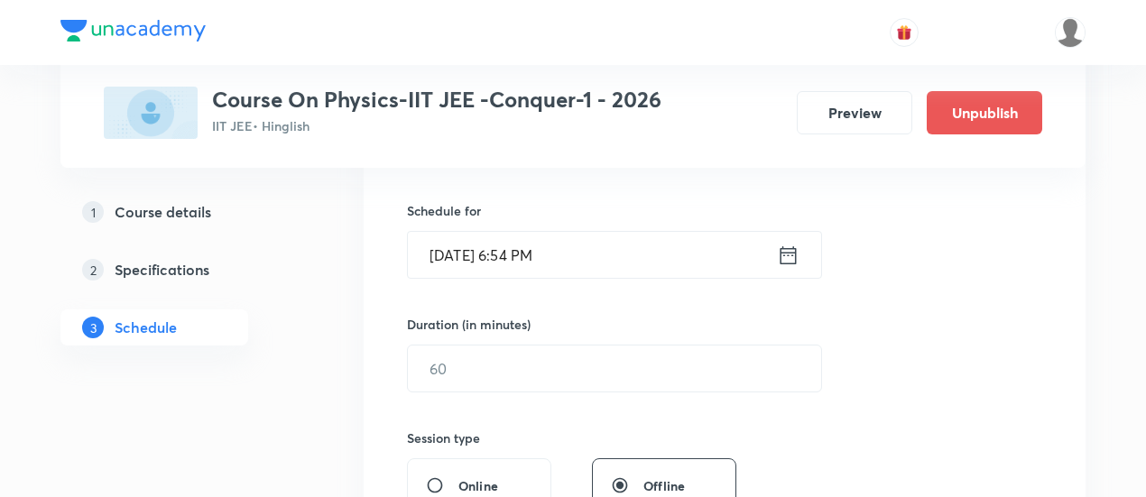
type input "Electrostatics 15"
click at [787, 252] on icon at bounding box center [789, 255] width 16 height 18
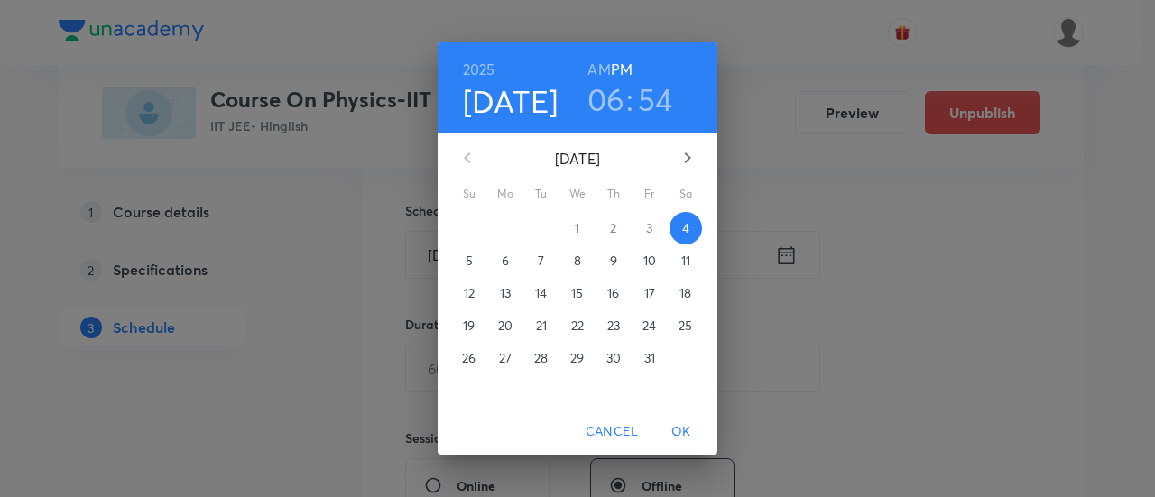
click at [543, 263] on p "7" at bounding box center [541, 261] width 6 height 18
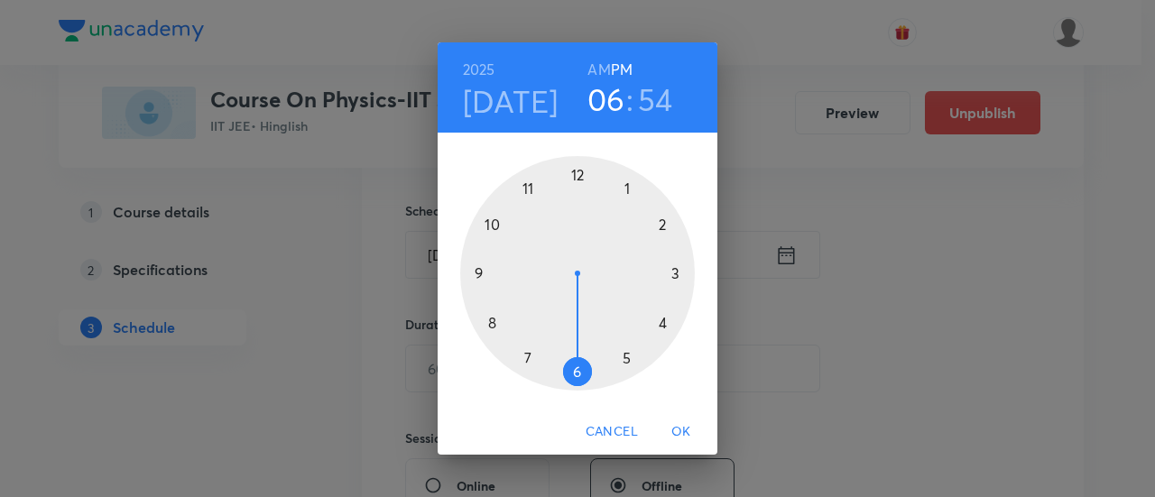
click at [607, 76] on h6 "AM" at bounding box center [599, 69] width 23 height 25
click at [491, 222] on div at bounding box center [577, 273] width 235 height 235
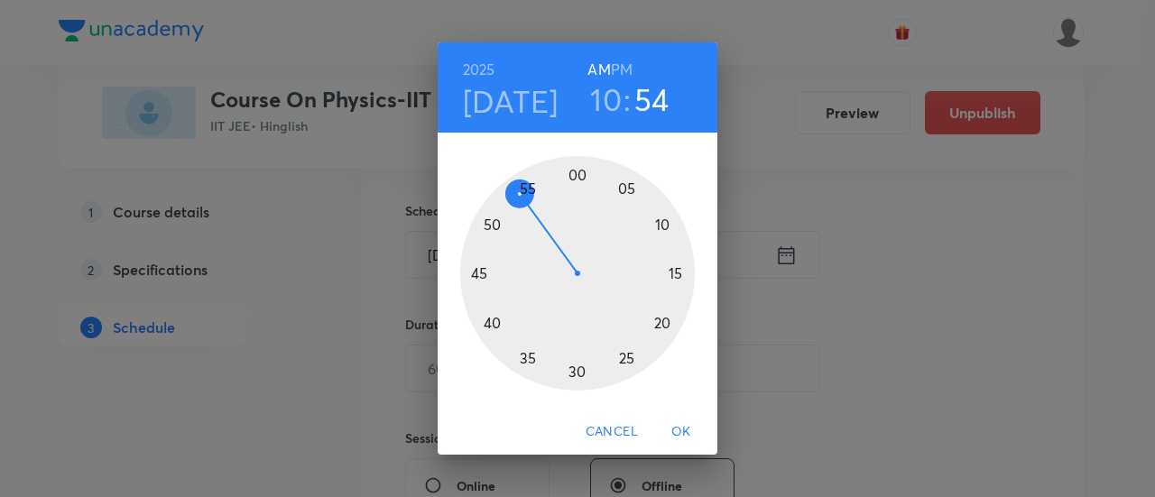
click at [480, 274] on div at bounding box center [577, 273] width 235 height 235
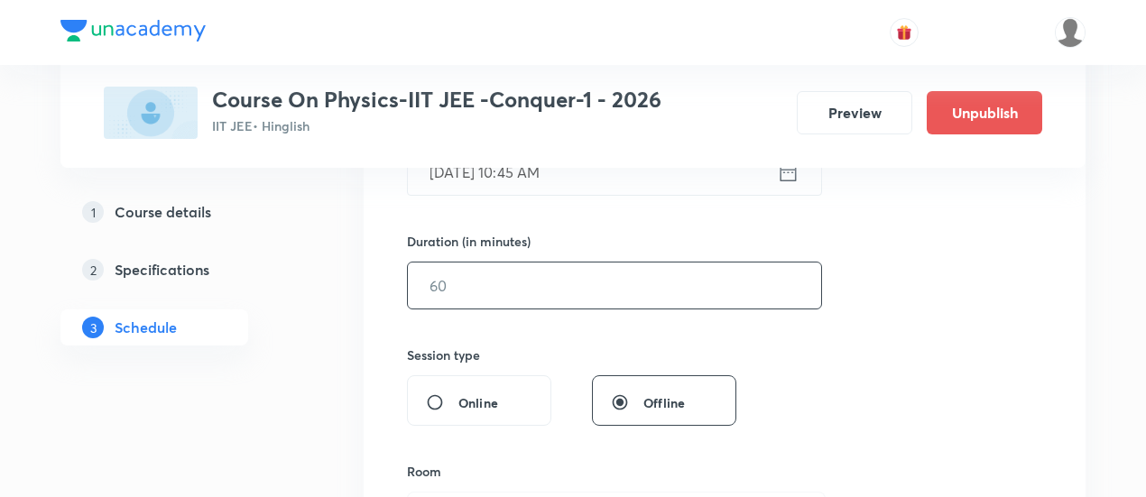
scroll to position [515, 0]
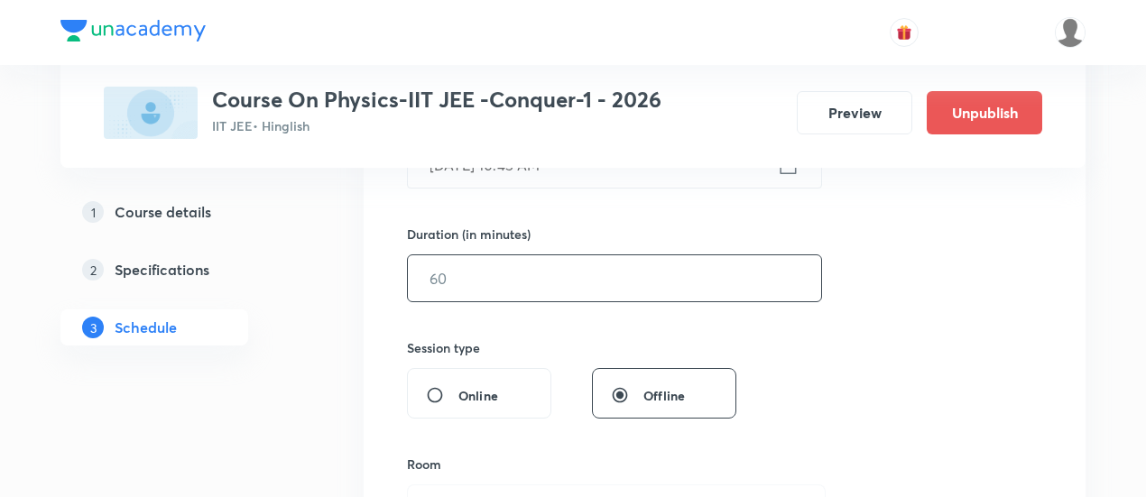
click at [659, 282] on input "text" at bounding box center [614, 278] width 413 height 46
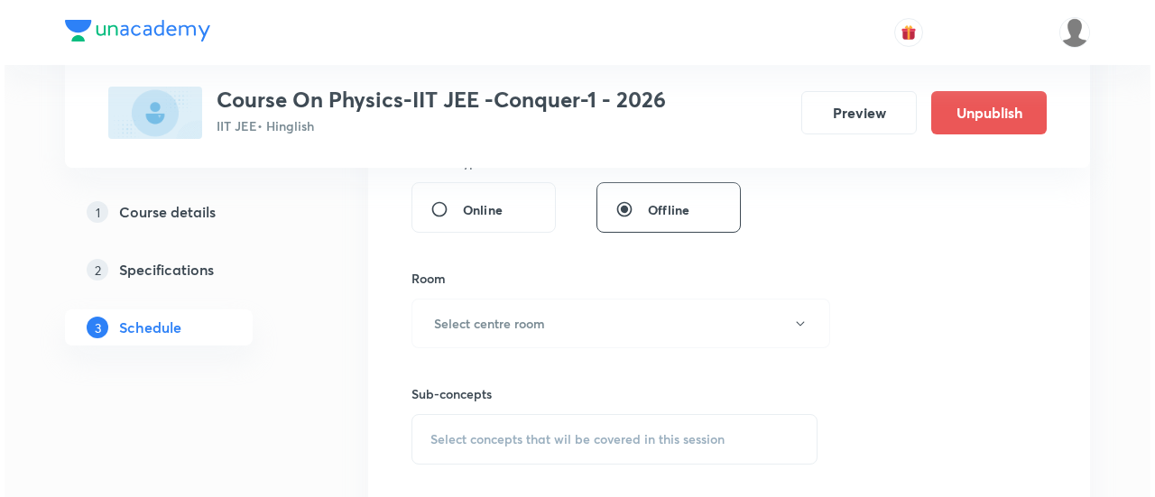
scroll to position [700, 0]
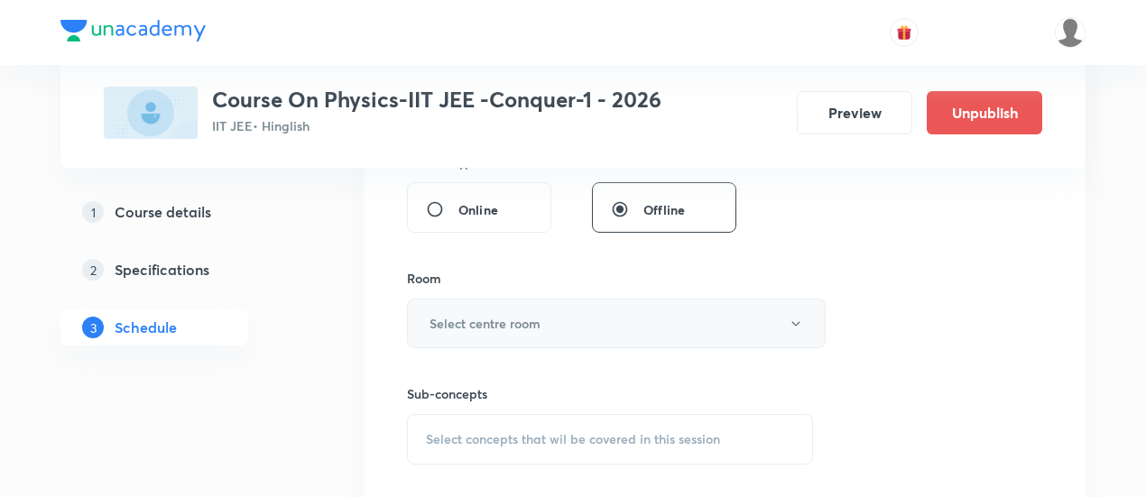
type input "90"
click at [591, 320] on button "Select centre room" at bounding box center [616, 324] width 419 height 50
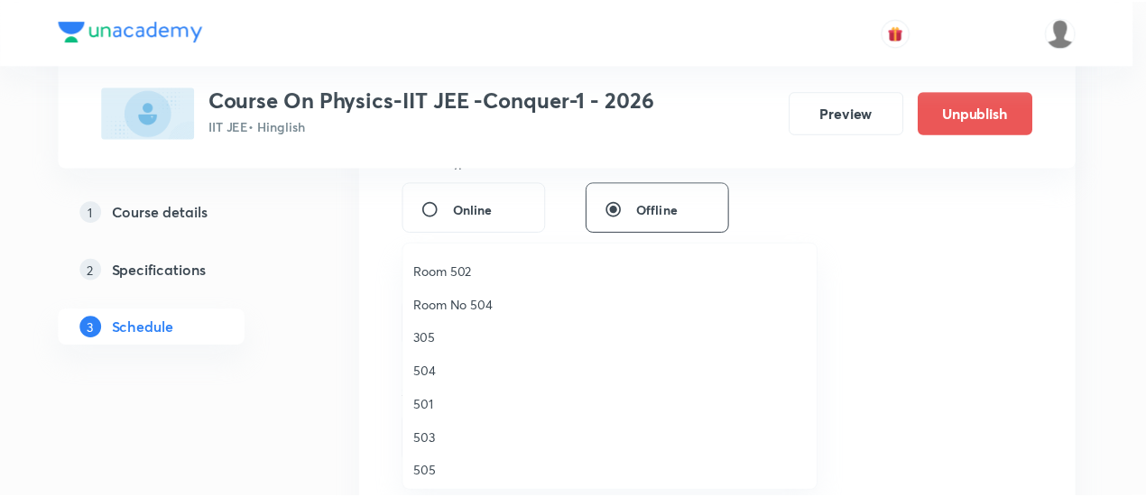
scroll to position [199, 0]
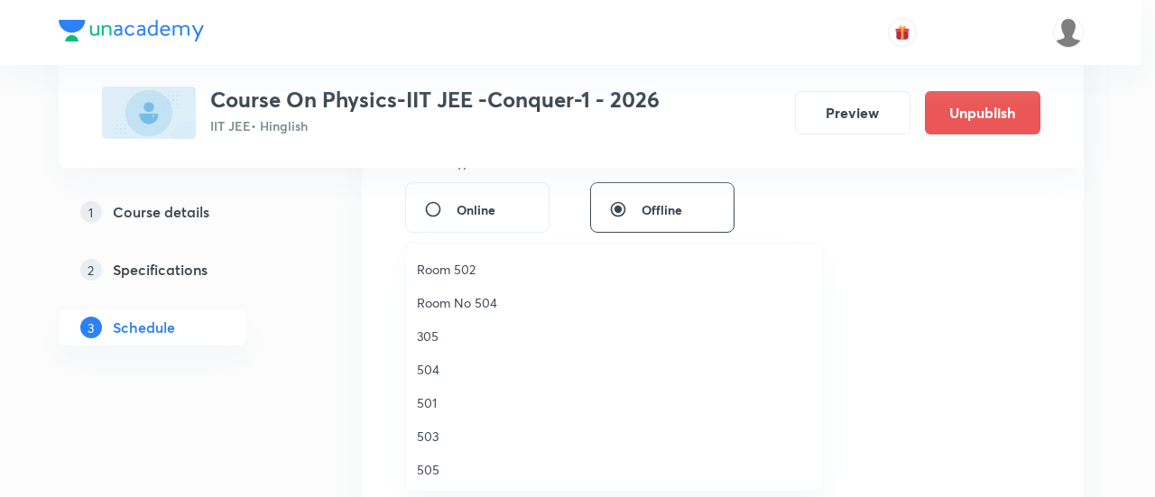
click at [444, 366] on span "504" at bounding box center [614, 369] width 395 height 19
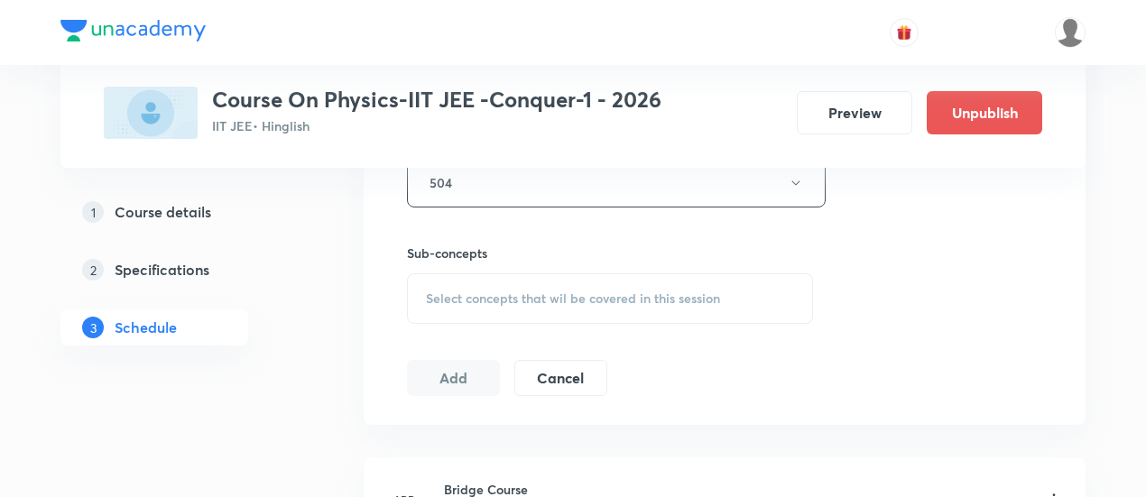
scroll to position [845, 0]
click at [619, 295] on span "Select concepts that wil be covered in this session" at bounding box center [573, 295] width 294 height 14
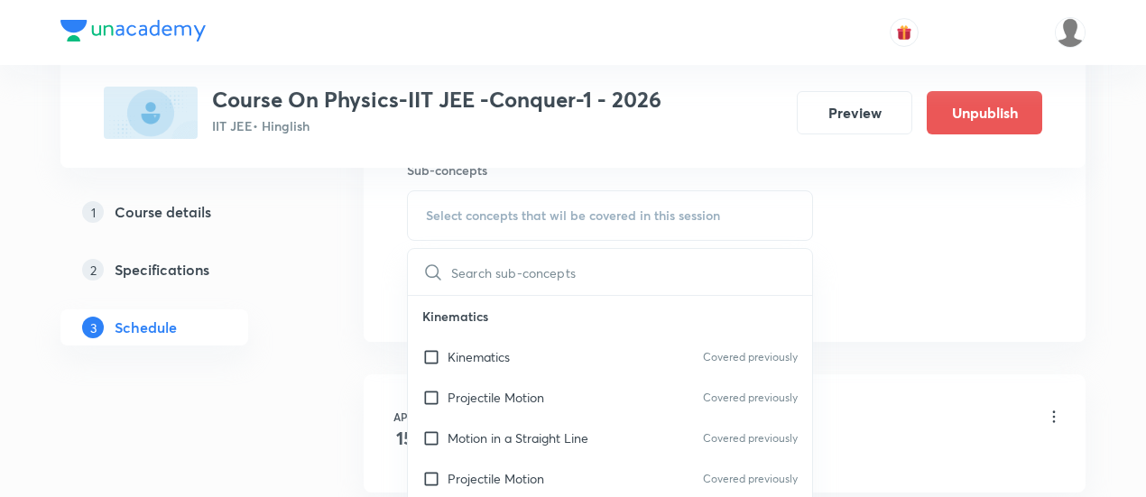
scroll to position [939, 0]
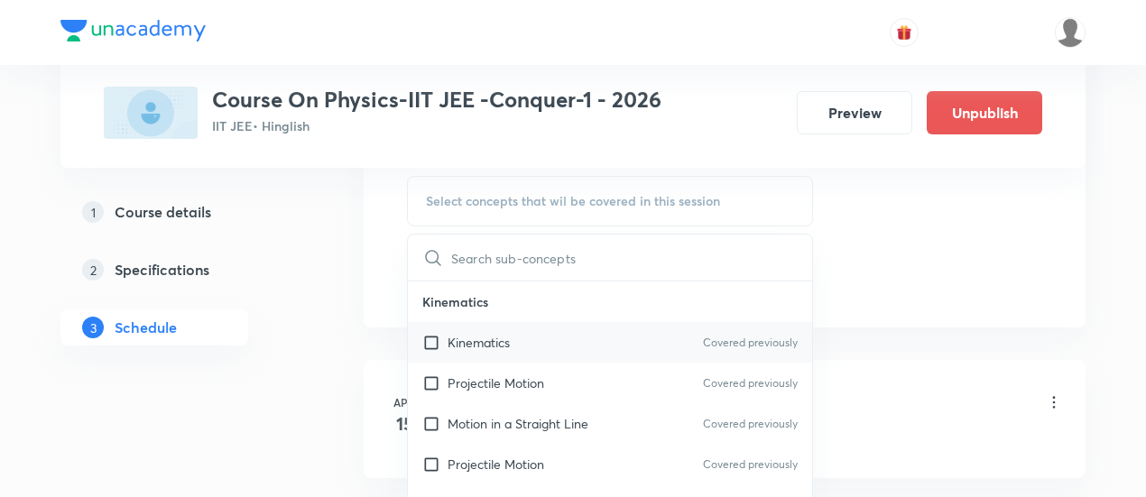
click at [521, 339] on div "Kinematics Covered previously" at bounding box center [610, 342] width 404 height 41
checkbox input "true"
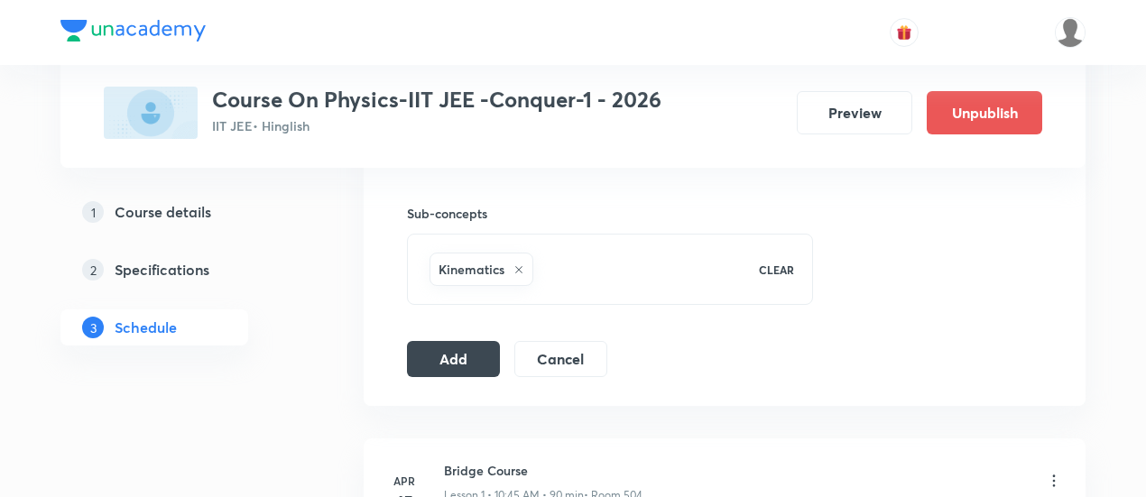
scroll to position [894, 0]
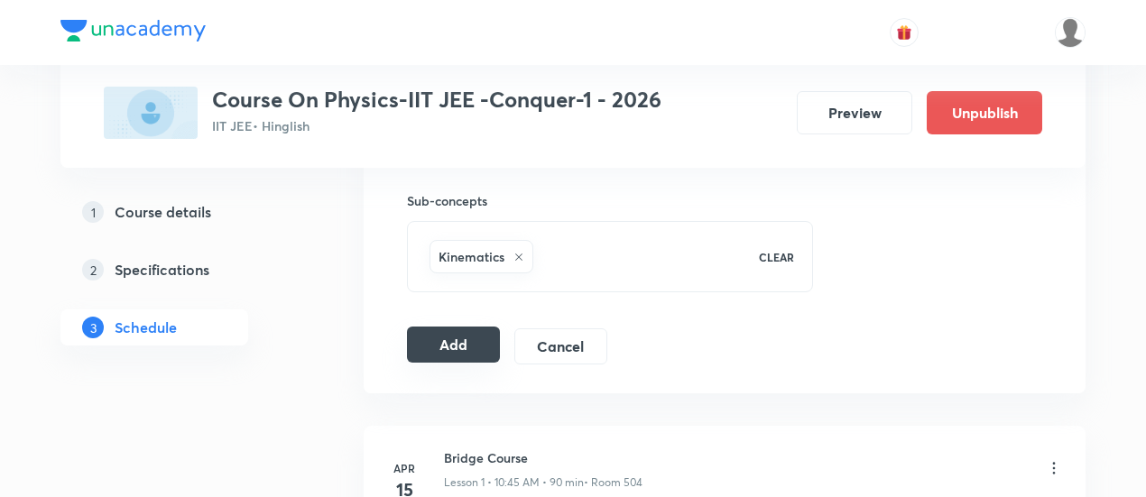
click at [478, 338] on button "Add" at bounding box center [453, 345] width 93 height 36
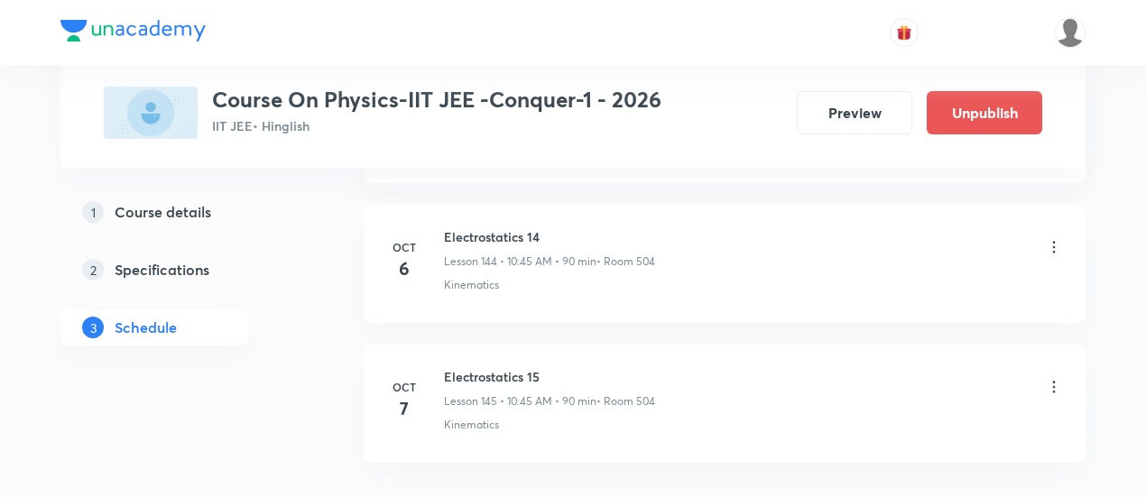
scroll to position [20331, 0]
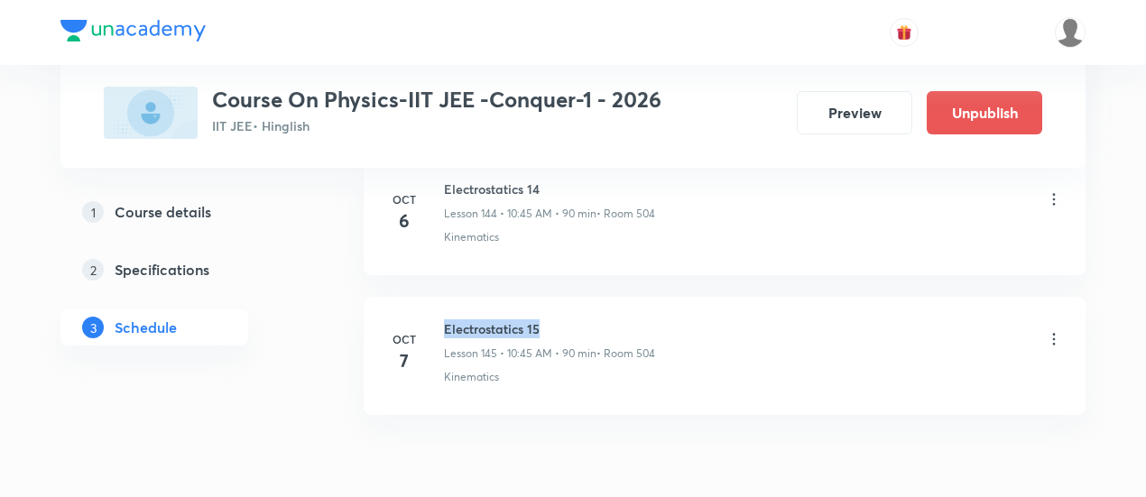
drag, startPoint x: 444, startPoint y: 238, endPoint x: 562, endPoint y: 231, distance: 118.5
click at [562, 297] on li "[DATE] Electrostatics 15 Lesson 145 • 10:45 AM • 90 min • Room 504 Kinematics" at bounding box center [725, 356] width 722 height 118
copy h6 "Electrostatics 15"
click at [585, 320] on h6 "Electrostatics 15" at bounding box center [549, 329] width 211 height 19
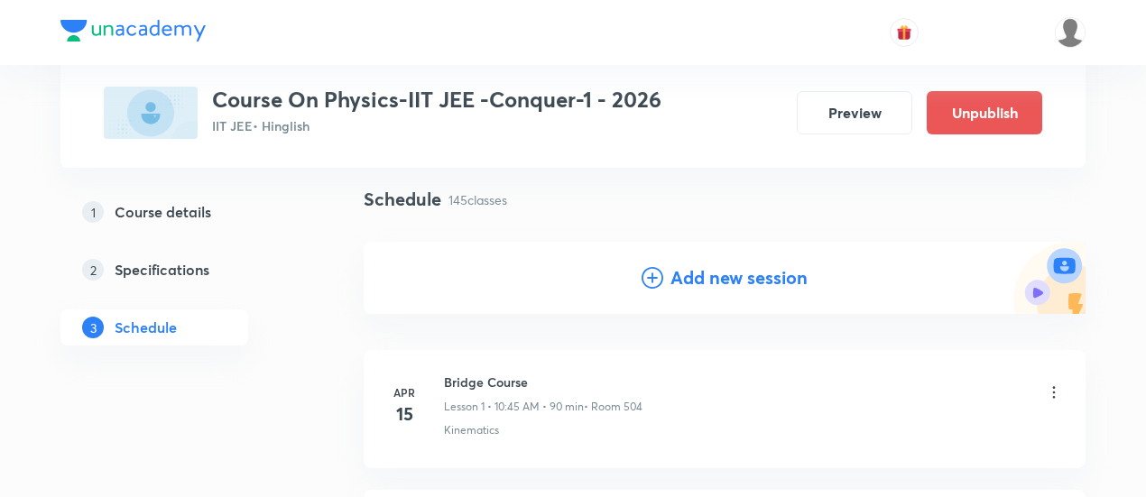
scroll to position [147, 0]
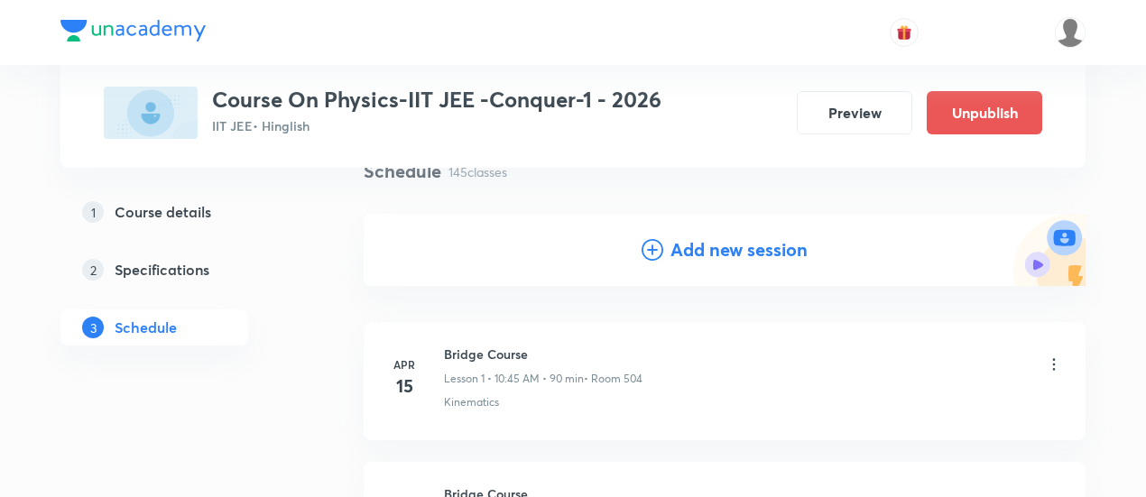
click at [699, 255] on h4 "Add new session" at bounding box center [739, 249] width 137 height 27
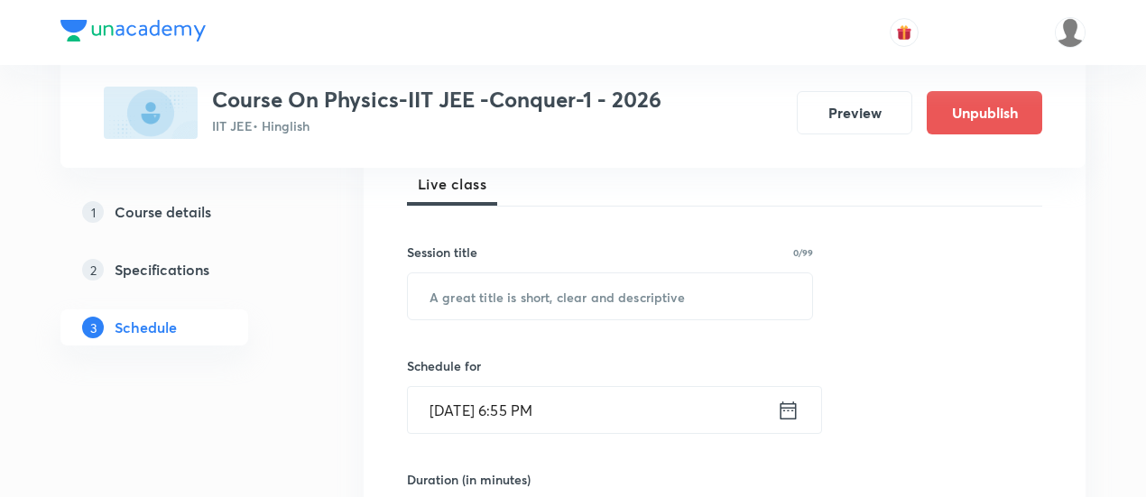
scroll to position [316, 0]
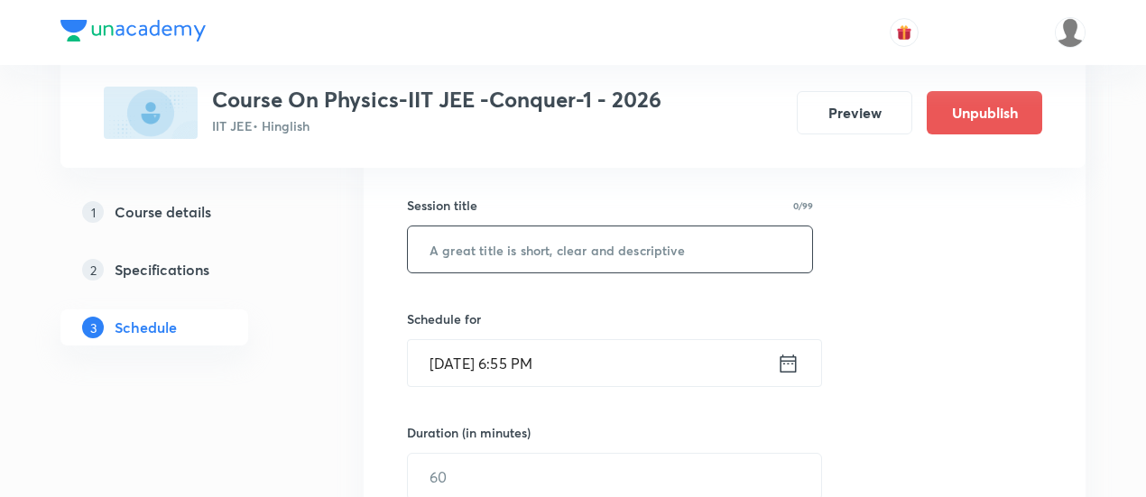
click at [622, 255] on input "text" at bounding box center [610, 250] width 404 height 46
paste input "Electrostatics 15"
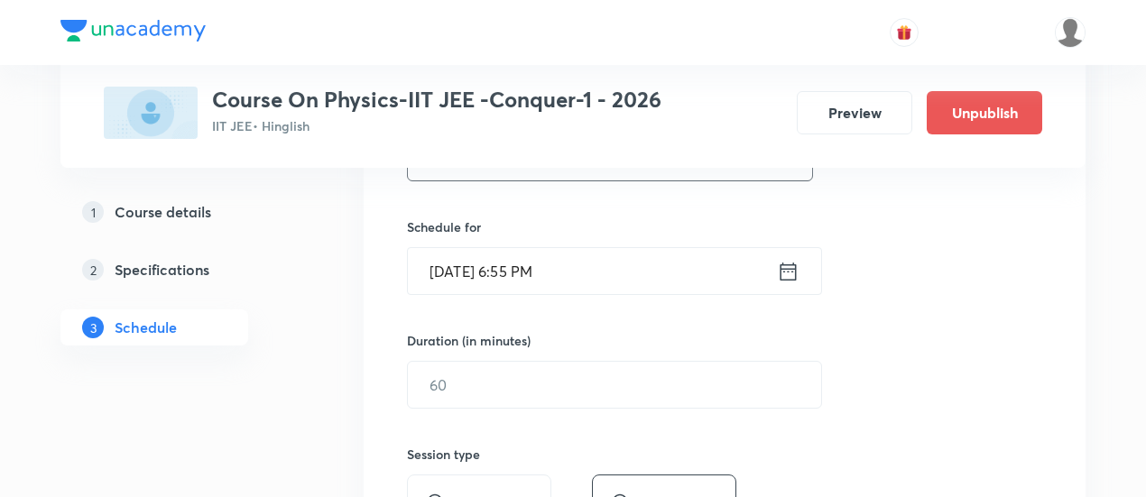
scroll to position [409, 0]
type input "Electrostatics 16"
click at [787, 270] on icon at bounding box center [788, 270] width 23 height 25
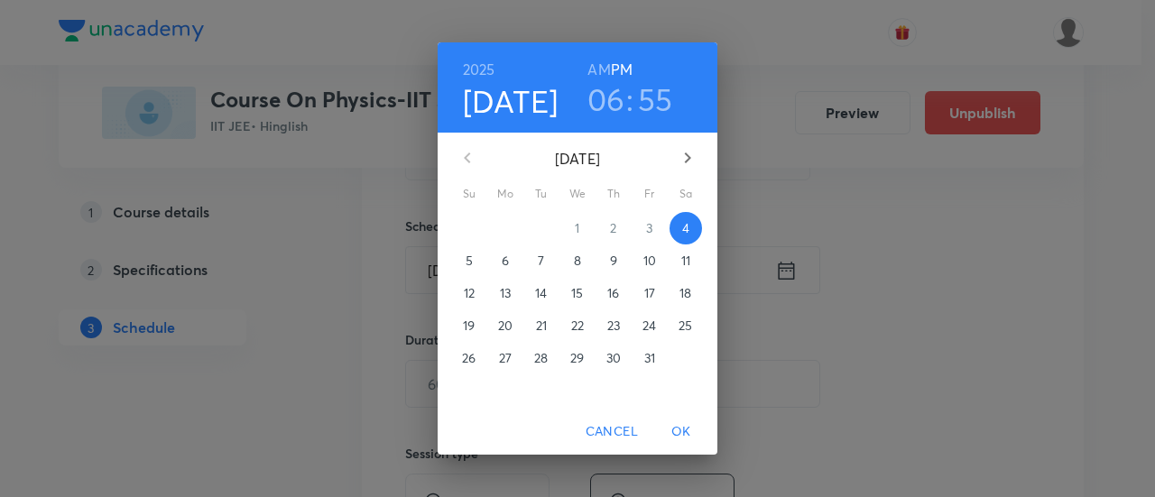
click at [580, 261] on p "8" at bounding box center [577, 261] width 7 height 18
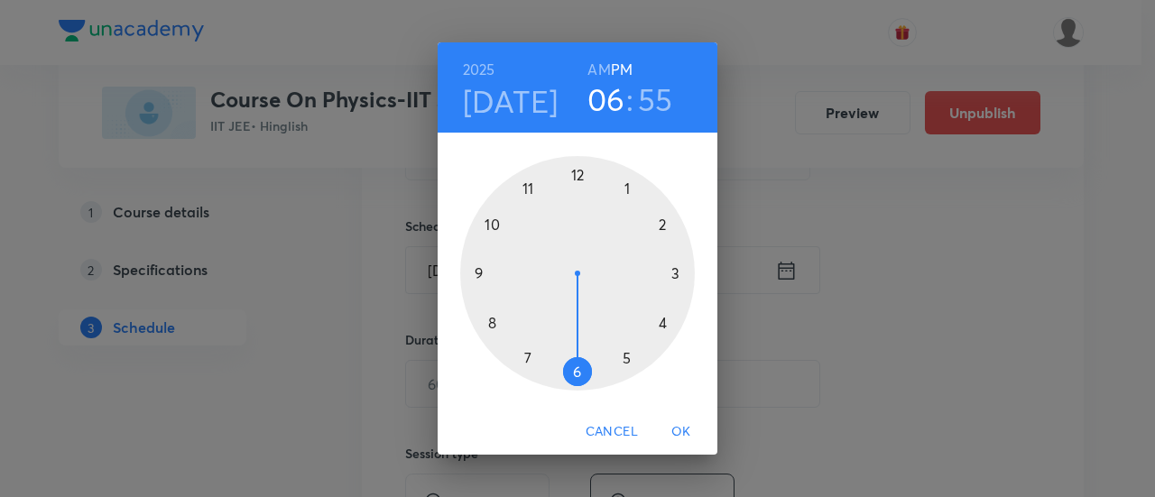
click at [596, 75] on h6 "AM" at bounding box center [599, 69] width 23 height 25
click at [496, 225] on div at bounding box center [577, 273] width 235 height 235
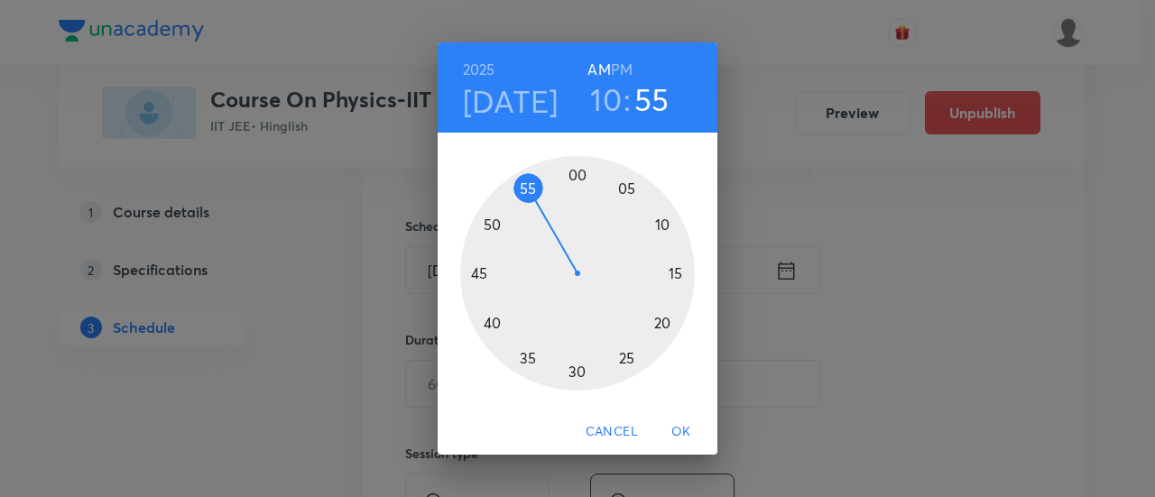
click at [483, 274] on div at bounding box center [577, 273] width 235 height 235
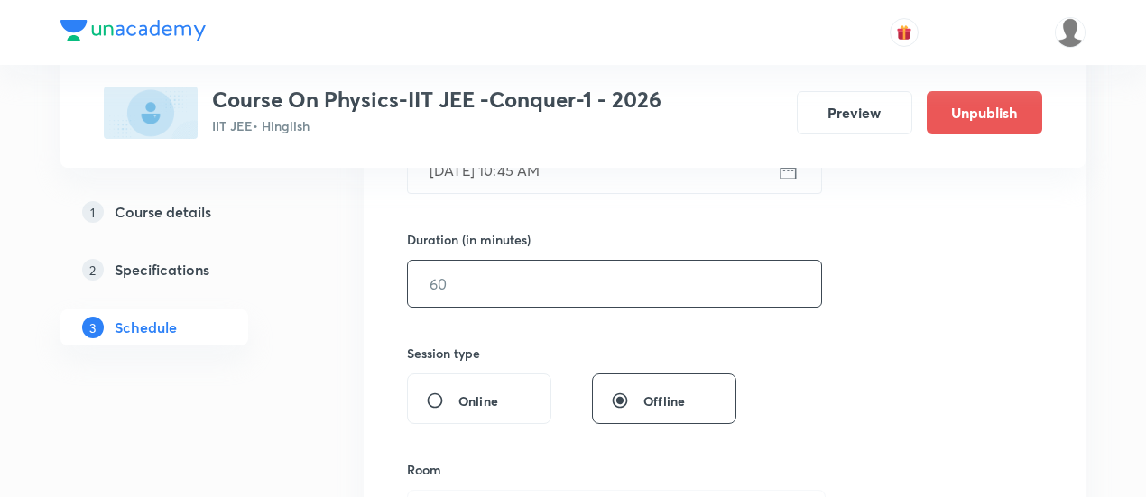
scroll to position [526, 0]
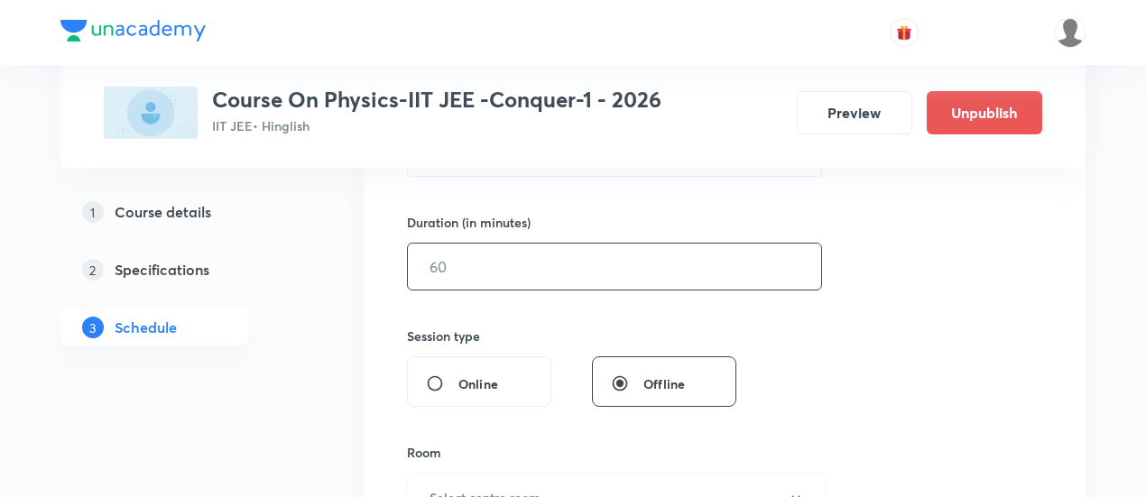
click at [684, 288] on div "​" at bounding box center [614, 267] width 415 height 48
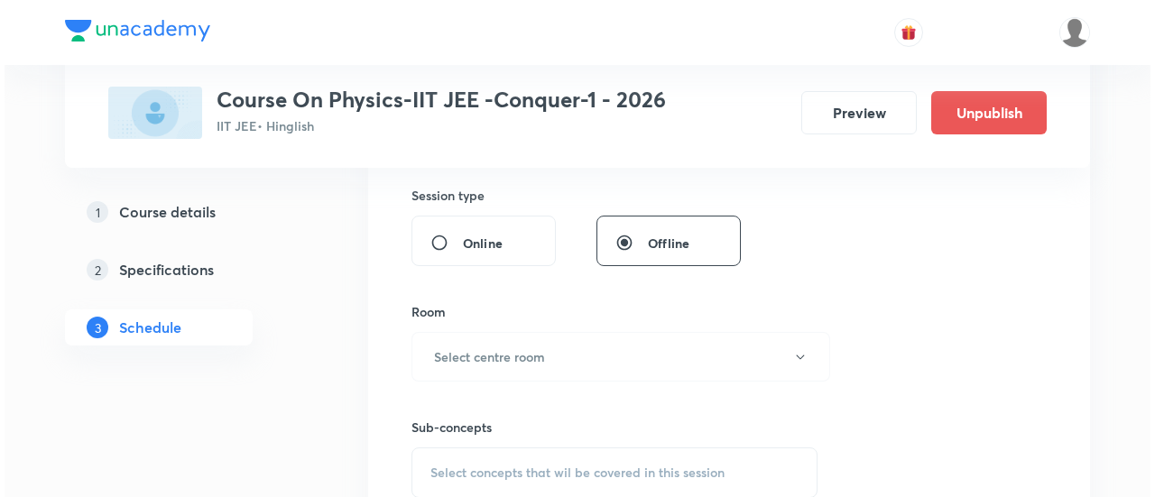
scroll to position [707, 0]
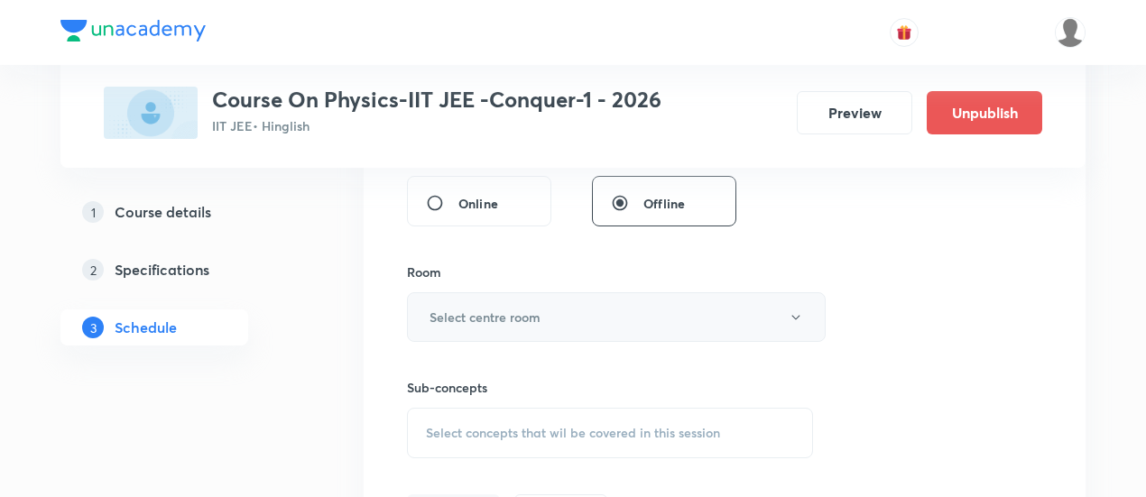
type input "90"
click at [589, 311] on button "Select centre room" at bounding box center [616, 317] width 419 height 50
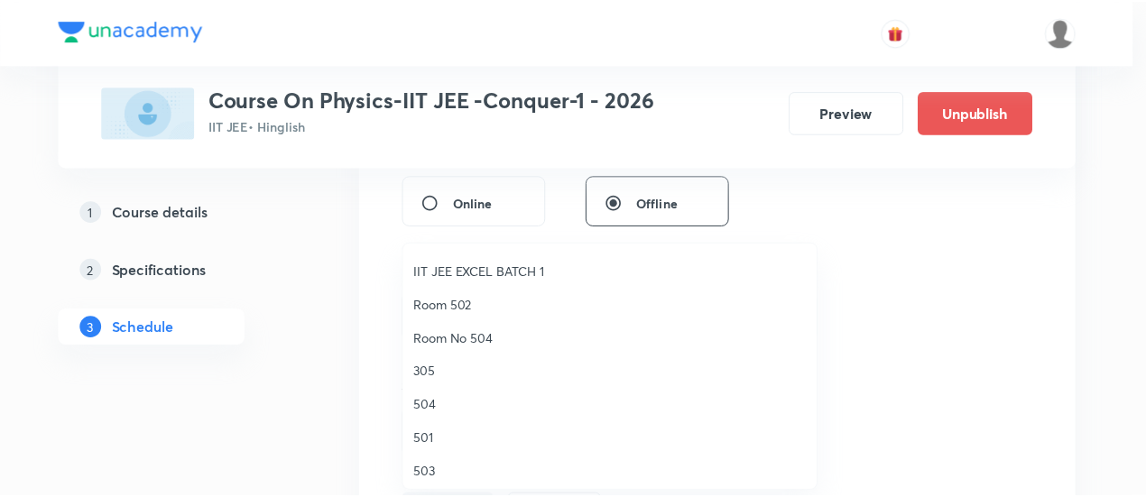
scroll to position [208, 0]
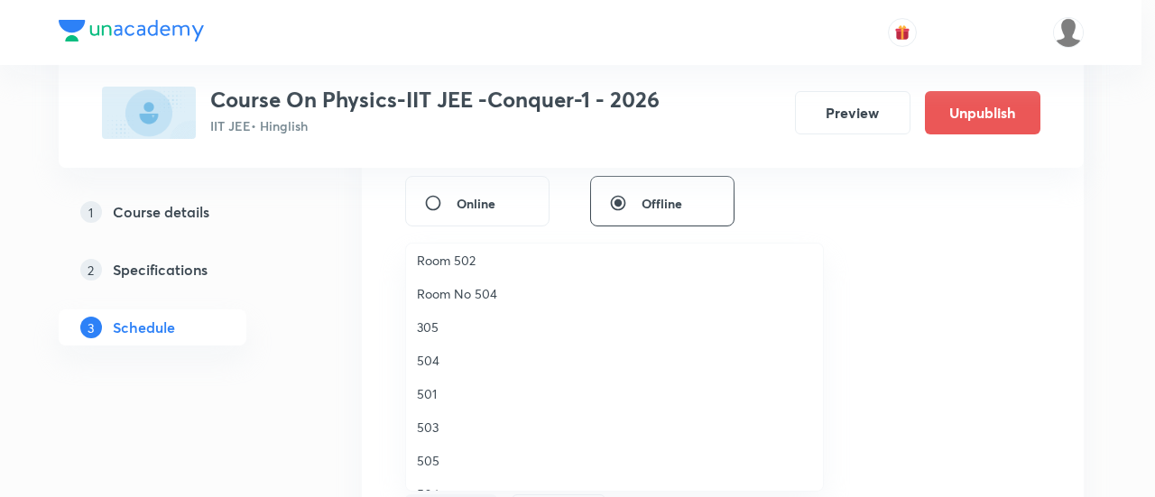
click at [441, 358] on span "504" at bounding box center [614, 360] width 395 height 19
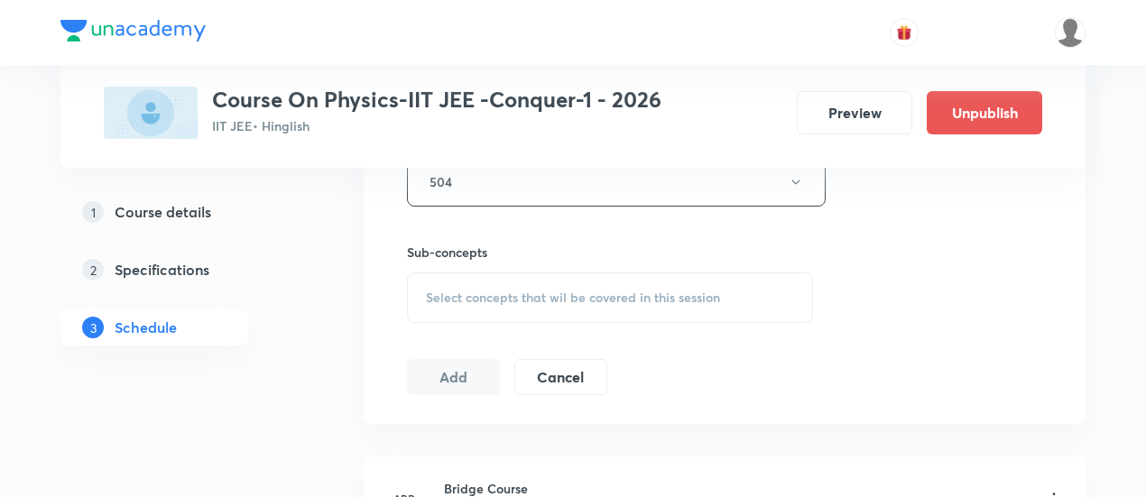
scroll to position [849, 0]
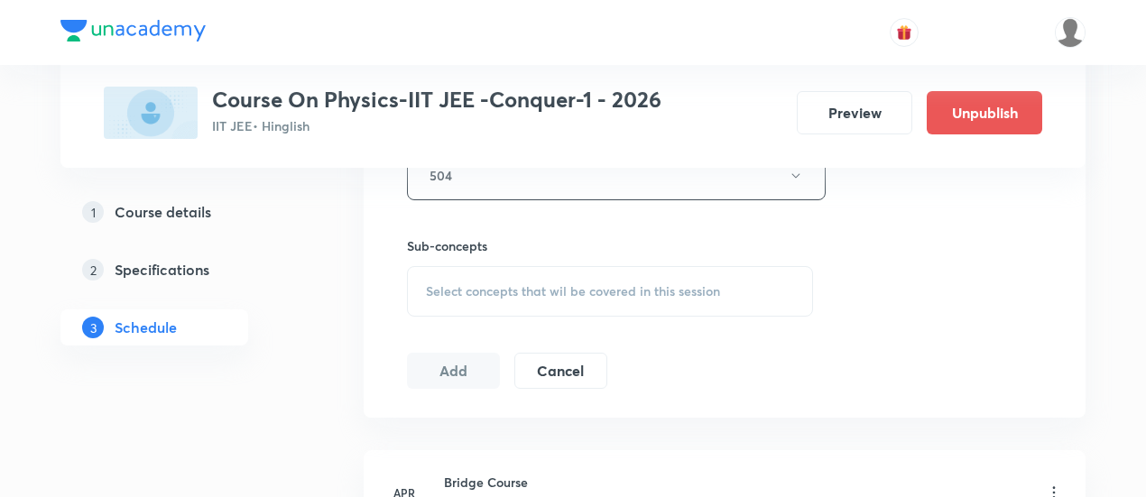
click at [626, 292] on span "Select concepts that wil be covered in this session" at bounding box center [573, 291] width 294 height 14
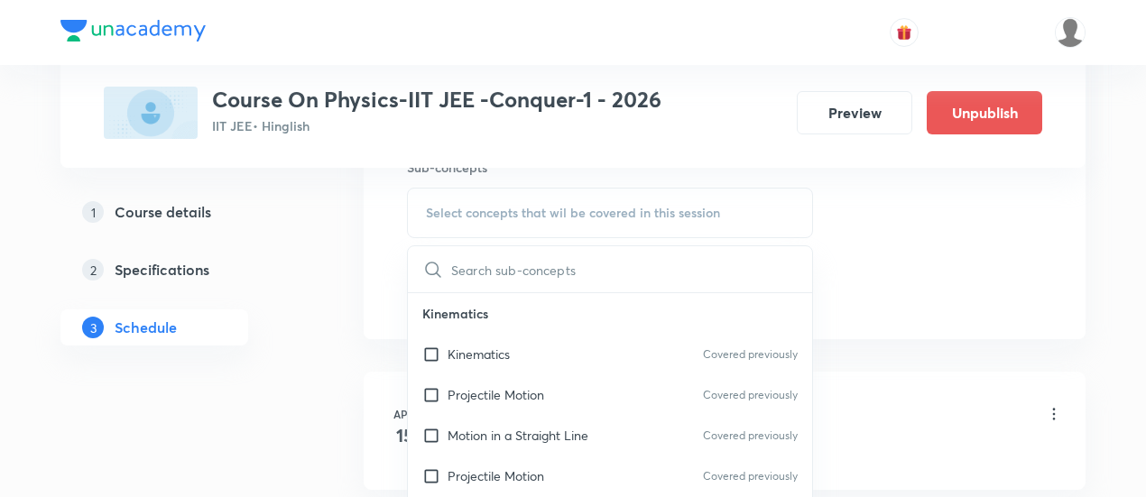
scroll to position [930, 0]
click at [517, 350] on div "Kinematics Covered previously" at bounding box center [610, 351] width 404 height 41
checkbox input "true"
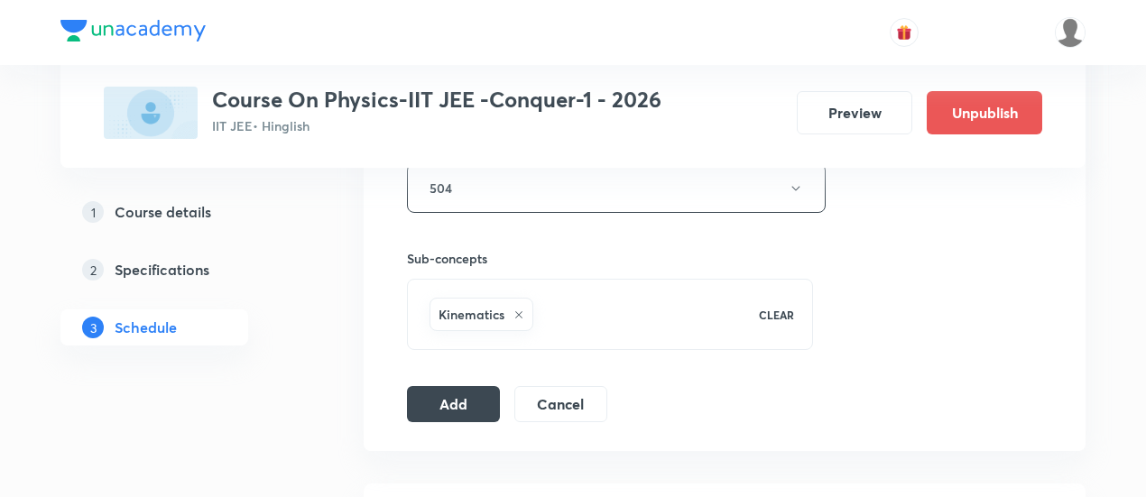
scroll to position [863, 0]
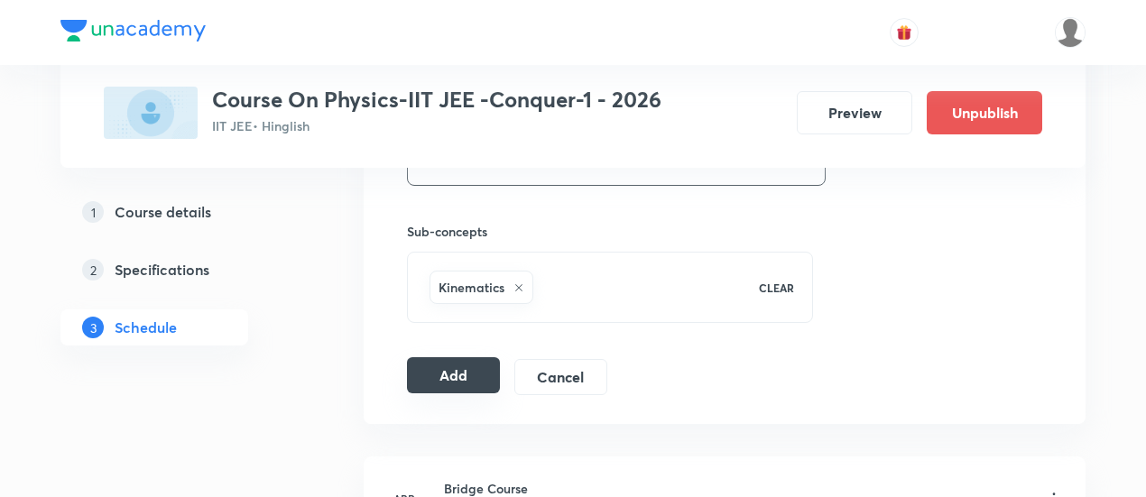
click at [454, 366] on button "Add" at bounding box center [453, 375] width 93 height 36
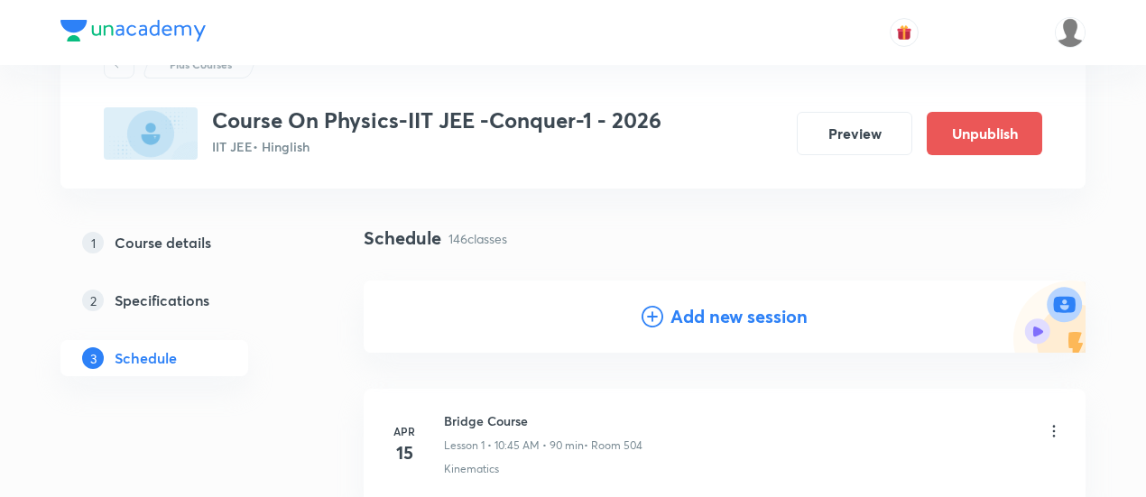
scroll to position [90, 0]
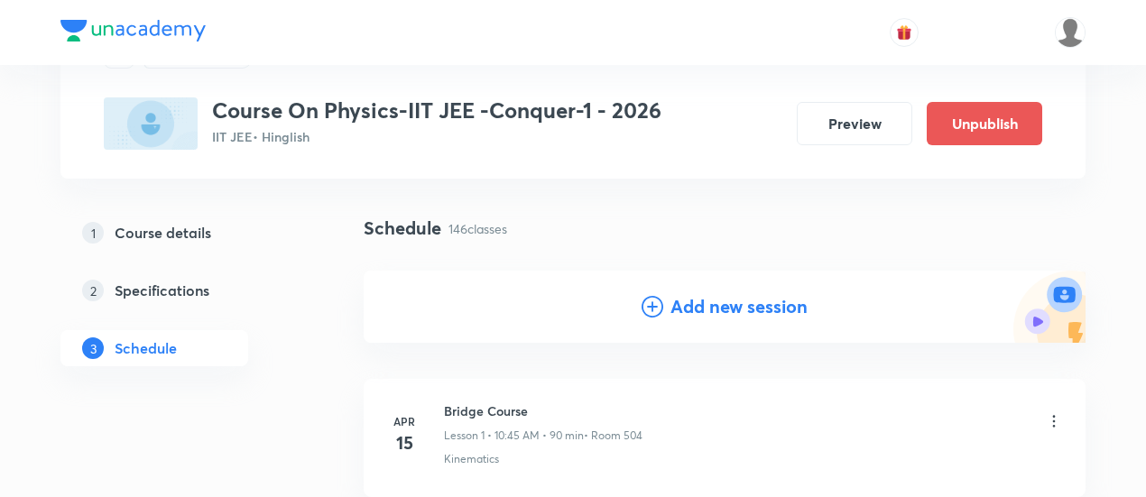
click at [708, 306] on h4 "Add new session" at bounding box center [739, 306] width 137 height 27
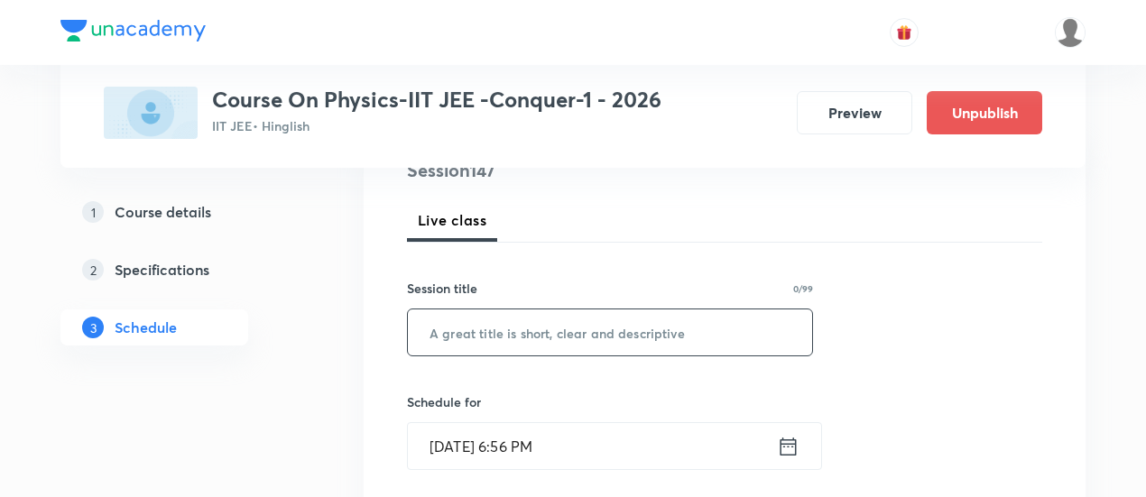
scroll to position [235, 0]
click at [624, 334] on input "text" at bounding box center [610, 331] width 404 height 46
paste input "Gravitation"
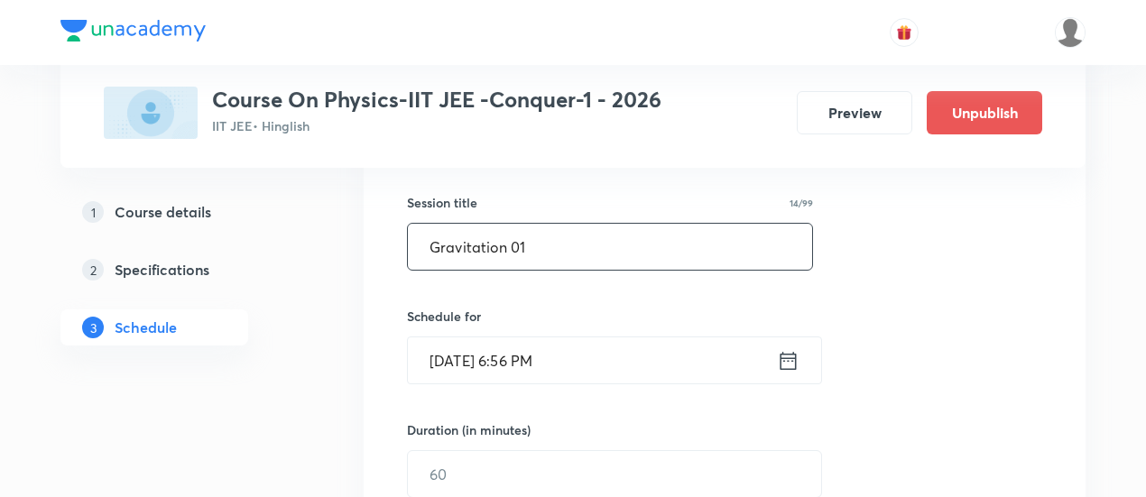
scroll to position [330, 0]
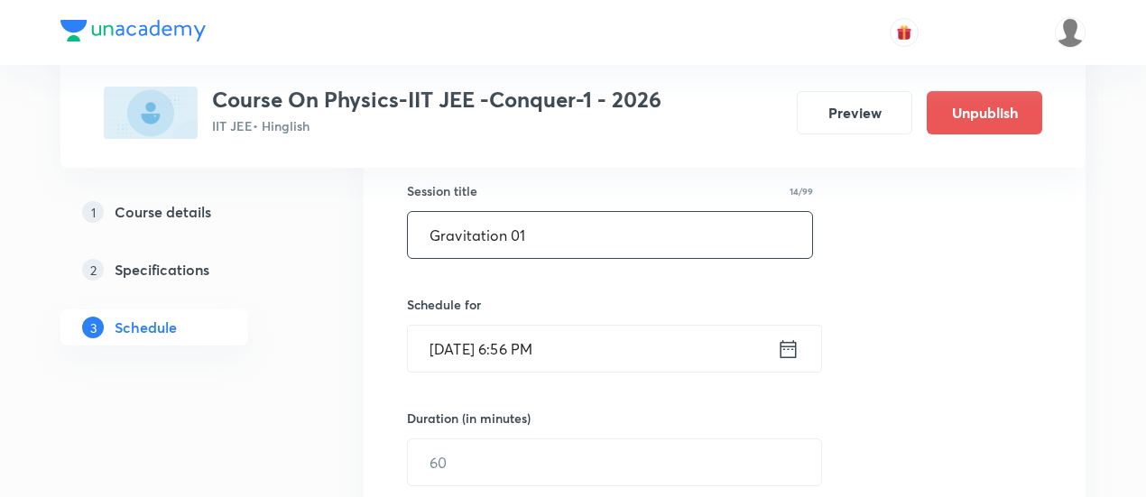
type input "Gravitation 01"
click at [785, 346] on icon at bounding box center [788, 349] width 23 height 25
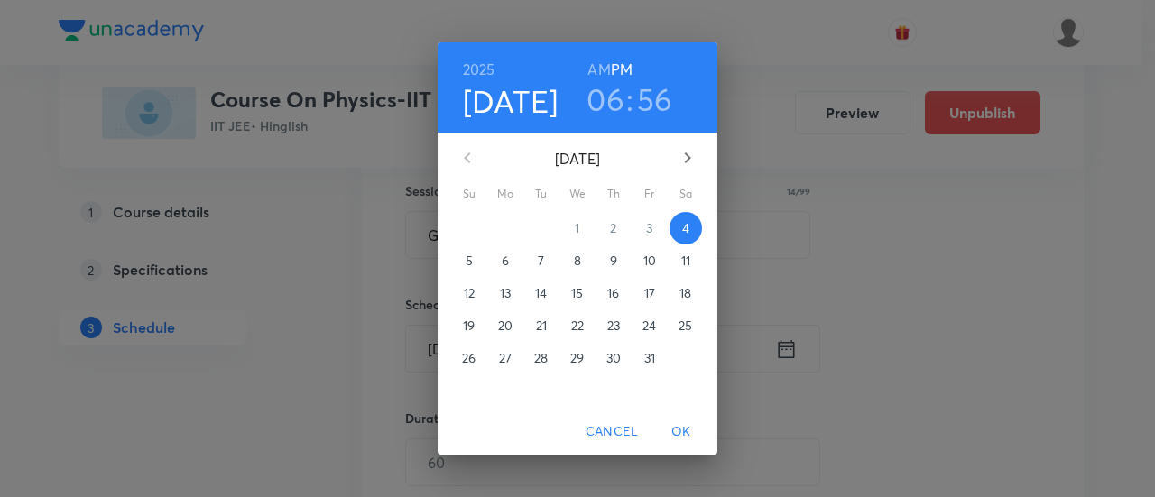
click at [617, 261] on span "9" at bounding box center [614, 261] width 32 height 18
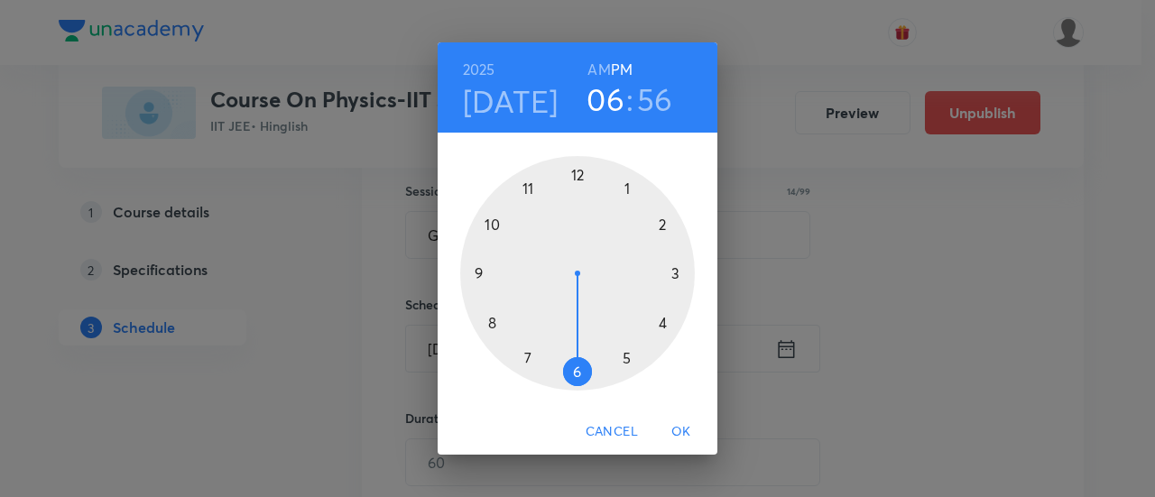
click at [599, 60] on h6 "AM" at bounding box center [599, 69] width 23 height 25
click at [488, 228] on div at bounding box center [577, 273] width 235 height 235
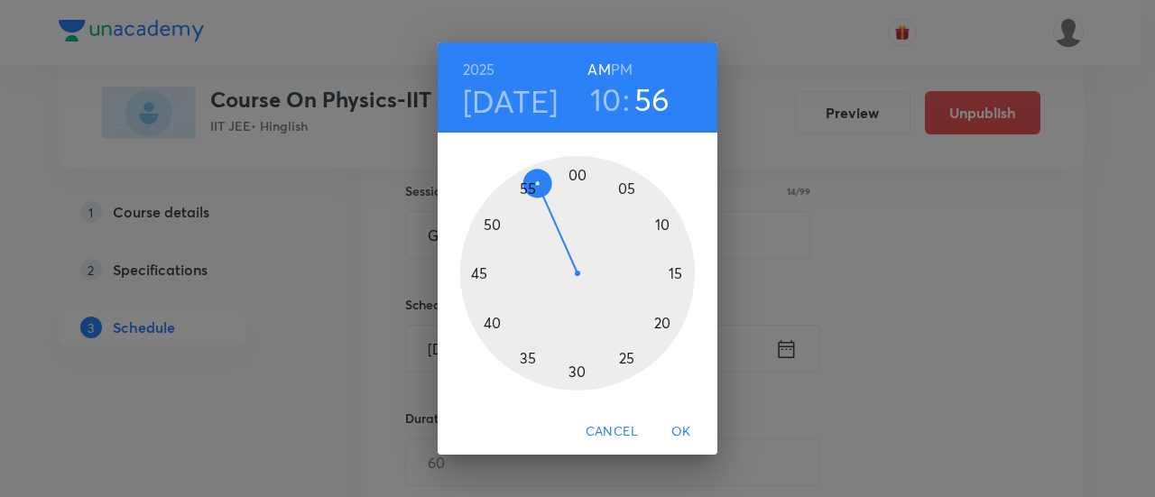
click at [480, 274] on div at bounding box center [577, 273] width 235 height 235
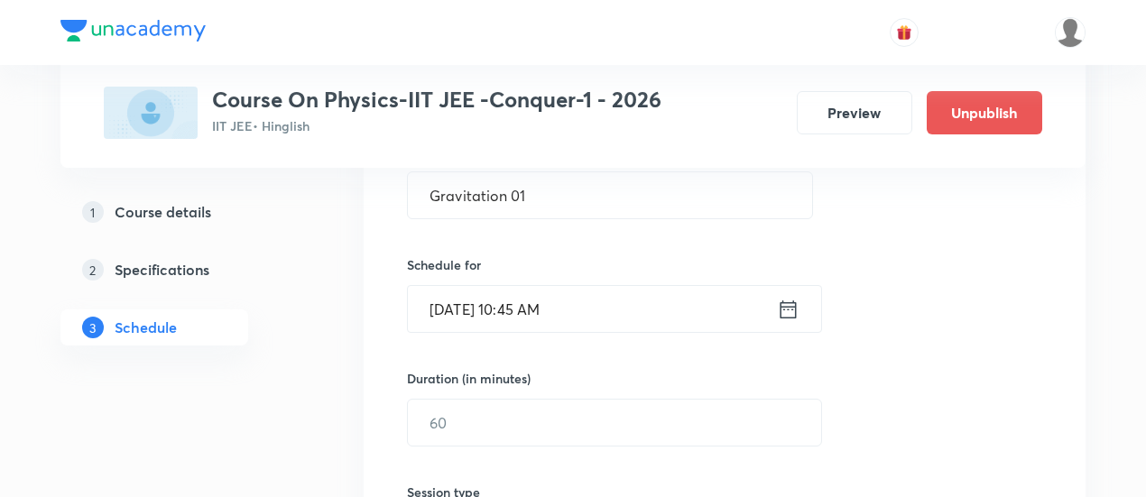
scroll to position [454, 0]
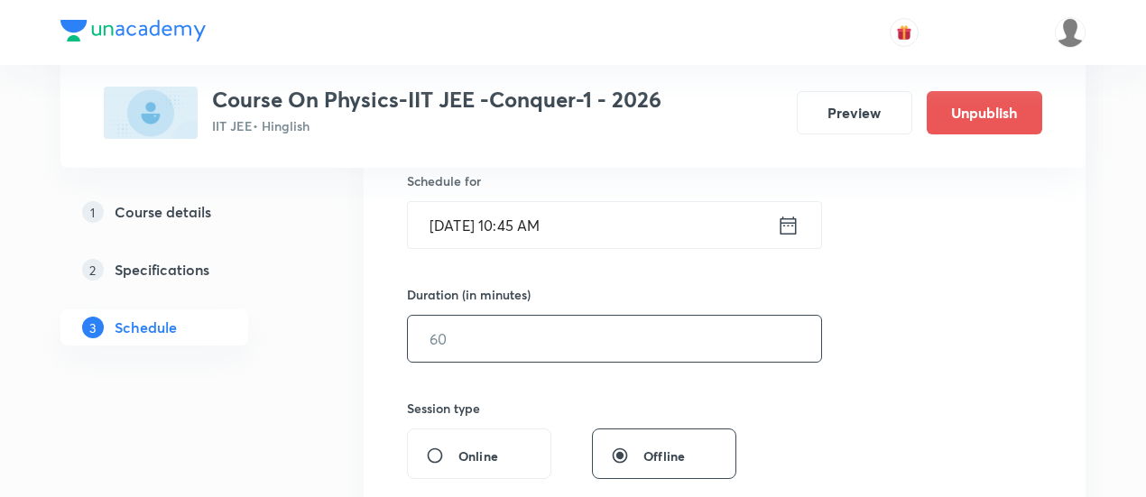
click at [707, 322] on input "text" at bounding box center [614, 339] width 413 height 46
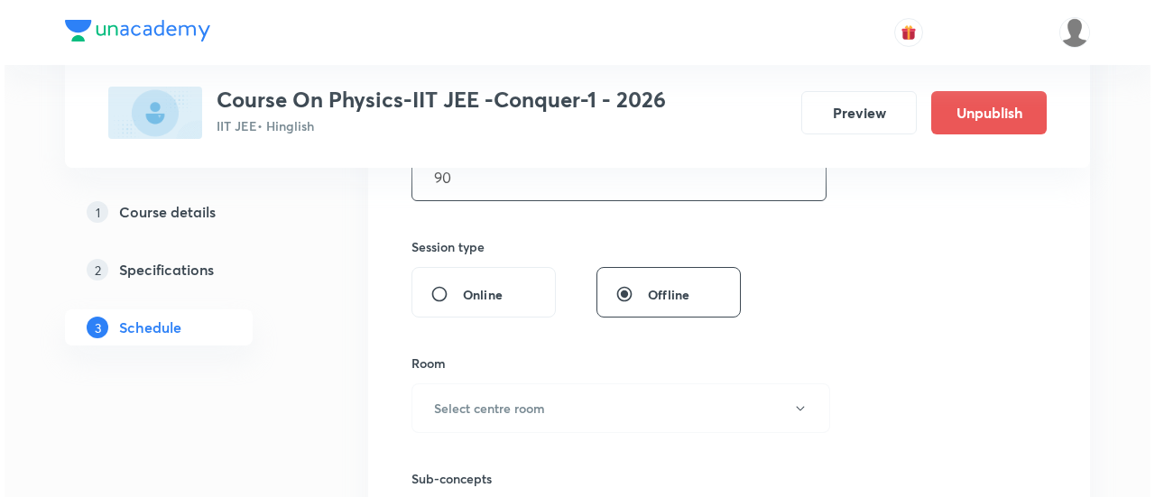
scroll to position [619, 0]
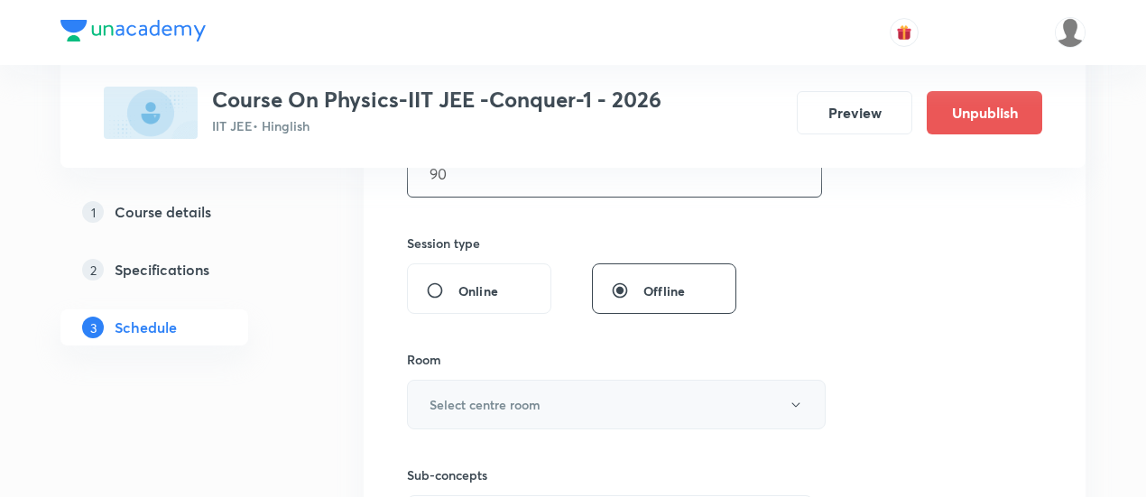
type input "90"
click at [583, 389] on button "Select centre room" at bounding box center [616, 405] width 419 height 50
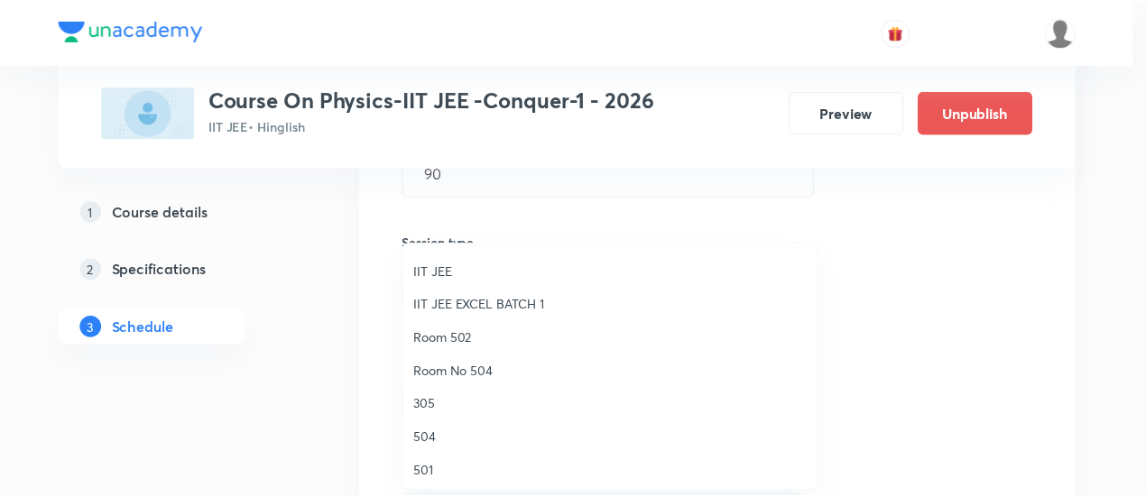
scroll to position [172, 0]
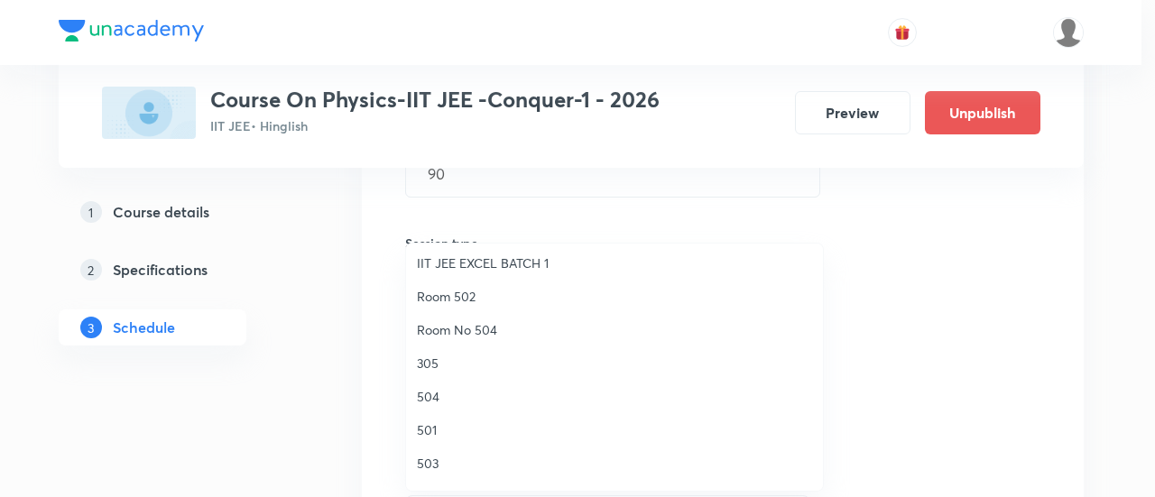
click at [438, 396] on span "504" at bounding box center [614, 396] width 395 height 19
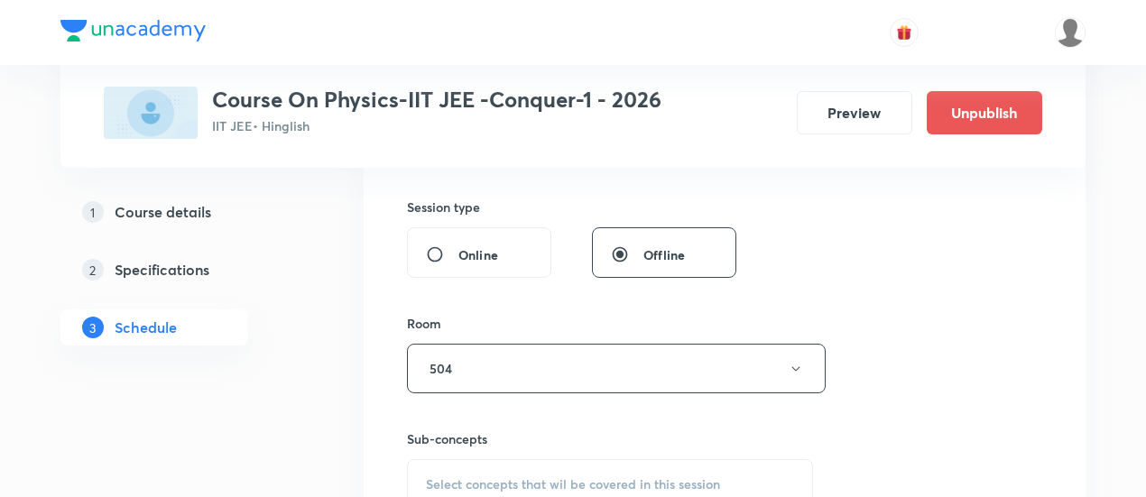
scroll to position [725, 0]
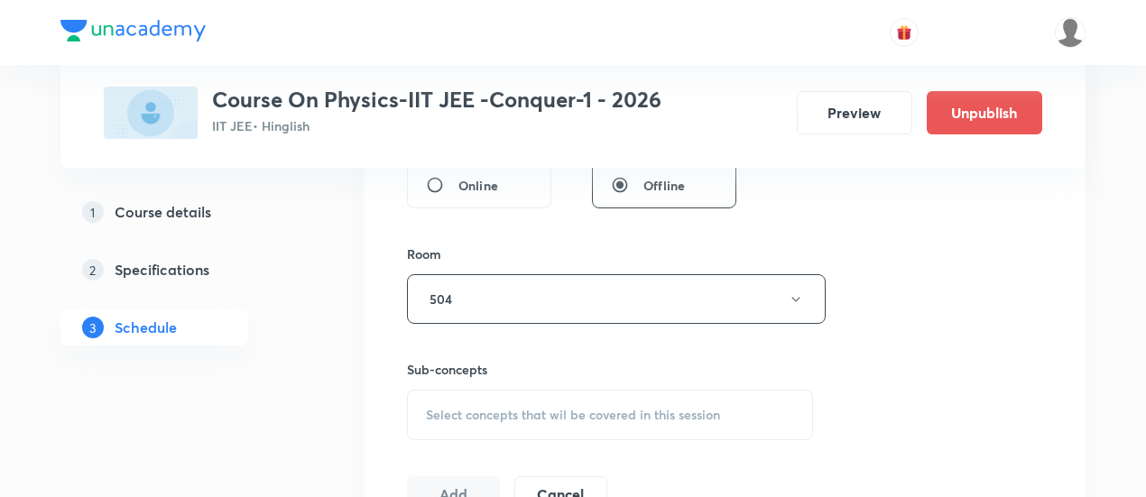
click at [590, 413] on span "Select concepts that wil be covered in this session" at bounding box center [573, 415] width 294 height 14
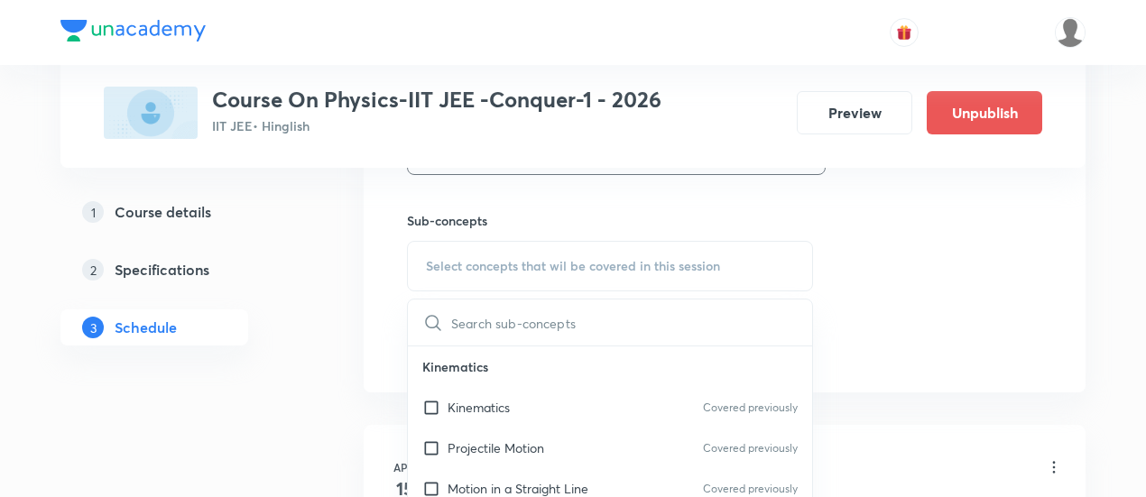
scroll to position [876, 0]
click at [539, 413] on div "Kinematics Covered previously" at bounding box center [610, 405] width 404 height 41
checkbox input "true"
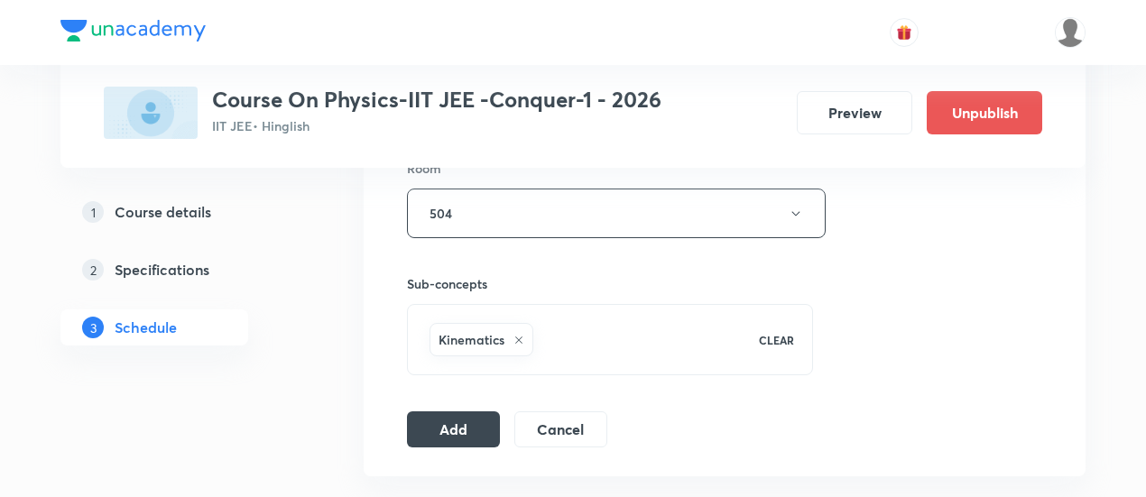
scroll to position [812, 0]
click at [442, 422] on button "Add" at bounding box center [453, 426] width 93 height 36
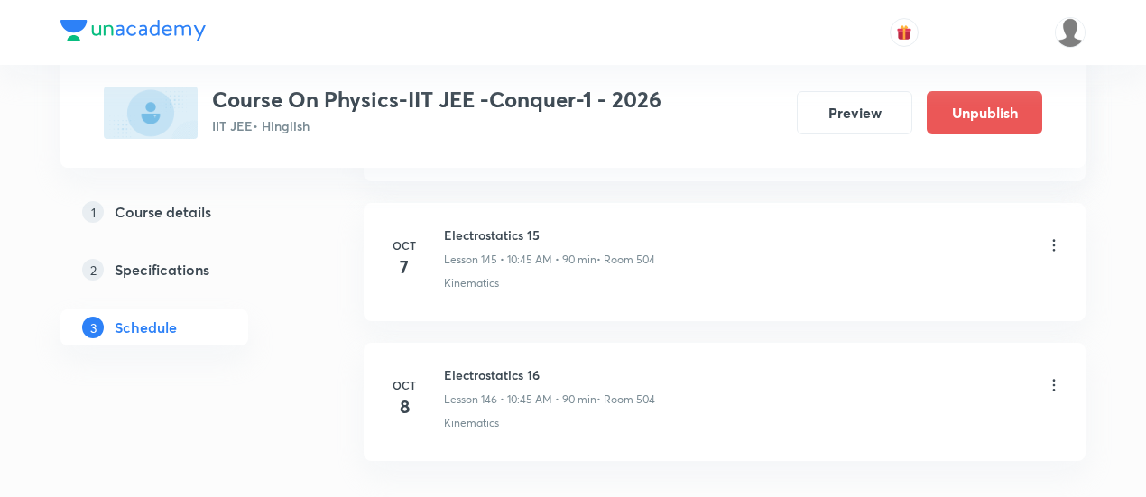
scroll to position [20470, 0]
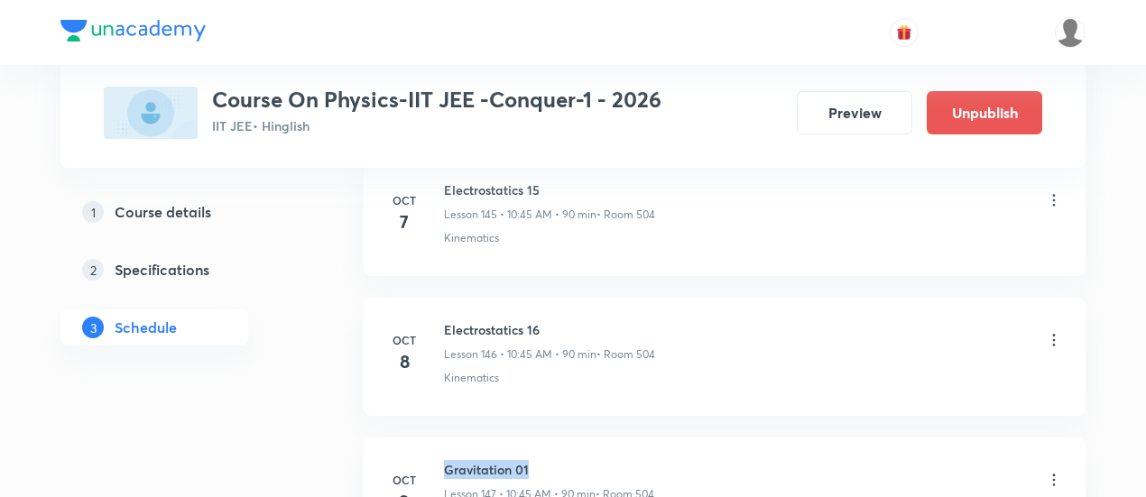
drag, startPoint x: 444, startPoint y: 376, endPoint x: 534, endPoint y: 378, distance: 90.3
click at [534, 460] on h6 "Gravitation 01" at bounding box center [549, 469] width 210 height 19
copy h6 "Gravitation 01"
click at [534, 460] on h6 "Gravitation 01" at bounding box center [549, 469] width 210 height 19
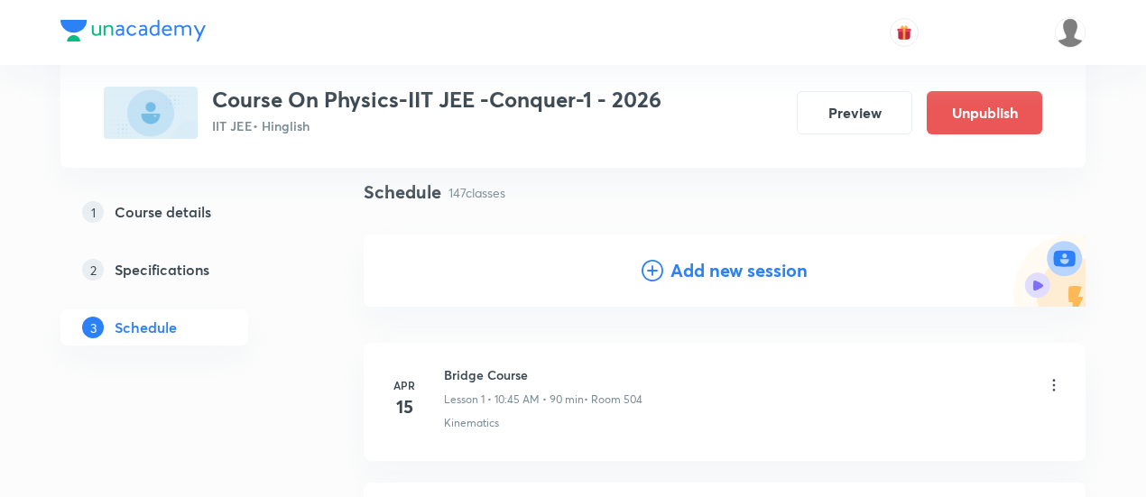
scroll to position [132, 0]
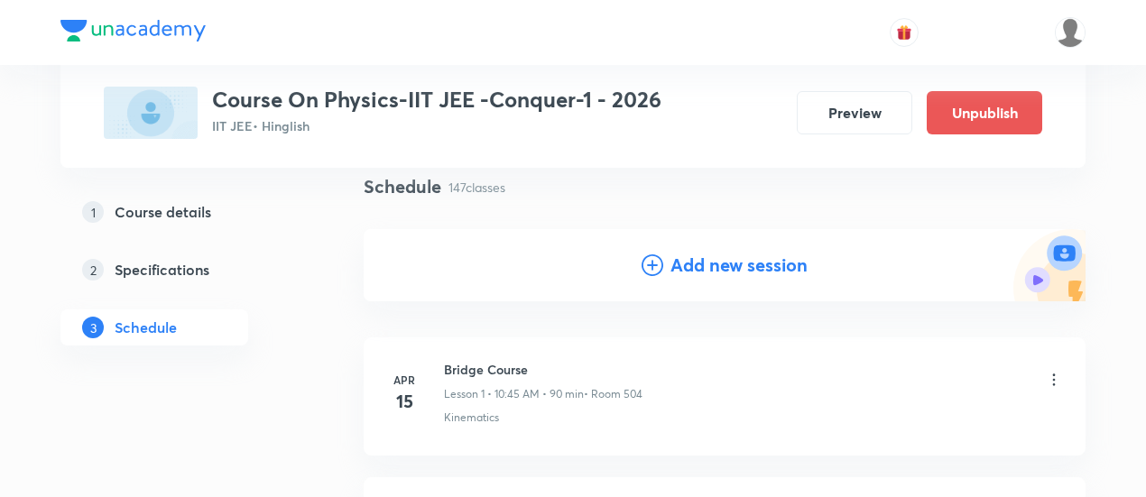
click at [709, 253] on h4 "Add new session" at bounding box center [739, 265] width 137 height 27
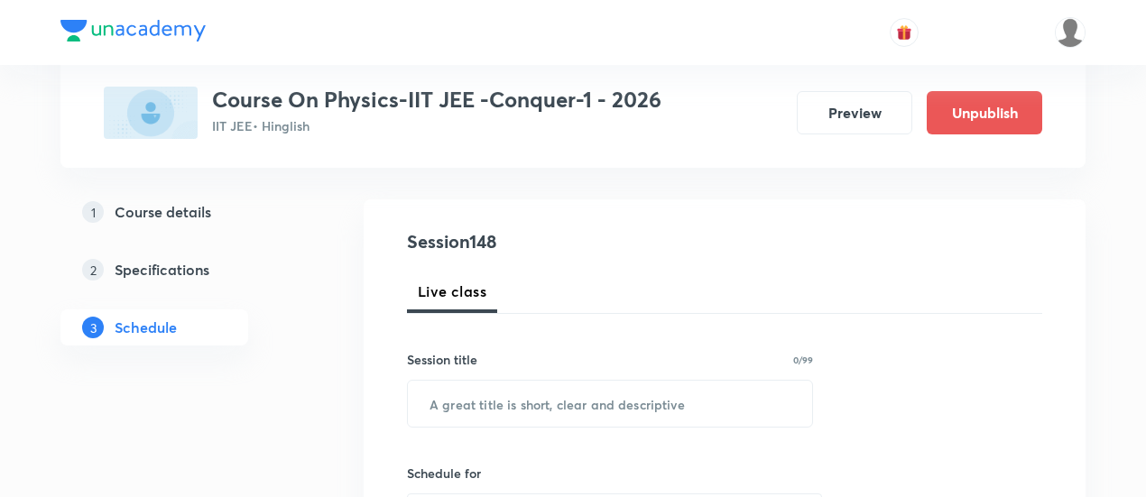
scroll to position [228, 0]
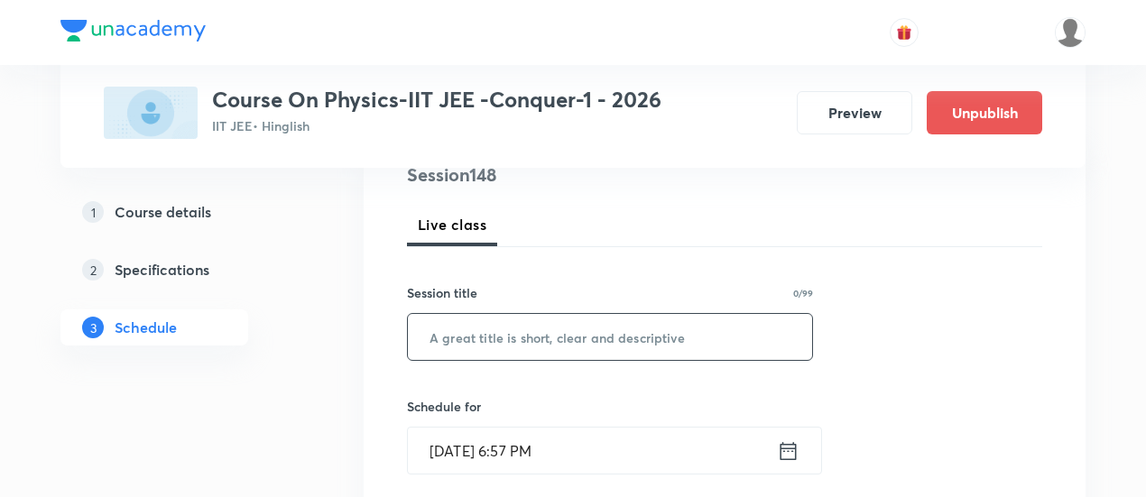
click at [603, 334] on input "text" at bounding box center [610, 337] width 404 height 46
paste input "Gravitation 01"
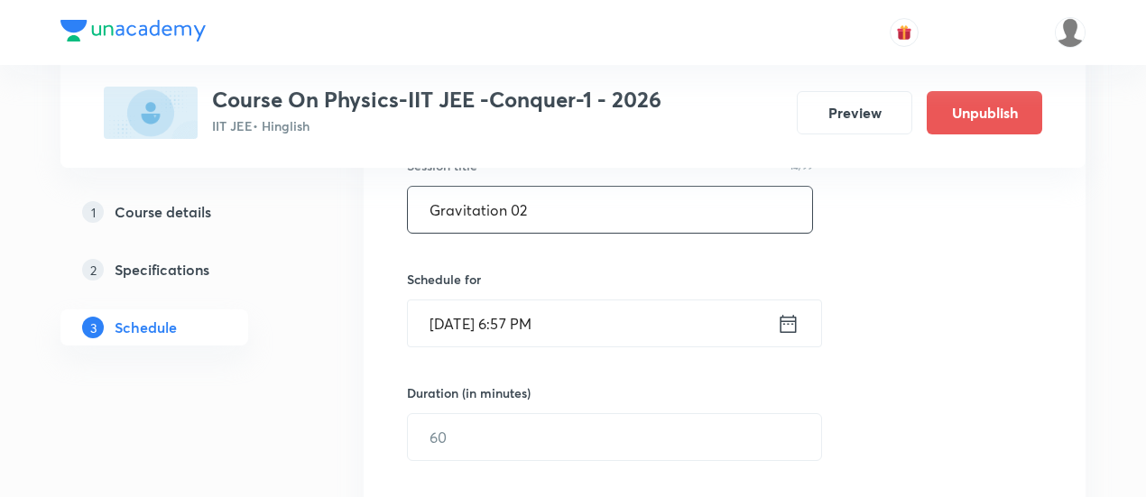
scroll to position [364, 0]
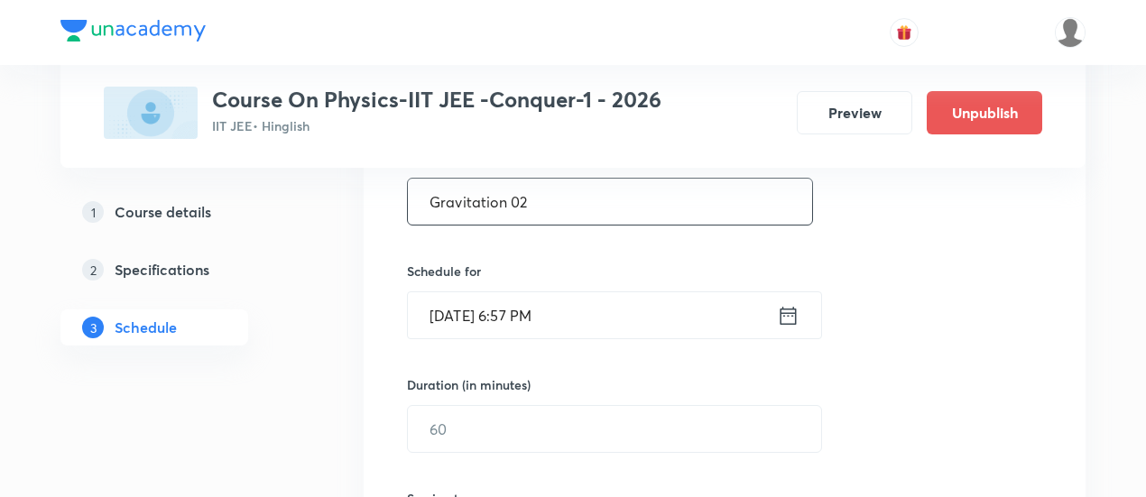
type input "Gravitation 02"
click at [785, 312] on icon at bounding box center [788, 315] width 23 height 25
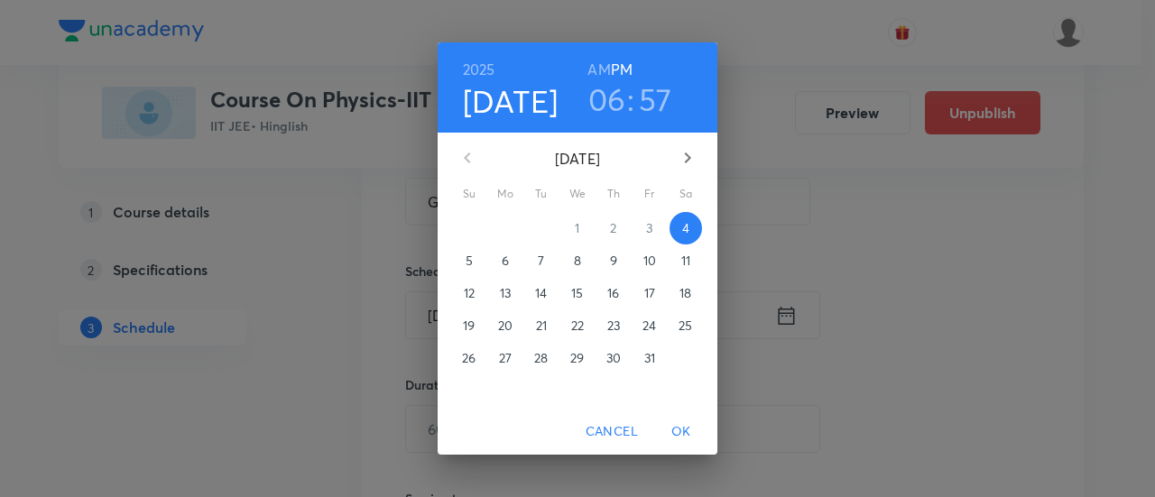
click at [654, 257] on p "10" at bounding box center [650, 261] width 13 height 18
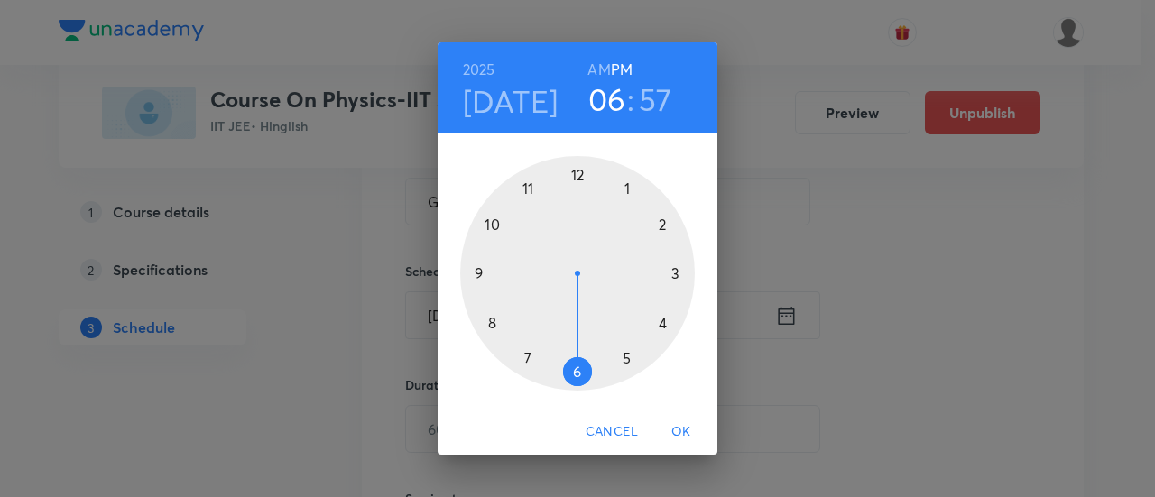
click at [606, 76] on h6 "AM" at bounding box center [599, 69] width 23 height 25
click at [491, 229] on div at bounding box center [577, 273] width 235 height 235
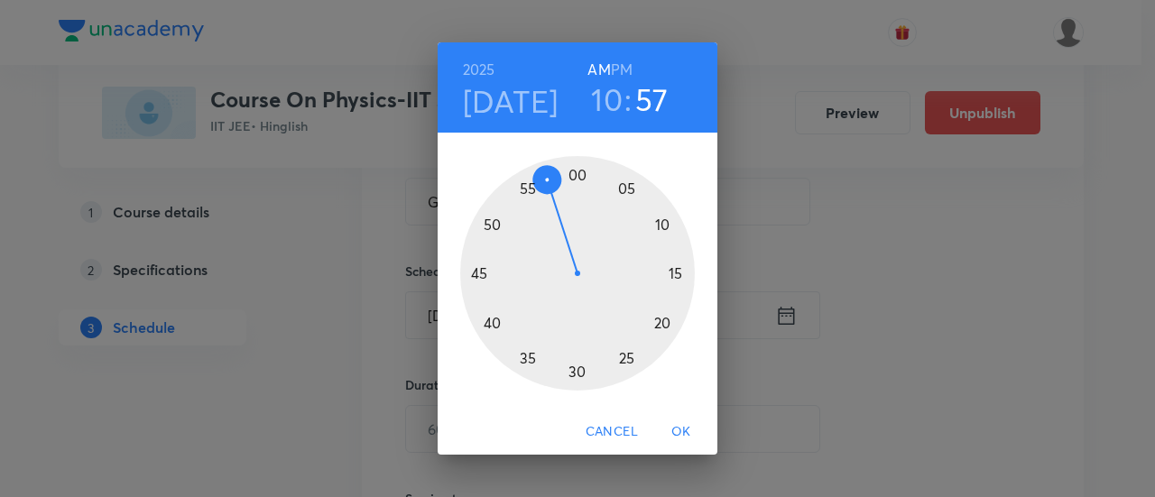
click at [484, 274] on div at bounding box center [577, 273] width 235 height 235
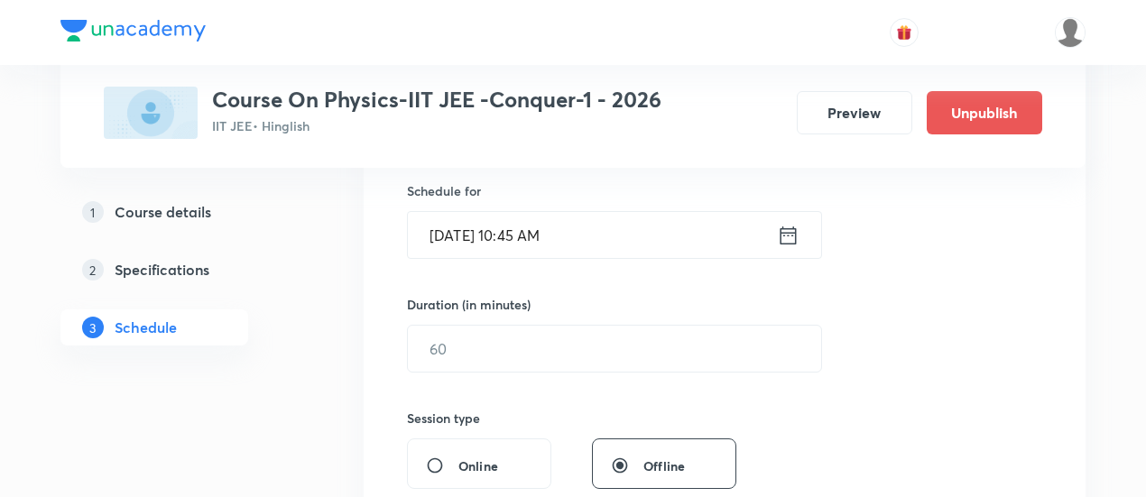
scroll to position [478, 0]
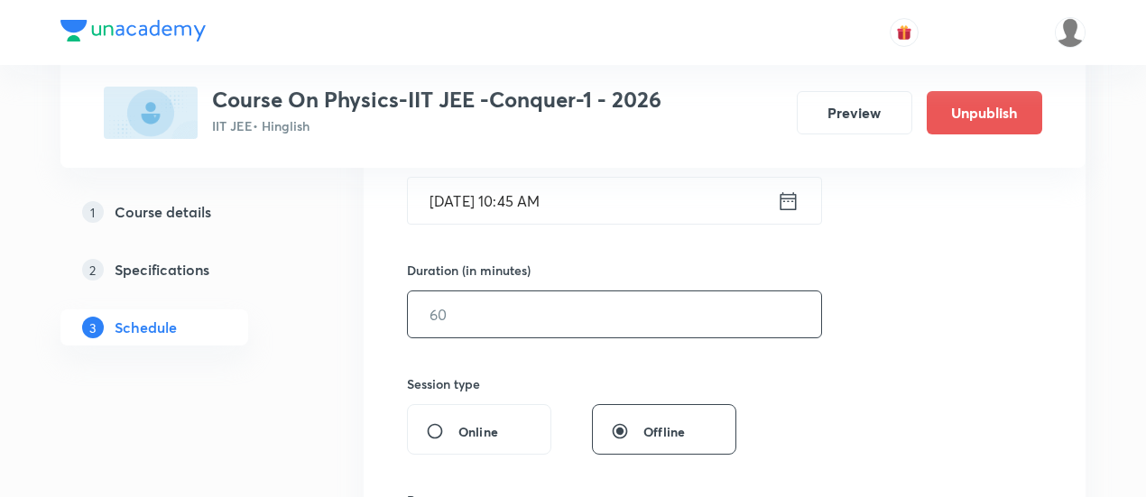
click at [700, 320] on input "text" at bounding box center [614, 315] width 413 height 46
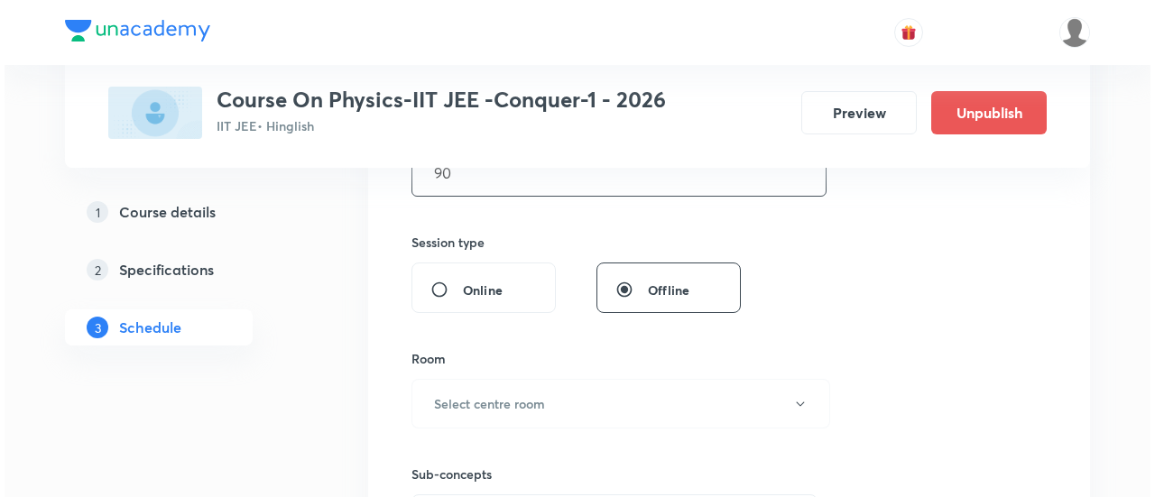
scroll to position [668, 0]
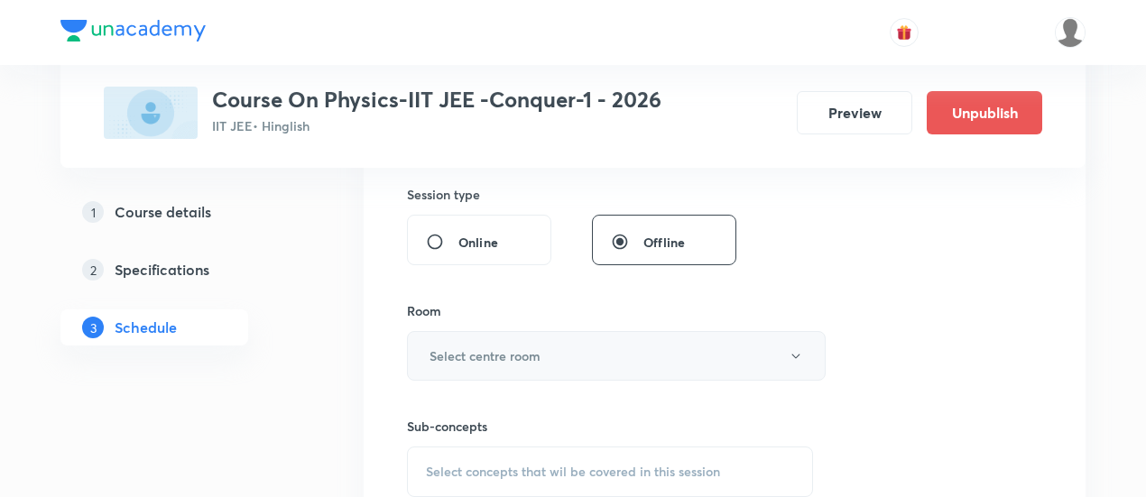
type input "90"
click at [585, 346] on button "Select centre room" at bounding box center [616, 356] width 419 height 50
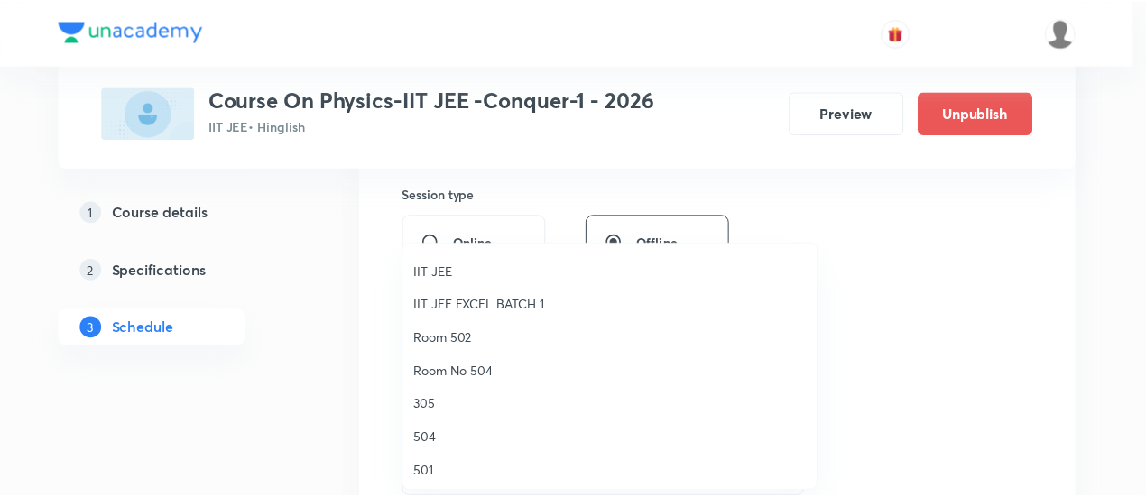
scroll to position [172, 0]
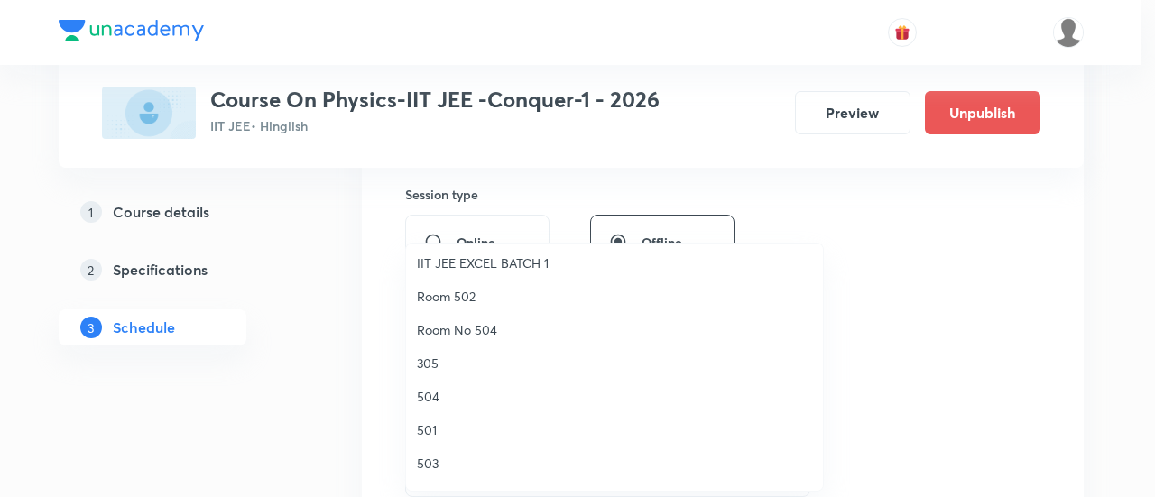
click at [419, 402] on span "504" at bounding box center [614, 396] width 395 height 19
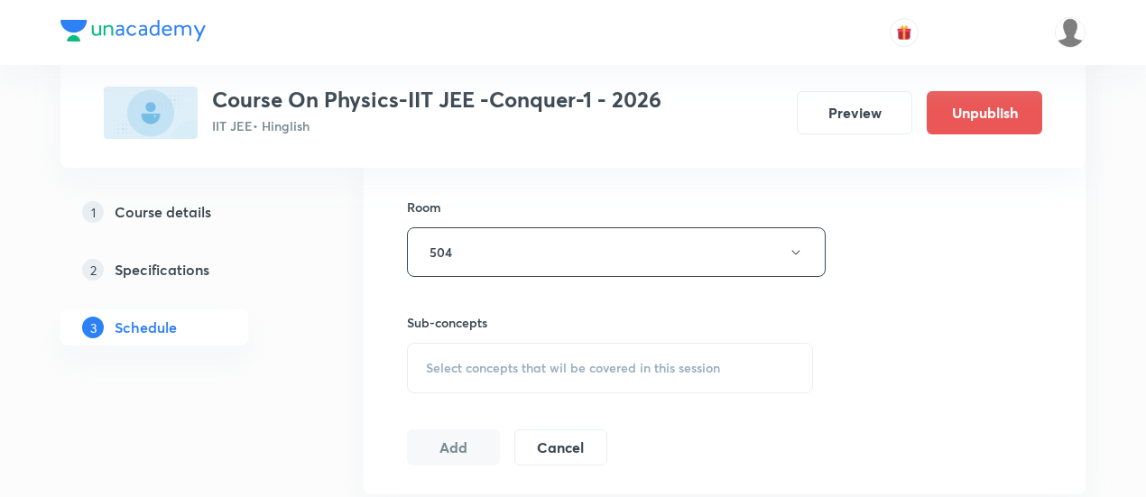
scroll to position [779, 0]
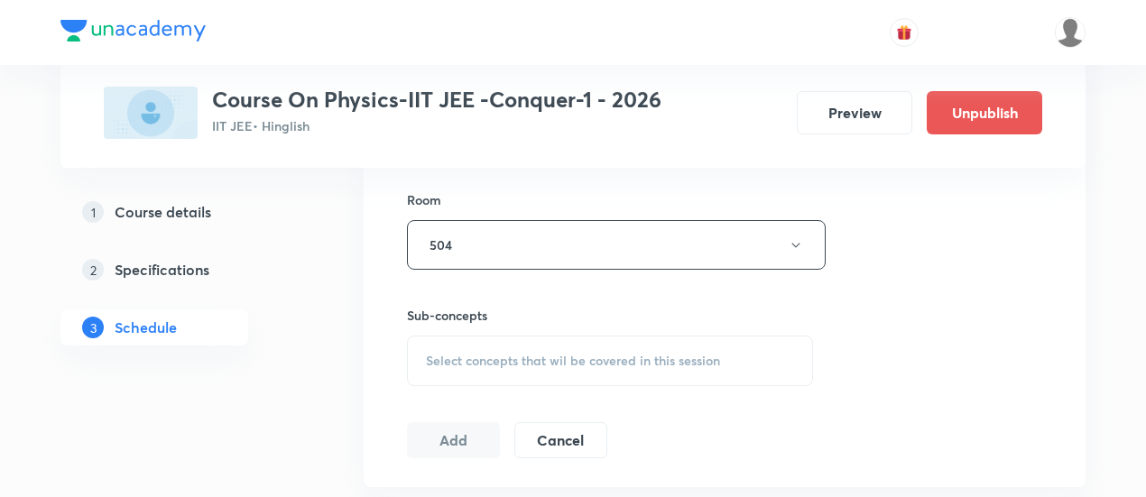
click at [663, 356] on span "Select concepts that wil be covered in this session" at bounding box center [573, 361] width 294 height 14
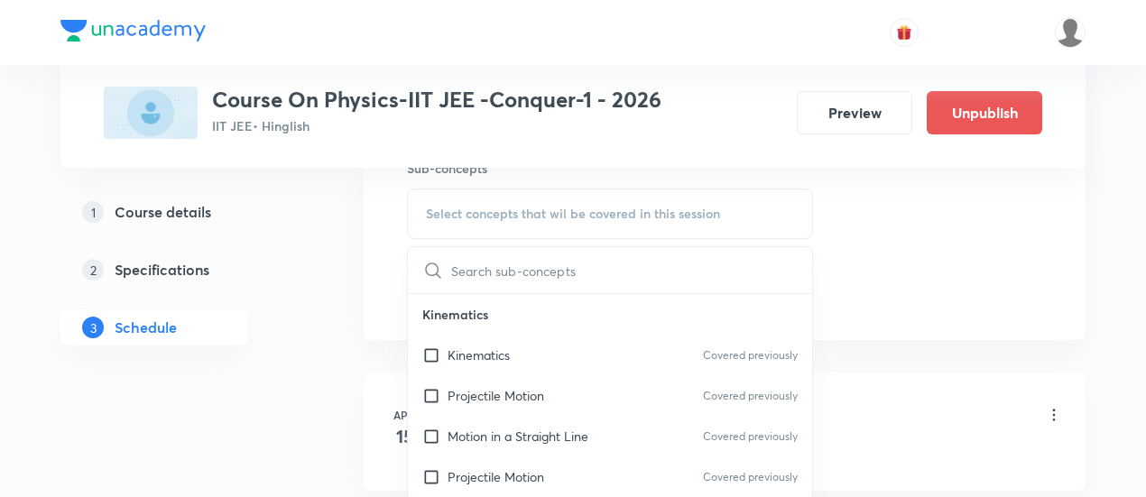
scroll to position [932, 0]
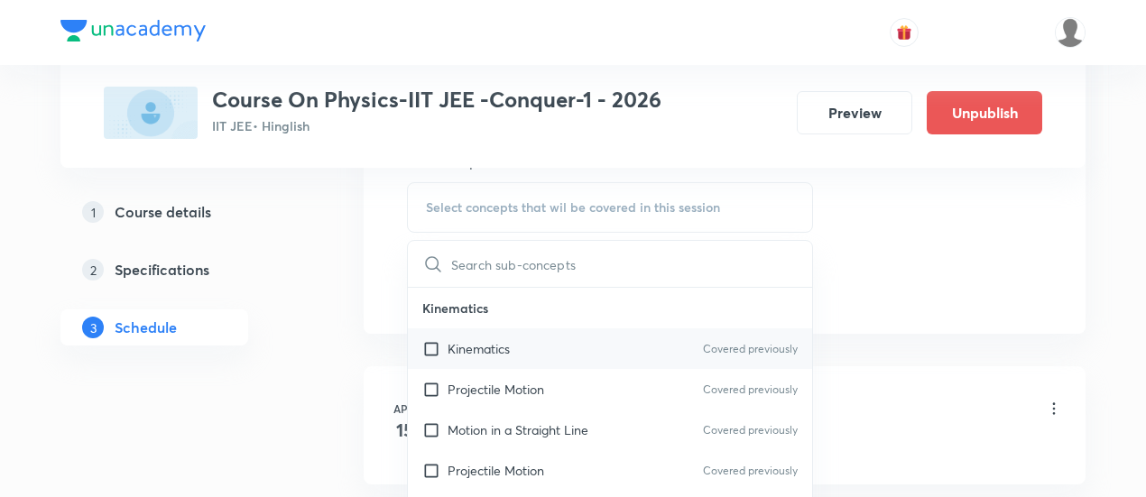
click at [502, 349] on p "Kinematics" at bounding box center [479, 348] width 62 height 19
checkbox input "true"
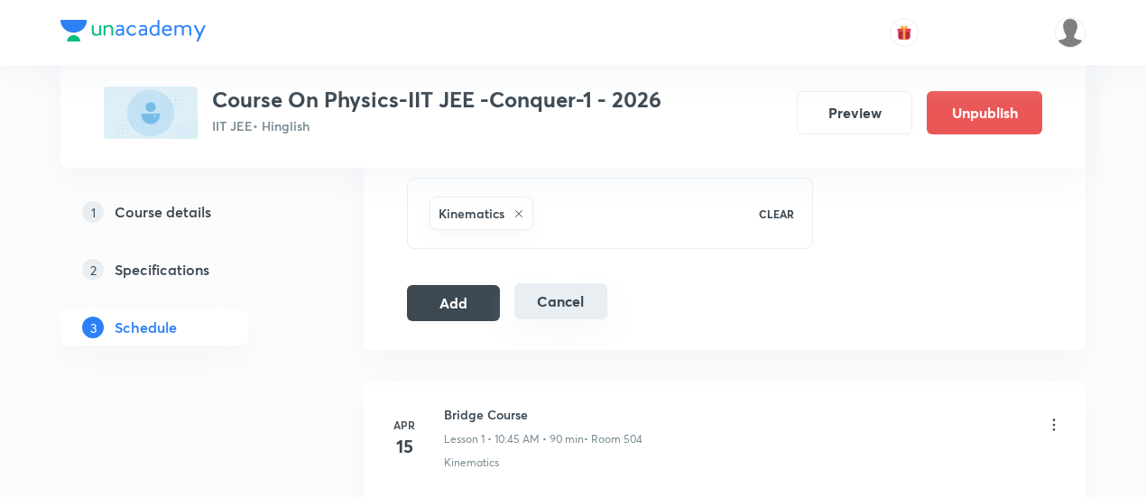
scroll to position [951, 0]
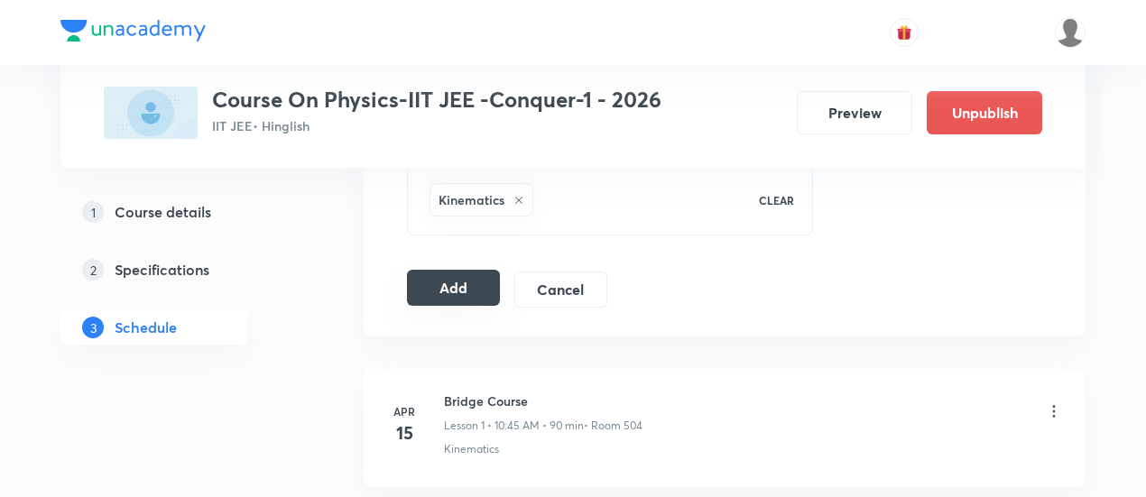
click at [468, 281] on button "Add" at bounding box center [453, 288] width 93 height 36
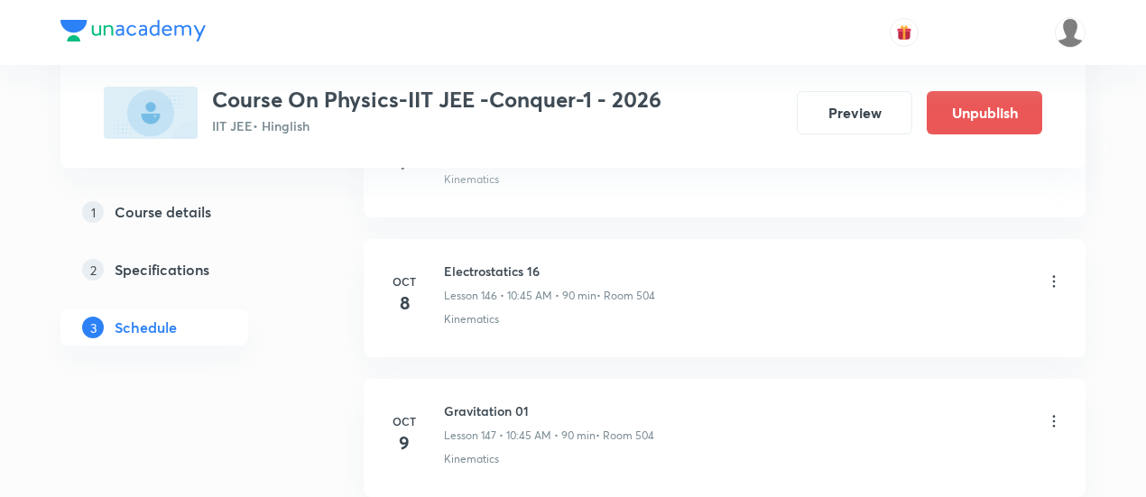
scroll to position [20610, 0]
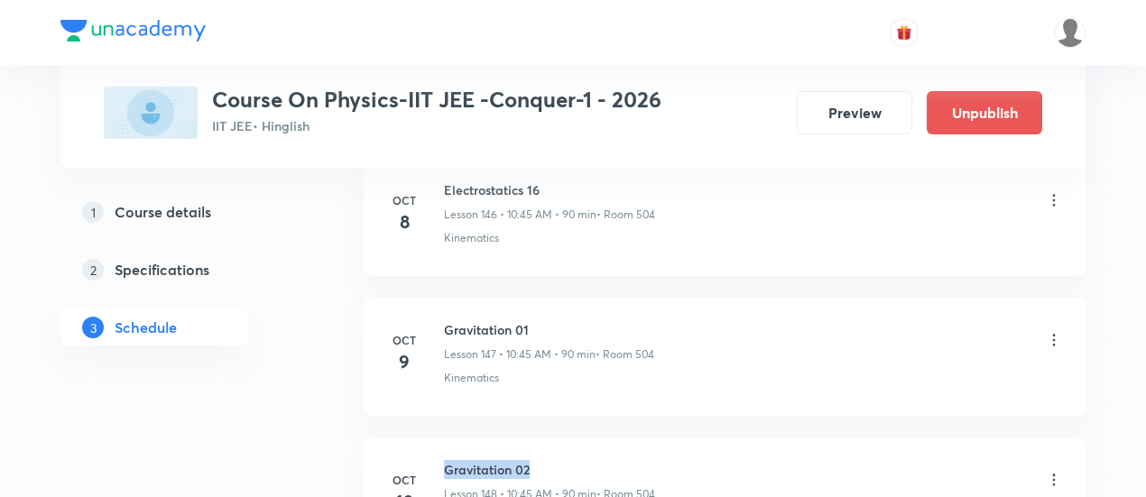
drag, startPoint x: 443, startPoint y: 379, endPoint x: 533, endPoint y: 383, distance: 89.4
click at [533, 460] on h6 "Gravitation 02" at bounding box center [549, 469] width 211 height 19
copy h6 "Gravitation 02"
click at [533, 460] on h6 "Gravitation 02" at bounding box center [549, 469] width 211 height 19
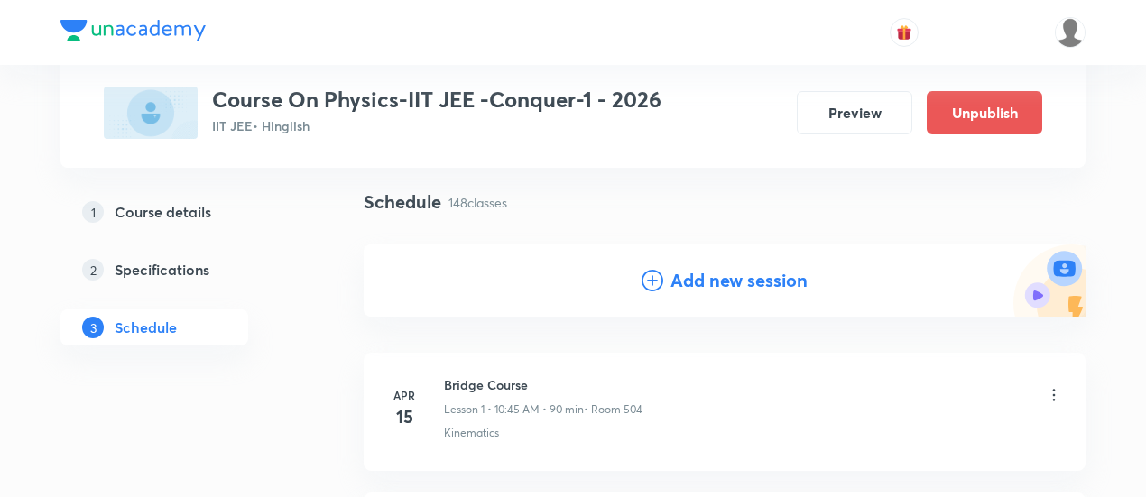
scroll to position [117, 0]
click at [720, 283] on h4 "Add new session" at bounding box center [739, 279] width 137 height 27
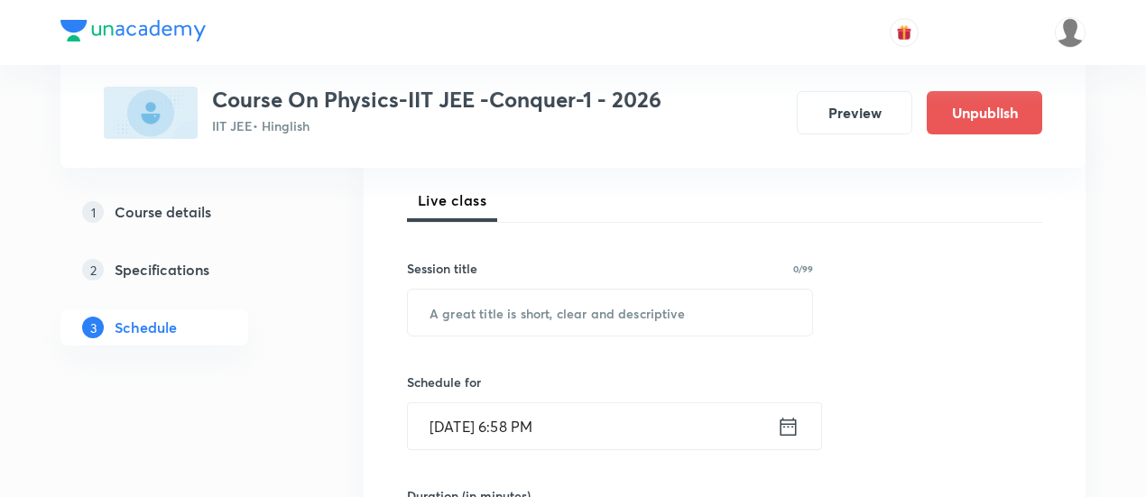
scroll to position [264, 0]
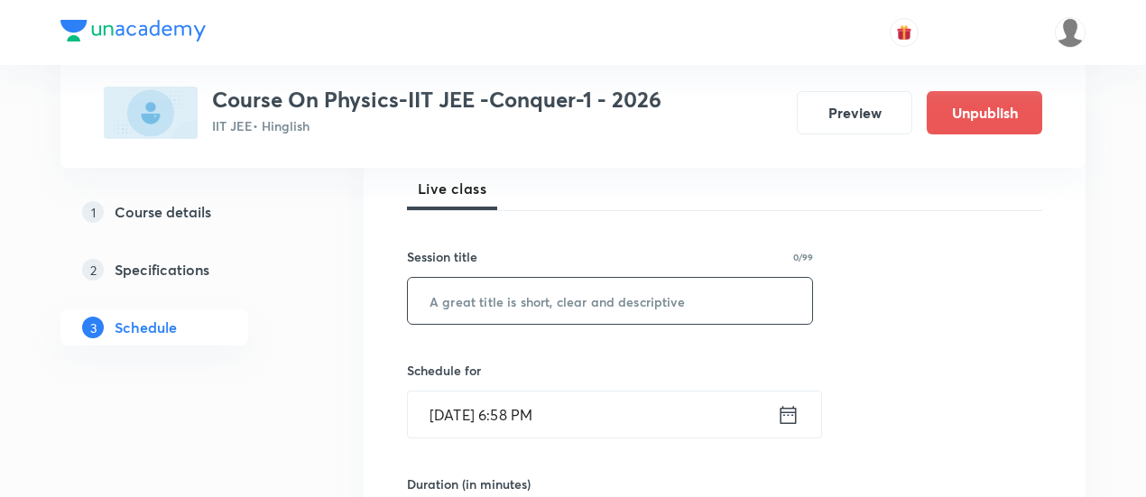
click at [593, 310] on input "text" at bounding box center [610, 301] width 404 height 46
paste input "Gravitation 02"
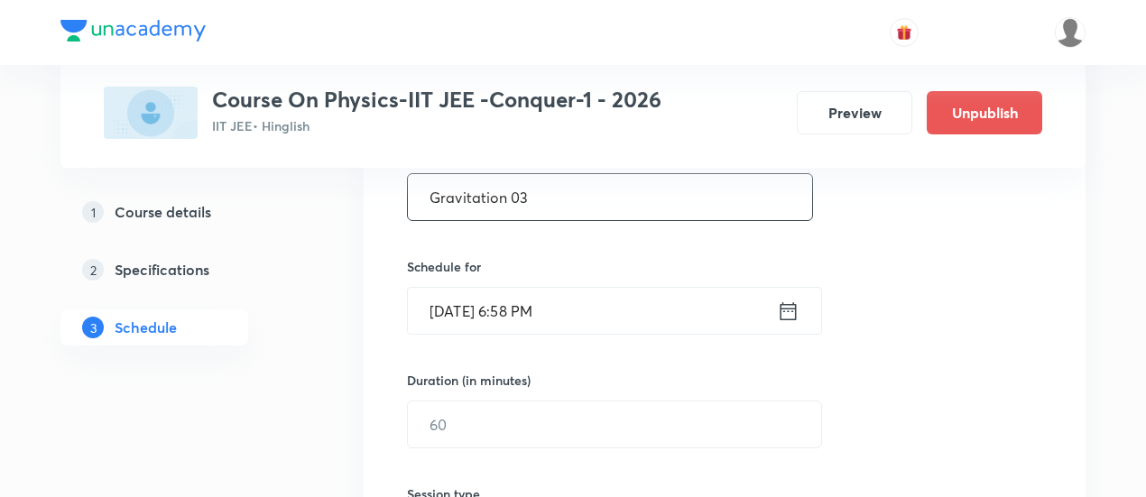
scroll to position [376, 0]
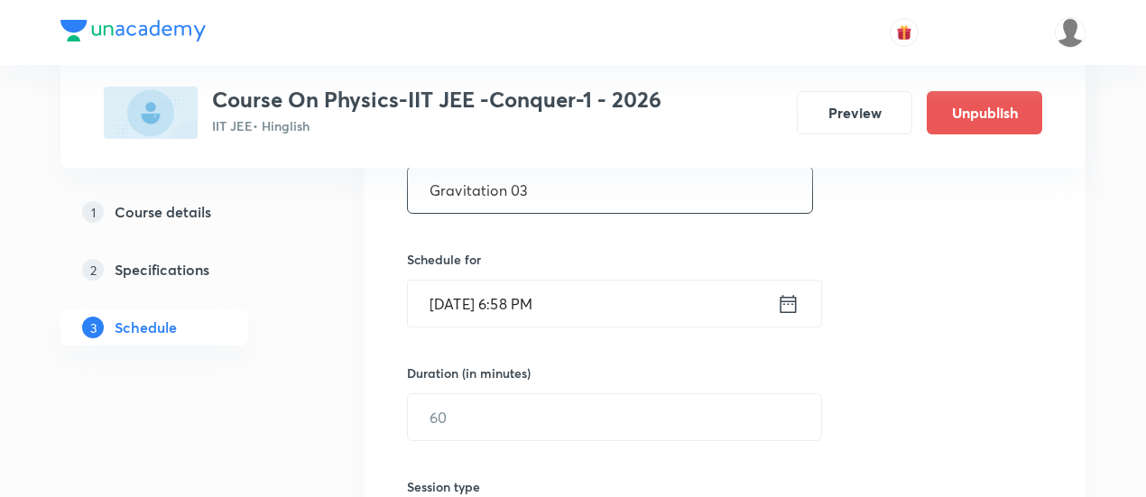
type input "Gravitation 03"
click at [787, 305] on icon at bounding box center [788, 304] width 23 height 25
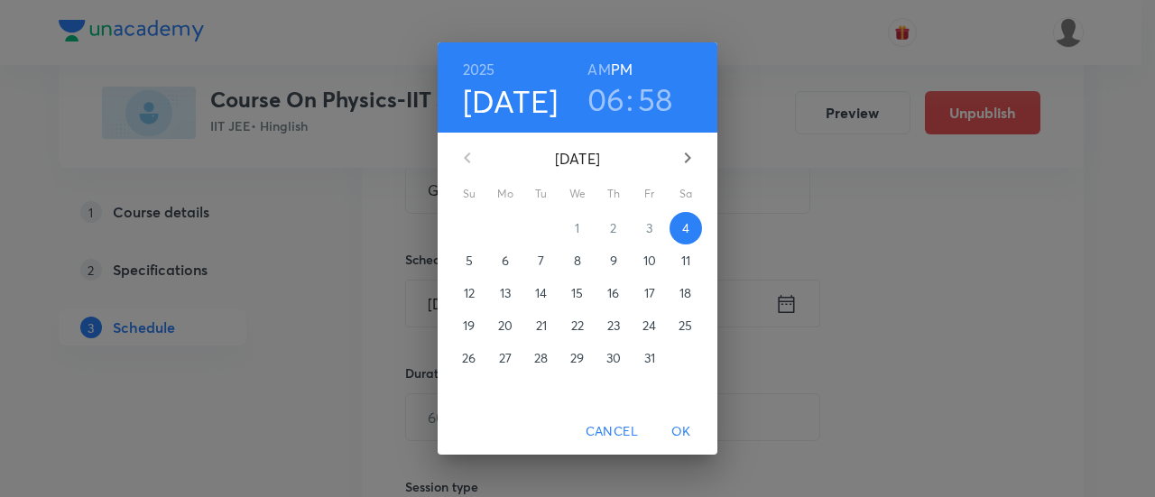
click at [691, 266] on p "11" at bounding box center [686, 261] width 9 height 18
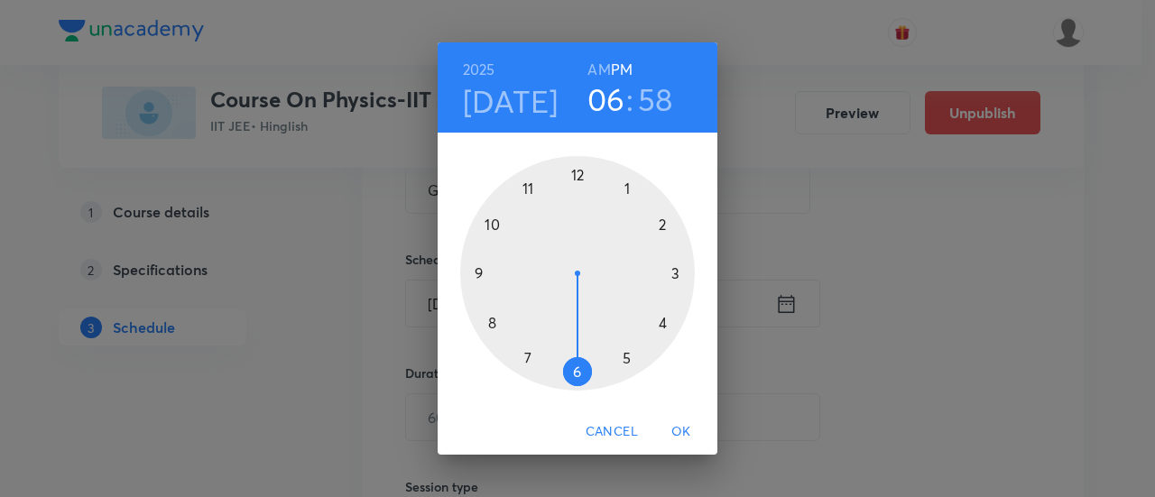
click at [598, 71] on h6 "AM" at bounding box center [599, 69] width 23 height 25
click at [494, 221] on div at bounding box center [577, 273] width 235 height 235
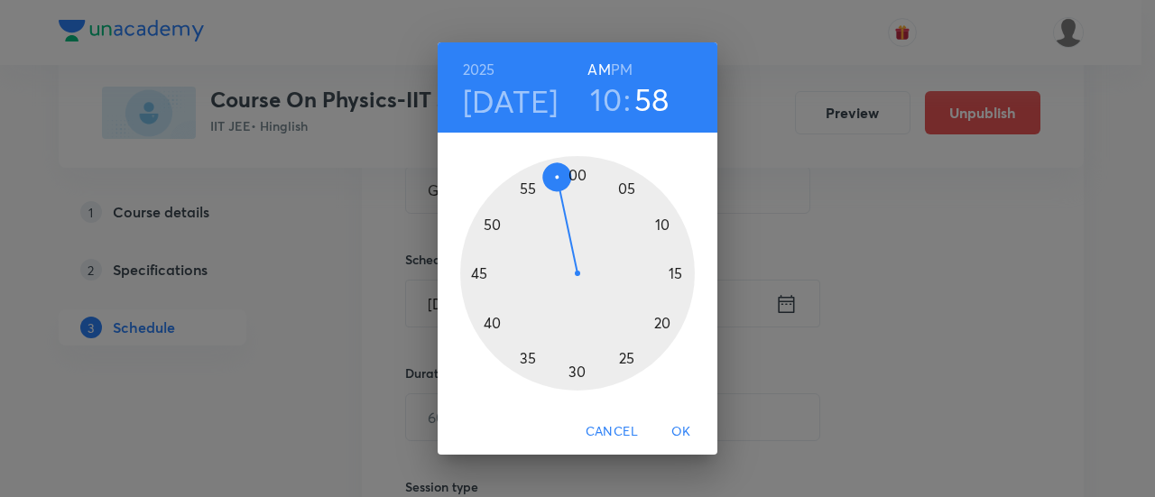
click at [480, 273] on div at bounding box center [577, 273] width 235 height 235
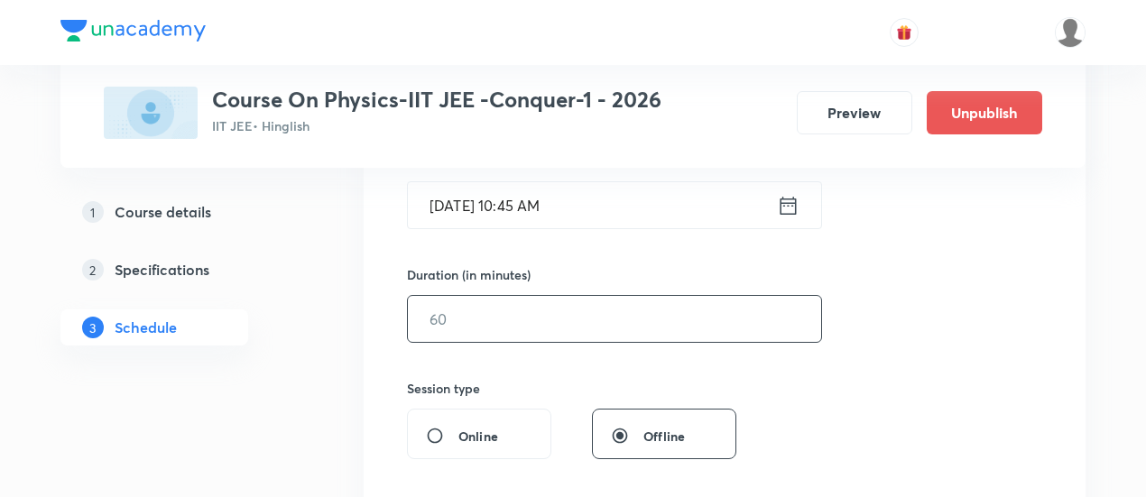
scroll to position [487, 0]
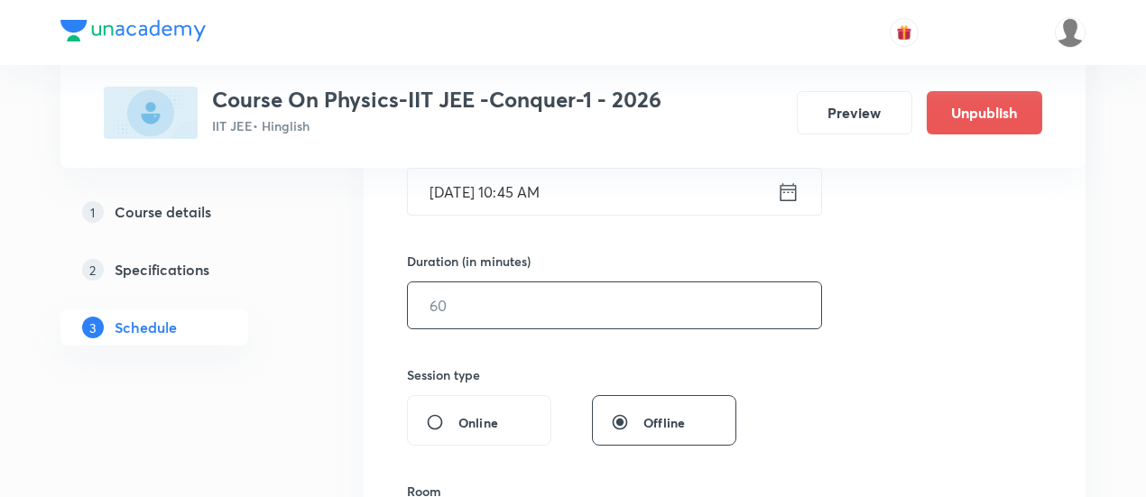
click at [661, 303] on input "text" at bounding box center [614, 306] width 413 height 46
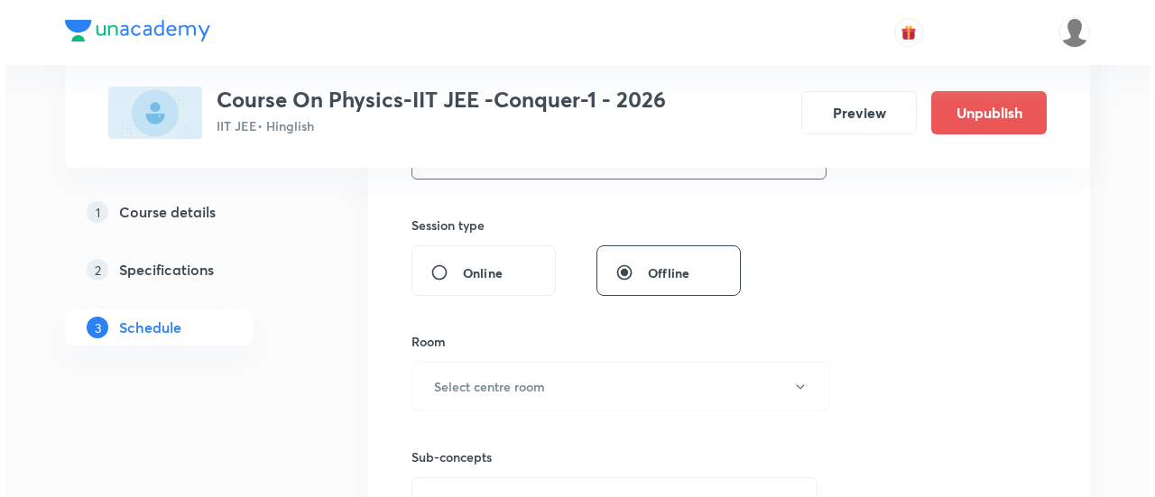
scroll to position [646, 0]
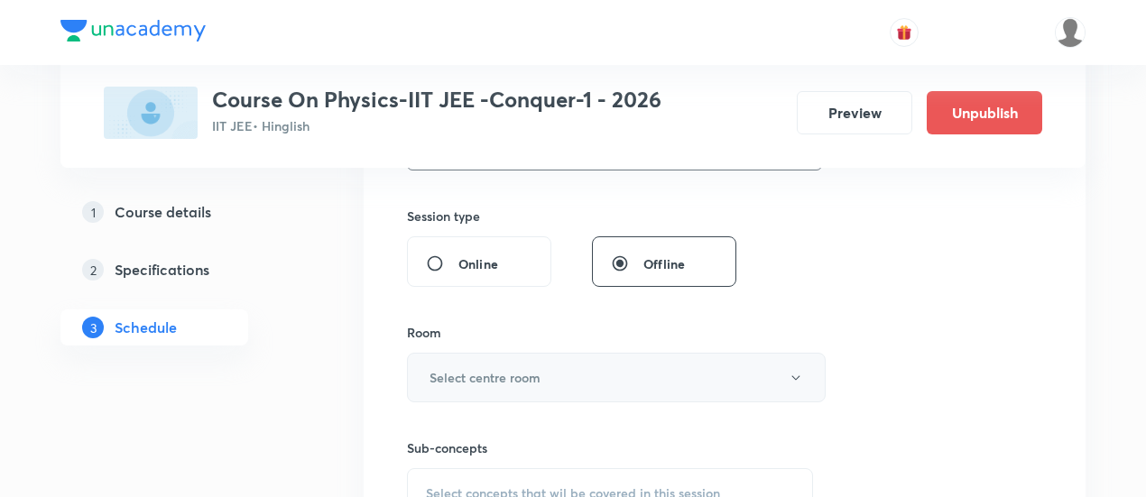
type input "90"
click at [573, 379] on button "Select centre room" at bounding box center [616, 378] width 419 height 50
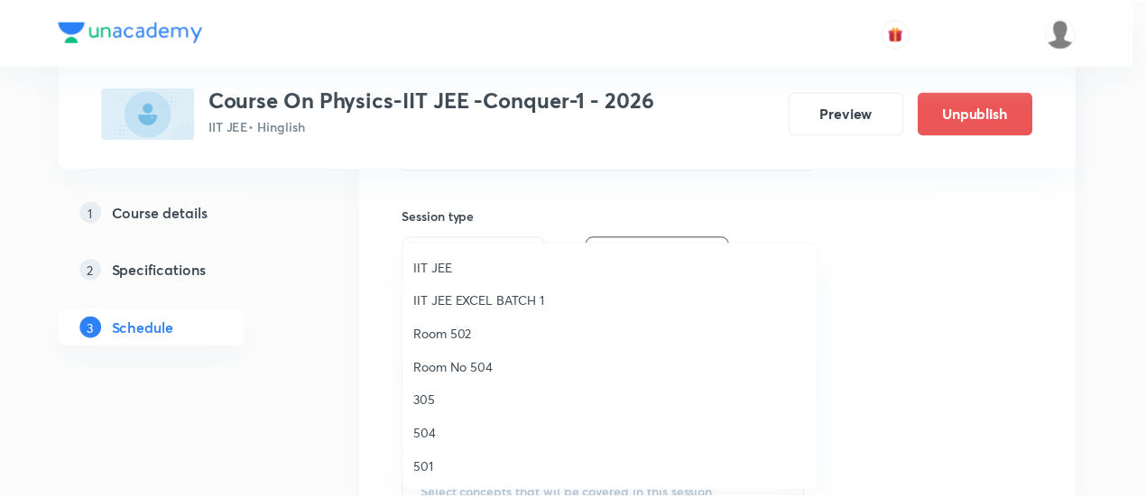
scroll to position [204, 0]
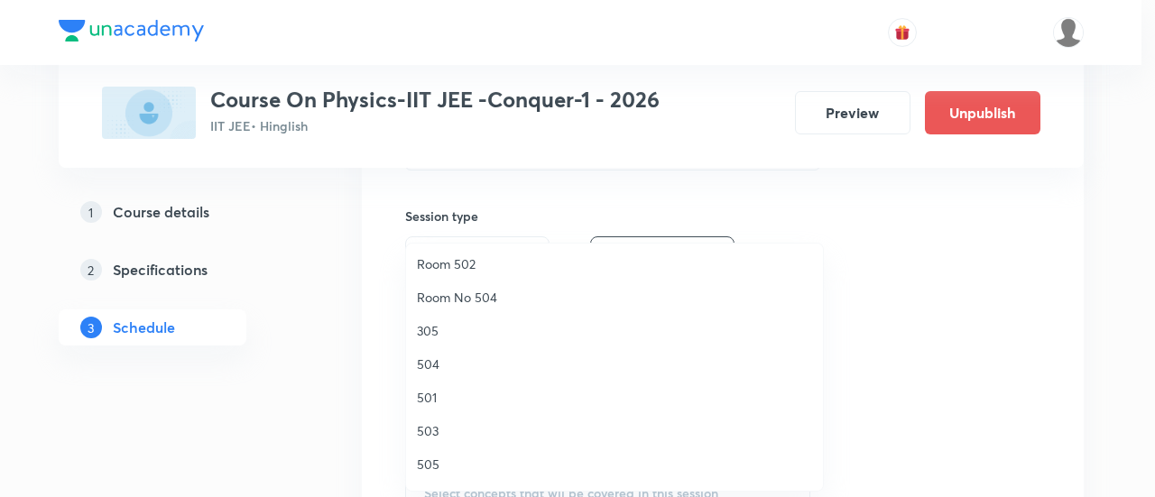
click at [434, 367] on span "504" at bounding box center [614, 364] width 395 height 19
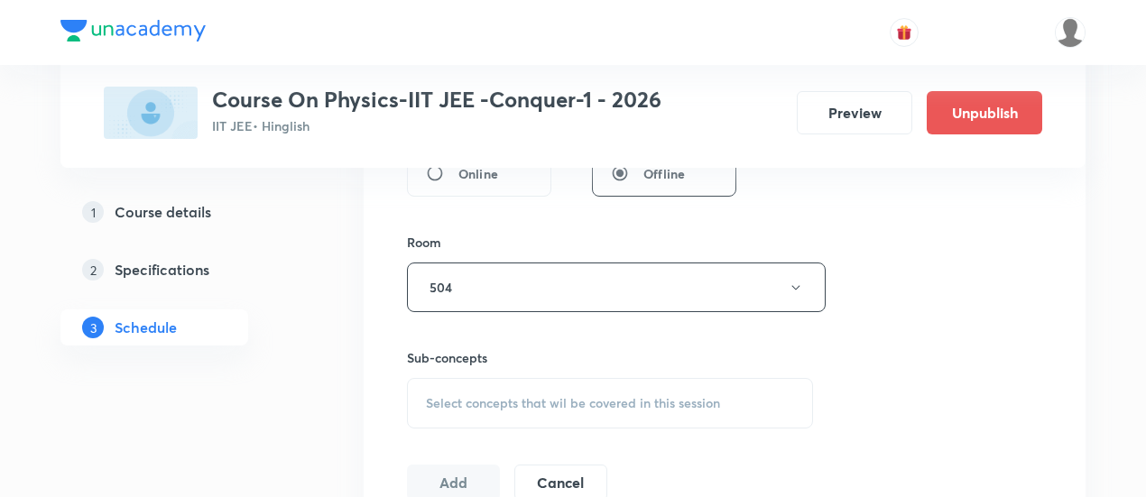
scroll to position [746, 0]
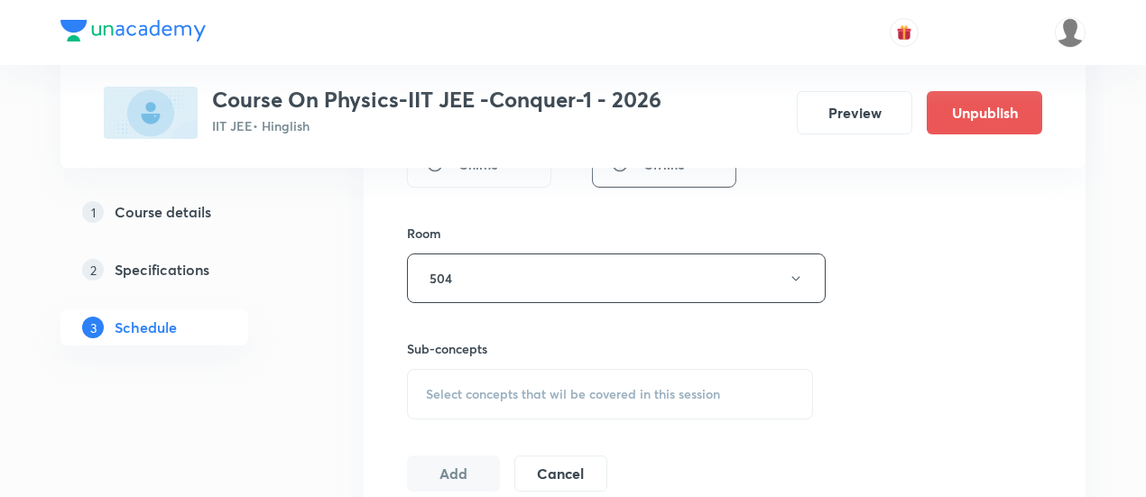
click at [643, 398] on span "Select concepts that wil be covered in this session" at bounding box center [573, 394] width 294 height 14
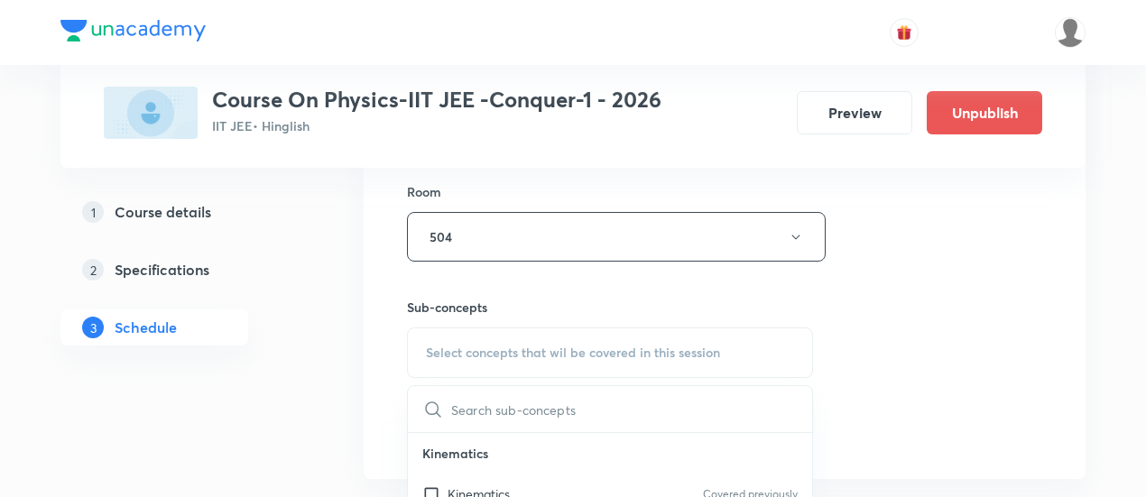
scroll to position [863, 0]
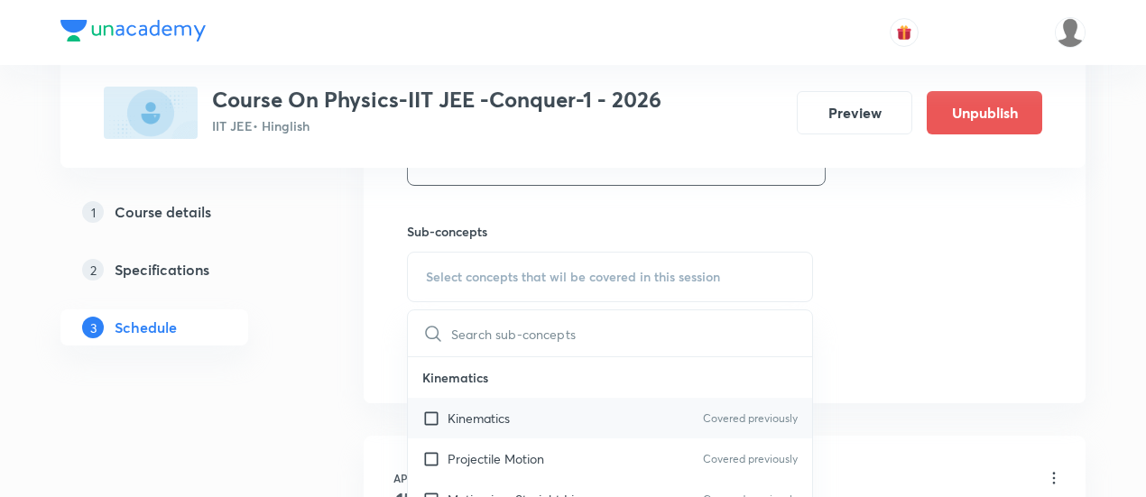
click at [545, 416] on div "Kinematics Covered previously" at bounding box center [610, 418] width 404 height 41
checkbox input "true"
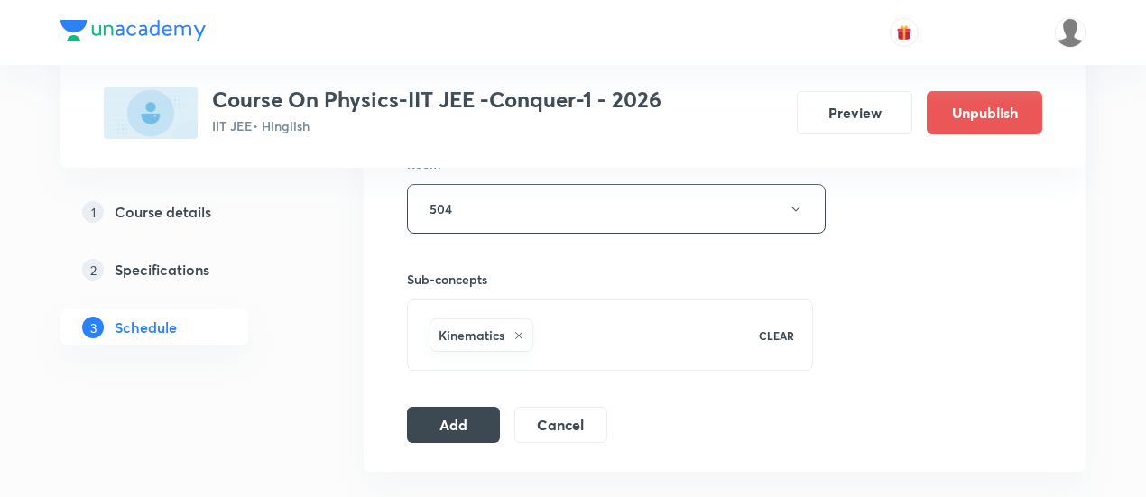
scroll to position [926, 0]
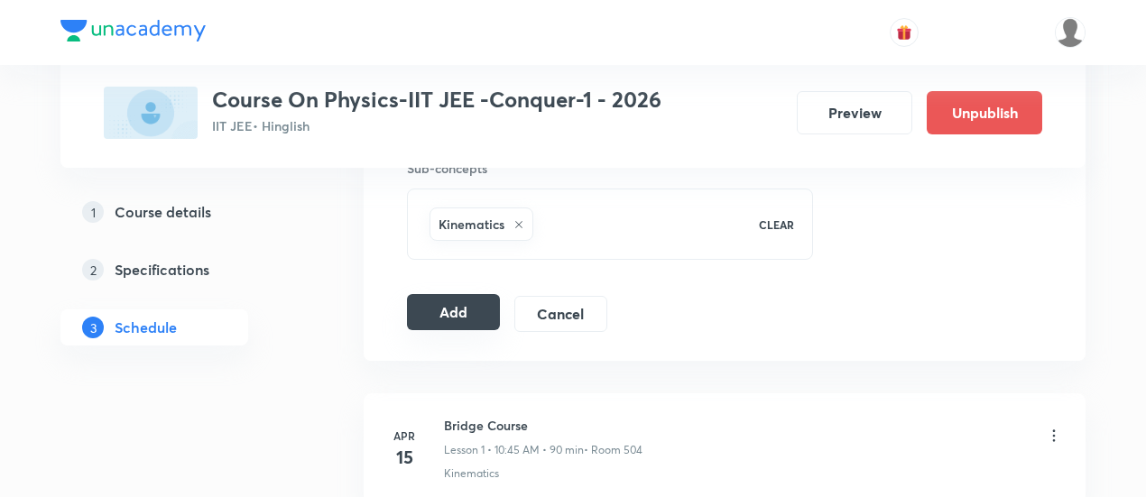
click at [439, 313] on button "Add" at bounding box center [453, 312] width 93 height 36
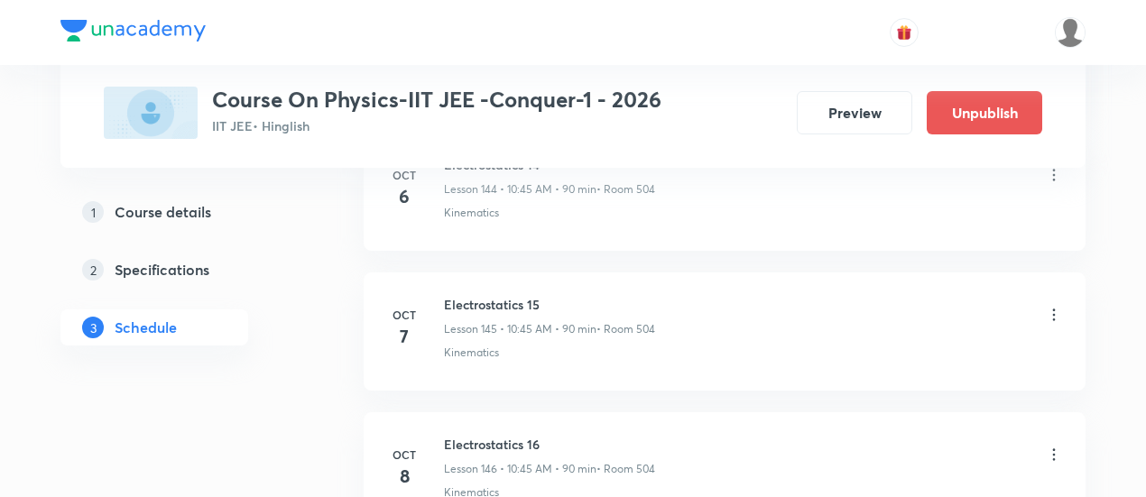
scroll to position [20203, 0]
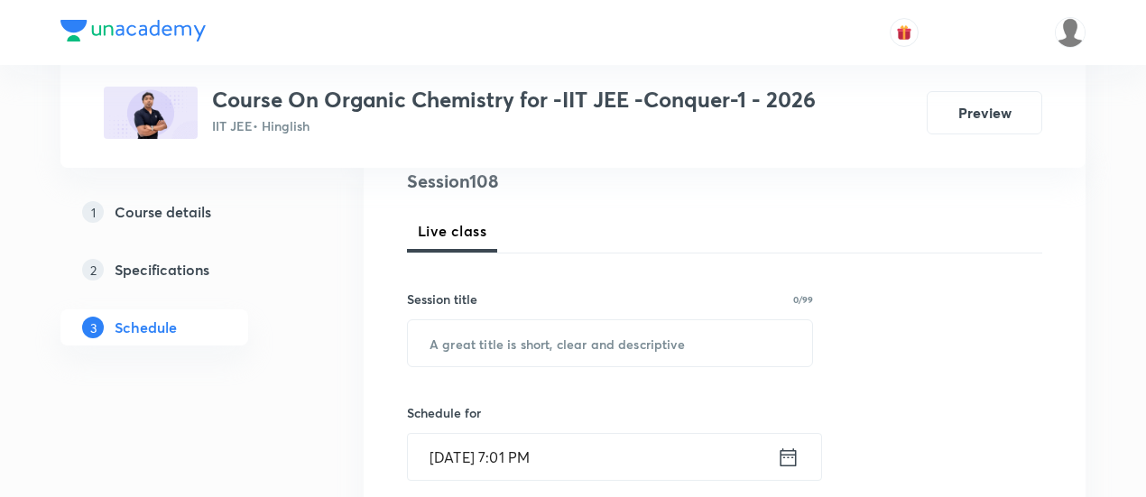
scroll to position [237, 0]
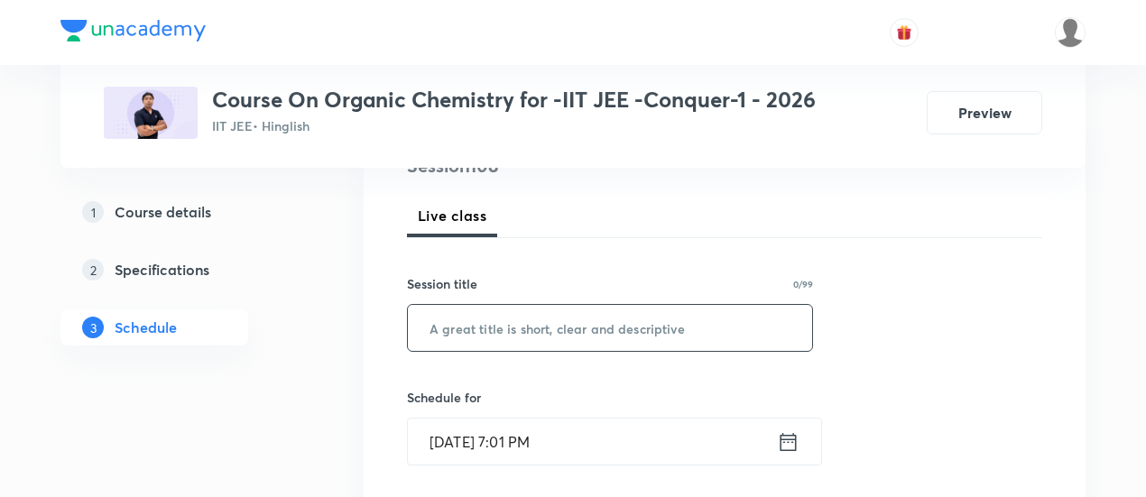
click at [563, 322] on input "text" at bounding box center [610, 328] width 404 height 46
paste input "Alcohols, Phenols and Ether"
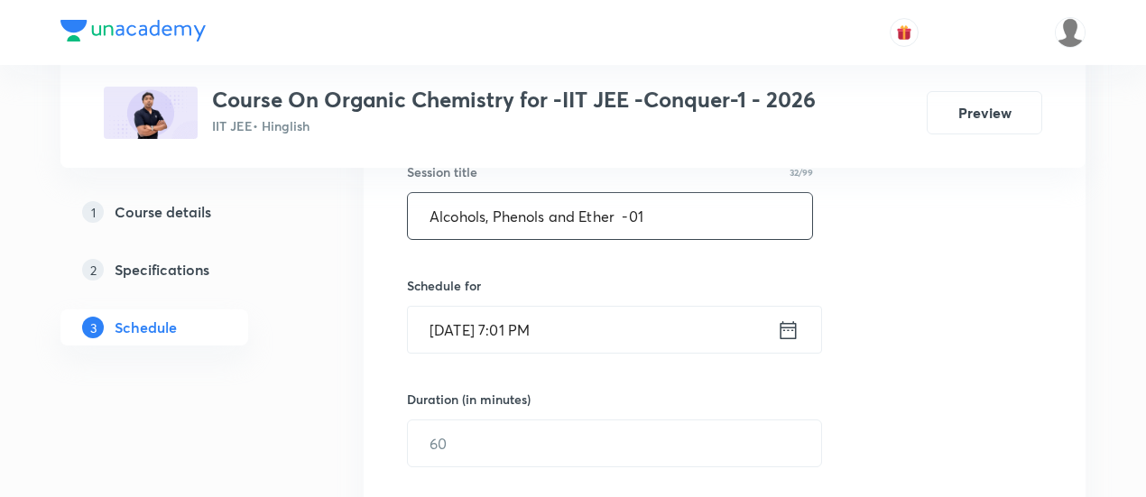
scroll to position [352, 0]
type input "Alcohols, Phenols and Ether -01"
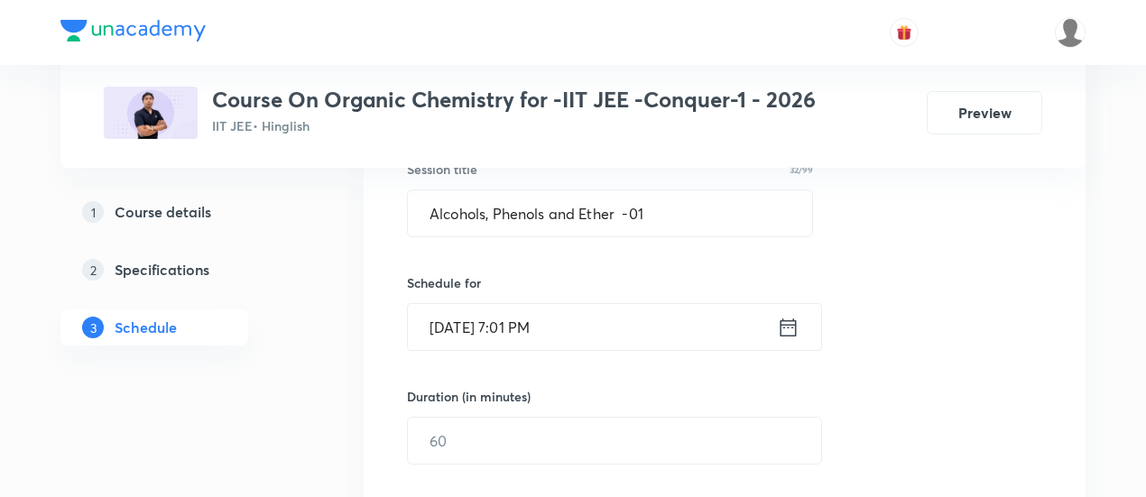
click at [783, 328] on icon at bounding box center [788, 327] width 23 height 25
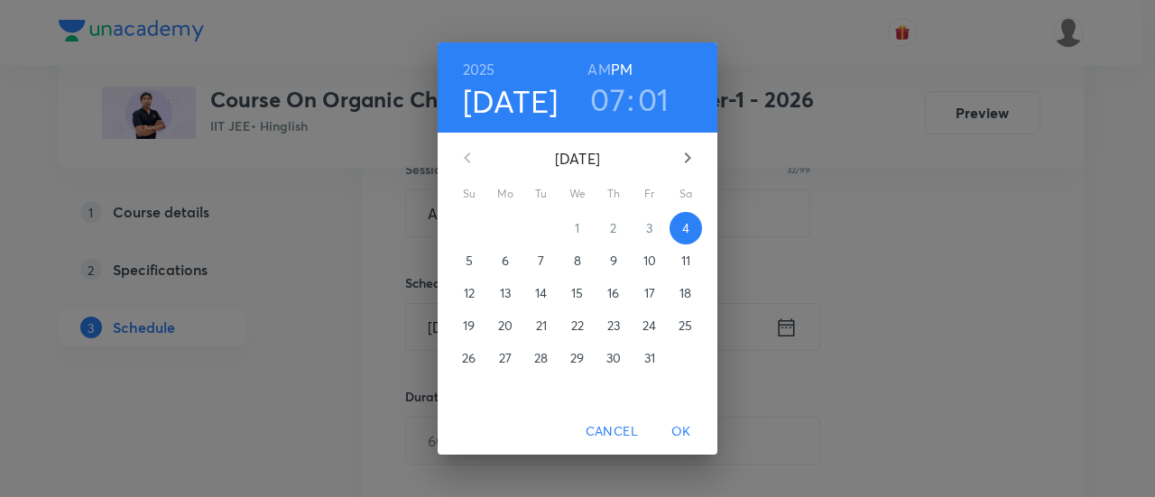
click at [502, 260] on p "6" at bounding box center [505, 261] width 7 height 18
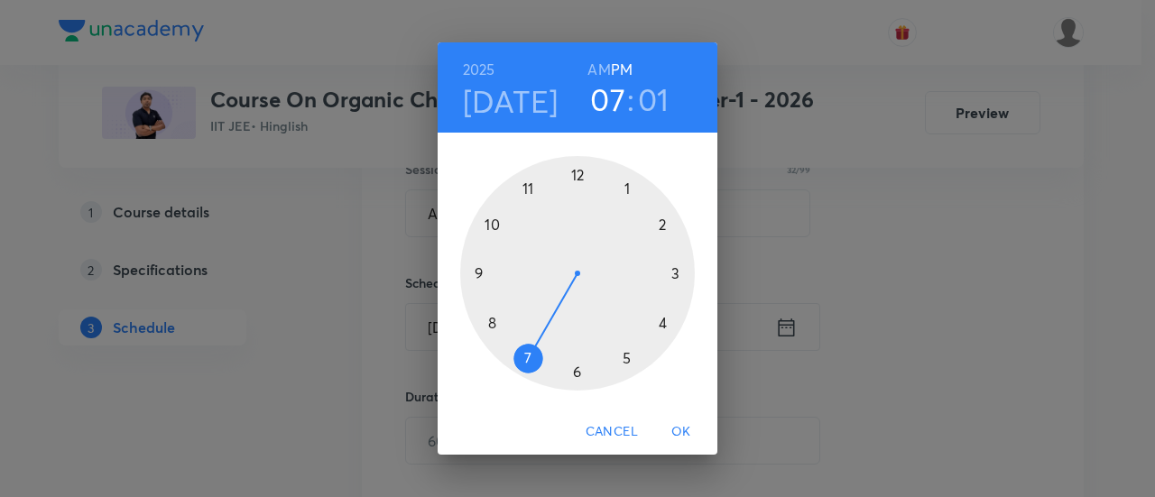
click at [580, 172] on div at bounding box center [577, 273] width 235 height 235
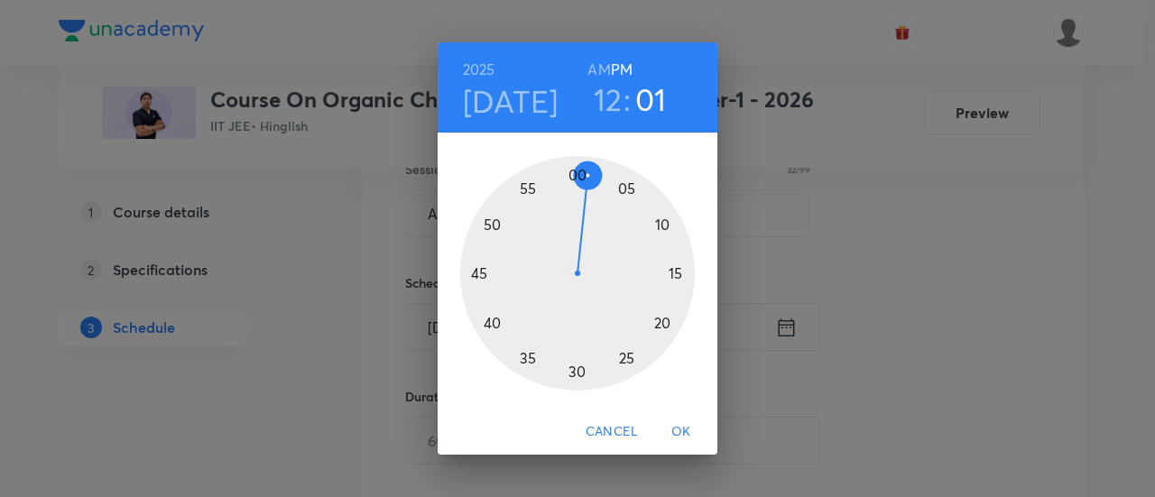
click at [579, 373] on div at bounding box center [577, 273] width 235 height 235
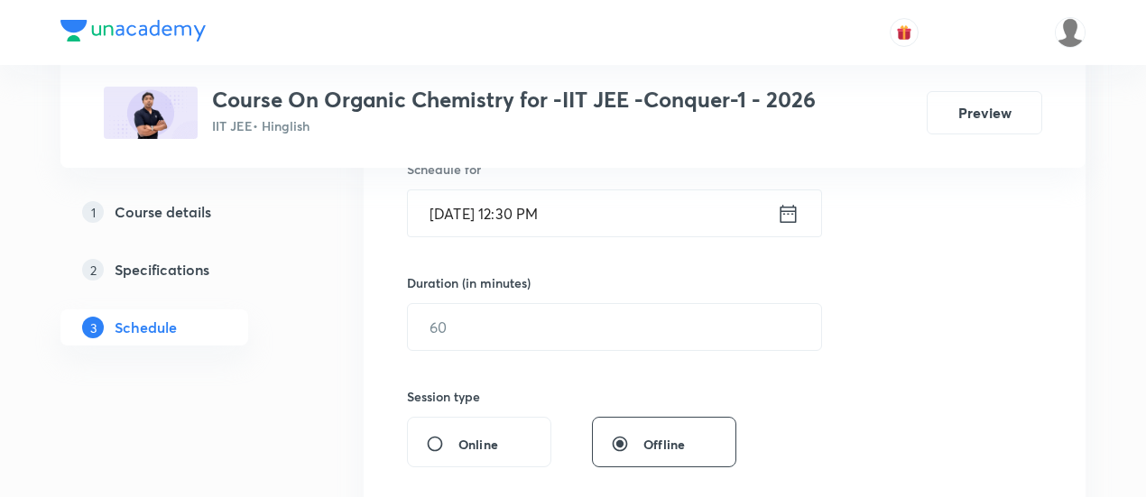
scroll to position [472, 0]
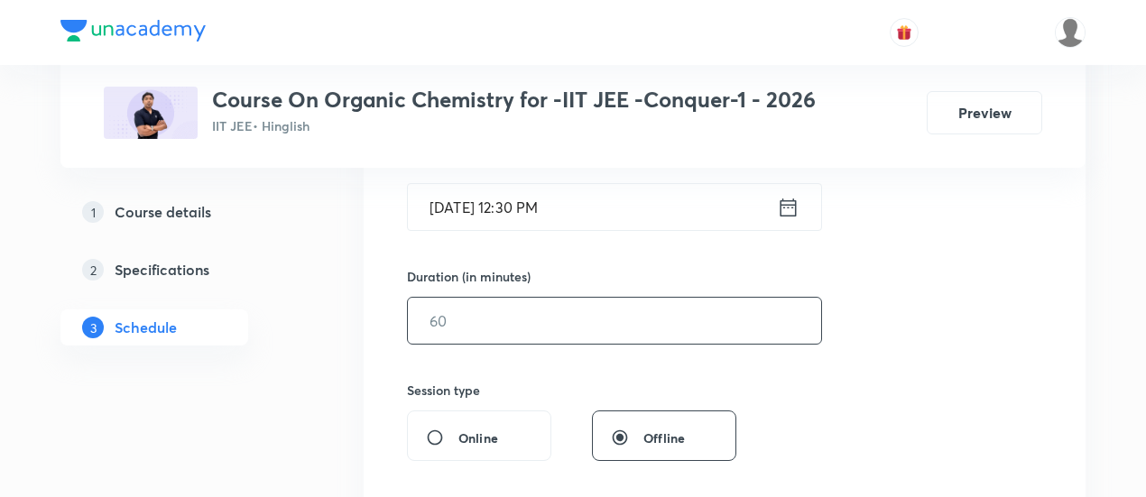
click at [731, 329] on input "text" at bounding box center [614, 321] width 413 height 46
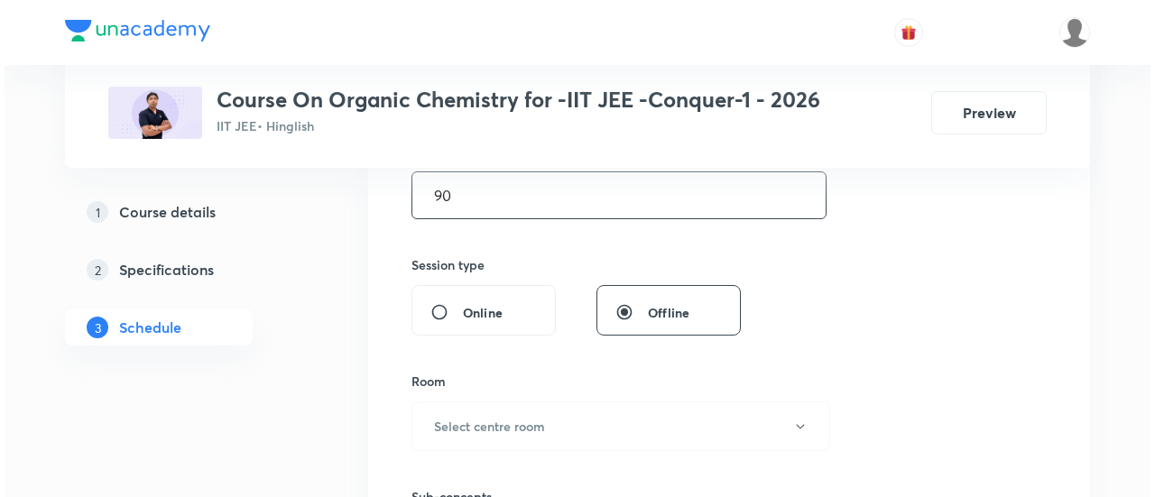
scroll to position [637, 0]
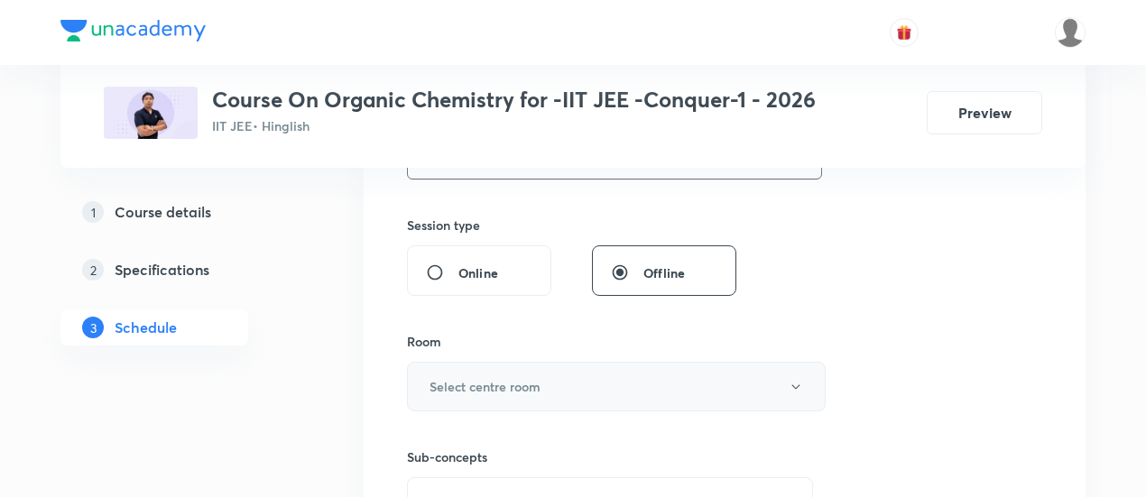
type input "90"
click at [561, 381] on button "Select centre room" at bounding box center [616, 387] width 419 height 50
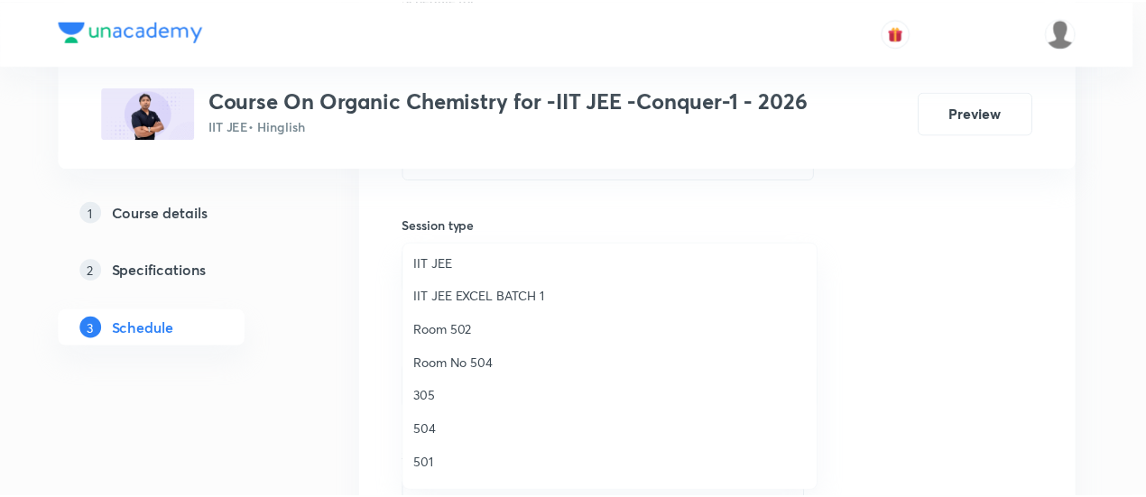
scroll to position [228, 0]
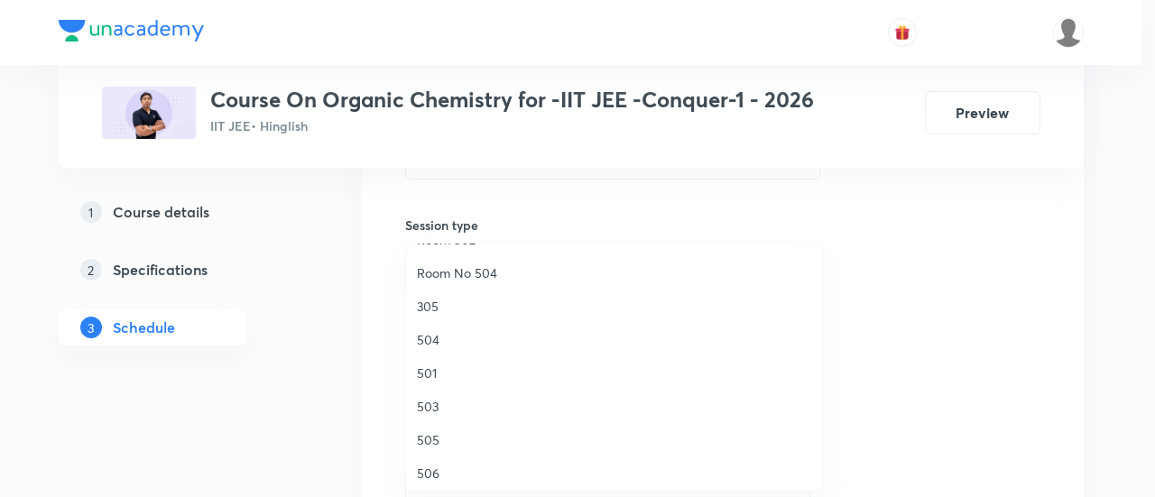
click at [450, 336] on span "504" at bounding box center [614, 339] width 395 height 19
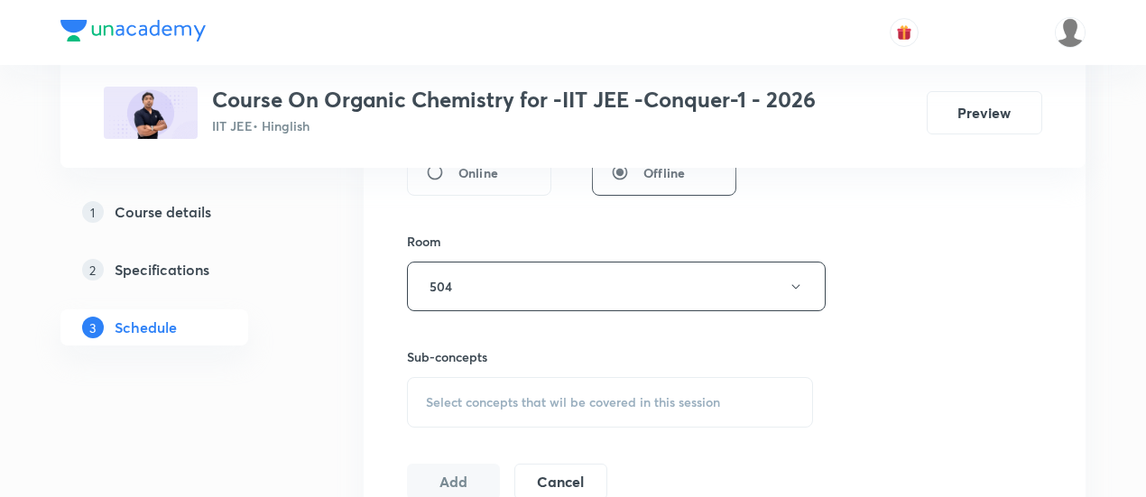
scroll to position [743, 0]
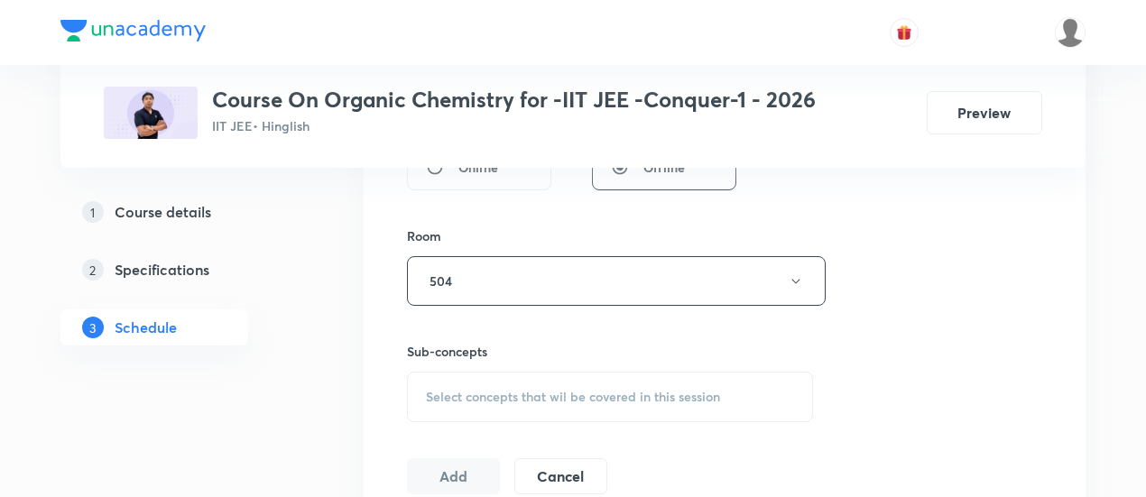
click at [570, 394] on span "Select concepts that wil be covered in this session" at bounding box center [573, 397] width 294 height 14
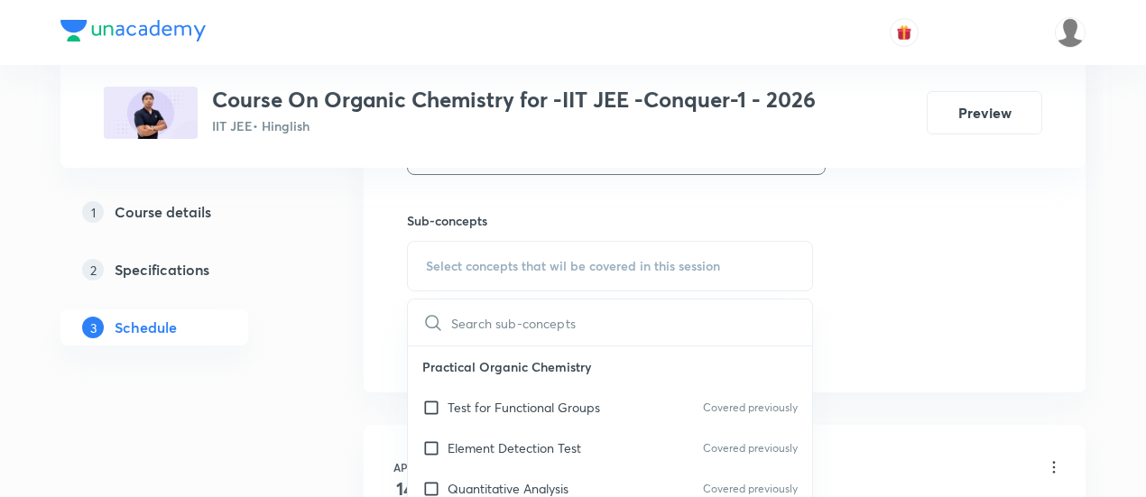
scroll to position [881, 0]
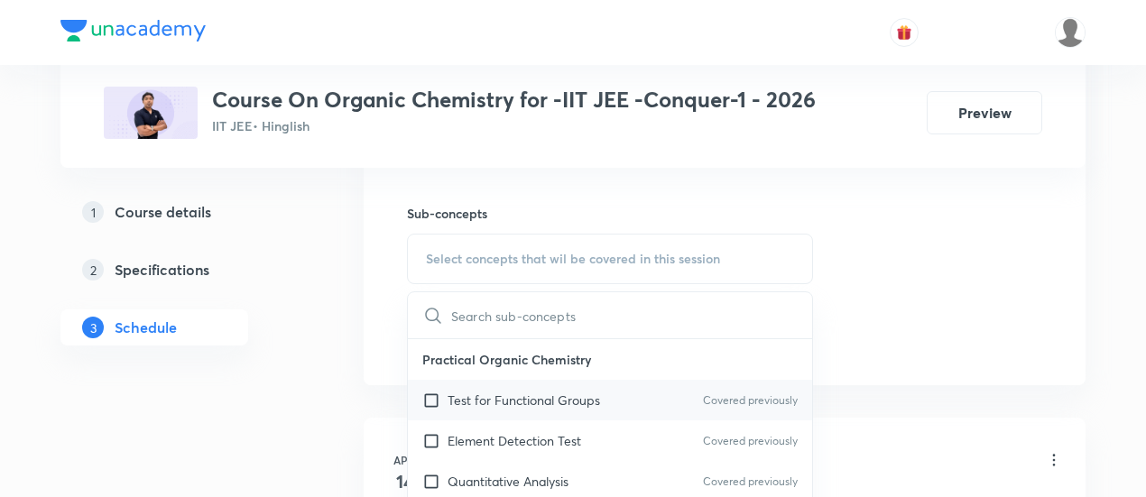
click at [515, 394] on p "Test for Functional Groups" at bounding box center [524, 400] width 153 height 19
checkbox input "true"
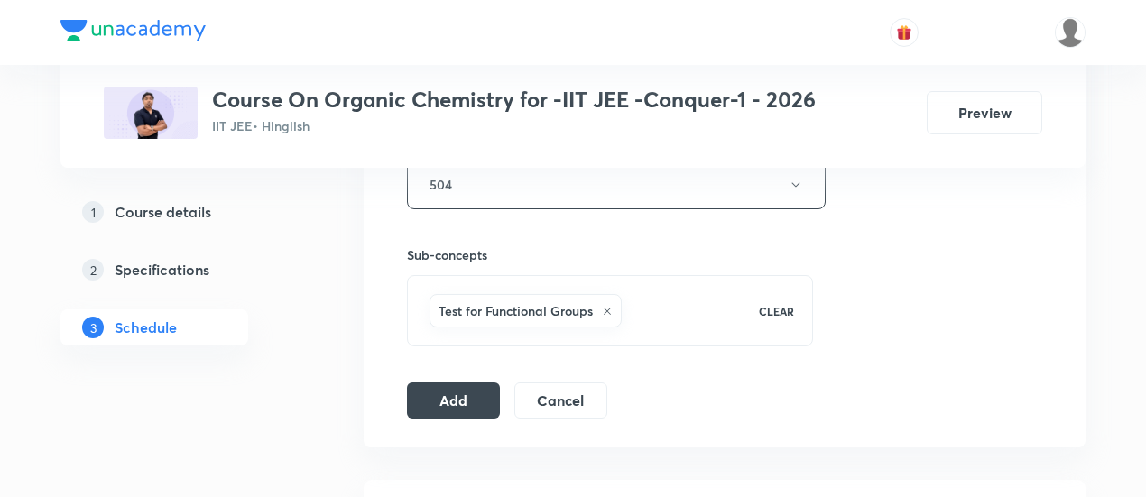
scroll to position [845, 0]
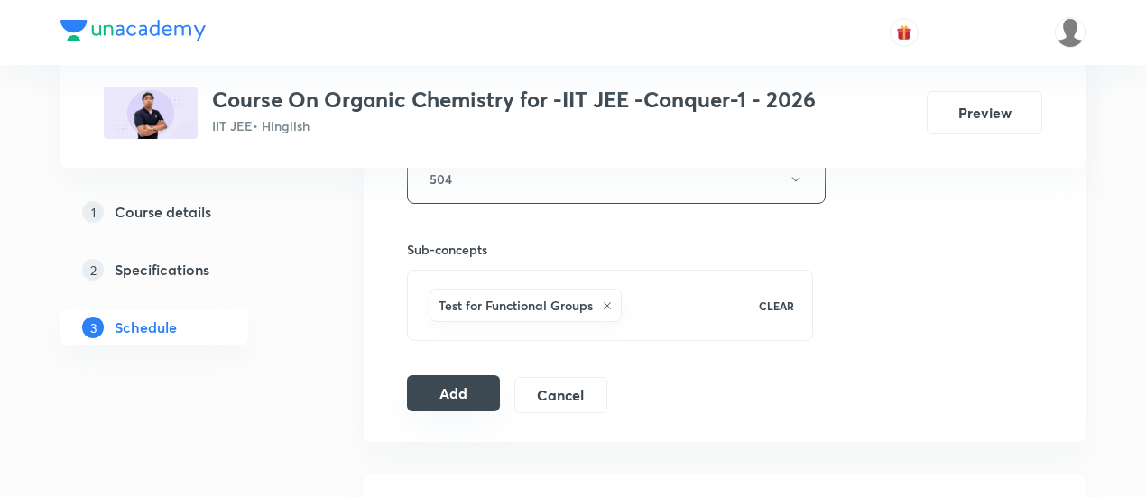
click at [491, 396] on button "Add" at bounding box center [453, 394] width 93 height 36
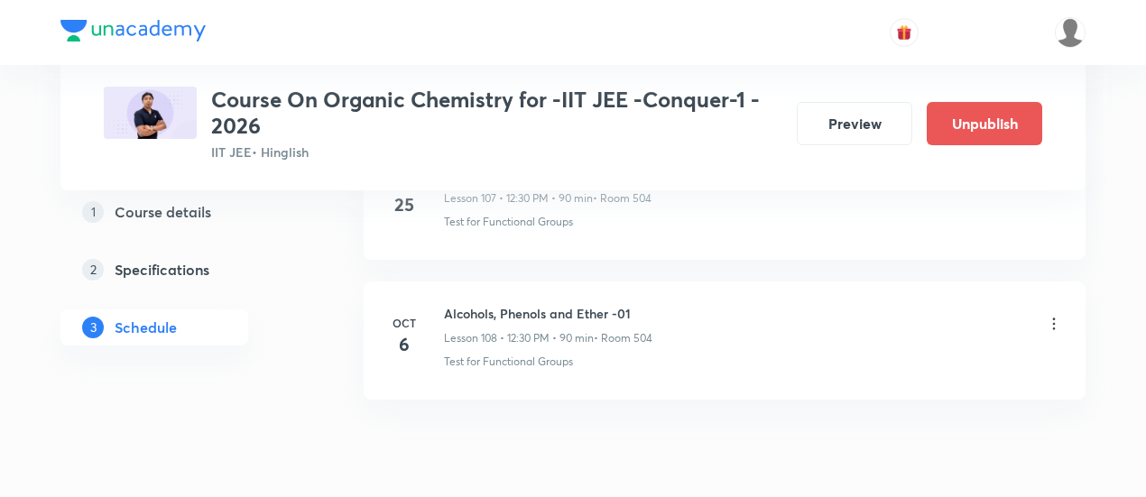
scroll to position [15195, 0]
drag, startPoint x: 444, startPoint y: 237, endPoint x: 643, endPoint y: 239, distance: 198.6
click at [643, 298] on h6 "Alcohols, Phenols and Ether -01" at bounding box center [548, 307] width 209 height 19
copy h6 "Alcohols, Phenols and Ether -01"
click at [643, 298] on h6 "Alcohols, Phenols and Ether -01" at bounding box center [548, 307] width 209 height 19
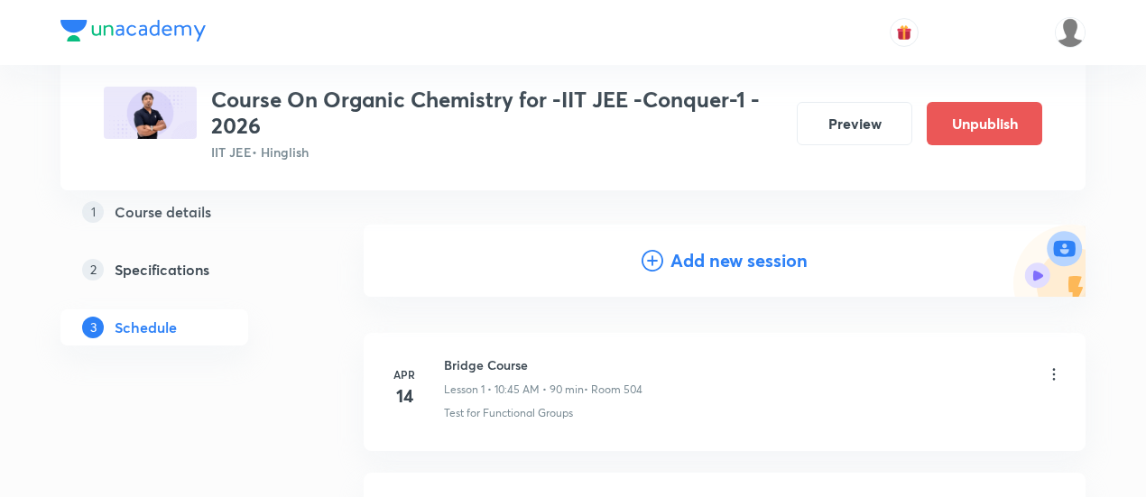
scroll to position [159, 0]
click at [726, 261] on h4 "Add new session" at bounding box center [739, 260] width 137 height 27
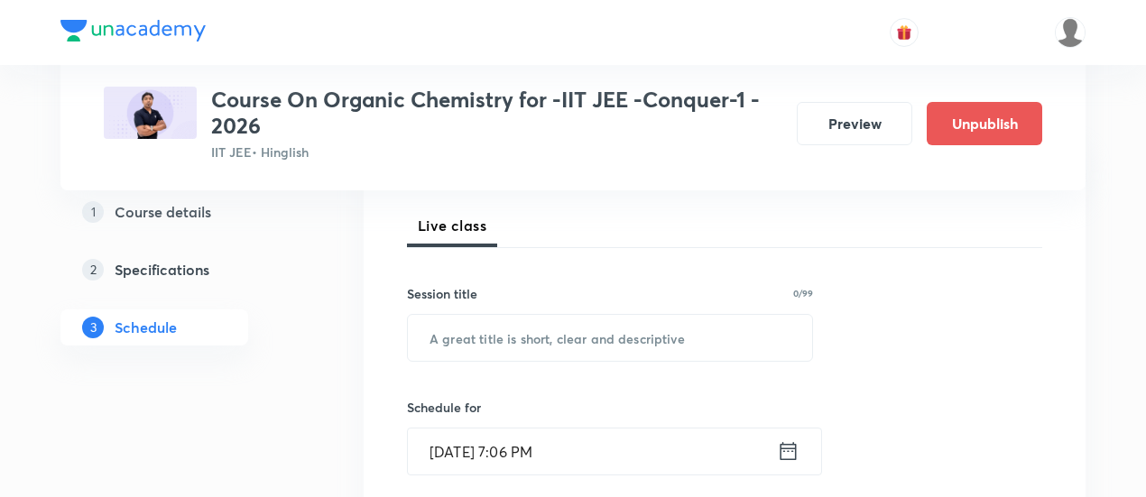
scroll to position [255, 0]
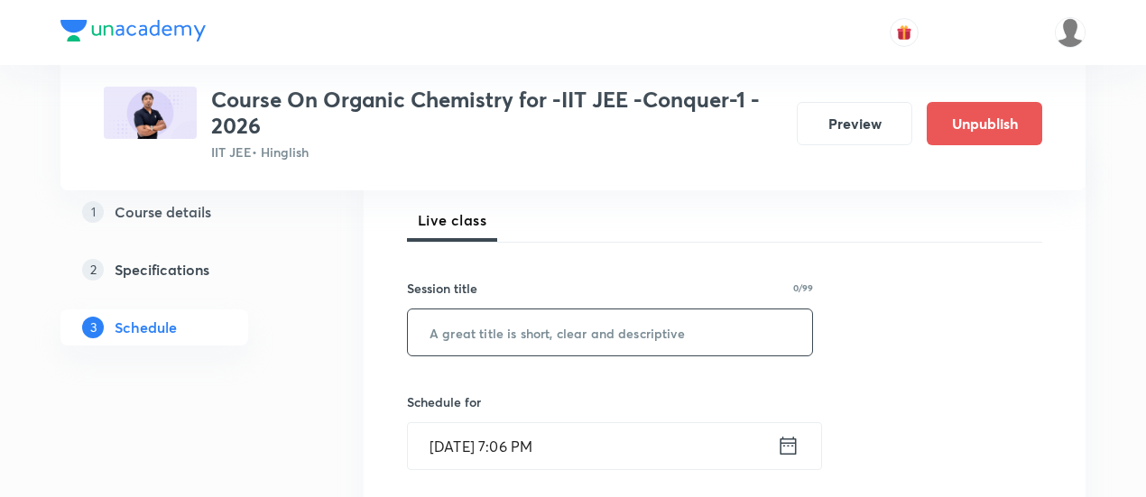
click at [587, 329] on input "text" at bounding box center [610, 333] width 404 height 46
paste input "Alcohols, Phenols and Ether -01"
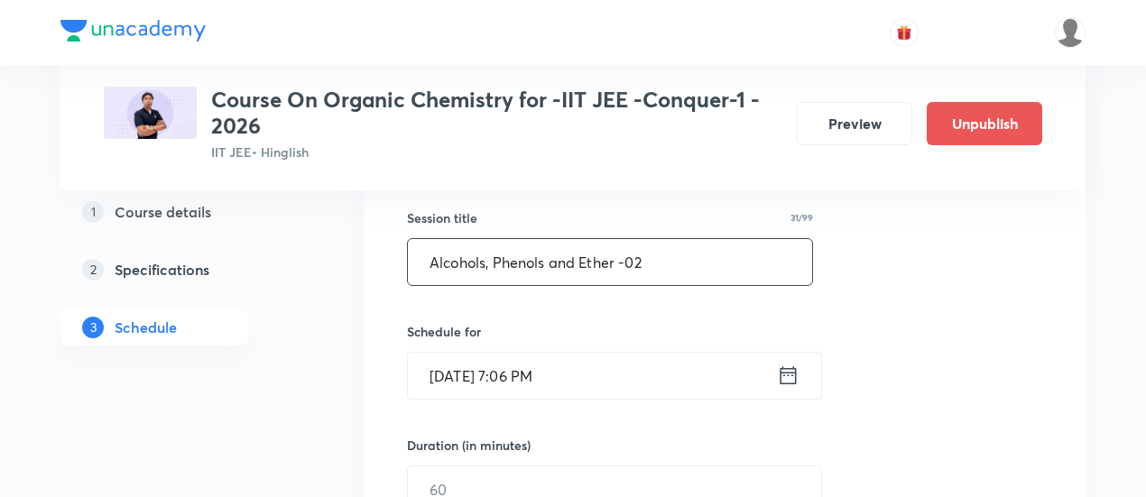
scroll to position [339, 0]
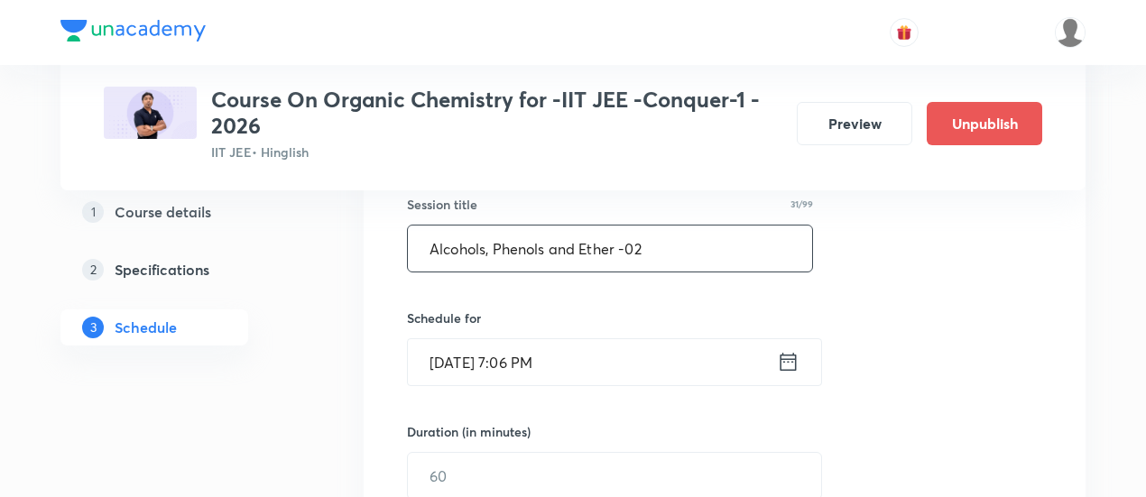
type input "Alcohols, Phenols and Ether -02"
click at [788, 358] on icon at bounding box center [789, 362] width 16 height 18
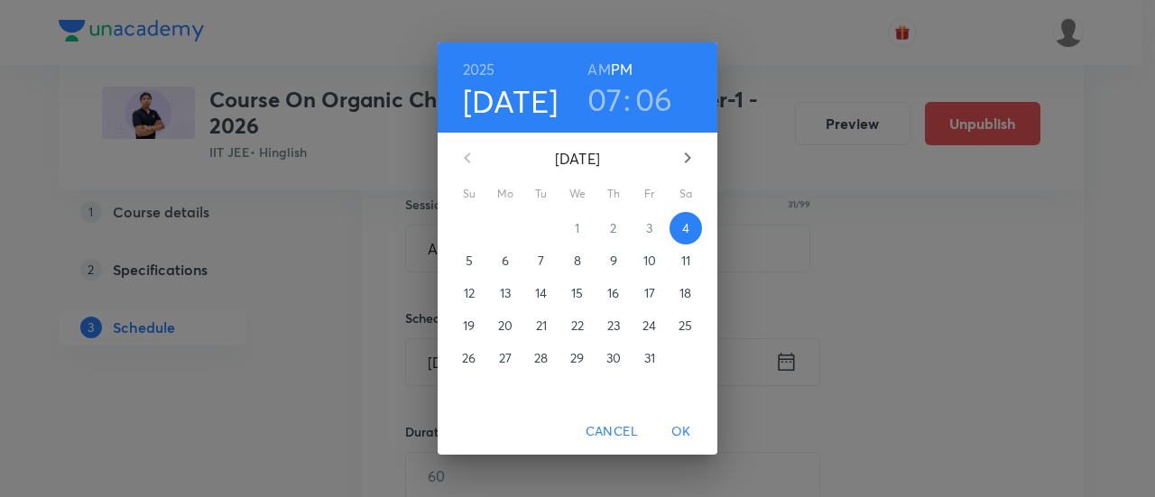
click at [537, 261] on span "7" at bounding box center [541, 261] width 32 height 18
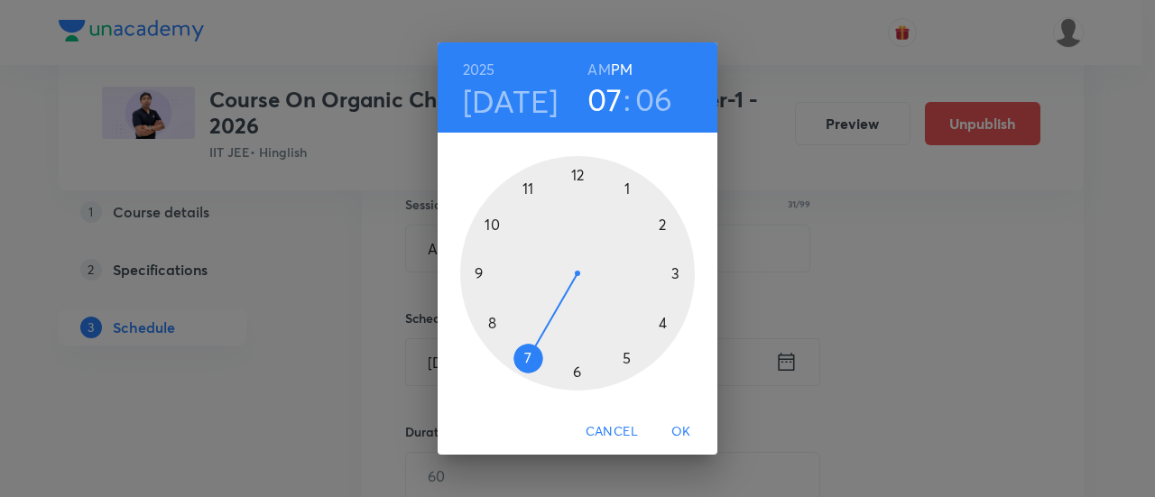
click at [572, 182] on div at bounding box center [577, 273] width 235 height 235
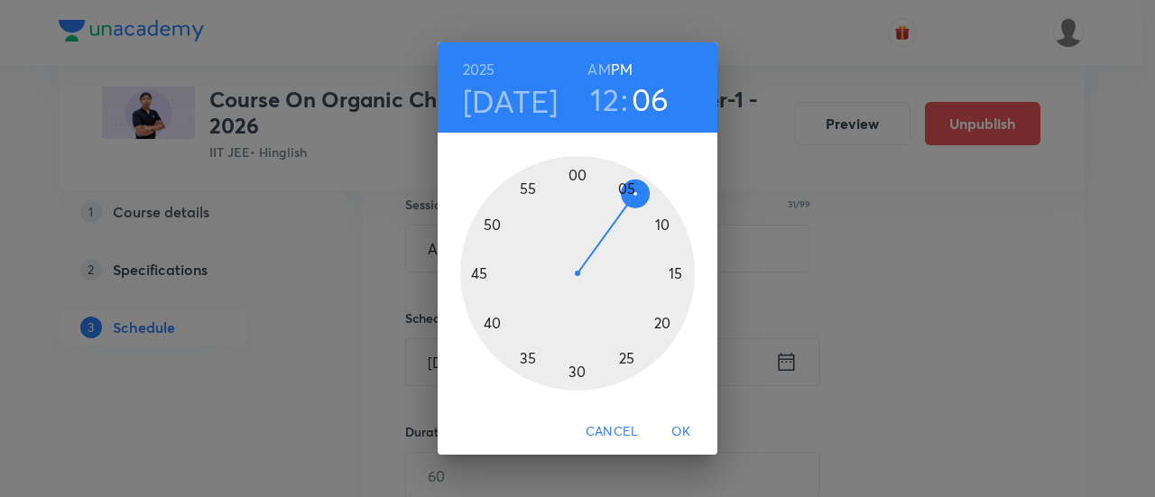
click at [576, 375] on div at bounding box center [577, 273] width 235 height 235
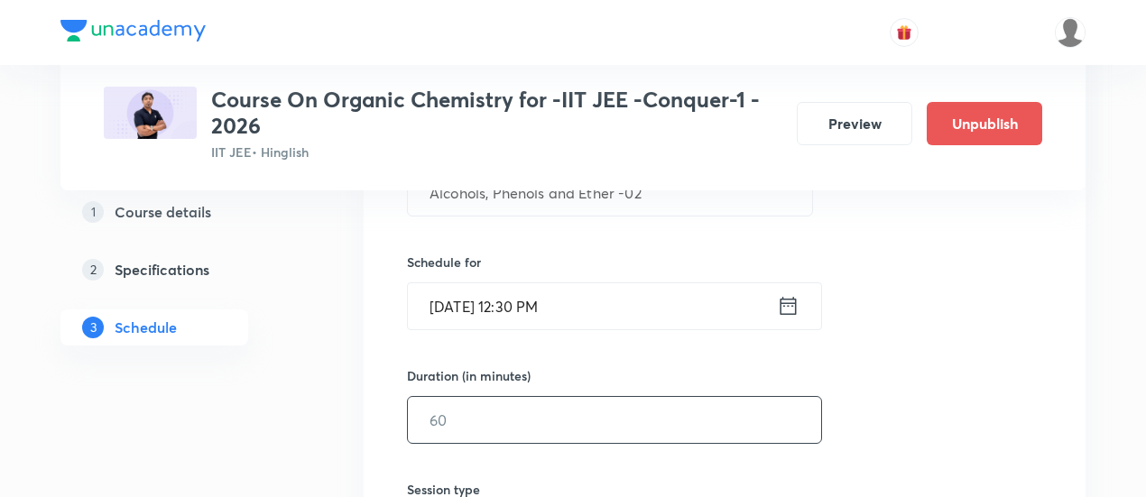
scroll to position [397, 0]
click at [663, 426] on input "text" at bounding box center [614, 418] width 413 height 46
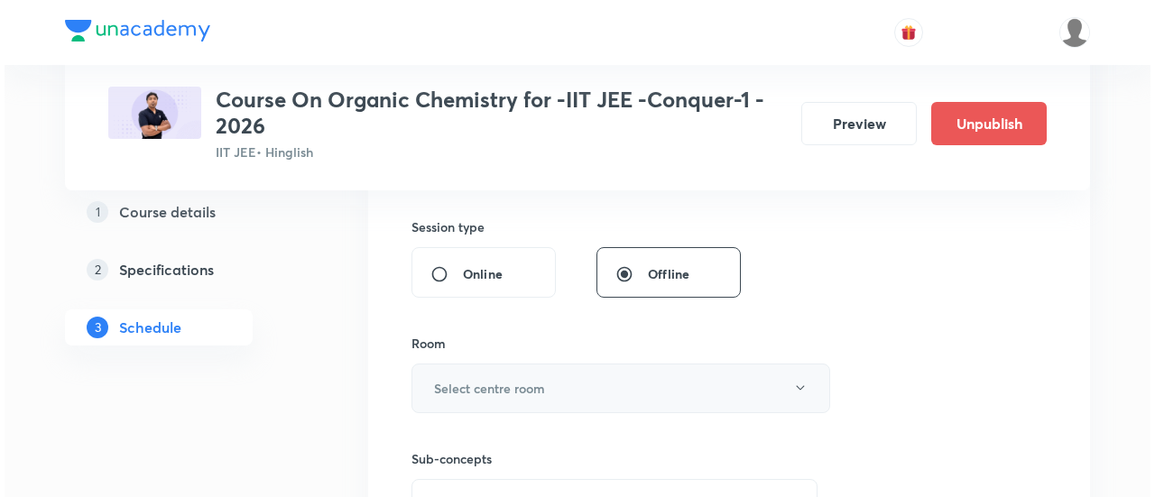
scroll to position [668, 0]
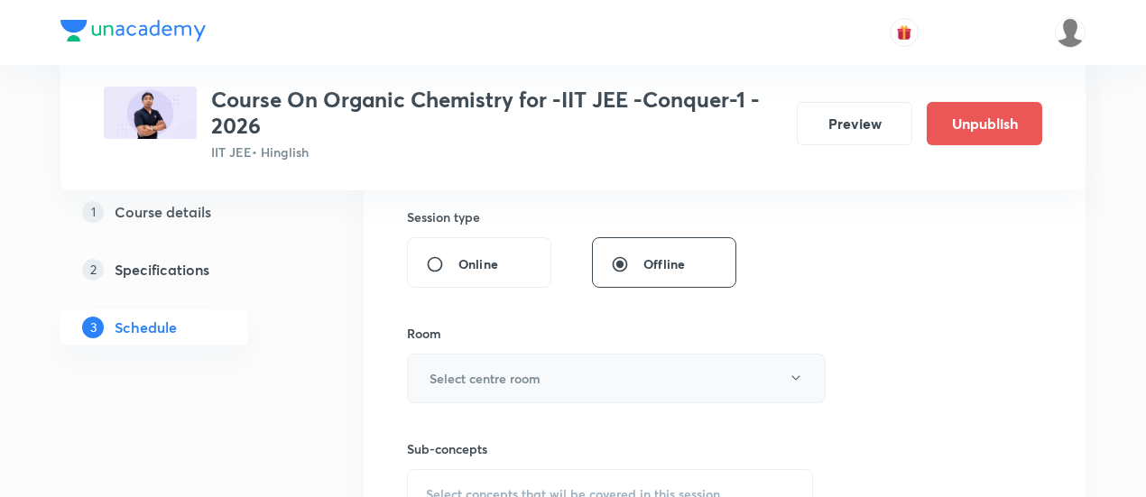
type input "90"
click at [632, 373] on button "Select centre room" at bounding box center [616, 379] width 419 height 50
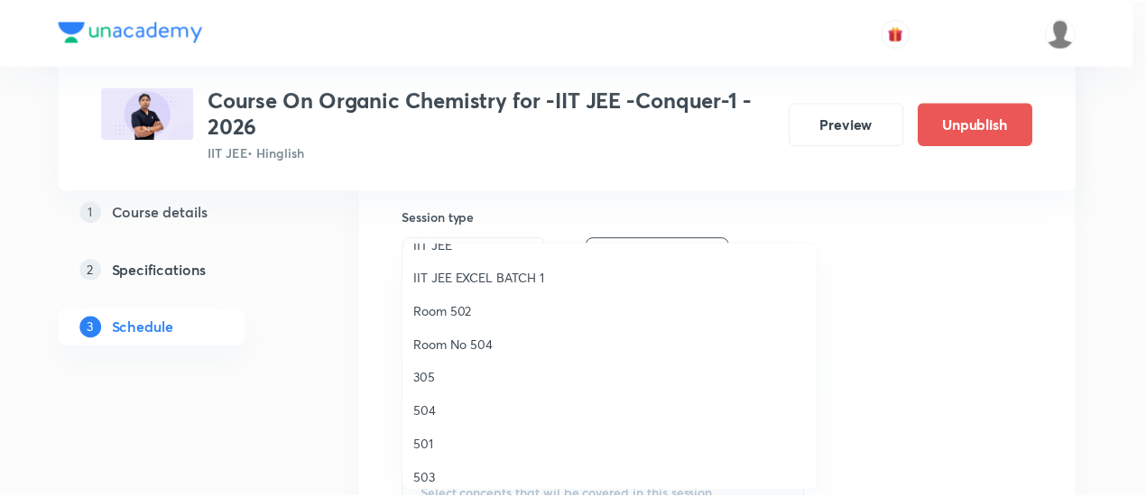
scroll to position [172, 0]
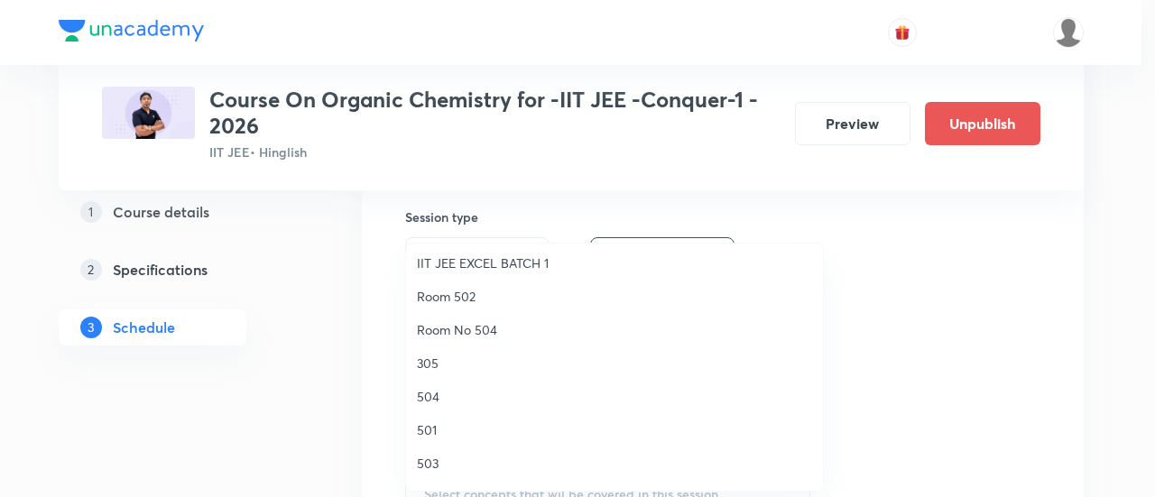
click at [426, 391] on span "504" at bounding box center [614, 396] width 395 height 19
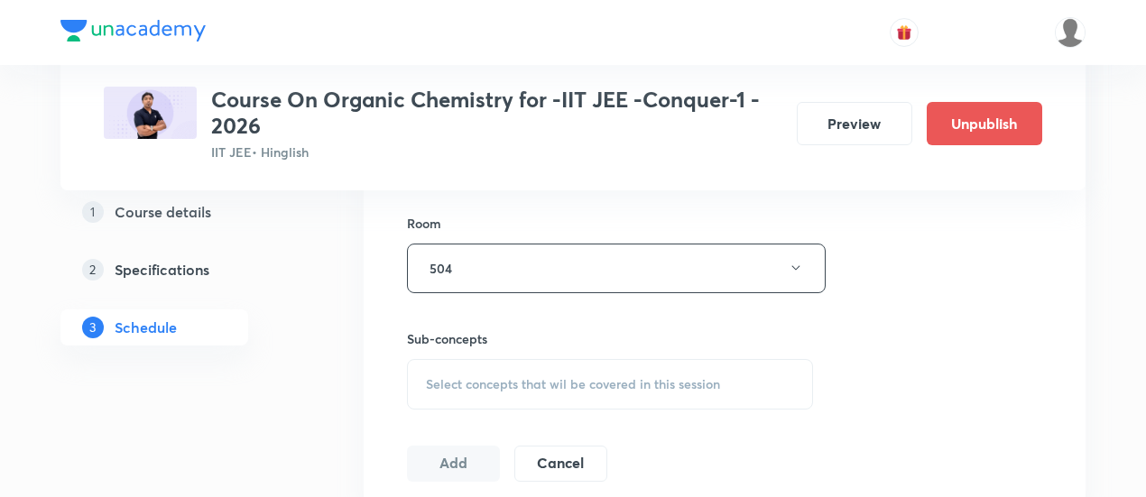
scroll to position [797, 0]
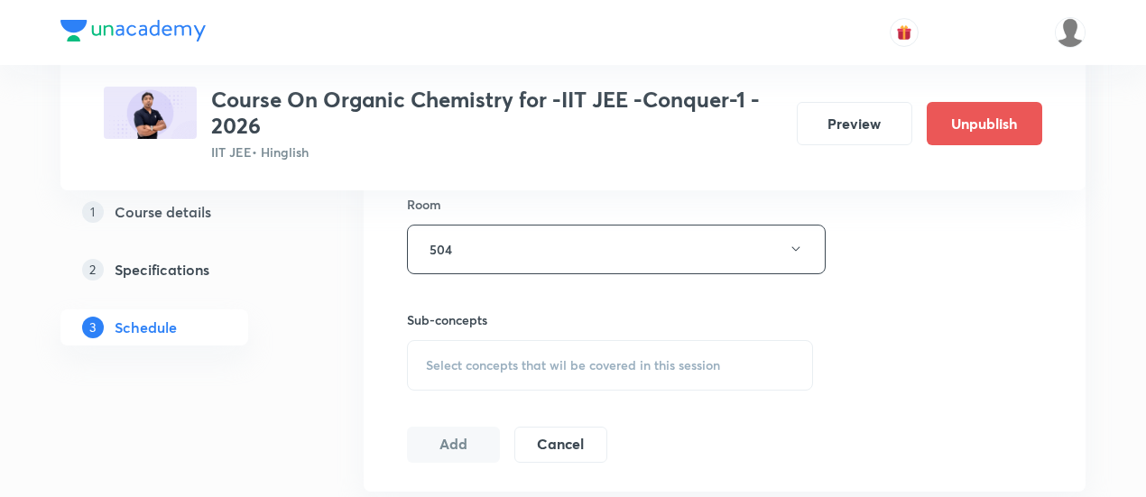
click at [641, 360] on span "Select concepts that wil be covered in this session" at bounding box center [573, 365] width 294 height 14
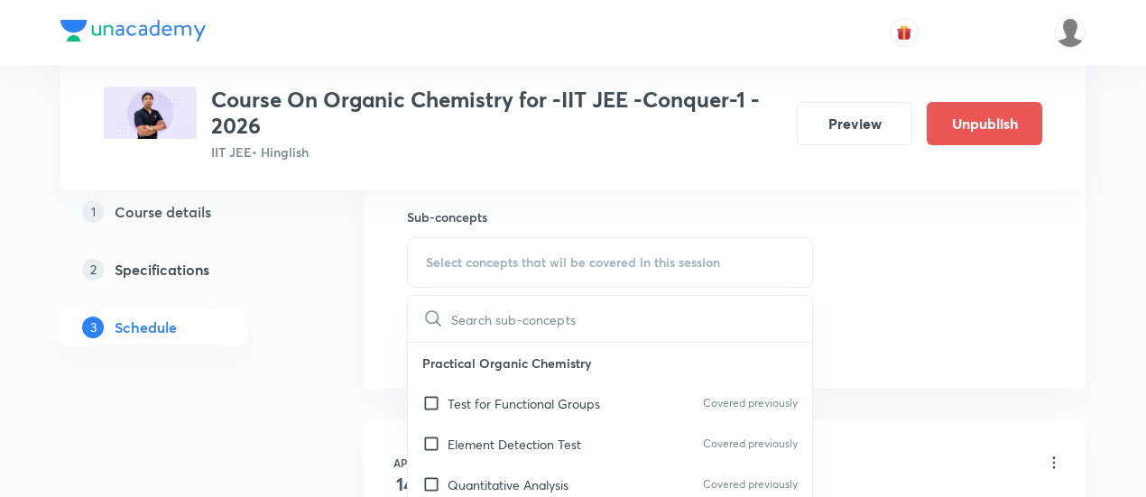
scroll to position [903, 0]
click at [557, 403] on p "Test for Functional Groups" at bounding box center [524, 401] width 153 height 19
checkbox input "true"
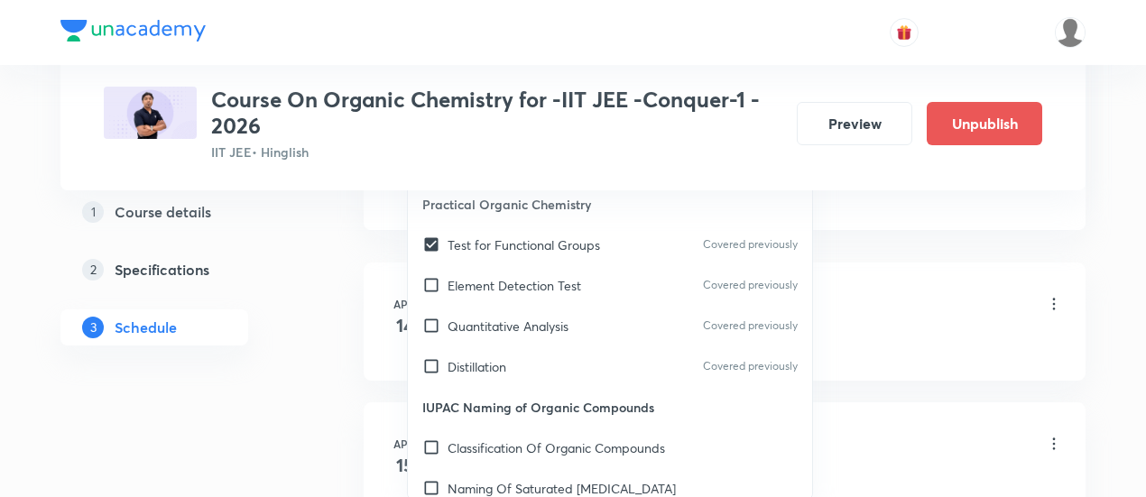
click at [964, 277] on li "[DATE] Bridge Course Lesson 1 • 10:45 AM • 90 min • Room 504 Test for Functiona…" at bounding box center [725, 322] width 722 height 118
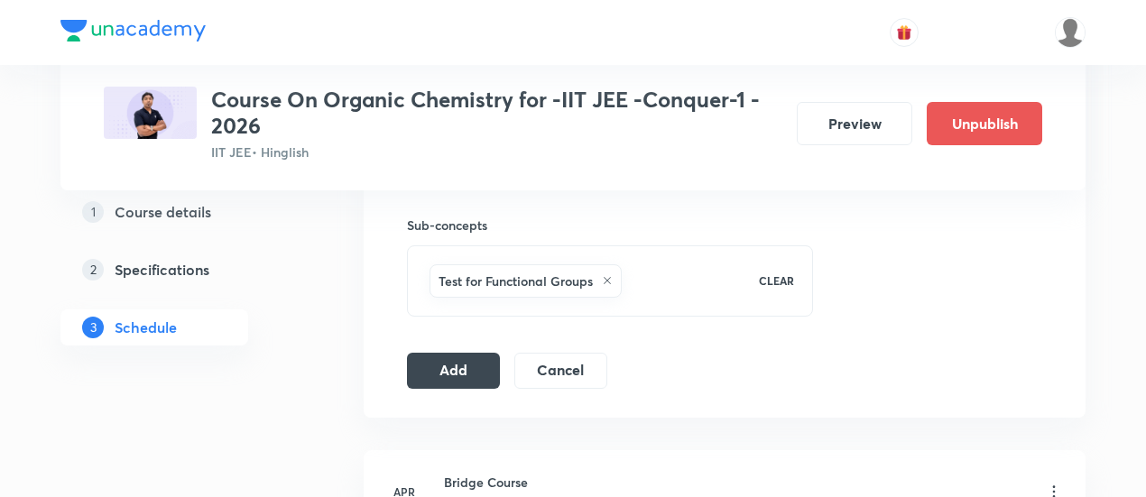
scroll to position [894, 0]
click at [478, 364] on button "Add" at bounding box center [453, 367] width 93 height 36
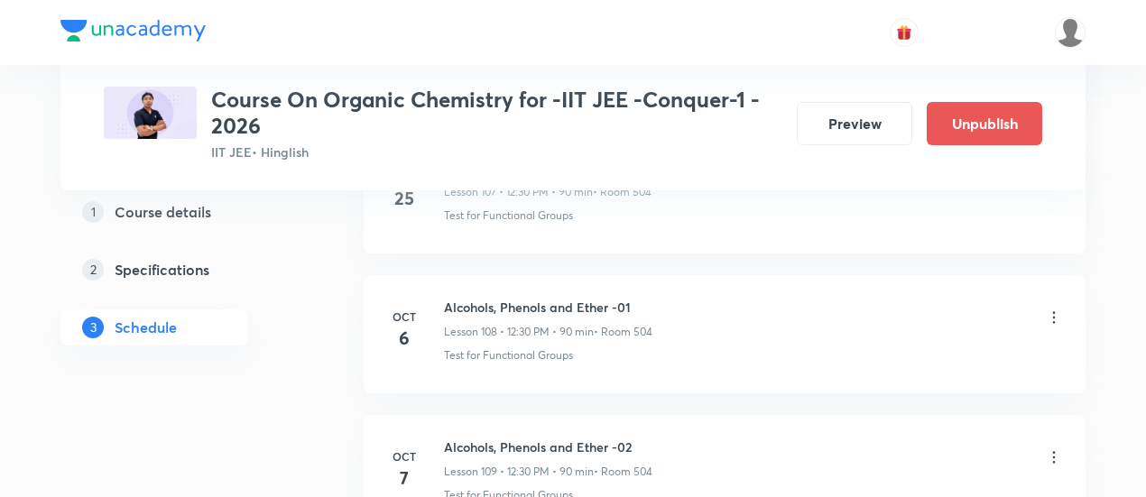
scroll to position [15228, 0]
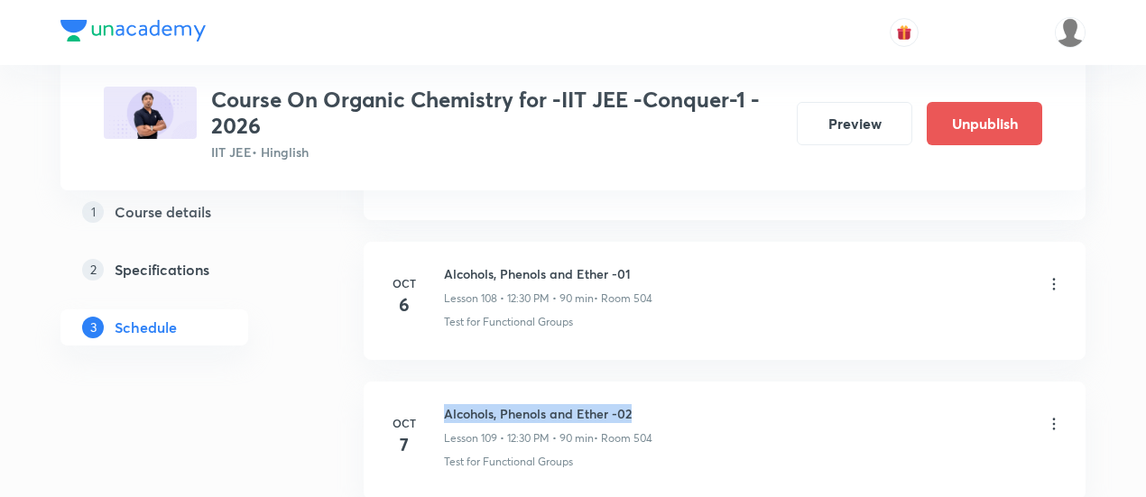
drag, startPoint x: 445, startPoint y: 345, endPoint x: 648, endPoint y: 342, distance: 203.1
click at [648, 404] on h6 "Alcohols, Phenols and Ether -02" at bounding box center [548, 413] width 209 height 19
copy h6 "Alcohols, Phenols and Ether -02"
click at [649, 404] on h6 "Alcohols, Phenols and Ether -02" at bounding box center [548, 413] width 209 height 19
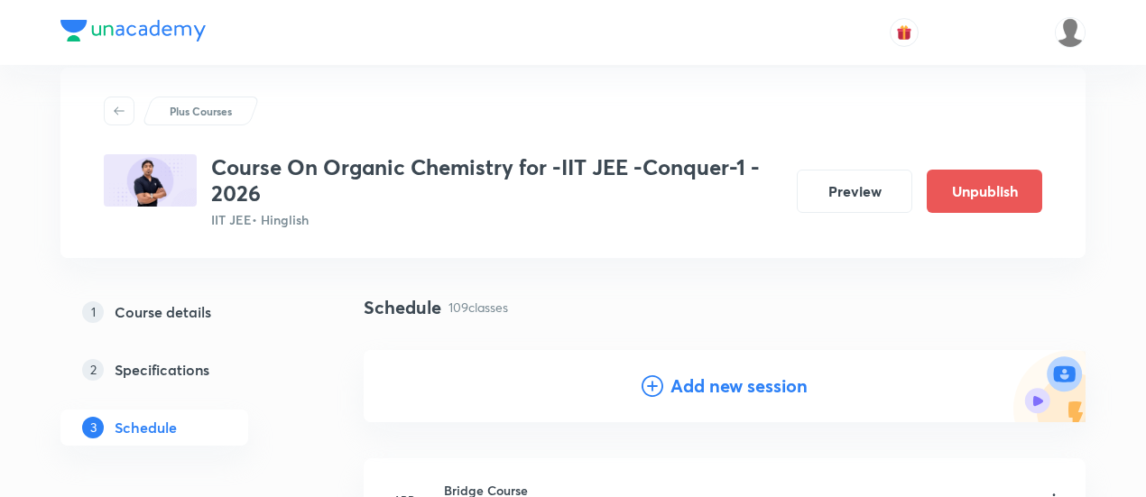
scroll to position [108, 0]
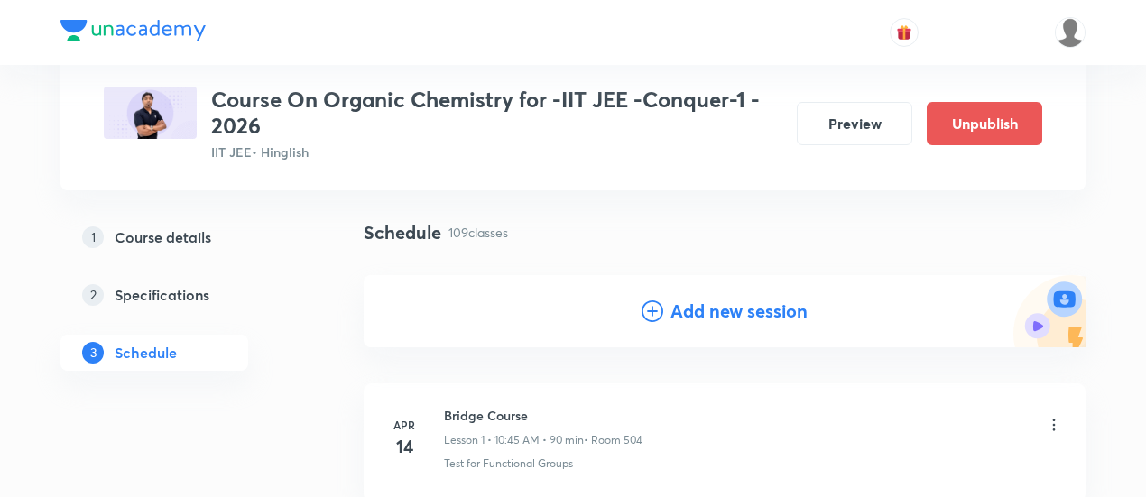
click at [711, 319] on h4 "Add new session" at bounding box center [739, 311] width 137 height 27
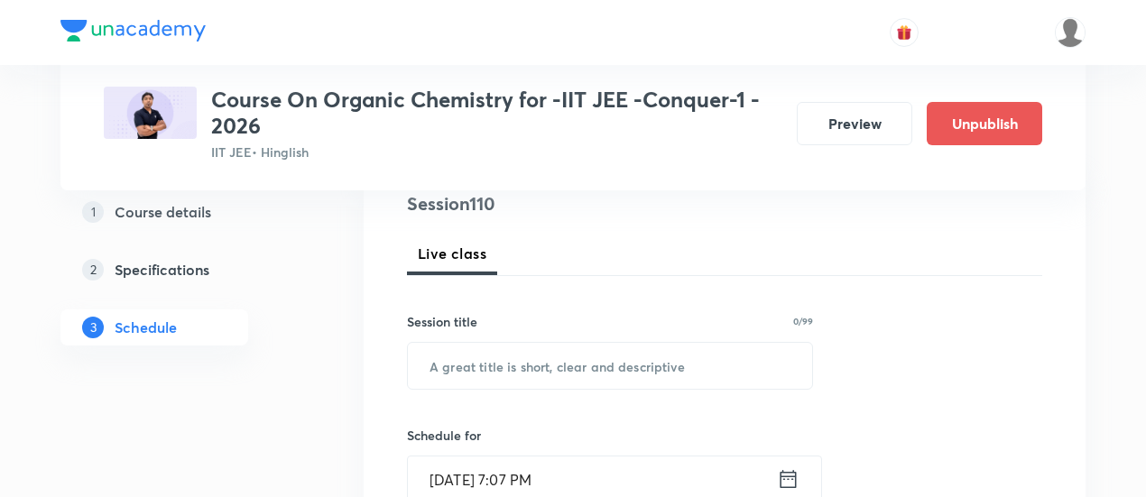
scroll to position [240, 0]
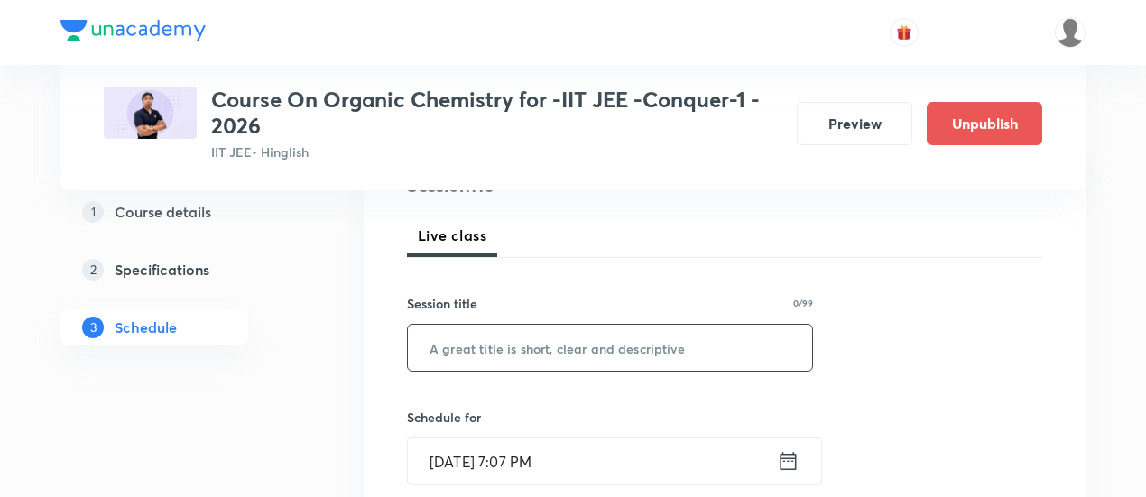
click at [606, 364] on input "text" at bounding box center [610, 348] width 404 height 46
paste input "Alcohols, Phenols and Ether -02"
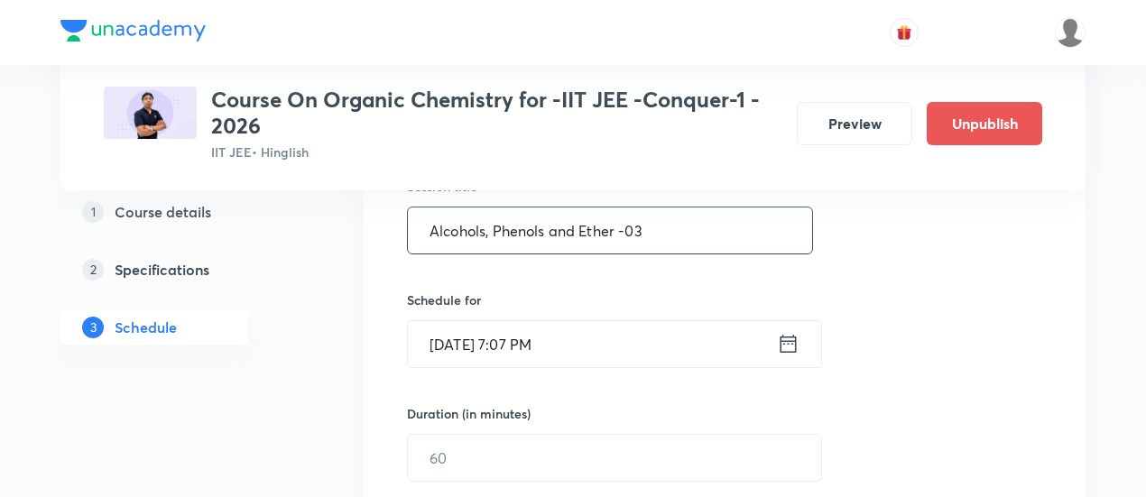
scroll to position [357, 0]
type input "Alcohols, Phenols and Ether -03"
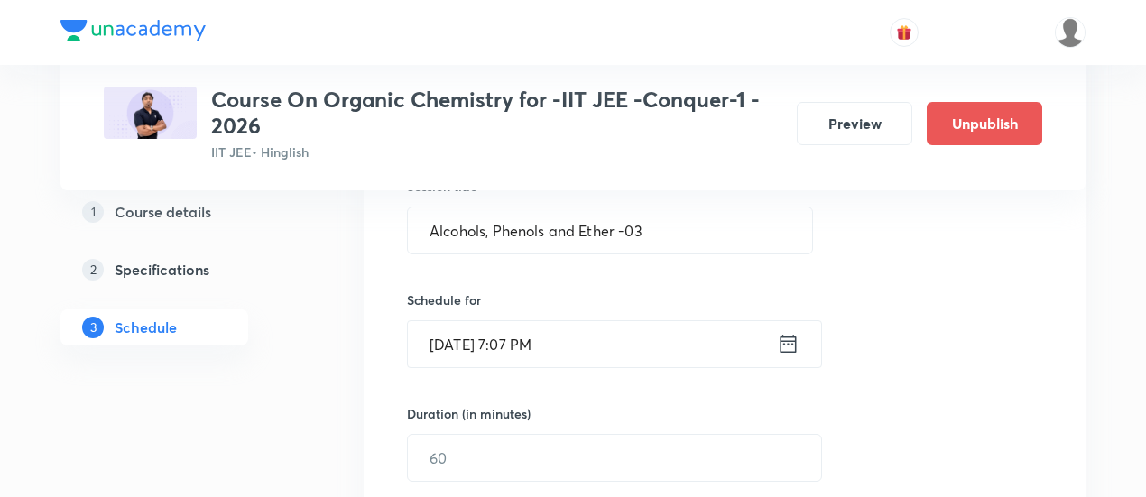
click at [781, 339] on icon at bounding box center [789, 344] width 16 height 18
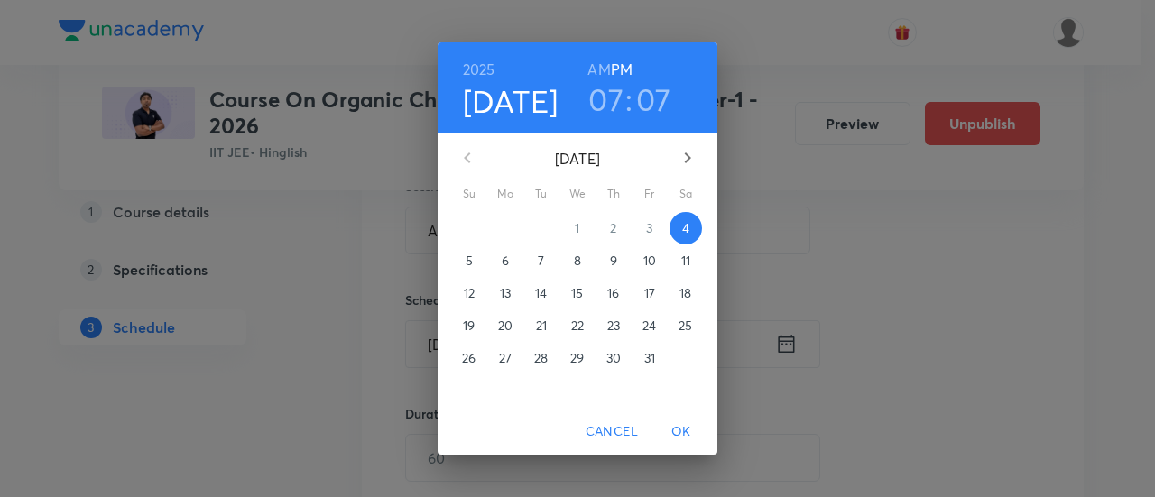
click at [578, 255] on p "8" at bounding box center [577, 261] width 7 height 18
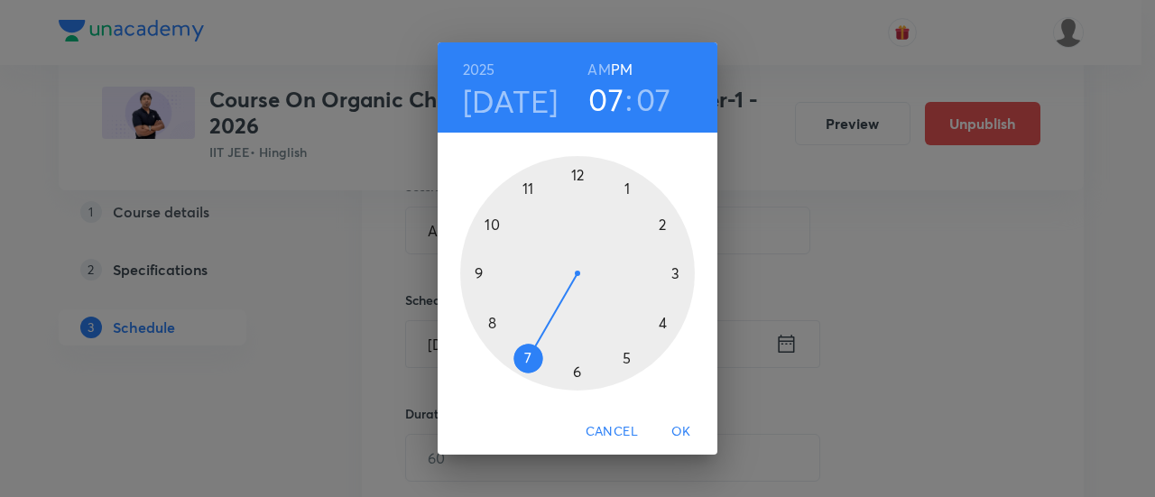
click at [578, 177] on div at bounding box center [577, 273] width 235 height 235
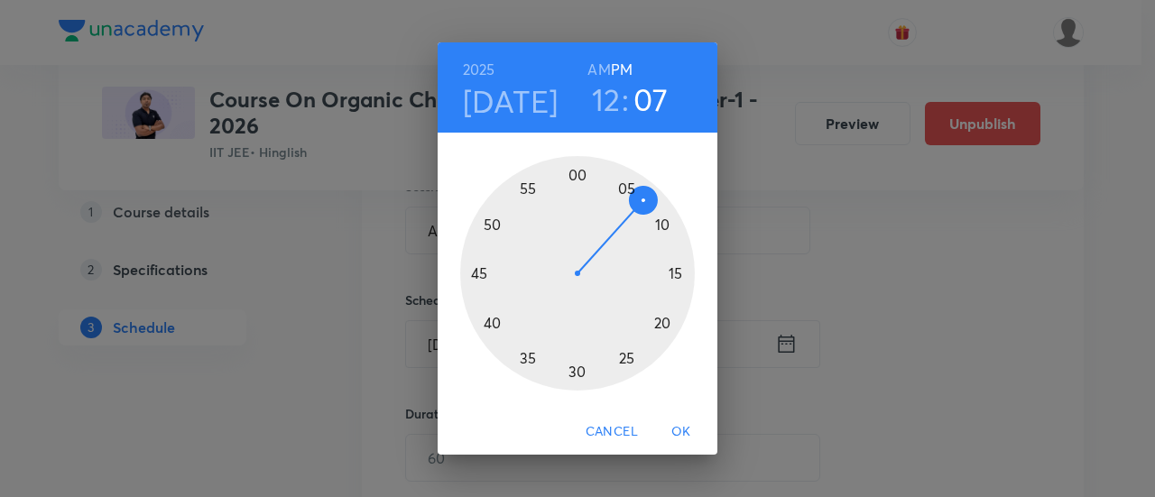
click at [578, 375] on div at bounding box center [577, 273] width 235 height 235
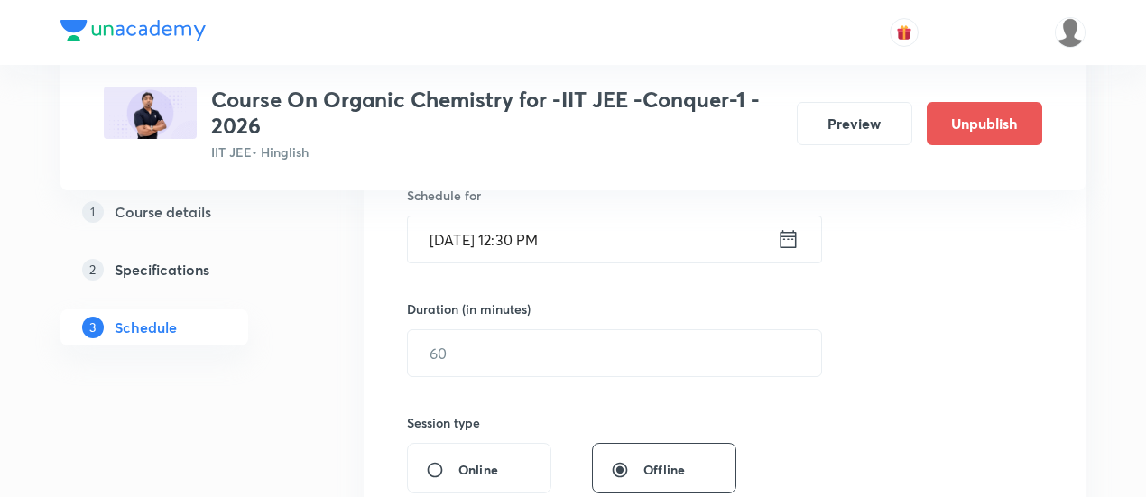
scroll to position [466, 0]
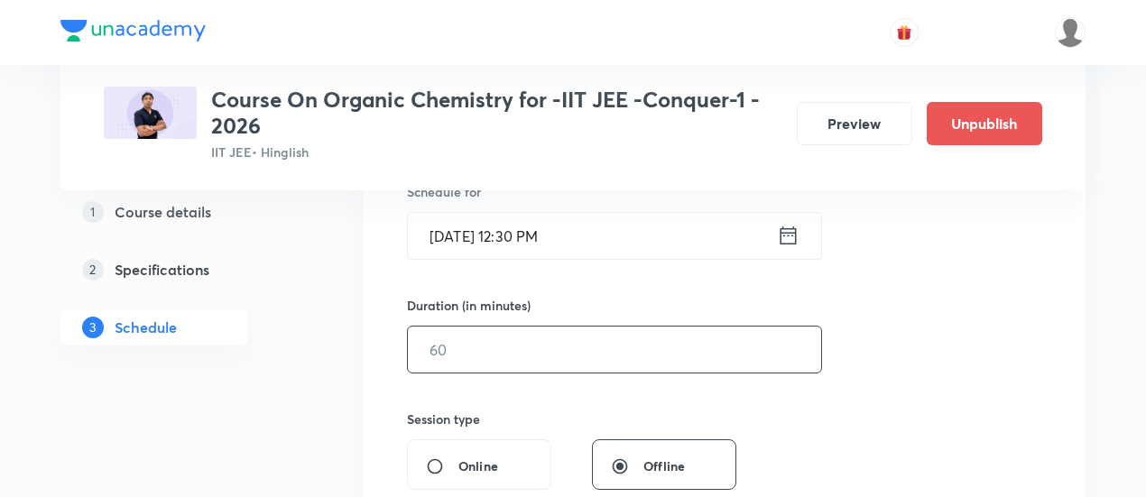
click at [710, 351] on input "text" at bounding box center [614, 350] width 413 height 46
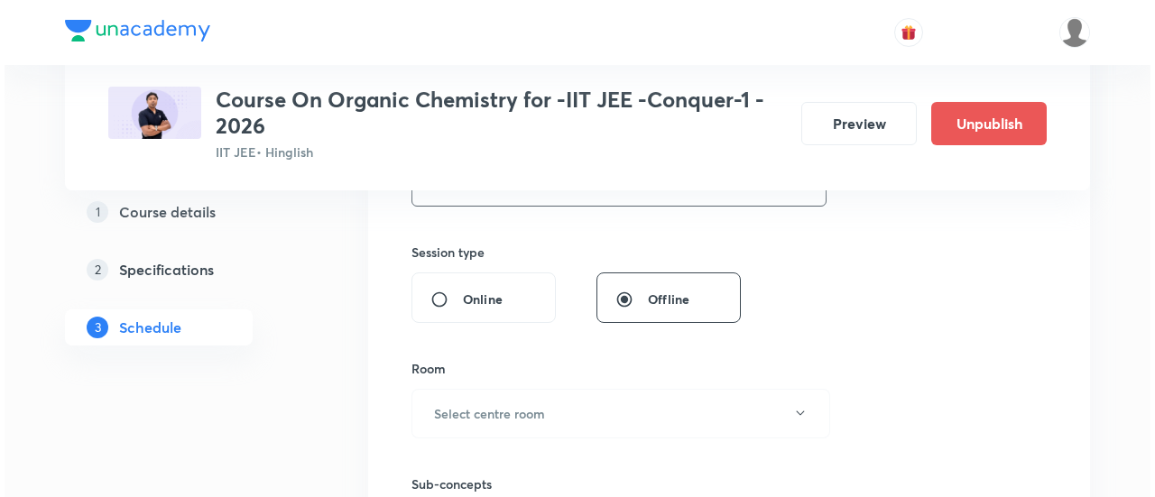
scroll to position [637, 0]
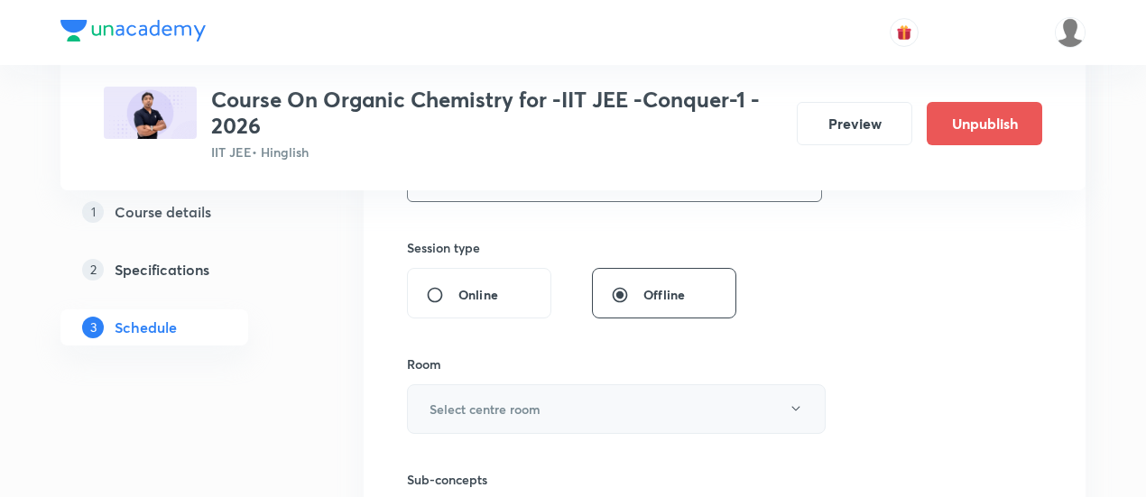
type input "90"
click at [596, 408] on button "Select centre room" at bounding box center [616, 410] width 419 height 50
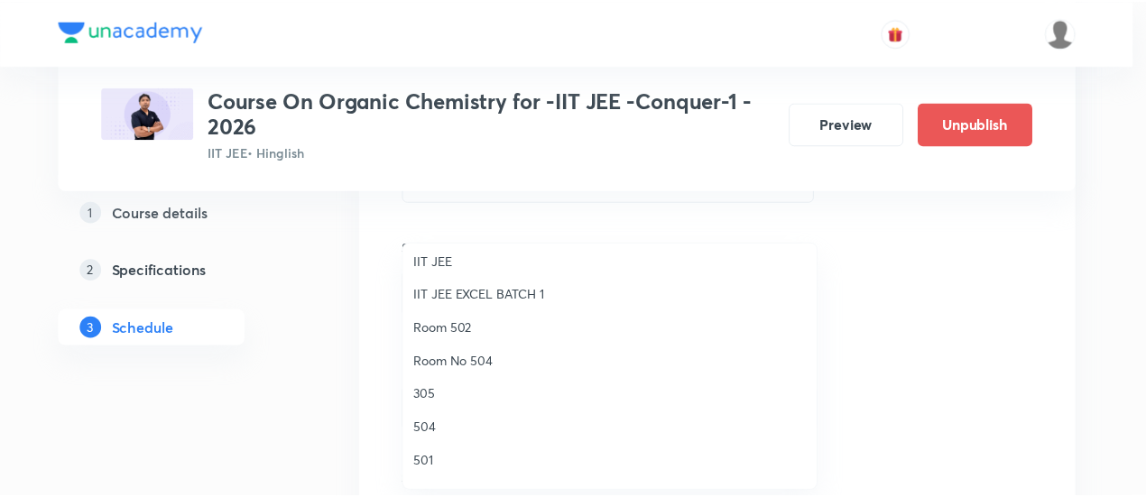
scroll to position [150, 0]
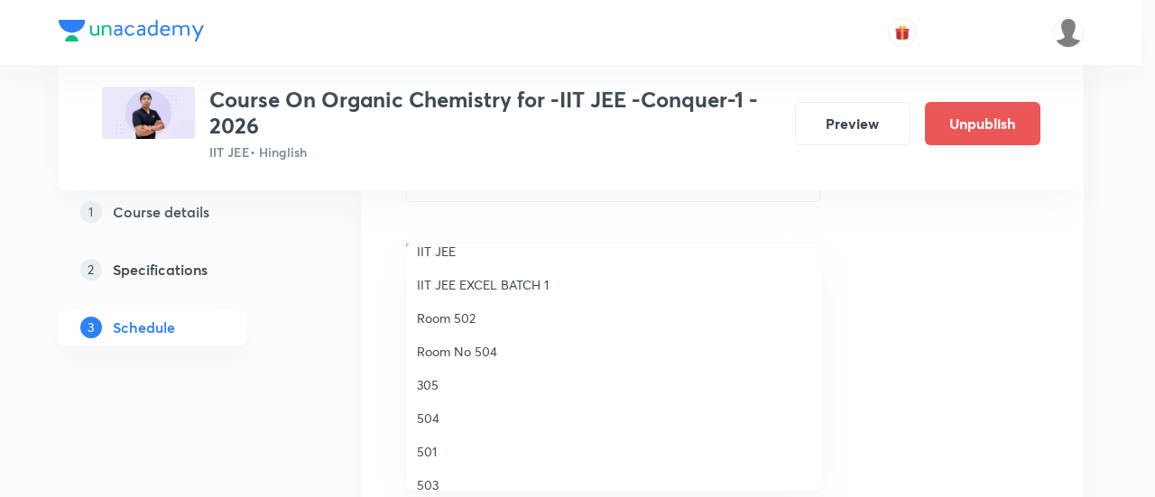
click at [431, 416] on span "504" at bounding box center [614, 418] width 395 height 19
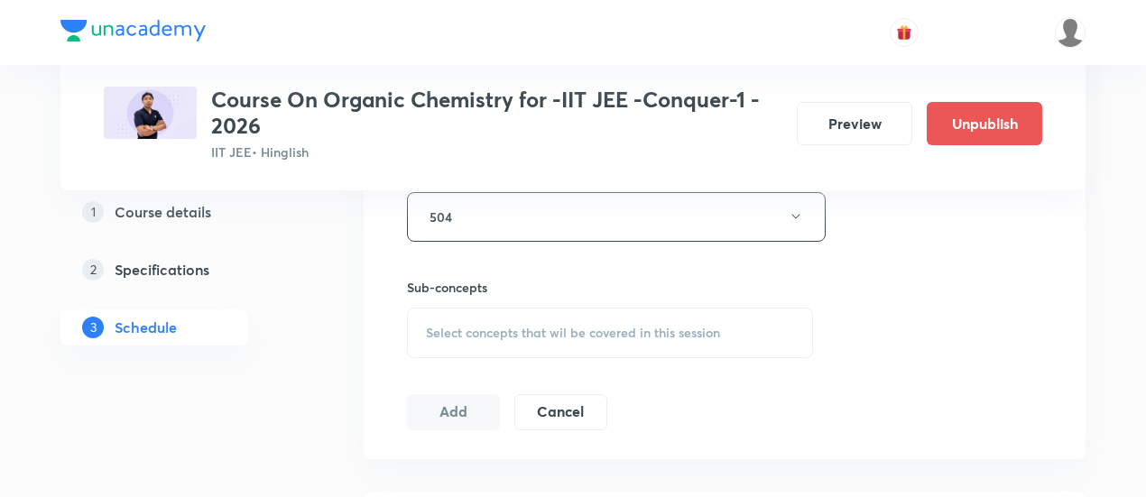
scroll to position [830, 0]
click at [620, 329] on span "Select concepts that wil be covered in this session" at bounding box center [573, 332] width 294 height 14
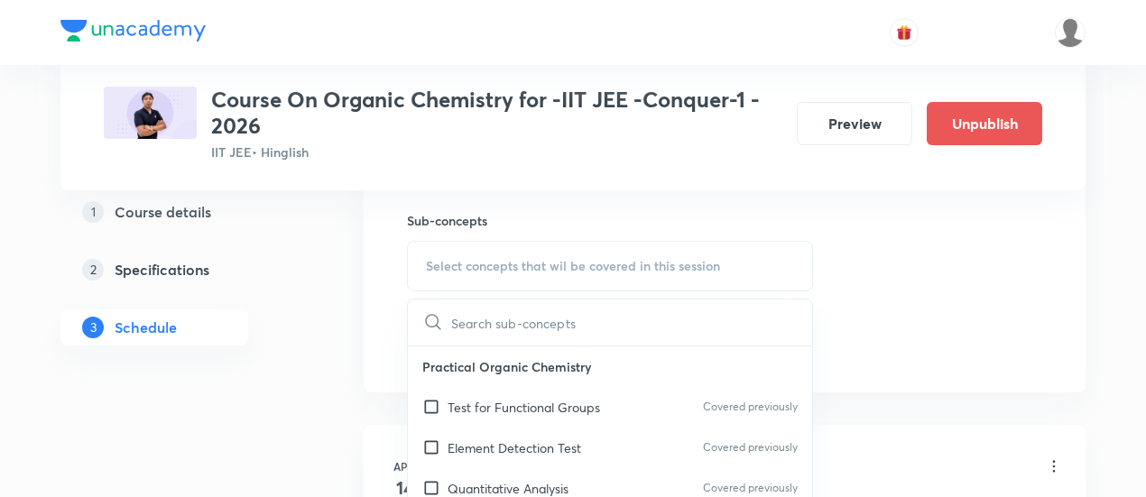
scroll to position [905, 0]
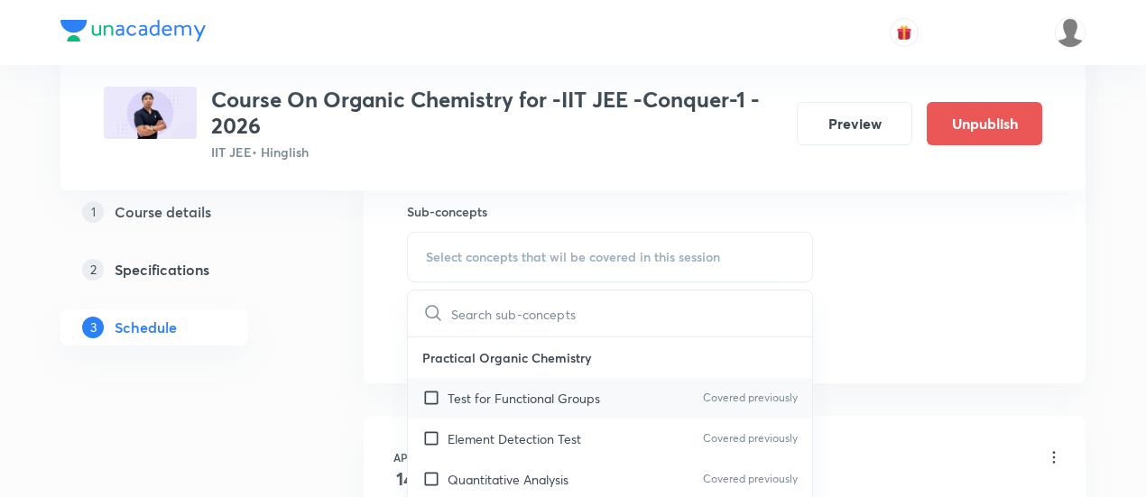
click at [556, 391] on p "Test for Functional Groups" at bounding box center [524, 398] width 153 height 19
checkbox input "true"
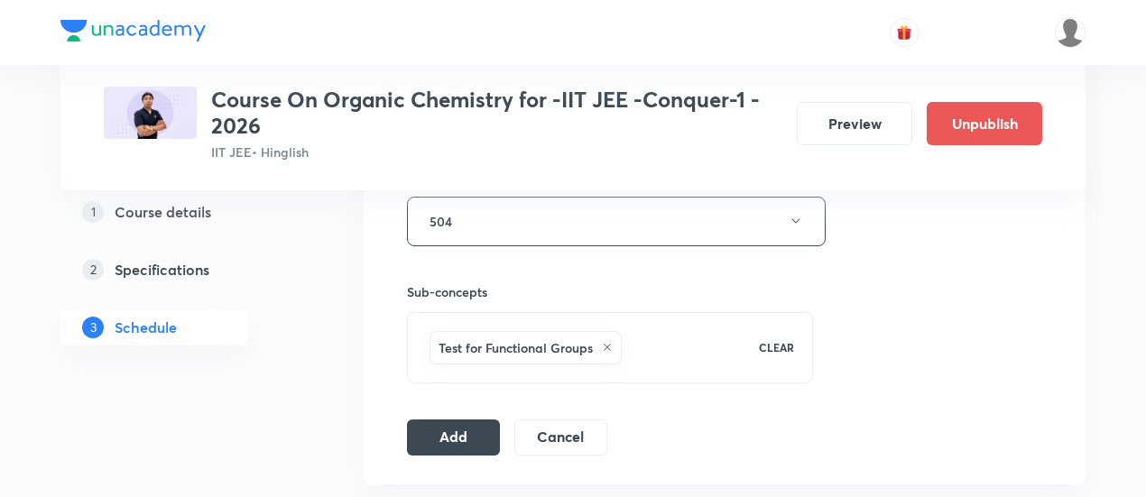
scroll to position [854, 0]
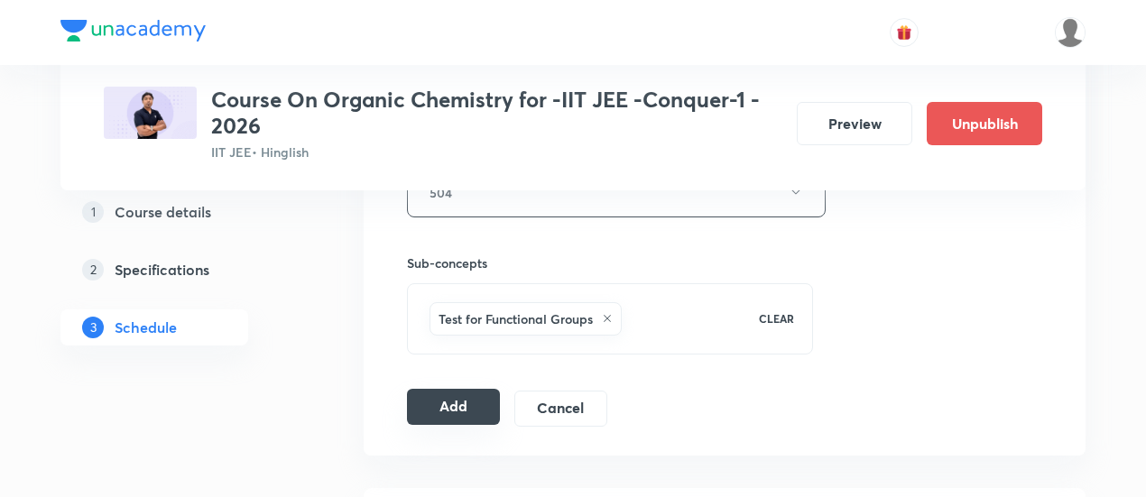
click at [484, 403] on button "Add" at bounding box center [453, 407] width 93 height 36
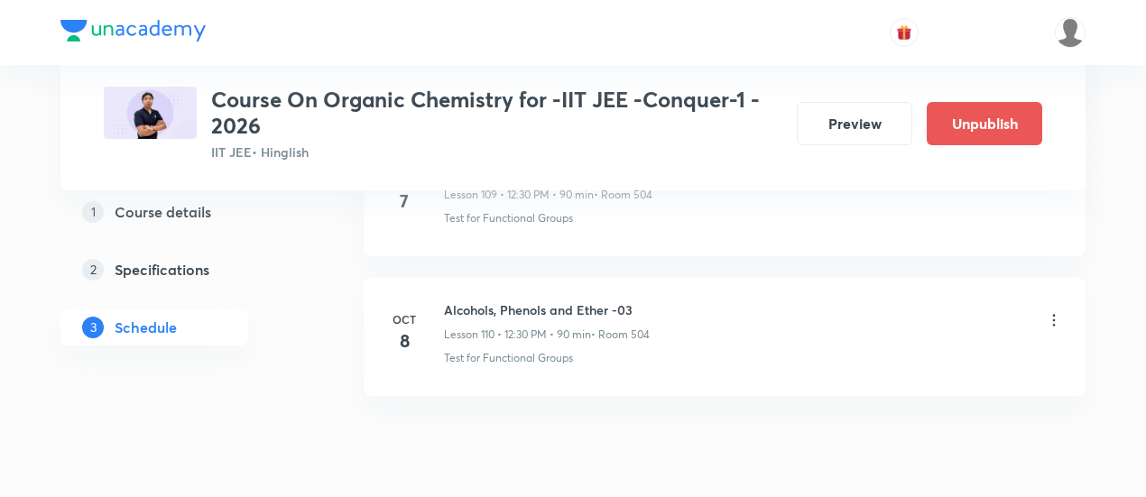
scroll to position [15473, 0]
drag, startPoint x: 446, startPoint y: 239, endPoint x: 655, endPoint y: 232, distance: 209.5
click at [650, 299] on h6 "Alcohols, Phenols and Ether -03" at bounding box center [547, 308] width 206 height 19
copy h6 "Alcohols, Phenols and Ether -03"
click at [650, 299] on h6 "Alcohols, Phenols and Ether -03" at bounding box center [547, 308] width 206 height 19
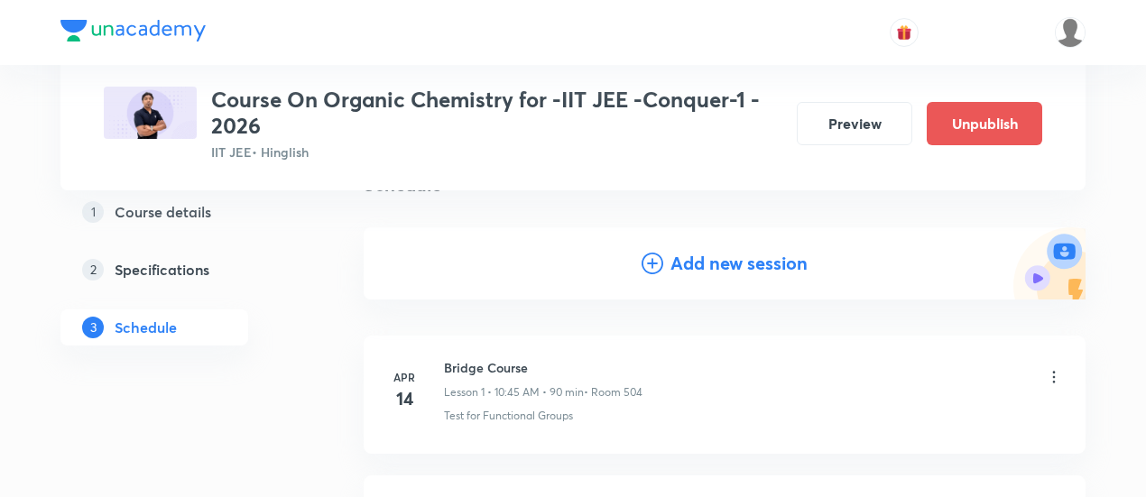
scroll to position [165, 0]
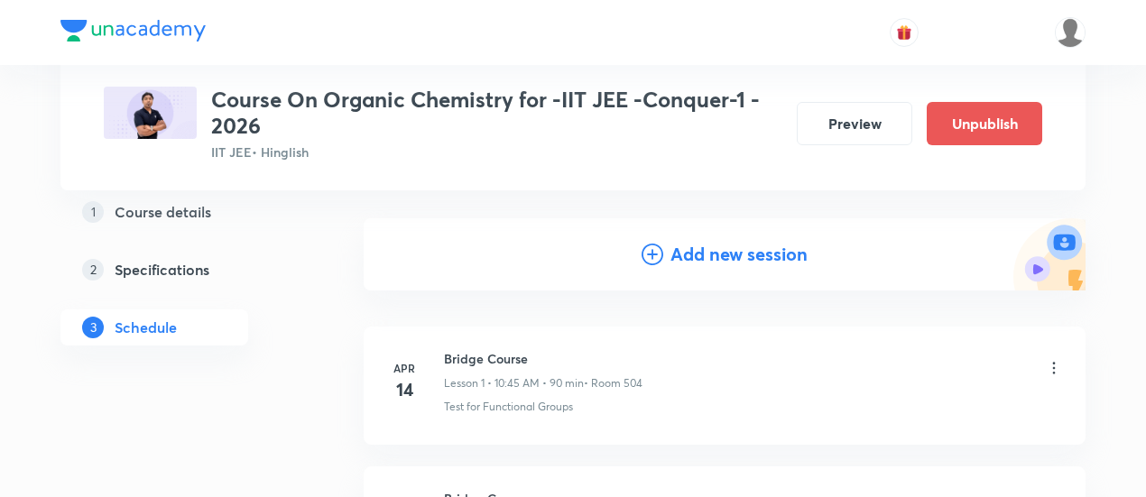
click at [706, 256] on h4 "Add new session" at bounding box center [739, 254] width 137 height 27
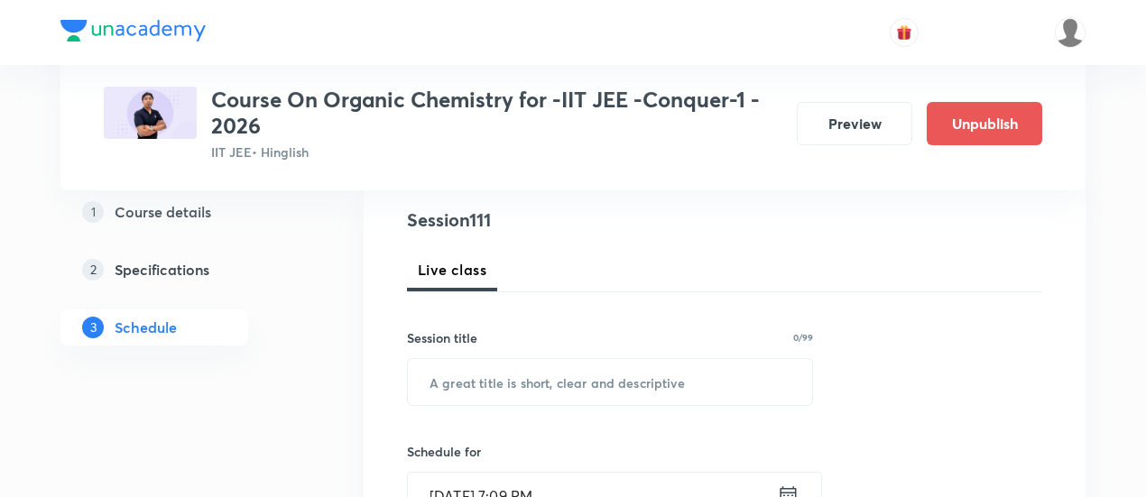
scroll to position [280, 0]
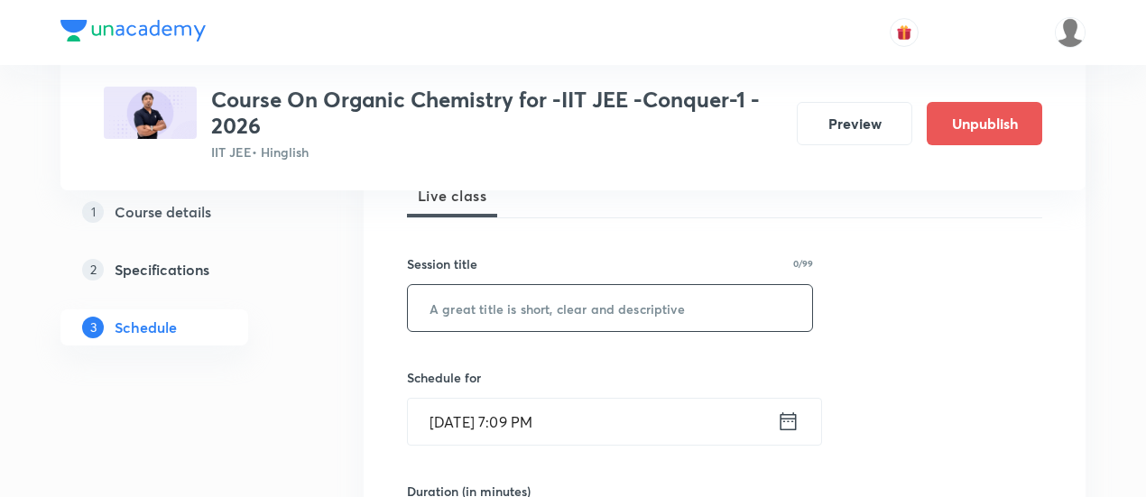
click at [640, 305] on input "text" at bounding box center [610, 308] width 404 height 46
paste input "Alcohols, Phenols and Ether -03"
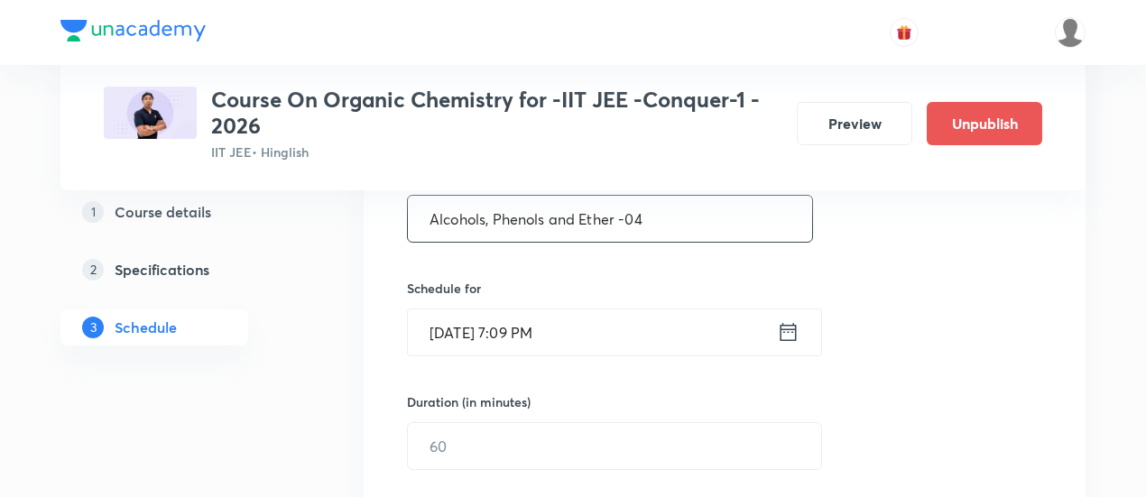
scroll to position [370, 0]
type input "Alcohols, Phenols and Ether -04"
click at [786, 329] on icon at bounding box center [788, 331] width 23 height 25
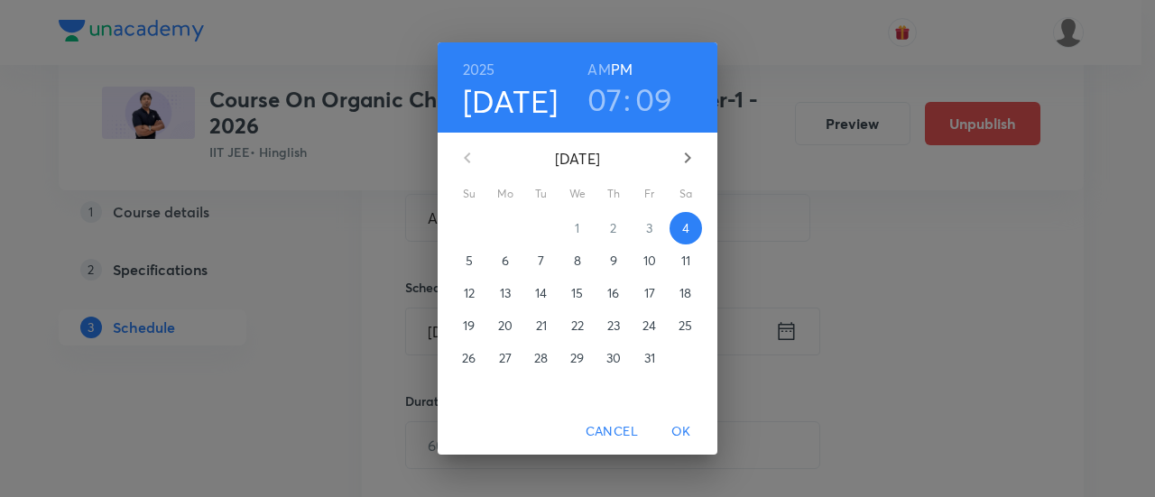
click at [619, 264] on span "9" at bounding box center [614, 261] width 32 height 18
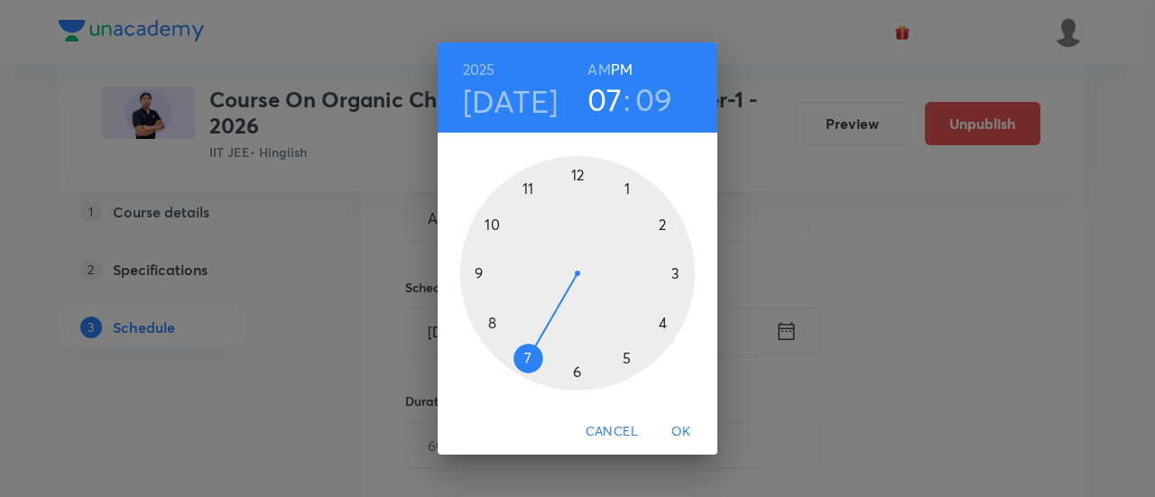
click at [578, 178] on div at bounding box center [577, 273] width 235 height 235
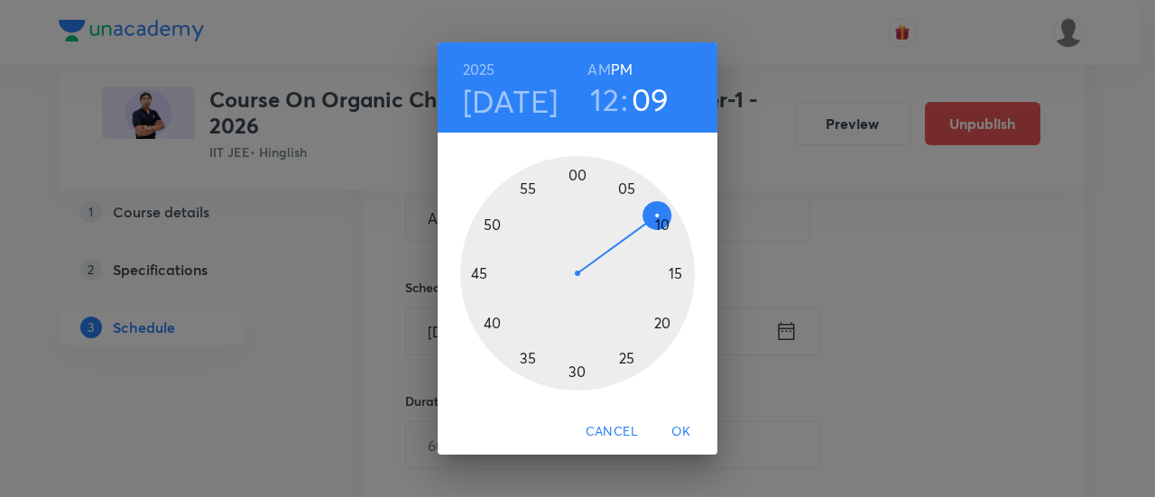
click at [576, 373] on div at bounding box center [577, 273] width 235 height 235
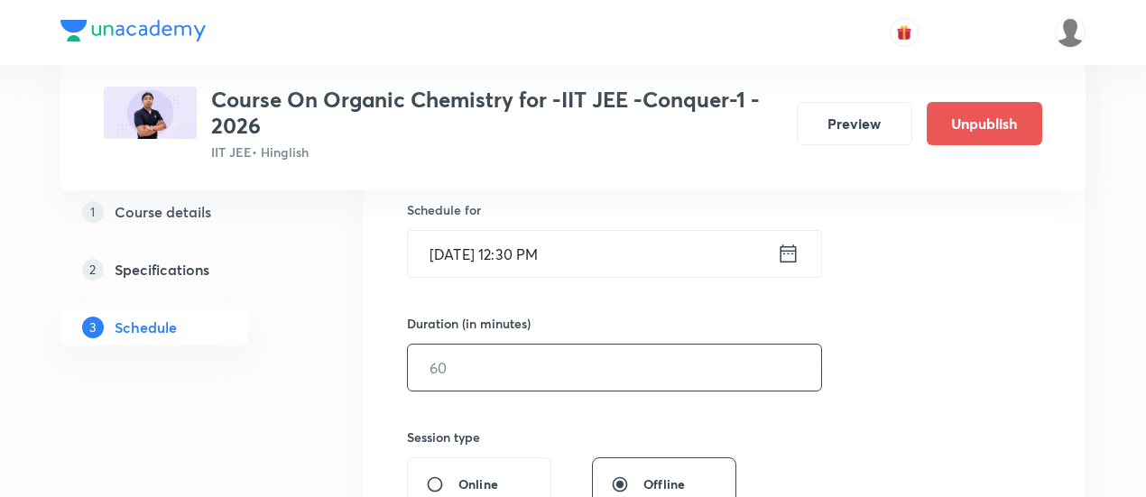
scroll to position [451, 0]
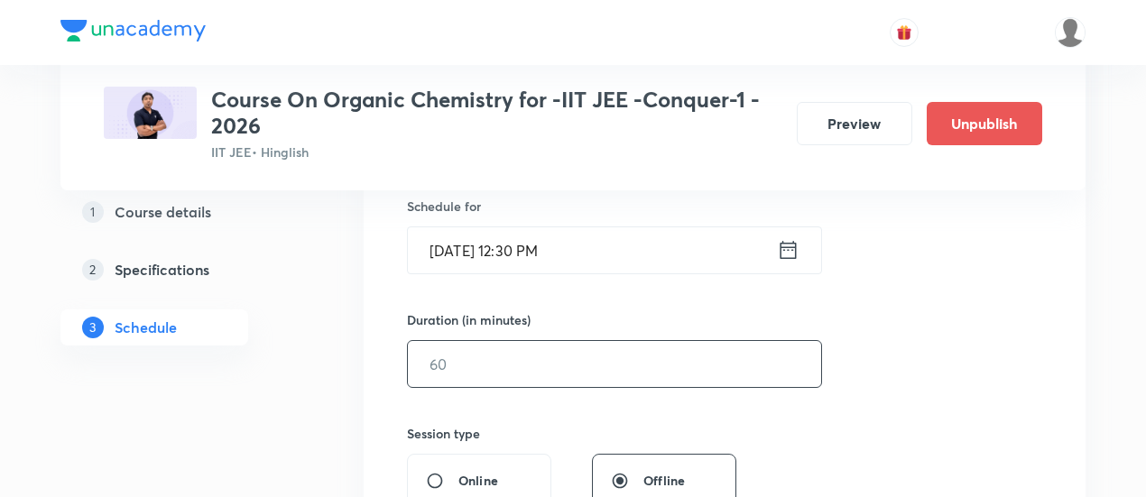
click at [688, 360] on input "text" at bounding box center [614, 364] width 413 height 46
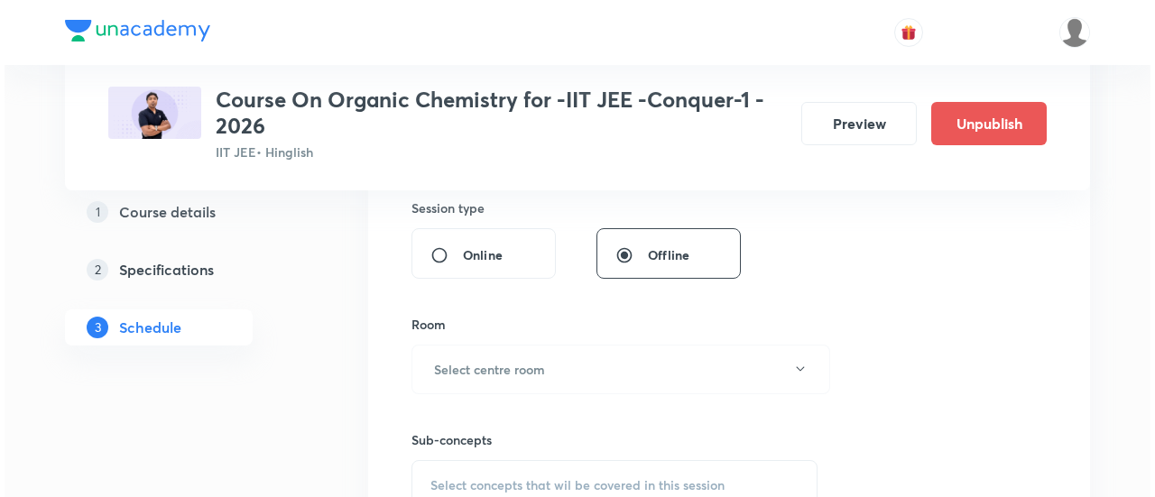
scroll to position [680, 0]
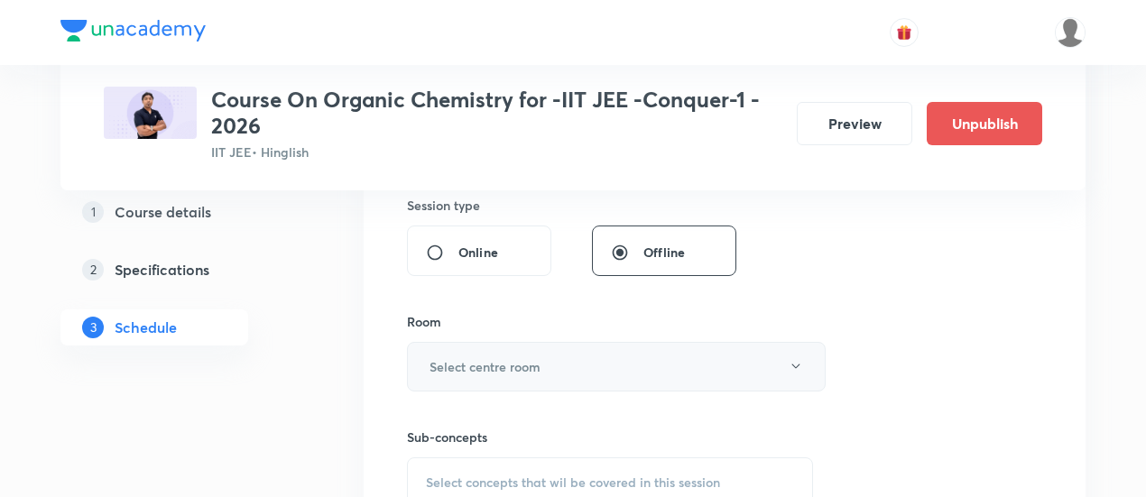
type input "90"
click at [567, 367] on button "Select centre room" at bounding box center [616, 367] width 419 height 50
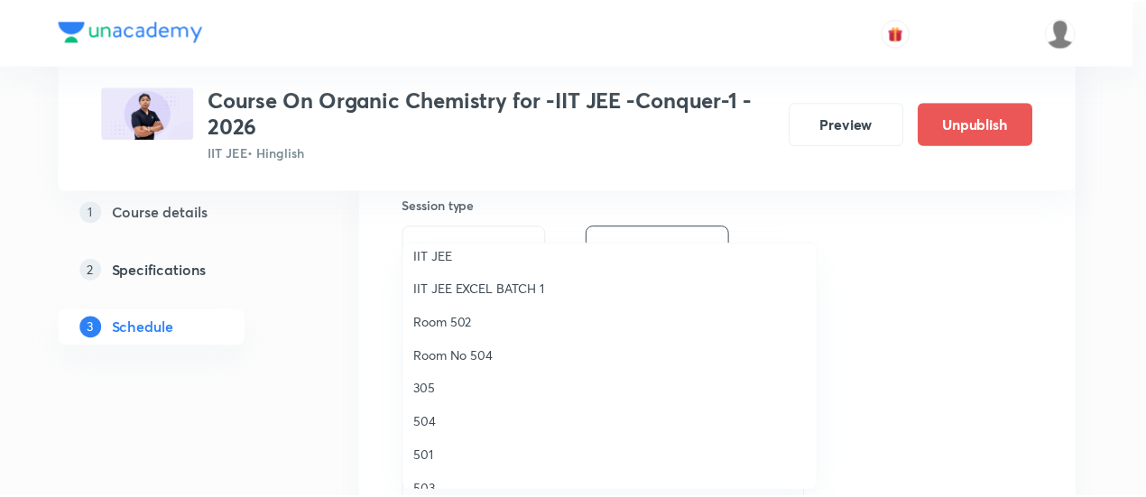
scroll to position [208, 0]
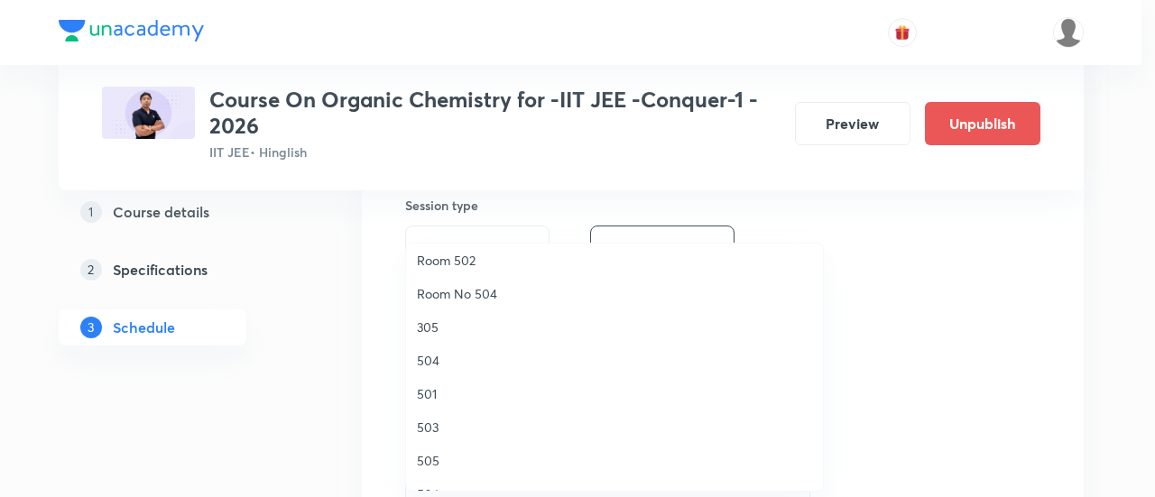
click at [431, 360] on span "504" at bounding box center [614, 360] width 395 height 19
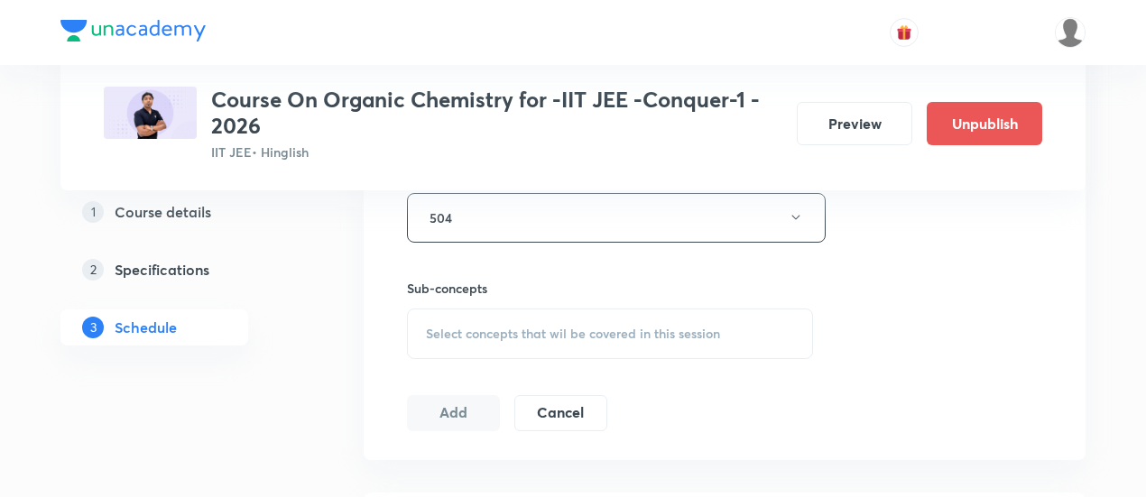
scroll to position [839, 0]
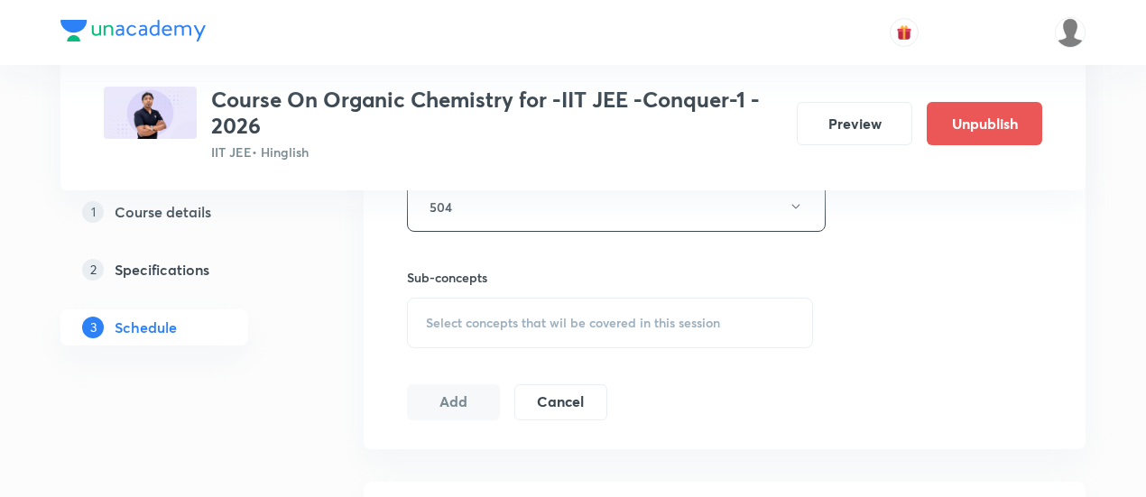
click at [604, 324] on span "Select concepts that wil be covered in this session" at bounding box center [573, 323] width 294 height 14
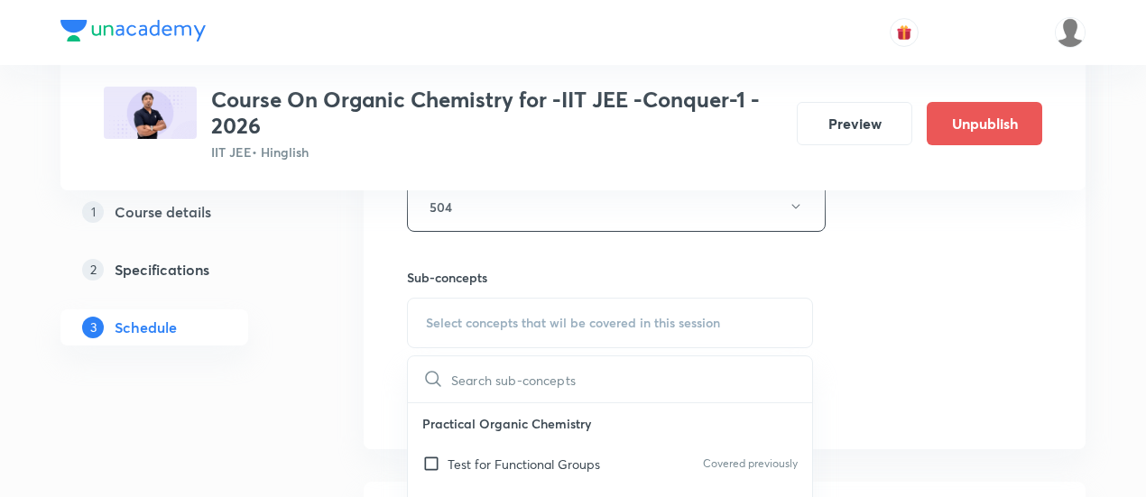
scroll to position [975, 0]
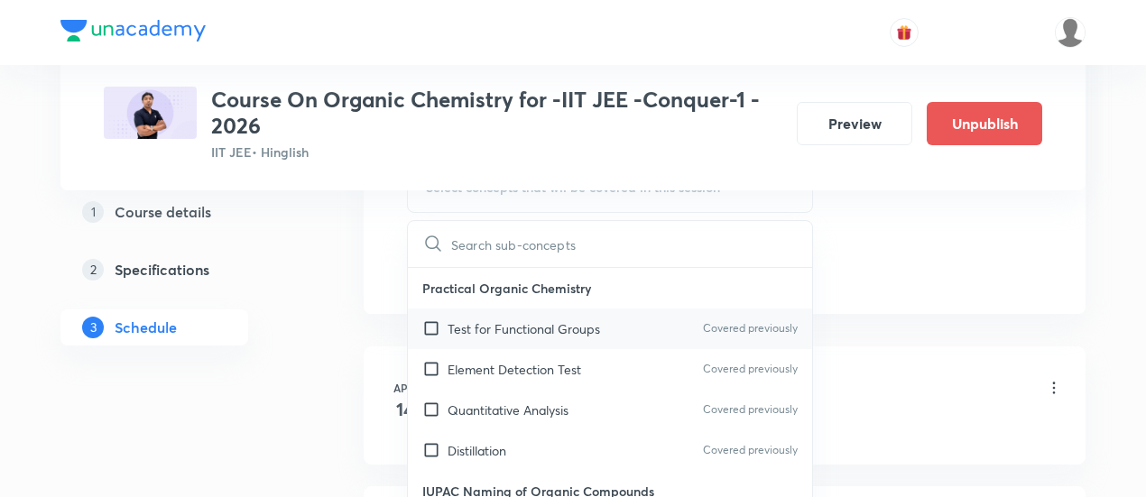
click at [524, 326] on p "Test for Functional Groups" at bounding box center [524, 329] width 153 height 19
checkbox input "true"
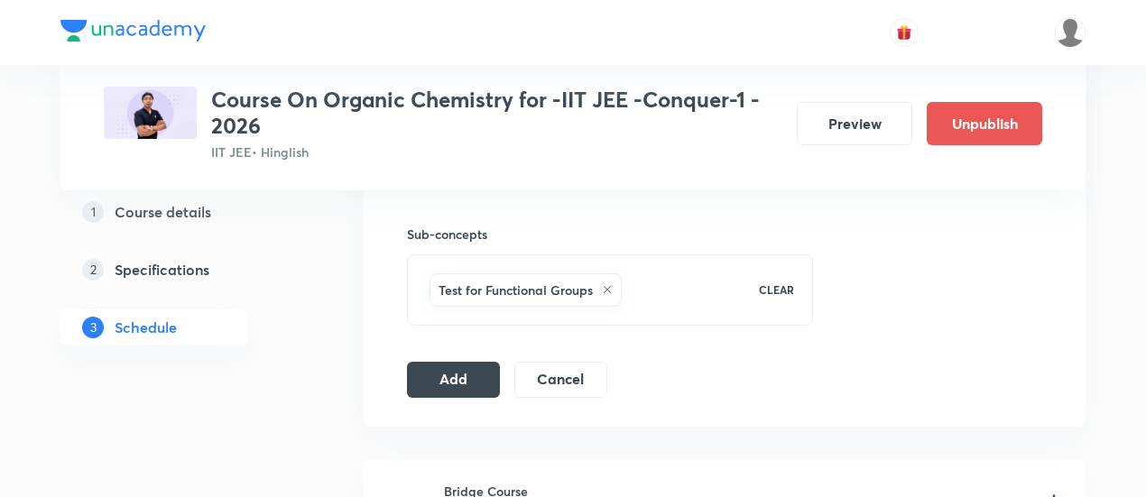
scroll to position [885, 0]
click at [456, 376] on button "Add" at bounding box center [453, 376] width 93 height 36
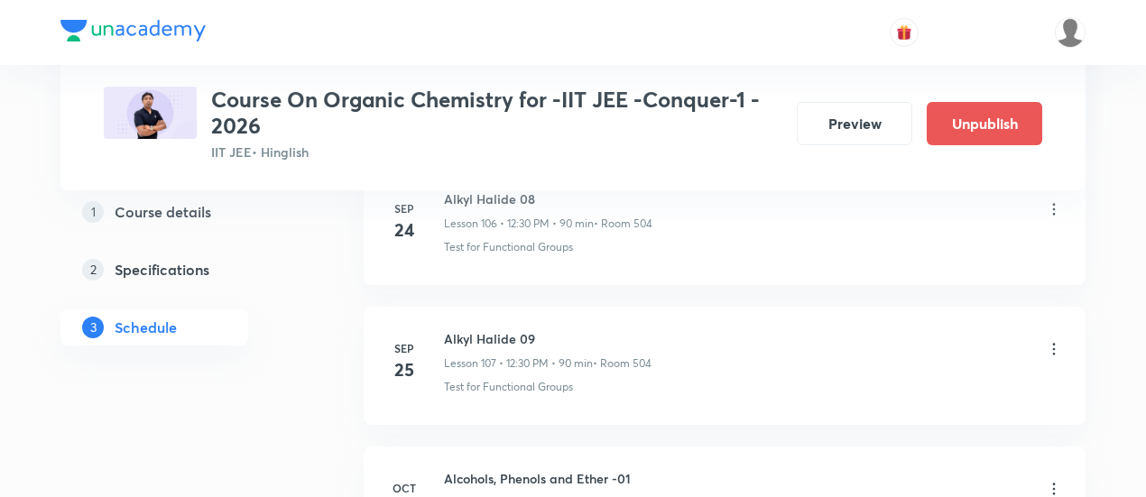
scroll to position [15473, 0]
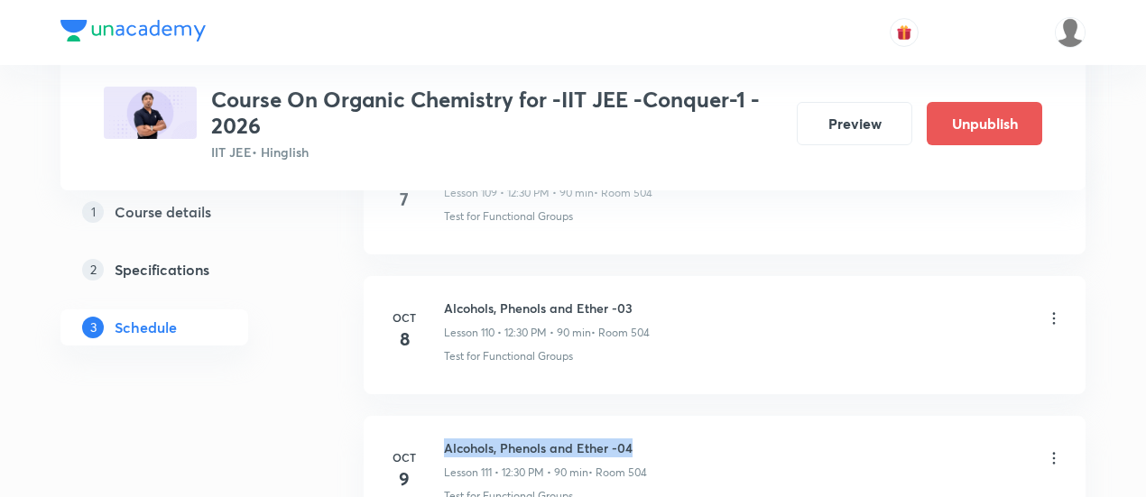
drag, startPoint x: 446, startPoint y: 380, endPoint x: 647, endPoint y: 376, distance: 201.3
click at [647, 439] on h6 "Alcohols, Phenols and Ether -04" at bounding box center [545, 448] width 203 height 19
copy h6 "Alcohols, Phenols and Ether -04"
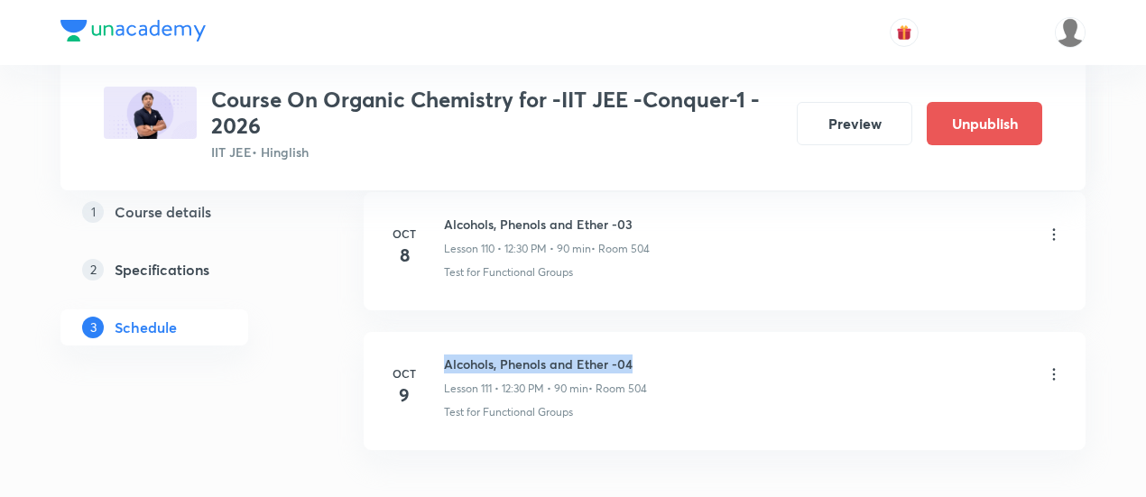
scroll to position [15560, 0]
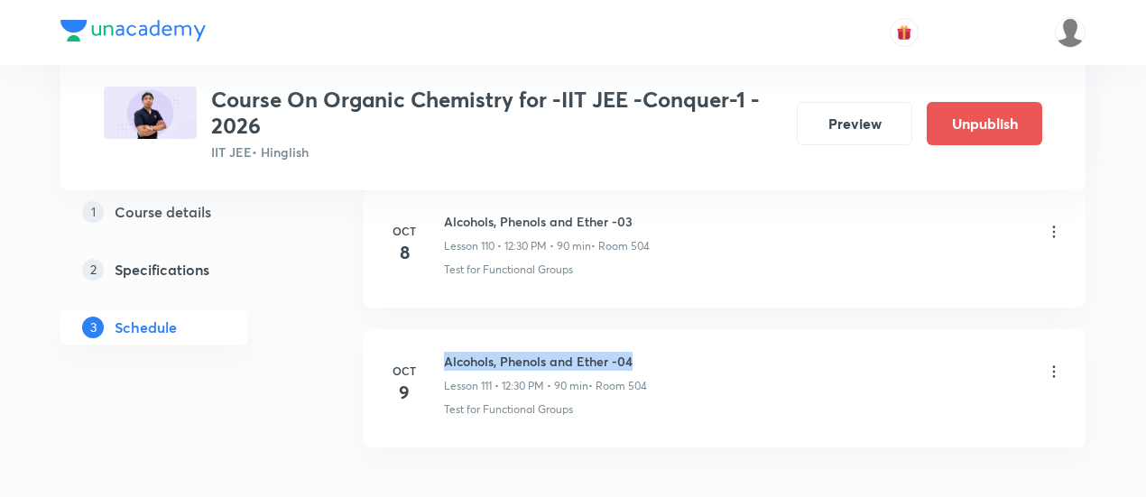
copy h6 "Alcohols, Phenols and Ether -04"
click at [653, 376] on li "Oct 9 Alcohols, Phenols and Ether -04 Lesson 111 • 12:30 PM • 90 min • Room 504…" at bounding box center [725, 388] width 722 height 118
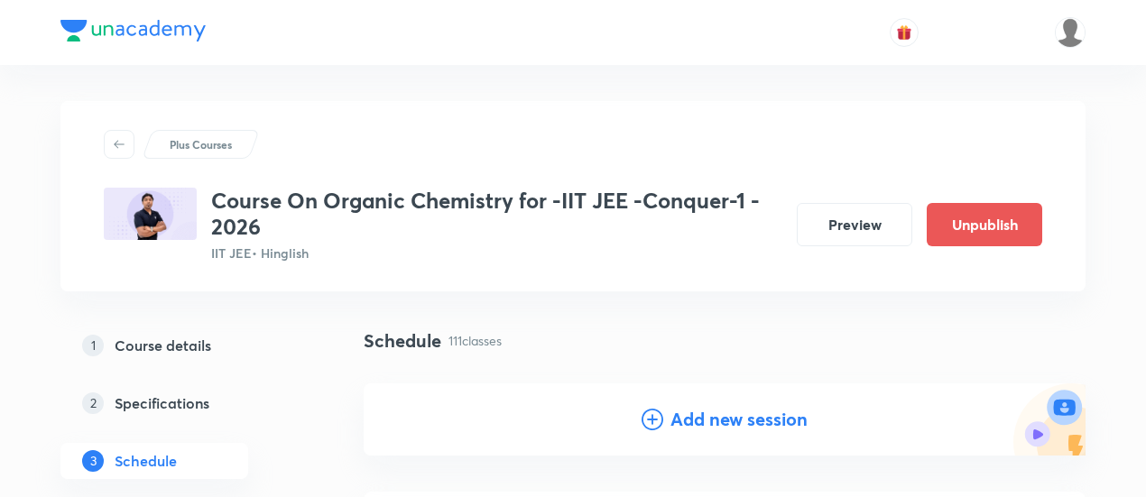
scroll to position [30, 0]
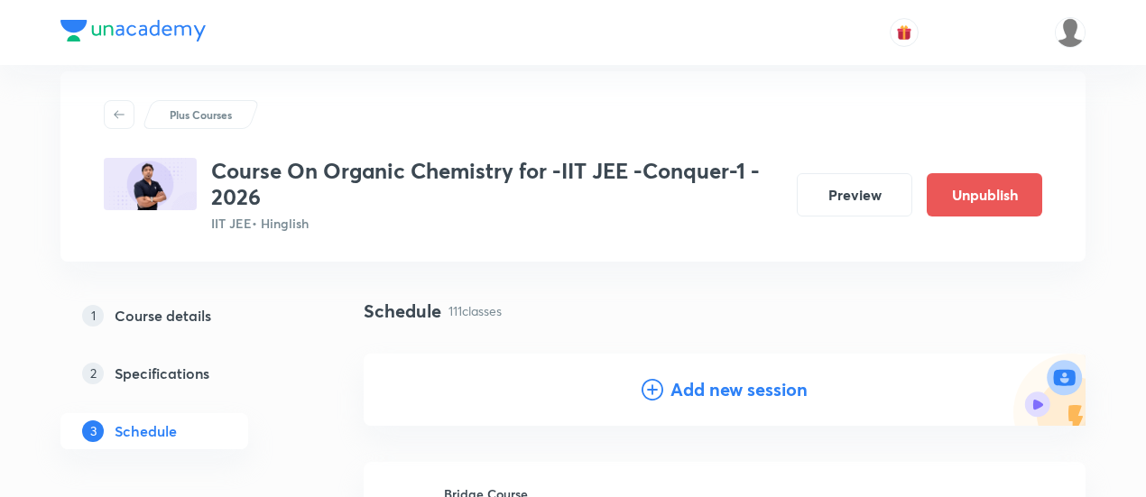
click at [716, 389] on h4 "Add new session" at bounding box center [739, 389] width 137 height 27
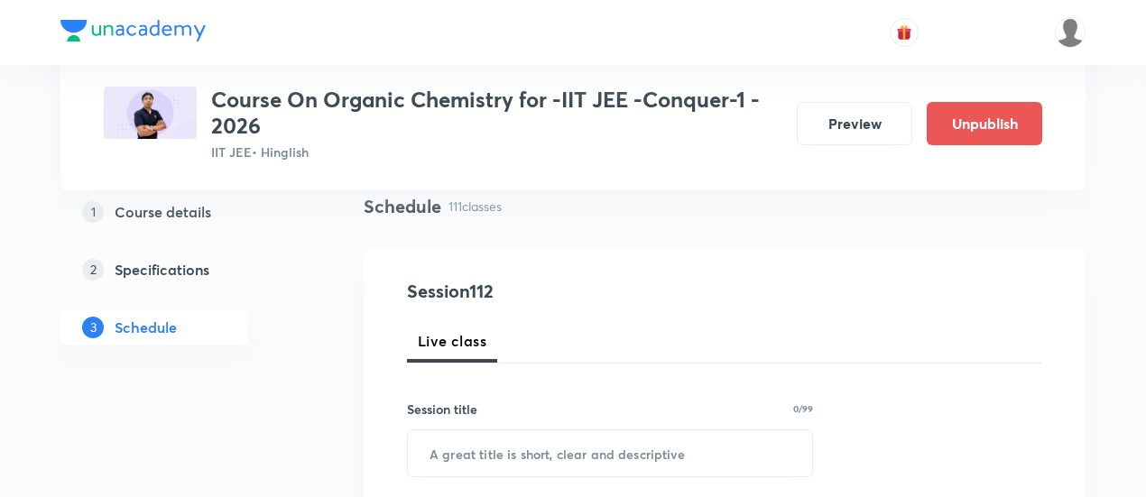
scroll to position [172, 0]
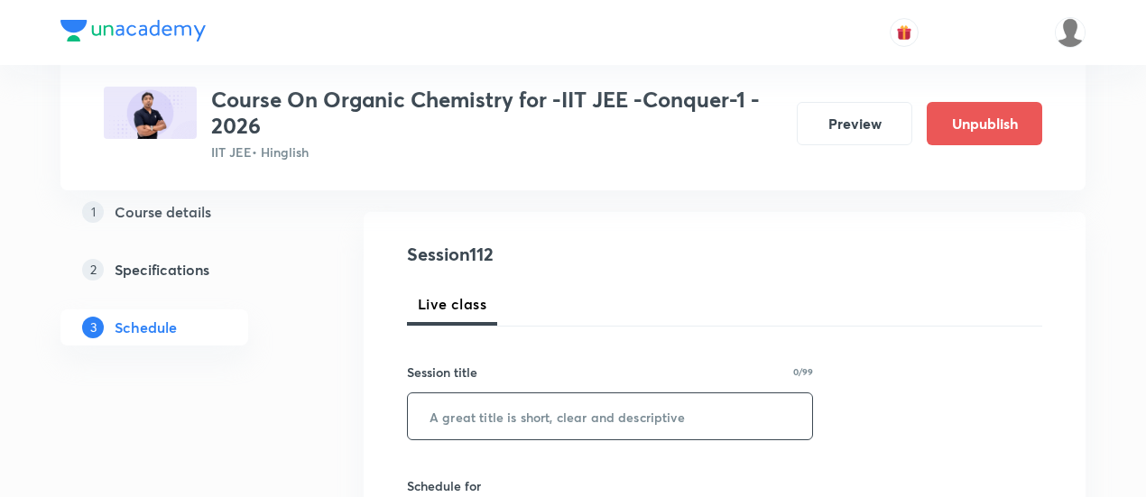
click at [649, 411] on input "text" at bounding box center [610, 417] width 404 height 46
paste input "Alcohols, Phenols and Ether -04"
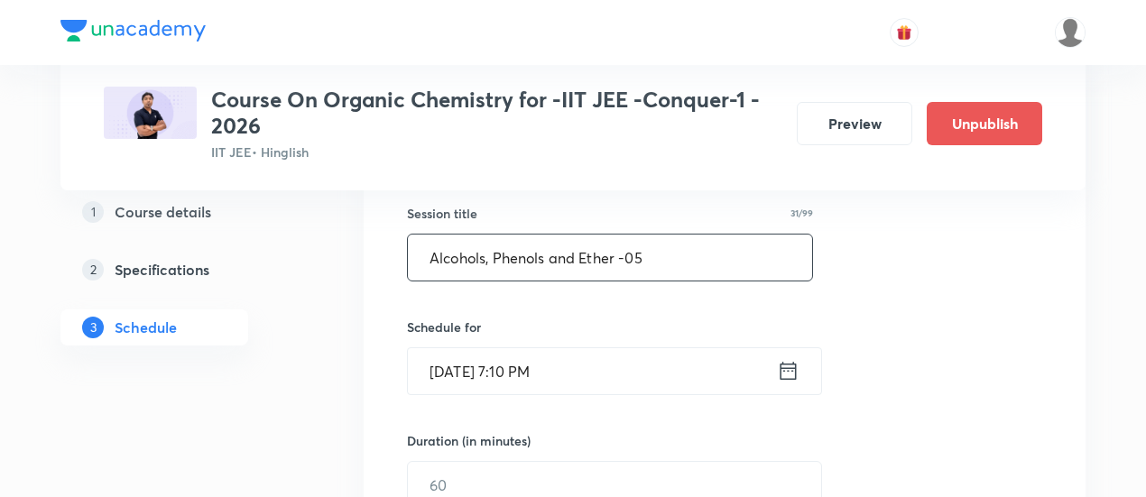
scroll to position [339, 0]
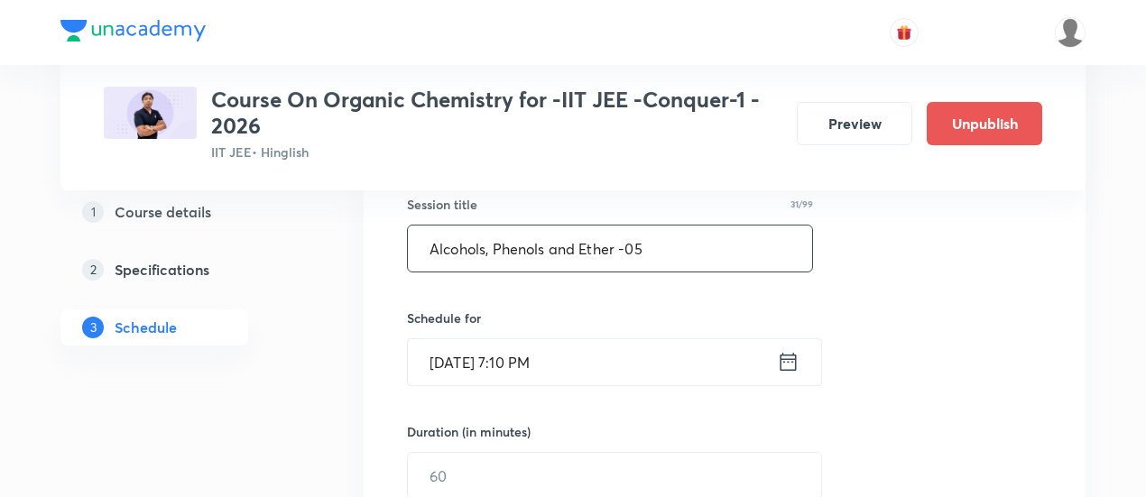
type input "Alcohols, Phenols and Ether -05"
click at [779, 362] on icon at bounding box center [788, 361] width 23 height 25
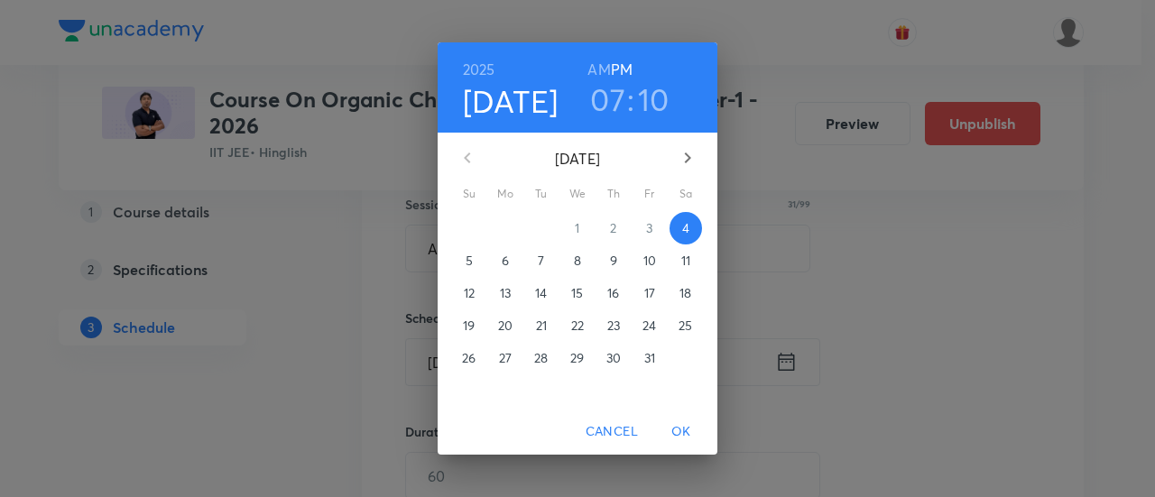
click at [657, 263] on span "10" at bounding box center [650, 261] width 32 height 18
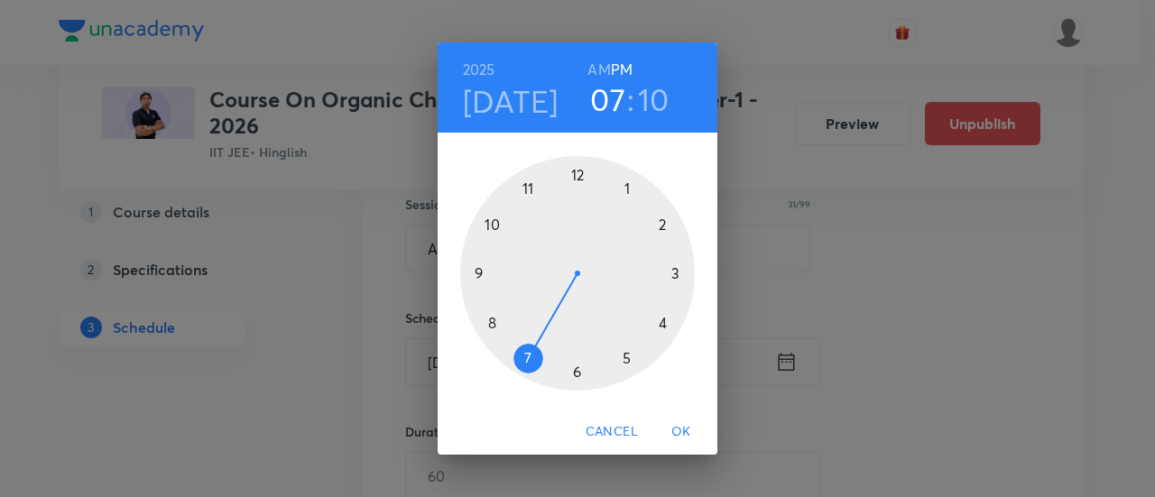
click at [576, 172] on div at bounding box center [577, 273] width 235 height 235
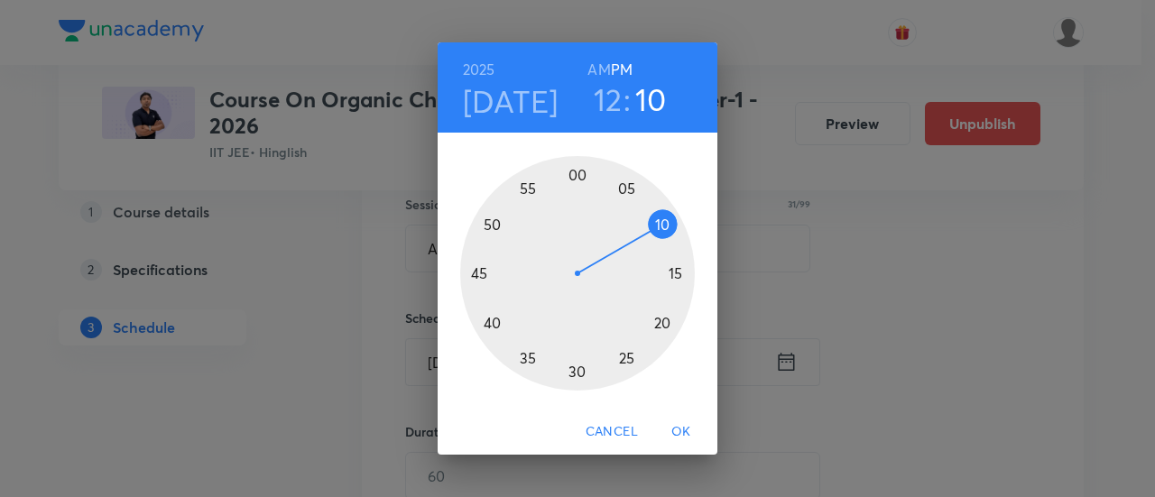
click at [575, 374] on div at bounding box center [577, 273] width 235 height 235
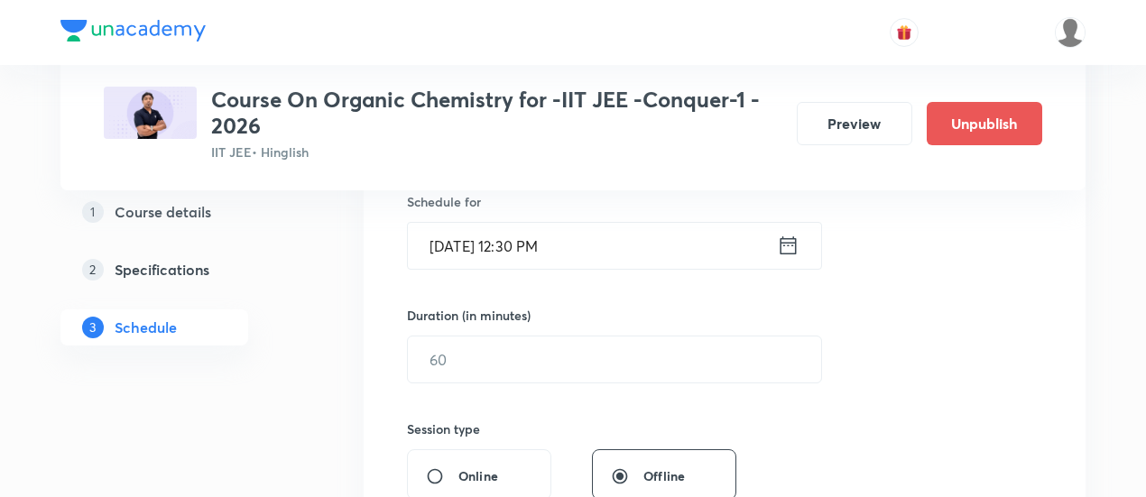
scroll to position [466, 0]
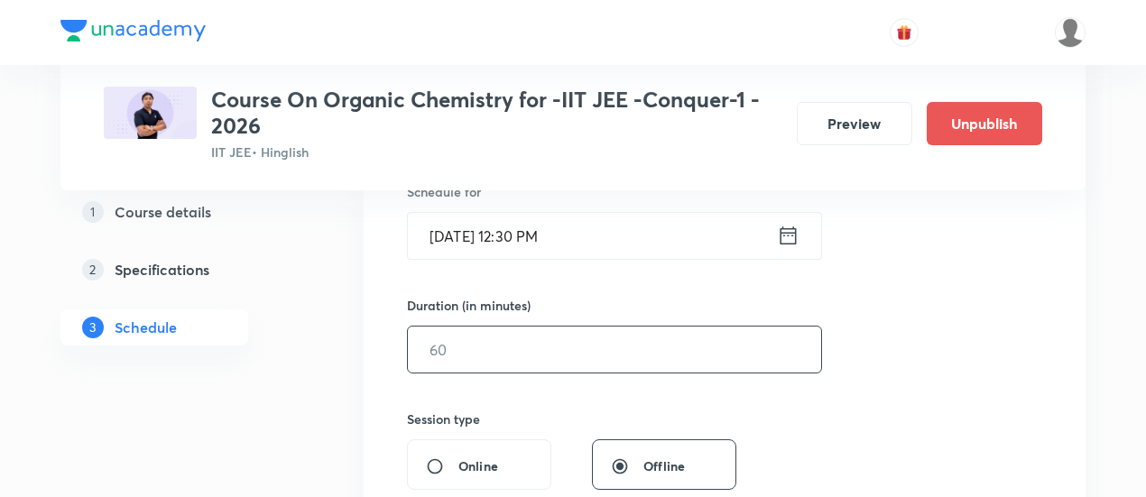
click at [719, 342] on input "text" at bounding box center [614, 350] width 413 height 46
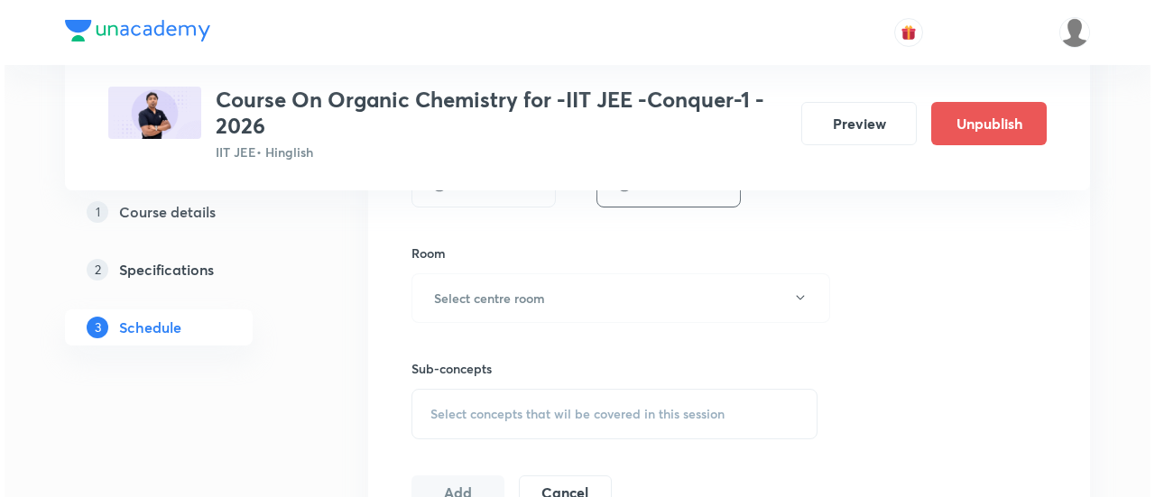
scroll to position [755, 0]
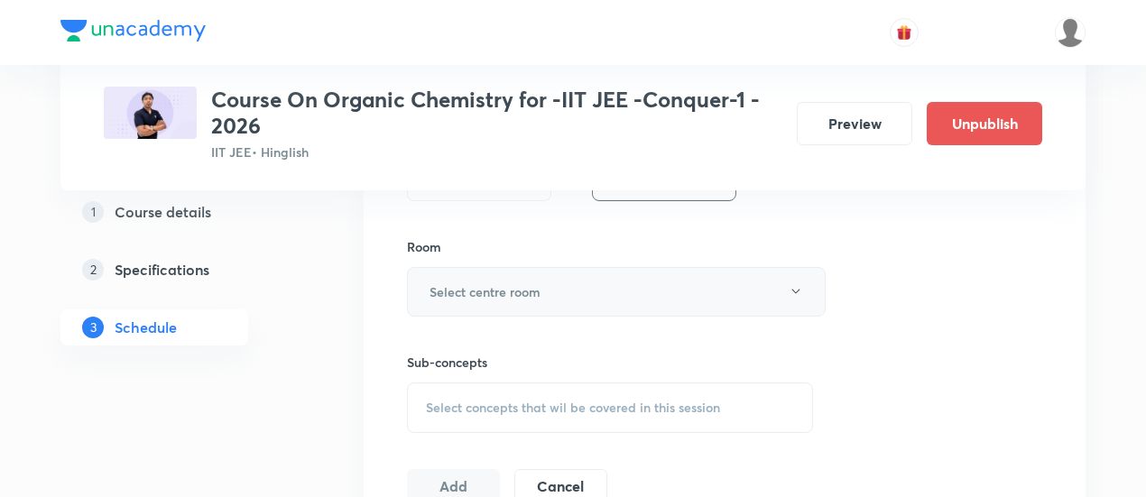
type input "90"
click at [575, 289] on button "Select centre room" at bounding box center [616, 292] width 419 height 50
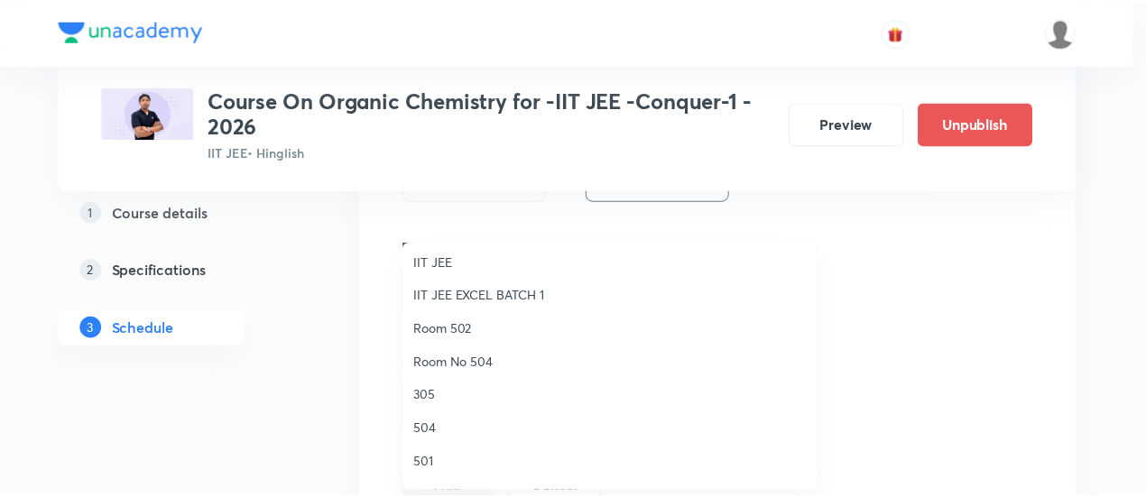
scroll to position [183, 0]
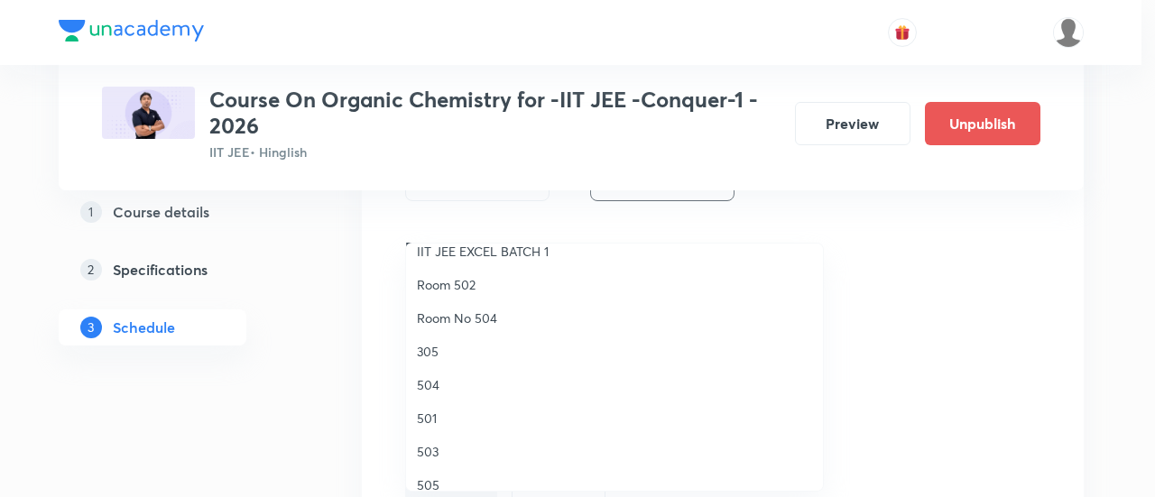
click at [436, 391] on span "504" at bounding box center [614, 385] width 395 height 19
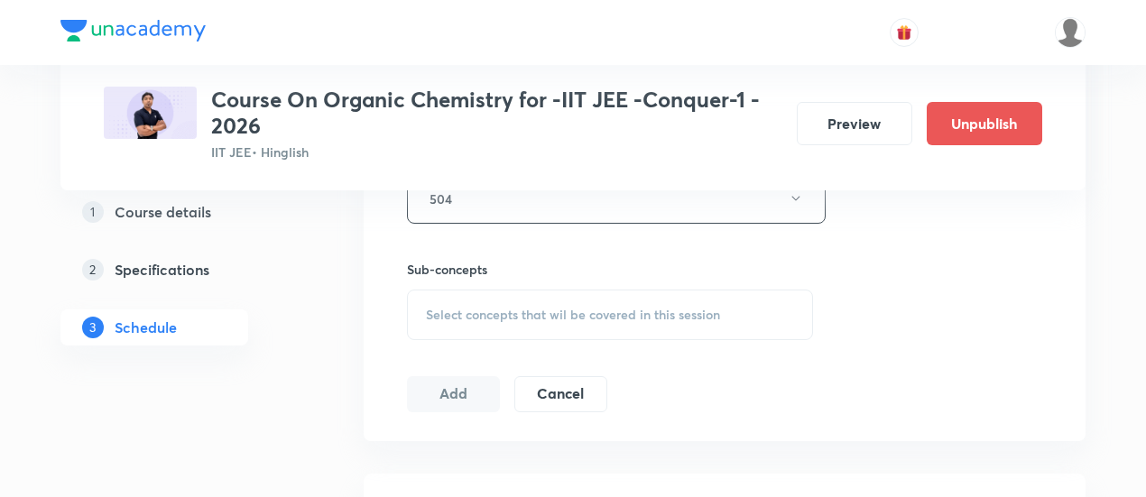
scroll to position [851, 0]
click at [648, 310] on span "Select concepts that wil be covered in this session" at bounding box center [573, 311] width 294 height 14
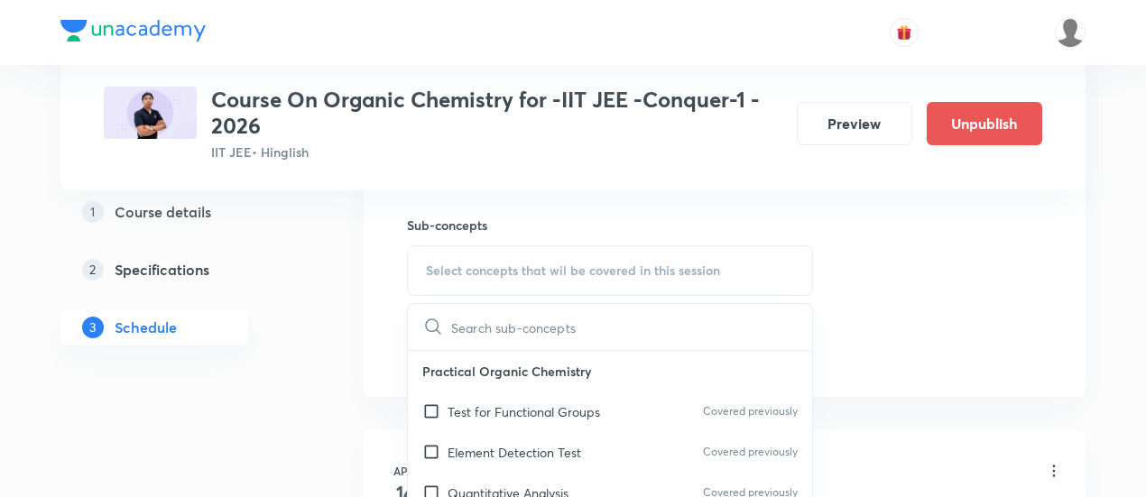
scroll to position [978, 0]
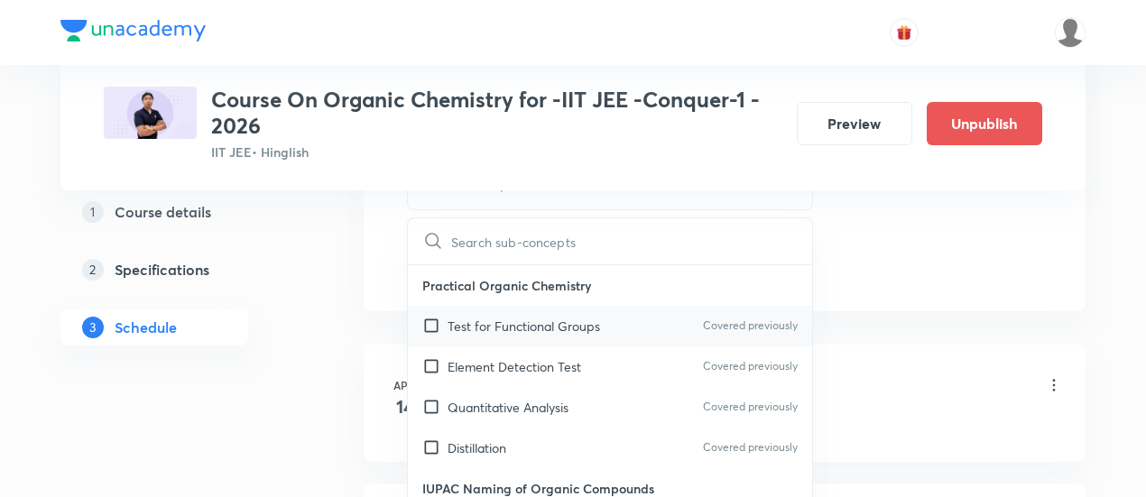
click at [557, 331] on p "Test for Functional Groups" at bounding box center [524, 326] width 153 height 19
checkbox input "true"
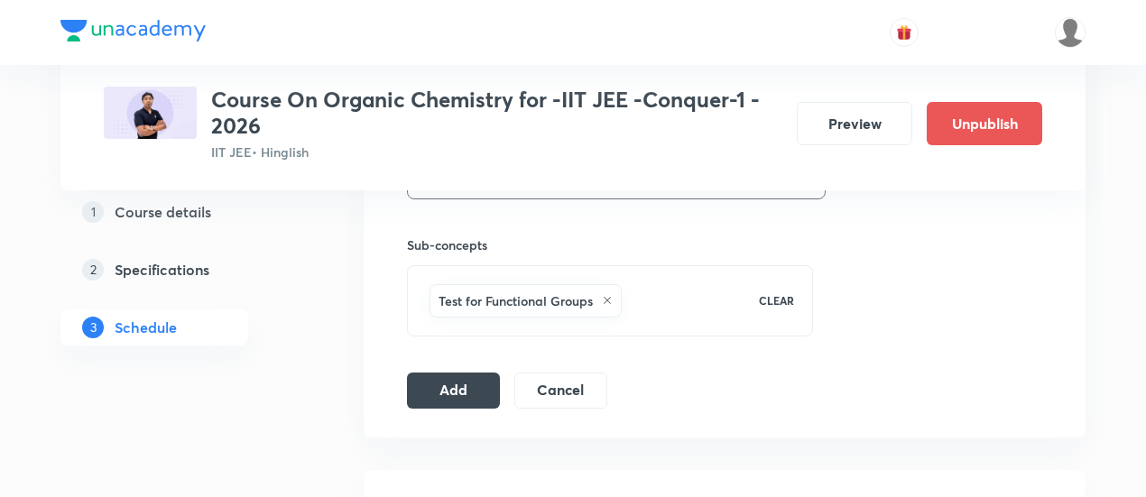
scroll to position [881, 0]
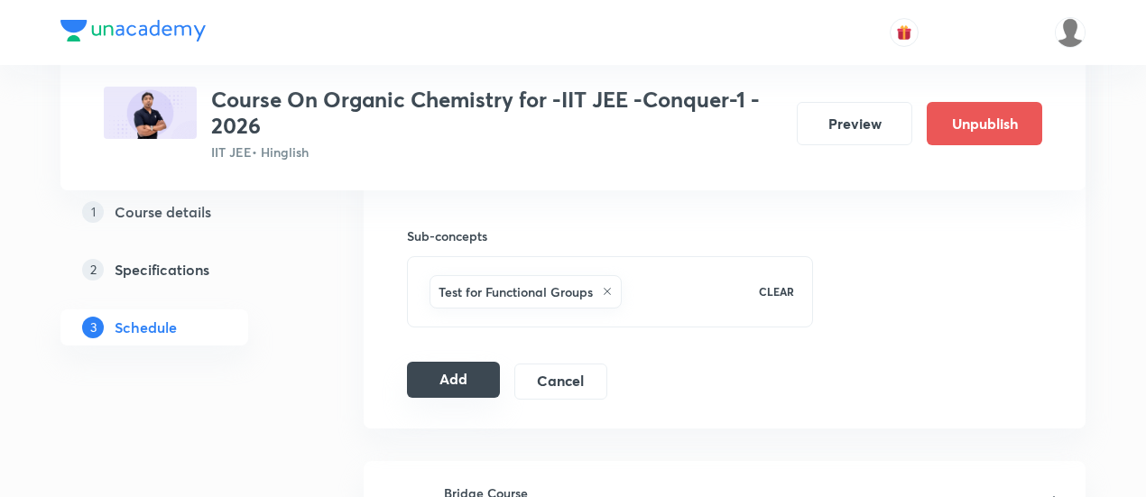
click at [478, 385] on button "Add" at bounding box center [453, 380] width 93 height 36
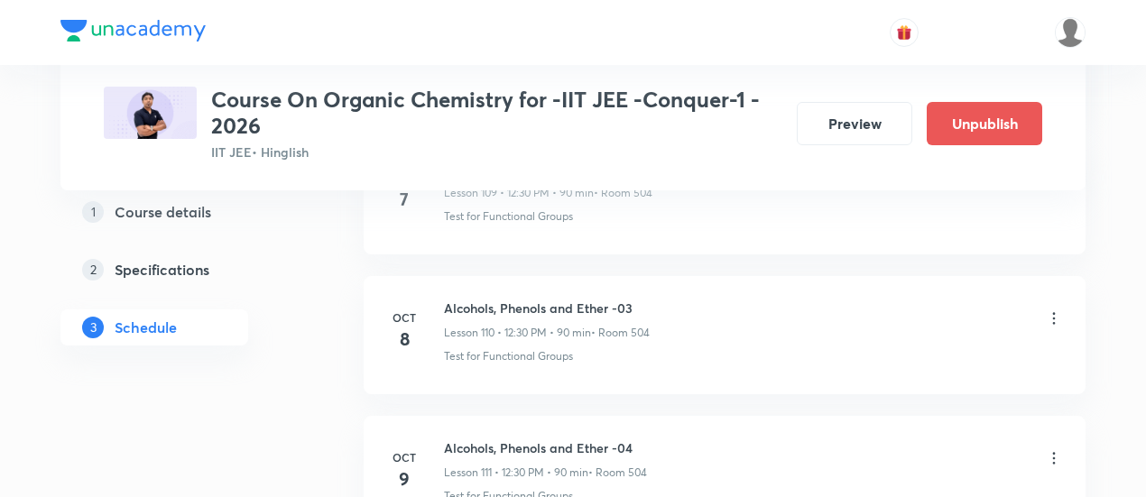
scroll to position [15751, 0]
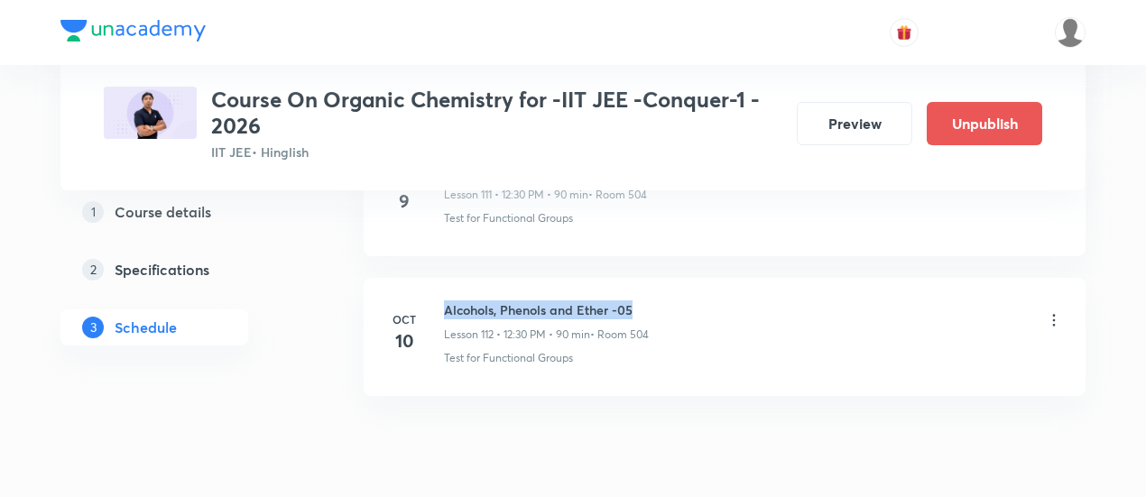
drag, startPoint x: 442, startPoint y: 236, endPoint x: 645, endPoint y: 236, distance: 203.1
click at [645, 301] on div "Oct 10 Alcohols, Phenols and Ether -05 Lesson 112 • 12:30 PM • 90 min • Room 50…" at bounding box center [724, 334] width 677 height 66
copy h6 "Alcohols, Phenols and Ether -05"
click at [645, 301] on h6 "Alcohols, Phenols and Ether -05" at bounding box center [546, 310] width 205 height 19
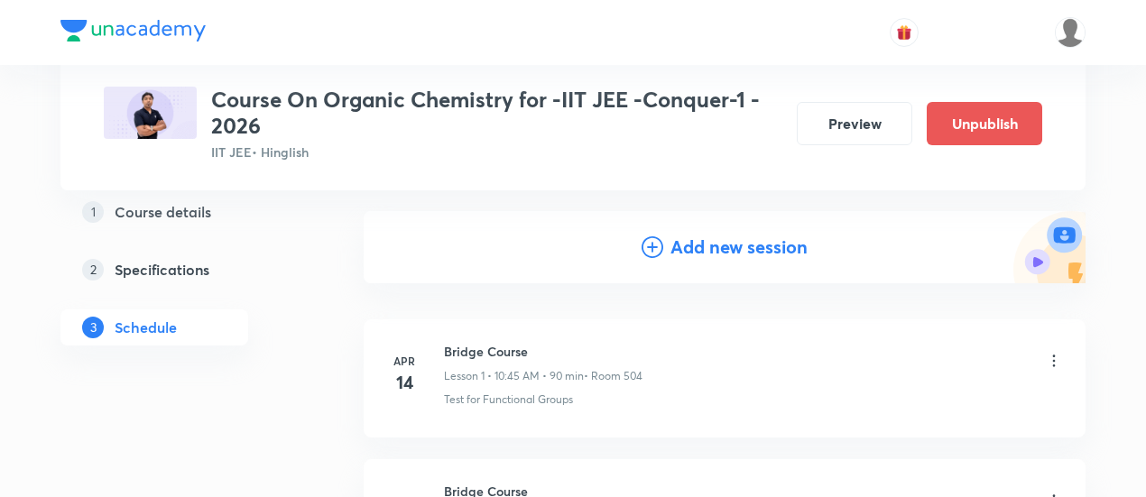
scroll to position [186, 0]
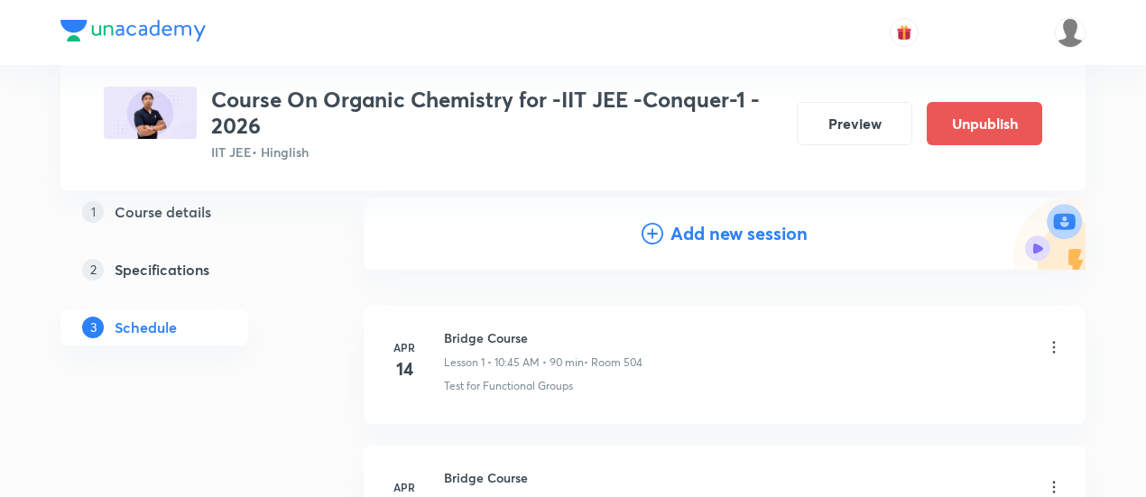
click at [706, 228] on h4 "Add new session" at bounding box center [739, 233] width 137 height 27
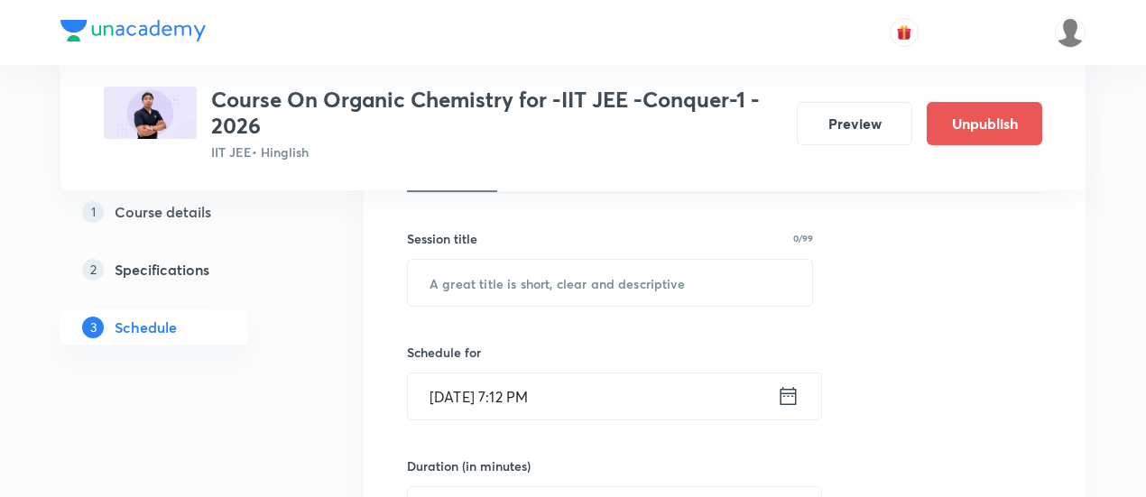
scroll to position [310, 0]
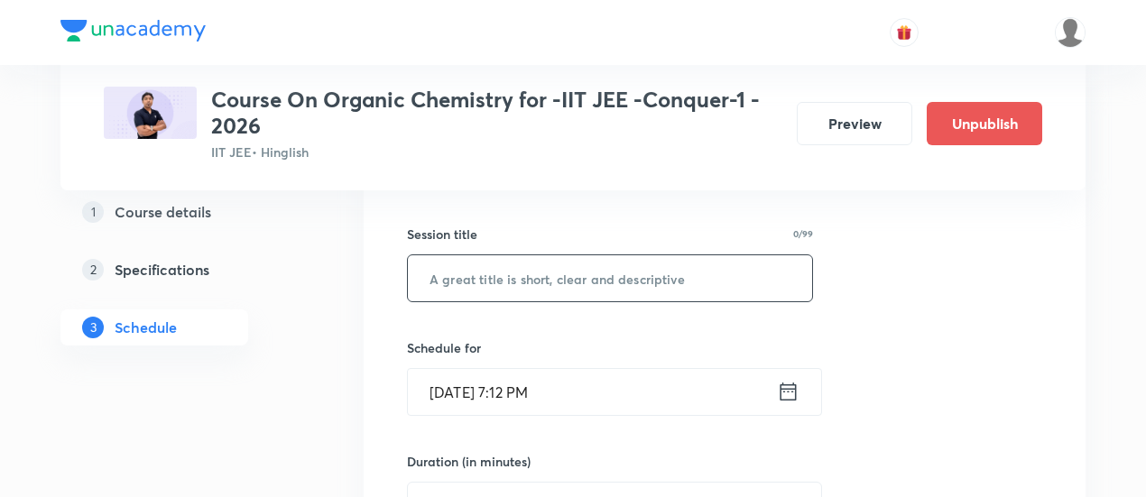
click at [617, 274] on input "text" at bounding box center [610, 278] width 404 height 46
paste input "Alcohols, Phenols and Ether -05"
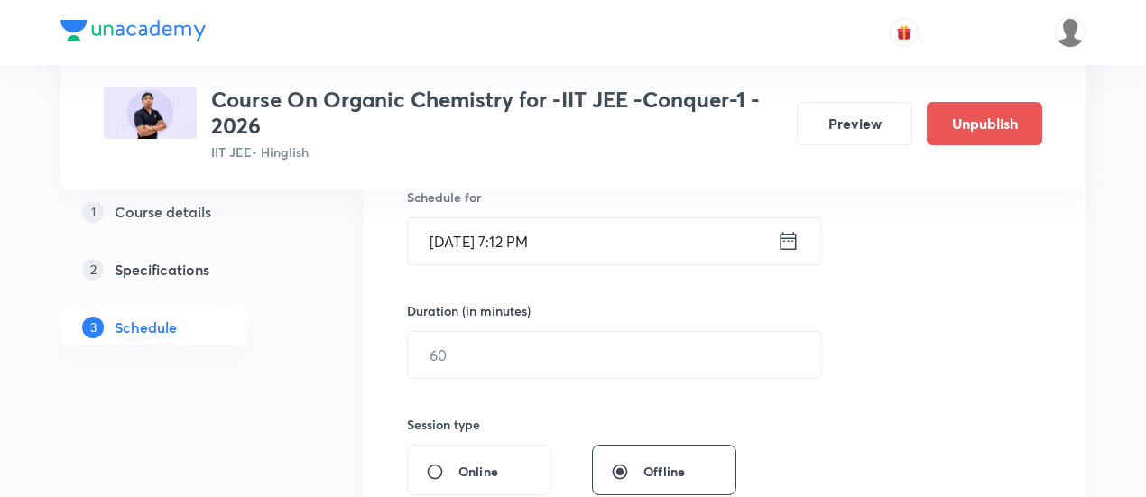
scroll to position [463, 0]
type input "Alcohols, Phenols and Ether -06"
click at [789, 237] on icon at bounding box center [788, 238] width 23 height 25
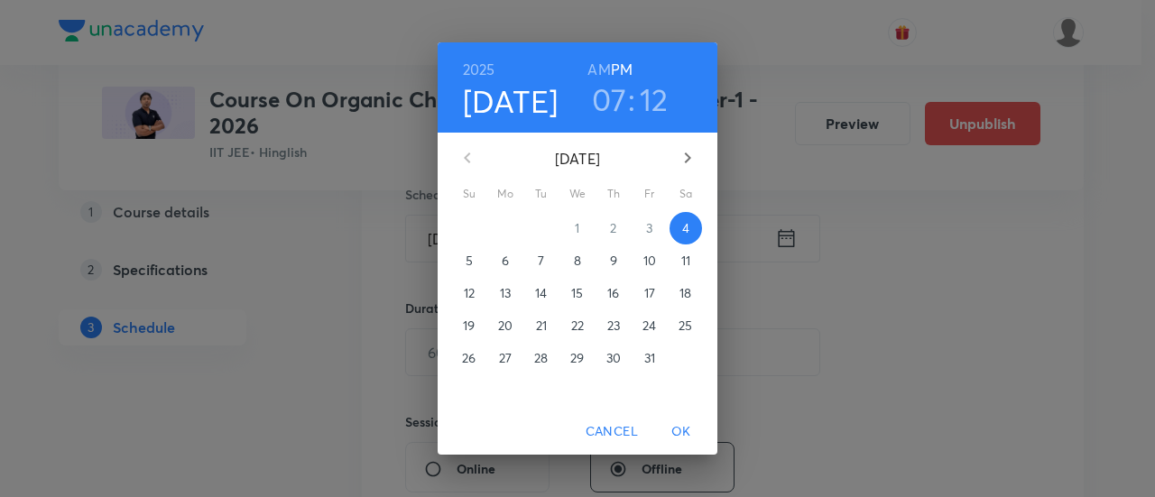
click at [693, 261] on span "11" at bounding box center [686, 261] width 32 height 18
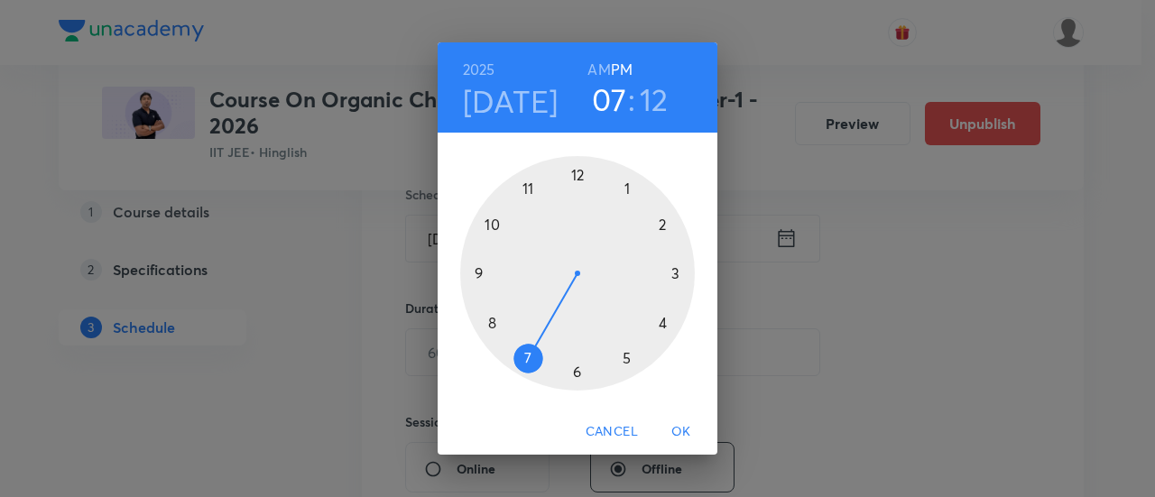
click at [578, 179] on div at bounding box center [577, 273] width 235 height 235
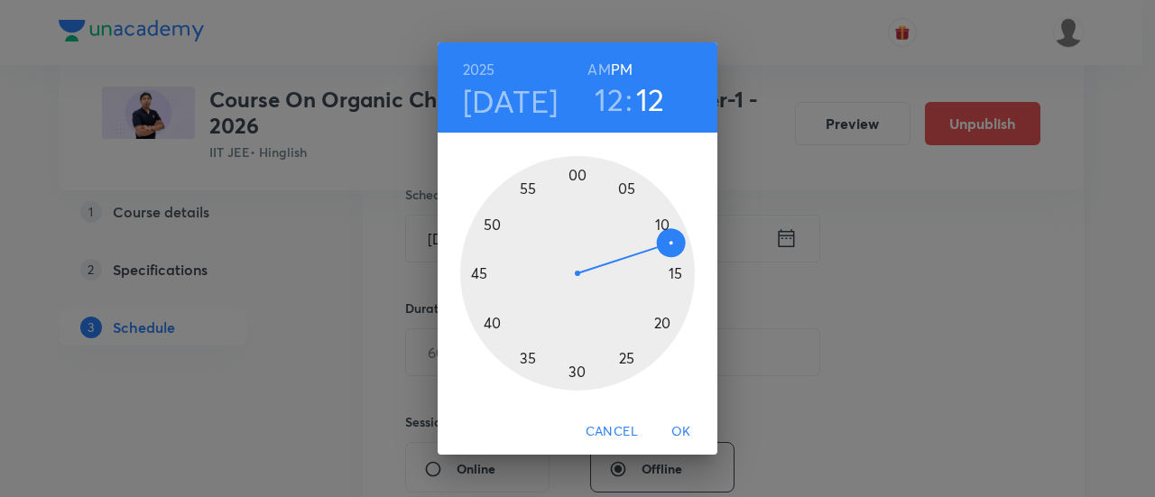
click at [574, 373] on div at bounding box center [577, 273] width 235 height 235
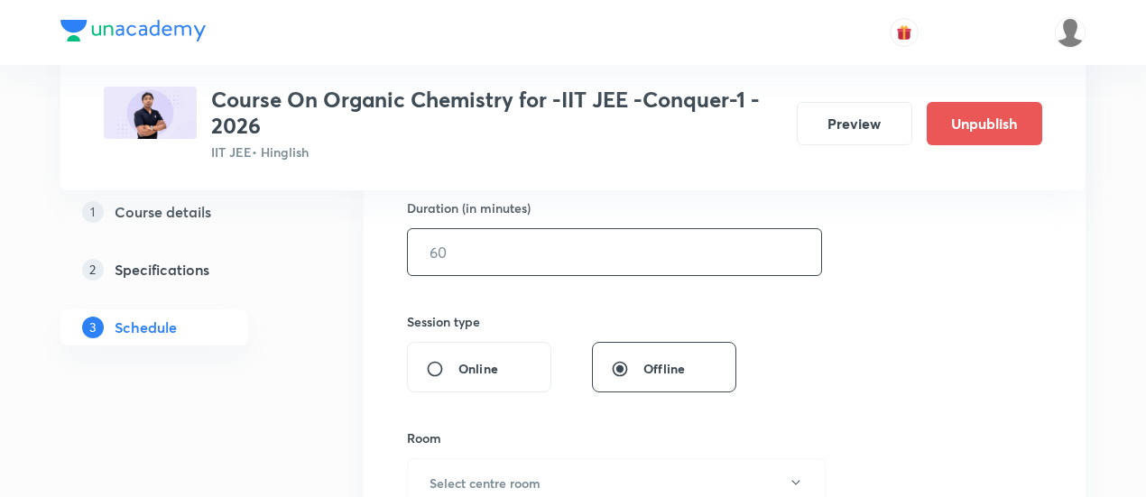
scroll to position [565, 0]
click at [663, 246] on input "text" at bounding box center [614, 250] width 413 height 46
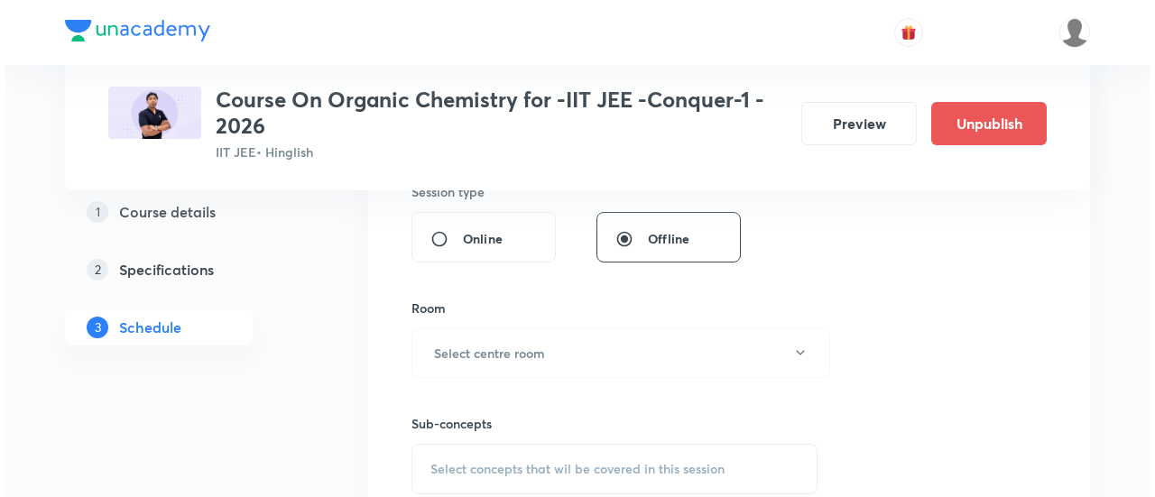
scroll to position [695, 0]
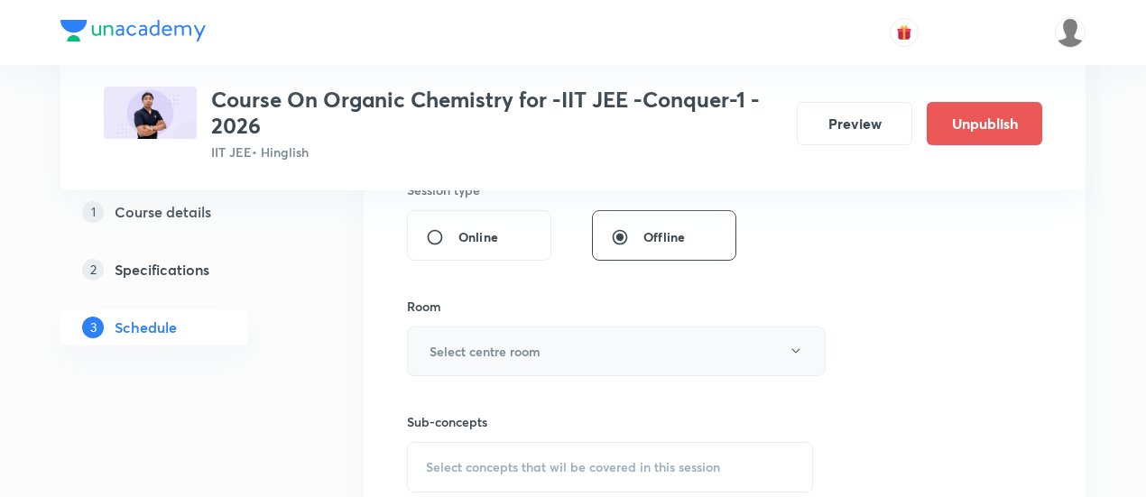
type input "90"
click at [607, 348] on button "Select centre room" at bounding box center [616, 352] width 419 height 50
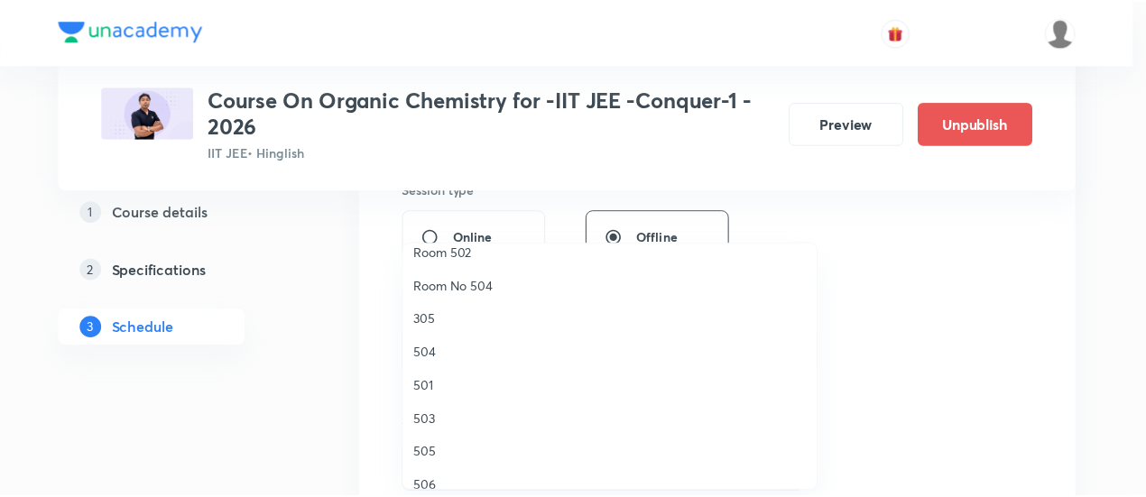
scroll to position [222, 0]
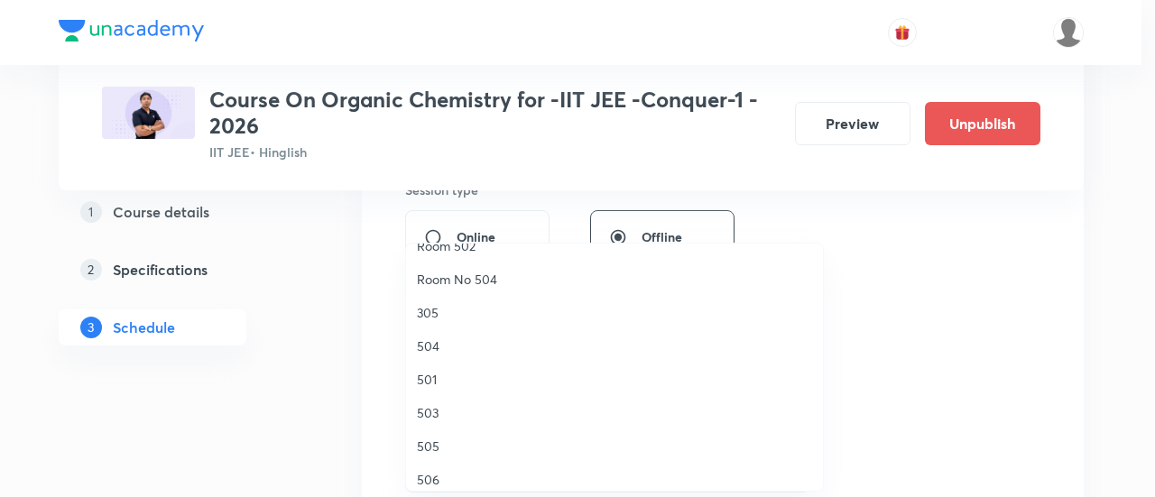
click at [446, 348] on span "504" at bounding box center [614, 346] width 395 height 19
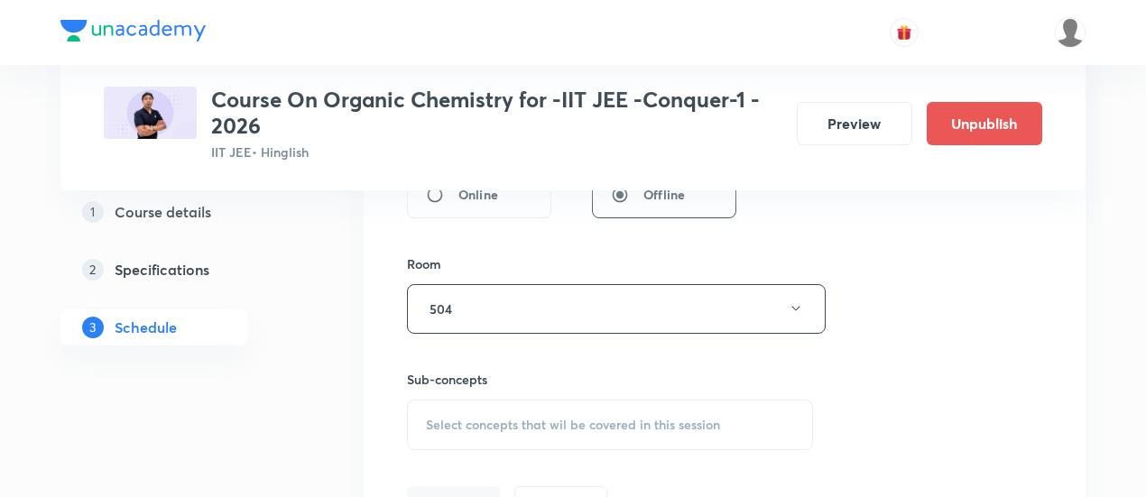
scroll to position [818, 0]
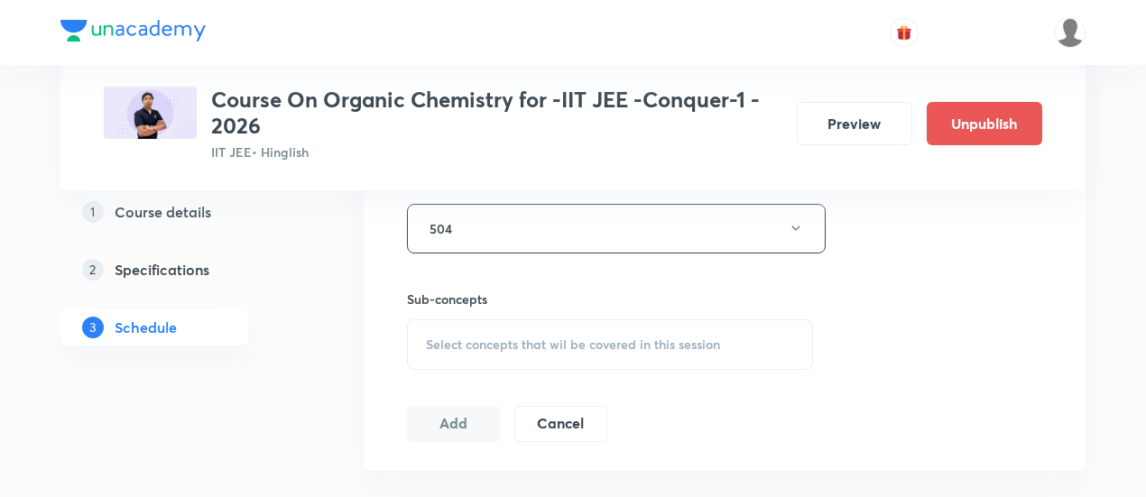
click at [604, 346] on span "Select concepts that wil be covered in this session" at bounding box center [573, 345] width 294 height 14
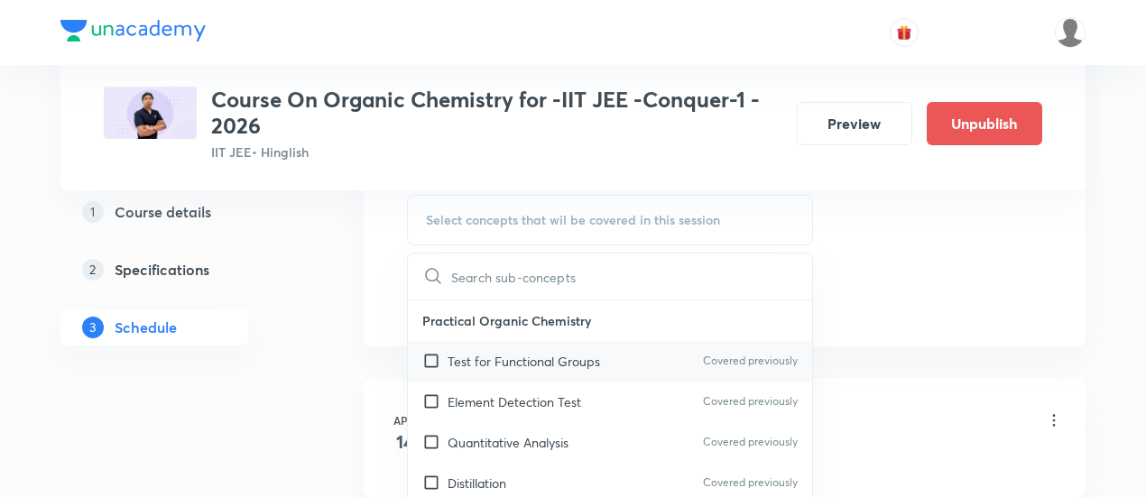
scroll to position [944, 0]
click at [530, 364] on p "Test for Functional Groups" at bounding box center [524, 359] width 153 height 19
checkbox input "true"
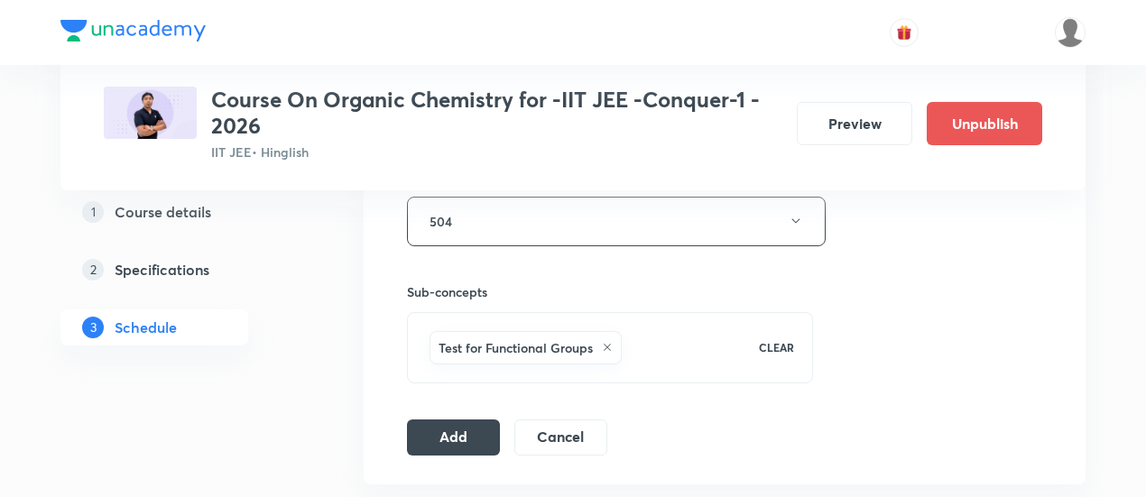
scroll to position [921, 0]
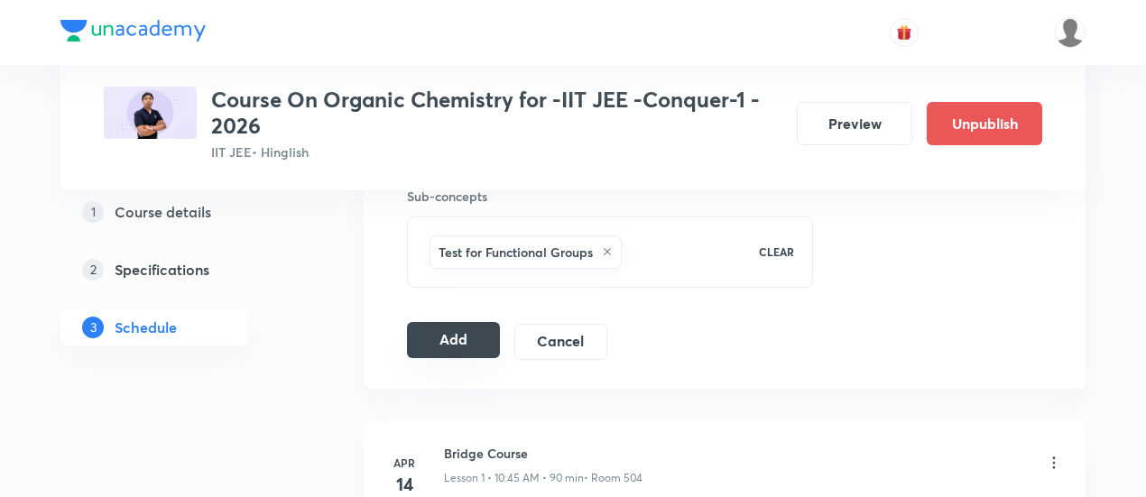
click at [442, 344] on button "Add" at bounding box center [453, 340] width 93 height 36
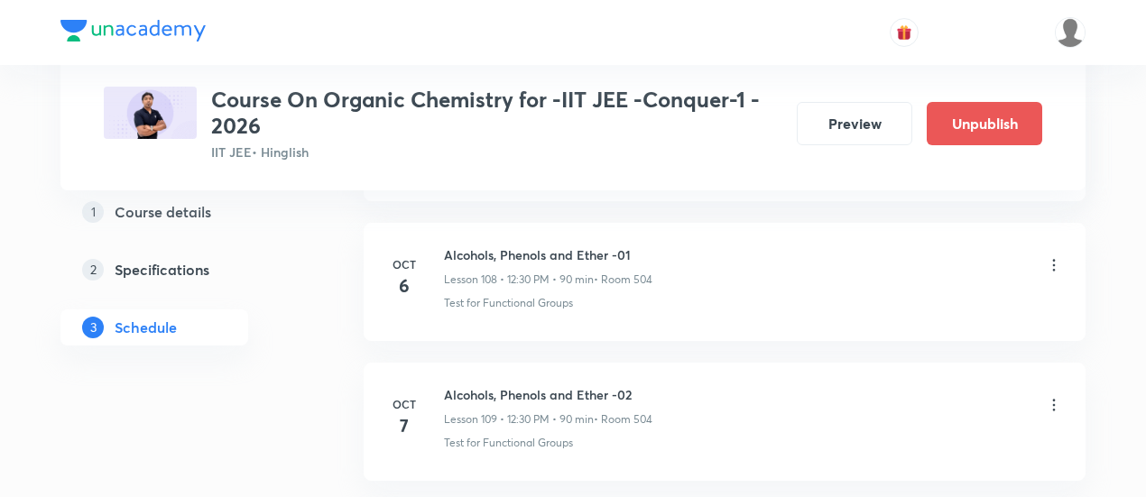
scroll to position [15226, 0]
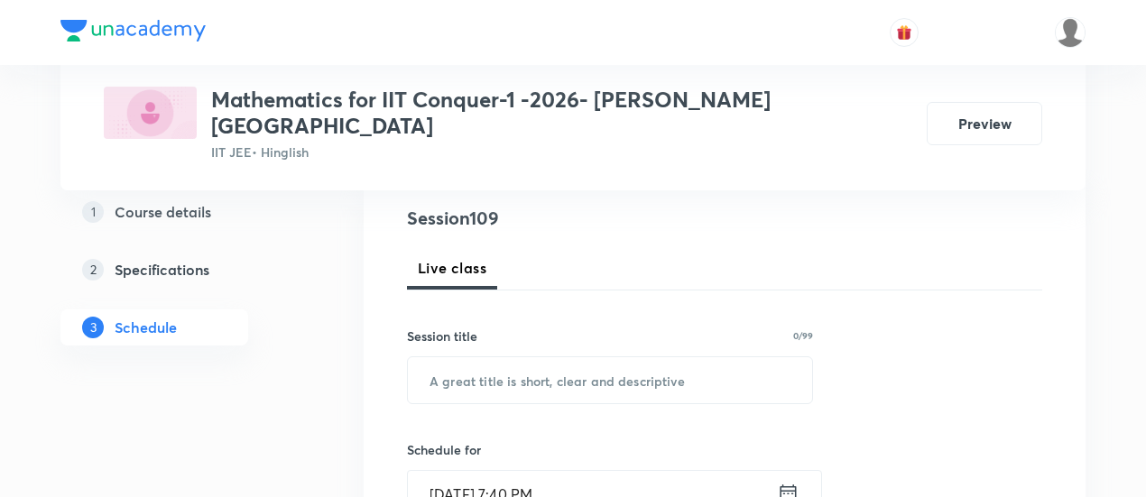
scroll to position [210, 0]
click at [471, 355] on input "text" at bounding box center [610, 378] width 404 height 46
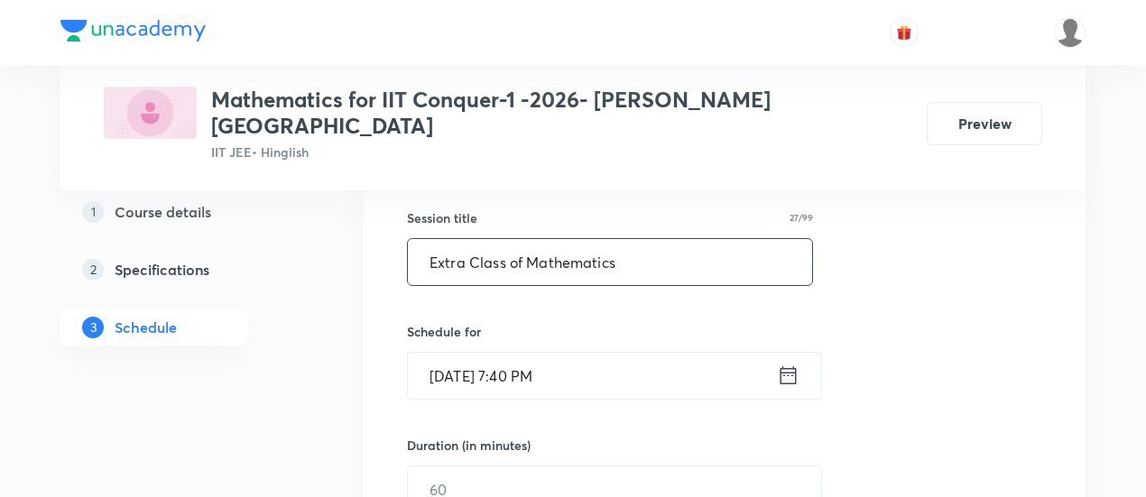
scroll to position [334, 0]
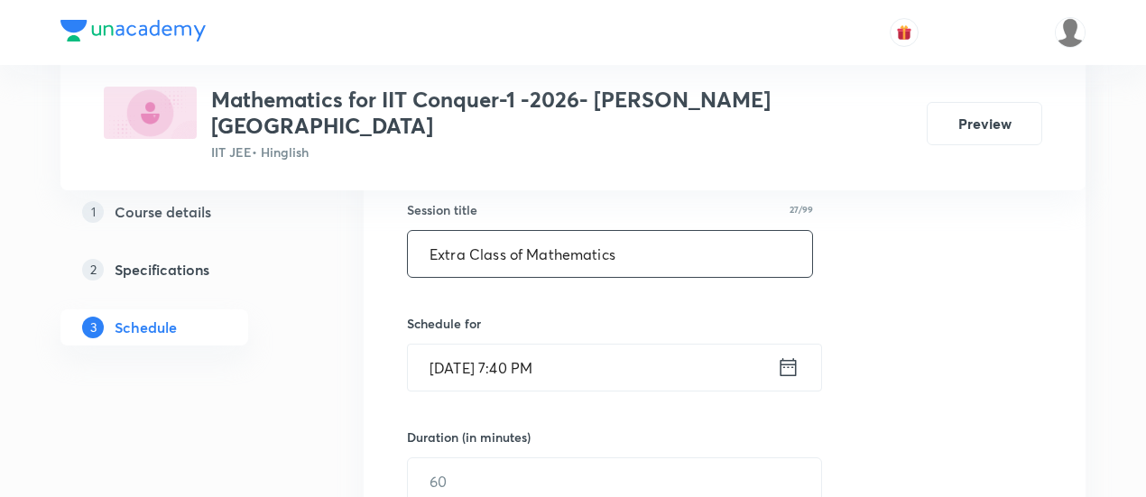
type input "Extra Class of Mathematics"
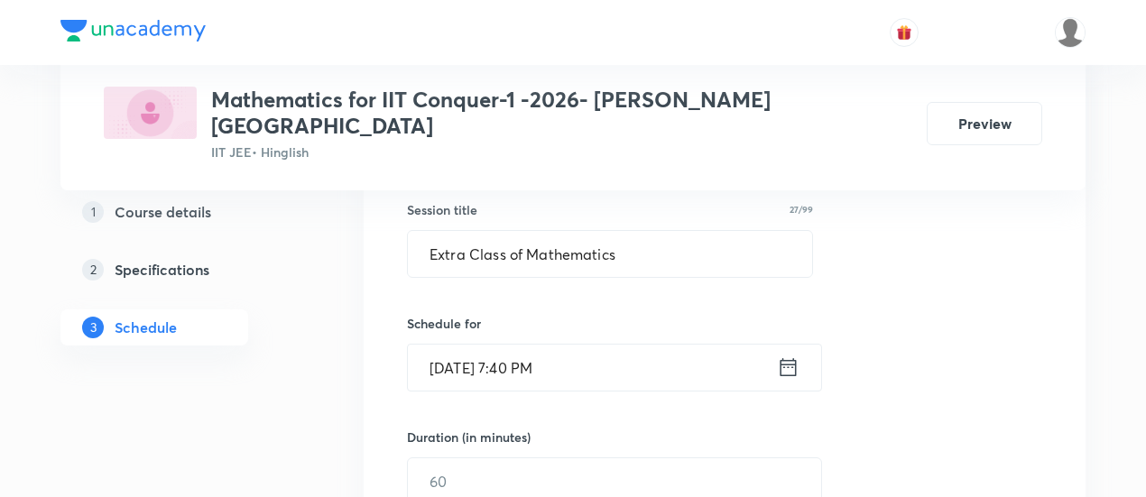
click at [791, 355] on icon at bounding box center [788, 367] width 23 height 25
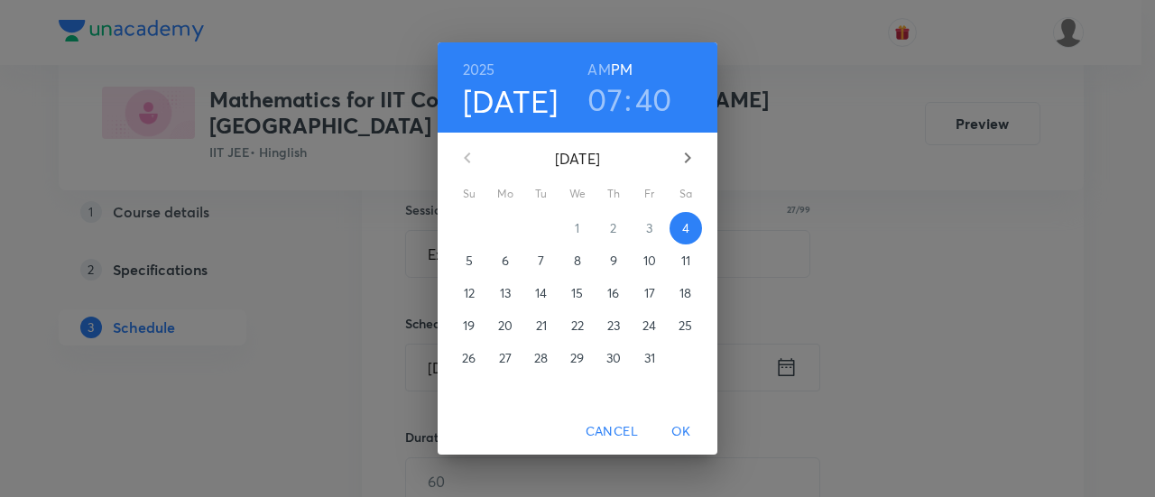
click at [469, 258] on p "5" at bounding box center [469, 261] width 7 height 18
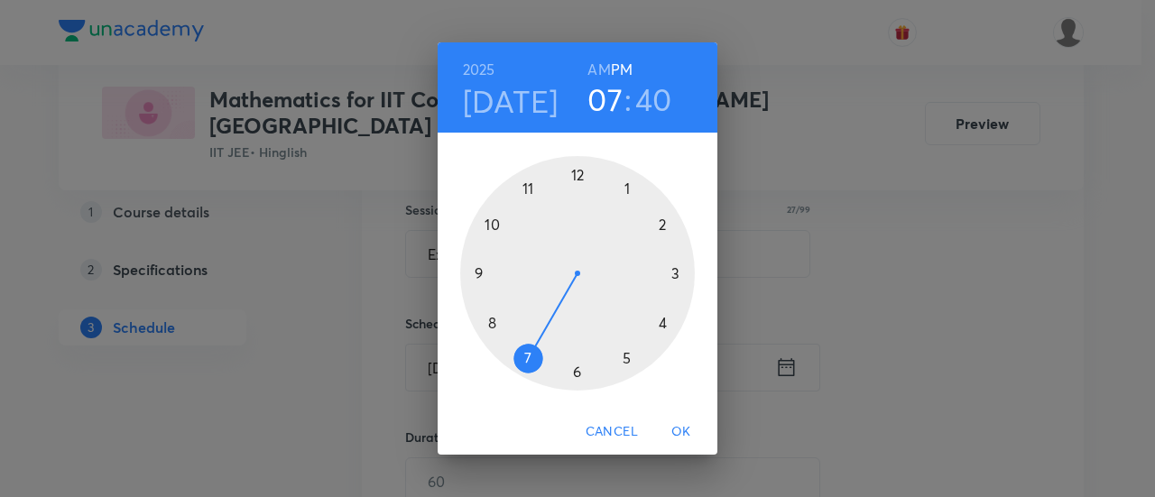
click at [661, 225] on div at bounding box center [577, 273] width 235 height 235
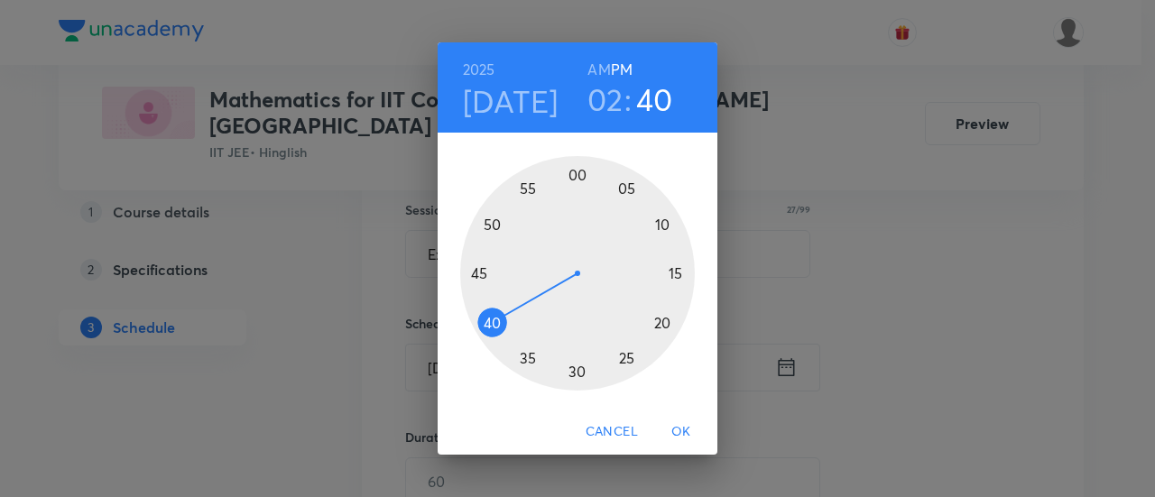
click at [580, 177] on div at bounding box center [577, 273] width 235 height 235
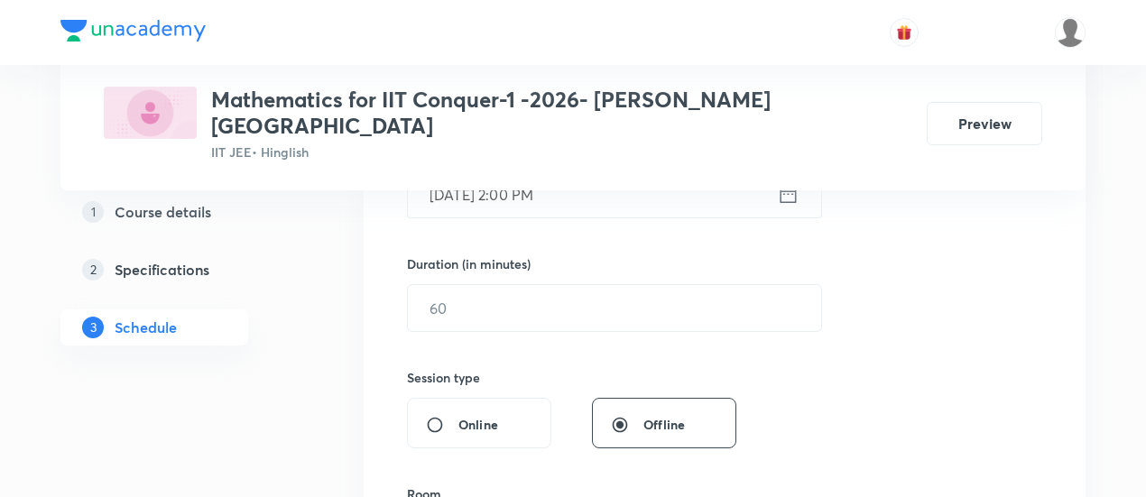
scroll to position [508, 0]
click at [648, 288] on input "text" at bounding box center [614, 307] width 413 height 46
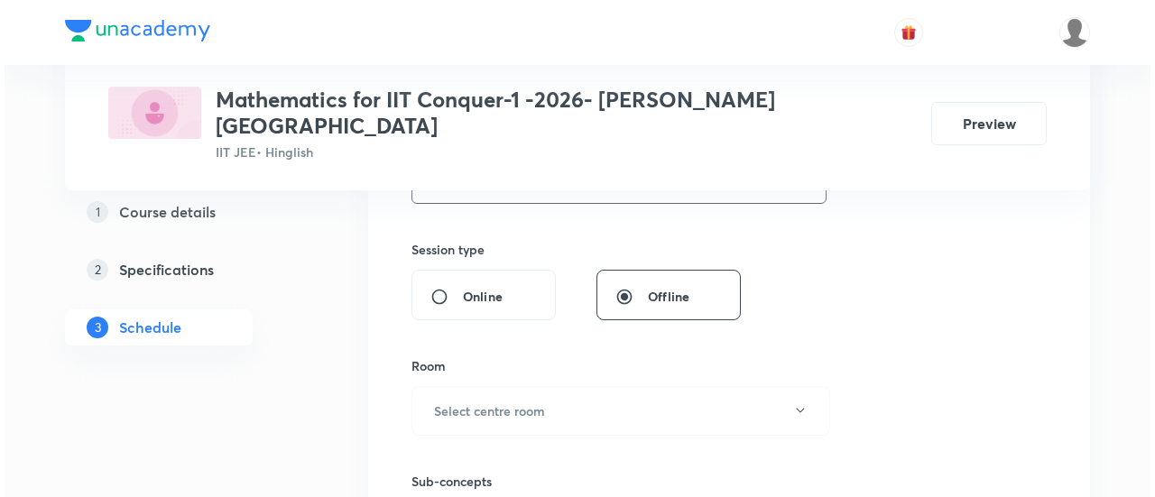
scroll to position [677, 0]
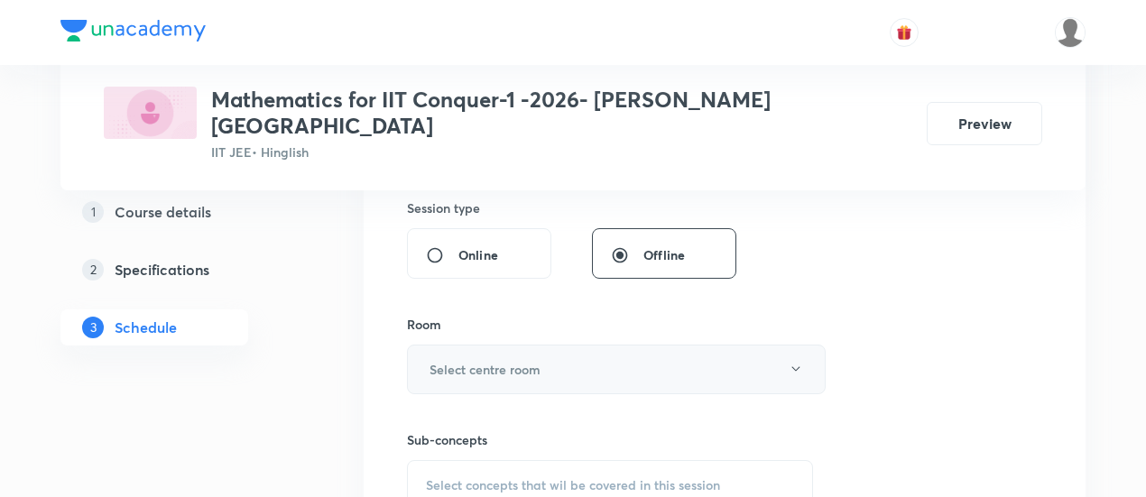
type input "90"
click at [563, 345] on button "Select centre room" at bounding box center [616, 370] width 419 height 50
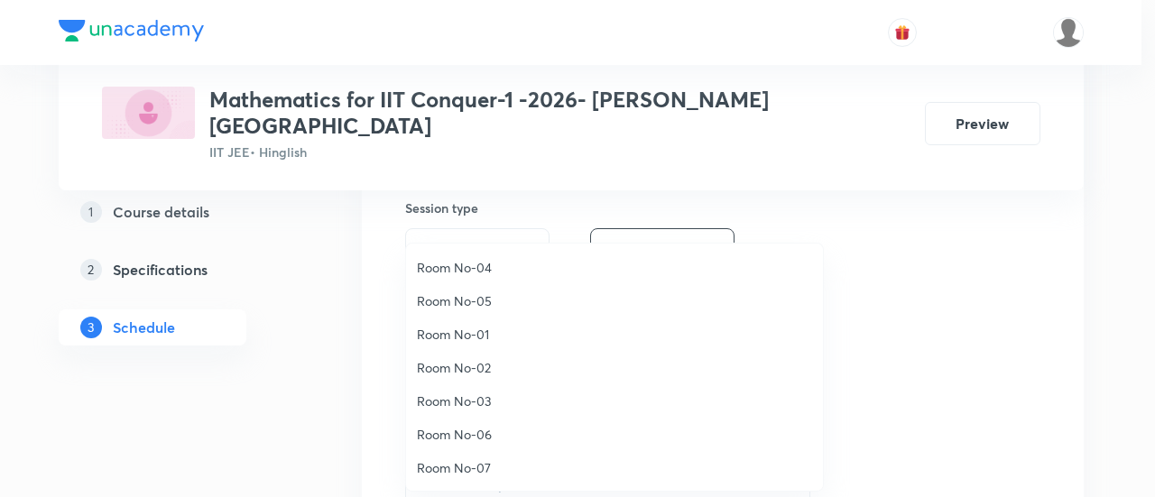
click at [563, 340] on span "Room No-01" at bounding box center [614, 334] width 395 height 19
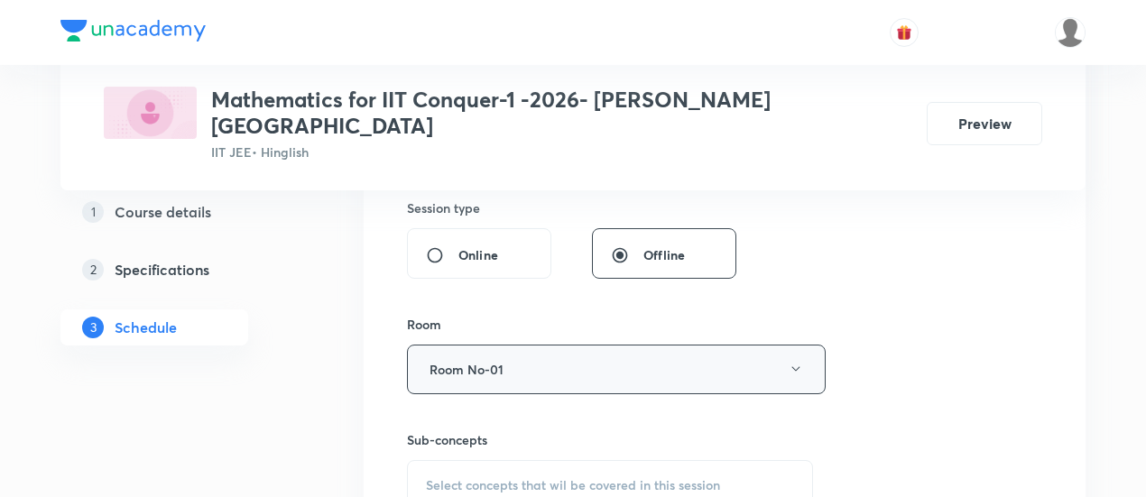
click at [796, 362] on icon "button" at bounding box center [796, 369] width 14 height 14
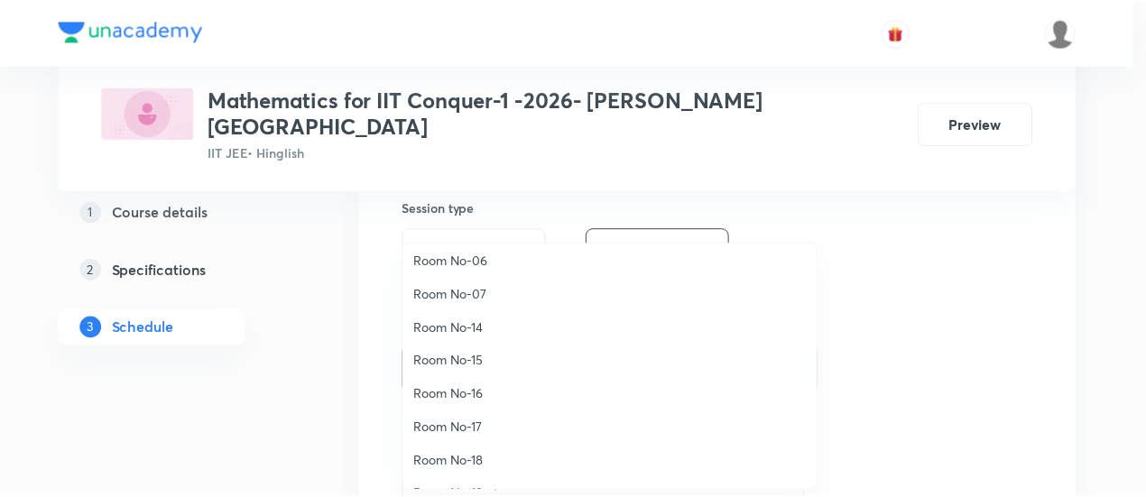
scroll to position [200, 0]
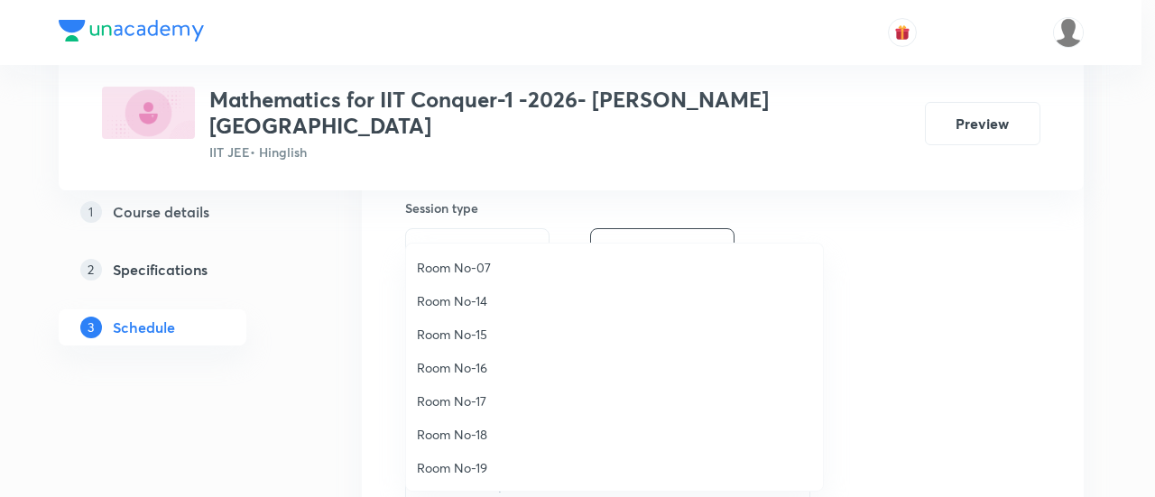
click at [458, 363] on span "Room No-16" at bounding box center [614, 367] width 395 height 19
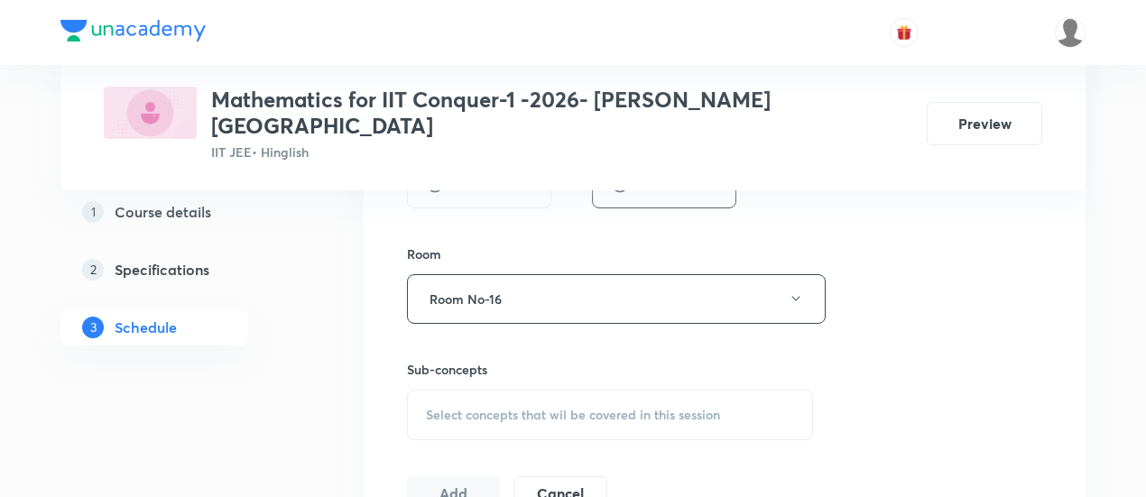
scroll to position [749, 0]
click at [624, 406] on span "Select concepts that wil be covered in this session" at bounding box center [573, 413] width 294 height 14
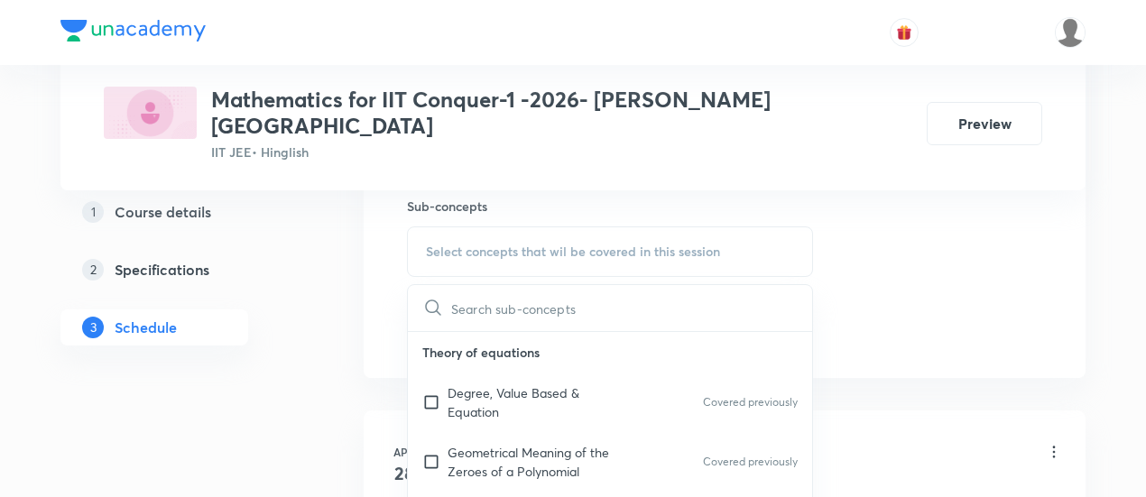
scroll to position [926, 0]
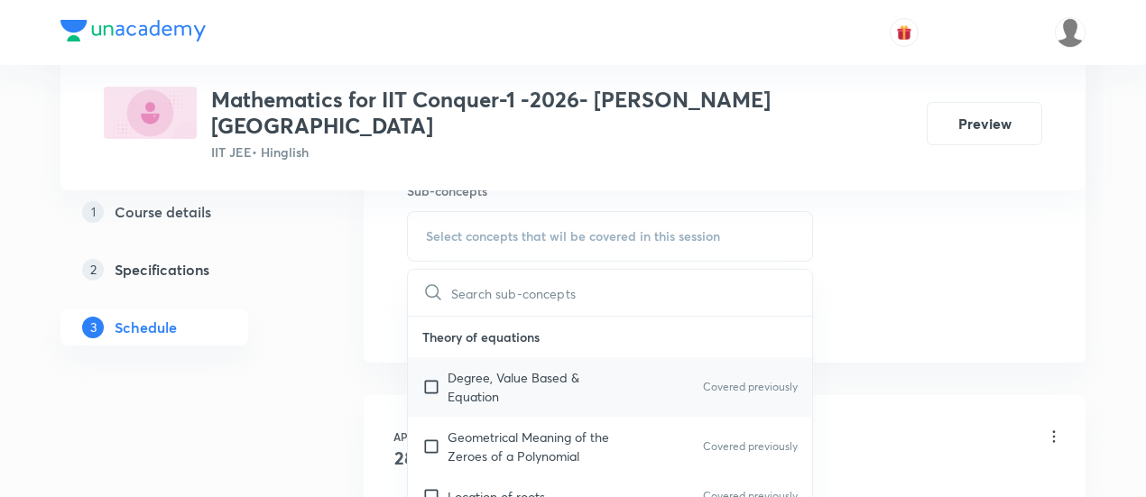
click at [533, 368] on p "Degree, Value Based & Equation" at bounding box center [539, 387] width 182 height 38
checkbox input "true"
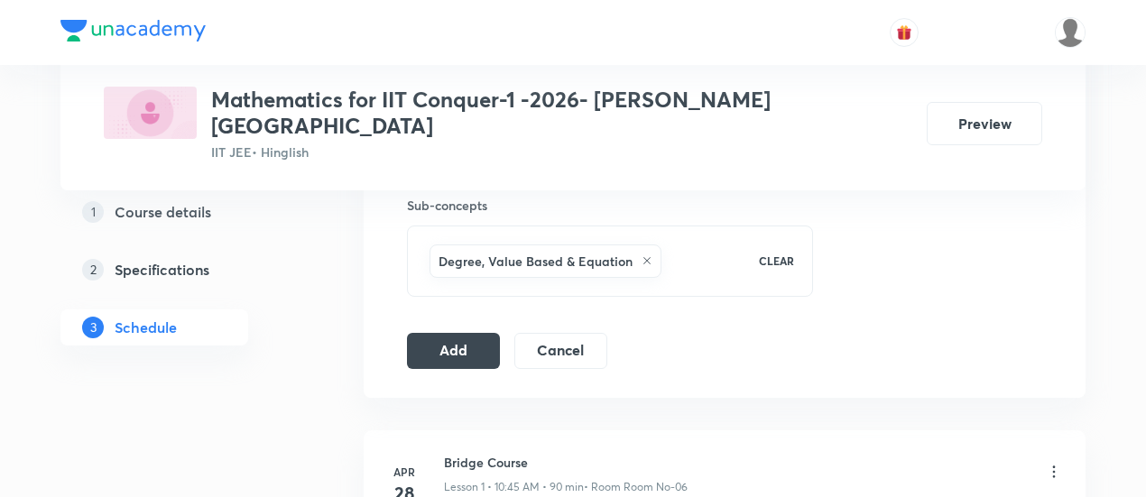
scroll to position [930, 0]
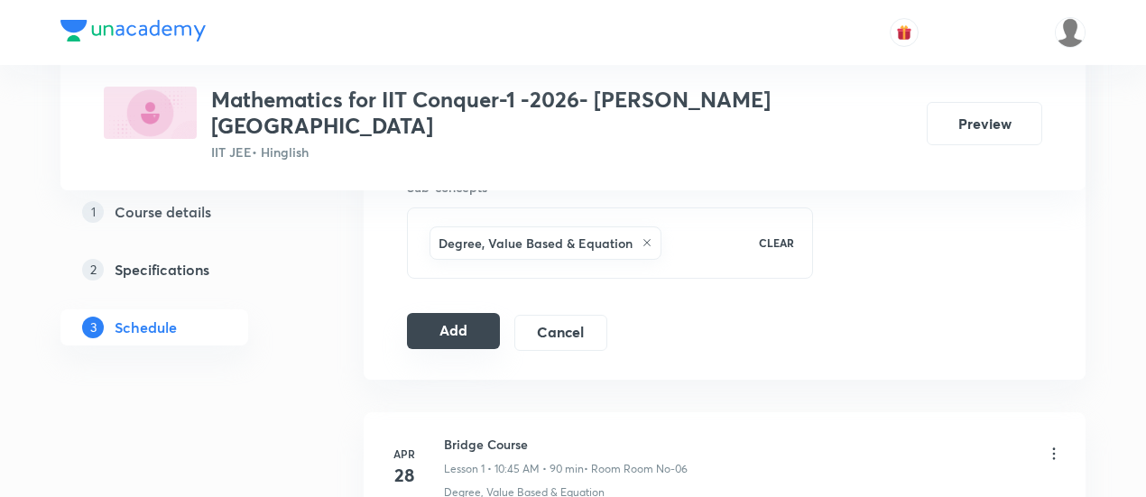
click at [463, 313] on button "Add" at bounding box center [453, 331] width 93 height 36
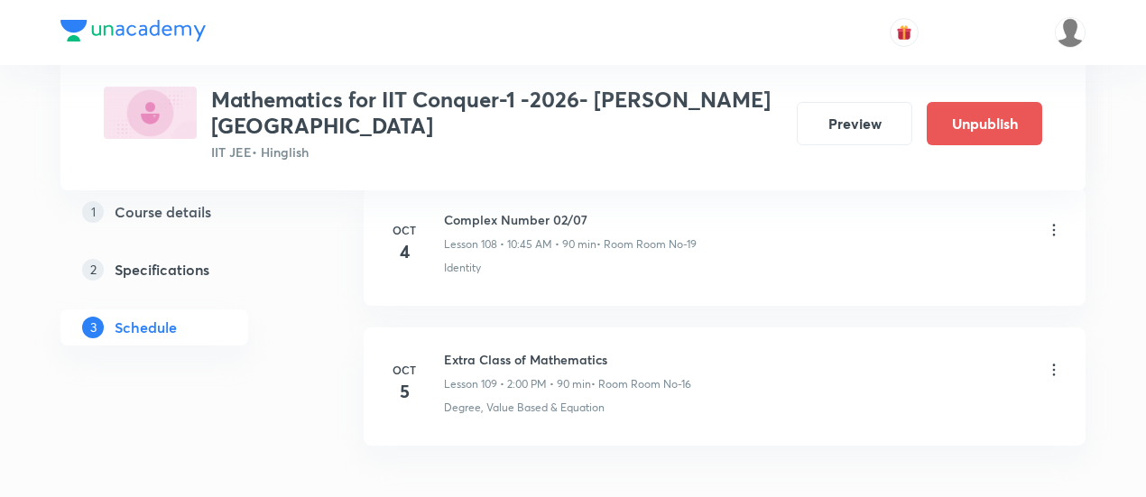
scroll to position [15316, 0]
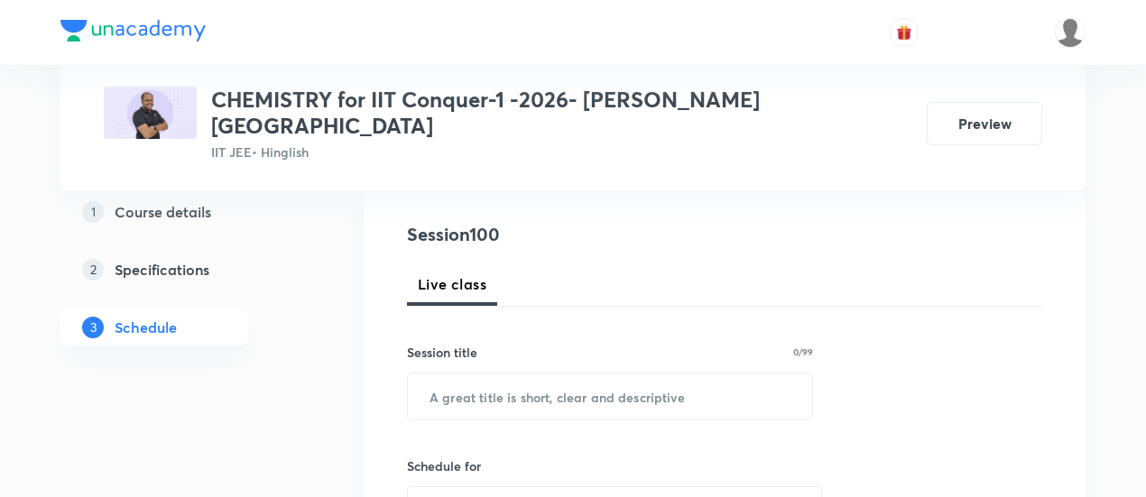
scroll to position [192, 0]
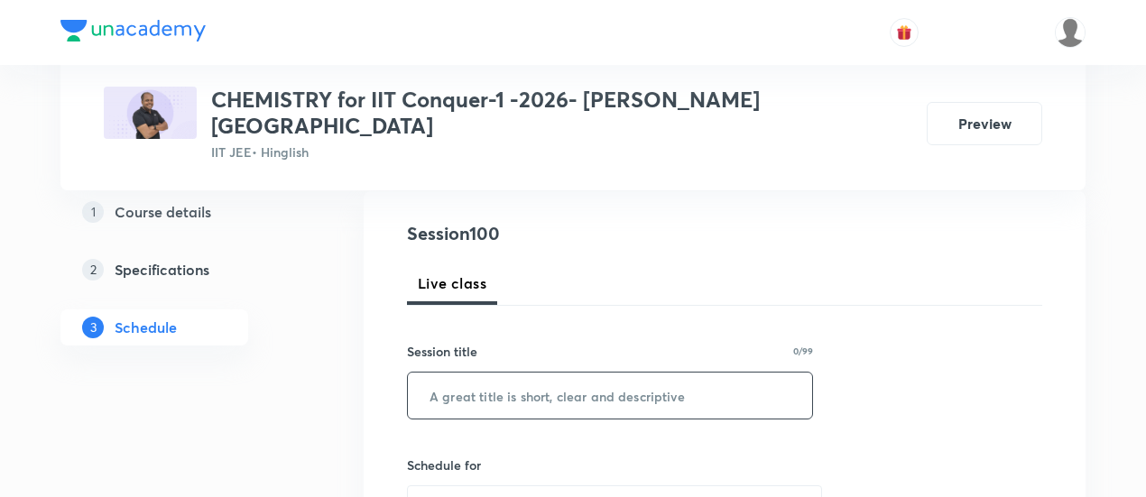
click at [453, 373] on input "text" at bounding box center [610, 396] width 404 height 46
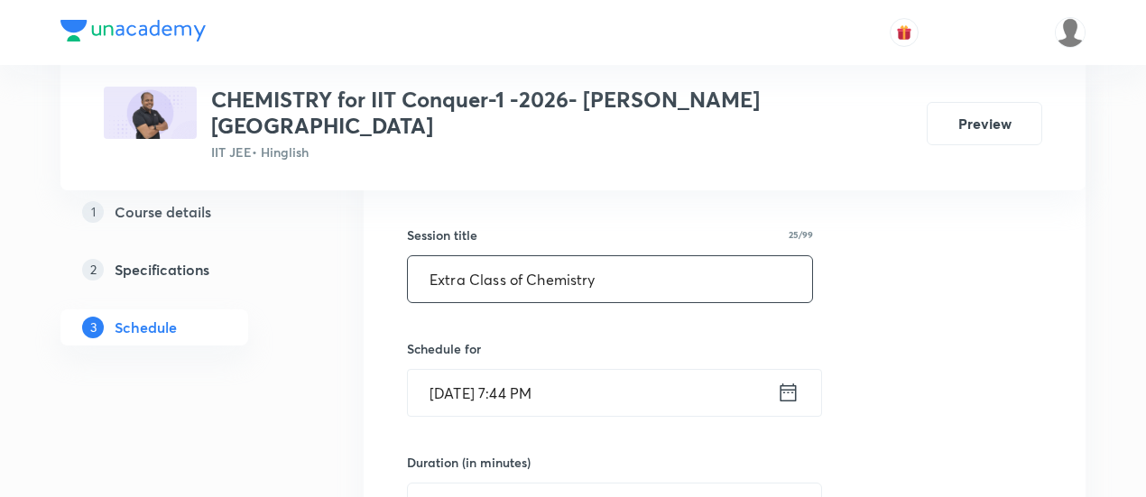
scroll to position [316, 0]
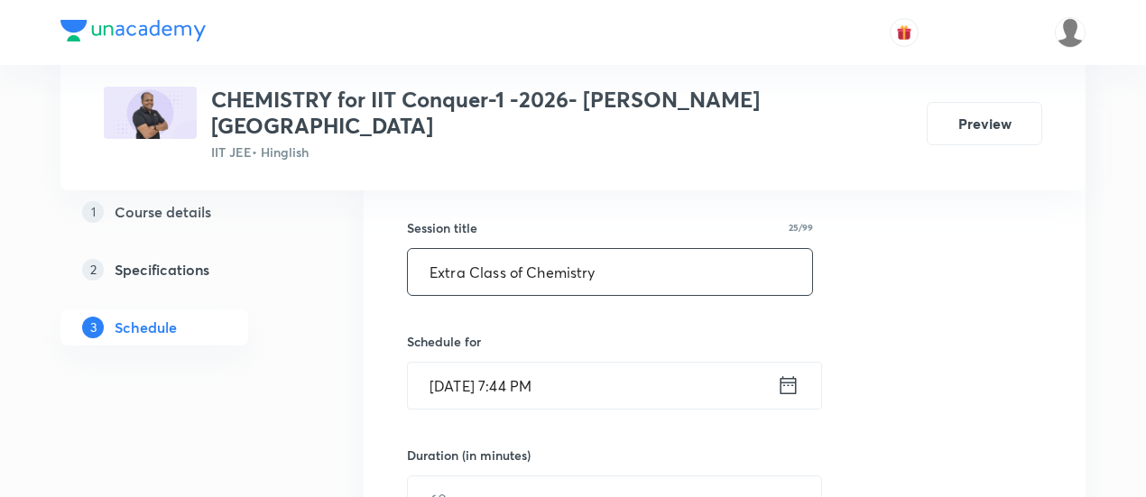
type input "Extra Class of Chemistry"
click at [784, 373] on icon at bounding box center [788, 385] width 23 height 25
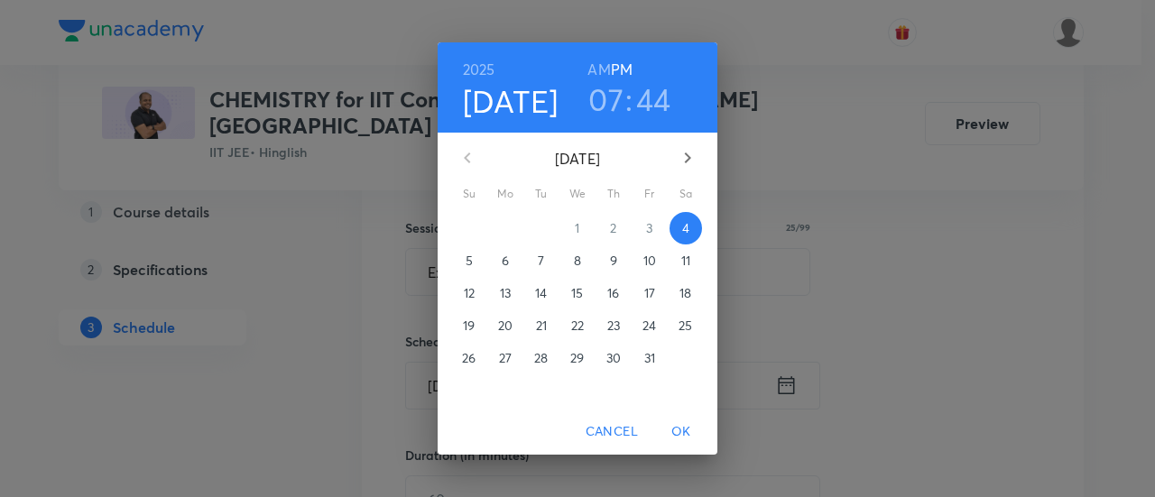
click at [607, 109] on h3 "07" at bounding box center [606, 99] width 35 height 38
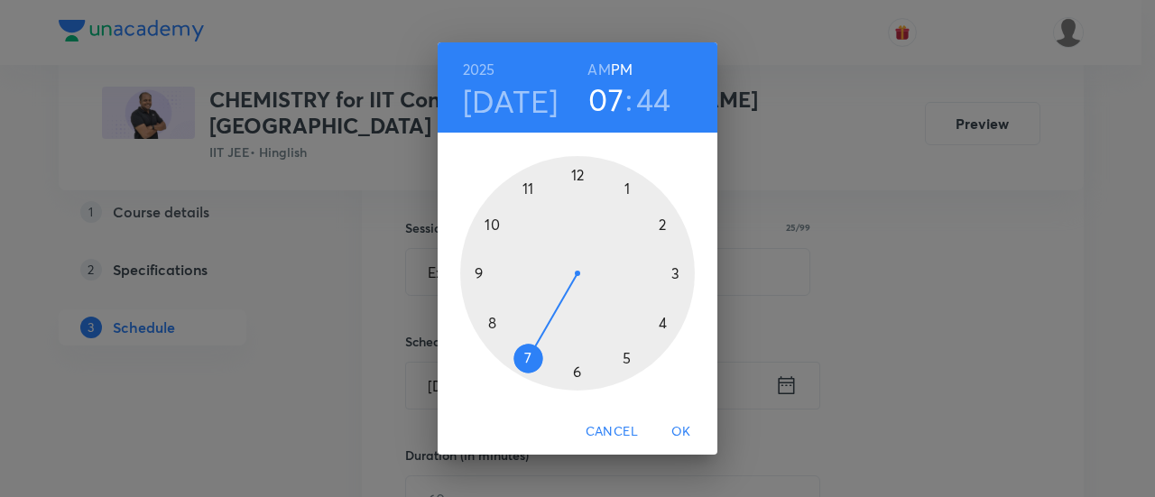
click at [626, 360] on div at bounding box center [577, 273] width 235 height 235
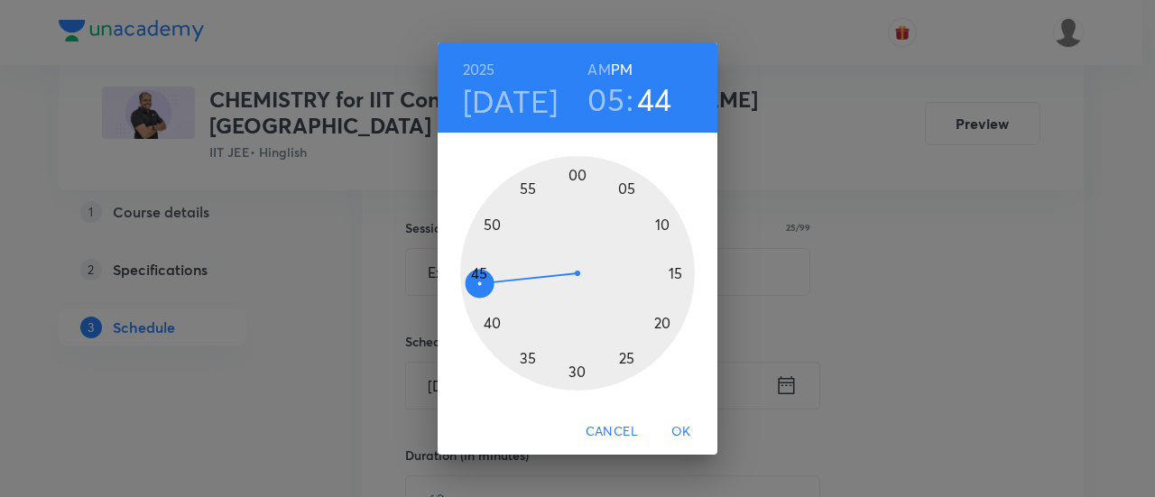
click at [613, 94] on h3 "05" at bounding box center [606, 99] width 37 height 38
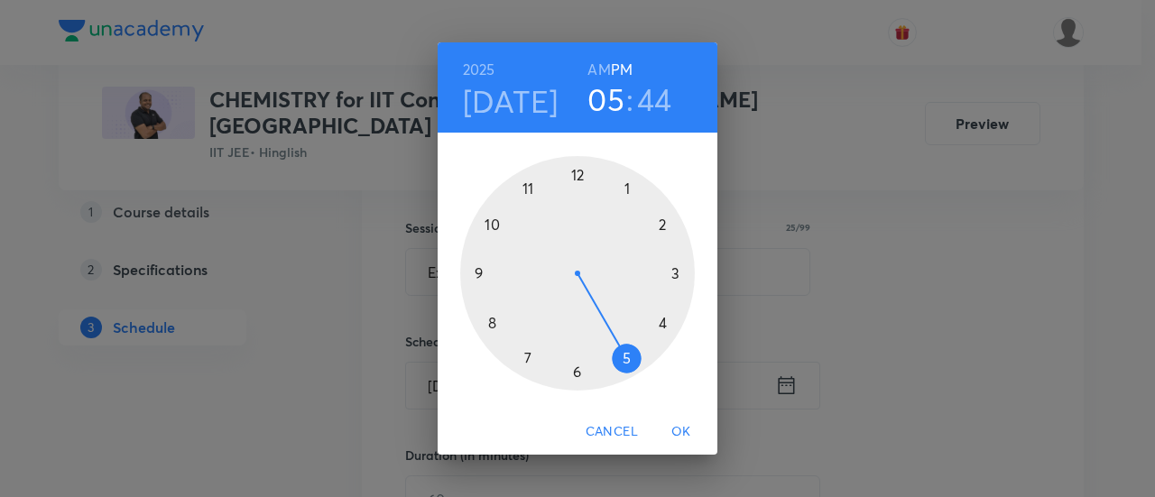
click at [675, 277] on div at bounding box center [577, 273] width 235 height 235
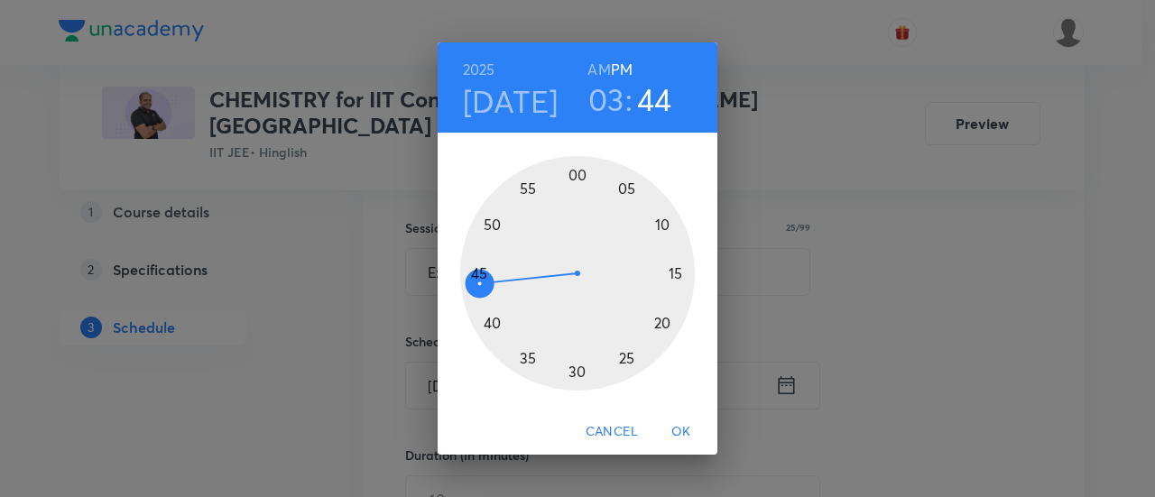
click at [482, 274] on div at bounding box center [577, 273] width 235 height 235
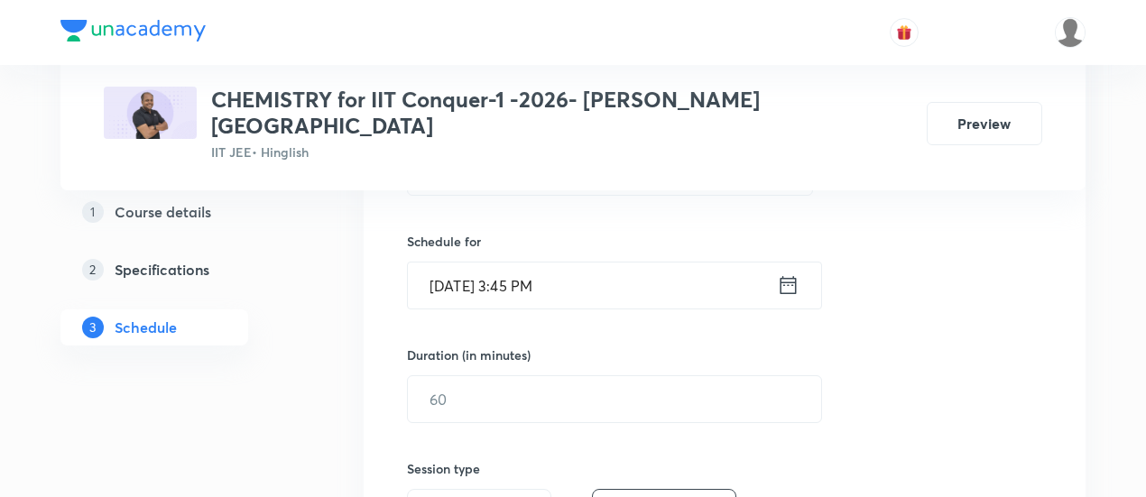
scroll to position [439, 0]
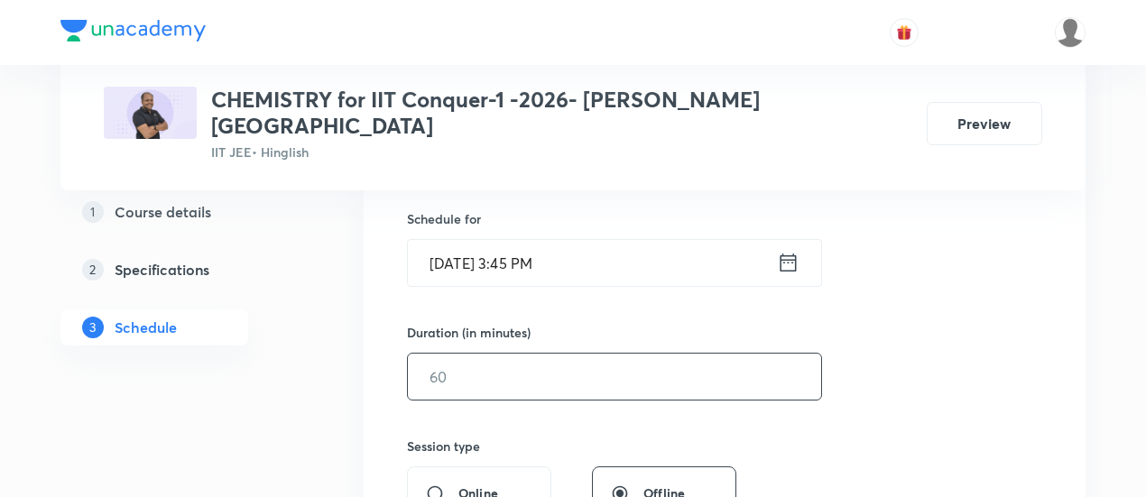
click at [709, 357] on input "text" at bounding box center [614, 377] width 413 height 46
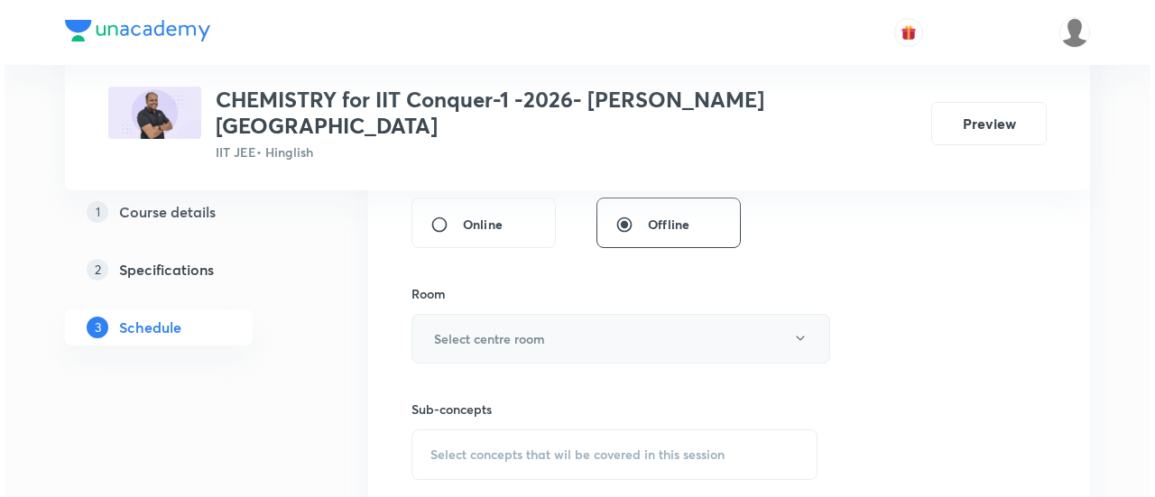
scroll to position [709, 0]
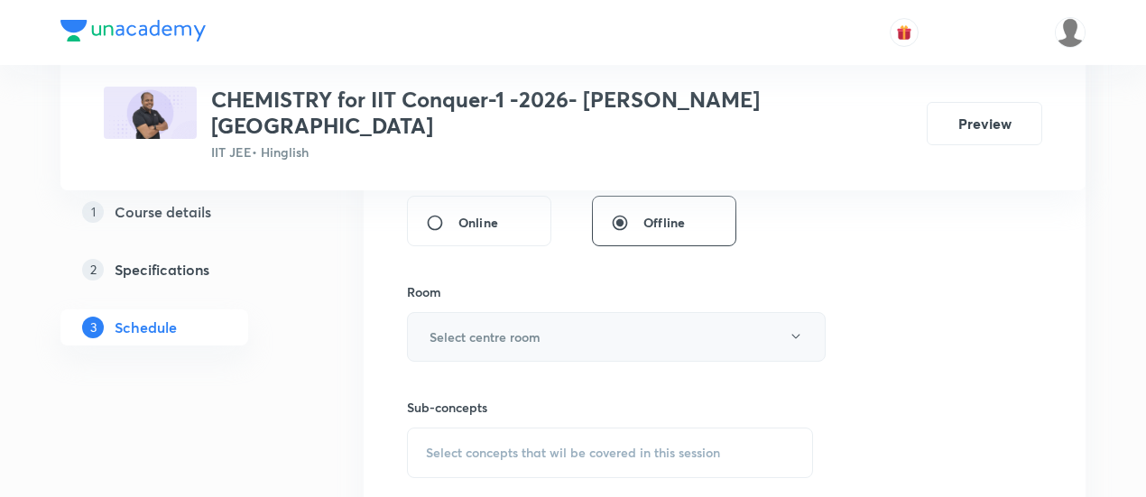
type input "90"
click at [580, 312] on button "Select centre room" at bounding box center [616, 337] width 419 height 50
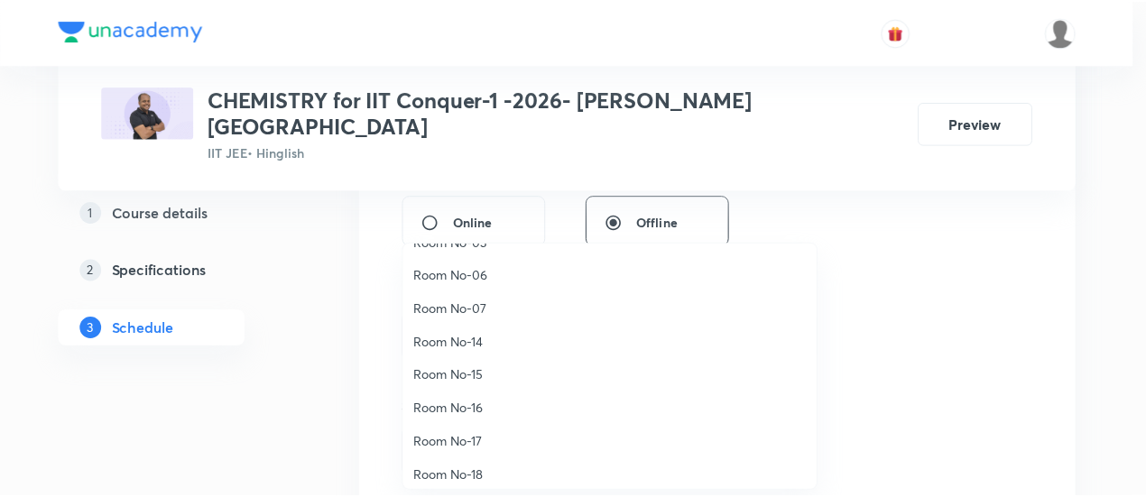
scroll to position [200, 0]
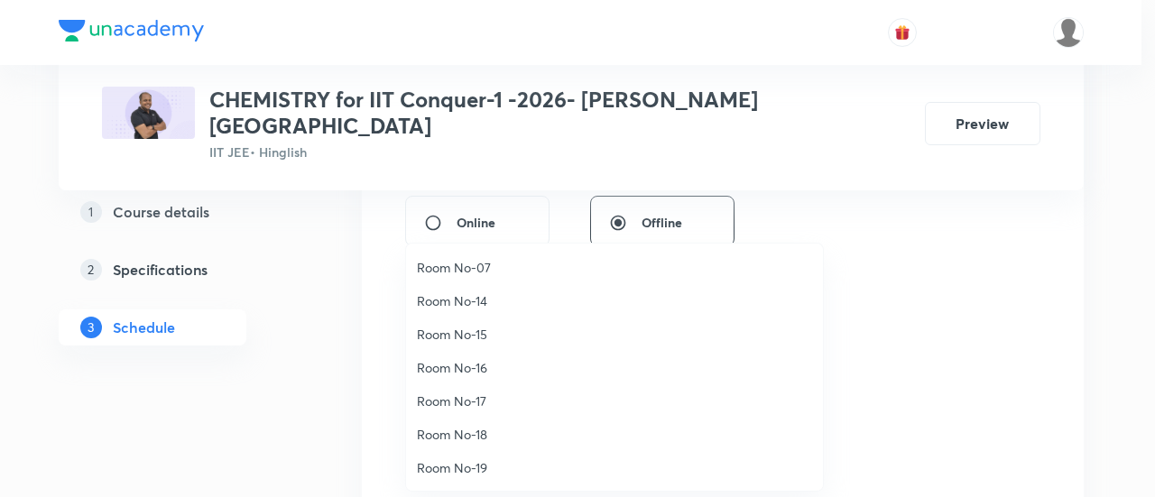
click at [486, 367] on span "Room No-16" at bounding box center [614, 367] width 395 height 19
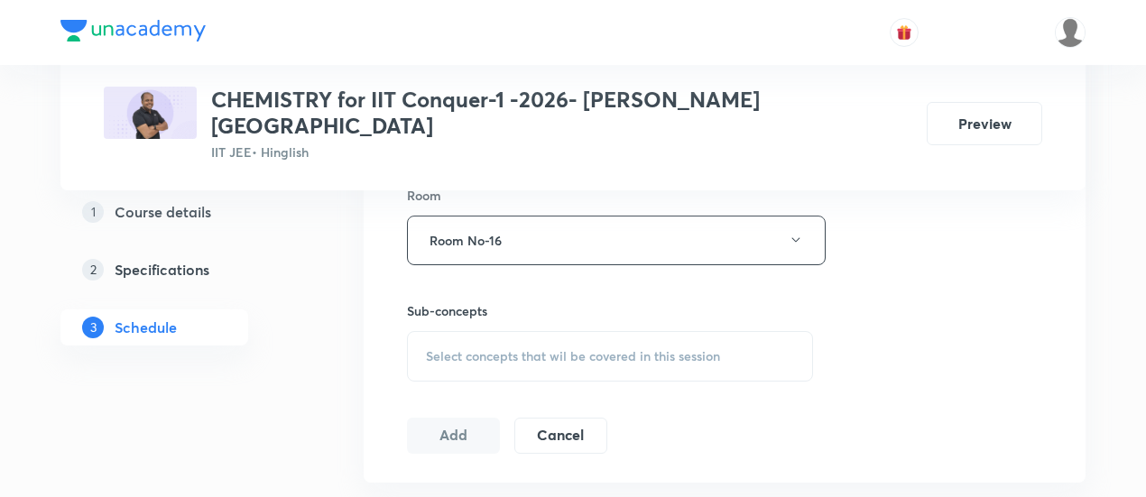
scroll to position [809, 0]
click at [593, 347] on span "Select concepts that wil be covered in this session" at bounding box center [573, 354] width 294 height 14
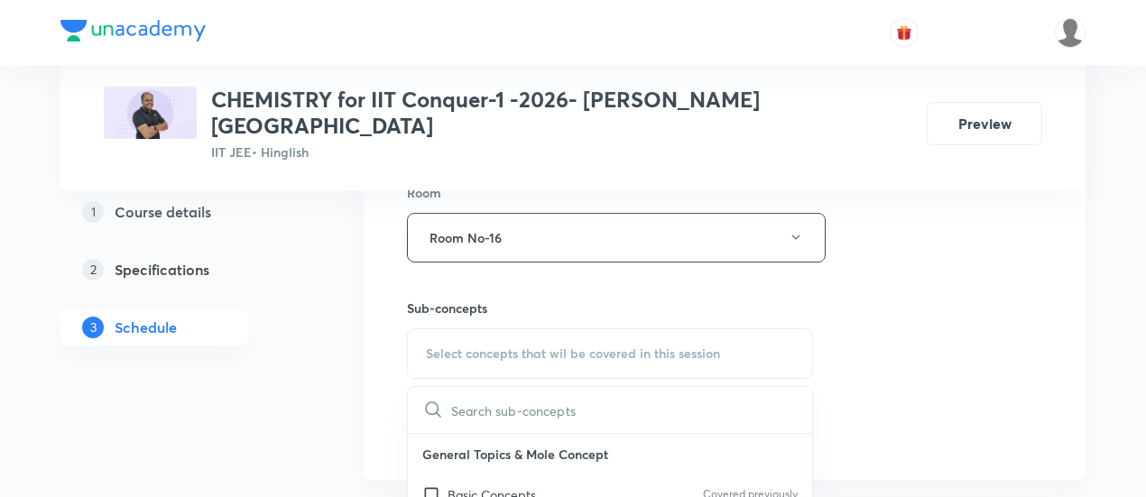
scroll to position [935, 0]
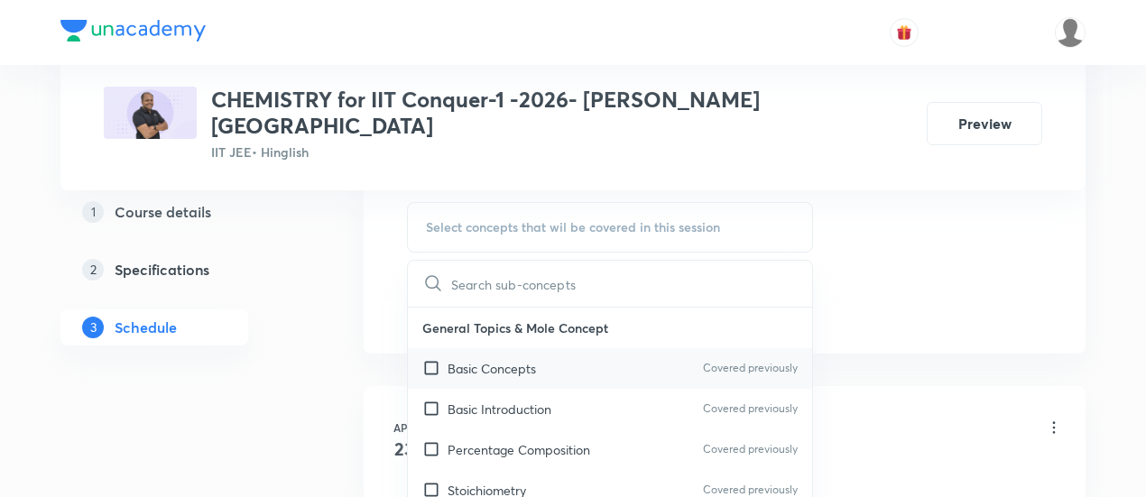
click at [505, 359] on p "Basic Concepts" at bounding box center [492, 368] width 88 height 19
checkbox input "true"
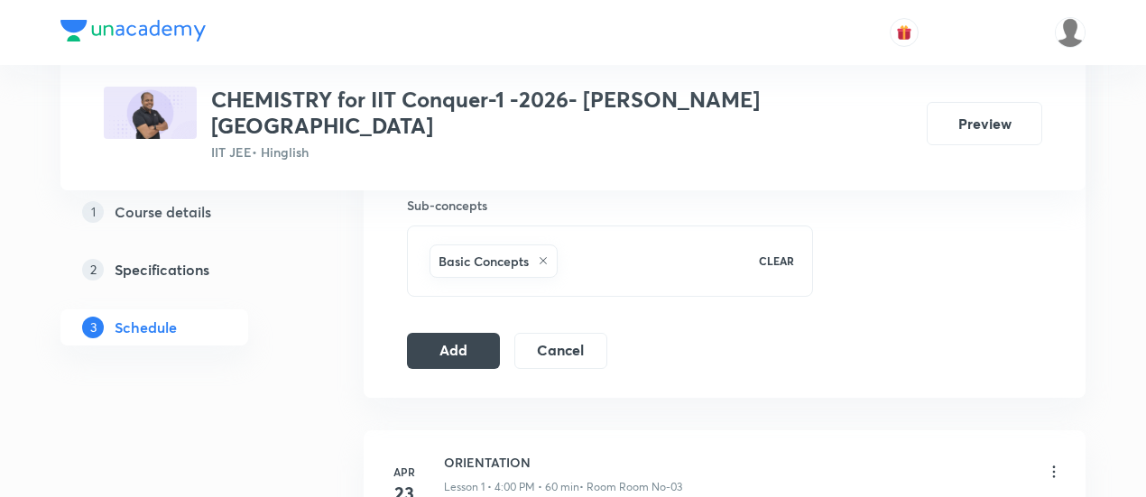
scroll to position [917, 0]
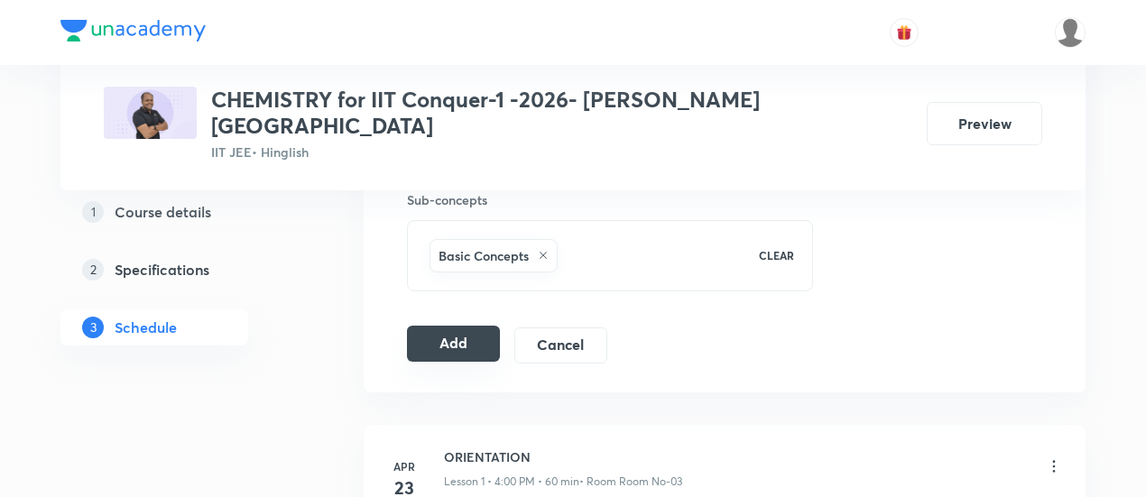
click at [474, 328] on button "Add" at bounding box center [453, 344] width 93 height 36
click at [461, 326] on button "Add" at bounding box center [453, 344] width 93 height 36
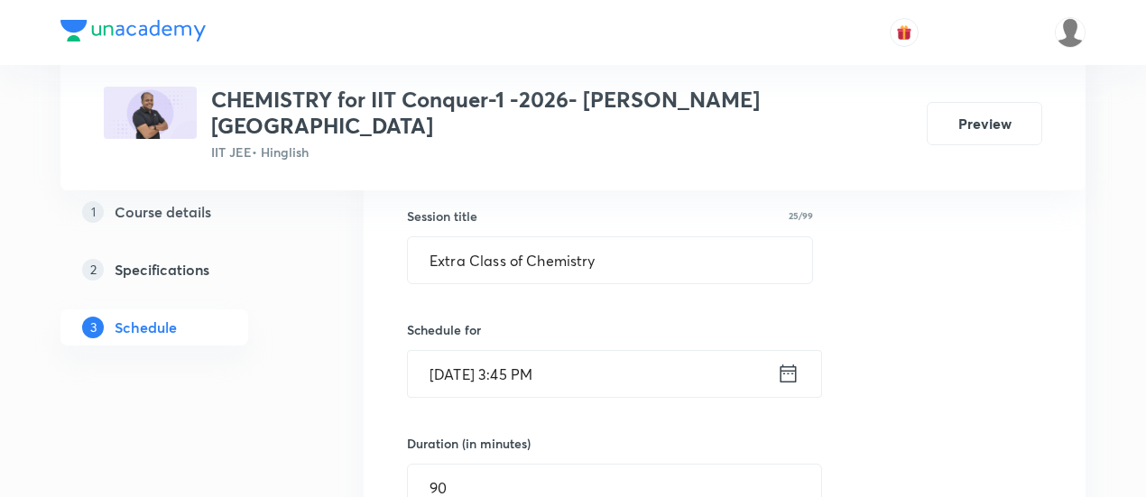
scroll to position [325, 0]
click at [788, 364] on icon at bounding box center [788, 376] width 23 height 25
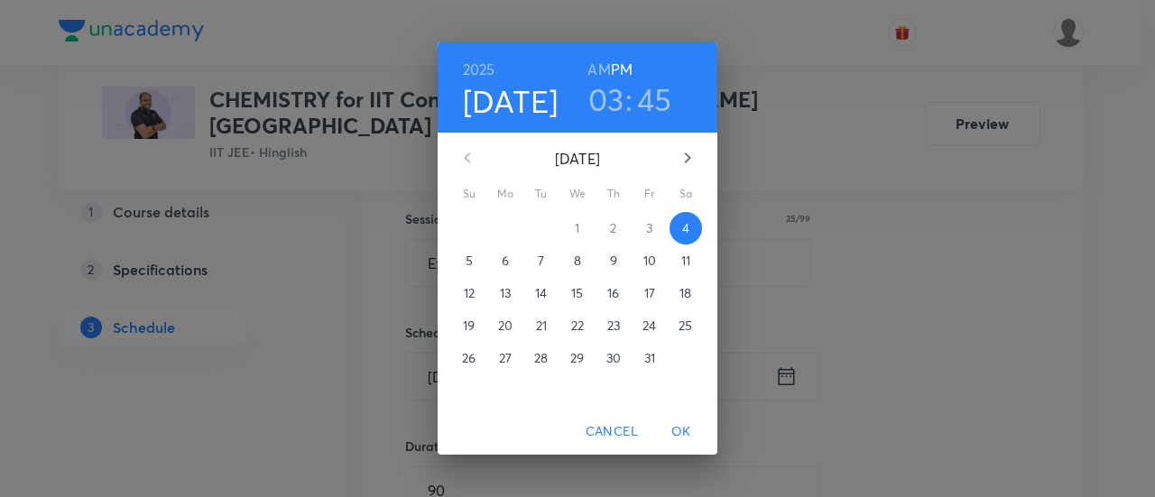
click at [468, 258] on p "5" at bounding box center [469, 261] width 7 height 18
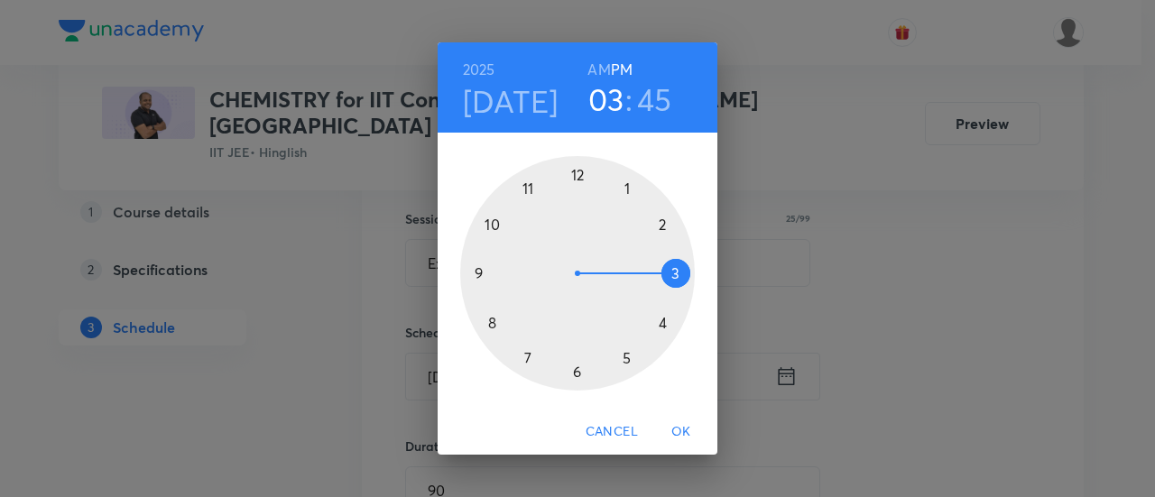
click at [691, 427] on span "OK" at bounding box center [681, 432] width 43 height 23
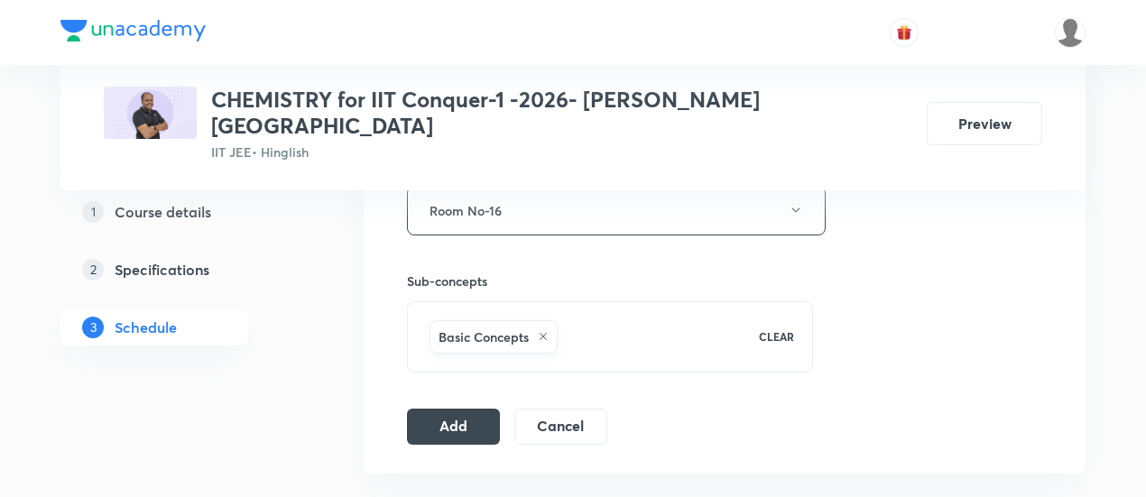
scroll to position [839, 0]
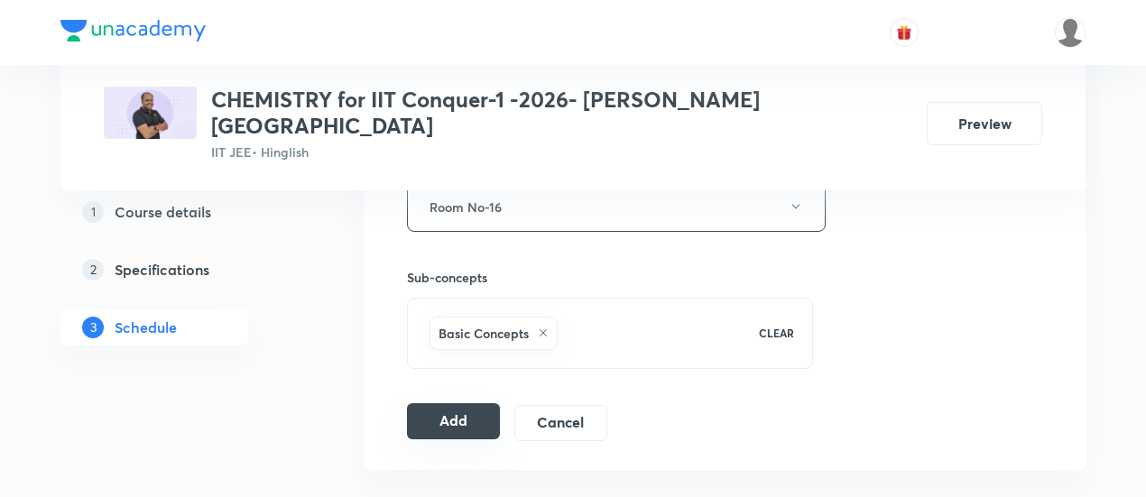
click at [466, 409] on button "Add" at bounding box center [453, 421] width 93 height 36
click at [462, 403] on button "Add" at bounding box center [453, 421] width 93 height 36
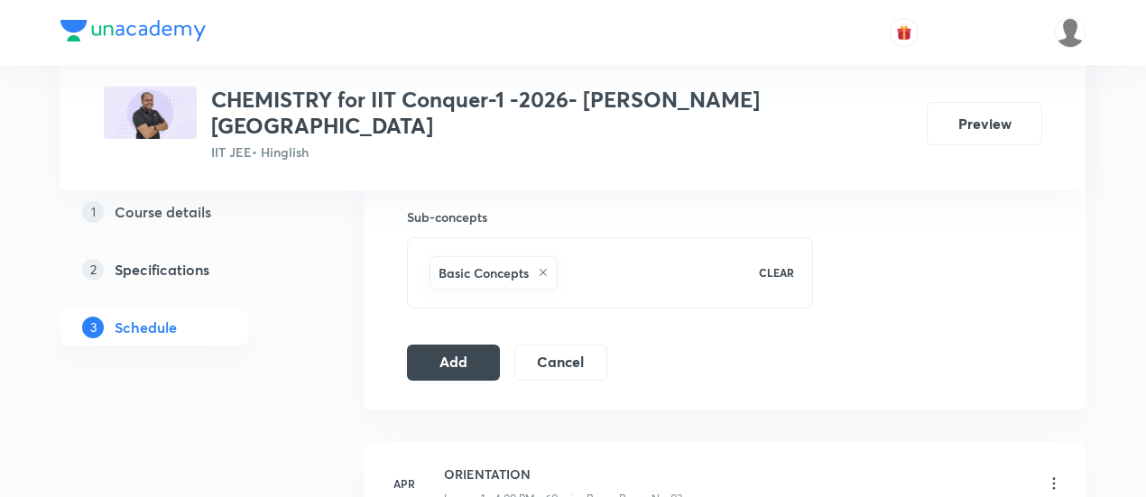
scroll to position [903, 0]
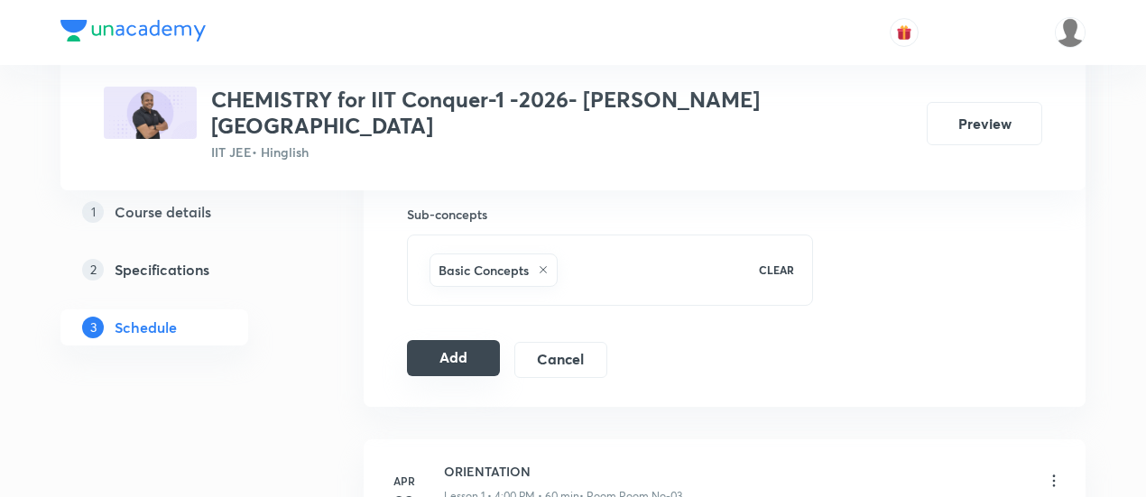
click at [460, 340] on button "Add" at bounding box center [453, 358] width 93 height 36
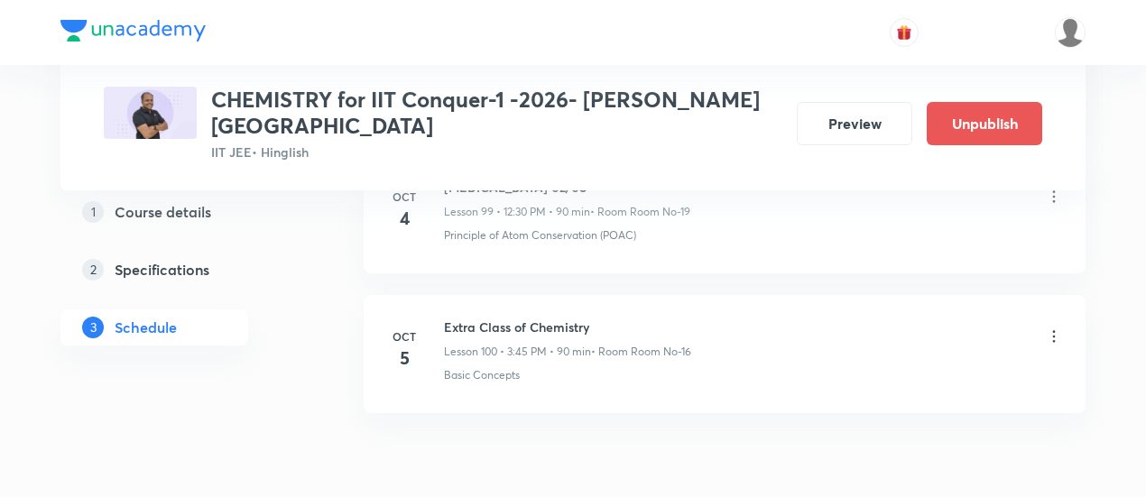
scroll to position [14059, 0]
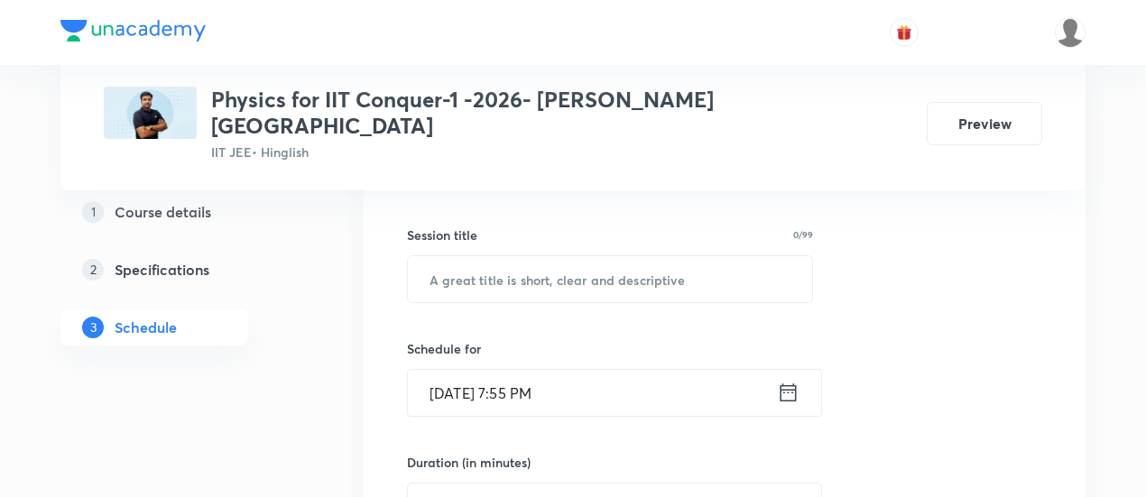
scroll to position [316, 0]
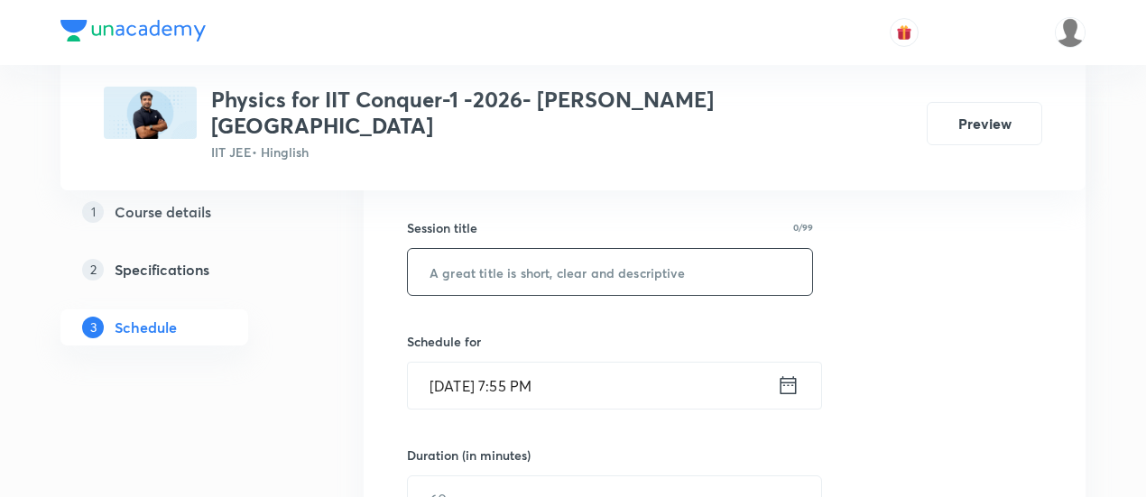
click at [551, 251] on input "text" at bounding box center [610, 272] width 404 height 46
paste input "Alcohols, Phenols and Ether -05"
type input "A"
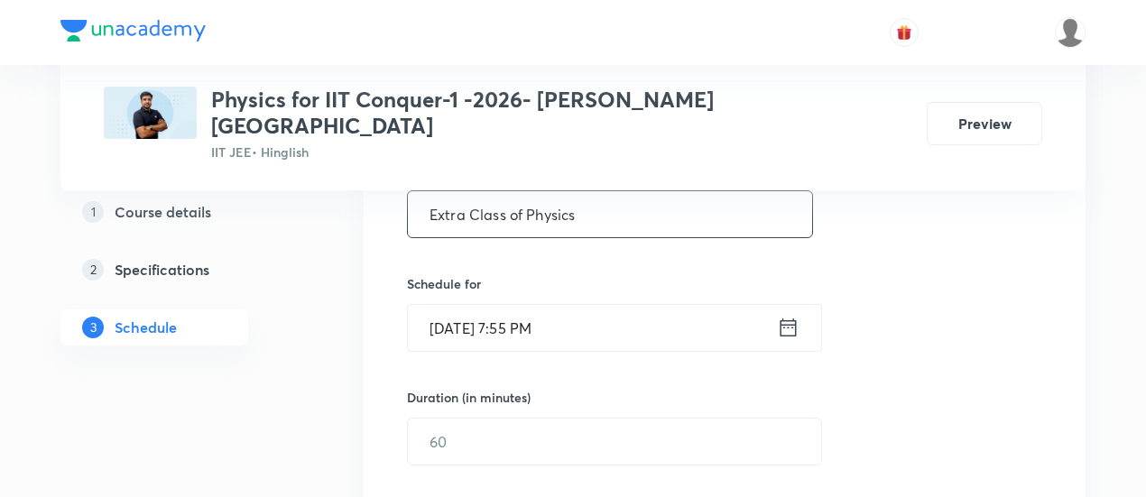
scroll to position [379, 0]
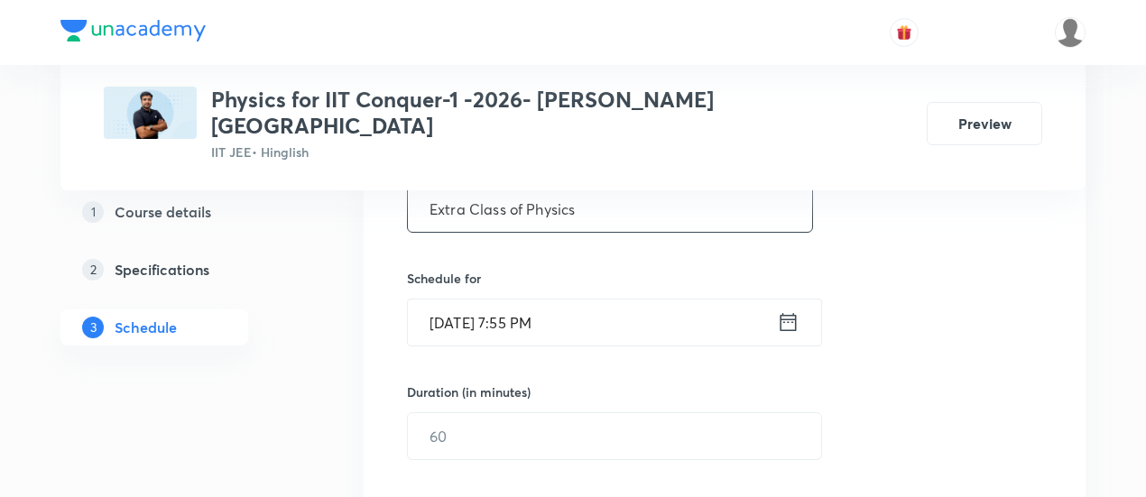
type input "Extra Class of Physics"
click at [874, 319] on div "Session 100 Live class Session title 23/99 Extra Class of Physics ​ Schedule fo…" at bounding box center [724, 457] width 635 height 848
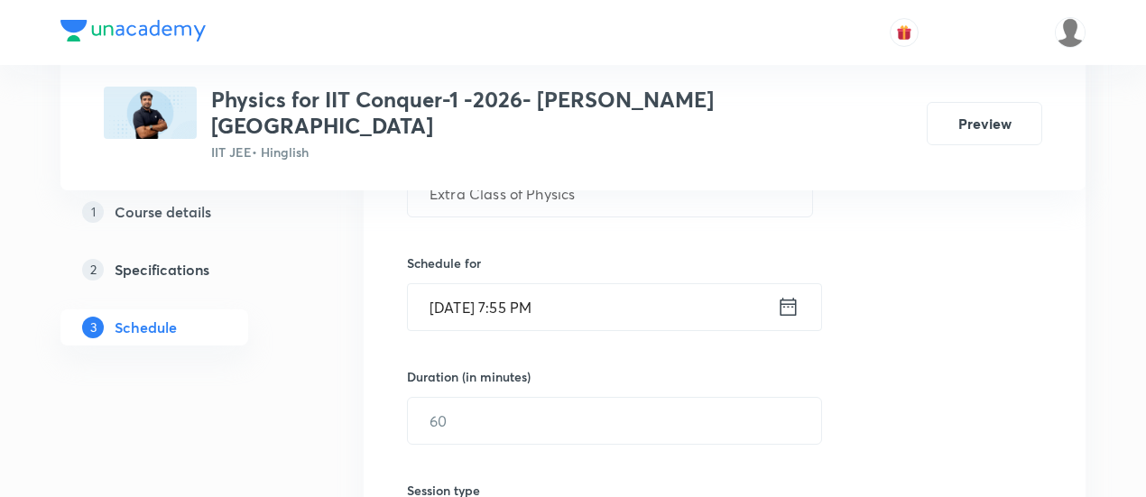
scroll to position [415, 0]
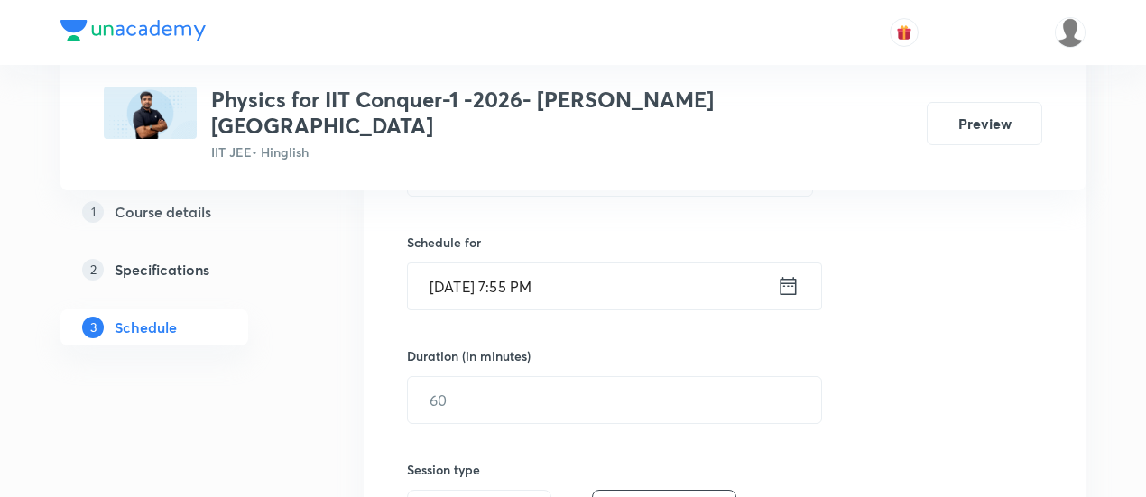
click at [789, 274] on icon at bounding box center [788, 286] width 23 height 25
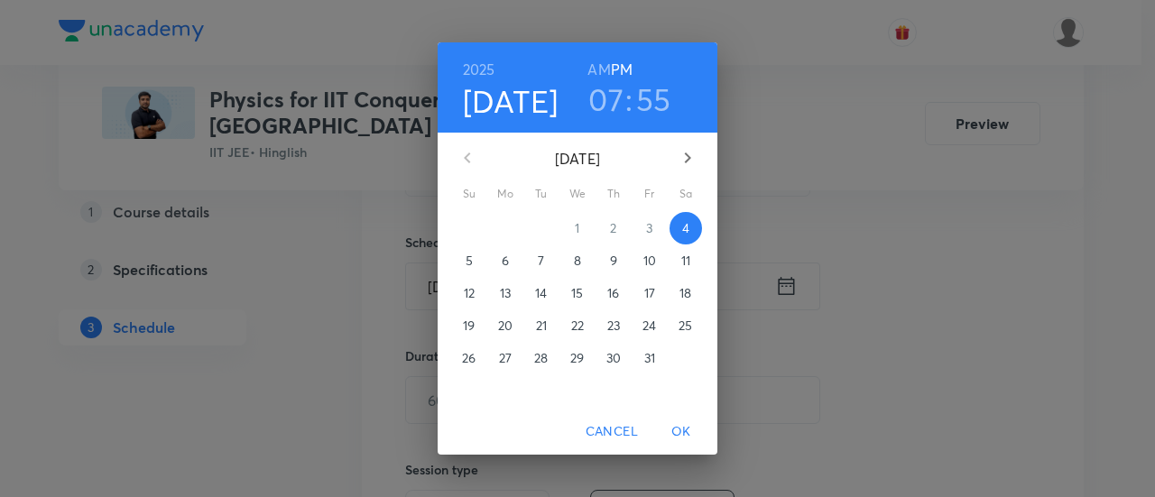
click at [468, 258] on p "5" at bounding box center [469, 261] width 7 height 18
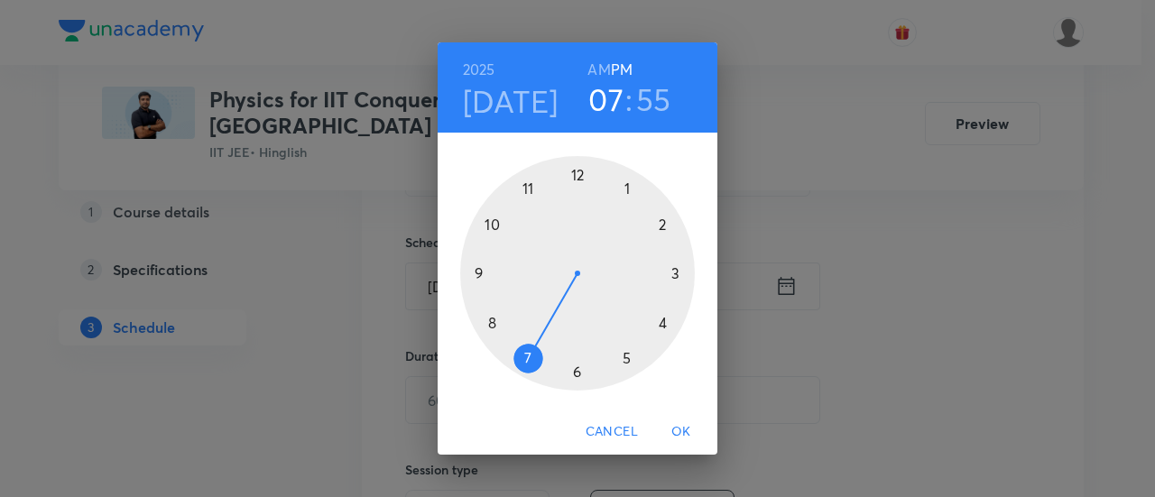
click at [628, 359] on div at bounding box center [577, 273] width 235 height 235
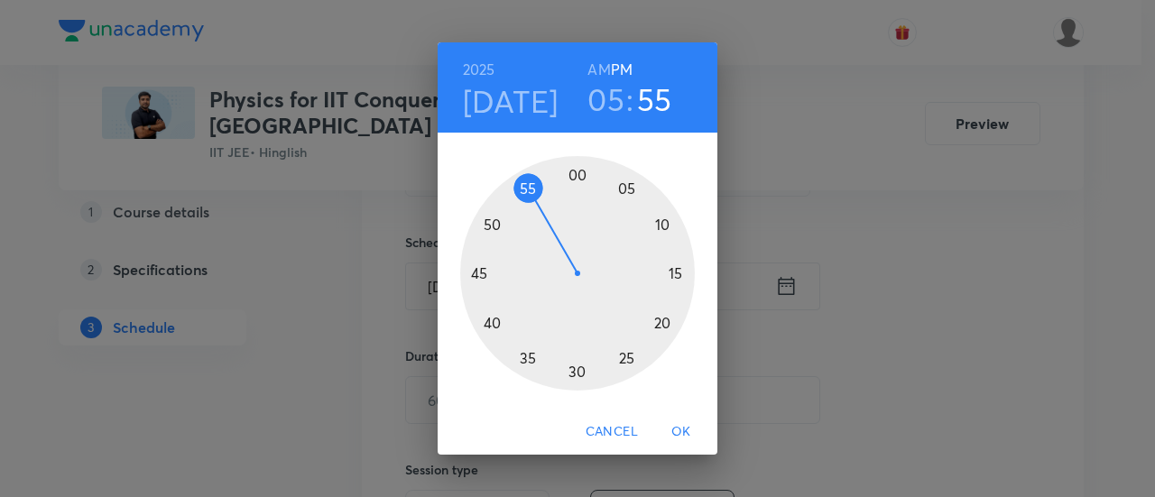
click at [577, 369] on div at bounding box center [577, 273] width 235 height 235
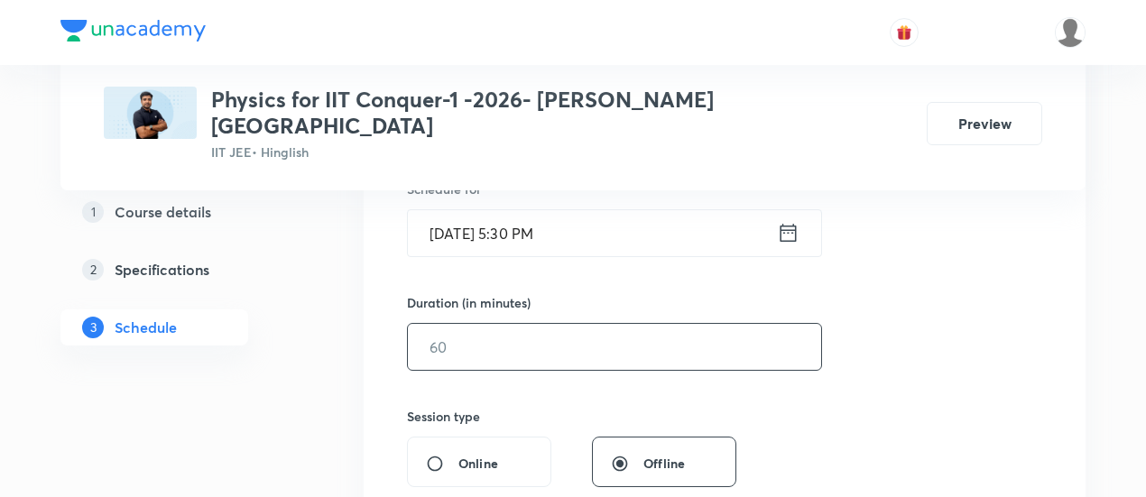
scroll to position [469, 0]
click at [748, 324] on input "text" at bounding box center [614, 346] width 413 height 46
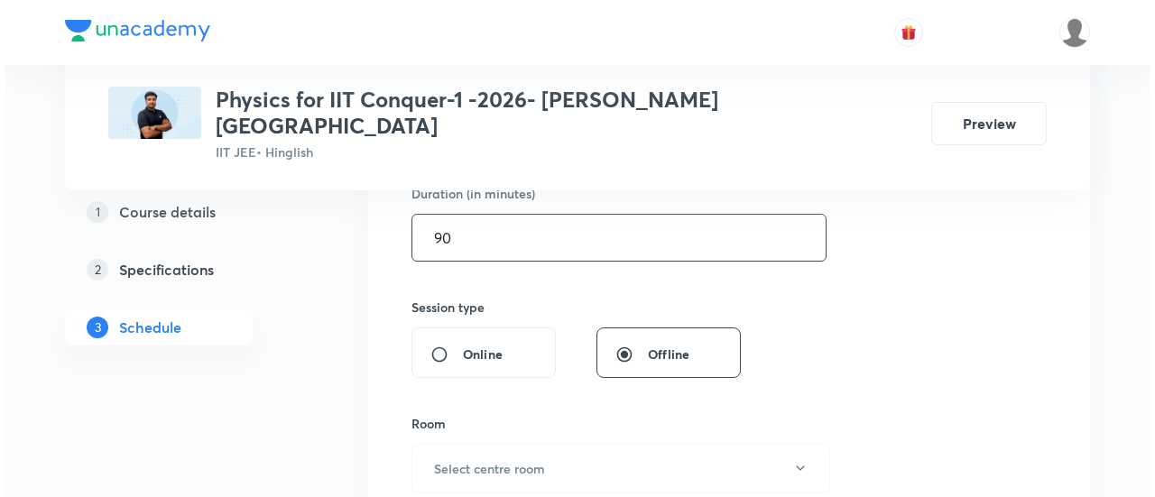
scroll to position [592, 0]
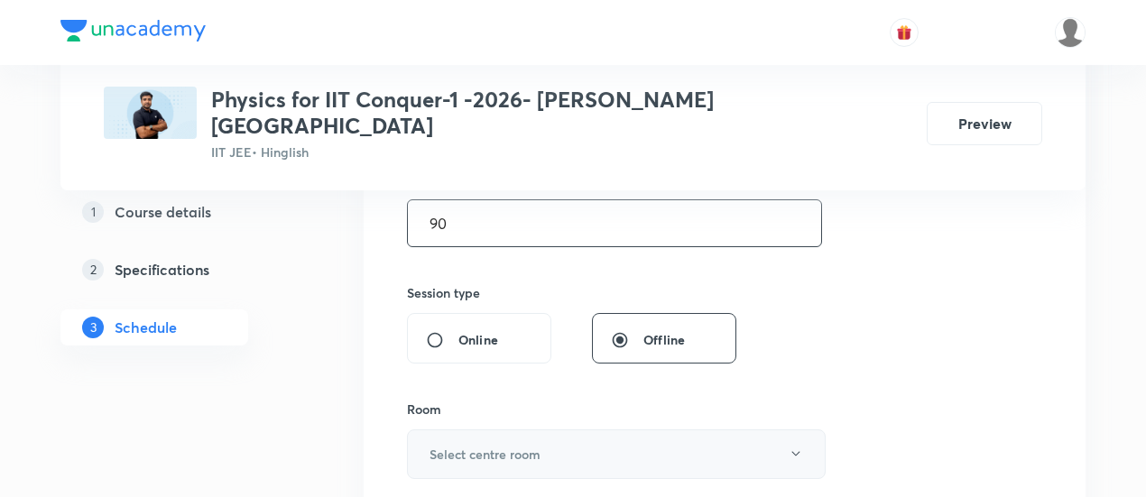
type input "90"
click at [582, 430] on button "Select centre room" at bounding box center [616, 455] width 419 height 50
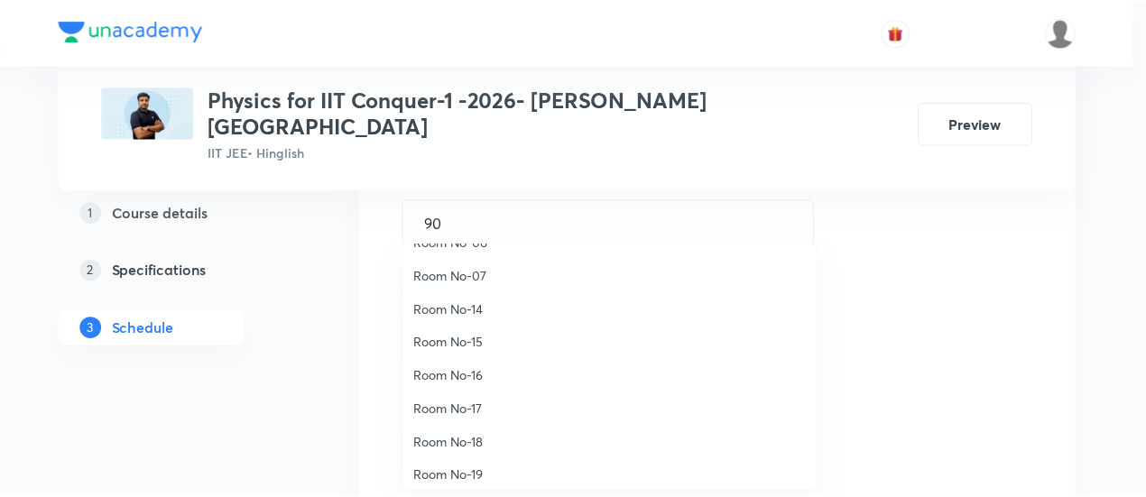
scroll to position [200, 0]
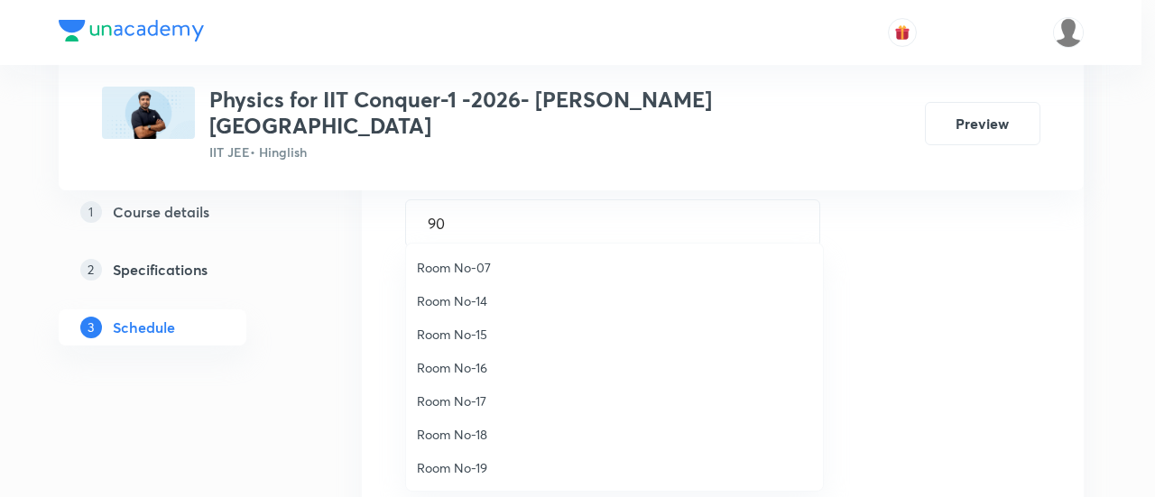
click at [488, 366] on span "Room No-16" at bounding box center [614, 367] width 395 height 19
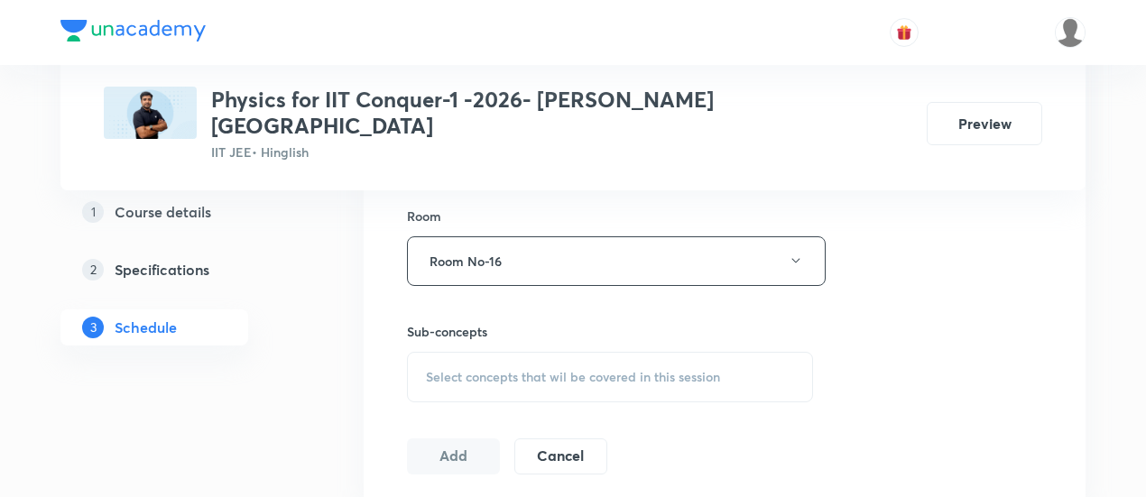
scroll to position [788, 0]
click at [596, 367] on span "Select concepts that wil be covered in this session" at bounding box center [573, 374] width 294 height 14
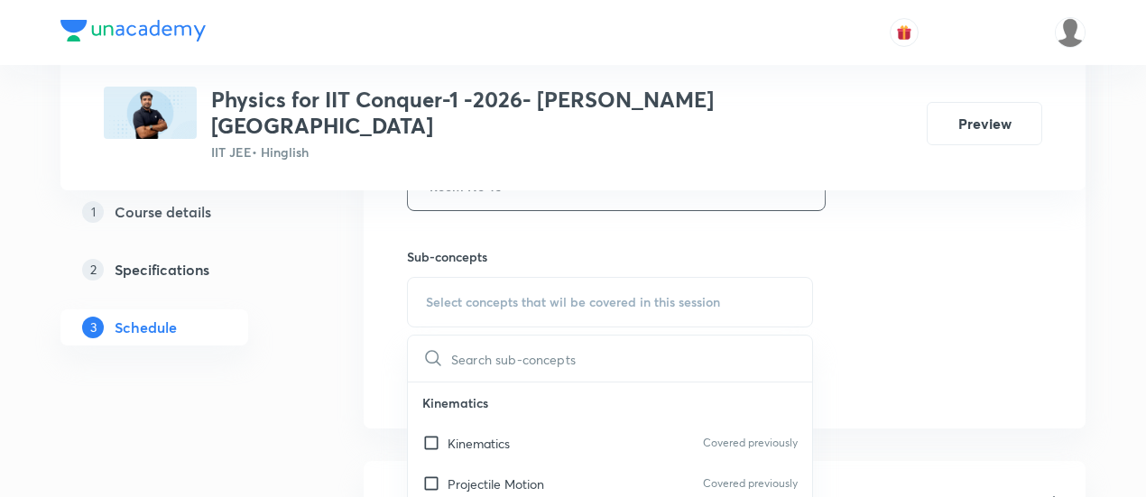
scroll to position [939, 0]
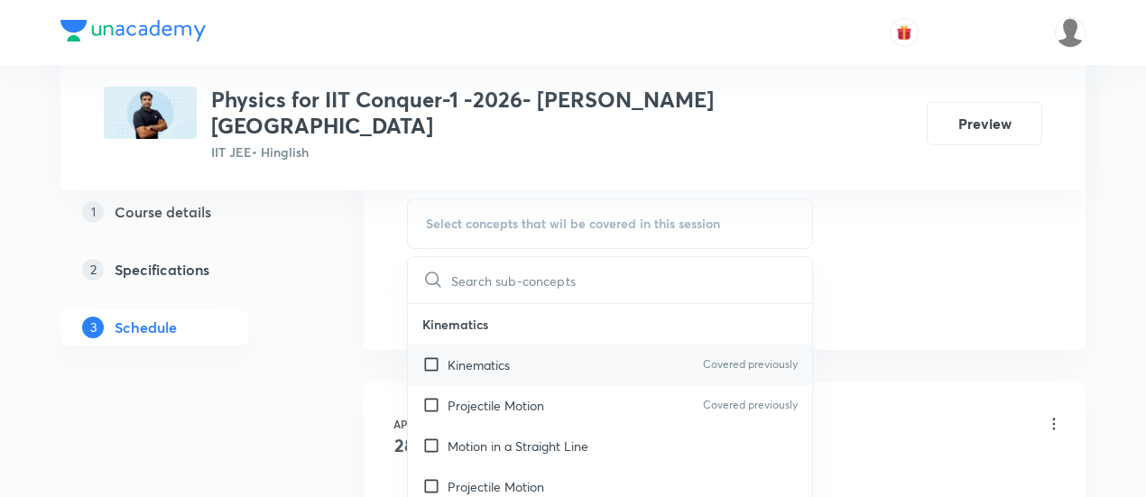
click at [545, 345] on div "Kinematics Covered previously" at bounding box center [610, 365] width 404 height 41
checkbox input "true"
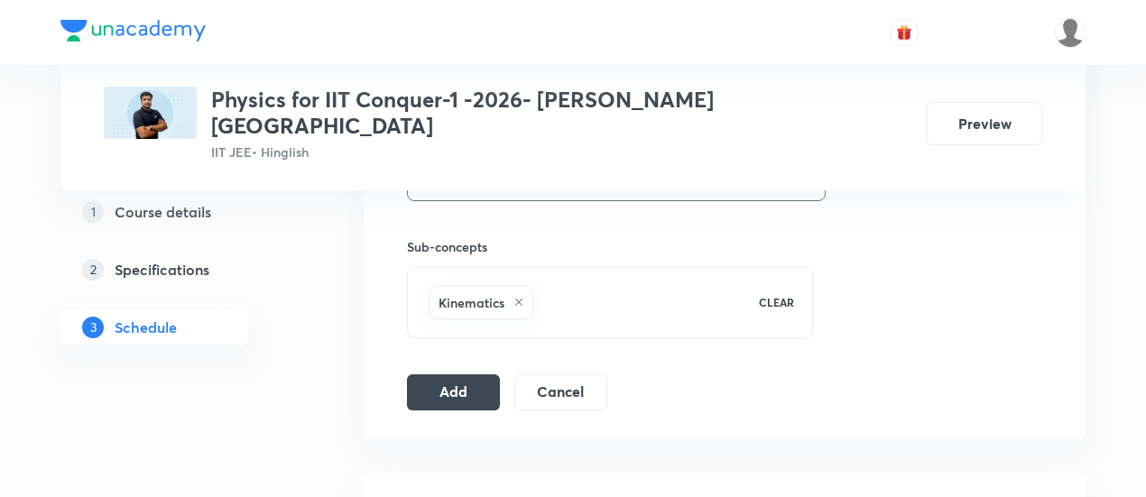
scroll to position [872, 0]
click at [433, 371] on button "Add" at bounding box center [453, 389] width 93 height 36
